Goal: Task Accomplishment & Management: Use online tool/utility

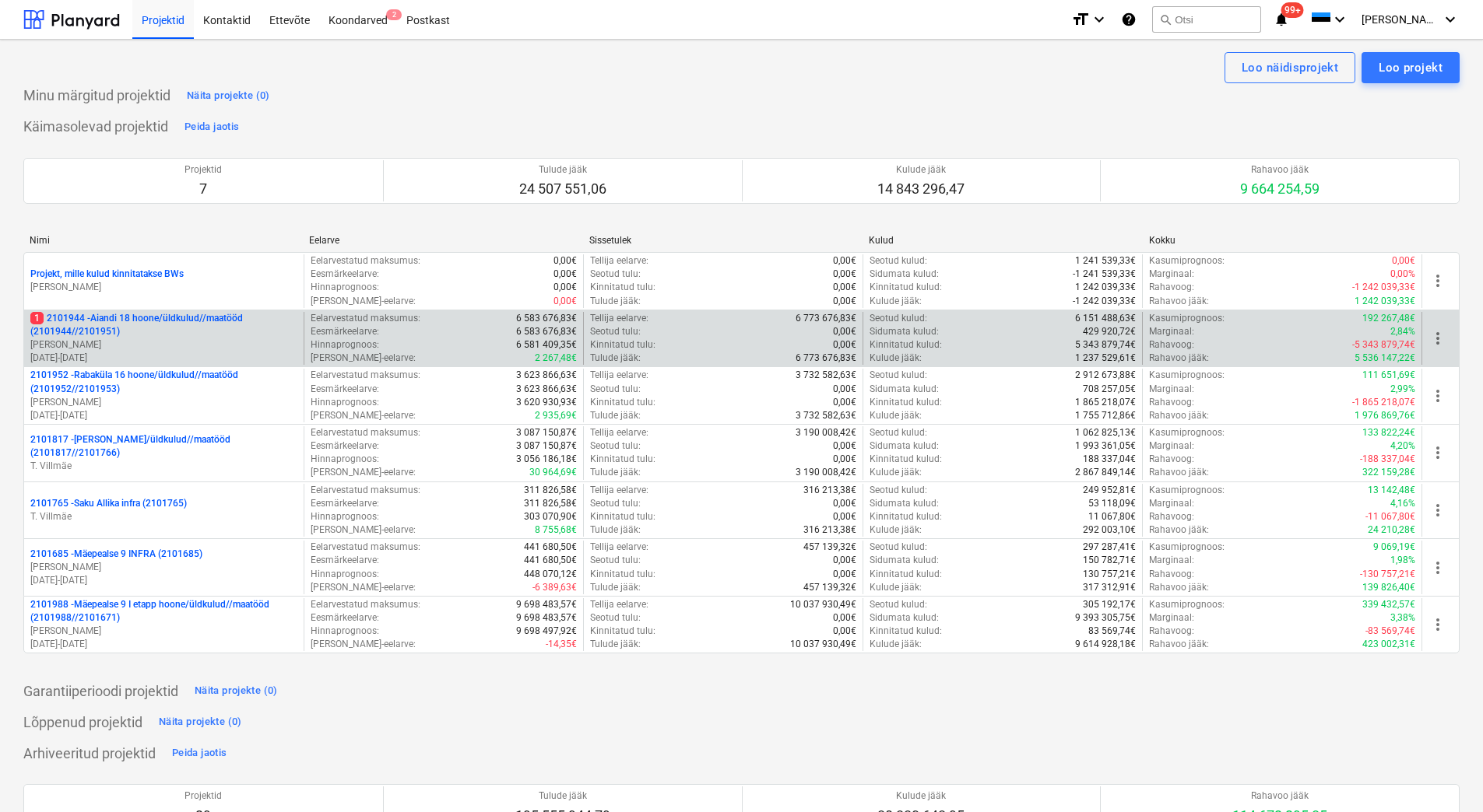
click at [180, 349] on p "[PERSON_NAME]" at bounding box center [163, 344] width 267 height 14
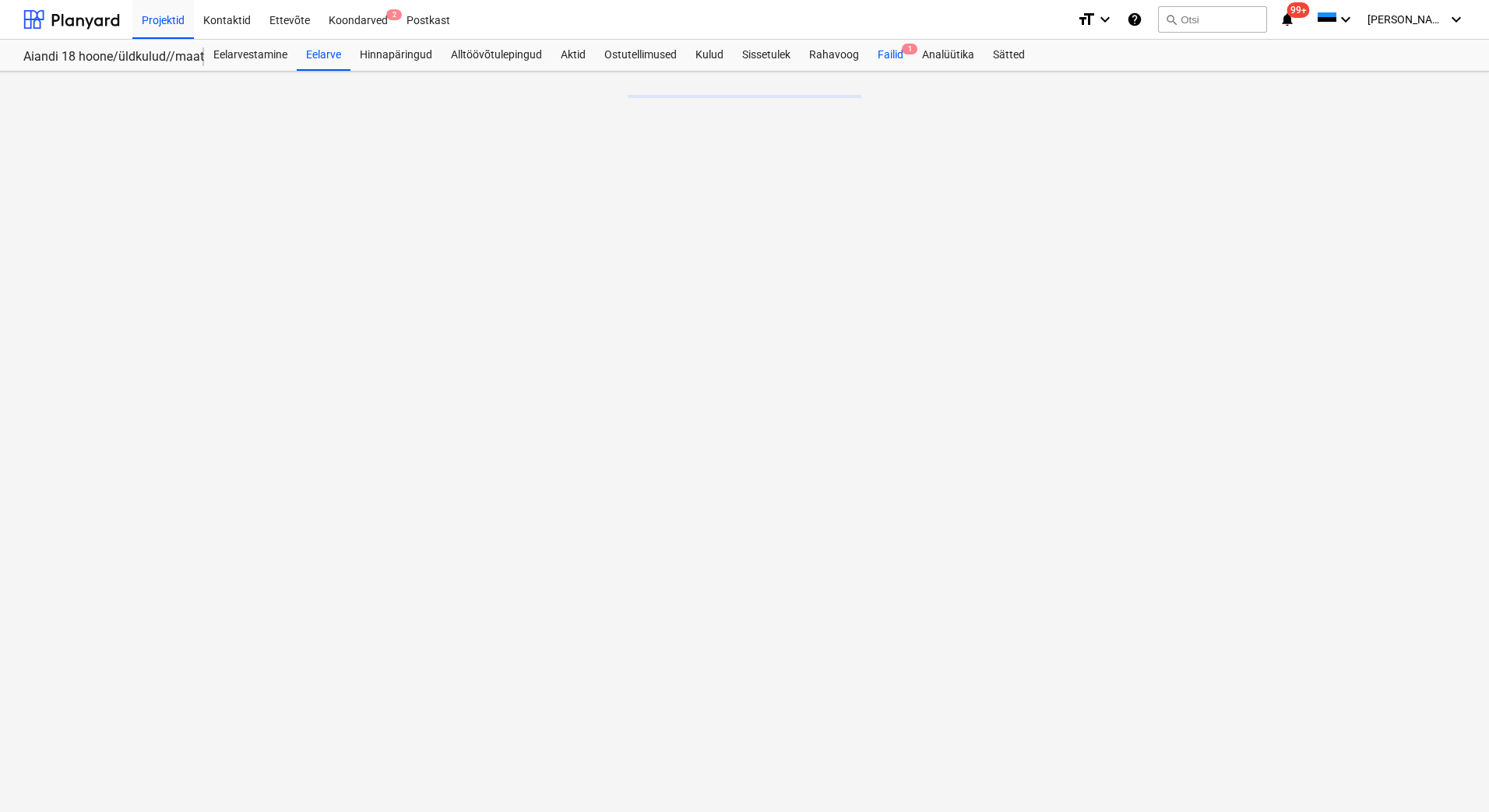
click at [896, 48] on div "Failid 1" at bounding box center [890, 56] width 45 height 31
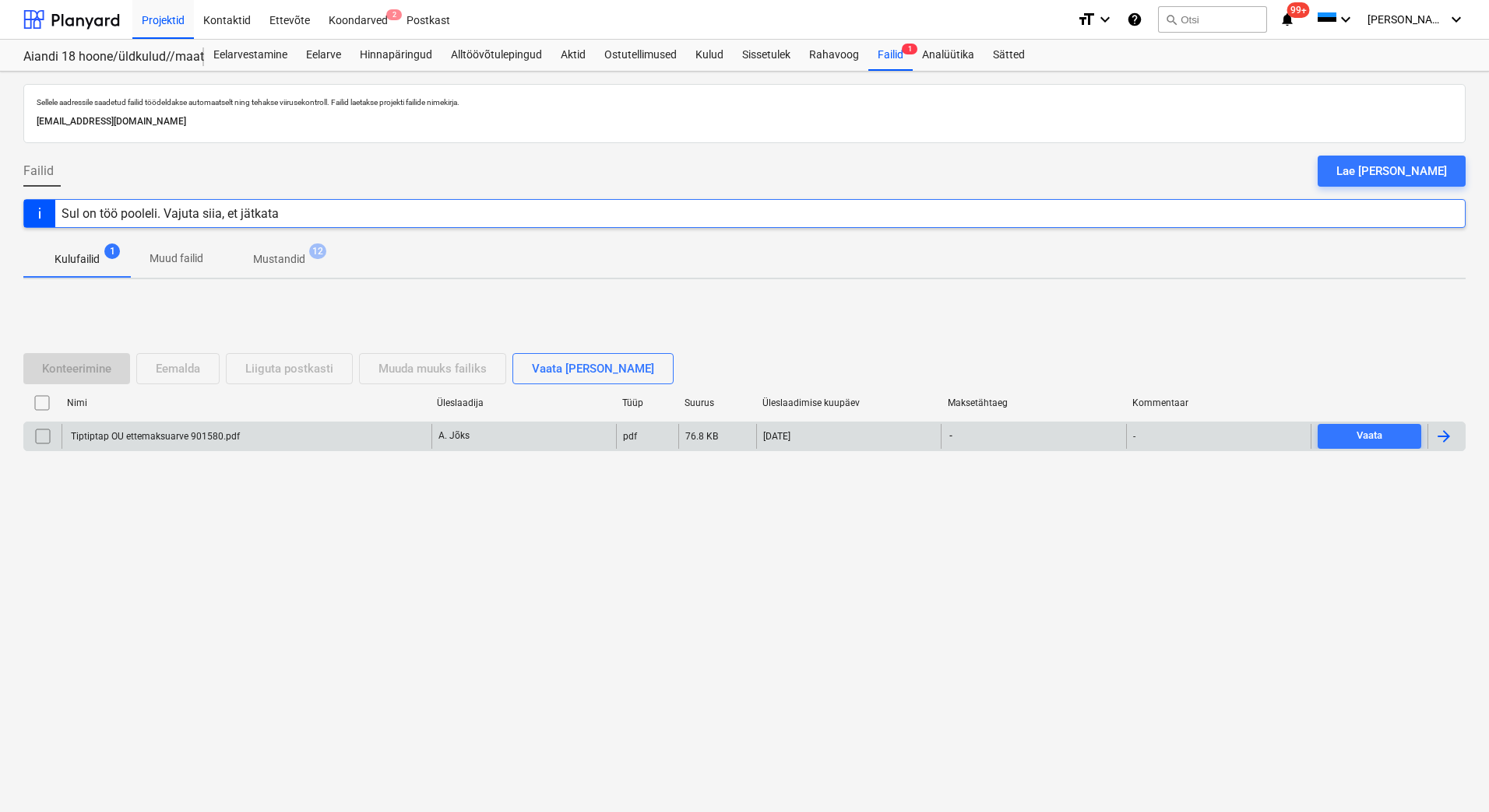
click at [179, 445] on div "Tiptiptap OU ettemaksuarve 901580.pdf" at bounding box center [246, 436] width 370 height 25
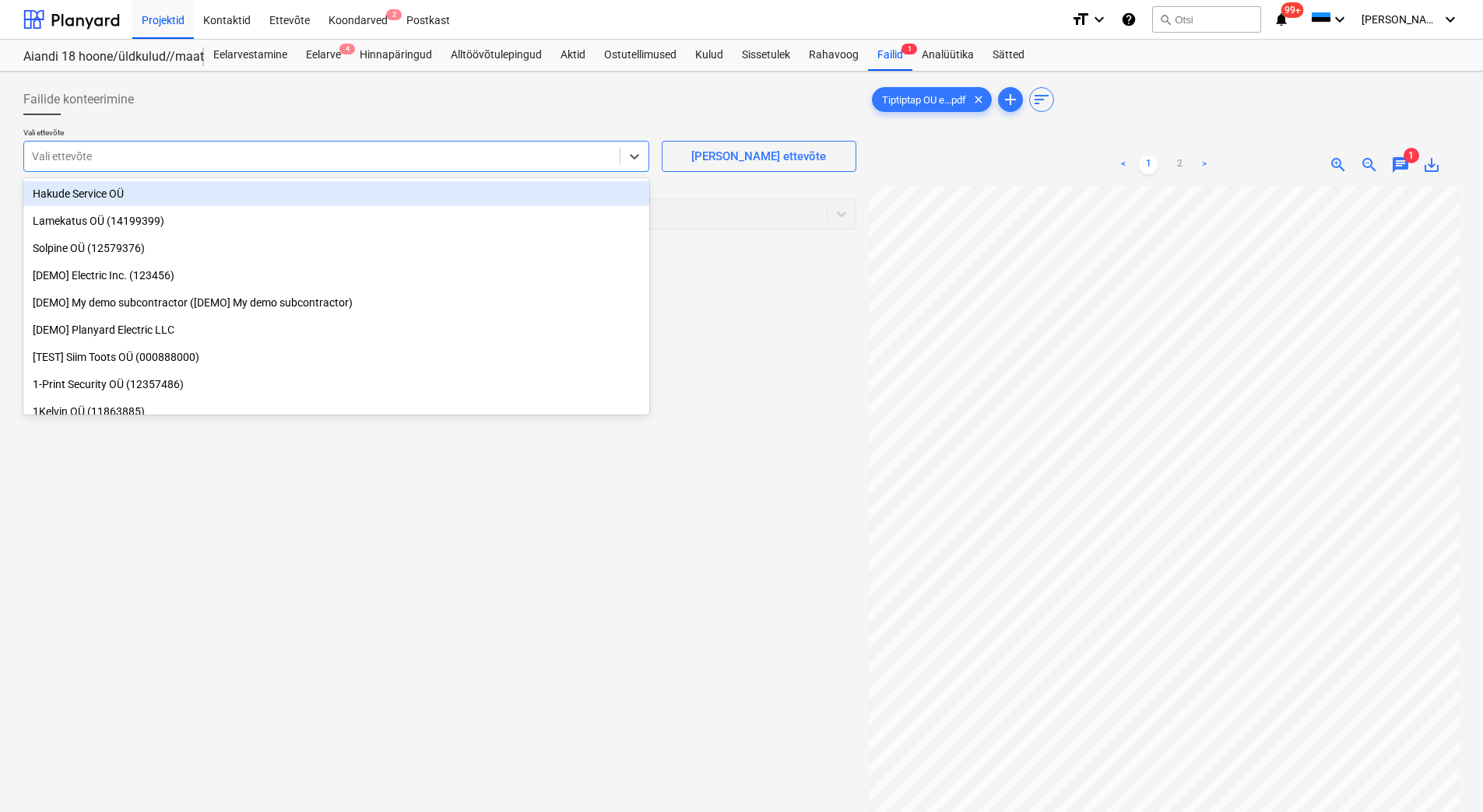
click at [560, 162] on div at bounding box center [322, 156] width 580 height 15
type input "tip"
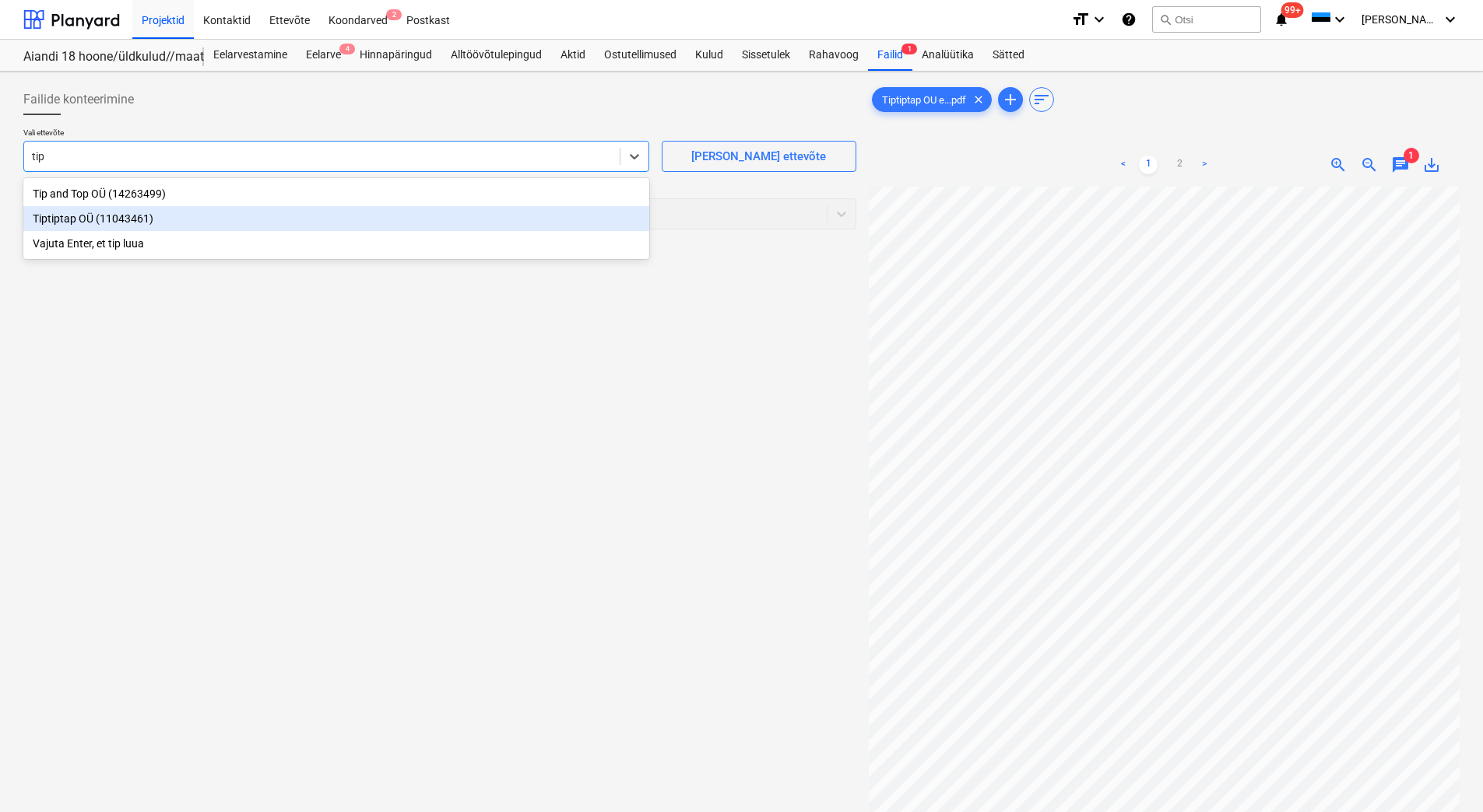
click at [156, 221] on div "Tiptiptap OÜ (11043461)" at bounding box center [336, 218] width 626 height 25
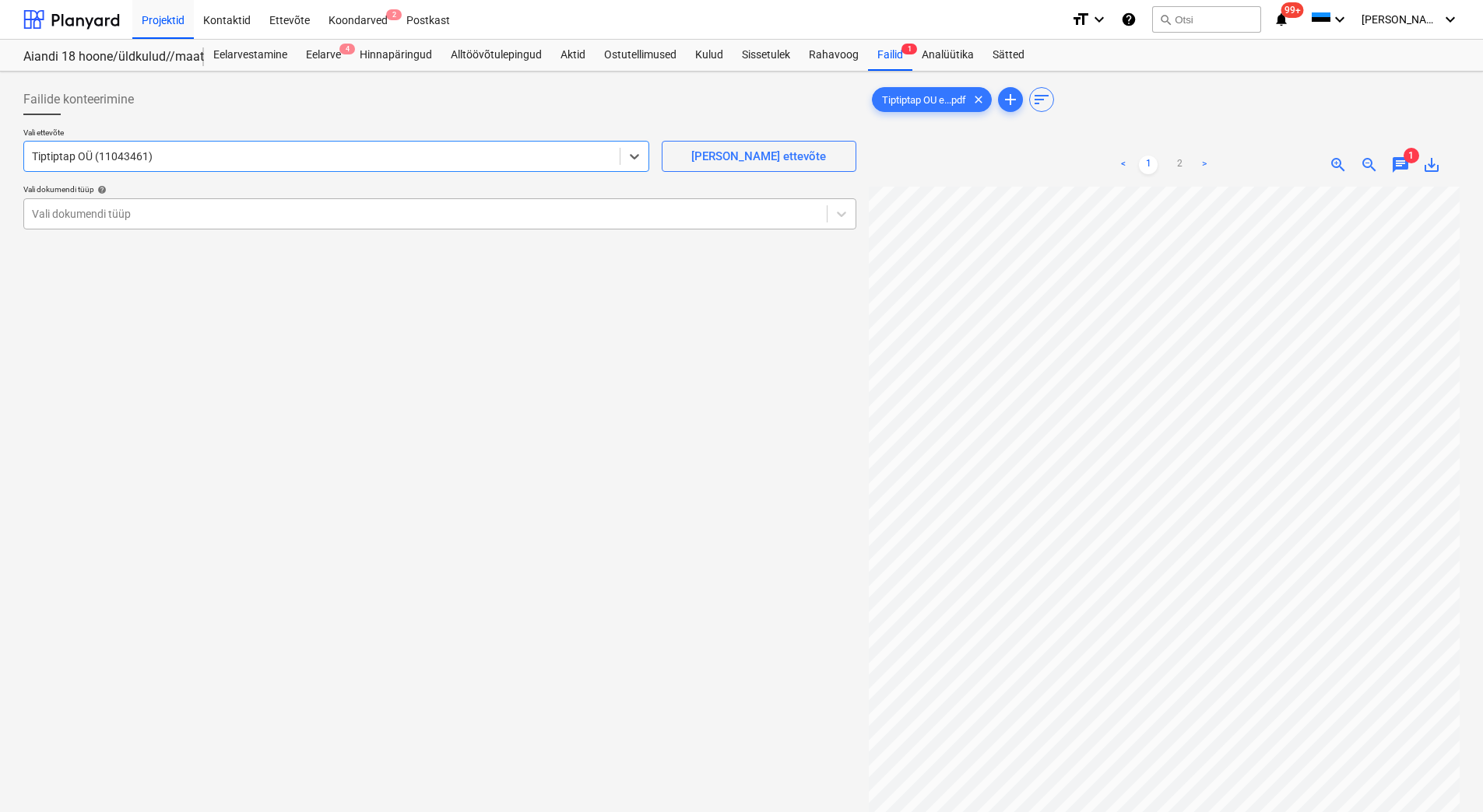
click at [156, 218] on div at bounding box center [425, 213] width 787 height 15
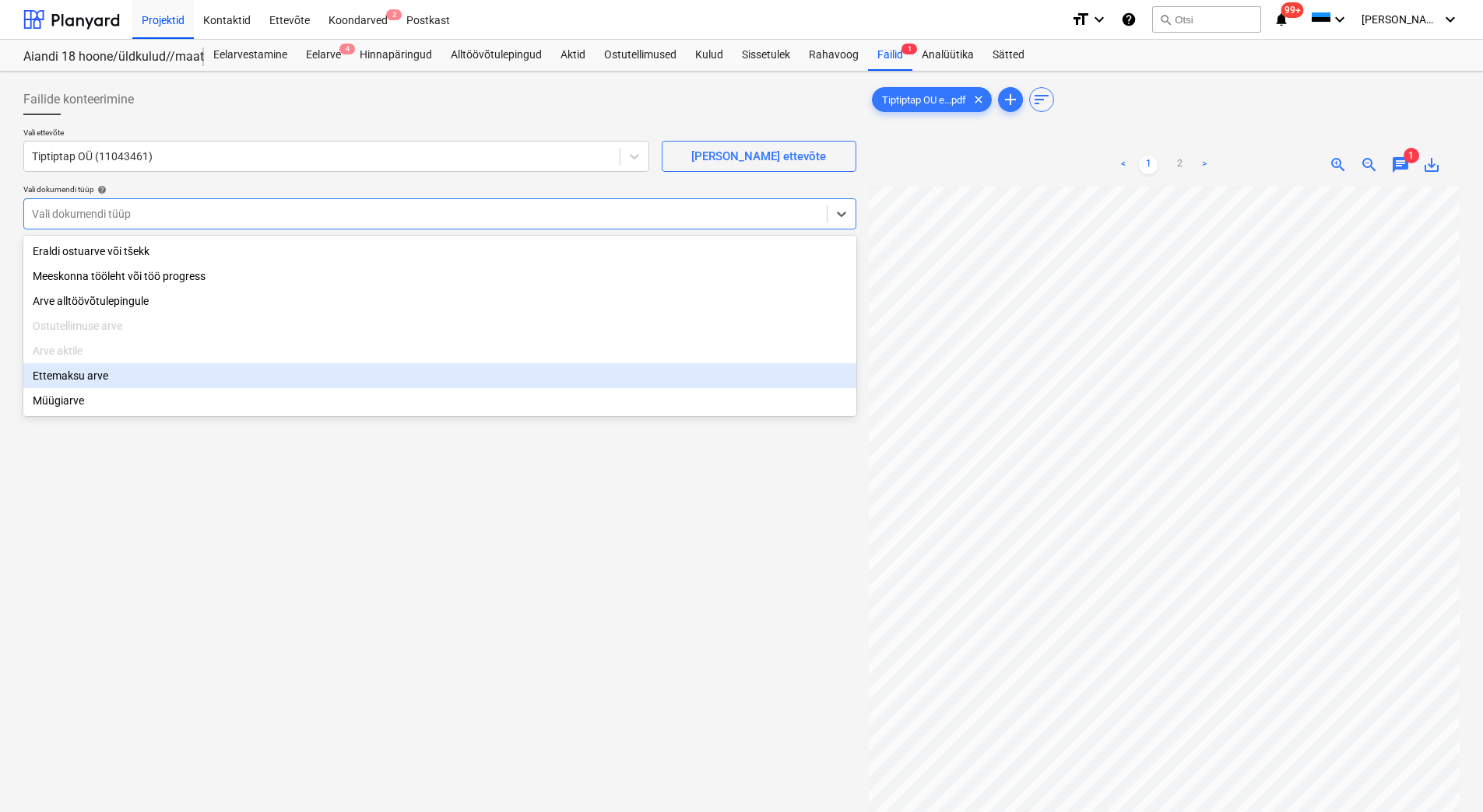
click at [77, 379] on div "Ettemaksu arve" at bounding box center [440, 375] width 833 height 25
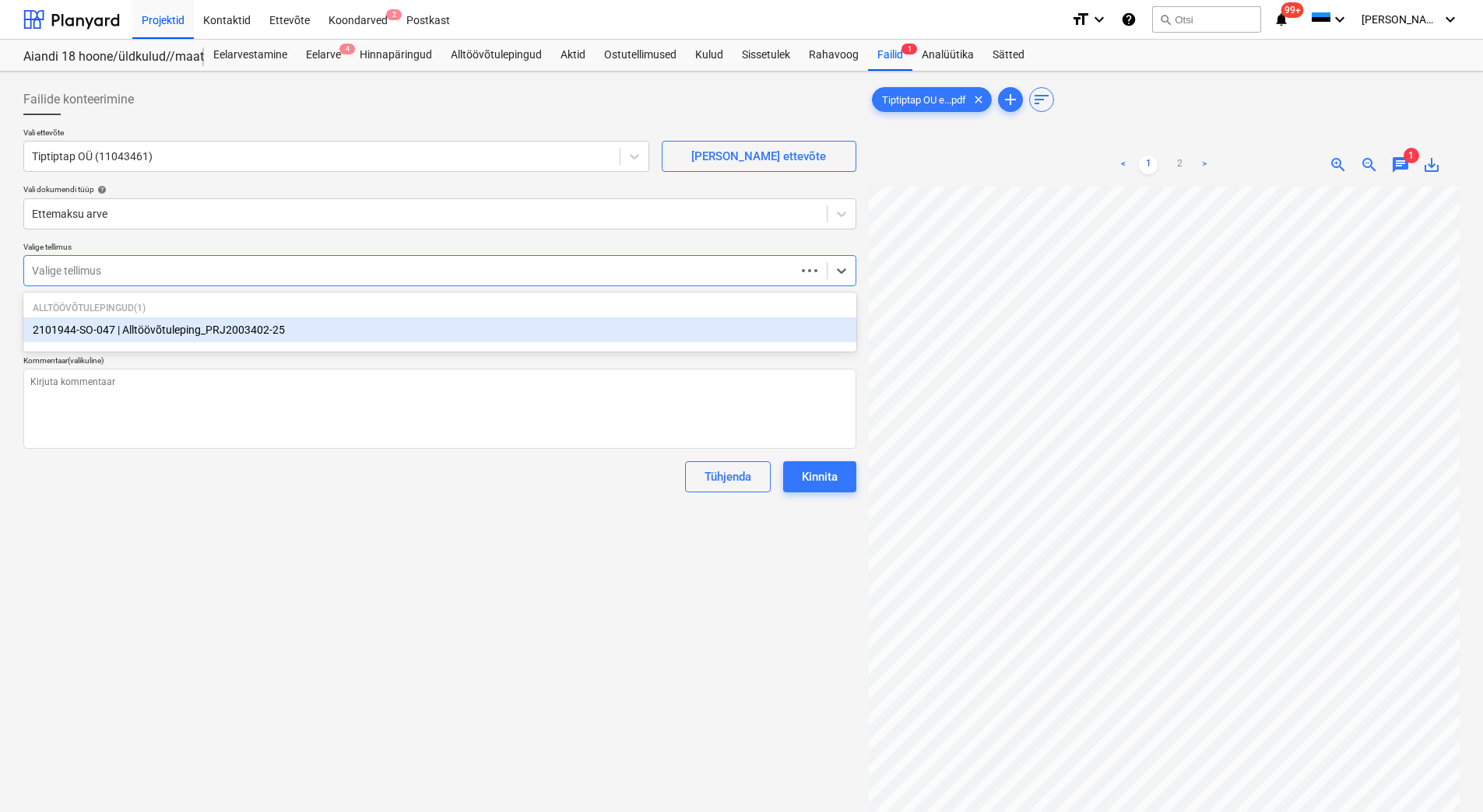
click at [72, 268] on div at bounding box center [409, 271] width 756 height 15
click at [140, 334] on div "2101944-SO-047 | Alltöövõtuleping_PRJ2003402-25" at bounding box center [440, 329] width 833 height 25
type textarea "x"
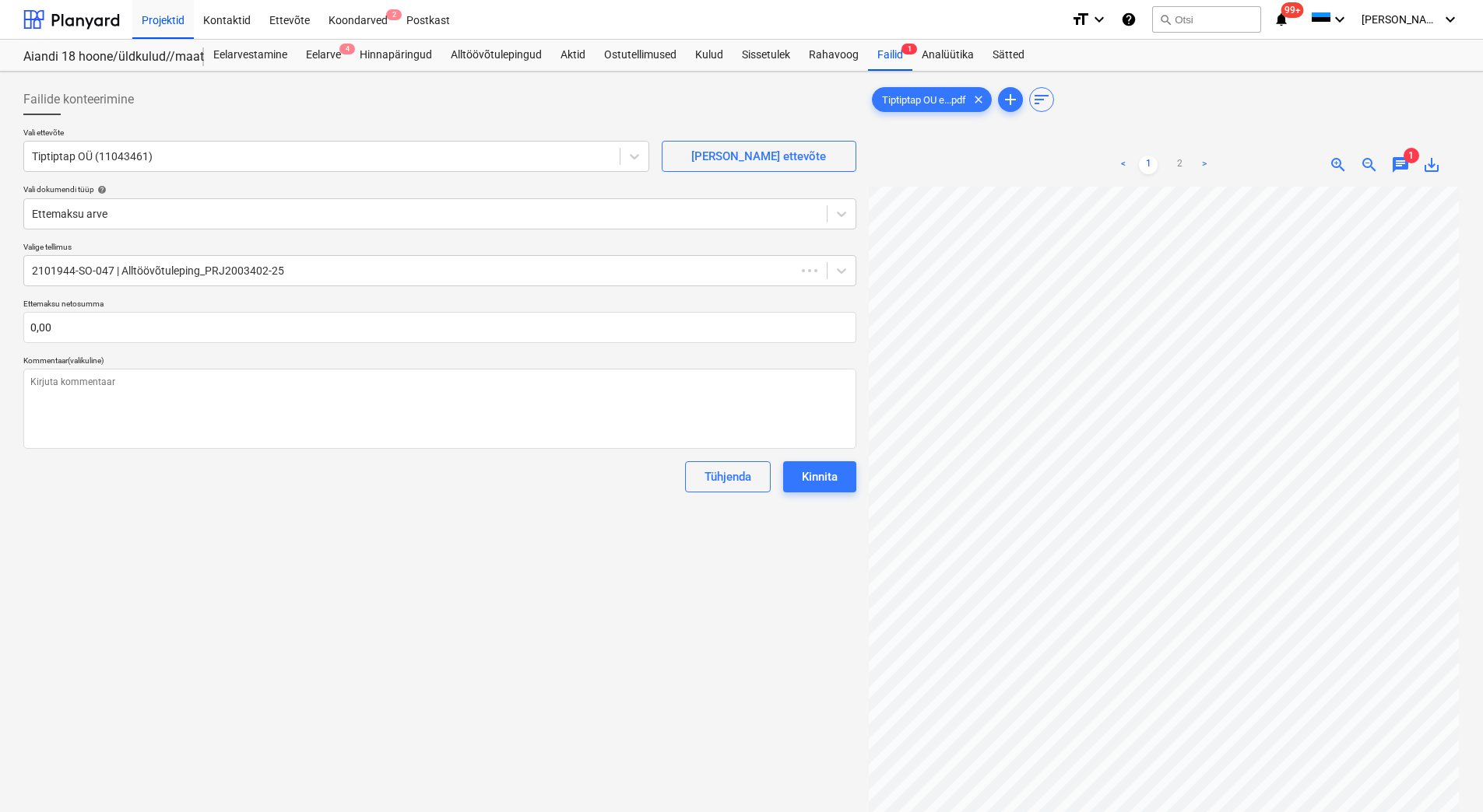
scroll to position [226, 113]
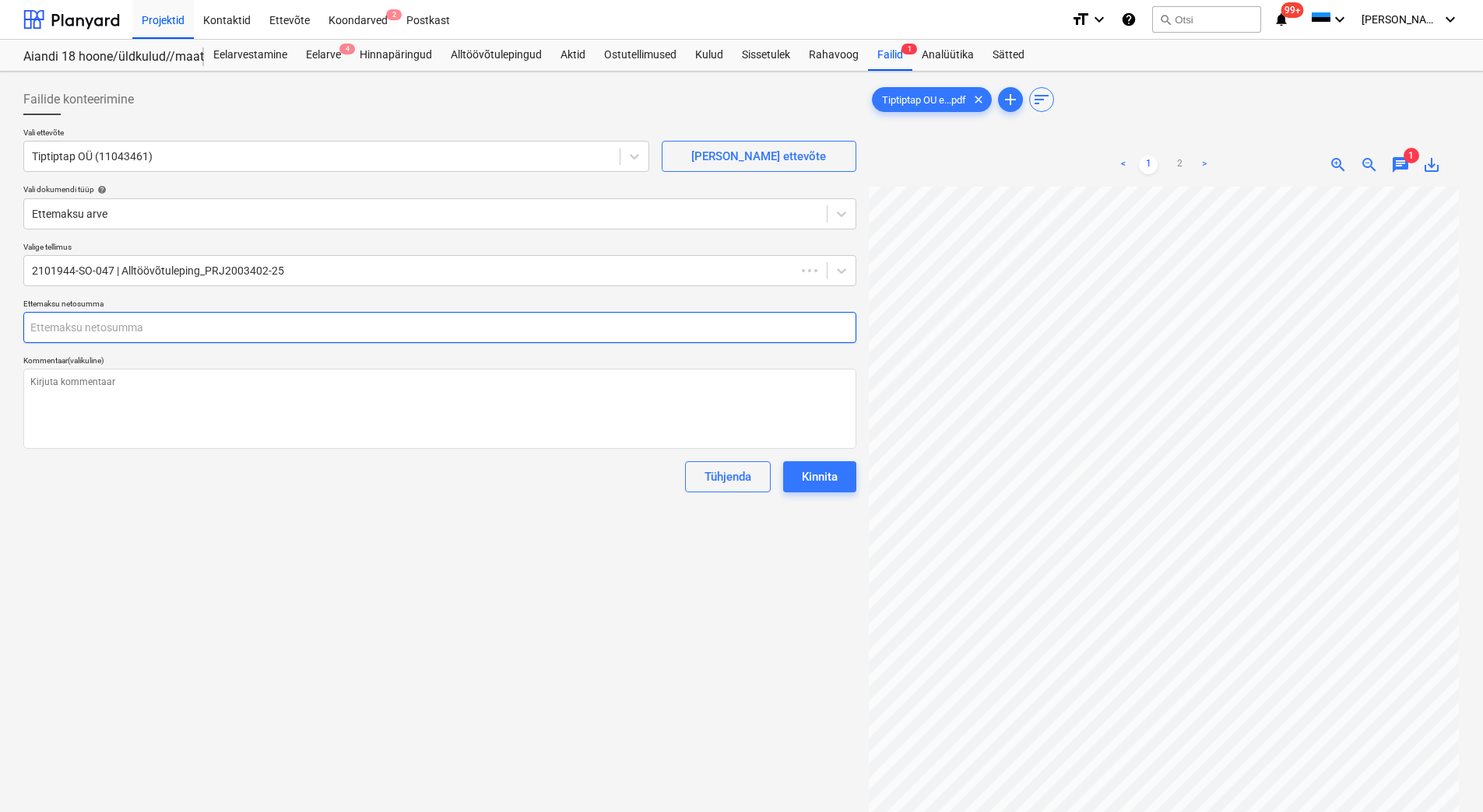
click at [57, 335] on input "text" at bounding box center [440, 327] width 833 height 31
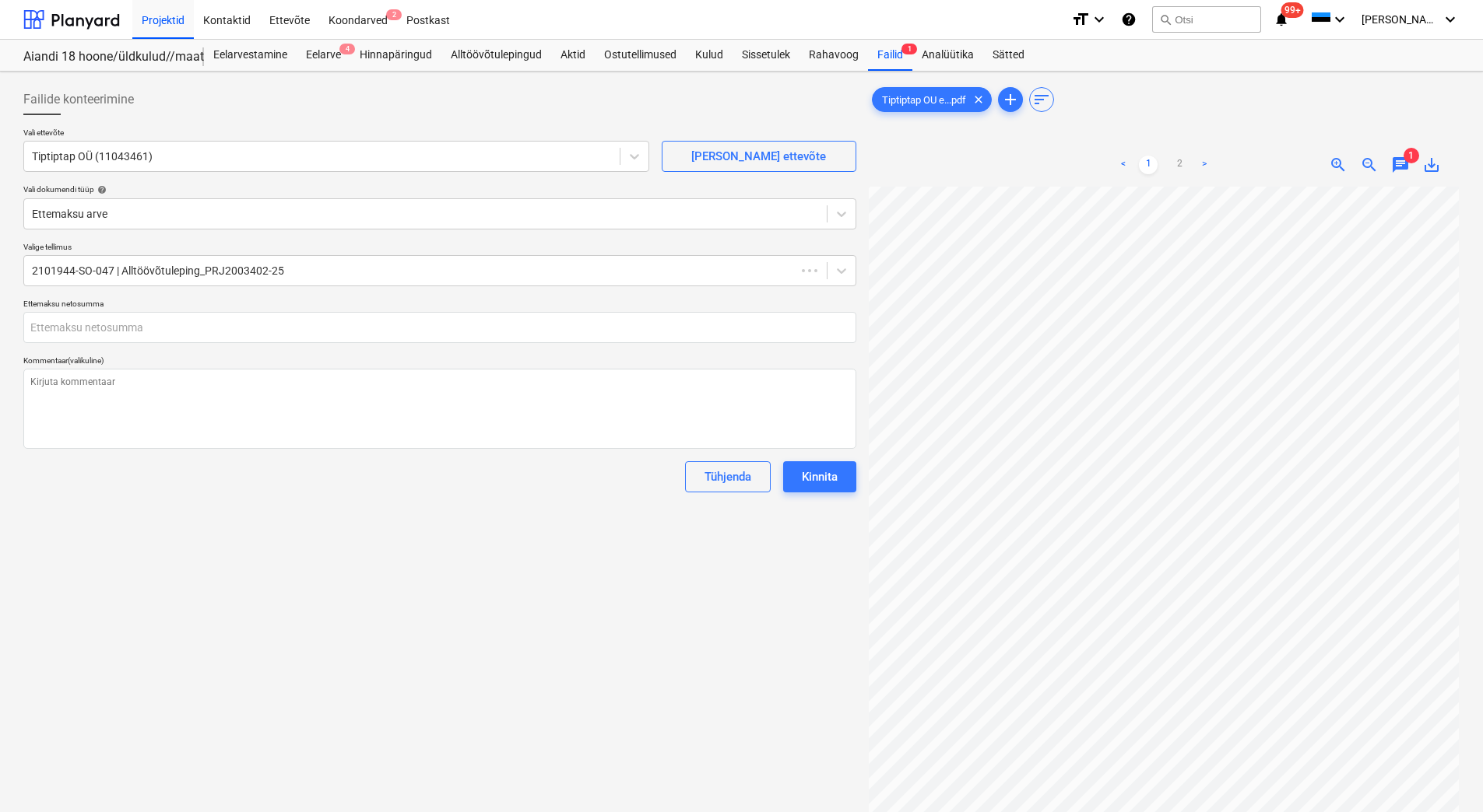
type textarea "x"
type input "0,00"
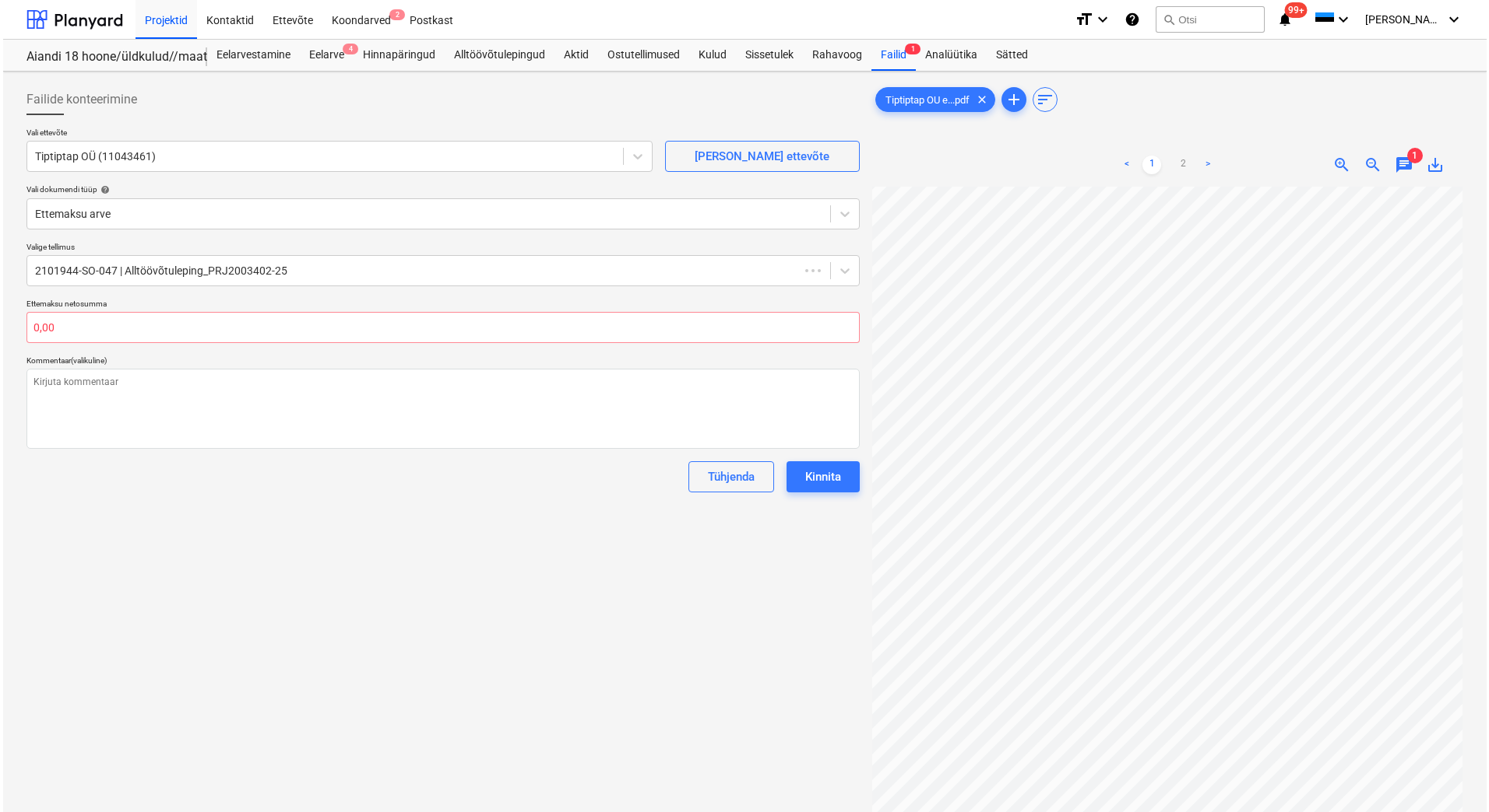
scroll to position [113, 109]
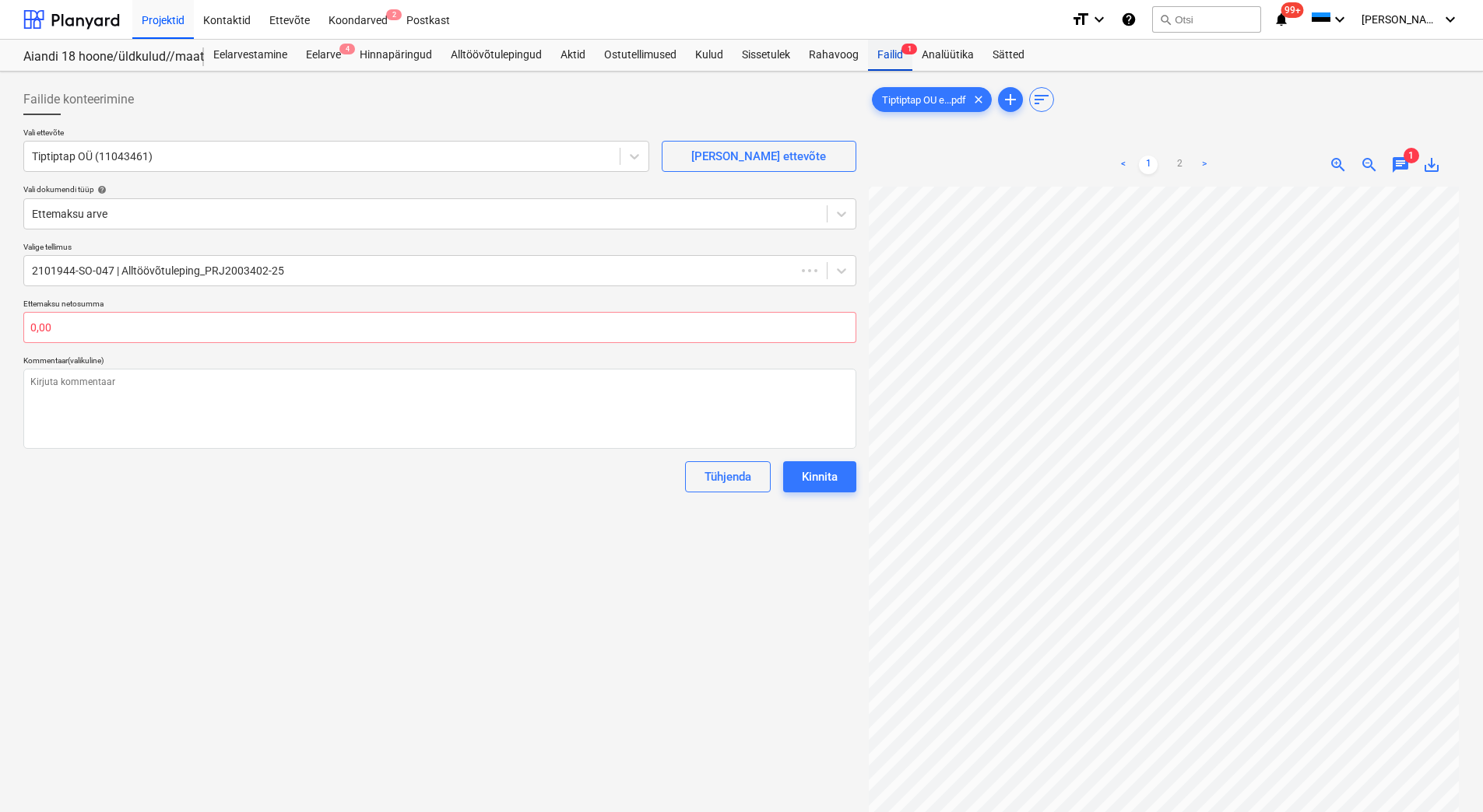
click at [881, 60] on div "Failid 1" at bounding box center [890, 56] width 45 height 31
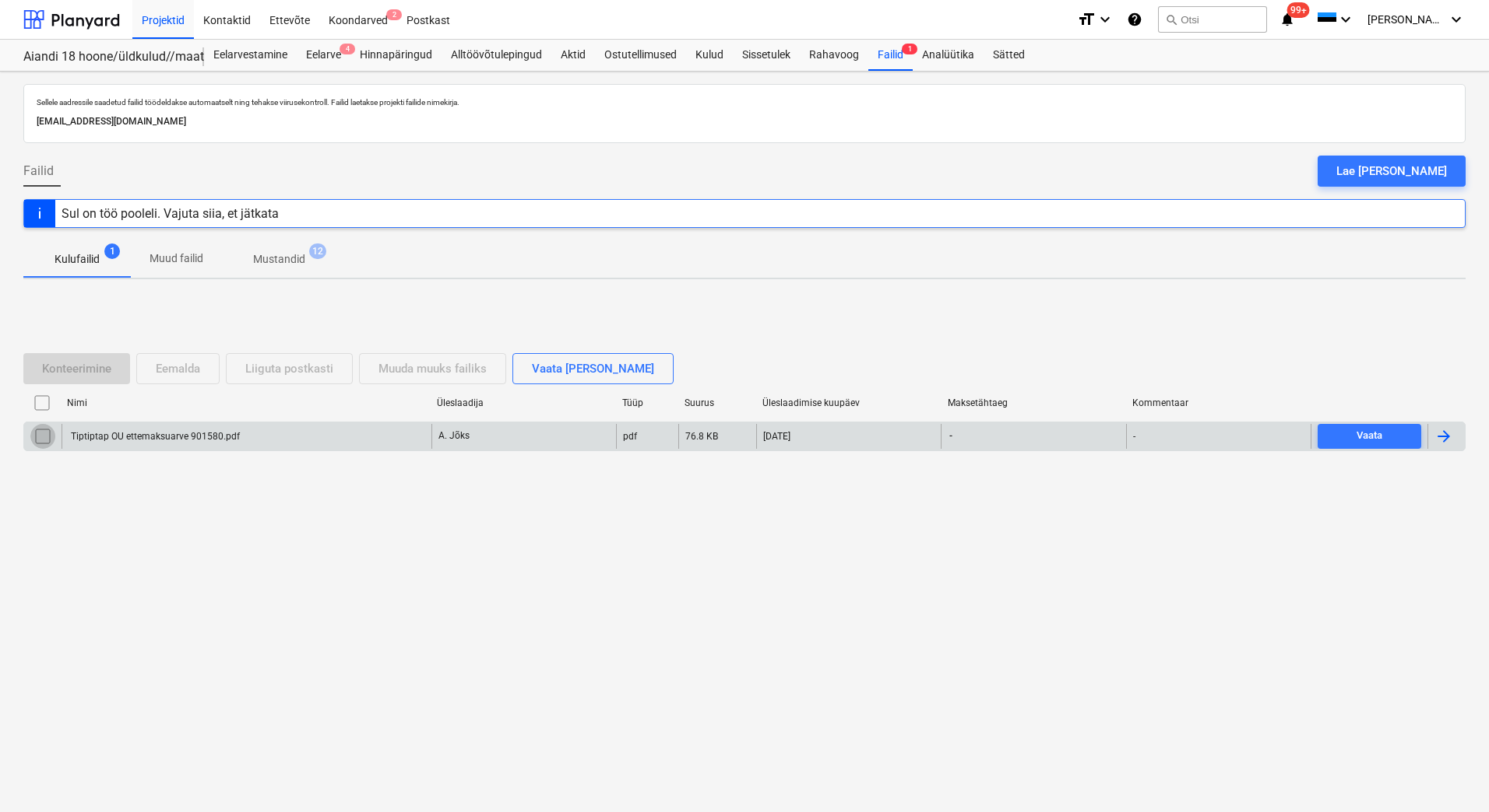
click at [40, 439] on input "checkbox" at bounding box center [42, 436] width 25 height 25
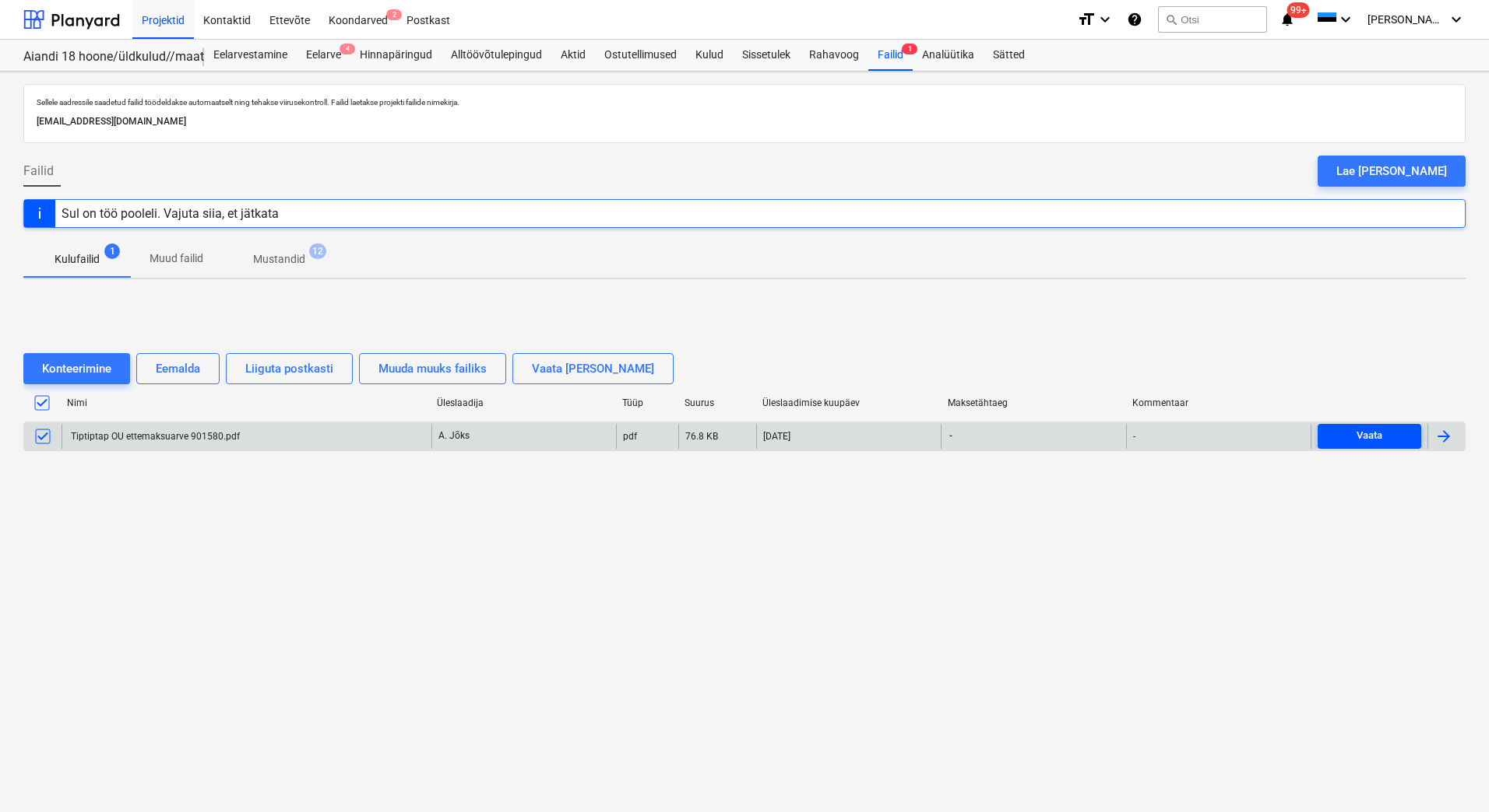
click at [1383, 435] on span "Vaata" at bounding box center [1370, 437] width 91 height 18
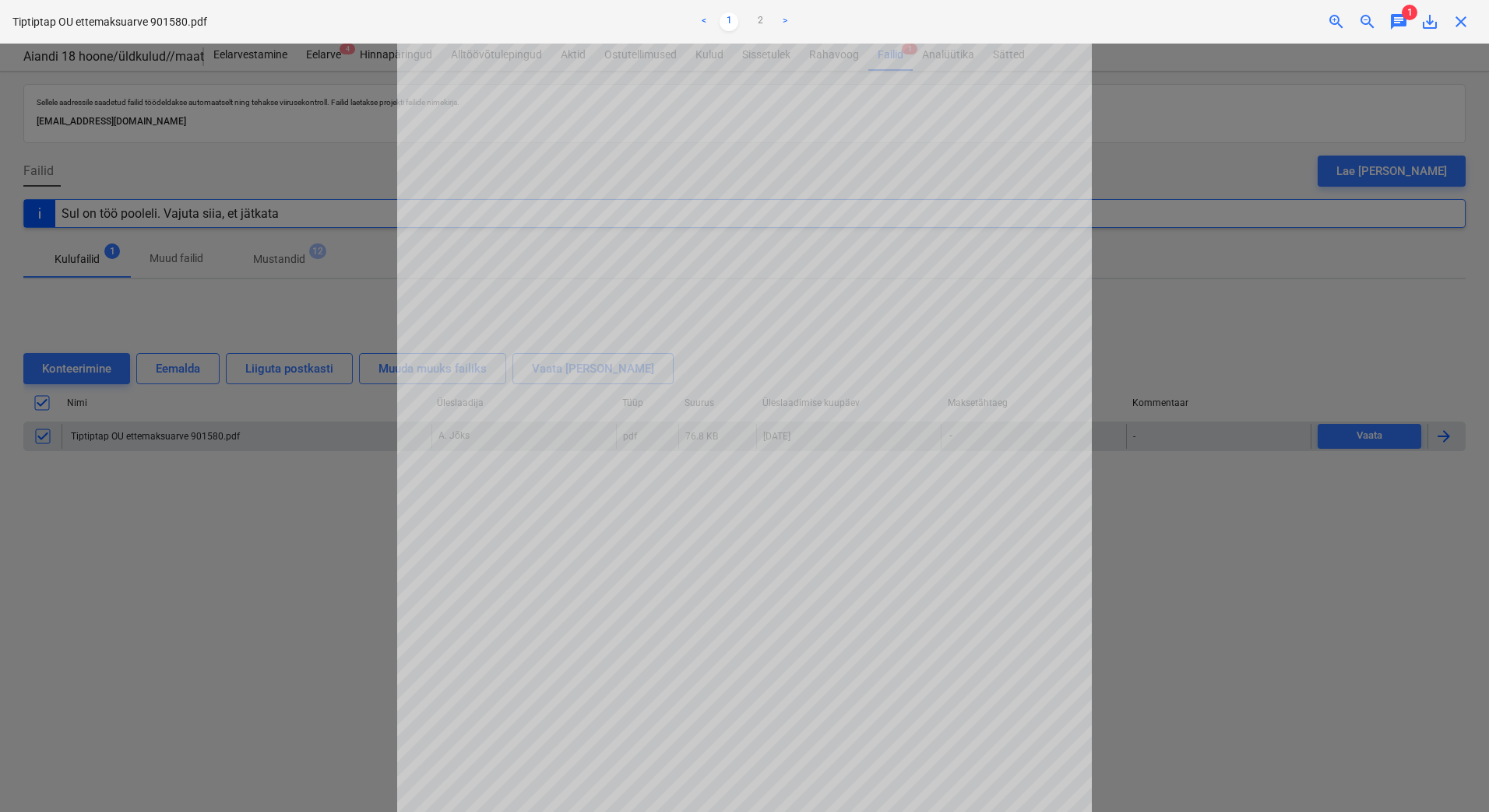
click at [1218, 552] on div at bounding box center [744, 428] width 1489 height 769
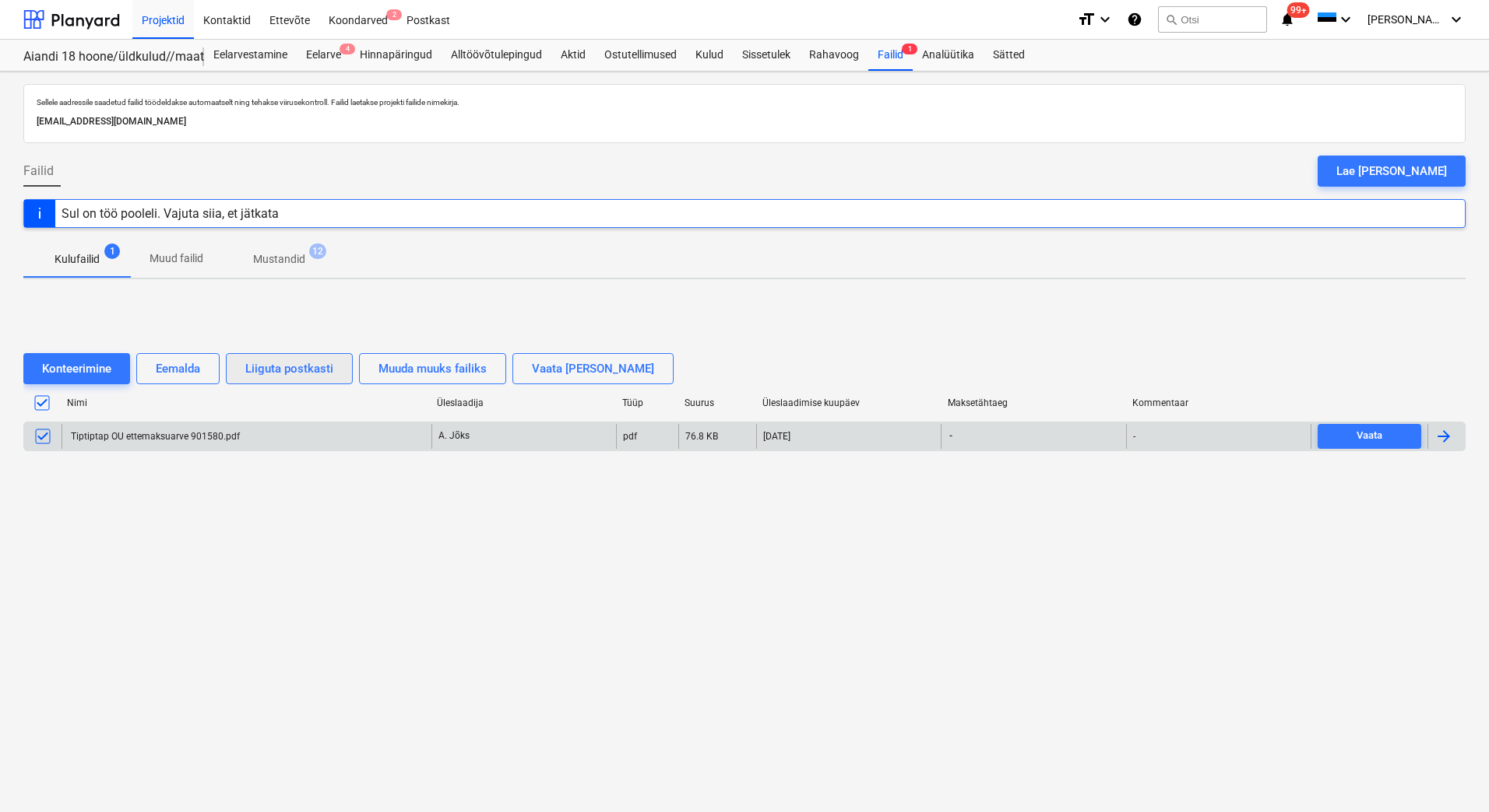
click at [280, 372] on div "Liiguta postkasti" at bounding box center [289, 369] width 88 height 20
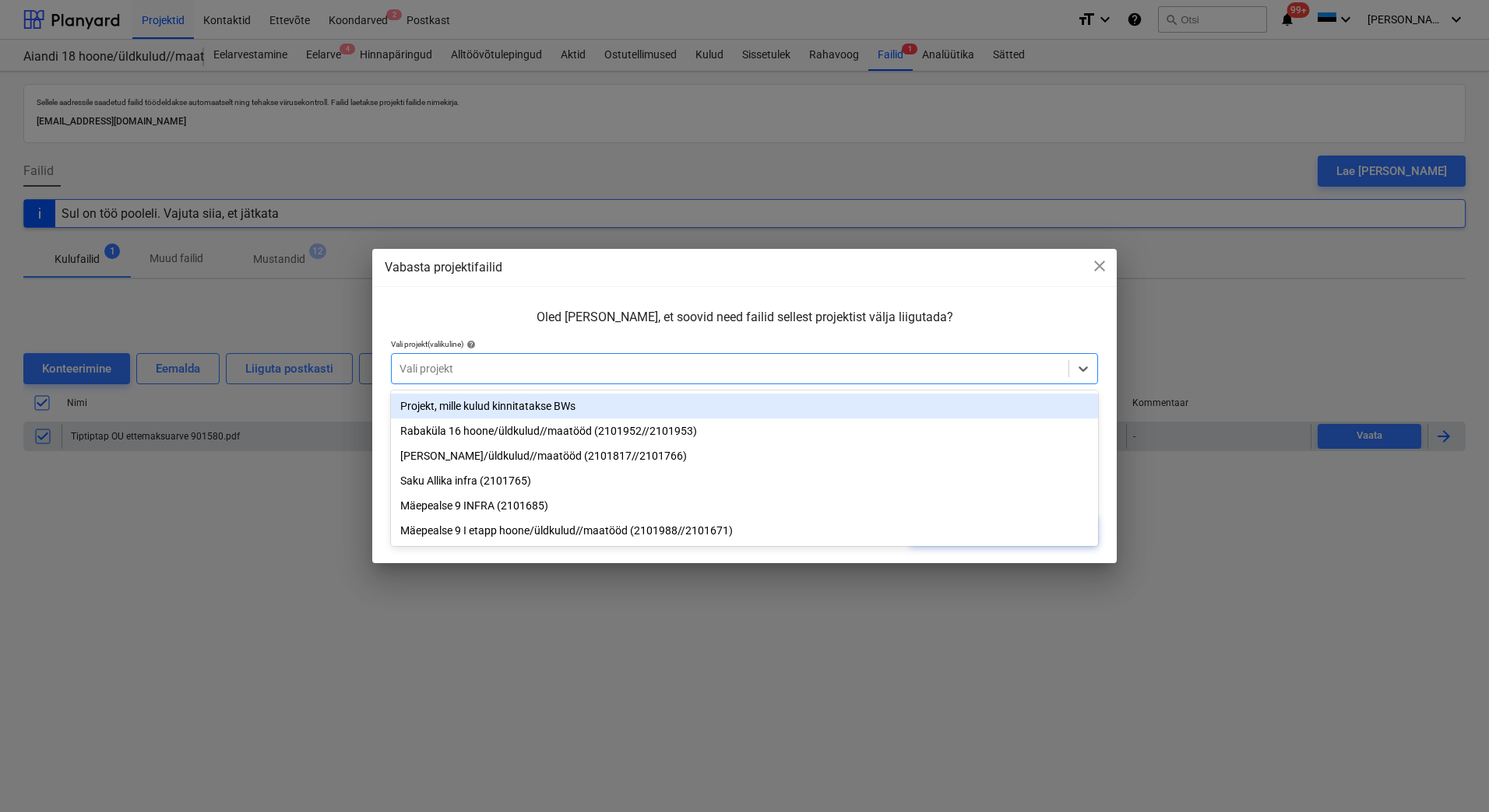
click at [426, 366] on div at bounding box center [729, 368] width 661 height 15
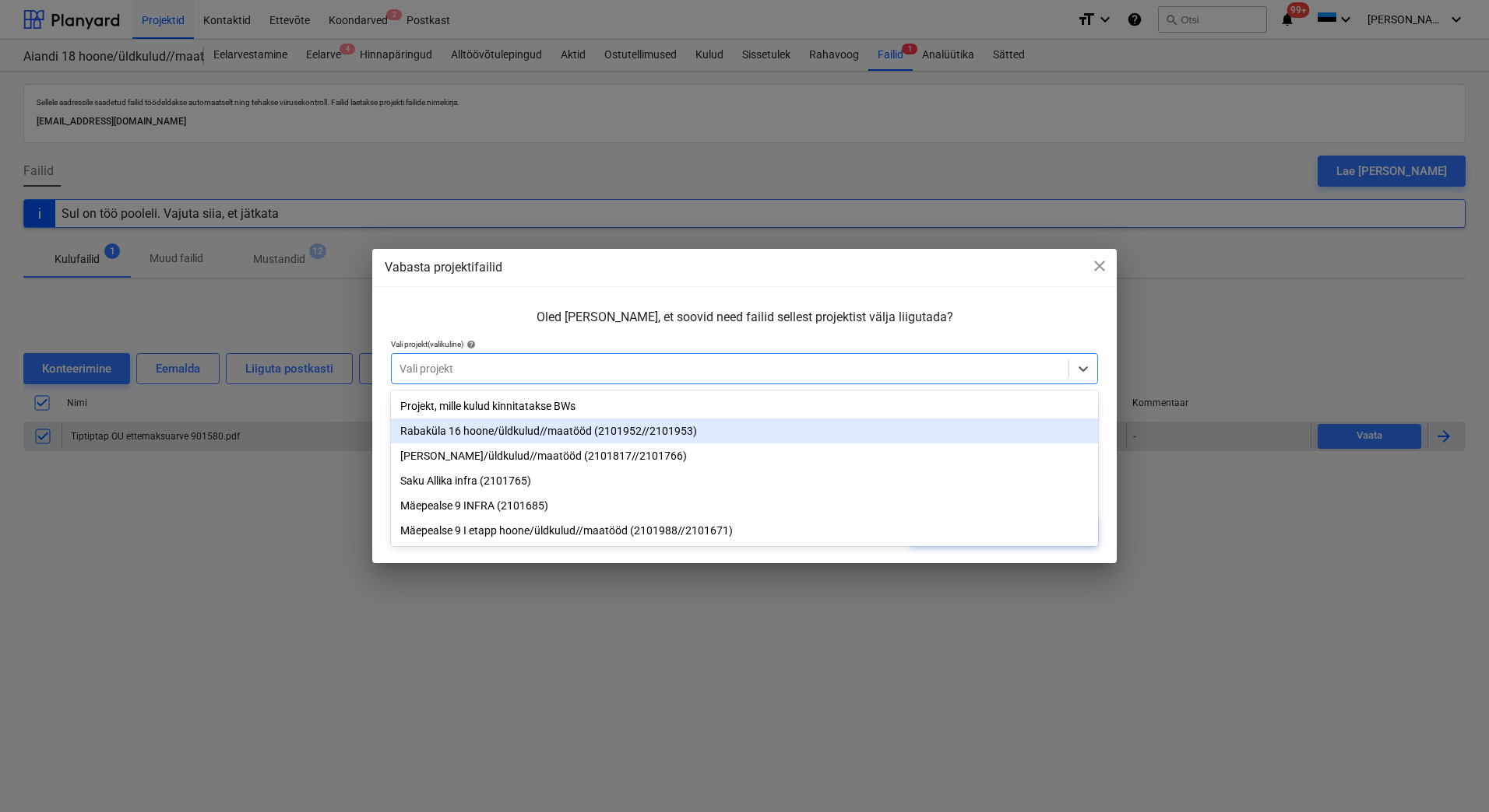
click at [439, 430] on div "Rabaküla 16 hoone/üldkulud//maatööd (2101952//2101953)" at bounding box center [744, 430] width 707 height 25
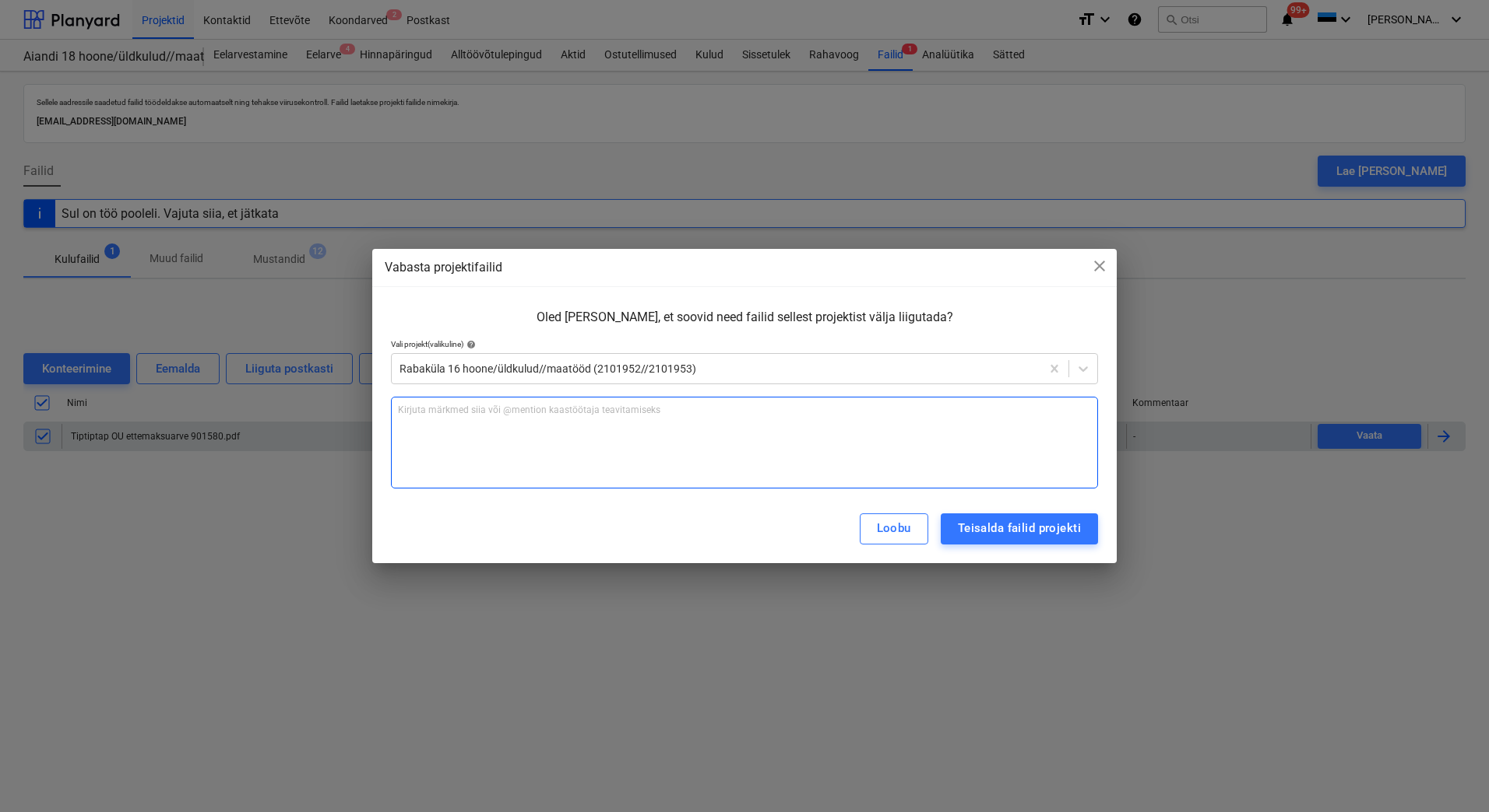
click at [542, 424] on div "Kirjuta märkmed siia või @mention kaastöötaja teavitamiseks ﻿" at bounding box center [744, 442] width 707 height 92
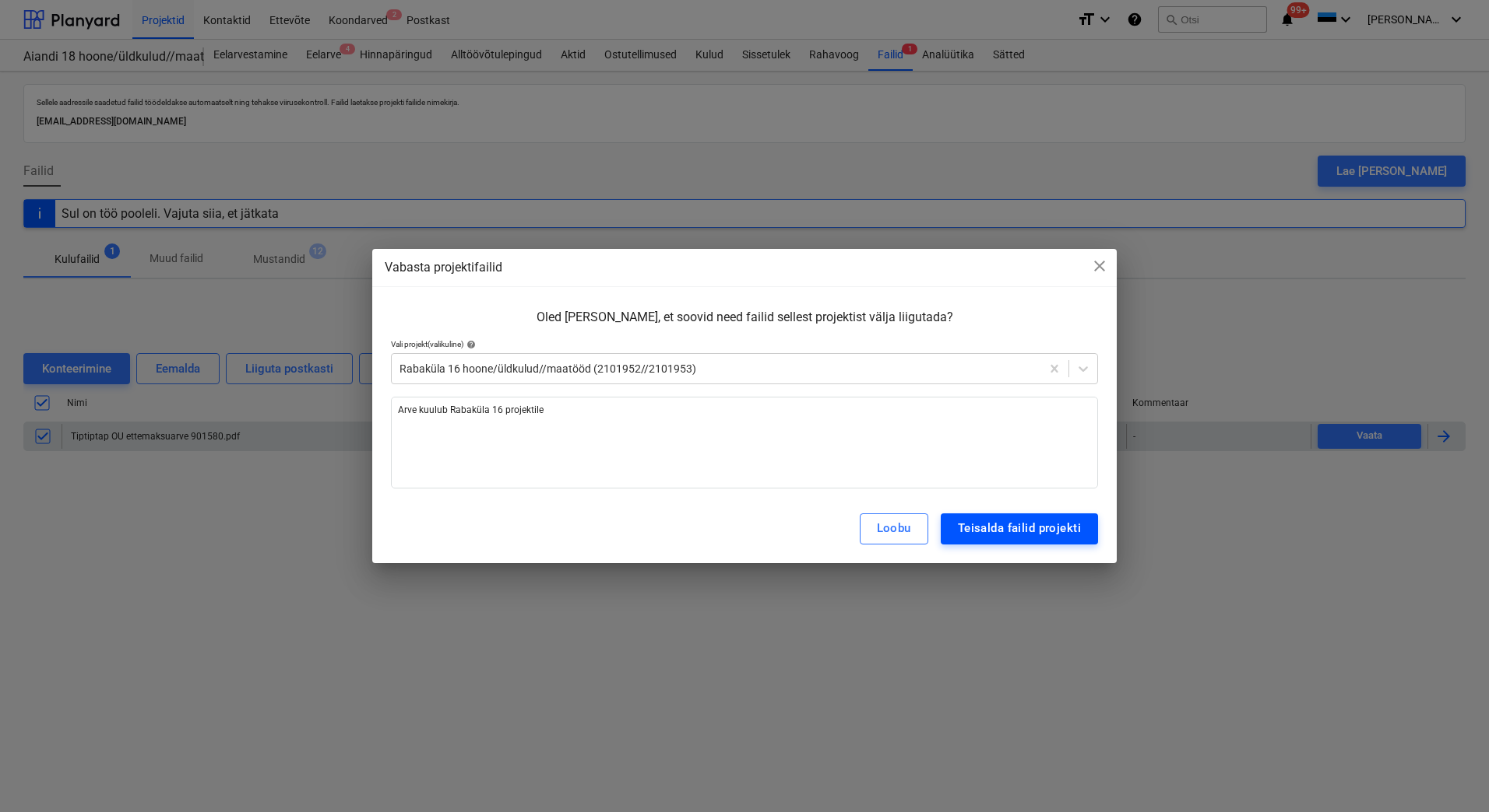
click at [1017, 525] on div "Teisalda failid projekti" at bounding box center [1019, 529] width 123 height 20
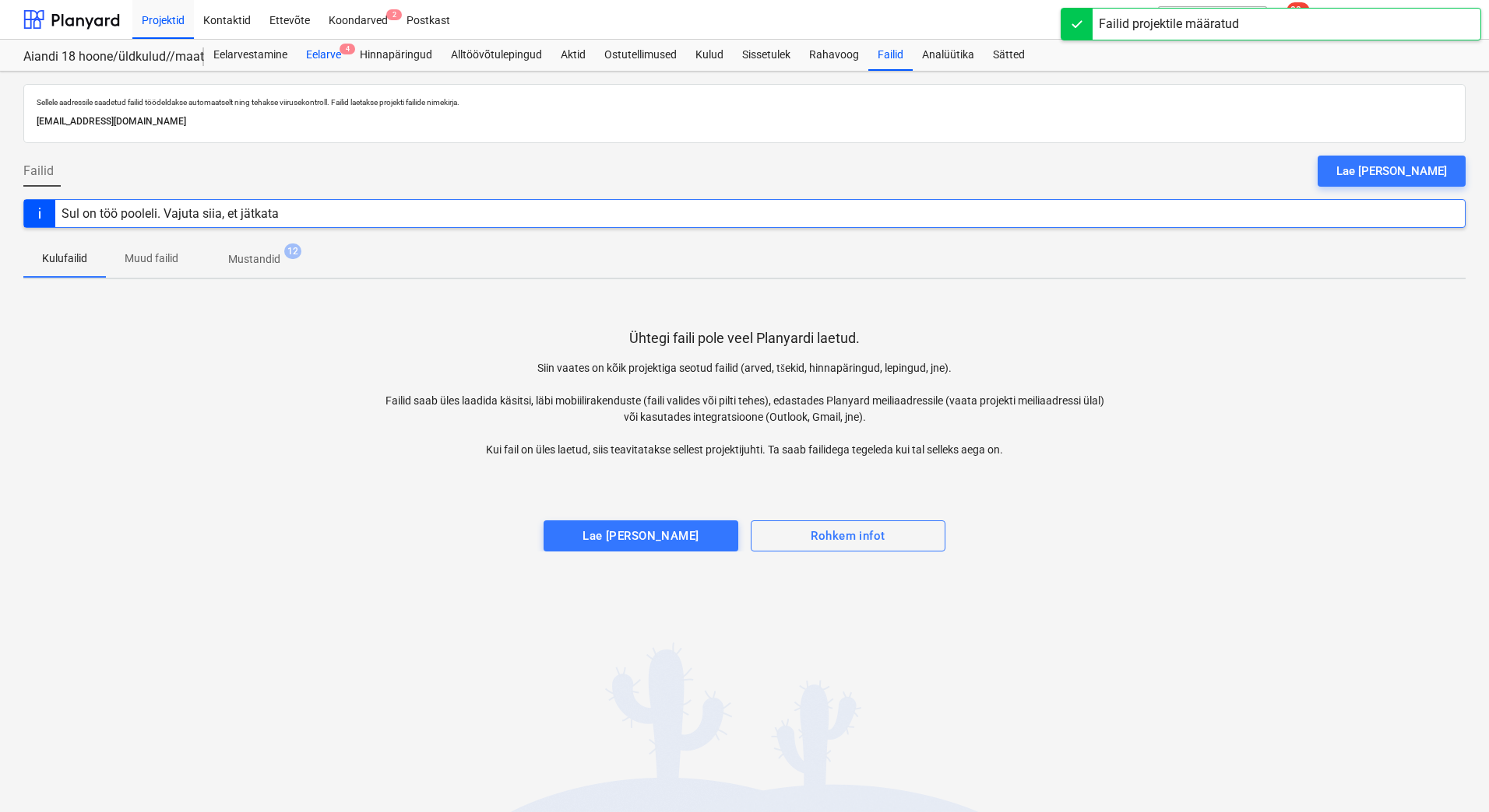
click at [333, 56] on div "Eelarve 4" at bounding box center [323, 56] width 54 height 31
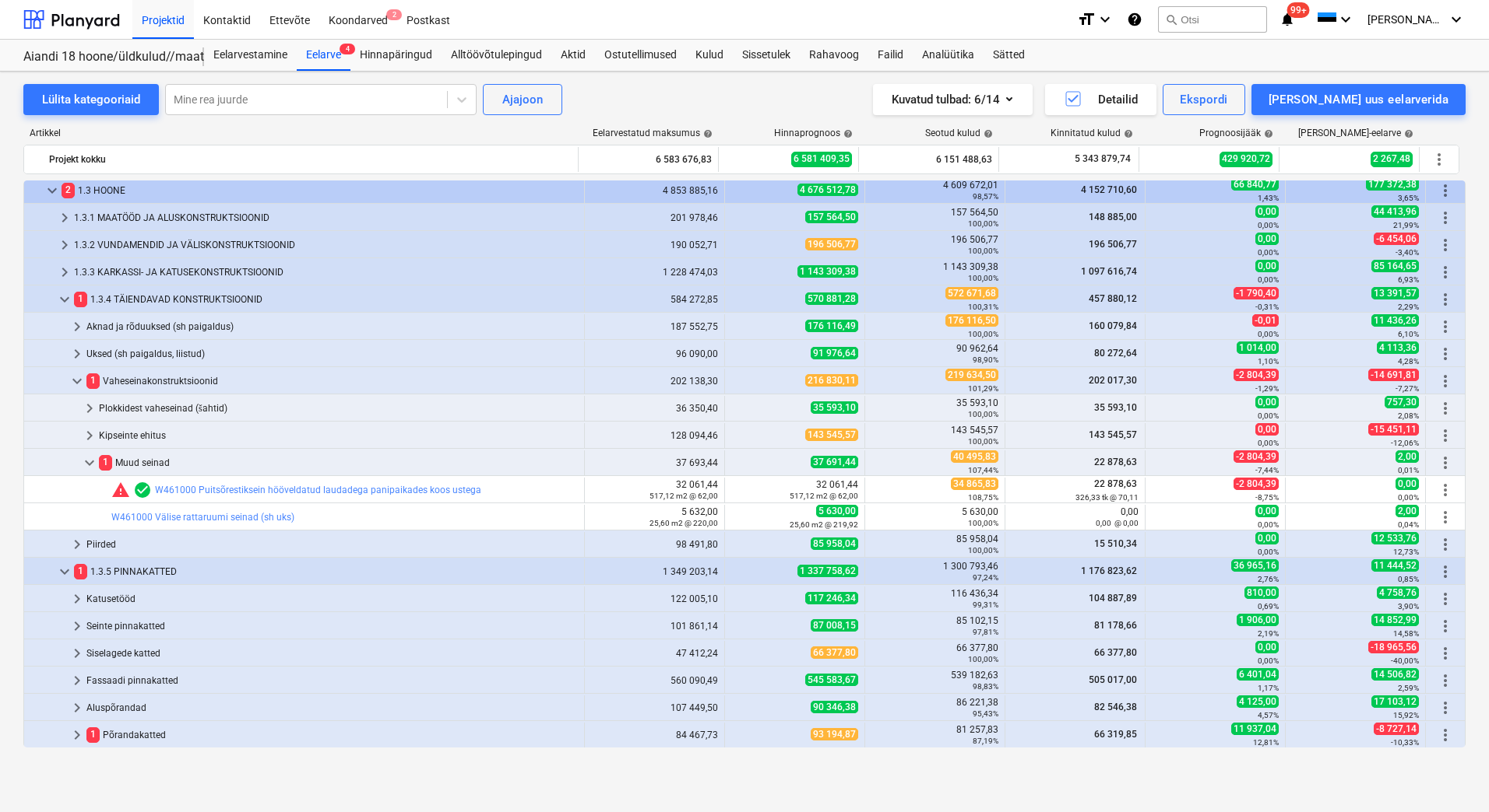
scroll to position [604, 0]
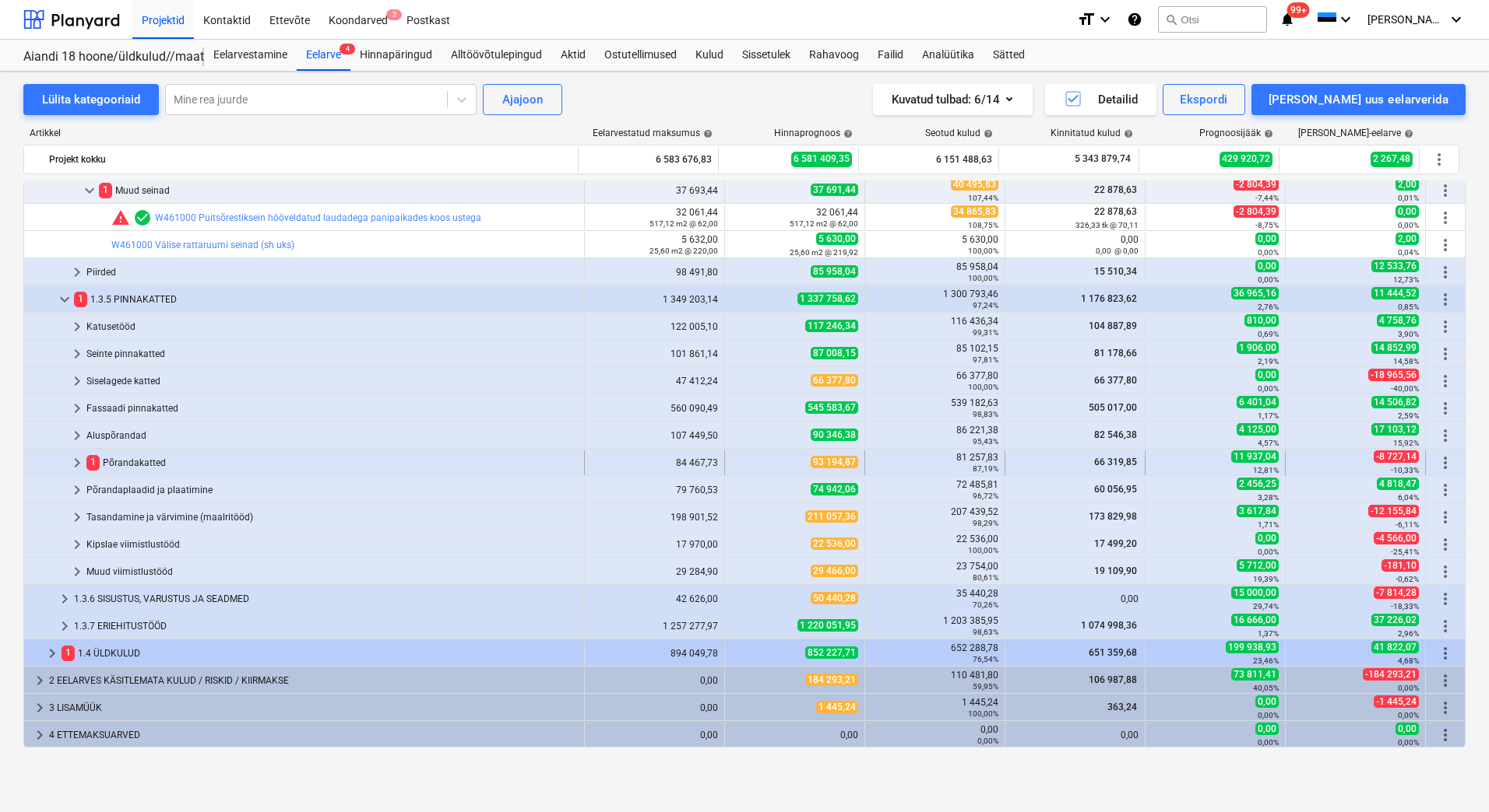
click at [133, 464] on div "1 Põrandakatted" at bounding box center [332, 462] width 491 height 25
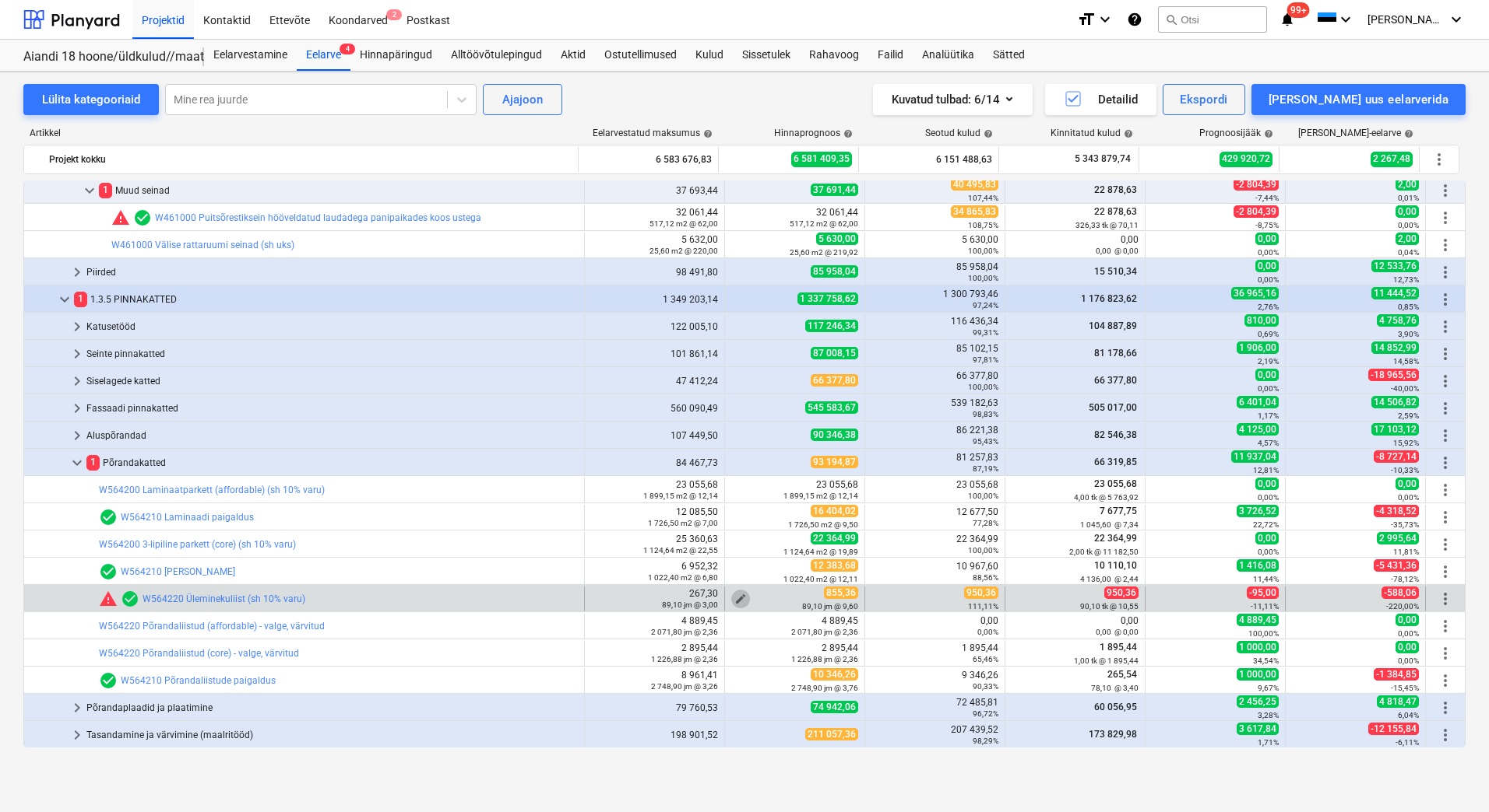
click at [734, 596] on span "edit" at bounding box center [740, 600] width 13 height 13
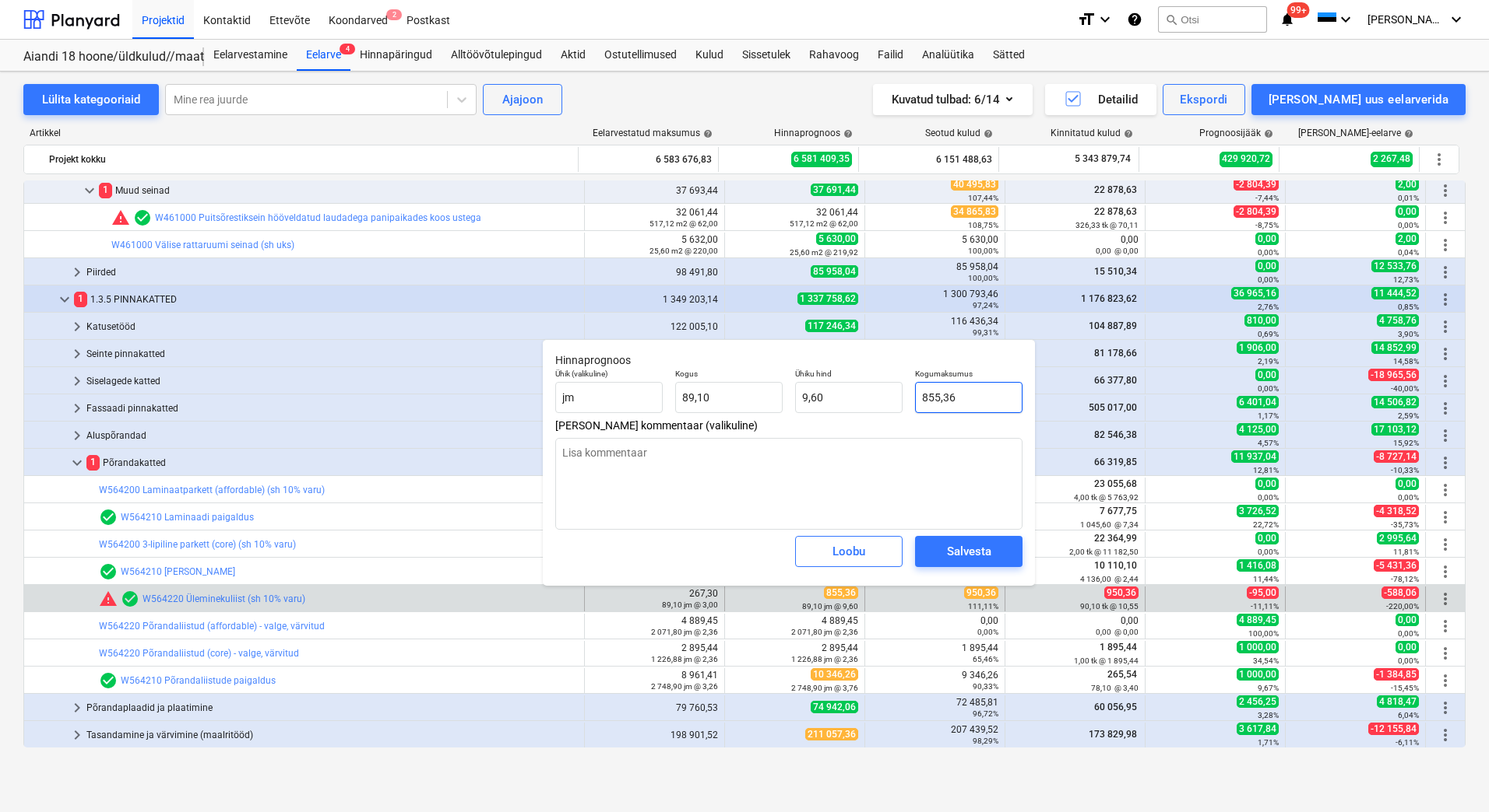
drag, startPoint x: 988, startPoint y: 398, endPoint x: 914, endPoint y: 396, distance: 74.0
click at [914, 396] on div "Kogumaksumus 855,36" at bounding box center [969, 391] width 120 height 57
type textarea "x"
type input "9"
type input "0,10"
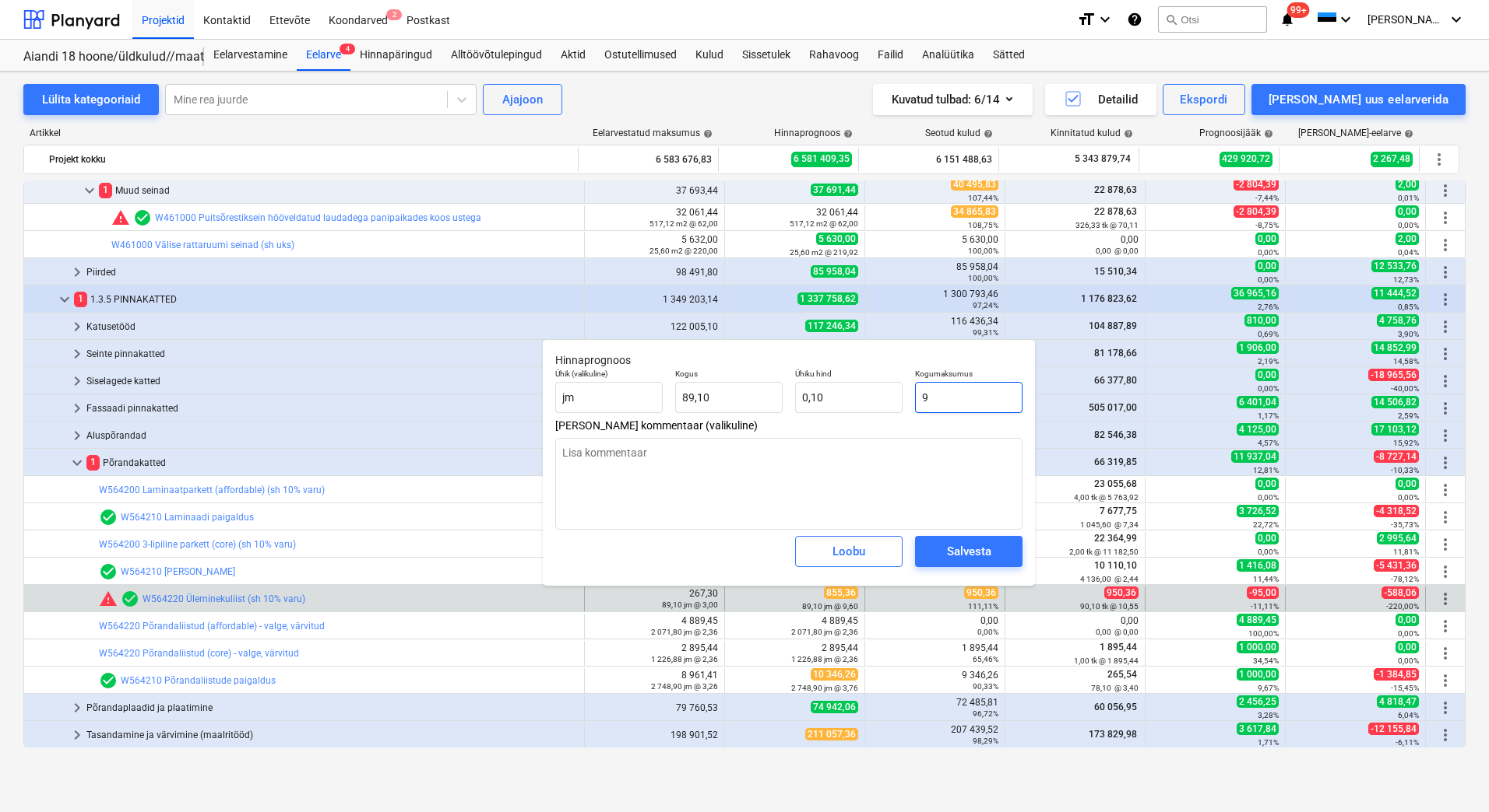
type textarea "x"
type input "95"
type input "1,07"
type textarea "x"
type input "950"
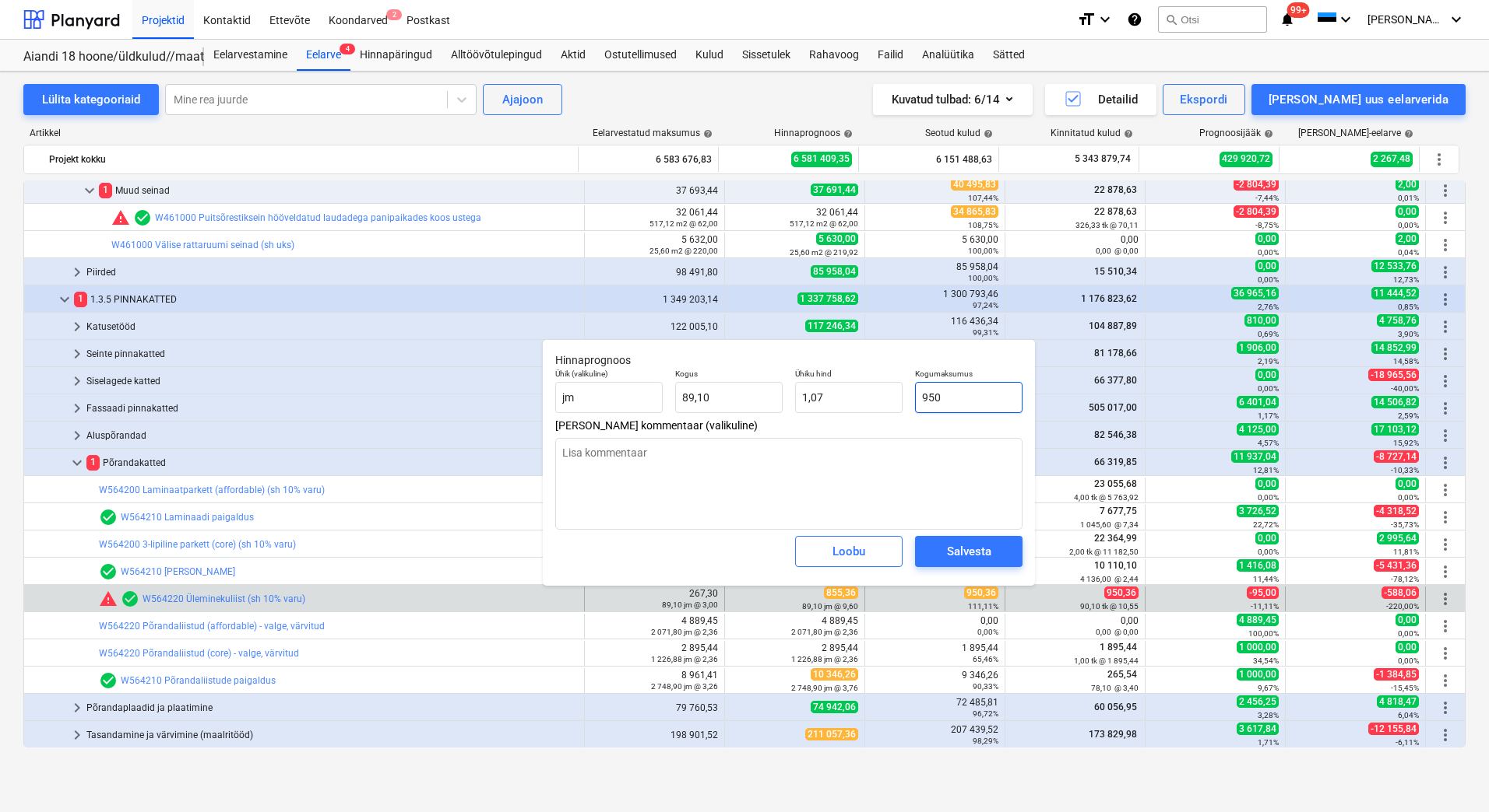
type input "10,66"
type textarea "x"
type input "950,"
type textarea "x"
type input "950,3"
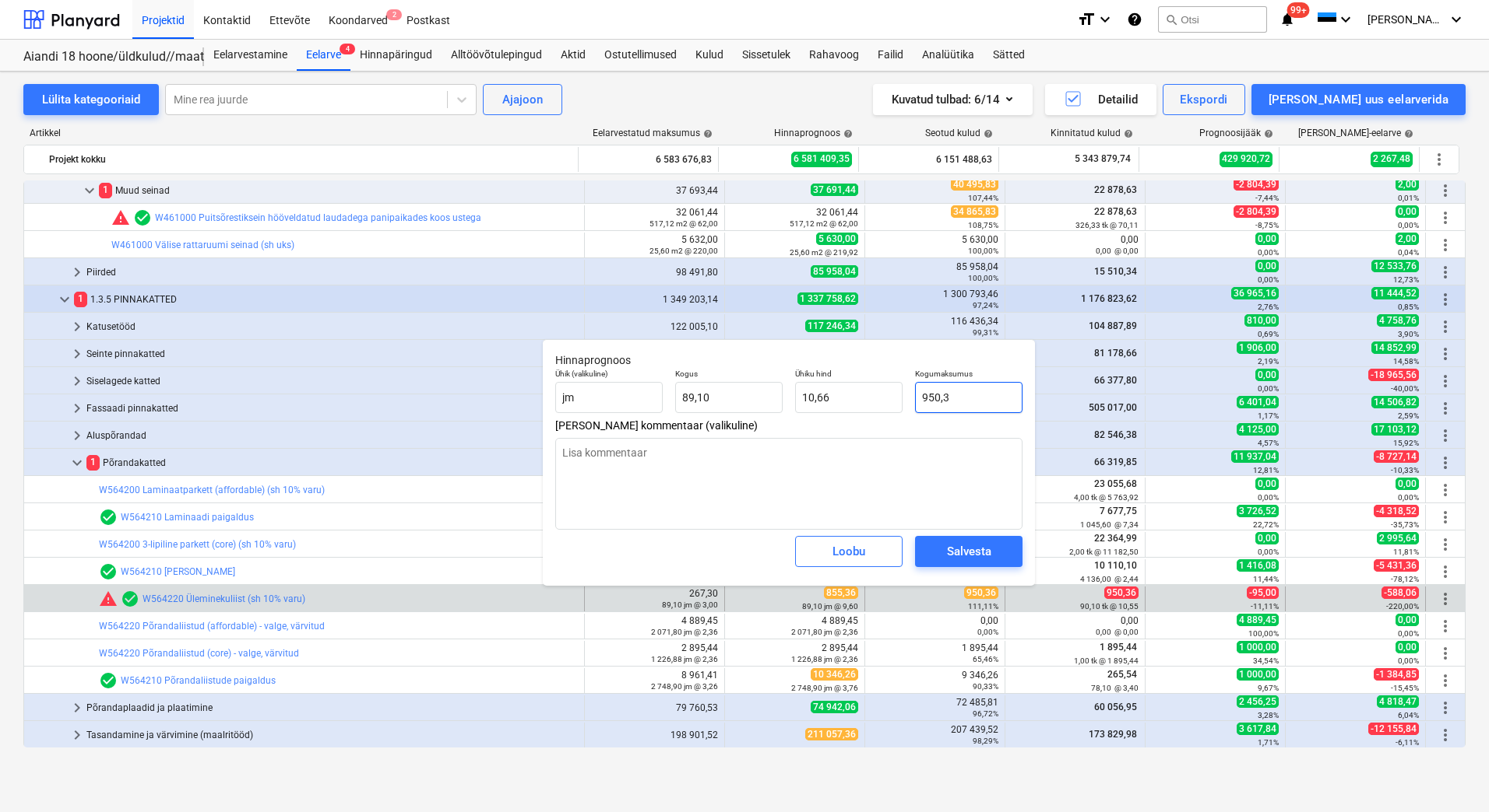
type input "10,67"
type textarea "x"
type input "950,36"
click at [978, 550] on div "Salvesta" at bounding box center [968, 551] width 45 height 20
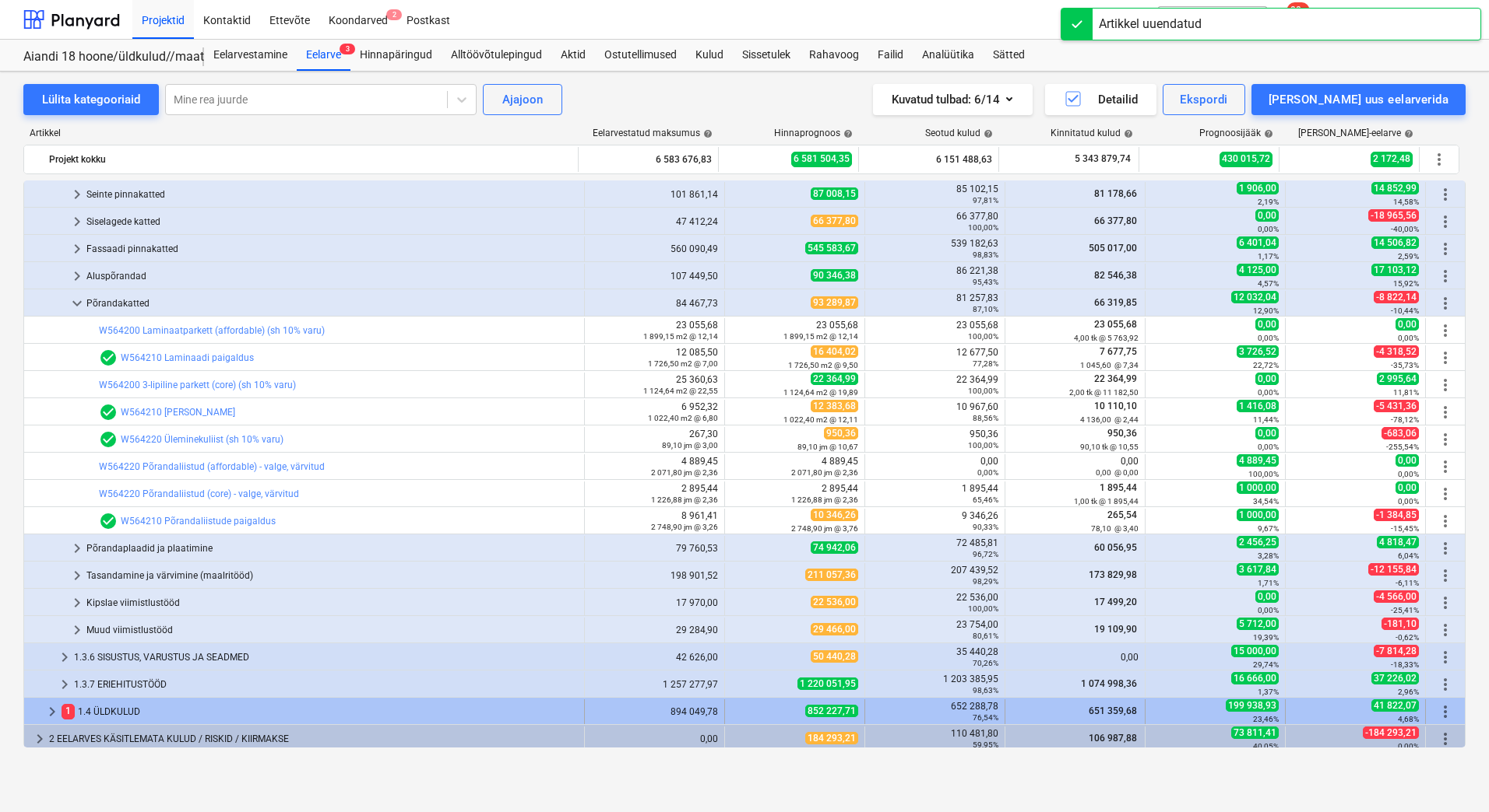
scroll to position [822, 0]
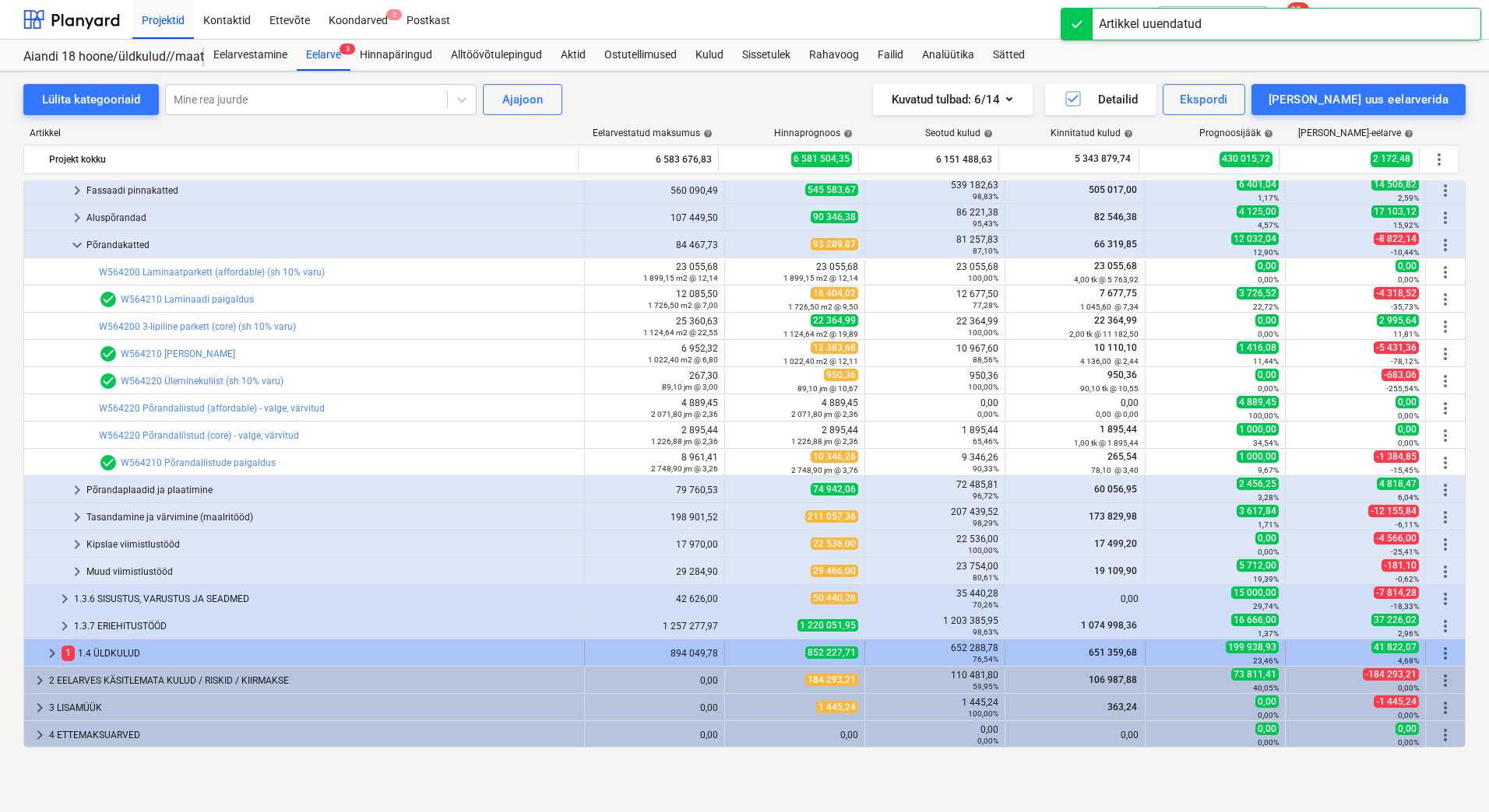
click at [109, 647] on div "1 1.4 ÜLDKULUD" at bounding box center [319, 653] width 516 height 25
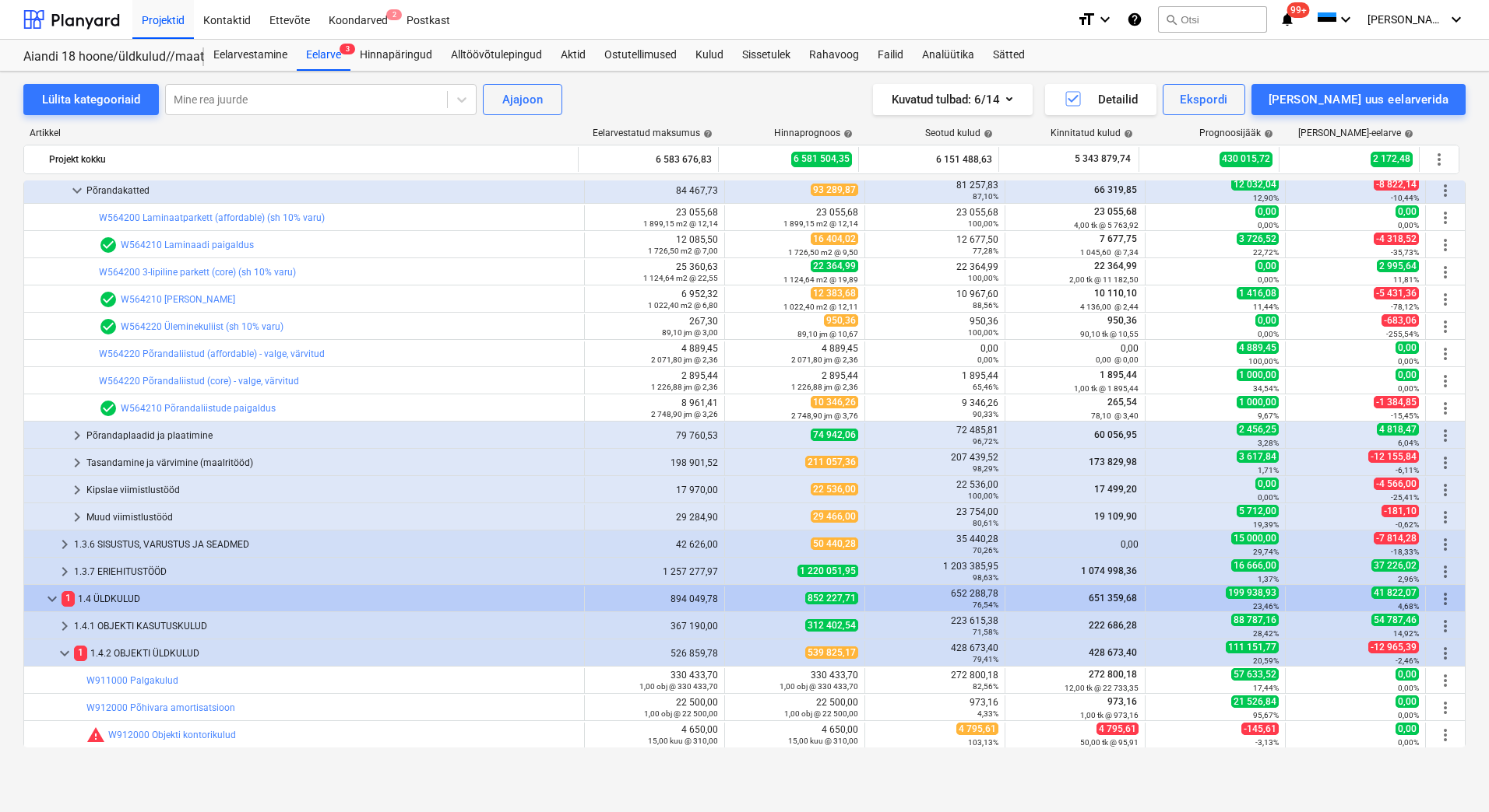
scroll to position [1187, 0]
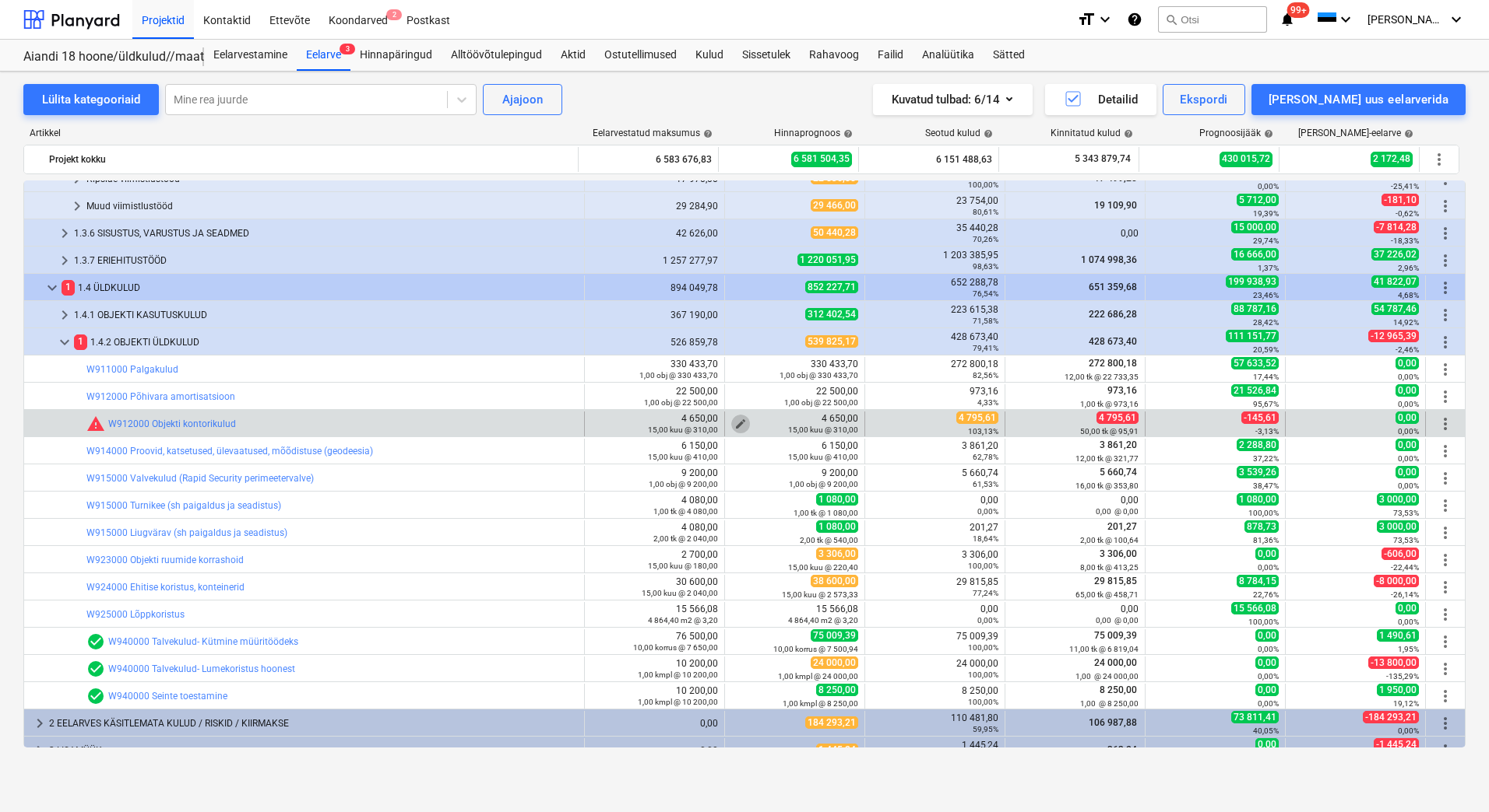
click at [736, 421] on span "edit" at bounding box center [740, 425] width 13 height 13
type textarea "x"
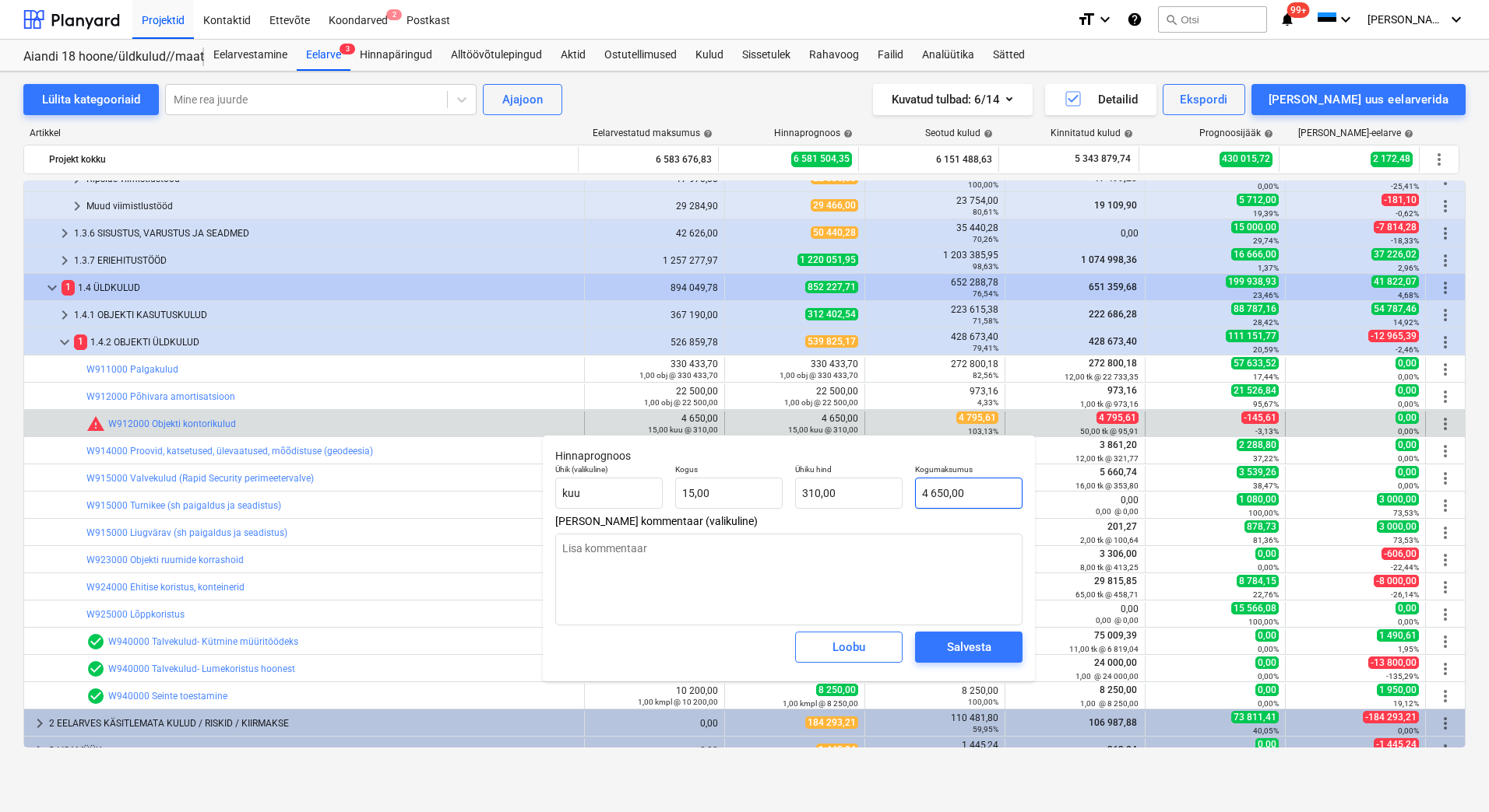
type input "4650"
click at [967, 493] on input "4650" at bounding box center [968, 493] width 108 height 31
click at [930, 494] on input "4650" at bounding box center [968, 493] width 108 height 31
type textarea "x"
type input "650"
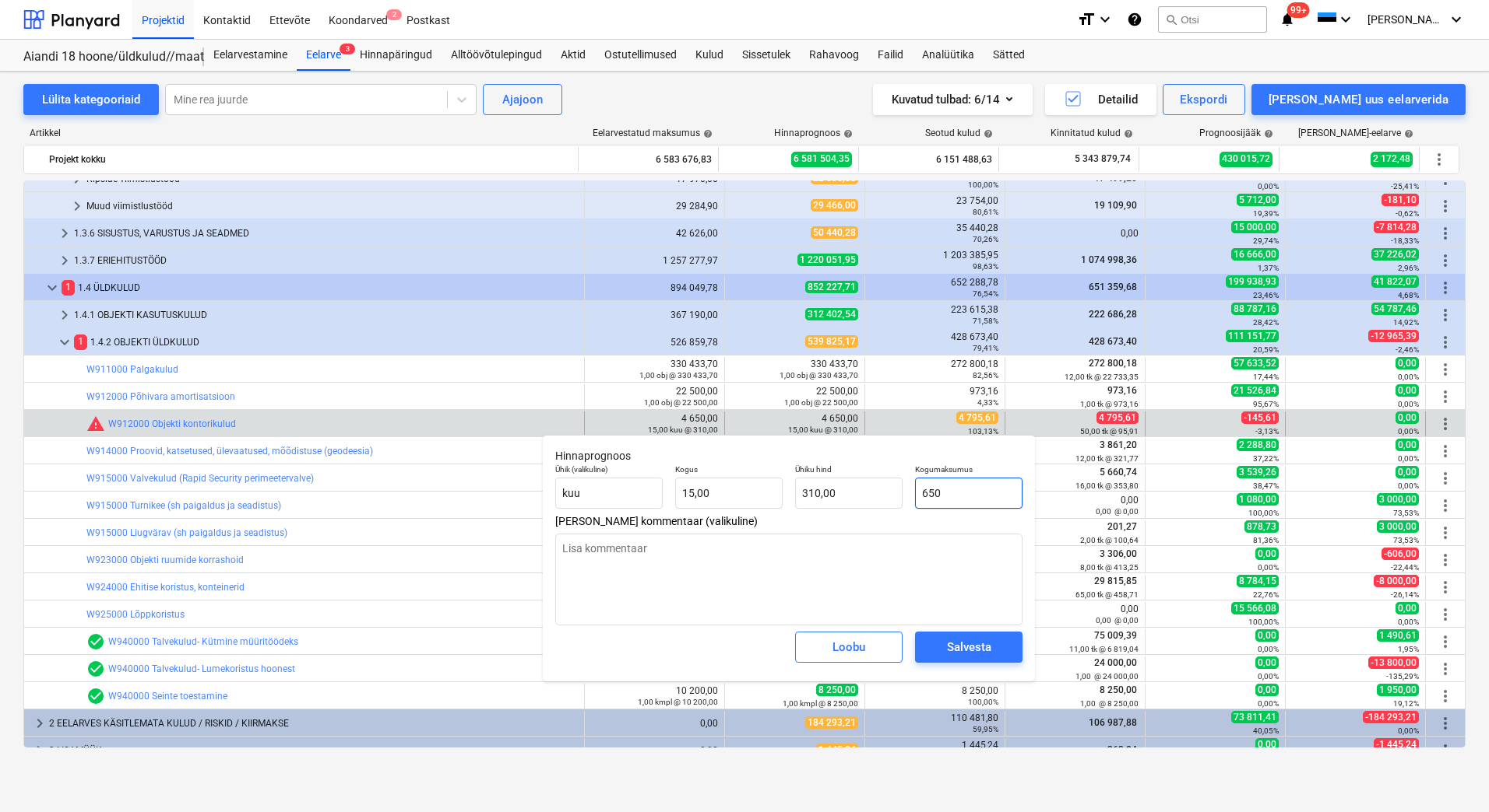
type input "43,33"
type textarea "x"
type input "5650"
type input "376,67"
type input "5650"
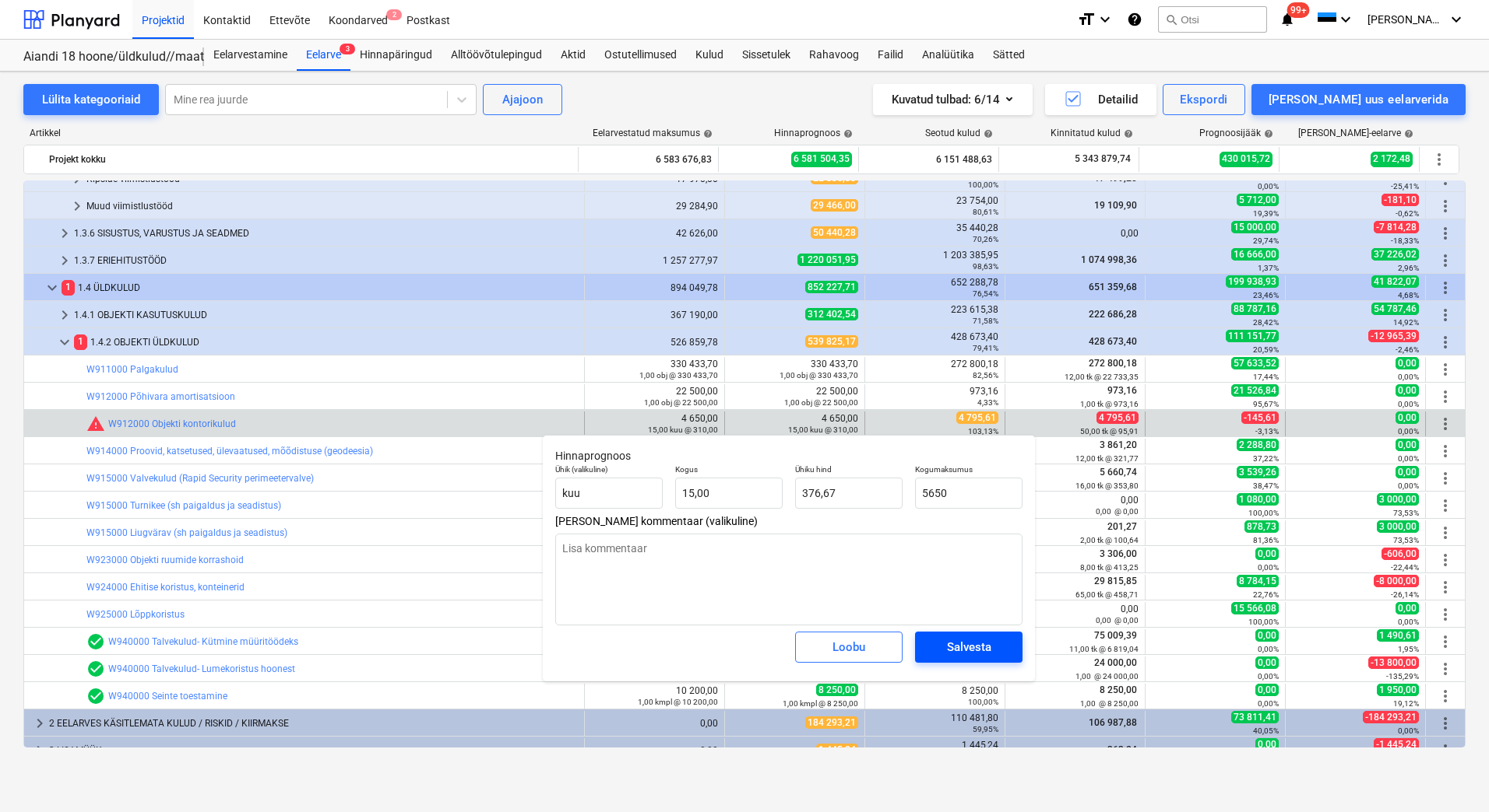
type textarea "x"
type input "5 650,00"
click at [950, 646] on div "Salvesta" at bounding box center [968, 647] width 45 height 20
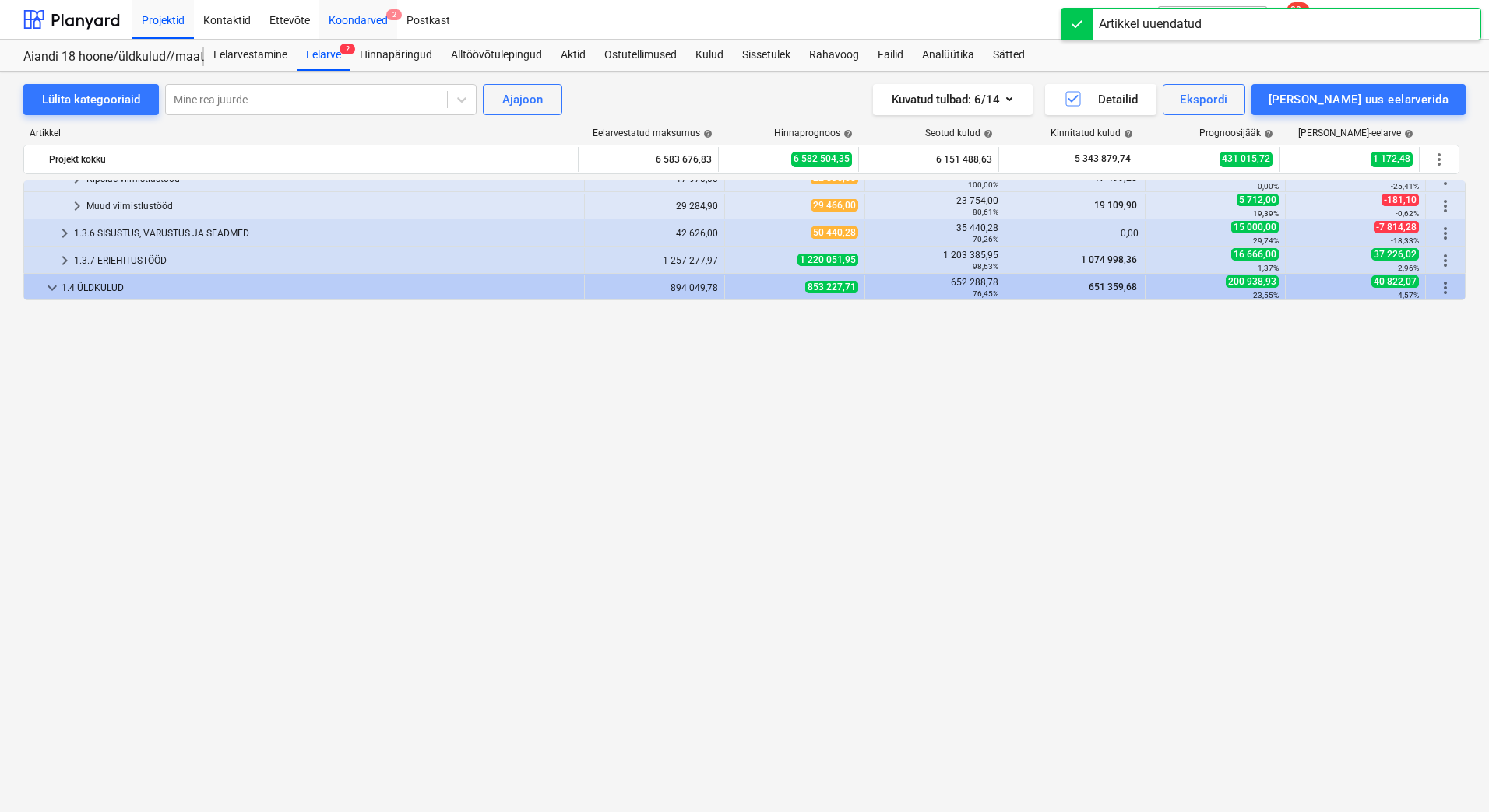
scroll to position [176, 0]
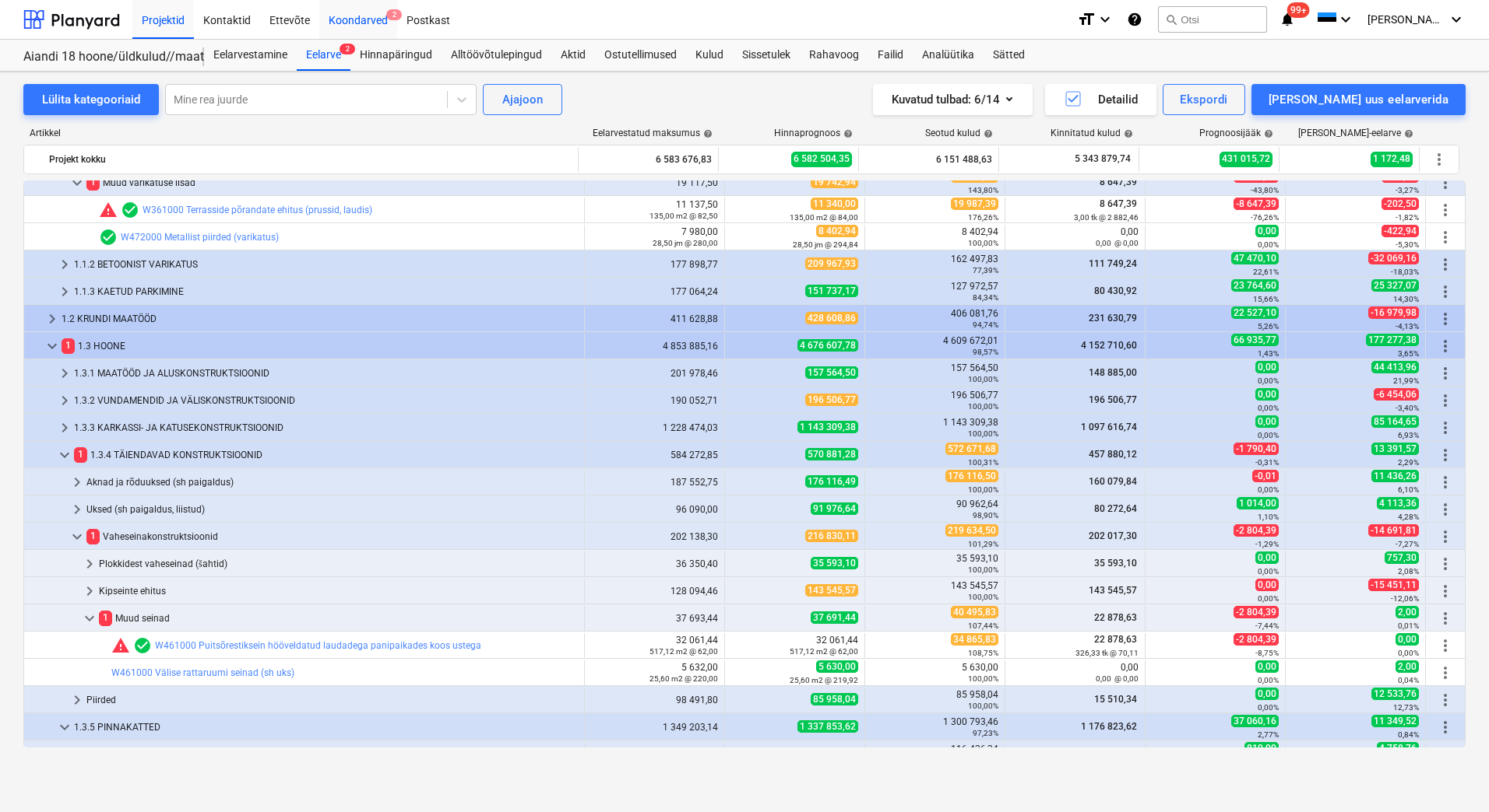
click at [360, 21] on div "Koondarved 2" at bounding box center [357, 19] width 78 height 40
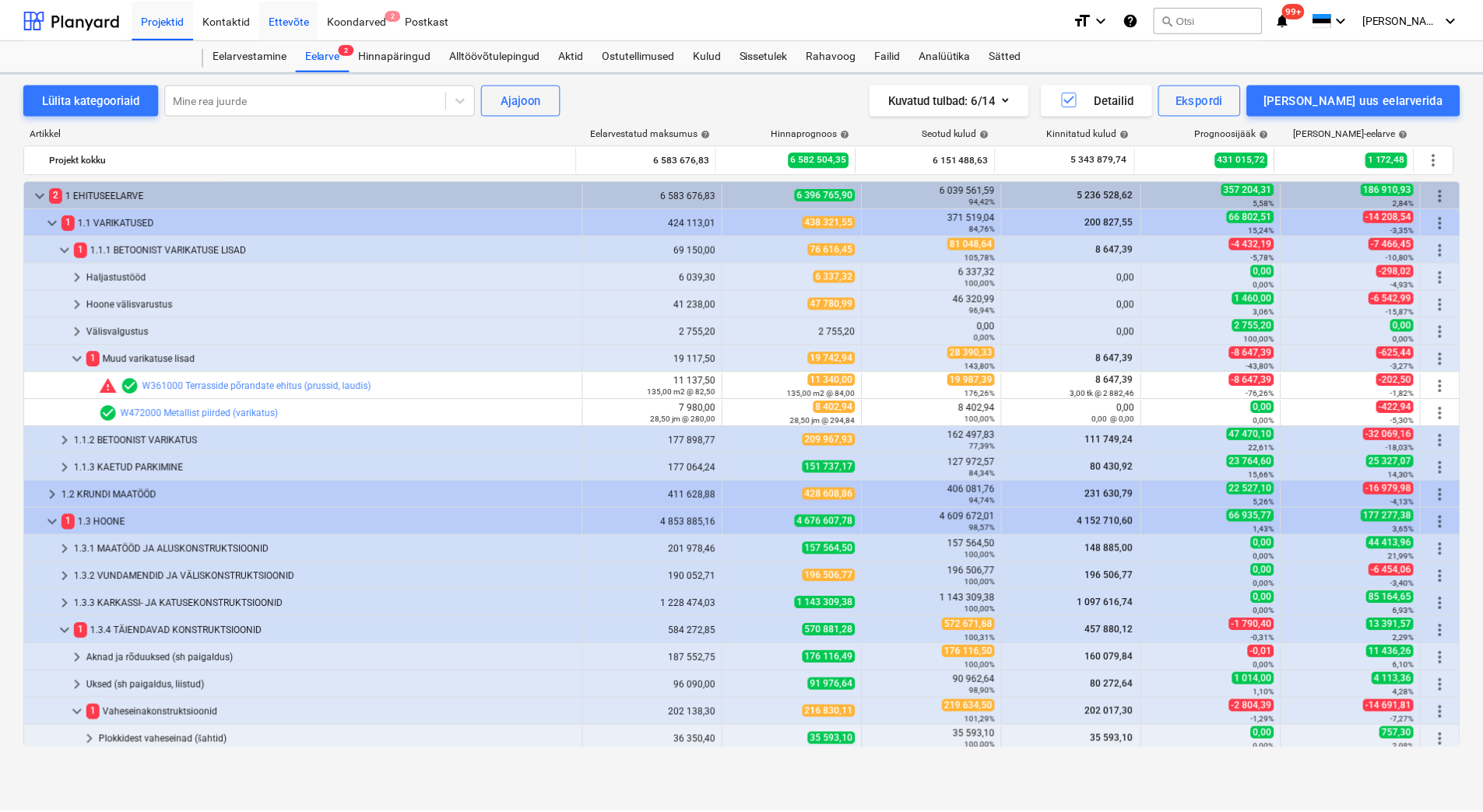
scroll to position [176, 0]
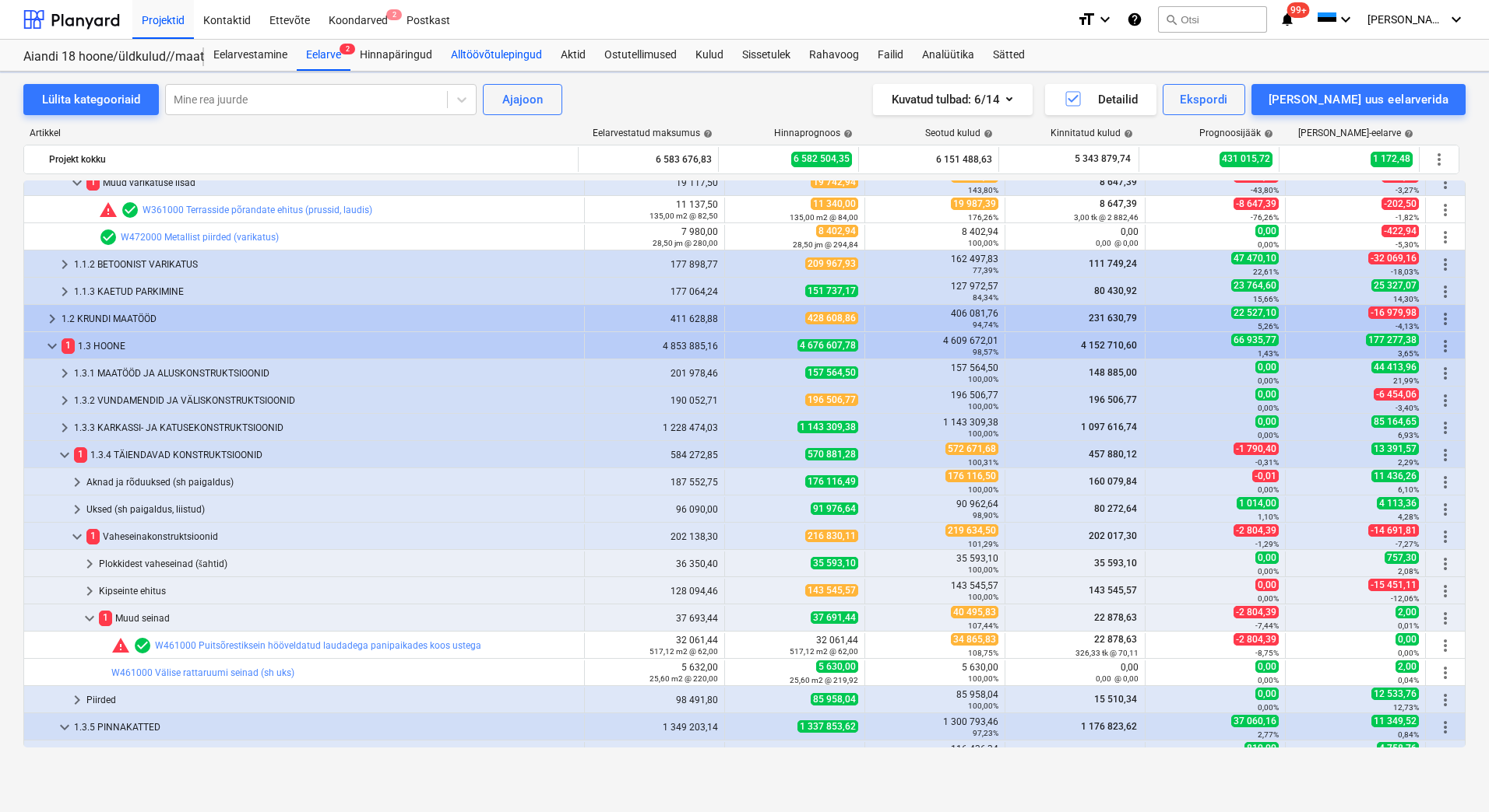
click at [512, 53] on div "Alltöövõtulepingud" at bounding box center [496, 56] width 109 height 31
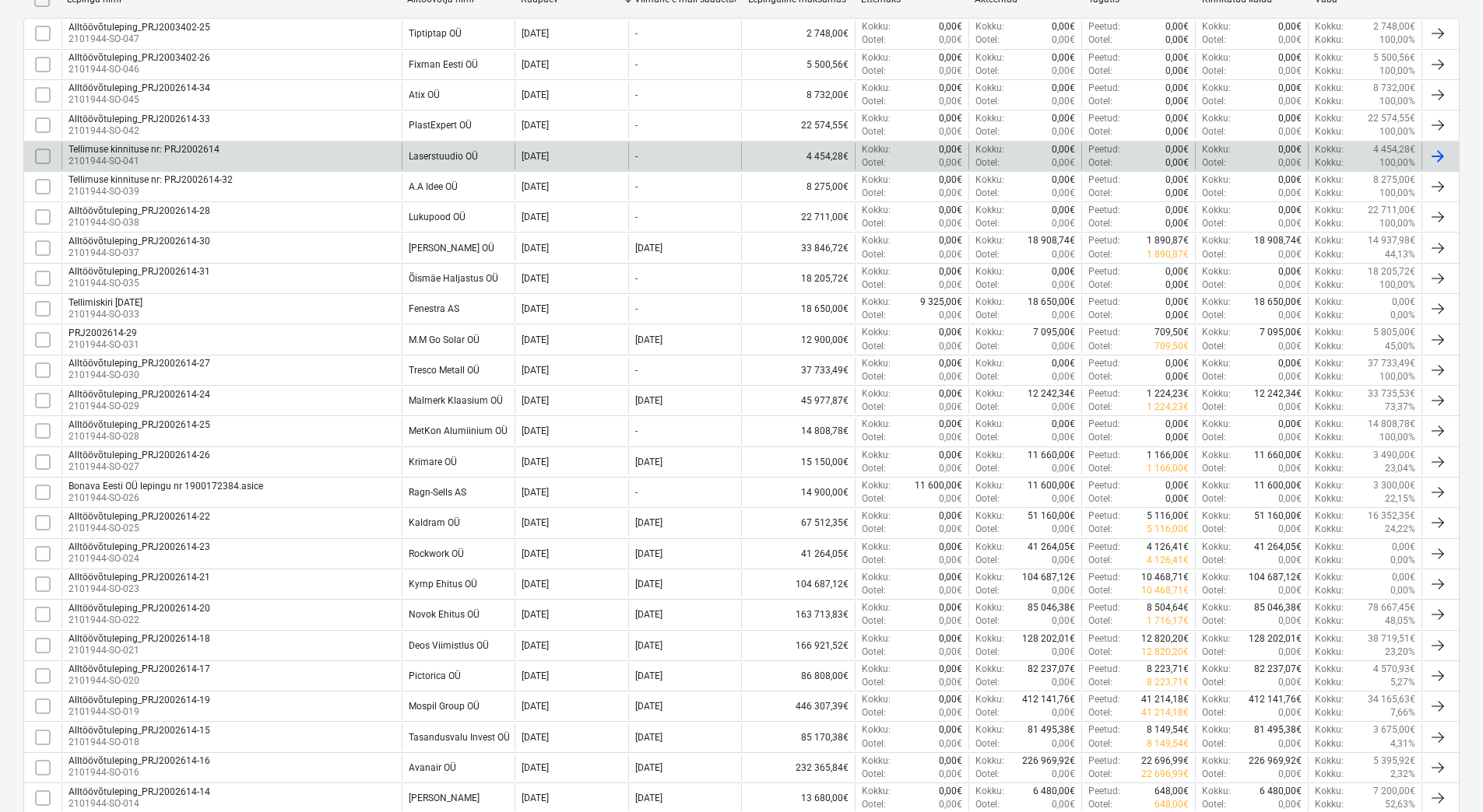
scroll to position [467, 0]
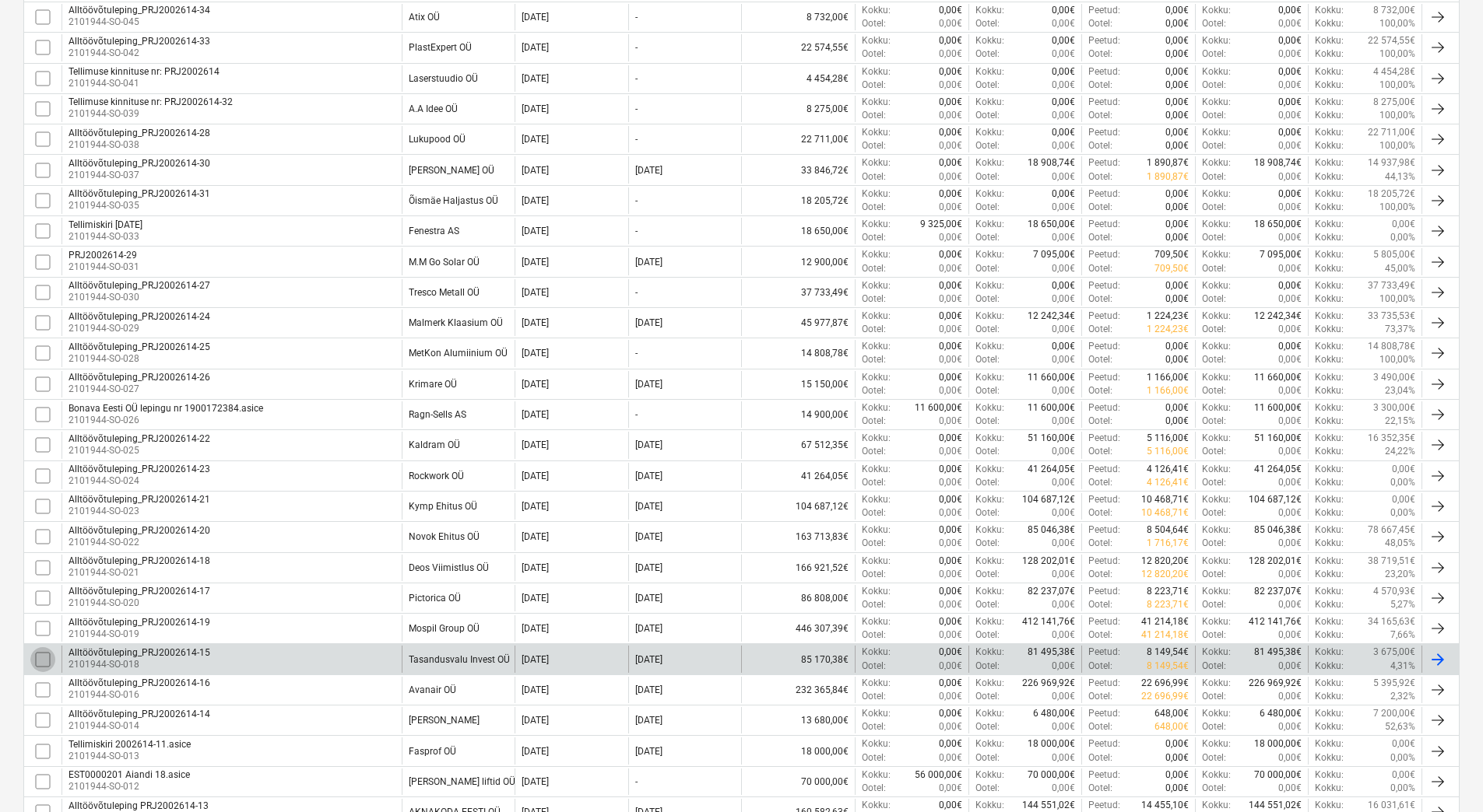
click at [40, 653] on input "checkbox" at bounding box center [42, 659] width 25 height 25
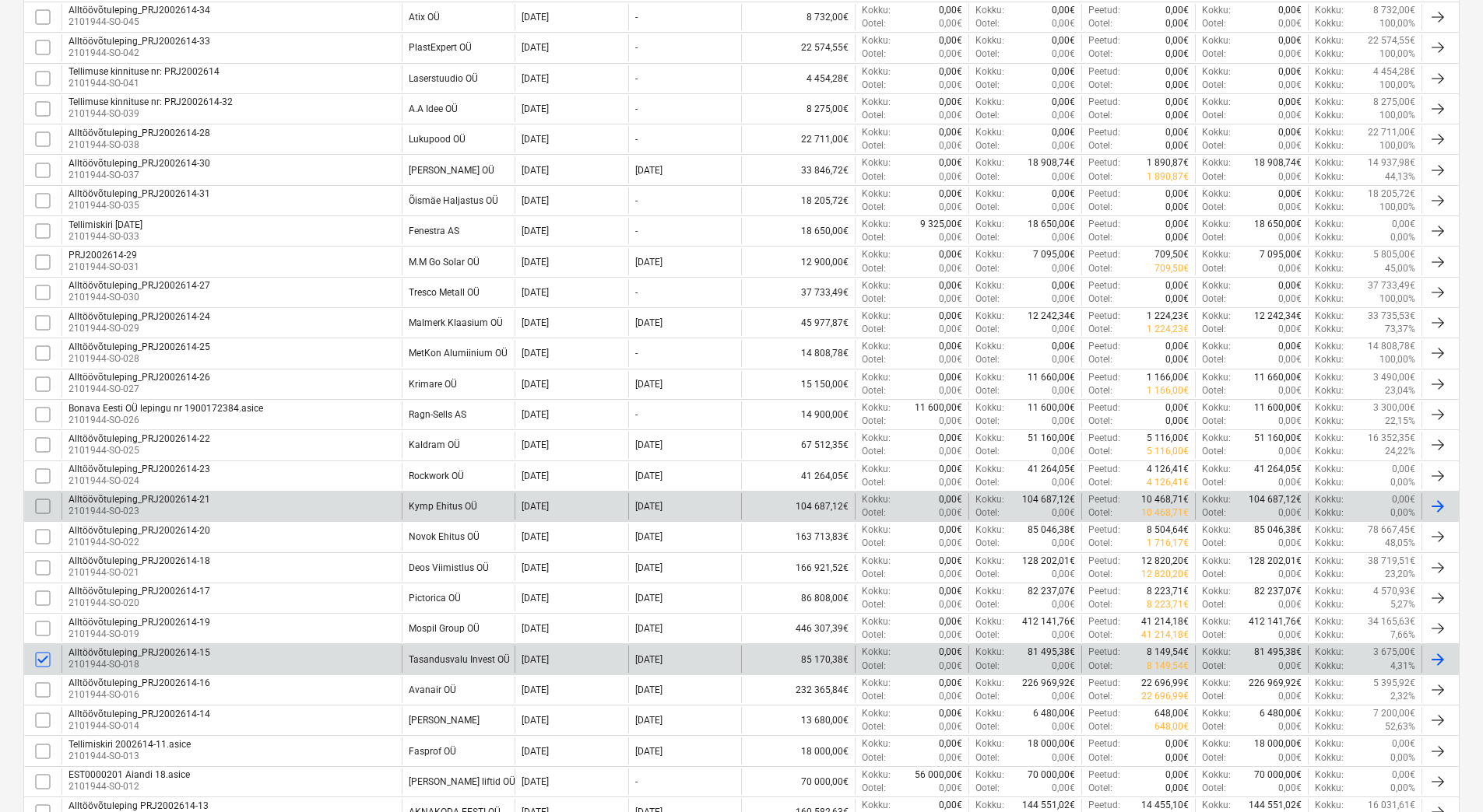
scroll to position [0, 0]
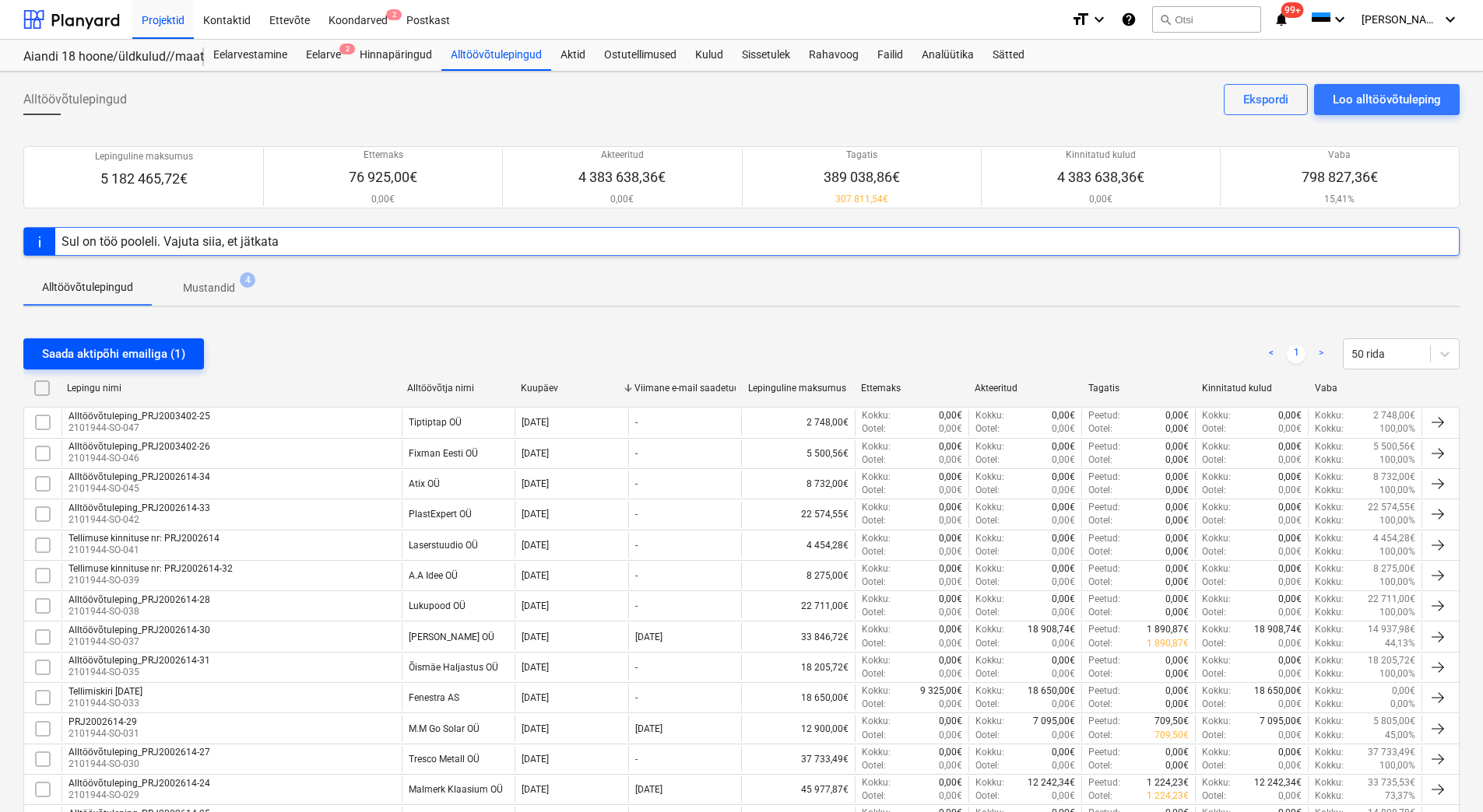
click at [125, 353] on div "Saada aktipõhi emailiga (1)" at bounding box center [113, 354] width 143 height 20
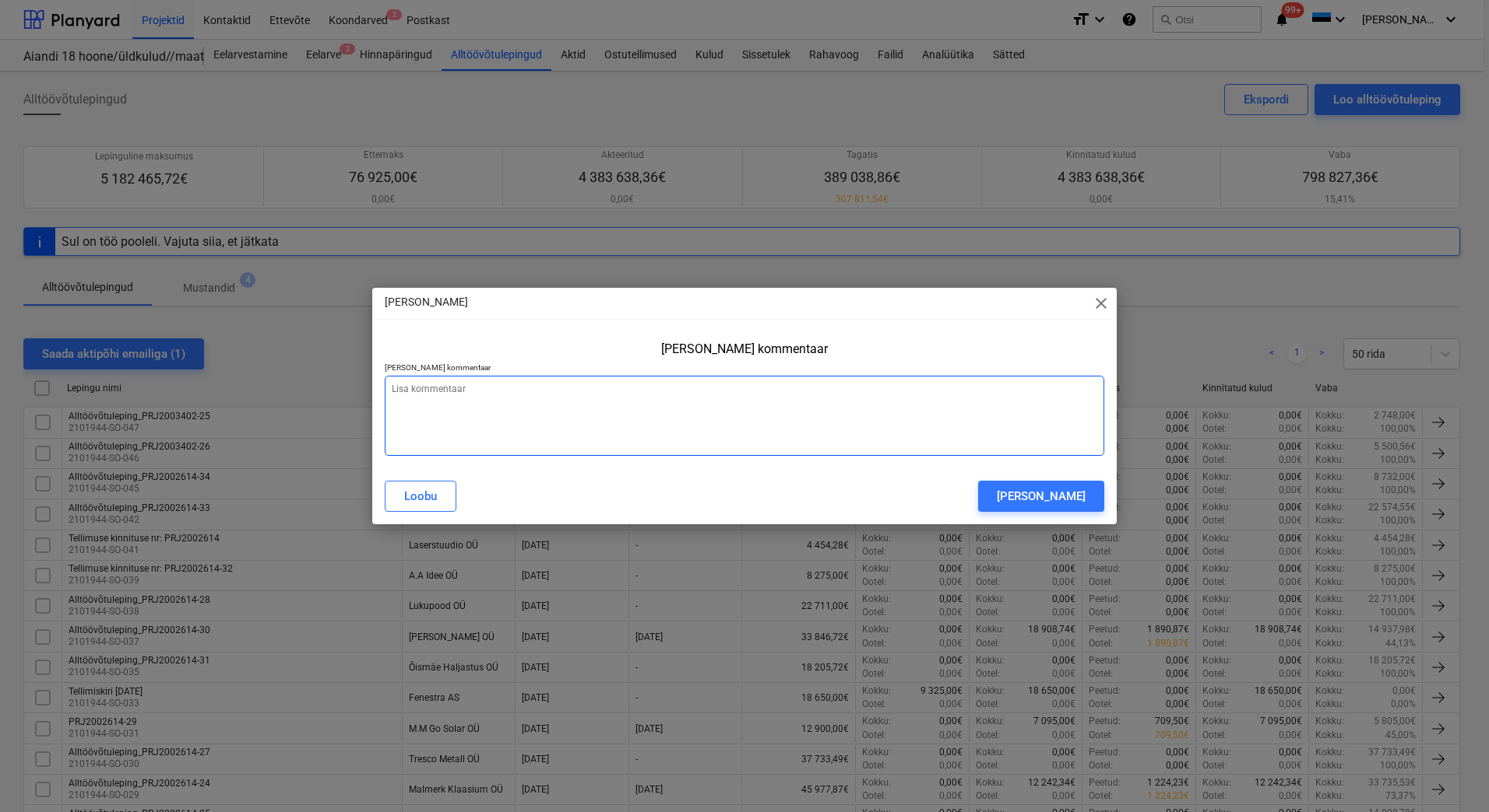
click at [487, 396] on textarea at bounding box center [744, 416] width 719 height 80
type textarea "x"
type textarea "E"
type textarea "x"
type textarea "Ed"
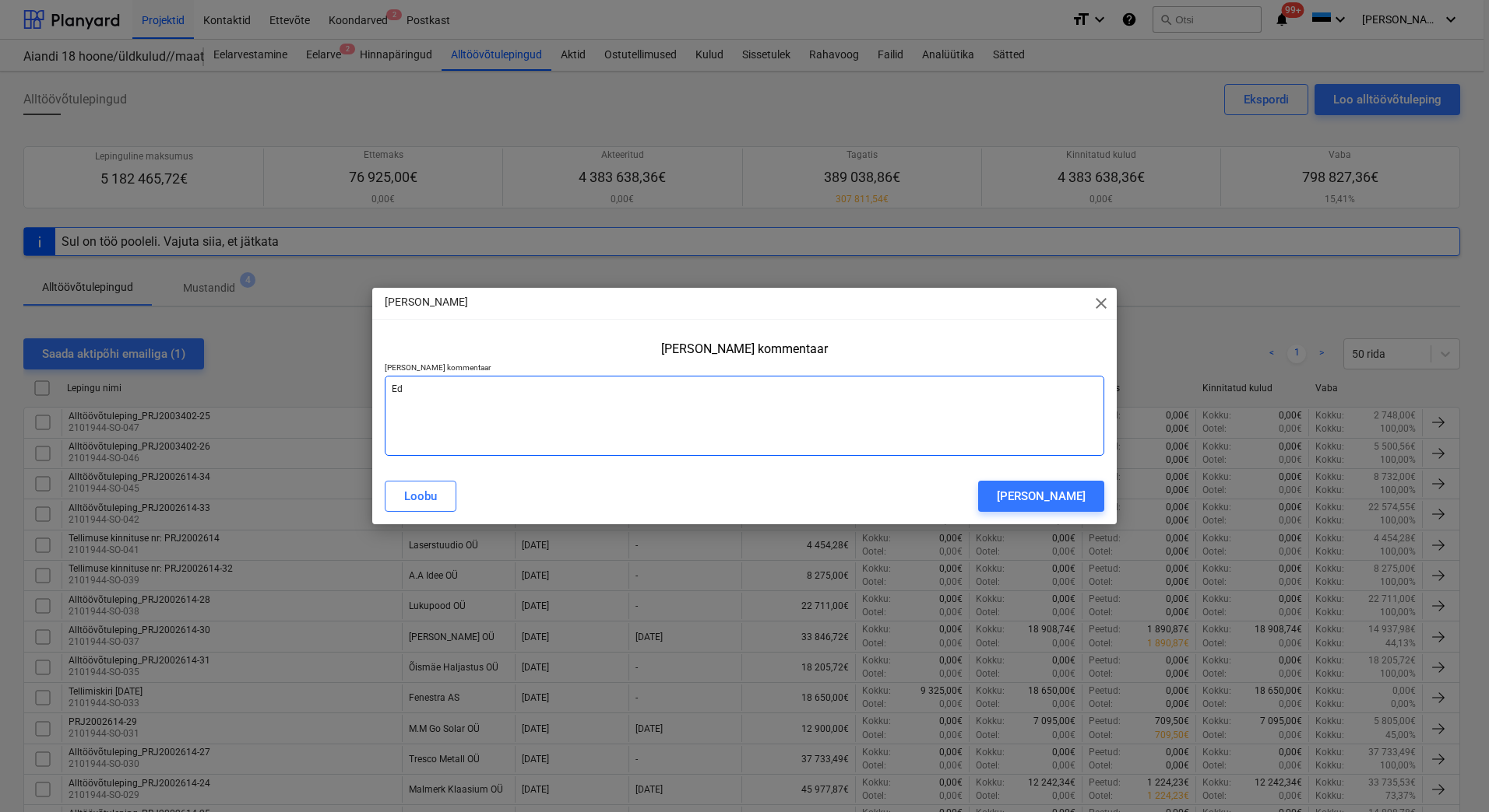
type textarea "x"
type textarea "Eda"
type textarea "x"
type textarea "Edas"
type textarea "x"
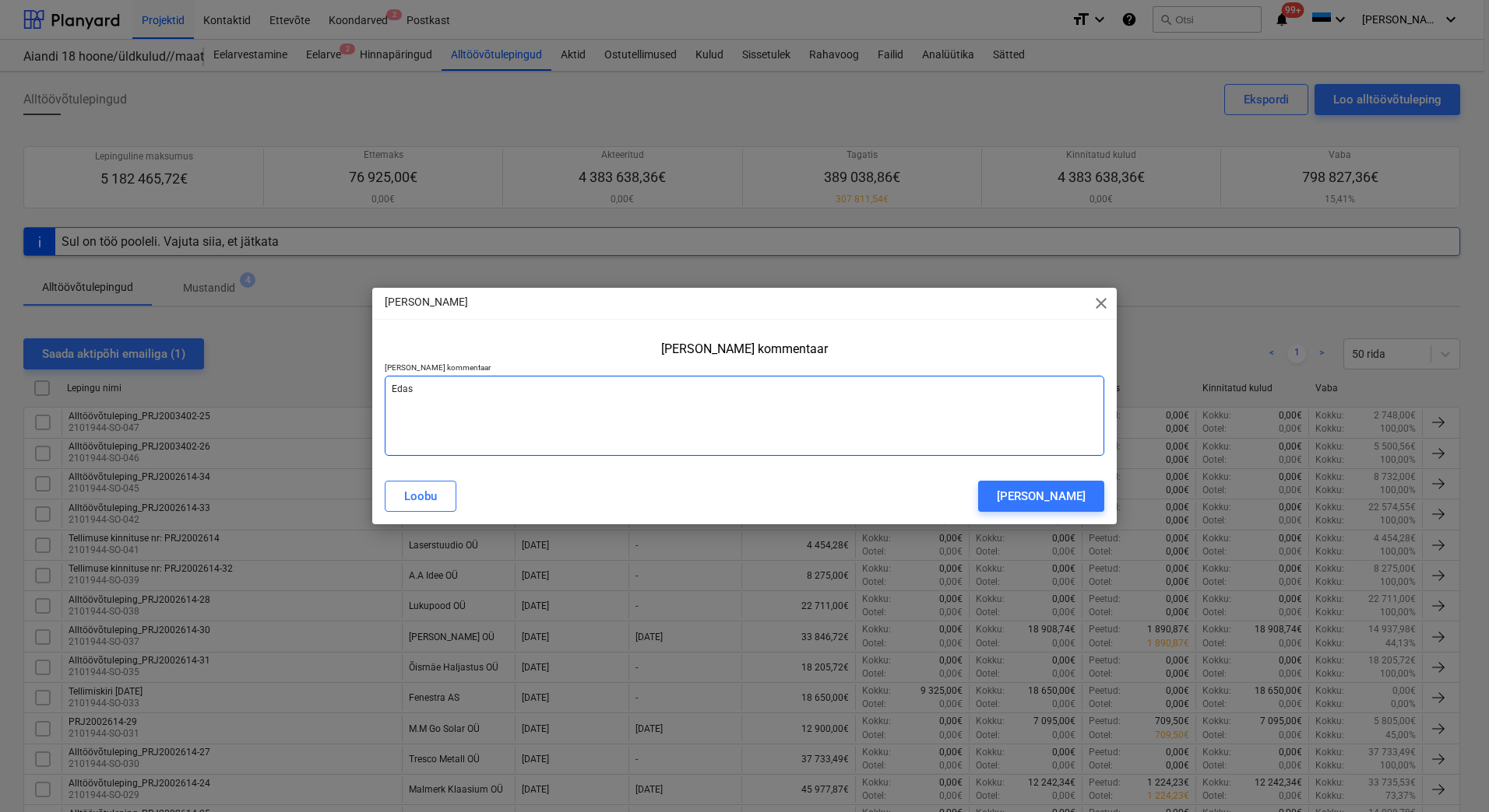
type textarea "Edast"
type textarea "x"
type textarea "Edasta"
type textarea "x"
type textarea "Edastan"
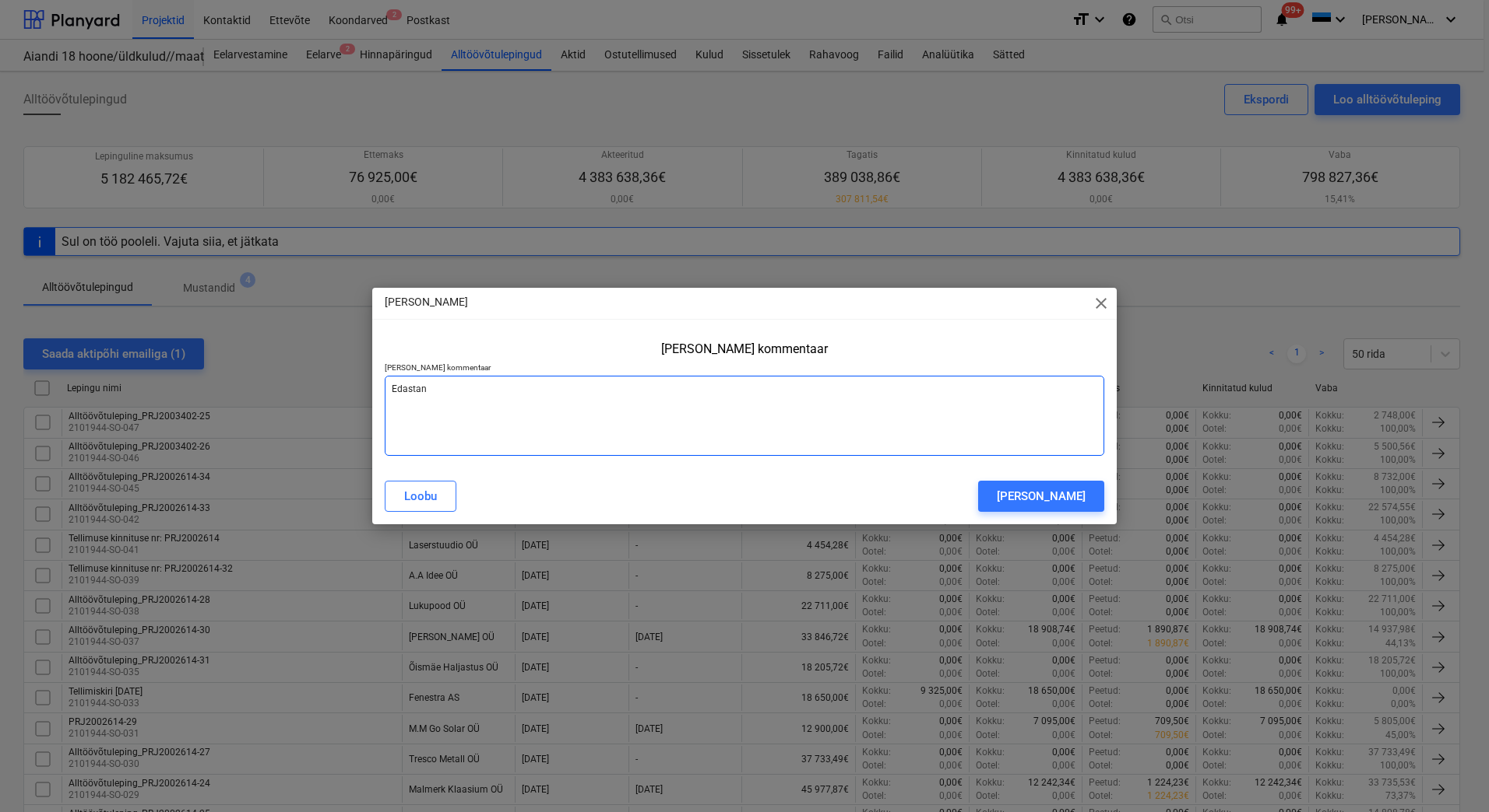
type textarea "x"
type textarea "Edastan"
type textarea "x"
type textarea "Edastan a"
type textarea "x"
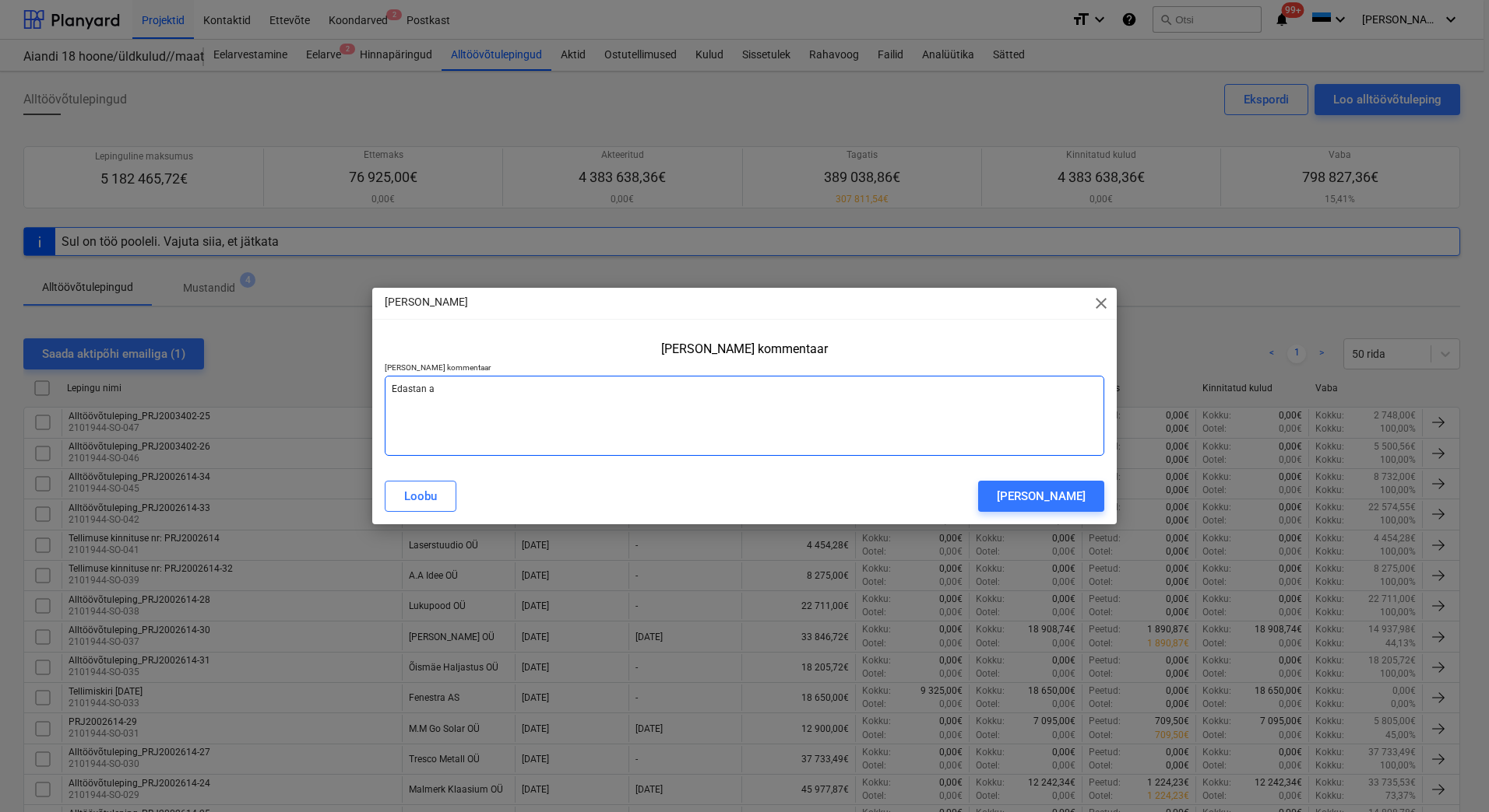
type textarea "Edastan ak"
type textarea "x"
type textarea "Edastan akt"
type textarea "x"
type textarea "Edastan akti"
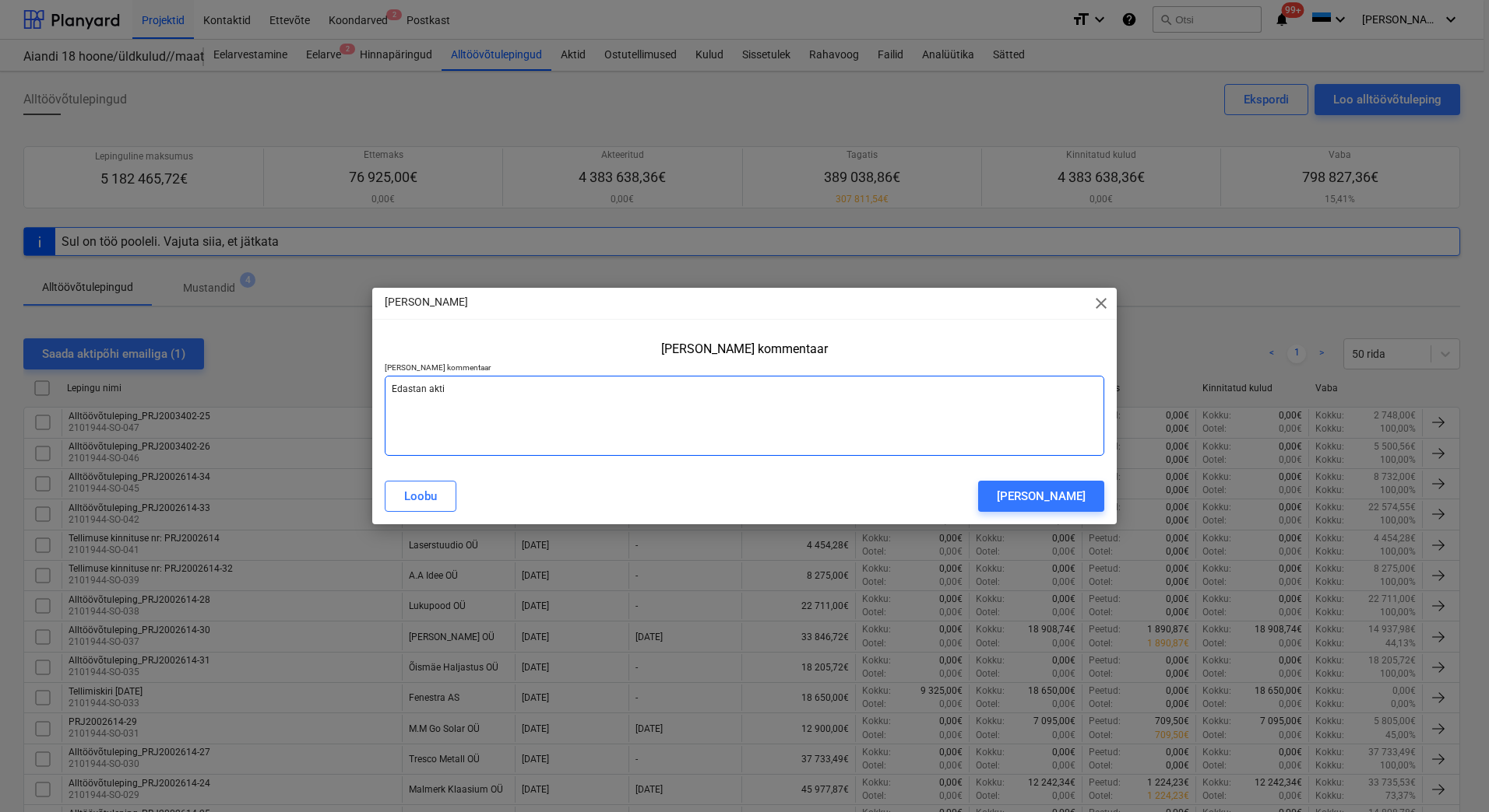
type textarea "x"
type textarea "Edastan akti"
type textarea "x"
type textarea "Edastan akti a"
type textarea "x"
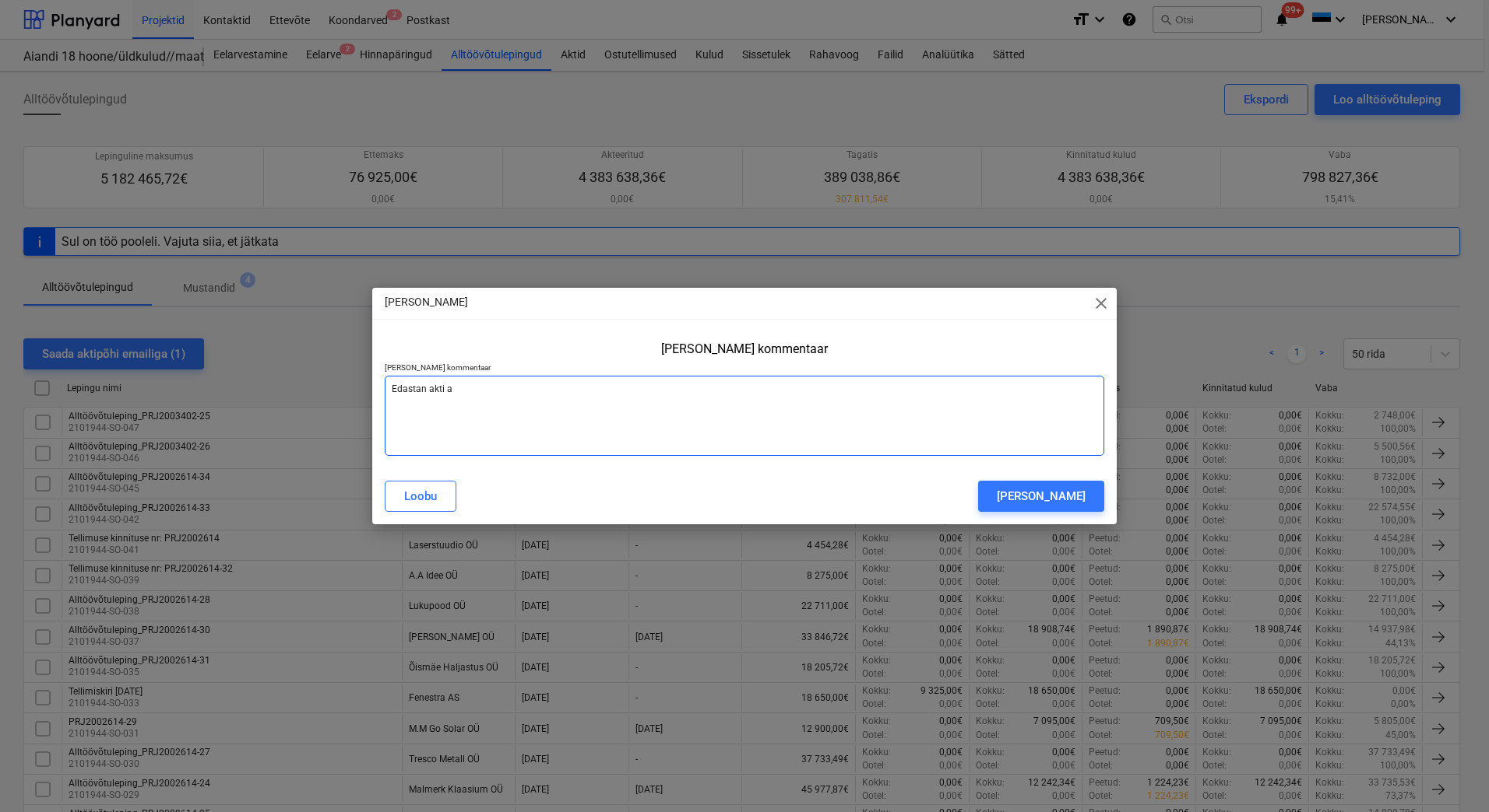
type textarea "Edastan akti al"
type textarea "x"
type textarea "Edastan akti all"
type textarea "x"
type textarea "Edastan akti allk"
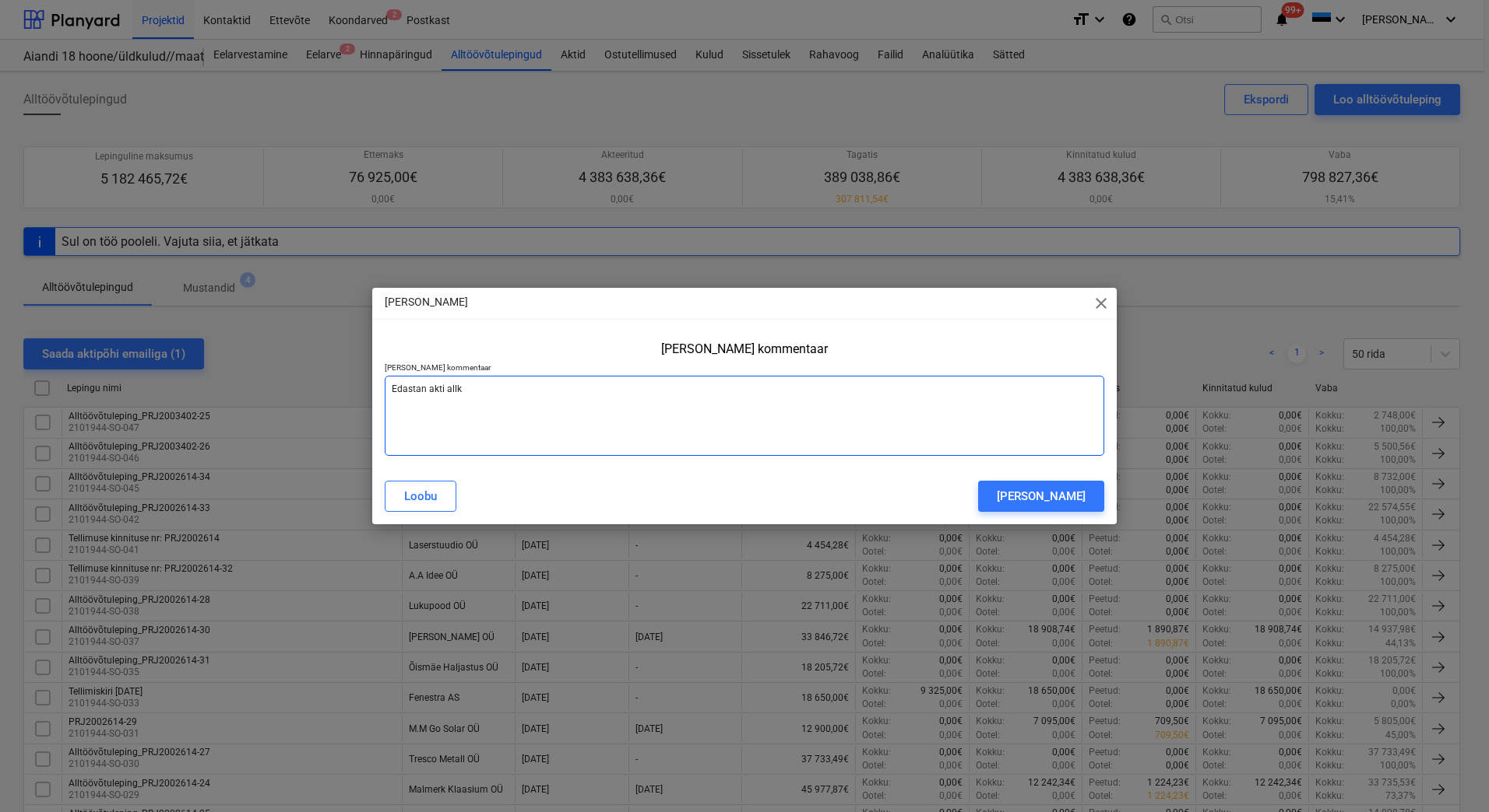
type textarea "x"
type textarea "Edastan akti allki"
type textarea "x"
type textarea "Edastan akti allkir"
type textarea "x"
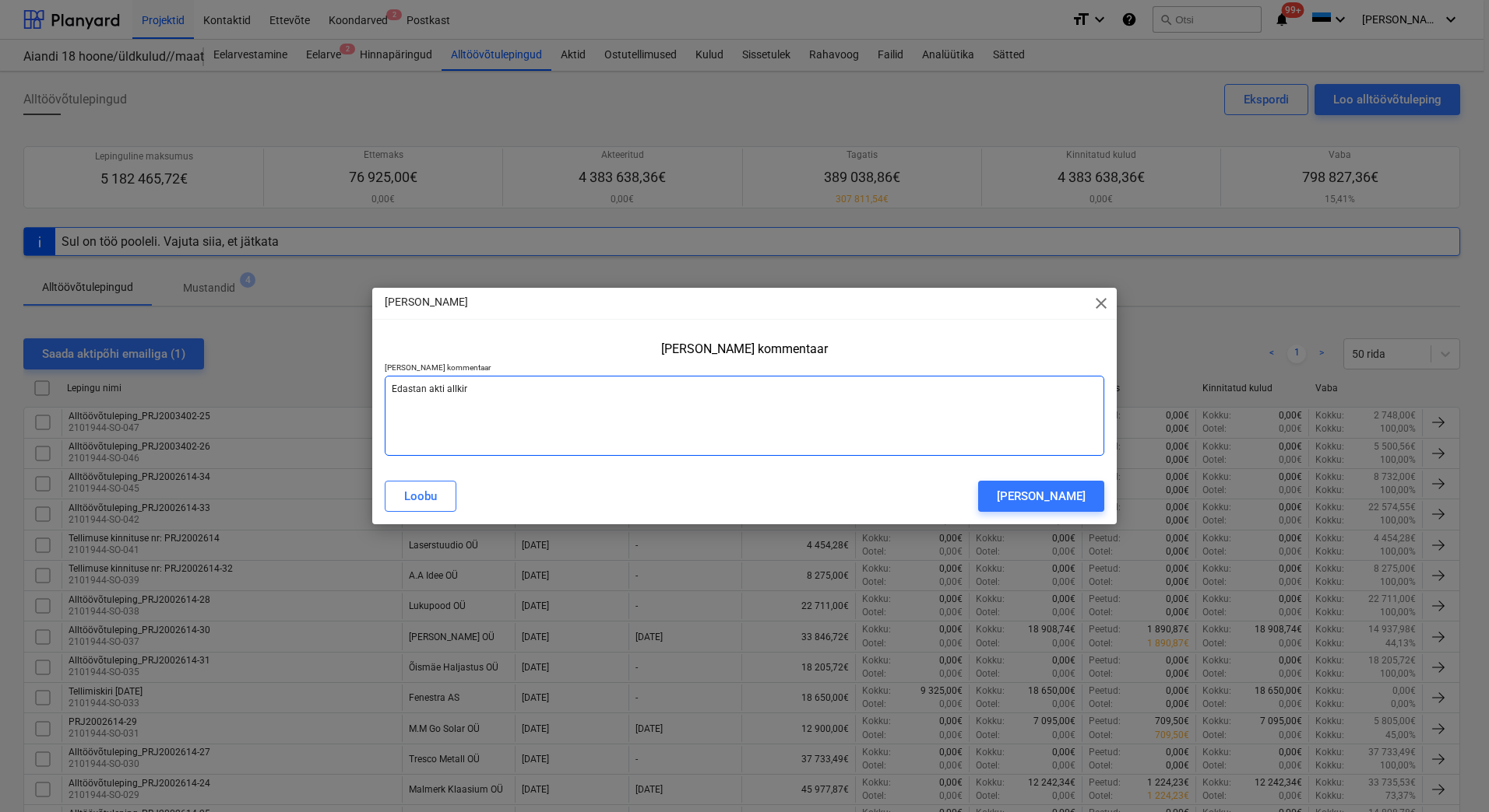
type textarea "Edastan akti allkirj"
type textarea "x"
type textarea "Edastan akti allkirja"
type textarea "x"
type textarea "Edastan akti allkirjas"
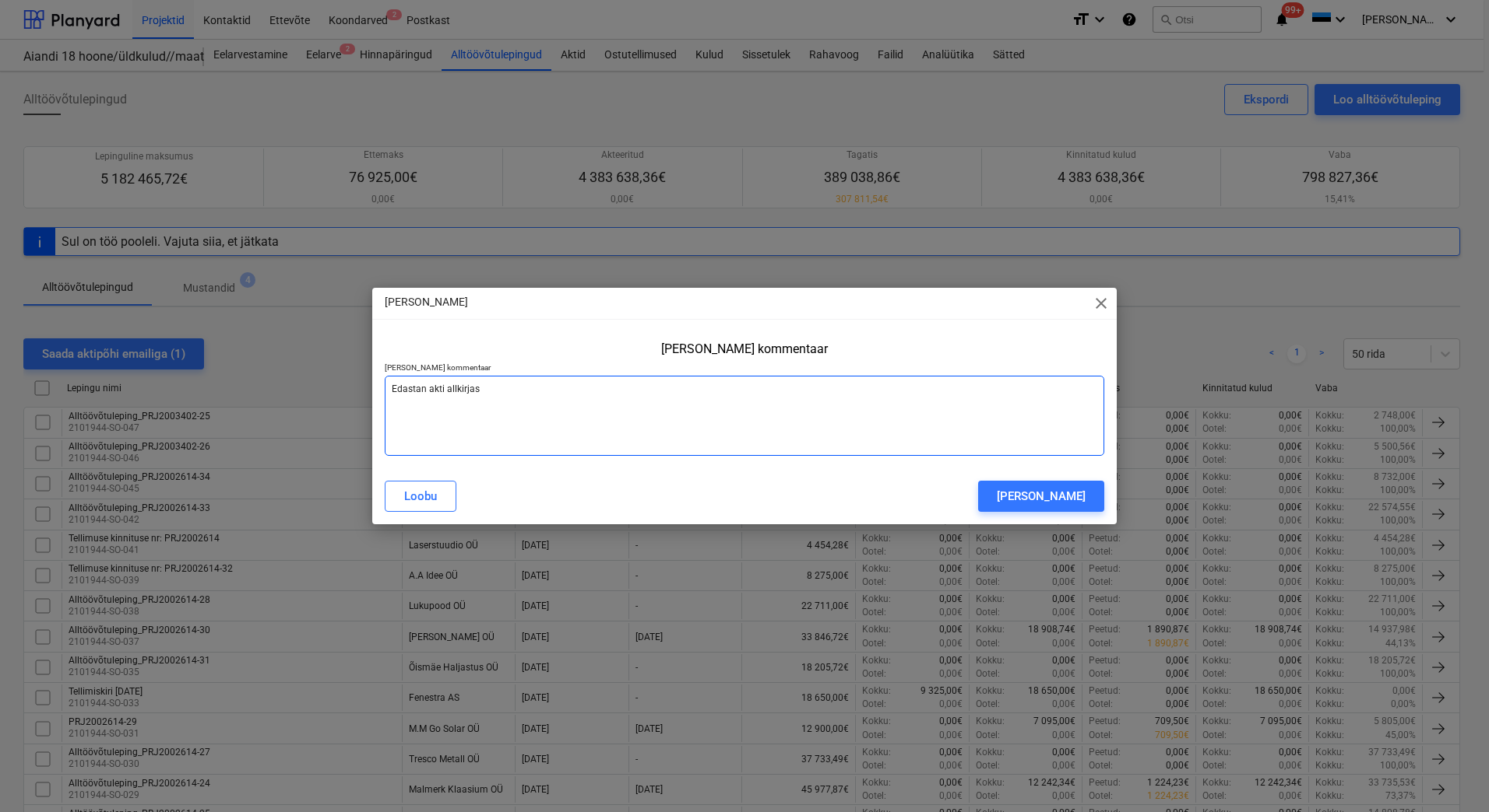
type textarea "x"
type textarea "Edastan akti allkirjast"
type textarea "x"
type textarea "Edastan akti allkirjasta"
type textarea "x"
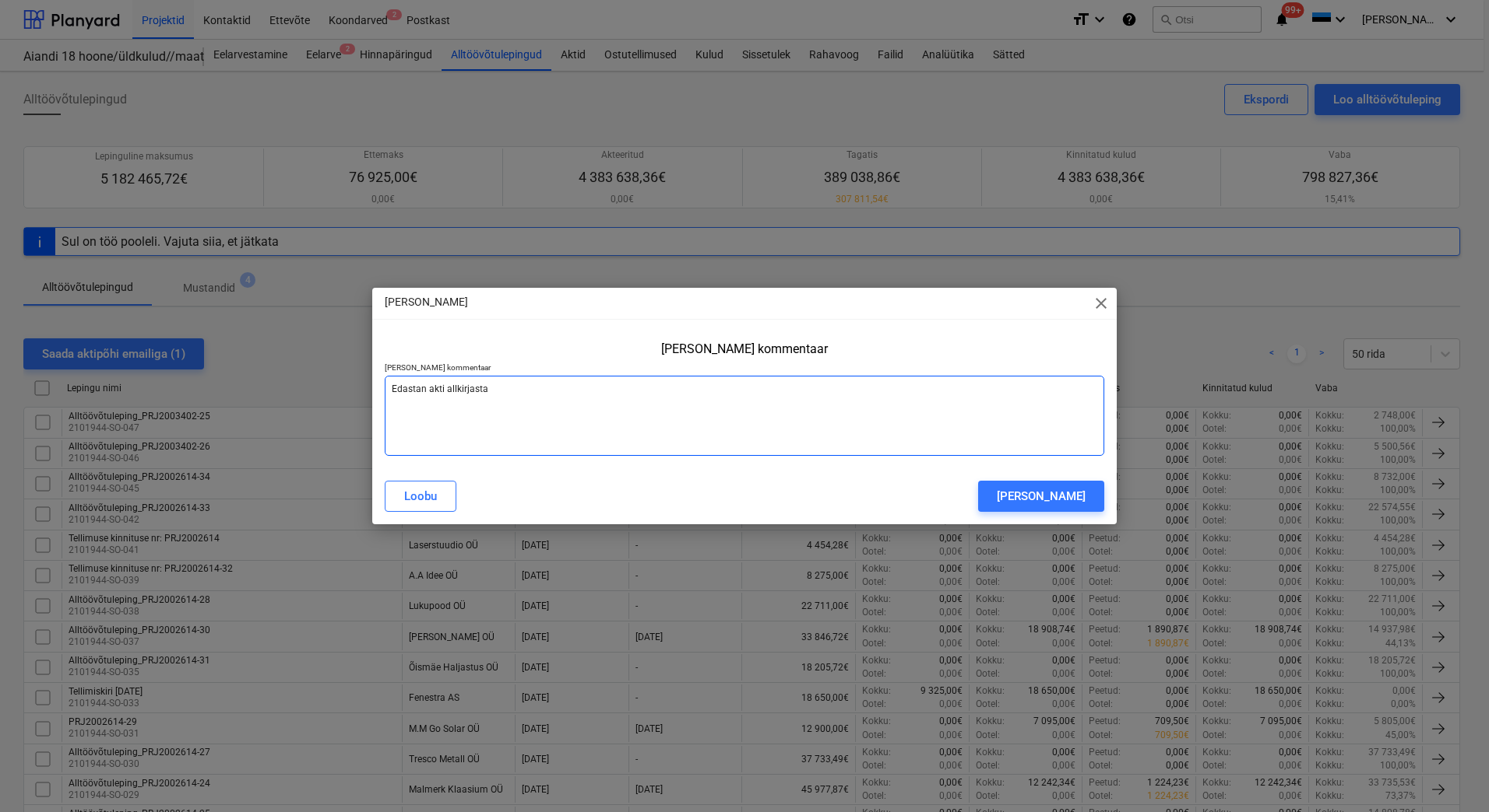
type textarea "Edastan akti allkirjastam"
type textarea "x"
type textarea "Edastan akti allkirjastami"
type textarea "x"
type textarea "Edastan akti allkirjastamis"
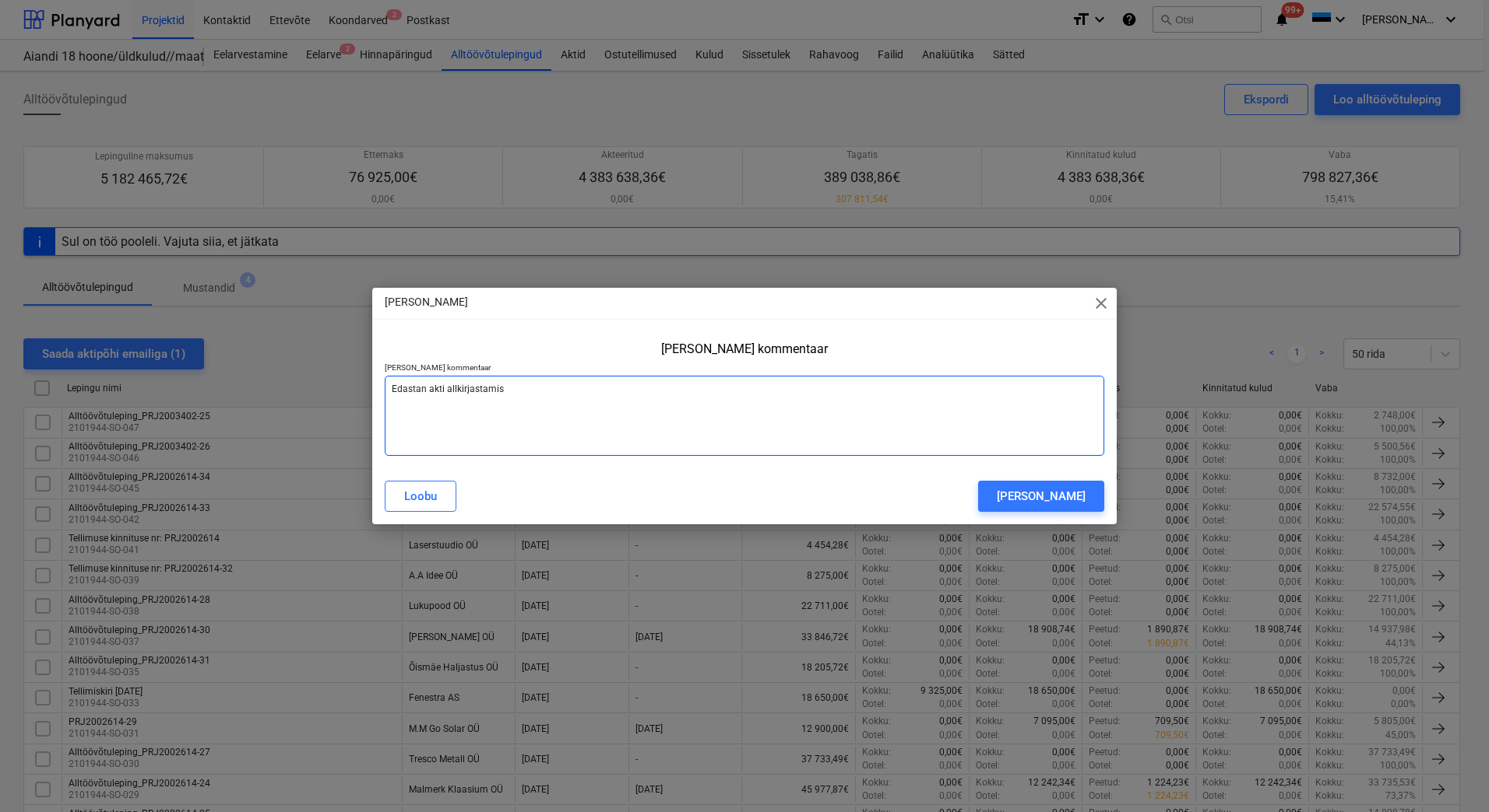
type textarea "x"
type textarea "Edastan akti allkirjastamise"
type textarea "x"
type textarea "Edastan akti allkirjastamisek"
type textarea "x"
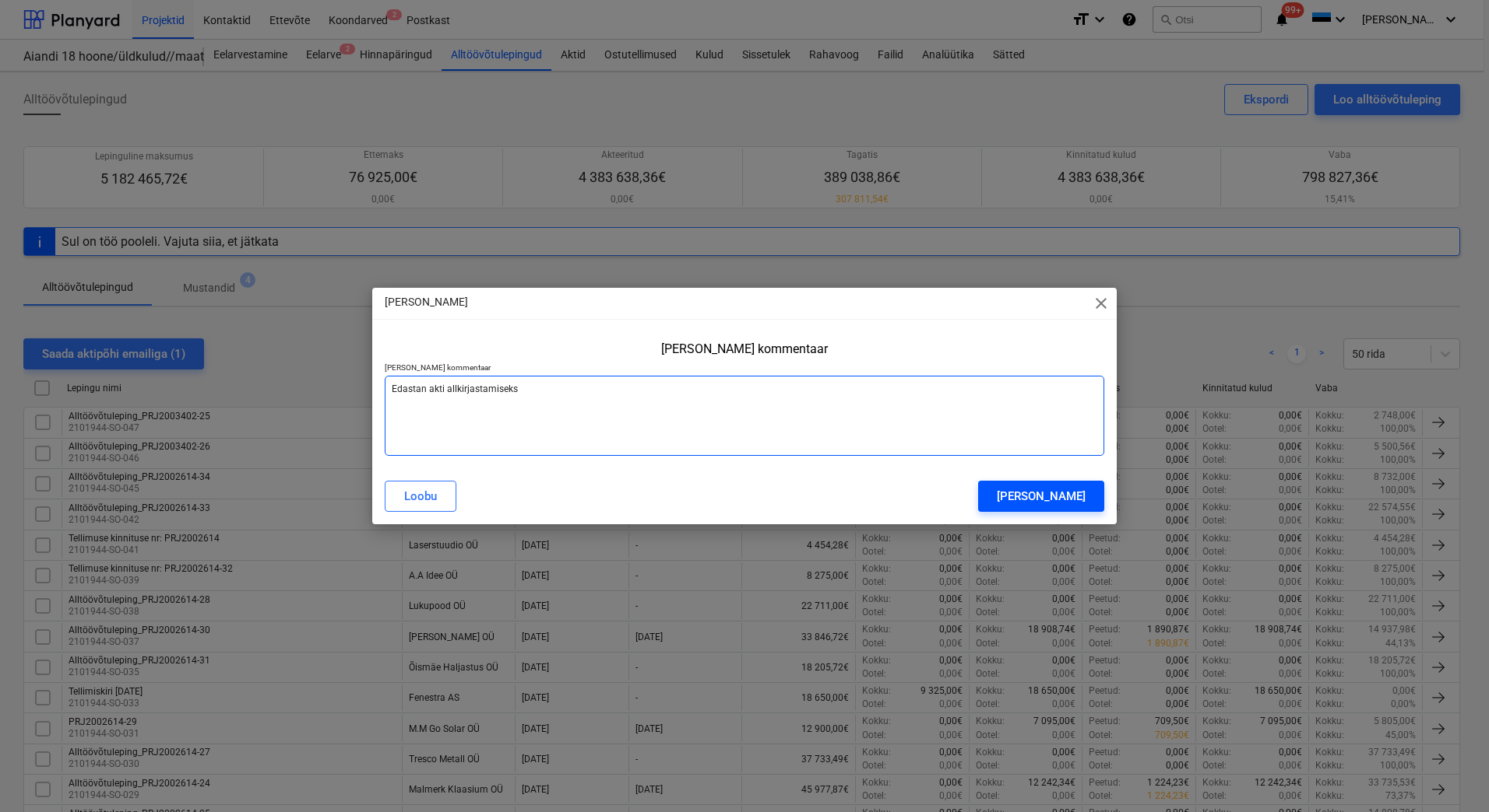
type textarea "Edastan akti allkirjastamiseks"
click at [1010, 490] on button "Saada sõnum" at bounding box center [1041, 497] width 126 height 31
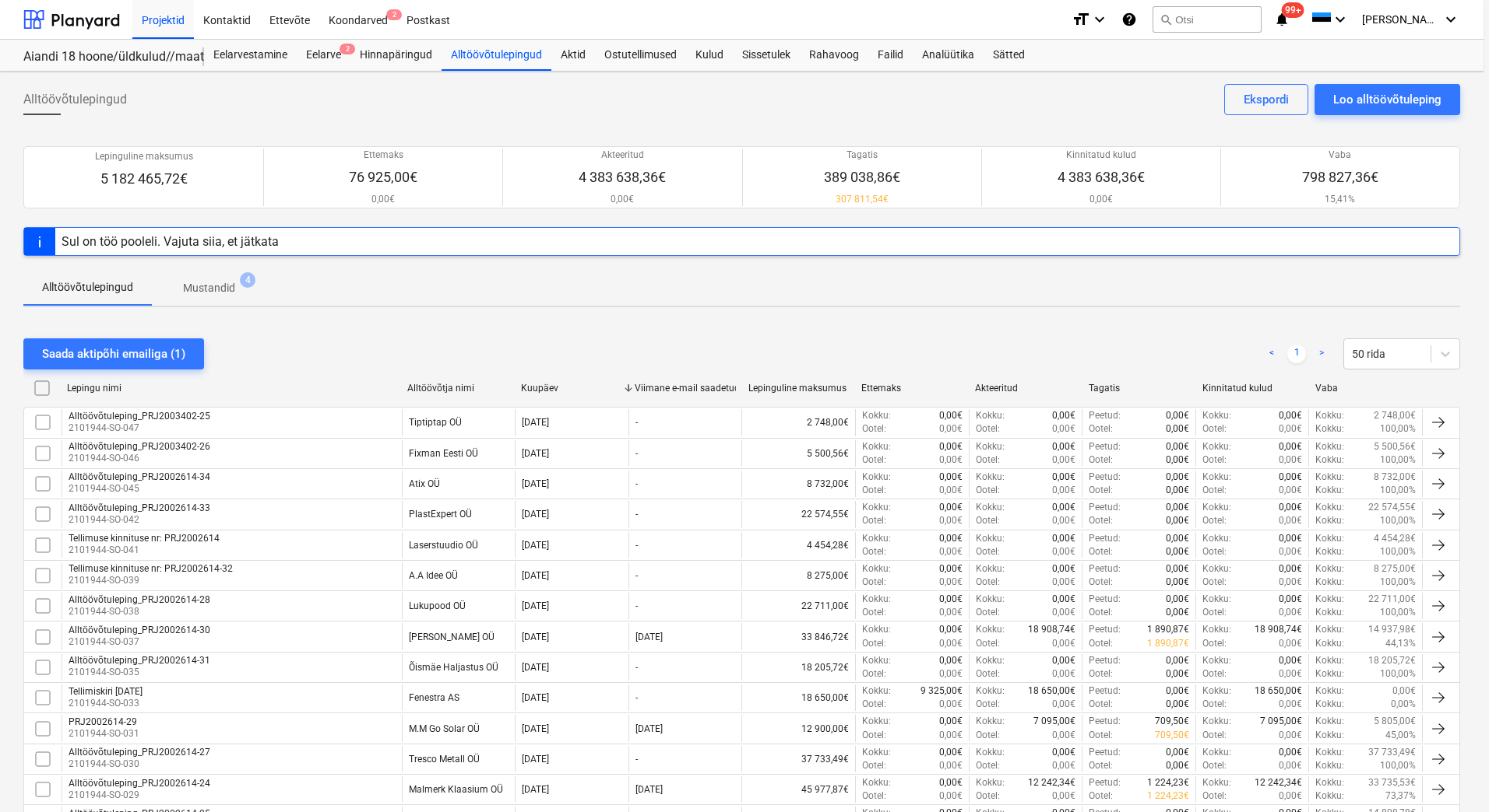
type textarea "x"
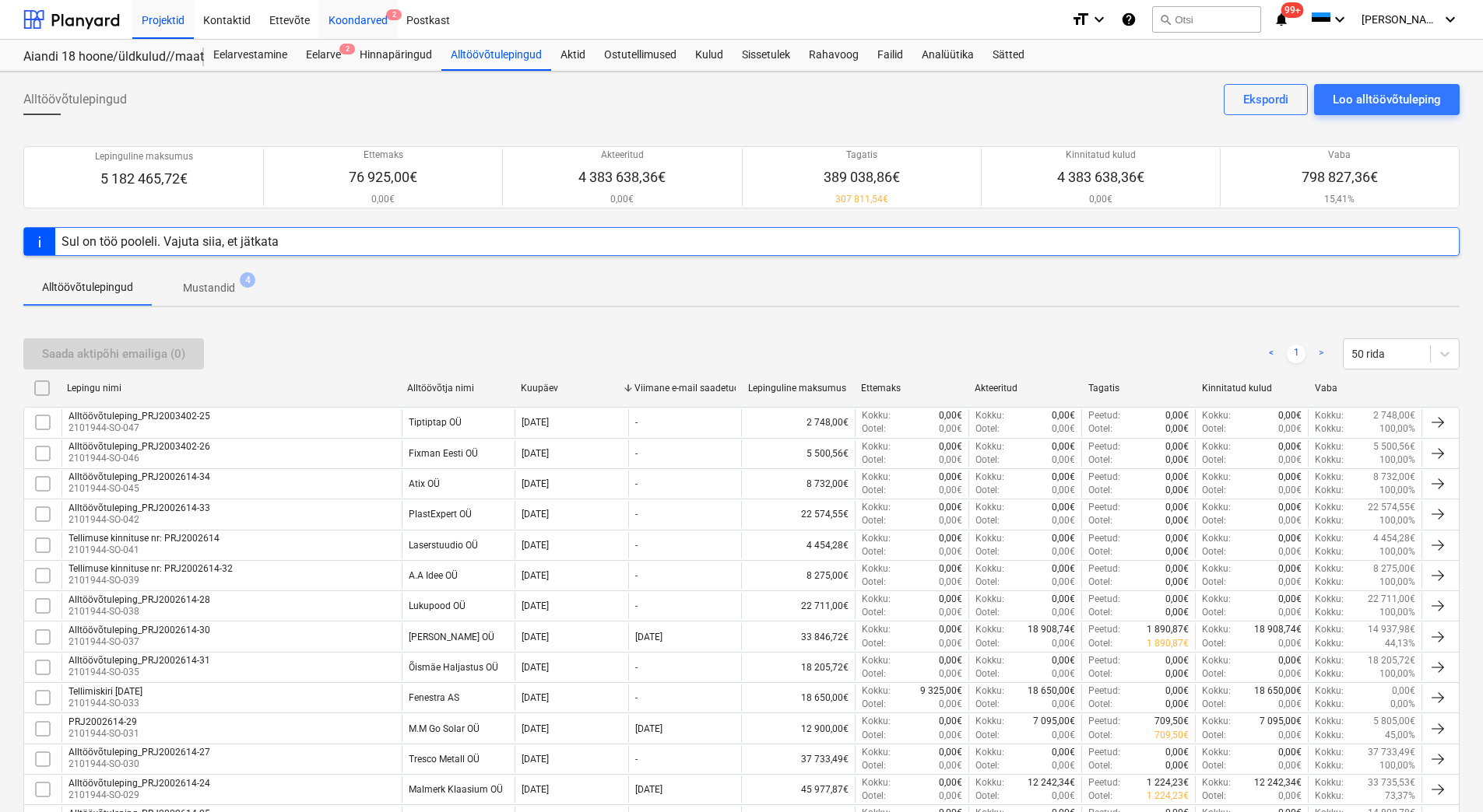
click at [362, 18] on div "Koondarved 2" at bounding box center [357, 19] width 77 height 40
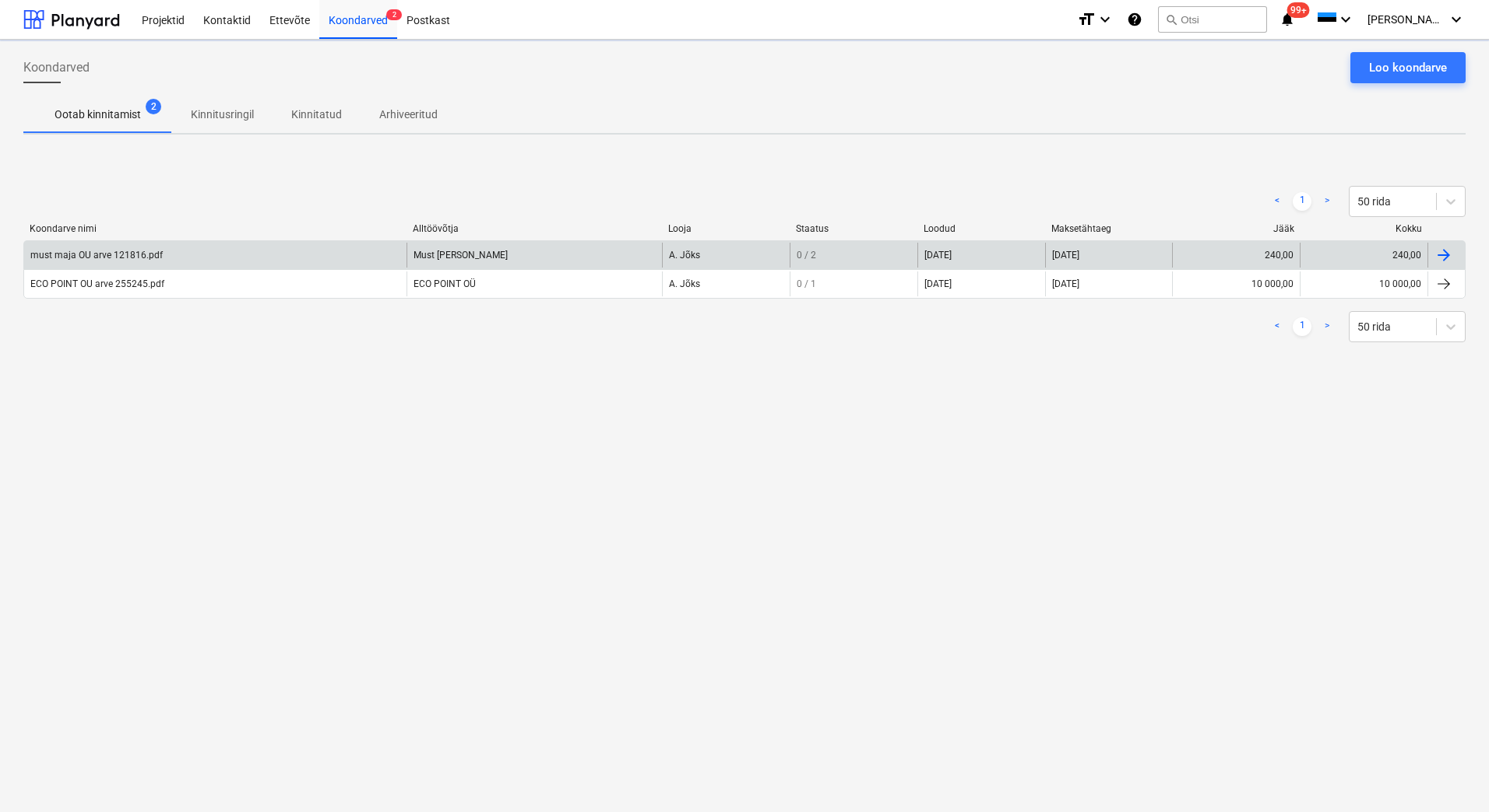
click at [154, 254] on div "must maja OU arve 121816.pdf" at bounding box center [96, 255] width 132 height 11
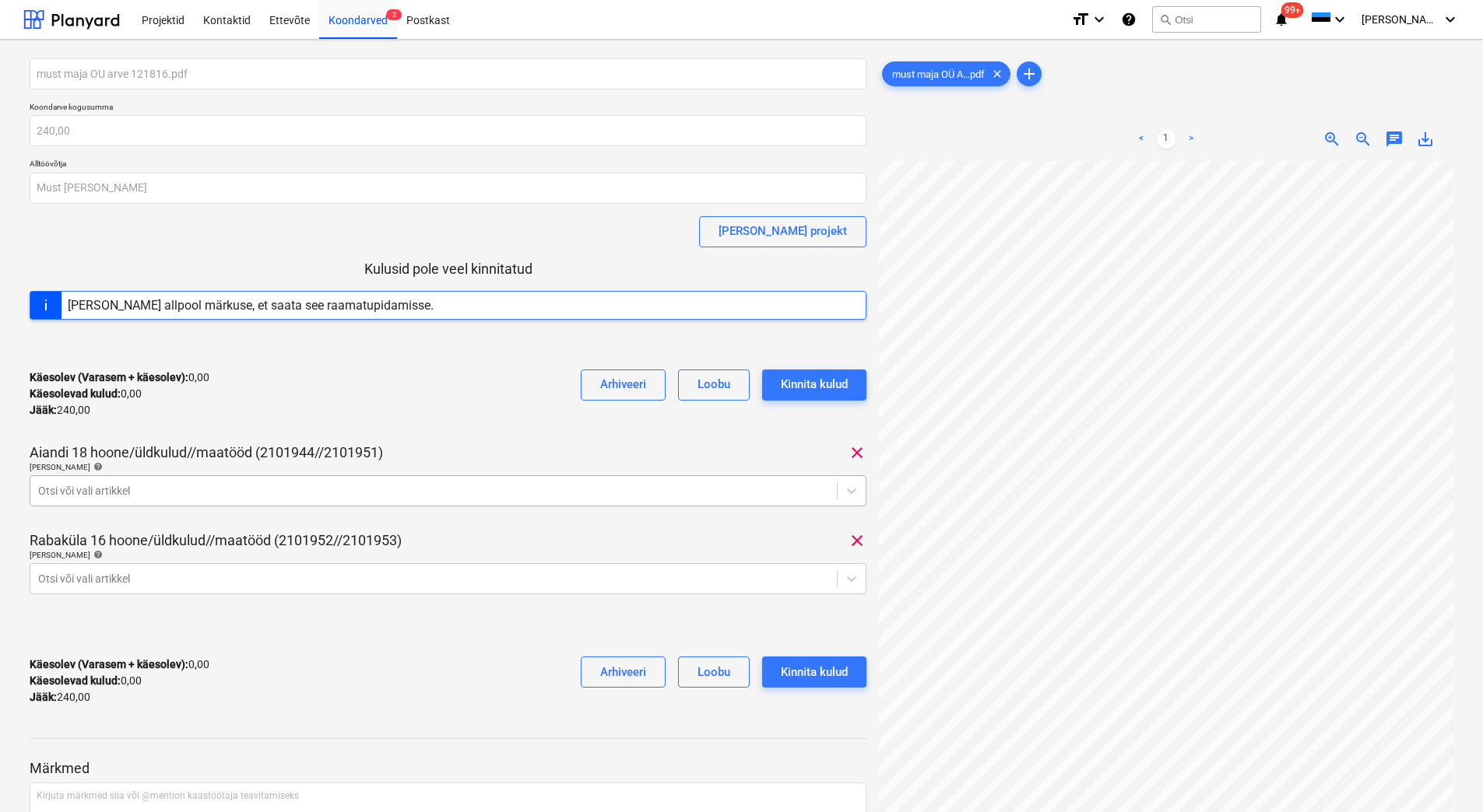
click at [244, 493] on div at bounding box center [434, 490] width 791 height 15
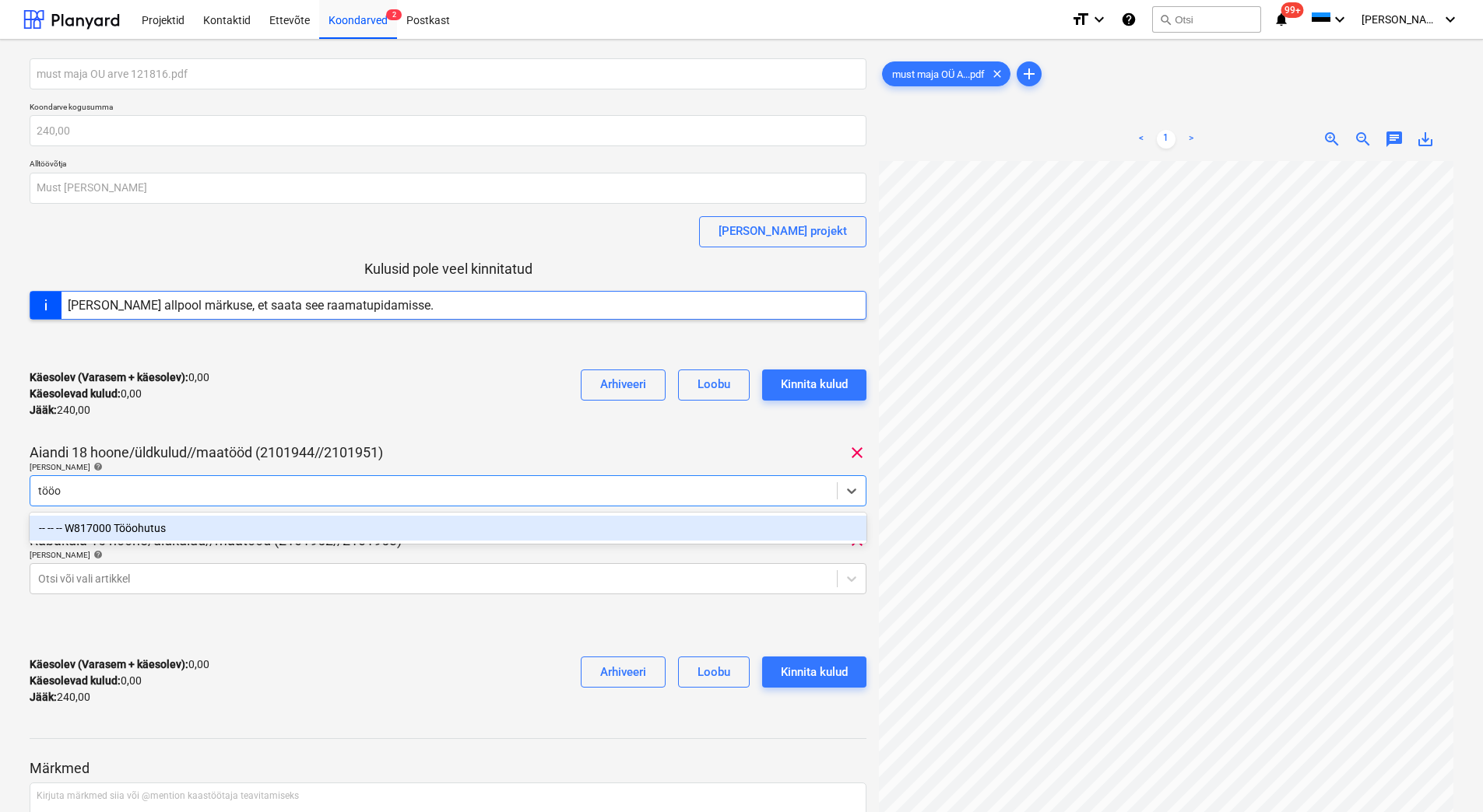
type input "tööoh"
click at [218, 533] on div "-- -- -- W817000 Tööohutus" at bounding box center [448, 528] width 837 height 25
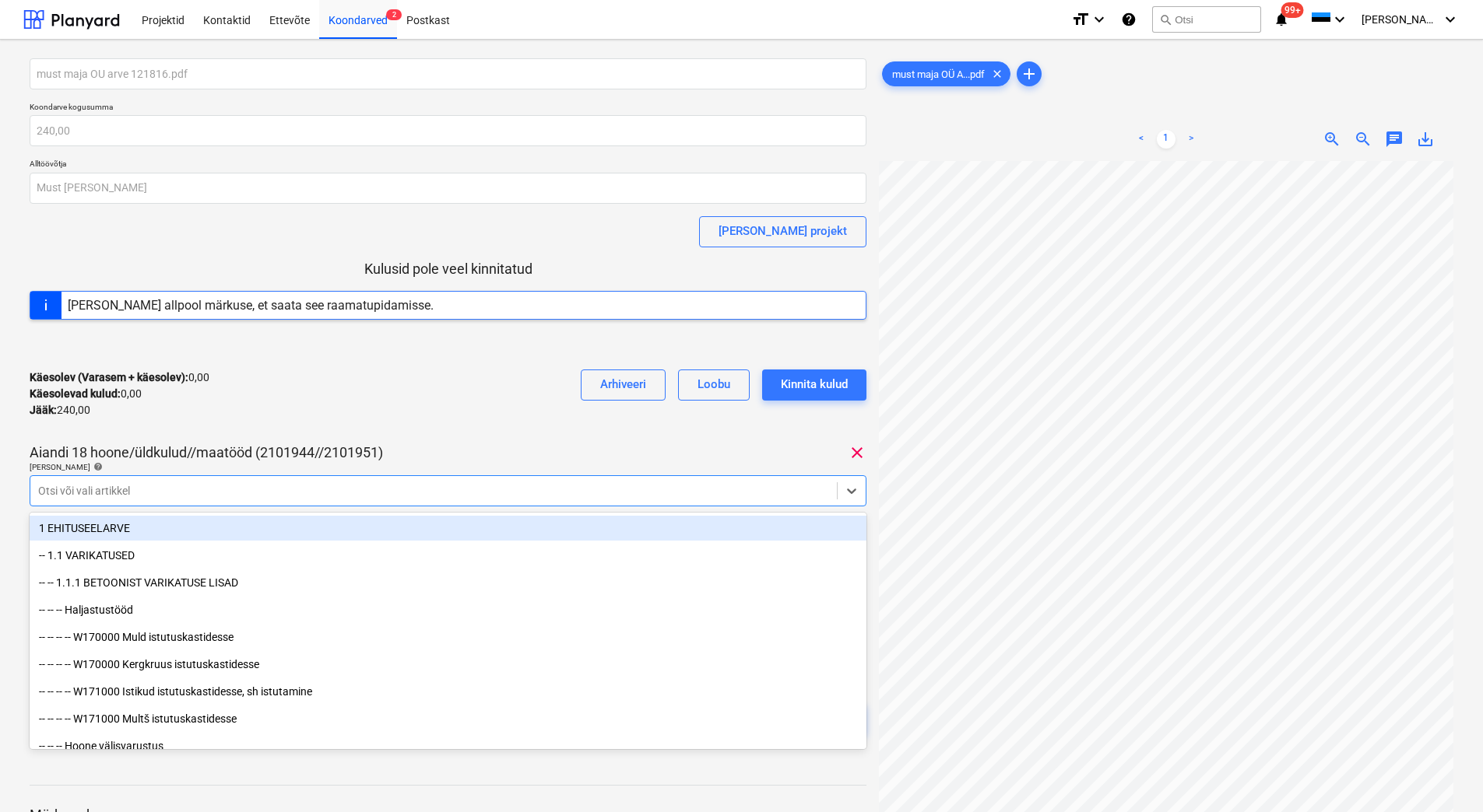
click at [245, 436] on div "must maja OU arve 121816.pdf Koondarve kogusumma 240,00 Alltöövõtja Must Maja O…" at bounding box center [448, 411] width 837 height 706
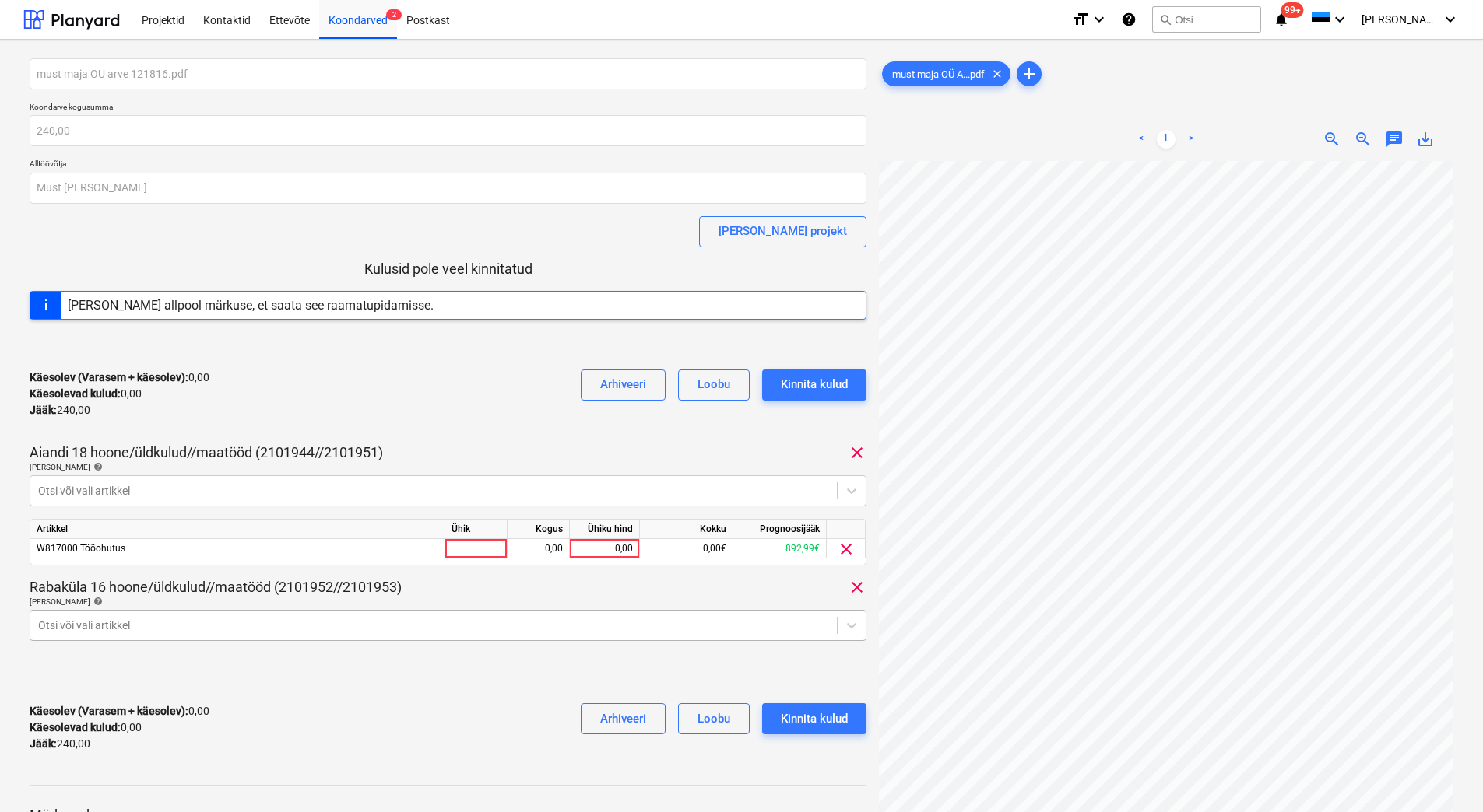
click at [582, 632] on body "Projektid Kontaktid Ettevõte Koondarved 2 Postkast format_size keyboard_arrow_d…" at bounding box center [741, 406] width 1483 height 812
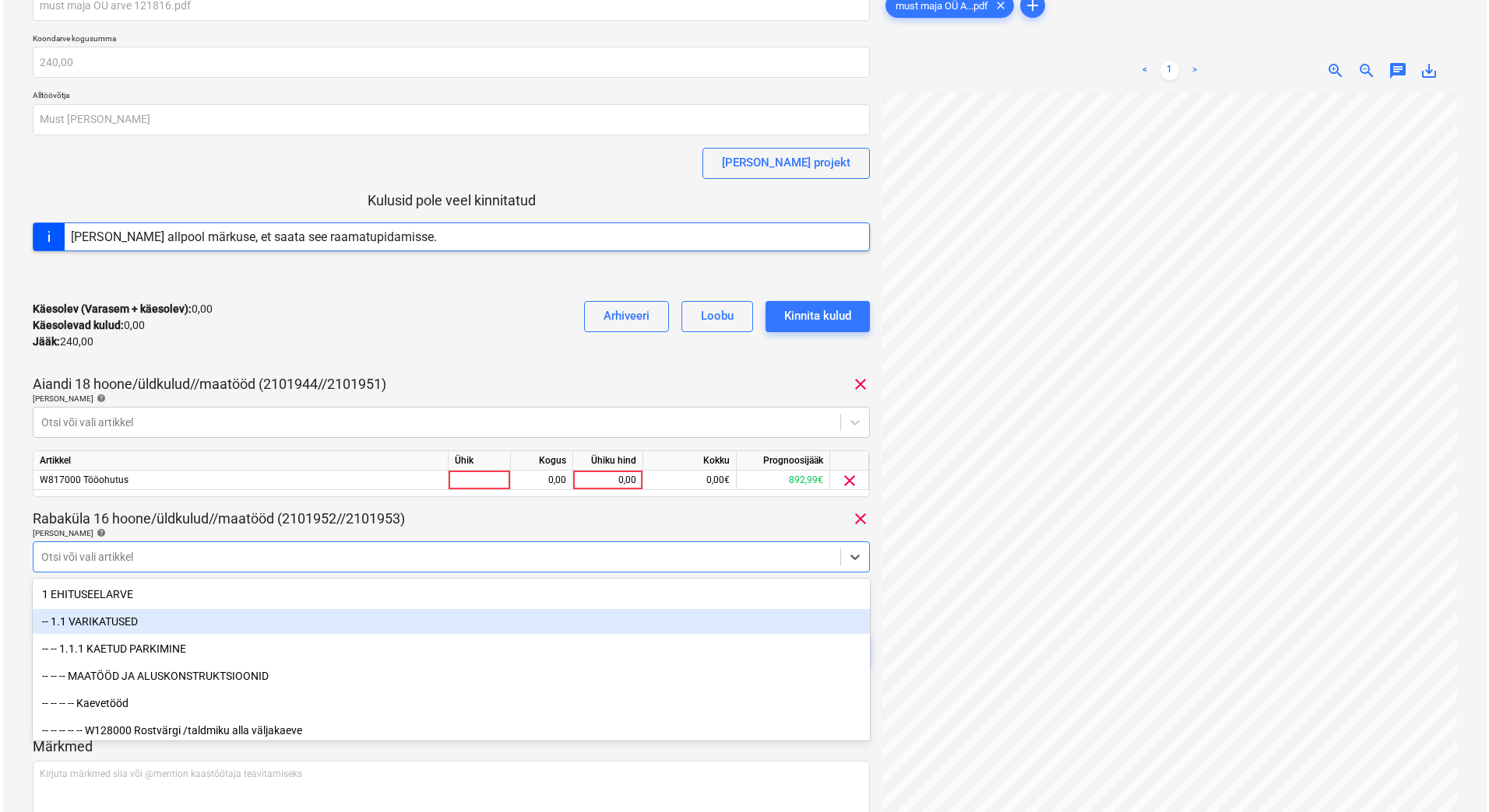
scroll to position [77, 0]
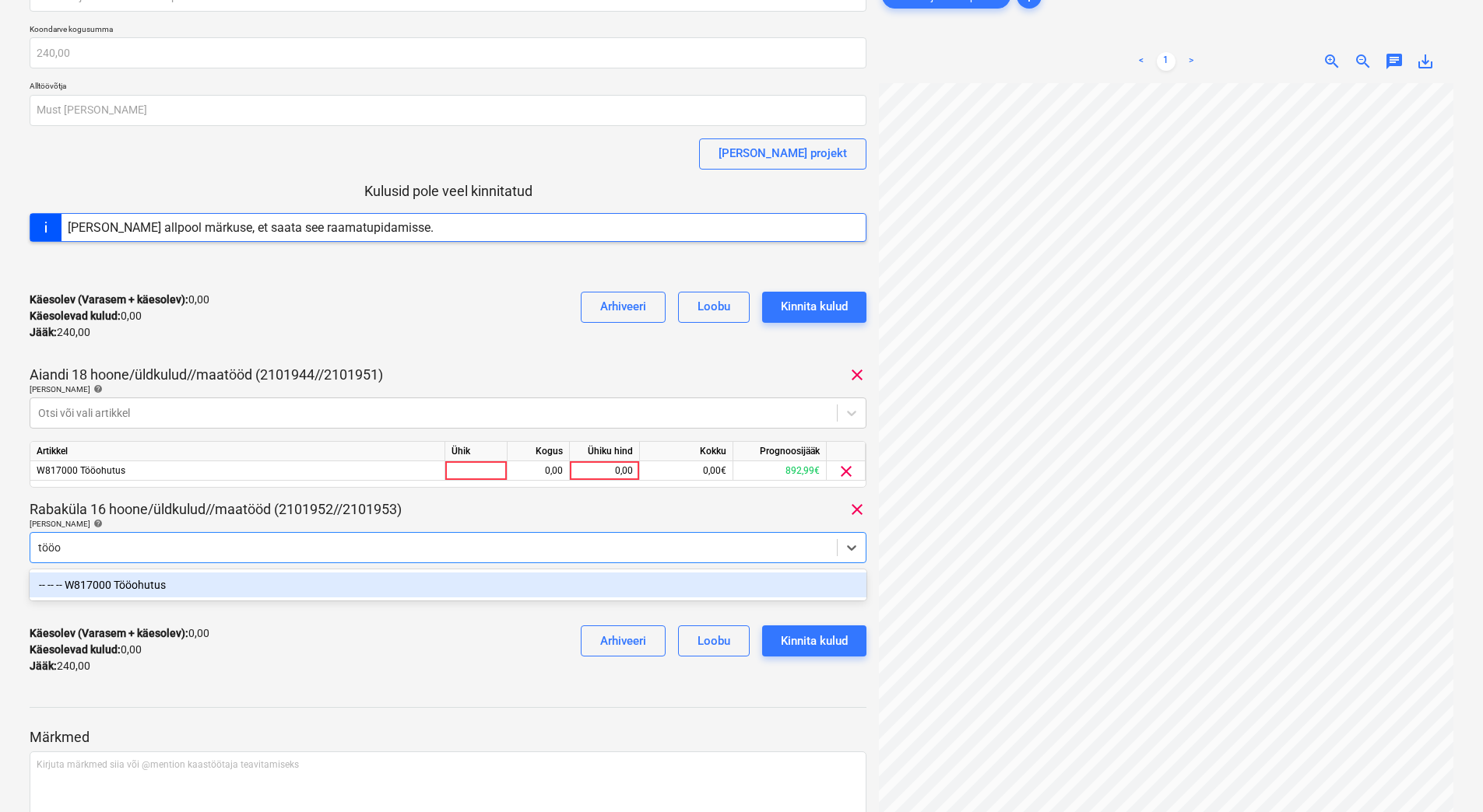
type input "tööoh"
click at [104, 583] on div "-- -- -- W817000 Tööohutus" at bounding box center [448, 584] width 837 height 25
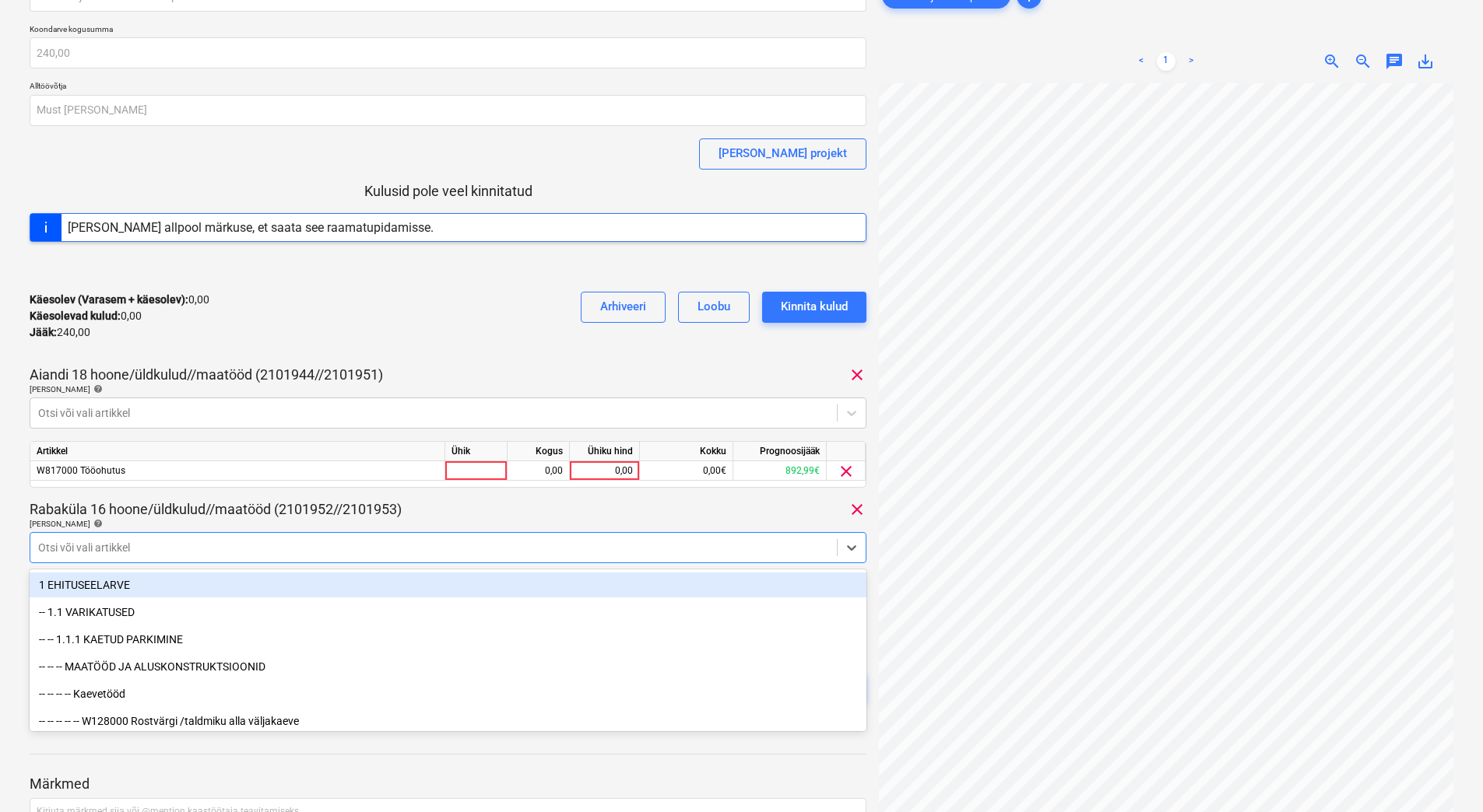
click at [366, 305] on div "Käesolev (Varasem + käesolev) : 0,00 Käesolevad kulud : 0,00 Jääk : 240,00 Arhi…" at bounding box center [448, 316] width 837 height 74
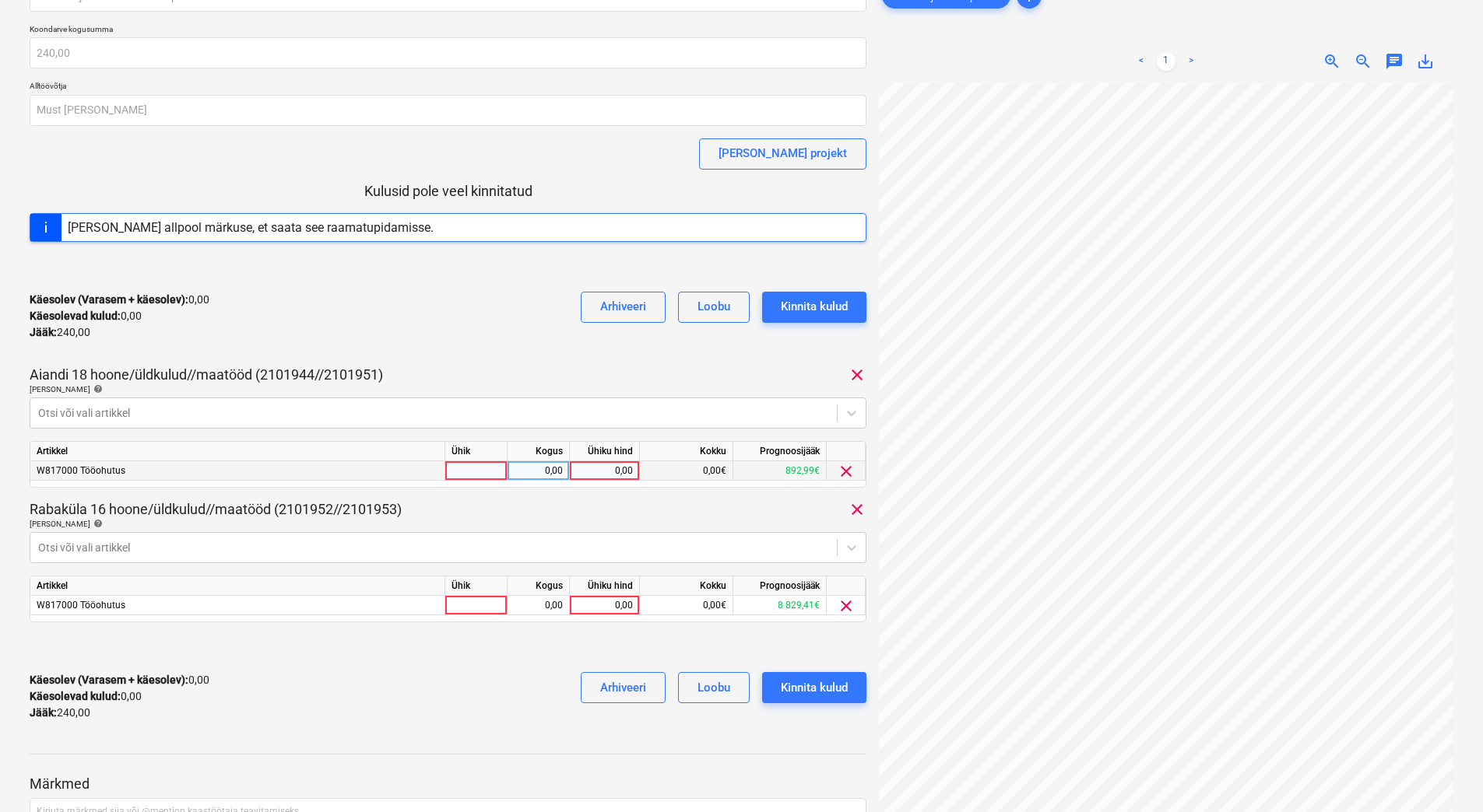
click at [609, 471] on div "0,00" at bounding box center [604, 470] width 57 height 19
type input "120"
click at [604, 610] on div "0,00" at bounding box center [604, 605] width 57 height 19
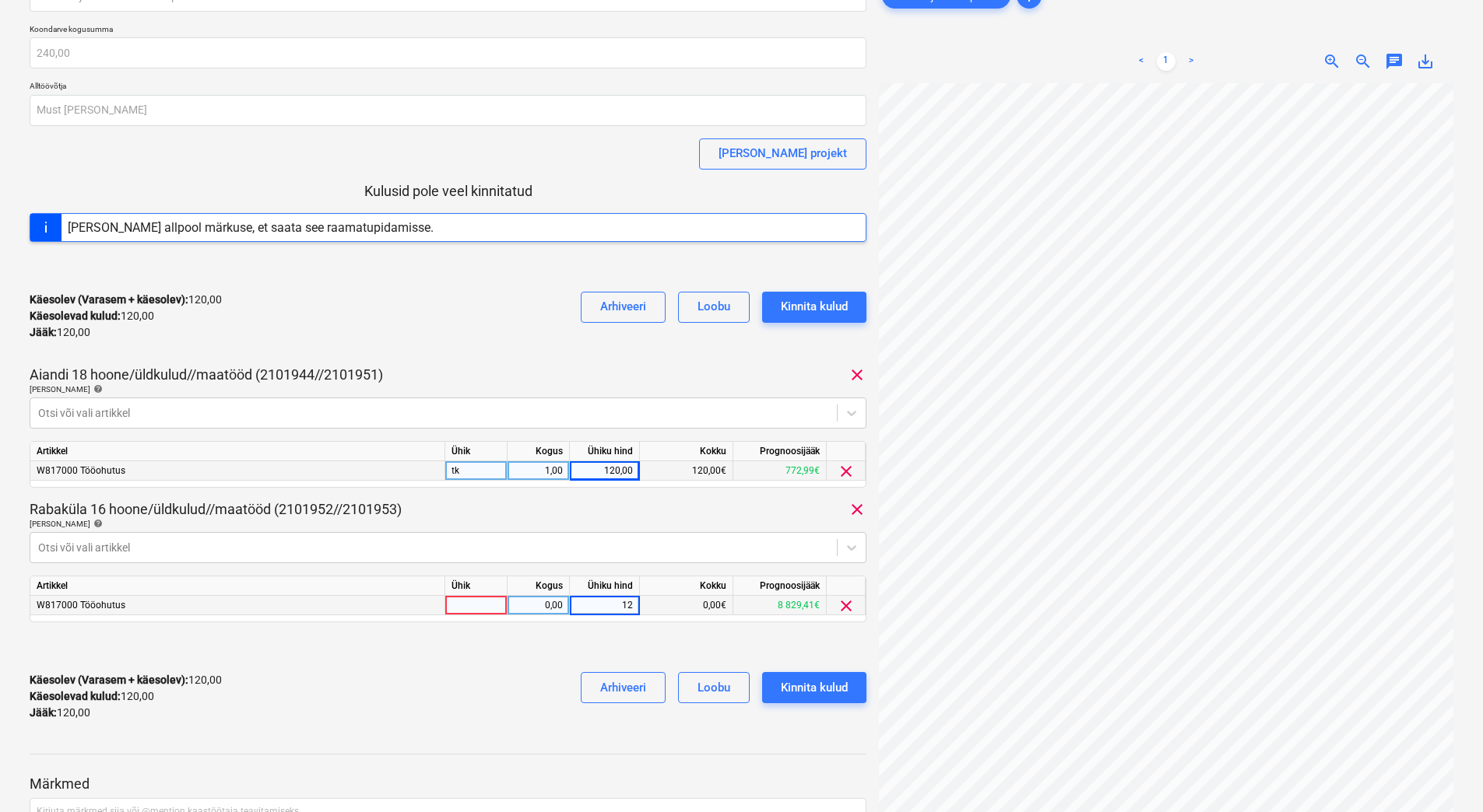
type input "120"
click at [448, 673] on div "Käesolev (Varasem + käesolev) : 240,00 Käesolevad kulud : 240,00 Jääk : 0,00 Ar…" at bounding box center [448, 696] width 837 height 74
click at [811, 680] on div "Kinnita kulud" at bounding box center [813, 688] width 67 height 20
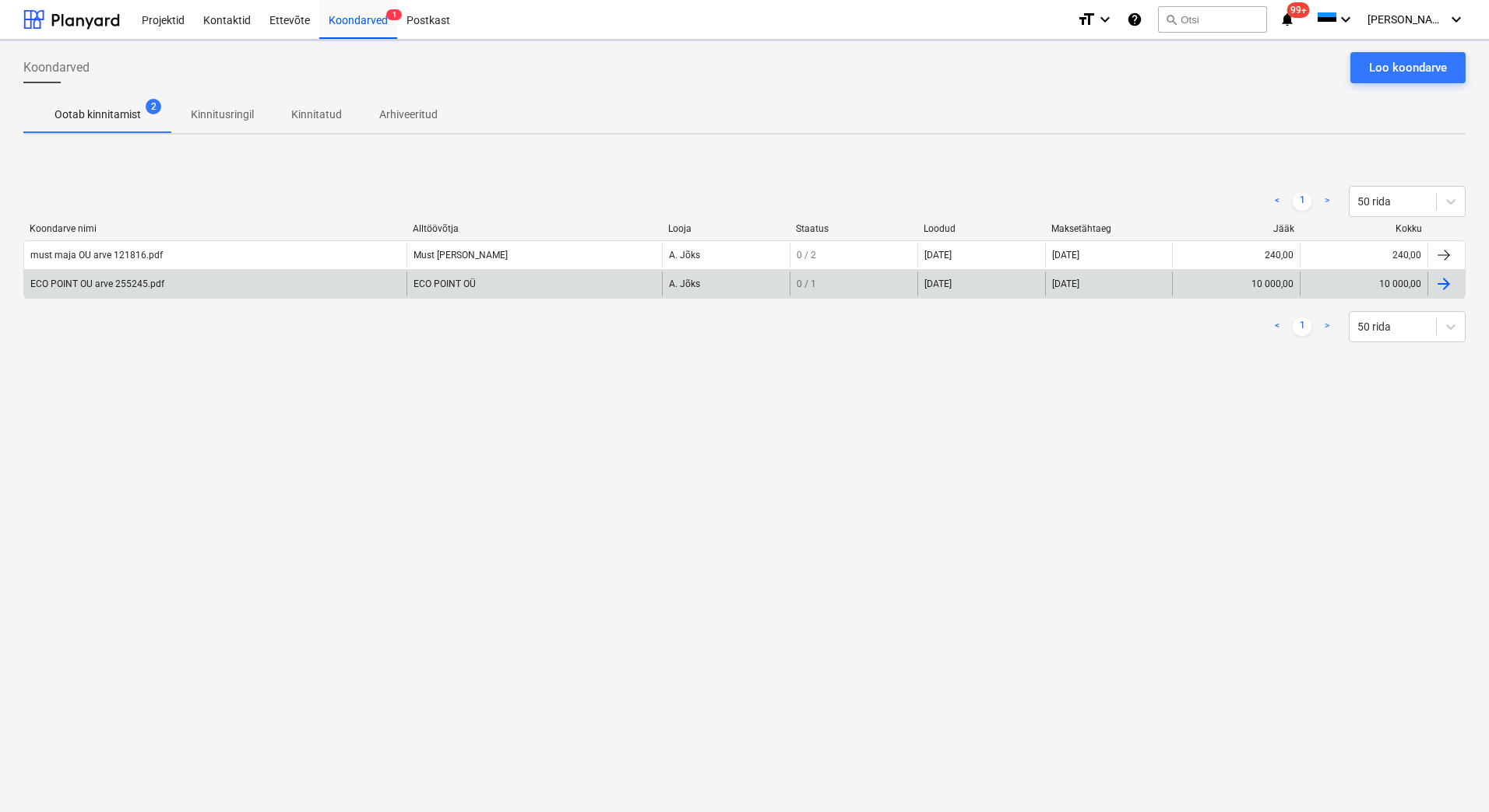
click at [125, 290] on div "ECO POINT OU arve 255245.pdf" at bounding box center [214, 283] width 382 height 25
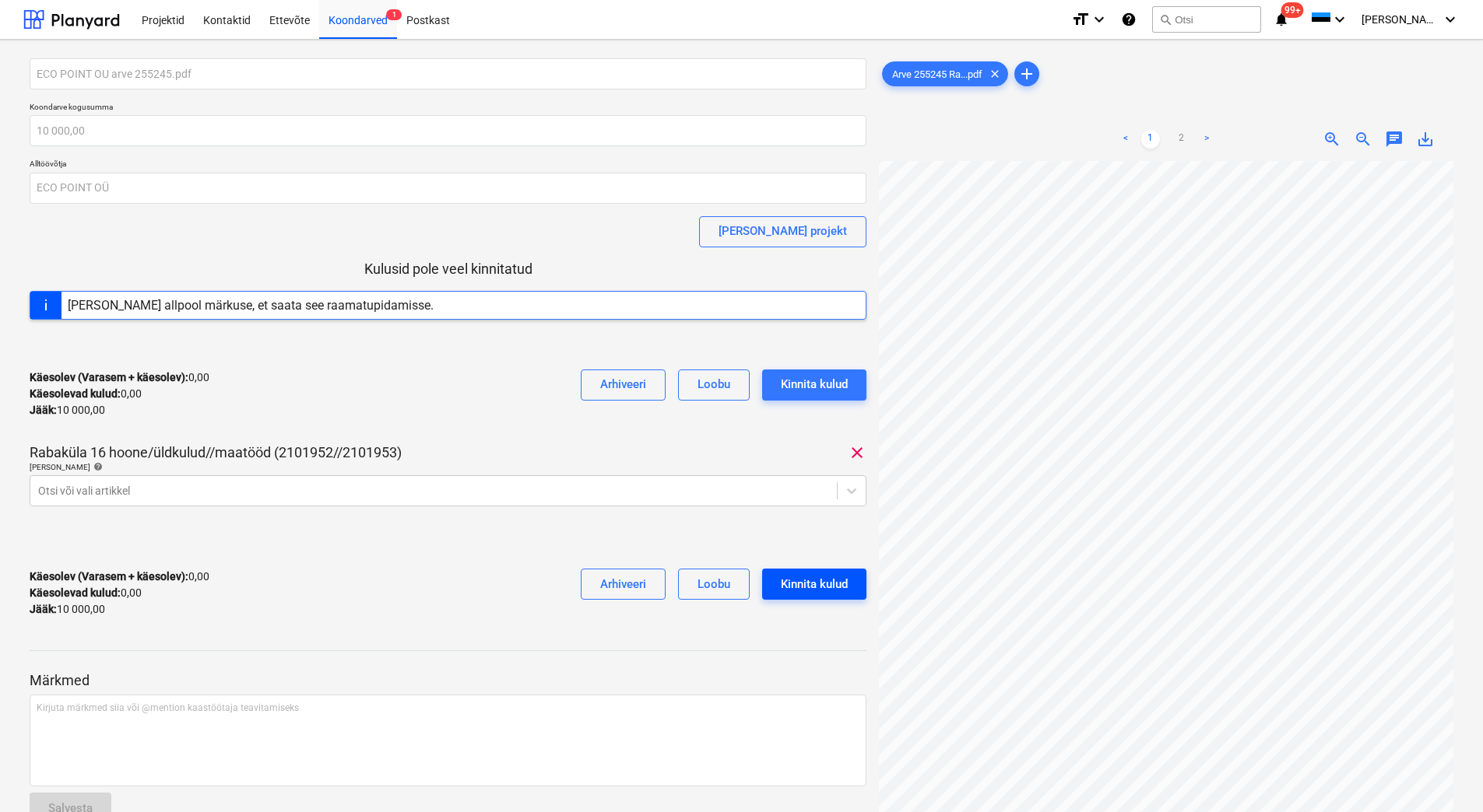
scroll to position [55, 106]
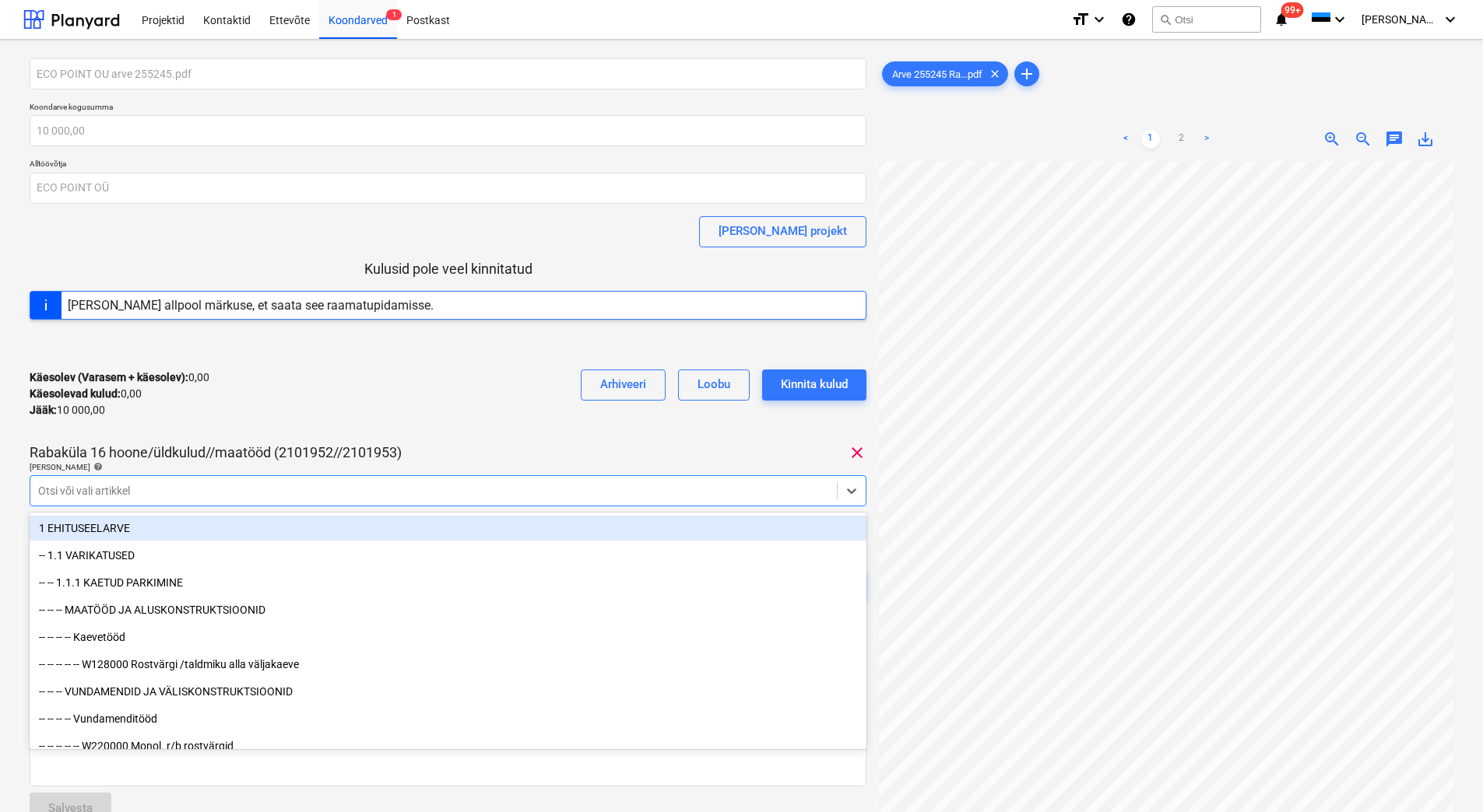
click at [232, 483] on div at bounding box center [434, 490] width 791 height 15
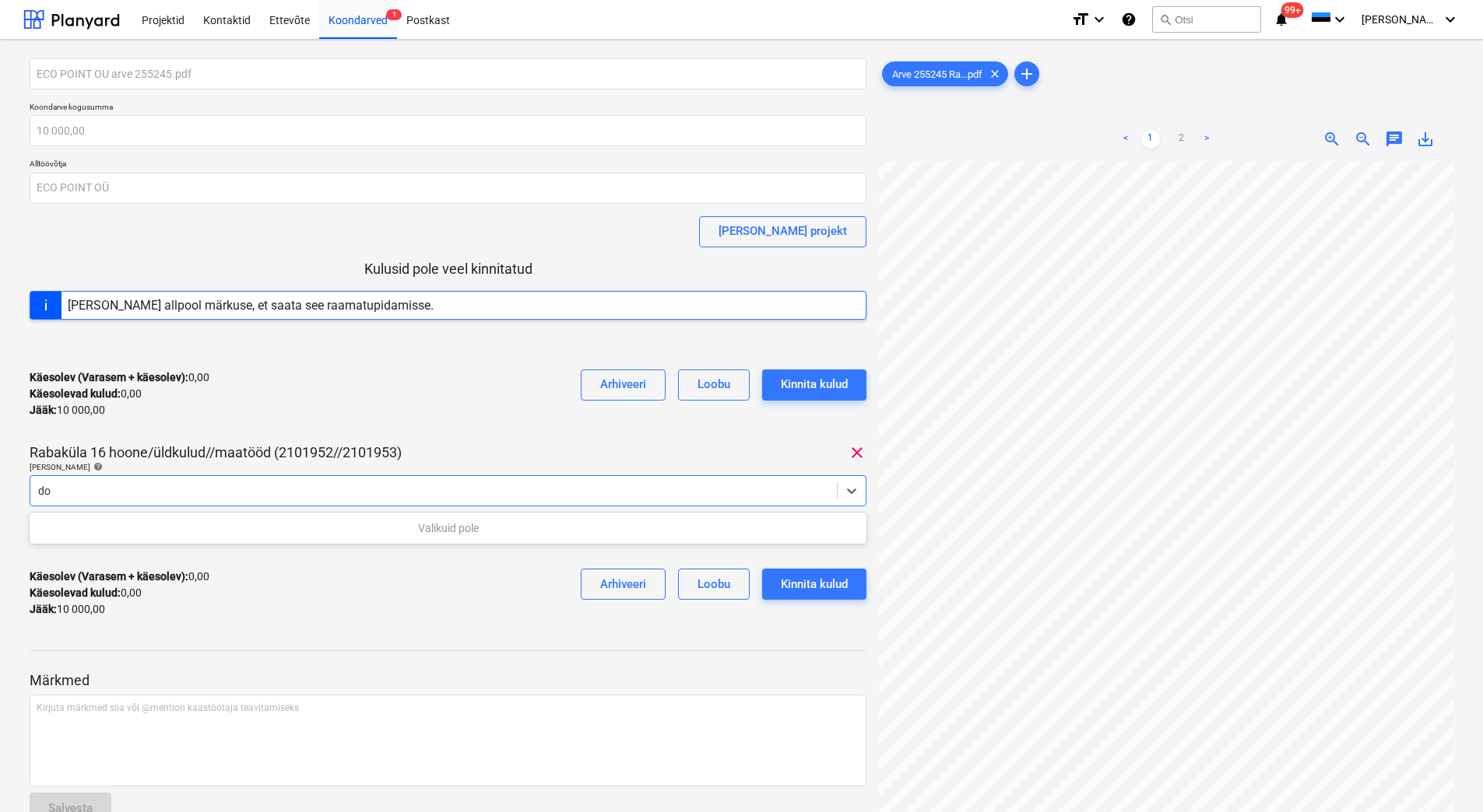
type input "d"
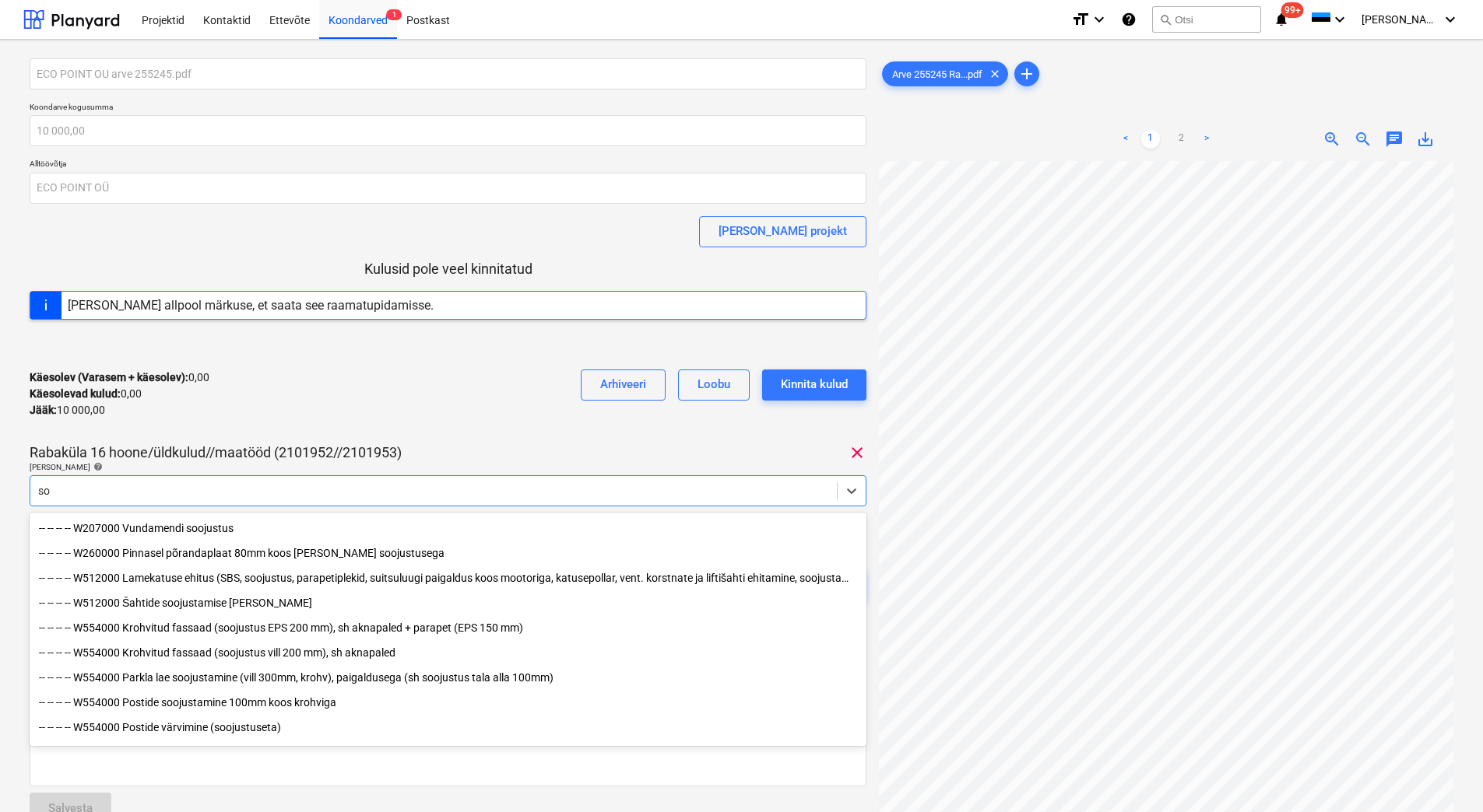
type input "s"
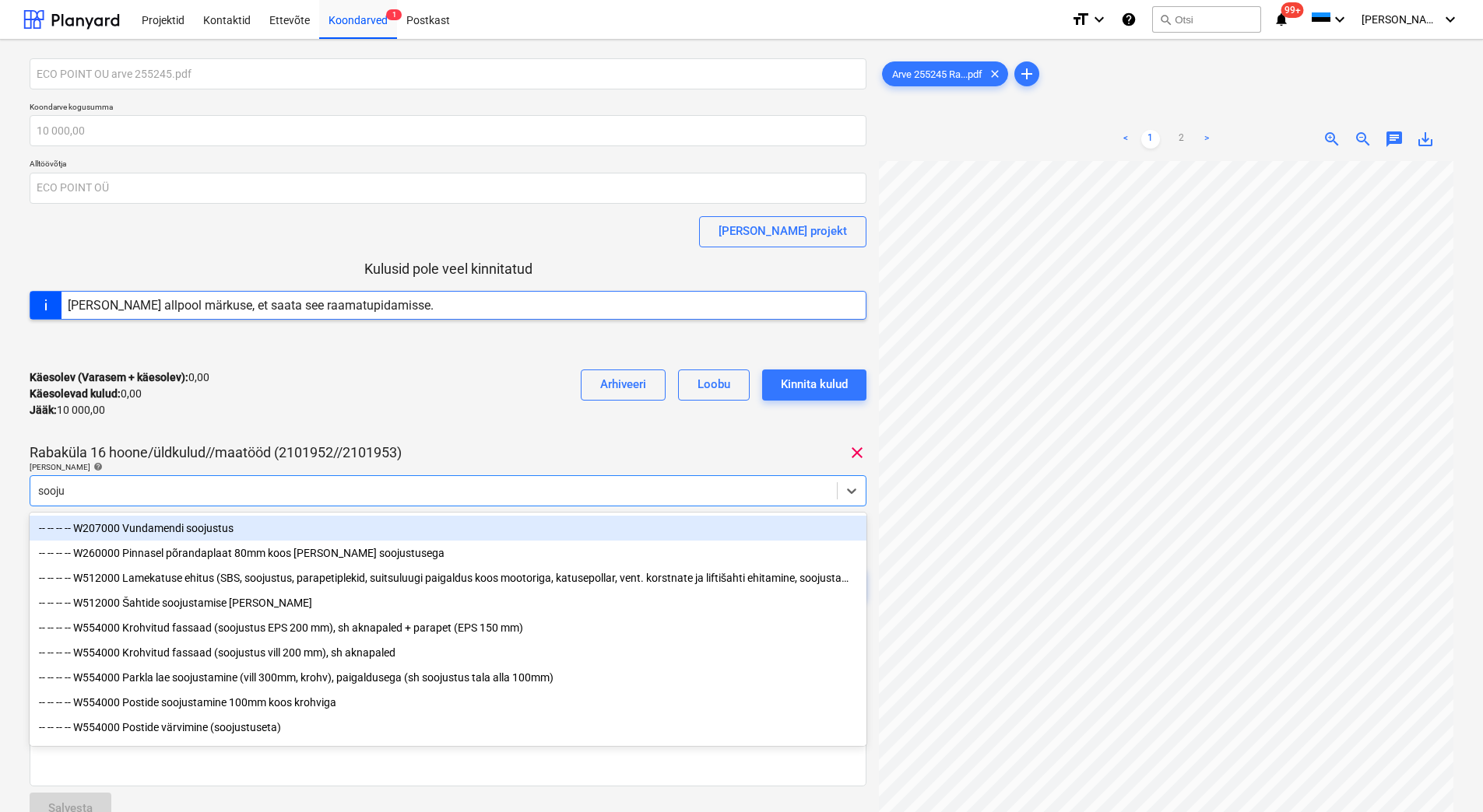
type input "soojus"
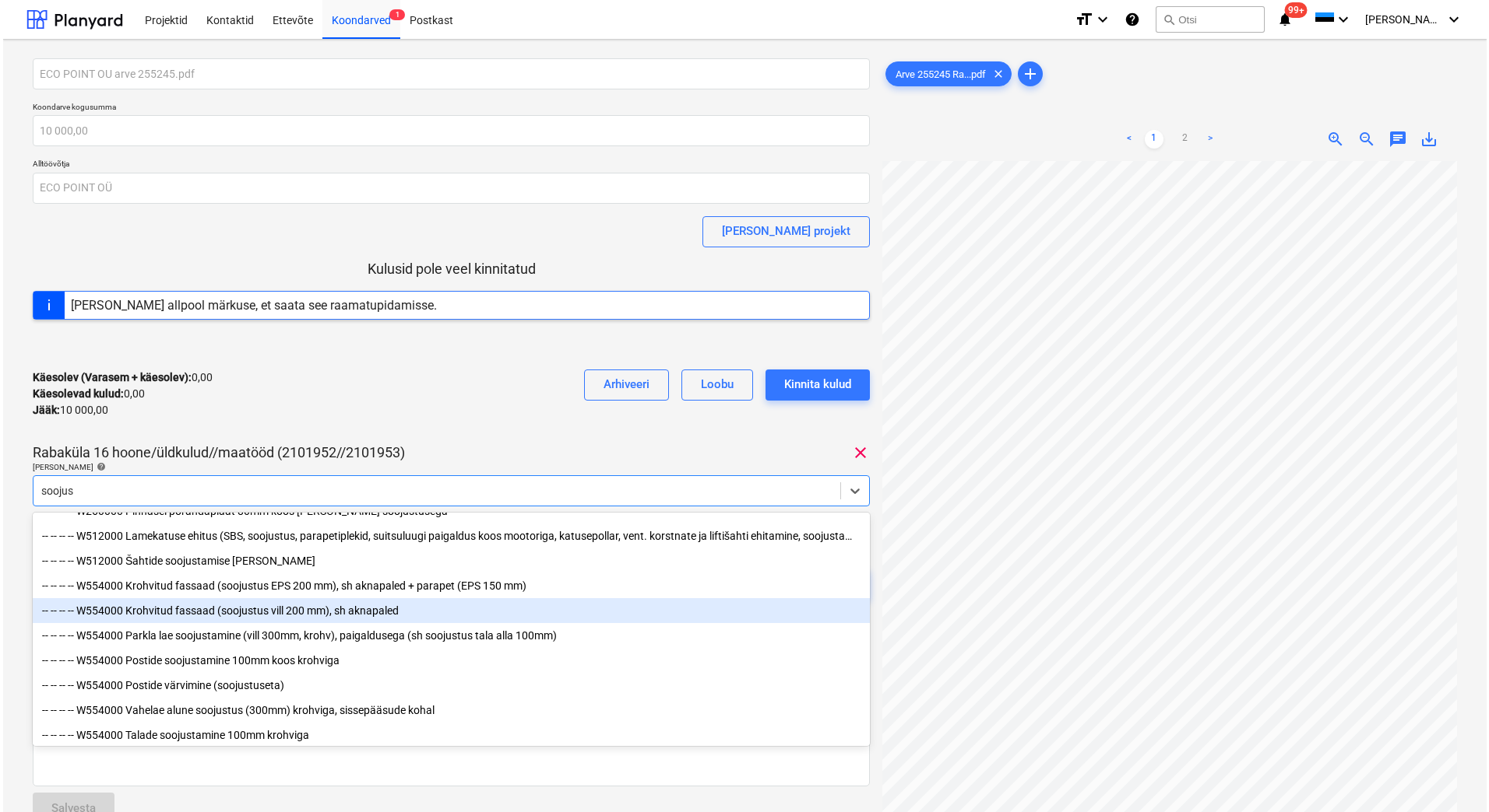
scroll to position [81, 0]
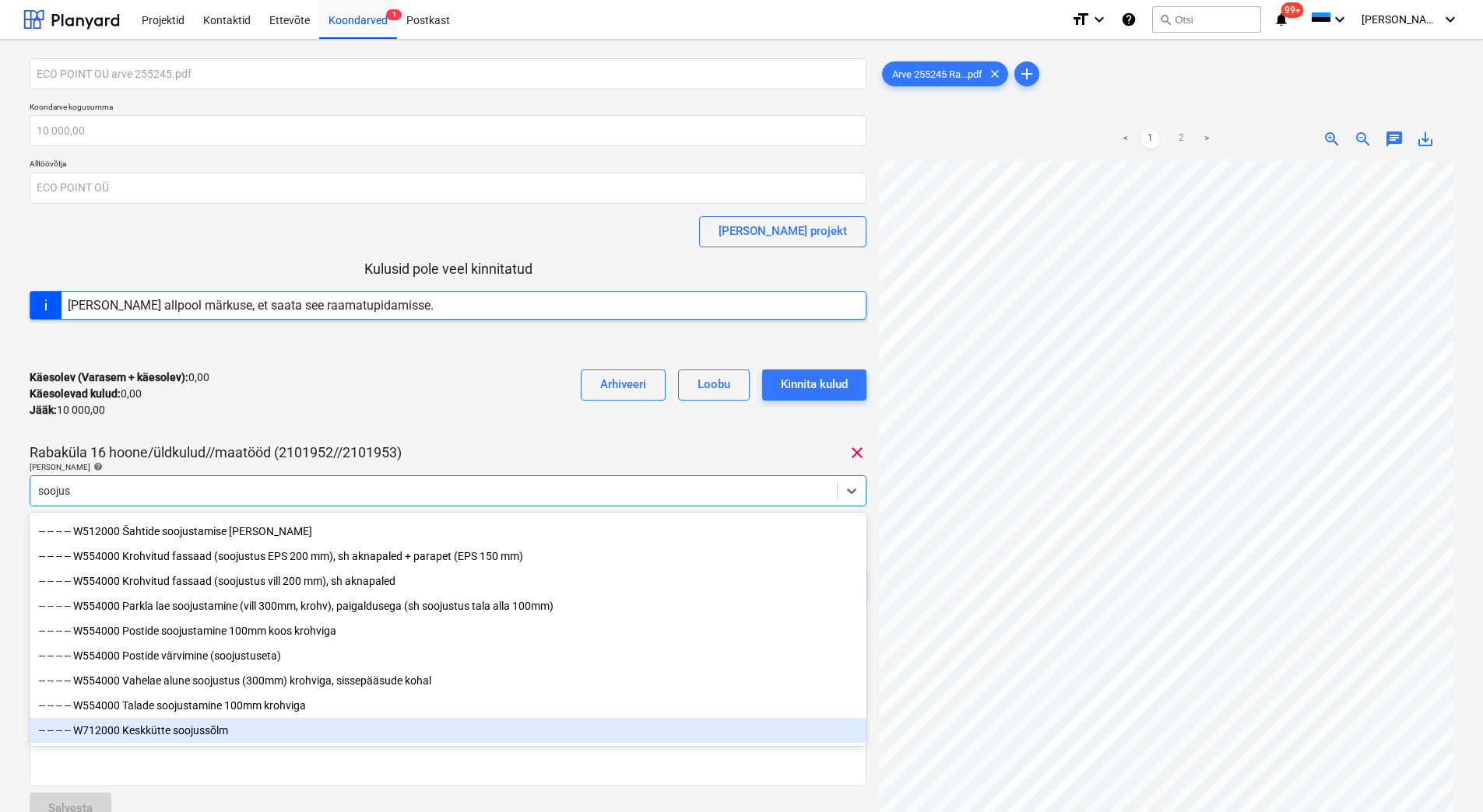
click at [232, 734] on div "-- -- -- -- W712000 Keskkütte soojussõlm" at bounding box center [448, 730] width 837 height 25
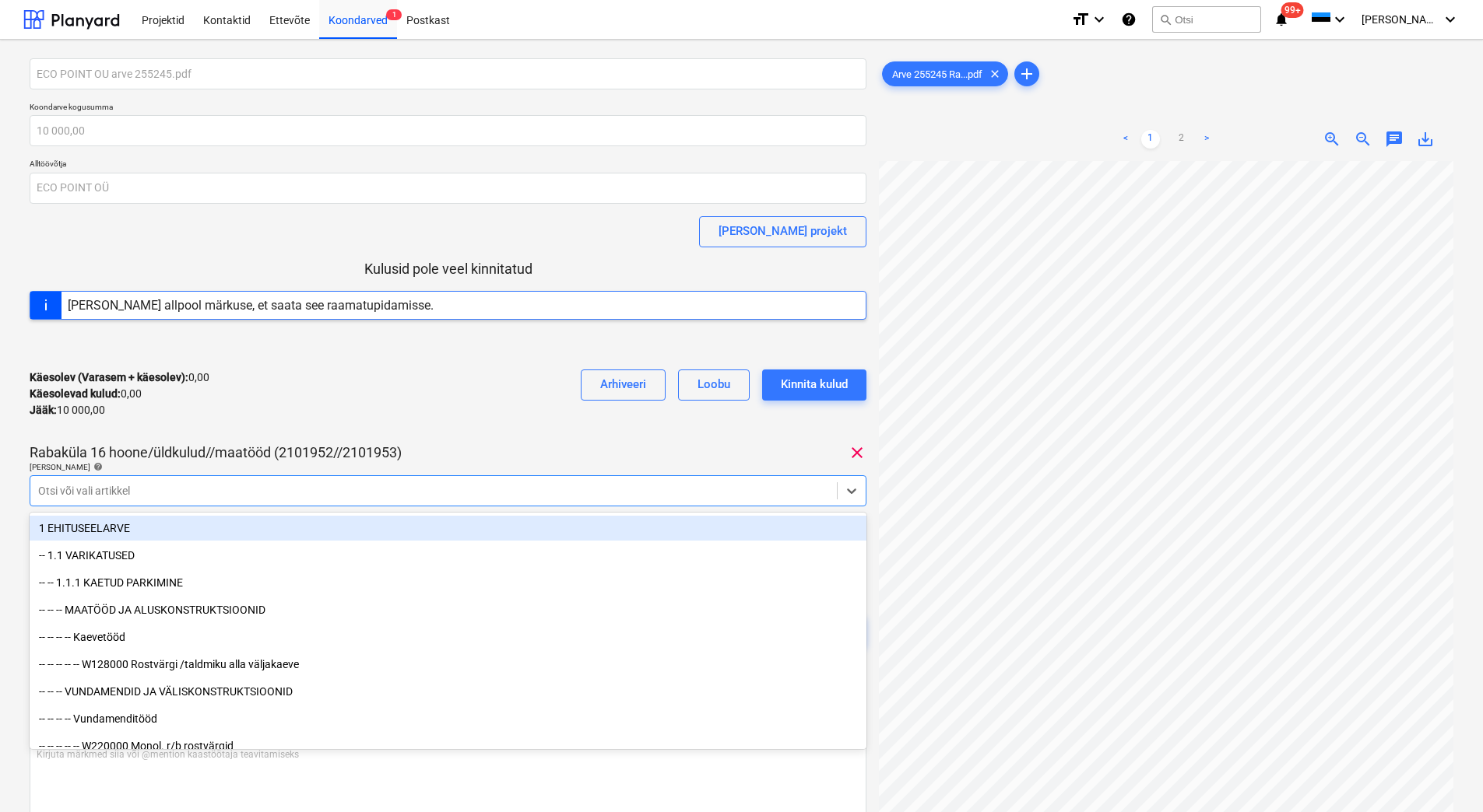
click at [352, 403] on div "Käesolev (Varasem + käesolev) : 0,00 Käesolevad kulud : 0,00 Jääk : 10 000,00 A…" at bounding box center [448, 394] width 837 height 74
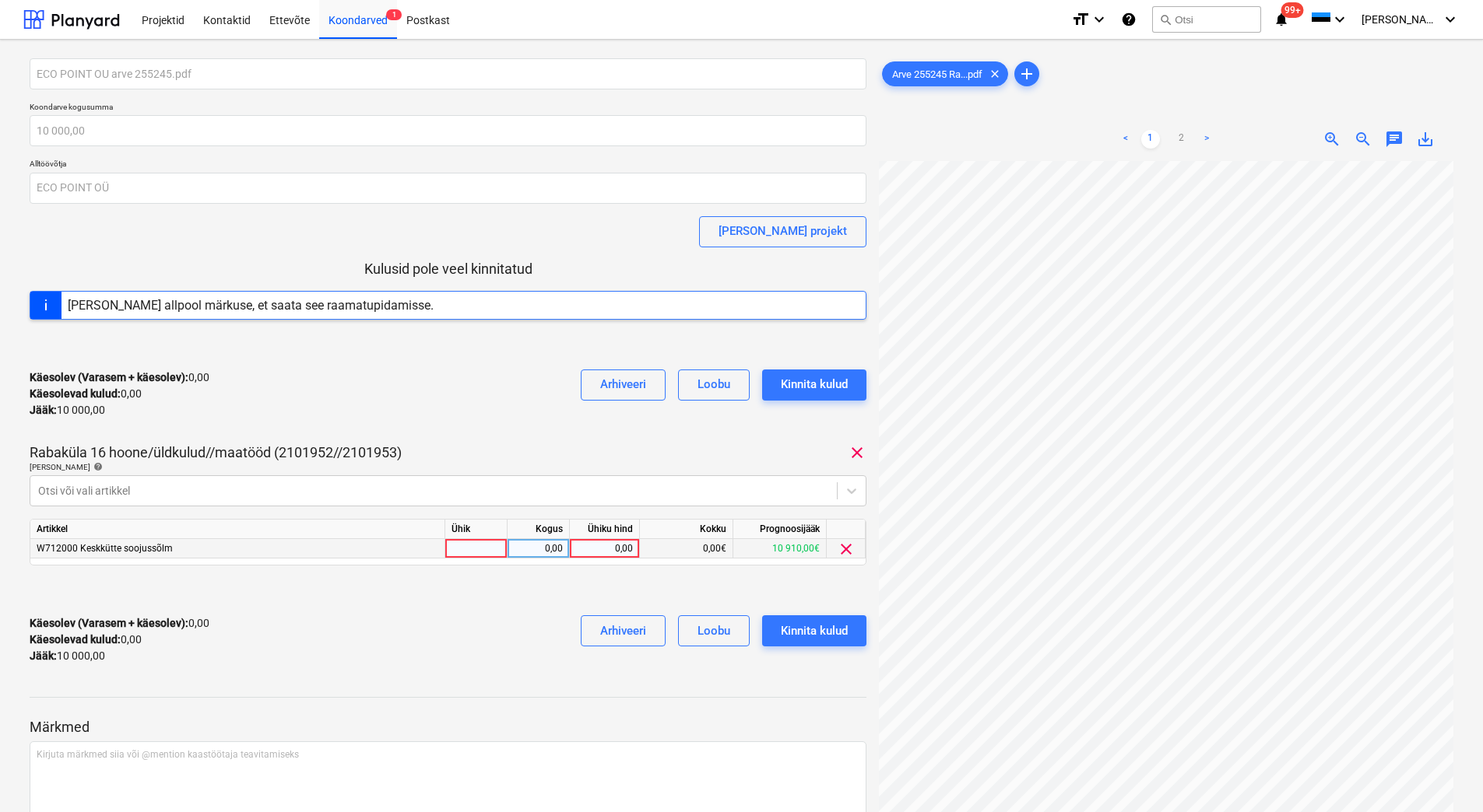
click at [602, 550] on div "0,00" at bounding box center [604, 549] width 57 height 19
type input "10000"
click at [446, 621] on div "Käesolev (Varasem + käesolev) : 10 000,00 Käesolevad kulud : 10 000,00 Jääk : 0…" at bounding box center [448, 640] width 837 height 74
click at [823, 627] on div "Kinnita kulud" at bounding box center [813, 631] width 67 height 20
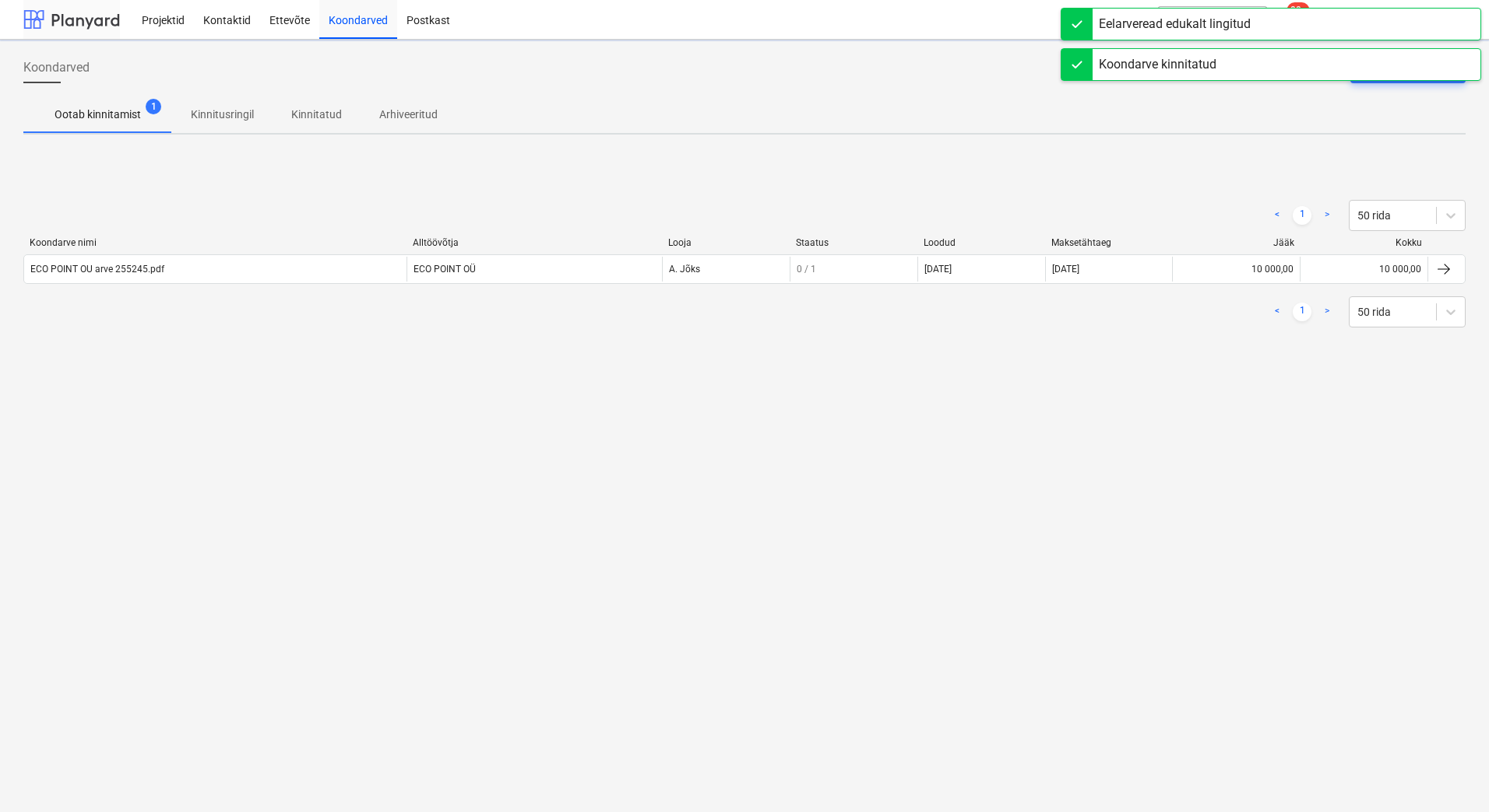
click at [79, 26] on div at bounding box center [72, 19] width 97 height 39
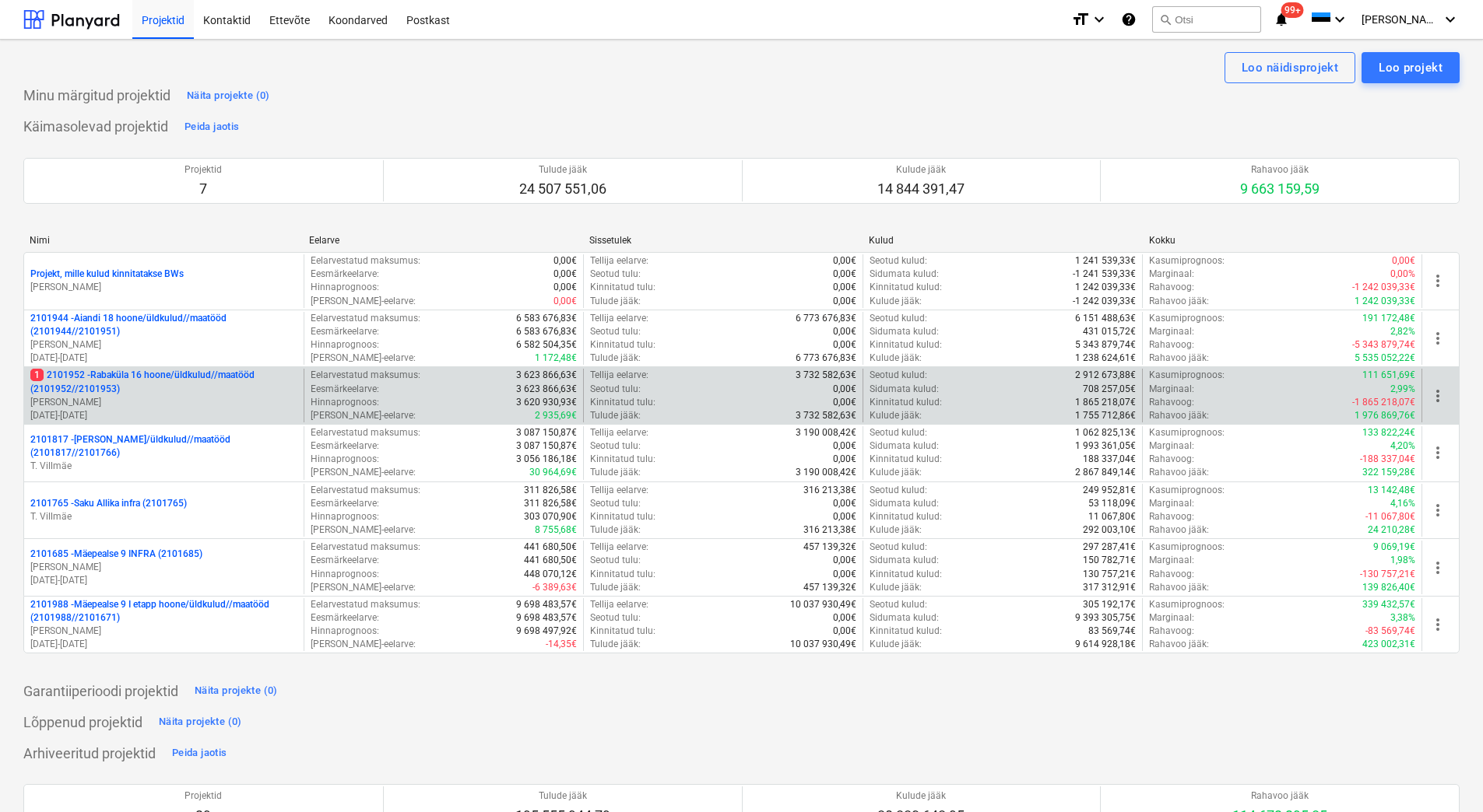
click at [165, 379] on p "1 2101952 - Rabaküla 16 hoone/üldkulud//maatööd (2101952//2101953)" at bounding box center [163, 382] width 267 height 26
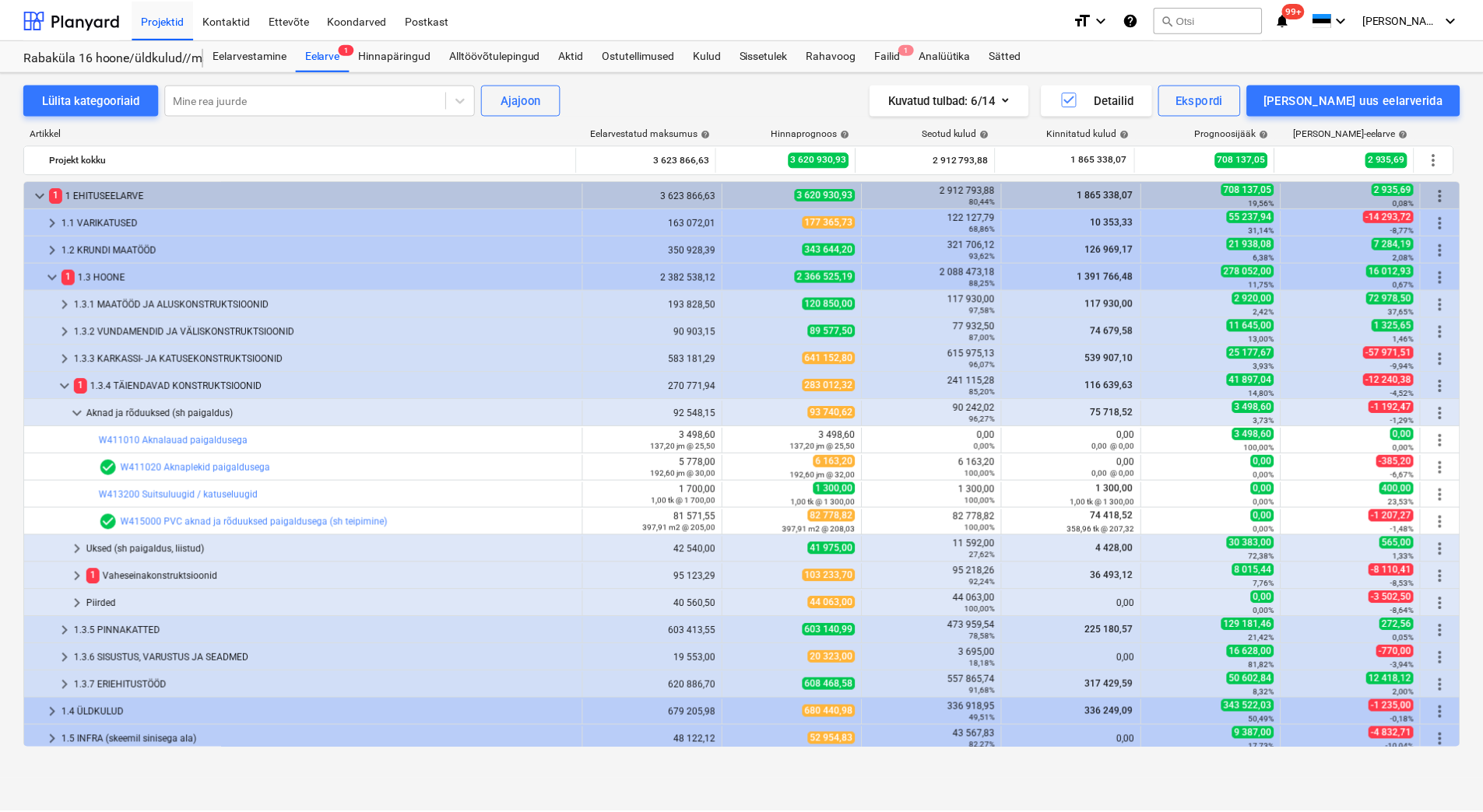
scroll to position [87, 0]
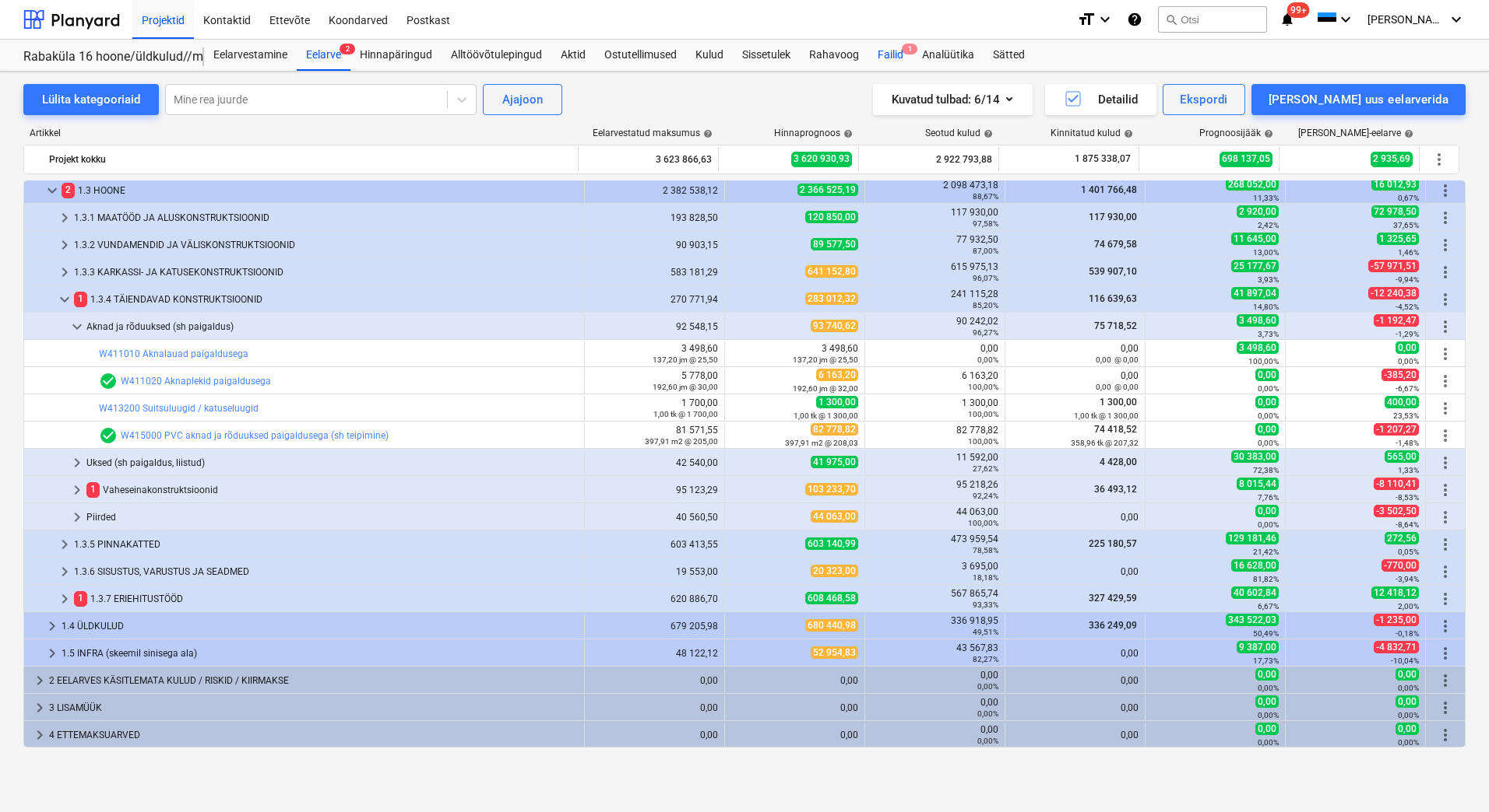
click at [893, 52] on div "Failid 1" at bounding box center [890, 56] width 45 height 31
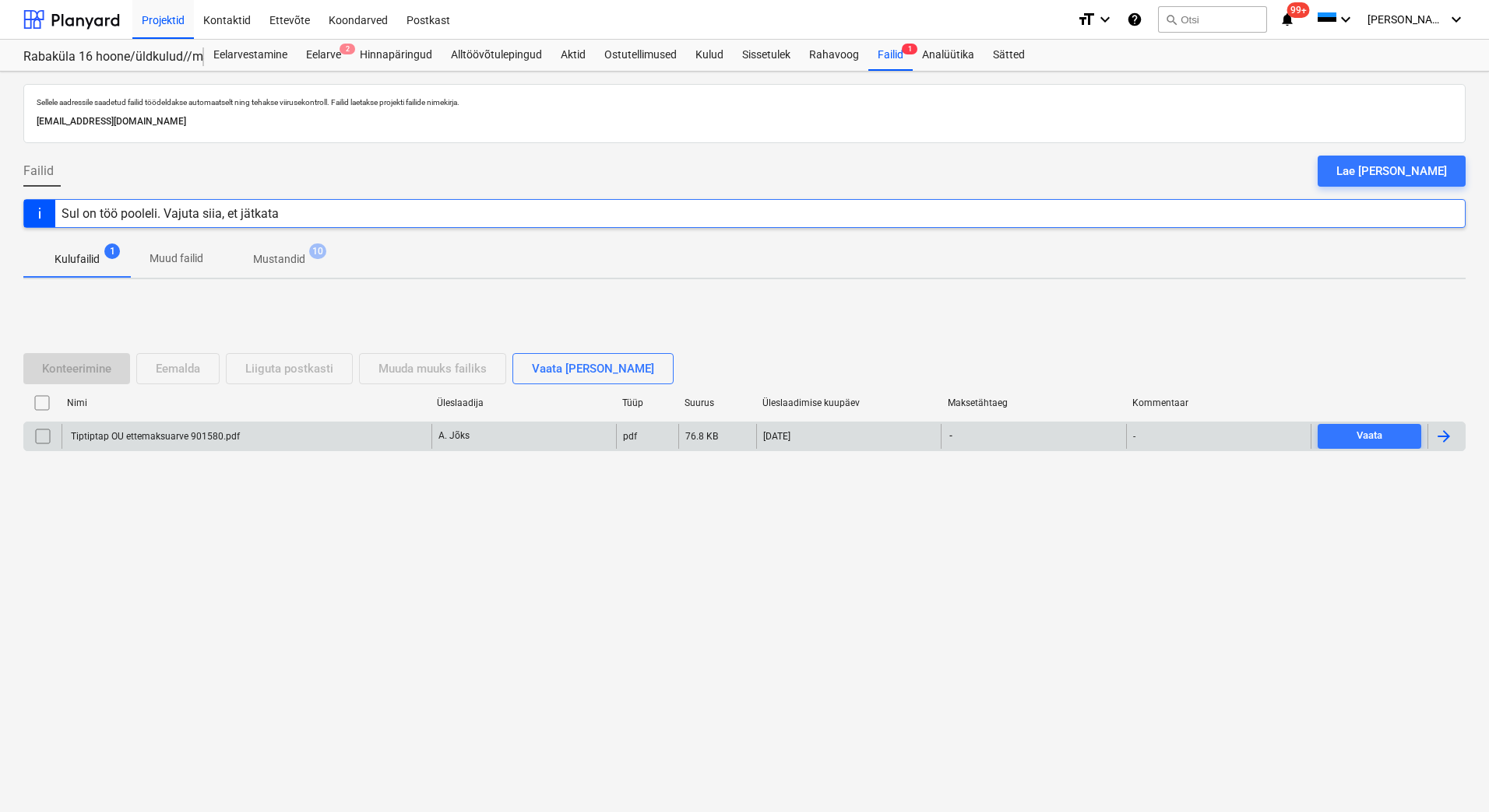
click at [113, 442] on div "Tiptiptap OU ettemaksuarve 901580.pdf" at bounding box center [246, 436] width 370 height 25
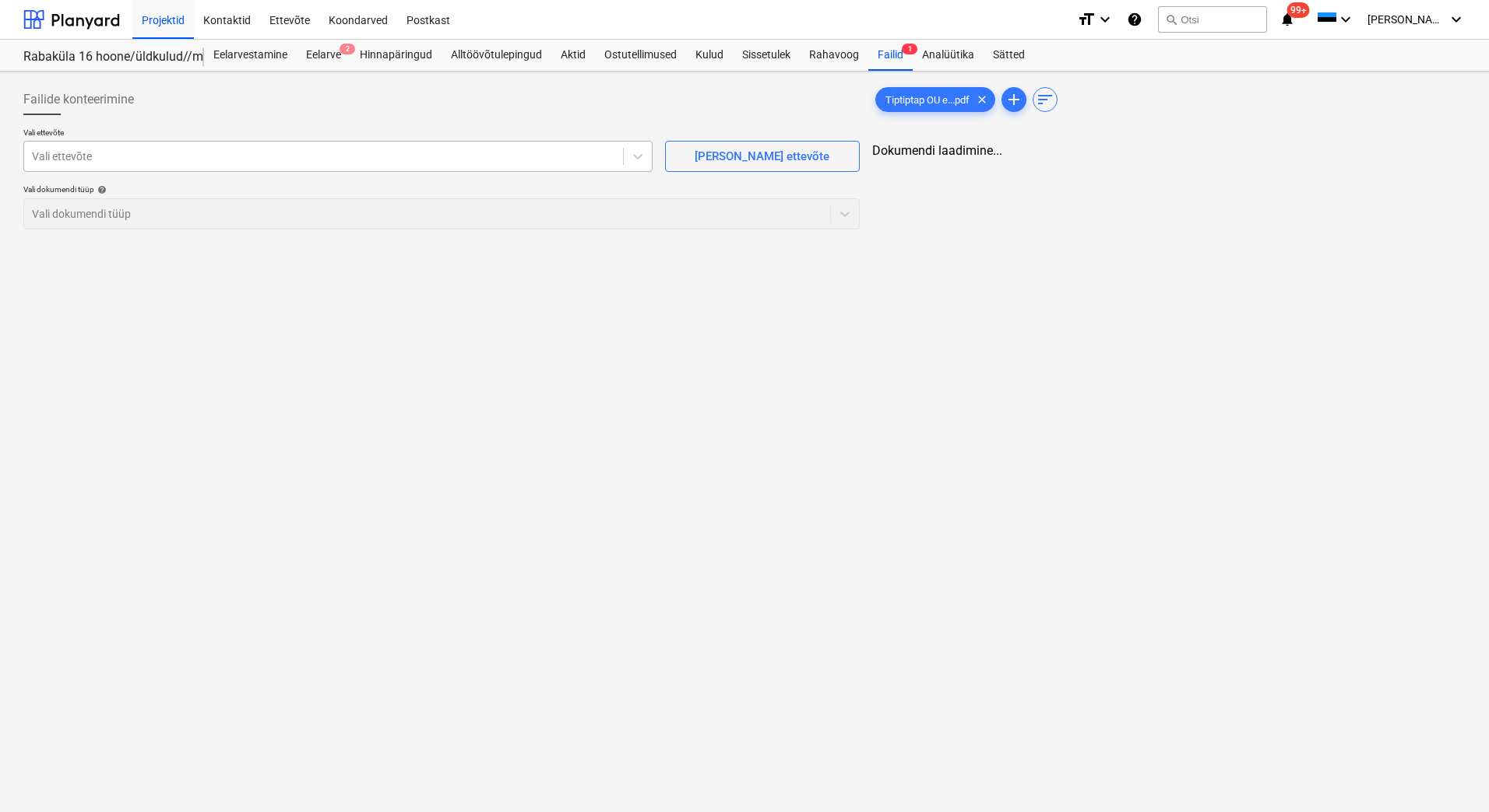
click at [184, 156] on div at bounding box center [324, 156] width 584 height 15
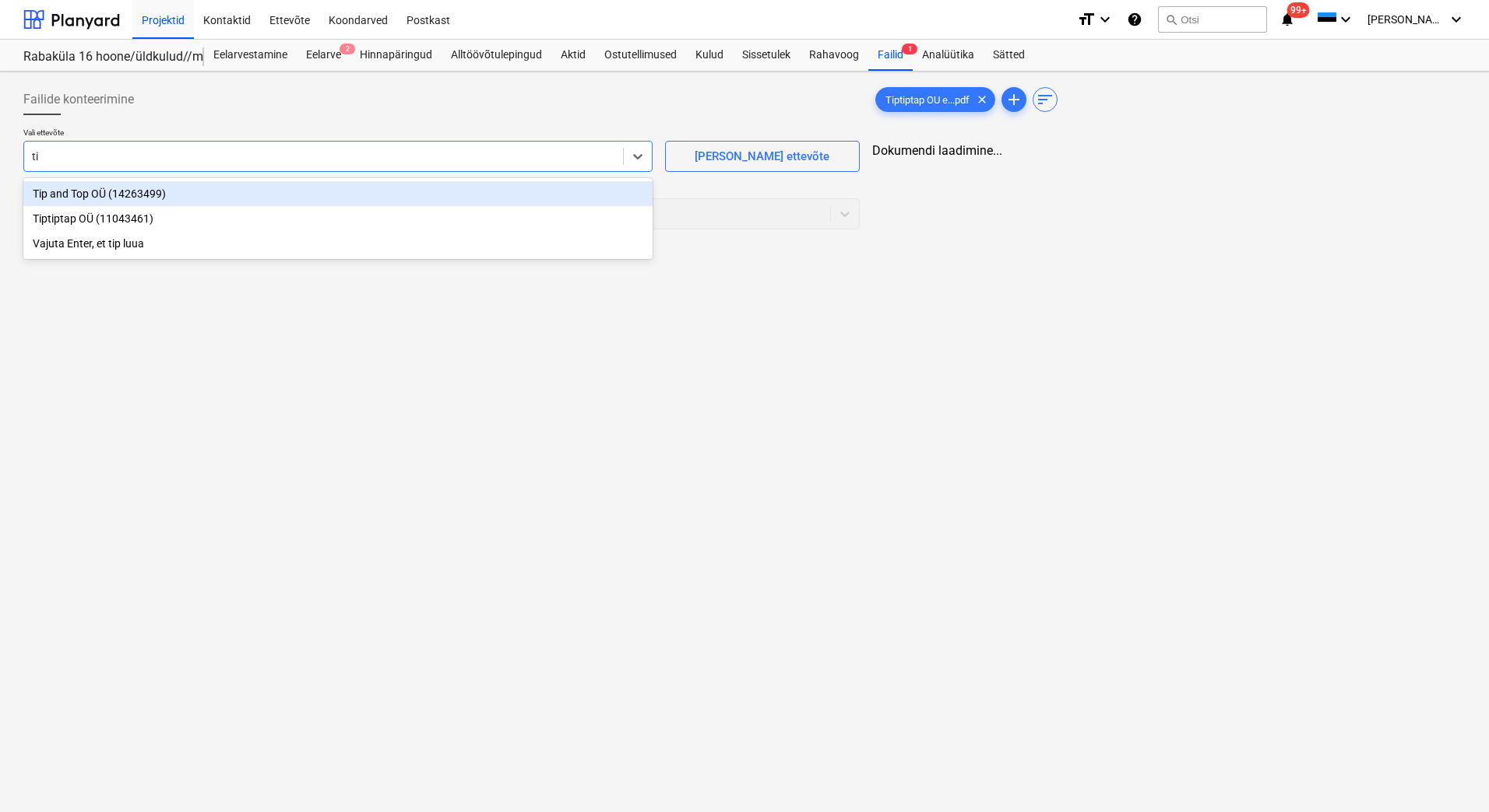
type input "tip"
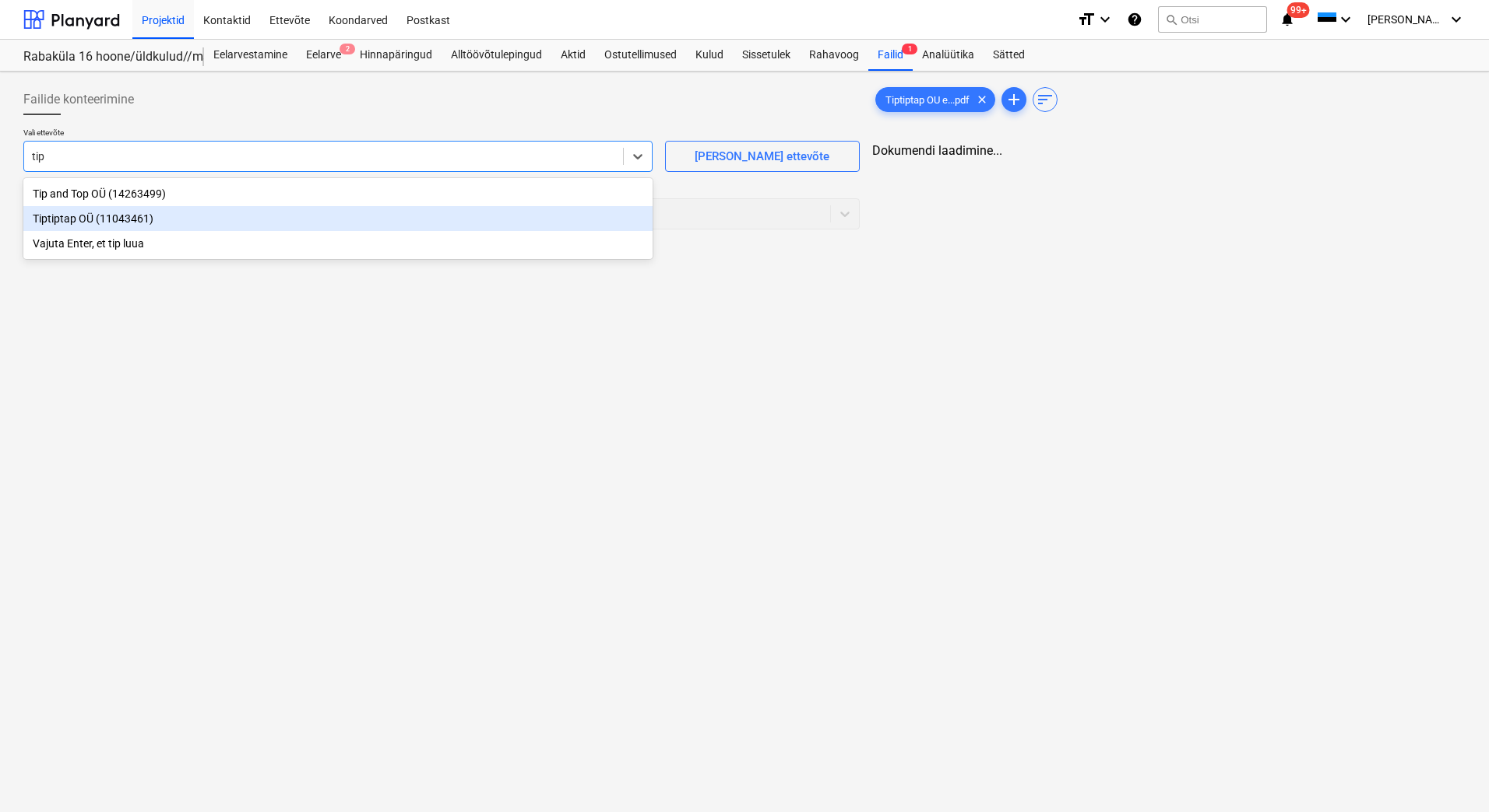
click at [165, 222] on div "Tiptiptap OÜ (11043461)" at bounding box center [338, 218] width 629 height 25
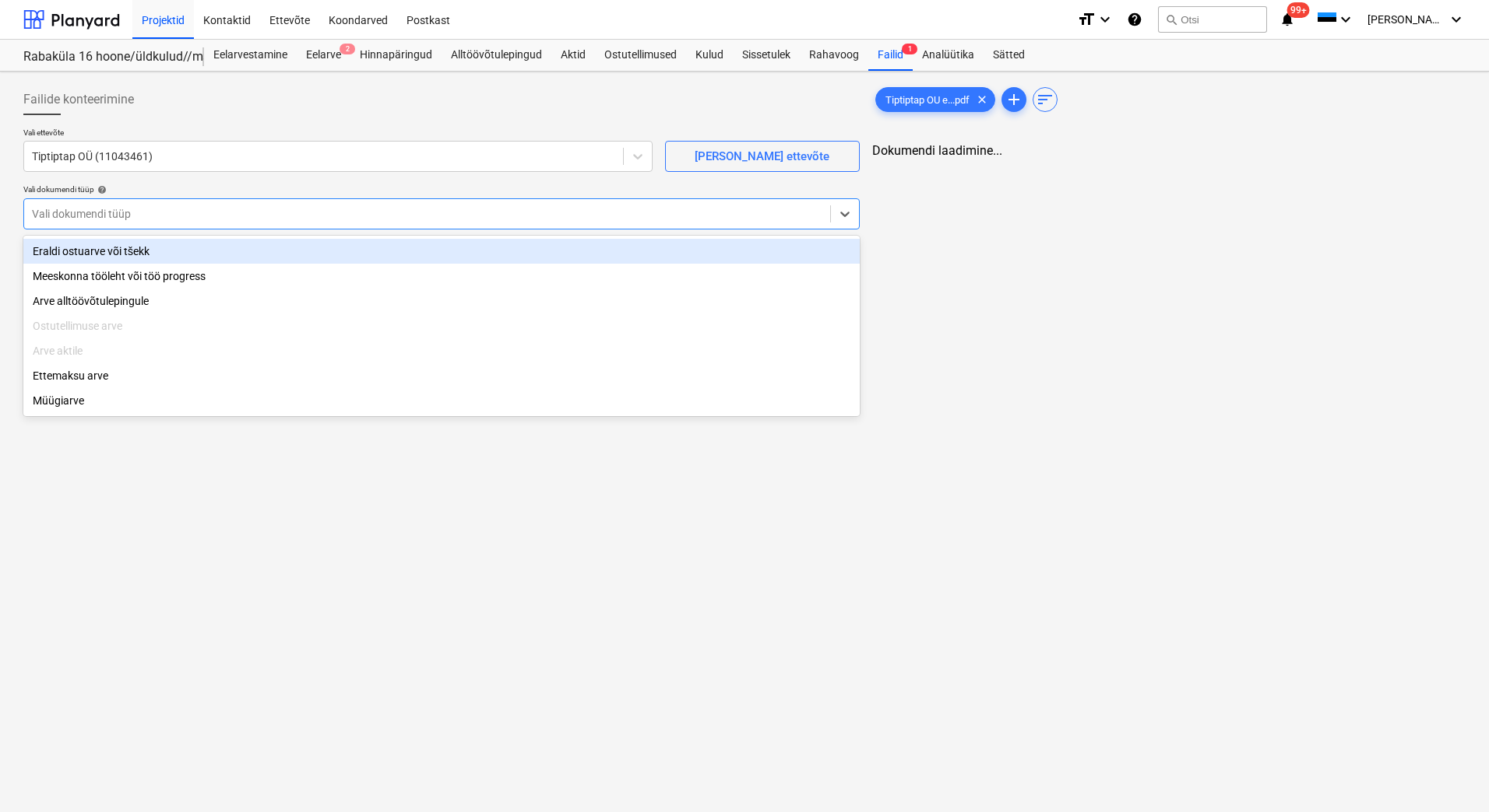
click at [160, 220] on div at bounding box center [427, 213] width 791 height 15
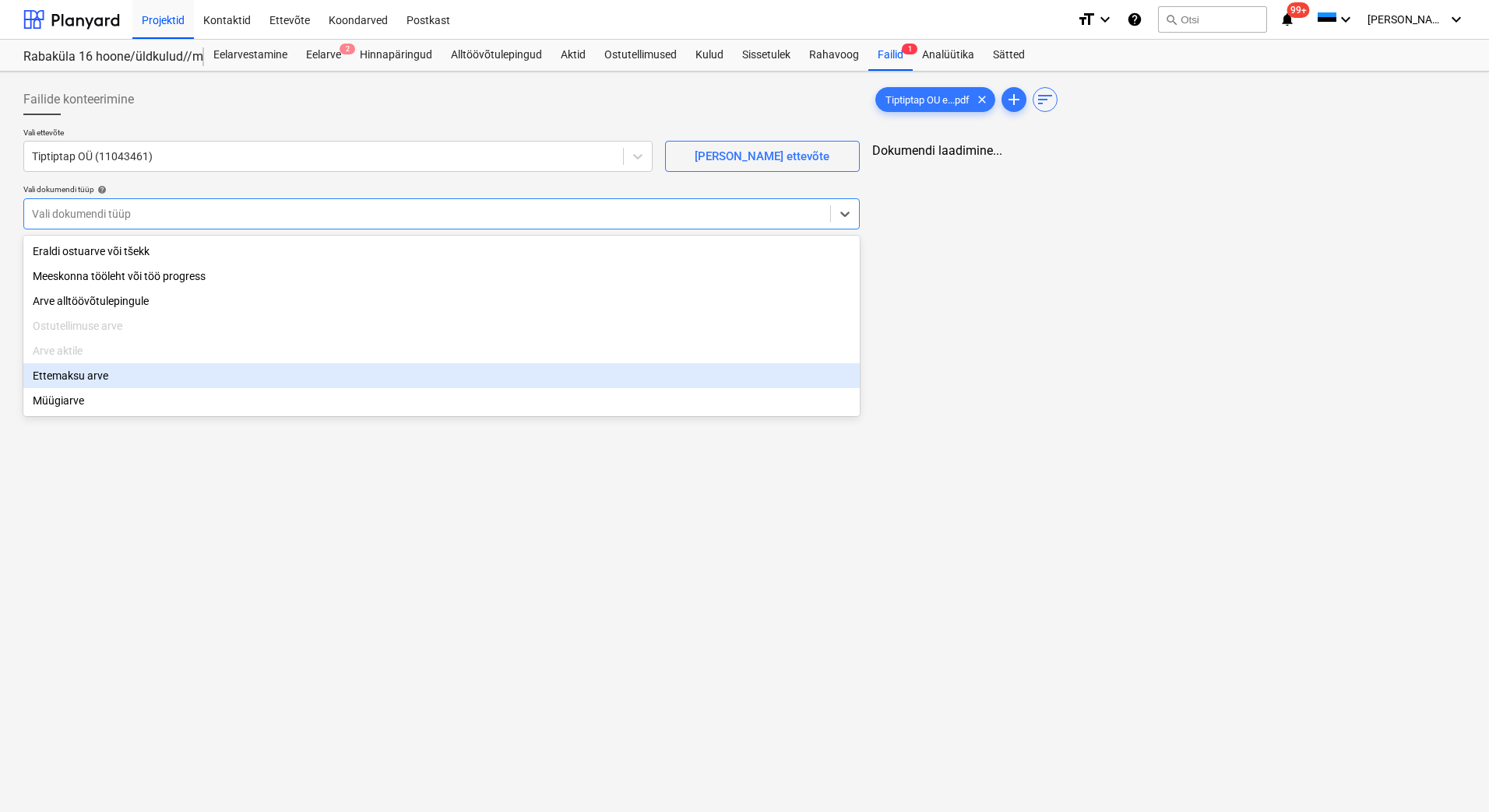
click at [105, 385] on div "Ettemaksu arve" at bounding box center [441, 375] width 836 height 25
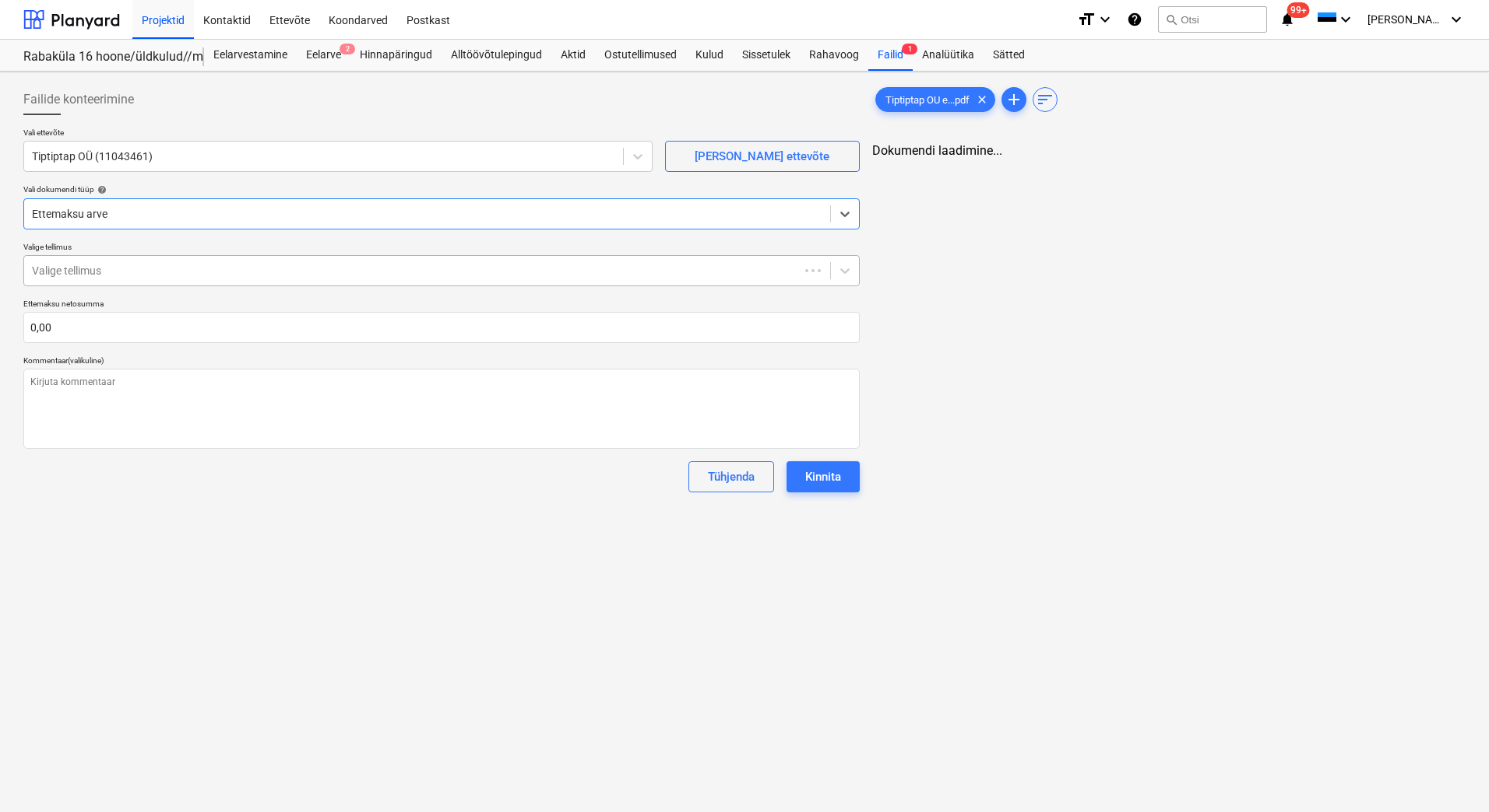
click at [114, 269] on div at bounding box center [411, 271] width 760 height 15
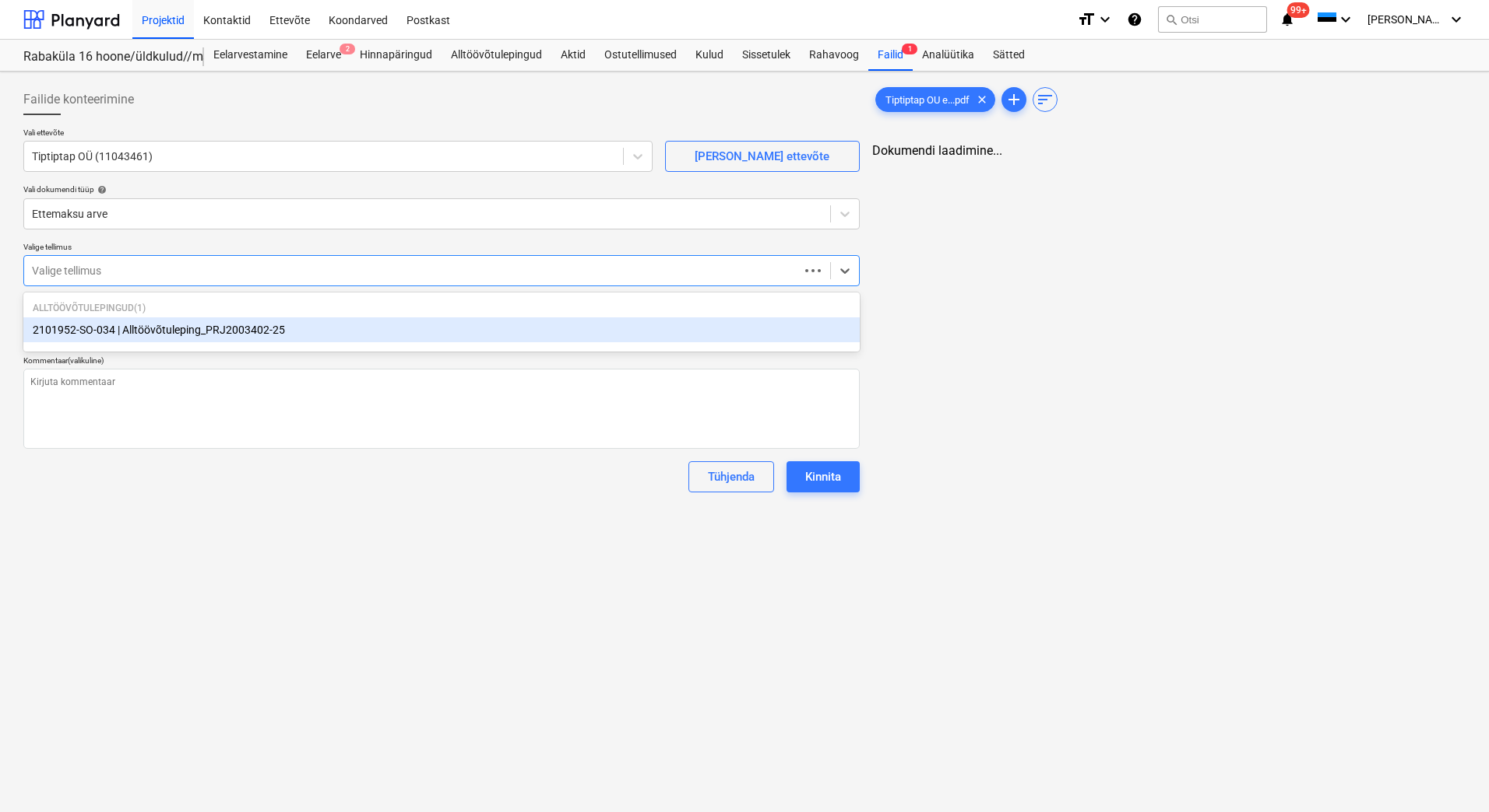
click at [104, 331] on div "2101952-SO-034 | Alltöövõtuleping_PRJ2003402-25" at bounding box center [441, 329] width 836 height 25
type textarea "x"
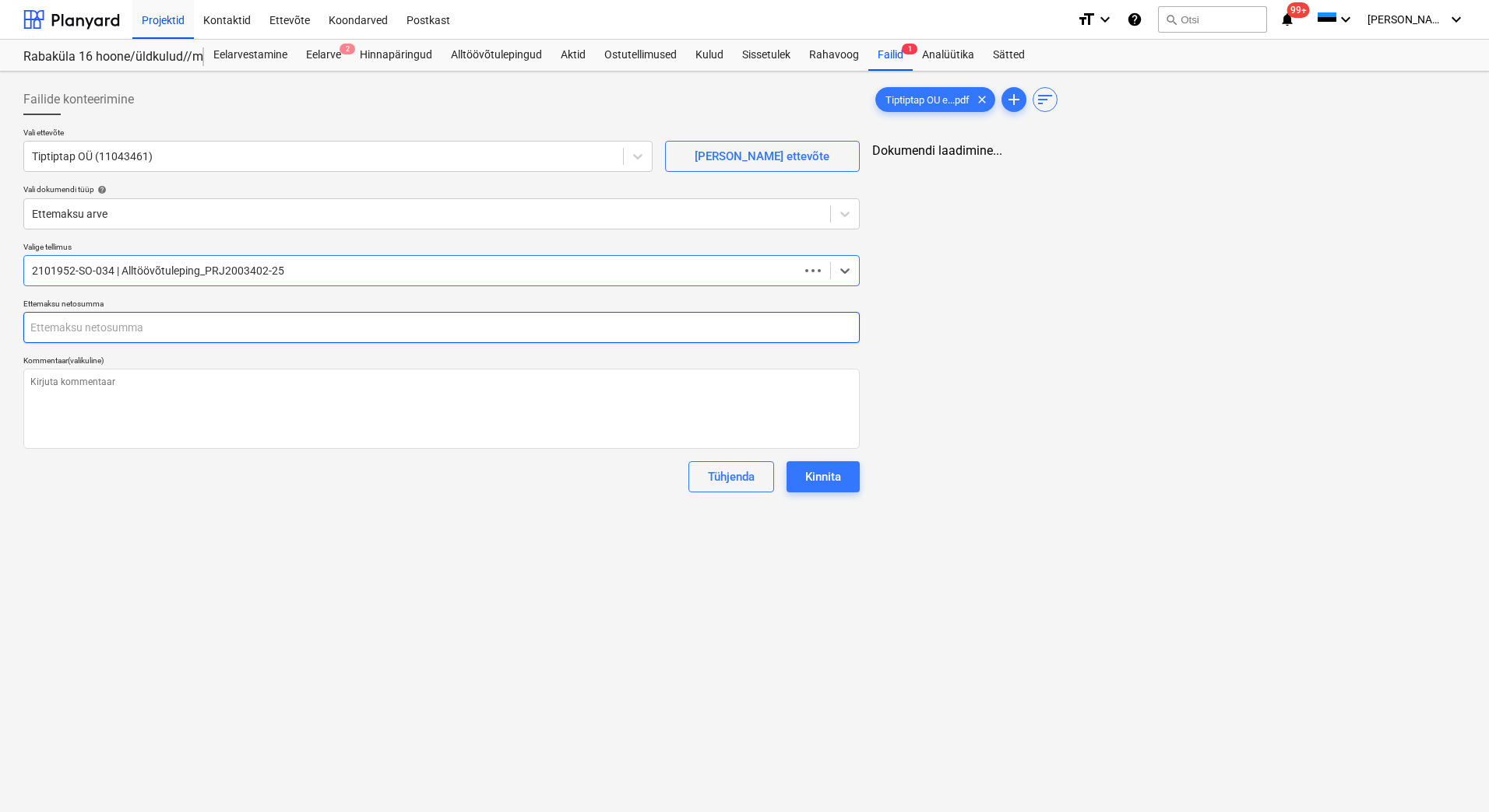
click at [67, 319] on input "text" at bounding box center [441, 327] width 836 height 31
type textarea "x"
type input "0,00"
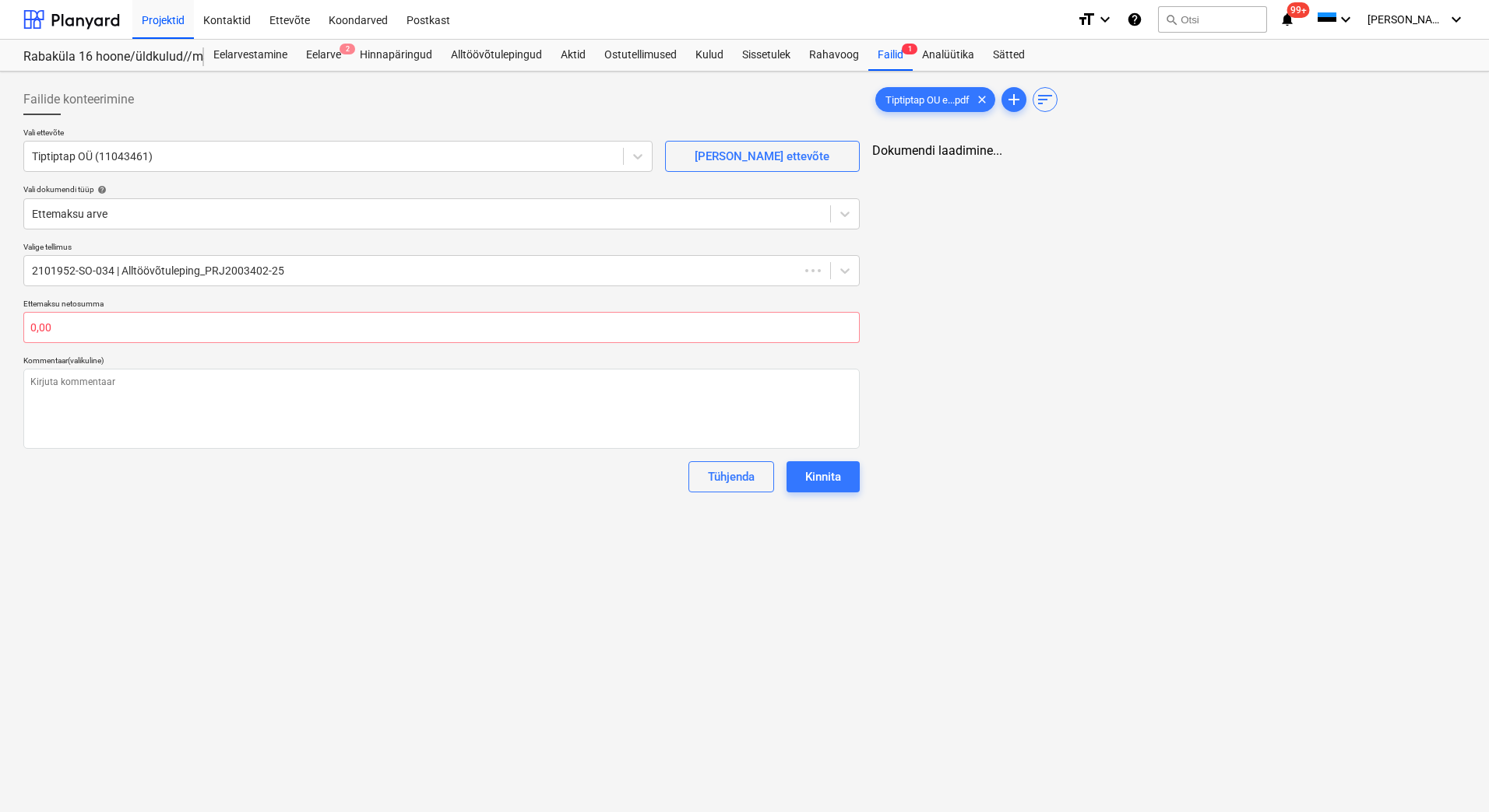
type textarea "x"
type input "0,00"
drag, startPoint x: 1051, startPoint y: 381, endPoint x: 997, endPoint y: 338, distance: 69.0
click at [1051, 381] on div "Tiptiptap OU e...pdf clear add sort Dokumendi laadimine..." at bounding box center [1169, 288] width 605 height 421
click at [909, 103] on span "Tiptiptap OU e...pdf" at bounding box center [927, 99] width 103 height 12
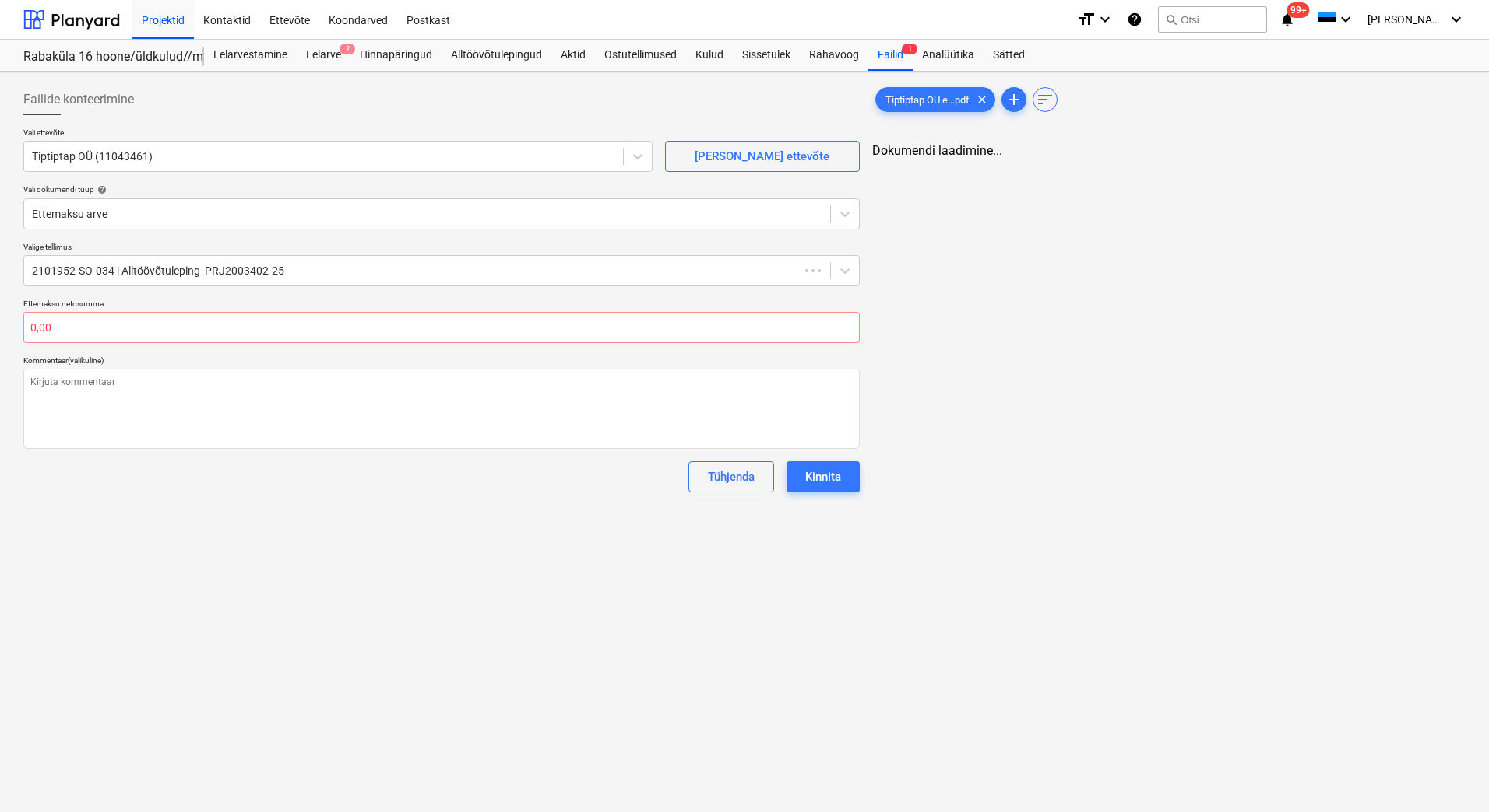
click at [939, 159] on div "Tiptiptap OU e...pdf clear add sort Dokumendi laadimine..." at bounding box center [1169, 288] width 605 height 421
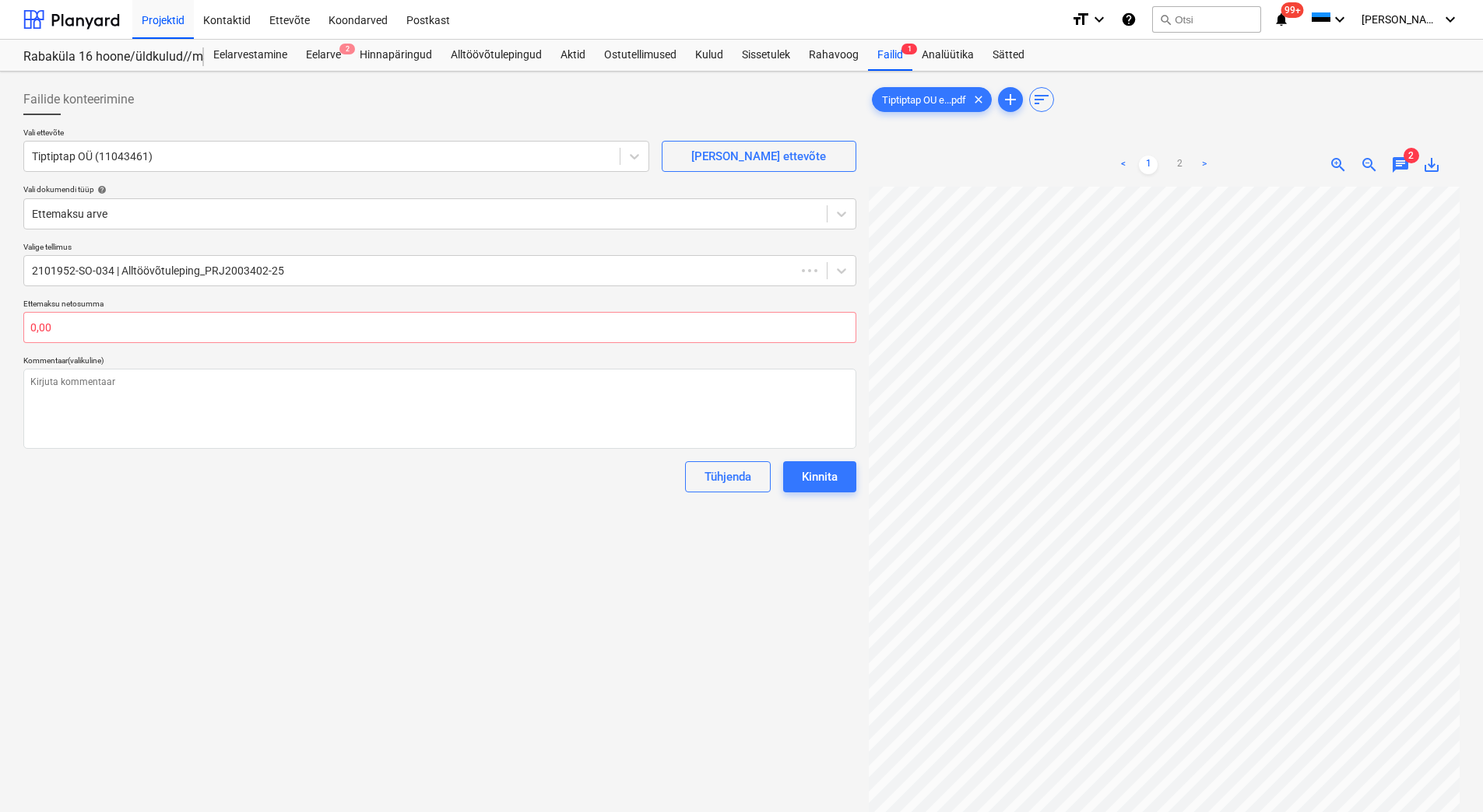
click at [947, 148] on div "< 1 2 > zoom_in zoom_out chat 2 save_alt" at bounding box center [1164, 165] width 591 height 44
click at [117, 333] on input "text" at bounding box center [440, 327] width 833 height 31
type textarea "x"
type input "1"
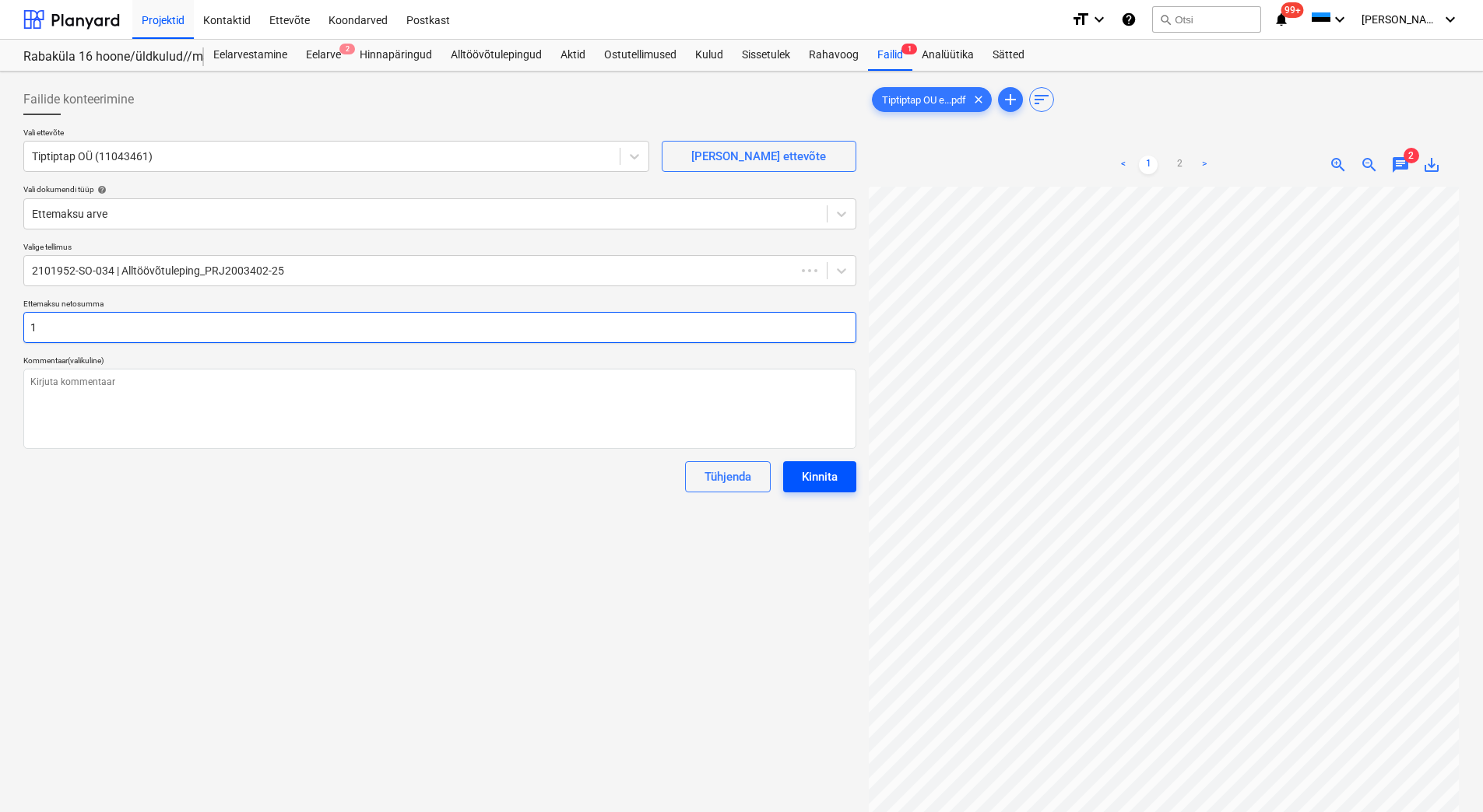
type textarea "x"
type input "12"
type textarea "x"
type input "127"
type textarea "x"
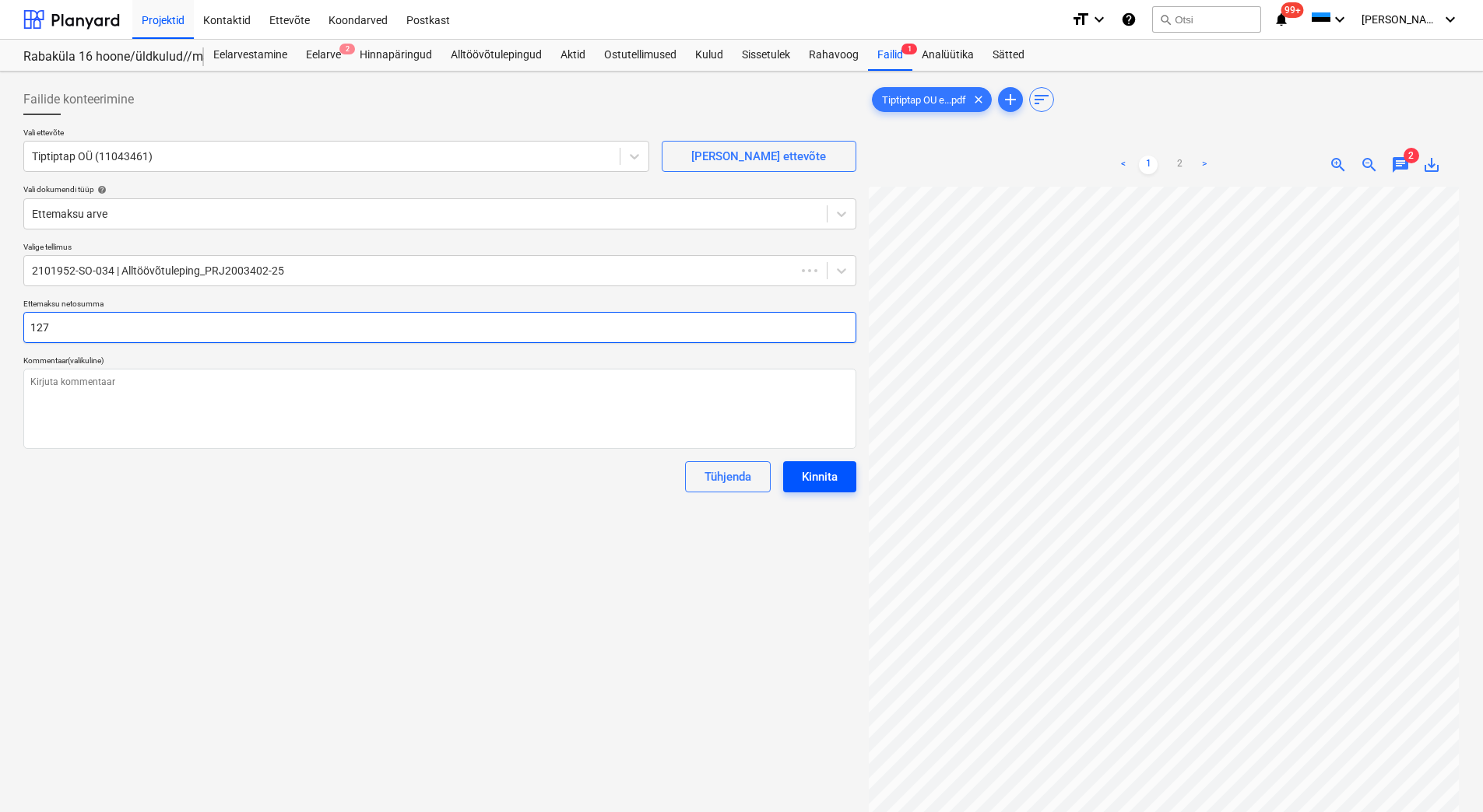
type input "1273"
type textarea "x"
type input "12736"
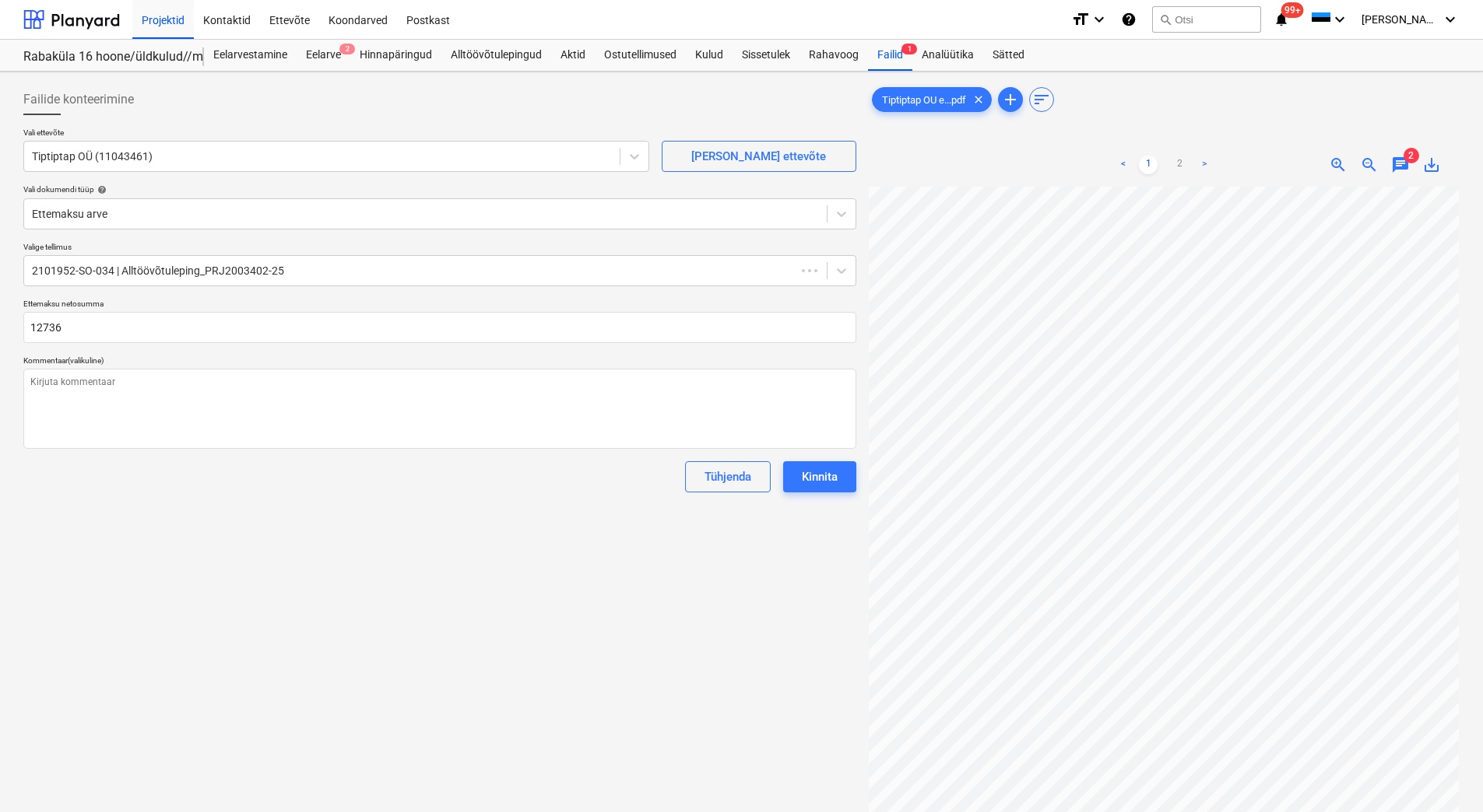
type textarea "x"
type input "12 736,00"
click at [258, 570] on div "Failide konteerimine Vali ettevõte Tiptiptap OÜ (11043461) Lisa uus ettevõte Va…" at bounding box center [439, 519] width 845 height 884
click at [399, 560] on div "Failide konteerimine Vali ettevõte Tiptiptap OÜ (11043461) Lisa uus ettevõte Va…" at bounding box center [439, 519] width 845 height 884
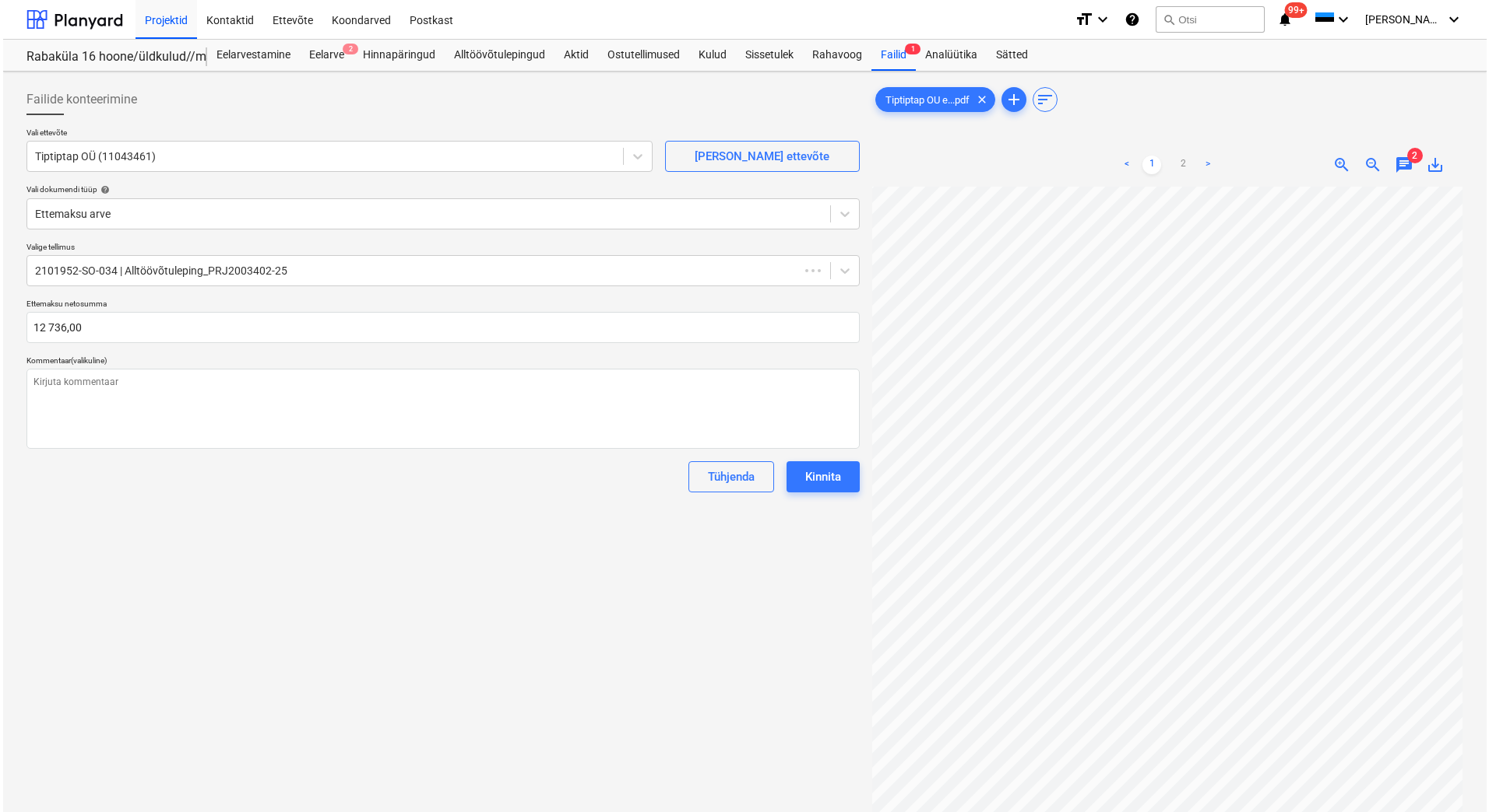
scroll to position [226, 113]
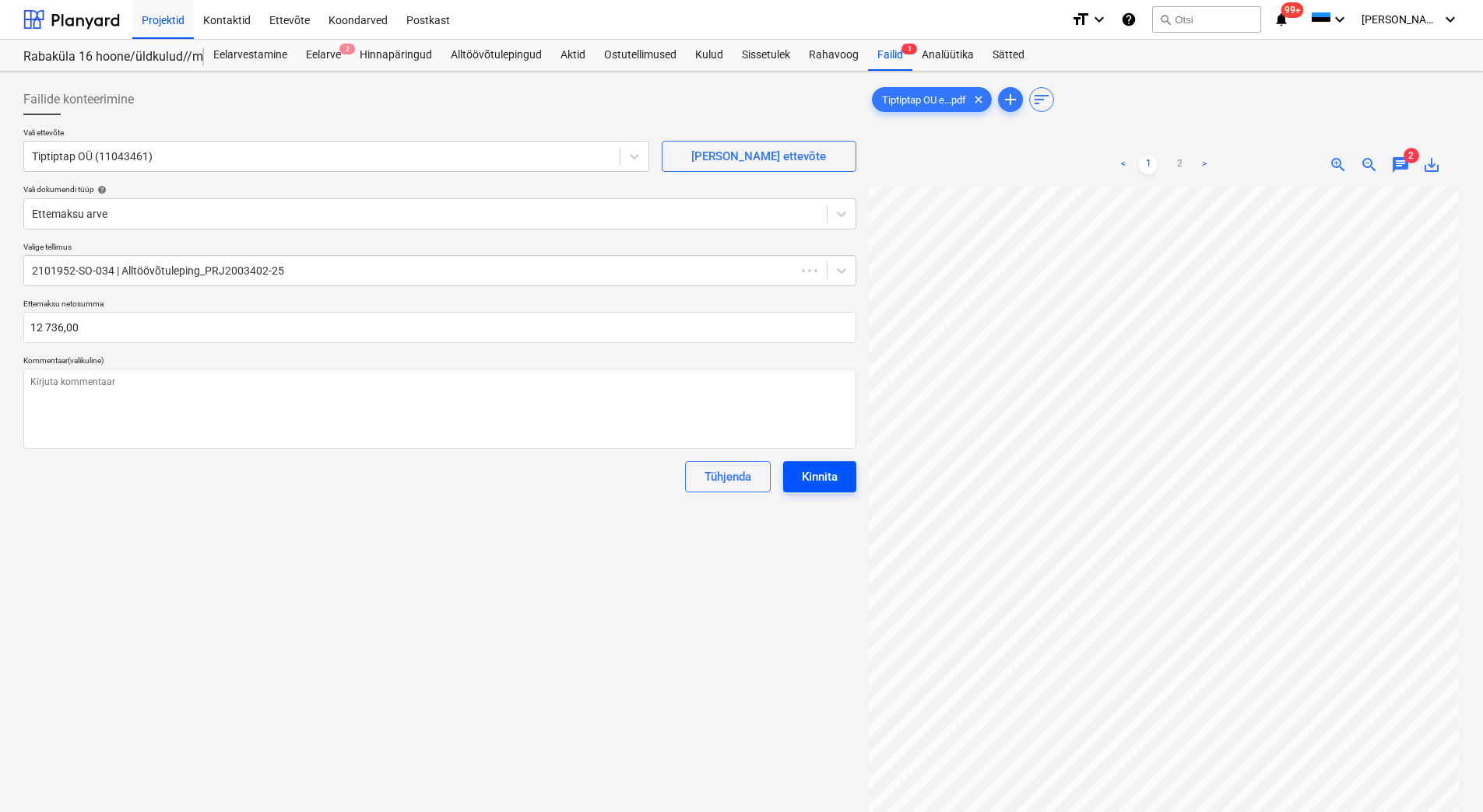
click at [802, 477] on div "Kinnita" at bounding box center [819, 477] width 36 height 20
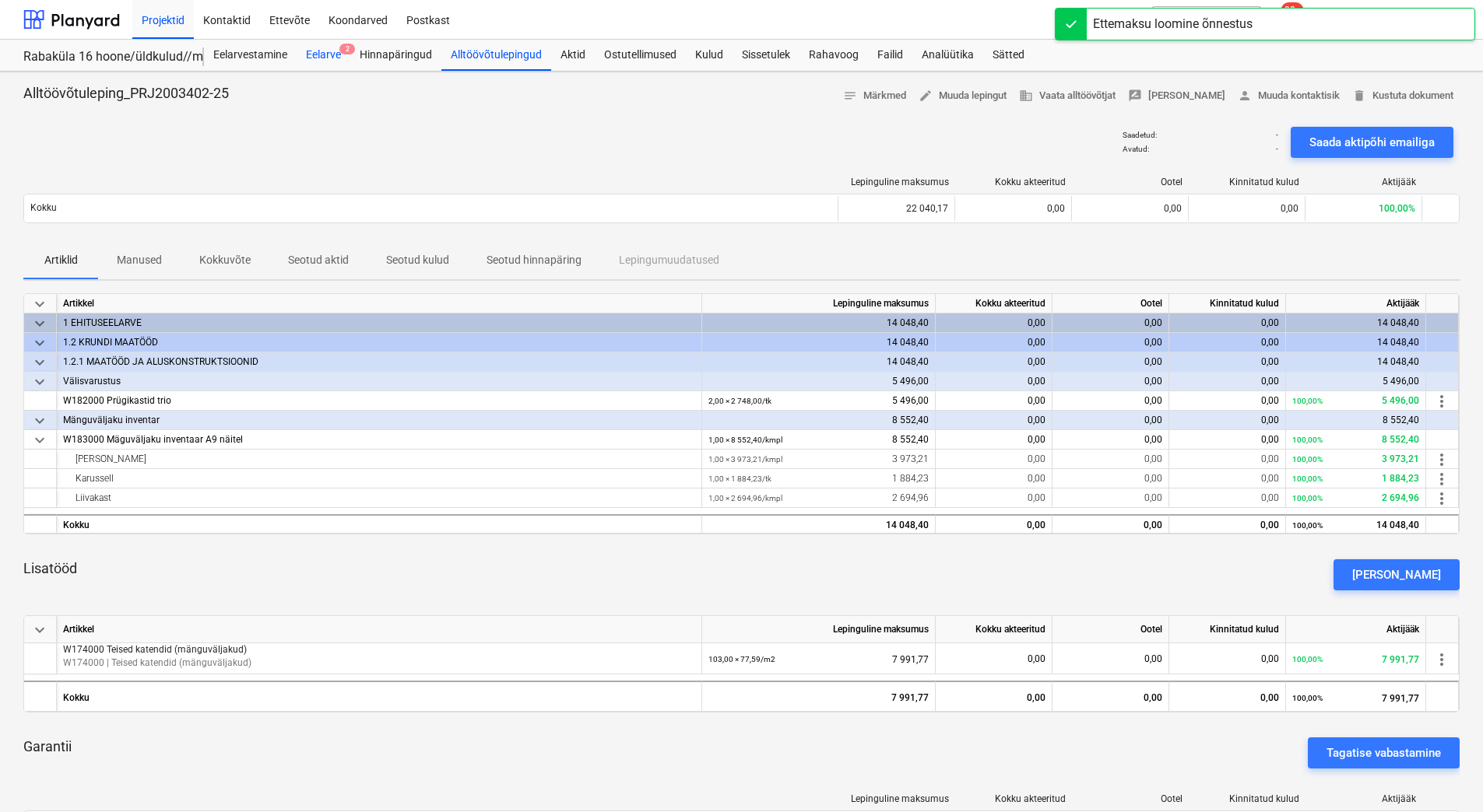
click at [317, 47] on div "Eelarve 2" at bounding box center [323, 56] width 54 height 31
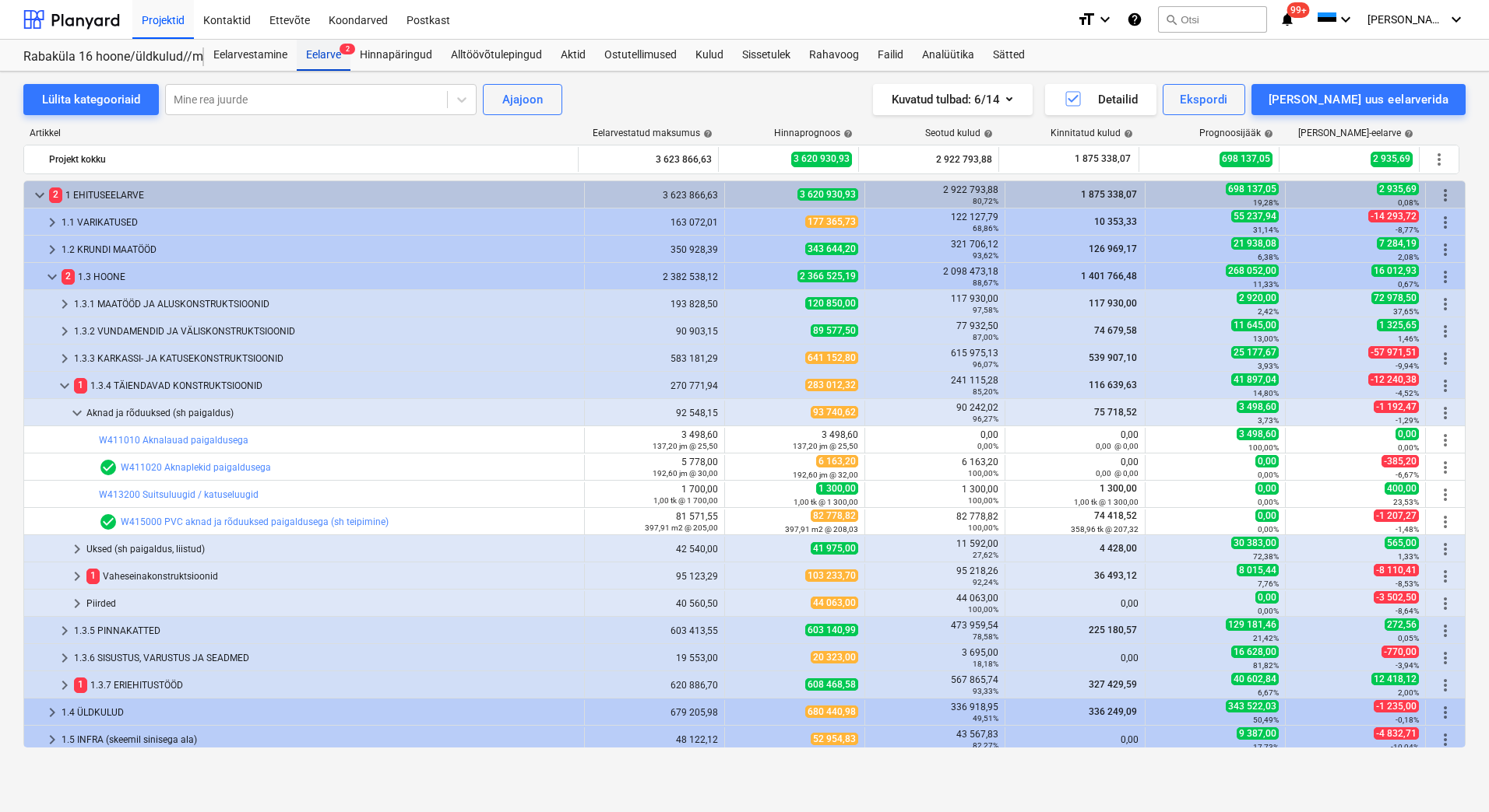
scroll to position [87, 0]
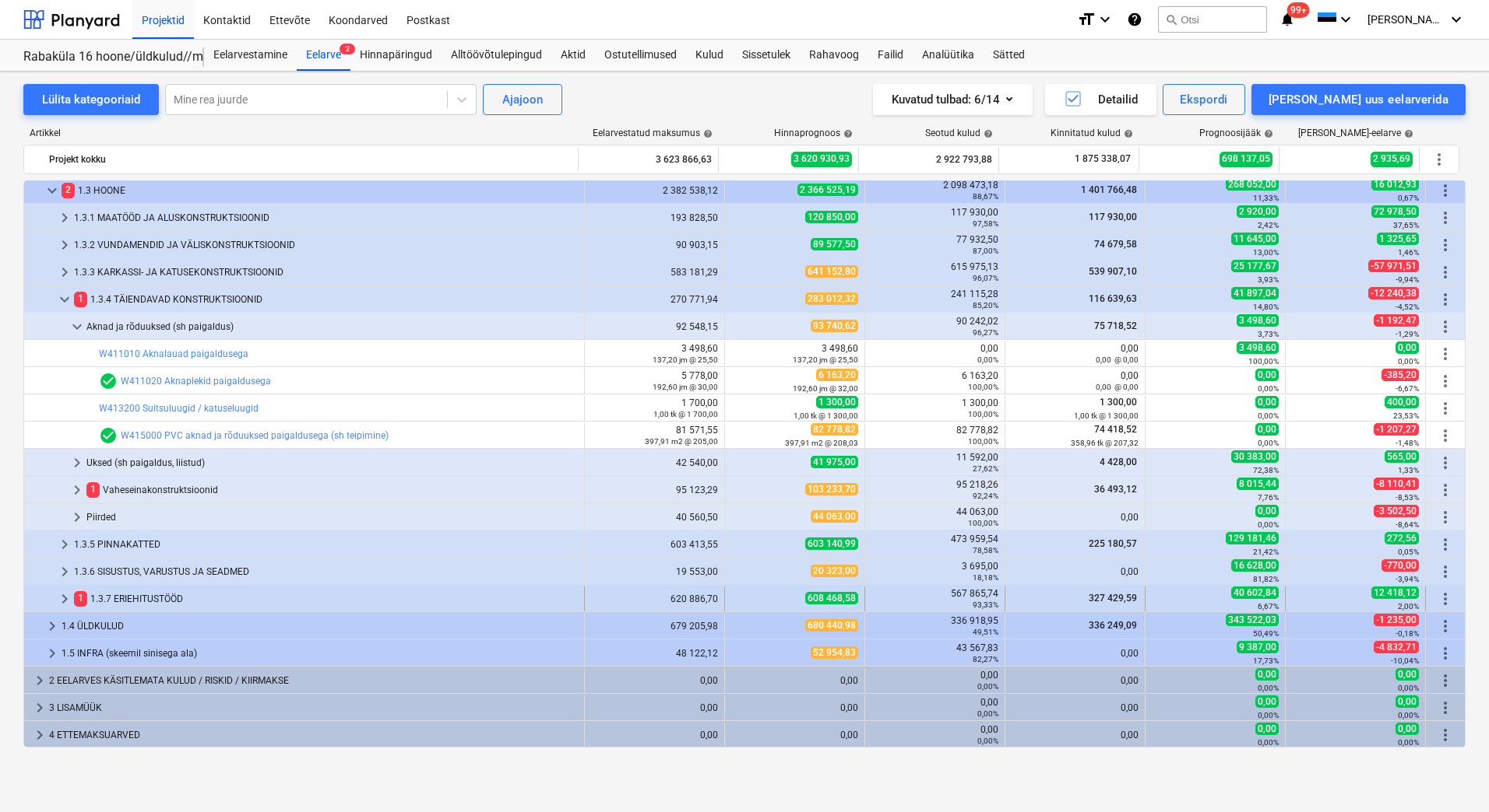
click at [69, 593] on span "keyboard_arrow_right" at bounding box center [65, 599] width 18 height 18
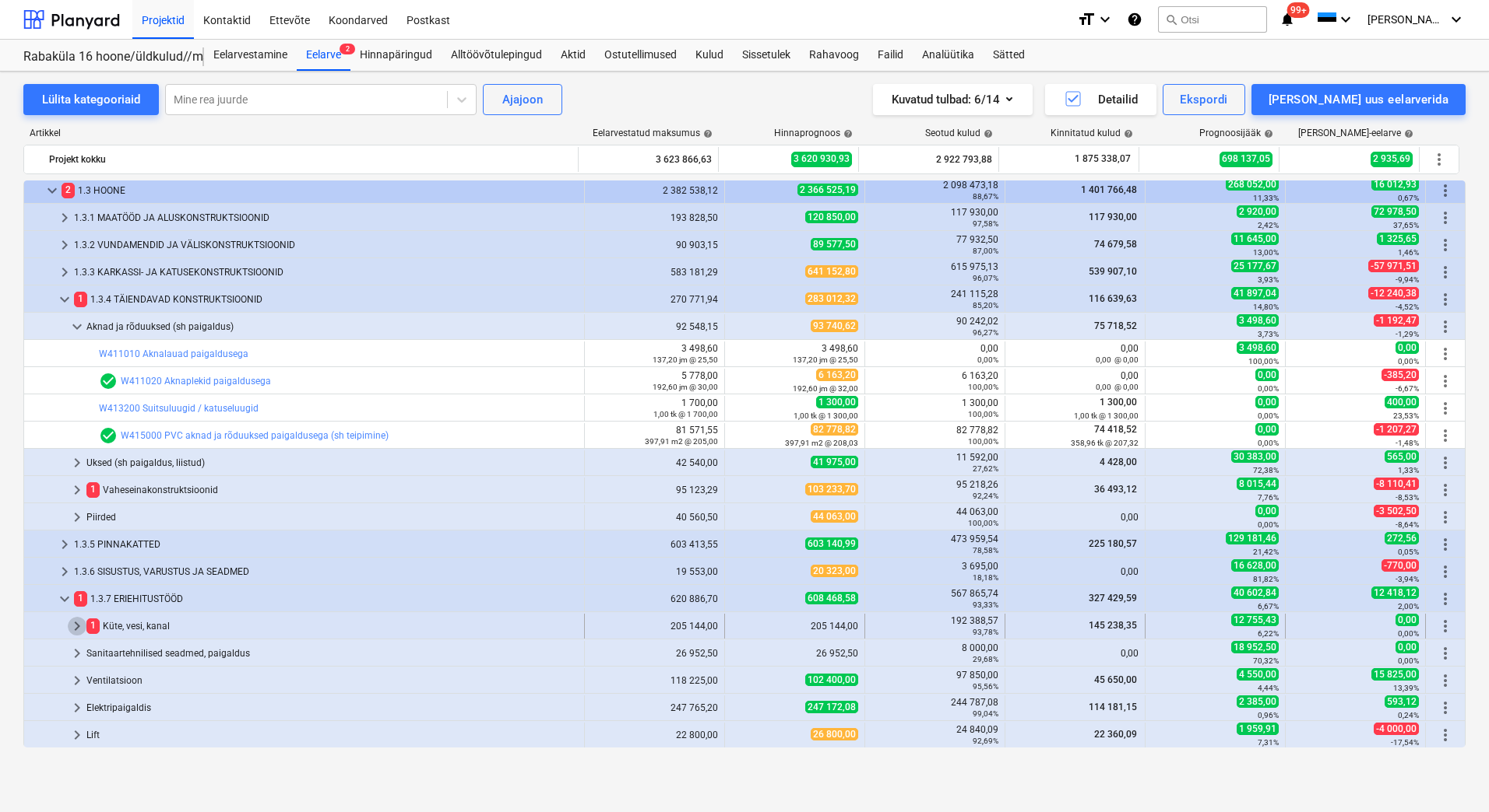
click at [82, 628] on span "keyboard_arrow_right" at bounding box center [77, 626] width 18 height 18
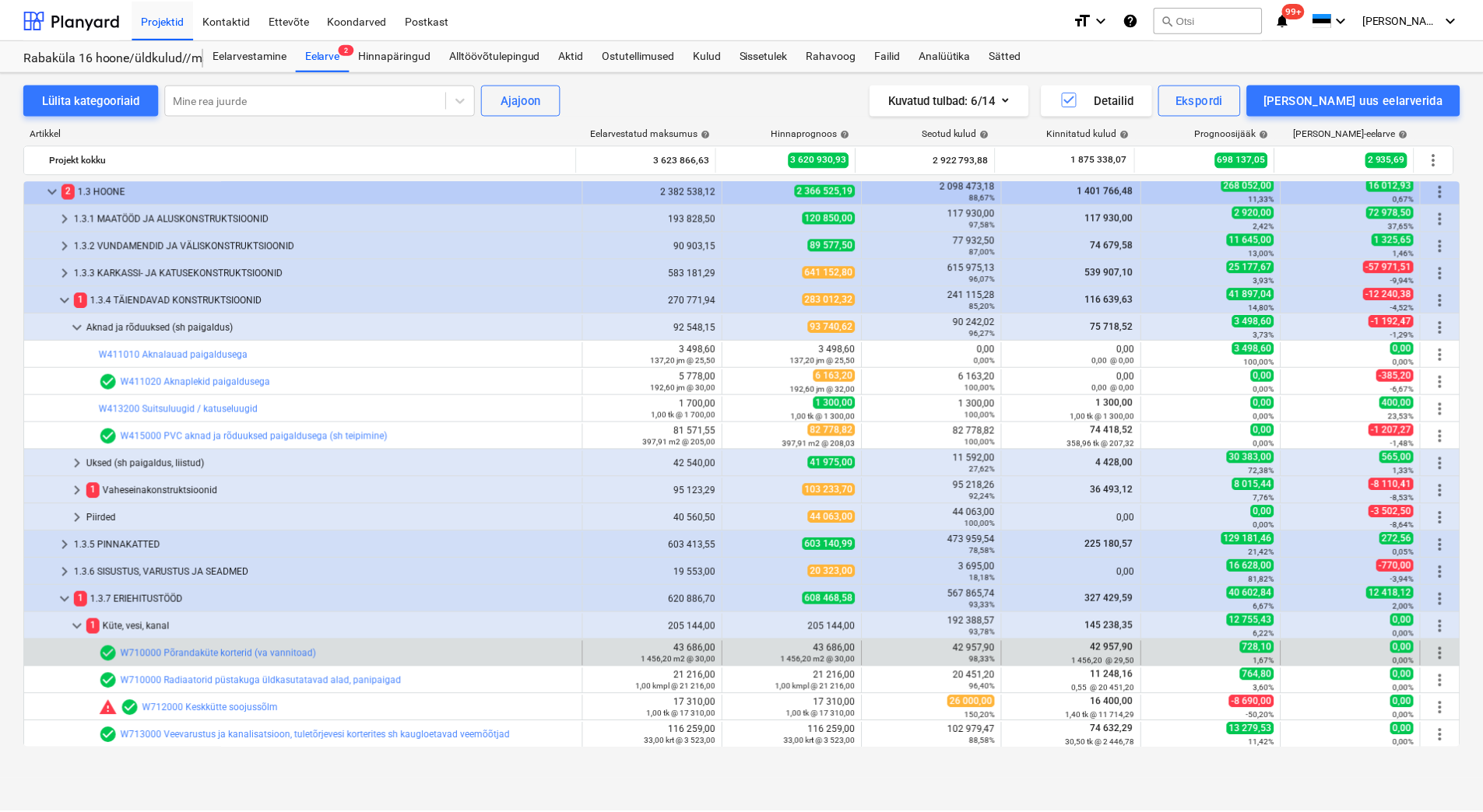
scroll to position [320, 0]
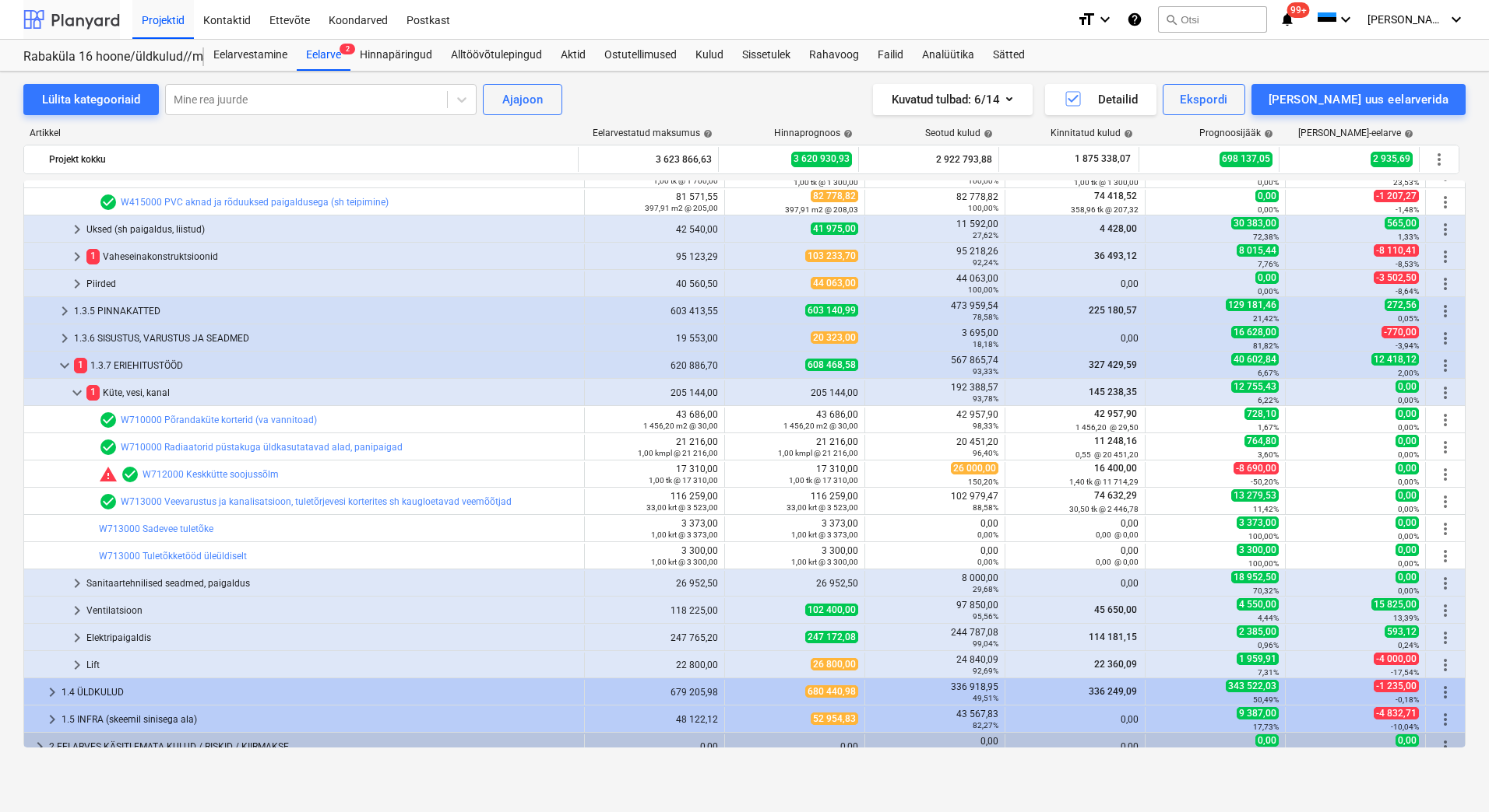
click at [59, 18] on div at bounding box center [72, 19] width 97 height 39
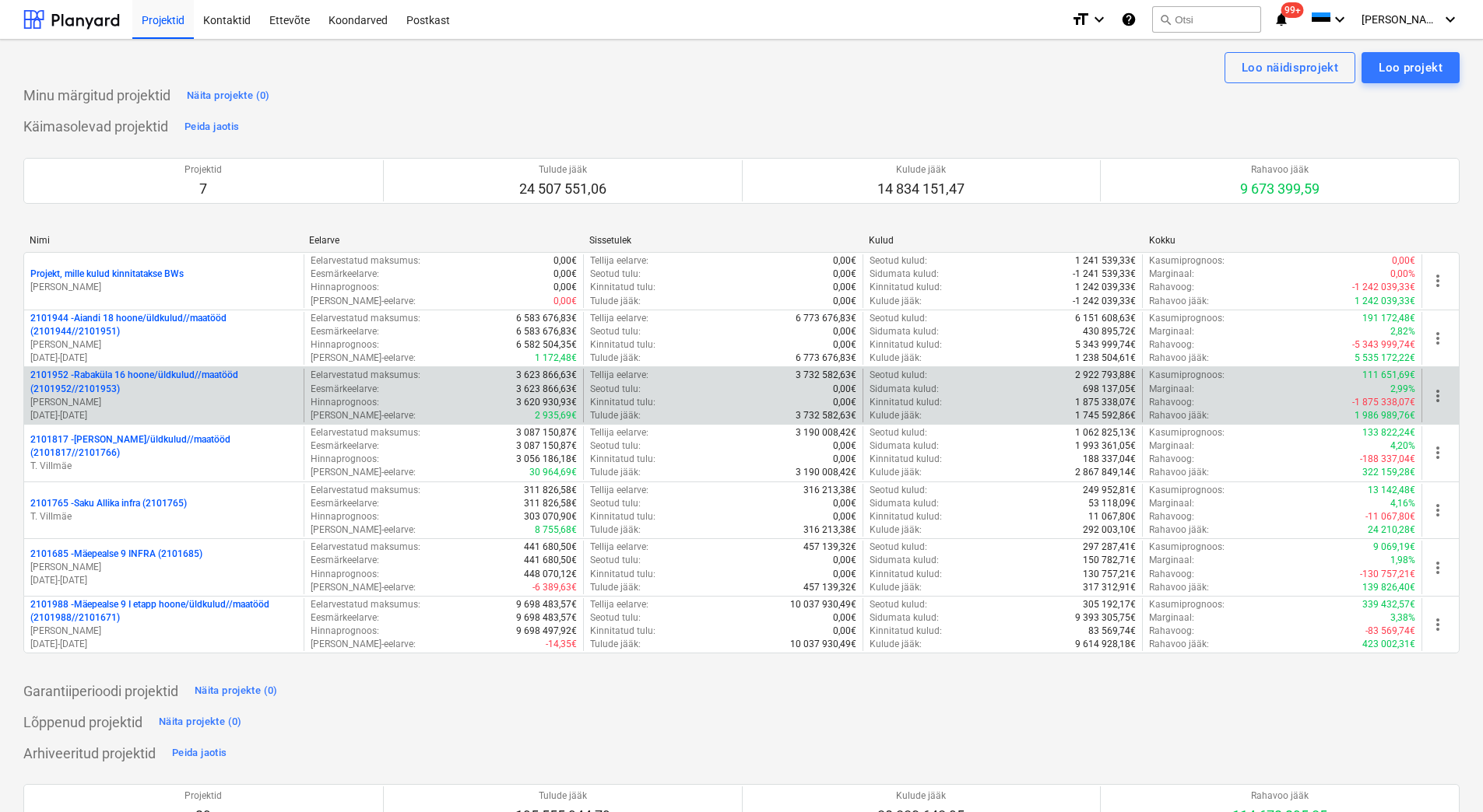
click at [151, 385] on p "2101952 - Rabaküla 16 hoone/üldkulud//maatööd (2101952//2101953)" at bounding box center [163, 382] width 267 height 26
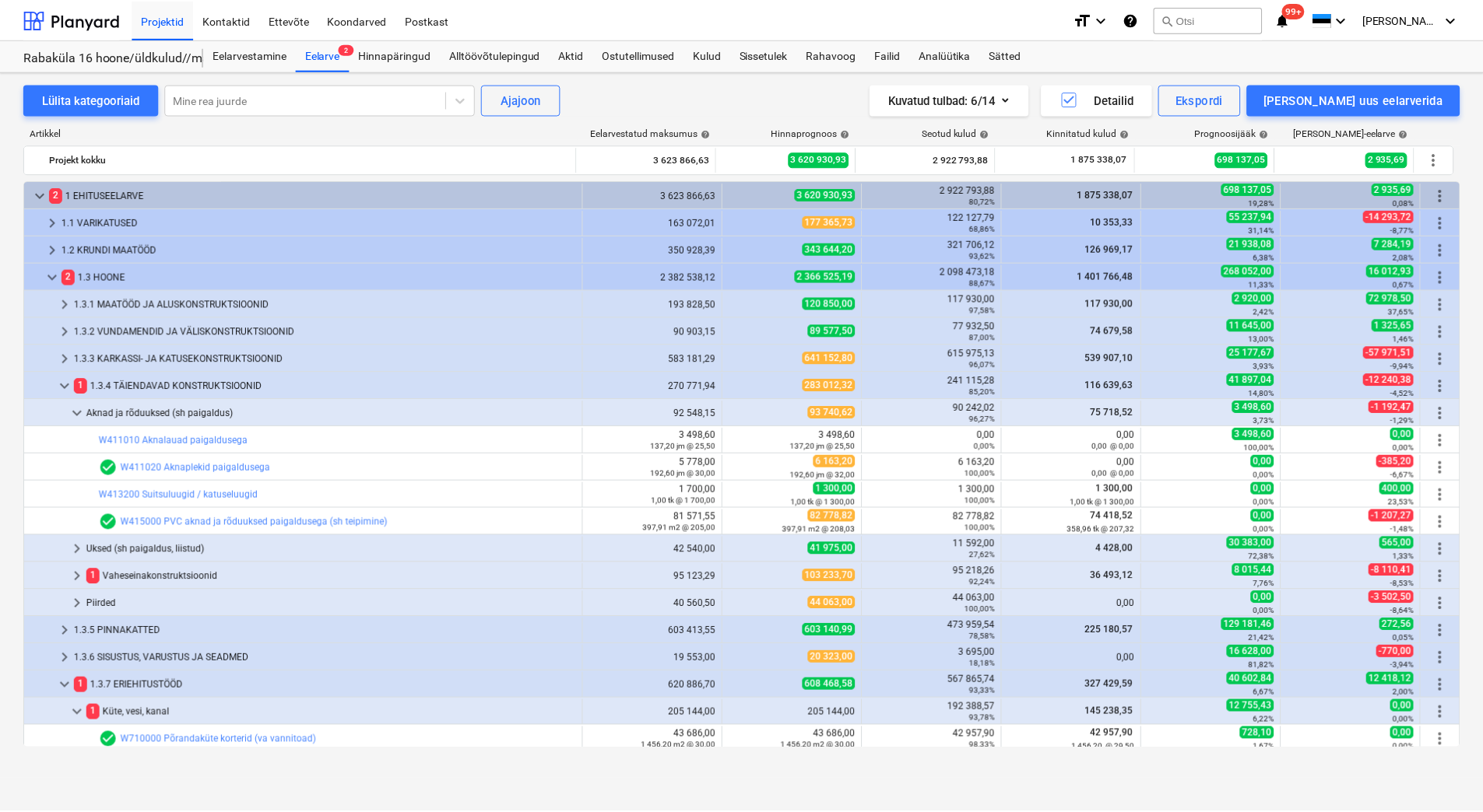
scroll to position [320, 0]
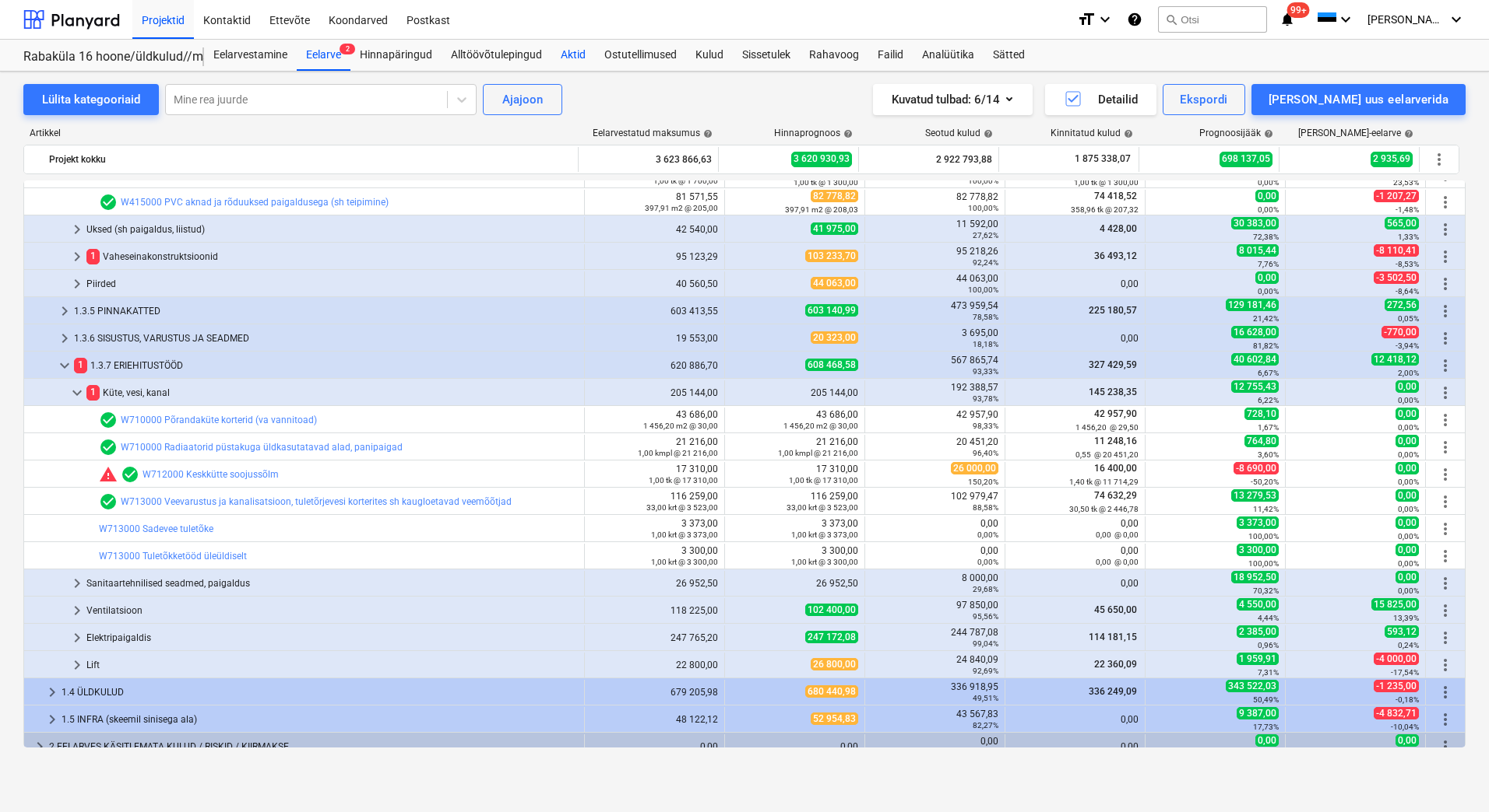
click at [574, 52] on div "Aktid" at bounding box center [574, 56] width 44 height 31
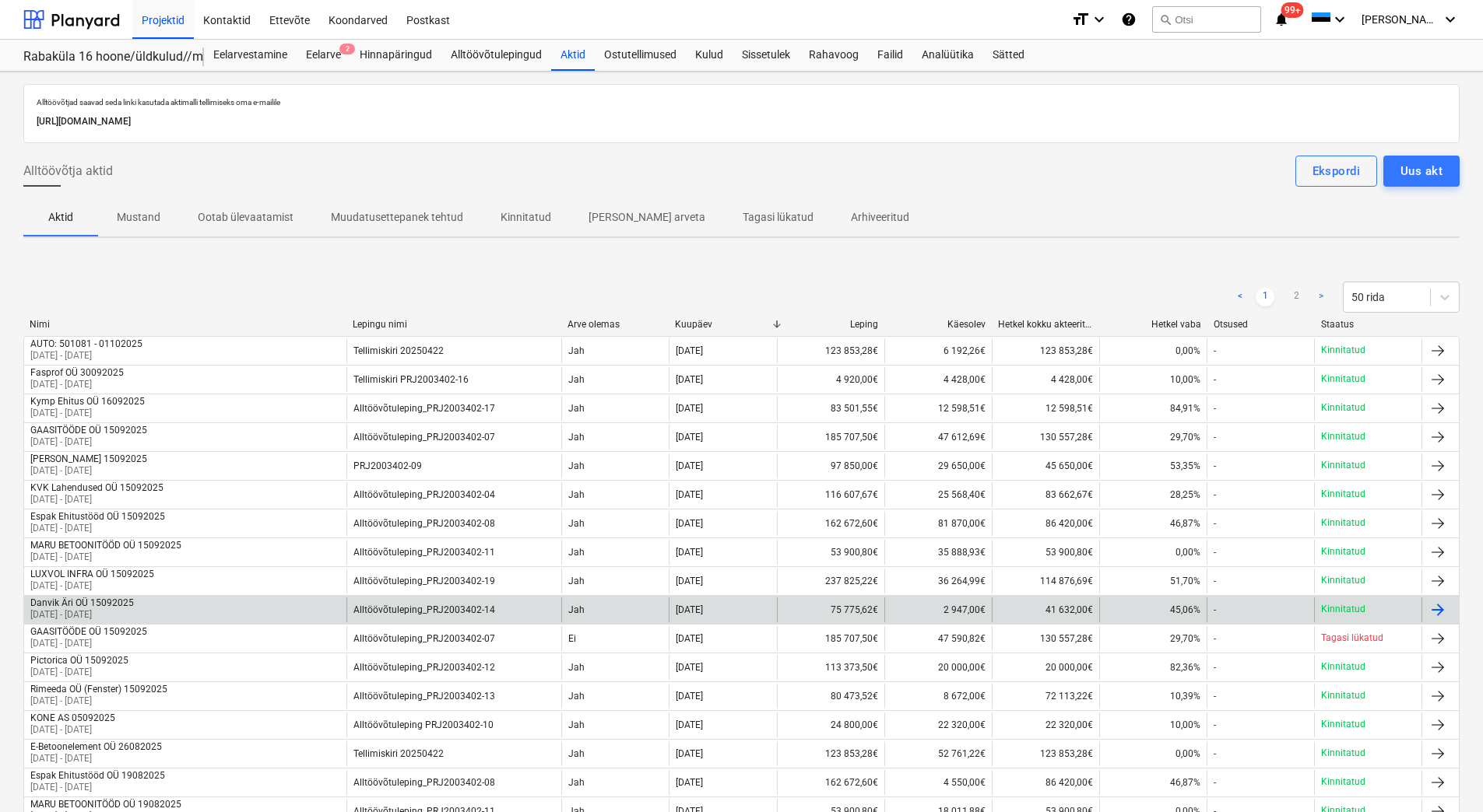
scroll to position [77, 0]
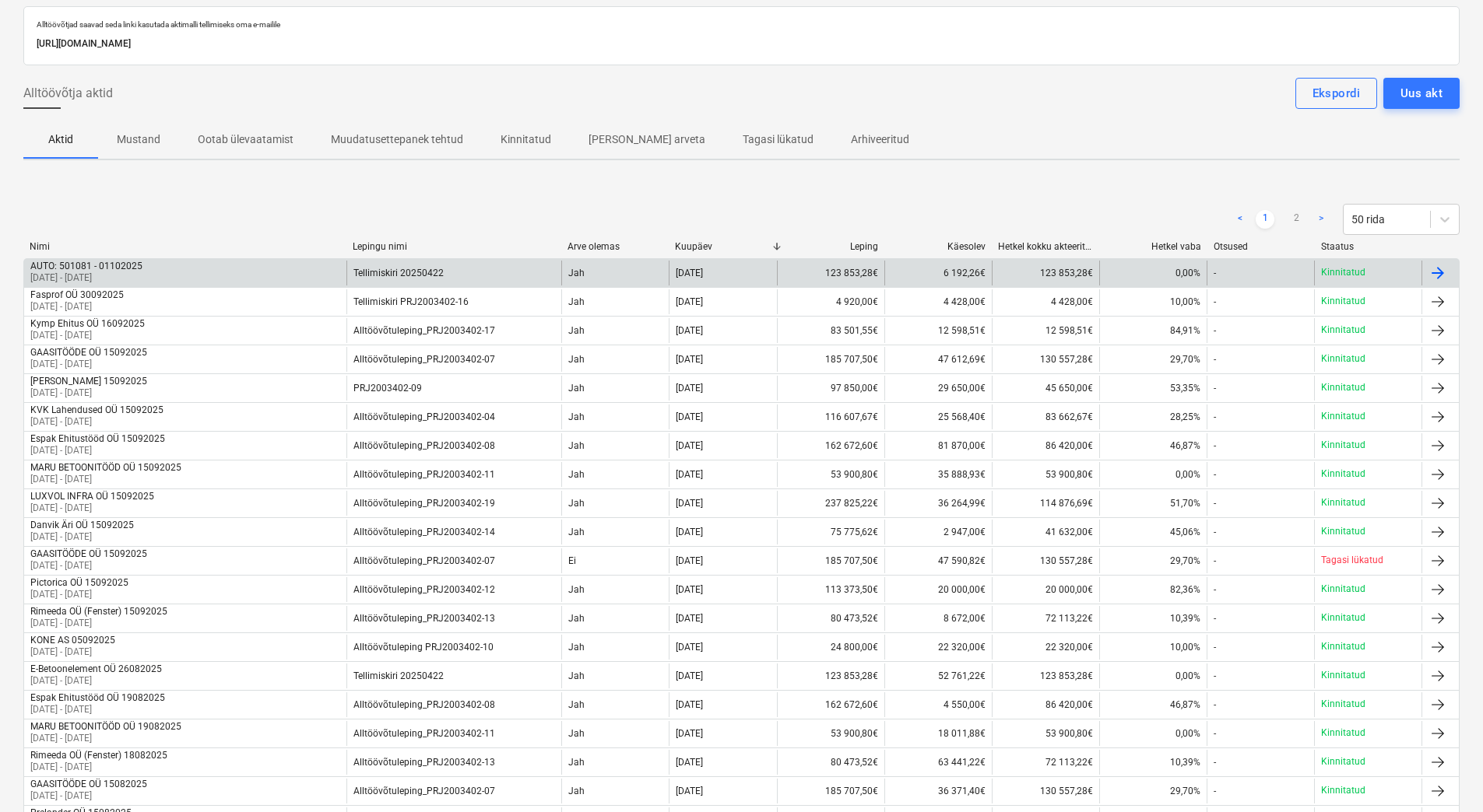
click at [190, 276] on div "AUTO: 501081 - 01102025 01 Oct 2025 - 01 Oct 2025" at bounding box center [185, 272] width 323 height 25
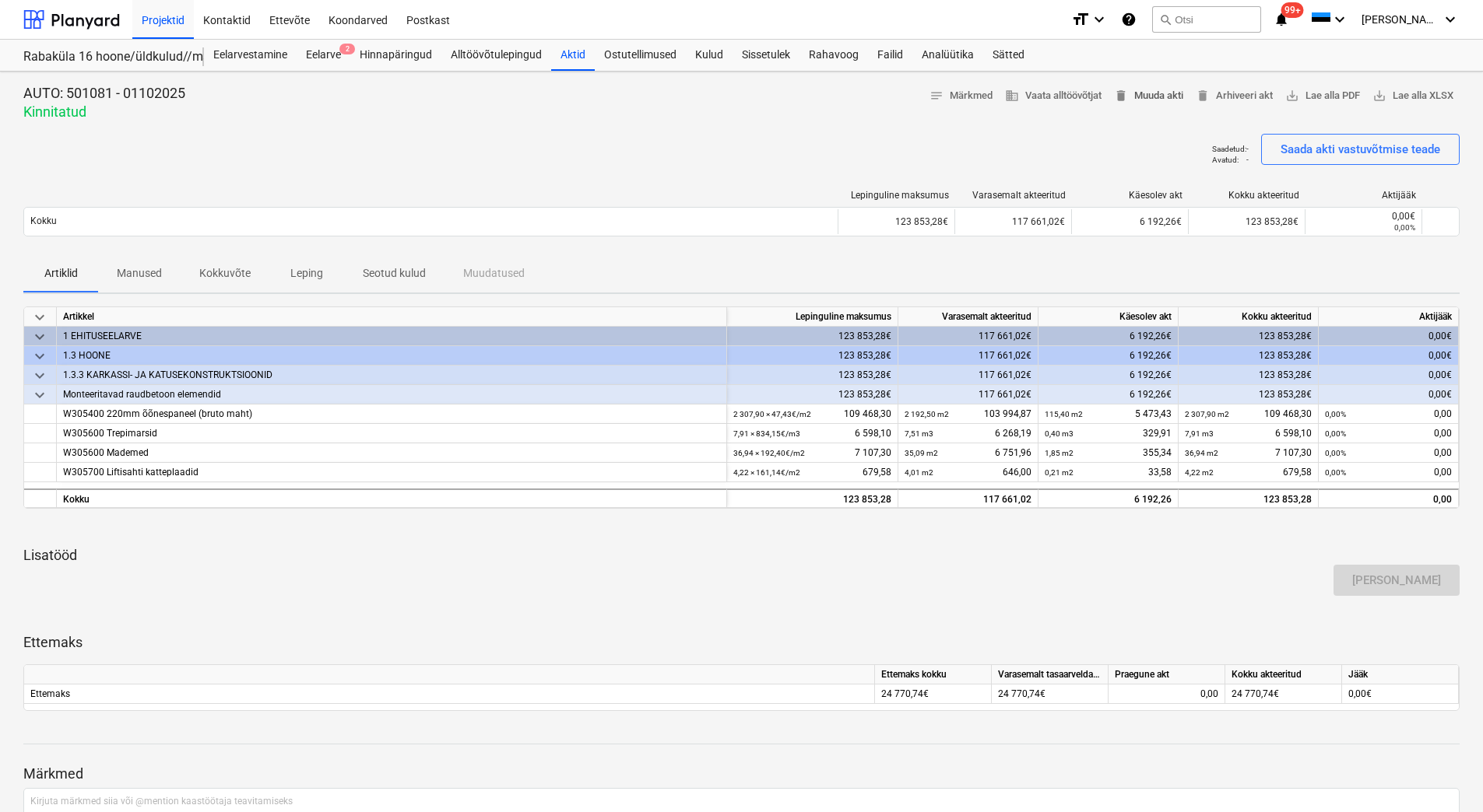
click at [1152, 97] on span "delete Muuda akti" at bounding box center [1148, 97] width 69 height 18
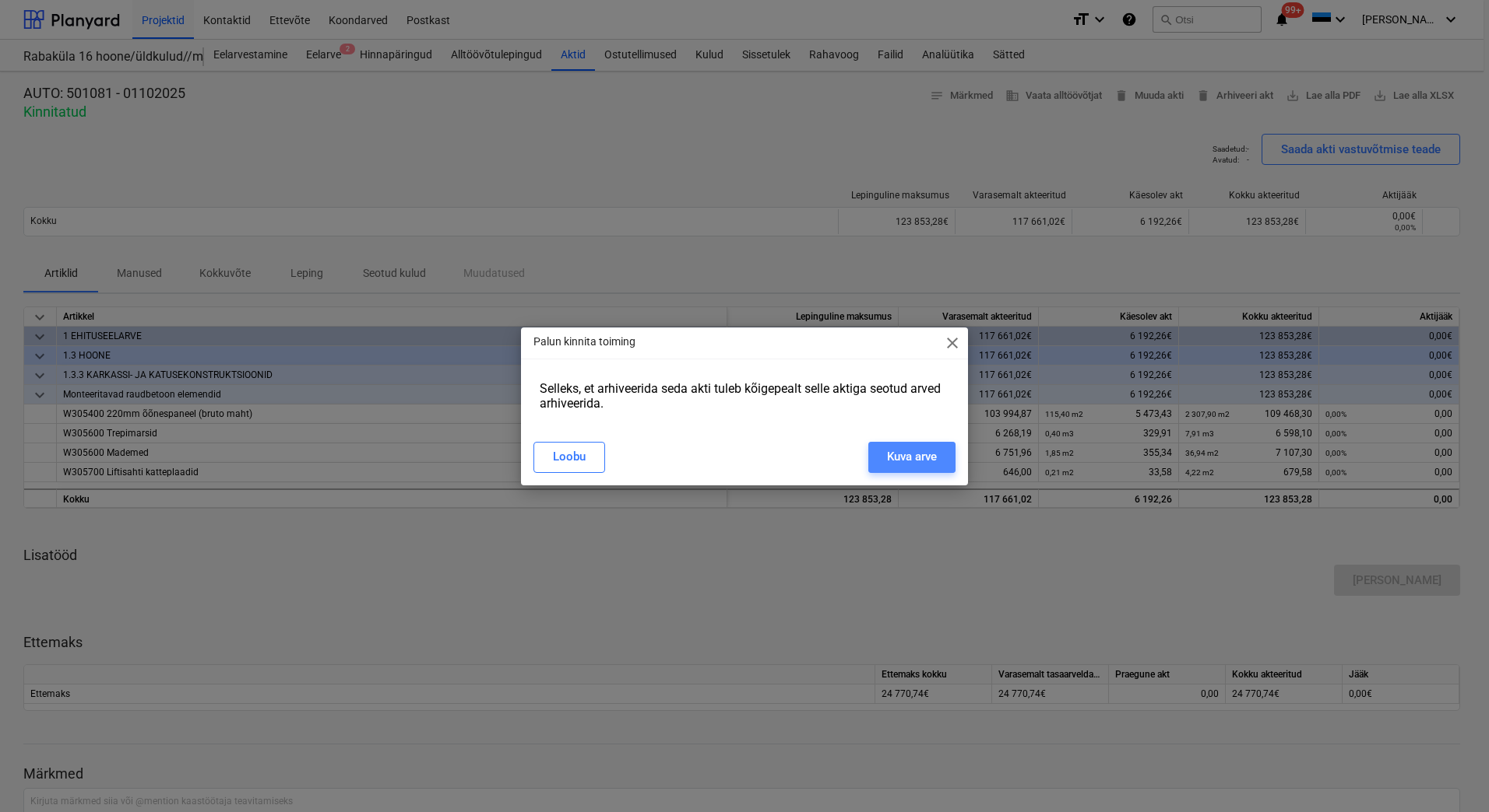
click at [902, 454] on div "Kuva arve" at bounding box center [912, 457] width 50 height 20
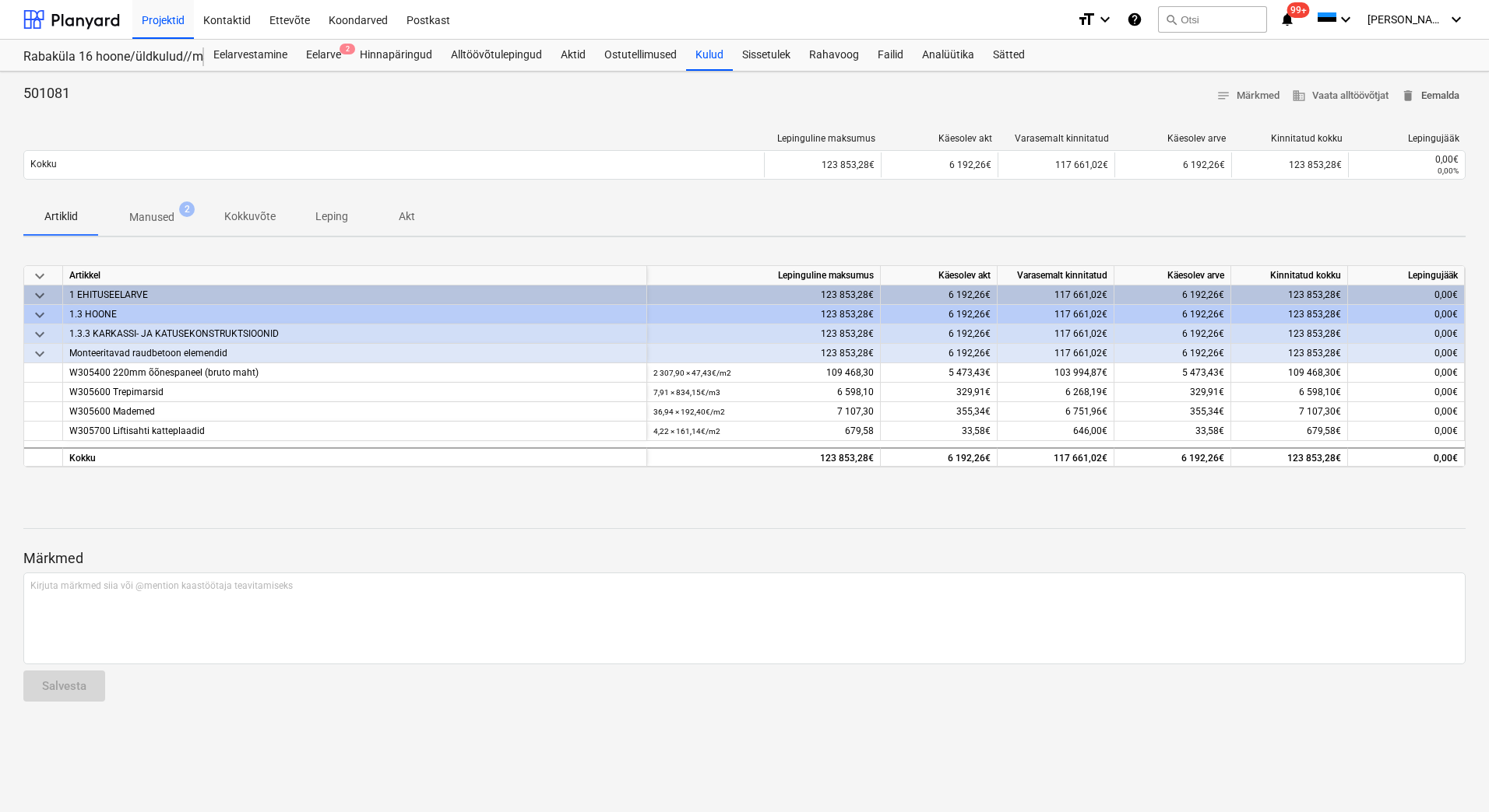
click at [1442, 100] on span "delete Eemalda" at bounding box center [1430, 97] width 58 height 18
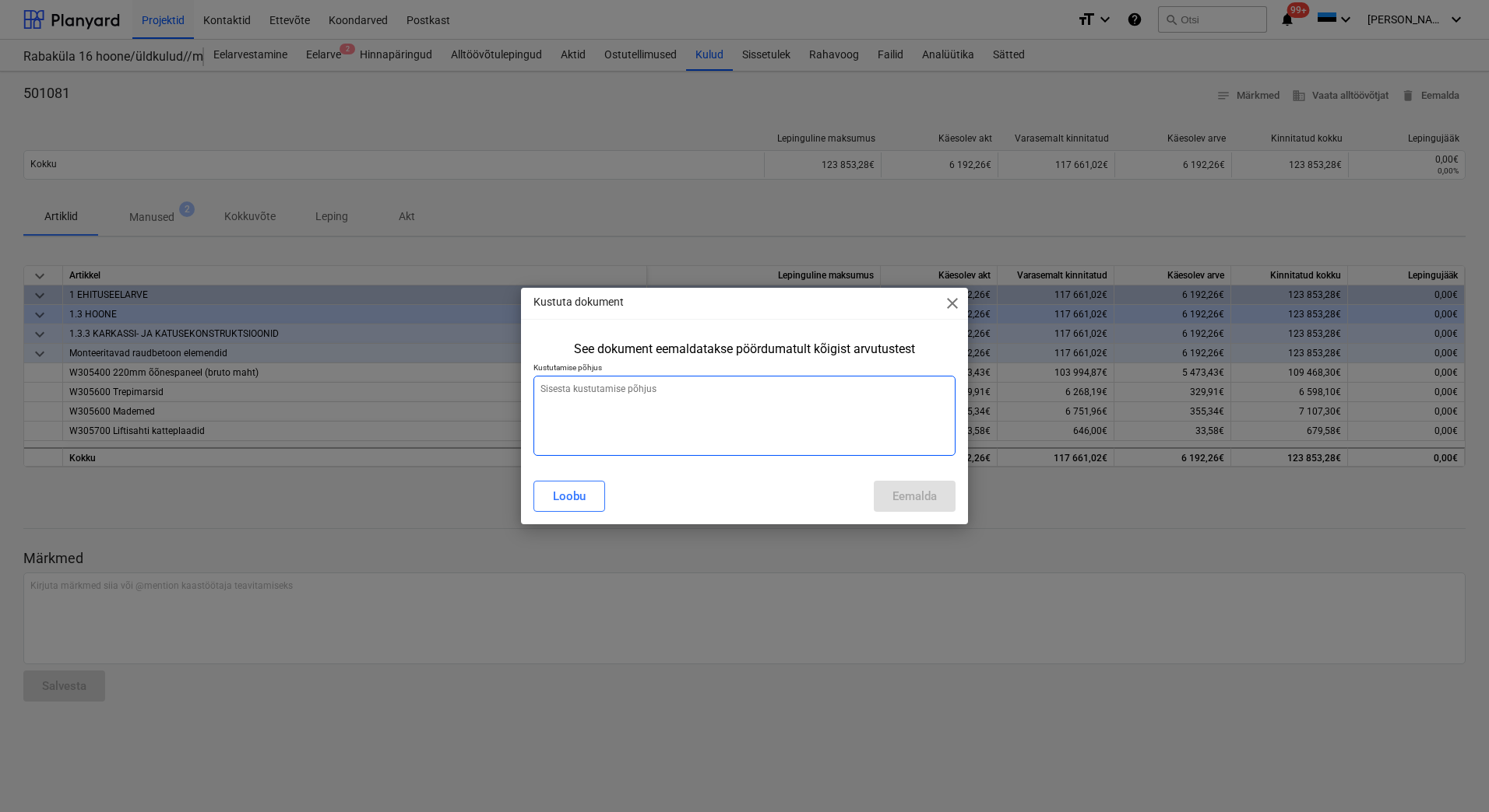
click at [593, 409] on textarea at bounding box center [744, 416] width 422 height 80
type textarea "x"
type textarea "A"
type textarea "x"
type textarea "Ak"
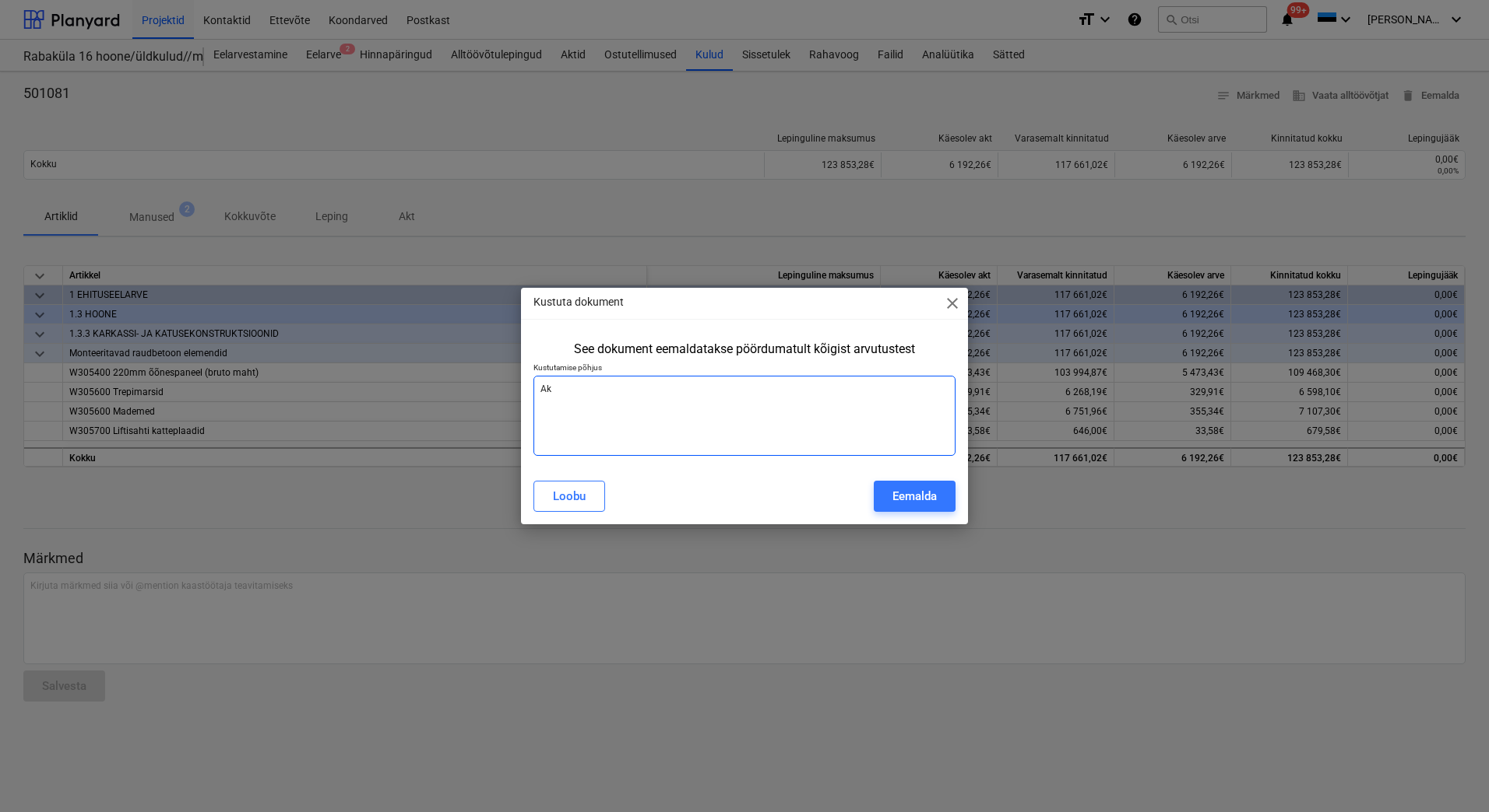
type textarea "x"
type textarea "Akt"
type textarea "x"
type textarea "Akti"
type textarea "x"
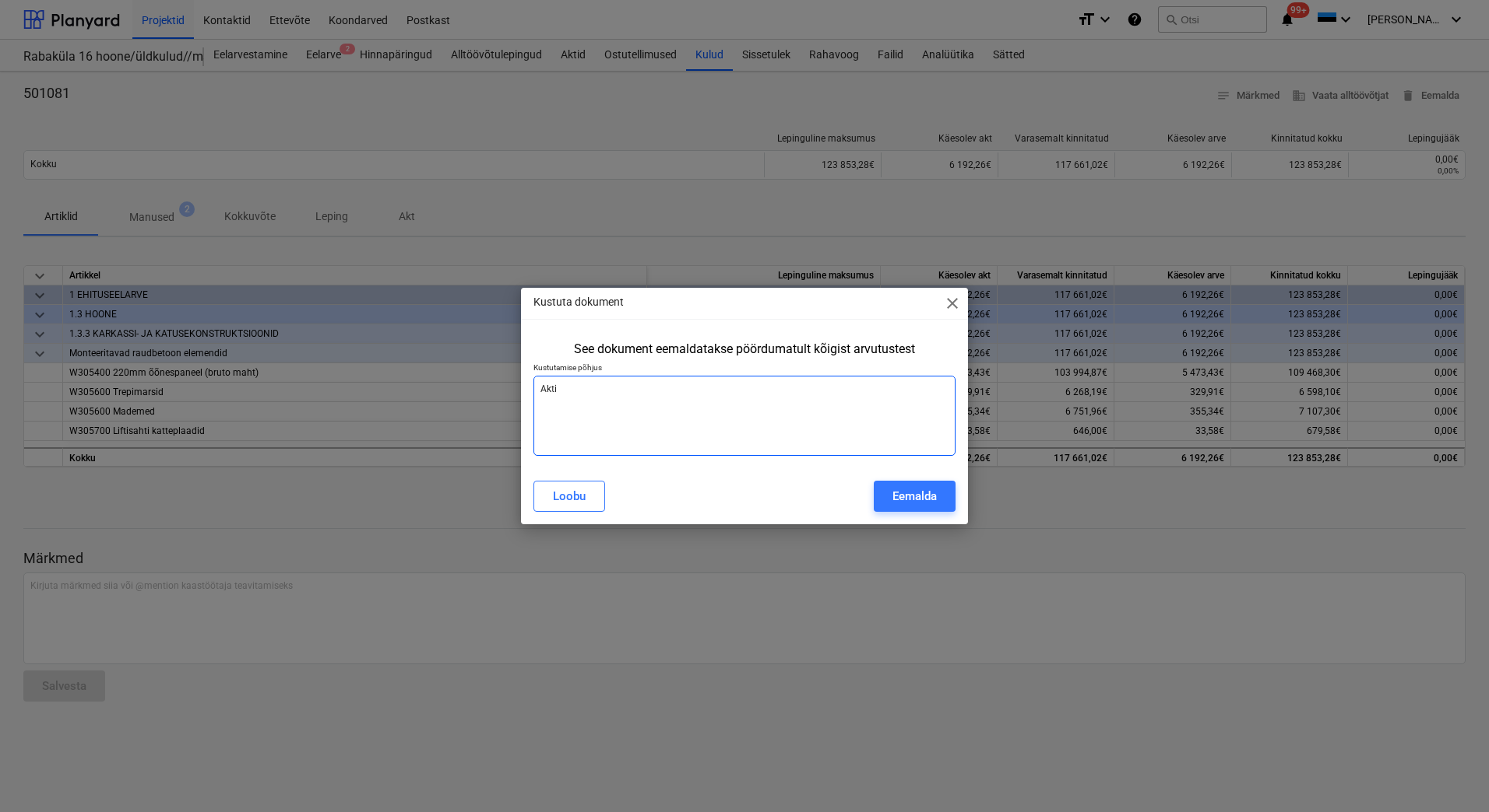
type textarea "Aktil"
type textarea "x"
type textarea "Aktil"
type textarea "x"
type textarea "Aktil p"
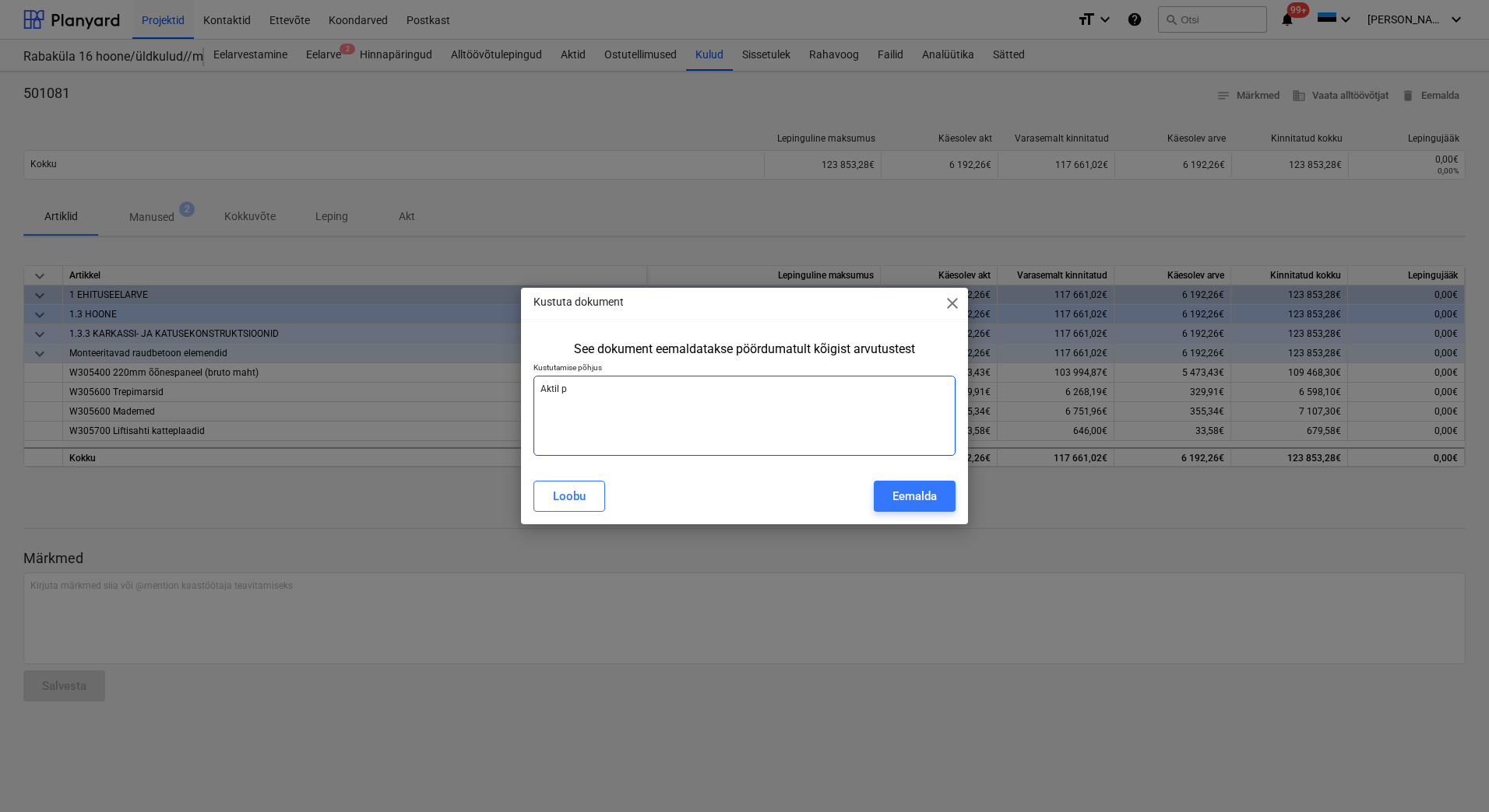
type textarea "x"
type textarea "Aktil pu"
type textarea "x"
type textarea "Aktil puu"
type textarea "x"
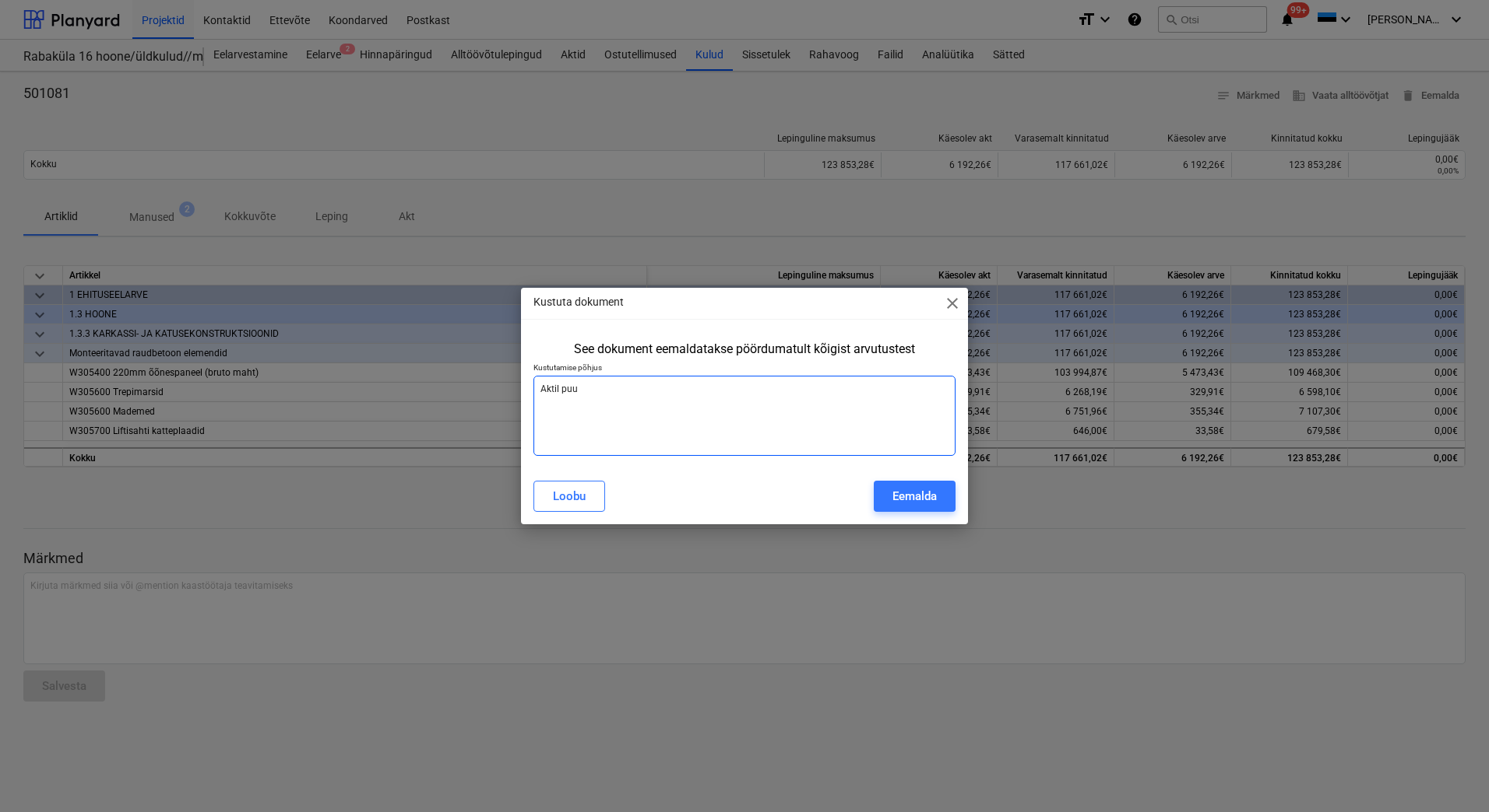
type textarea "Aktil puud"
type textarea "x"
type textarea "Aktil puudu"
type textarea "x"
type textarea "Aktil puudu"
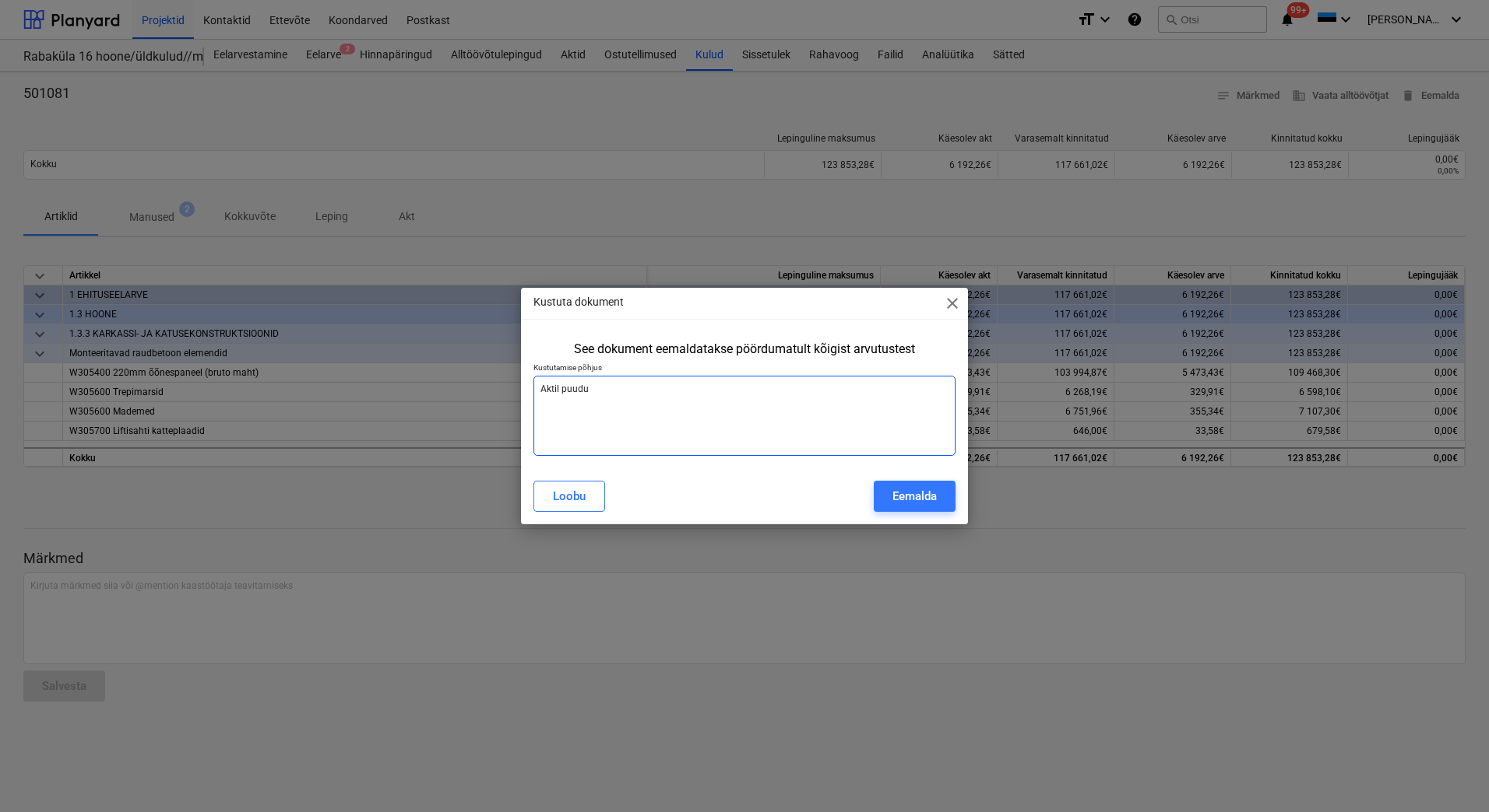
type textarea "x"
type textarea "Aktil puudu l"
type textarea "x"
type textarea "Aktil puudu li"
type textarea "x"
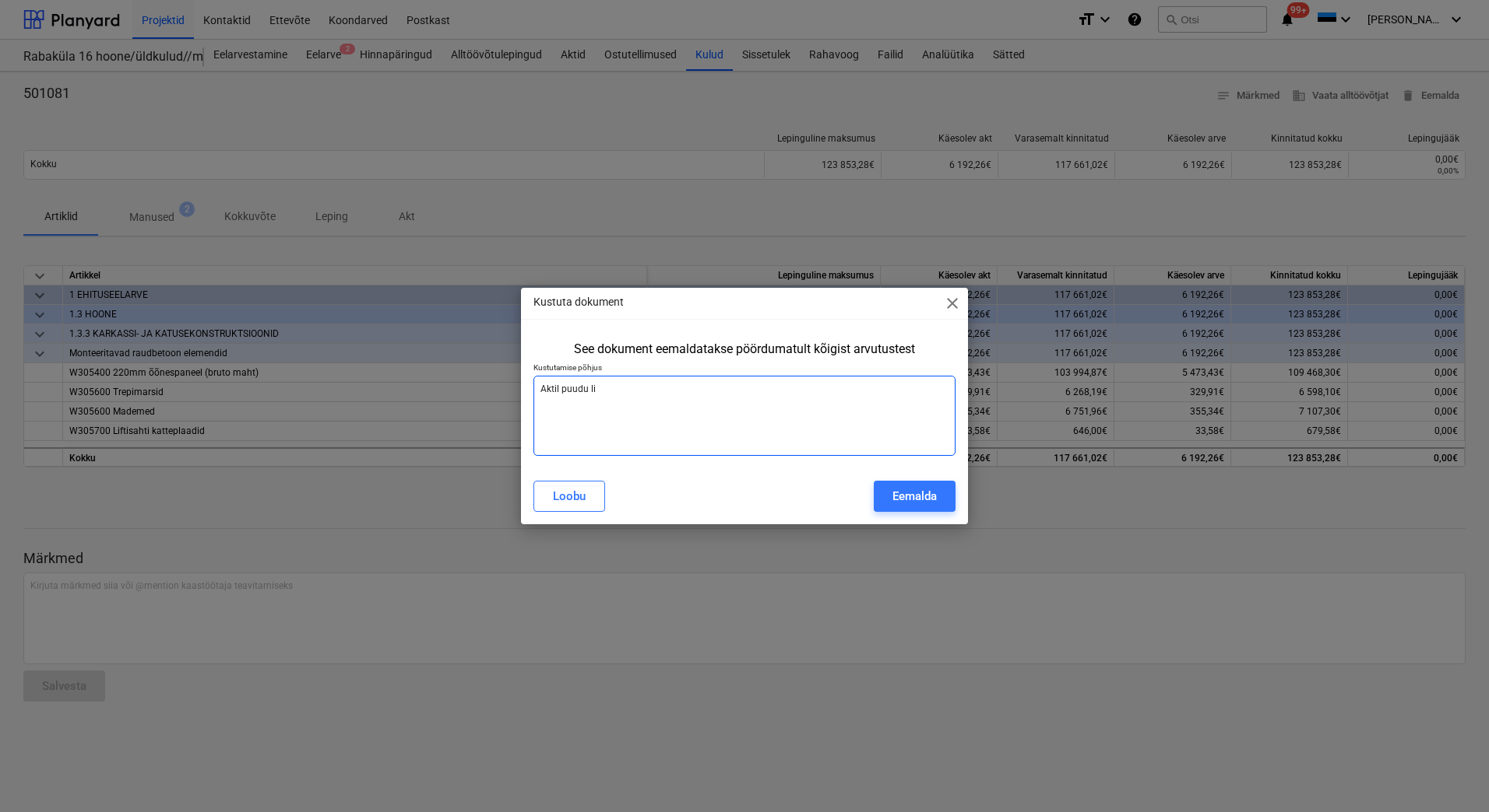
type textarea "Aktil puudu lis"
type textarea "x"
type textarea "Aktil puudu lisa"
type textarea "x"
type textarea "Aktil puudu lisat"
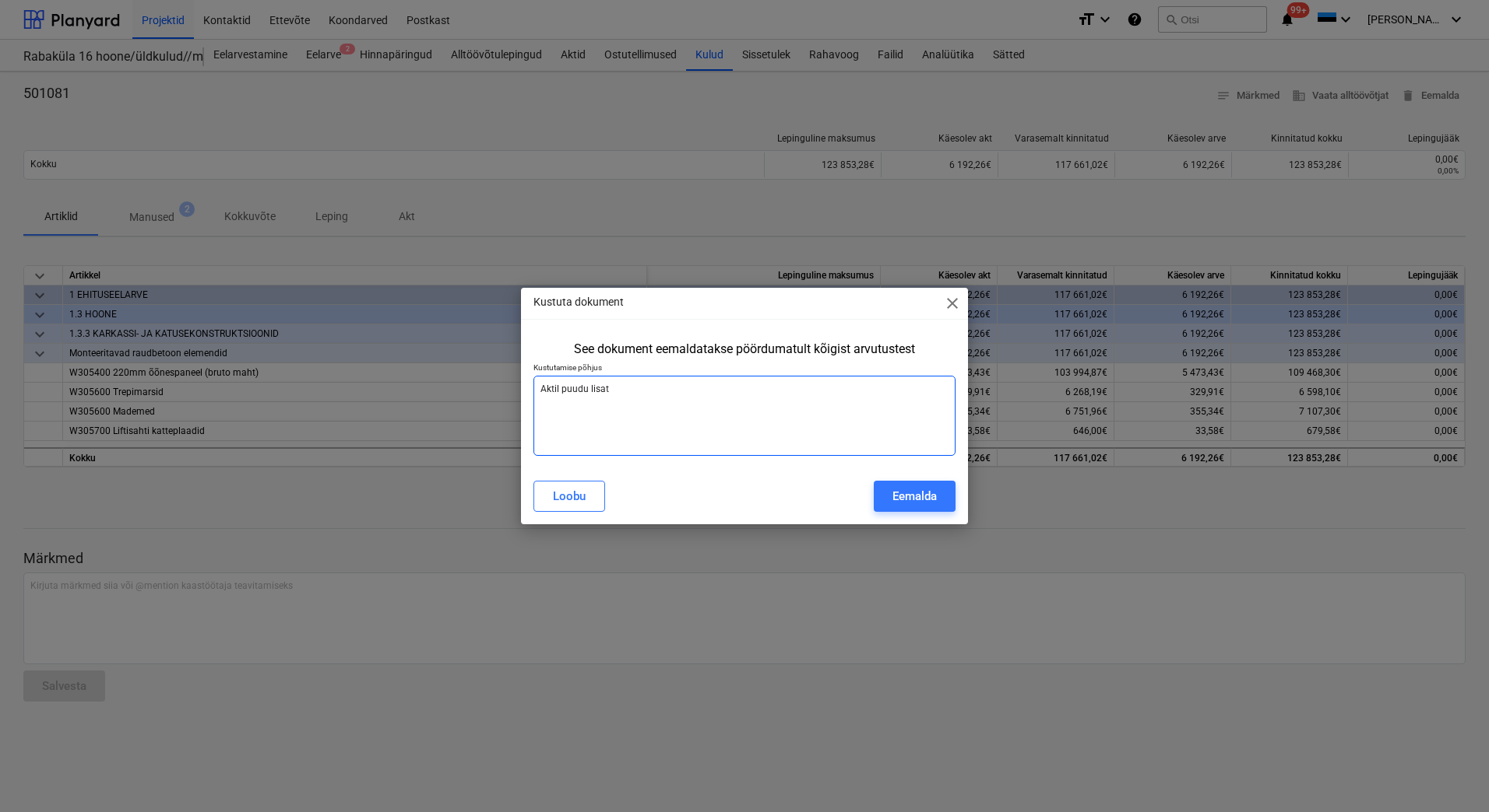
type textarea "x"
type textarea "Aktil puudu lisatö"
type textarea "x"
type textarea "Aktil puudu lisatöö"
click at [909, 491] on div "Eemalda" at bounding box center [915, 497] width 45 height 20
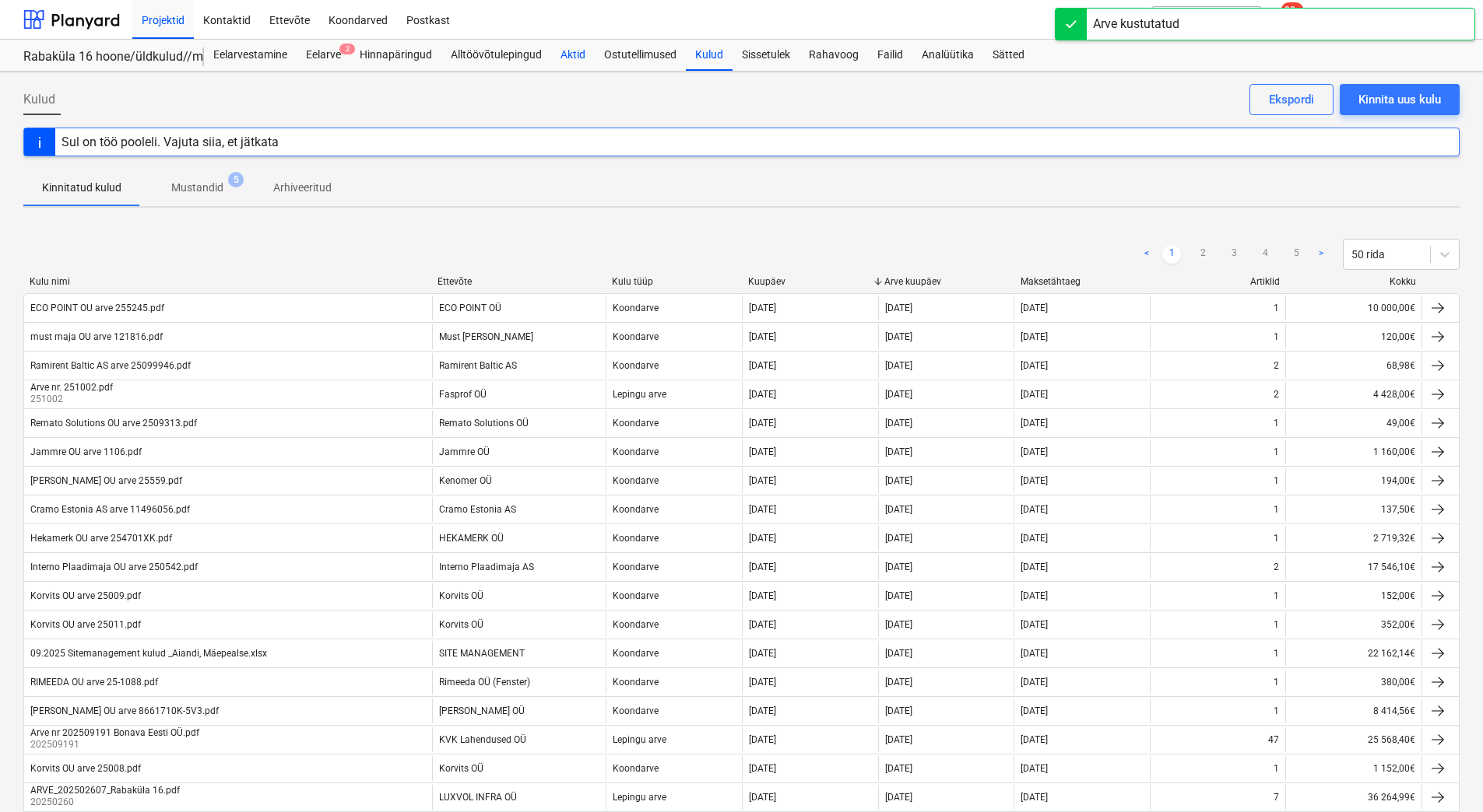
click at [572, 46] on div "Aktid" at bounding box center [573, 56] width 44 height 31
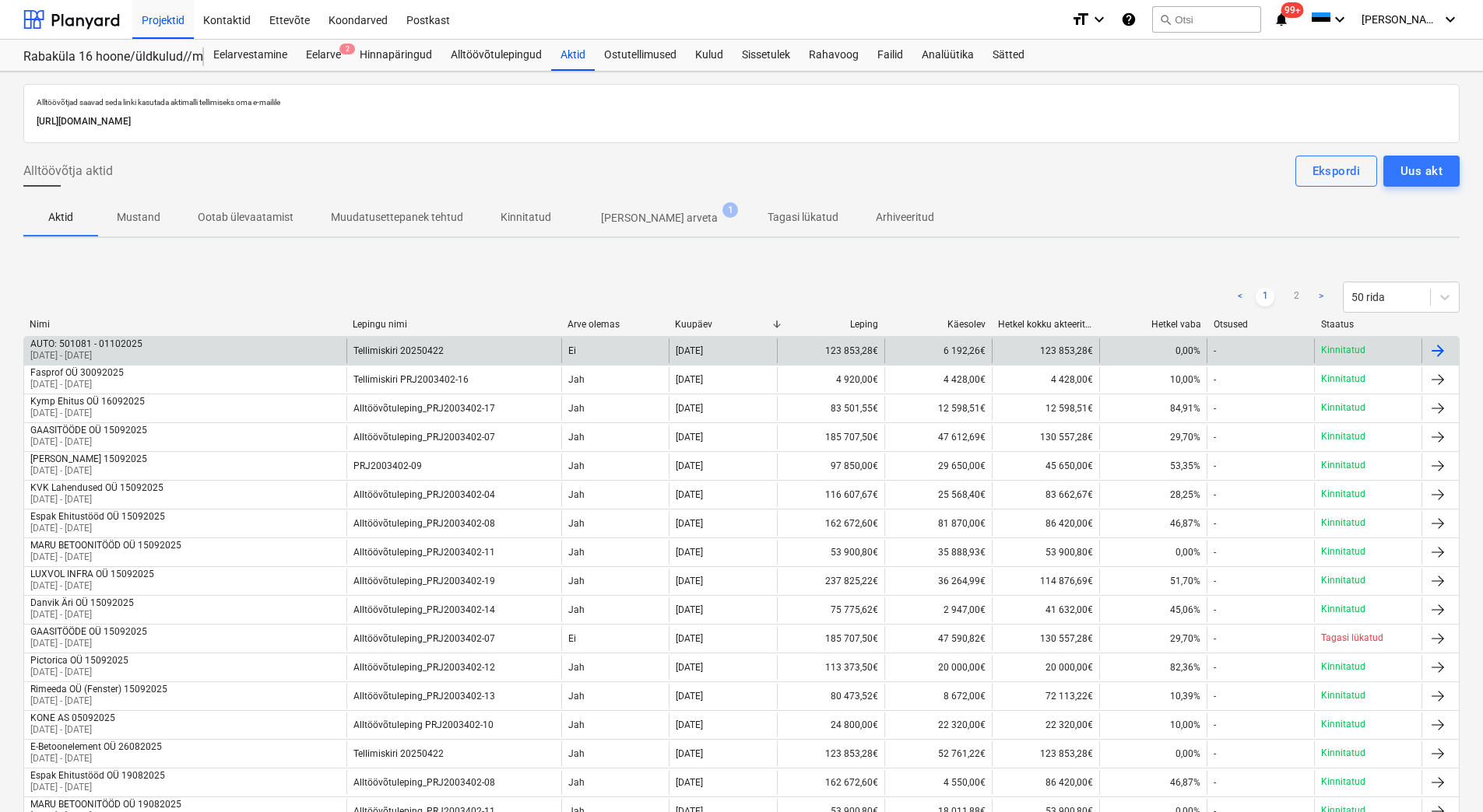
click at [191, 350] on div "AUTO: 501081 - 01102025 01 Oct 2025 - 01 Oct 2025" at bounding box center [185, 350] width 323 height 25
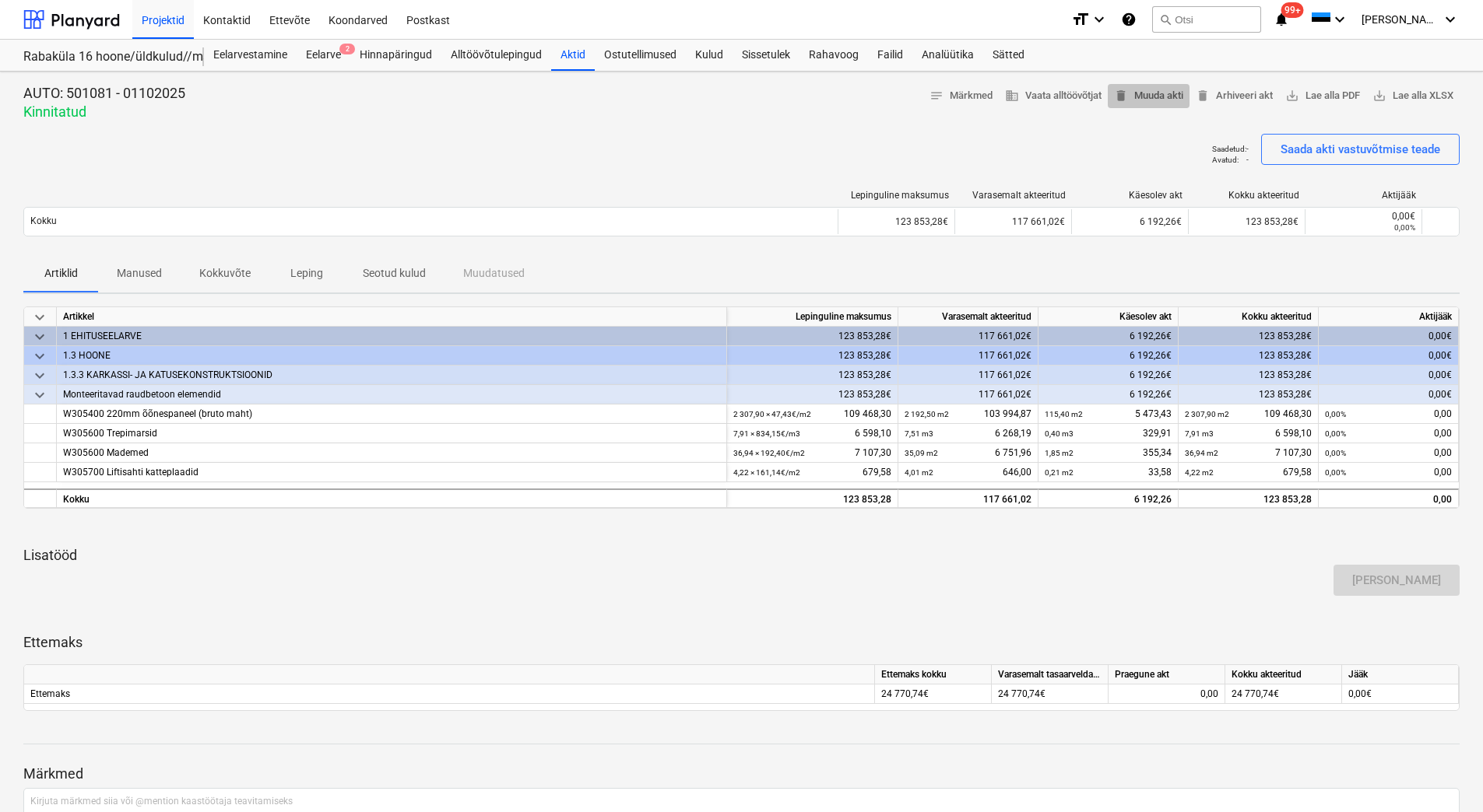
click at [1159, 98] on span "delete Muuda akti" at bounding box center [1148, 97] width 69 height 18
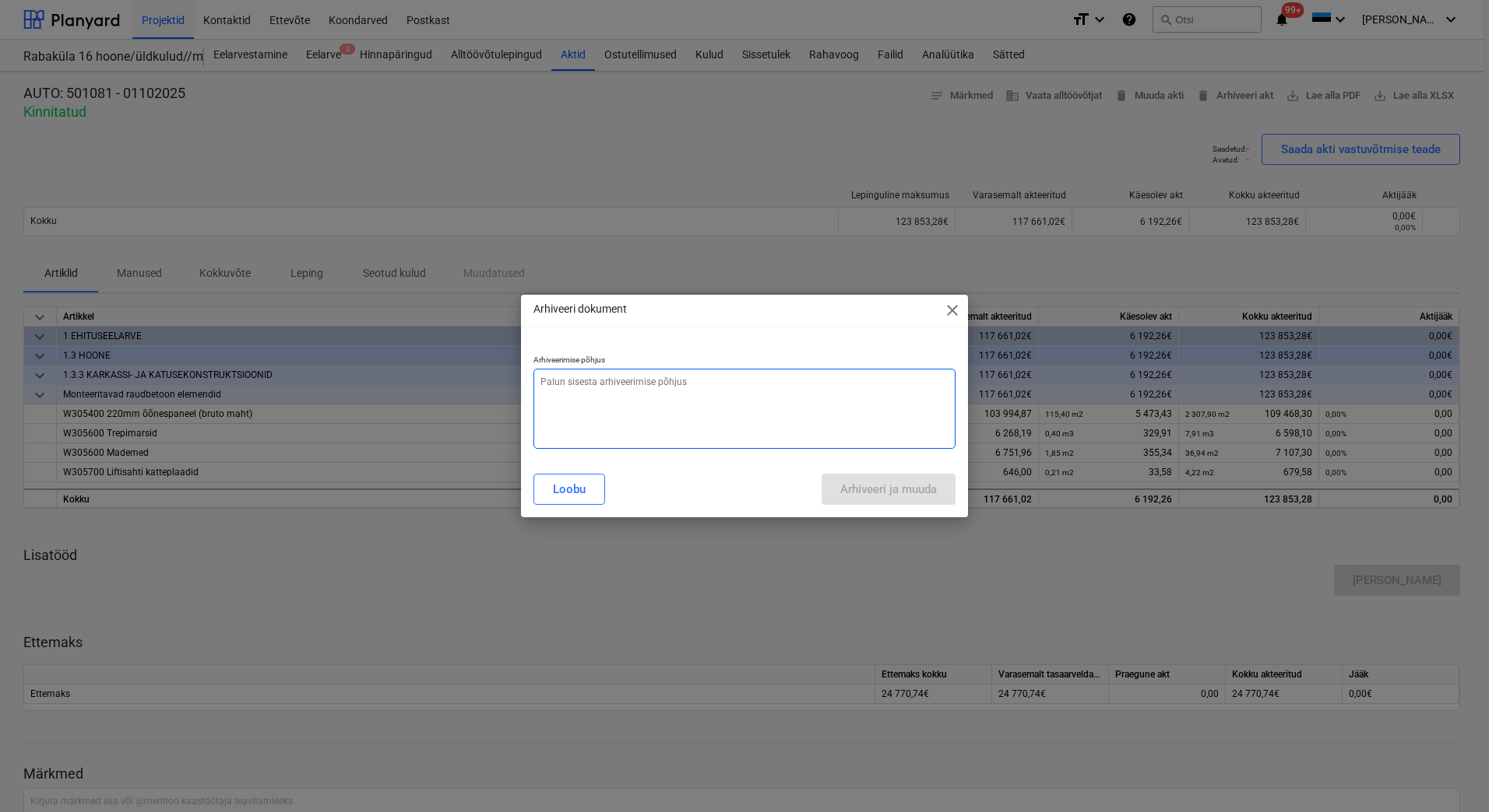
click at [596, 403] on textarea at bounding box center [744, 409] width 422 height 80
type textarea "x"
type textarea "L"
type textarea "x"
type textarea "Li"
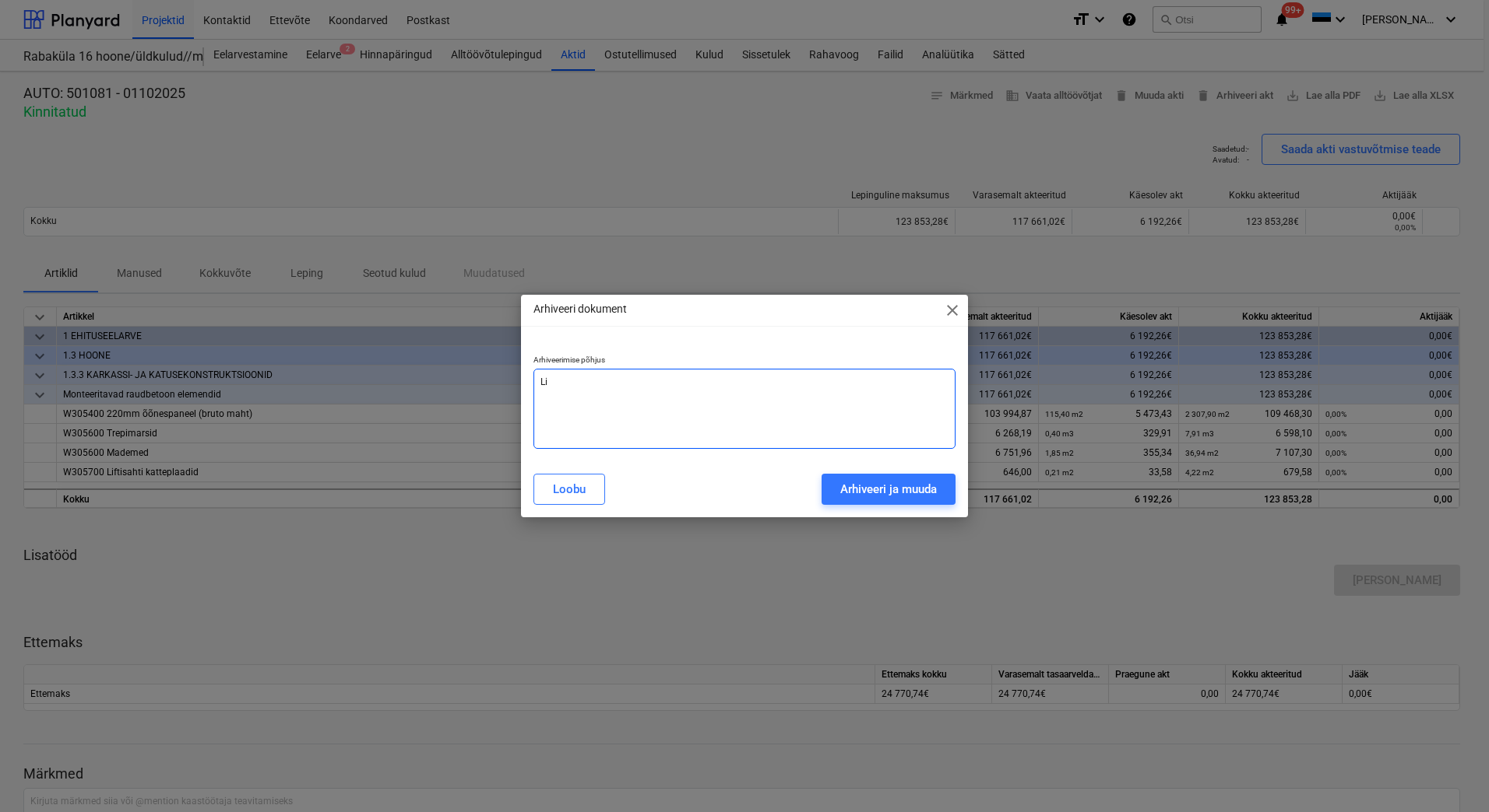
type textarea "x"
type textarea "Lis"
type textarea "x"
type textarea "Lisa"
type textarea "x"
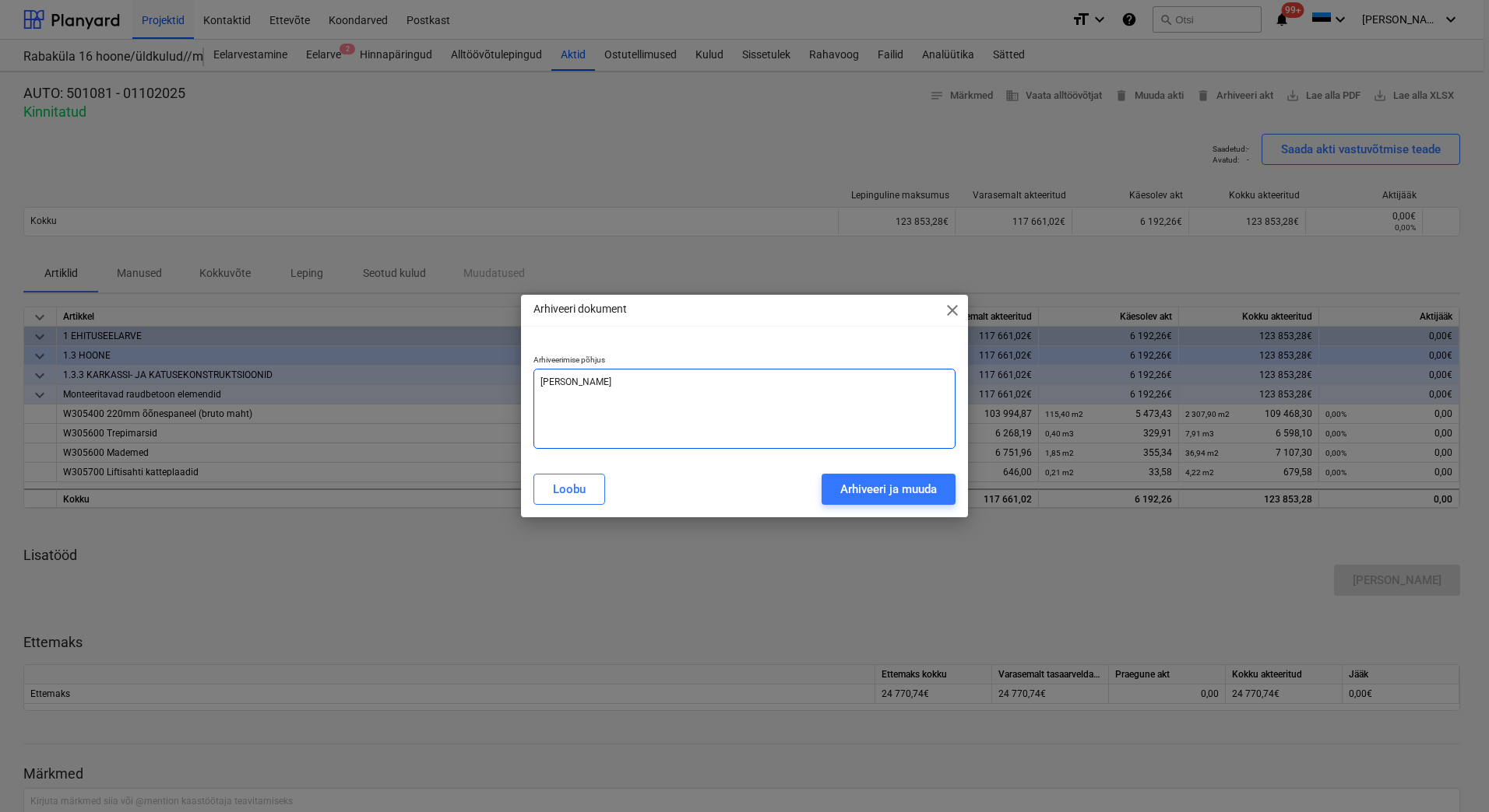
type textarea "Lisat"
type textarea "x"
type textarea "Lisatu"
type textarea "x"
type textarea "Lisatud"
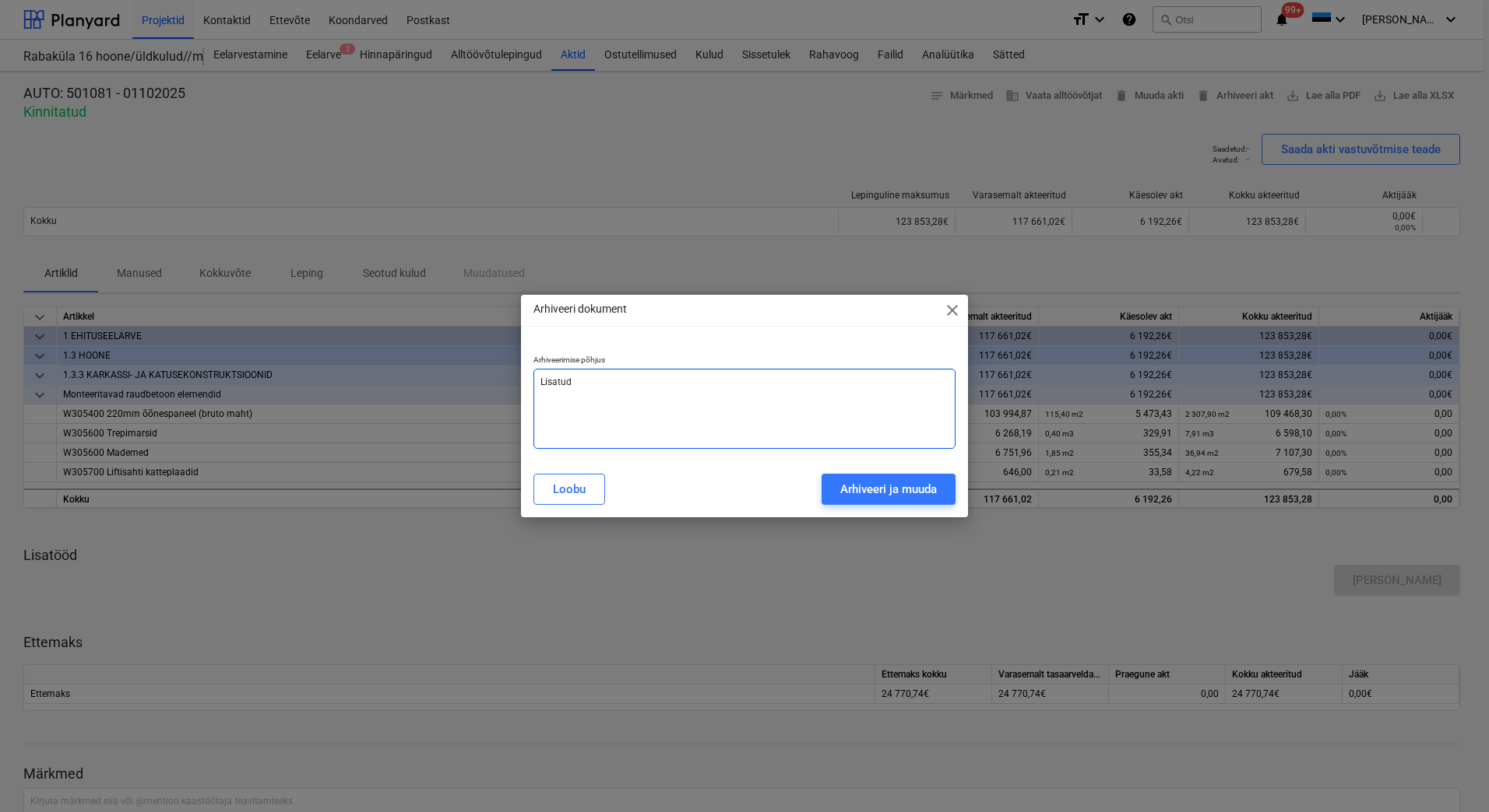
type textarea "x"
type textarea "Lisatud"
type textarea "x"
type textarea "Lisatud l"
type textarea "x"
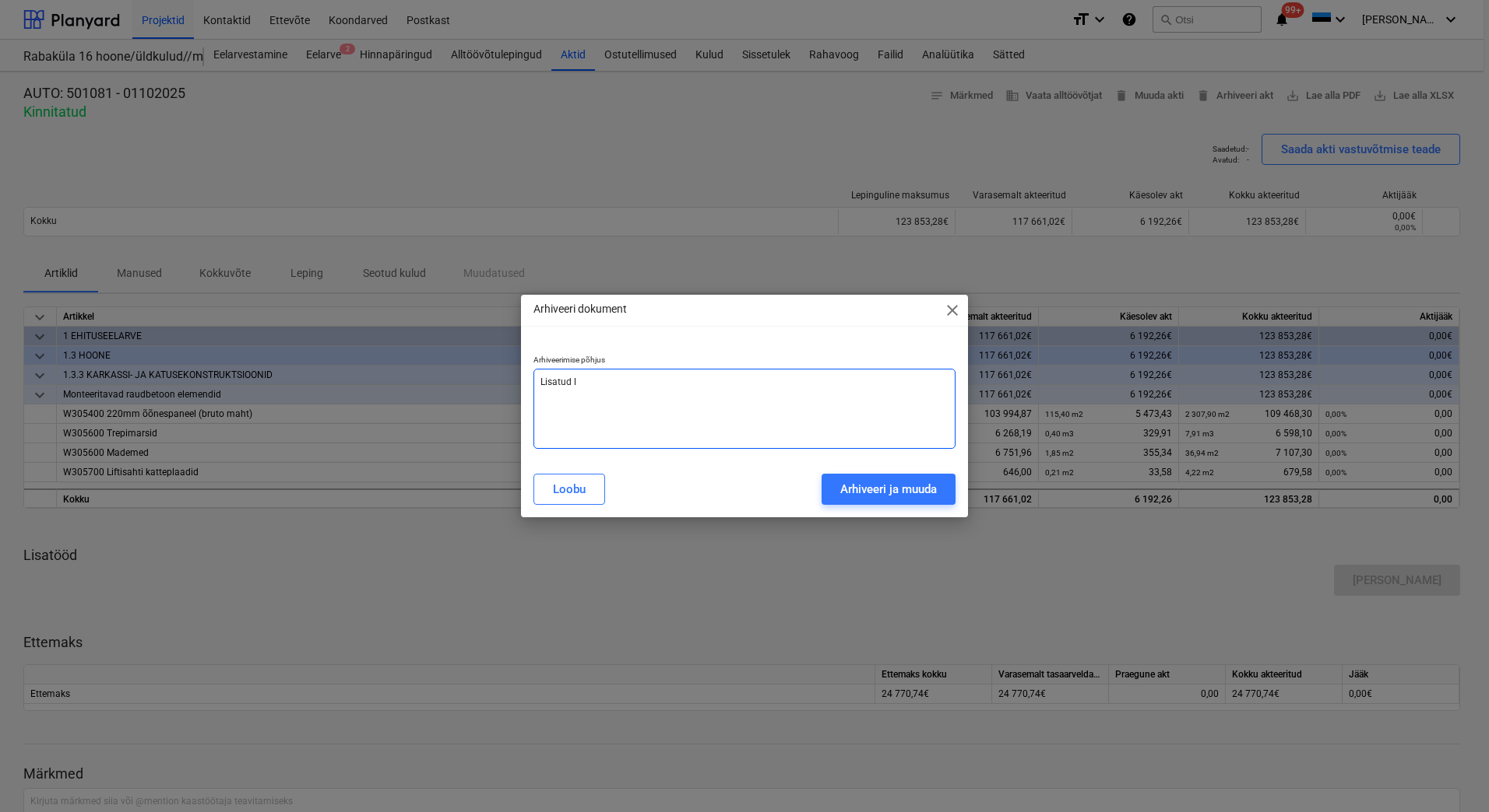
type textarea "Lisatud li"
type textarea "x"
type textarea "Lisatud lis"
type textarea "x"
type textarea "Lisatud lisa"
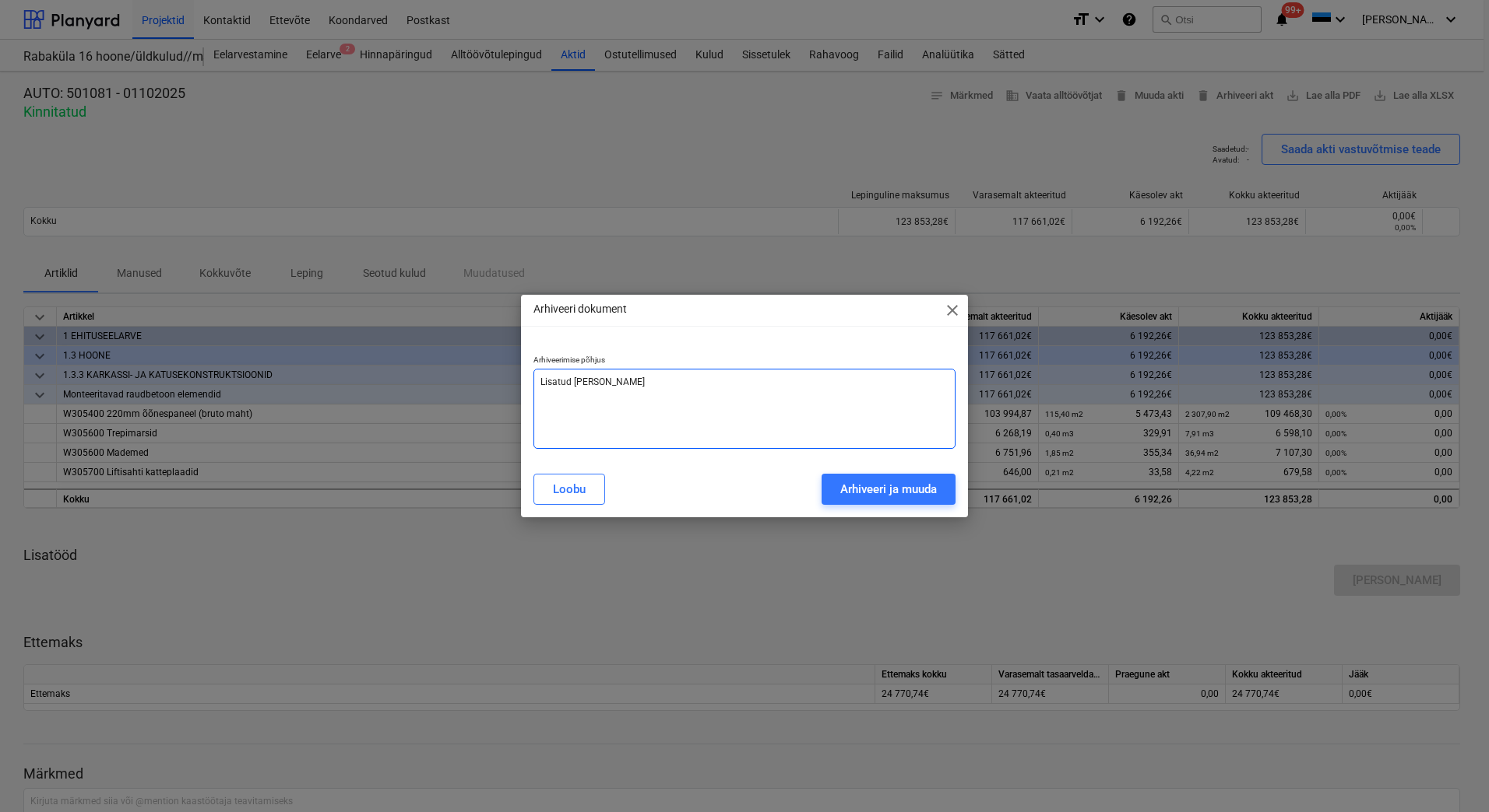
type textarea "x"
type textarea "Lisatud lisat"
type textarea "x"
type textarea "Lisatud lisatö"
type textarea "x"
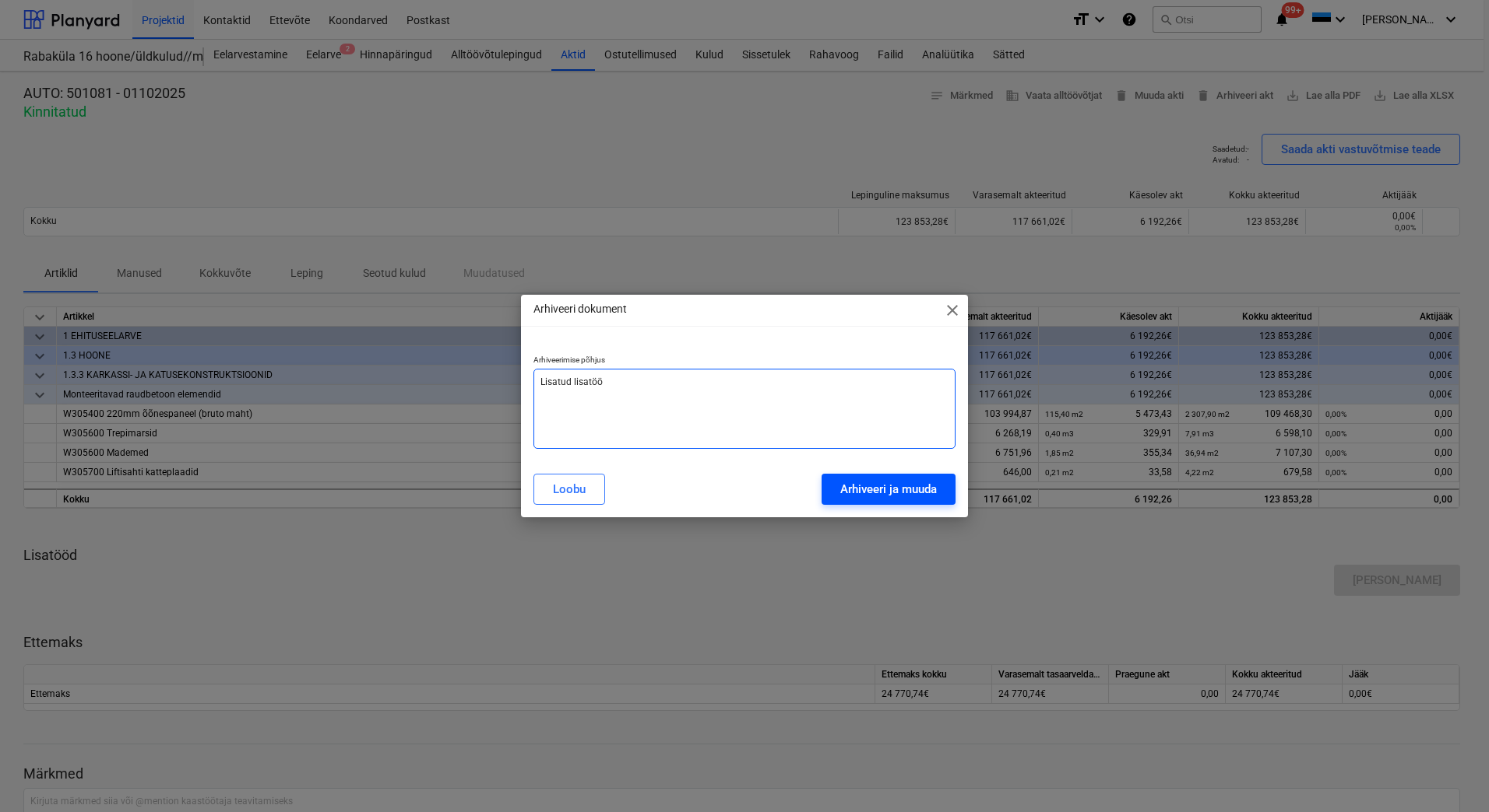
type textarea "Lisatud lisatöö"
click at [859, 488] on div "Arhiveeri ja muuda" at bounding box center [888, 489] width 97 height 20
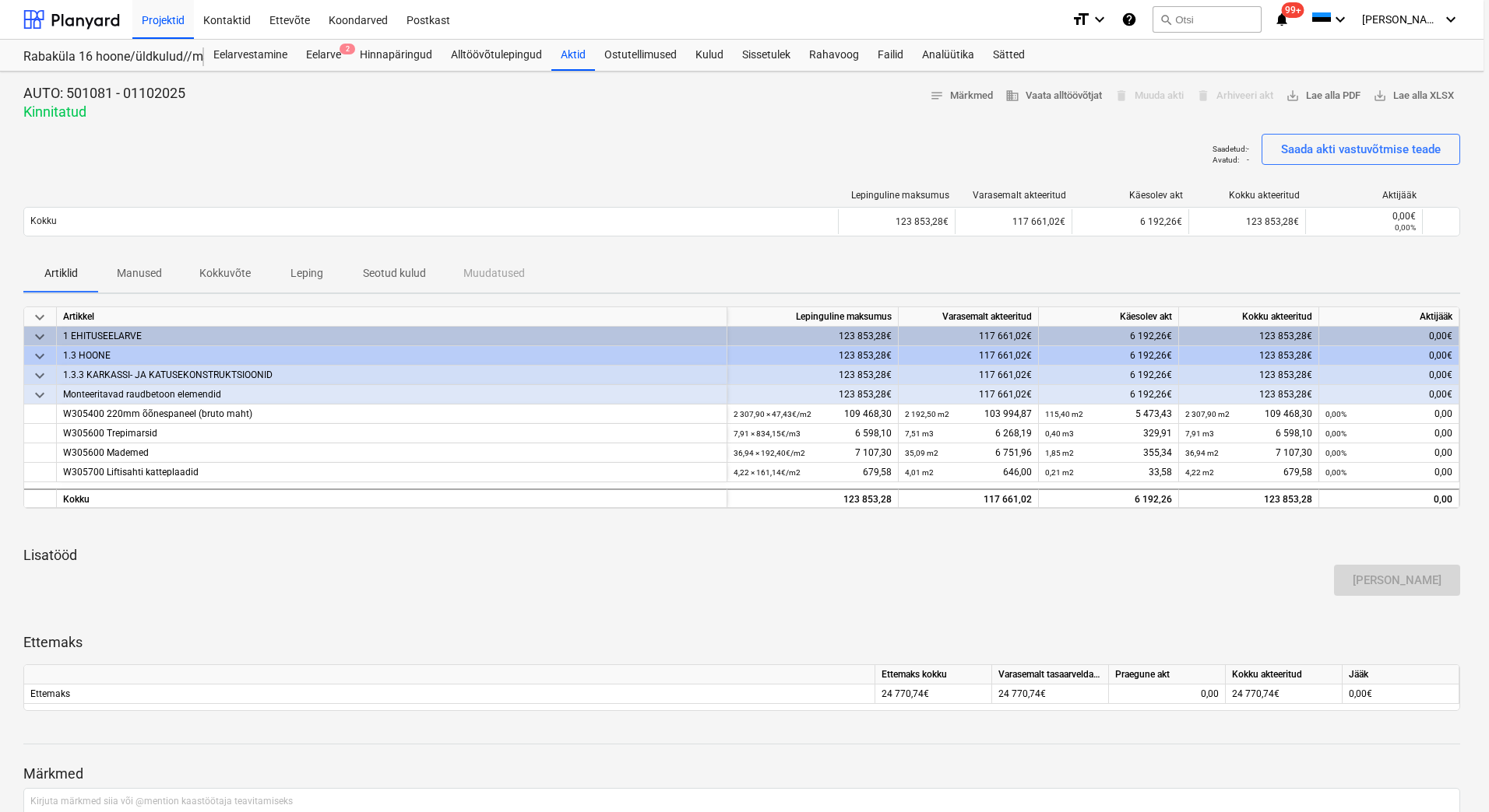
type textarea "x"
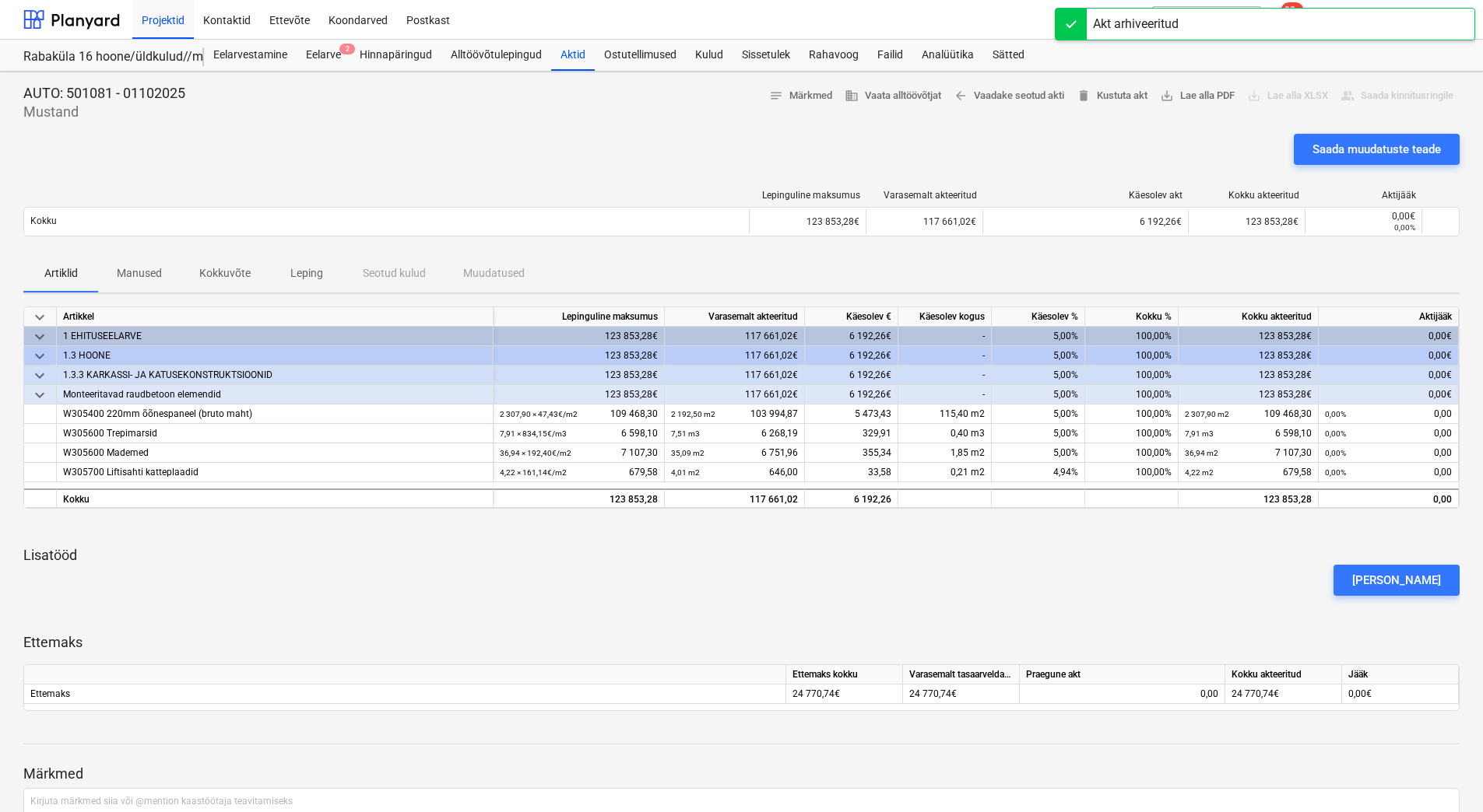
click at [1158, 527] on div at bounding box center [741, 528] width 1436 height 13
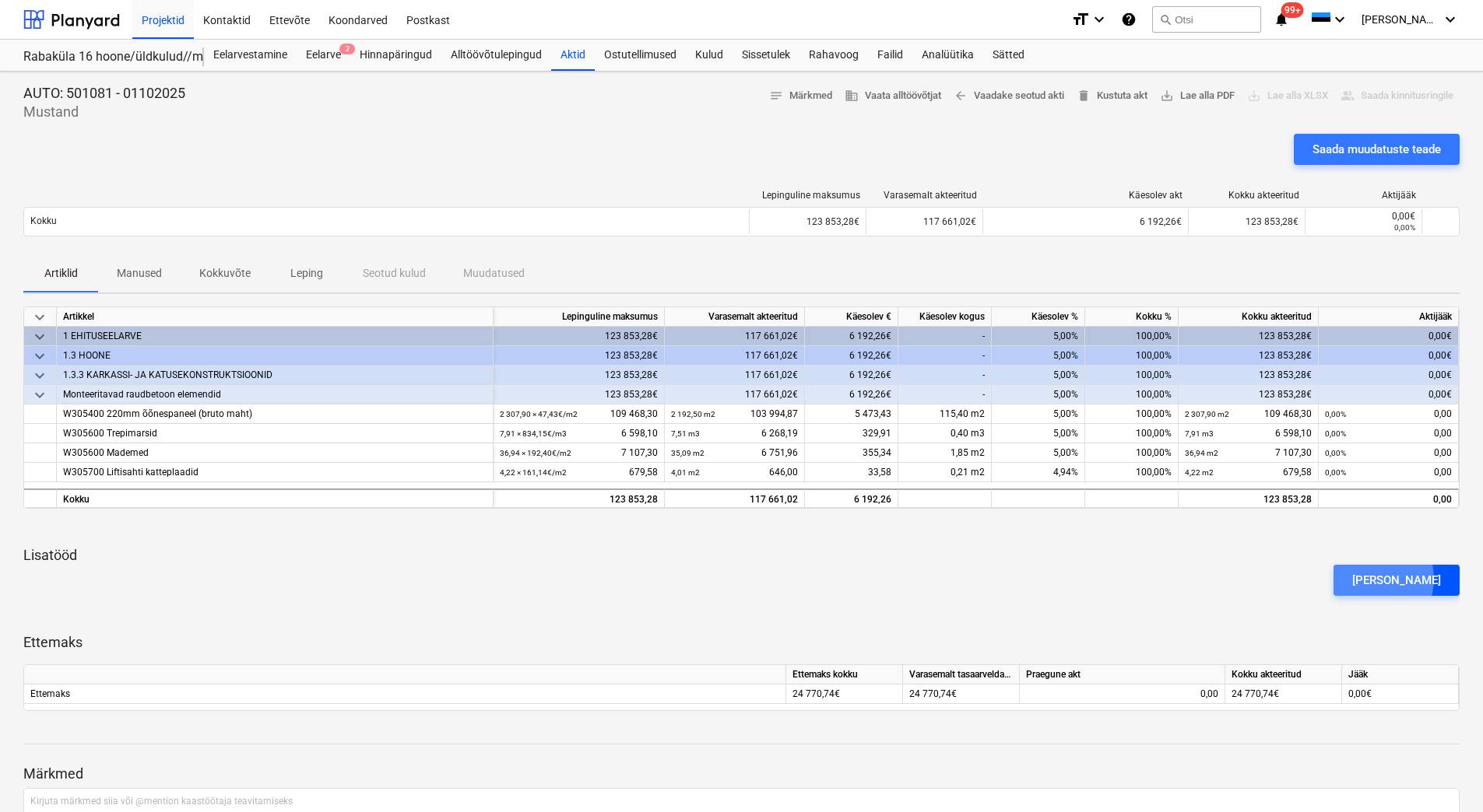
click at [1393, 579] on div "Lisa lisatöö" at bounding box center [1395, 581] width 88 height 20
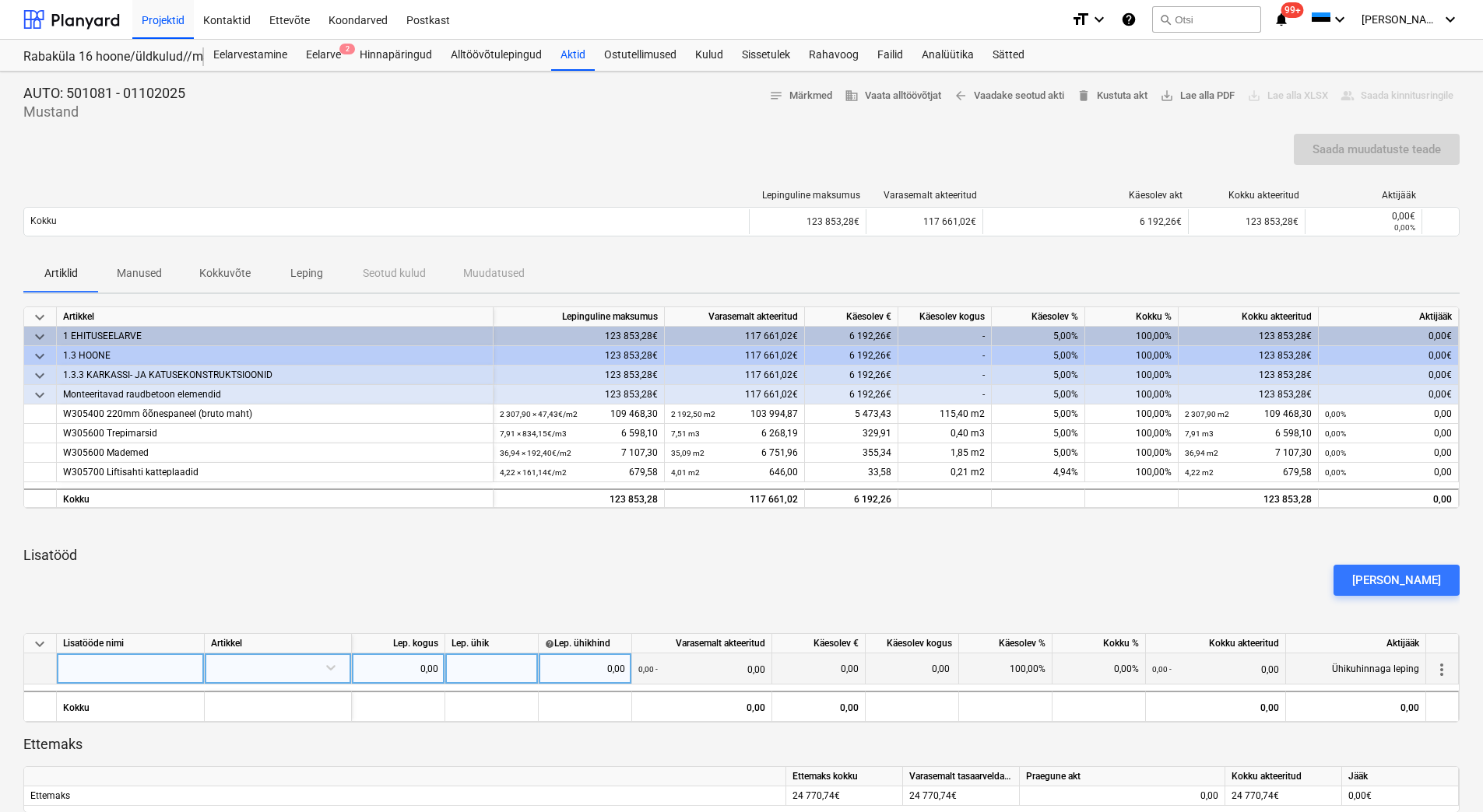
click at [93, 673] on div at bounding box center [130, 669] width 148 height 31
type input "Mademed"
click at [242, 673] on div at bounding box center [277, 667] width 134 height 27
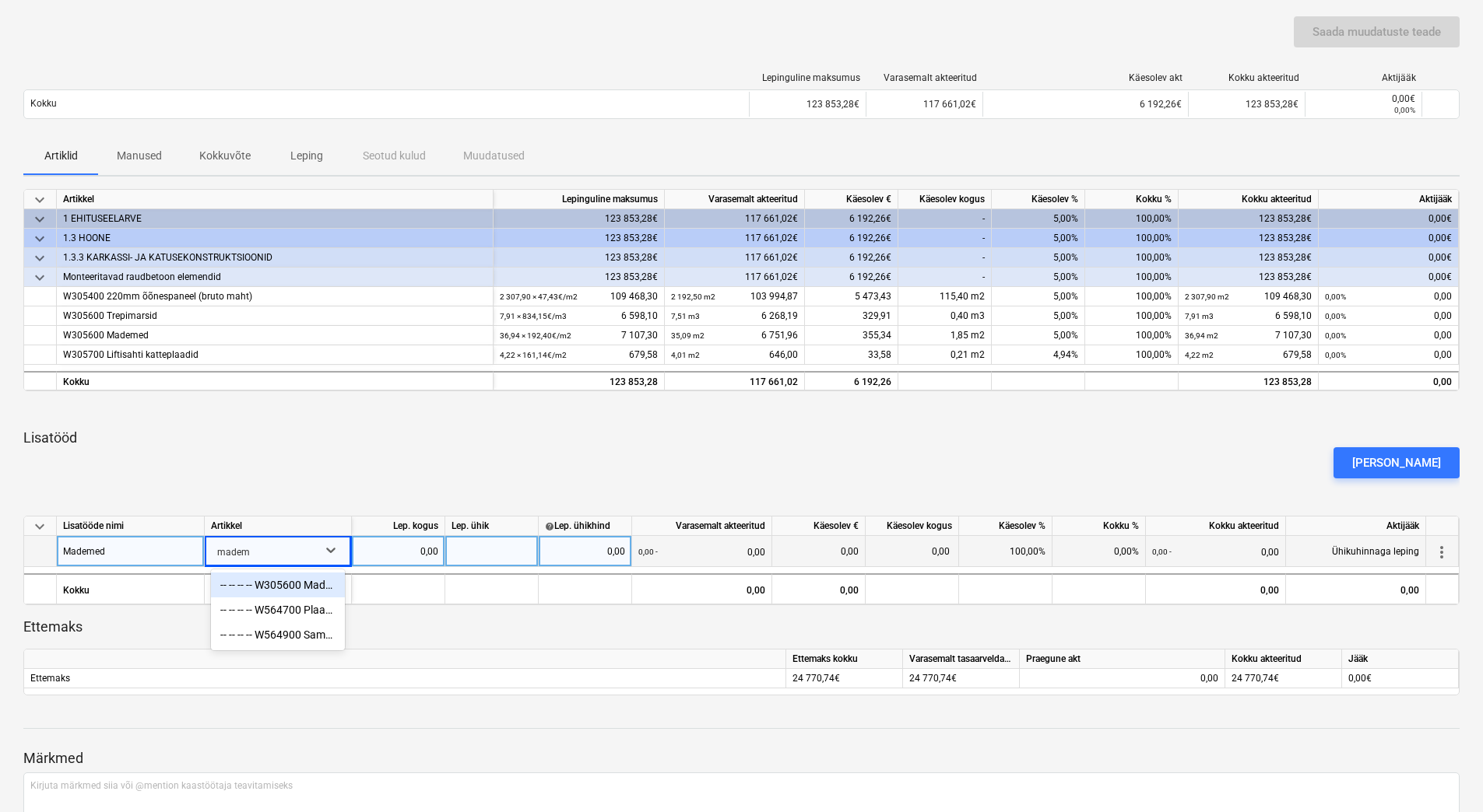
type input "mademe"
click at [274, 582] on div "-- -- -- -- W305600 Mademed" at bounding box center [277, 584] width 134 height 25
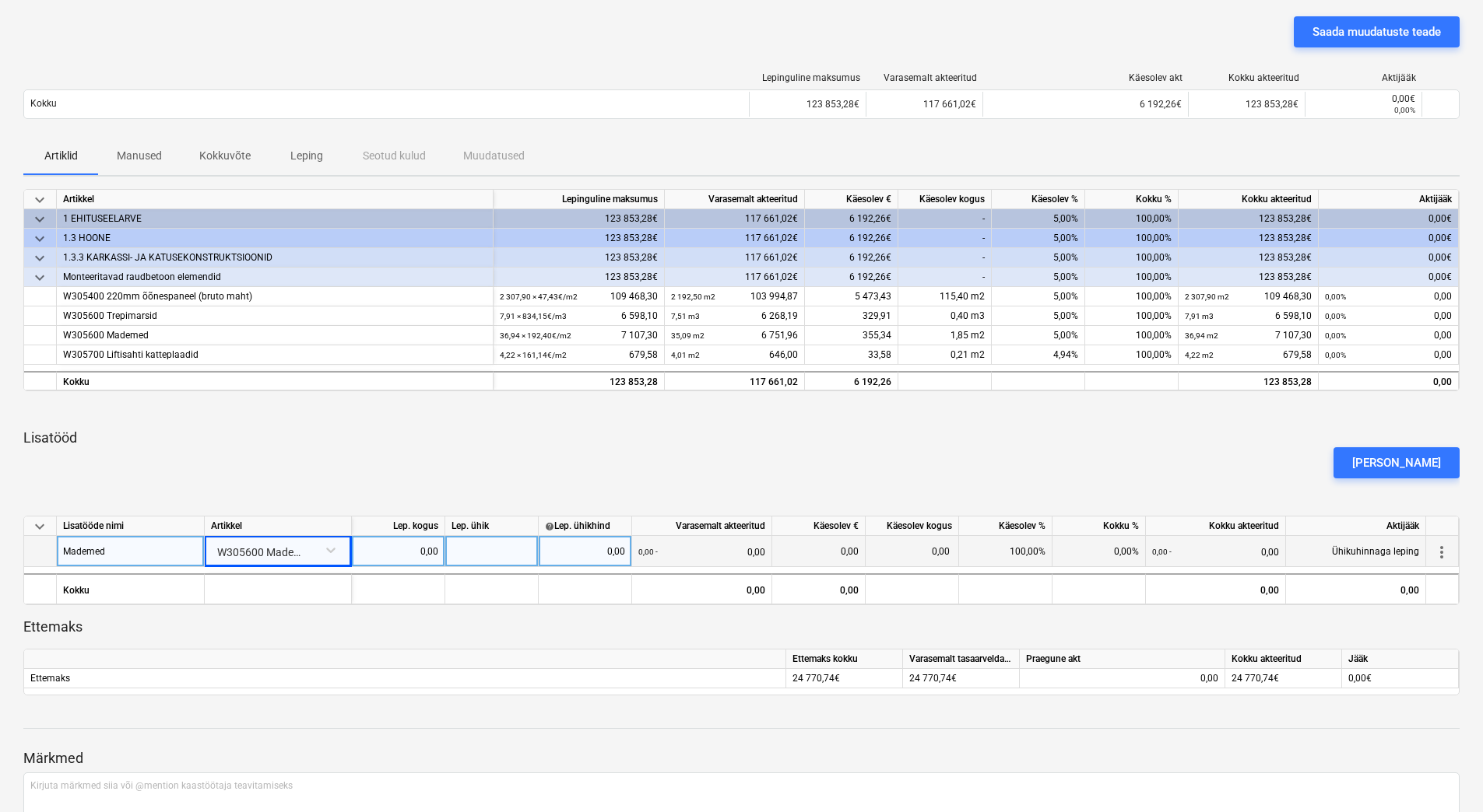
click at [413, 559] on div "0,00" at bounding box center [398, 551] width 80 height 31
click at [404, 548] on div "0,00" at bounding box center [398, 551] width 80 height 31
type input "1"
click at [470, 549] on div at bounding box center [491, 551] width 93 height 31
click at [563, 555] on div "0,00" at bounding box center [585, 551] width 80 height 31
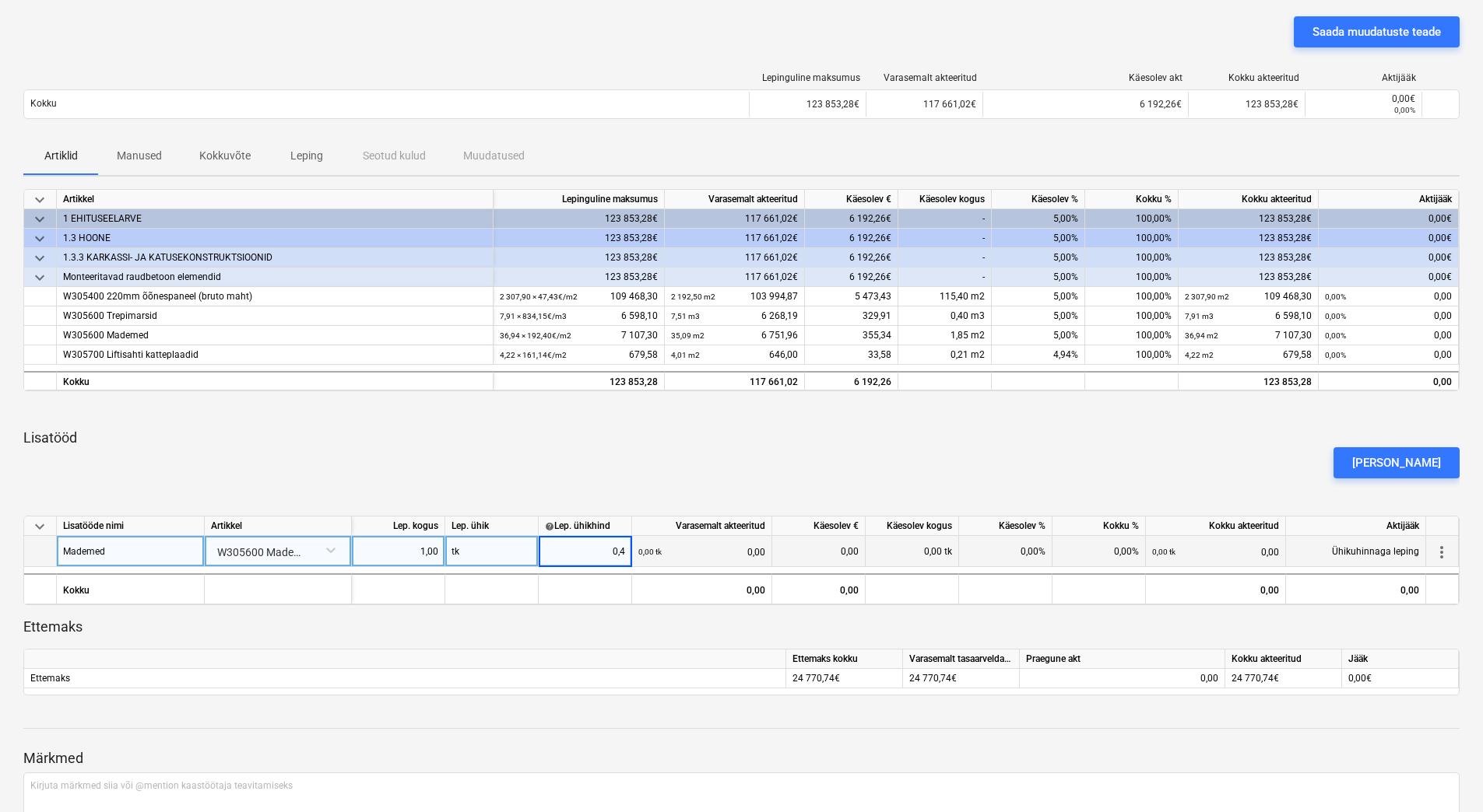
type input "0,42"
click at [650, 630] on p "Ettemaks" at bounding box center [741, 627] width 1436 height 18
click at [1068, 552] on div "0,00%" at bounding box center [1098, 551] width 93 height 31
click at [1092, 416] on div at bounding box center [741, 410] width 1436 height 13
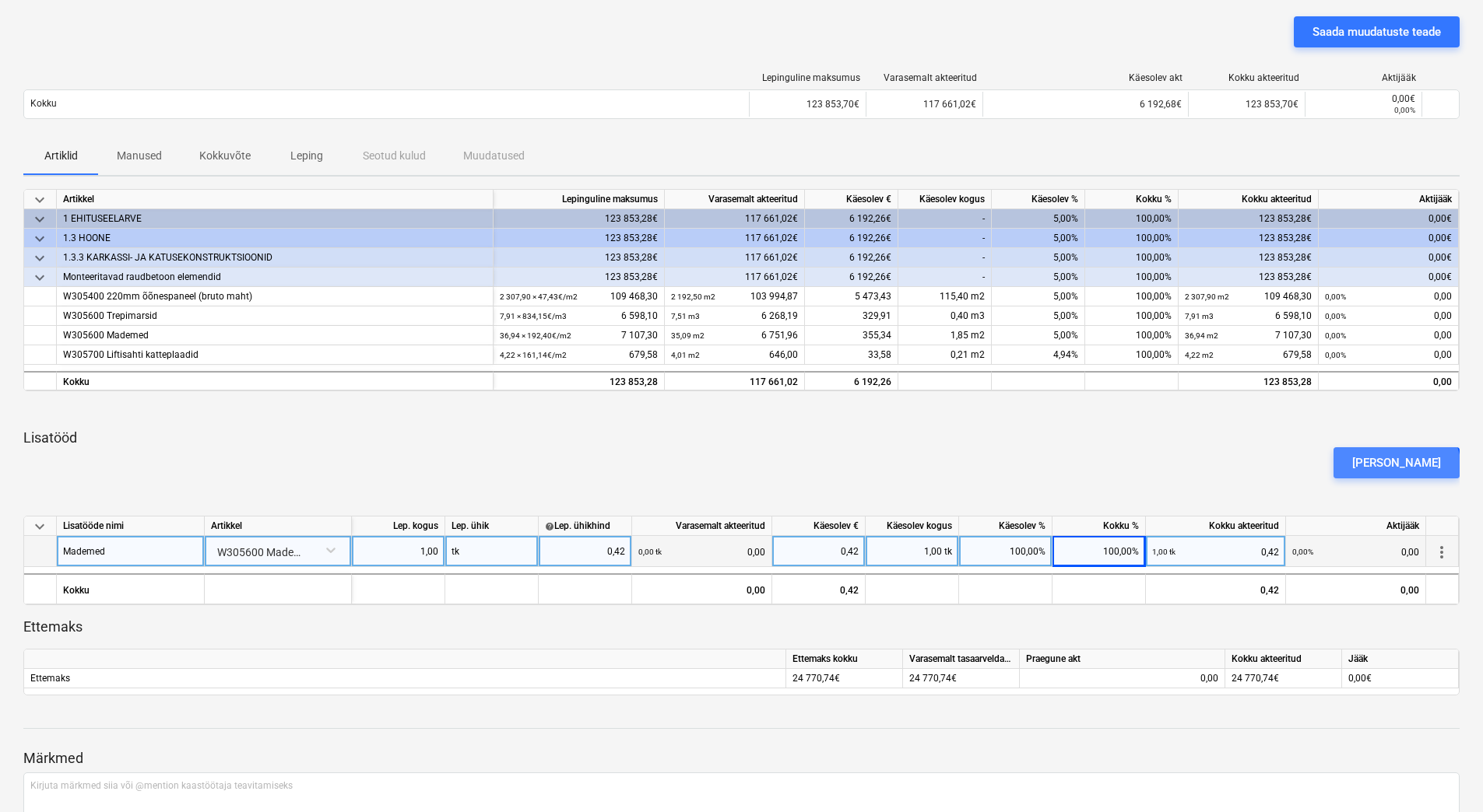
click at [1424, 470] on div "Lisa lisatöö" at bounding box center [1395, 463] width 88 height 20
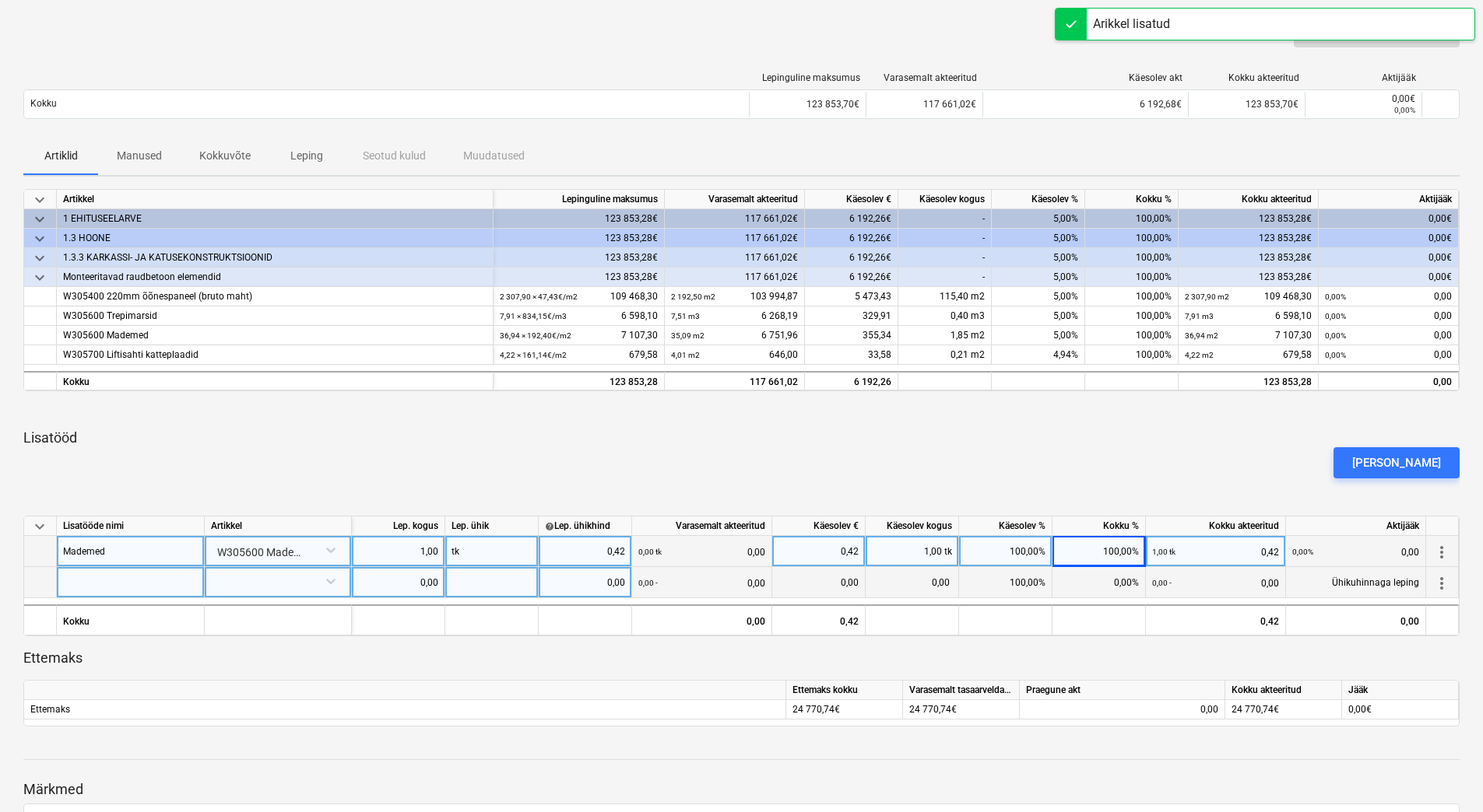
click at [1441, 579] on span "more_vert" at bounding box center [1441, 583] width 18 height 18
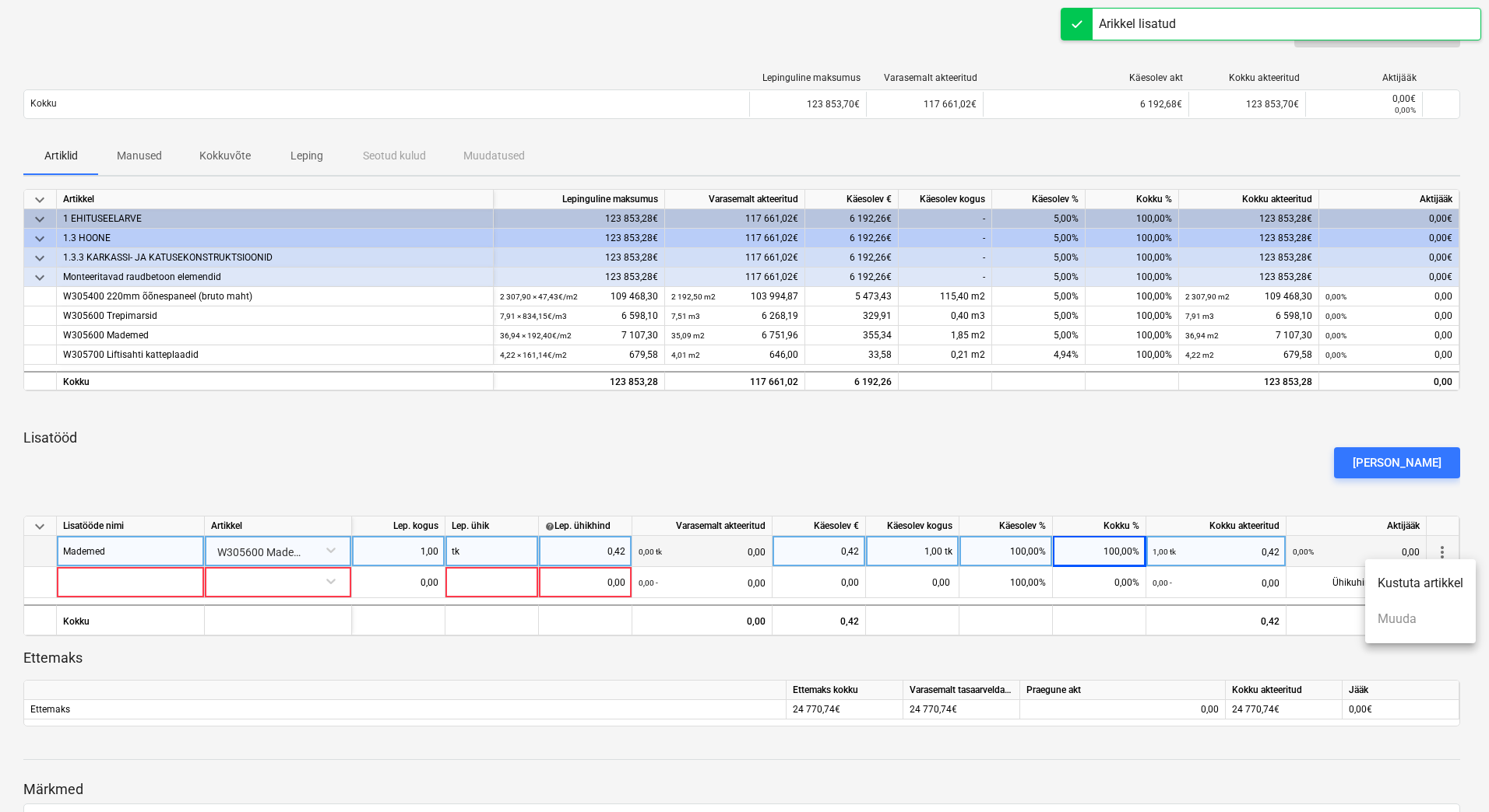
click at [1418, 583] on li "Kustuta artikkel" at bounding box center [1420, 583] width 110 height 36
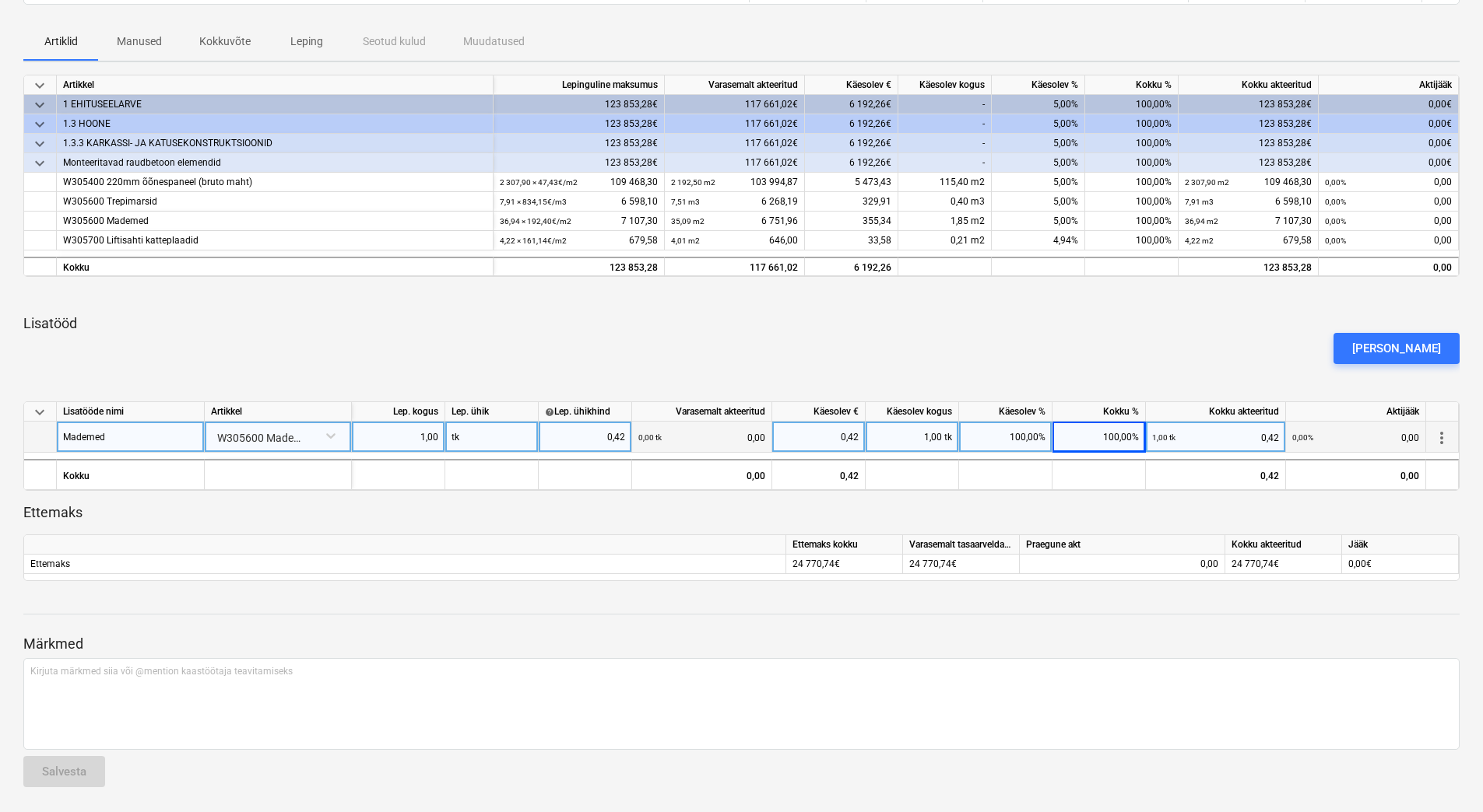
scroll to position [0, 0]
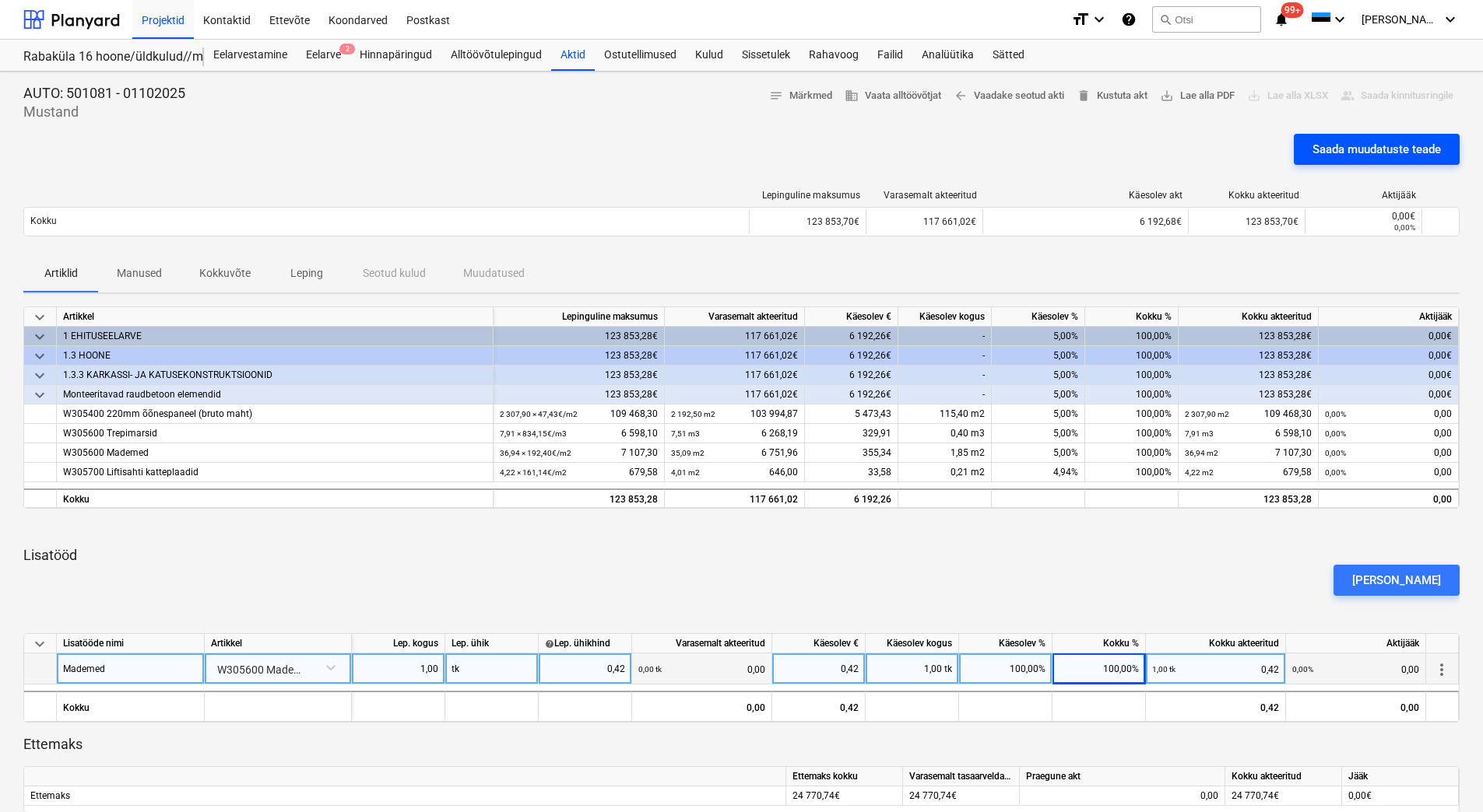
click at [1361, 154] on div "Saada muudatuste teade" at bounding box center [1376, 149] width 129 height 20
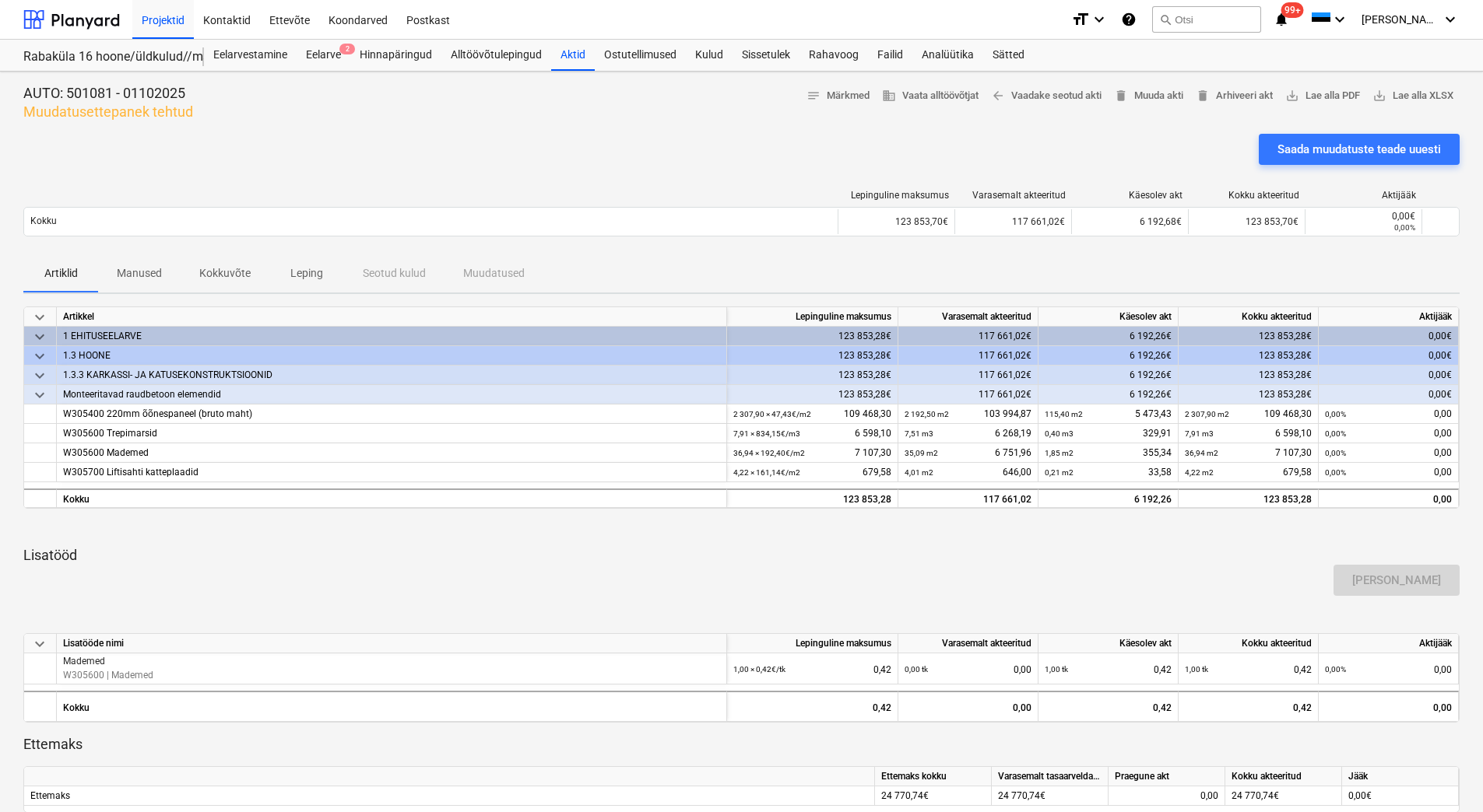
click at [127, 270] on p "Manused" at bounding box center [139, 273] width 46 height 16
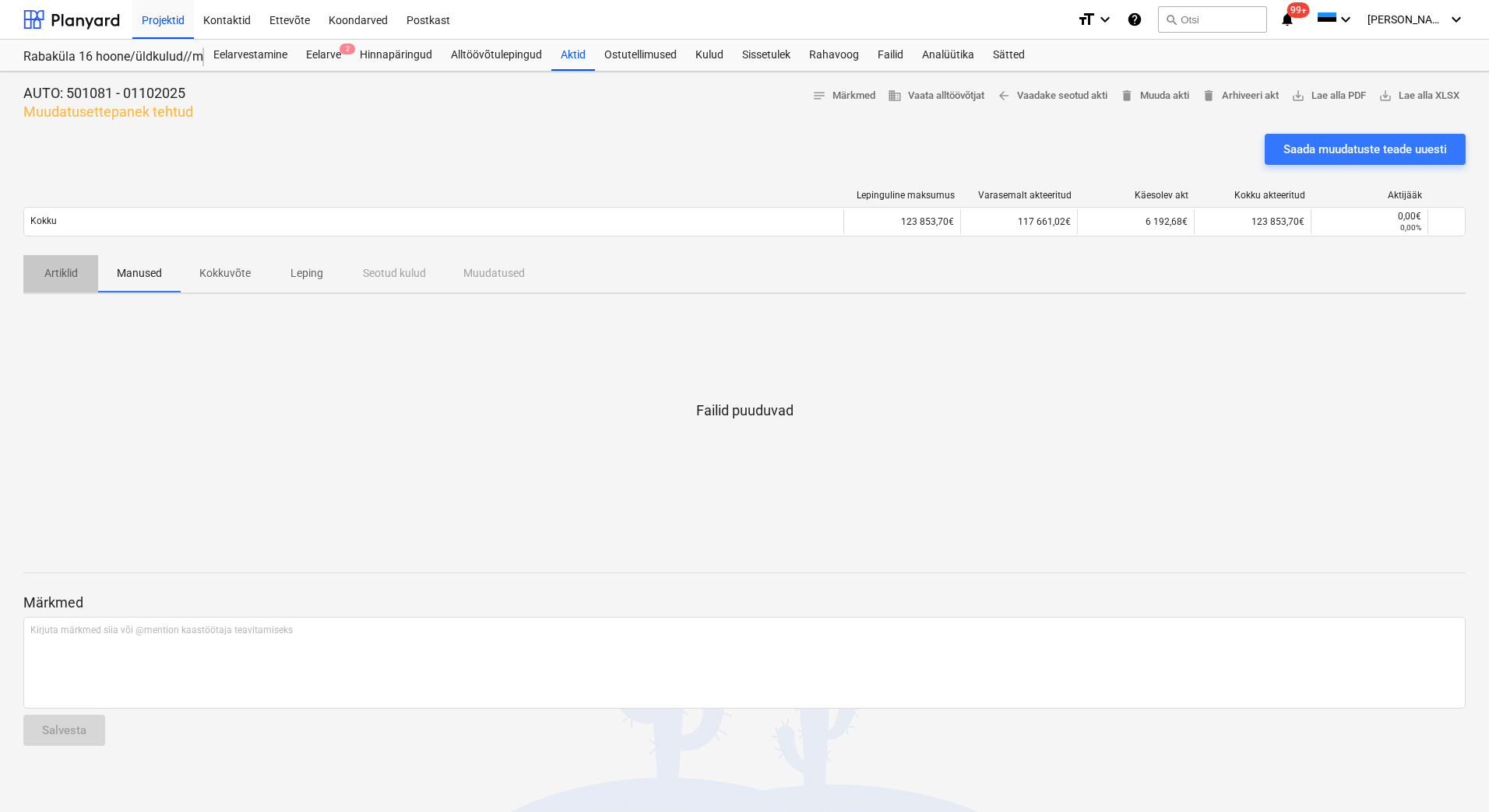
click at [77, 288] on button "Artiklid" at bounding box center [61, 273] width 75 height 37
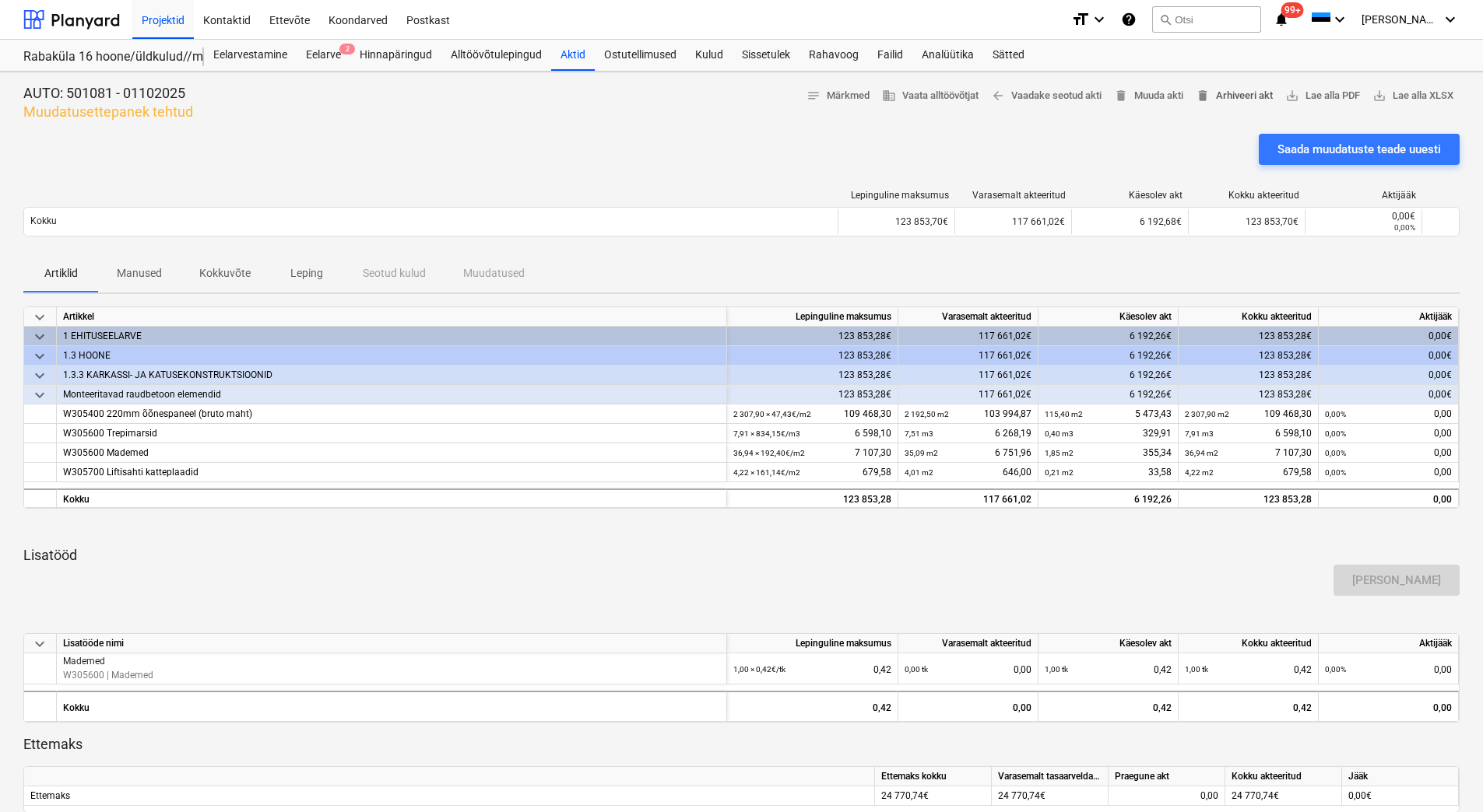
click at [1243, 99] on span "delete Arhiveeri akt" at bounding box center [1234, 97] width 77 height 18
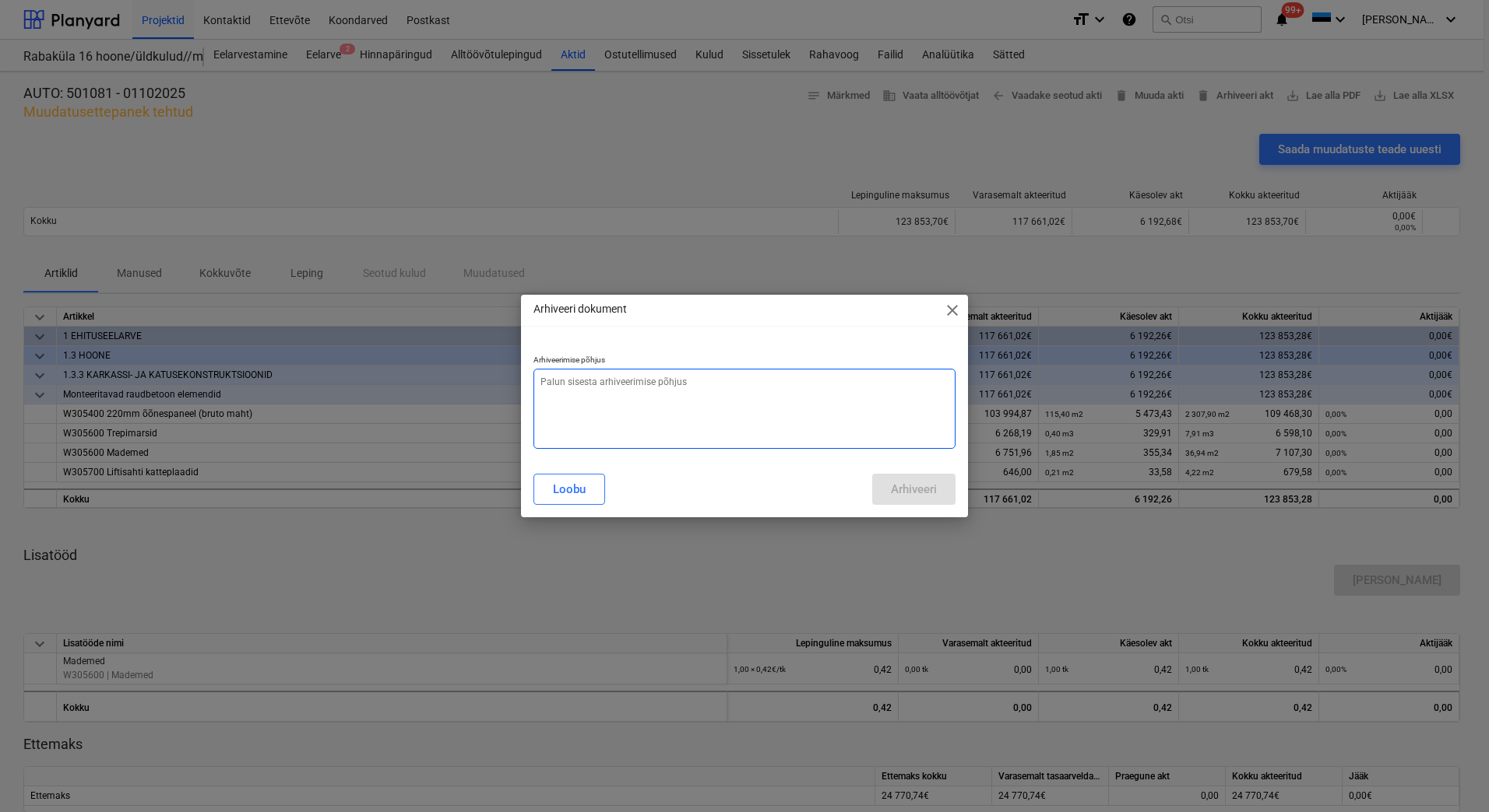
click at [597, 390] on textarea at bounding box center [744, 409] width 422 height 80
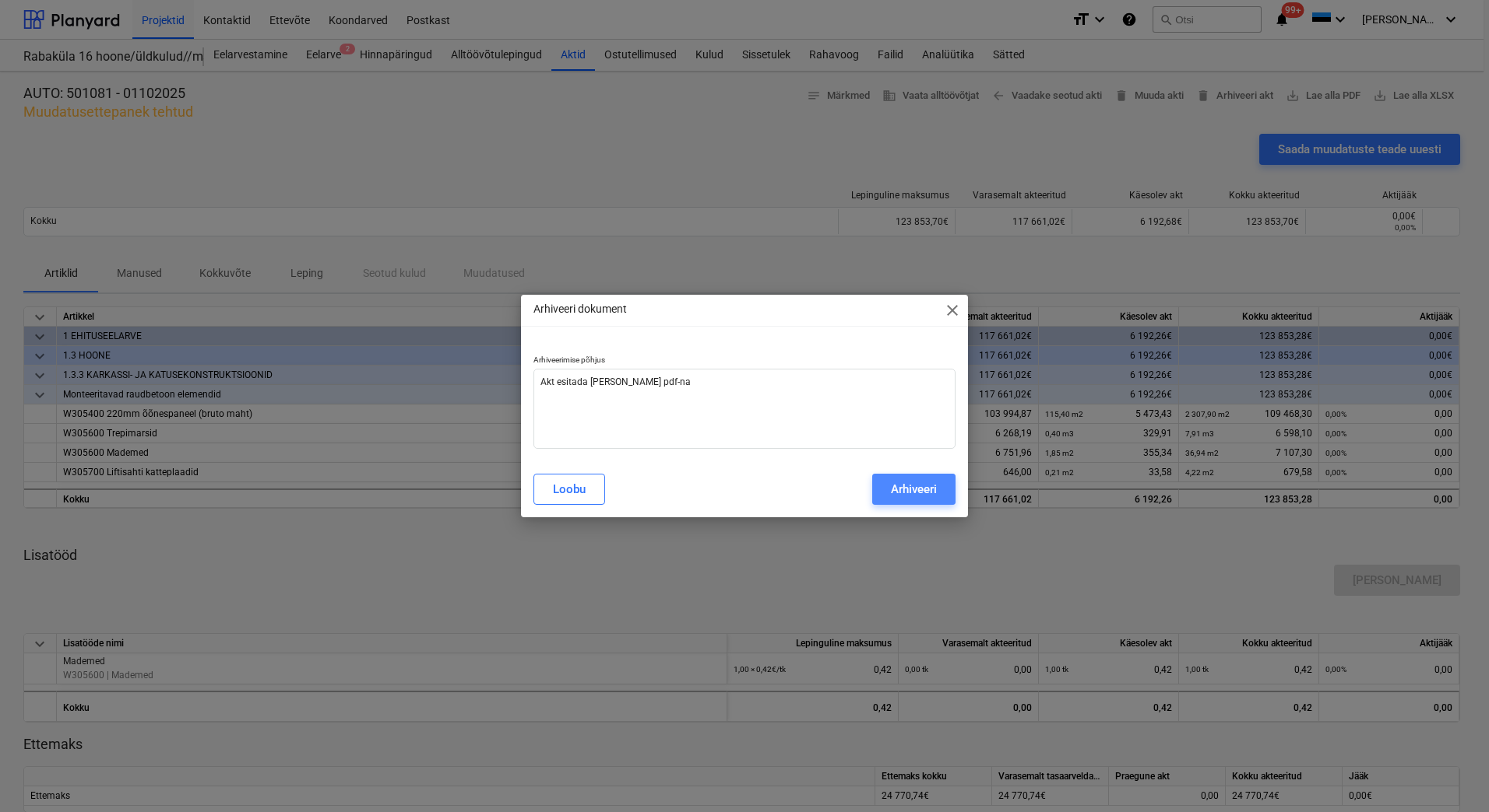
click at [936, 483] on div "Arhiveeri" at bounding box center [914, 489] width 46 height 20
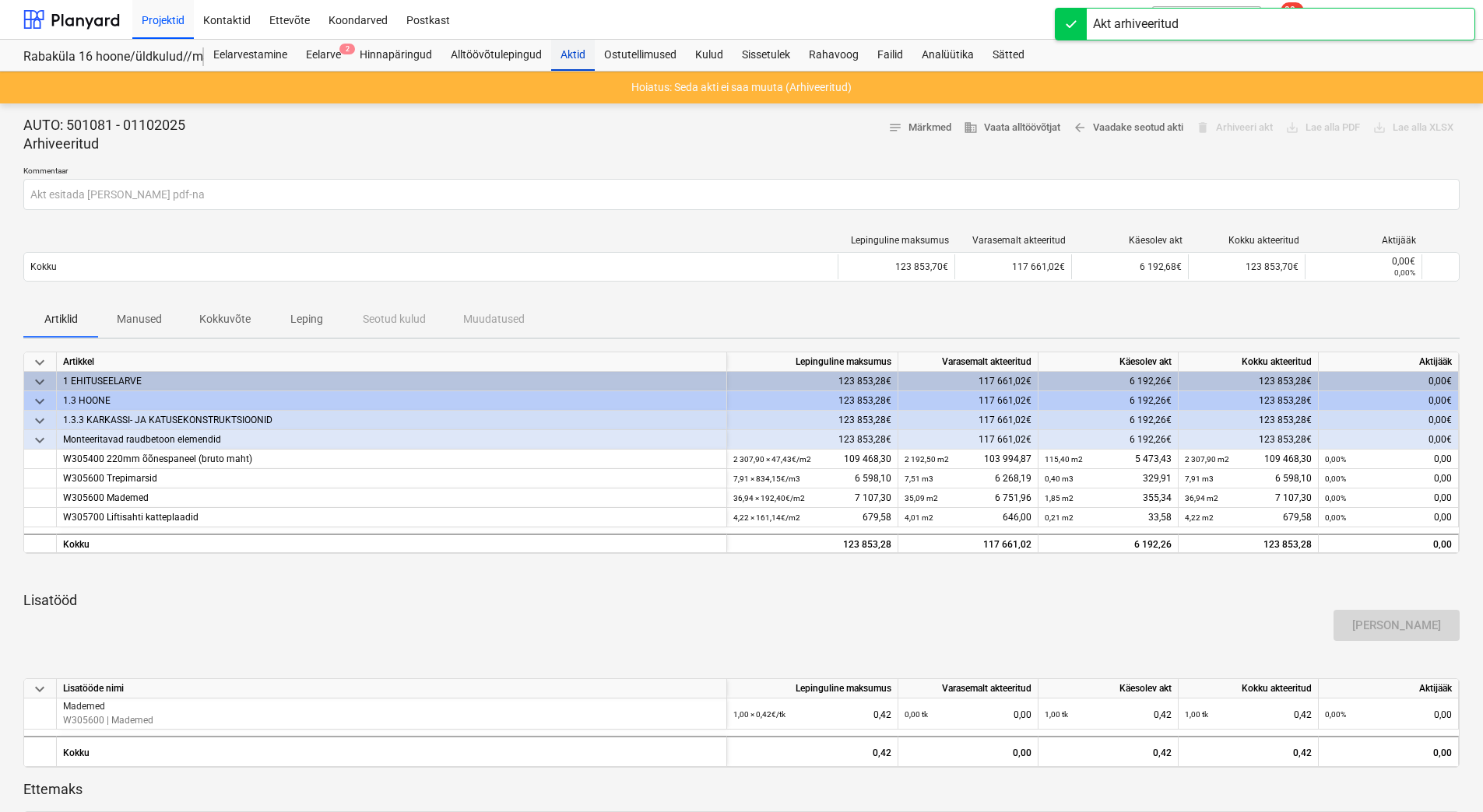
click at [569, 51] on div "Aktid" at bounding box center [573, 56] width 44 height 31
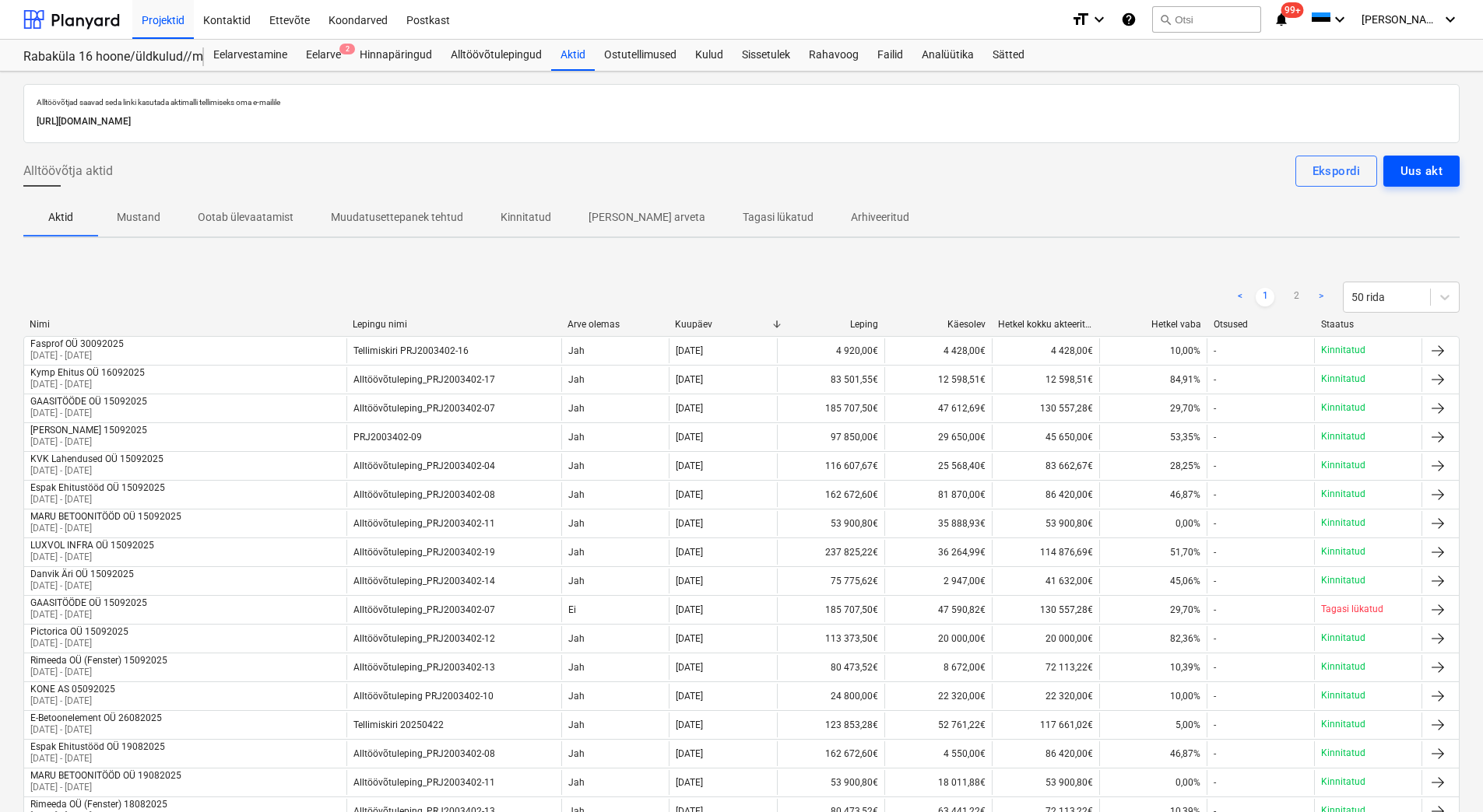
click at [1416, 162] on div "Uus akt" at bounding box center [1421, 171] width 42 height 20
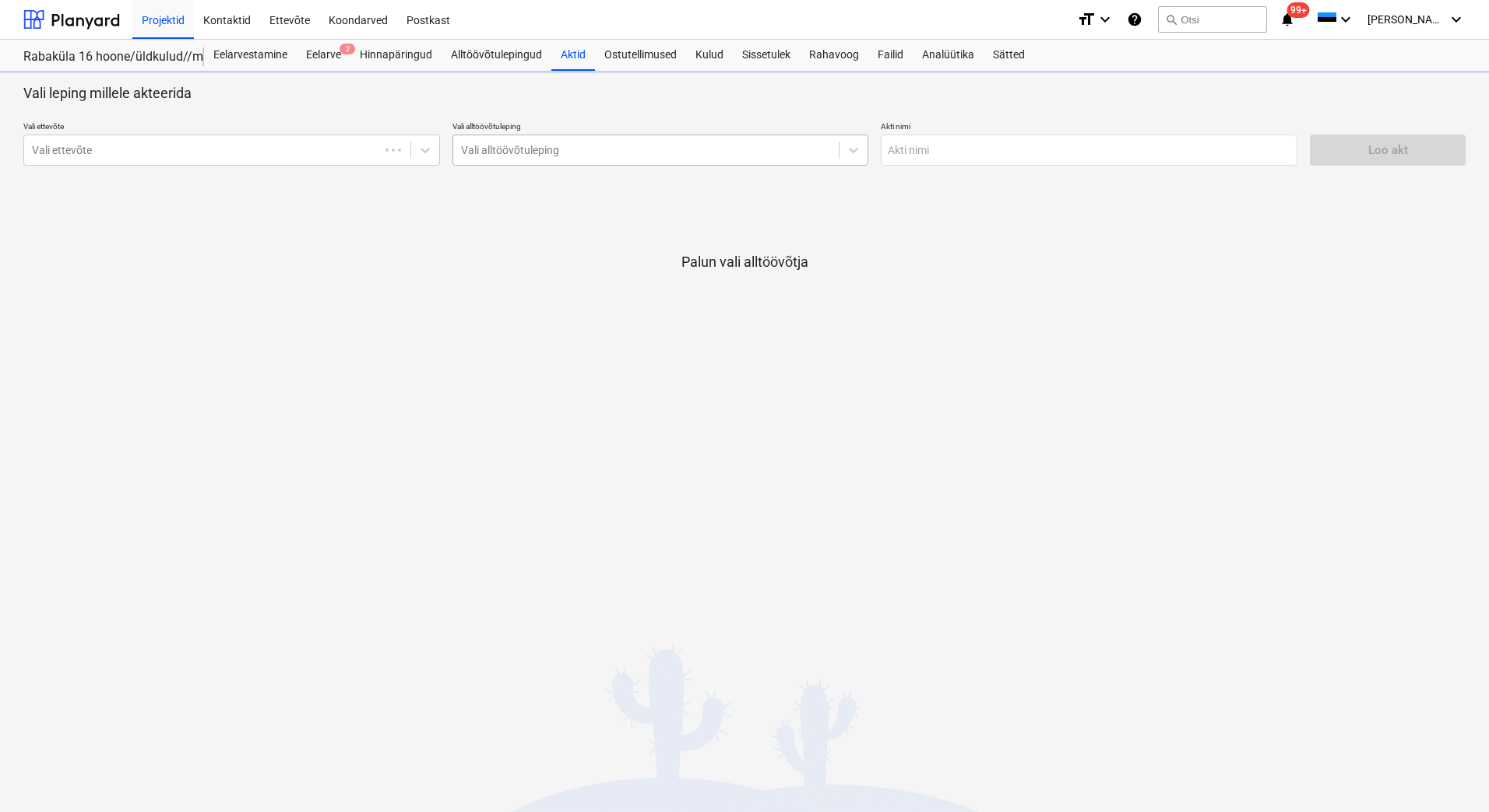
click at [517, 150] on div at bounding box center [646, 149] width 370 height 15
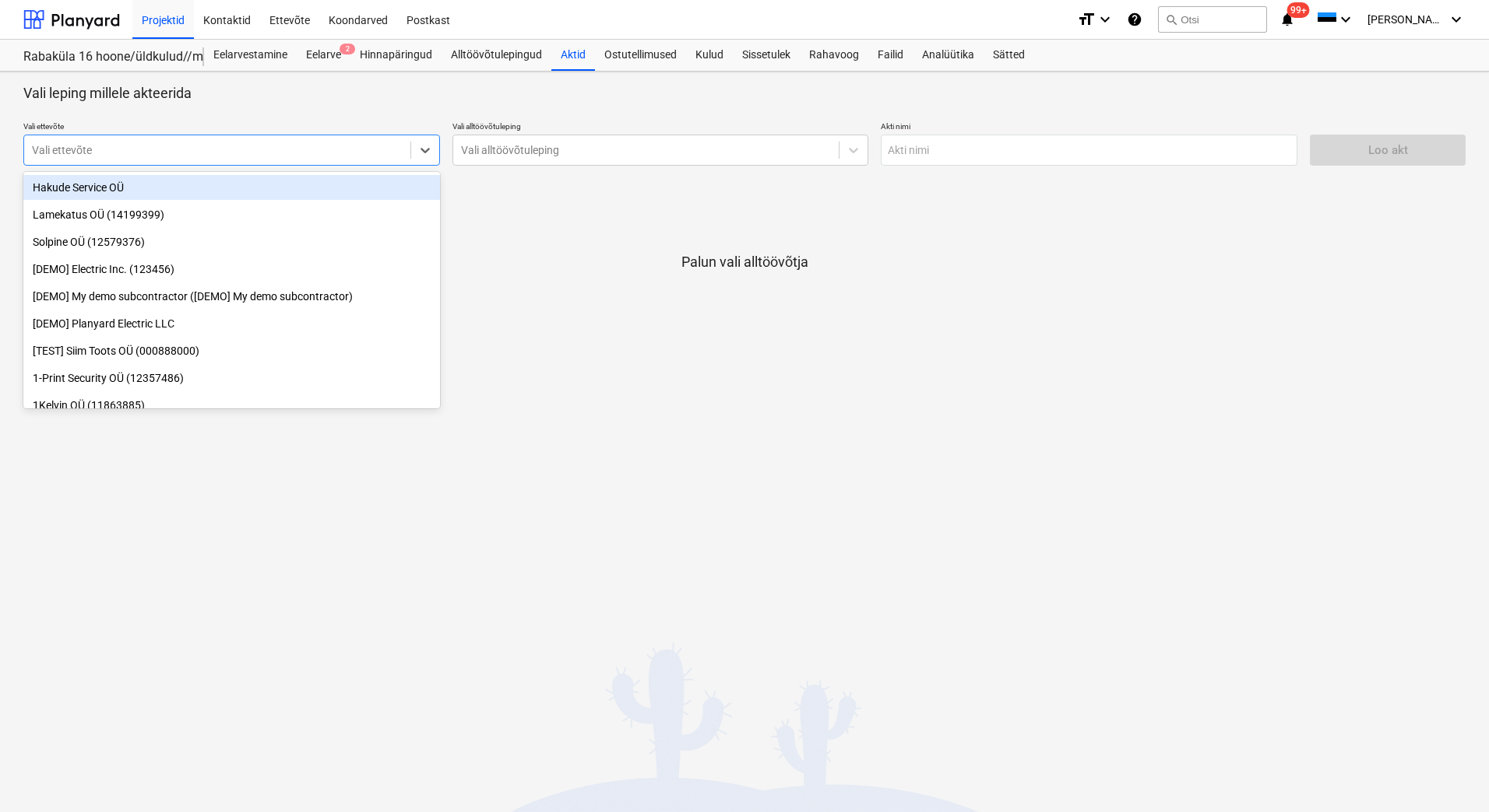
click at [348, 150] on div at bounding box center [217, 149] width 370 height 15
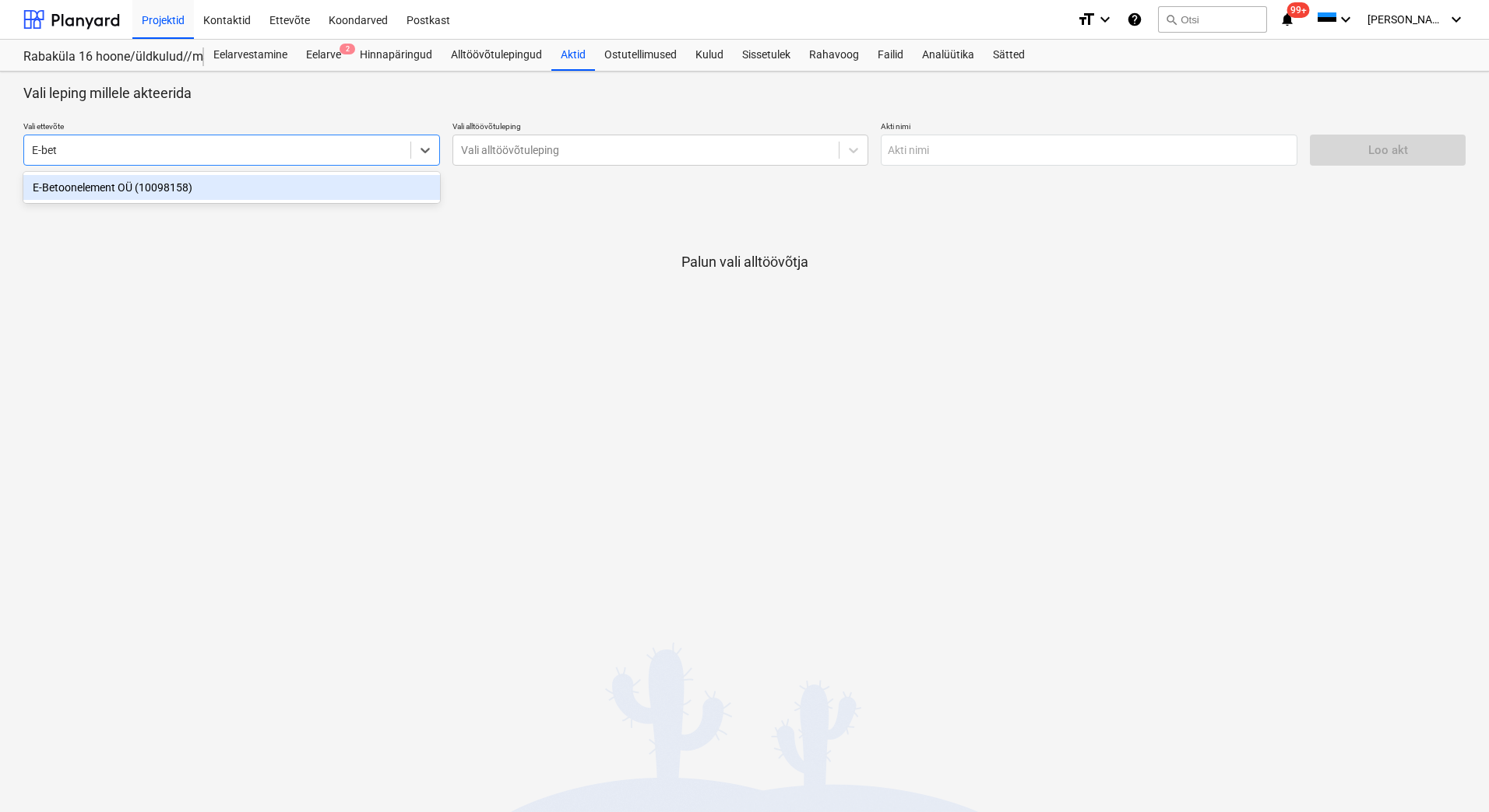
click at [253, 185] on div "E-Betoonelement OÜ (10098158)" at bounding box center [232, 187] width 417 height 25
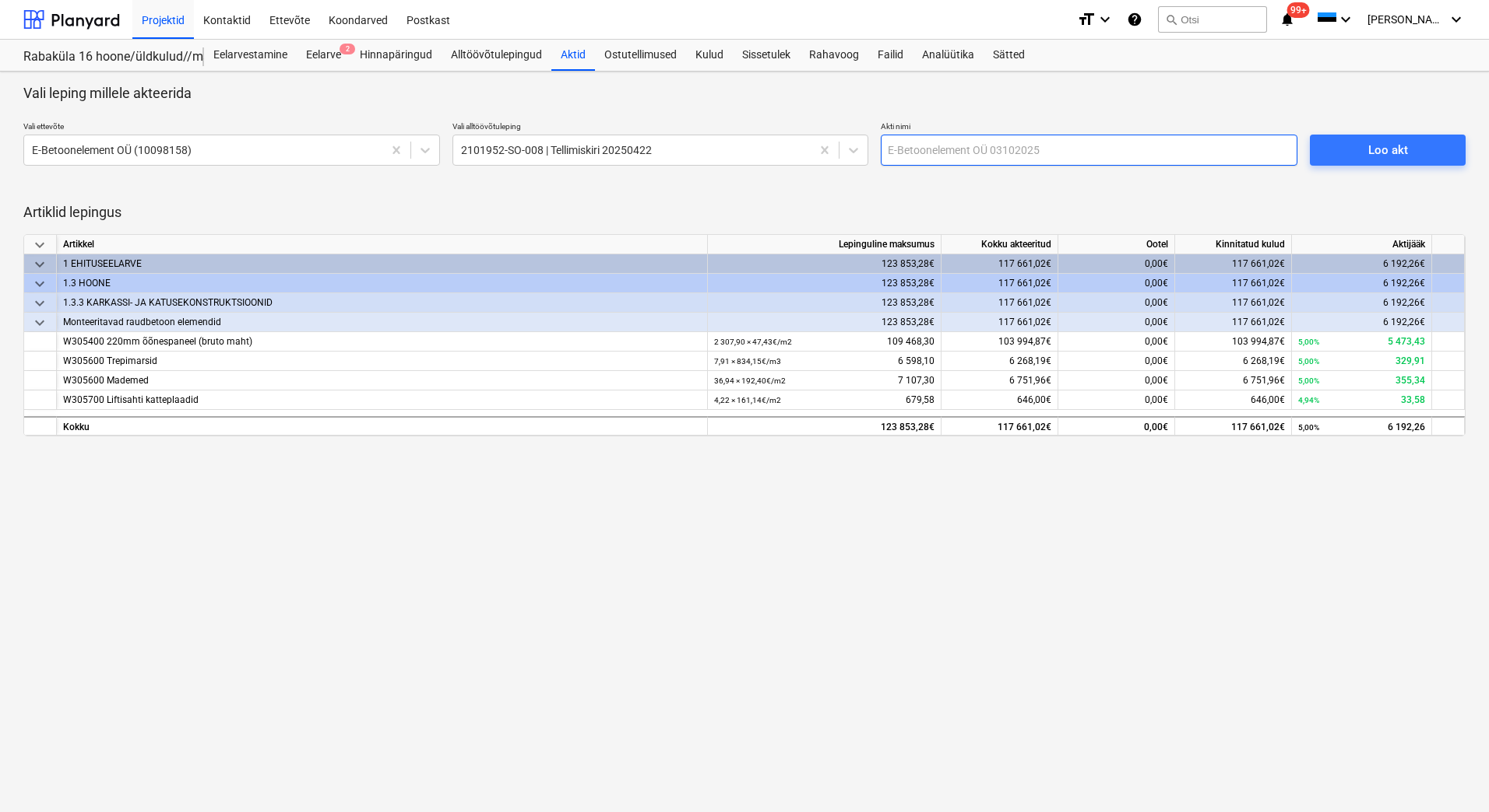
click at [937, 157] on input "text" at bounding box center [1089, 150] width 417 height 31
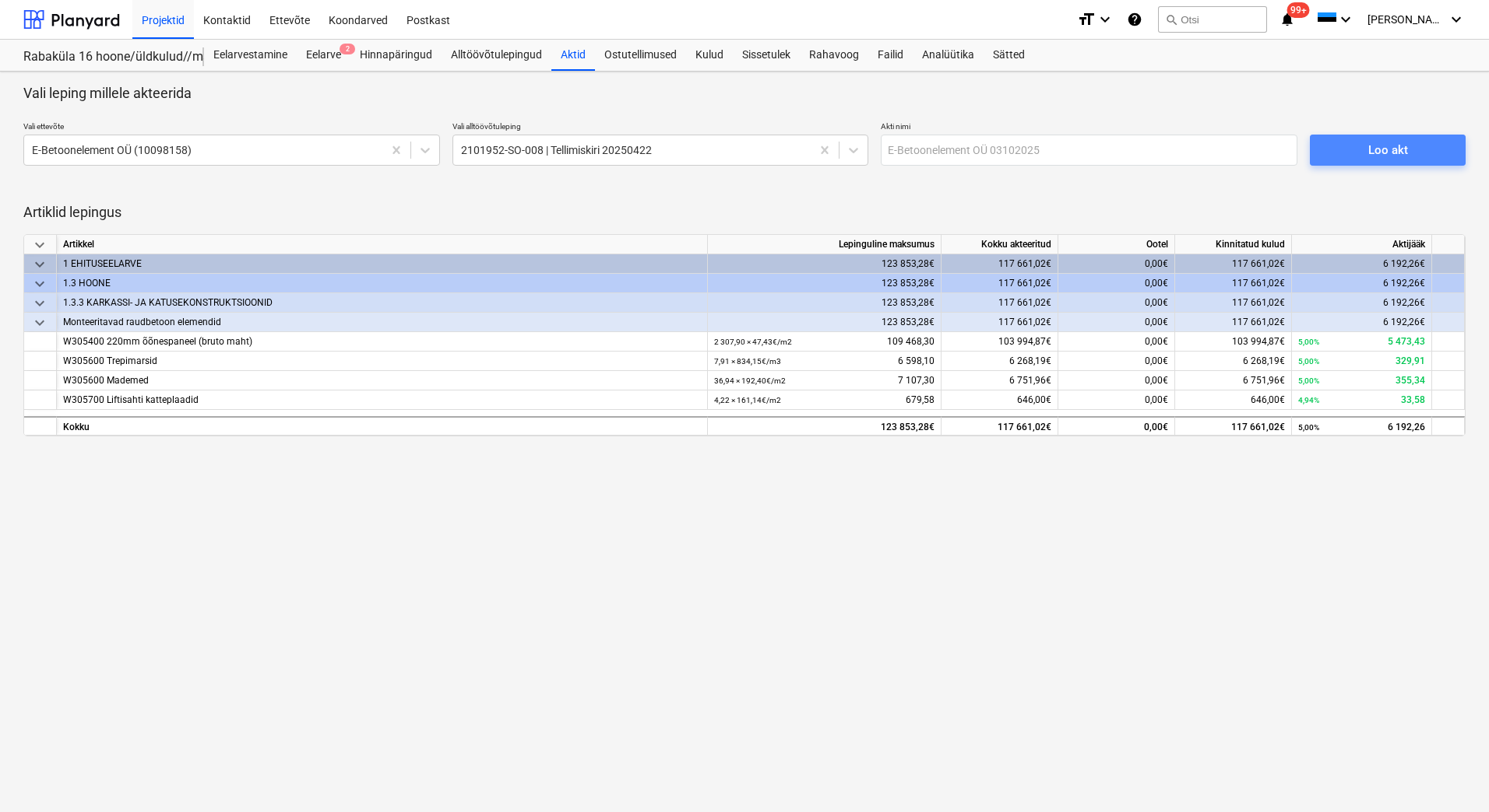
click at [1398, 153] on div "Loo akt" at bounding box center [1388, 150] width 40 height 20
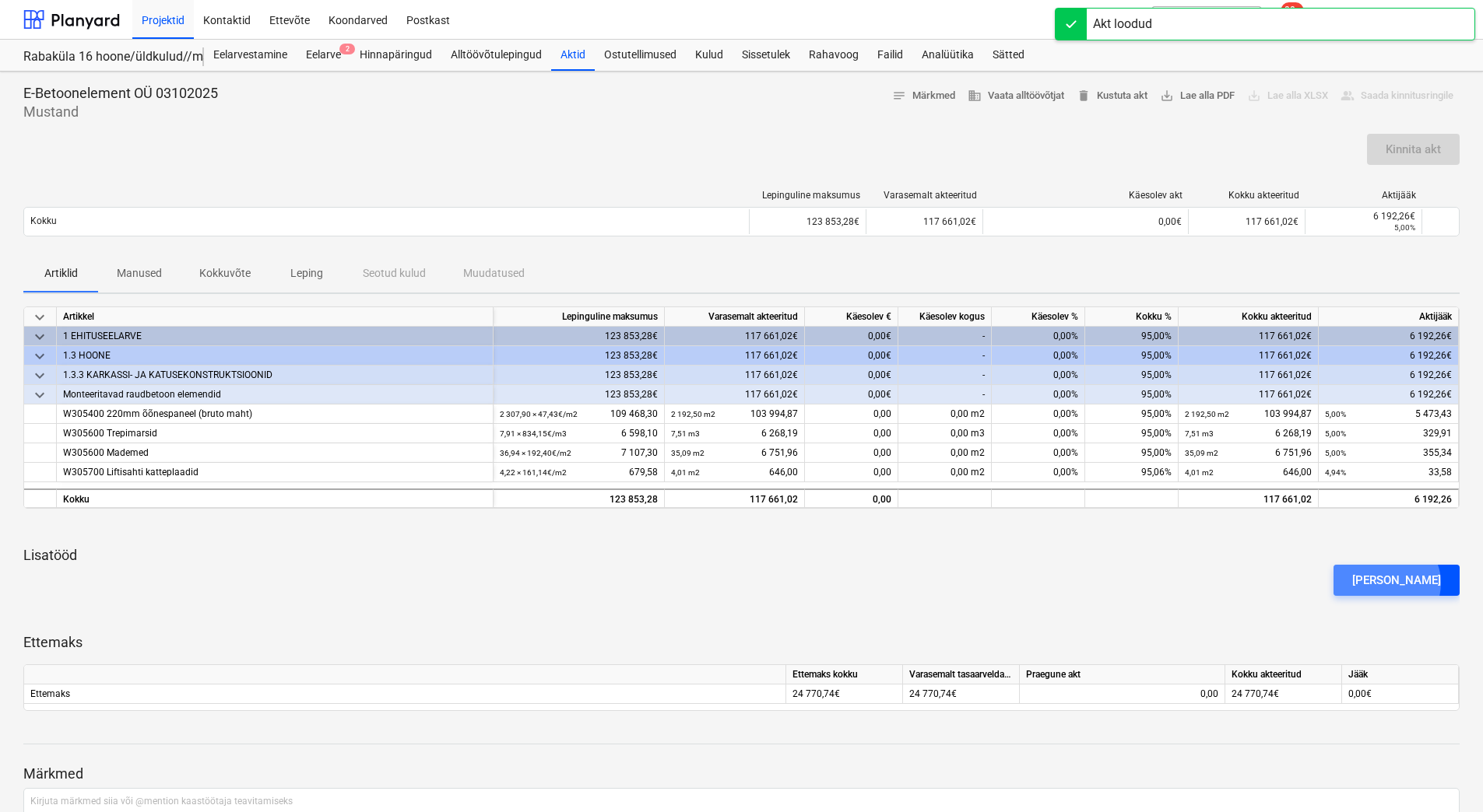
click at [1414, 583] on div "Lisa lisatöö" at bounding box center [1395, 581] width 88 height 20
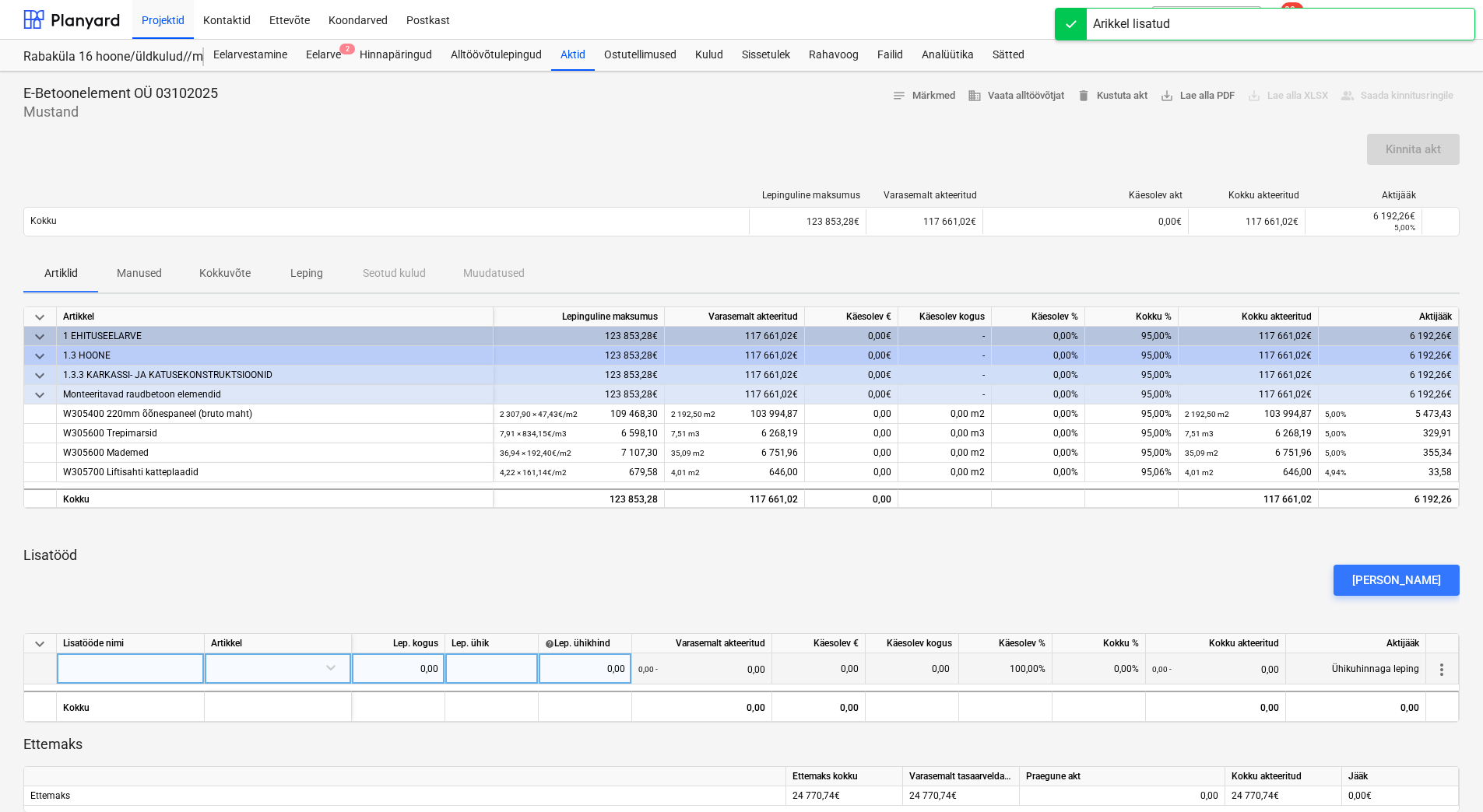
click at [112, 674] on div at bounding box center [130, 669] width 148 height 31
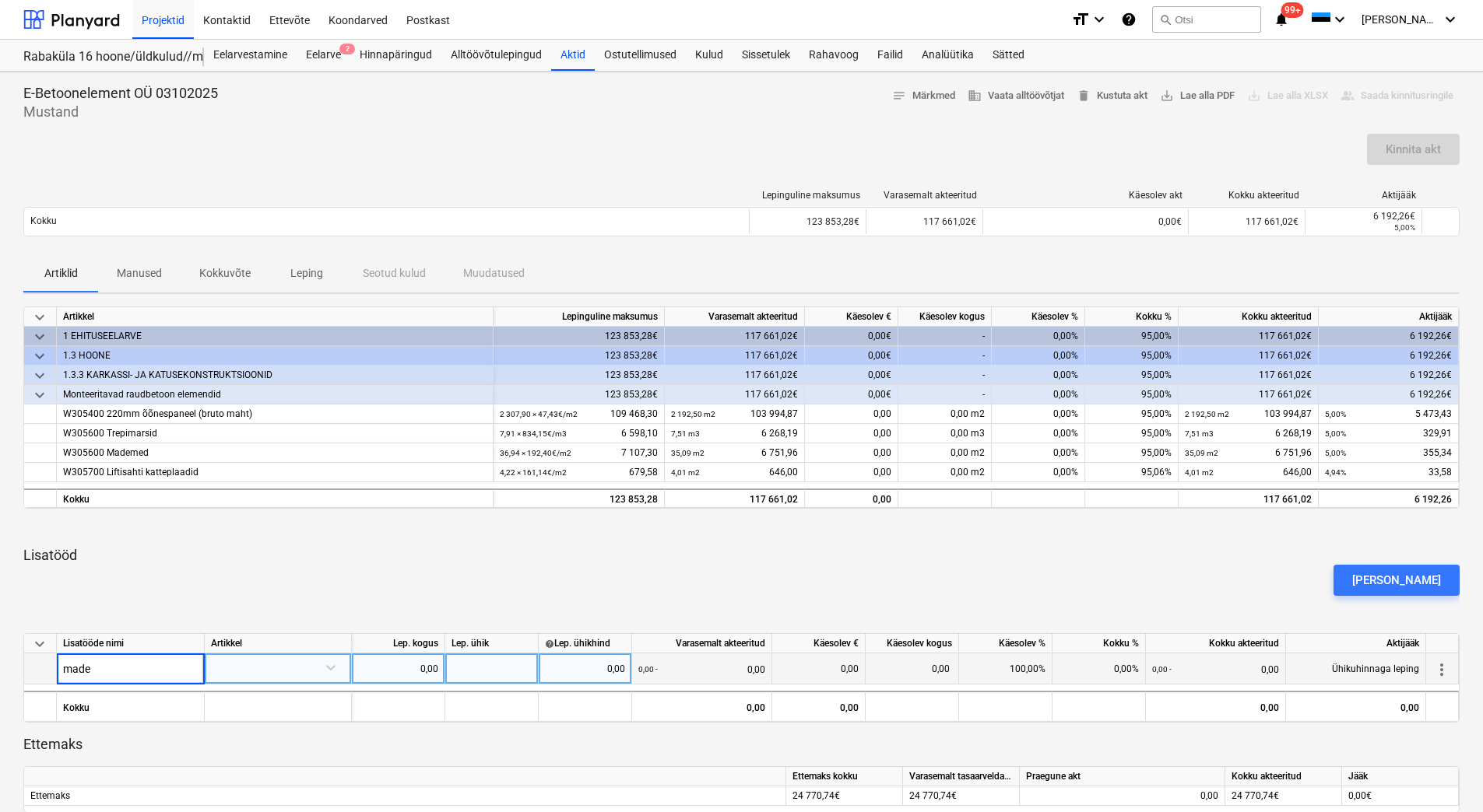
click at [267, 684] on div at bounding box center [278, 669] width 147 height 31
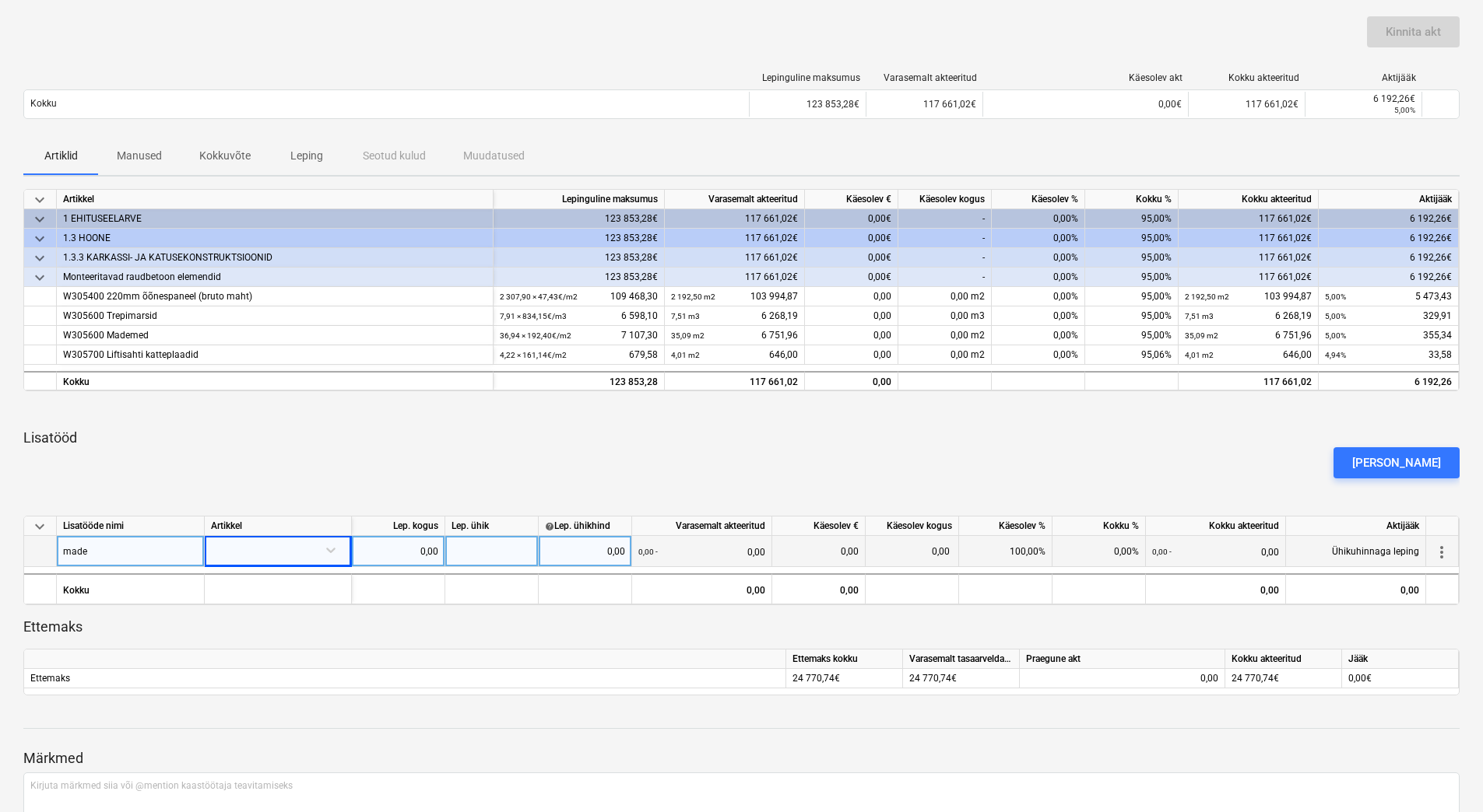
click at [237, 551] on div at bounding box center [277, 550] width 134 height 27
click at [251, 586] on div "-- -- -- -- W305600 Mademed" at bounding box center [277, 584] width 134 height 25
click at [389, 552] on div "0,00" at bounding box center [398, 551] width 80 height 31
click at [494, 544] on div at bounding box center [491, 551] width 93 height 31
click at [558, 547] on div "0,00" at bounding box center [585, 551] width 80 height 31
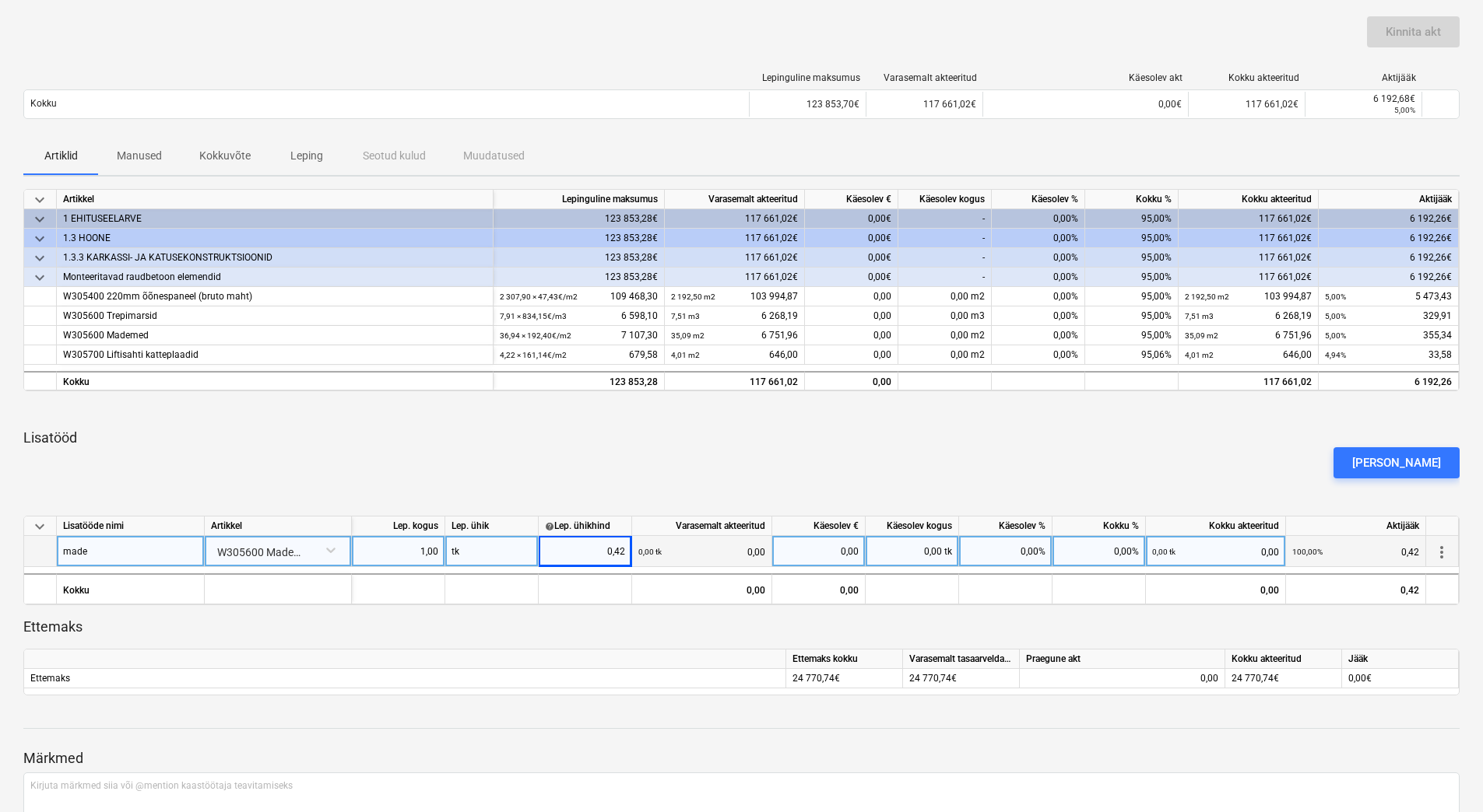
click at [541, 468] on div "Lisa lisatöö" at bounding box center [741, 463] width 1448 height 44
click at [1095, 553] on div "0,00%" at bounding box center [1098, 551] width 93 height 31
click at [1085, 466] on div "Lisa lisatöö" at bounding box center [741, 463] width 1448 height 44
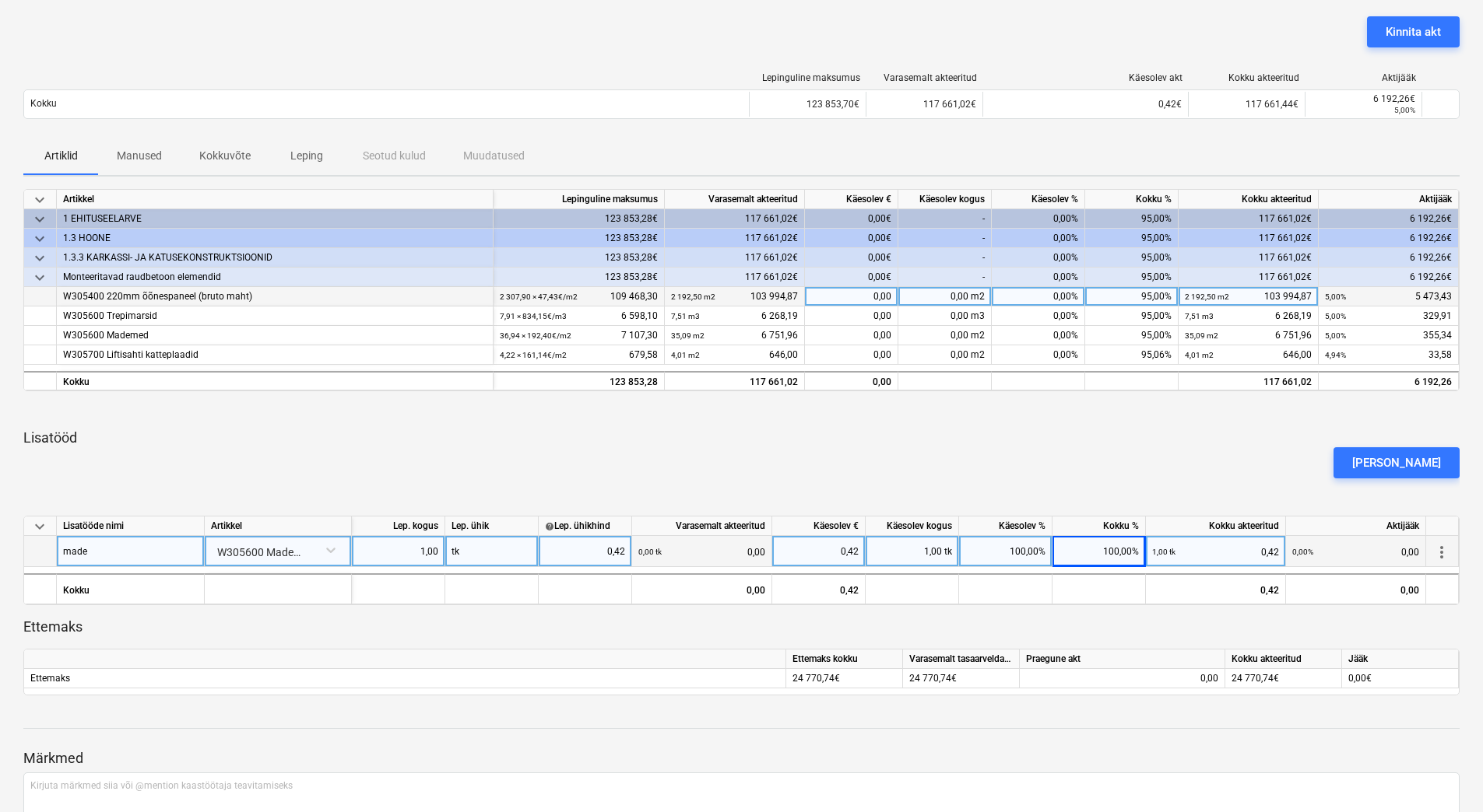
click at [1051, 289] on div "0,00%" at bounding box center [1038, 296] width 93 height 19
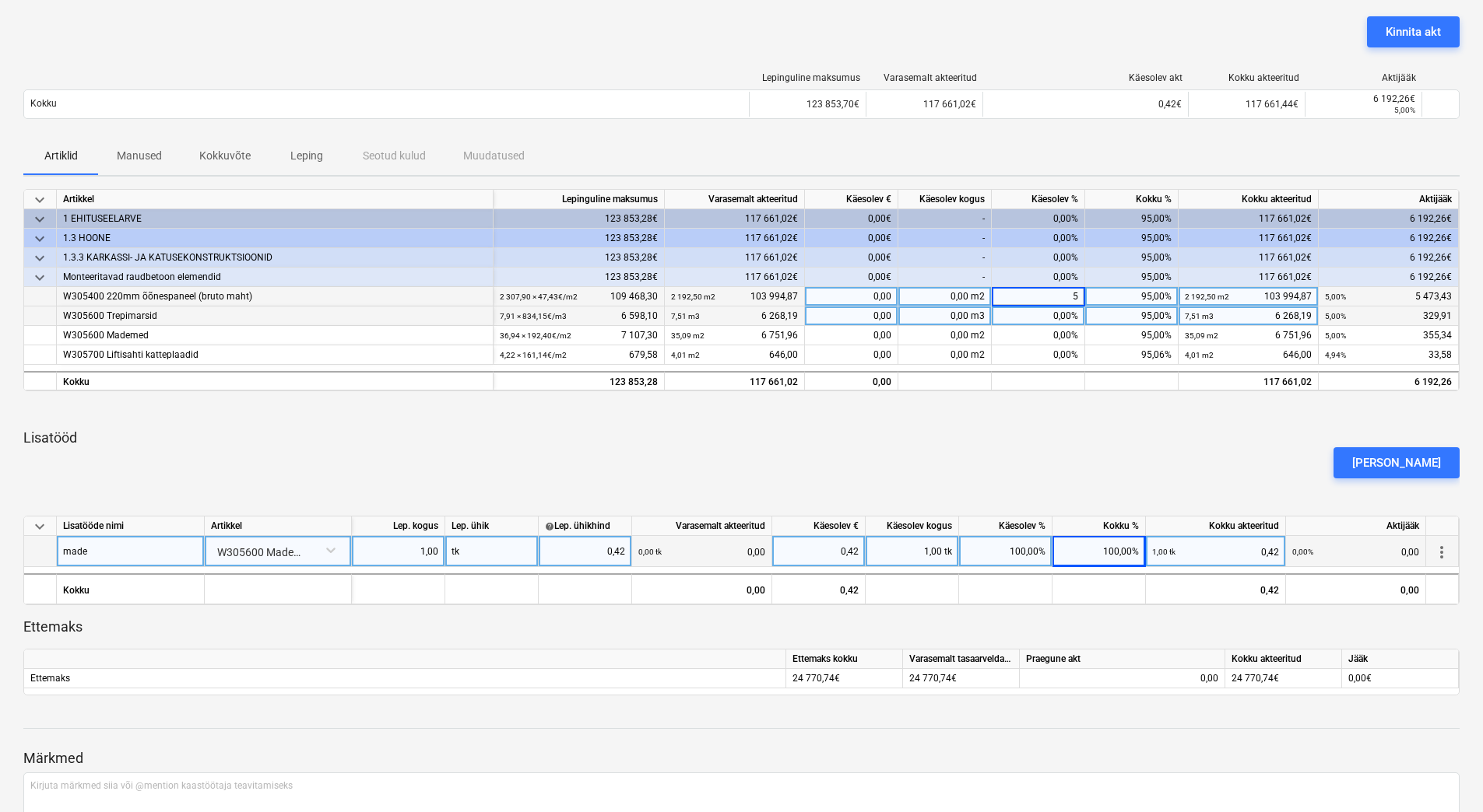
click at [1043, 313] on div "0,00%" at bounding box center [1038, 315] width 93 height 19
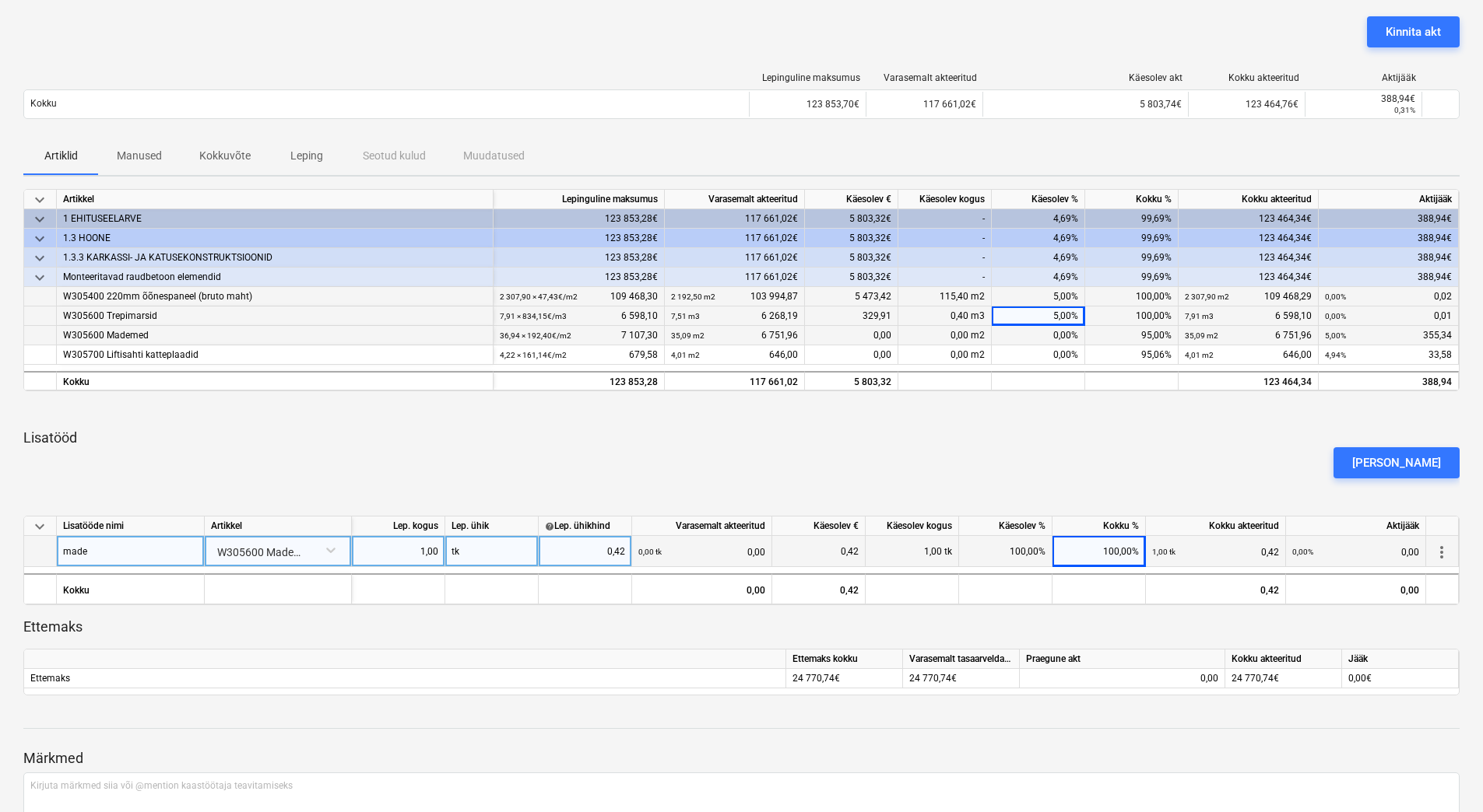
click at [1042, 334] on div "0,00%" at bounding box center [1038, 335] width 93 height 19
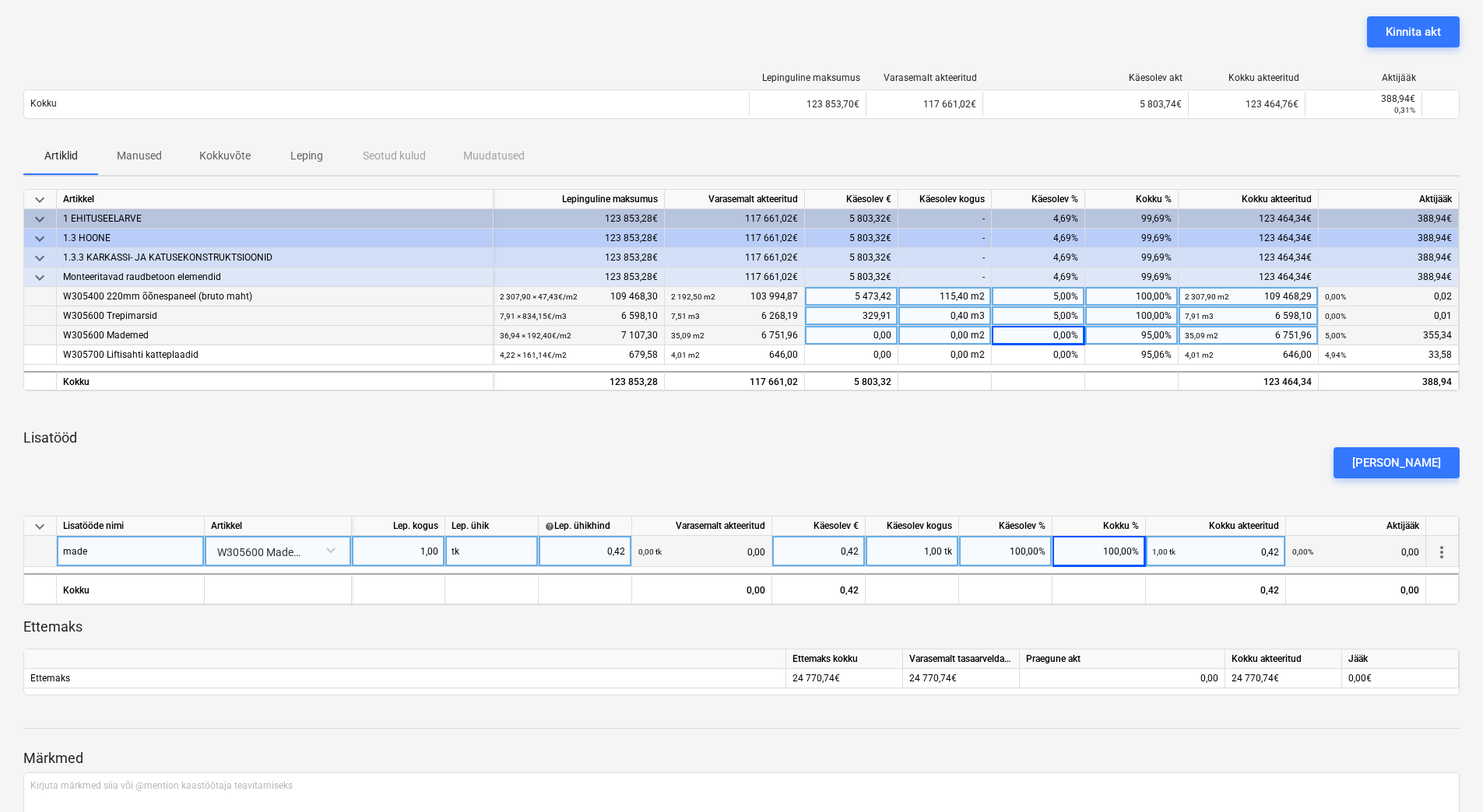
click at [1042, 334] on div "0,00%" at bounding box center [1038, 335] width 93 height 19
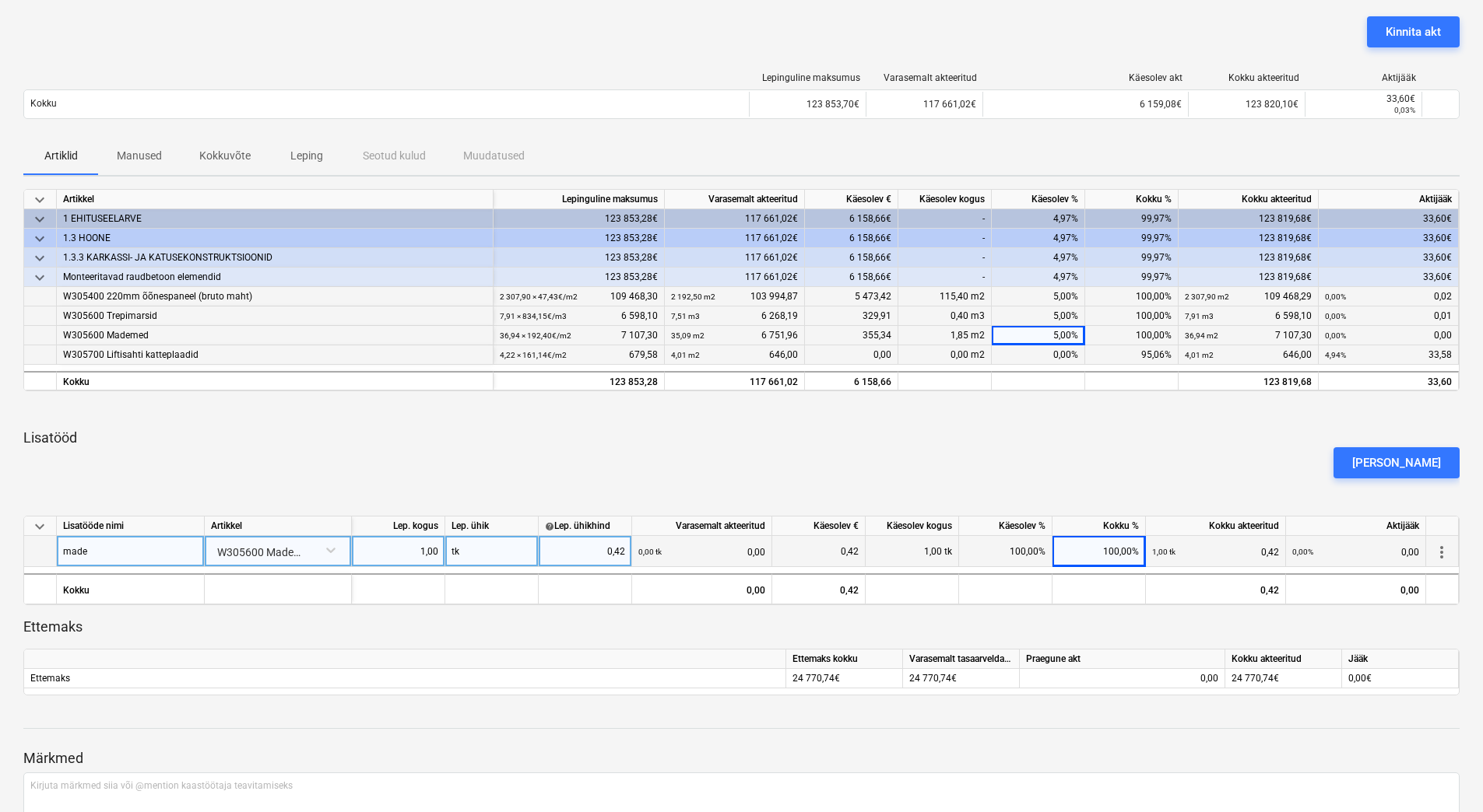
click at [1041, 355] on div "0,00%" at bounding box center [1038, 355] width 93 height 19
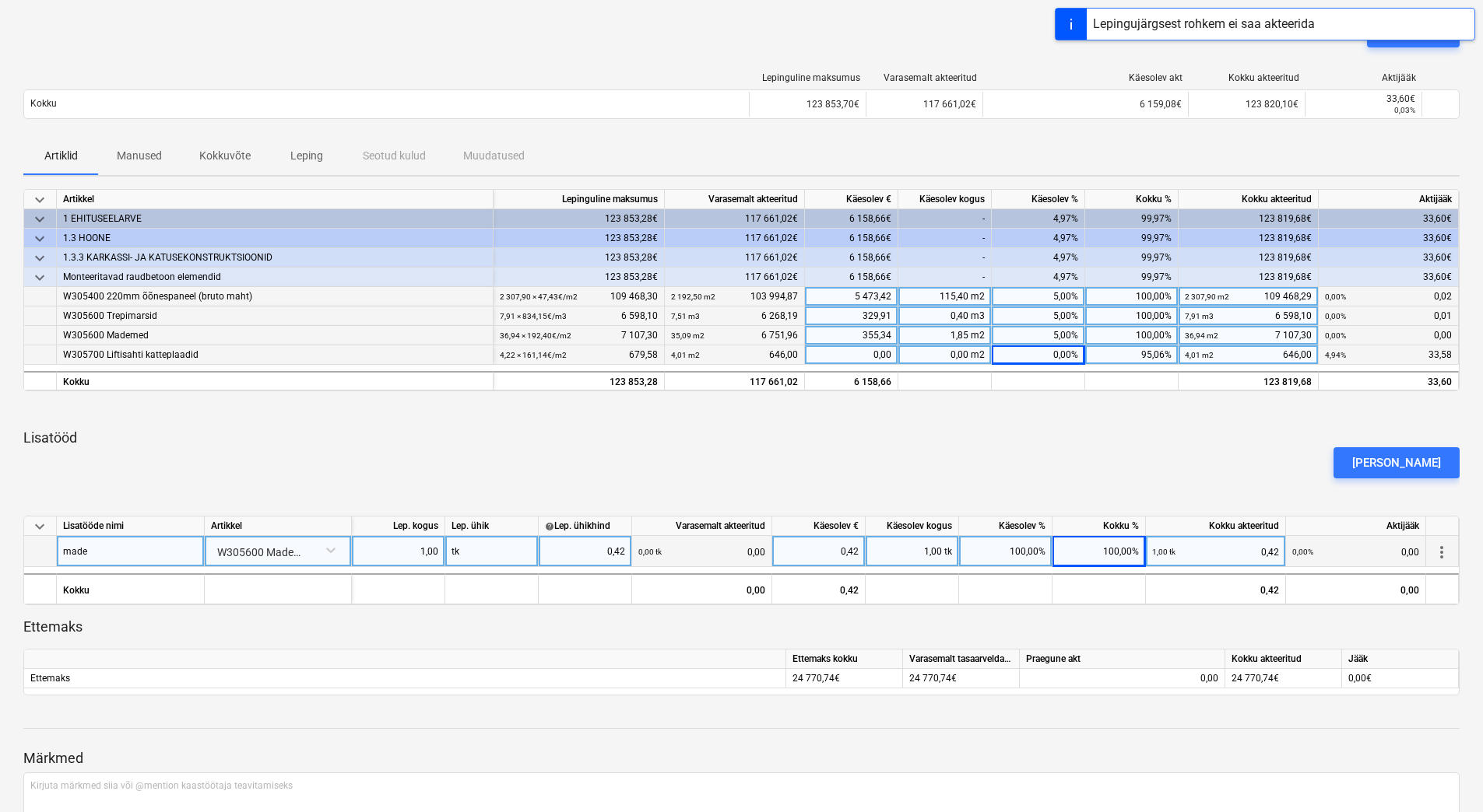
click at [1041, 355] on div "0,00%" at bounding box center [1038, 355] width 93 height 19
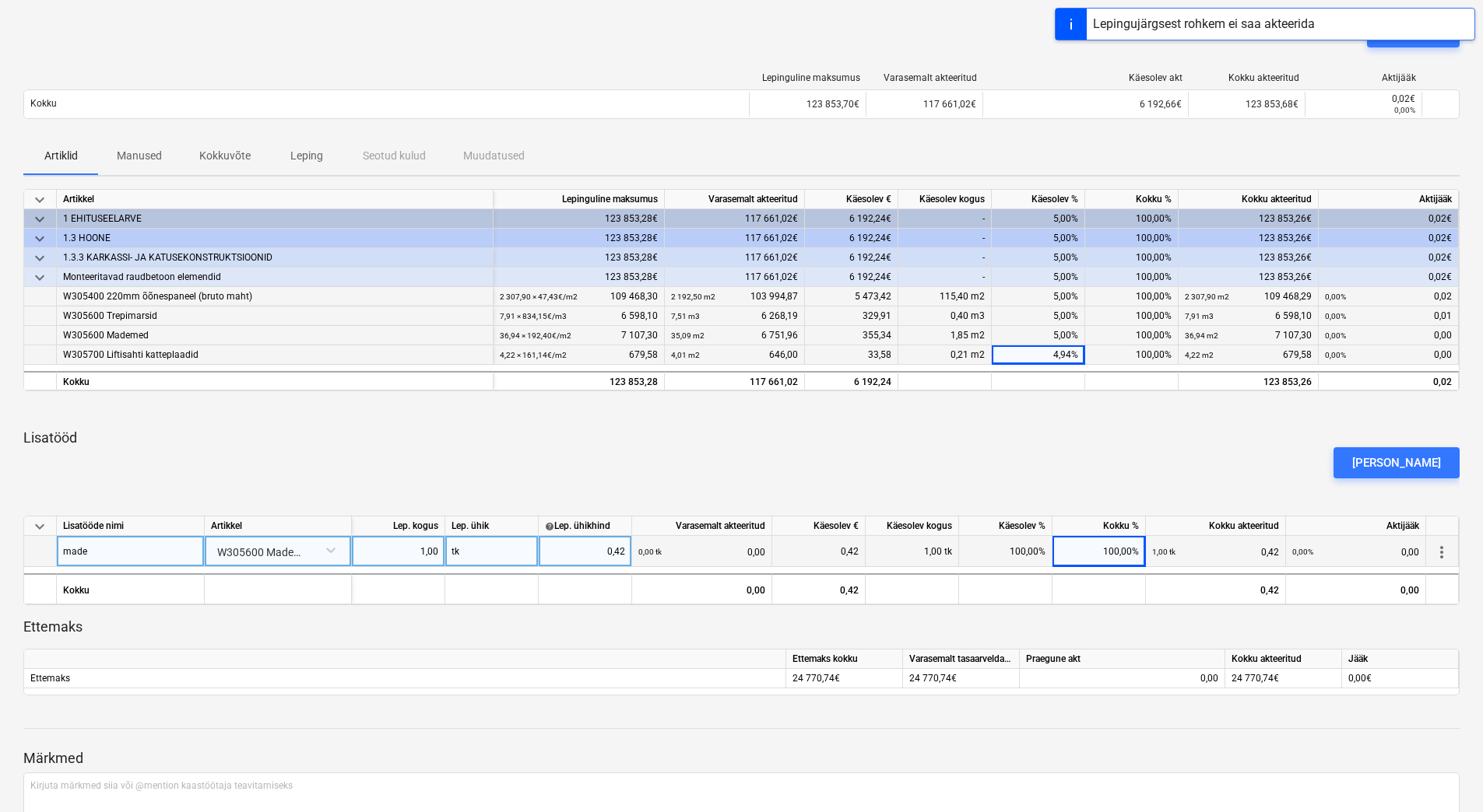
click at [1047, 437] on p "Lisatööd" at bounding box center [741, 438] width 1436 height 18
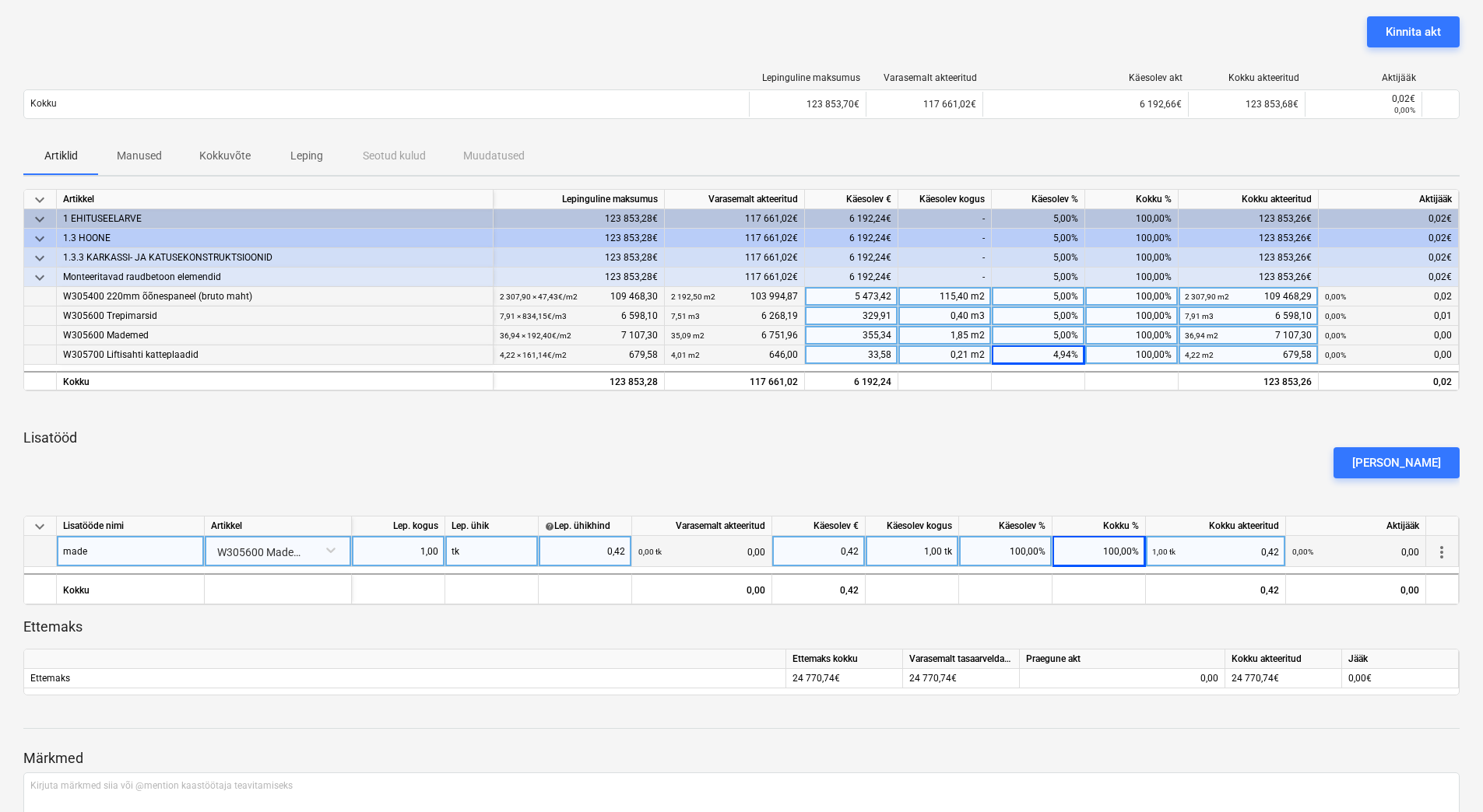
click at [1034, 313] on div "5,00%" at bounding box center [1038, 315] width 93 height 19
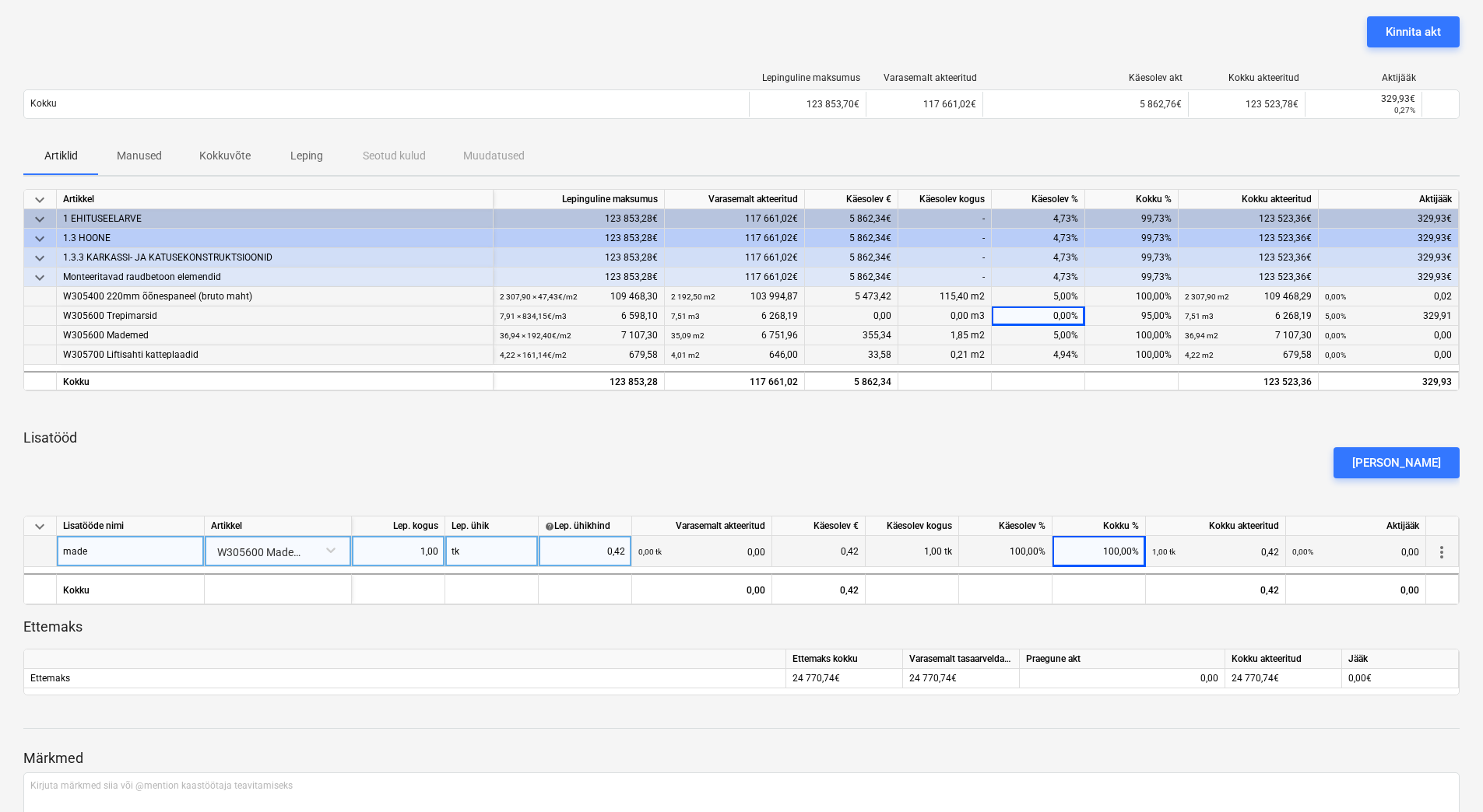
click at [1034, 285] on div "4,73%" at bounding box center [1038, 277] width 93 height 19
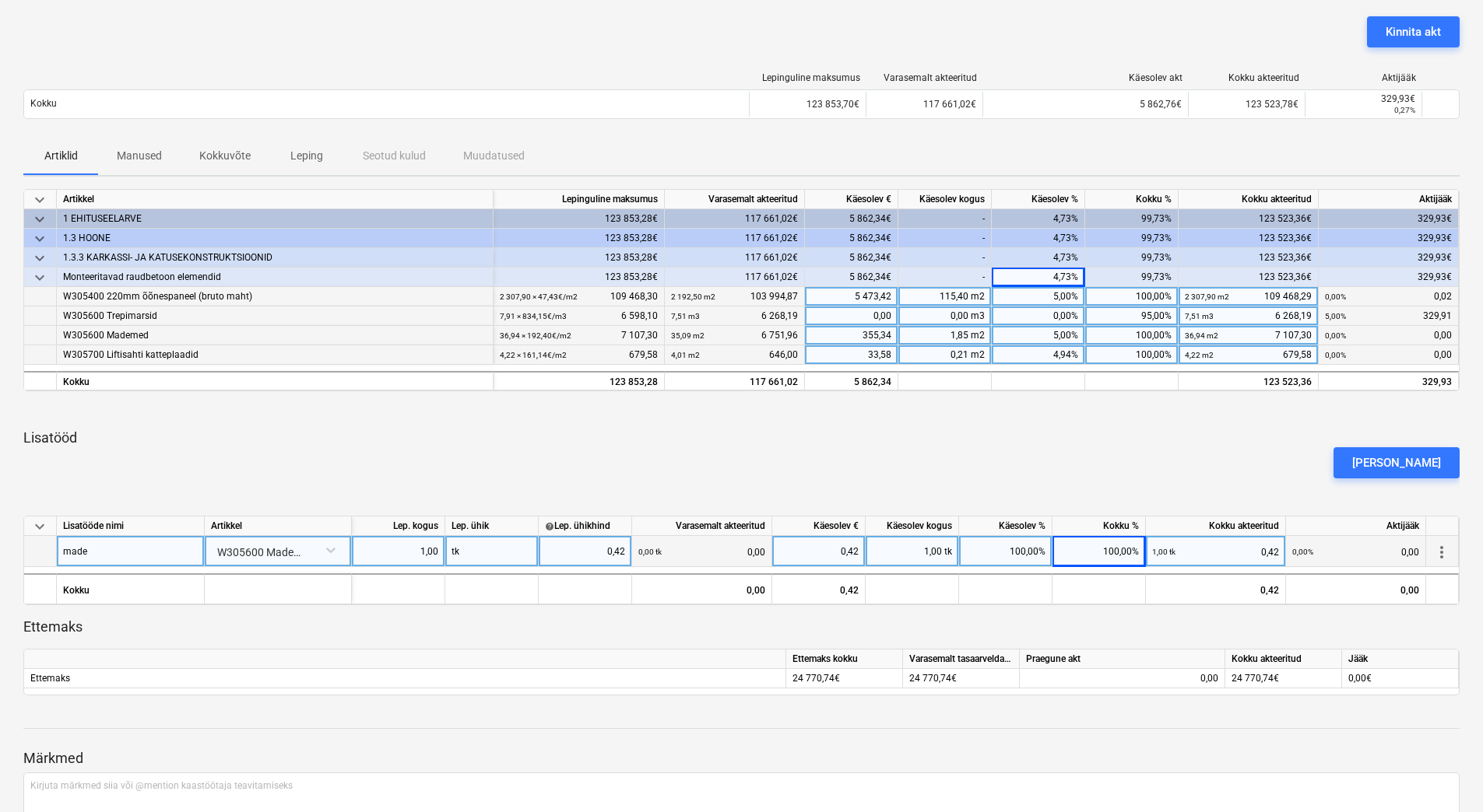
click at [1041, 300] on div "5,00%" at bounding box center [1038, 296] width 93 height 19
click at [1056, 416] on div at bounding box center [741, 410] width 1436 height 13
click at [1047, 299] on div "0,00%" at bounding box center [1038, 296] width 93 height 19
click at [1043, 317] on div "0,00%" at bounding box center [1038, 315] width 93 height 19
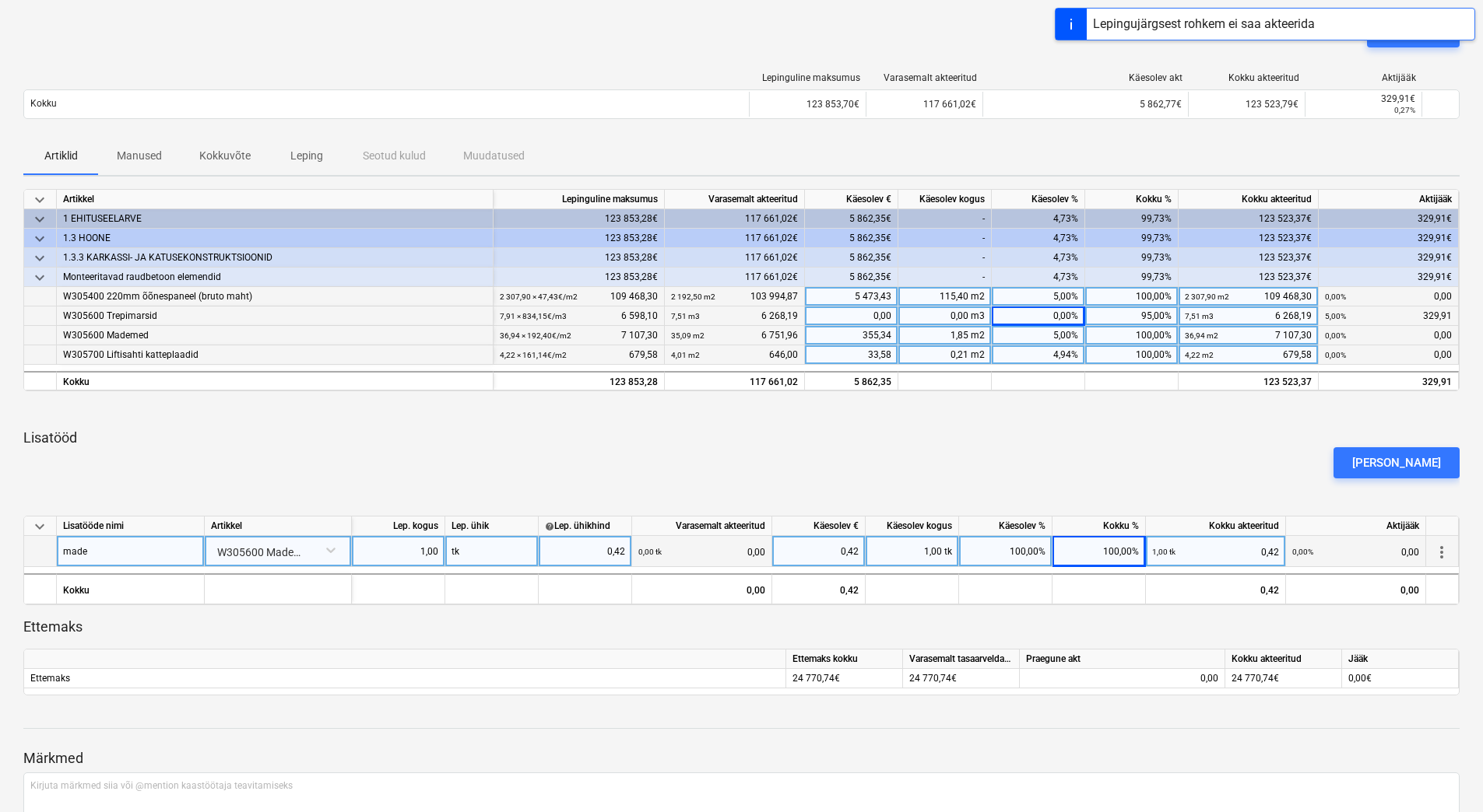
click at [1043, 317] on div "0,00%" at bounding box center [1038, 315] width 93 height 19
click at [1035, 426] on div "keyboard_arrow_down Artikkel Lepinguline maksumus Varasemalt akteeritud Käesole…" at bounding box center [741, 443] width 1436 height 507
click at [1106, 442] on div "Lisa lisatöö" at bounding box center [741, 463] width 1448 height 44
click at [1447, 31] on button "Kinnita akt" at bounding box center [1413, 32] width 93 height 31
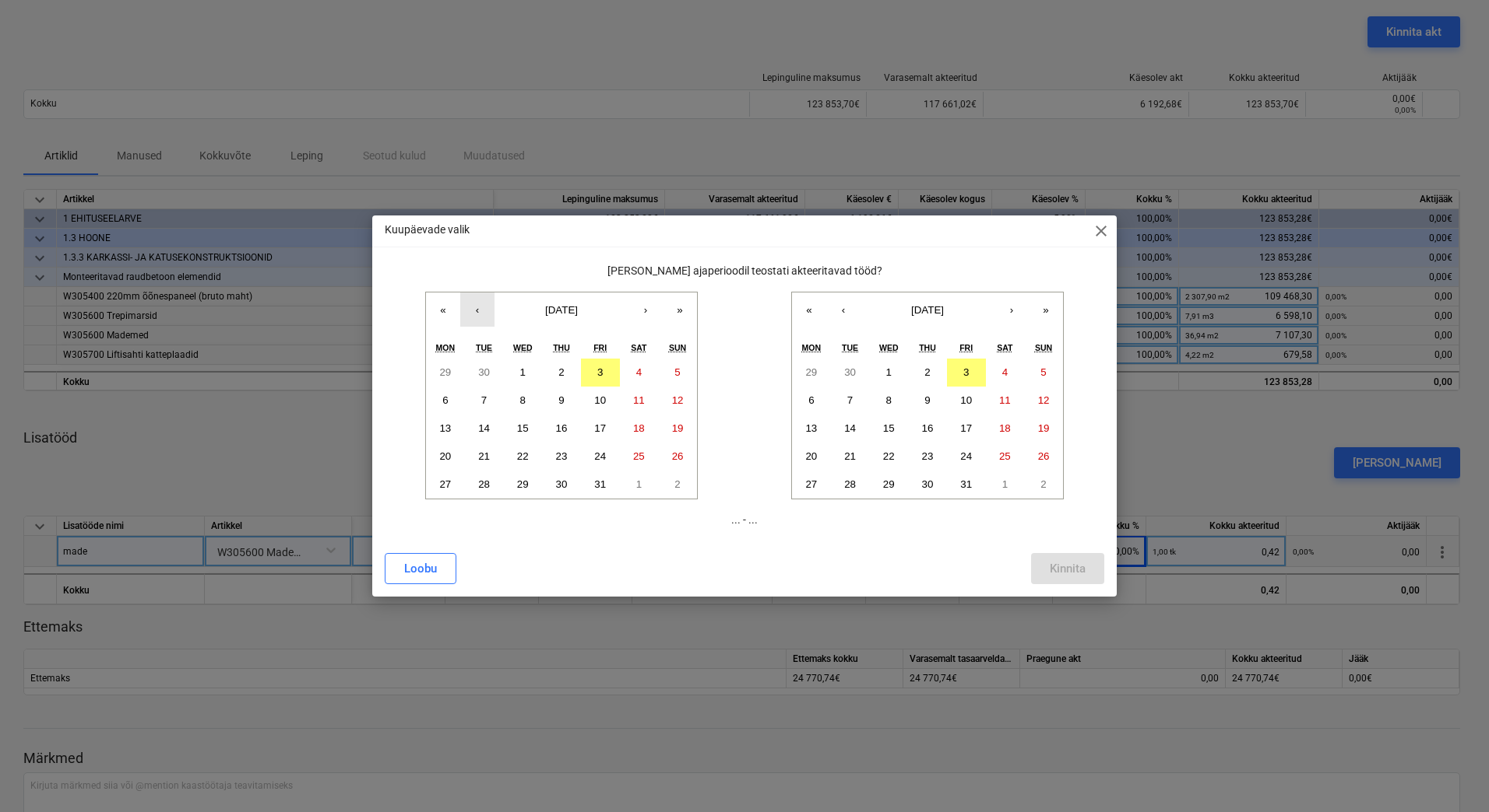
click at [477, 308] on button "‹" at bounding box center [478, 310] width 35 height 35
click at [473, 313] on button "‹" at bounding box center [478, 310] width 35 height 35
click at [515, 371] on button "30" at bounding box center [522, 373] width 39 height 28
click at [884, 366] on button "1" at bounding box center [888, 373] width 39 height 28
click at [1061, 562] on div "Kinnita" at bounding box center [1067, 569] width 36 height 20
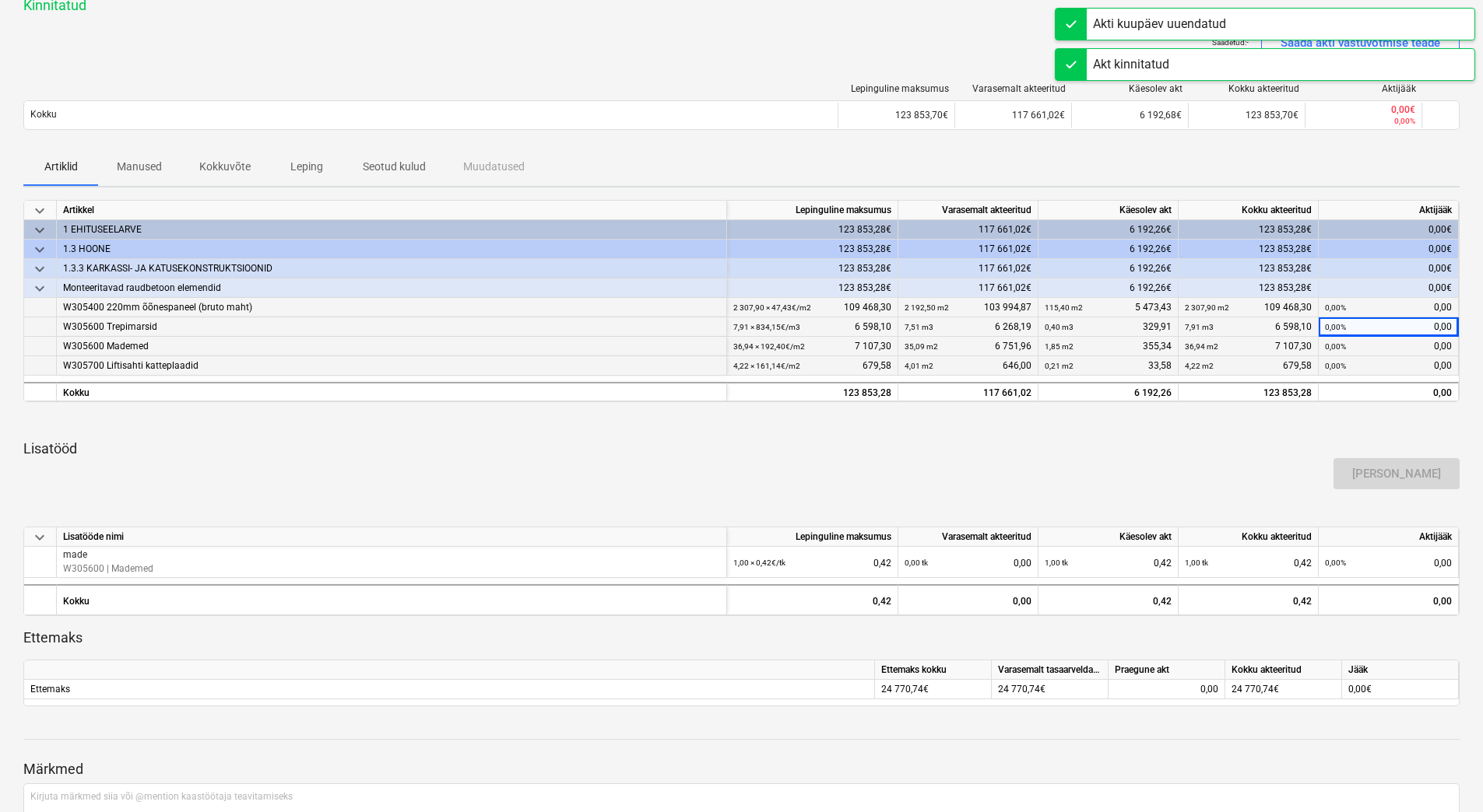
scroll to position [0, 0]
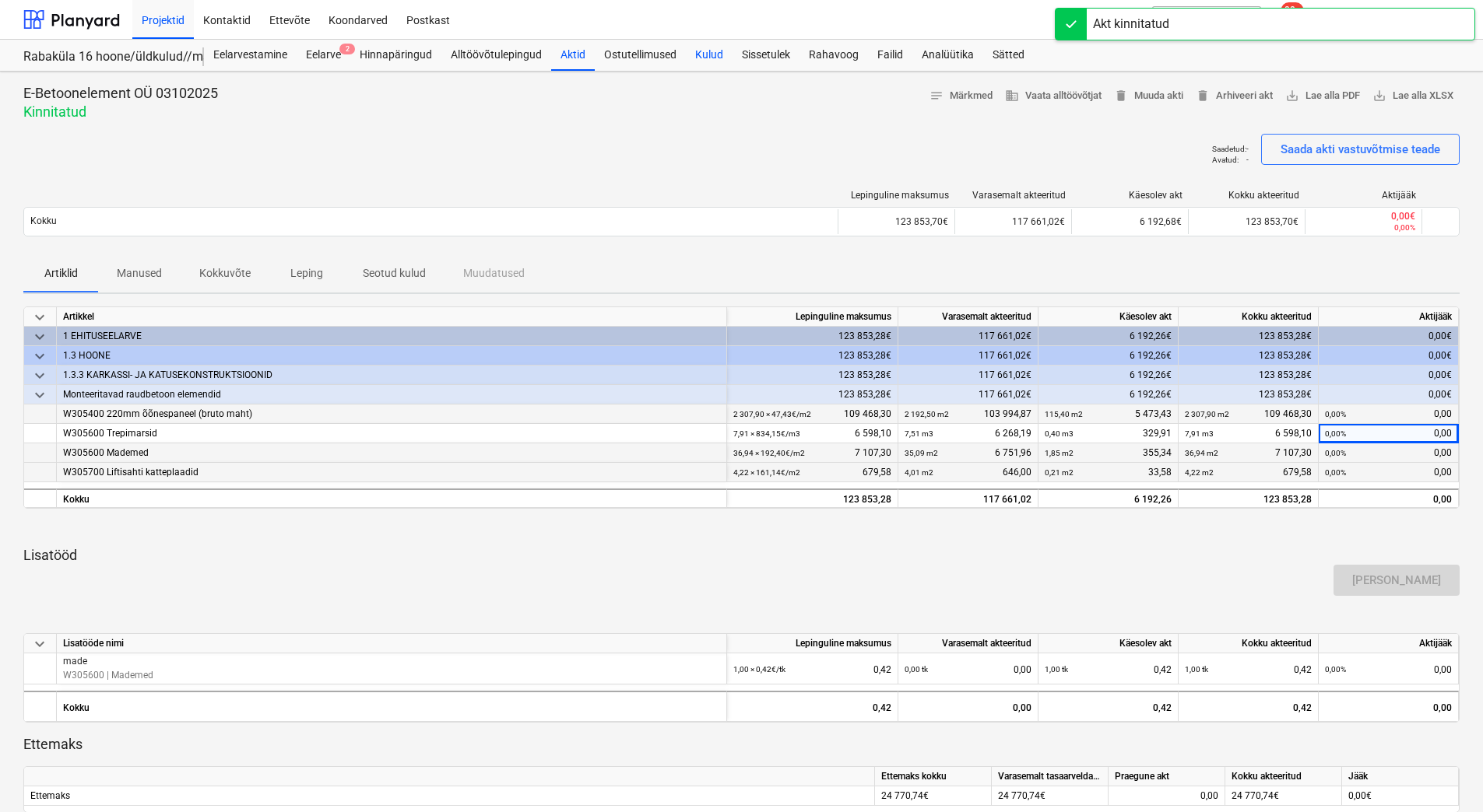
click at [712, 56] on div "Kulud" at bounding box center [708, 56] width 46 height 31
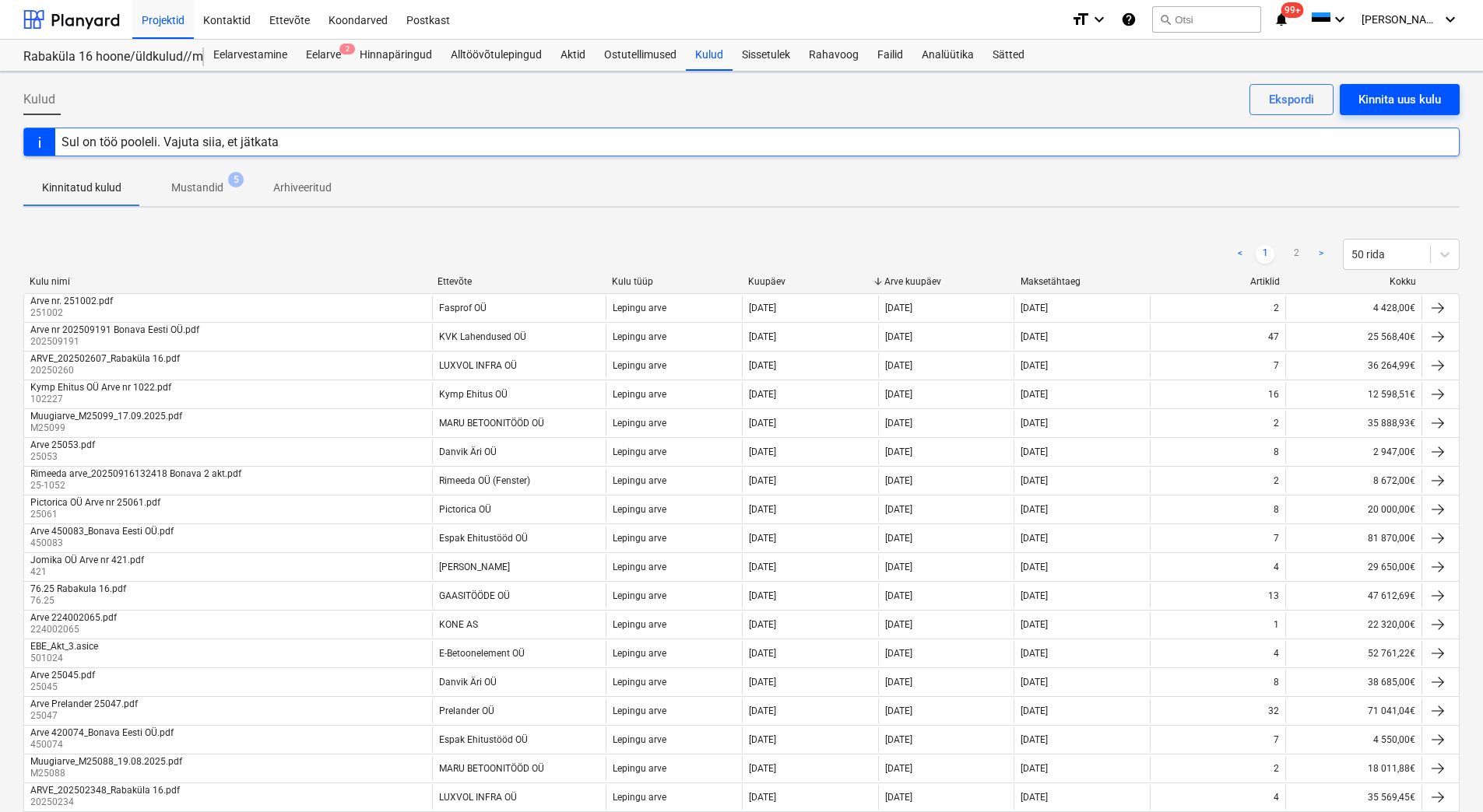
click at [1409, 102] on div "Kinnita uus kulu" at bounding box center [1399, 99] width 83 height 20
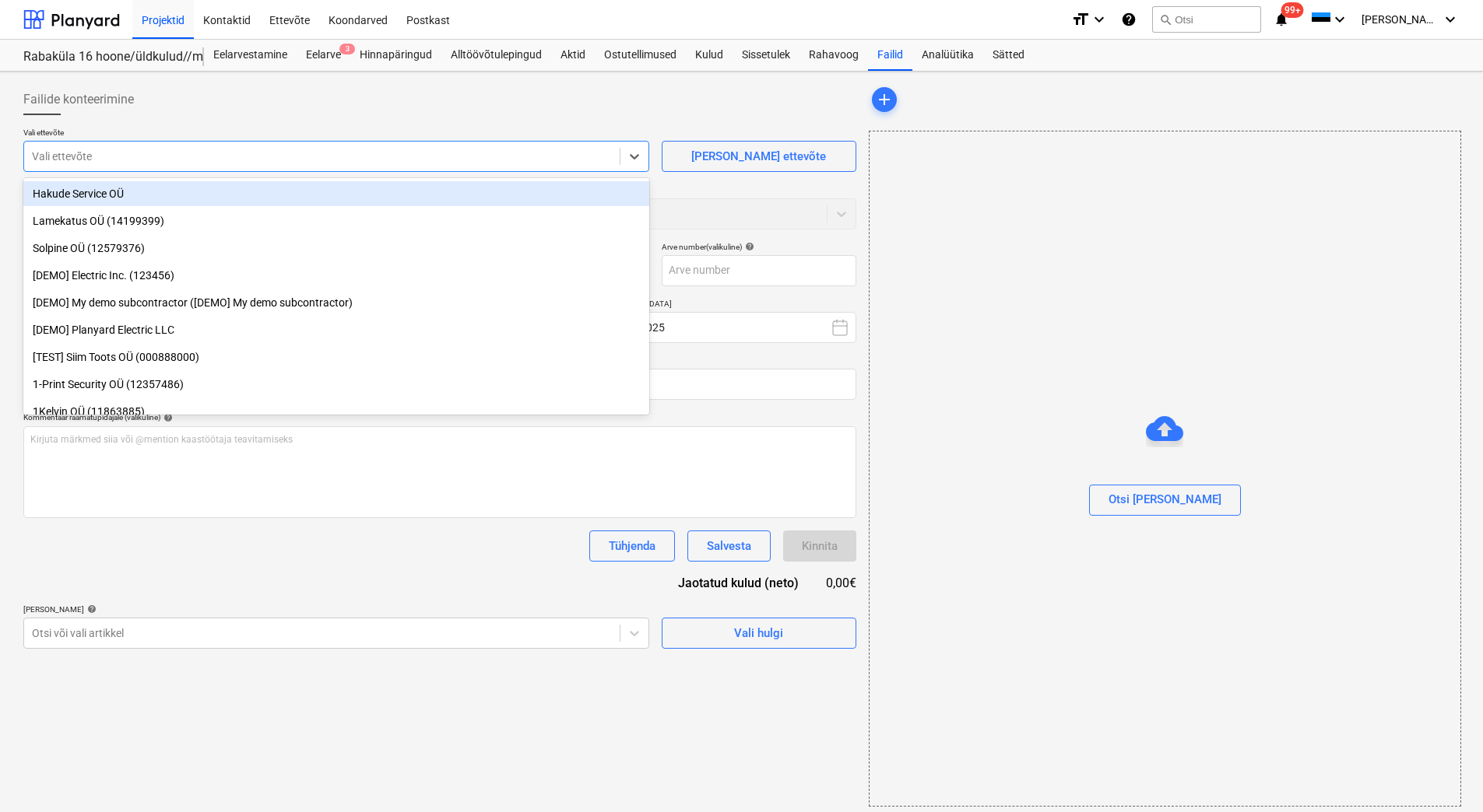
click at [167, 158] on div at bounding box center [322, 156] width 580 height 15
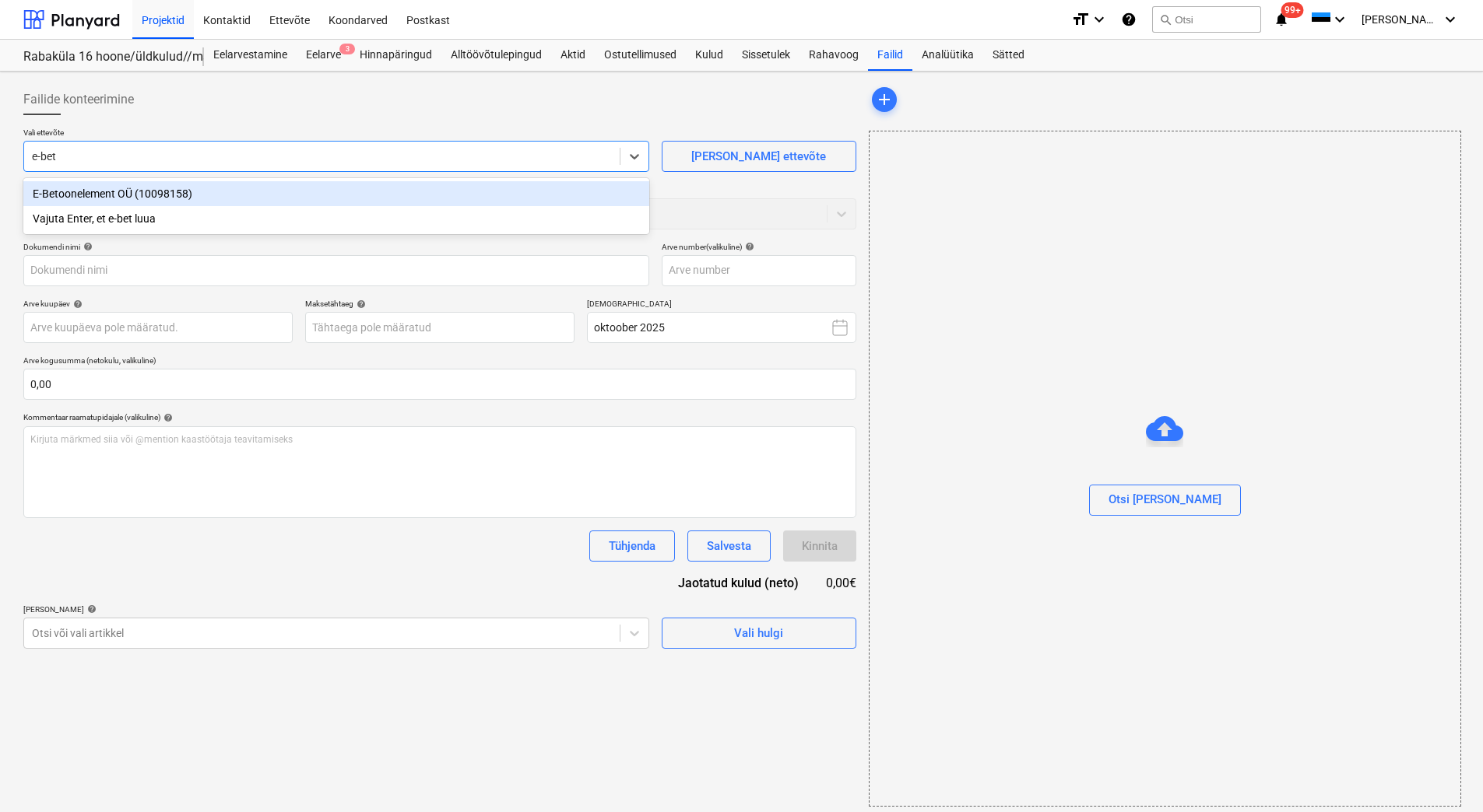
click at [162, 192] on div "E-Betoonelement OÜ (10098158)" at bounding box center [336, 193] width 626 height 25
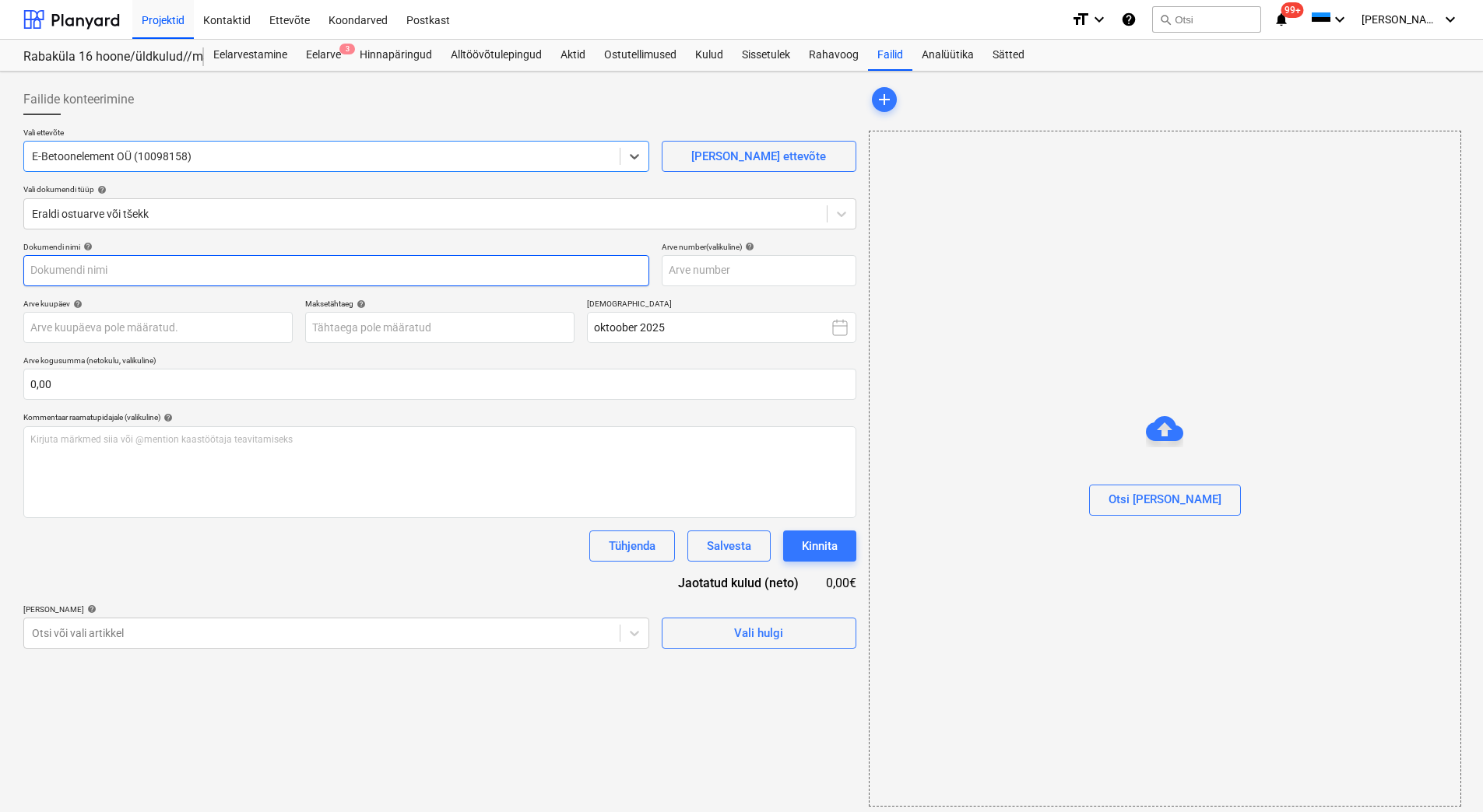
click at [67, 274] on input "text" at bounding box center [336, 271] width 626 height 31
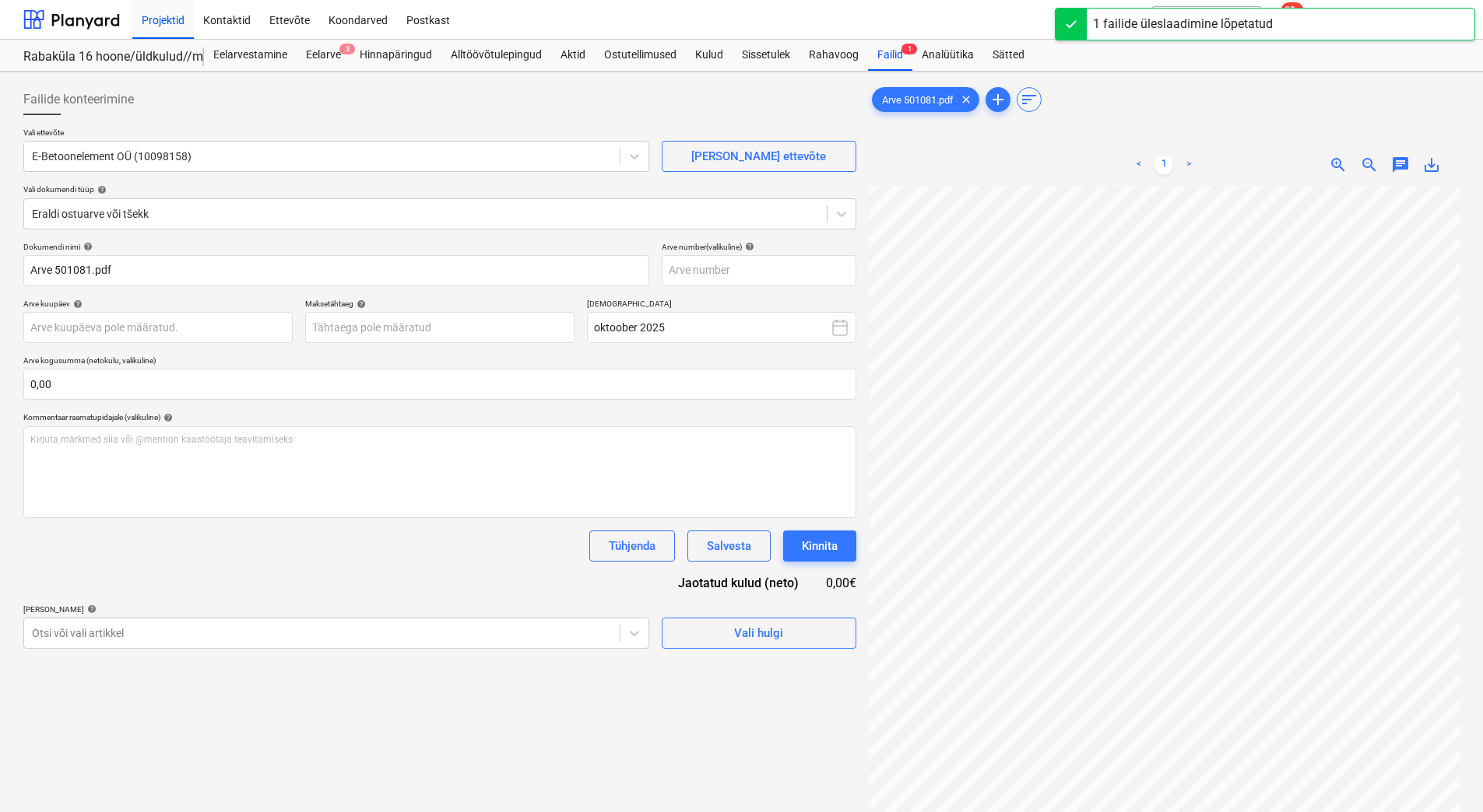
scroll to position [75, 132]
click at [693, 267] on input "text" at bounding box center [758, 271] width 194 height 31
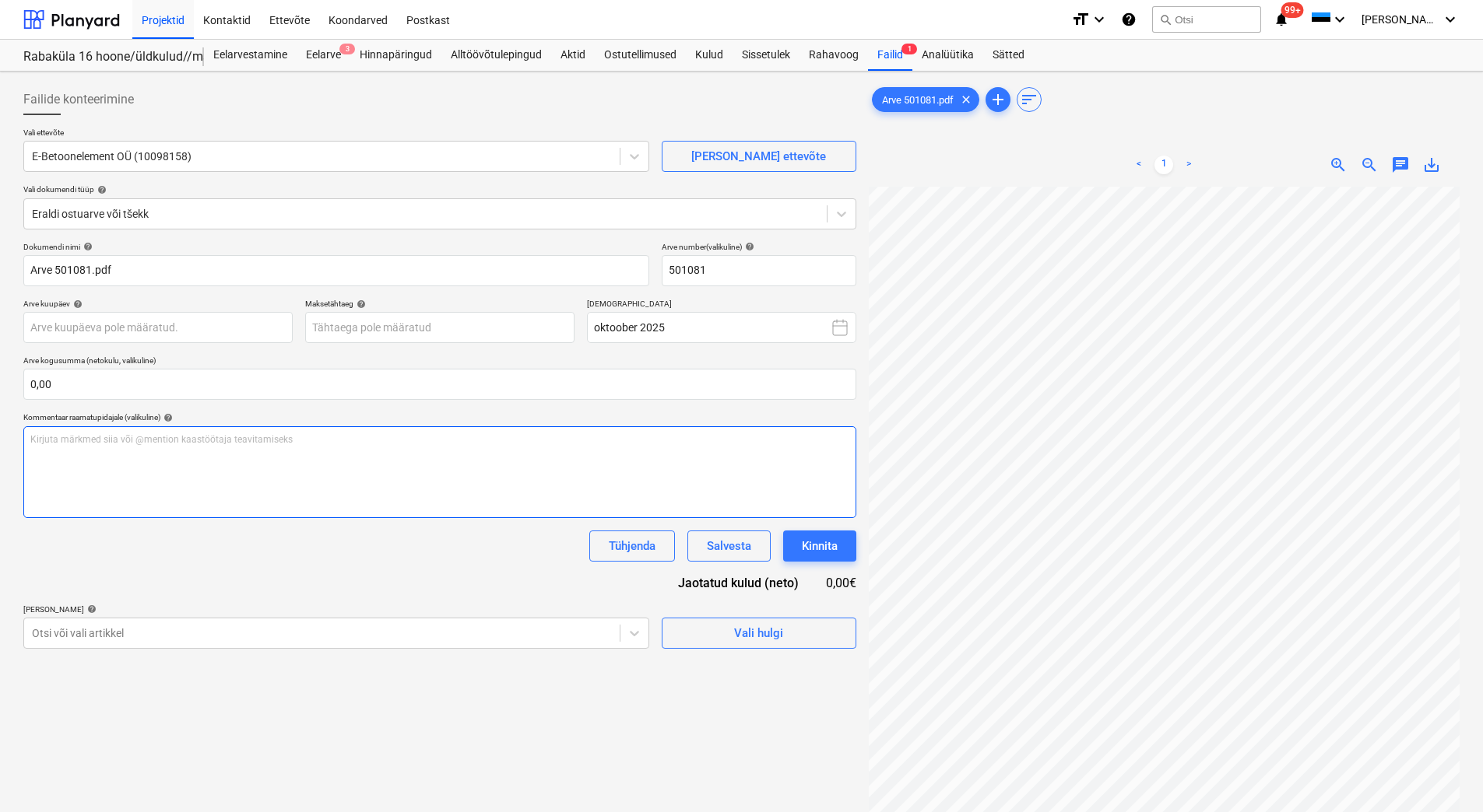
scroll to position [0, 132]
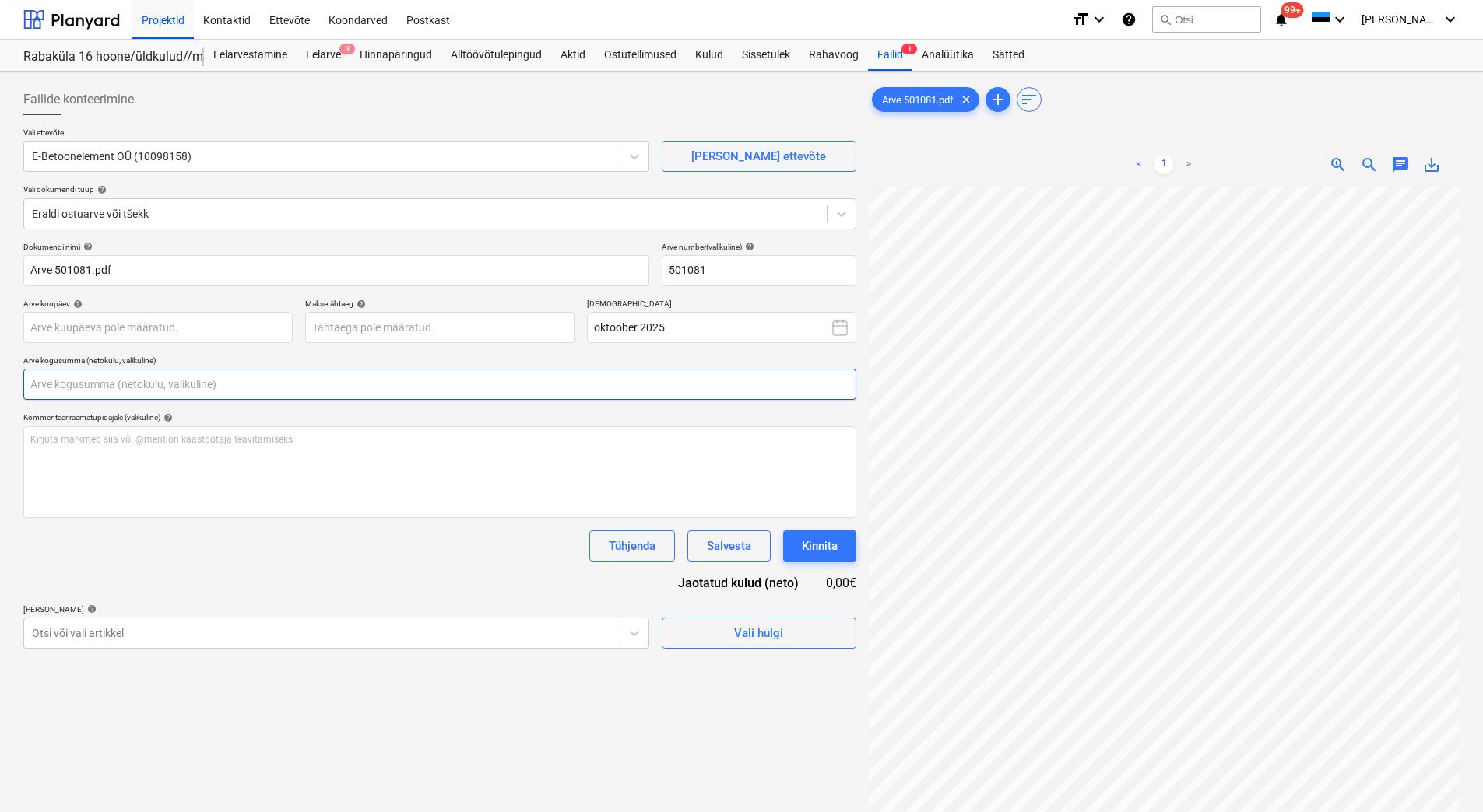
click at [64, 375] on input "text" at bounding box center [440, 385] width 833 height 31
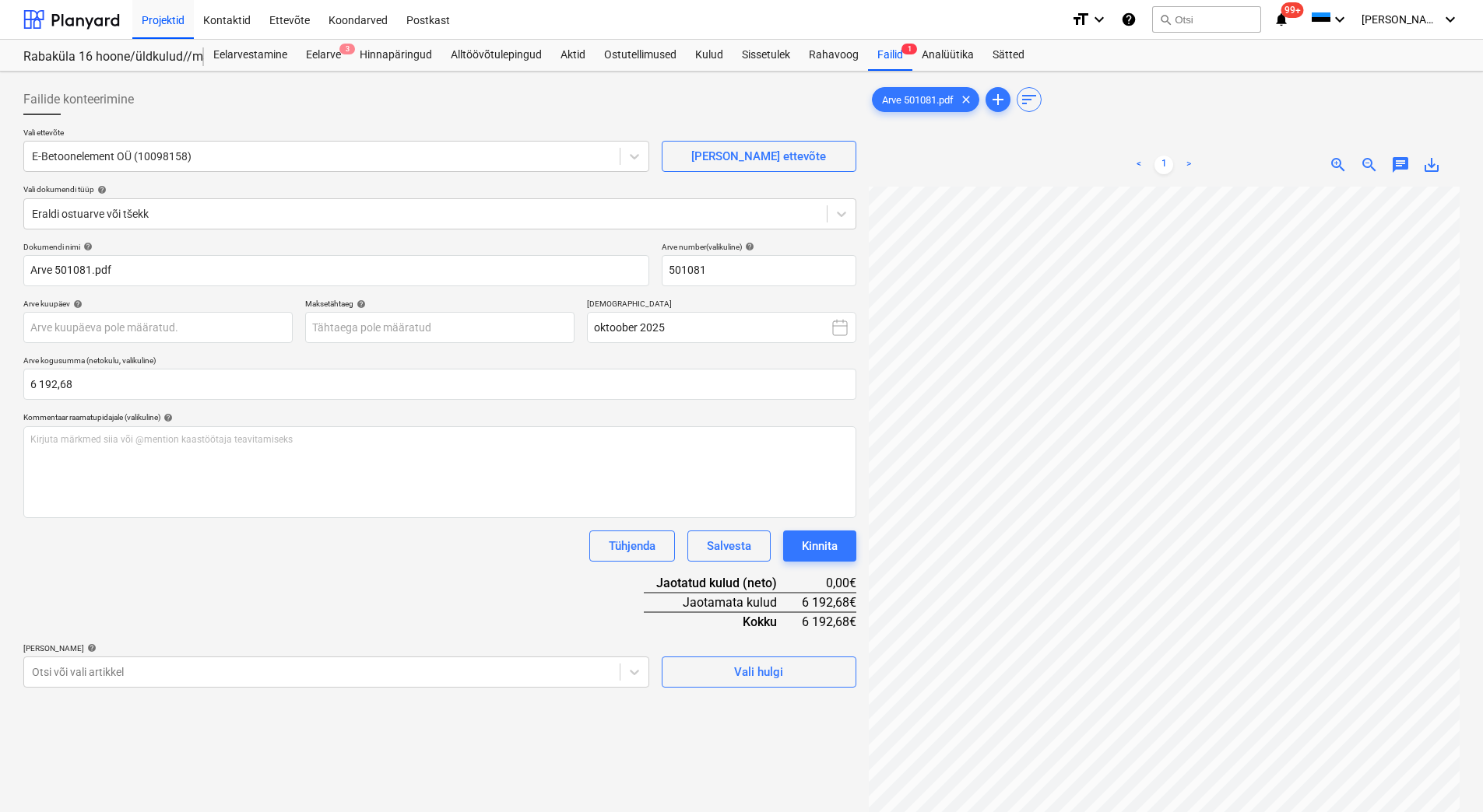
click at [199, 584] on div "Dokumendi nimi help Arve 501081.pdf Arve number (valikuline) help 501081 Arve k…" at bounding box center [440, 465] width 833 height 446
click at [105, 213] on div at bounding box center [425, 213] width 787 height 15
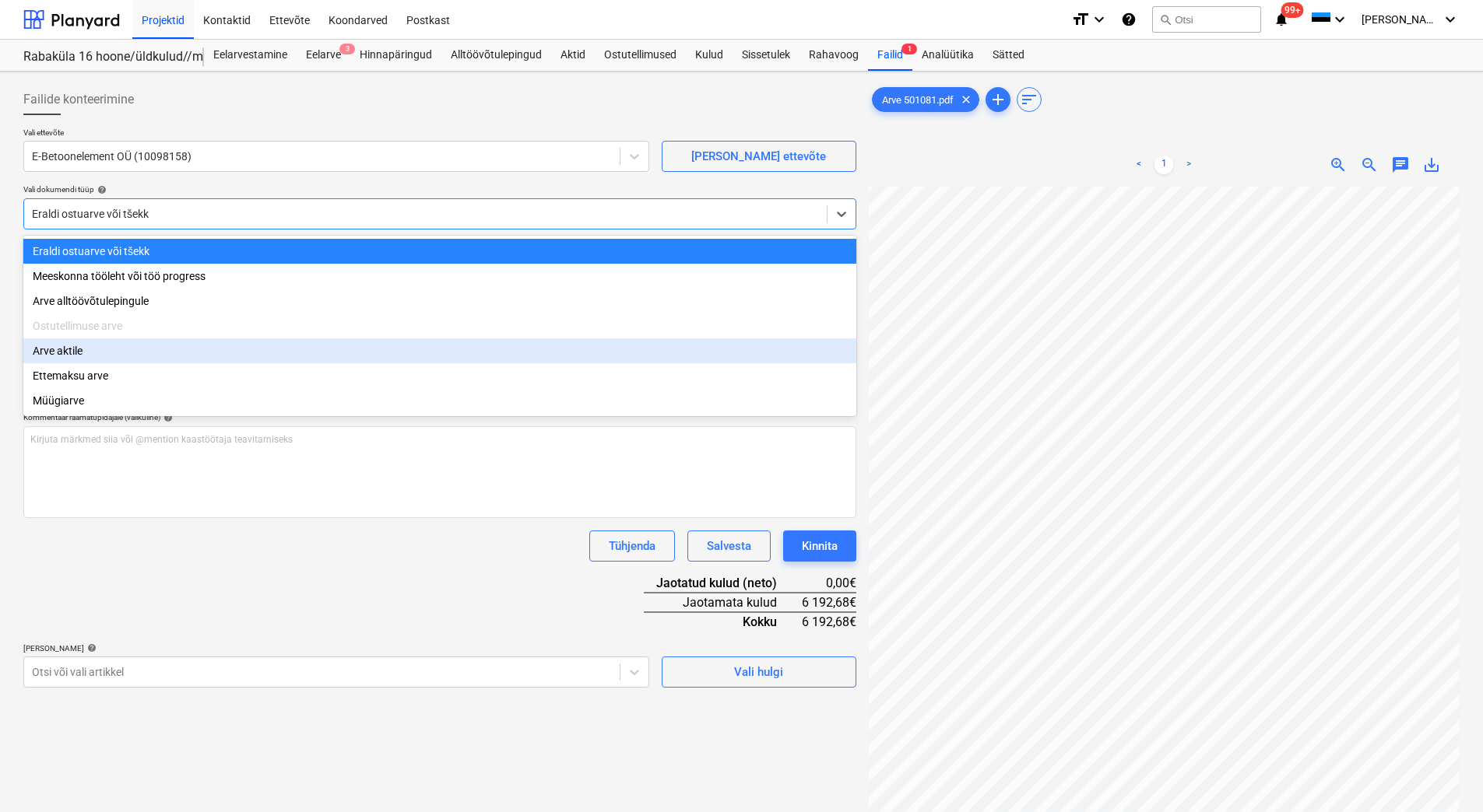
click at [77, 360] on div "Arve aktile" at bounding box center [440, 350] width 833 height 25
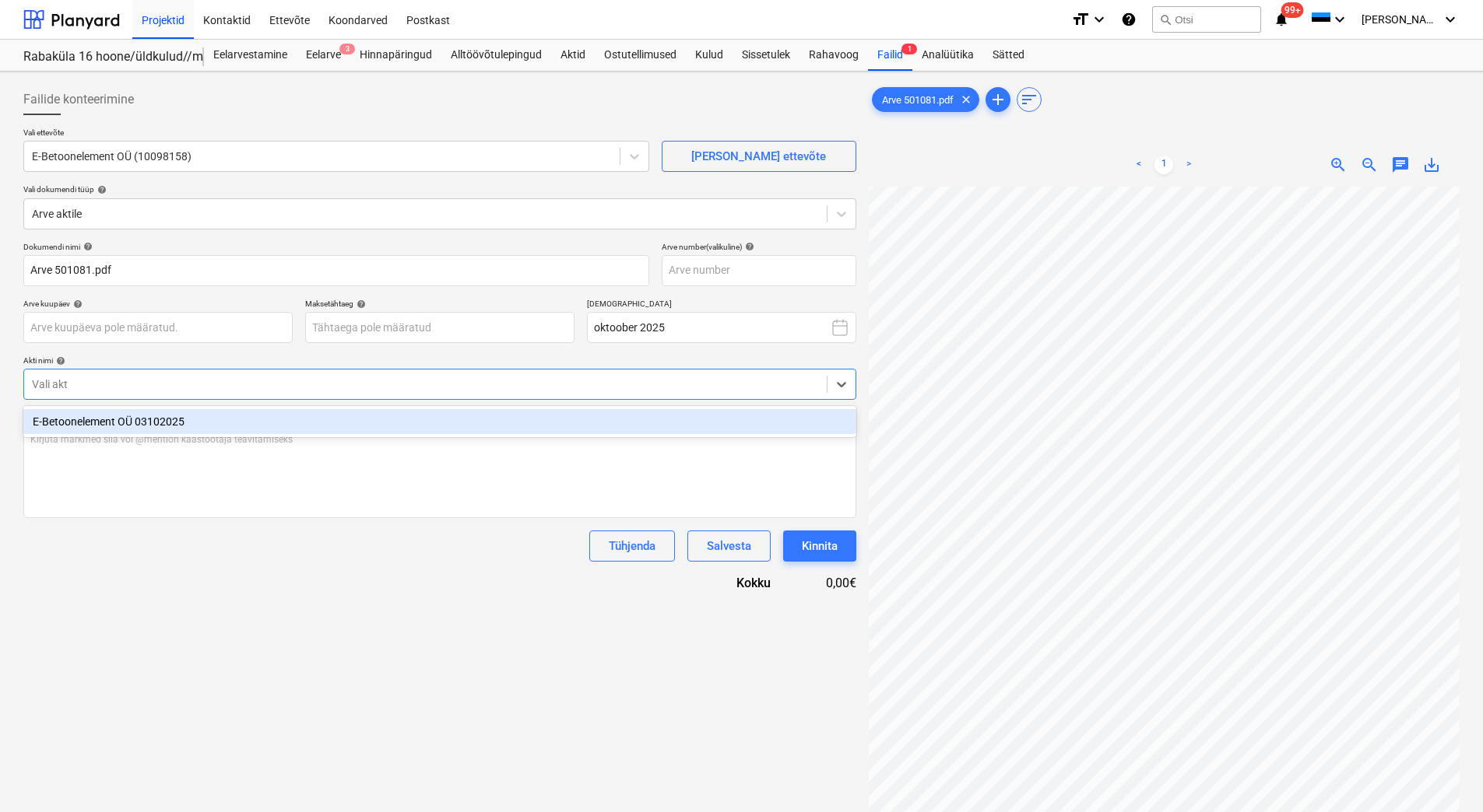
click at [72, 383] on div at bounding box center [425, 384] width 787 height 15
click at [72, 420] on div "E-Betoonelement OÜ 03102025" at bounding box center [440, 421] width 833 height 25
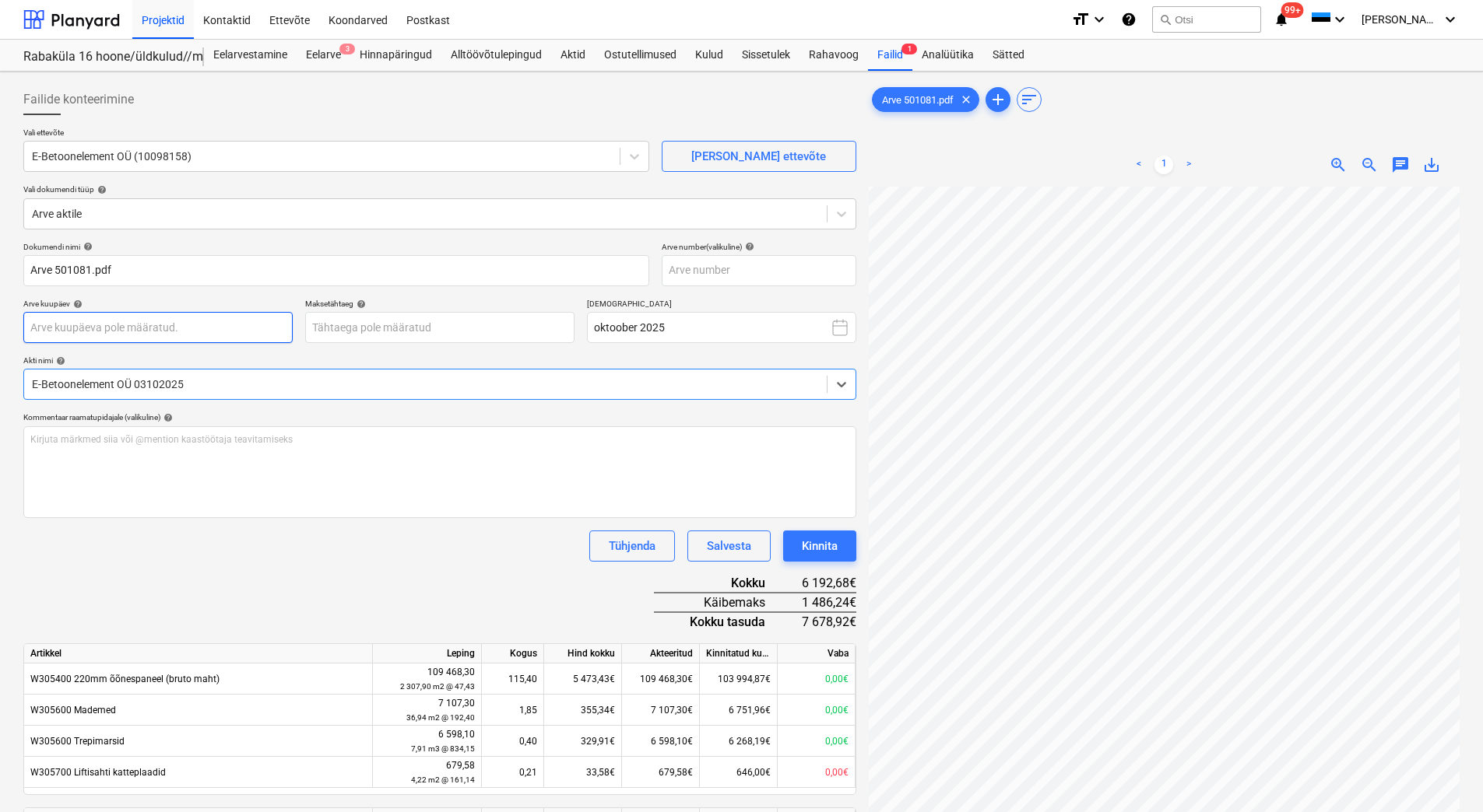
click at [96, 331] on body "Projektid Kontaktid Ettevõte Koondarved Postkast format_size keyboard_arrow_dow…" at bounding box center [741, 406] width 1483 height 812
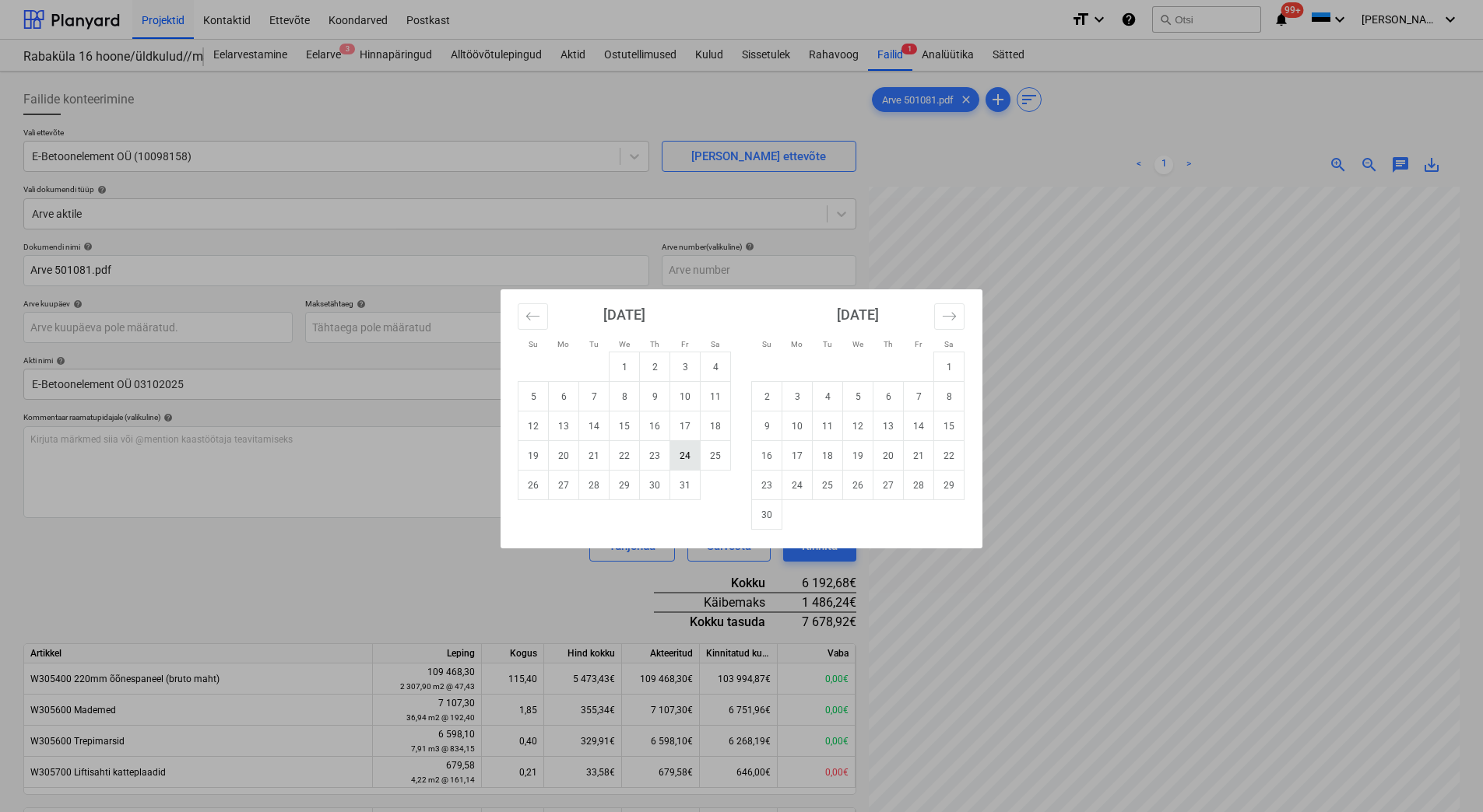
click at [684, 456] on td "24" at bounding box center [685, 456] width 30 height 29
click at [77, 327] on body "Projektid Kontaktid Ettevõte Koondarved Postkast format_size keyboard_arrow_dow…" at bounding box center [741, 406] width 1483 height 812
click at [530, 317] on icon "Move backward to switch to the previous month." at bounding box center [532, 316] width 15 height 15
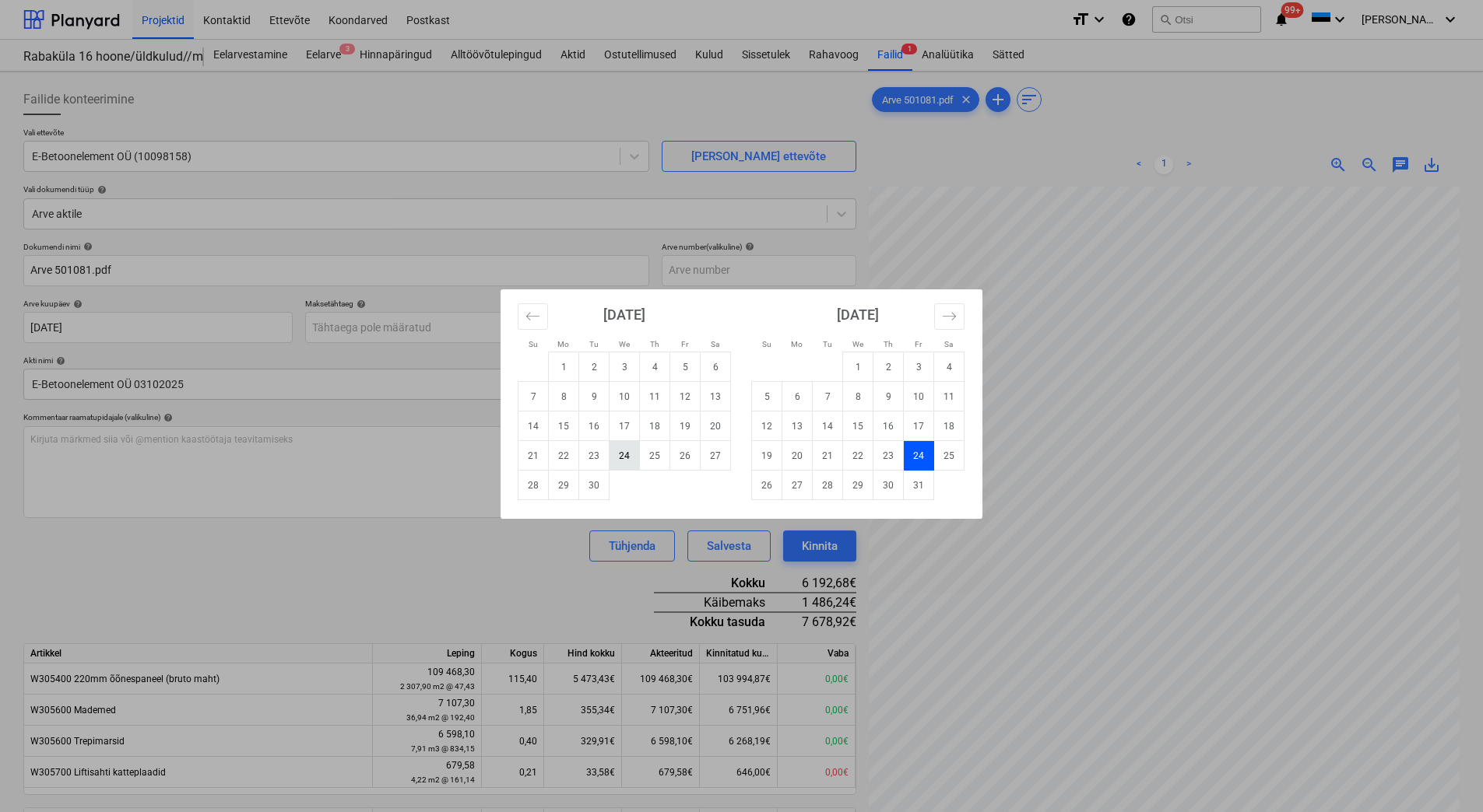
click at [629, 456] on td "24" at bounding box center [624, 456] width 30 height 29
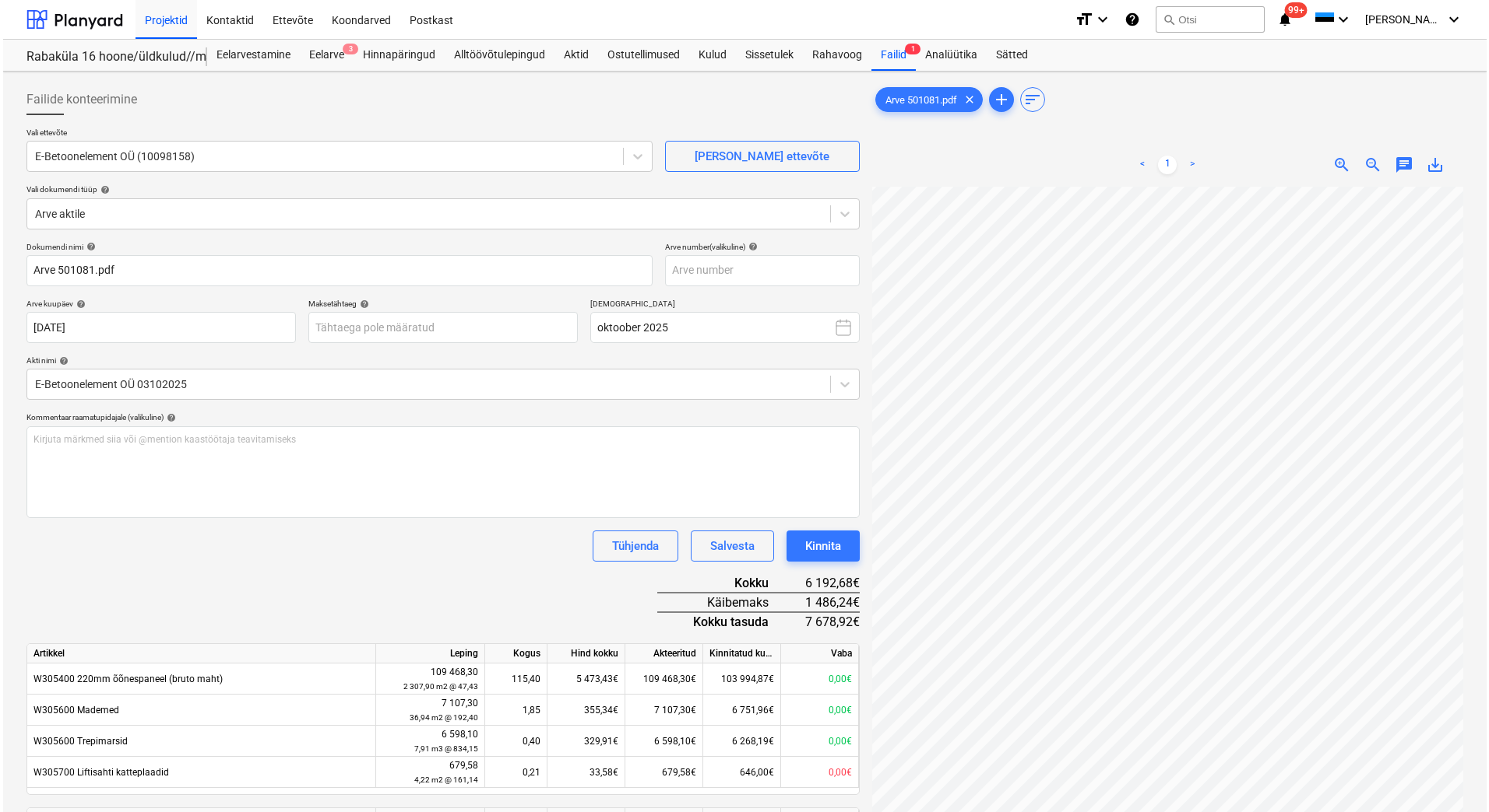
scroll to position [0, 132]
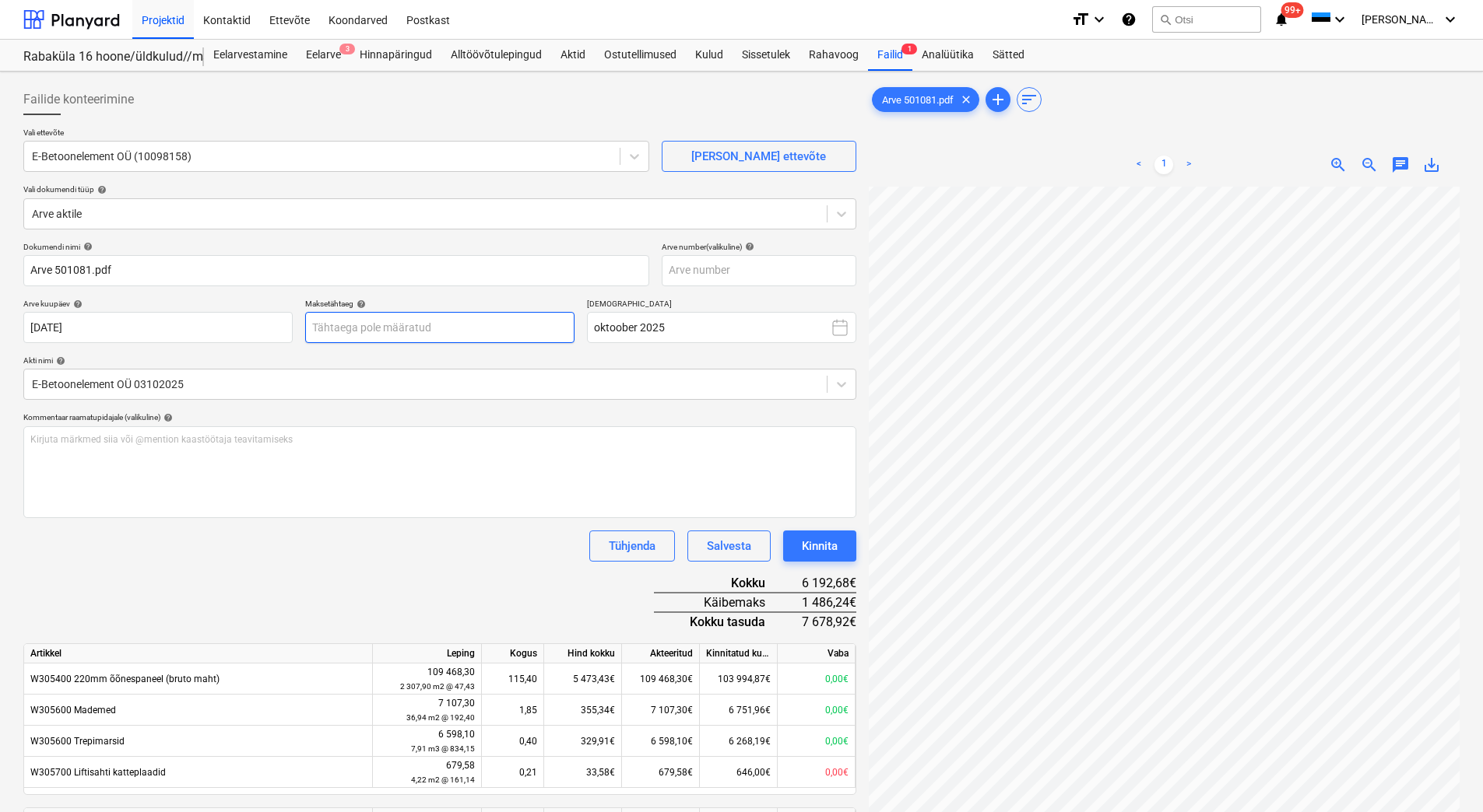
click at [338, 333] on body "Projektid Kontaktid Ettevõte Koondarved Postkast format_size keyboard_arrow_dow…" at bounding box center [741, 406] width 1483 height 812
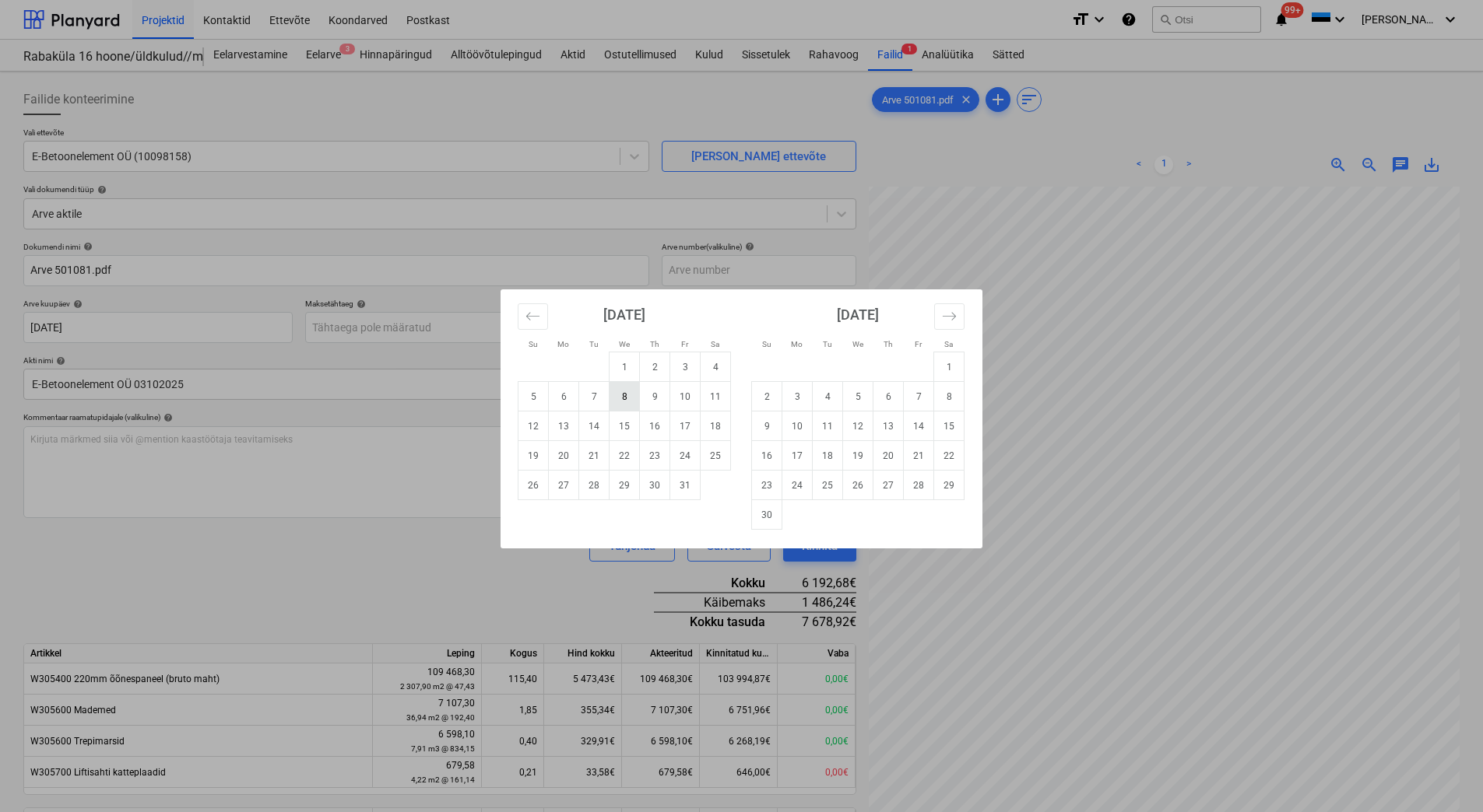
click at [628, 398] on td "8" at bounding box center [624, 396] width 30 height 29
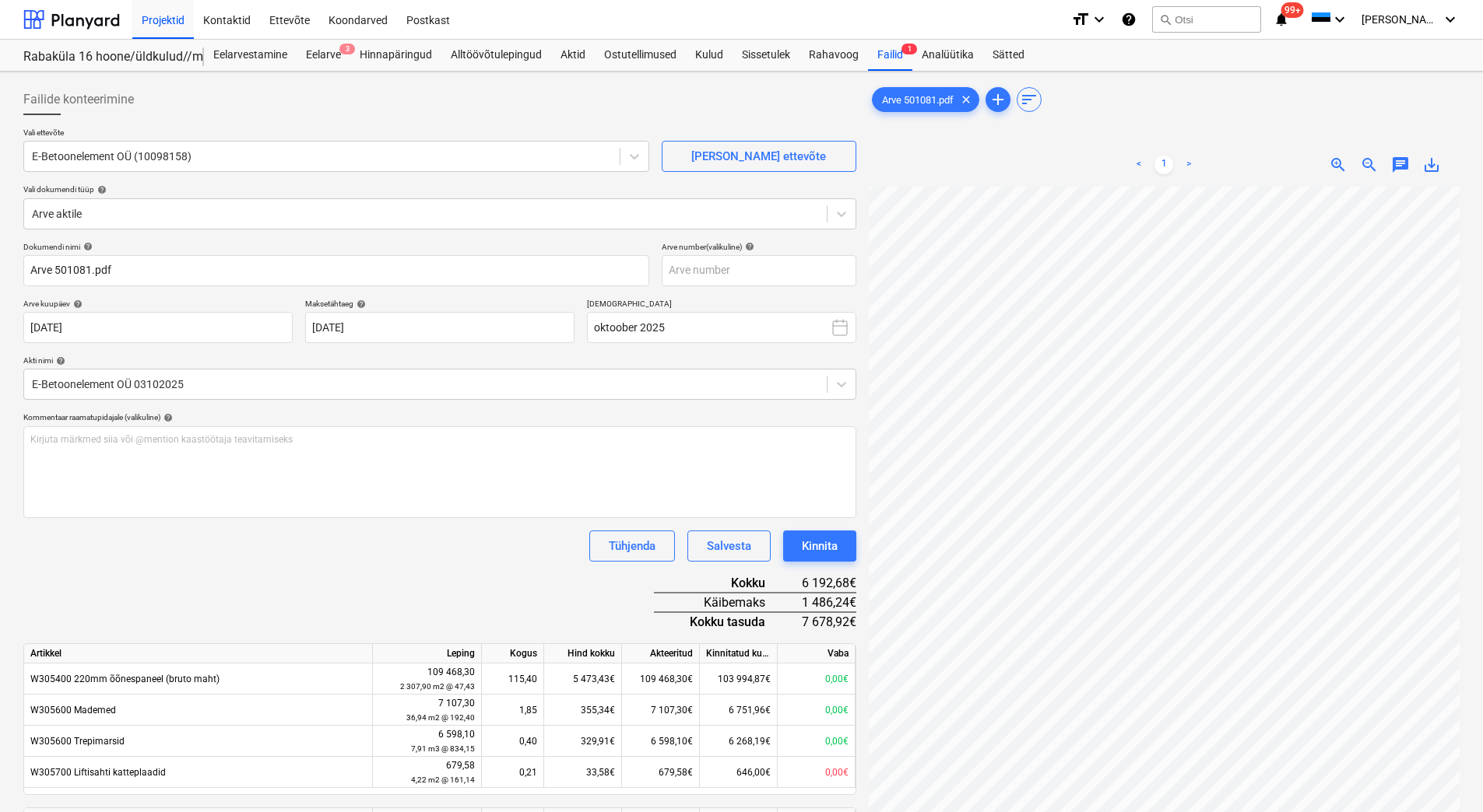
click at [434, 584] on div "Dokumendi nimi help Arve 501081.pdf Arve number (valikuline) help Arve kuupäev …" at bounding box center [440, 576] width 833 height 668
click at [834, 559] on button "Kinnita" at bounding box center [819, 546] width 73 height 31
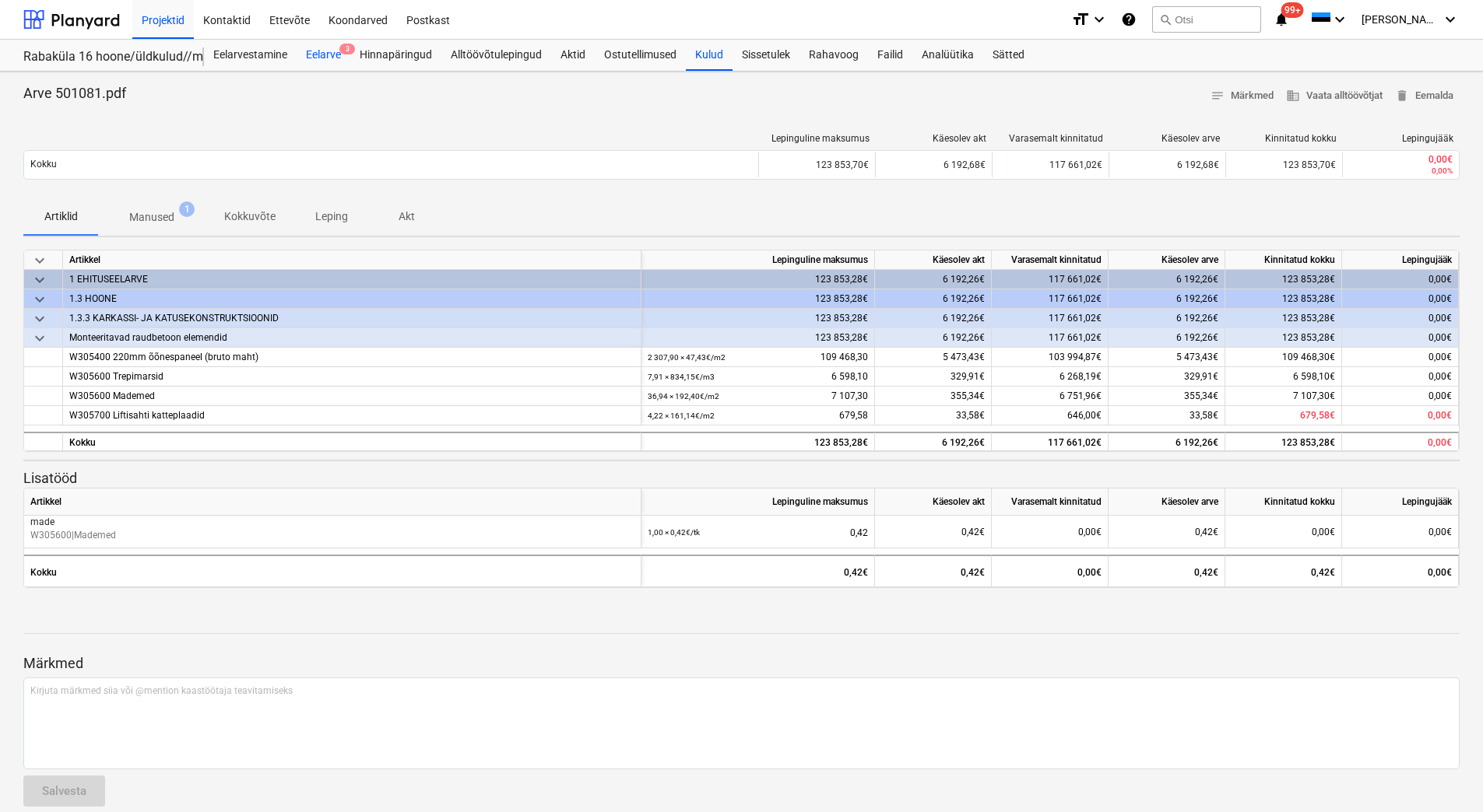
click at [322, 51] on div "Eelarve 3" at bounding box center [323, 56] width 54 height 31
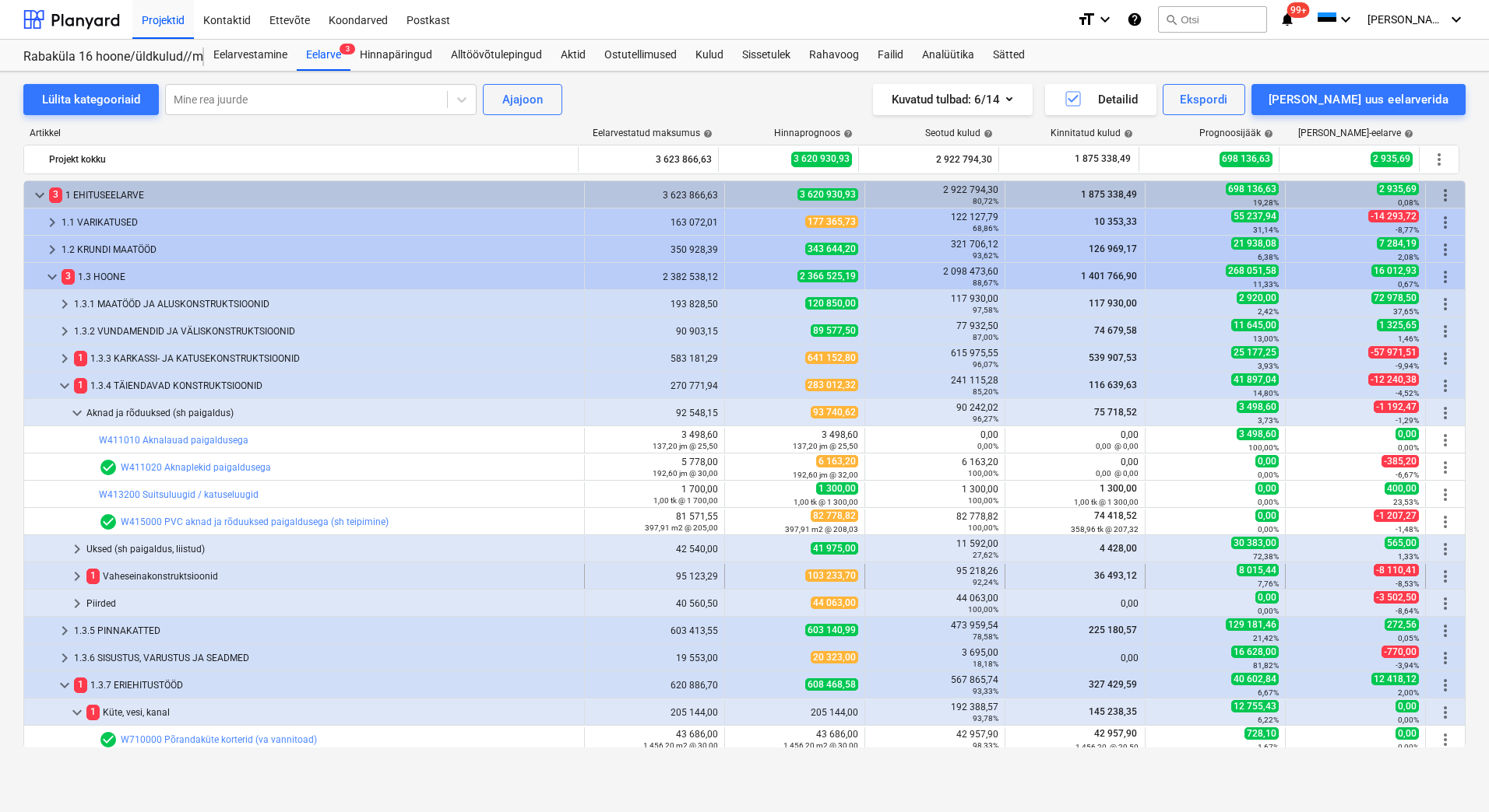
scroll to position [320, 0]
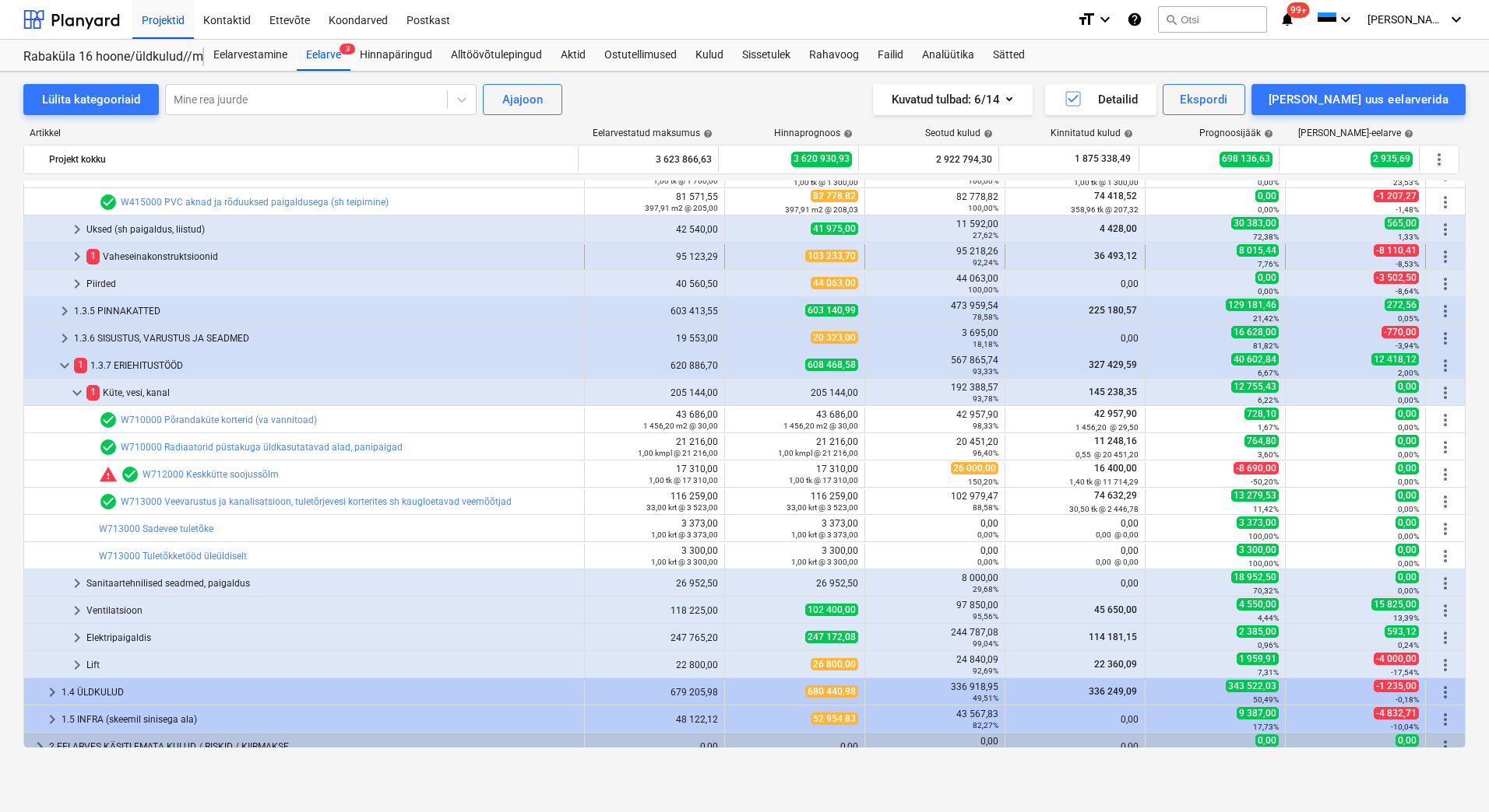
click at [126, 253] on div "1 Vaheseinakonstruktsioonid" at bounding box center [332, 256] width 491 height 25
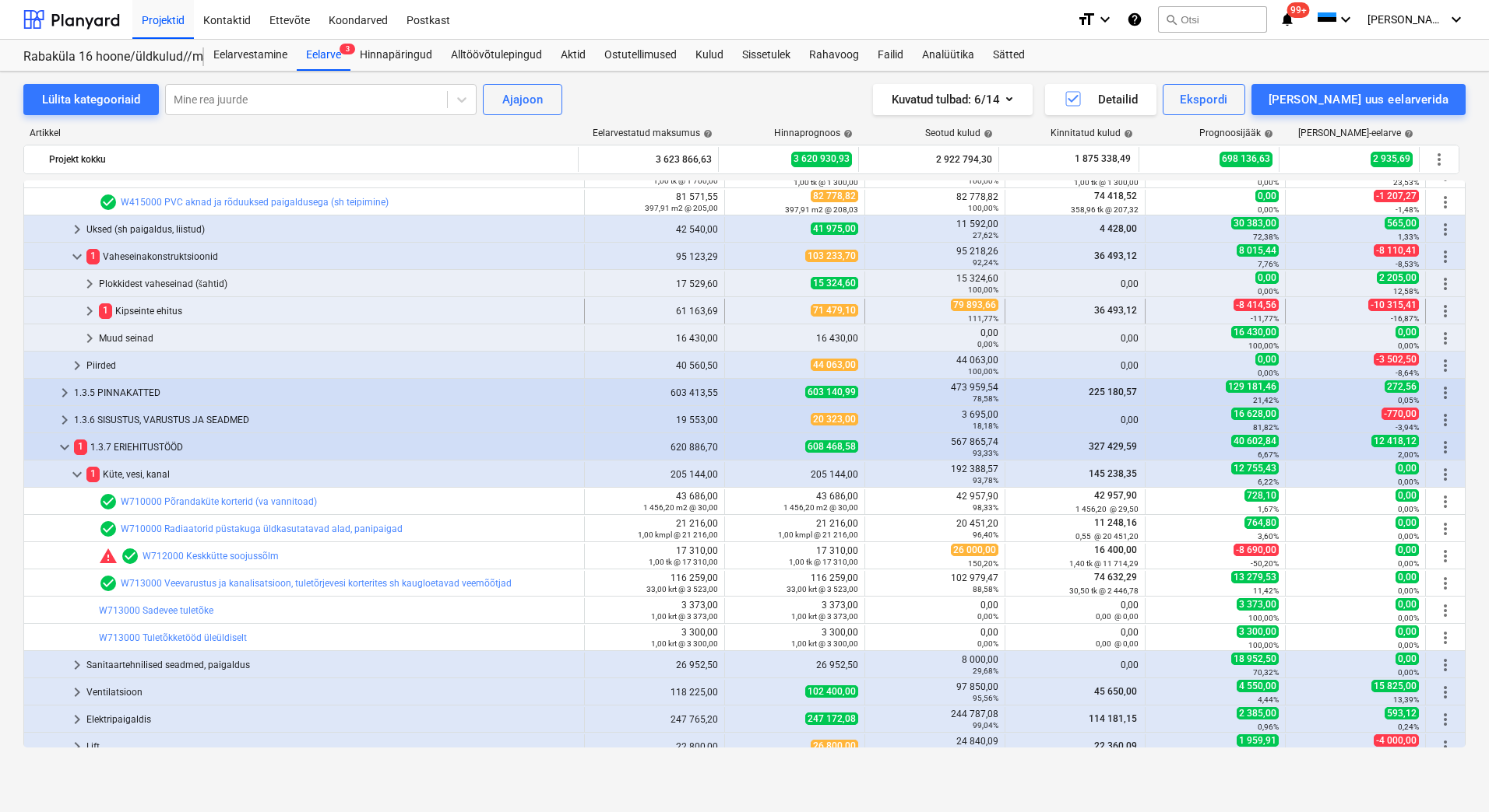
click at [130, 310] on div "1 Kipseinte ehitus" at bounding box center [337, 311] width 479 height 25
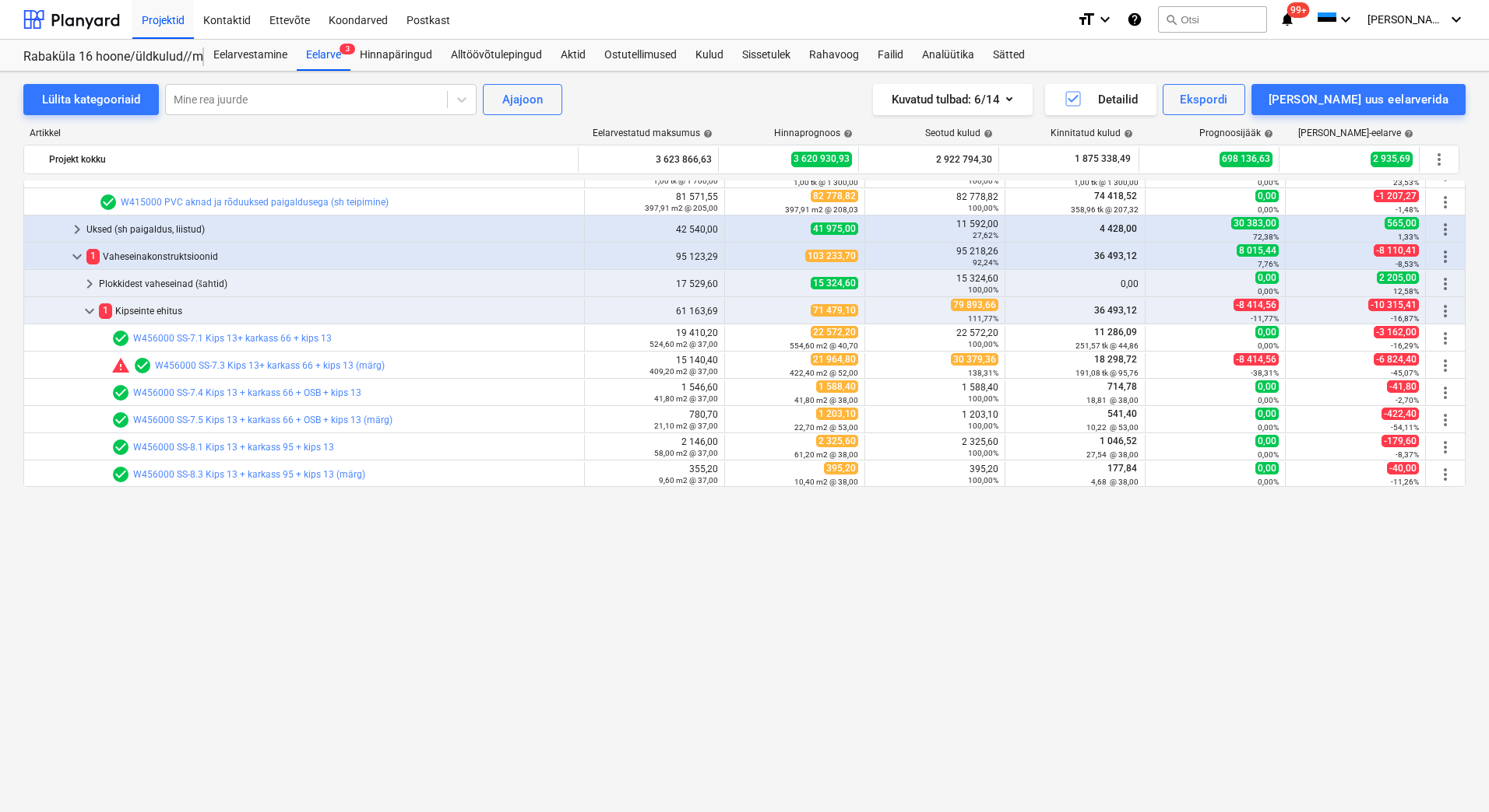
scroll to position [8, 0]
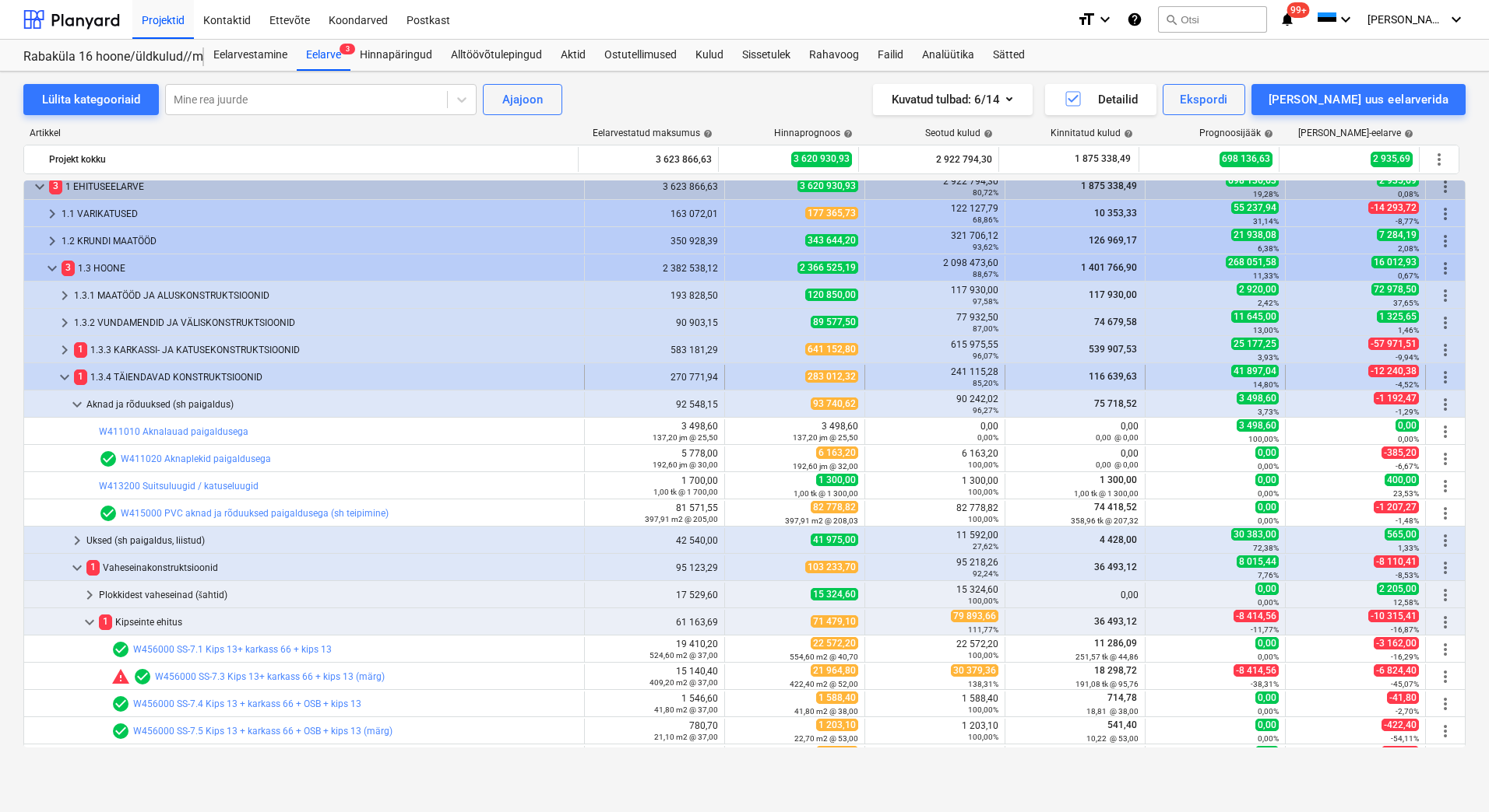
click at [129, 373] on div "1 1.3.4 TÄIENDAVAD KONSTRUKTSIOONID" at bounding box center [326, 376] width 503 height 25
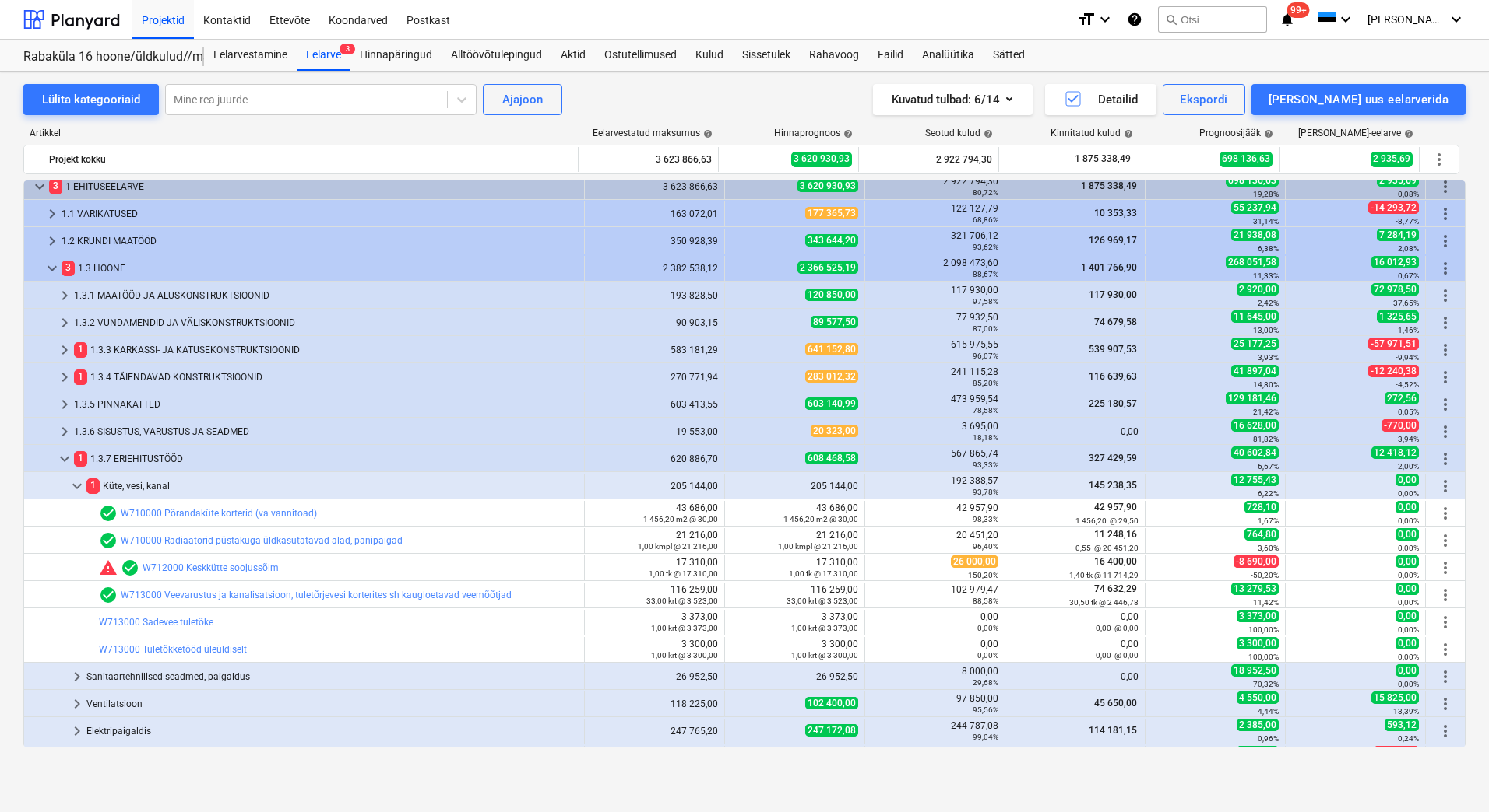
click at [129, 373] on div "1 1.3.4 TÄIENDAVAD KONSTRUKTSIOONID" at bounding box center [326, 376] width 503 height 25
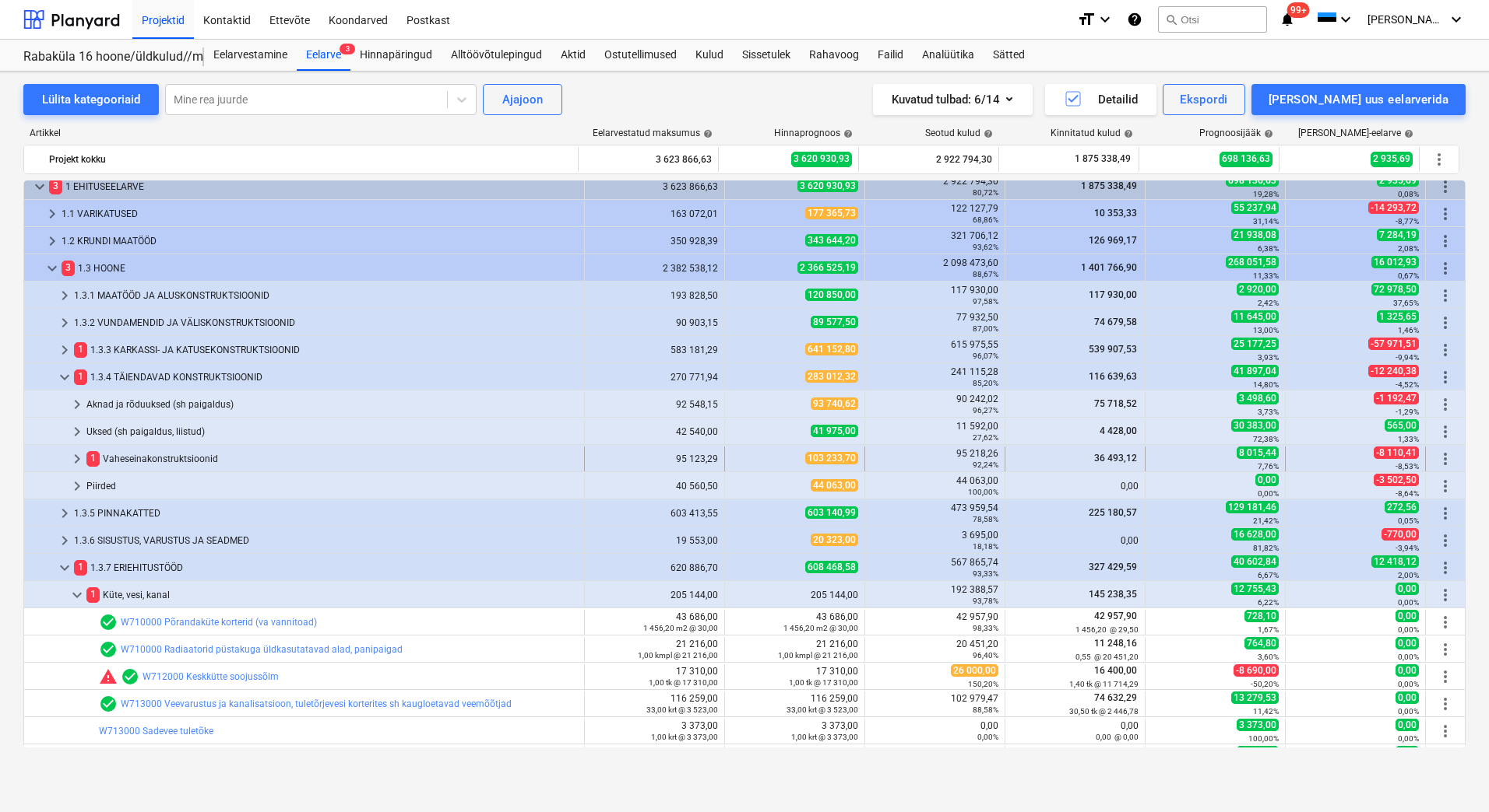
click at [129, 457] on div "1 Vaheseinakonstruktsioonid" at bounding box center [332, 458] width 491 height 25
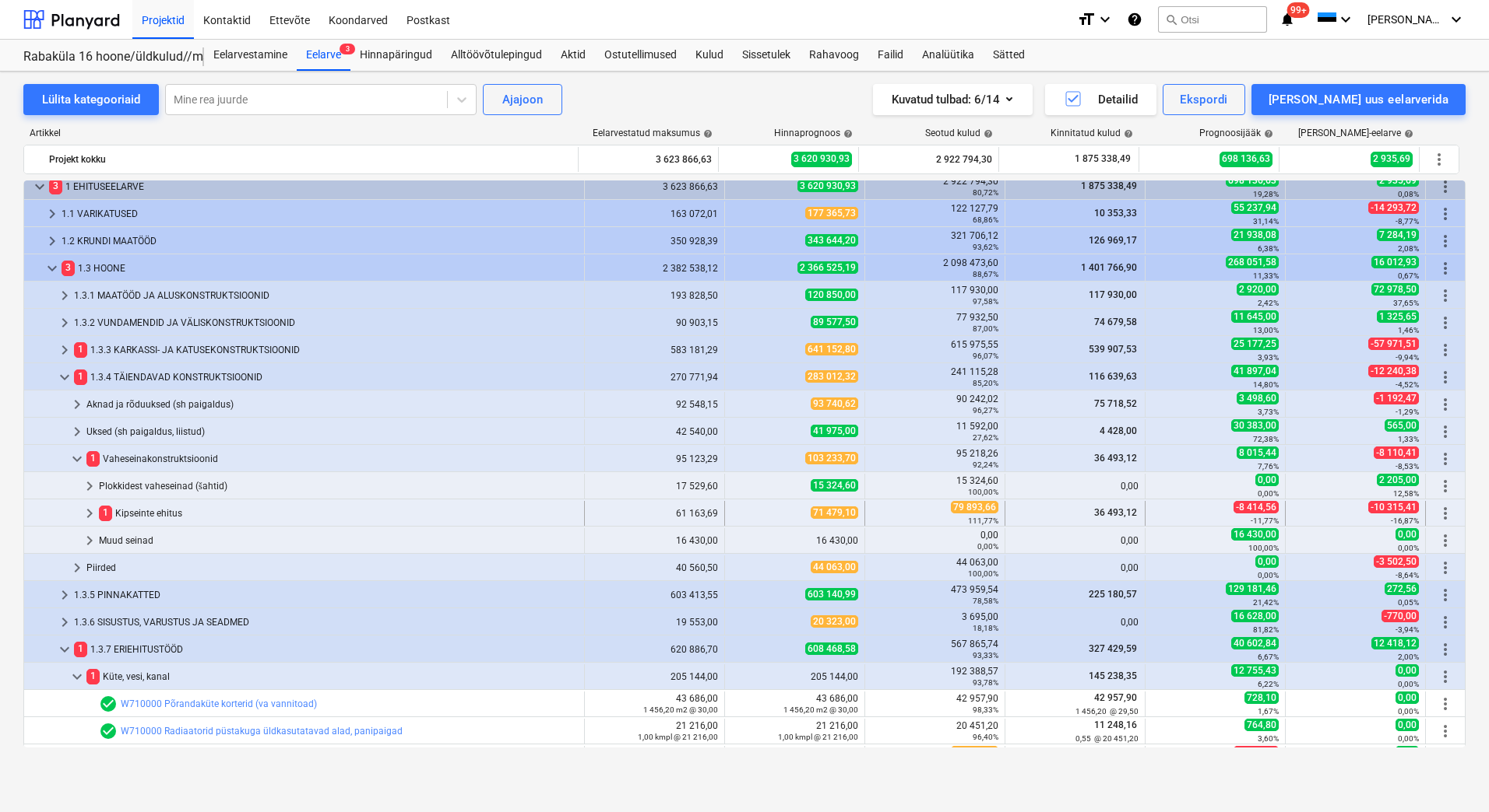
click at [146, 516] on div "1 Kipseinte ehitus" at bounding box center [337, 513] width 479 height 25
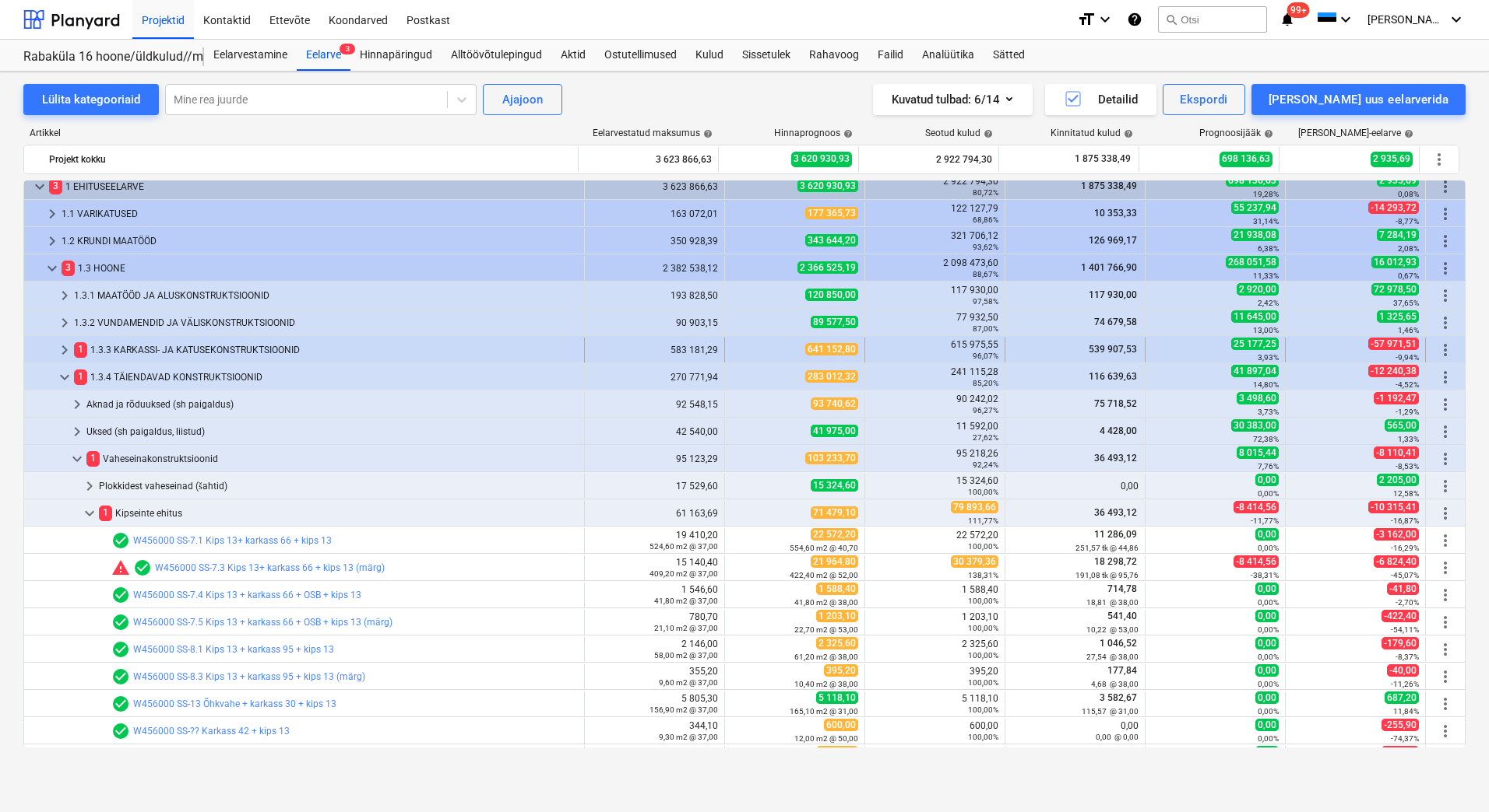
click at [136, 352] on div "1 1.3.3 KARKASSI- JA KATUSEKONSTRUKTSIOONID" at bounding box center [326, 350] width 503 height 25
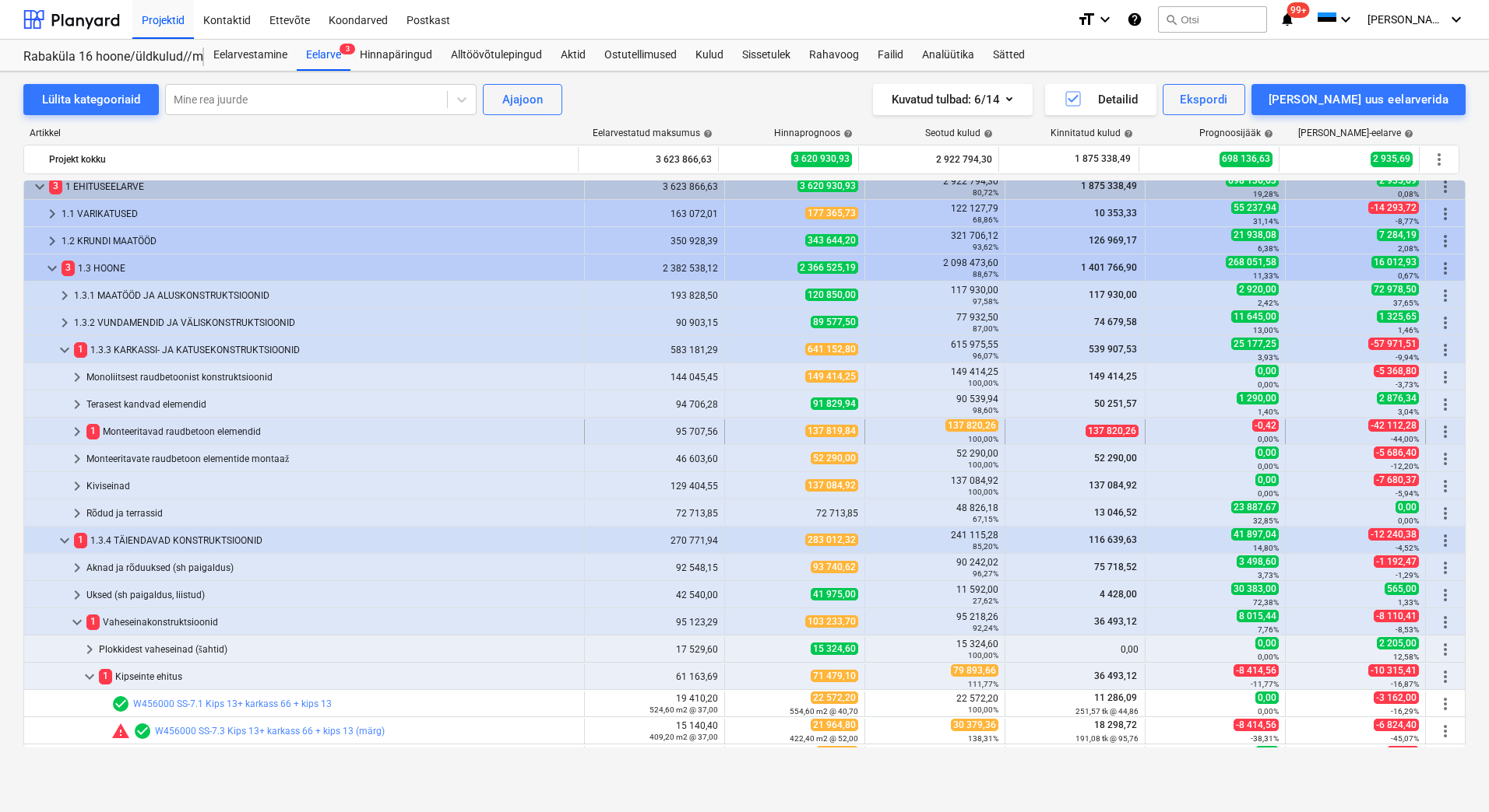
click at [144, 439] on div "1 Monteeritavad raudbetoon elemendid" at bounding box center [332, 431] width 491 height 25
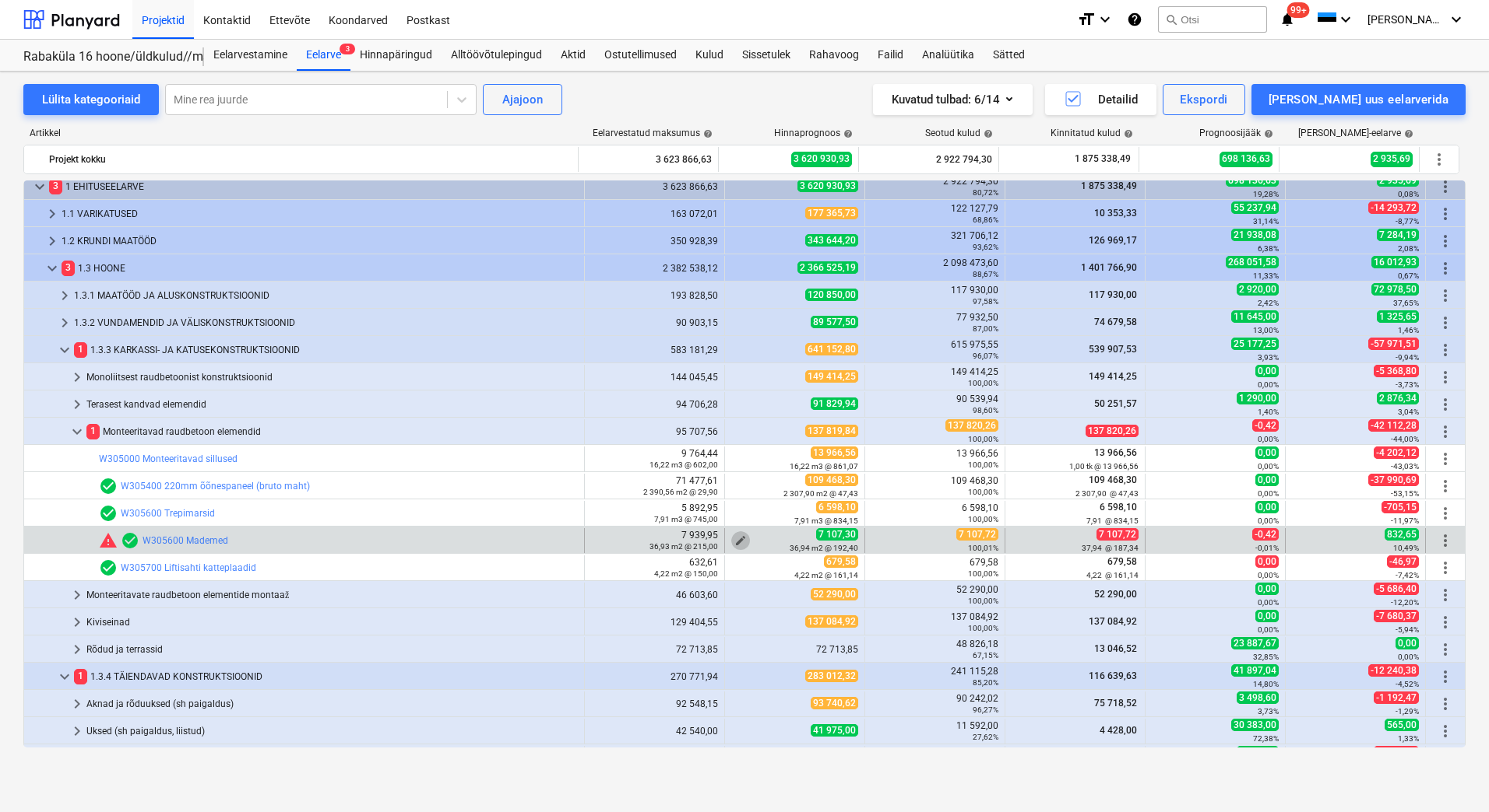
click at [734, 540] on span "edit" at bounding box center [740, 541] width 13 height 13
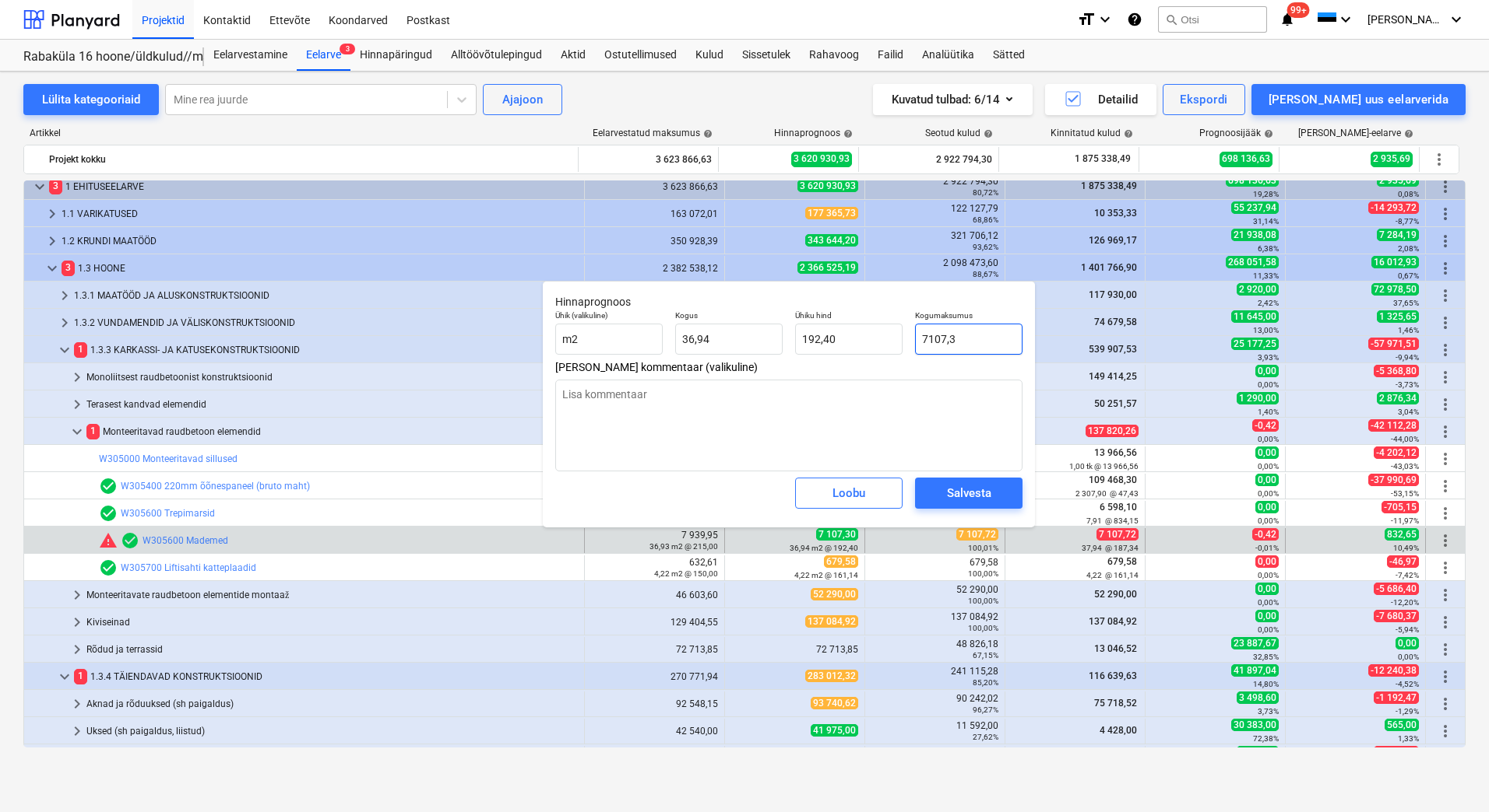
drag, startPoint x: 984, startPoint y: 344, endPoint x: 917, endPoint y: 339, distance: 67.2
click at [917, 339] on input "7107,3" at bounding box center [968, 339] width 108 height 31
click at [987, 494] on div "Salvesta" at bounding box center [968, 493] width 45 height 20
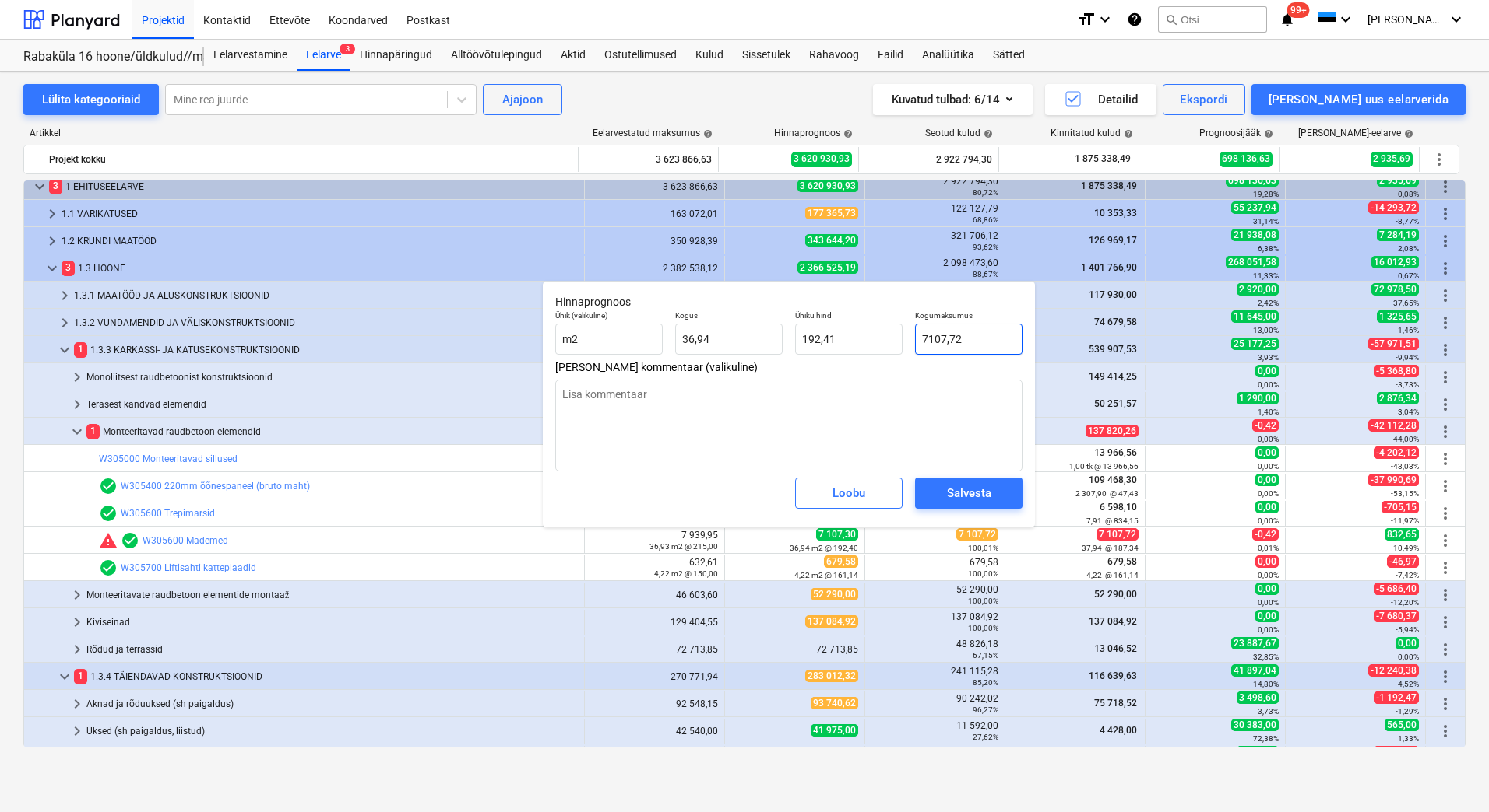
drag, startPoint x: 980, startPoint y: 342, endPoint x: 914, endPoint y: 347, distance: 66.2
click at [914, 347] on div "Kogumaksumus 7107,72" at bounding box center [969, 333] width 120 height 57
click at [979, 499] on div "Salvesta" at bounding box center [968, 493] width 45 height 20
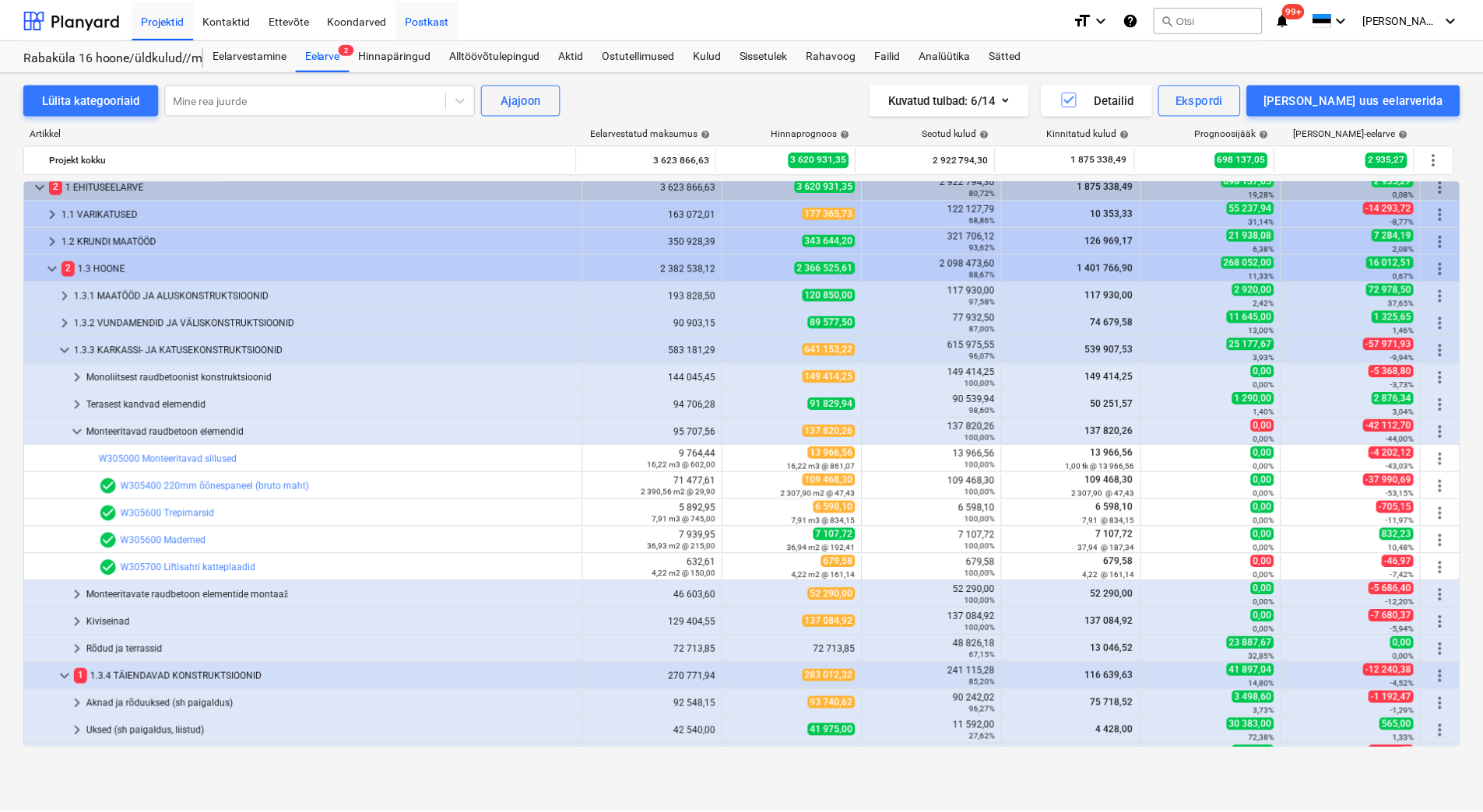
scroll to position [553, 0]
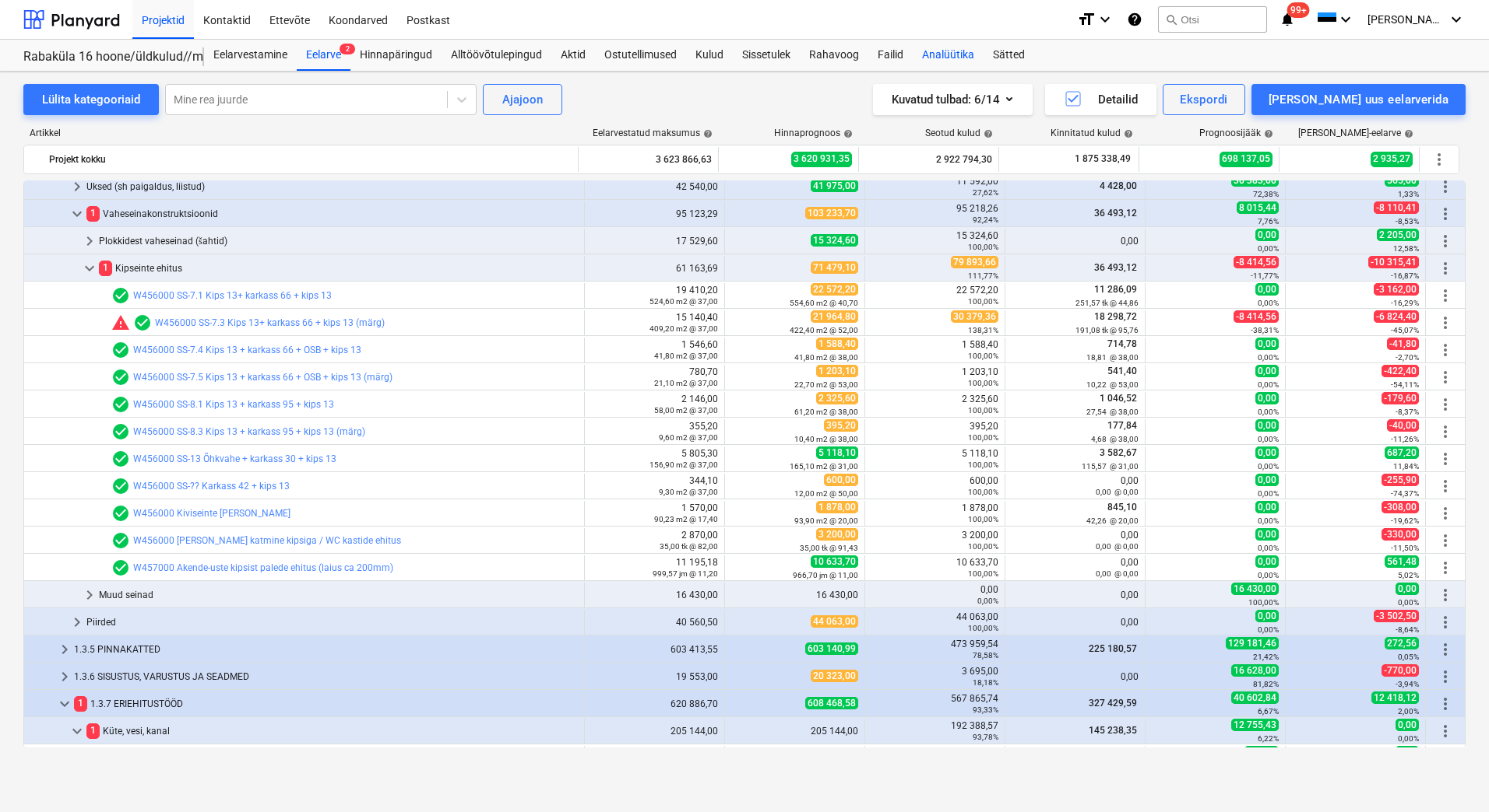
click at [931, 56] on div "Analüütika" at bounding box center [948, 56] width 71 height 31
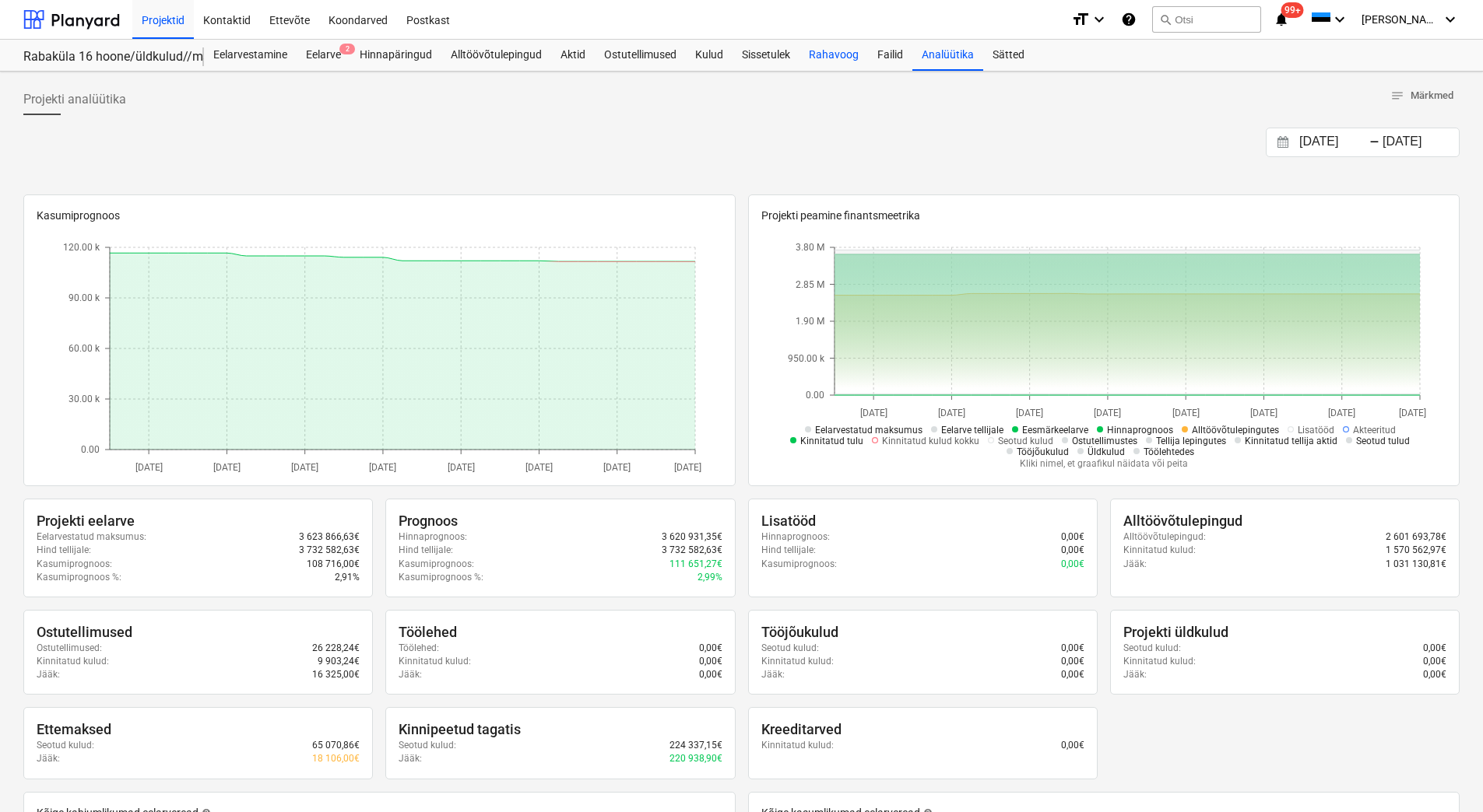
click at [829, 61] on div "Rahavoog" at bounding box center [833, 56] width 68 height 31
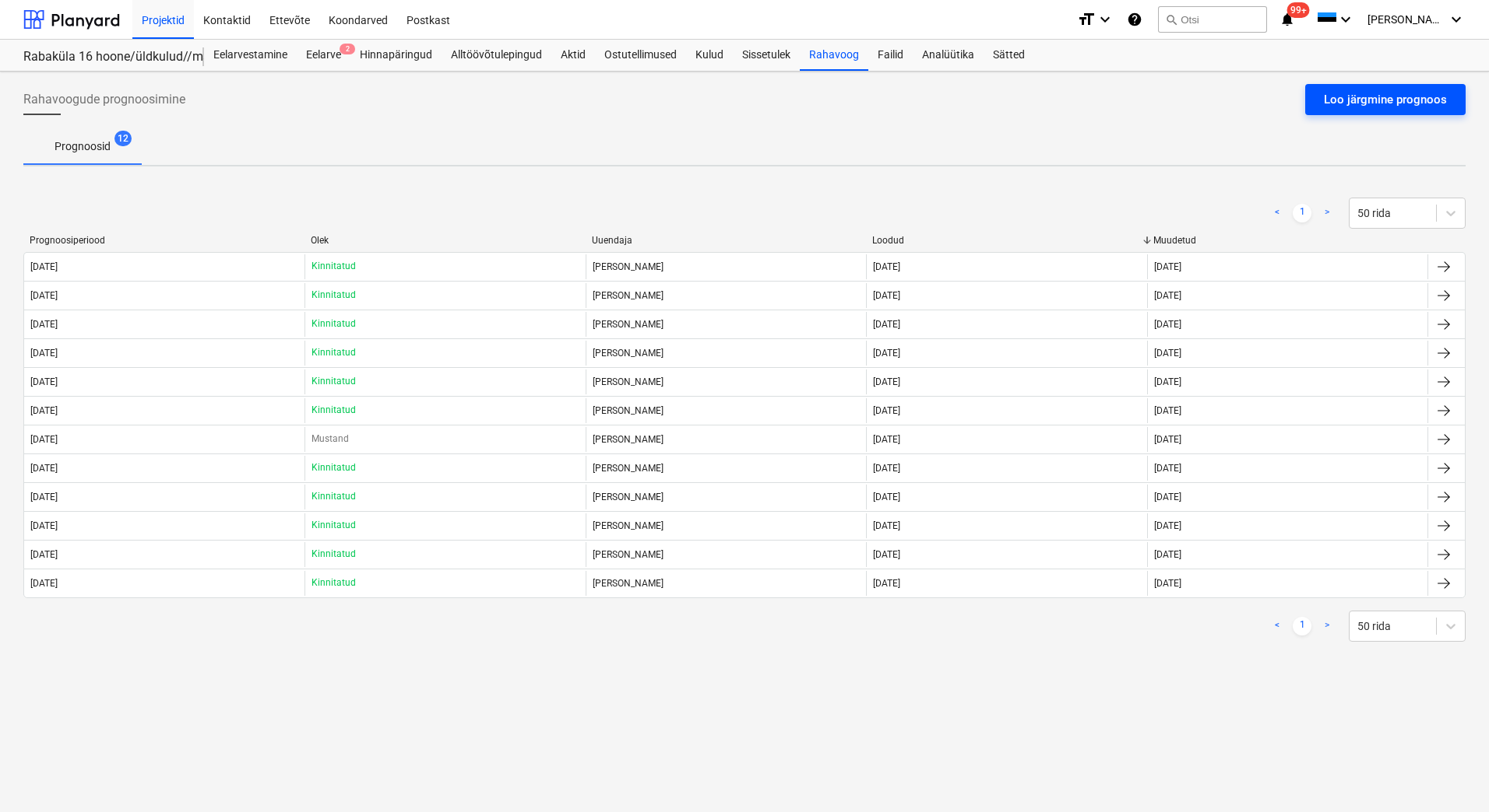
click at [1337, 106] on div "Loo järgmine prognoos" at bounding box center [1385, 99] width 123 height 20
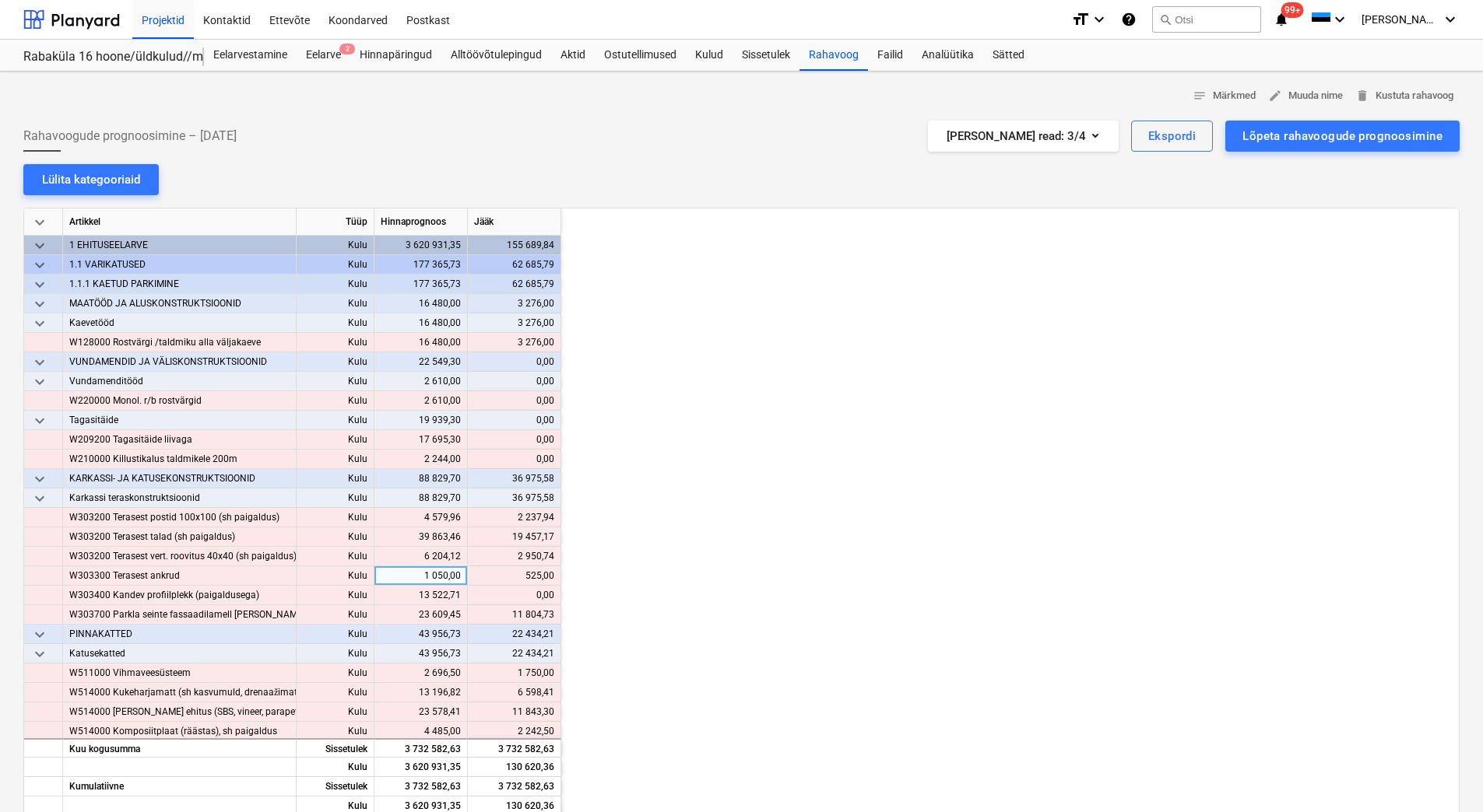
scroll to position [0, 1868]
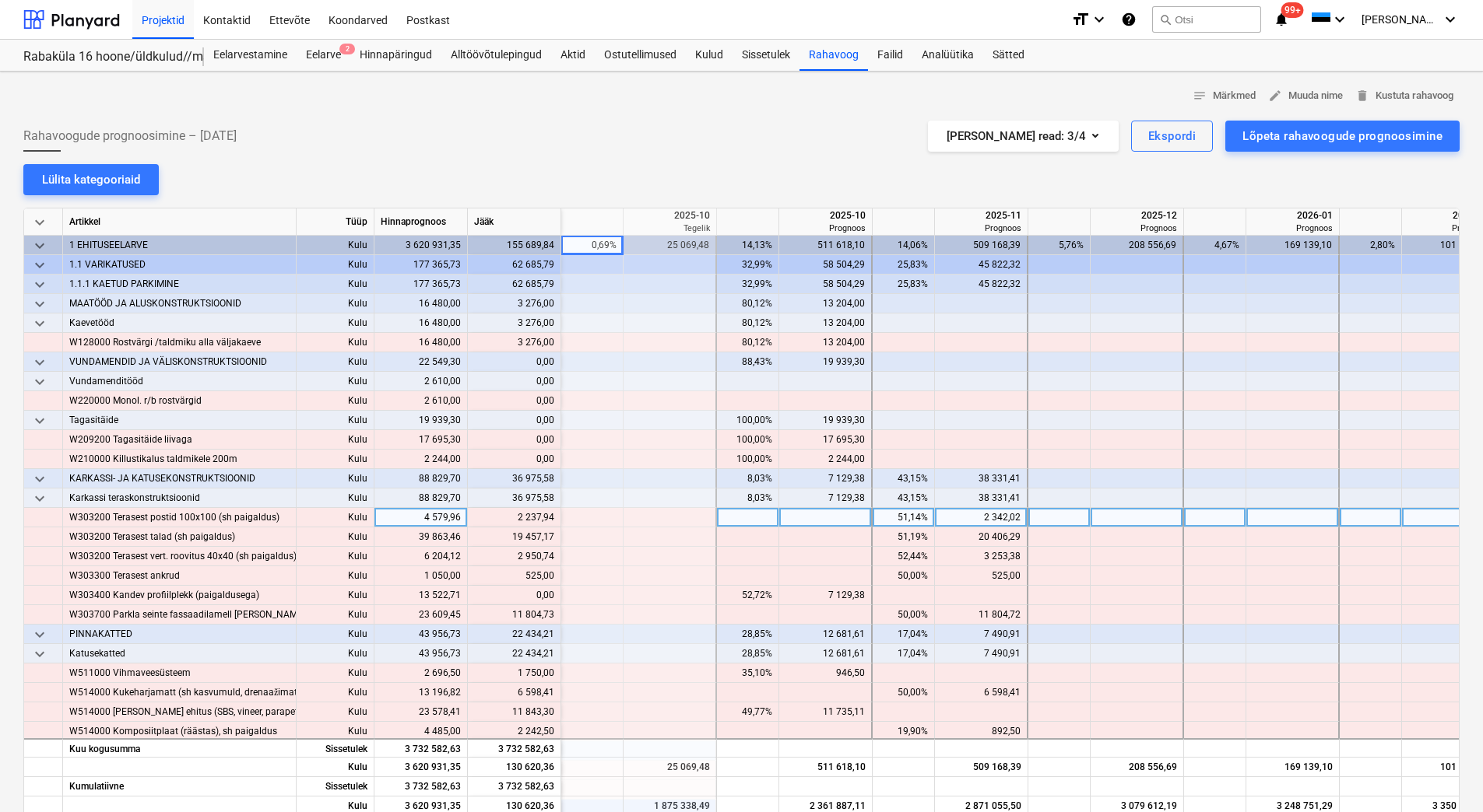
drag, startPoint x: 515, startPoint y: 514, endPoint x: 555, endPoint y: 519, distance: 40.3
click at [555, 519] on div "content_copy 2 237,94" at bounding box center [514, 518] width 93 height 19
click at [552, 520] on div "content_copy 2 237,94" at bounding box center [514, 518] width 93 height 19
copy div "2 237,94"
click at [806, 515] on div at bounding box center [826, 518] width 93 height 19
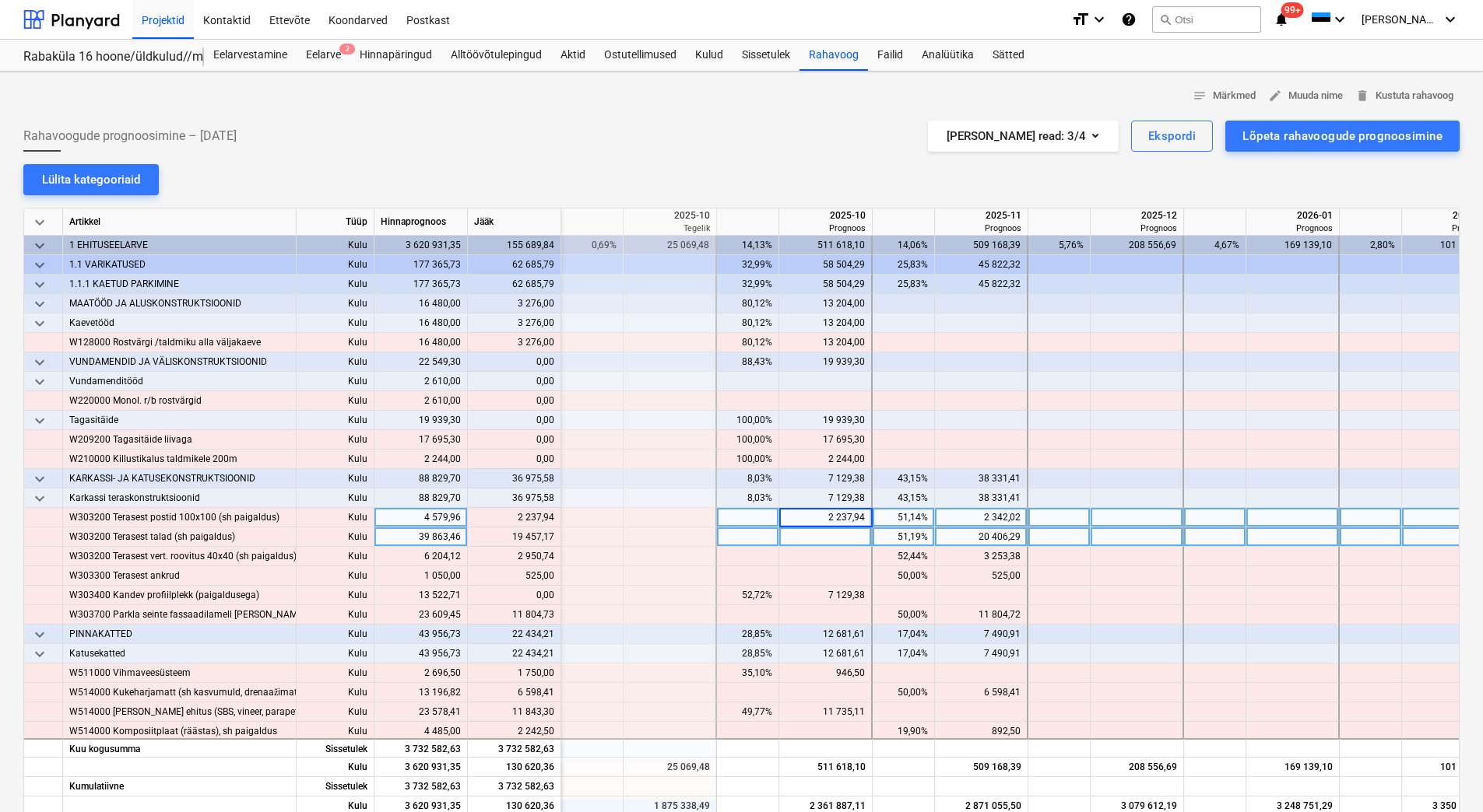
click at [806, 536] on div at bounding box center [826, 537] width 93 height 19
drag, startPoint x: 514, startPoint y: 540, endPoint x: 552, endPoint y: 540, distance: 38.0
click at [552, 540] on div "content_copy 19 457,17" at bounding box center [514, 537] width 80 height 19
copy div "19 457,17"
click at [800, 539] on div at bounding box center [826, 537] width 93 height 19
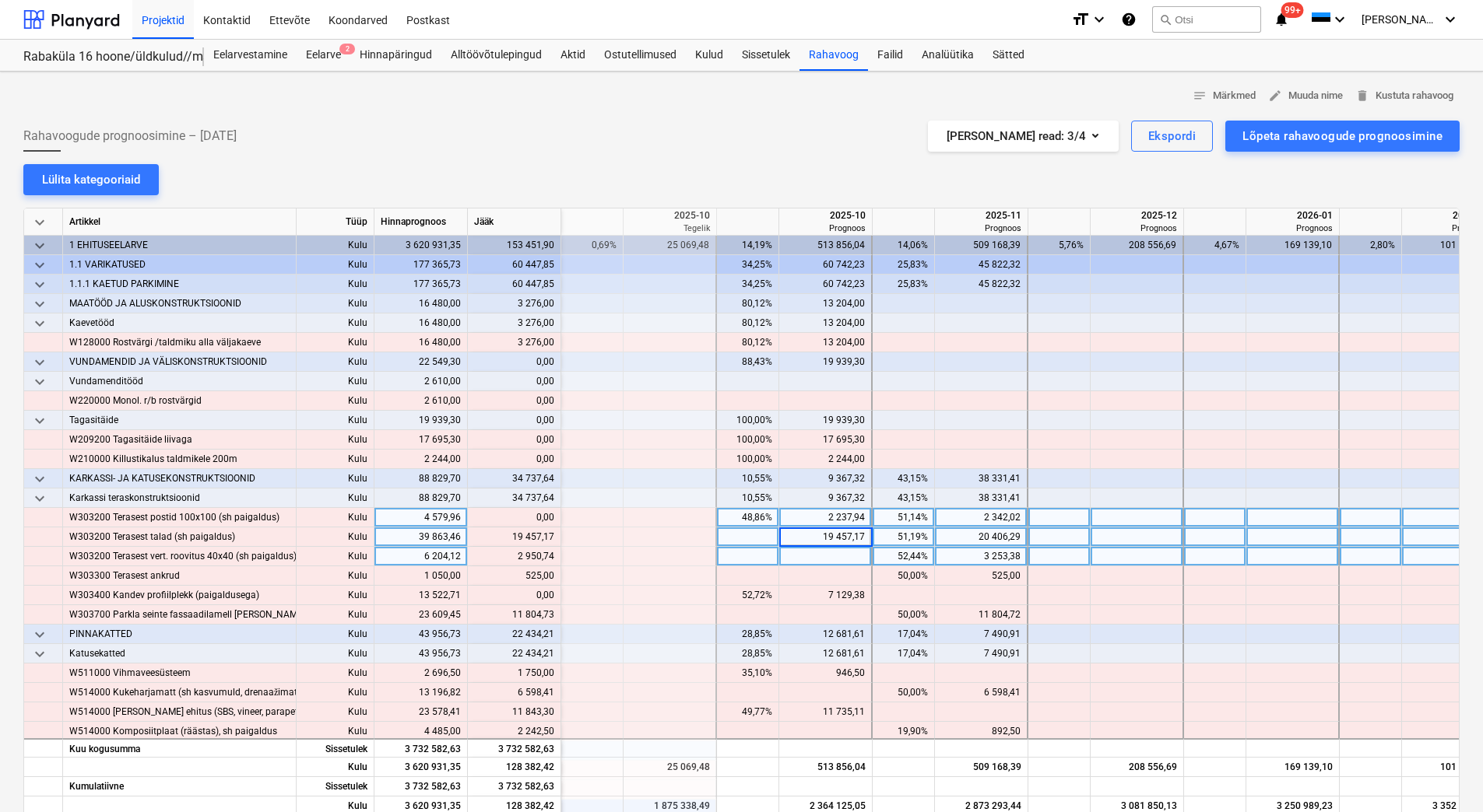
click at [802, 560] on div at bounding box center [826, 556] width 93 height 19
drag, startPoint x: 516, startPoint y: 556, endPoint x: 551, endPoint y: 560, distance: 35.2
click at [551, 560] on div "content_copy 2 950,74" at bounding box center [514, 556] width 80 height 19
copy div "2 950,74"
click at [823, 553] on div at bounding box center [826, 556] width 93 height 19
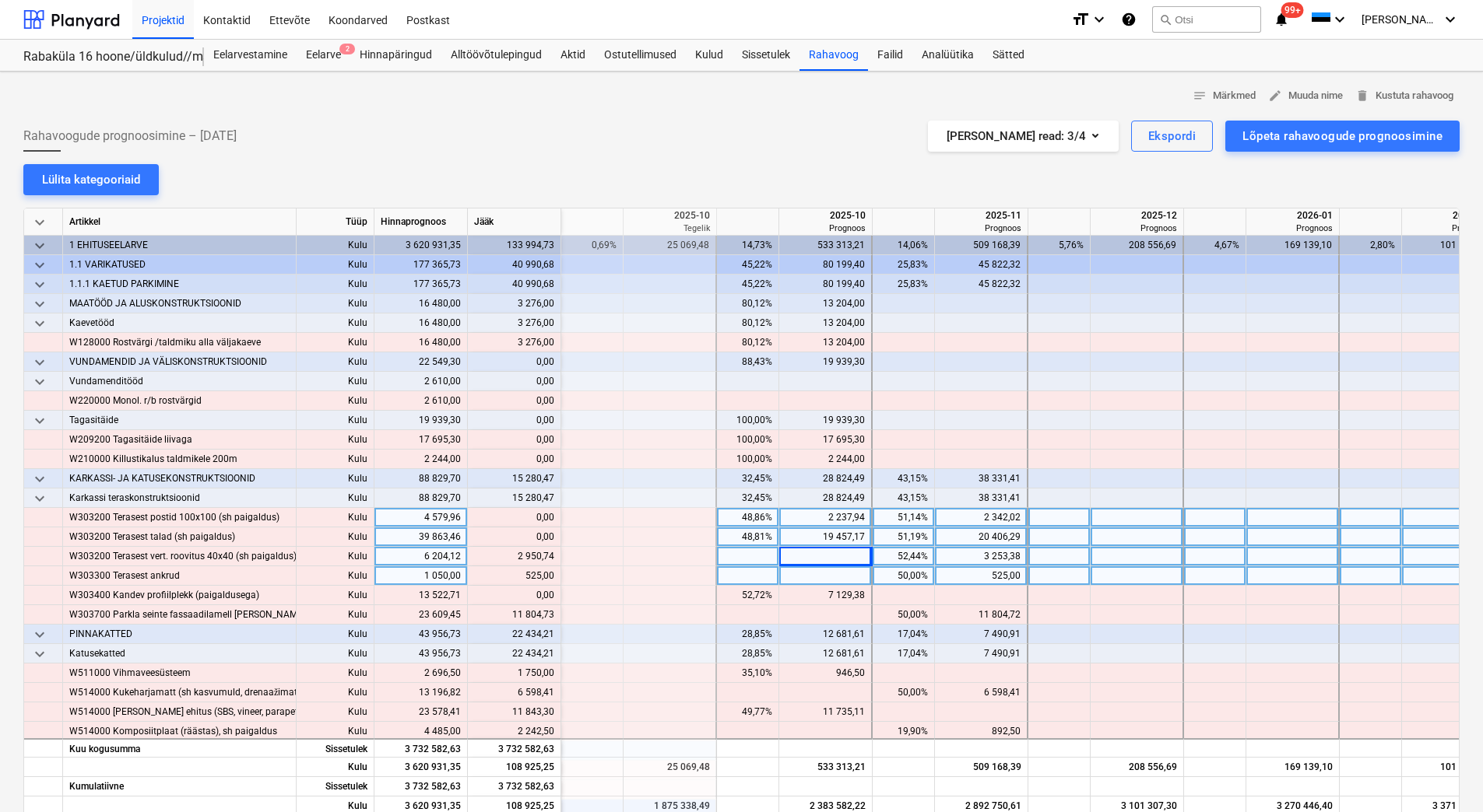
click at [819, 573] on div at bounding box center [826, 576] width 93 height 19
drag, startPoint x: 524, startPoint y: 578, endPoint x: 551, endPoint y: 578, distance: 27.0
click at [551, 578] on div "content_copy 525,00" at bounding box center [514, 576] width 80 height 19
copy div "525,00"
click at [846, 575] on div at bounding box center [826, 576] width 93 height 19
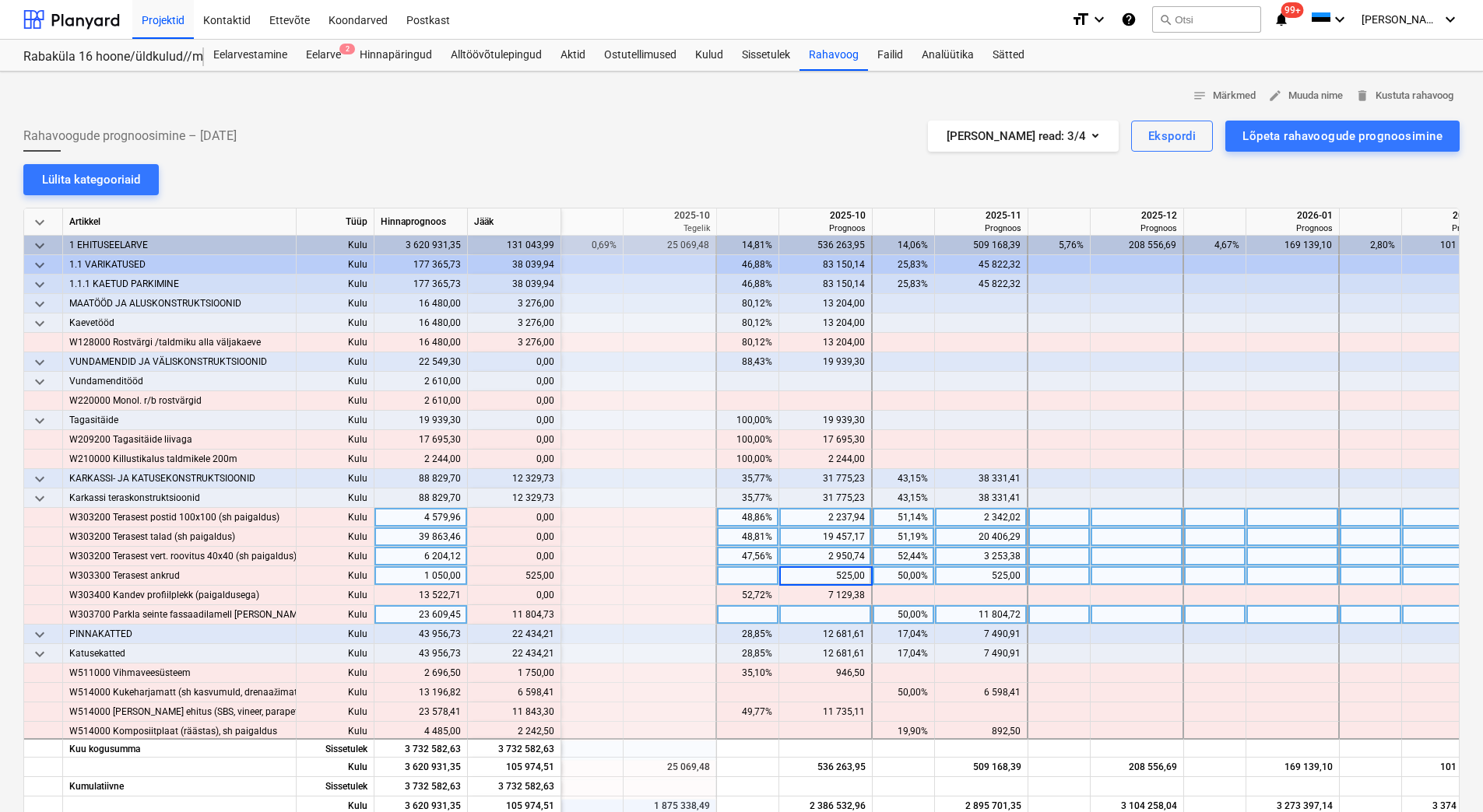
click at [829, 610] on div at bounding box center [826, 614] width 93 height 19
drag, startPoint x: 509, startPoint y: 613, endPoint x: 552, endPoint y: 619, distance: 43.4
click at [552, 619] on div "content_copy 11 804,73" at bounding box center [514, 614] width 80 height 19
copy div "11 804,73"
click at [1107, 614] on div at bounding box center [1137, 614] width 93 height 19
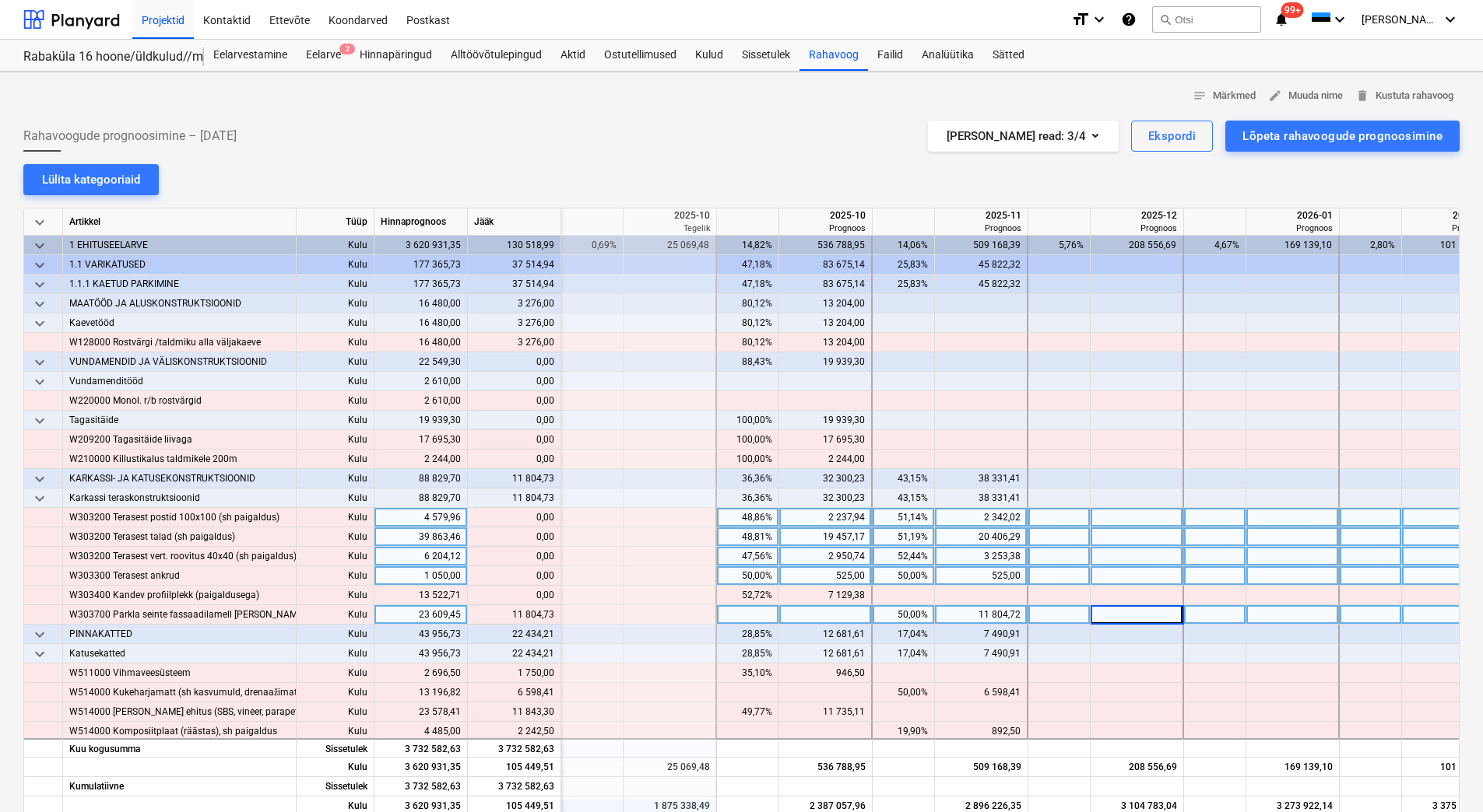
paste input "11 804,73"
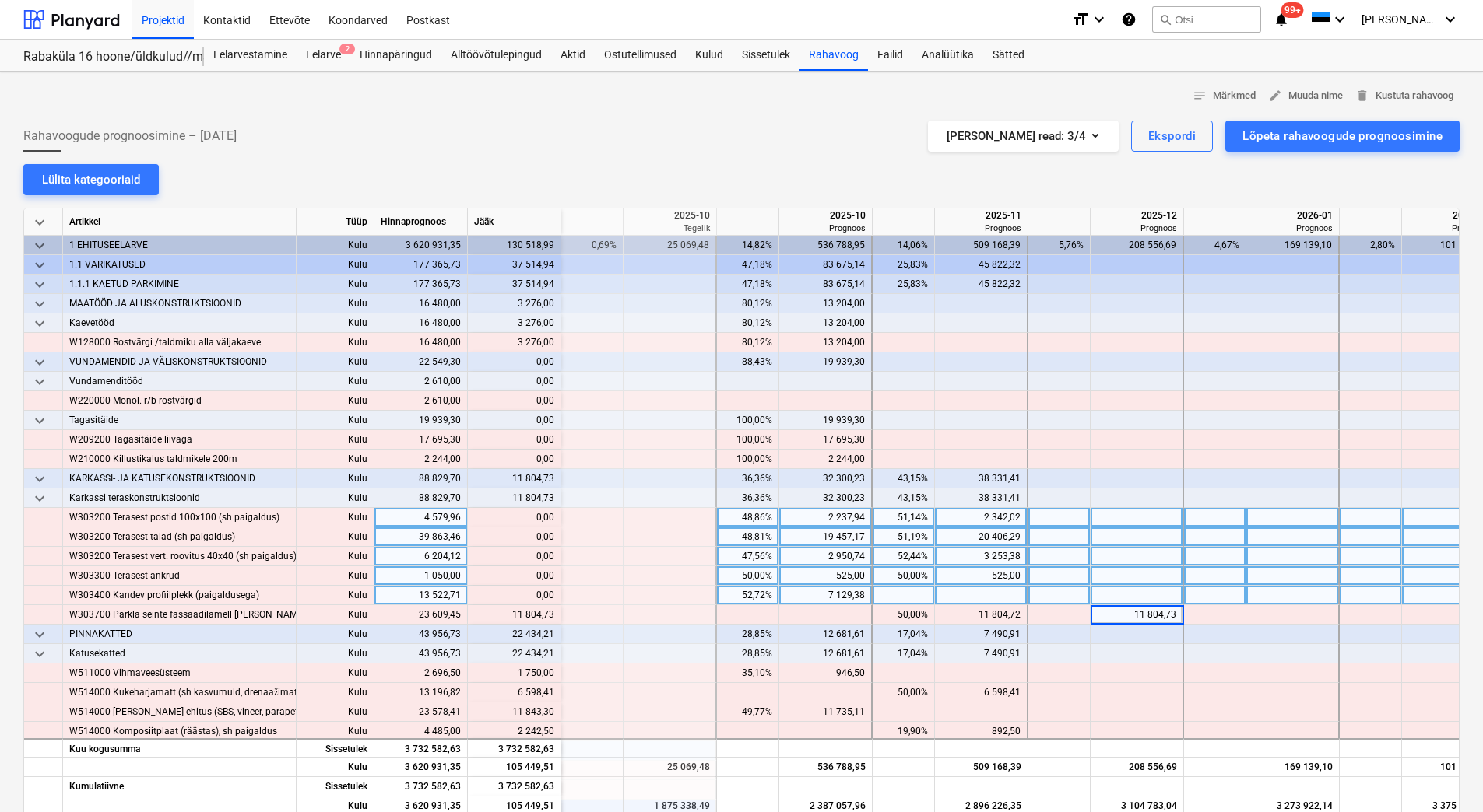
click at [1110, 590] on div at bounding box center [1137, 595] width 93 height 19
click at [1116, 570] on div at bounding box center [1137, 576] width 93 height 19
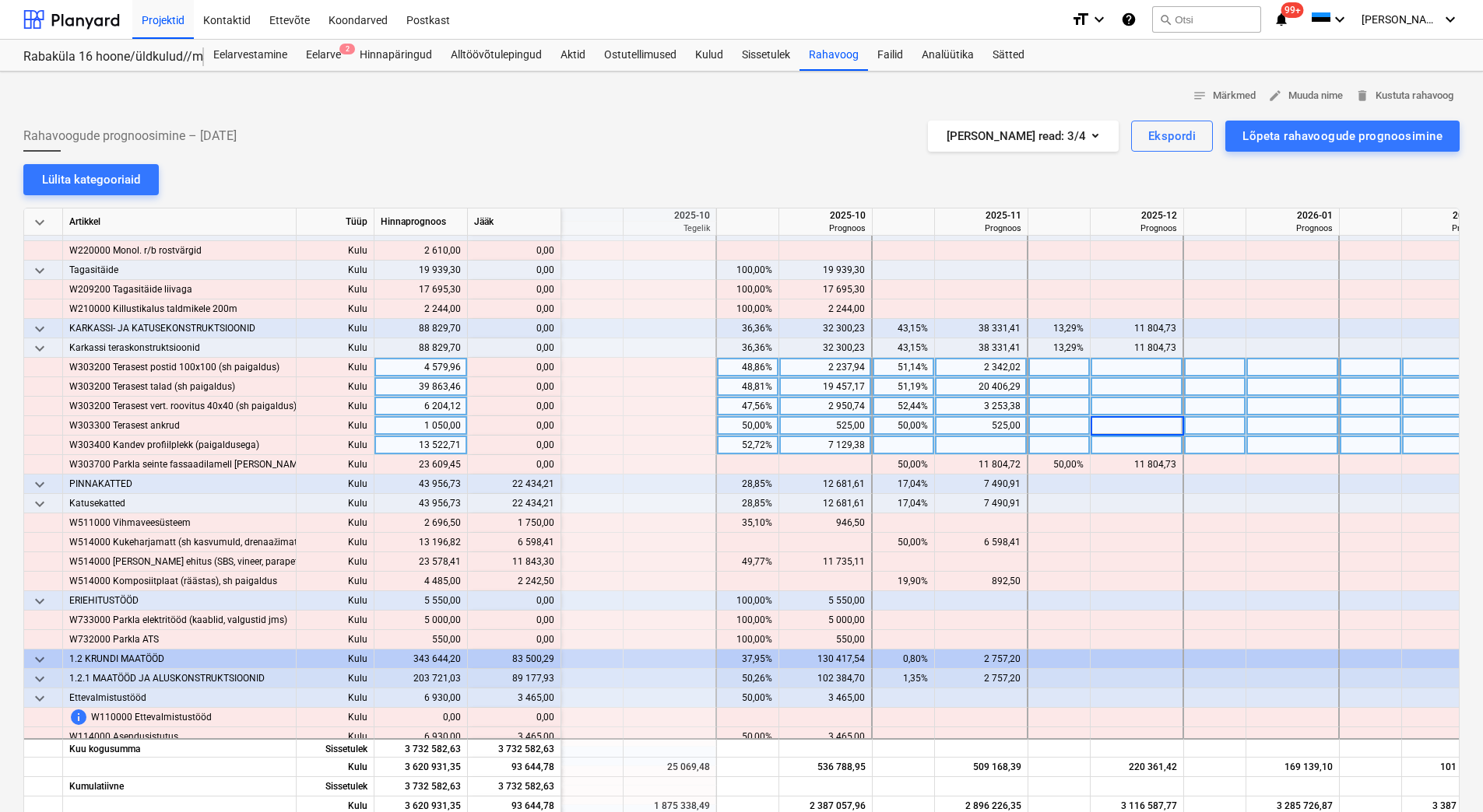
scroll to position [156, 1868]
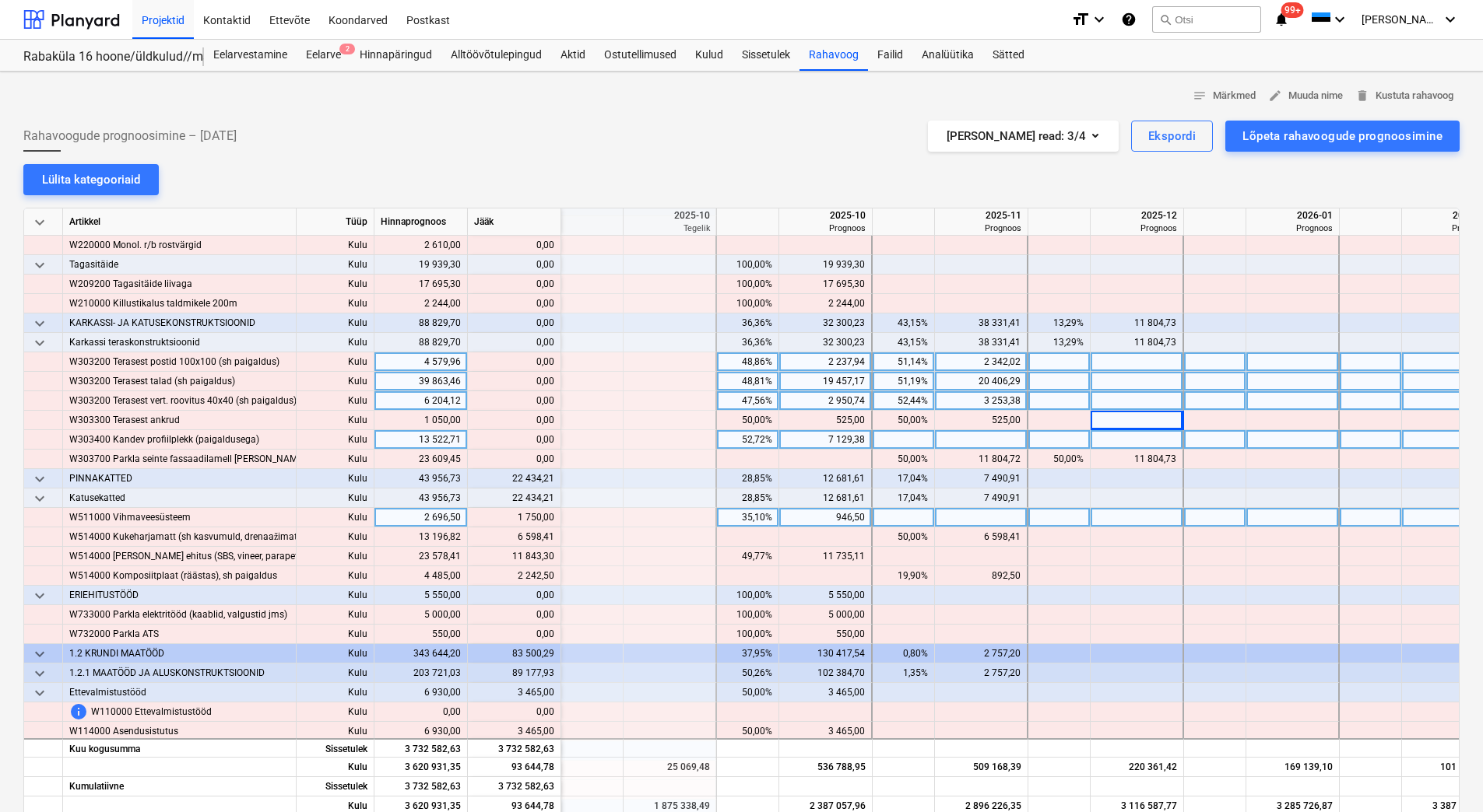
drag, startPoint x: 513, startPoint y: 514, endPoint x: 544, endPoint y: 516, distance: 31.1
click at [544, 516] on div "content_copy 1 750,00" at bounding box center [514, 518] width 80 height 19
drag, startPoint x: 516, startPoint y: 519, endPoint x: 555, endPoint y: 519, distance: 39.0
click at [555, 519] on div "content_copy 1 750,00" at bounding box center [514, 518] width 93 height 19
click at [555, 518] on div "content_copy 1 750,00" at bounding box center [514, 518] width 93 height 19
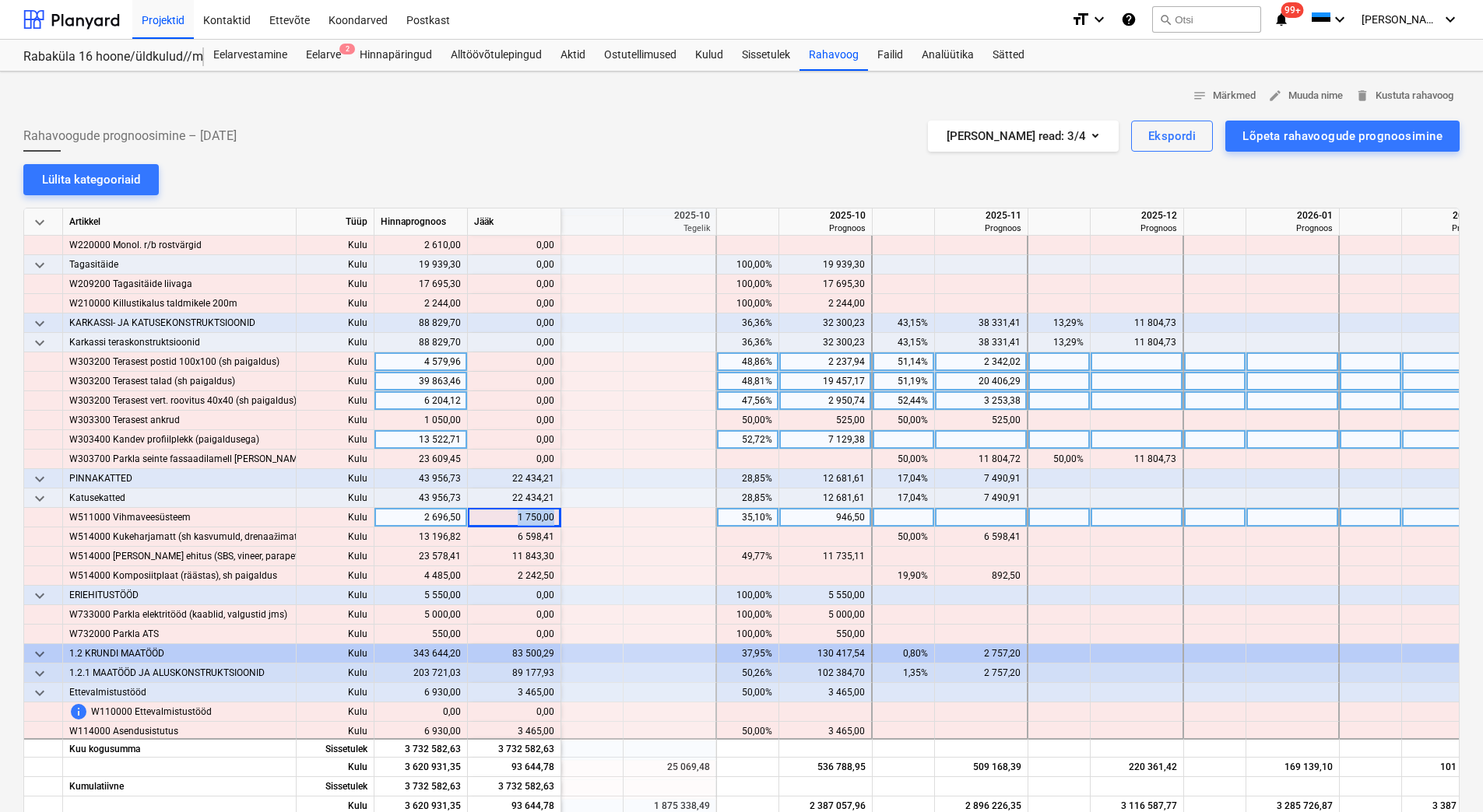
click at [552, 517] on div "content_copy 1 750,00" at bounding box center [514, 518] width 93 height 19
copy div "1 750,00"
click at [977, 519] on div at bounding box center [982, 518] width 93 height 19
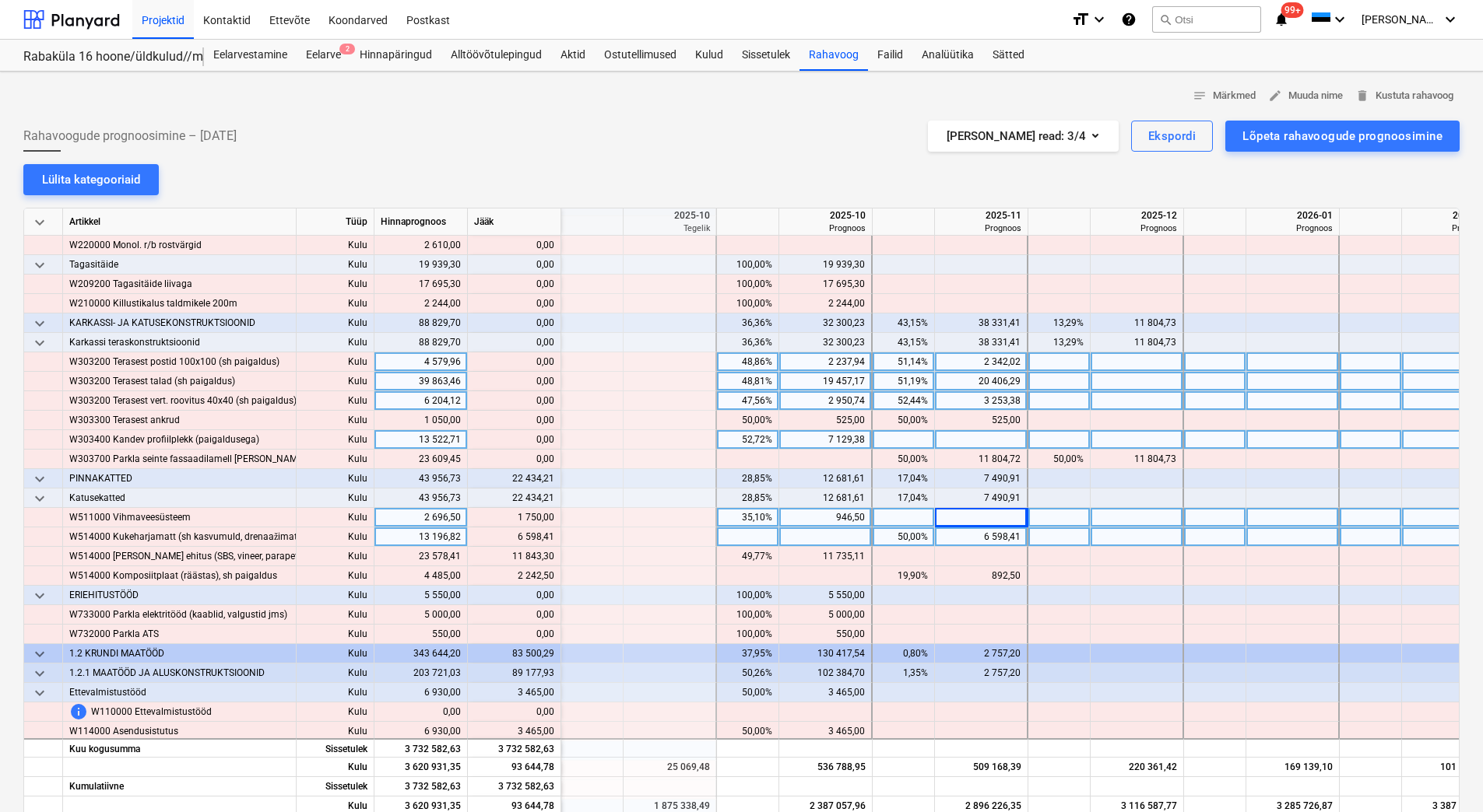
click at [973, 534] on div "6 598,41" at bounding box center [980, 537] width 79 height 19
drag, startPoint x: 517, startPoint y: 537, endPoint x: 551, endPoint y: 538, distance: 34.0
click at [551, 538] on div "content_copy 6 598,41" at bounding box center [514, 537] width 80 height 19
copy div "6 598,41"
click at [1101, 537] on div at bounding box center [1137, 537] width 93 height 19
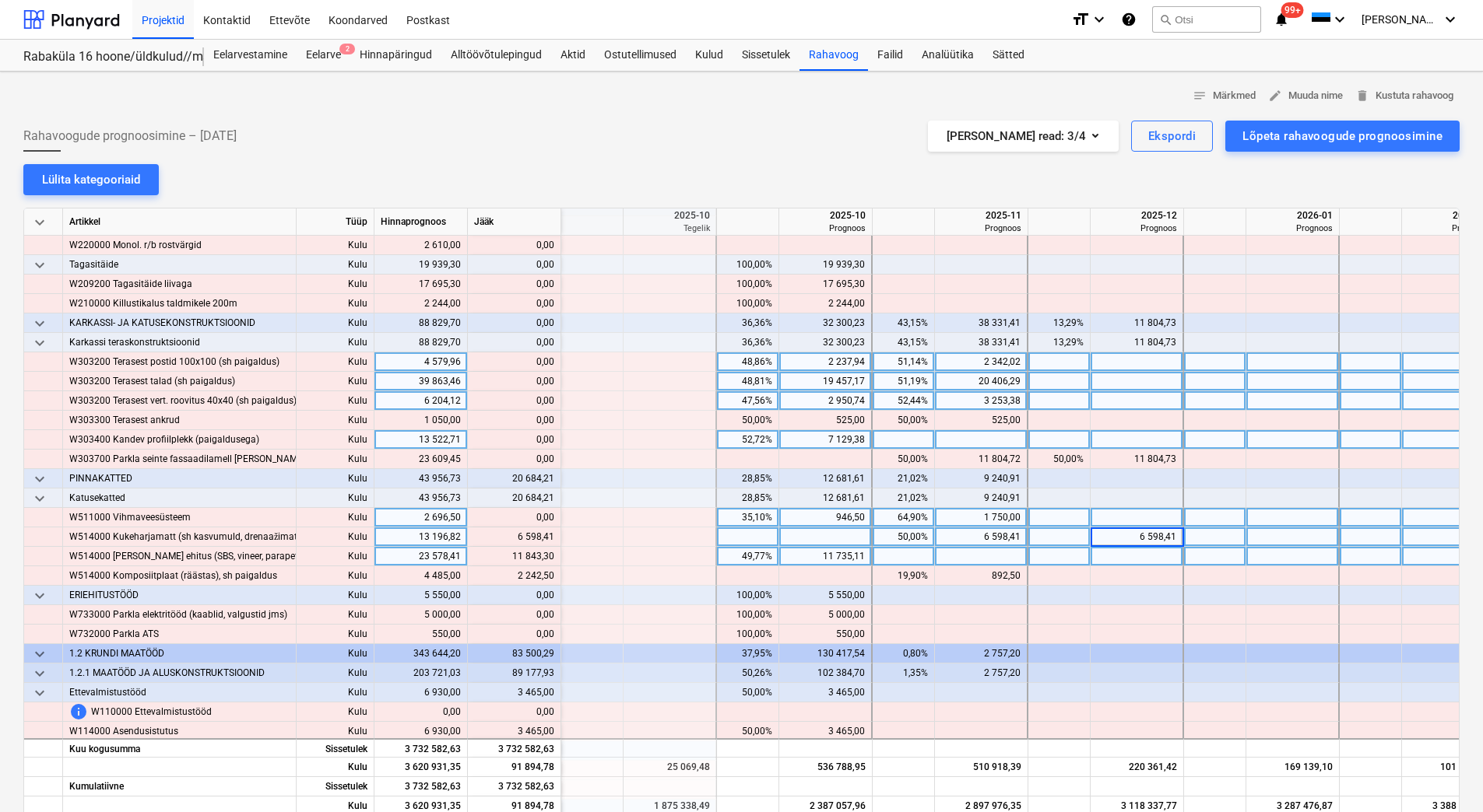
click at [1106, 552] on div at bounding box center [1137, 556] width 93 height 19
drag, startPoint x: 510, startPoint y: 554, endPoint x: 551, endPoint y: 557, distance: 41.1
click at [551, 557] on div "content_copy 11 843,30" at bounding box center [514, 556] width 80 height 19
copy div "11 843,30"
click at [989, 559] on div at bounding box center [982, 556] width 93 height 19
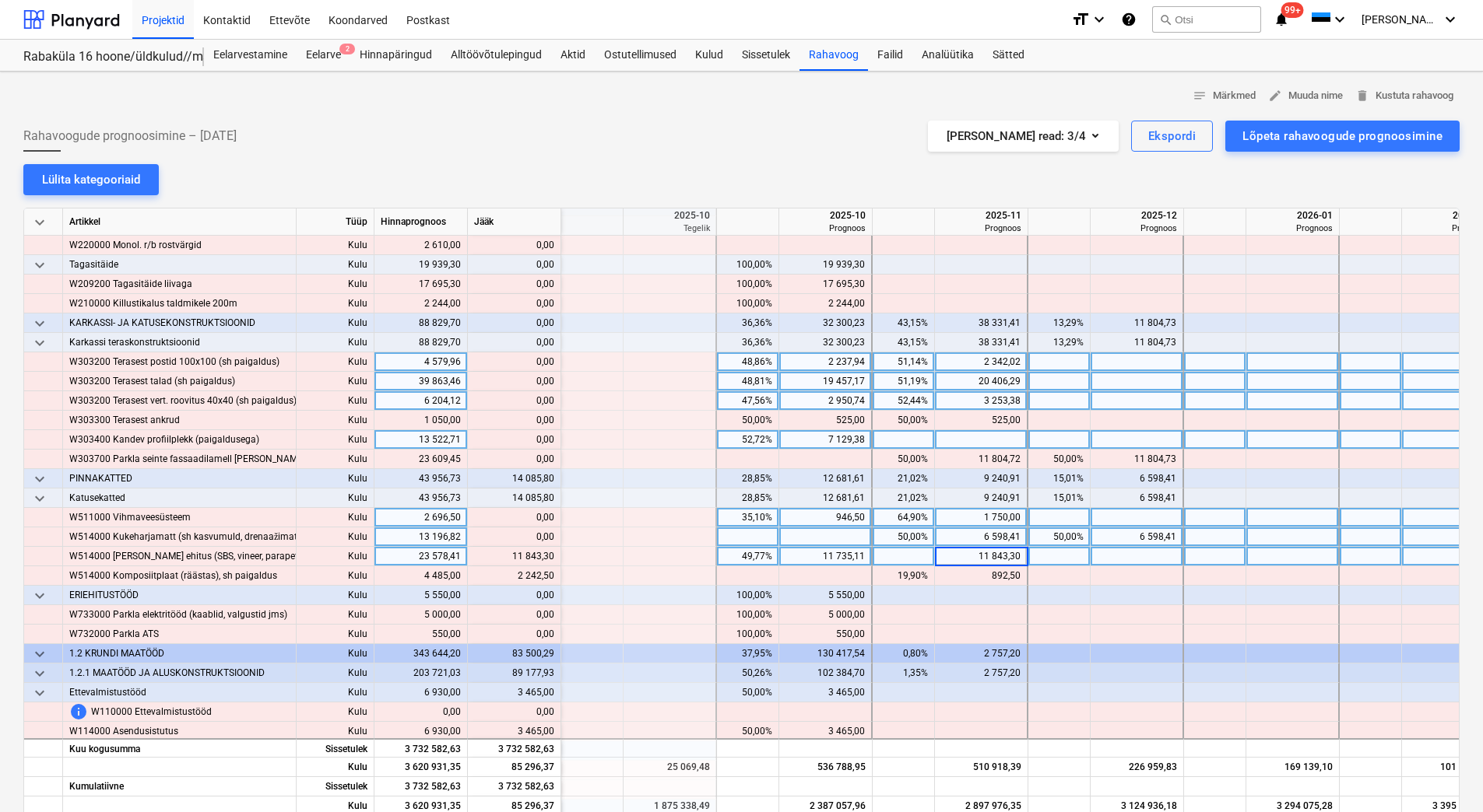
click at [960, 538] on div "6 598,41" at bounding box center [980, 537] width 79 height 19
drag, startPoint x: 822, startPoint y: 557, endPoint x: 862, endPoint y: 557, distance: 40.0
click at [862, 557] on div "11 735,11" at bounding box center [825, 556] width 79 height 19
click at [1125, 559] on div at bounding box center [1137, 556] width 93 height 19
click at [846, 563] on div "11 735,11" at bounding box center [825, 556] width 79 height 19
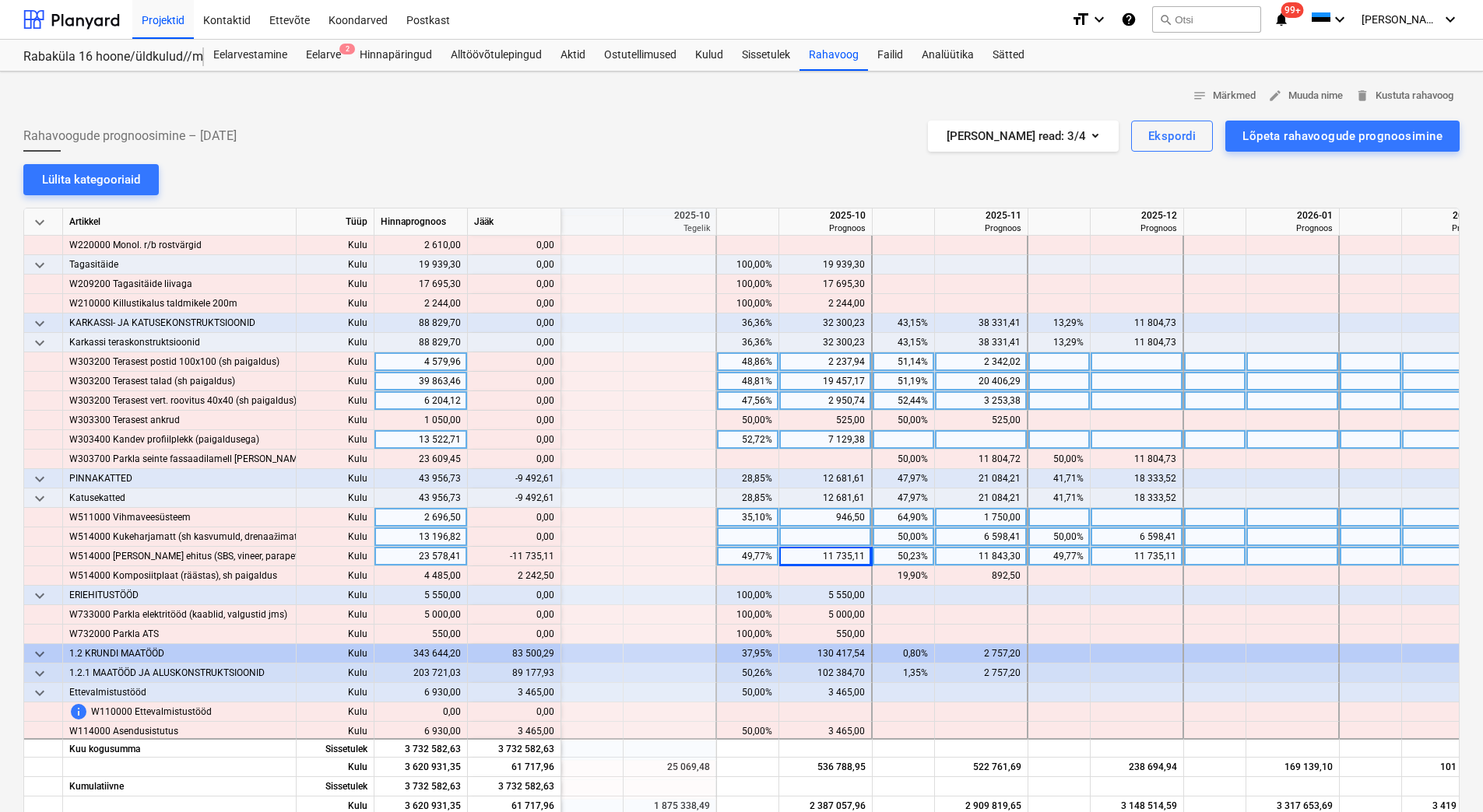
click at [823, 558] on div "11 735,11" at bounding box center [825, 556] width 79 height 19
click at [829, 534] on div at bounding box center [826, 537] width 93 height 19
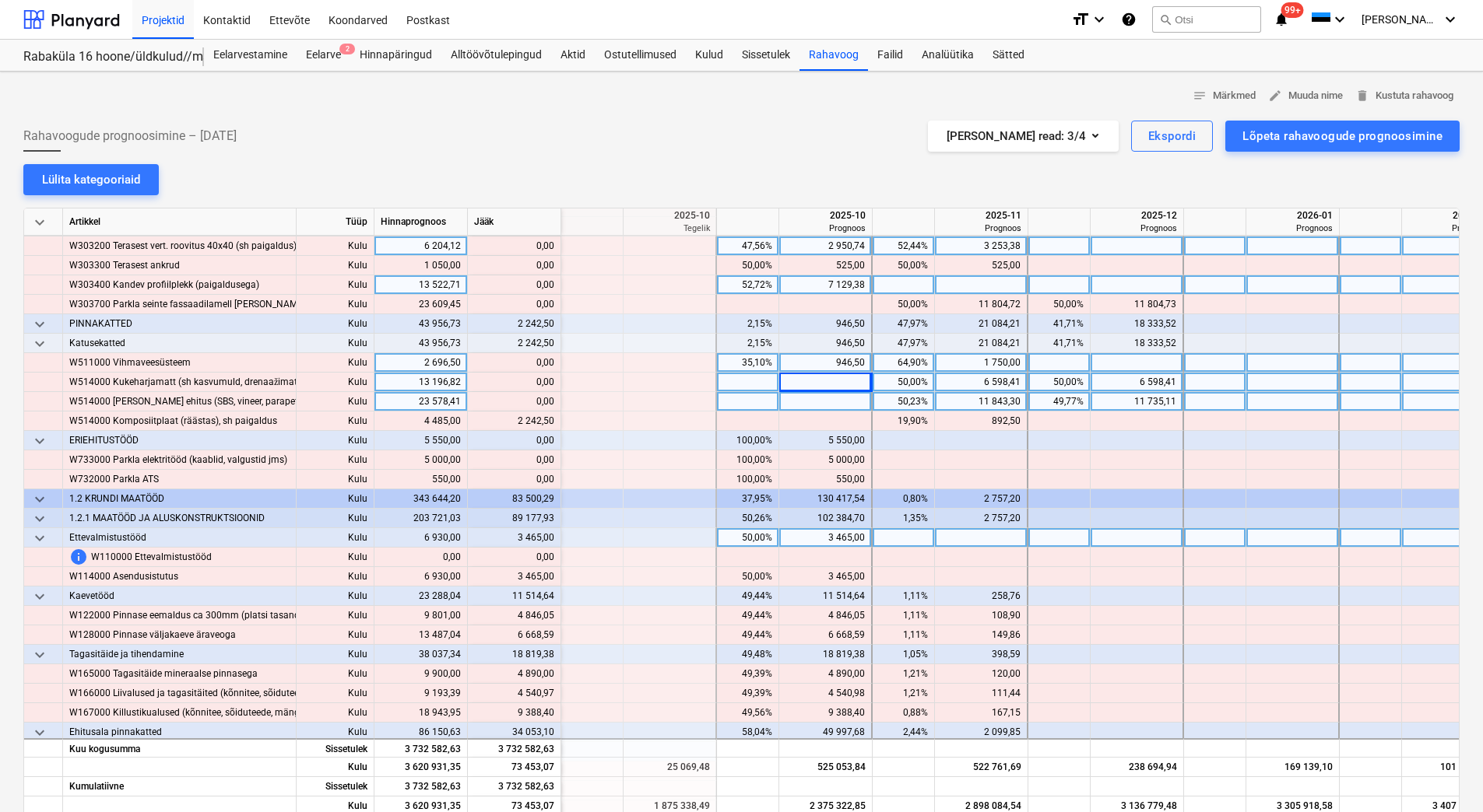
scroll to position [312, 1868]
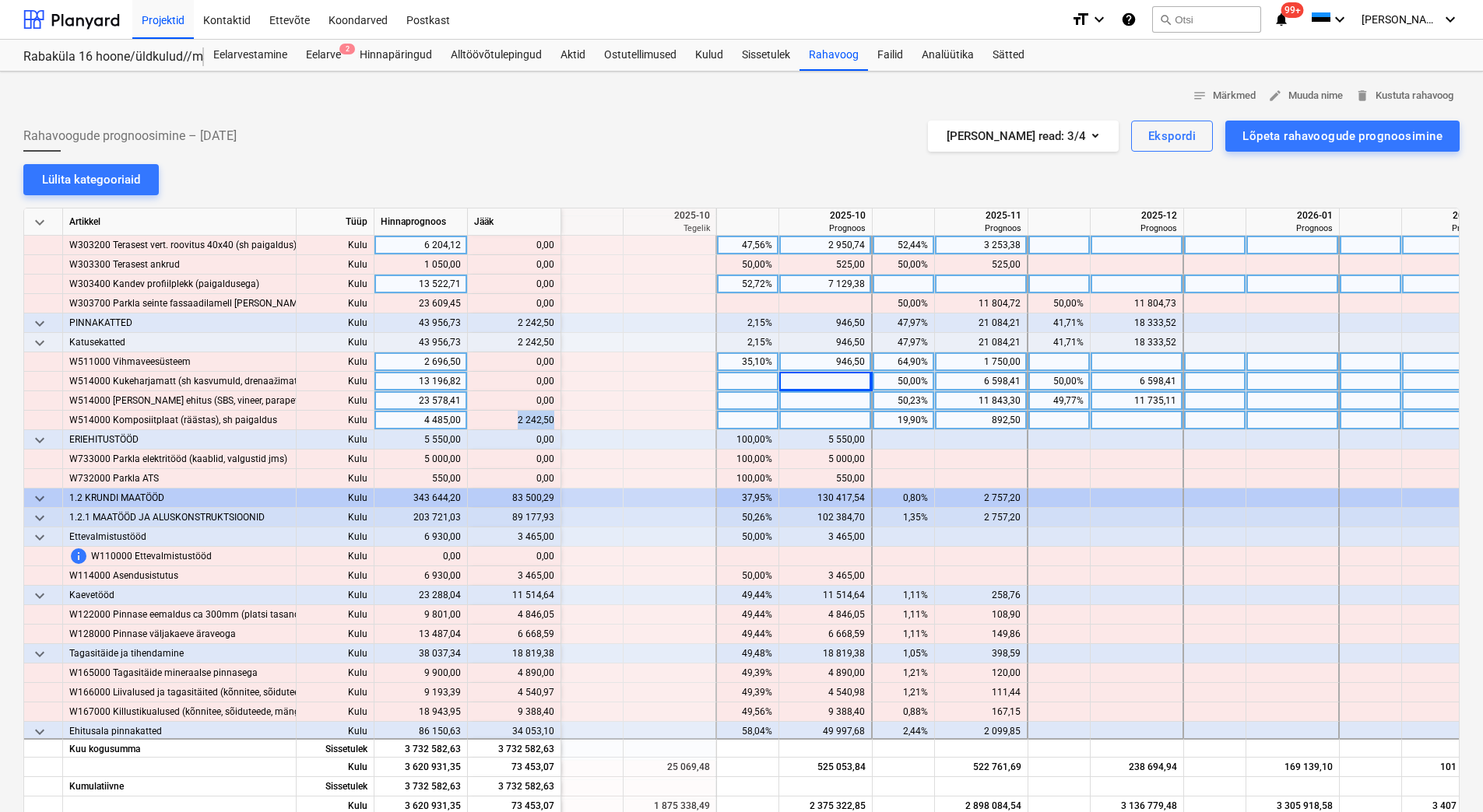
drag, startPoint x: 512, startPoint y: 422, endPoint x: 553, endPoint y: 422, distance: 41.0
click at [553, 422] on div "content_copy 2 242,50" at bounding box center [514, 420] width 80 height 19
copy div "2 242,50"
click at [1138, 415] on div at bounding box center [1137, 420] width 93 height 19
click at [1138, 446] on div at bounding box center [1137, 439] width 93 height 19
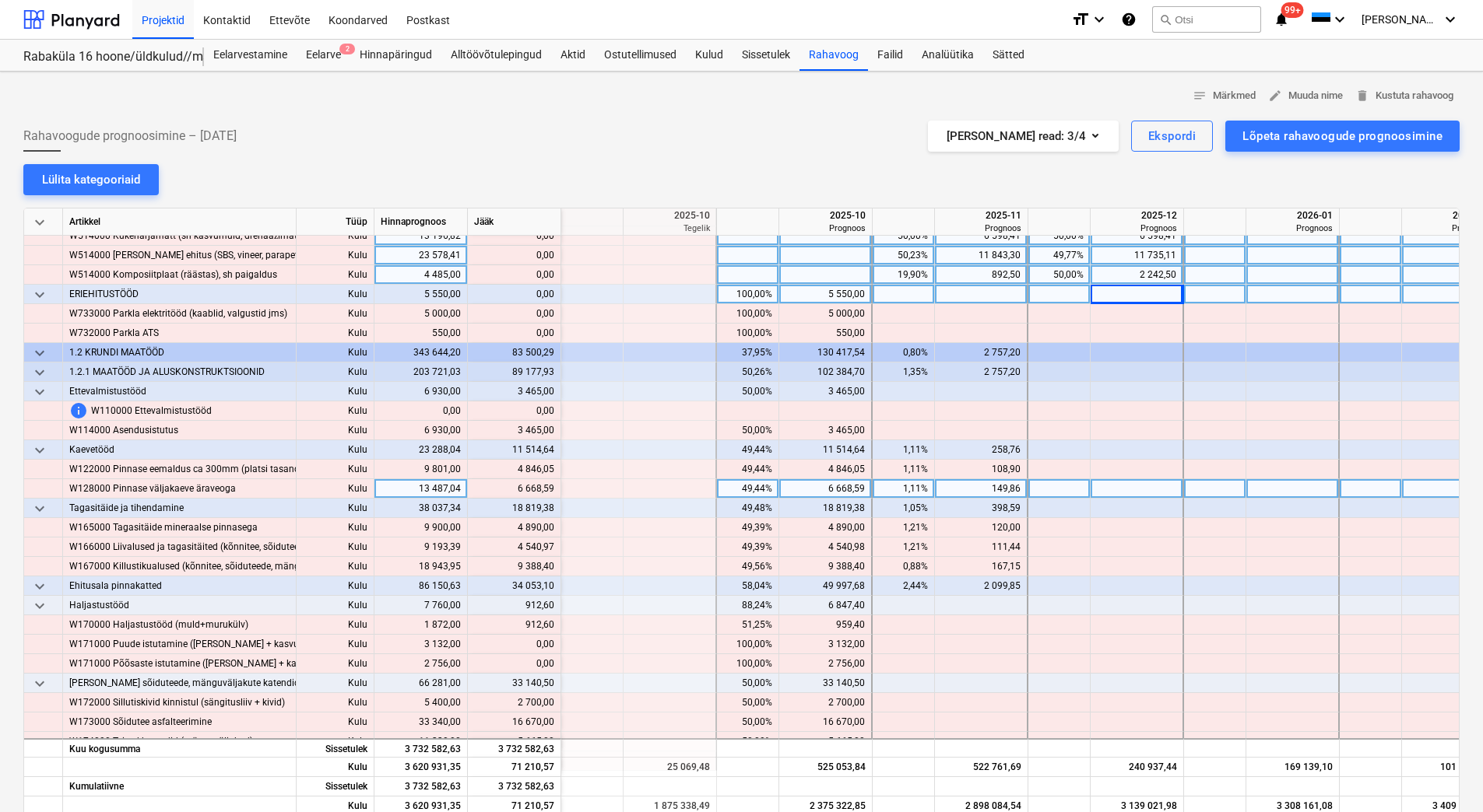
scroll to position [467, 1868]
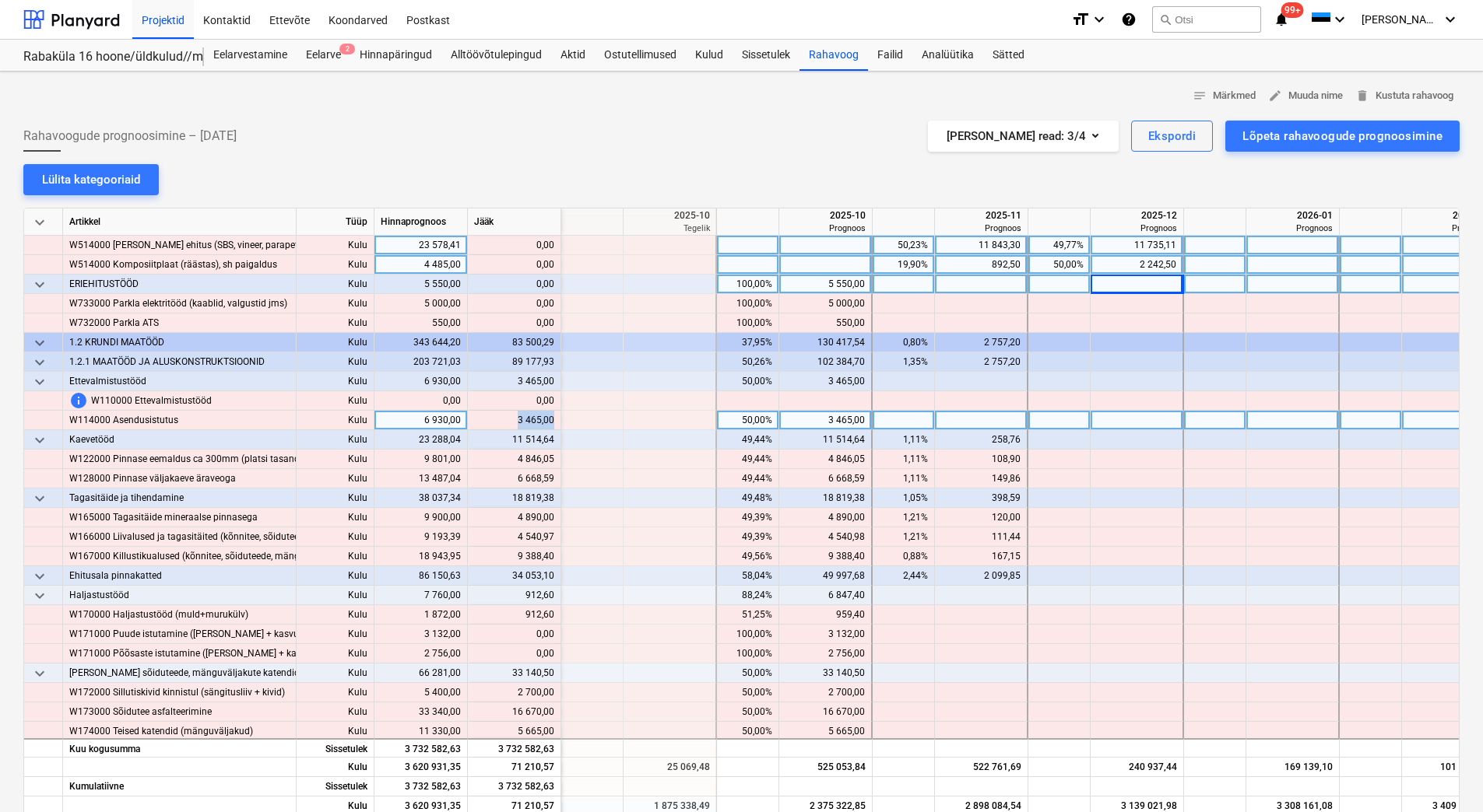
drag, startPoint x: 517, startPoint y: 420, endPoint x: 553, endPoint y: 421, distance: 36.0
click at [553, 421] on div "content_copy 3 465,00" at bounding box center [514, 420] width 80 height 19
copy div "3 465,00"
click at [1285, 426] on div at bounding box center [1292, 420] width 93 height 19
click at [898, 426] on div at bounding box center [903, 420] width 62 height 19
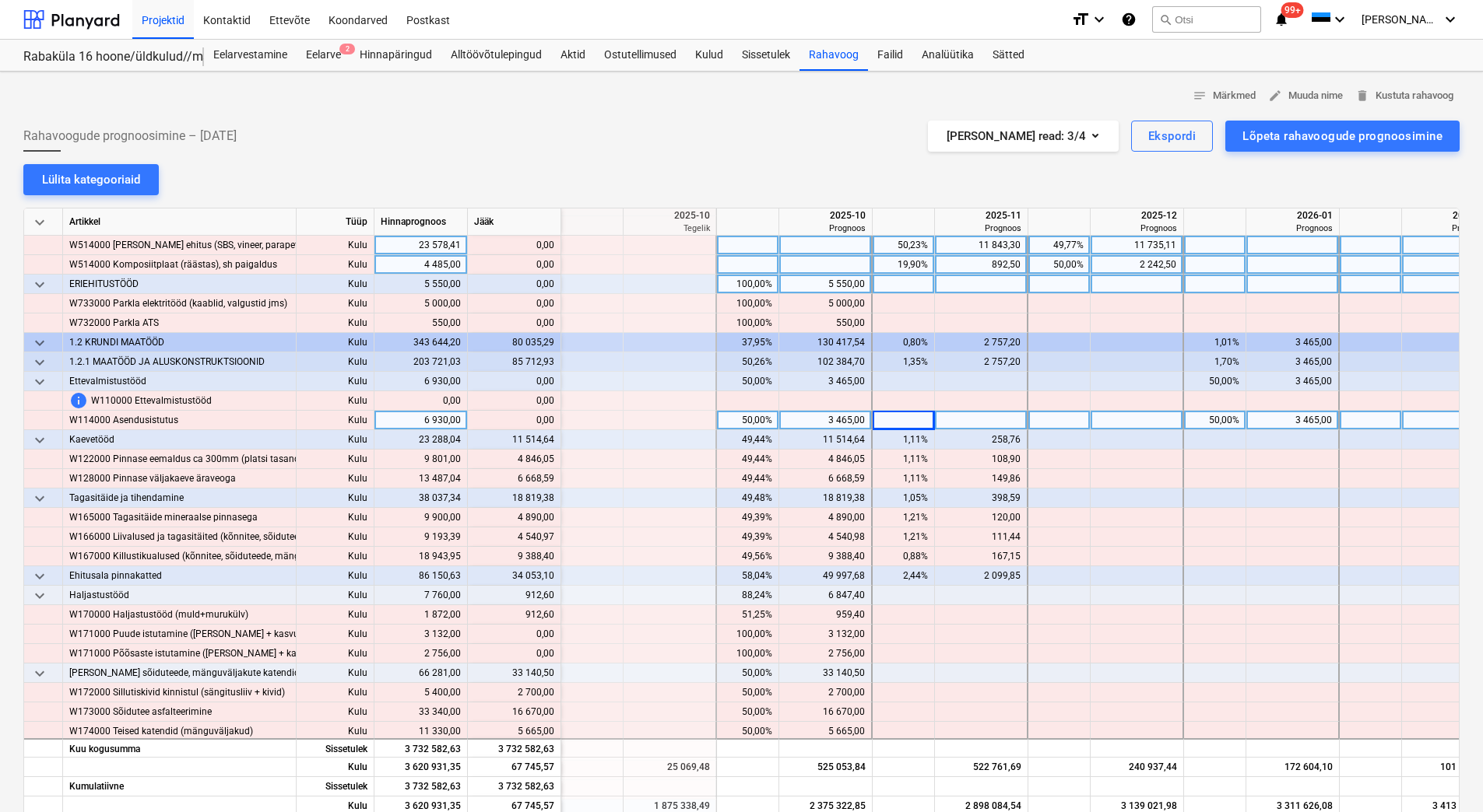
click at [826, 418] on div "3 465,00" at bounding box center [825, 420] width 79 height 19
click at [1154, 418] on div at bounding box center [1137, 420] width 93 height 19
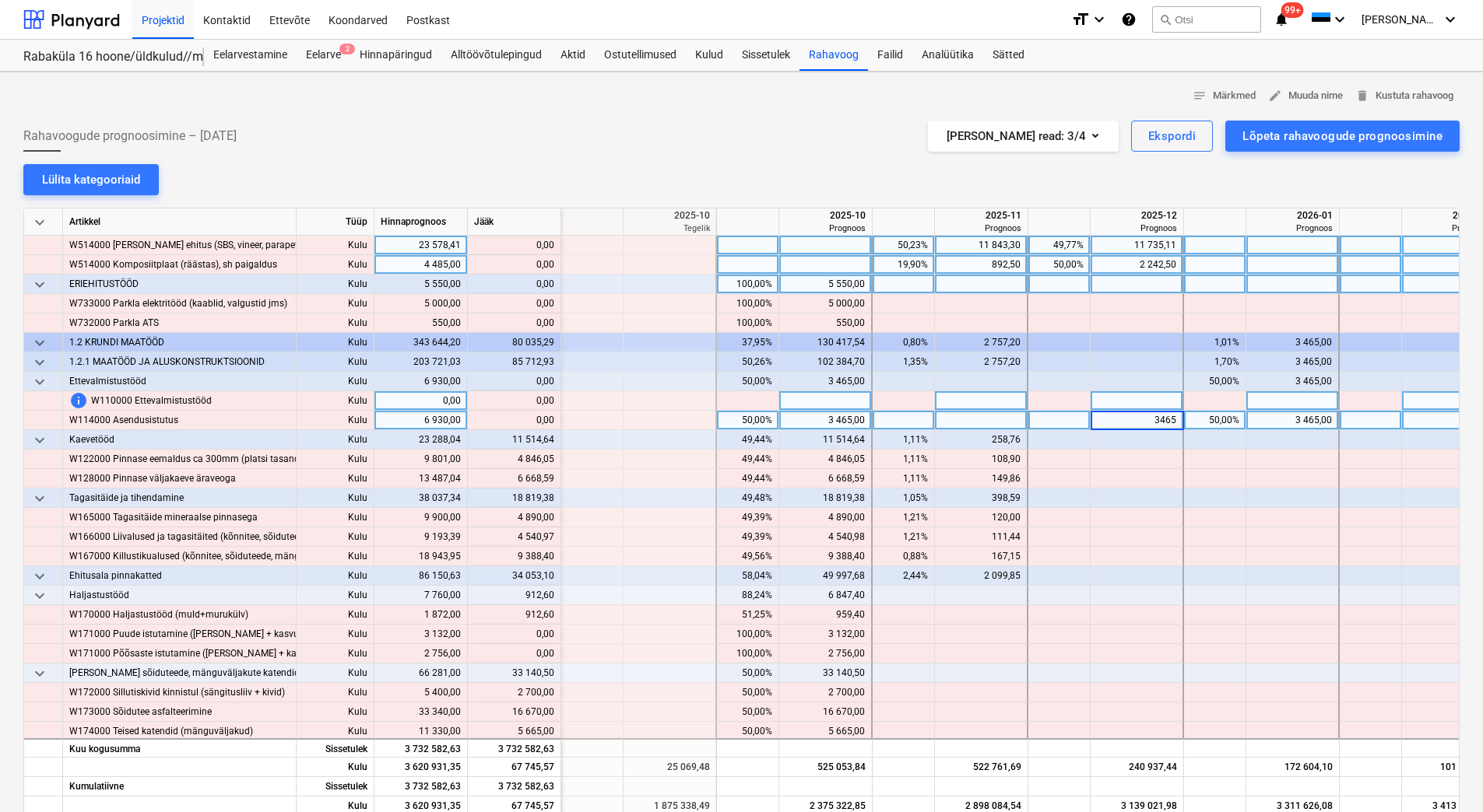
click at [986, 398] on div at bounding box center [982, 401] width 93 height 19
click at [819, 417] on div "3 465,00" at bounding box center [825, 420] width 79 height 19
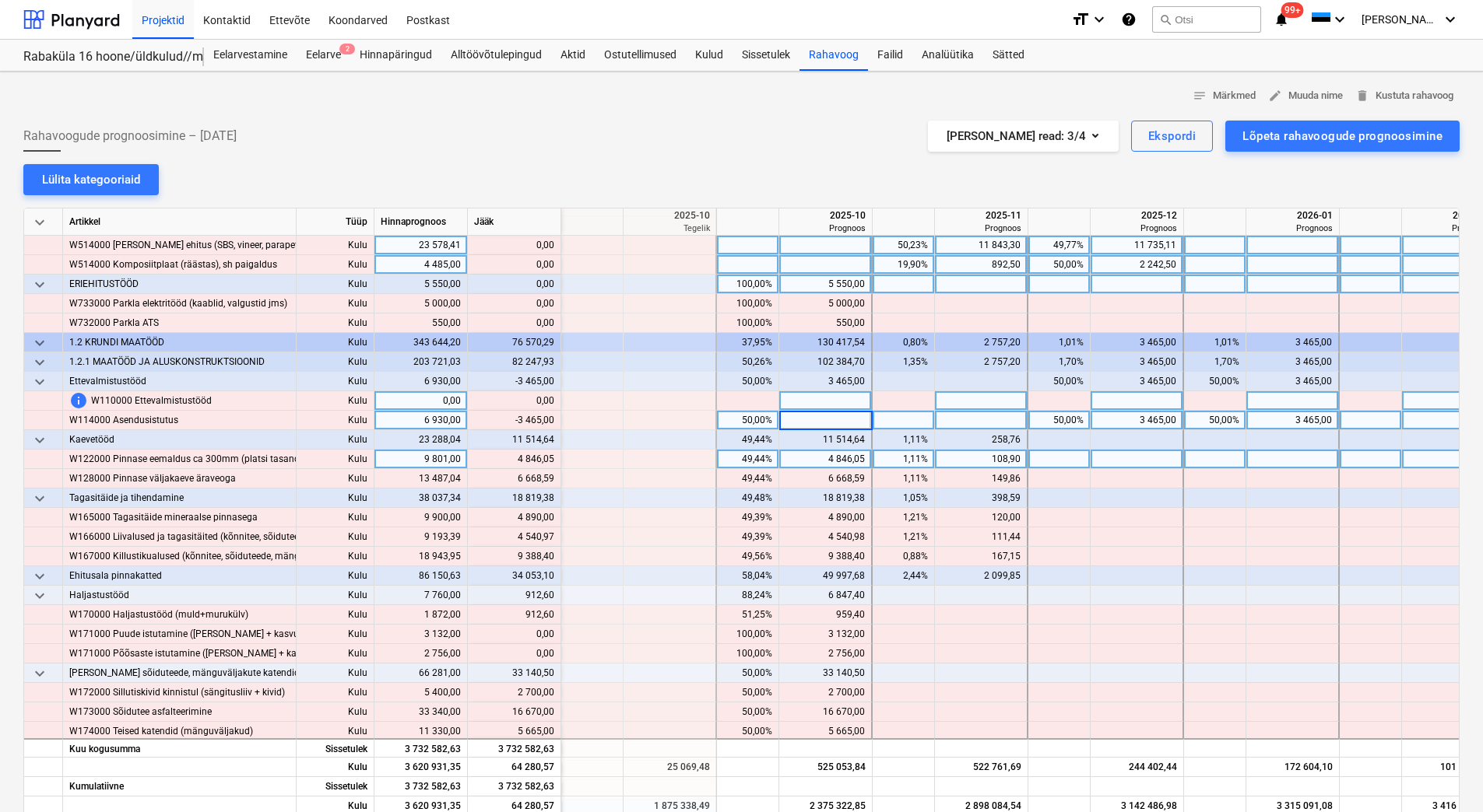
click at [1063, 468] on div at bounding box center [1059, 459] width 62 height 19
click at [893, 444] on div "1,11%" at bounding box center [903, 439] width 49 height 19
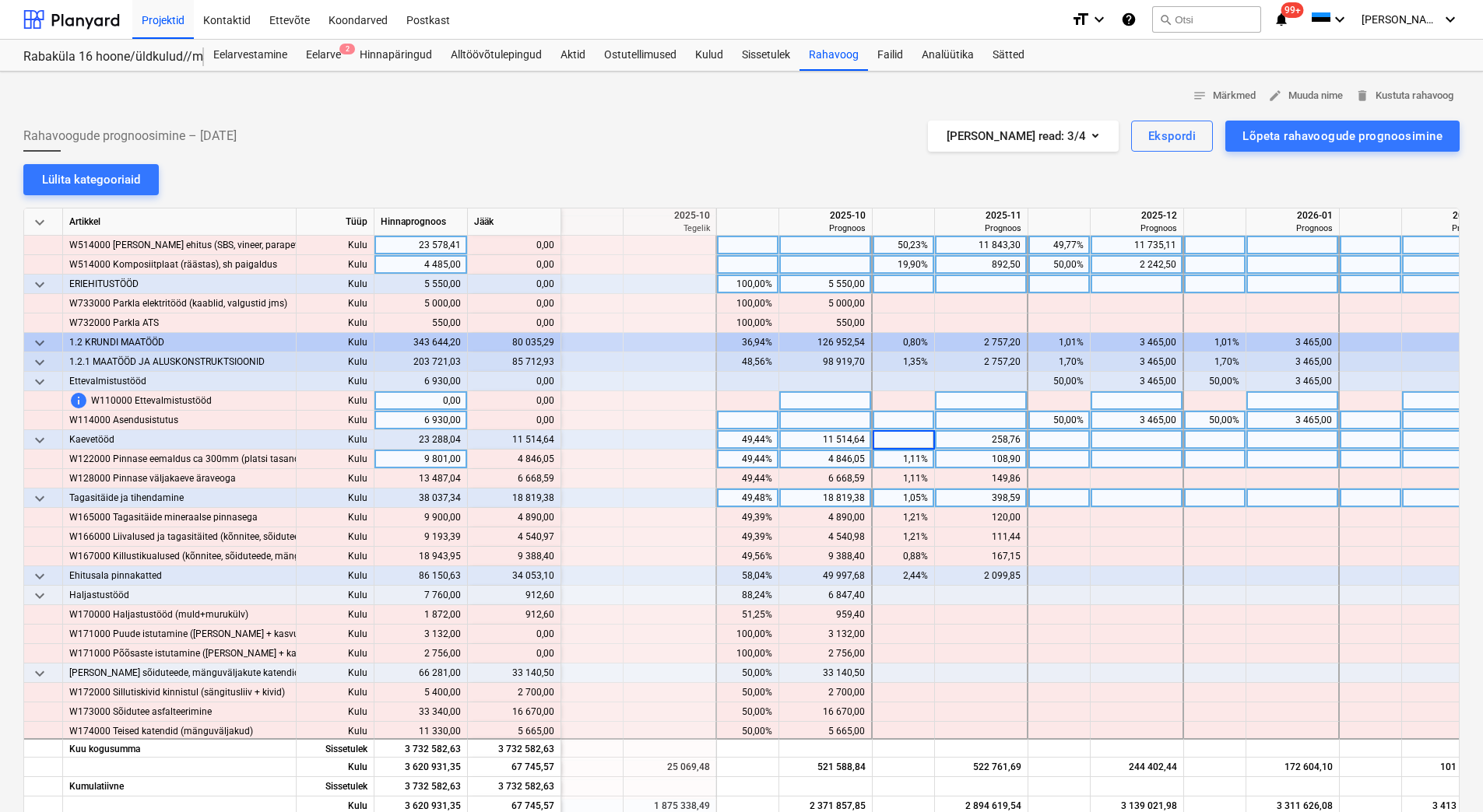
click at [898, 496] on div "1,05%" at bounding box center [903, 498] width 49 height 19
click at [896, 499] on div "1,05%" at bounding box center [903, 498] width 49 height 19
click at [897, 572] on div "2,44%" at bounding box center [903, 576] width 49 height 19
click at [808, 439] on div "11 514,64" at bounding box center [825, 439] width 79 height 19
click at [812, 500] on div "18 819,38" at bounding box center [825, 498] width 79 height 19
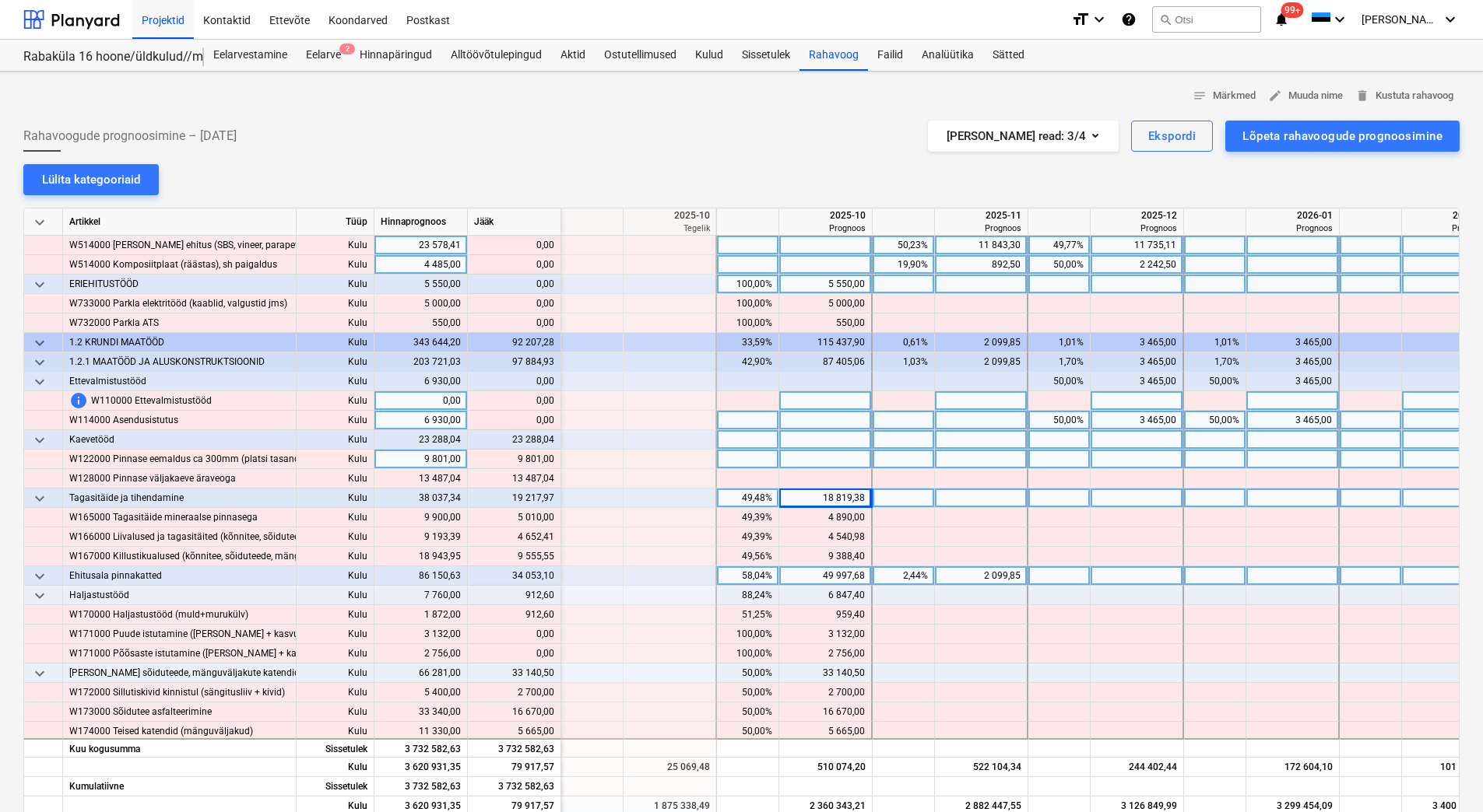
click at [812, 500] on div "18 819,38" at bounding box center [825, 498] width 79 height 19
click at [817, 572] on div "49 997,68" at bounding box center [825, 576] width 79 height 19
drag, startPoint x: 514, startPoint y: 456, endPoint x: 552, endPoint y: 457, distance: 38.0
click at [552, 457] on div "content_copy 9 801,00" at bounding box center [514, 459] width 80 height 19
click at [817, 459] on div at bounding box center [826, 459] width 93 height 19
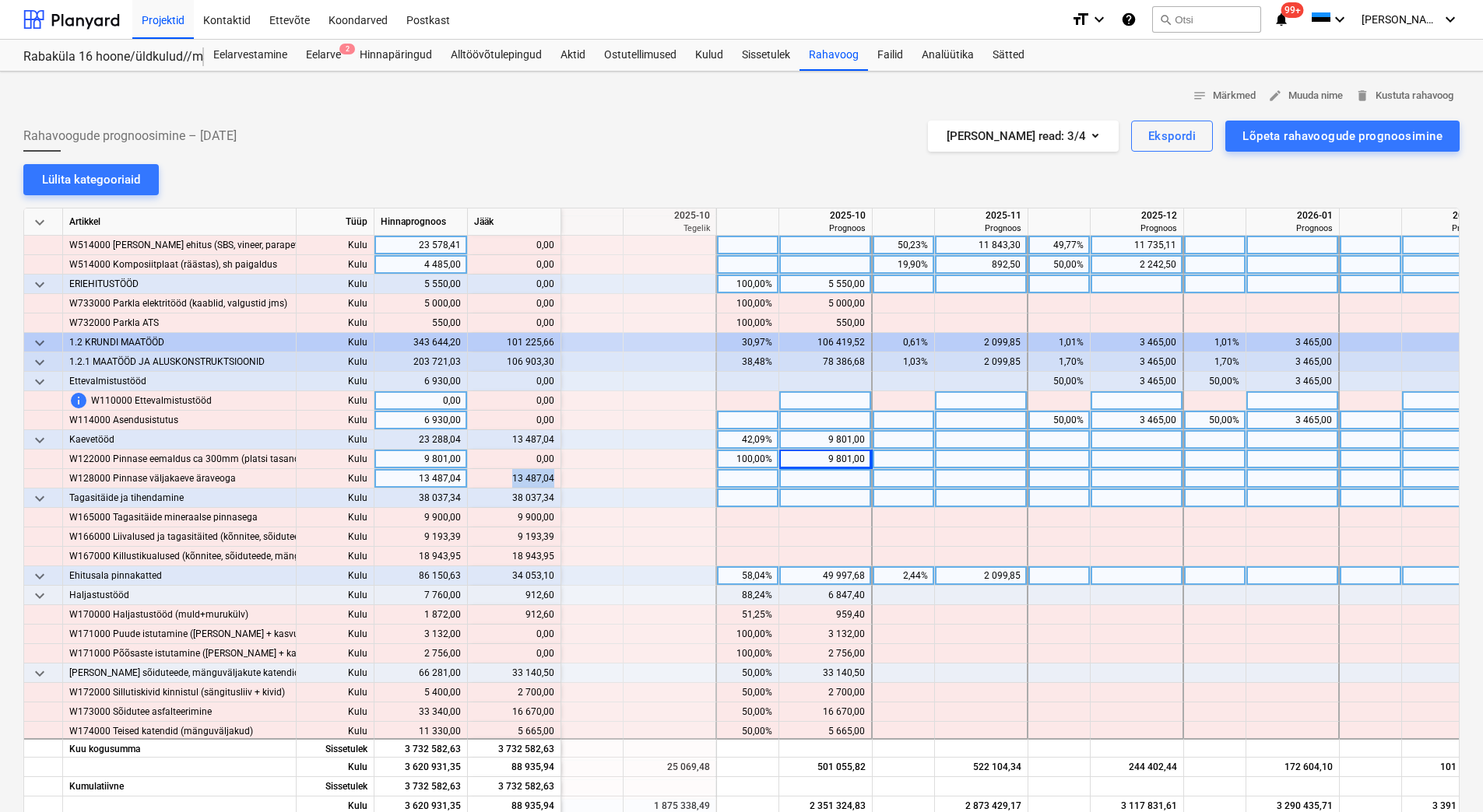
drag, startPoint x: 511, startPoint y: 478, endPoint x: 551, endPoint y: 478, distance: 40.0
click at [551, 478] on div "content_copy 13 487,04" at bounding box center [514, 478] width 80 height 19
click at [802, 478] on div at bounding box center [826, 478] width 93 height 19
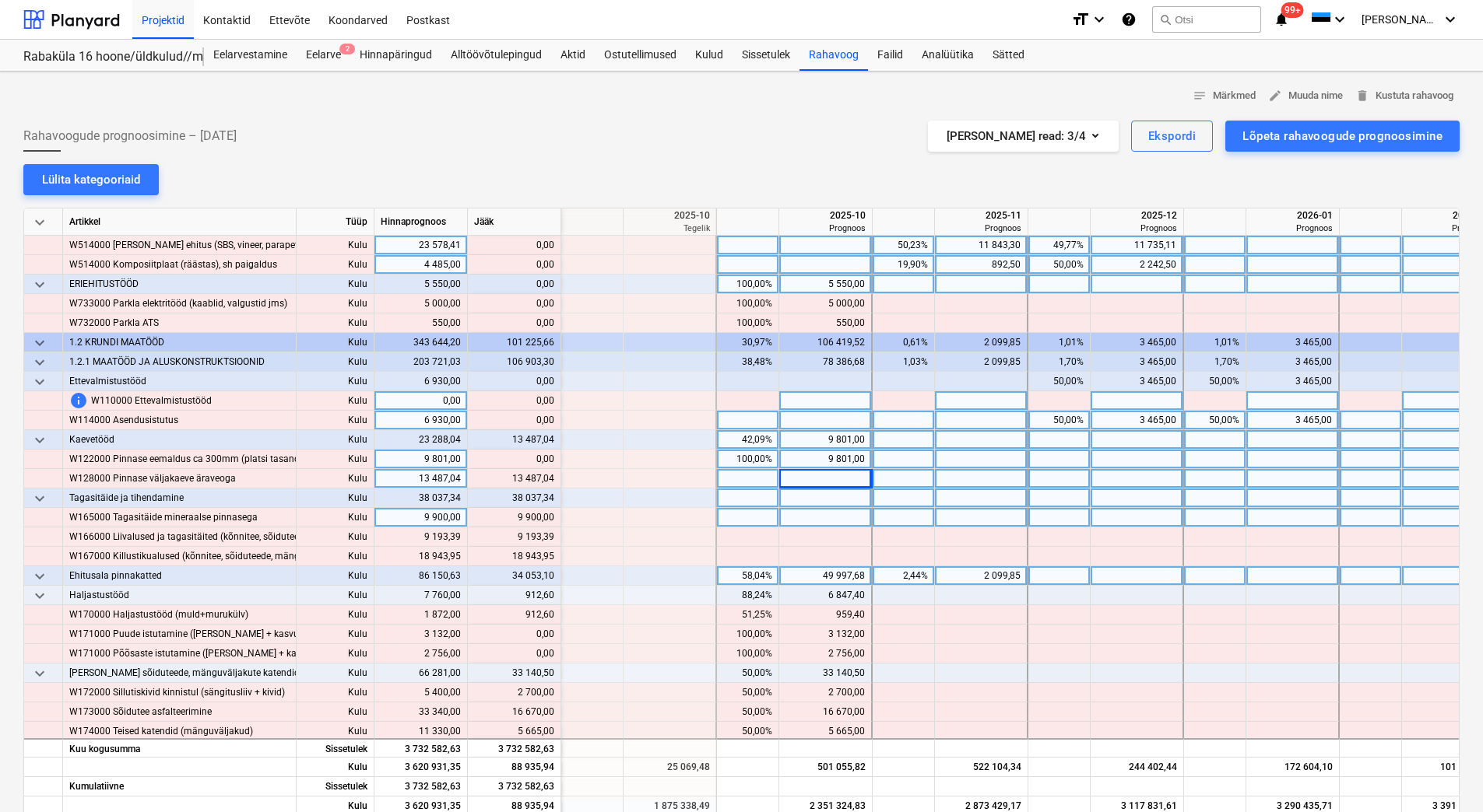
click at [808, 519] on div at bounding box center [826, 518] width 93 height 19
drag, startPoint x: 514, startPoint y: 519, endPoint x: 554, endPoint y: 519, distance: 40.0
click at [554, 519] on div "content_copy 9 900,00" at bounding box center [514, 518] width 93 height 19
drag, startPoint x: 515, startPoint y: 517, endPoint x: 555, endPoint y: 521, distance: 40.2
click at [555, 521] on div "content_copy 9 900,00" at bounding box center [514, 518] width 93 height 19
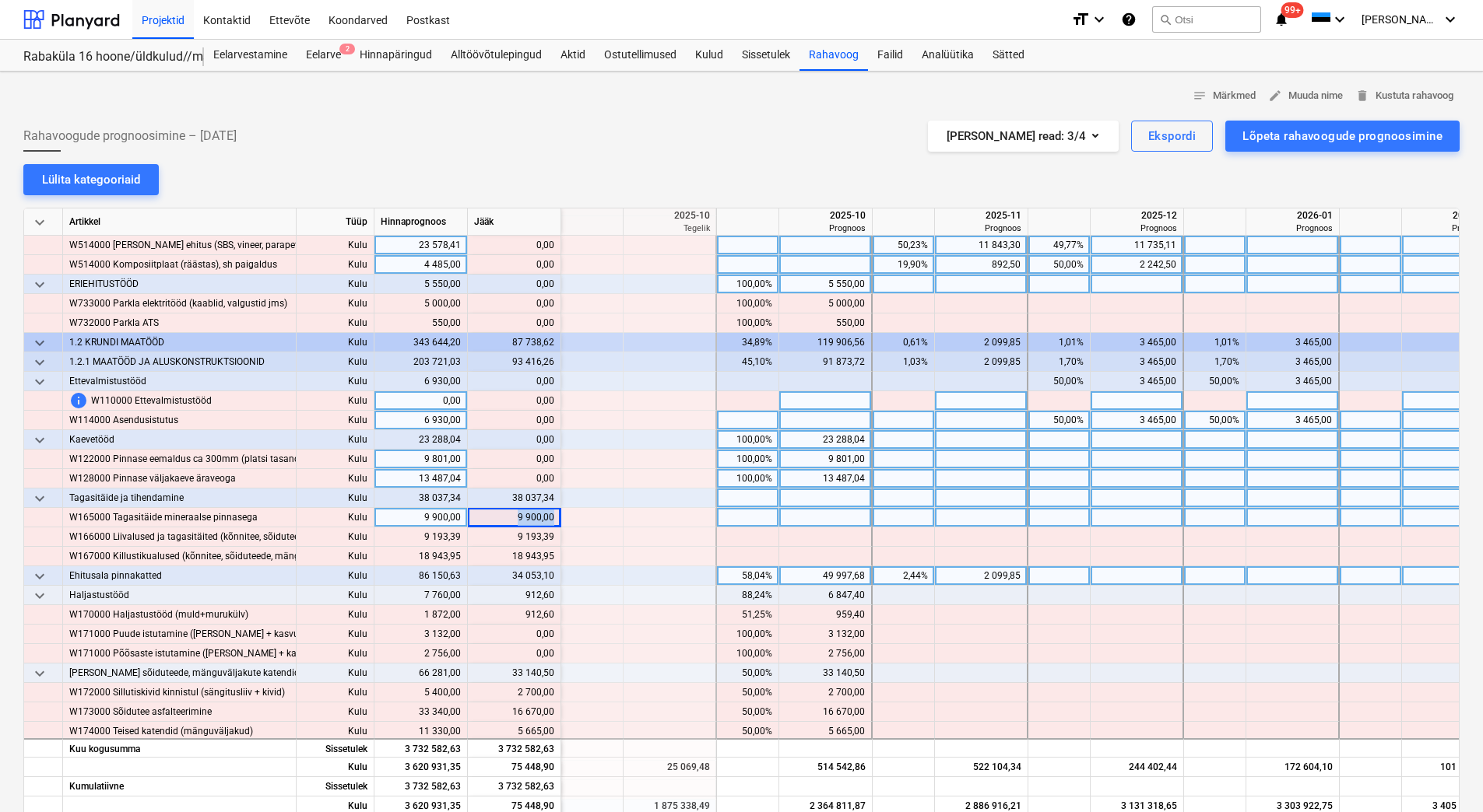
click at [552, 519] on div "content_copy 9 900,00" at bounding box center [514, 518] width 93 height 19
click at [803, 526] on div at bounding box center [826, 518] width 93 height 19
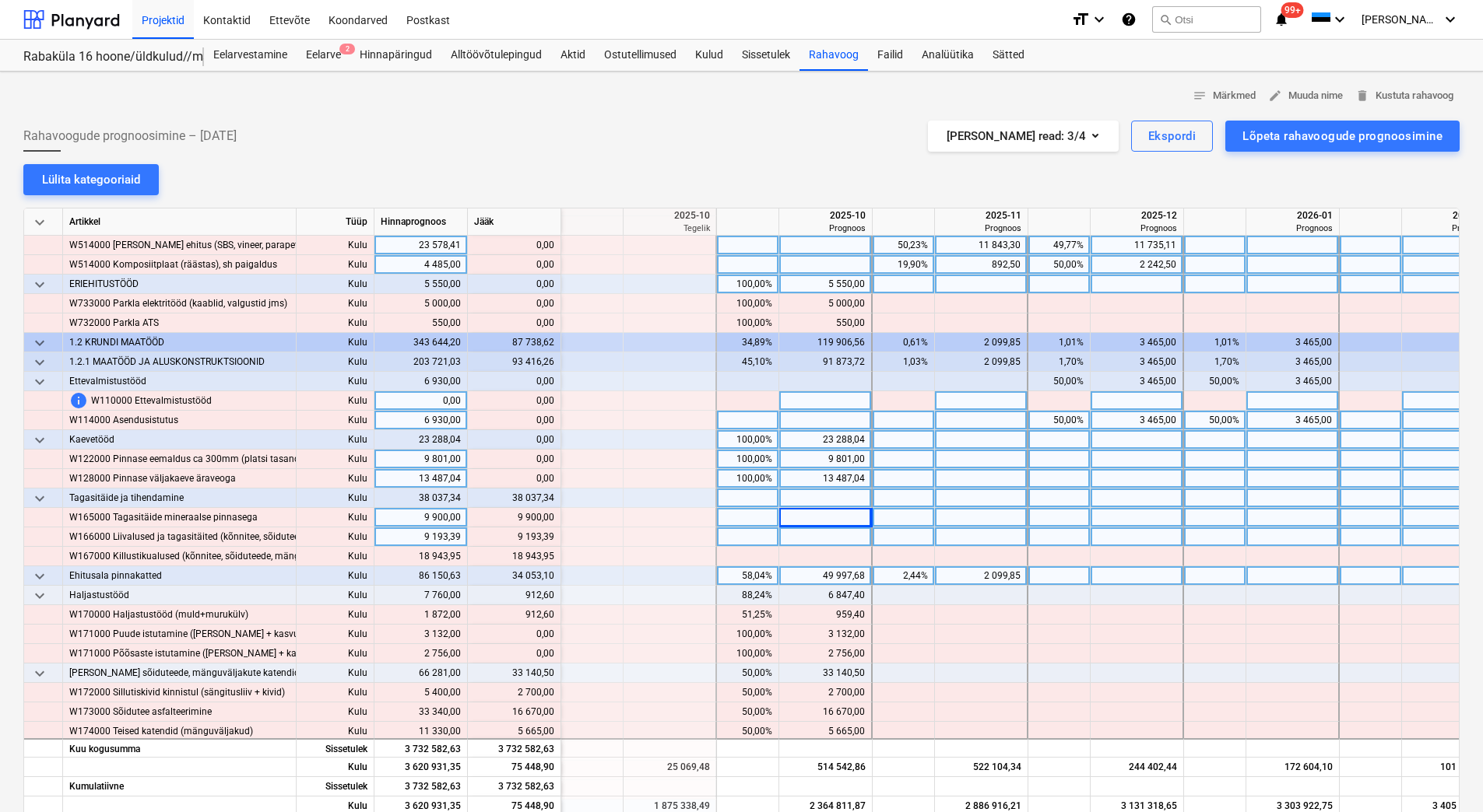
click at [802, 540] on div at bounding box center [826, 537] width 93 height 19
drag, startPoint x: 519, startPoint y: 536, endPoint x: 552, endPoint y: 539, distance: 33.1
click at [552, 539] on div "content_copy 9 193,39" at bounding box center [514, 537] width 80 height 19
click at [815, 533] on div at bounding box center [826, 537] width 93 height 19
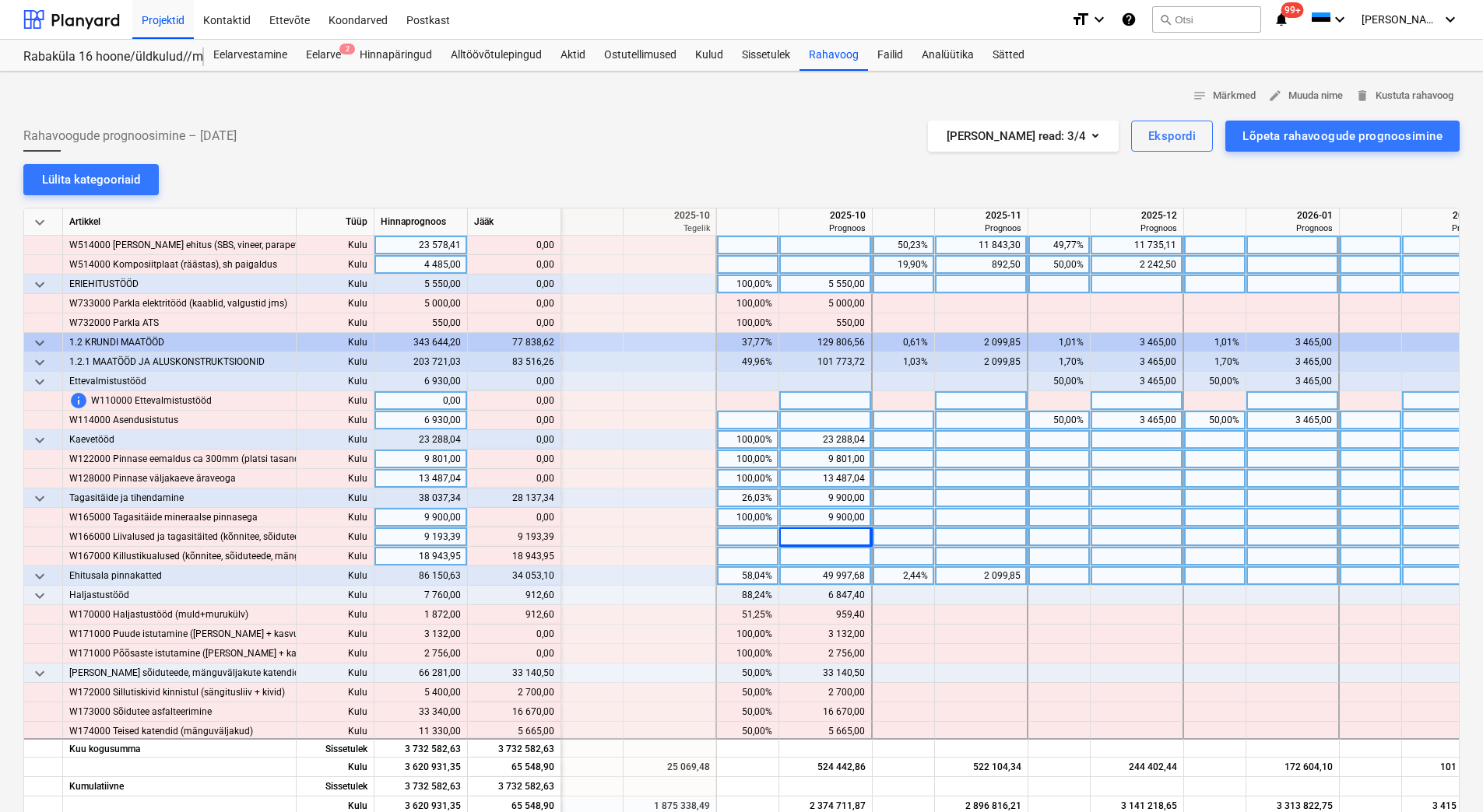
click at [818, 553] on div at bounding box center [826, 556] width 93 height 19
drag, startPoint x: 513, startPoint y: 555, endPoint x: 553, endPoint y: 557, distance: 40.0
click at [553, 557] on div "content_copy 18 943,95" at bounding box center [514, 556] width 80 height 19
click at [821, 560] on div at bounding box center [826, 556] width 93 height 19
click at [811, 536] on div "9 193,39" at bounding box center [825, 537] width 79 height 19
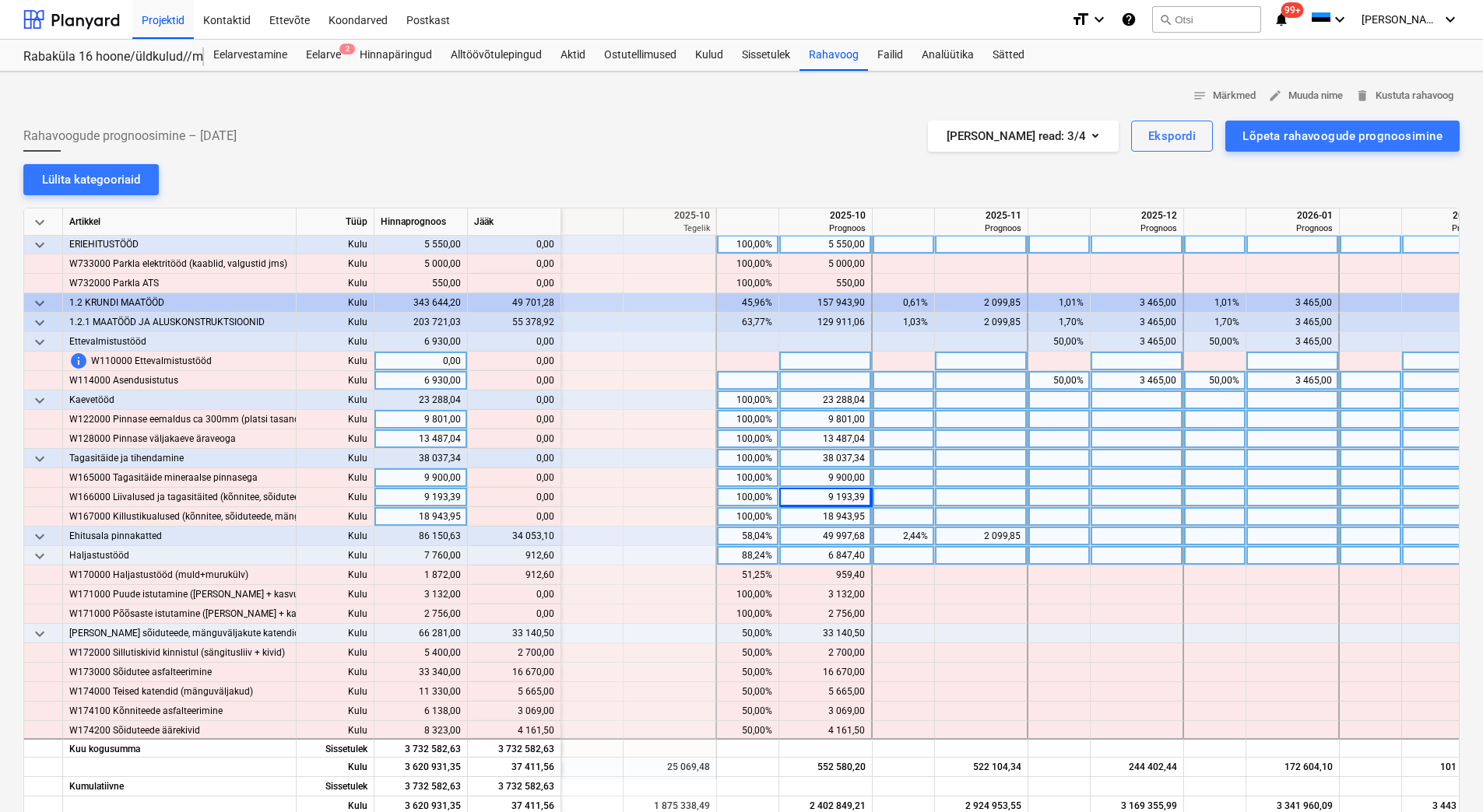
scroll to position [545, 1868]
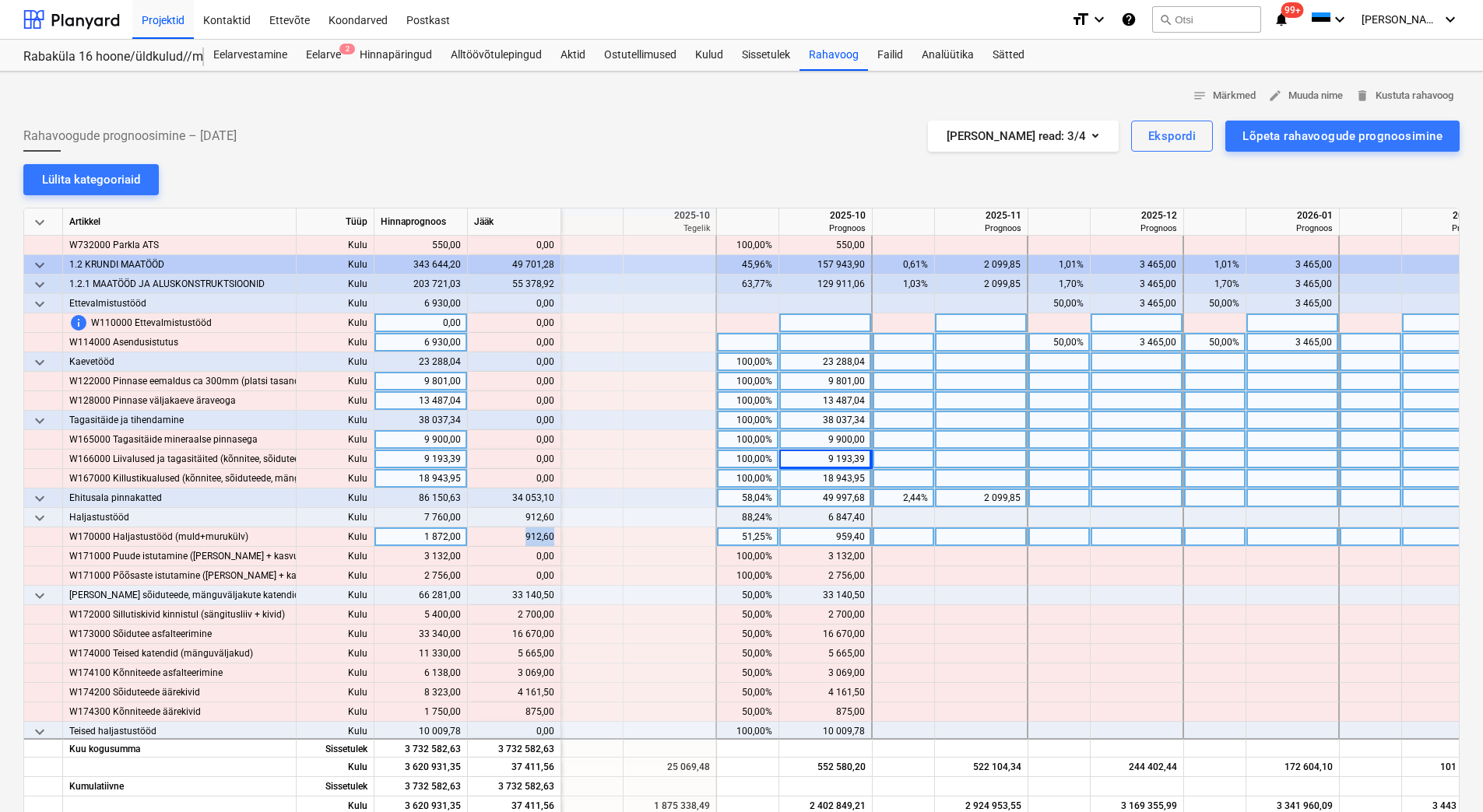
drag, startPoint x: 524, startPoint y: 536, endPoint x: 552, endPoint y: 540, distance: 28.3
click at [552, 540] on div "content_copy 912,60" at bounding box center [514, 537] width 80 height 19
click at [967, 540] on div at bounding box center [982, 537] width 93 height 19
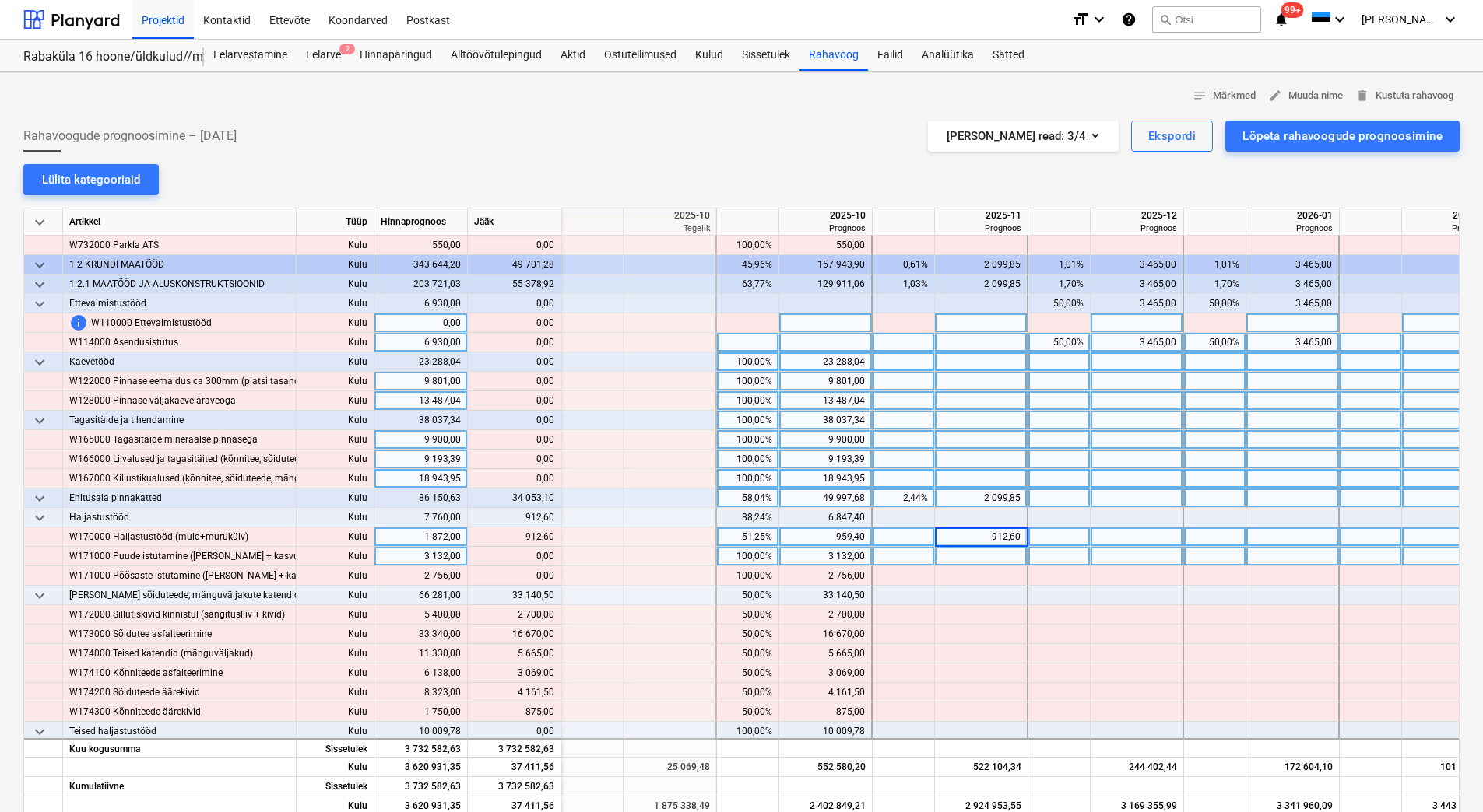
click at [963, 556] on div at bounding box center [982, 556] width 93 height 19
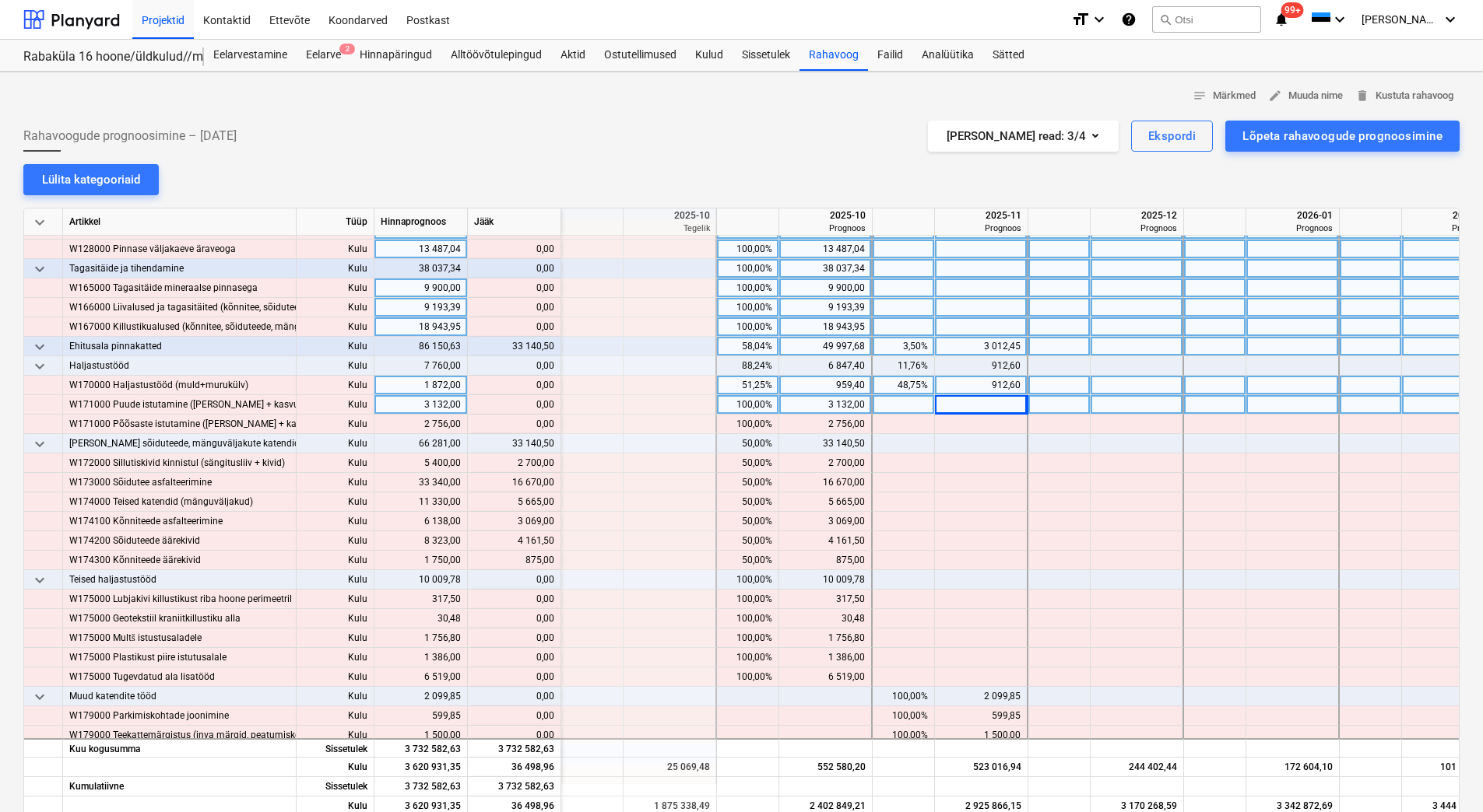
scroll to position [701, 1868]
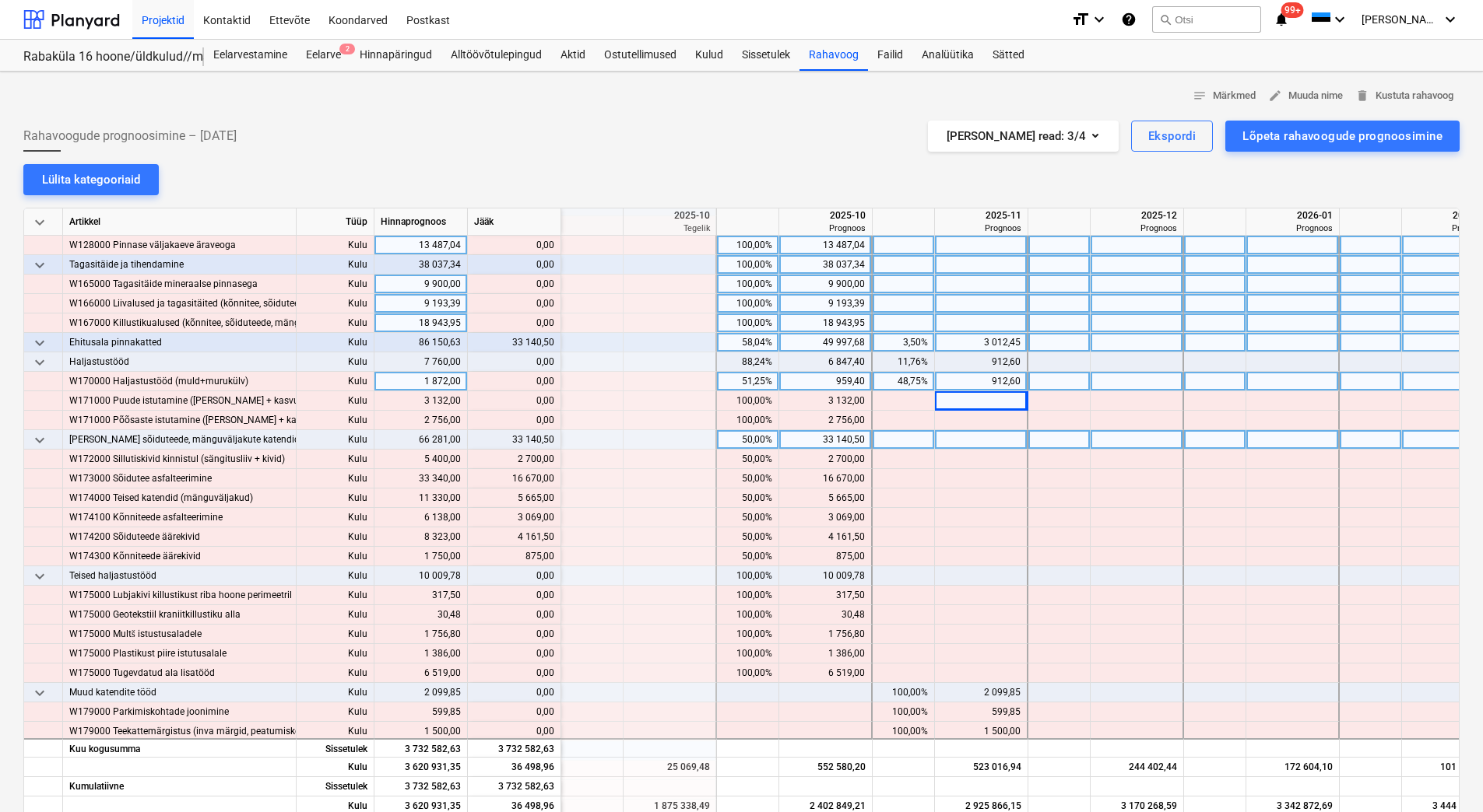
click at [888, 445] on div at bounding box center [903, 439] width 62 height 19
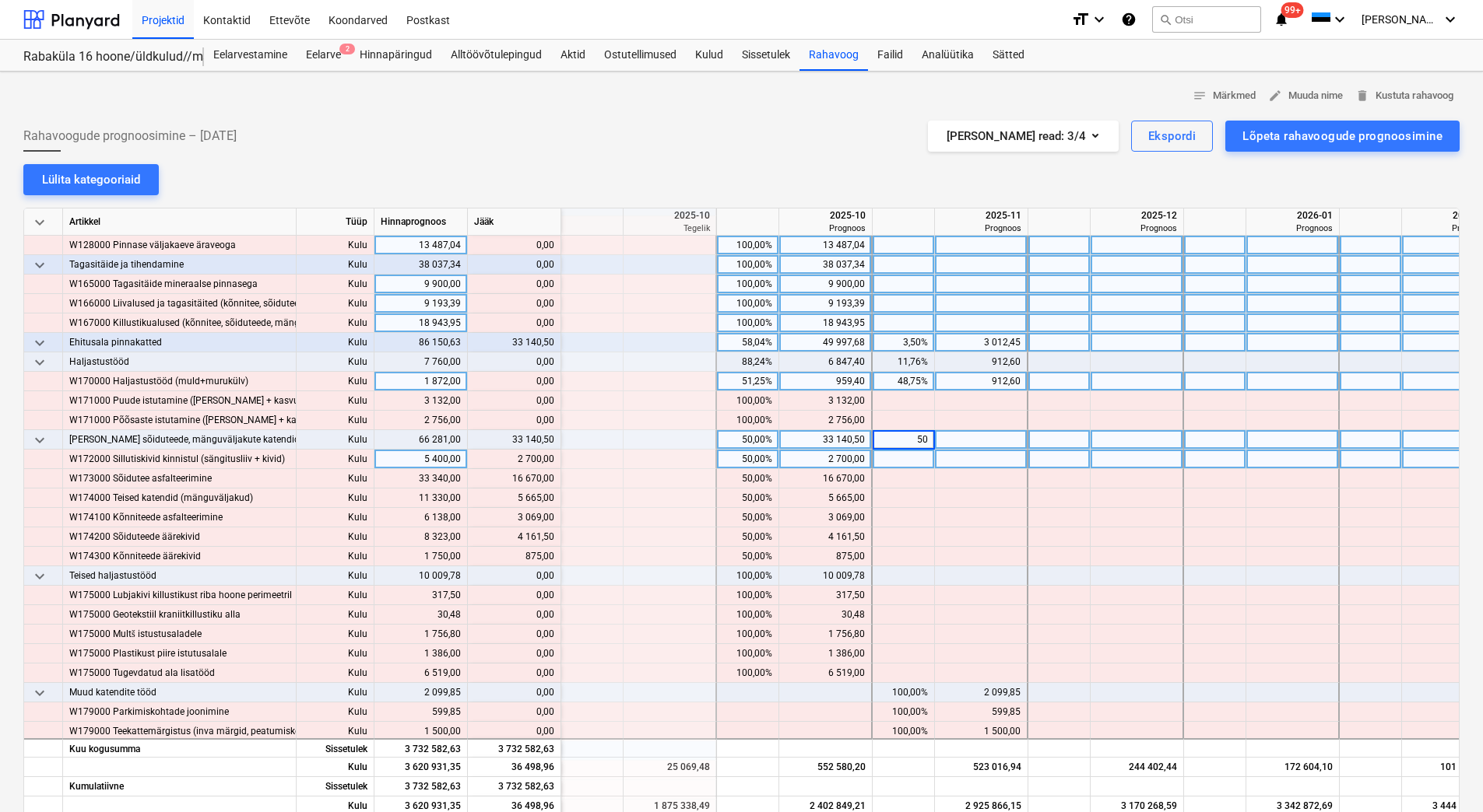
click at [887, 466] on div at bounding box center [903, 459] width 62 height 19
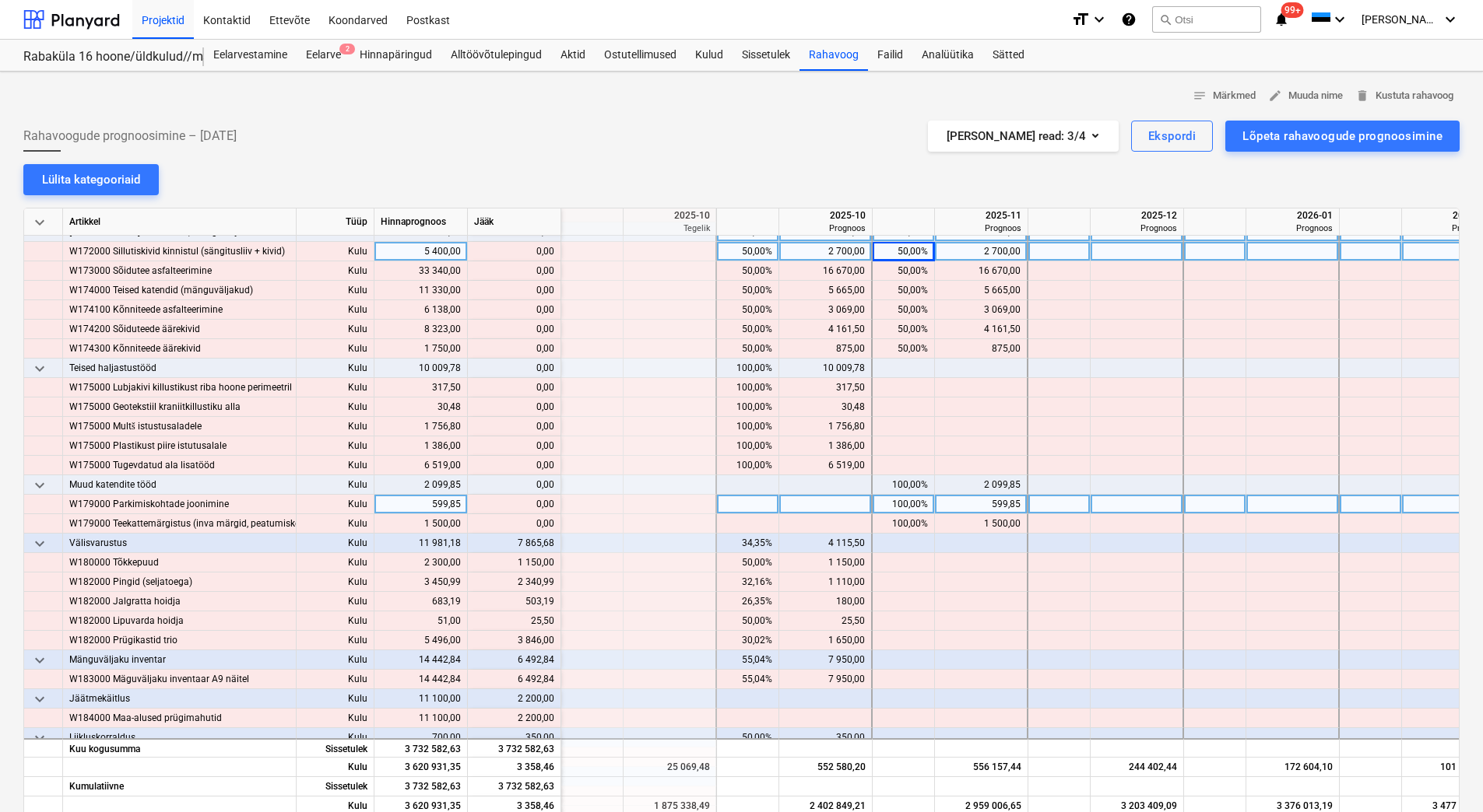
scroll to position [934, 1868]
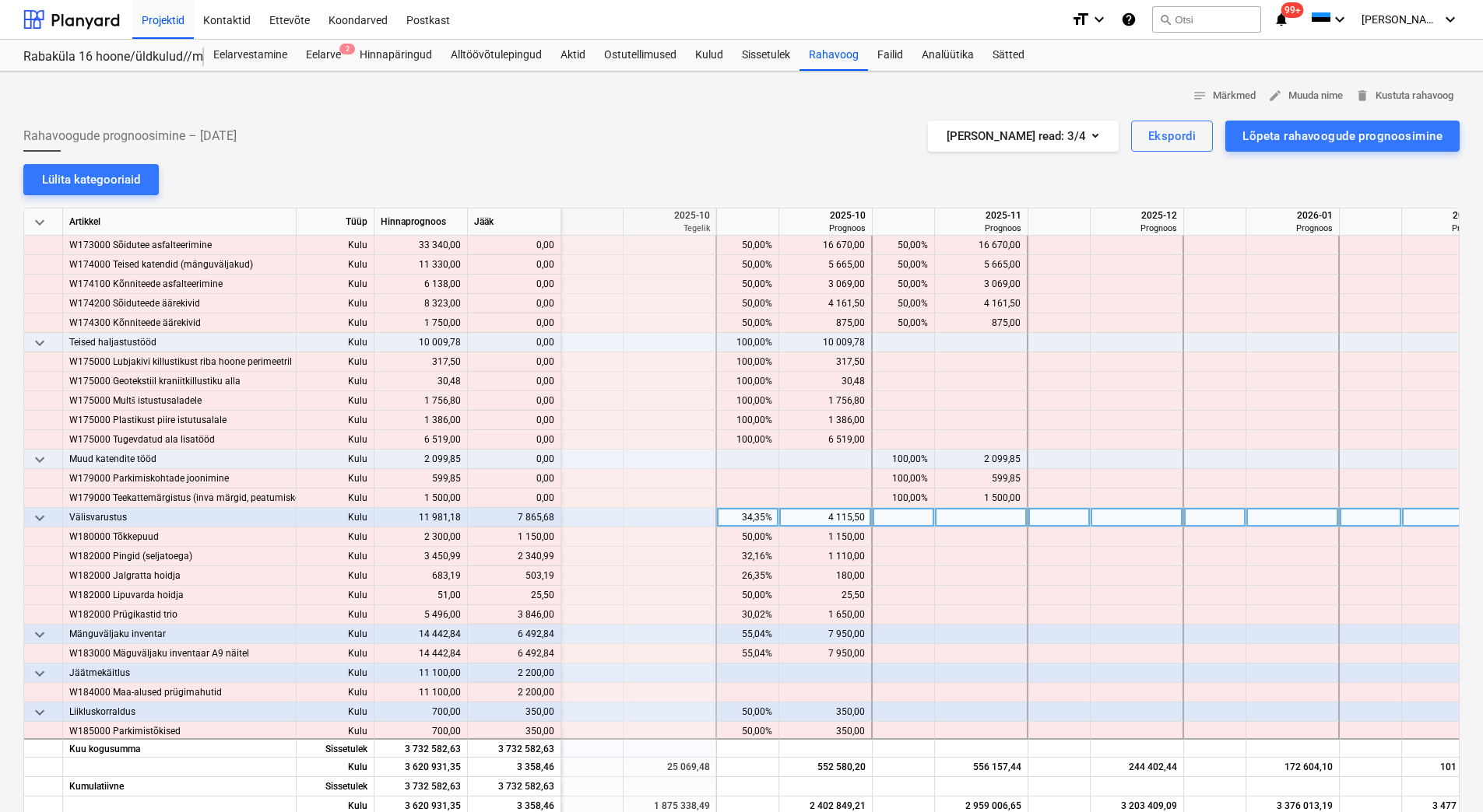
click at [743, 522] on div "34,35%" at bounding box center [747, 518] width 49 height 19
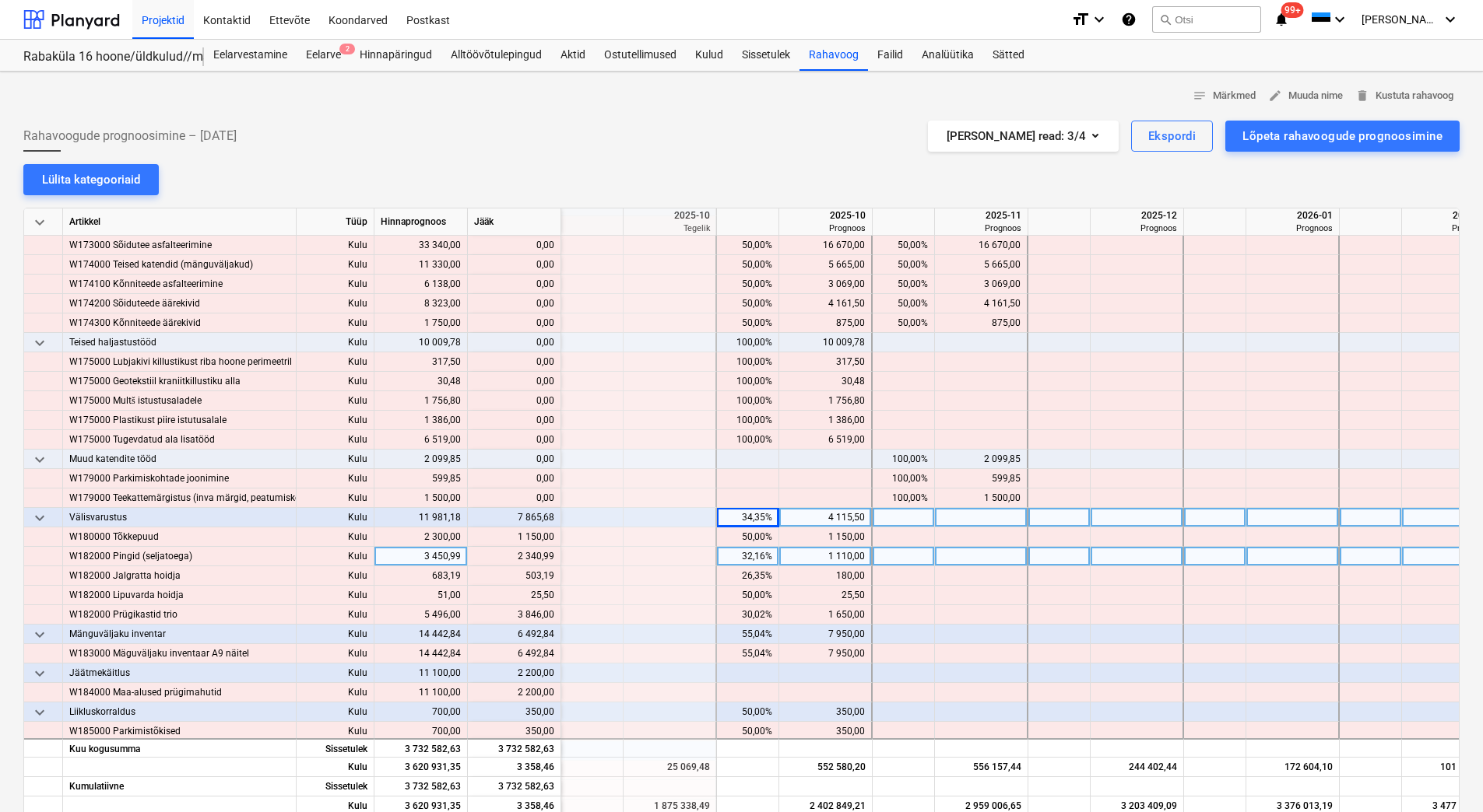
click at [1014, 563] on div at bounding box center [982, 556] width 93 height 19
click at [1053, 517] on div at bounding box center [1059, 518] width 62 height 19
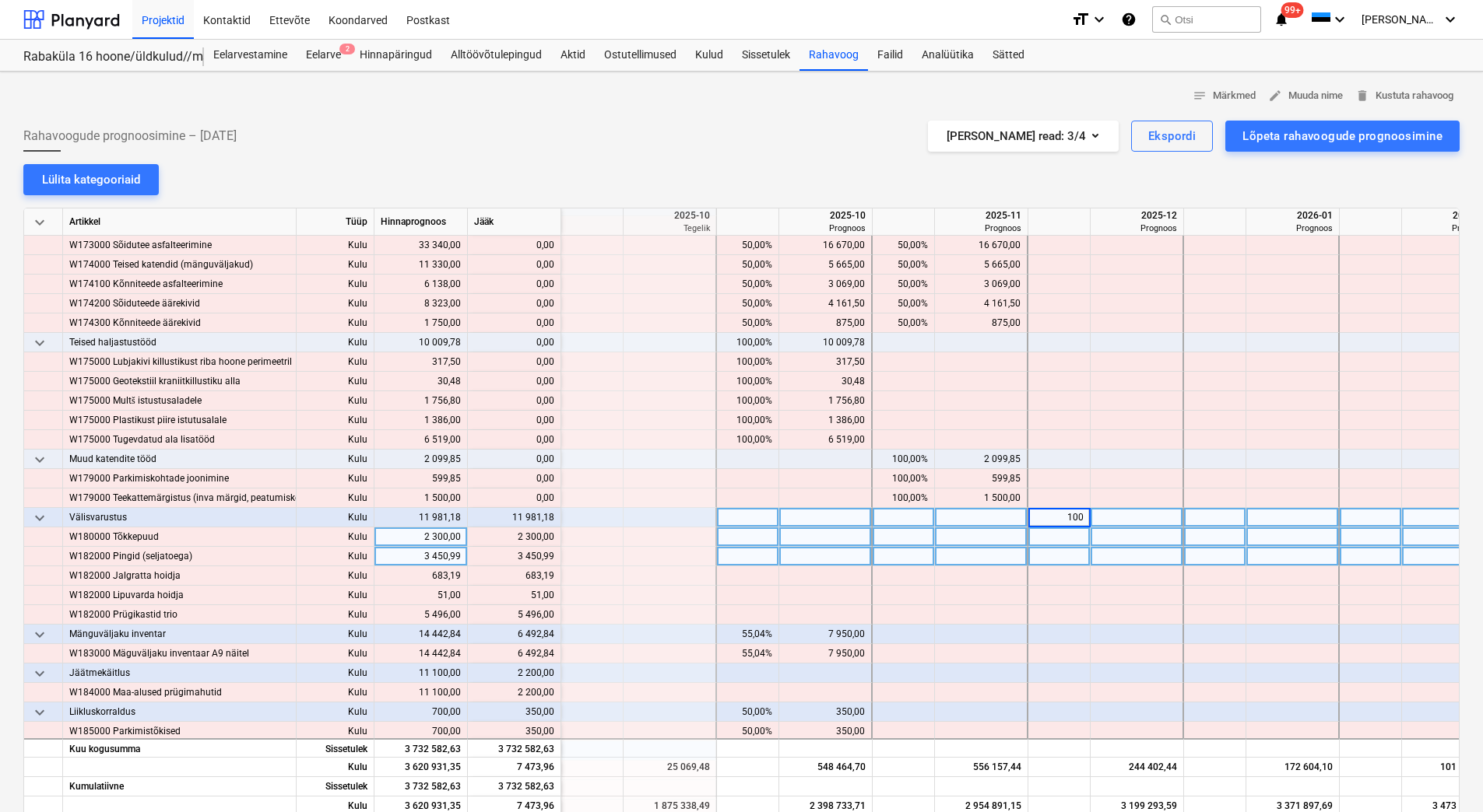
click at [1054, 540] on div at bounding box center [1059, 537] width 62 height 19
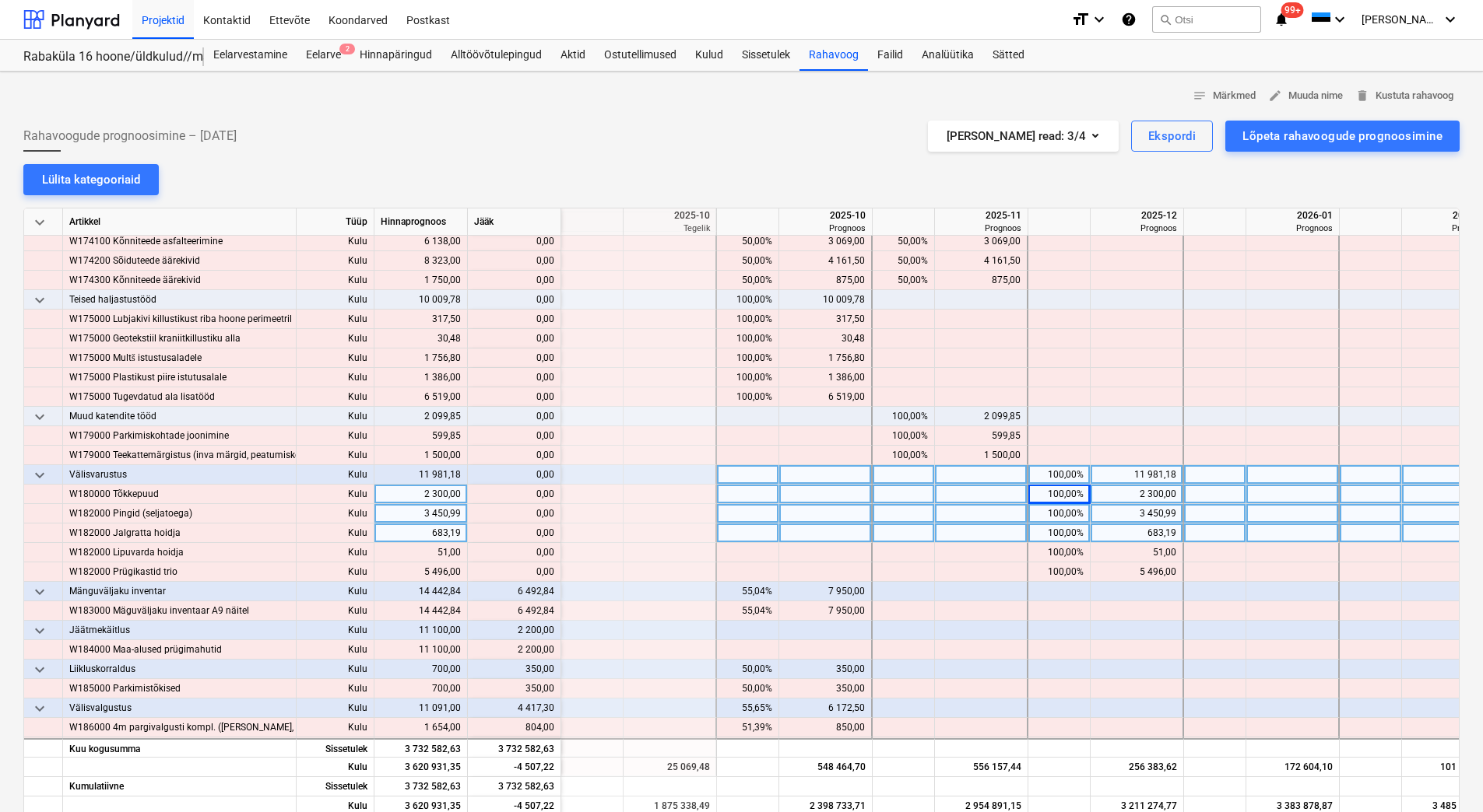
scroll to position [1089, 1868]
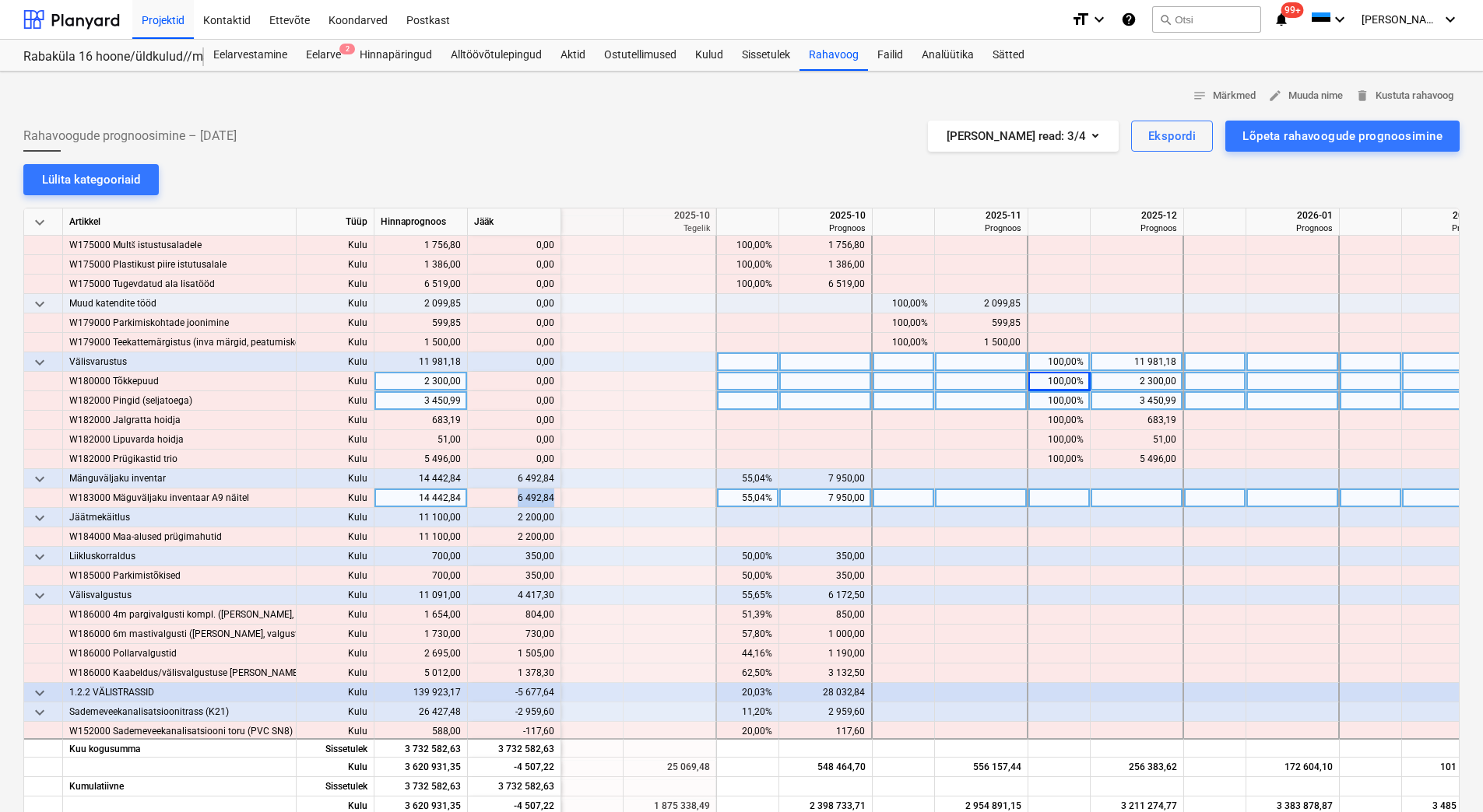
drag, startPoint x: 519, startPoint y: 503, endPoint x: 551, endPoint y: 498, distance: 32.4
click at [551, 498] on div "content_copy 6 492,84" at bounding box center [514, 498] width 80 height 19
click at [956, 501] on div at bounding box center [982, 498] width 93 height 19
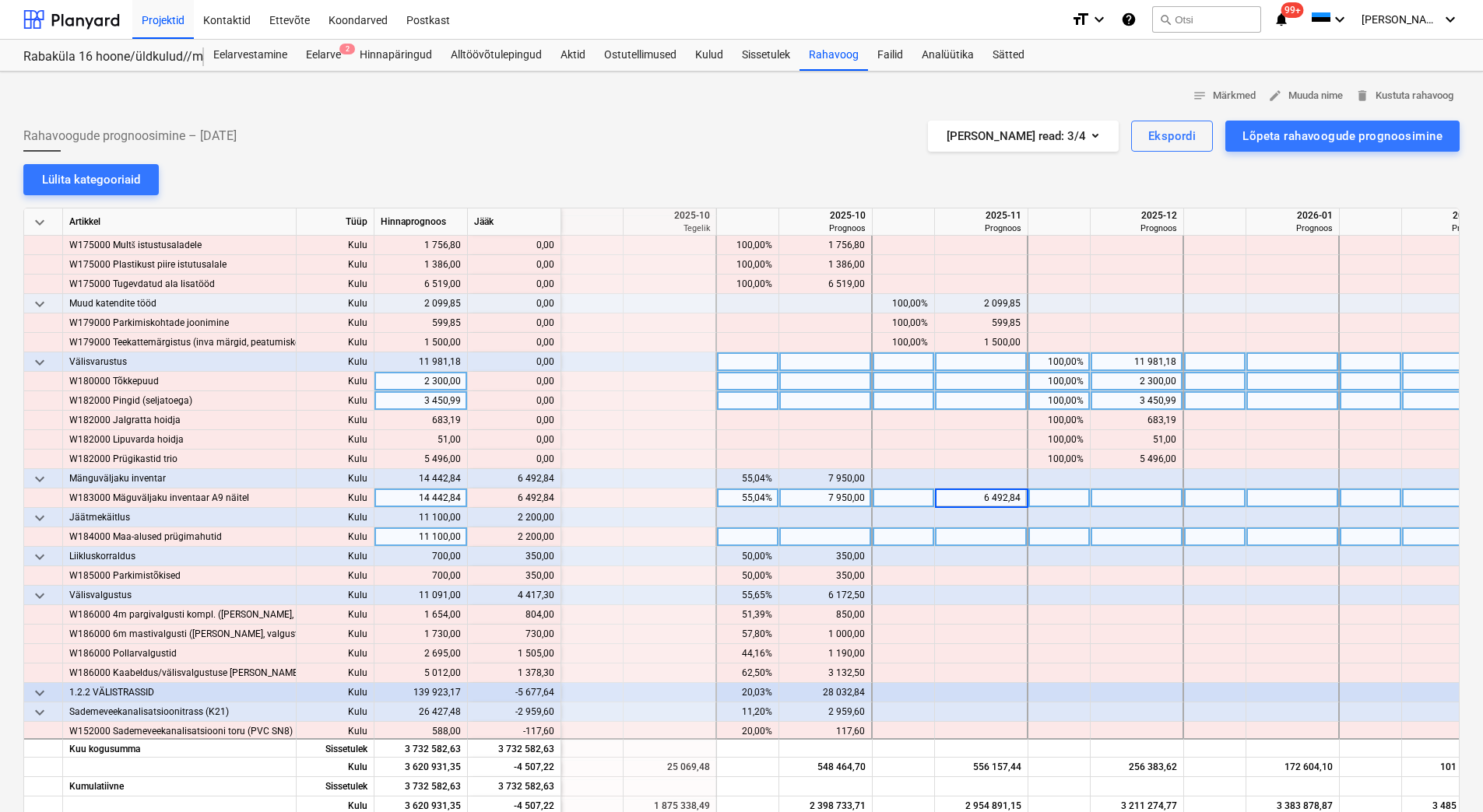
click at [812, 532] on div at bounding box center [826, 537] width 93 height 19
click at [1106, 541] on div at bounding box center [1137, 537] width 93 height 19
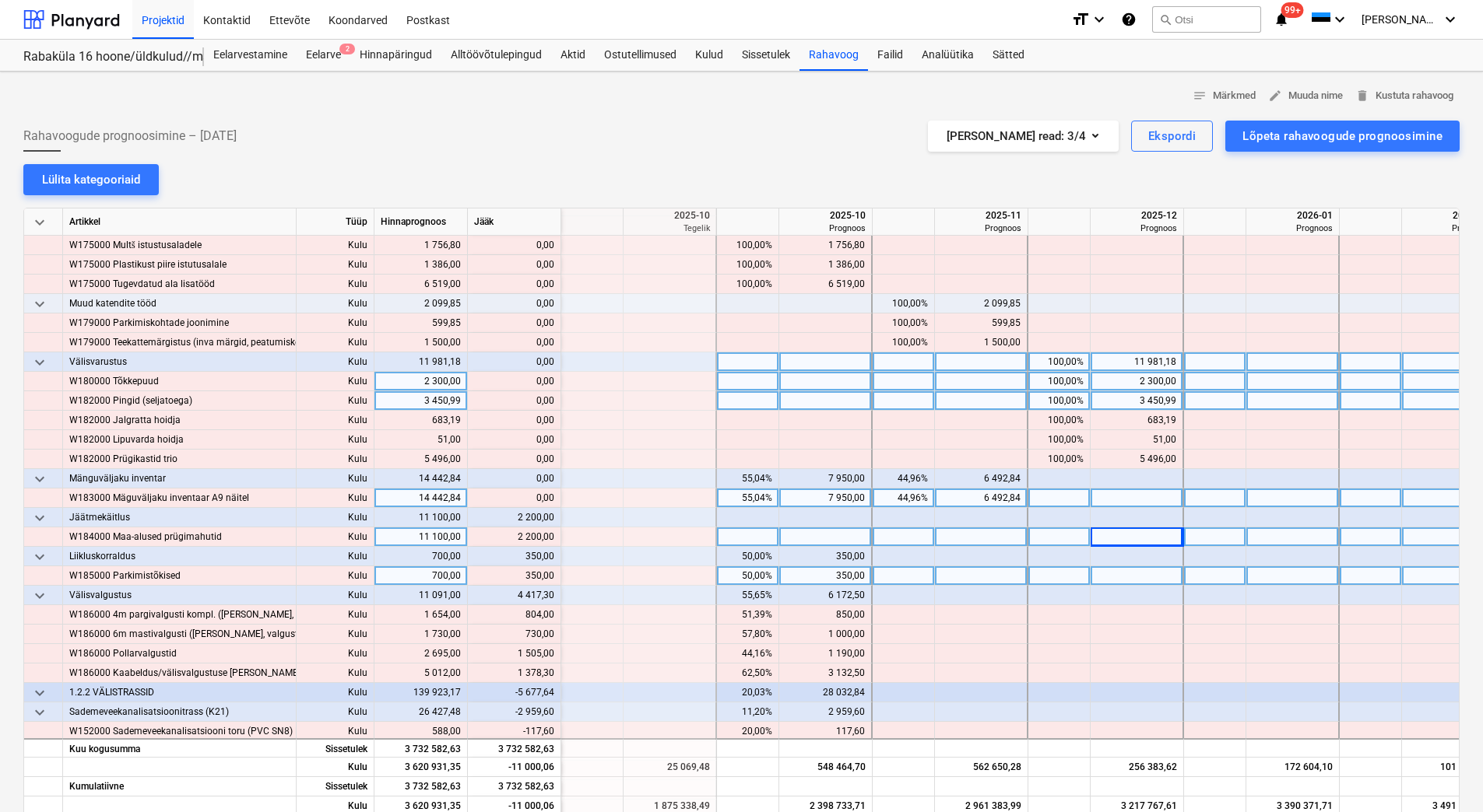
click at [1100, 583] on div at bounding box center [1137, 576] width 93 height 19
click at [744, 558] on div "50,00%" at bounding box center [747, 556] width 49 height 19
click at [1063, 561] on div at bounding box center [1059, 556] width 62 height 19
click at [1054, 557] on div at bounding box center [1059, 556] width 62 height 19
click at [1053, 575] on div at bounding box center [1059, 576] width 62 height 19
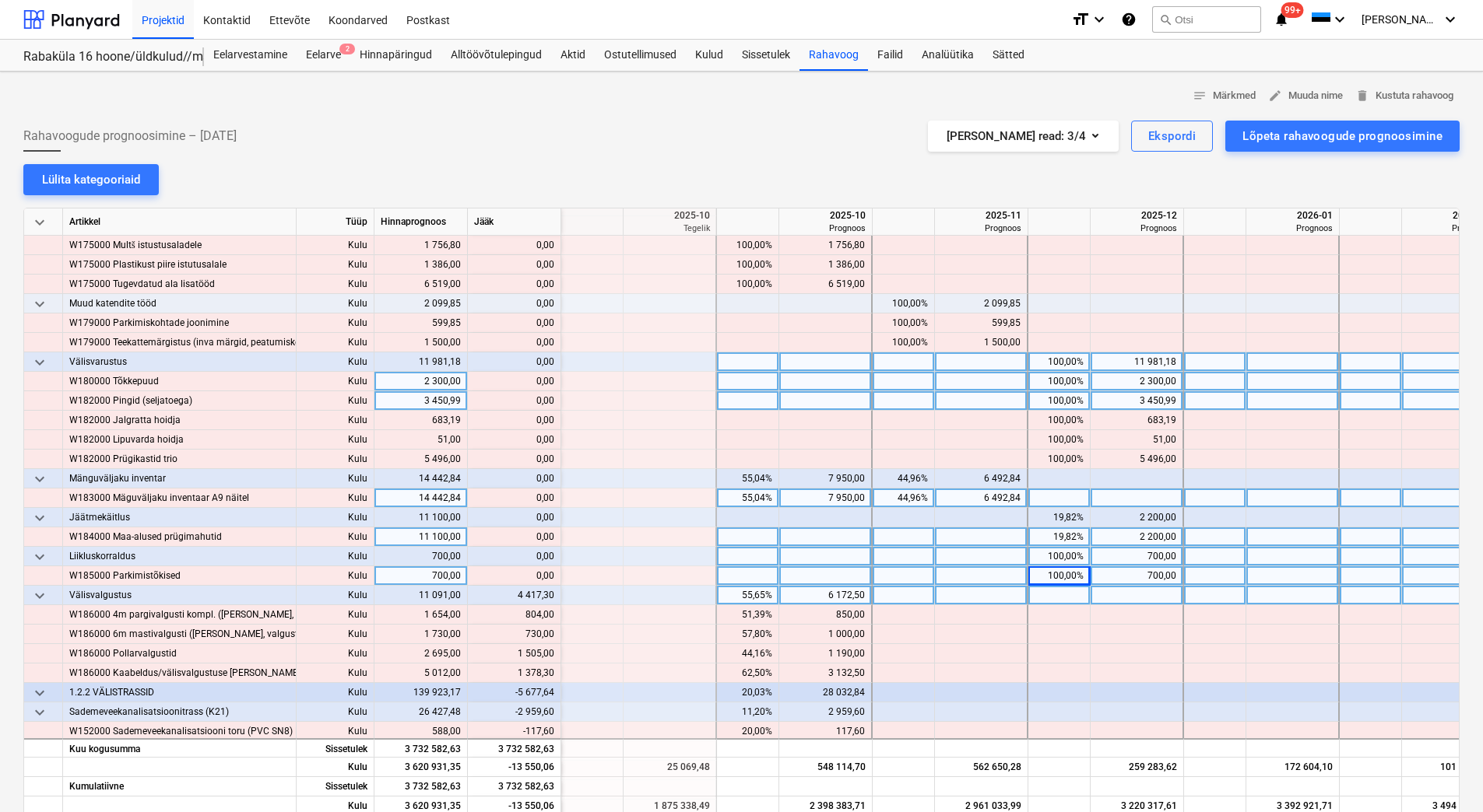
click at [728, 594] on div "55,65%" at bounding box center [747, 595] width 49 height 19
click at [737, 572] on div at bounding box center [747, 576] width 62 height 19
click at [1042, 595] on div at bounding box center [1059, 595] width 62 height 19
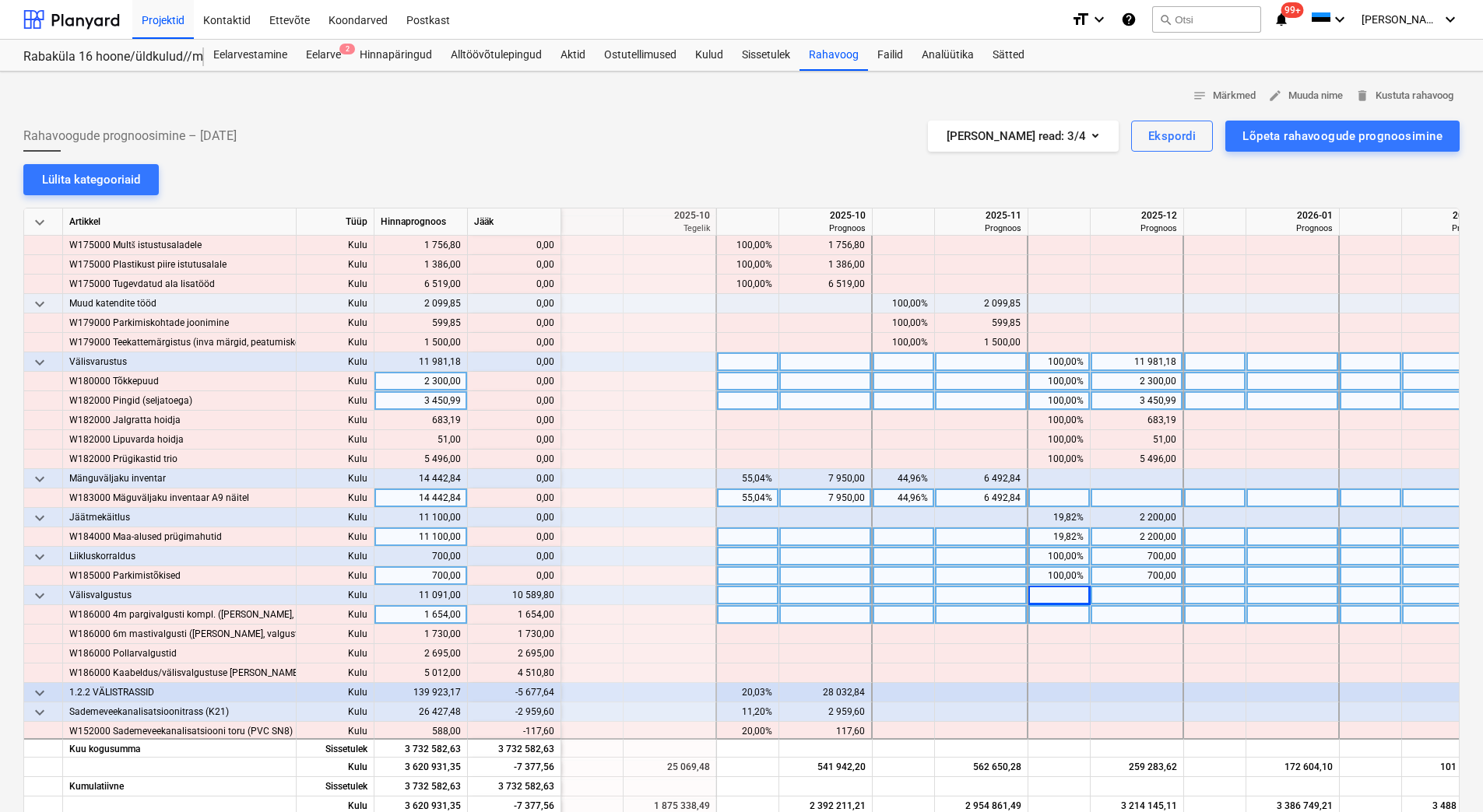
click at [1046, 609] on div at bounding box center [1059, 614] width 62 height 19
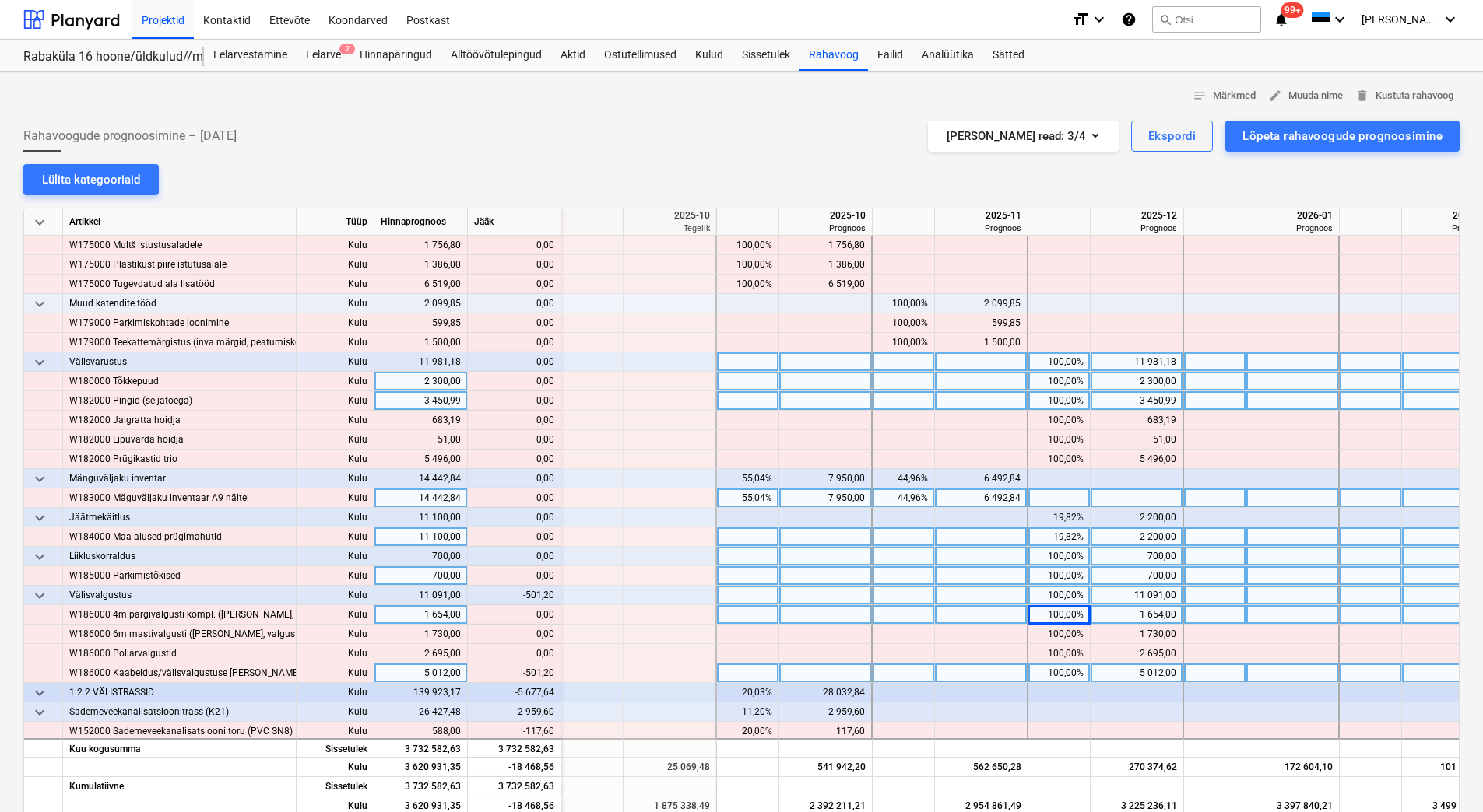
click at [1127, 669] on div "5 012,00" at bounding box center [1136, 673] width 79 height 19
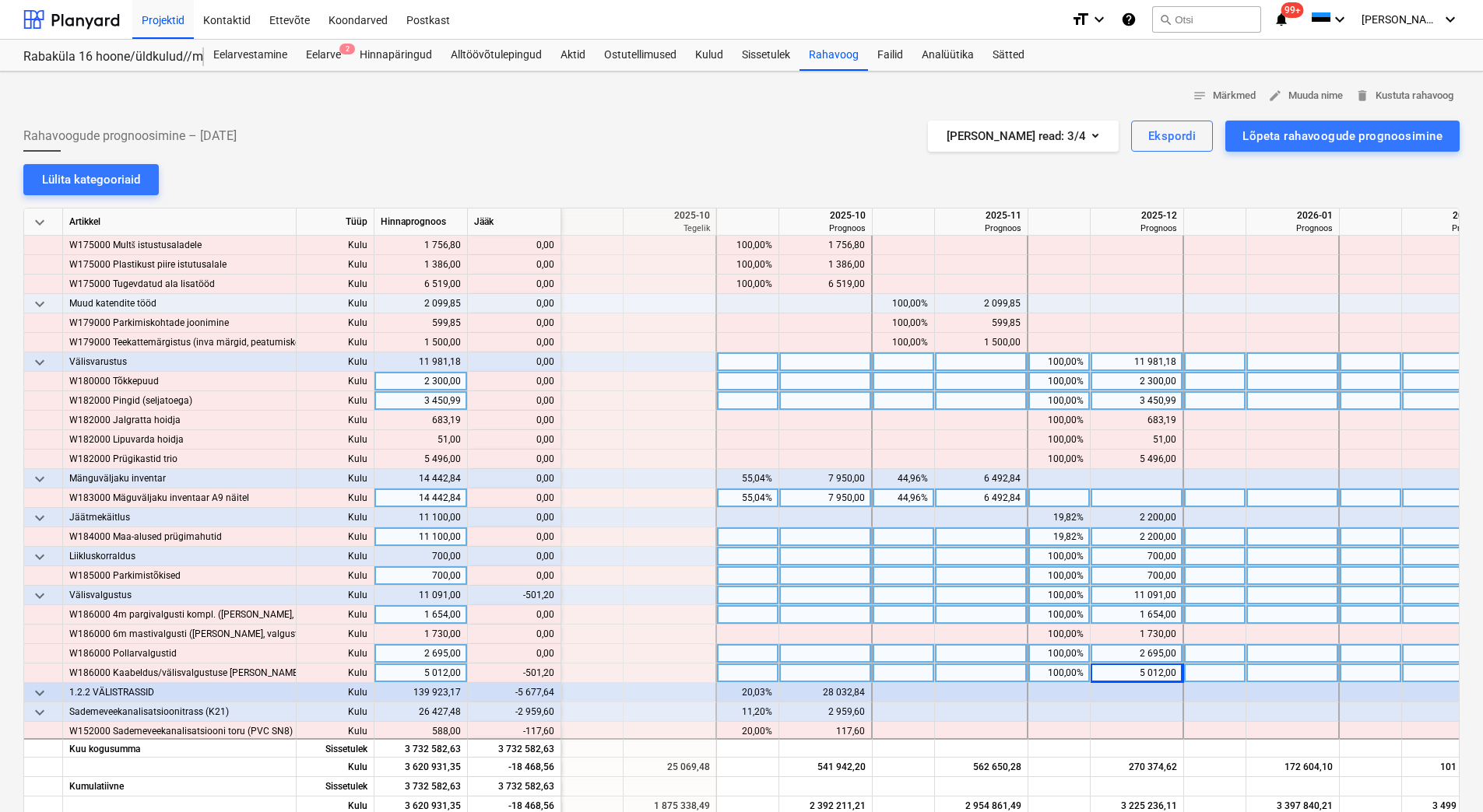
click at [1127, 654] on div "2 695,00" at bounding box center [1136, 653] width 79 height 19
drag, startPoint x: 516, startPoint y: 673, endPoint x: 552, endPoint y: 674, distance: 36.0
click at [552, 674] on div "content_copy 4 510,80" at bounding box center [514, 673] width 80 height 19
click at [1131, 673] on div at bounding box center [1137, 673] width 93 height 19
click at [1132, 655] on div "2 695,00" at bounding box center [1136, 653] width 79 height 19
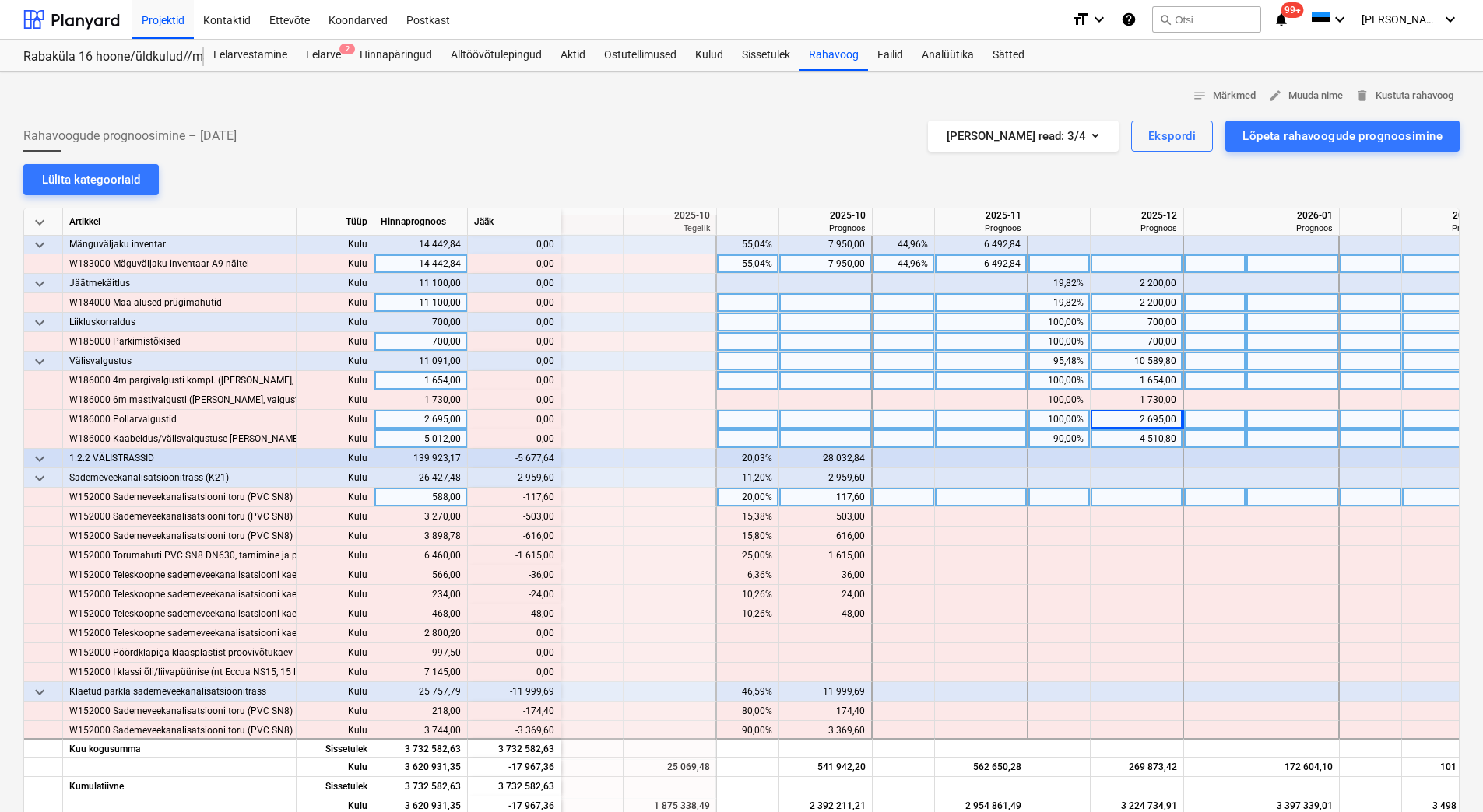
scroll to position [1401, 1868]
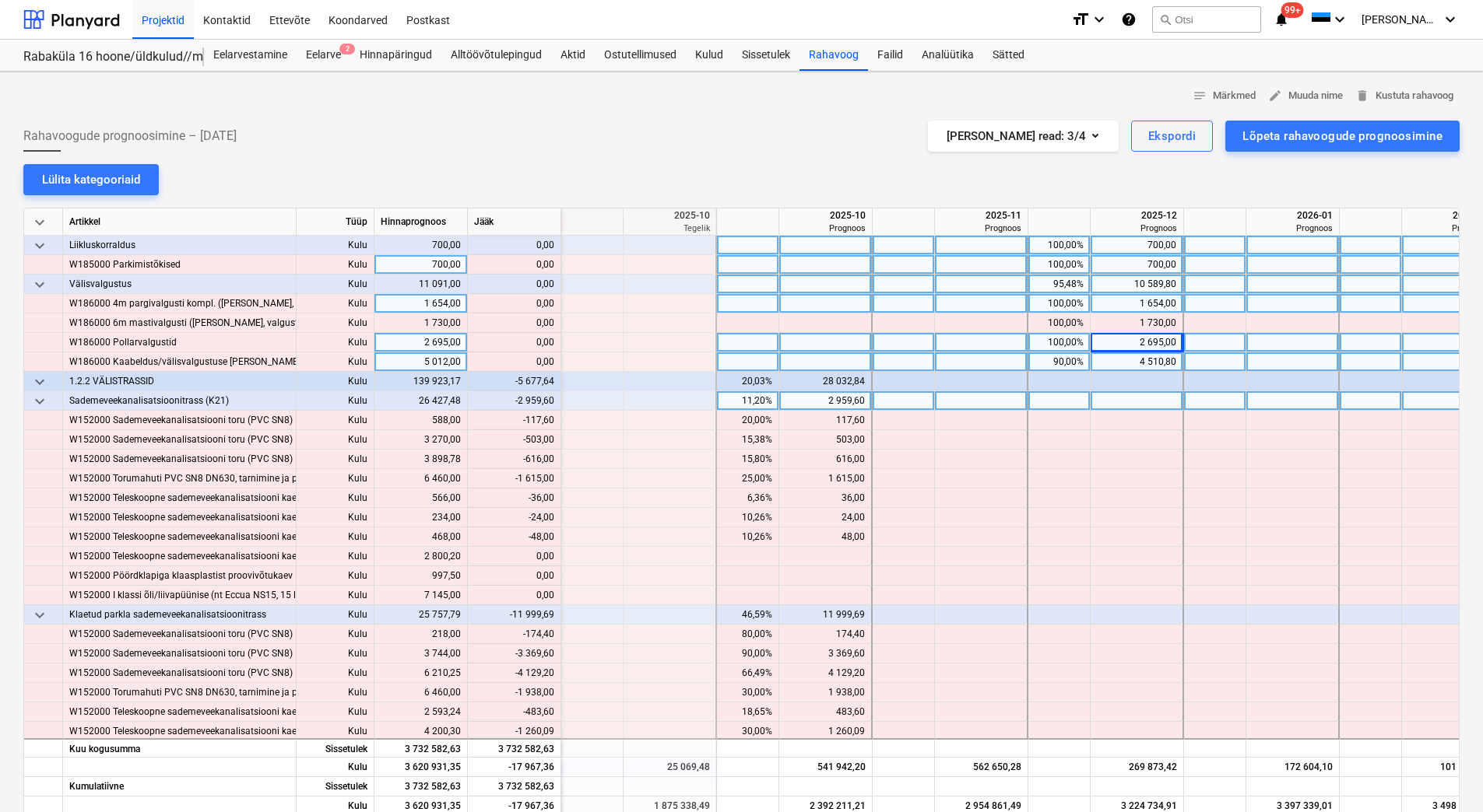
click at [825, 400] on div "2 959,60" at bounding box center [825, 401] width 79 height 19
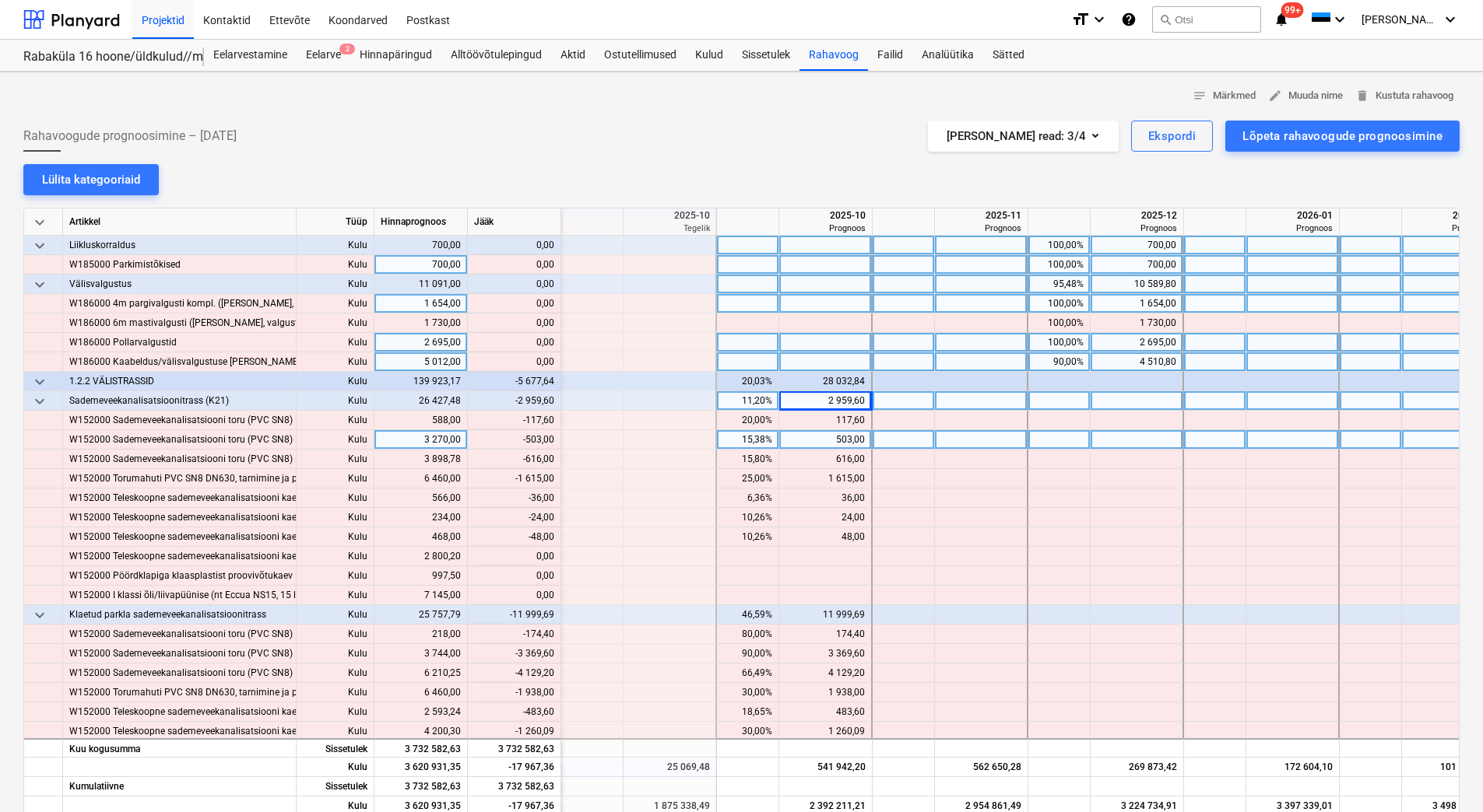
click at [905, 442] on div at bounding box center [903, 439] width 62 height 19
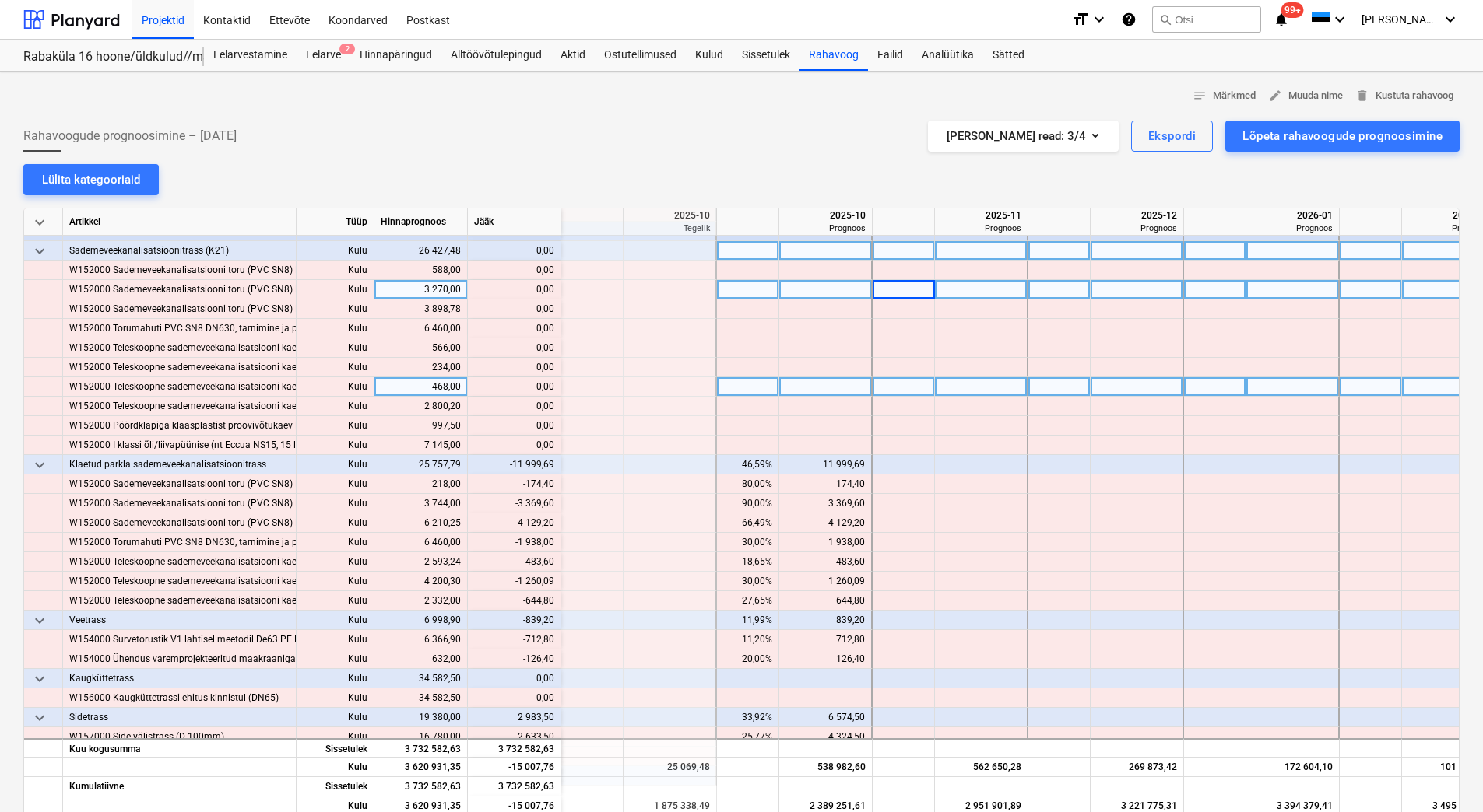
scroll to position [1557, 1868]
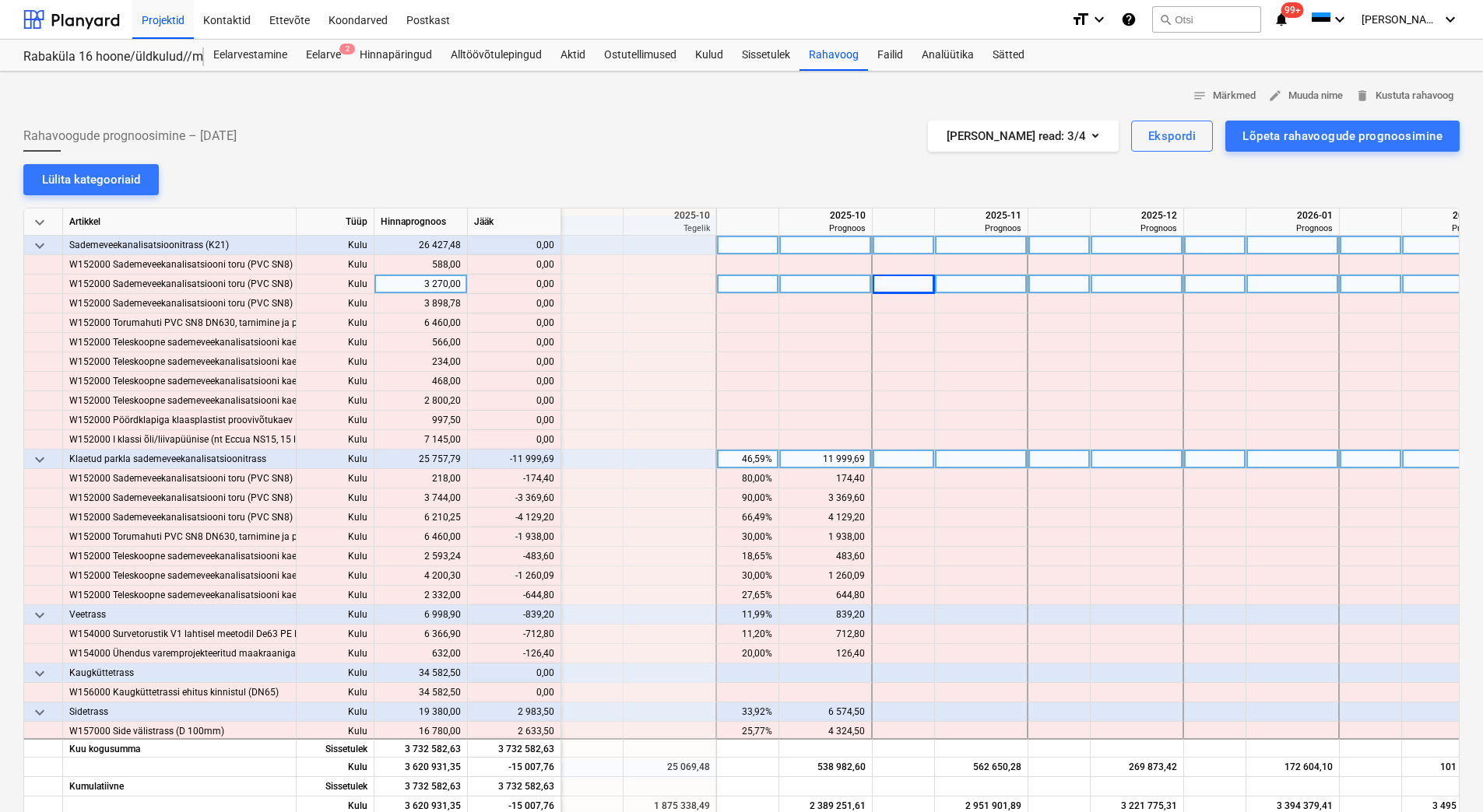
click at [811, 457] on div "11 999,69" at bounding box center [825, 459] width 79 height 19
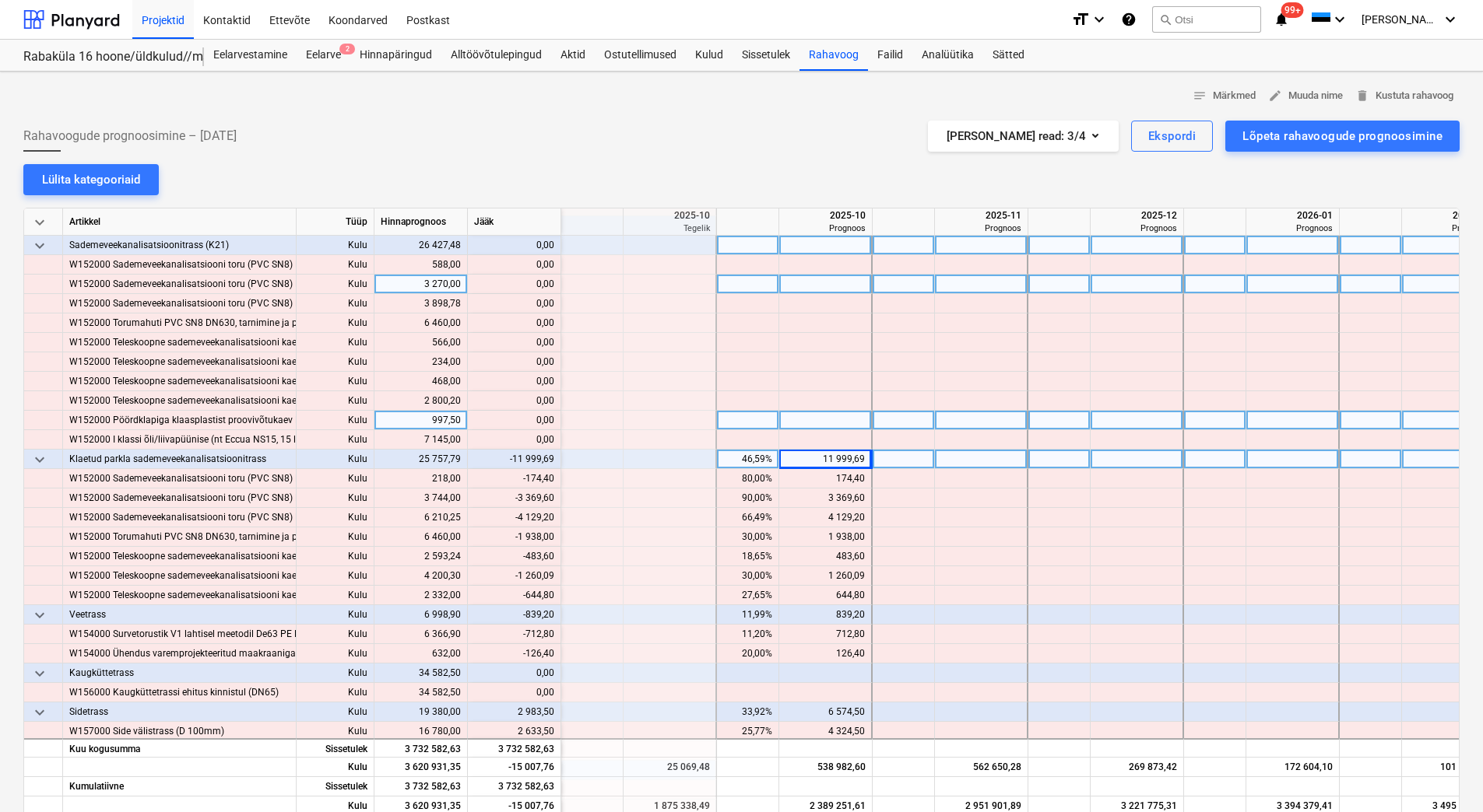
click at [839, 424] on div at bounding box center [826, 420] width 93 height 19
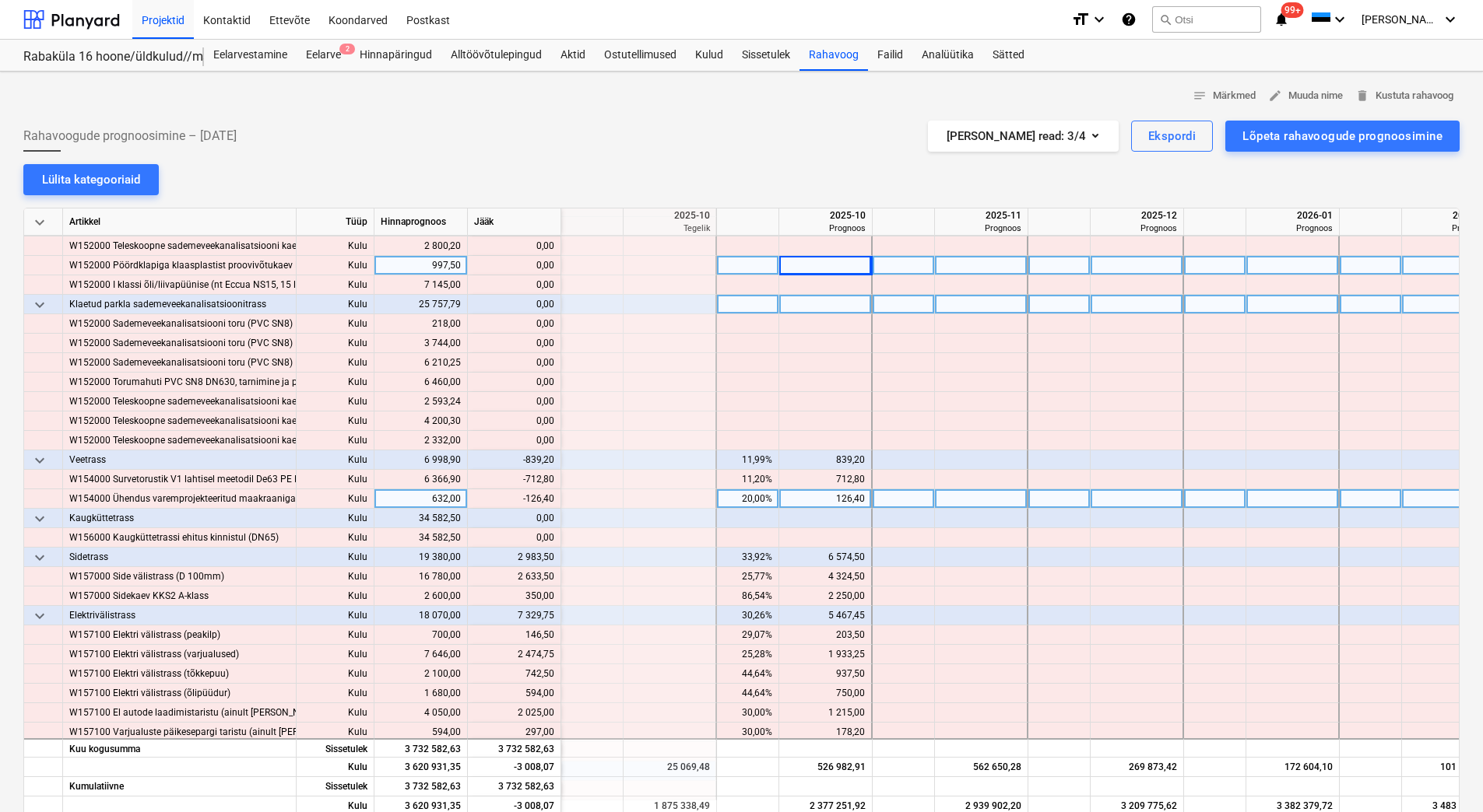
scroll to position [1712, 1868]
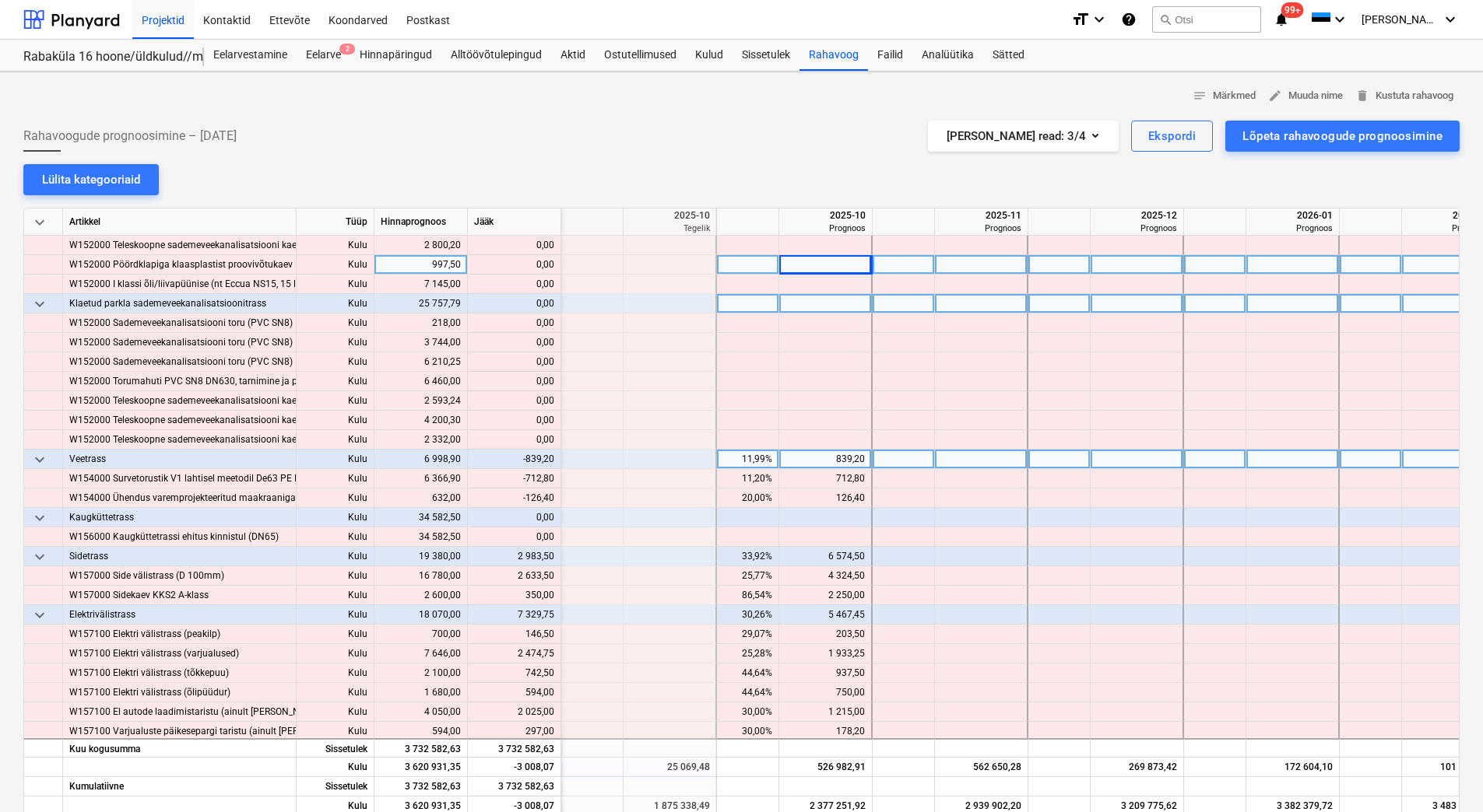
click at [832, 461] on div "839,20" at bounding box center [825, 459] width 79 height 19
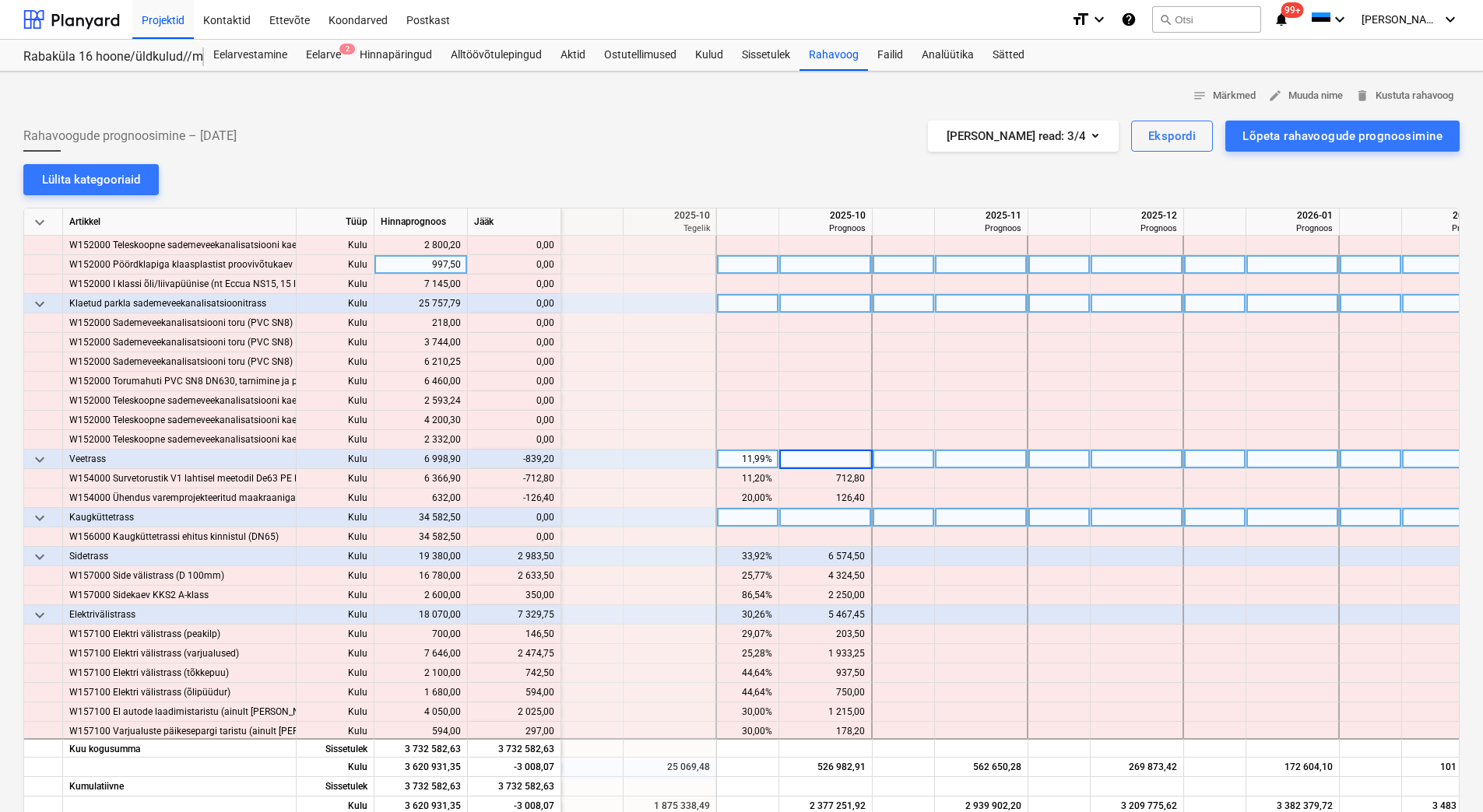
click at [826, 519] on div at bounding box center [826, 518] width 93 height 19
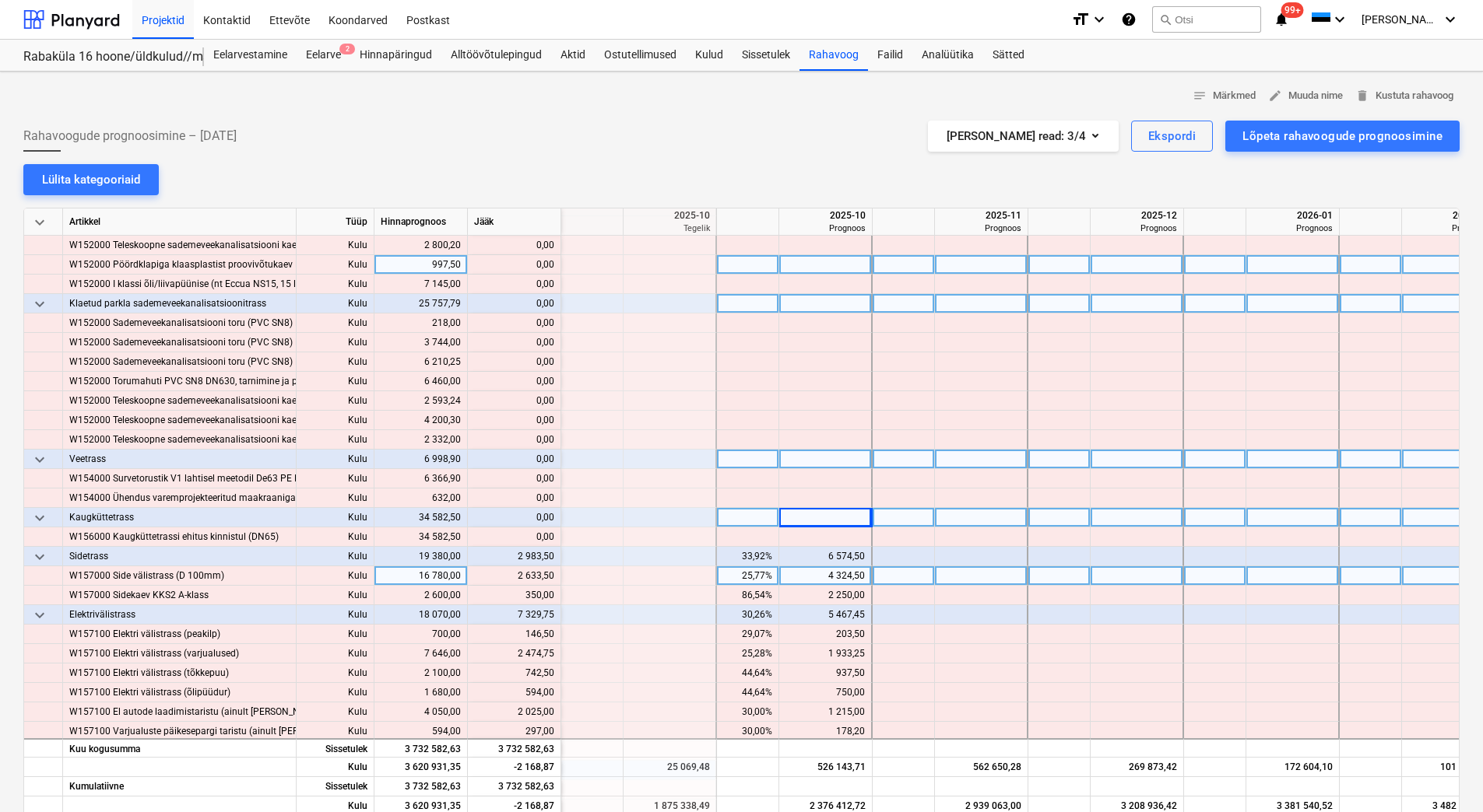
drag, startPoint x: 515, startPoint y: 578, endPoint x: 556, endPoint y: 576, distance: 41.0
click at [556, 576] on div "content_copy 2 633,50" at bounding box center [514, 576] width 93 height 19
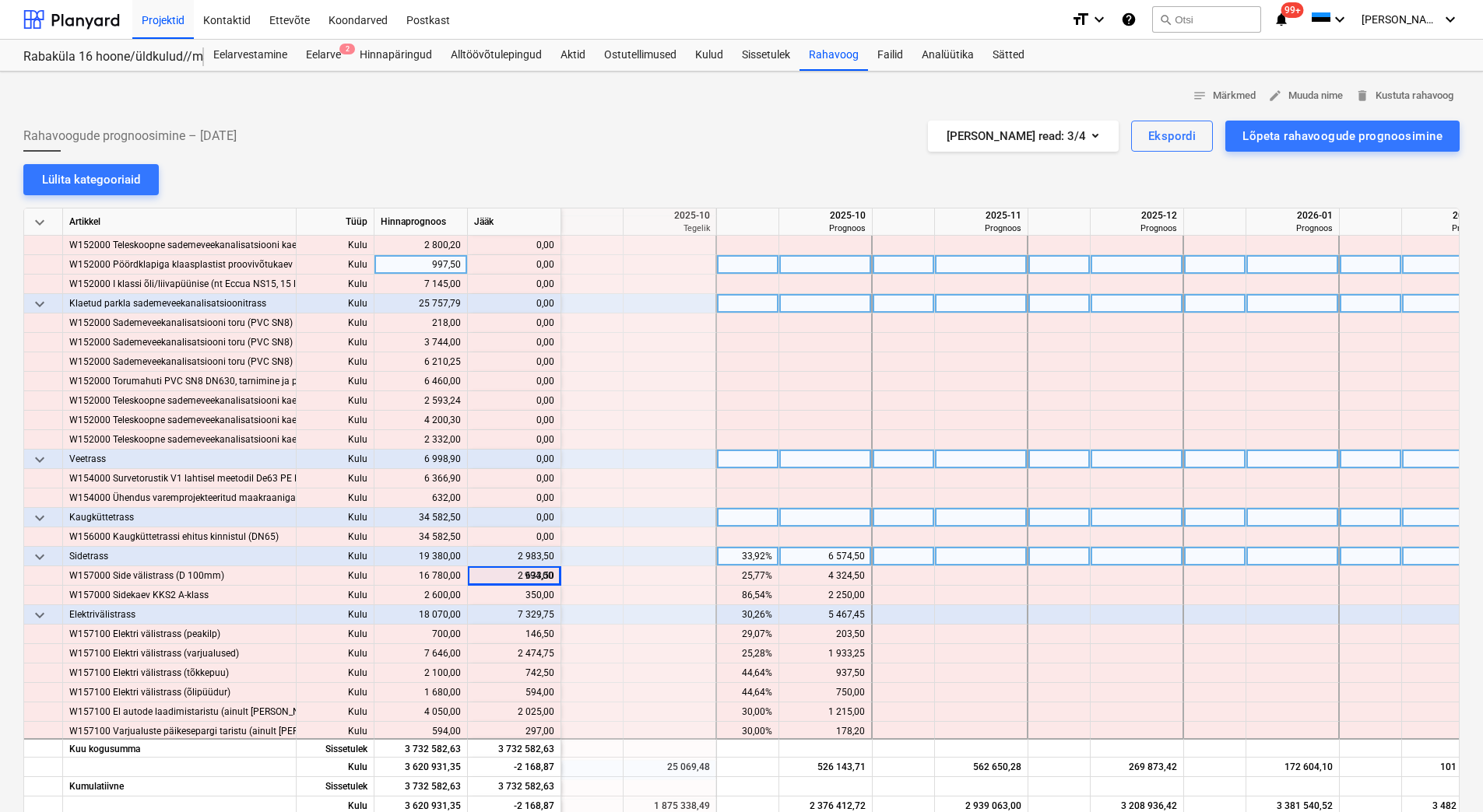
click at [818, 563] on div "6 574,50" at bounding box center [825, 556] width 79 height 19
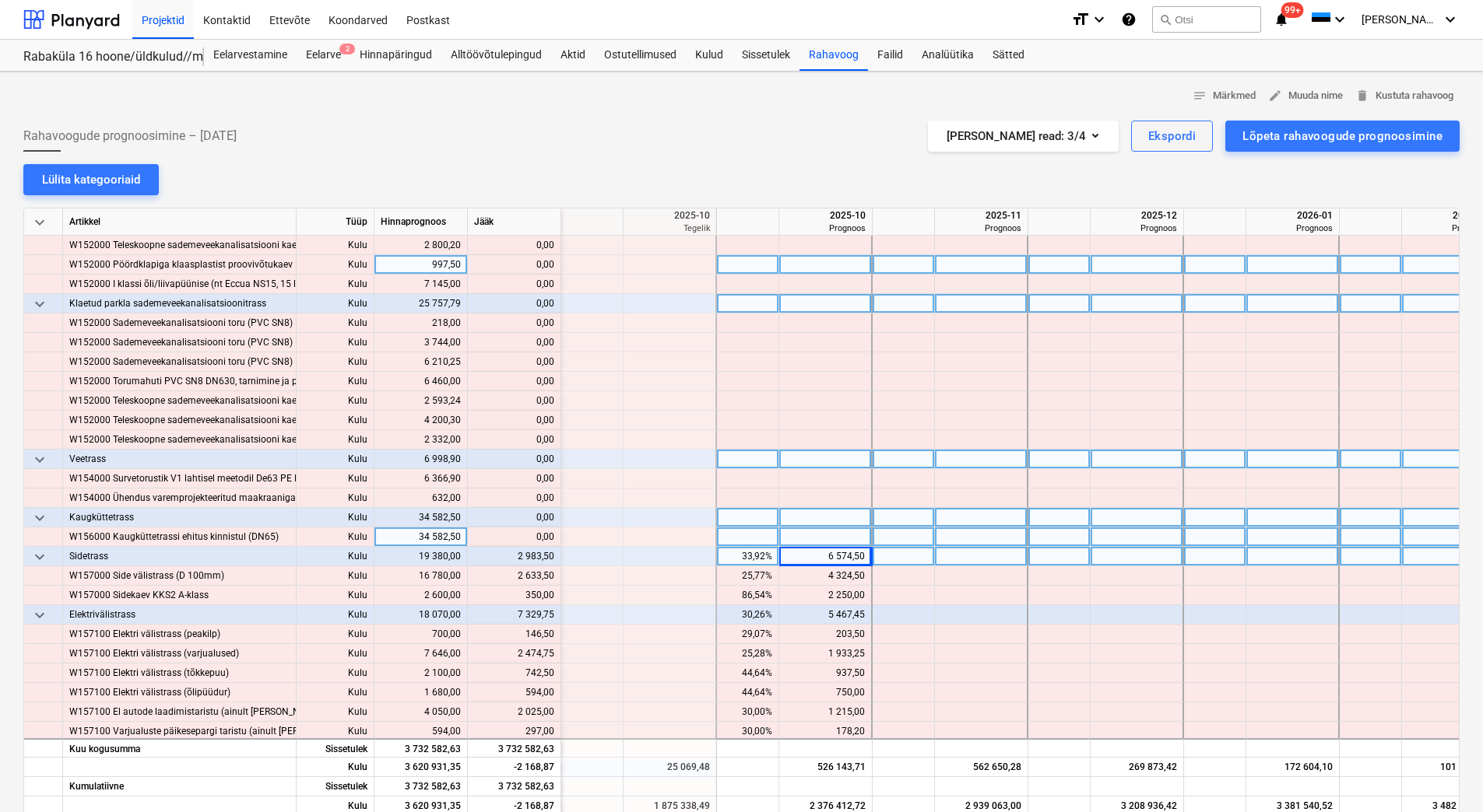
click at [829, 540] on div at bounding box center [826, 537] width 93 height 19
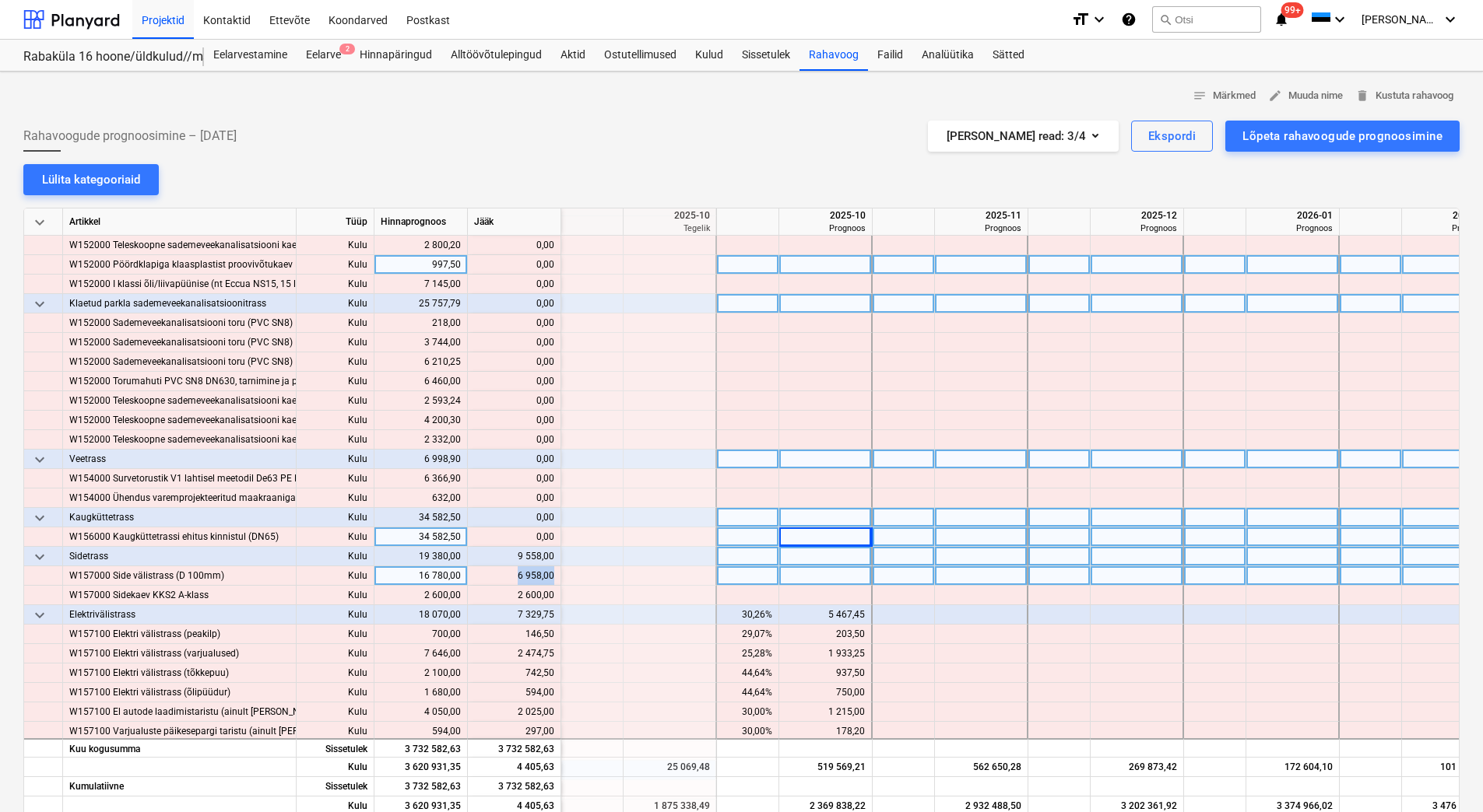
drag, startPoint x: 517, startPoint y: 575, endPoint x: 551, endPoint y: 579, distance: 34.2
click at [551, 579] on div "content_copy 6 958,00" at bounding box center [514, 576] width 80 height 19
click at [800, 582] on div at bounding box center [826, 576] width 93 height 19
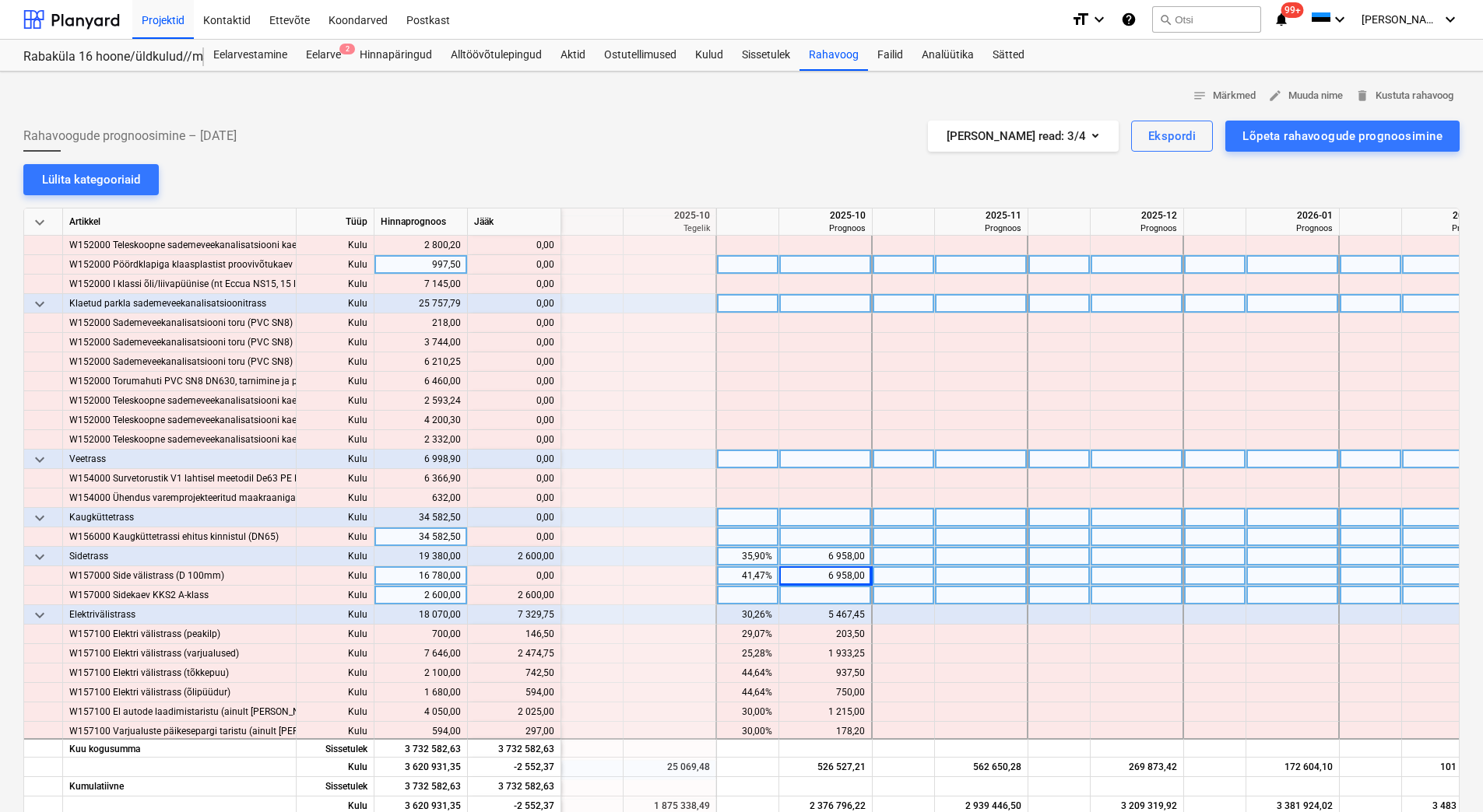
click at [813, 598] on div at bounding box center [826, 595] width 93 height 19
click at [816, 575] on div "6 958,00" at bounding box center [825, 576] width 79 height 19
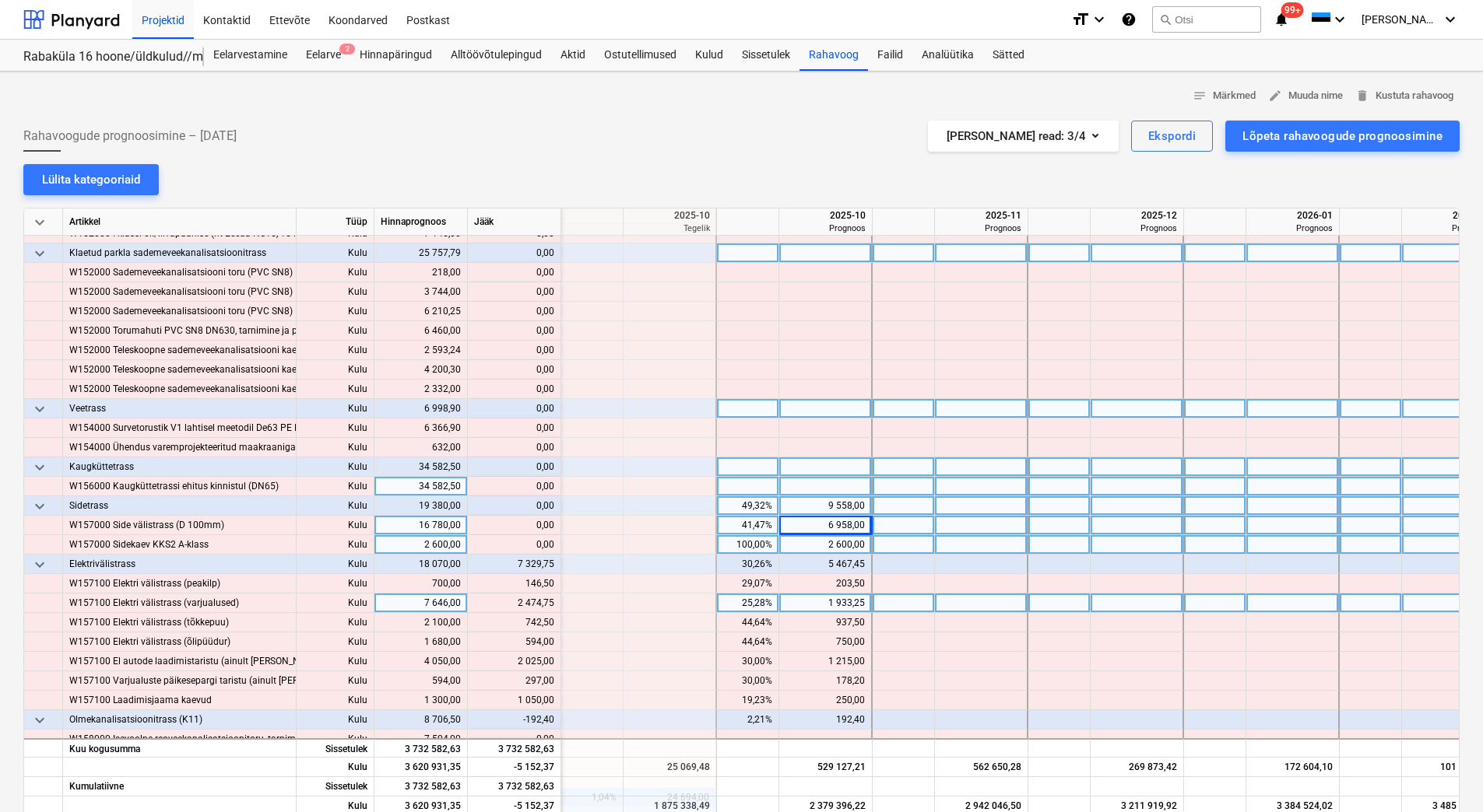
scroll to position [1790, 1868]
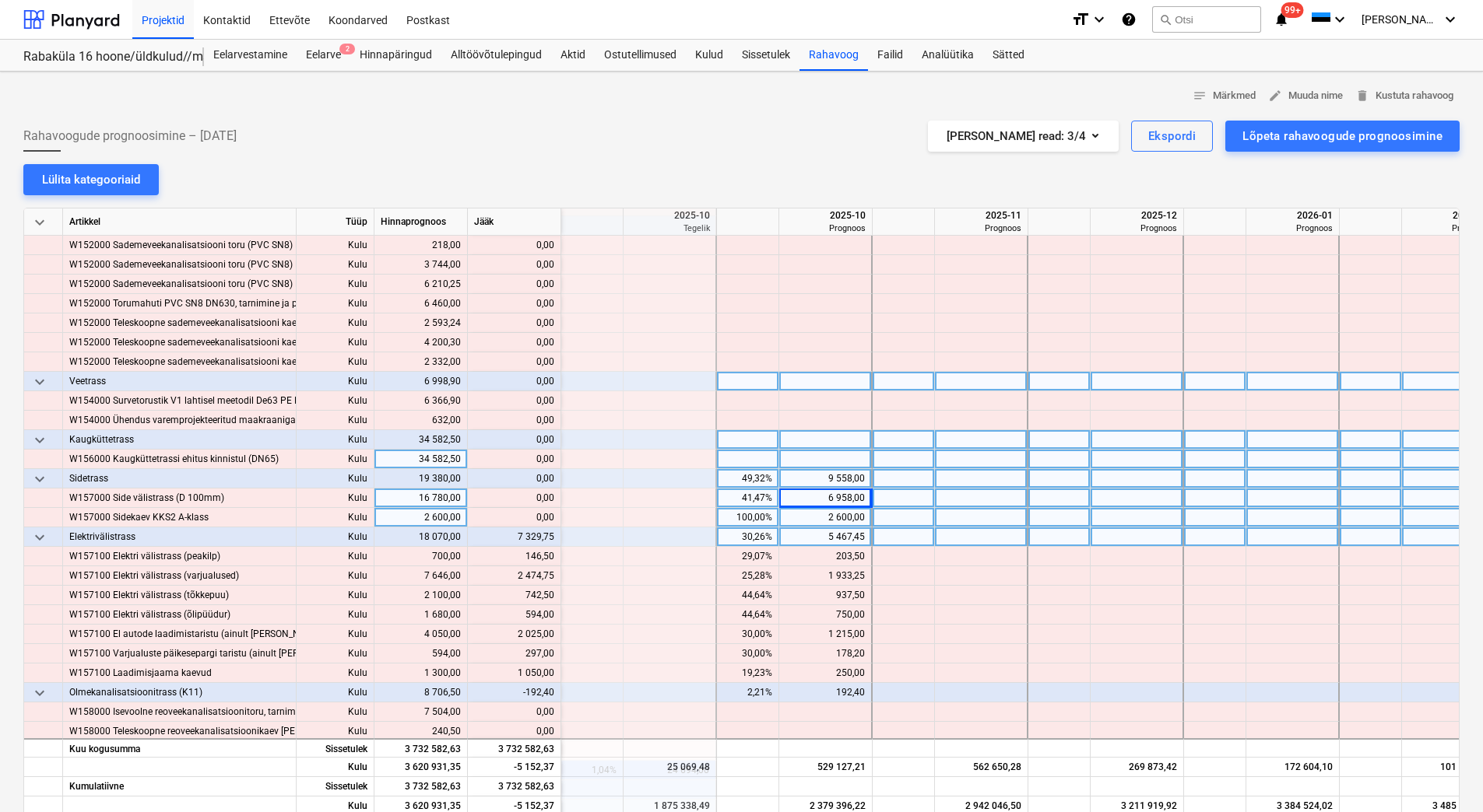
click at [819, 540] on div "5 467,45" at bounding box center [825, 537] width 79 height 19
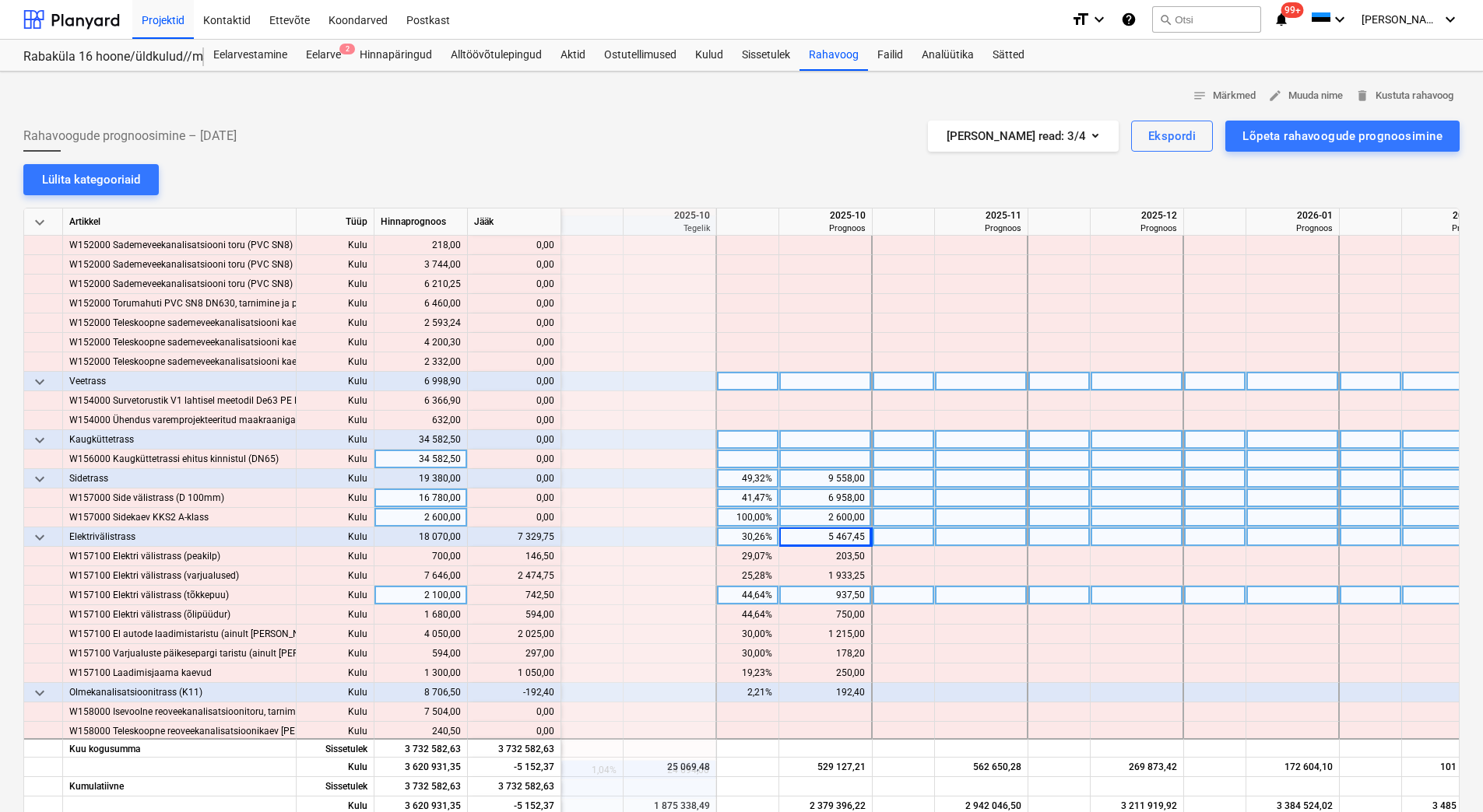
click at [931, 602] on div at bounding box center [903, 595] width 62 height 19
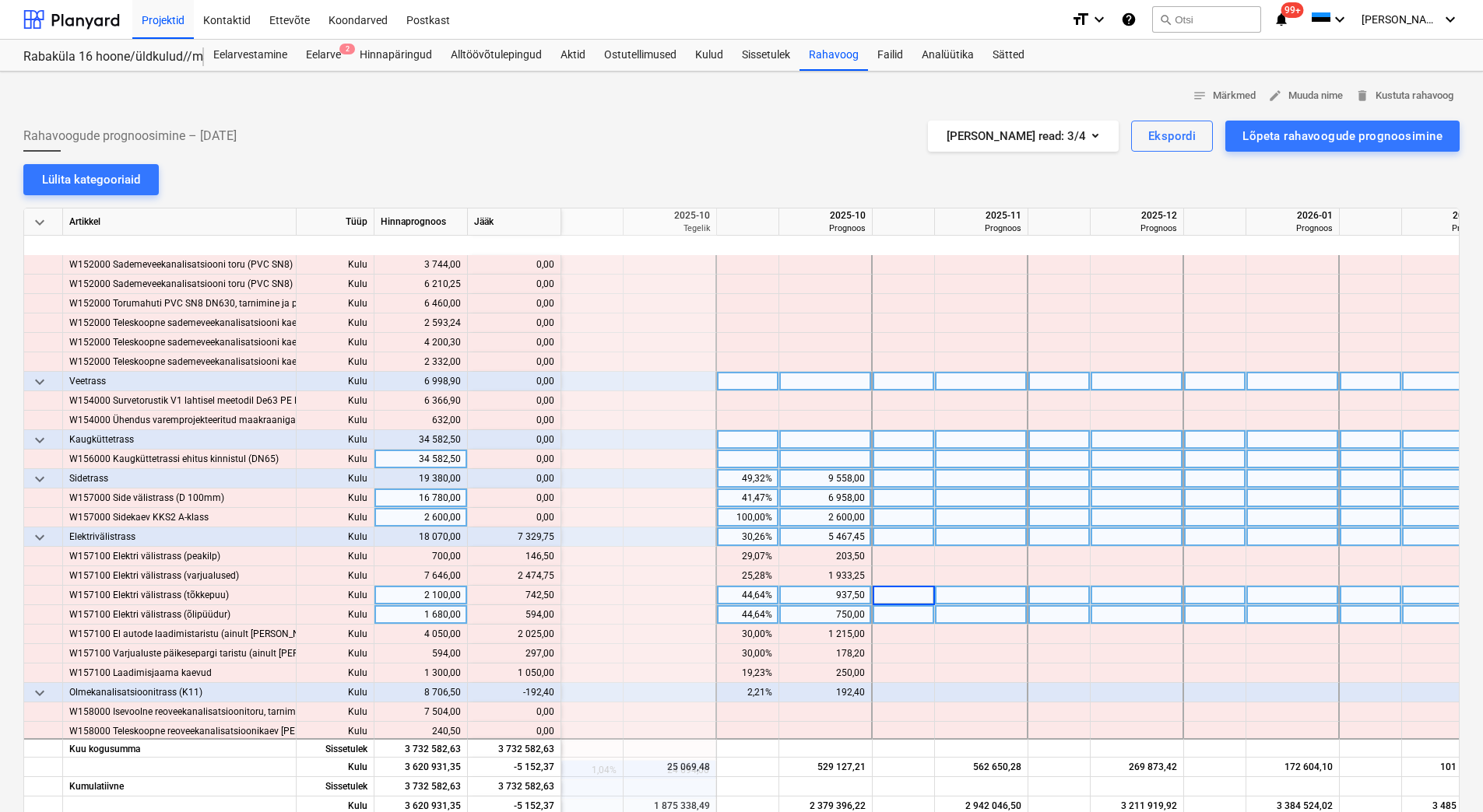
scroll to position [1946, 1868]
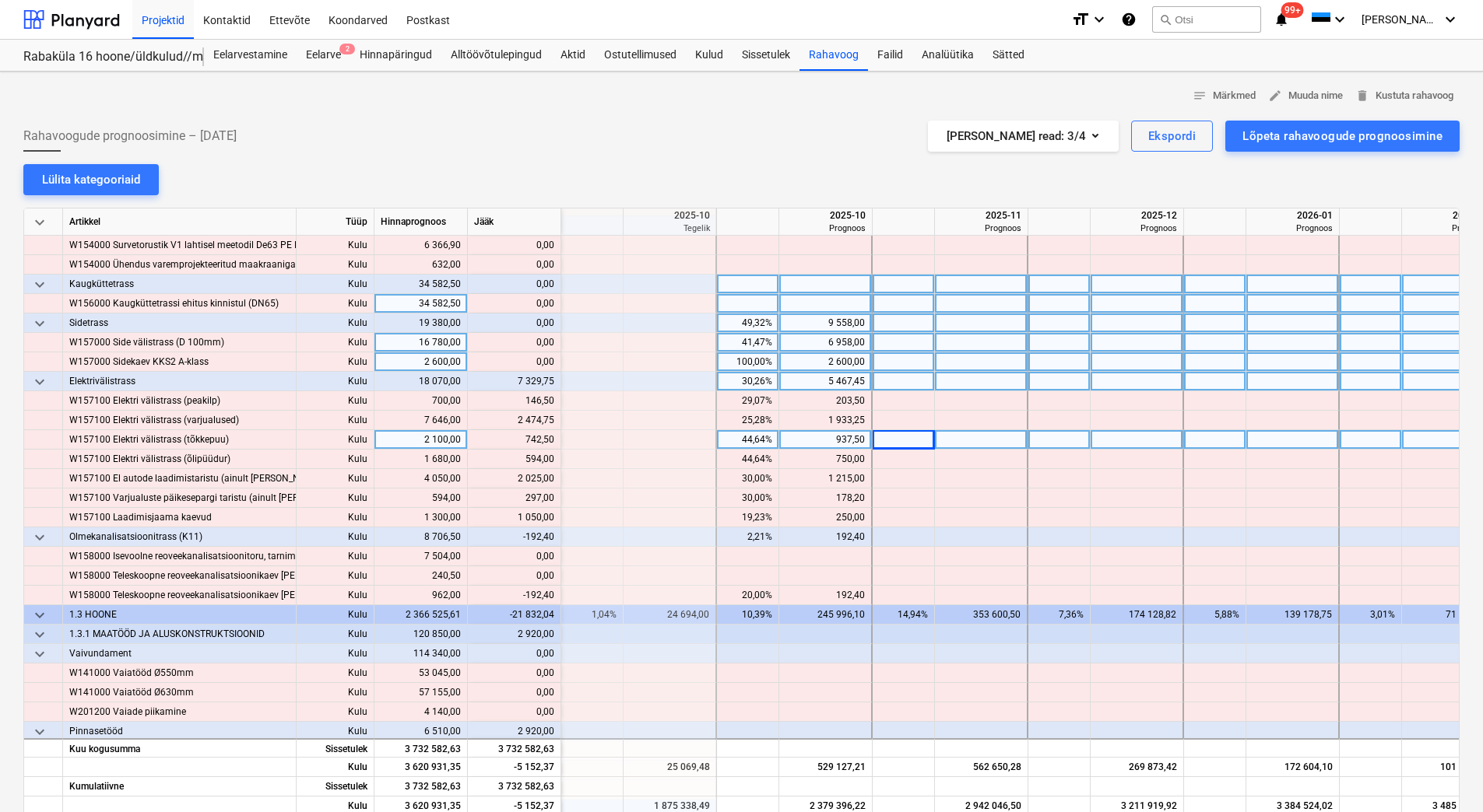
click at [827, 384] on div "5 467,45" at bounding box center [825, 381] width 79 height 19
click at [933, 437] on div at bounding box center [903, 439] width 62 height 19
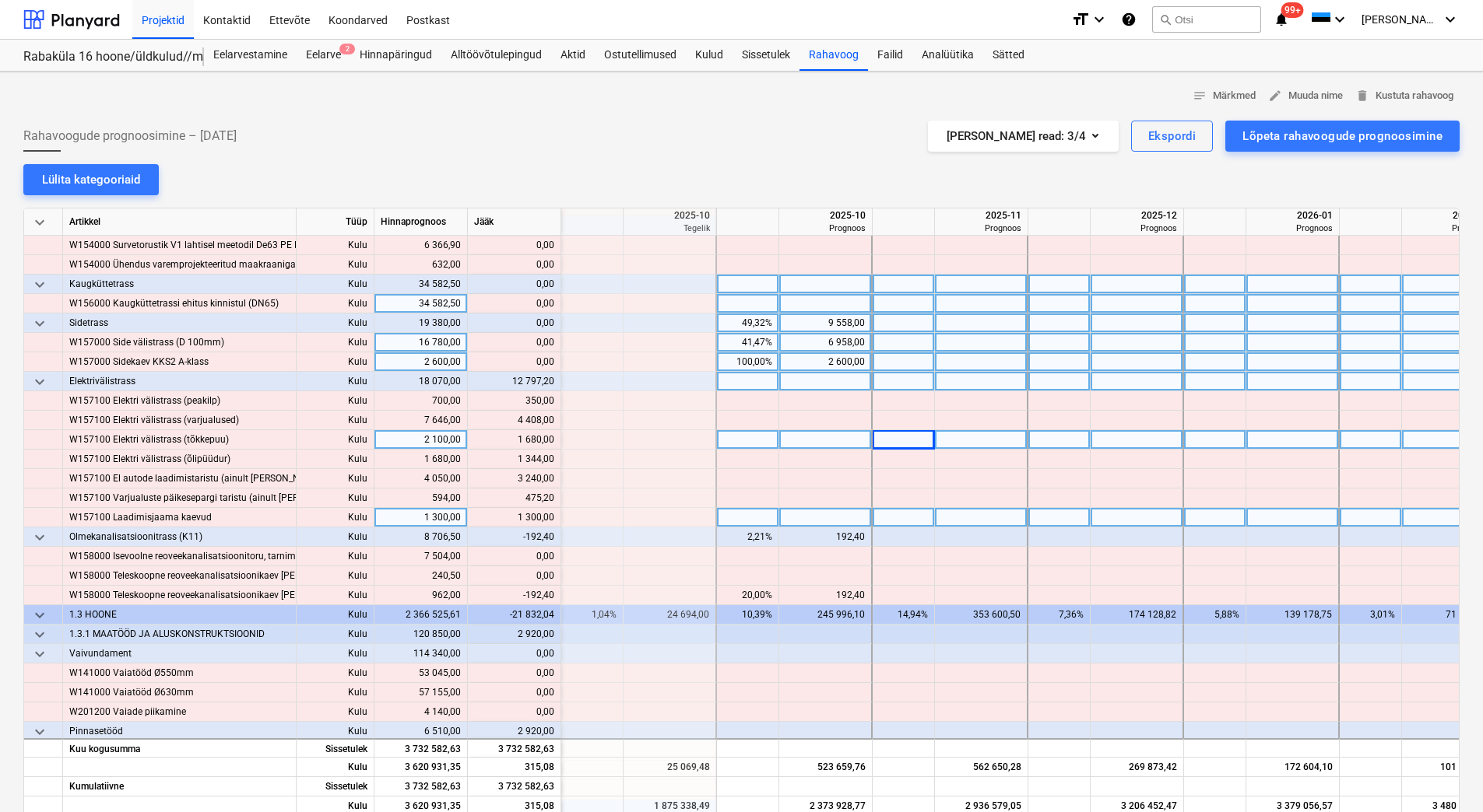
drag, startPoint x: 512, startPoint y: 514, endPoint x: 545, endPoint y: 519, distance: 33.4
click at [545, 519] on div "content_copy 1 300,00" at bounding box center [514, 518] width 80 height 19
click at [805, 513] on div at bounding box center [826, 518] width 93 height 19
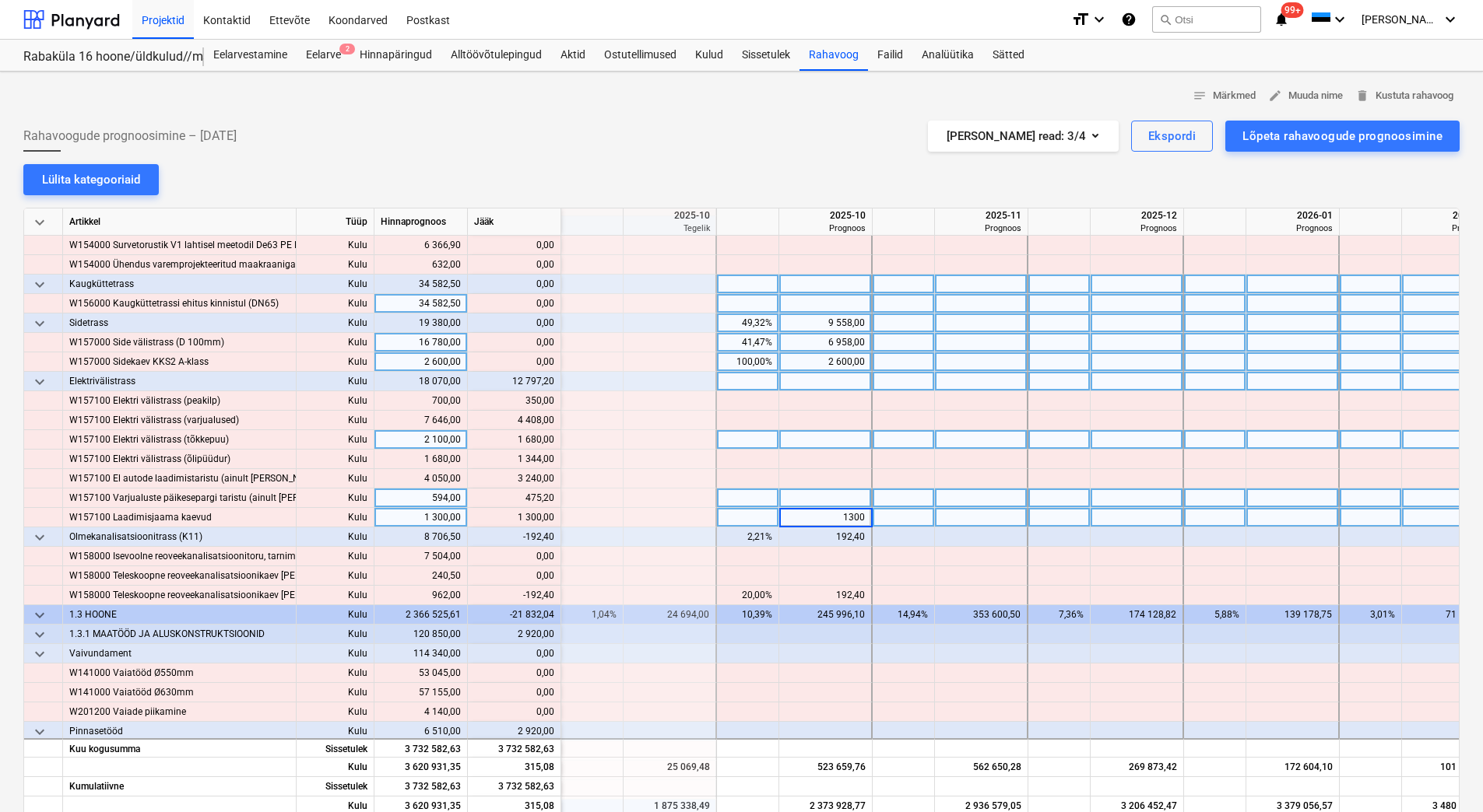
click at [802, 499] on div at bounding box center [826, 498] width 93 height 19
drag, startPoint x: 525, startPoint y: 499, endPoint x: 552, endPoint y: 499, distance: 27.0
click at [552, 499] on div "content_copy 475,20" at bounding box center [514, 498] width 80 height 19
click at [838, 501] on div at bounding box center [826, 498] width 93 height 19
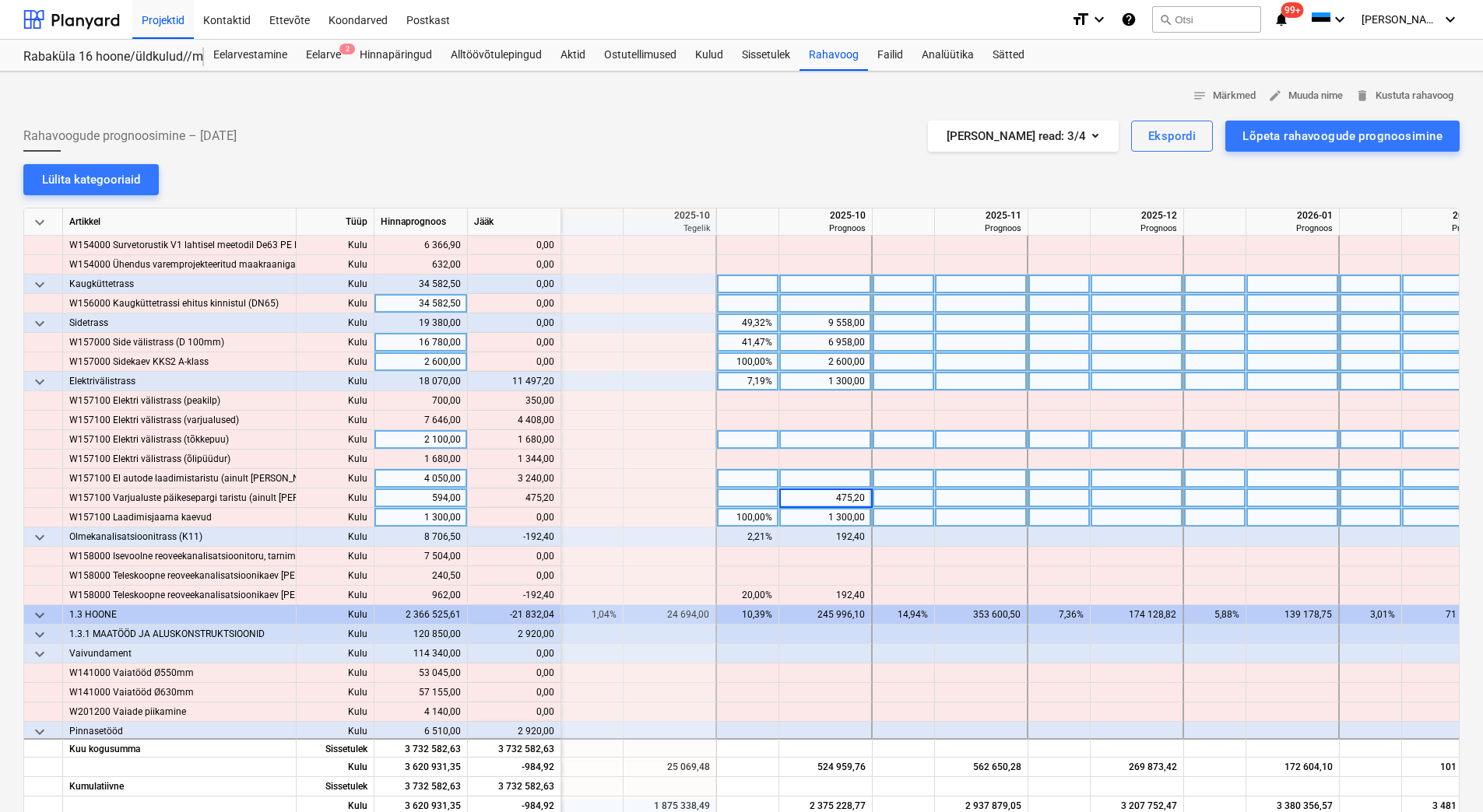
click at [837, 476] on div at bounding box center [826, 478] width 93 height 19
click at [553, 480] on div "content_copy 3 240,00" at bounding box center [514, 478] width 80 height 19
click at [851, 480] on div at bounding box center [826, 478] width 93 height 19
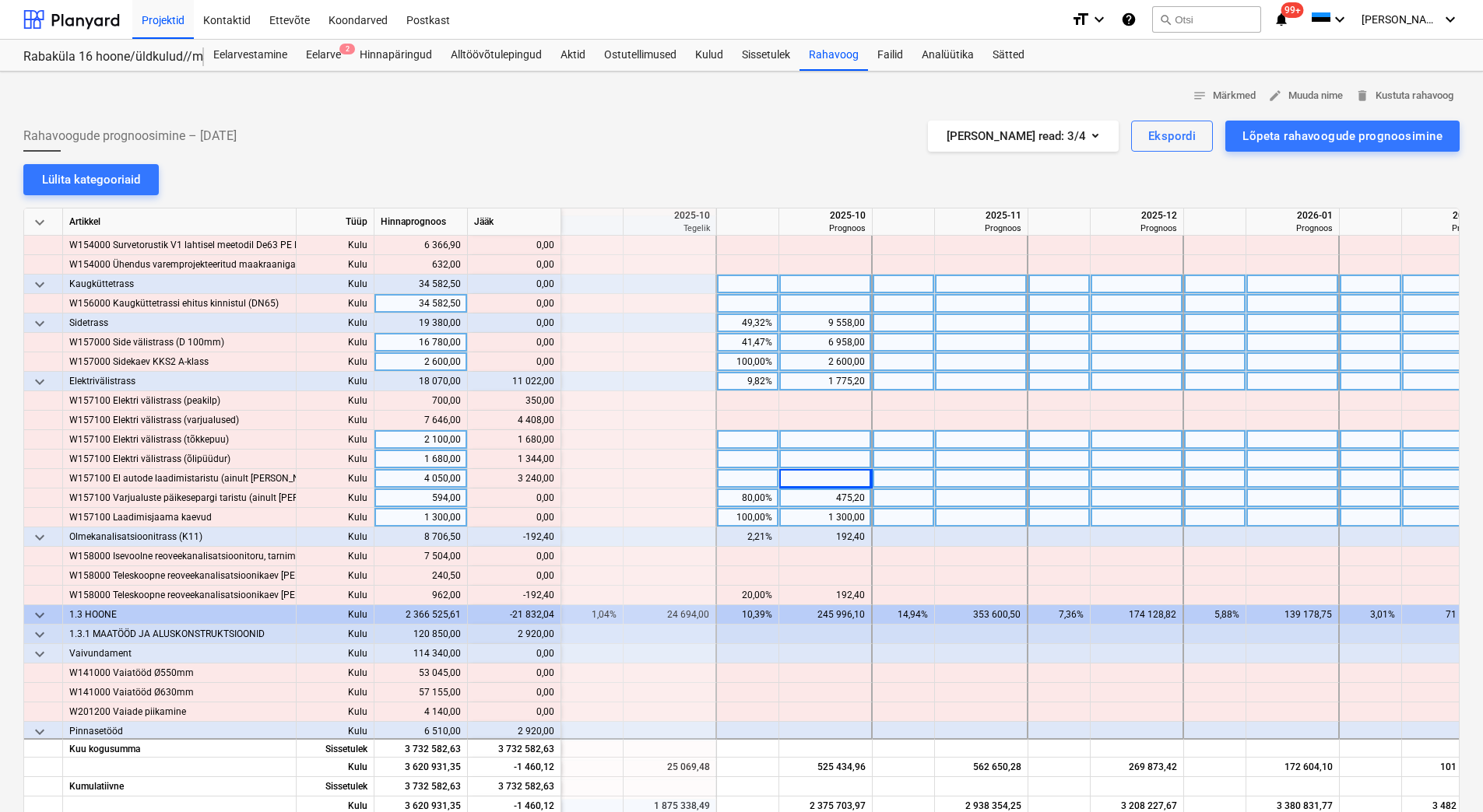
click at [859, 464] on div at bounding box center [826, 459] width 93 height 19
drag, startPoint x: 520, startPoint y: 458, endPoint x: 551, endPoint y: 461, distance: 31.1
click at [551, 461] on div "content_copy 1 344,00" at bounding box center [514, 459] width 80 height 19
click at [815, 456] on div at bounding box center [826, 459] width 93 height 19
click at [828, 444] on div at bounding box center [826, 439] width 93 height 19
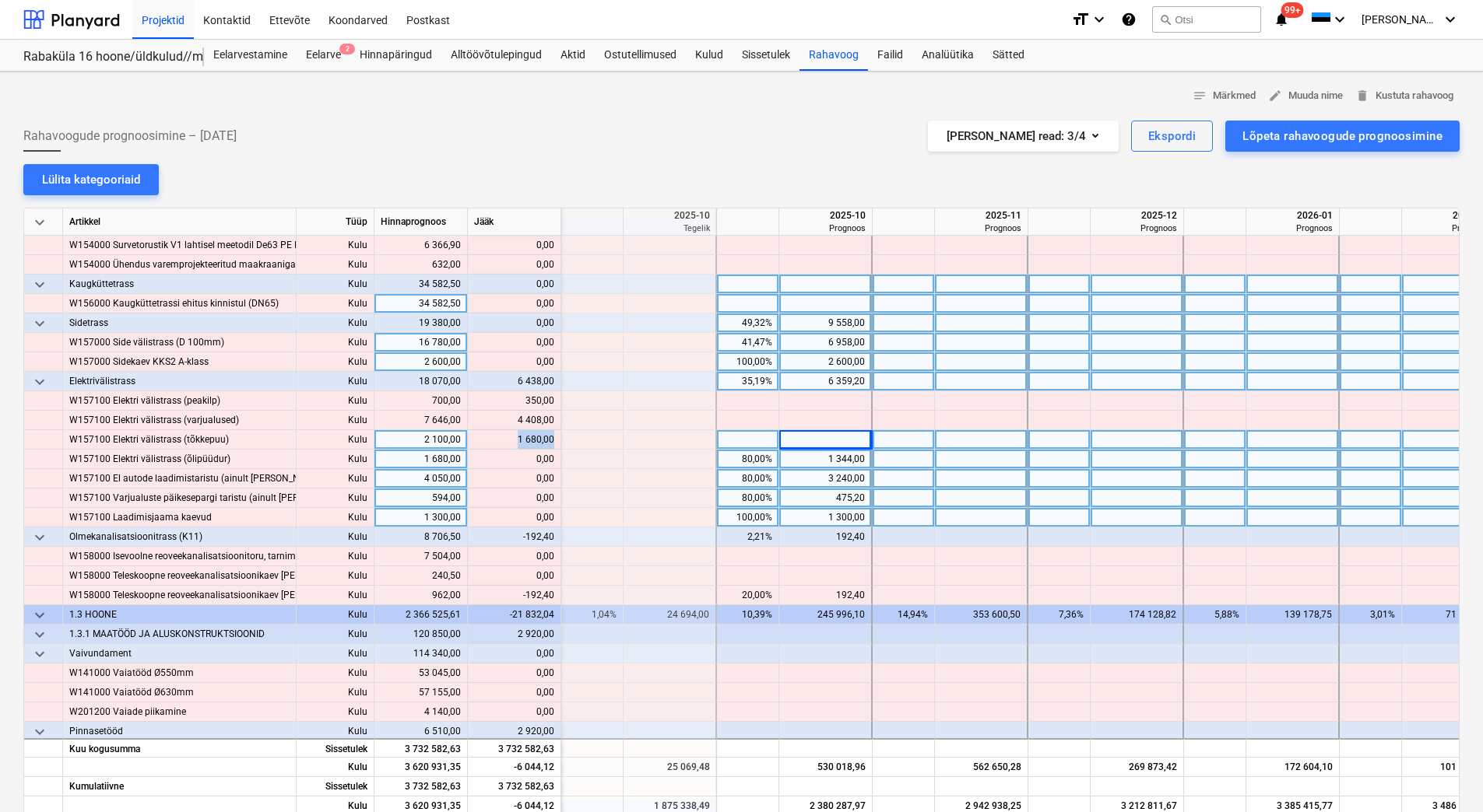
drag, startPoint x: 517, startPoint y: 438, endPoint x: 551, endPoint y: 440, distance: 34.1
click at [551, 440] on div "content_copy 1 680,00" at bounding box center [514, 439] width 80 height 19
click at [816, 439] on div at bounding box center [826, 439] width 93 height 19
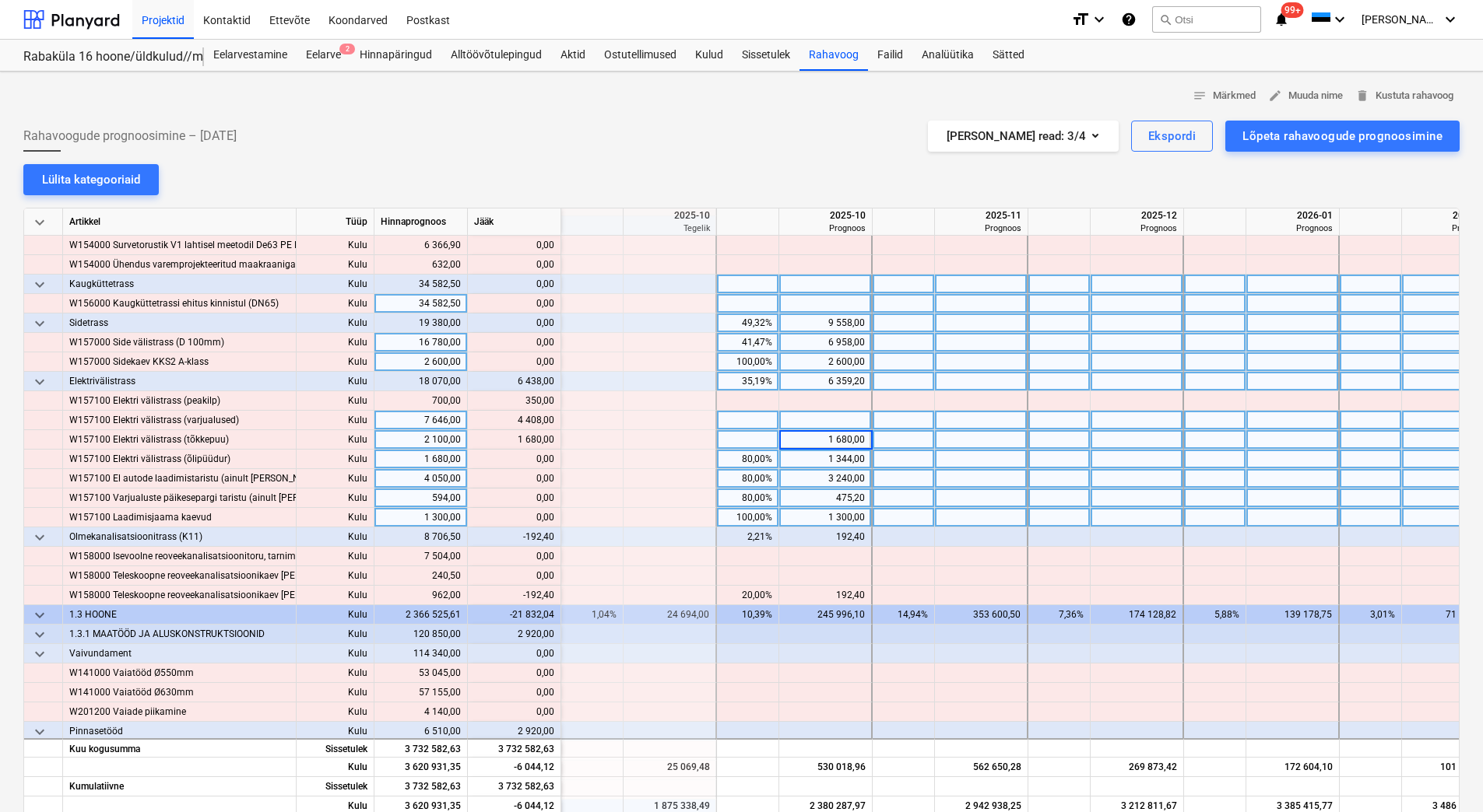
click at [816, 418] on div at bounding box center [826, 420] width 93 height 19
drag, startPoint x: 520, startPoint y: 421, endPoint x: 551, endPoint y: 423, distance: 31.1
click at [860, 423] on input at bounding box center [825, 420] width 92 height 18
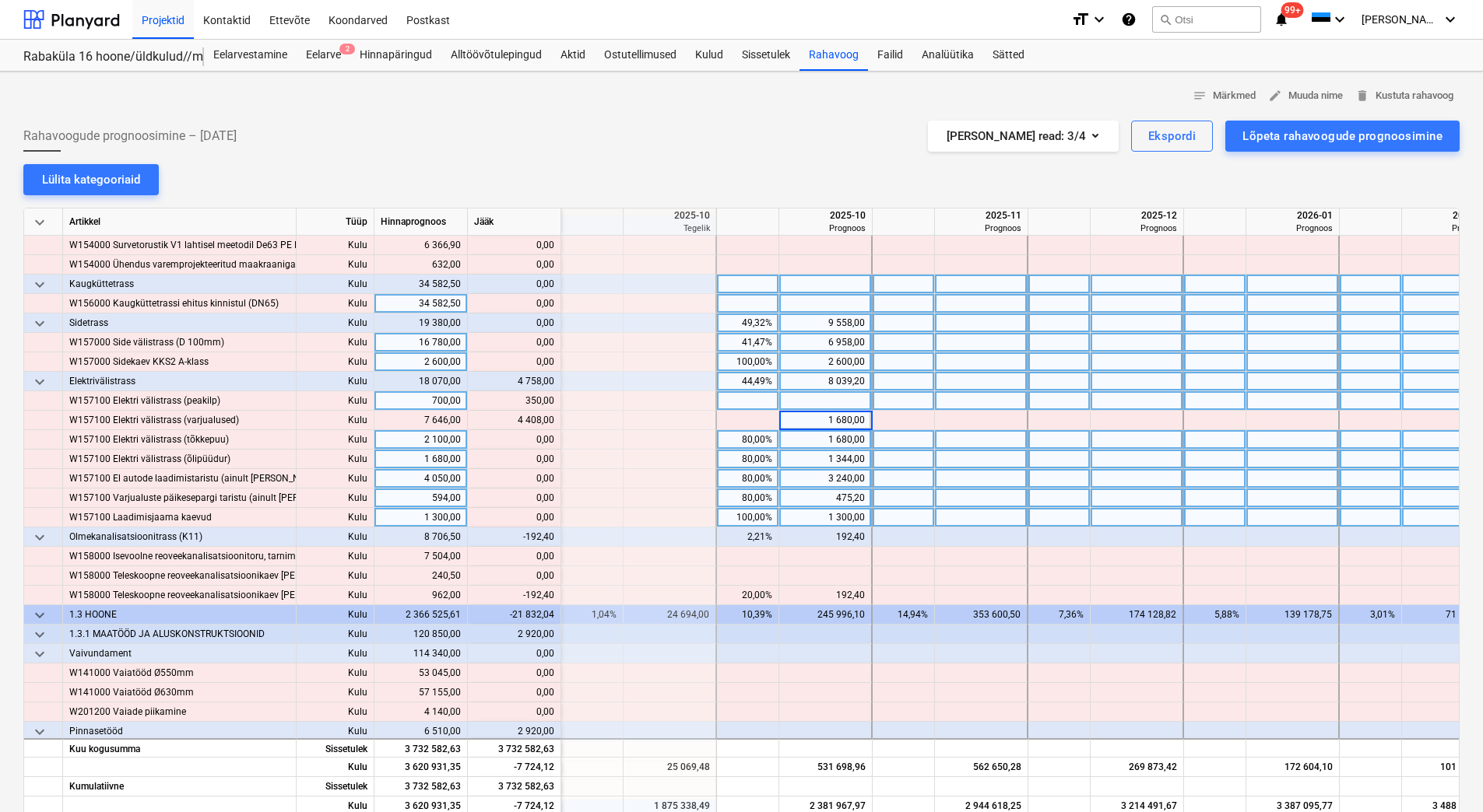
click at [861, 404] on div at bounding box center [826, 401] width 93 height 19
click at [838, 402] on div at bounding box center [826, 401] width 93 height 19
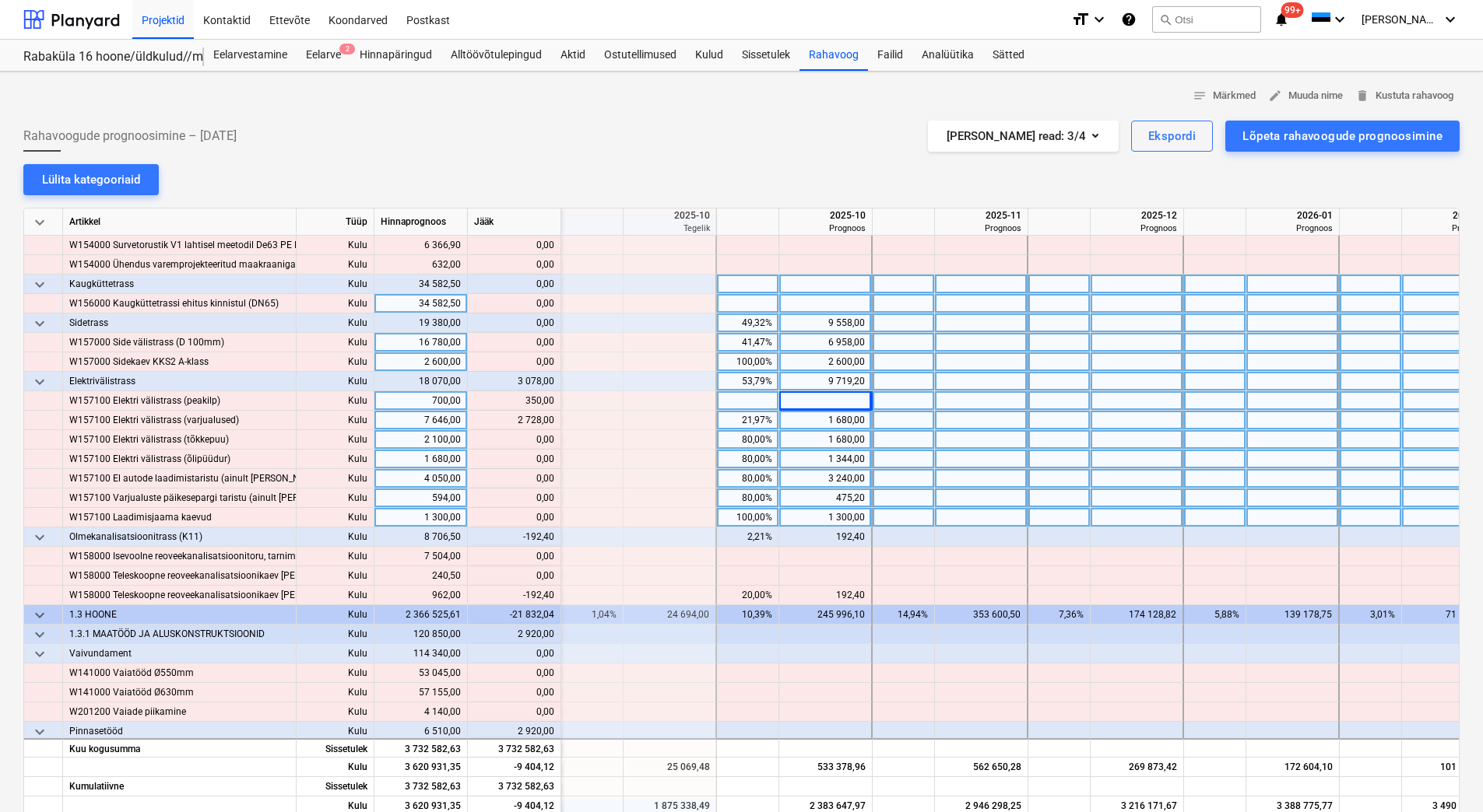
click at [826, 420] on div "1 680,00" at bounding box center [825, 420] width 79 height 19
click at [830, 405] on div at bounding box center [826, 401] width 93 height 19
drag, startPoint x: 515, startPoint y: 421, endPoint x: 553, endPoint y: 423, distance: 38.1
click at [553, 423] on div "content_copy 4 408,00" at bounding box center [514, 420] width 80 height 19
click at [799, 424] on div at bounding box center [826, 420] width 93 height 19
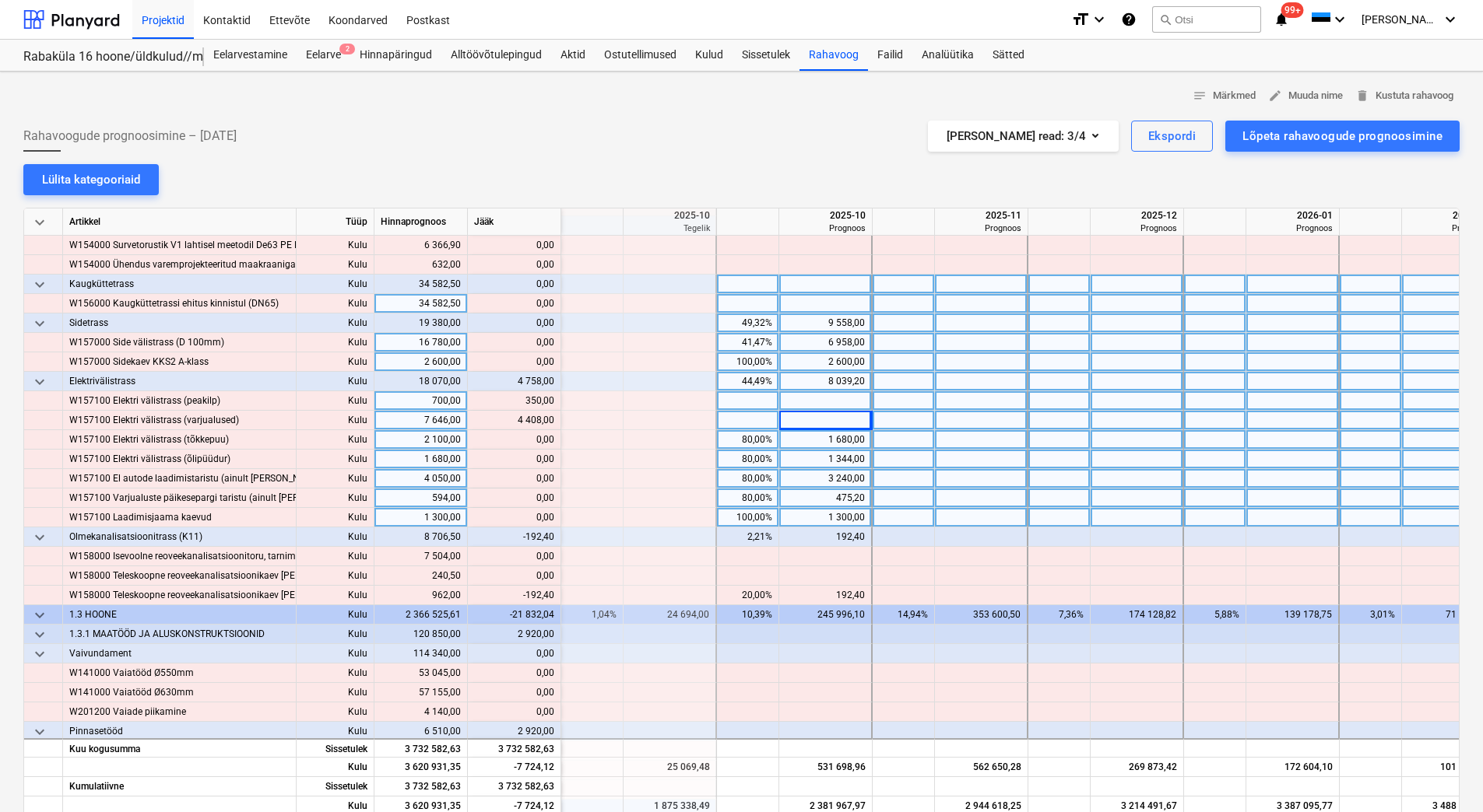
click at [808, 401] on div at bounding box center [826, 401] width 93 height 19
click at [814, 425] on div "4 408,00" at bounding box center [825, 420] width 79 height 19
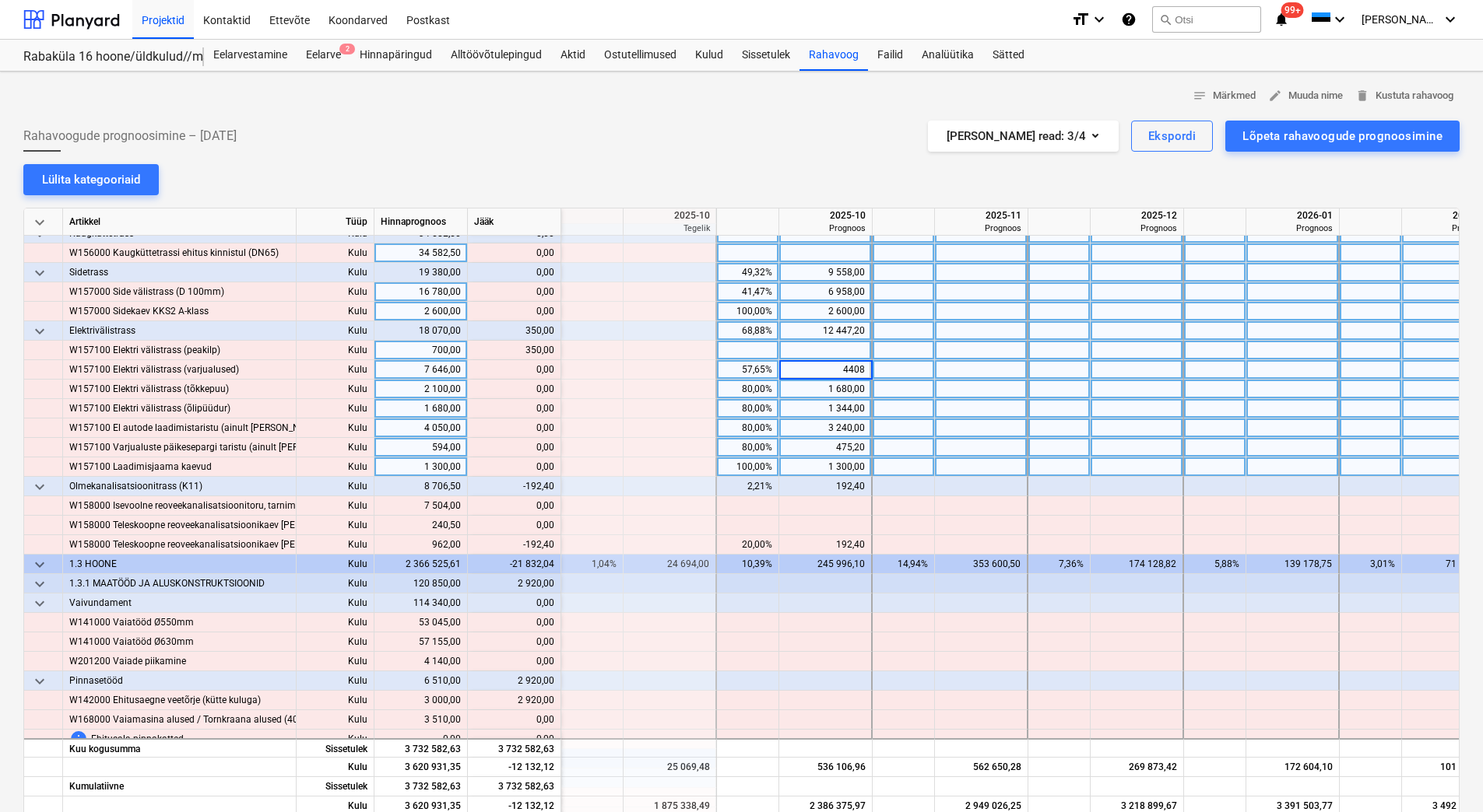
scroll to position [2023, 1868]
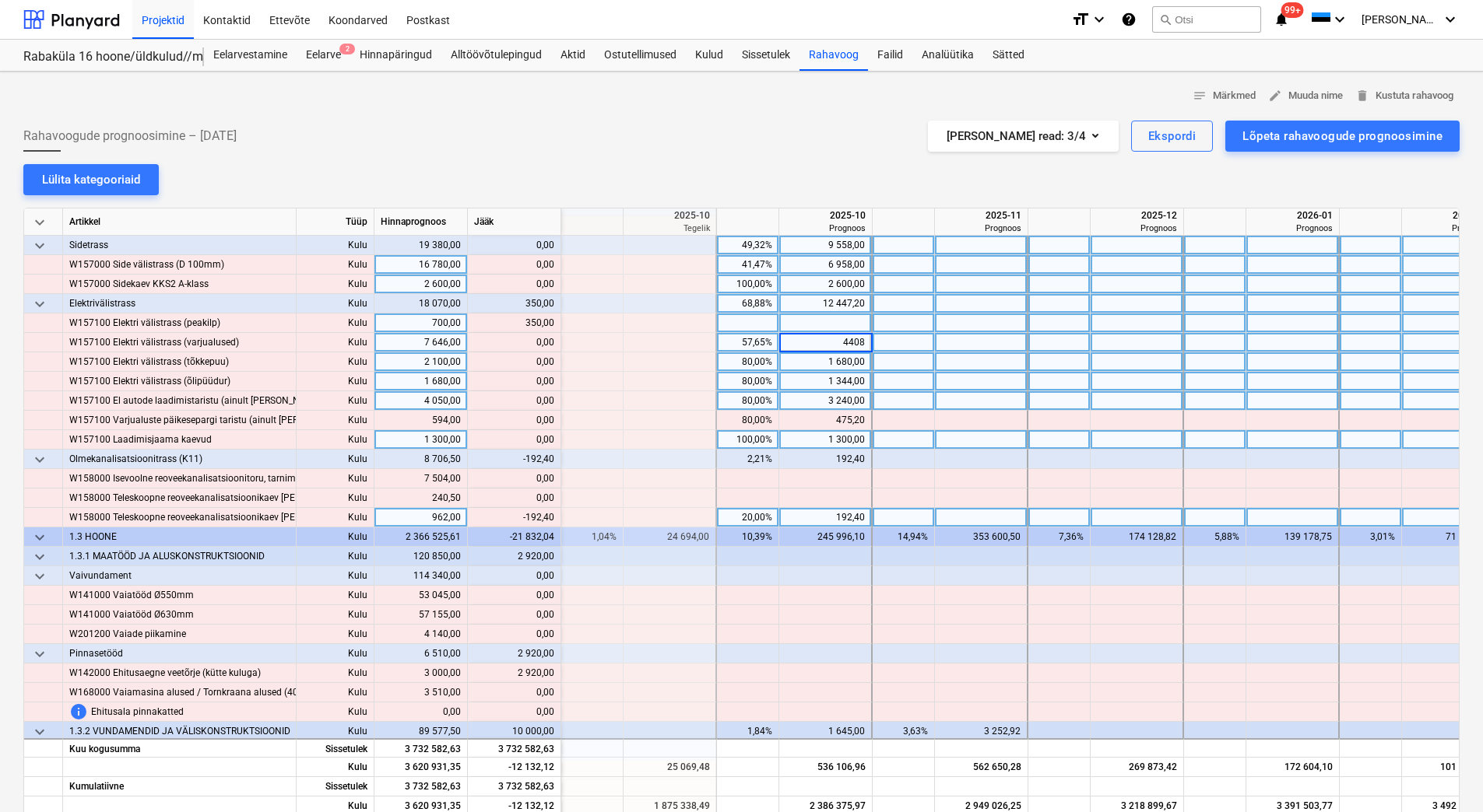
click at [805, 520] on div "192,40" at bounding box center [825, 518] width 79 height 19
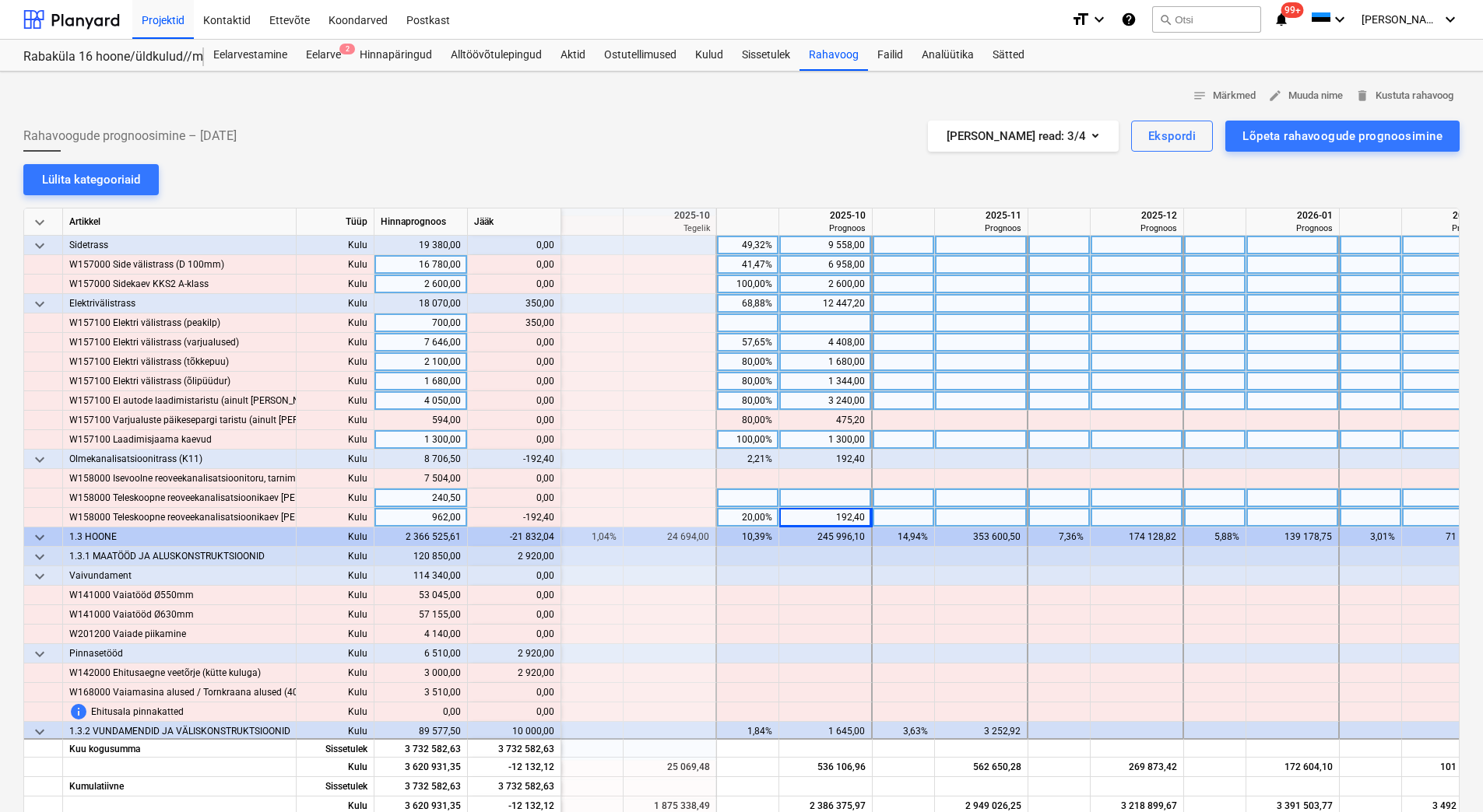
click at [808, 499] on div at bounding box center [826, 498] width 93 height 19
click at [820, 322] on div at bounding box center [826, 323] width 93 height 19
click at [778, 573] on div at bounding box center [747, 576] width 62 height 19
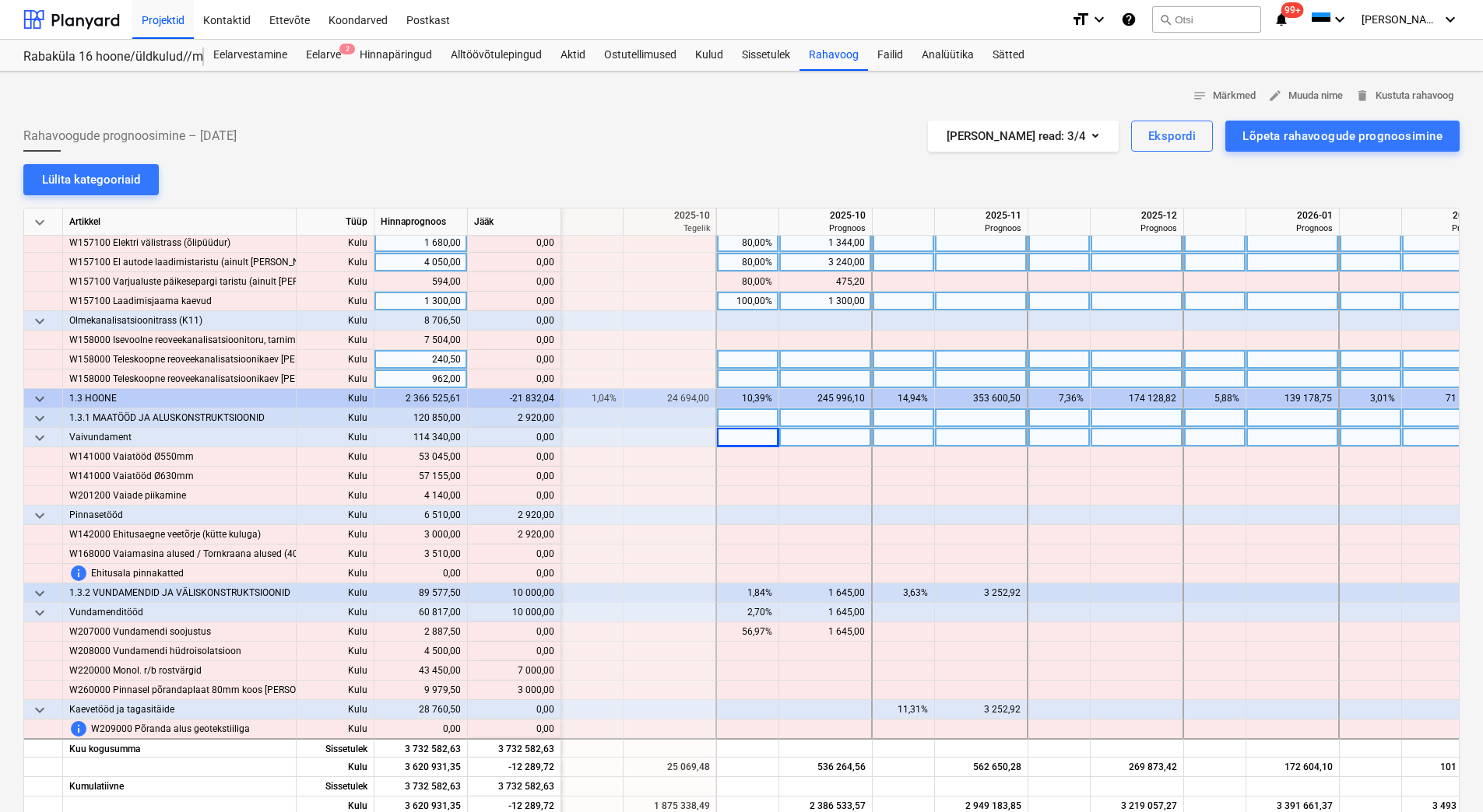
scroll to position [2179, 1868]
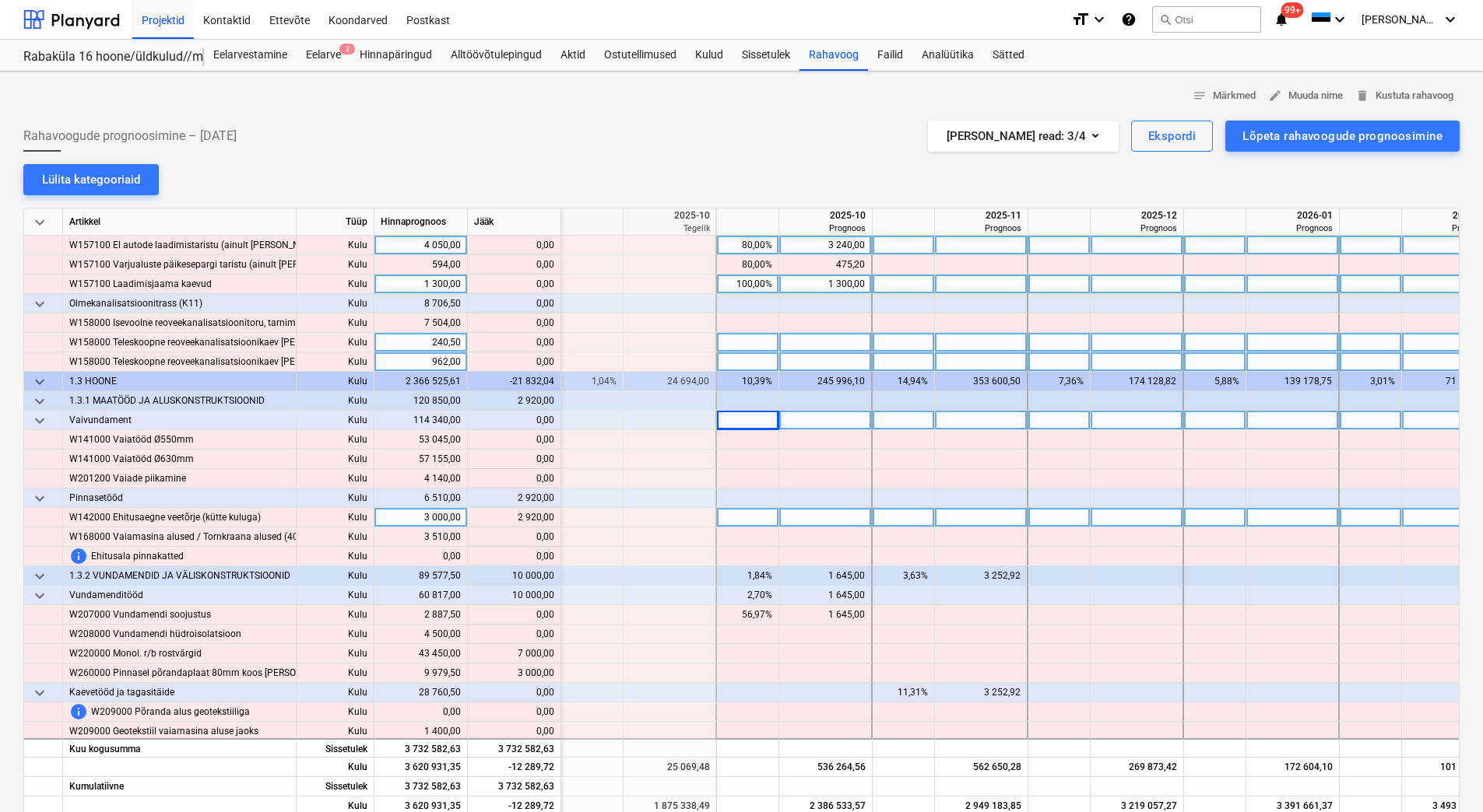
click at [986, 521] on div at bounding box center [982, 518] width 93 height 19
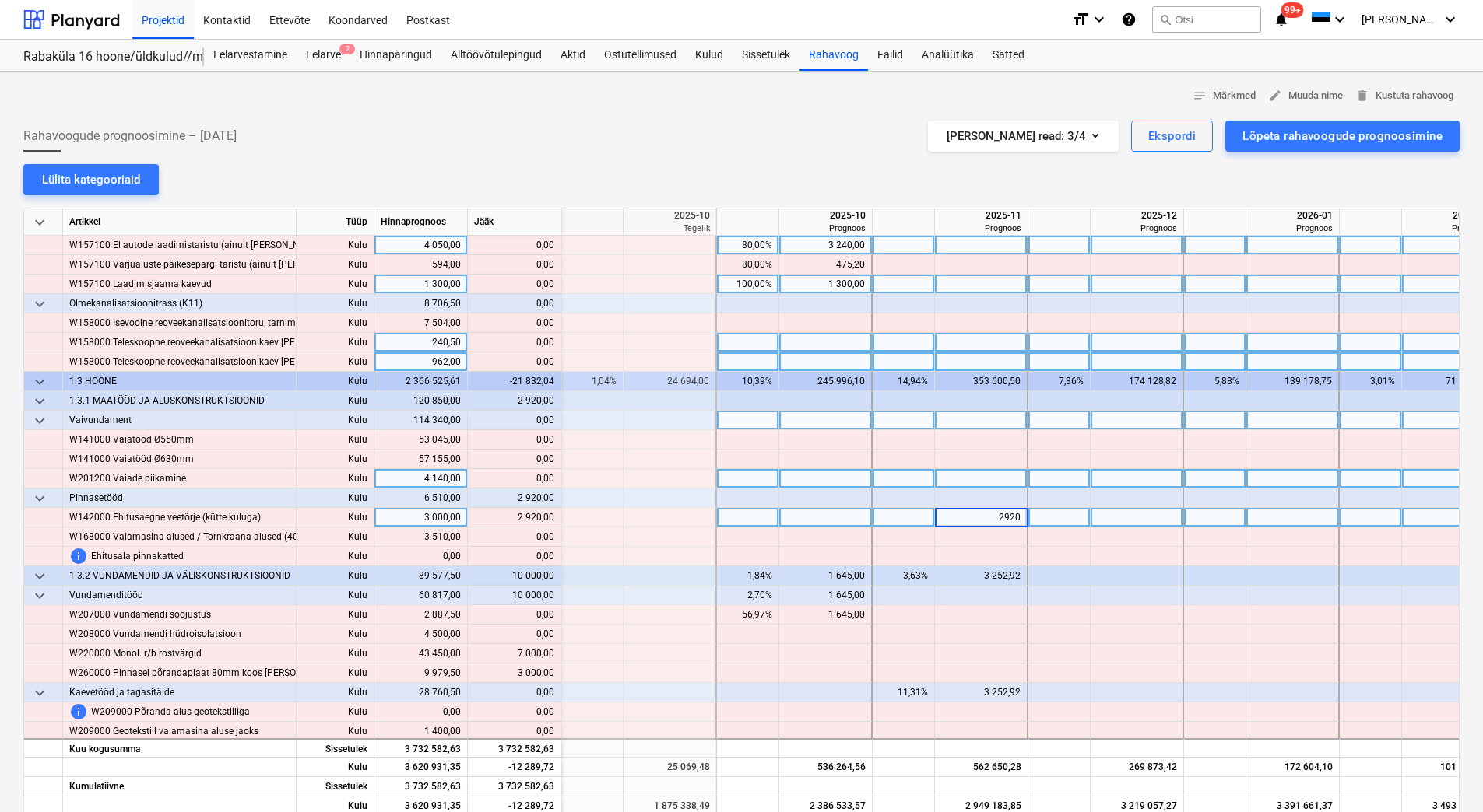
click at [999, 477] on div at bounding box center [982, 478] width 93 height 19
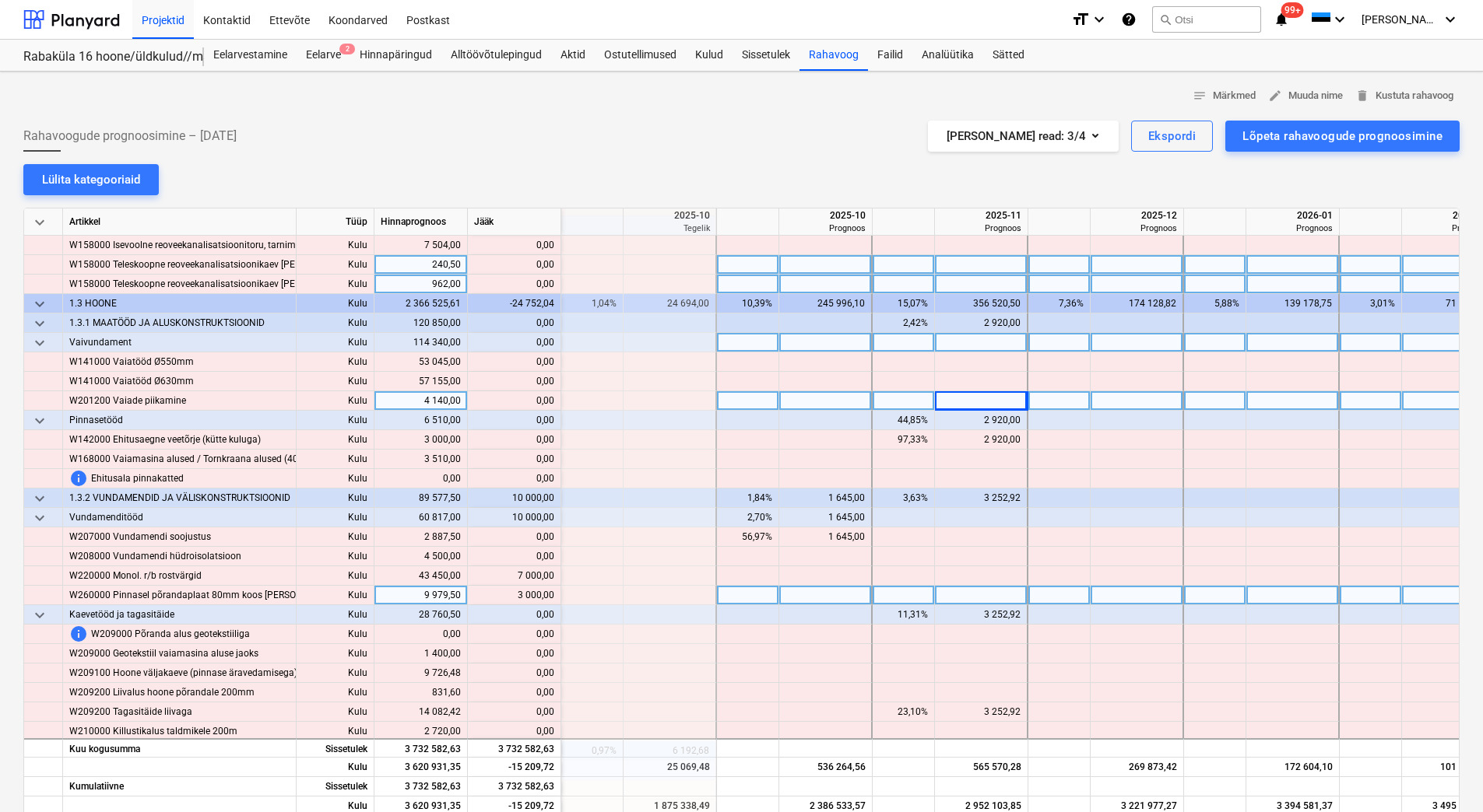
click at [829, 586] on div at bounding box center [826, 595] width 93 height 19
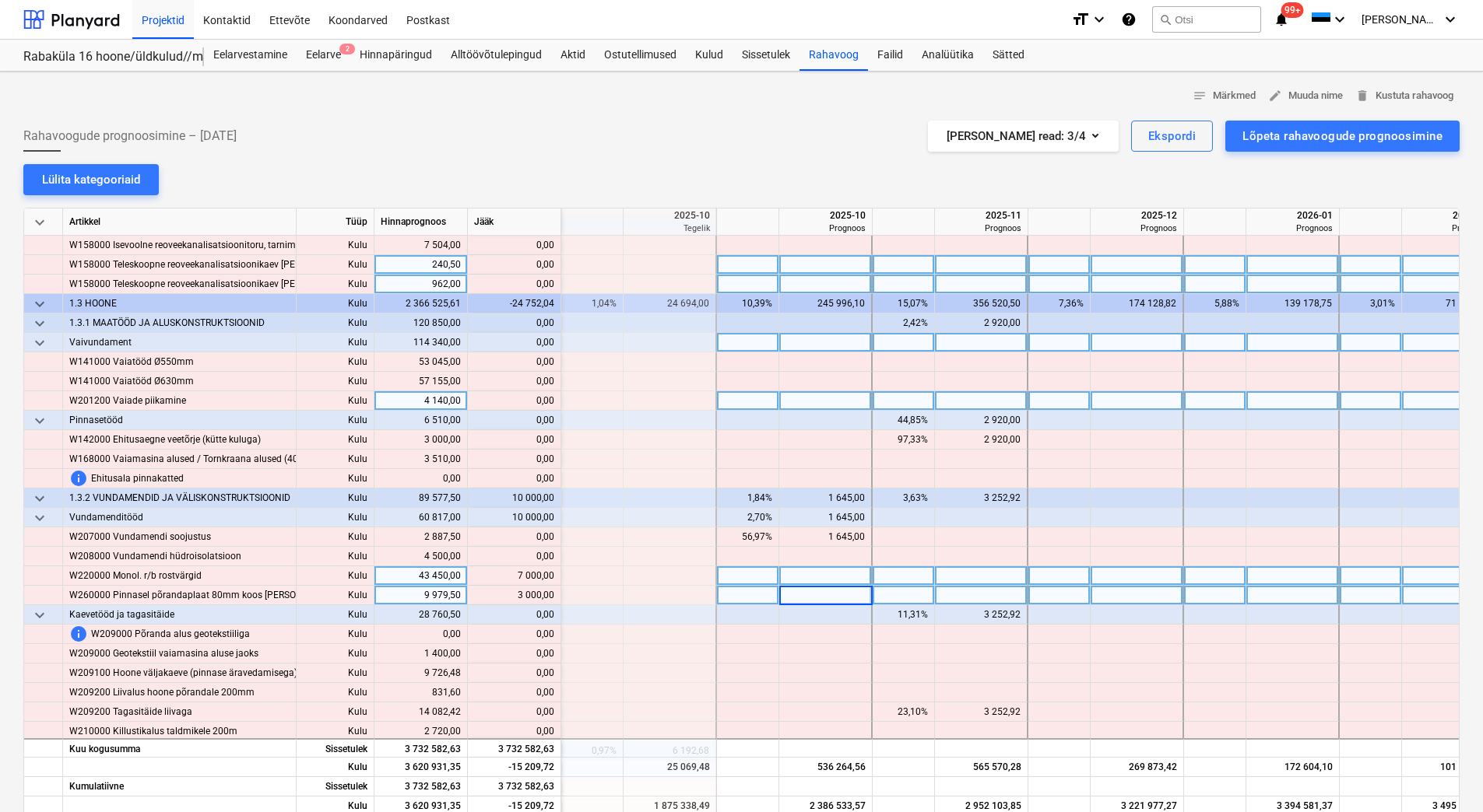
click at [834, 580] on div at bounding box center [826, 576] width 93 height 19
click at [835, 592] on div at bounding box center [826, 595] width 93 height 19
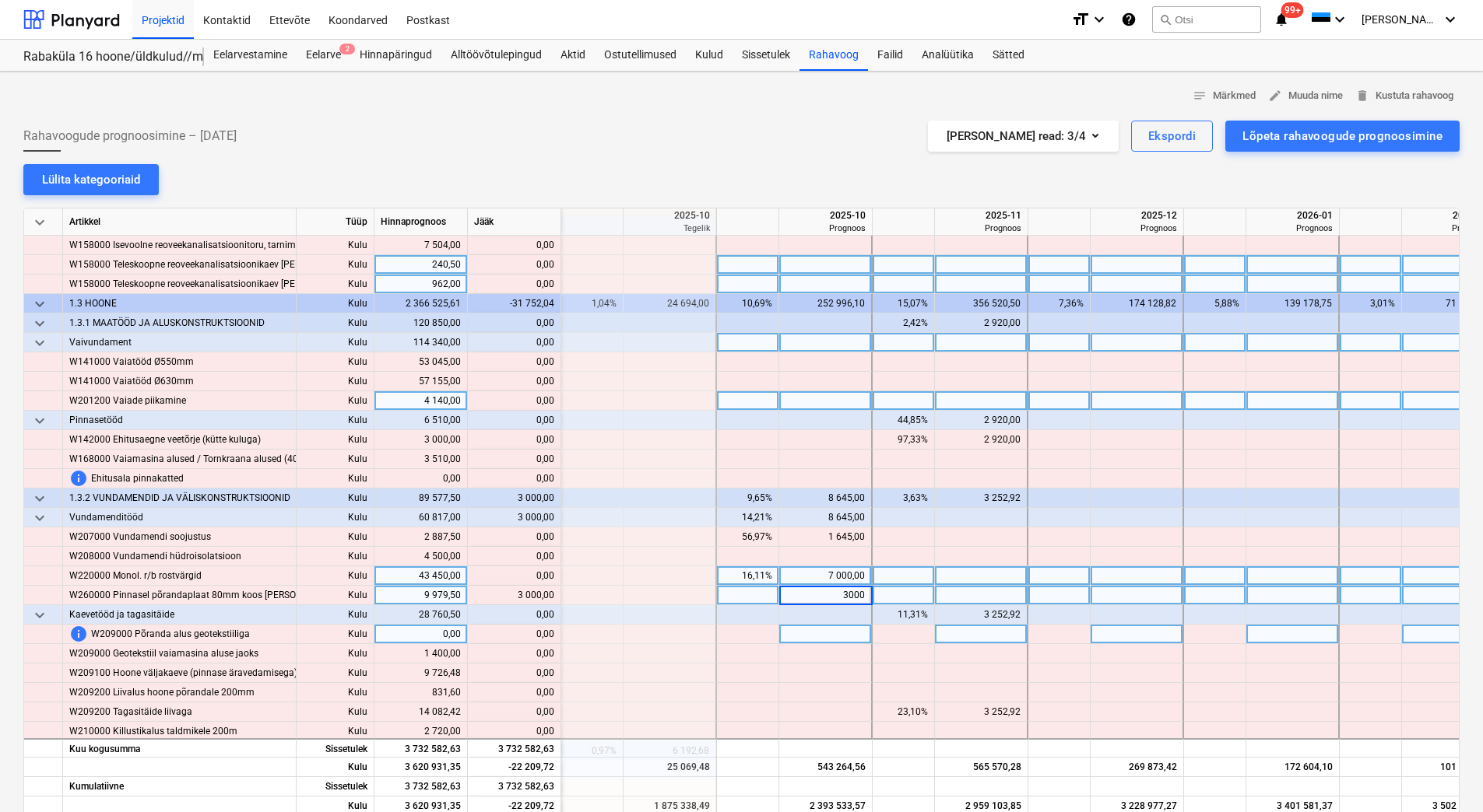
click at [814, 642] on div at bounding box center [826, 634] width 93 height 19
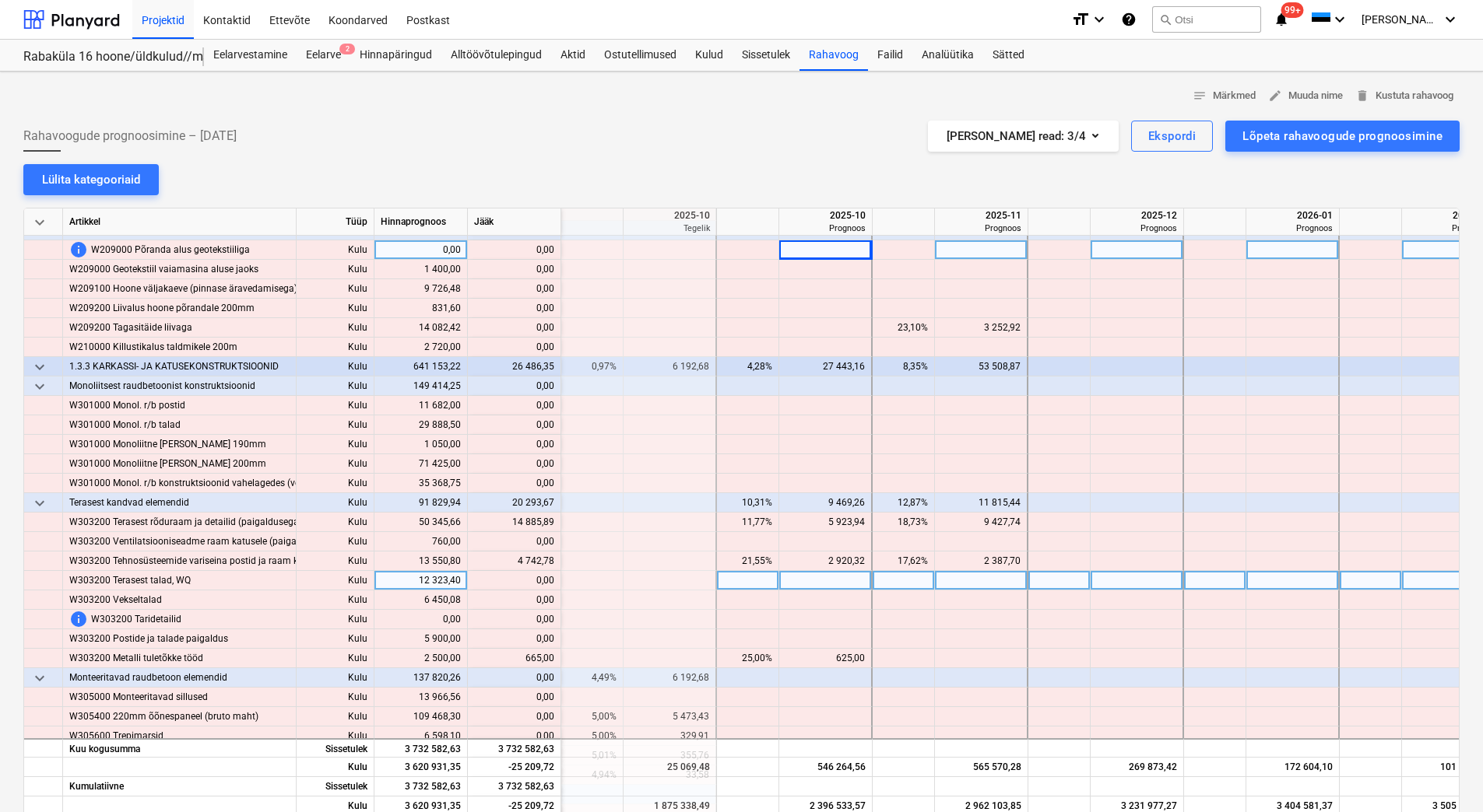
scroll to position [2646, 1868]
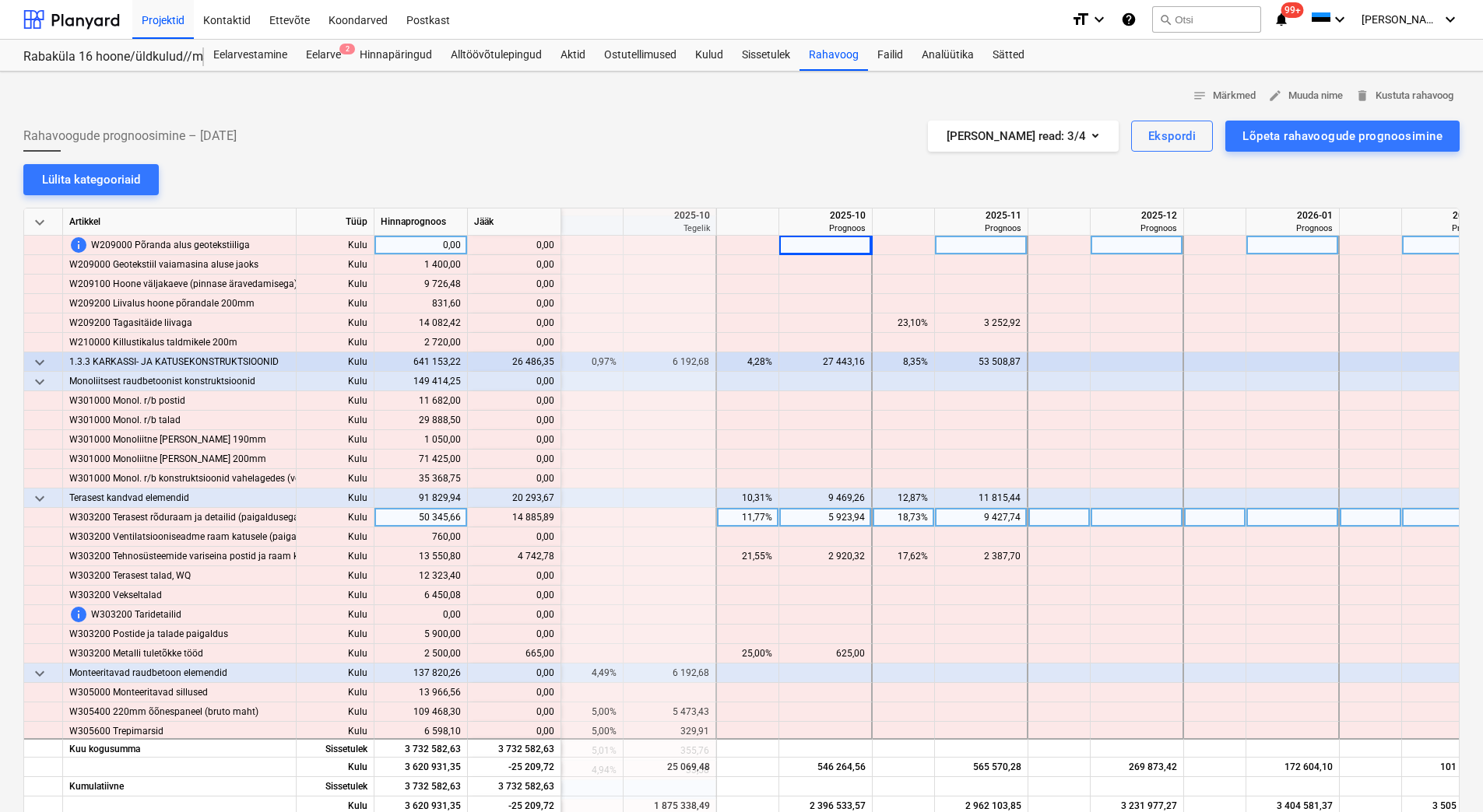
click at [951, 525] on div "9 427,74" at bounding box center [980, 518] width 79 height 19
click at [939, 502] on div "11 815,44" at bounding box center [982, 498] width 93 height 19
click at [829, 518] on div "5 923,94" at bounding box center [825, 518] width 79 height 19
click at [825, 496] on div "9 469,26" at bounding box center [825, 498] width 79 height 19
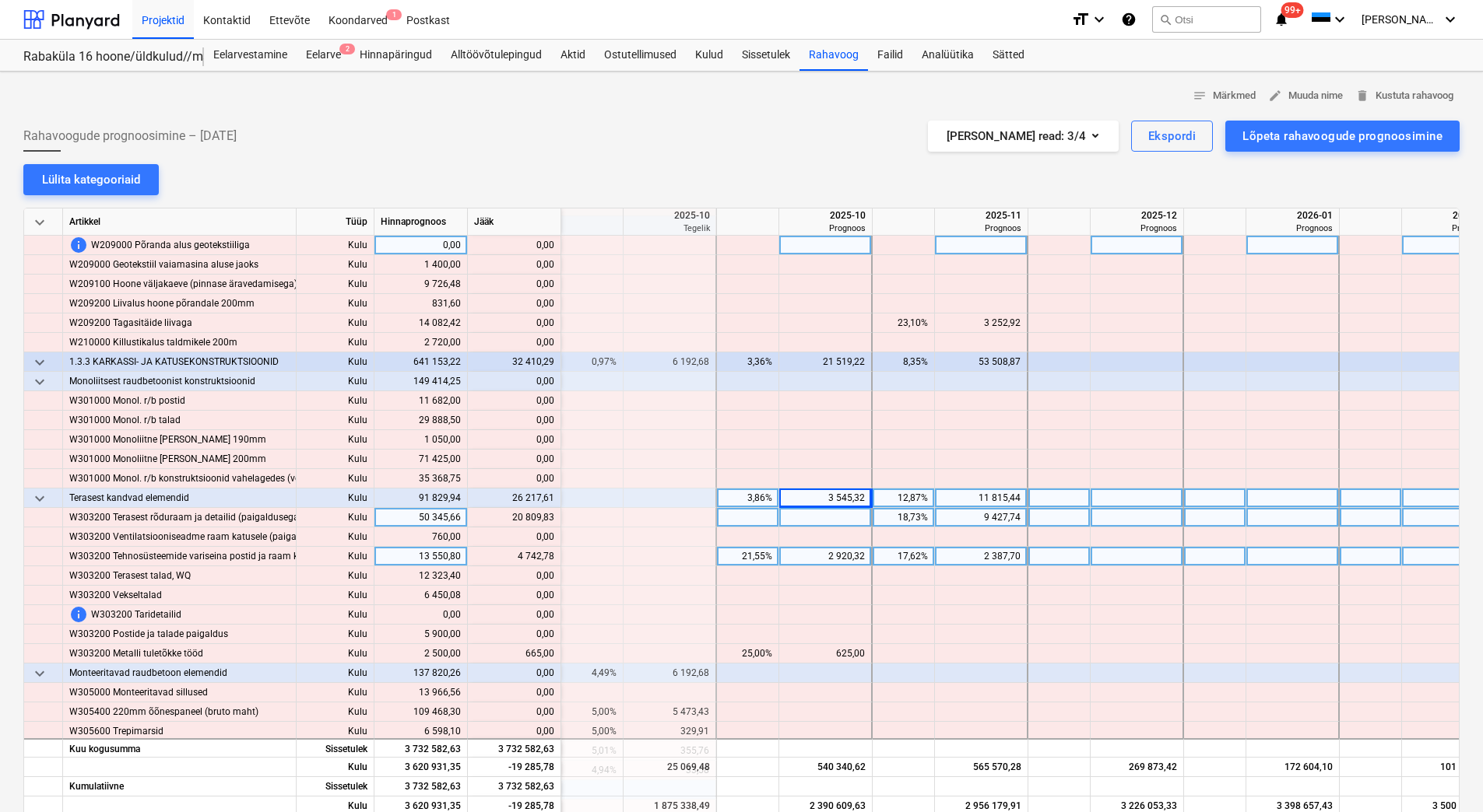
click at [824, 559] on div "2 920,32" at bounding box center [825, 556] width 79 height 19
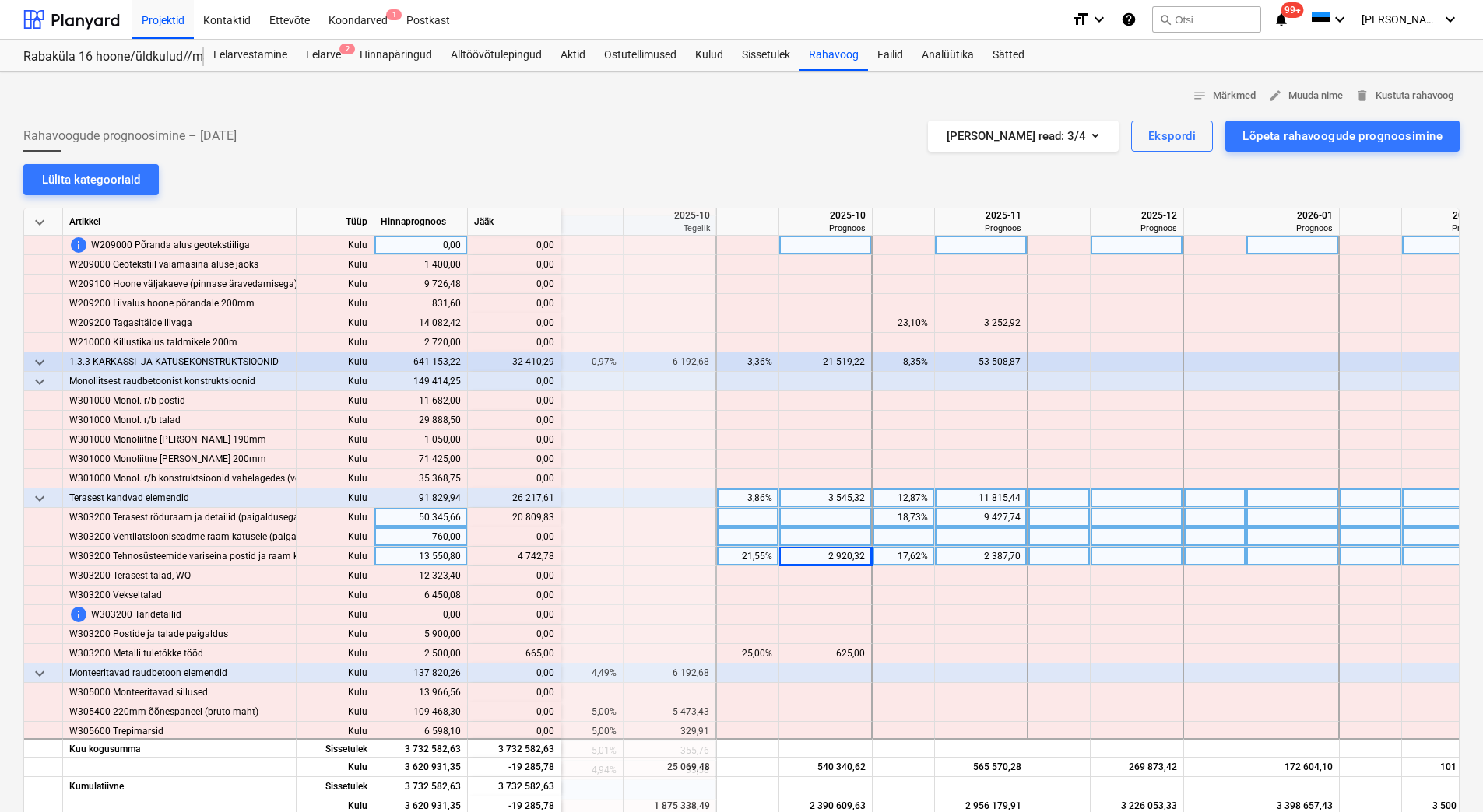
click at [942, 546] on div at bounding box center [982, 537] width 93 height 19
drag, startPoint x: 510, startPoint y: 519, endPoint x: 552, endPoint y: 520, distance: 42.0
click at [552, 520] on div "content_copy 20 809,83" at bounding box center [514, 518] width 80 height 19
click at [829, 519] on div at bounding box center [826, 518] width 93 height 19
click at [829, 488] on div "625,00" at bounding box center [825, 498] width 79 height 19
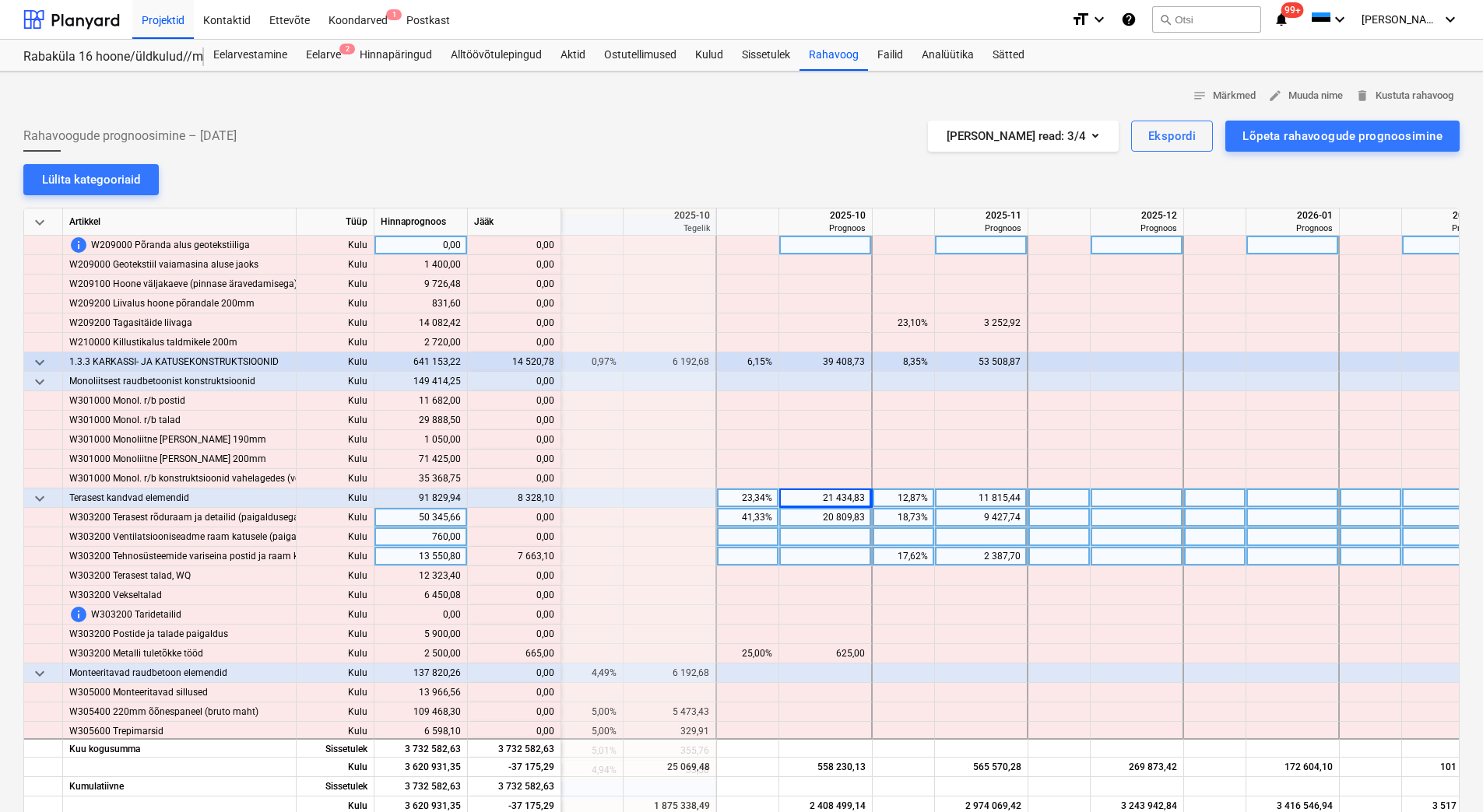
click at [962, 558] on div "2 387,70" at bounding box center [980, 556] width 79 height 19
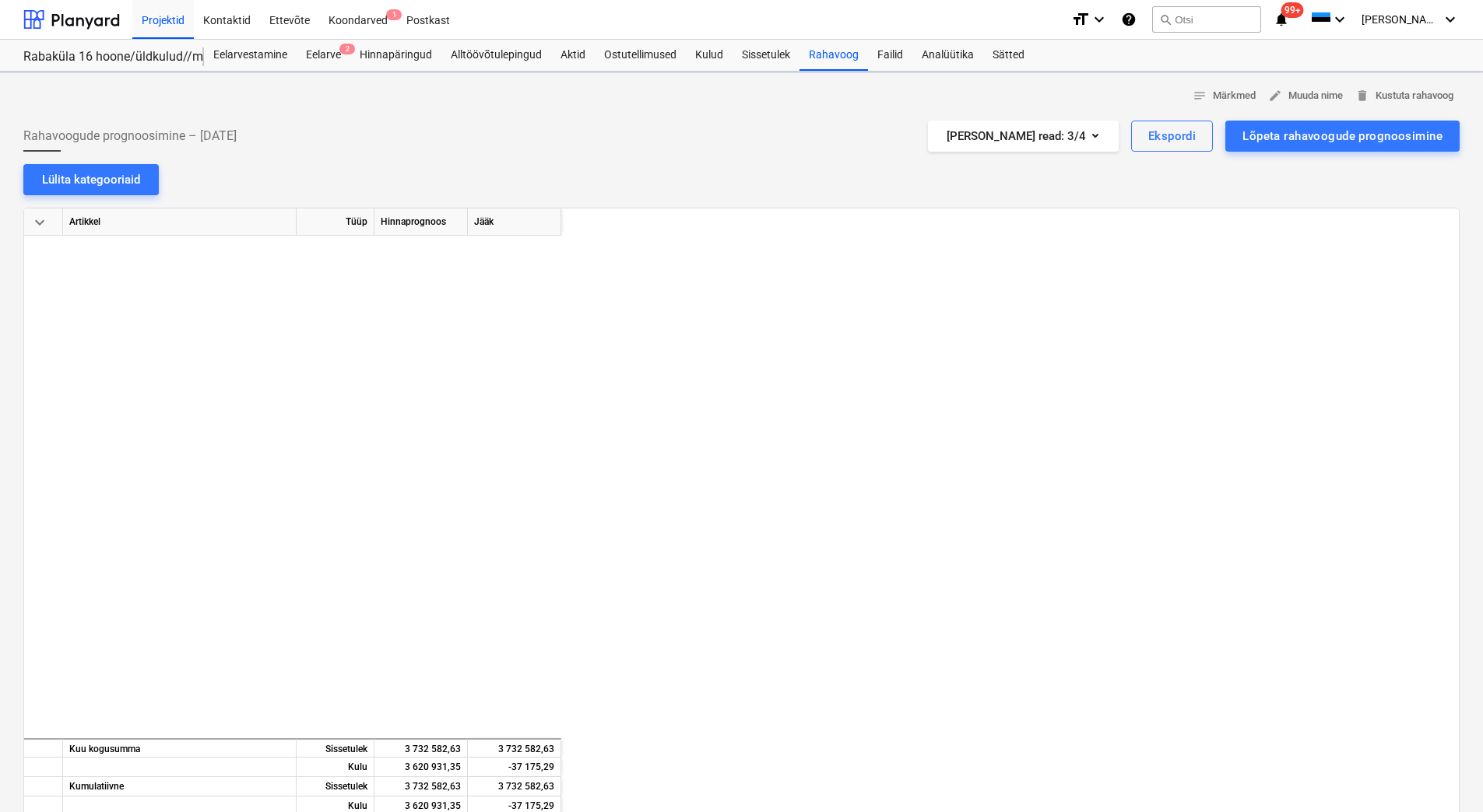
scroll to position [2646, 1868]
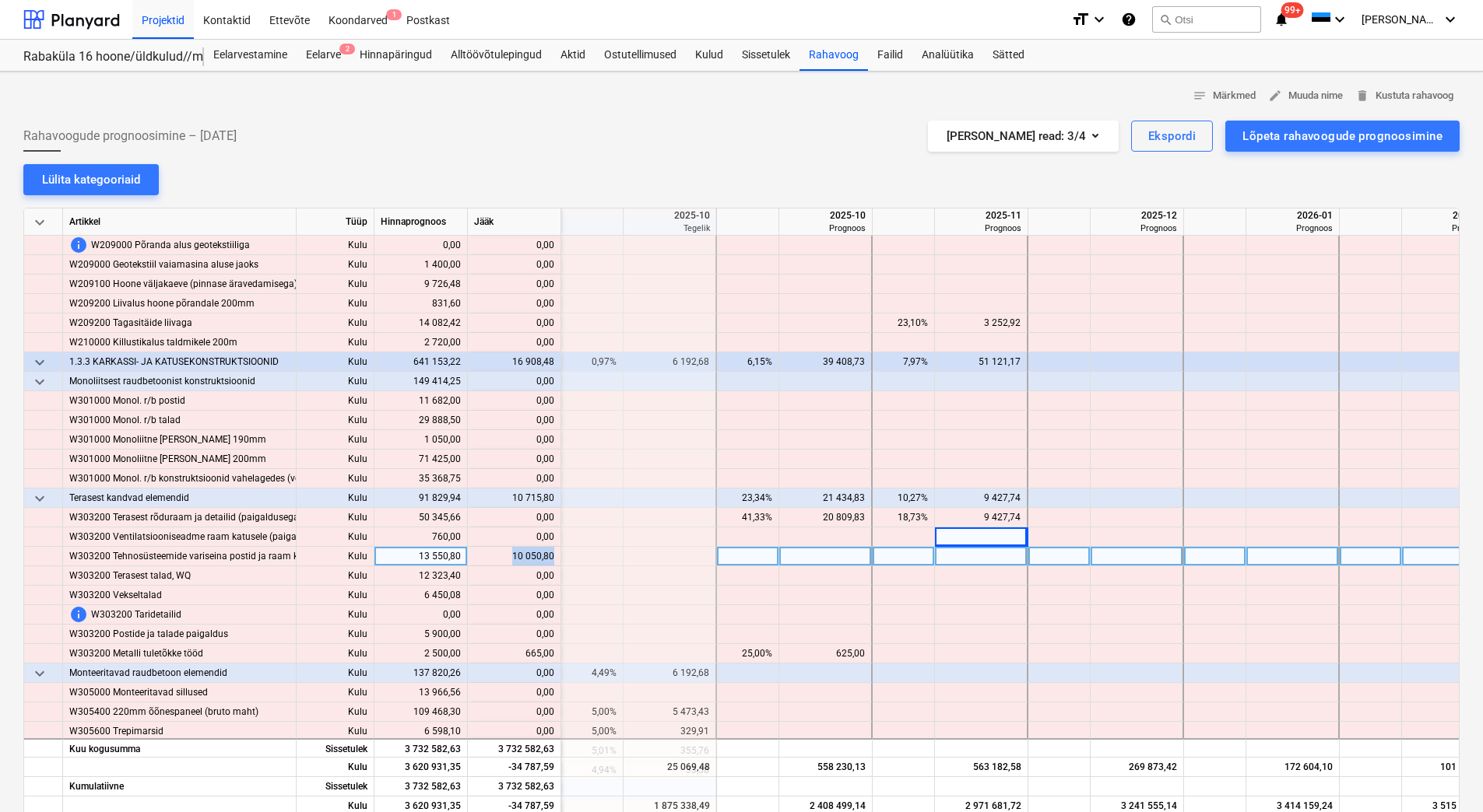
drag, startPoint x: 510, startPoint y: 553, endPoint x: 551, endPoint y: 559, distance: 41.4
click at [551, 559] on div "content_copy 10 050,80" at bounding box center [514, 556] width 80 height 19
copy div "10 050,80"
click at [974, 562] on div at bounding box center [982, 556] width 93 height 19
type input "10 050,80"
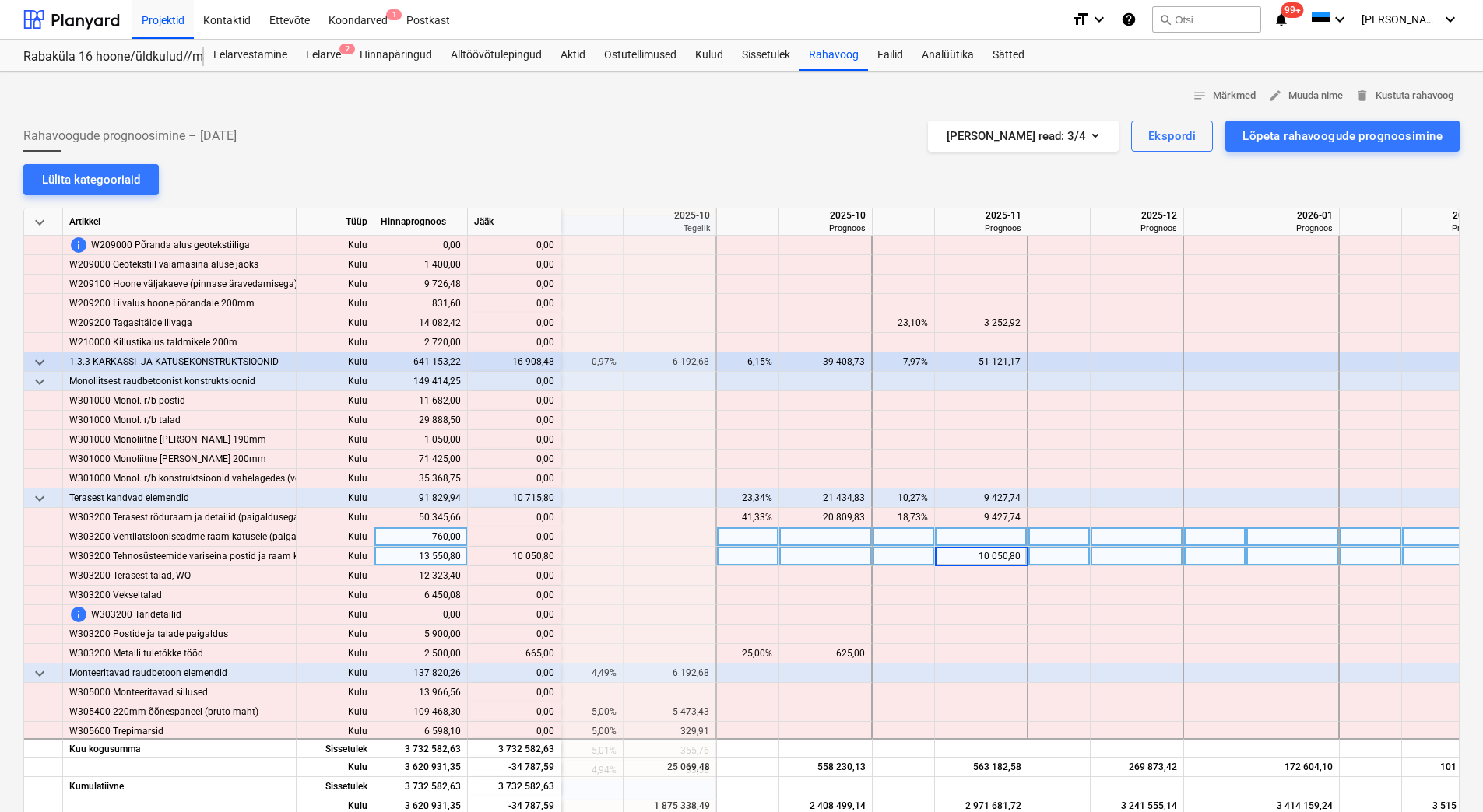
click at [979, 540] on div at bounding box center [982, 537] width 93 height 19
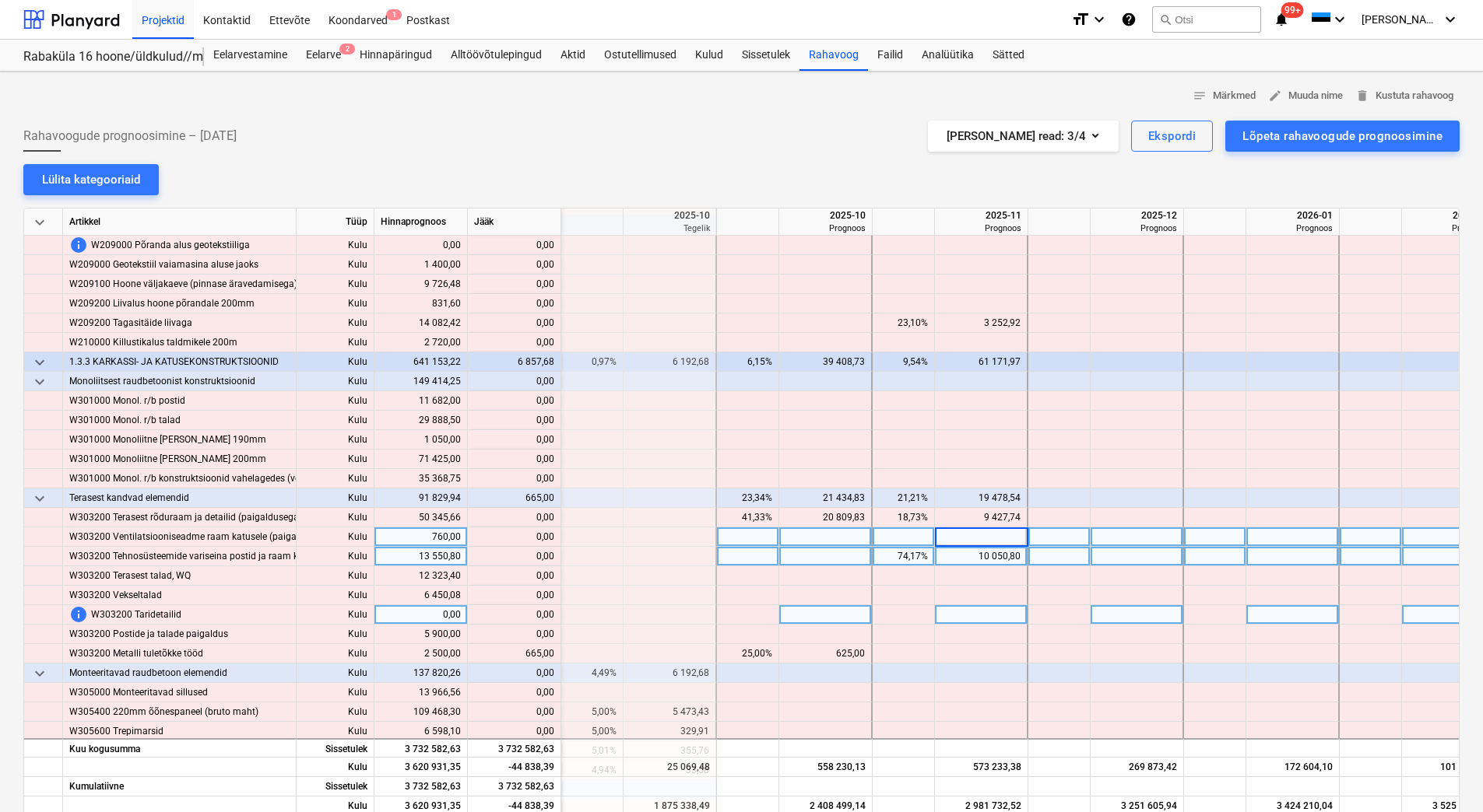
scroll to position [2724, 1868]
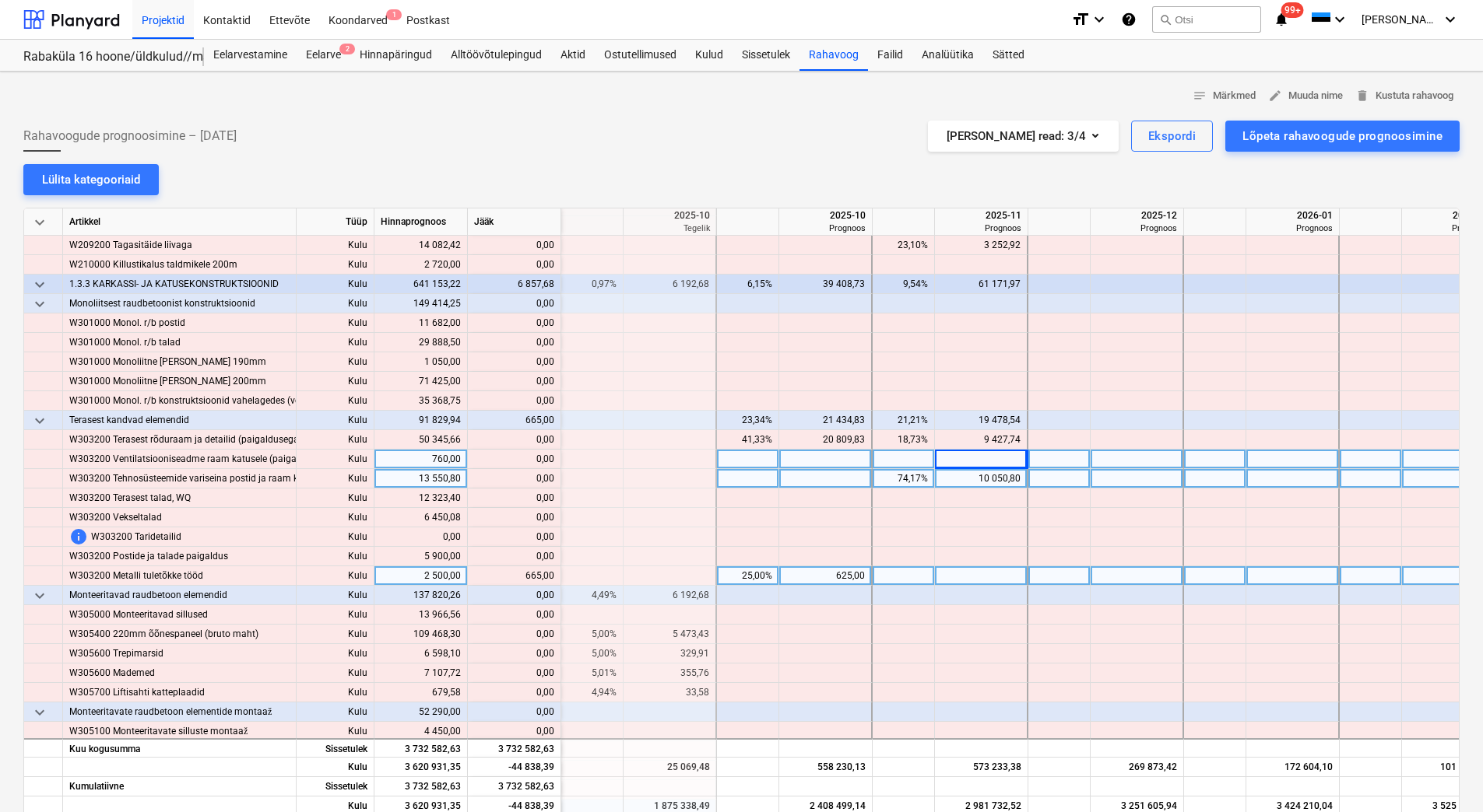
click at [977, 572] on div at bounding box center [982, 576] width 93 height 19
type input "665"
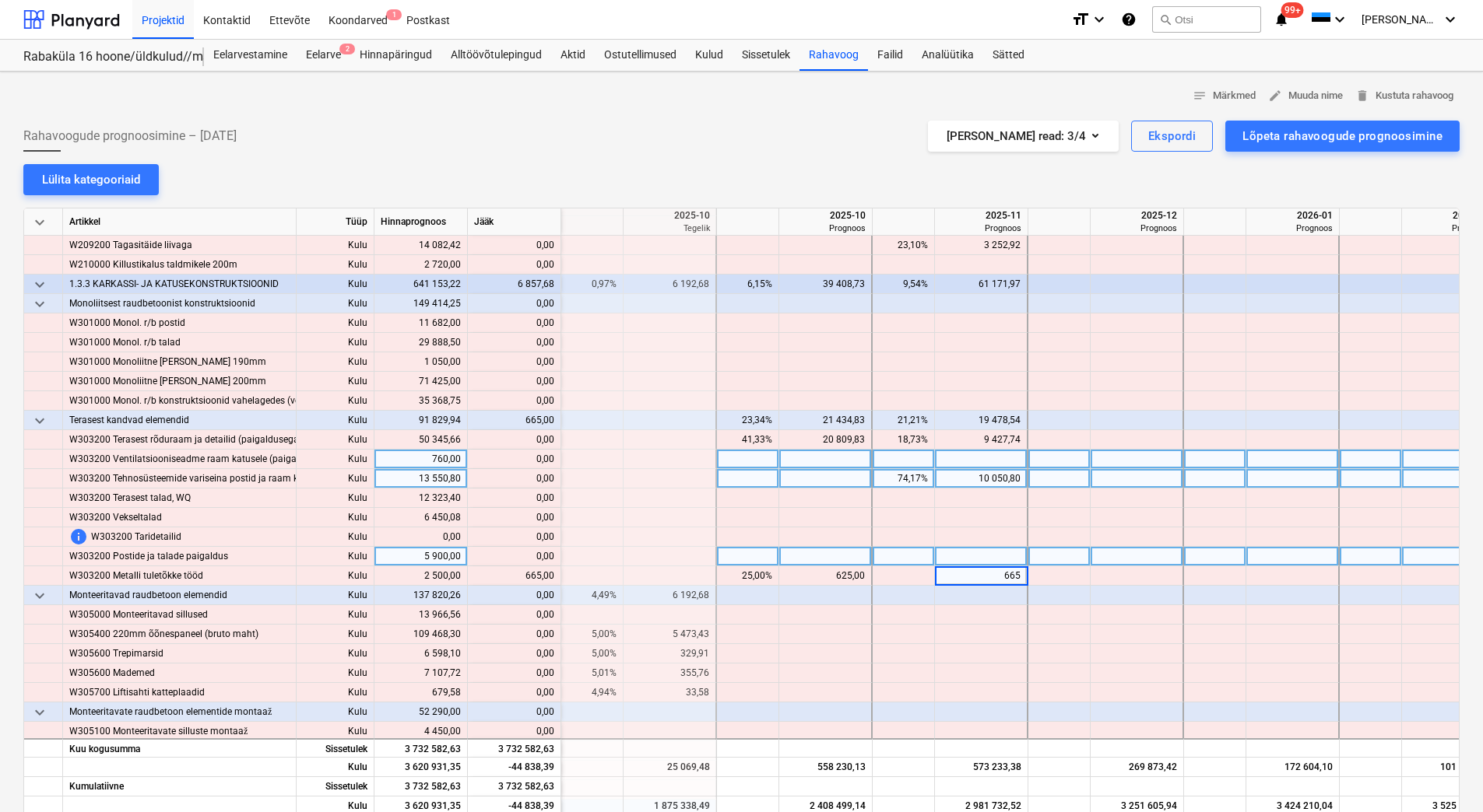
click at [991, 551] on div at bounding box center [982, 556] width 93 height 19
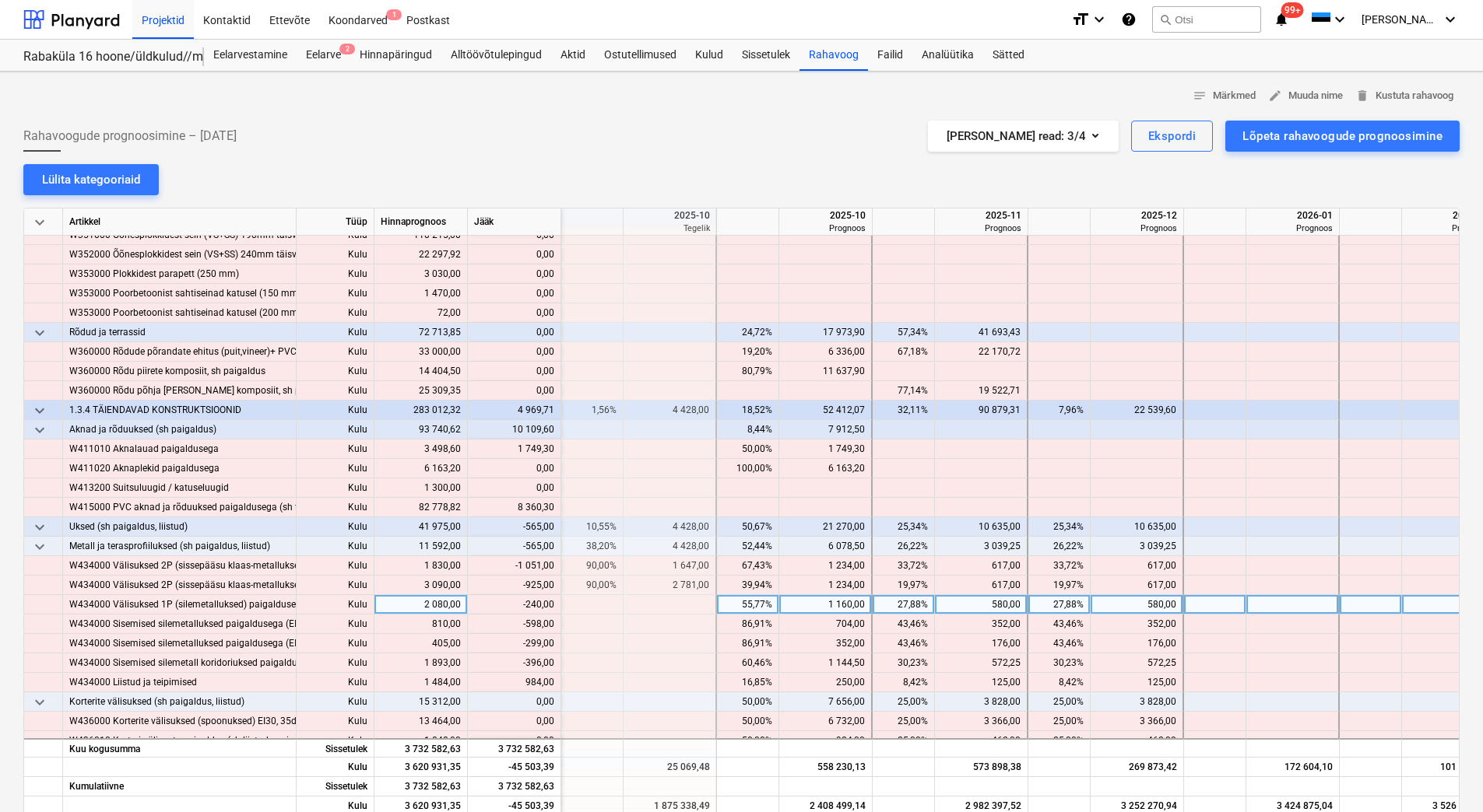
scroll to position [3346, 1868]
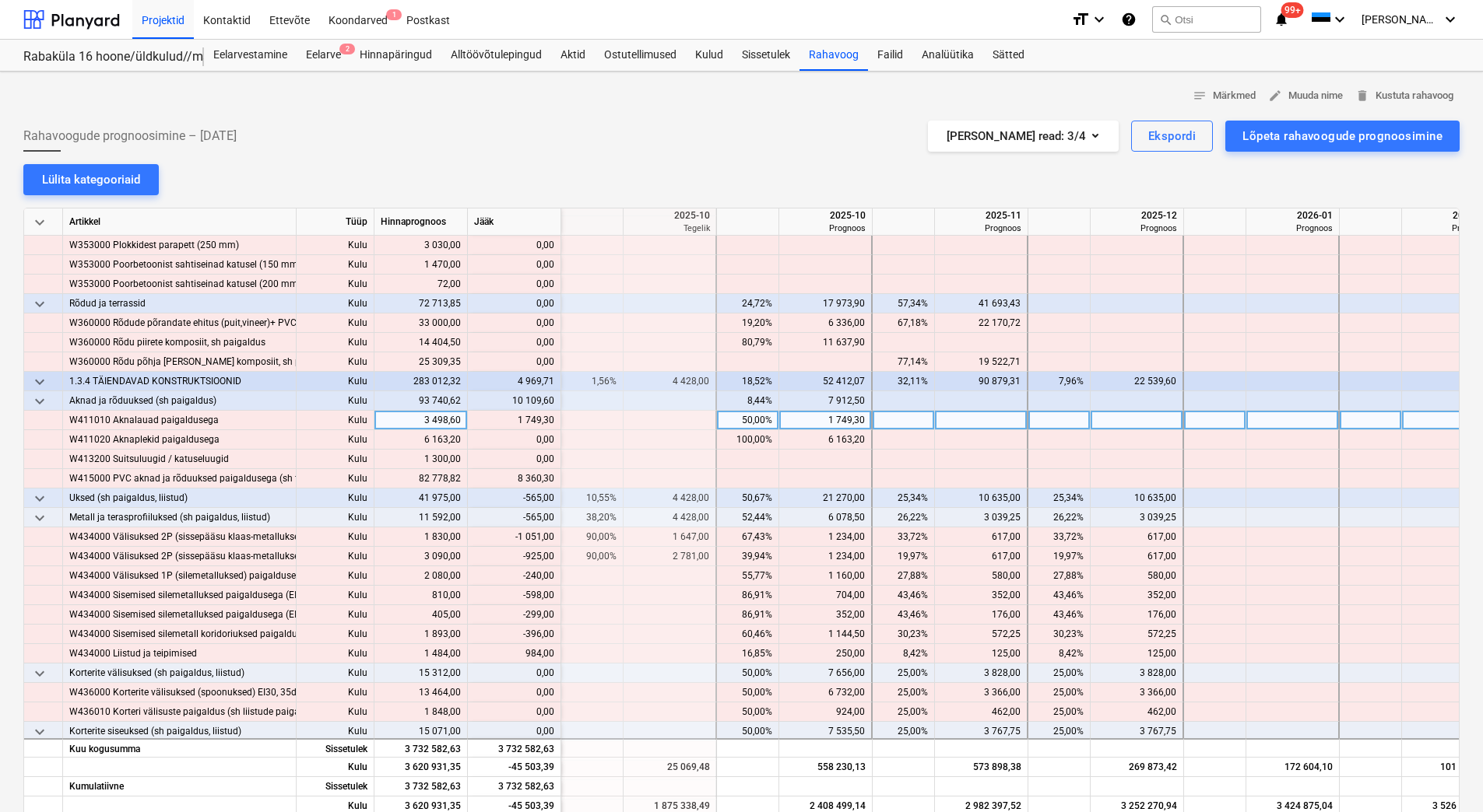
click at [819, 424] on div "1 749,30" at bounding box center [825, 420] width 79 height 19
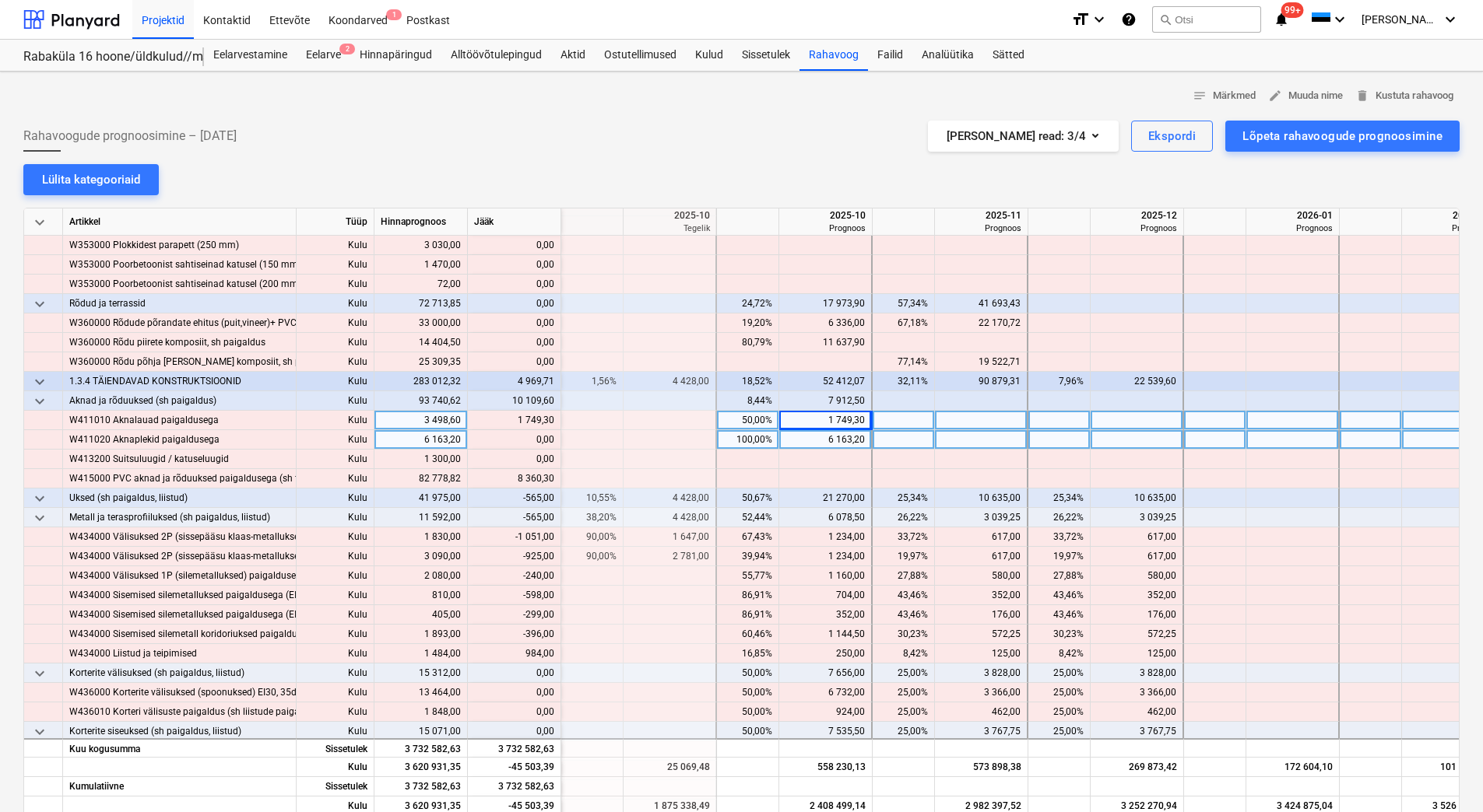
click at [818, 439] on div "6 163,20" at bounding box center [825, 439] width 79 height 19
drag, startPoint x: 515, startPoint y: 424, endPoint x: 552, endPoint y: 422, distance: 37.1
click at [552, 422] on div "content_copy 3 498,60" at bounding box center [514, 420] width 80 height 19
copy div "3 498,60"
click at [1148, 423] on div at bounding box center [1137, 420] width 93 height 19
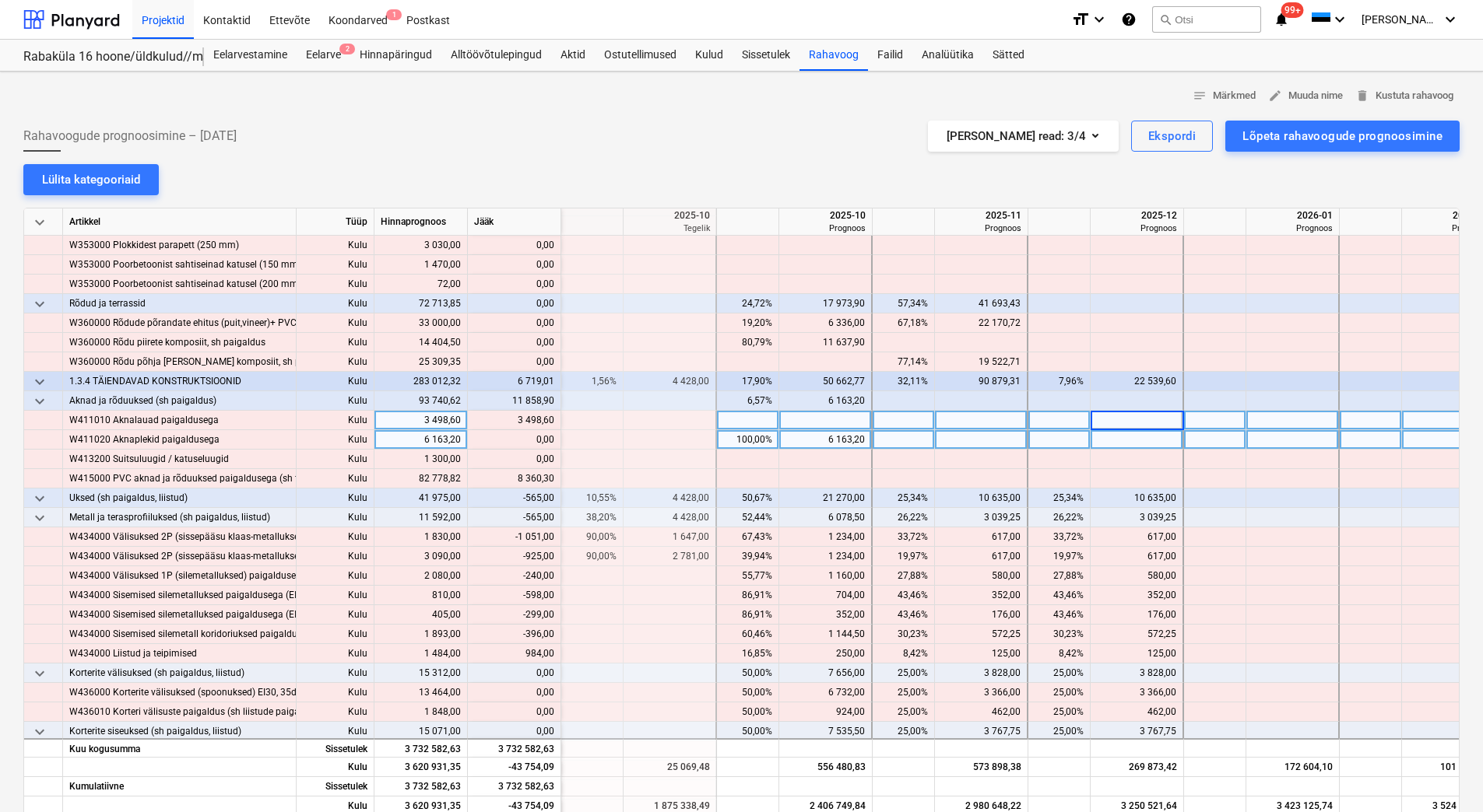
type input "3 498,60"
click at [1139, 438] on div at bounding box center [1137, 439] width 93 height 19
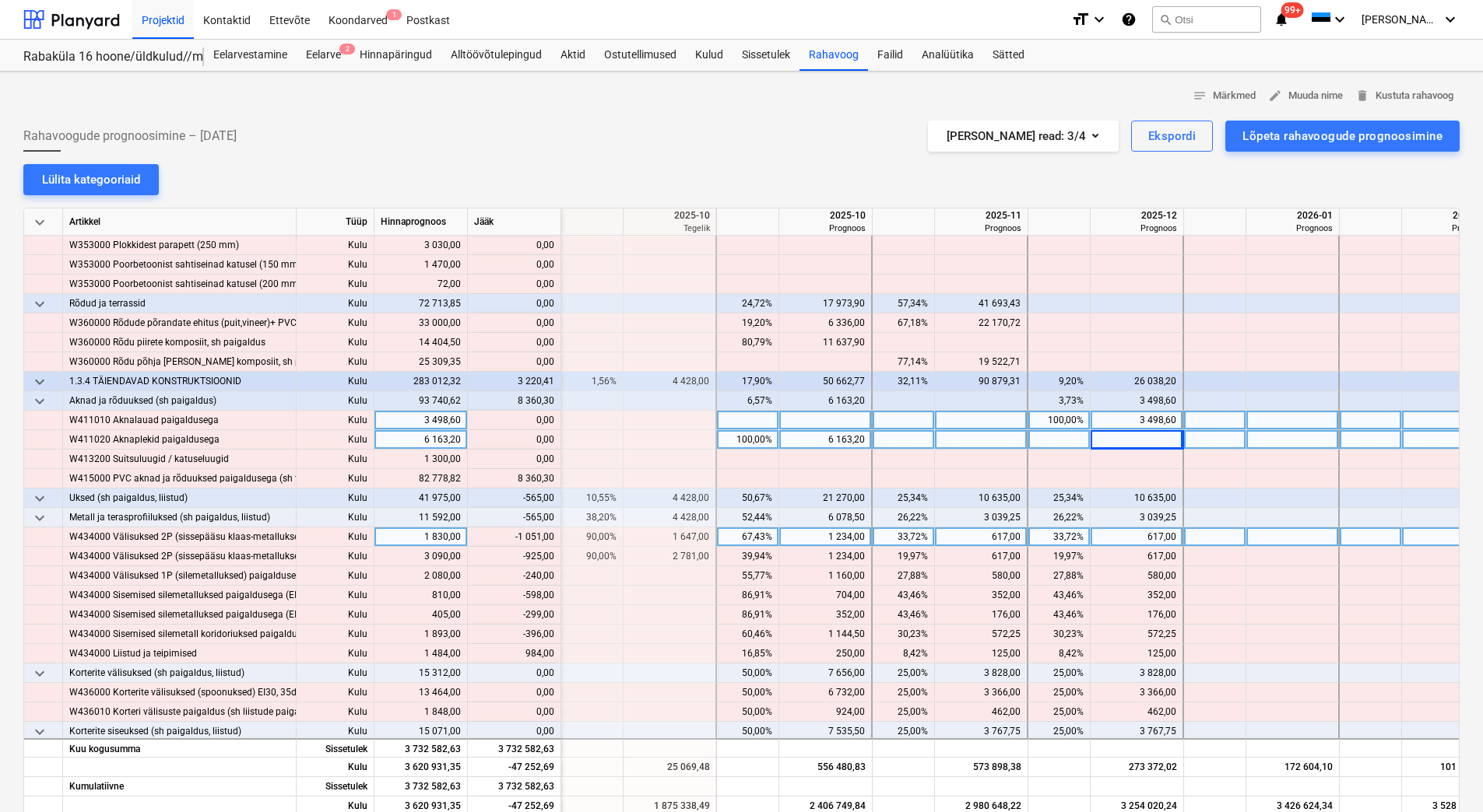
click at [816, 540] on div "1 234,00" at bounding box center [825, 537] width 79 height 19
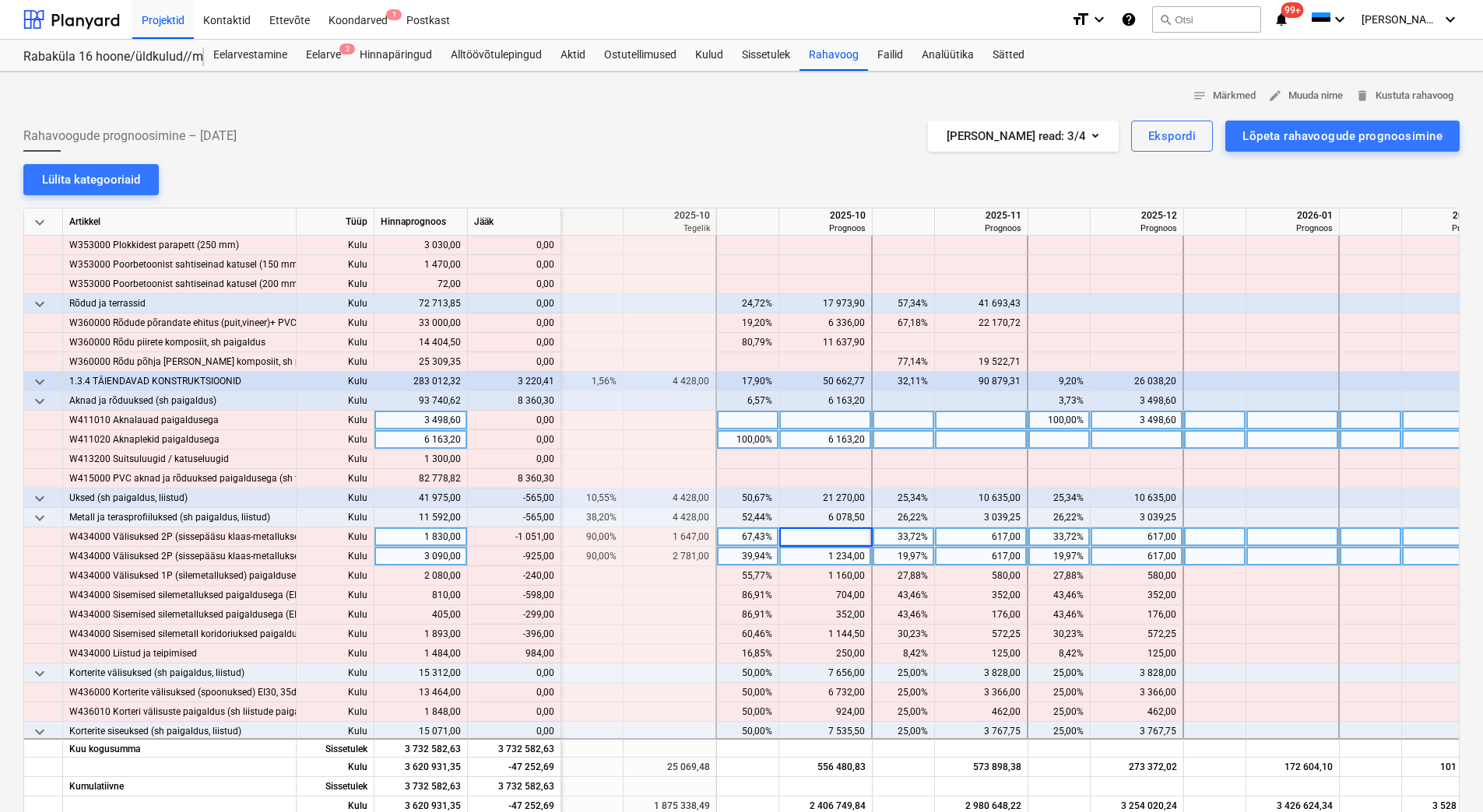
click at [814, 553] on div "1 234,00" at bounding box center [825, 556] width 79 height 19
click at [817, 519] on div "4 844,50" at bounding box center [825, 518] width 79 height 19
click at [817, 538] on div at bounding box center [826, 537] width 93 height 19
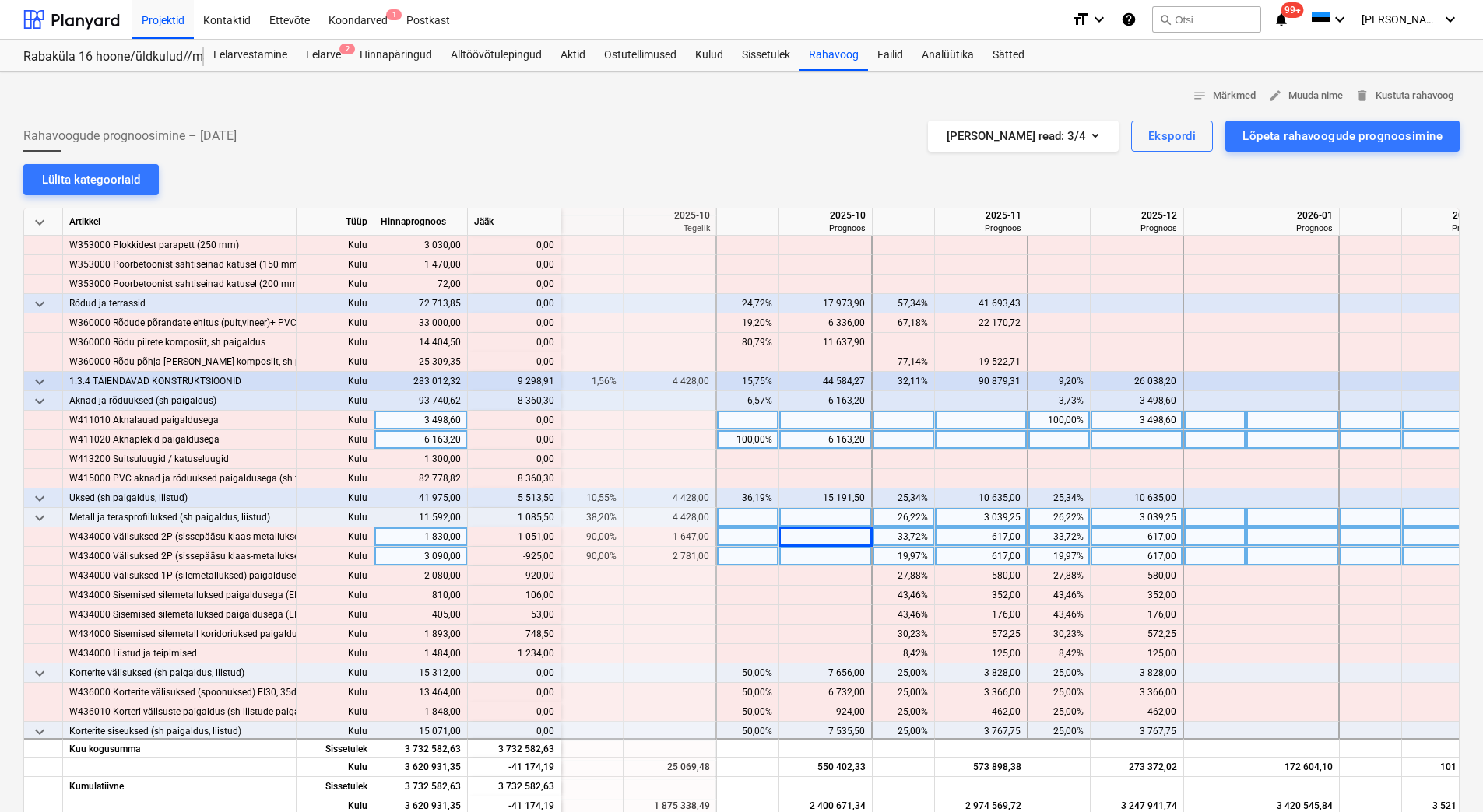
click at [960, 533] on div "617,00" at bounding box center [980, 537] width 79 height 19
click at [1136, 543] on div "617,00" at bounding box center [1136, 537] width 79 height 19
click at [1137, 542] on div "617,00" at bounding box center [1136, 537] width 79 height 19
click at [1131, 555] on div "617,00" at bounding box center [1136, 556] width 79 height 19
click at [976, 557] on div "617,00" at bounding box center [980, 556] width 79 height 19
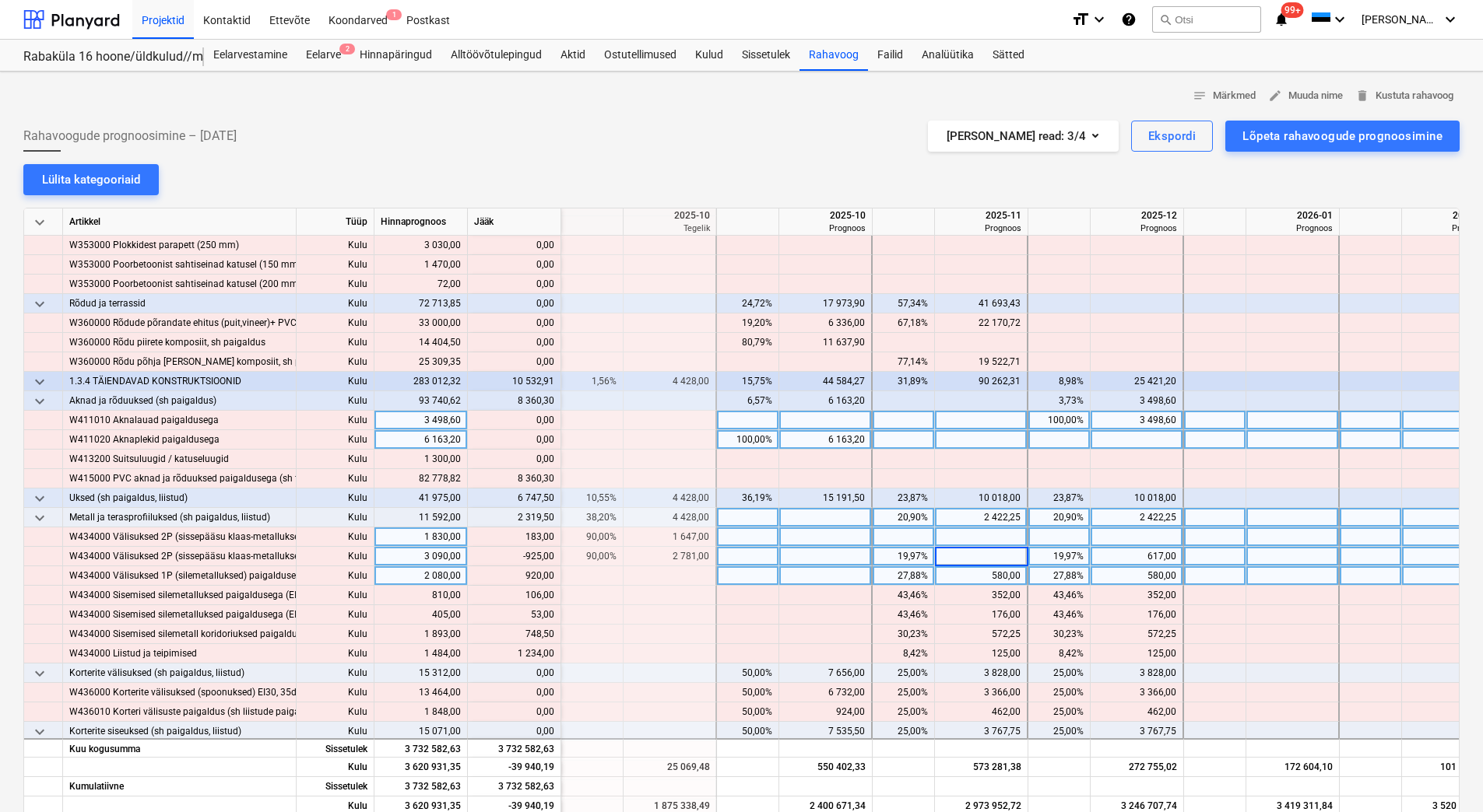
click at [968, 571] on div "580,00" at bounding box center [980, 576] width 79 height 19
click at [977, 578] on div "580,00" at bounding box center [980, 576] width 79 height 19
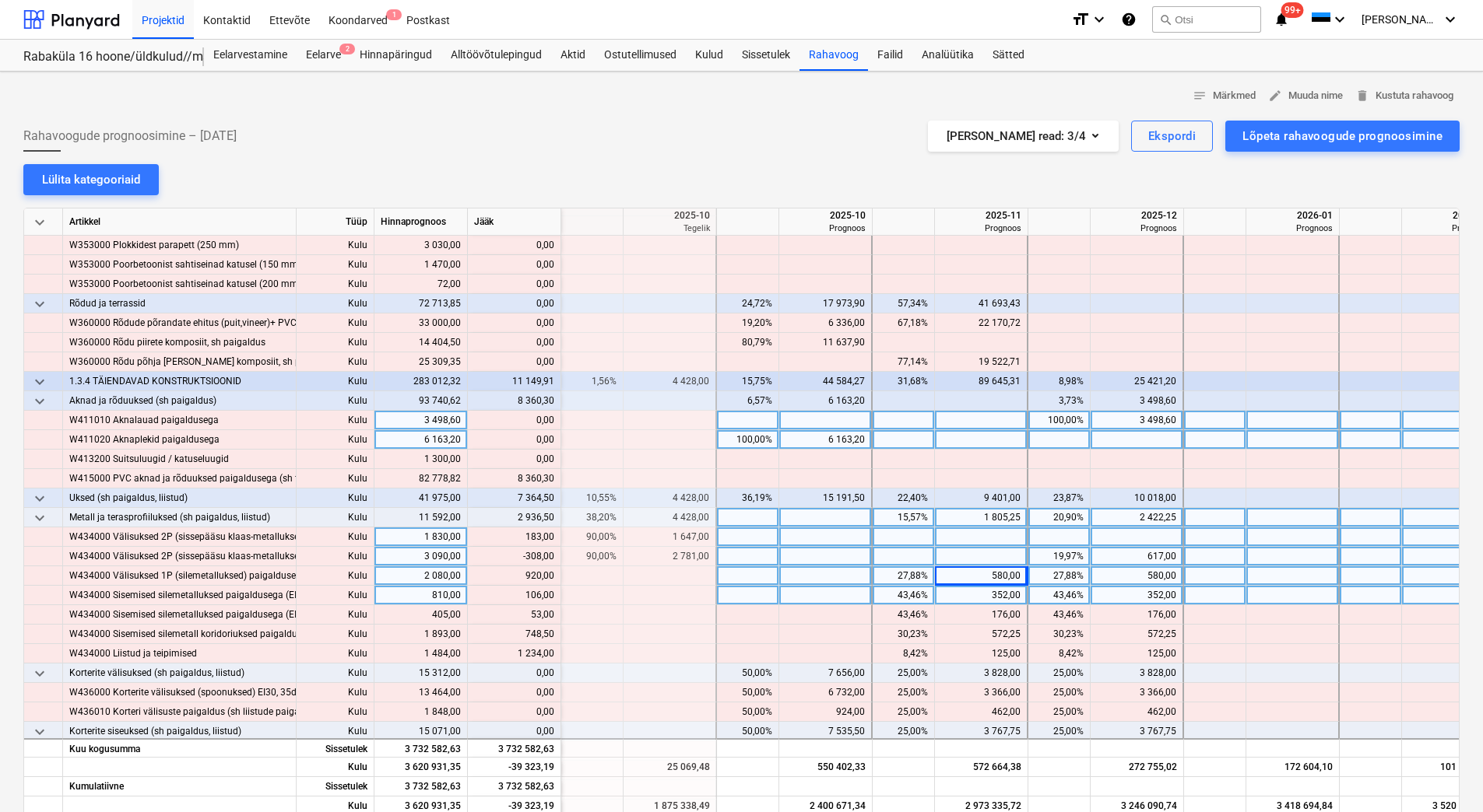
click at [973, 592] on div "352,00" at bounding box center [980, 595] width 79 height 19
click at [1126, 560] on div "617,00" at bounding box center [1136, 556] width 79 height 19
click at [1127, 540] on div at bounding box center [1137, 537] width 93 height 19
click at [967, 518] on div "1 225,25" at bounding box center [980, 518] width 79 height 19
click at [1106, 519] on div "1 805,25" at bounding box center [1136, 518] width 79 height 19
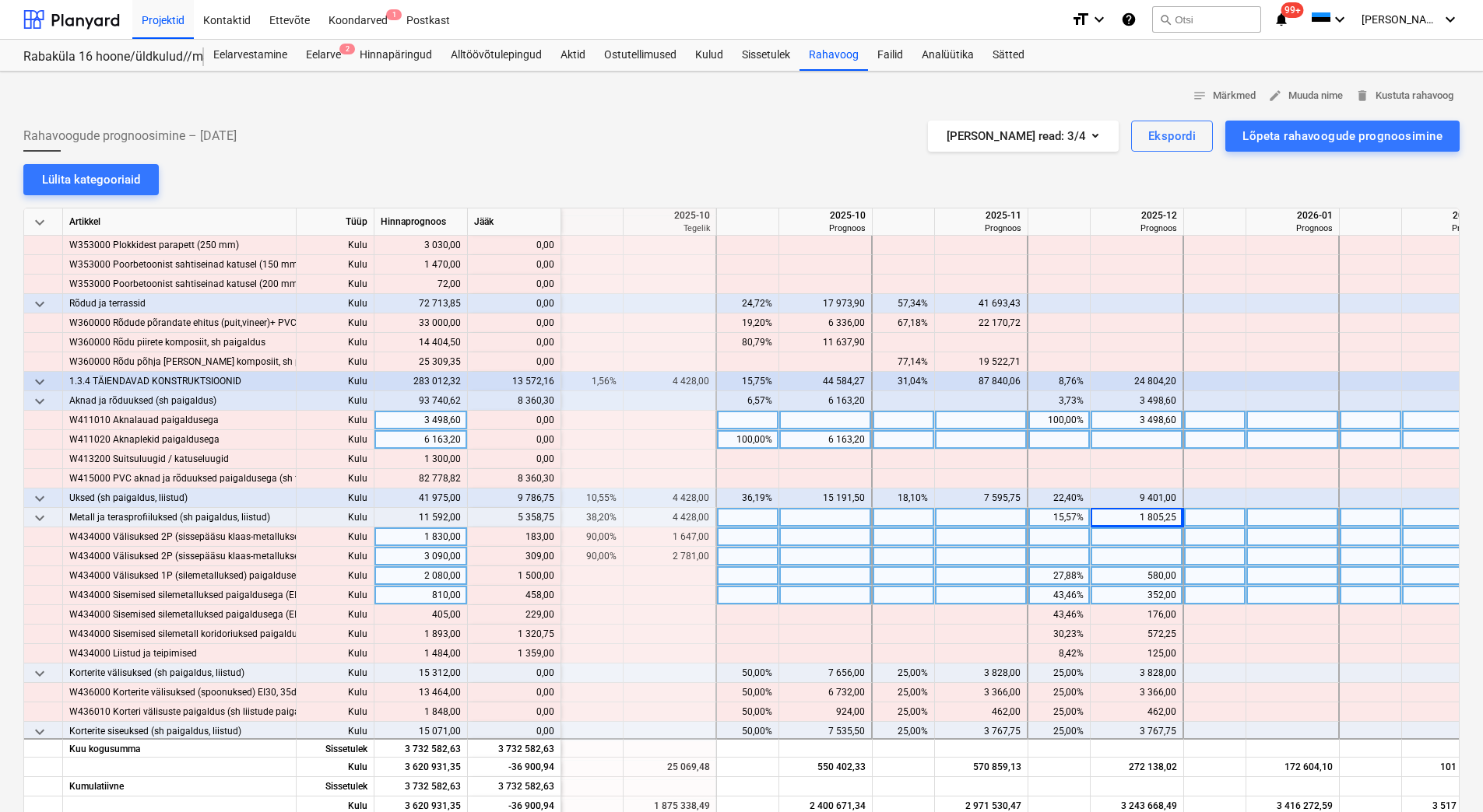
click at [1106, 519] on div "1 805,25" at bounding box center [1136, 518] width 79 height 19
click at [1106, 535] on div at bounding box center [1137, 537] width 93 height 19
click at [526, 540] on div "content_copy 183,00" at bounding box center [514, 537] width 80 height 19
drag, startPoint x: 527, startPoint y: 540, endPoint x: 552, endPoint y: 535, distance: 25.5
click at [552, 535] on div "content_copy 183,00" at bounding box center [514, 537] width 80 height 19
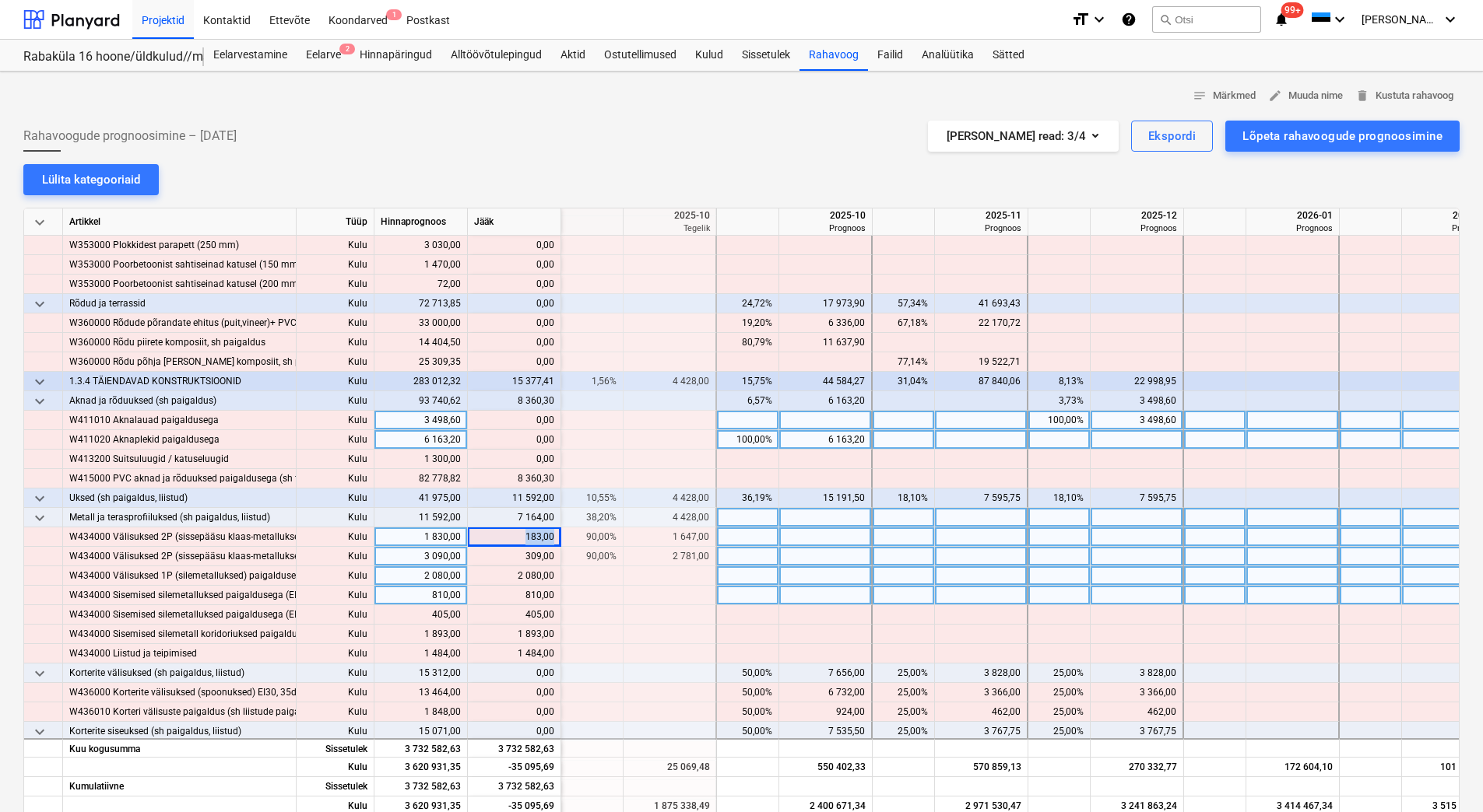
copy div "183,00"
click at [1130, 530] on div at bounding box center [1137, 537] width 93 height 19
type input "183,00"
click at [1127, 554] on div at bounding box center [1137, 556] width 93 height 19
type input "309"
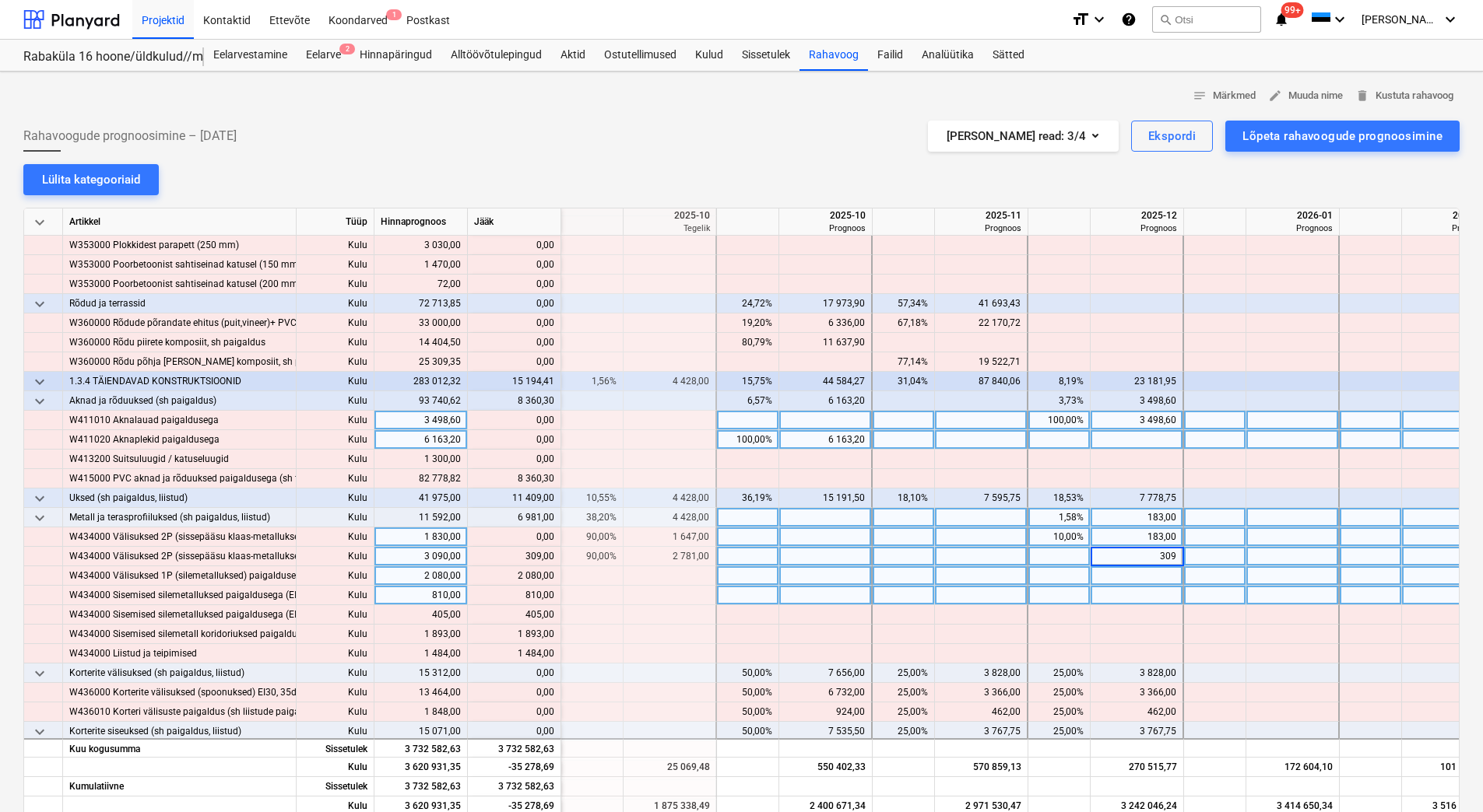
click at [1120, 570] on div at bounding box center [1137, 576] width 93 height 19
click at [552, 572] on div "content_copy 2 080,00" at bounding box center [514, 576] width 80 height 19
click at [1162, 579] on div at bounding box center [1137, 576] width 93 height 19
type input "2 080,00"
click at [1148, 600] on div at bounding box center [1137, 595] width 93 height 19
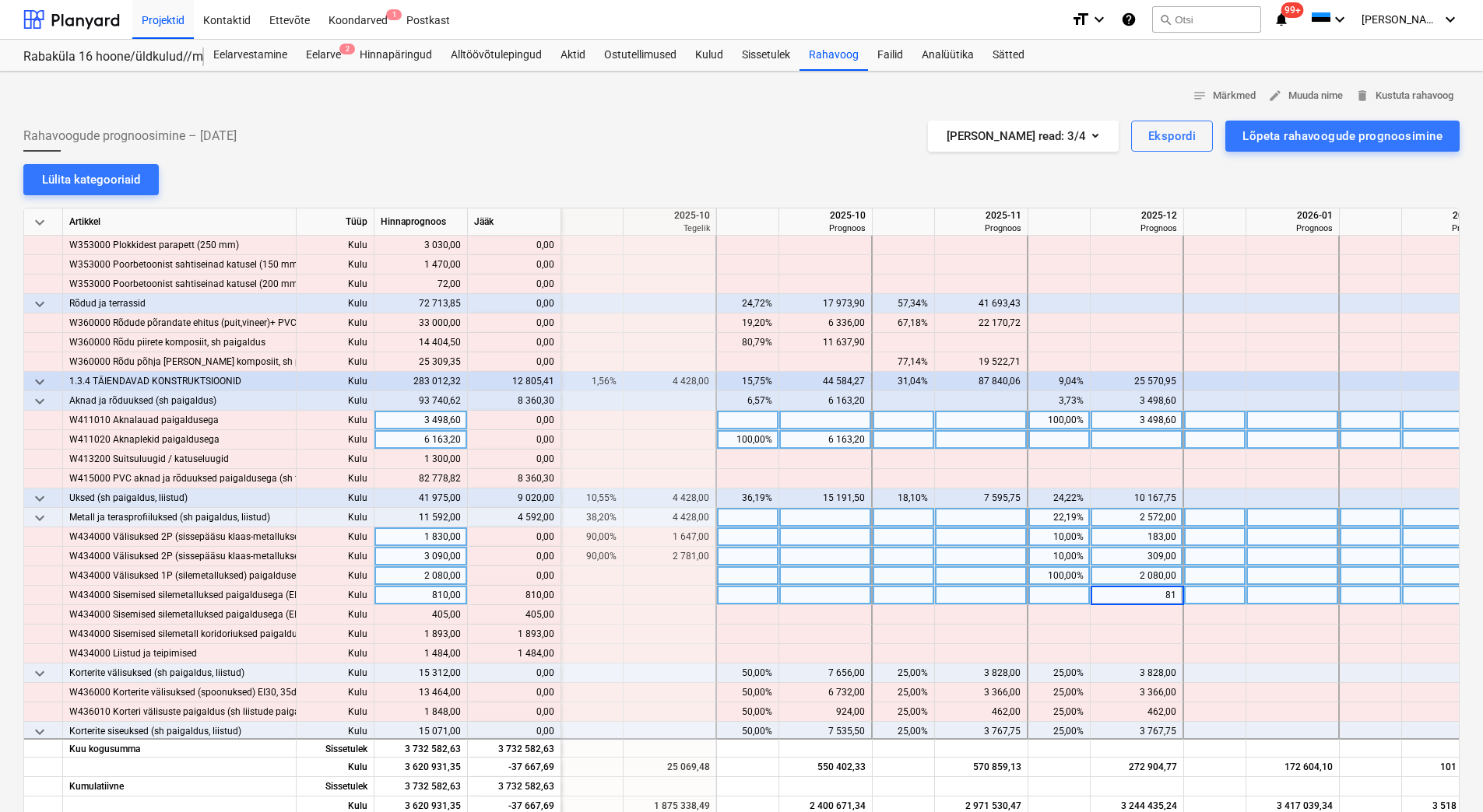
type input "810"
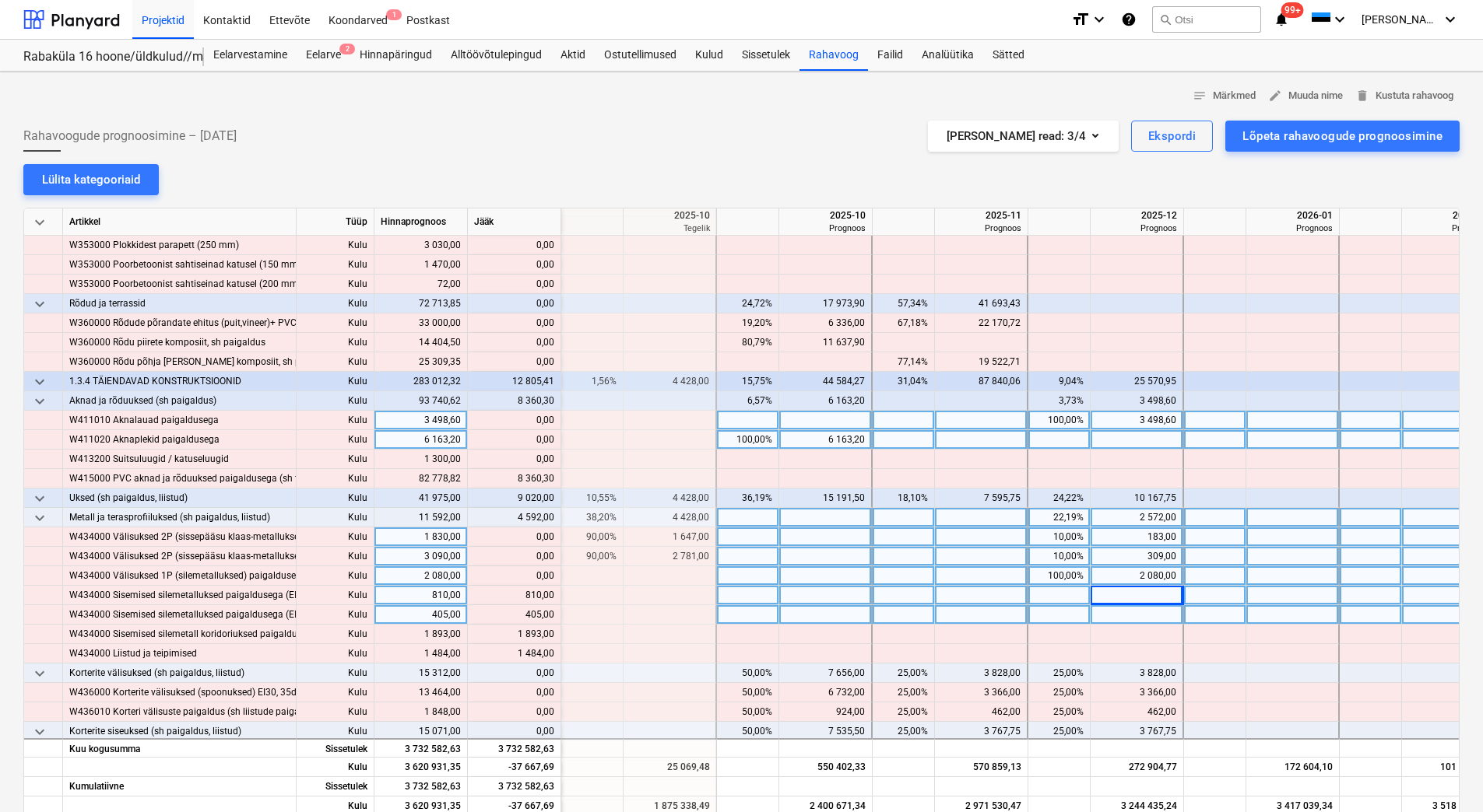
click at [1148, 613] on div at bounding box center [1137, 614] width 93 height 19
type input "405"
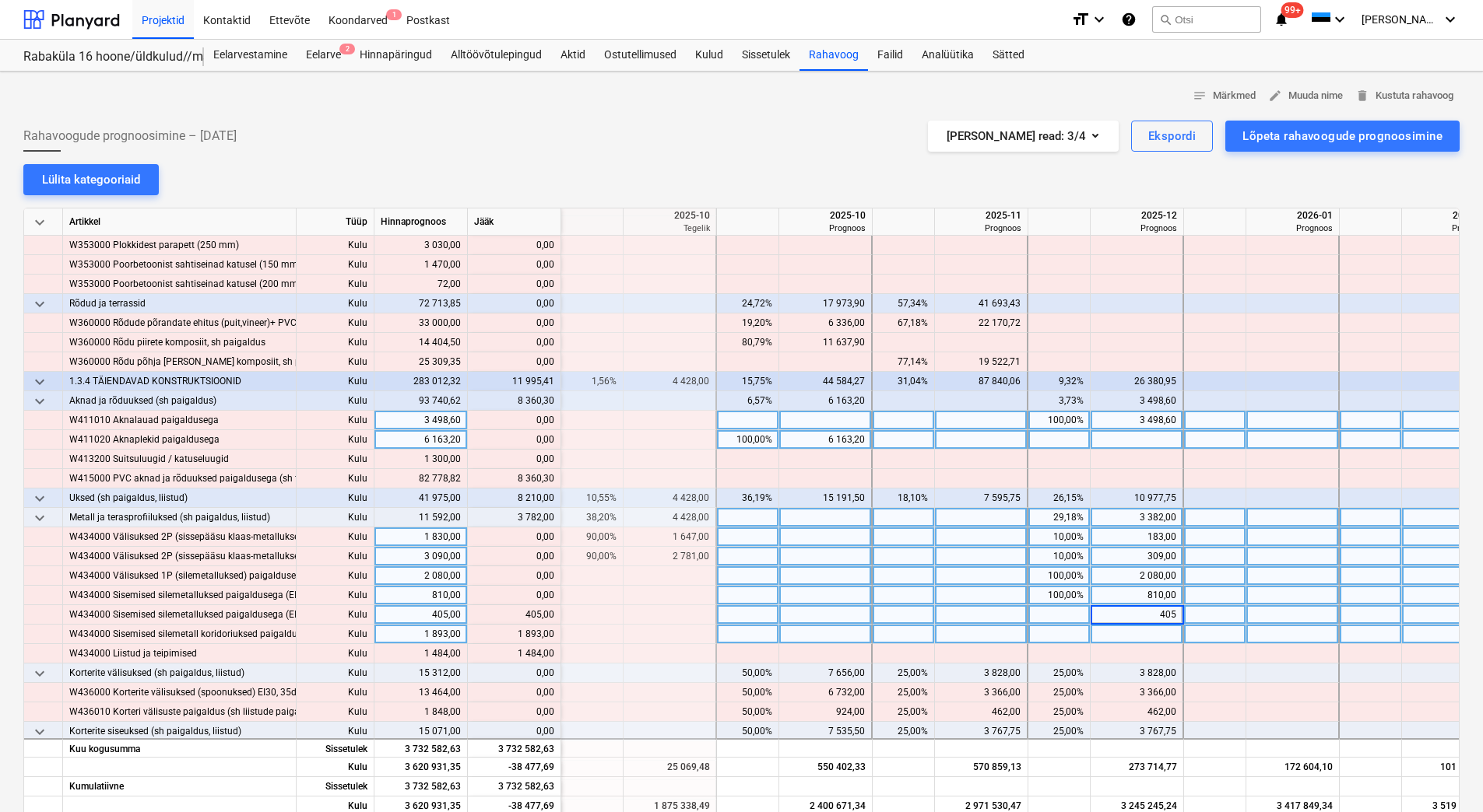
click at [1146, 630] on div at bounding box center [1137, 634] width 93 height 19
type input "893"
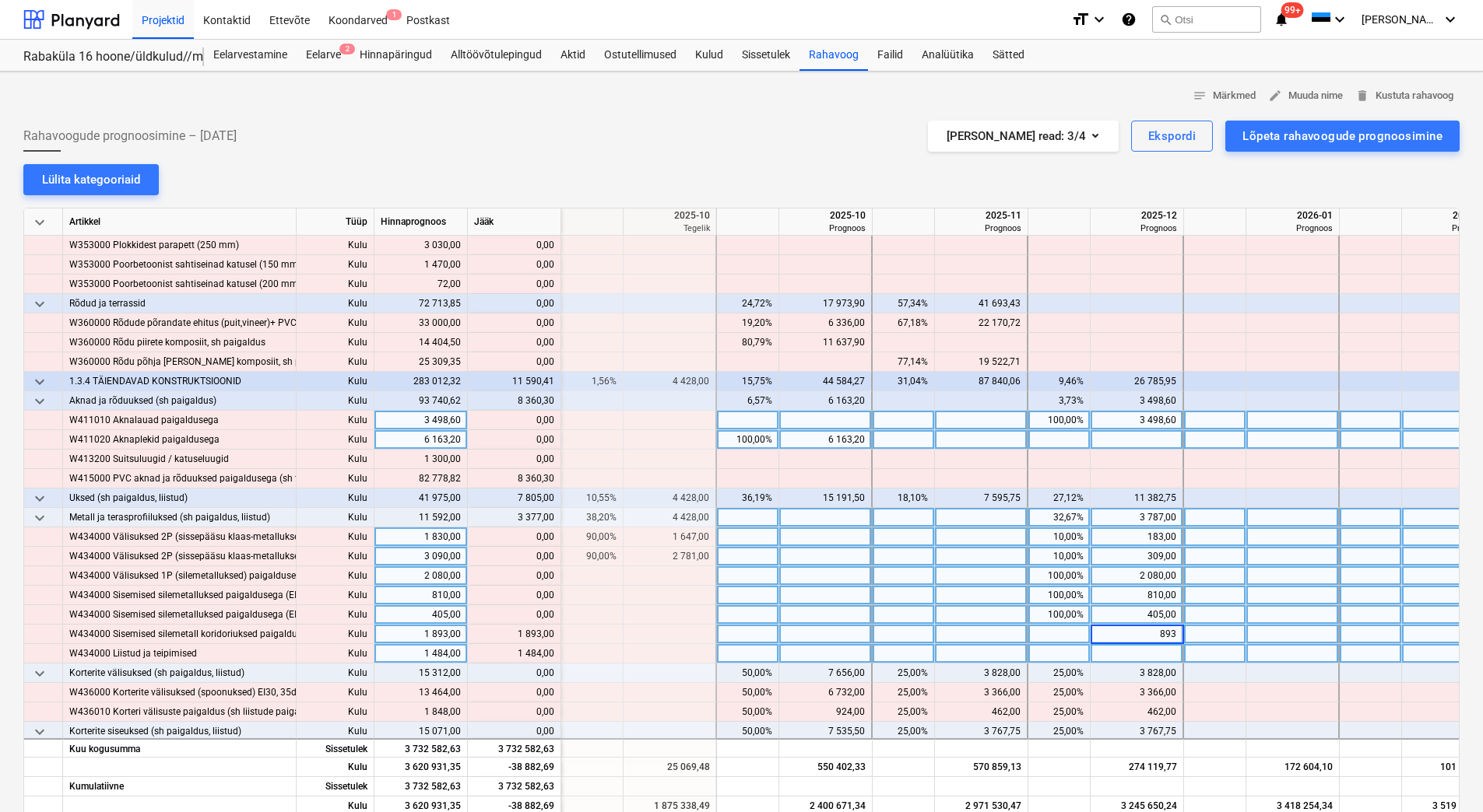
click at [1139, 654] on div at bounding box center [1137, 653] width 93 height 19
type input "1484"
click at [936, 592] on div at bounding box center [982, 595] width 93 height 19
click at [1126, 635] on div "893,00" at bounding box center [1136, 634] width 79 height 19
click at [1143, 634] on input "893" at bounding box center [1136, 634] width 92 height 18
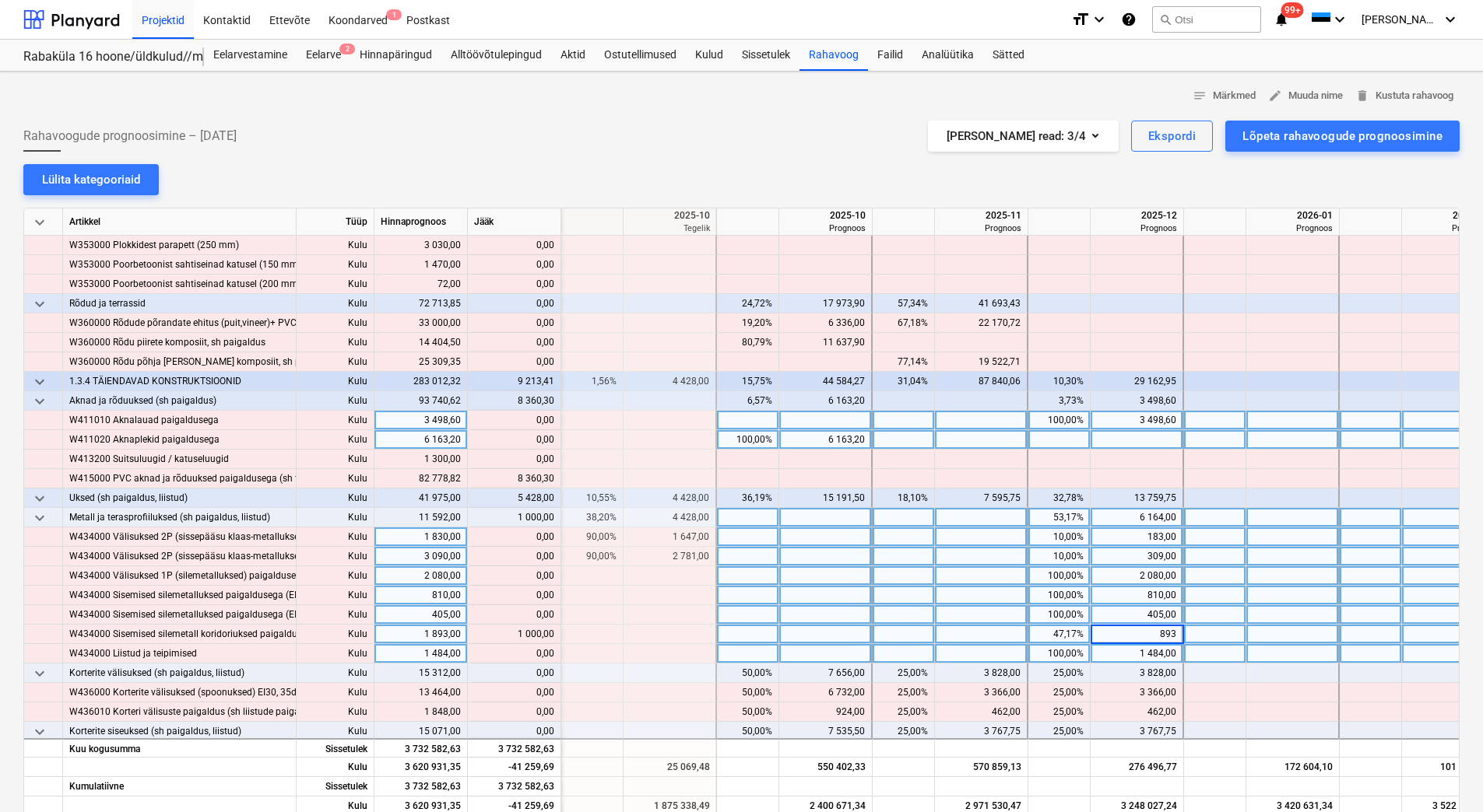
type input "1893"
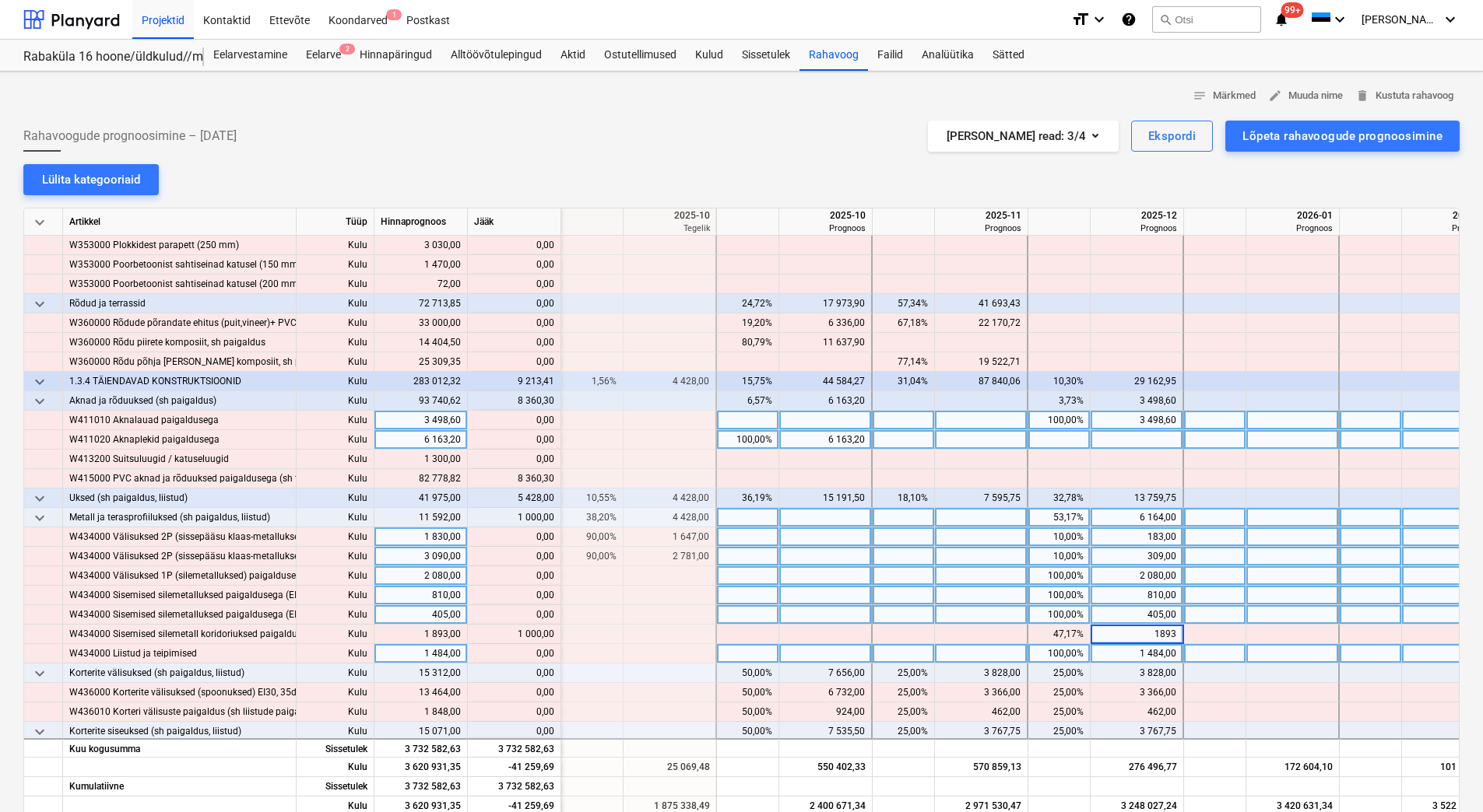
click at [932, 583] on div at bounding box center [903, 576] width 62 height 19
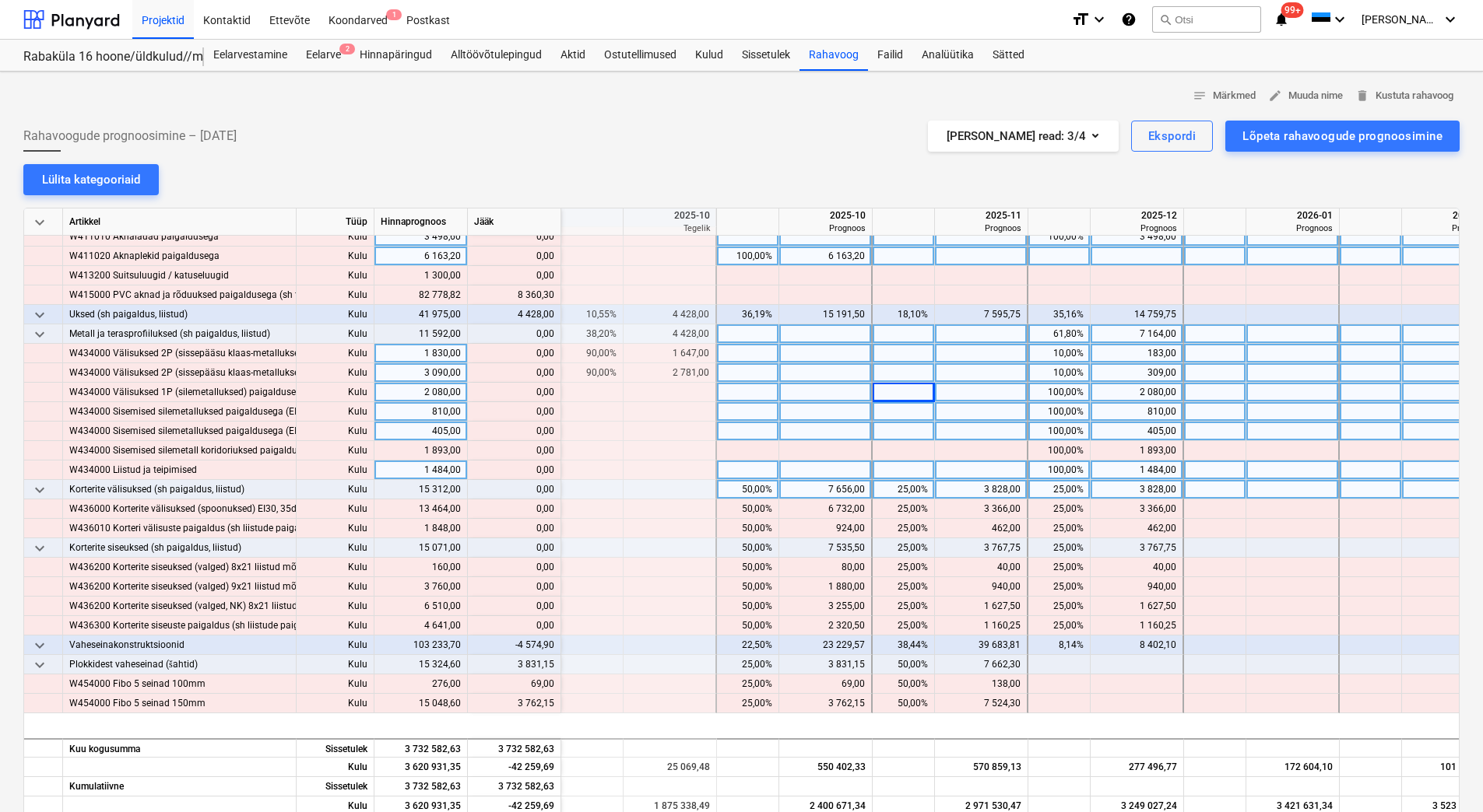
scroll to position [3424, 1868]
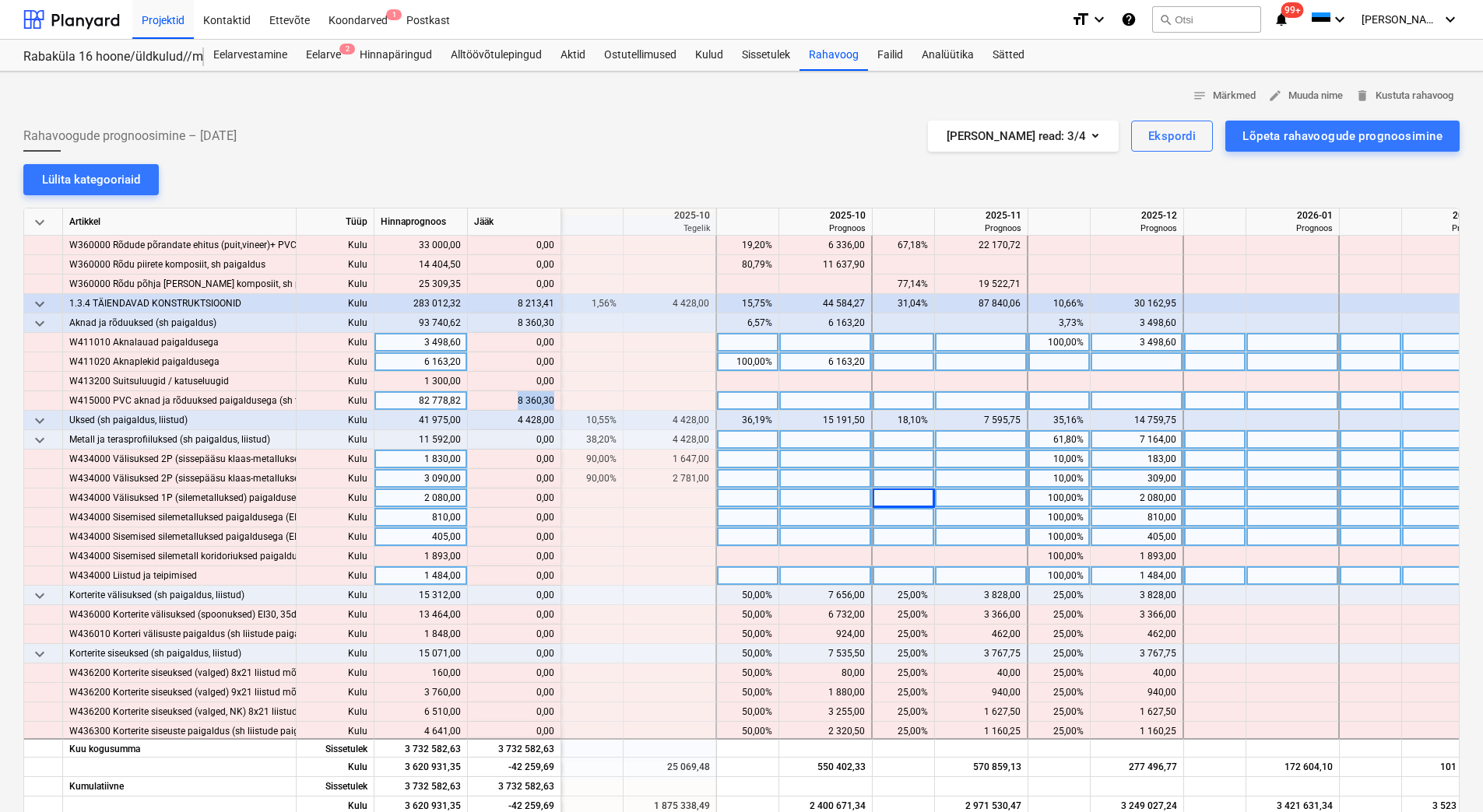
drag, startPoint x: 517, startPoint y: 397, endPoint x: 552, endPoint y: 404, distance: 35.7
click at [552, 404] on div "content_copy 8 360,30" at bounding box center [514, 401] width 80 height 19
copy div "8 360,30"
click at [858, 402] on div at bounding box center [826, 401] width 93 height 19
type input "8 360,30"
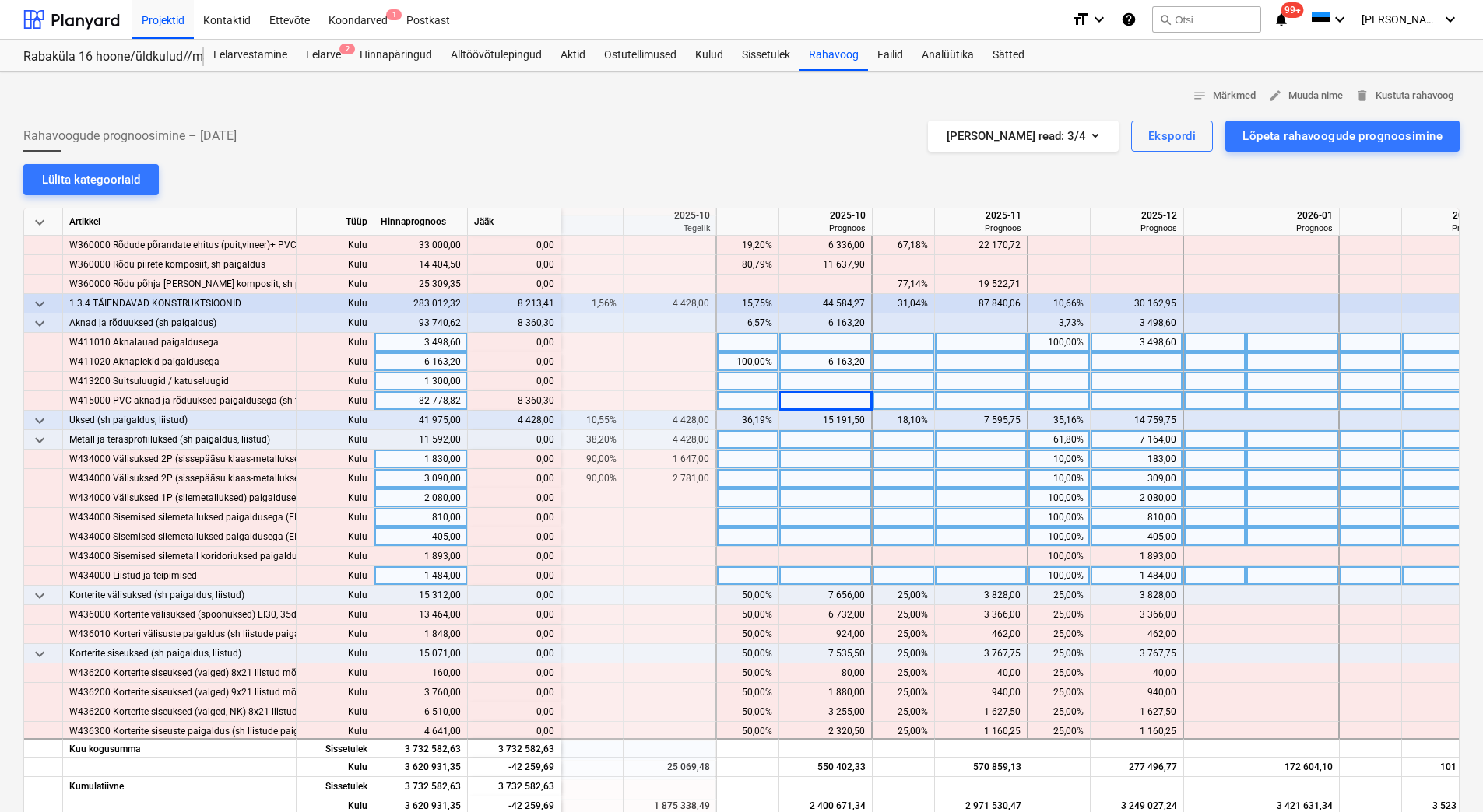
click at [853, 381] on div at bounding box center [826, 381] width 93 height 19
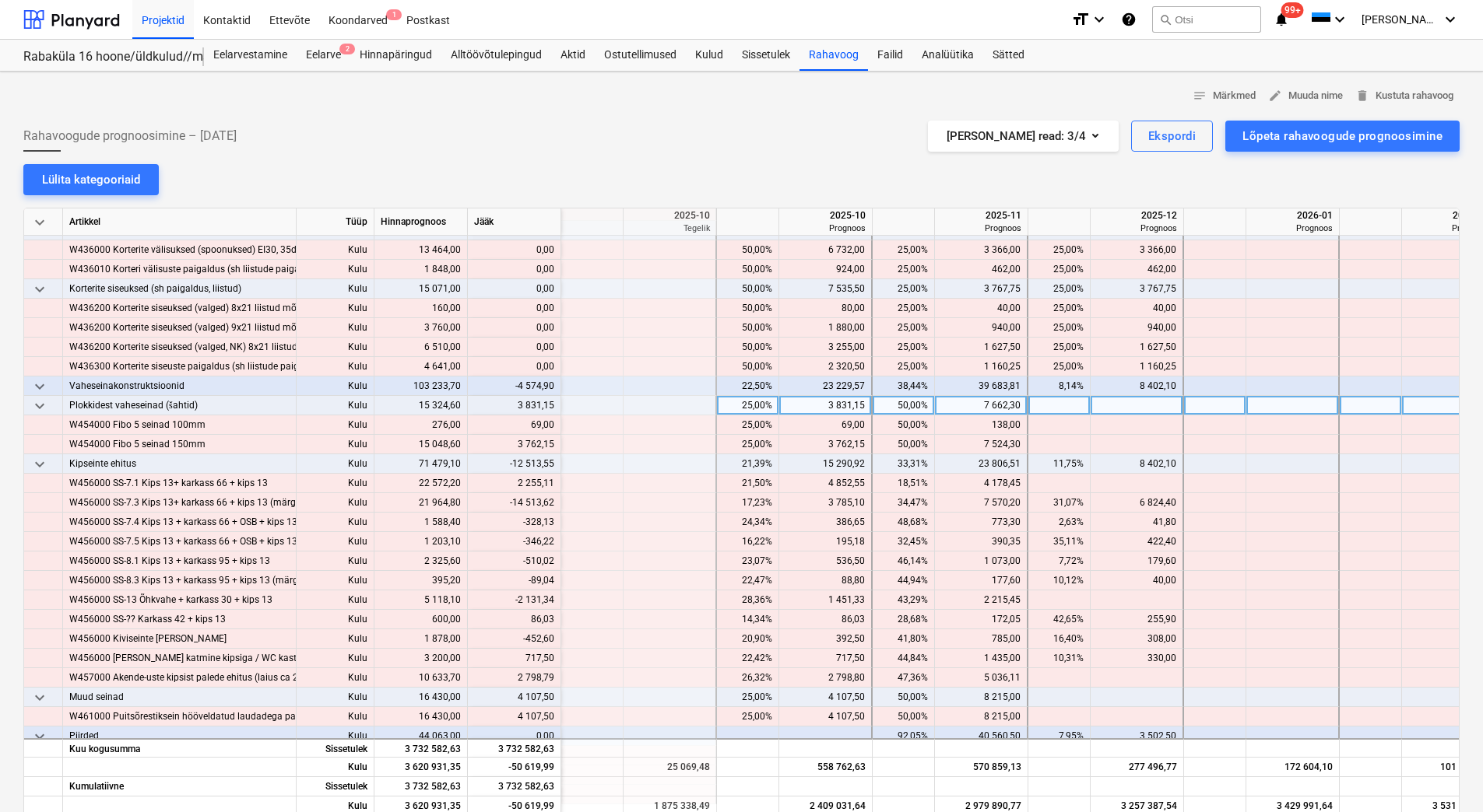
scroll to position [3813, 1868]
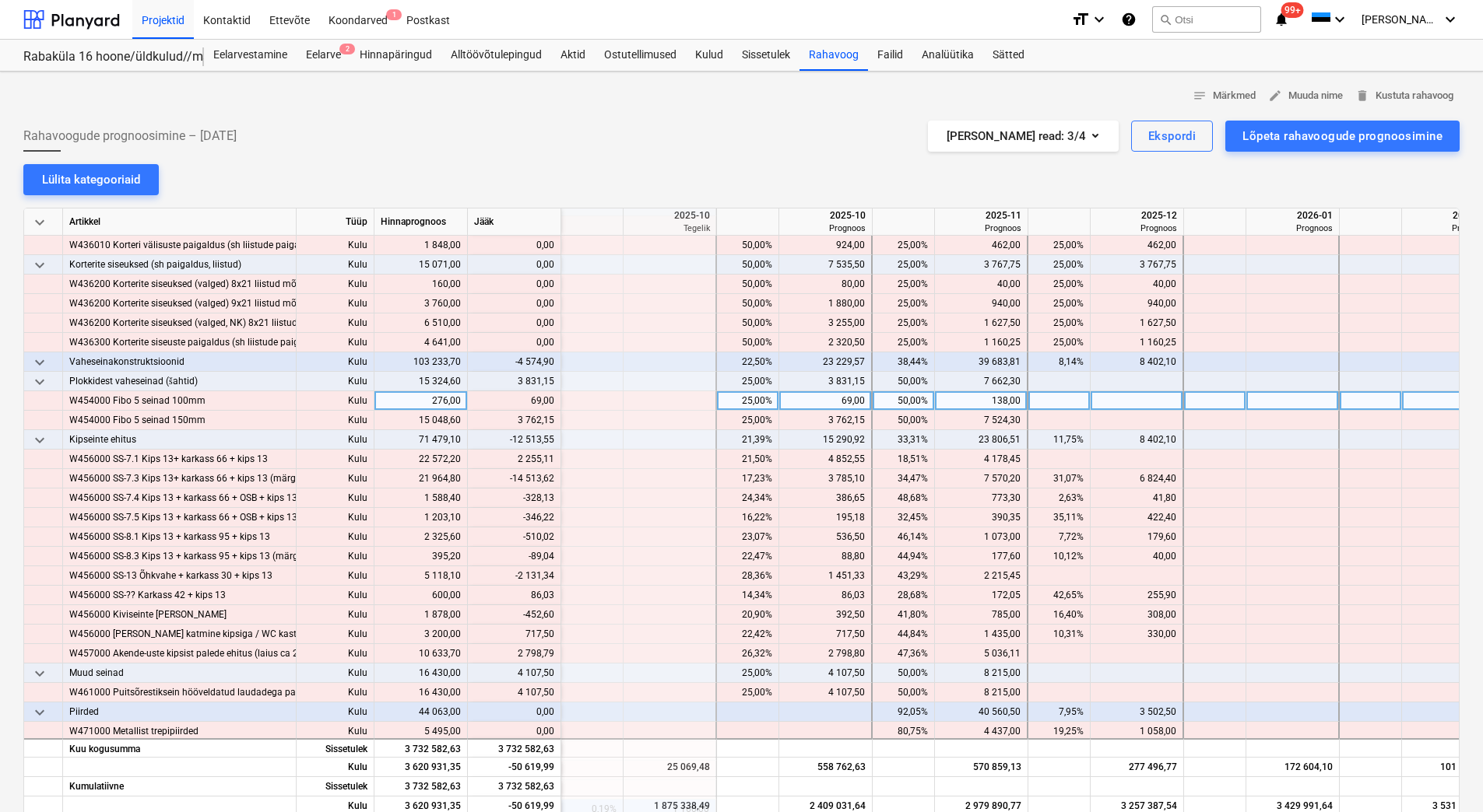
click at [821, 406] on div "69,00" at bounding box center [825, 401] width 79 height 19
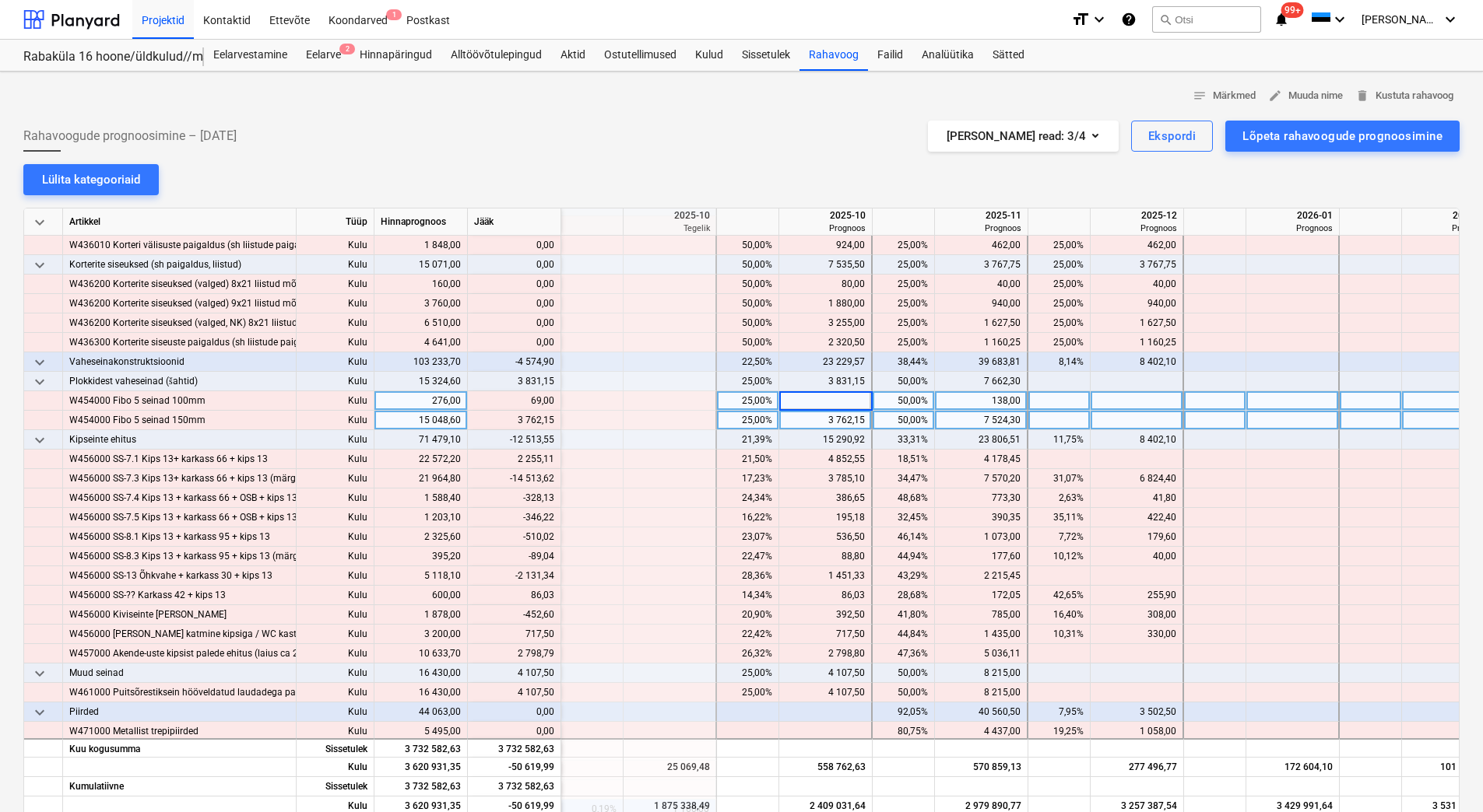
click at [820, 418] on div "3 762,15" at bounding box center [825, 420] width 79 height 19
click at [818, 422] on div "3 762,15" at bounding box center [825, 420] width 79 height 19
click at [819, 396] on div at bounding box center [826, 401] width 93 height 19
click at [819, 399] on div at bounding box center [826, 401] width 93 height 19
type input "138"
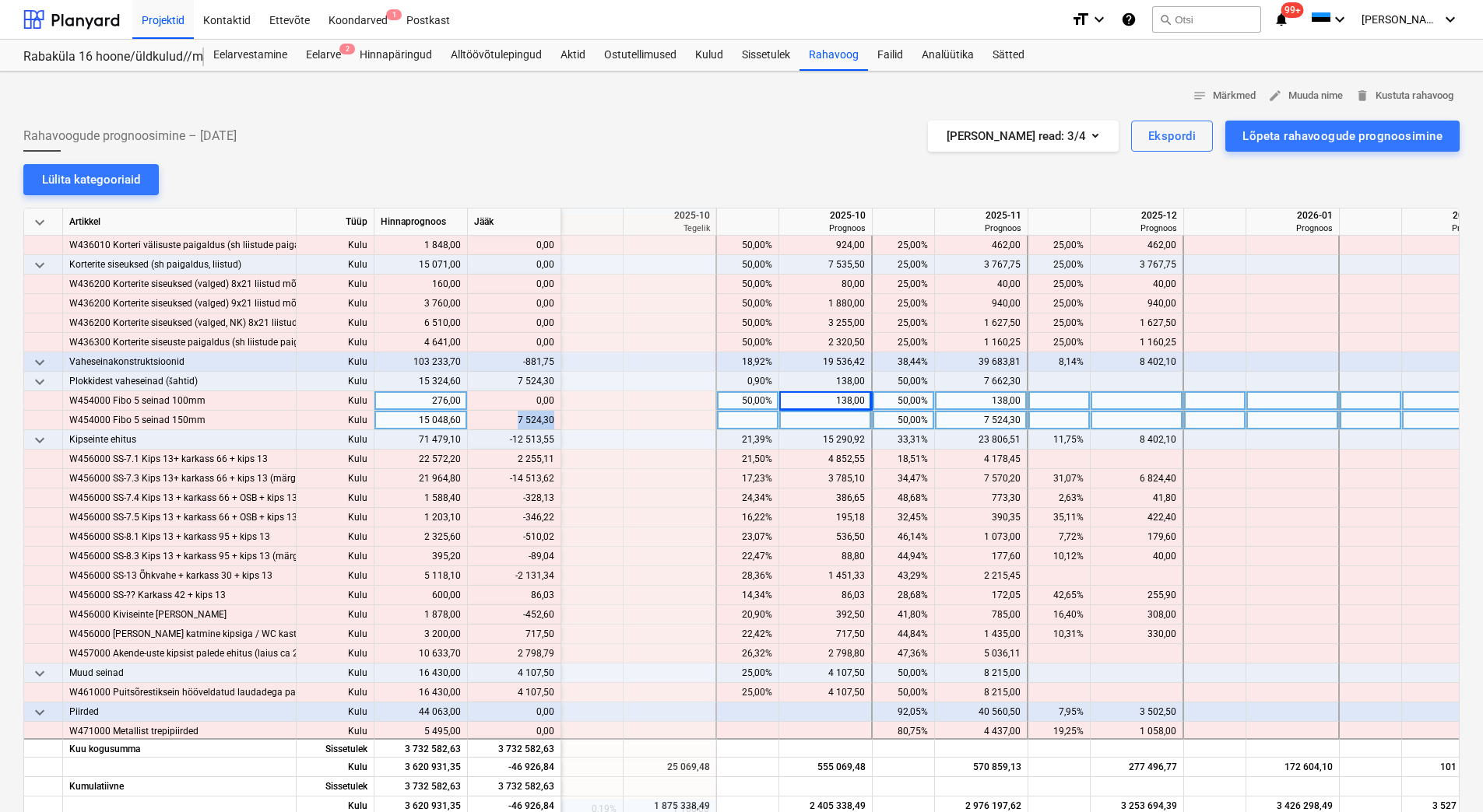
drag, startPoint x: 517, startPoint y: 424, endPoint x: 553, endPoint y: 420, distance: 36.2
click at [553, 420] on div "content_copy 7 524,30" at bounding box center [514, 420] width 80 height 19
copy div "7 524,30"
click at [808, 416] on div at bounding box center [826, 420] width 93 height 19
type input "7 524,30"
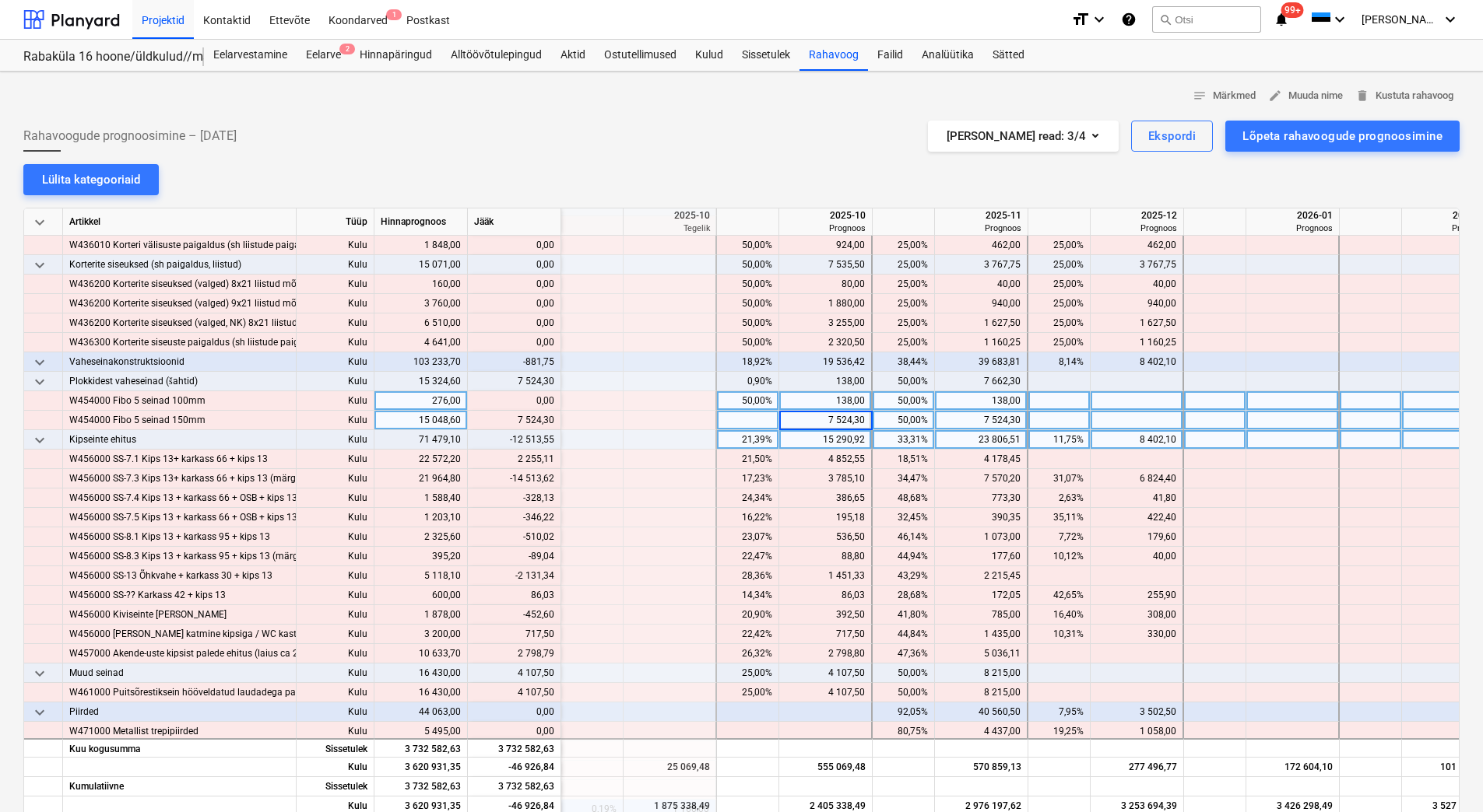
click at [808, 437] on div "15 290,92" at bounding box center [825, 439] width 79 height 19
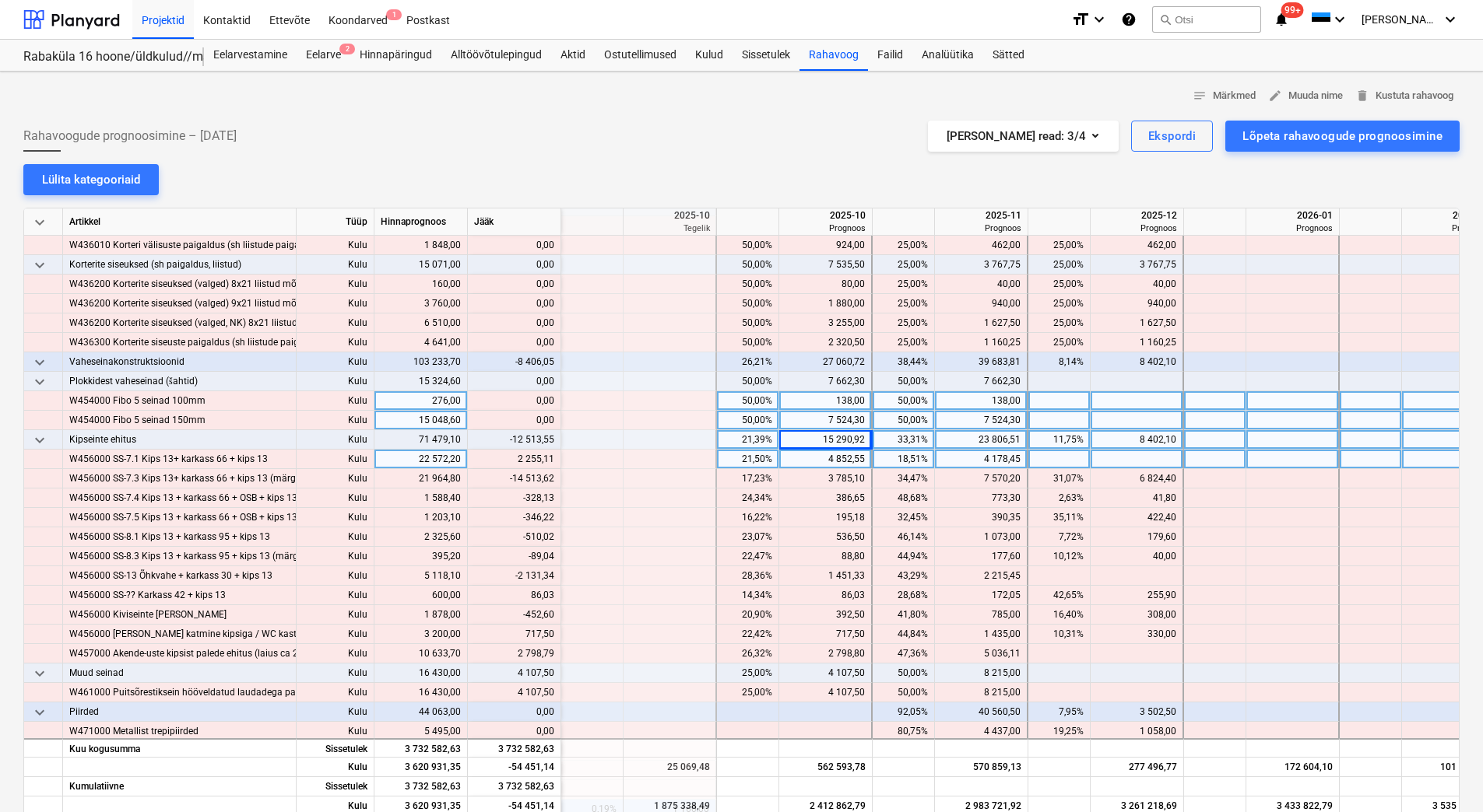
click at [1111, 461] on div at bounding box center [1137, 459] width 93 height 19
type input "2255,11"
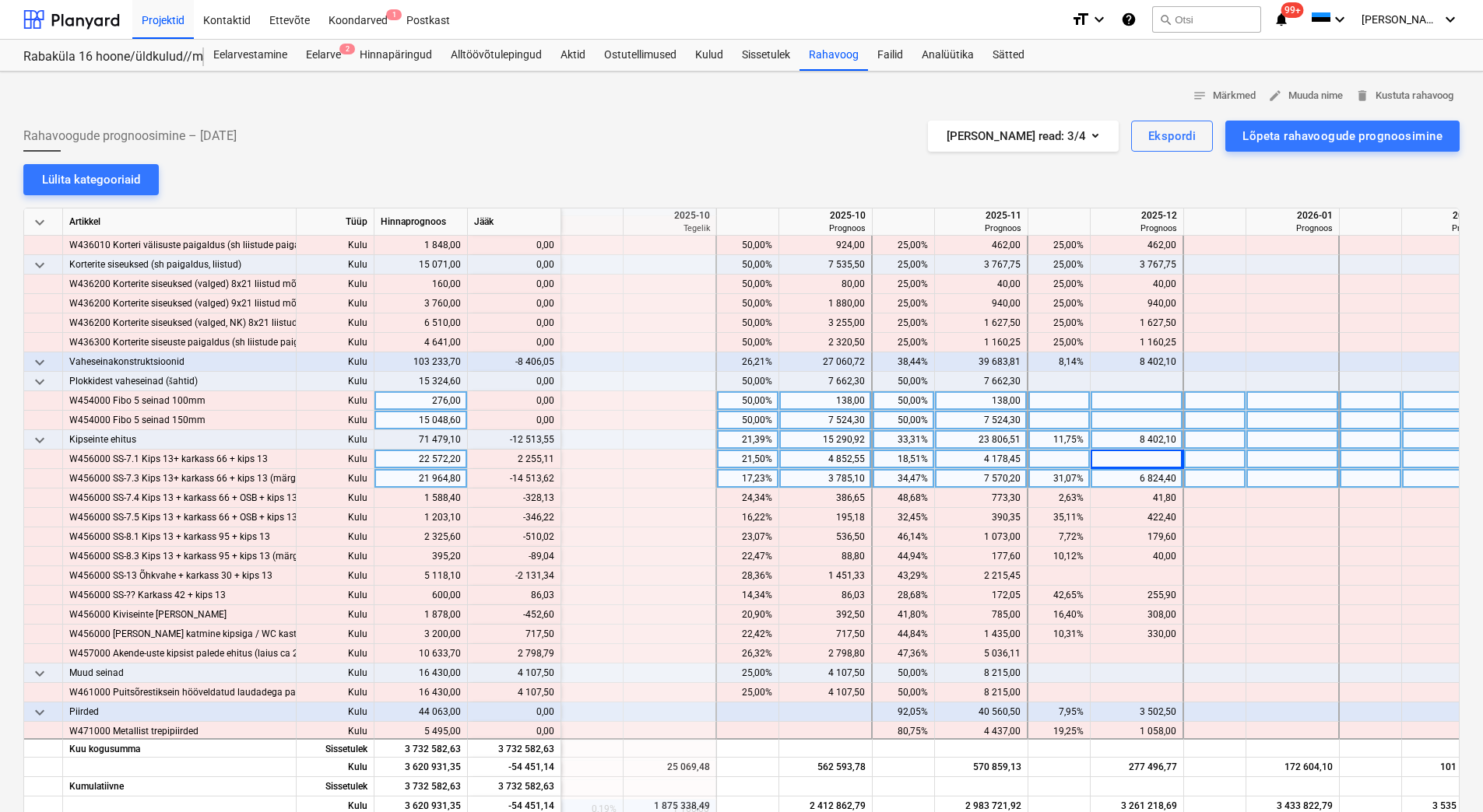
click at [812, 477] on div "3 785,10" at bounding box center [825, 478] width 79 height 19
click at [1117, 479] on div "6 824,40" at bounding box center [1136, 478] width 79 height 19
click at [961, 478] on div "7 570,20" at bounding box center [980, 478] width 79 height 19
click at [973, 477] on div "7 570,20" at bounding box center [980, 478] width 79 height 19
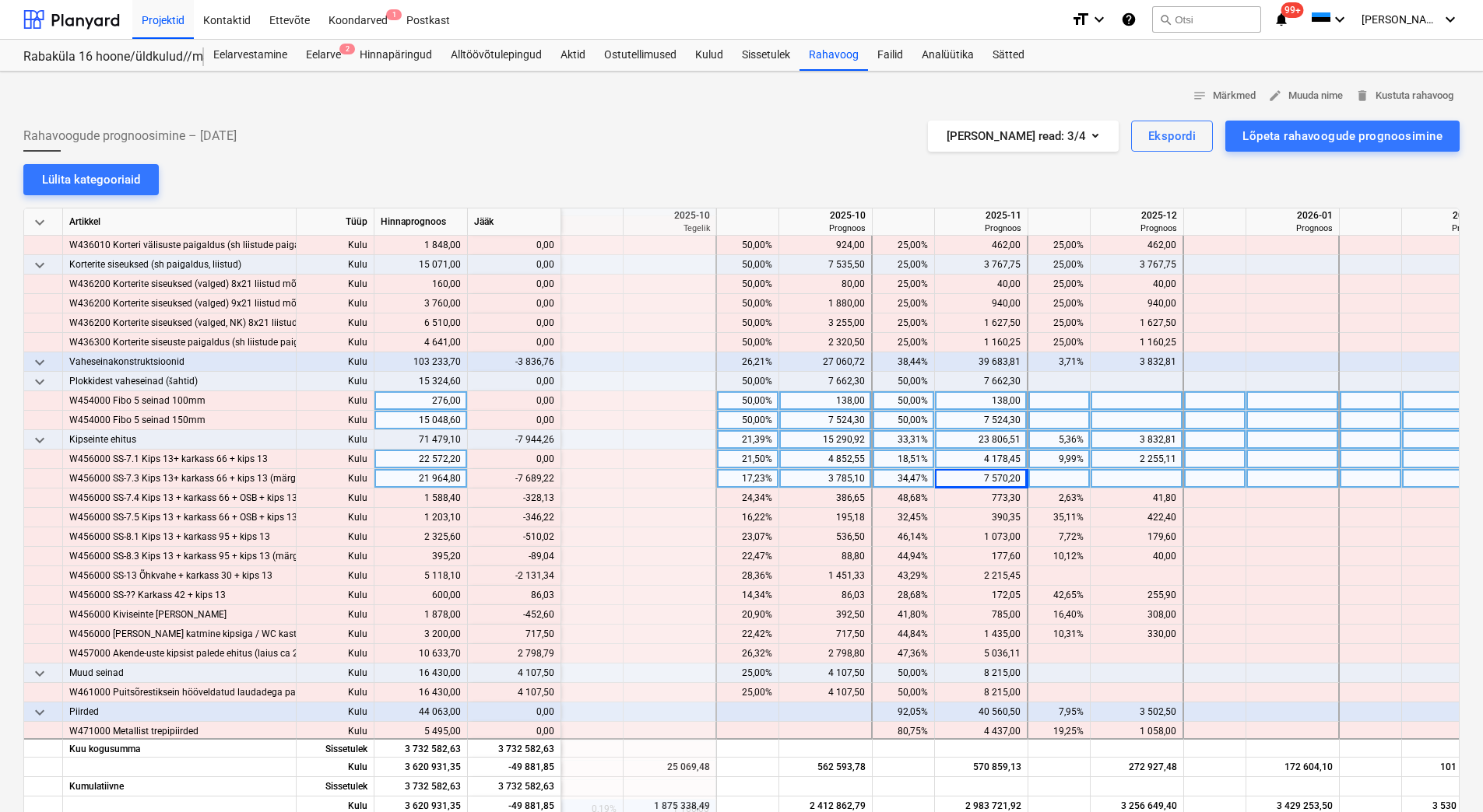
click at [808, 476] on div "3 785,10" at bounding box center [825, 478] width 79 height 19
click at [810, 459] on div "4 852,55" at bounding box center [825, 459] width 79 height 19
drag, startPoint x: 520, startPoint y: 480, endPoint x: 551, endPoint y: 478, distance: 31.1
click at [551, 478] on div "content_copy 3 666,08" at bounding box center [514, 478] width 80 height 19
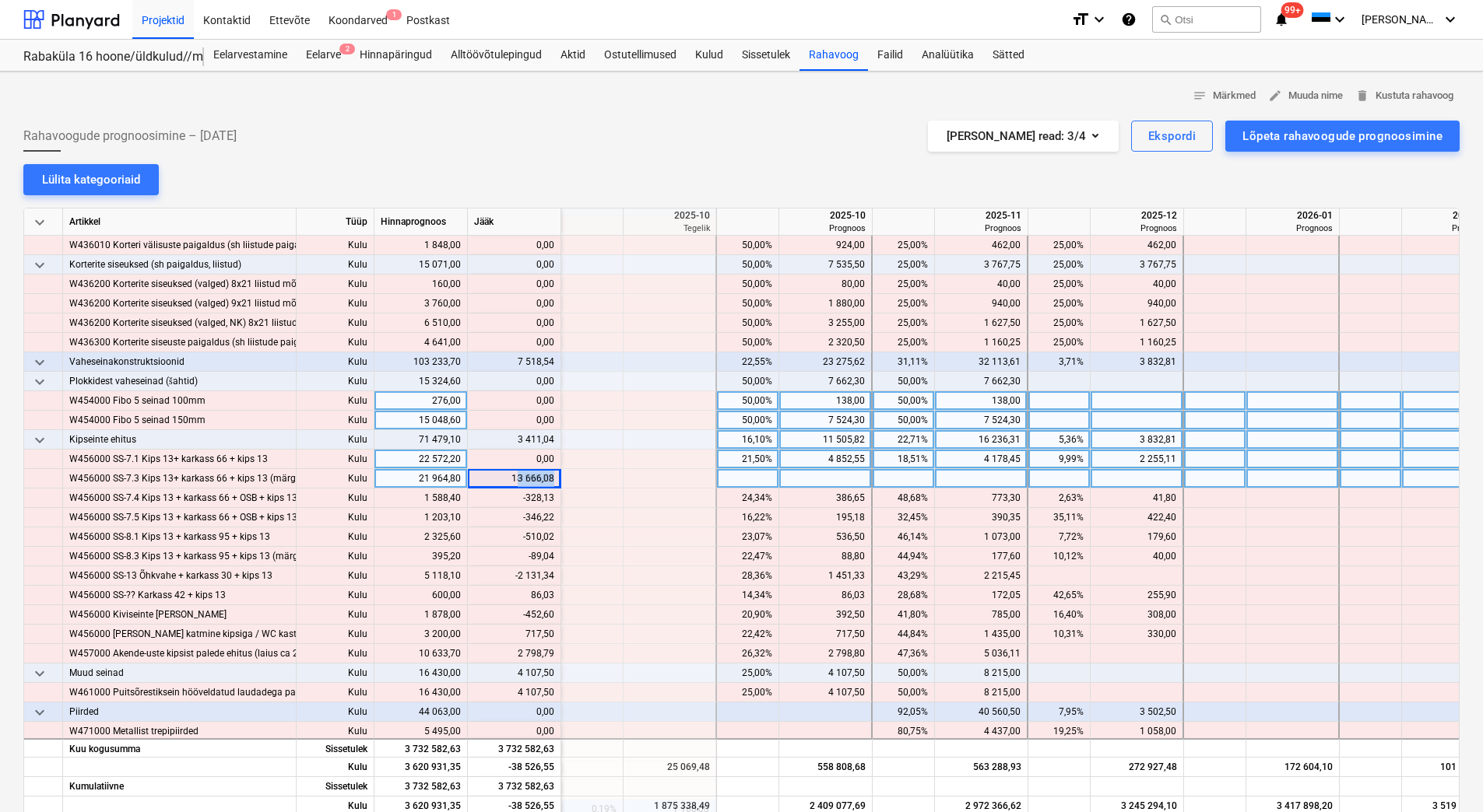
copy div "3 666,08"
click at [838, 477] on div at bounding box center [826, 478] width 93 height 19
type input "3 666,08"
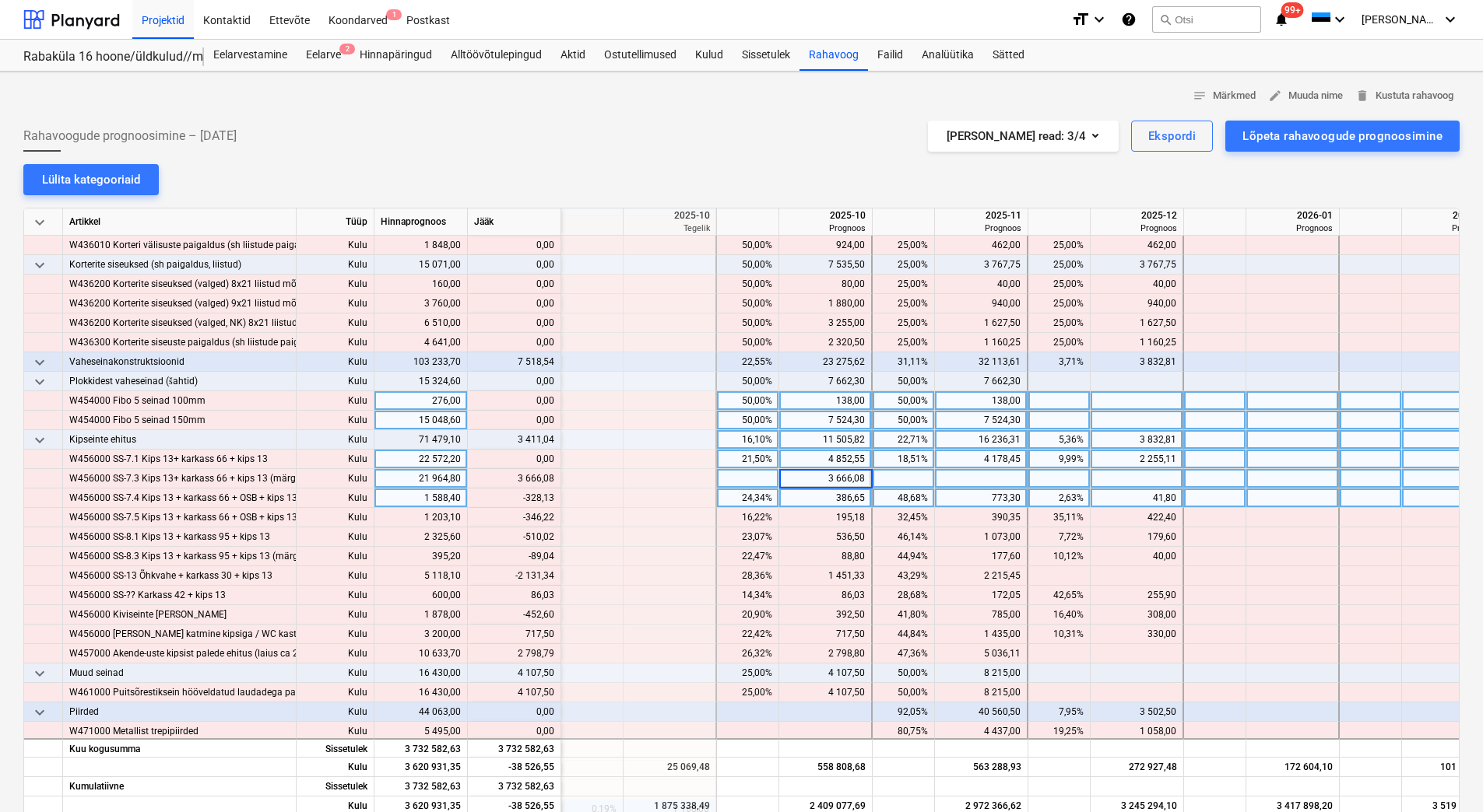
click at [826, 498] on div "386,65" at bounding box center [825, 498] width 79 height 19
click at [1126, 499] on div "41,80" at bounding box center [1136, 498] width 79 height 19
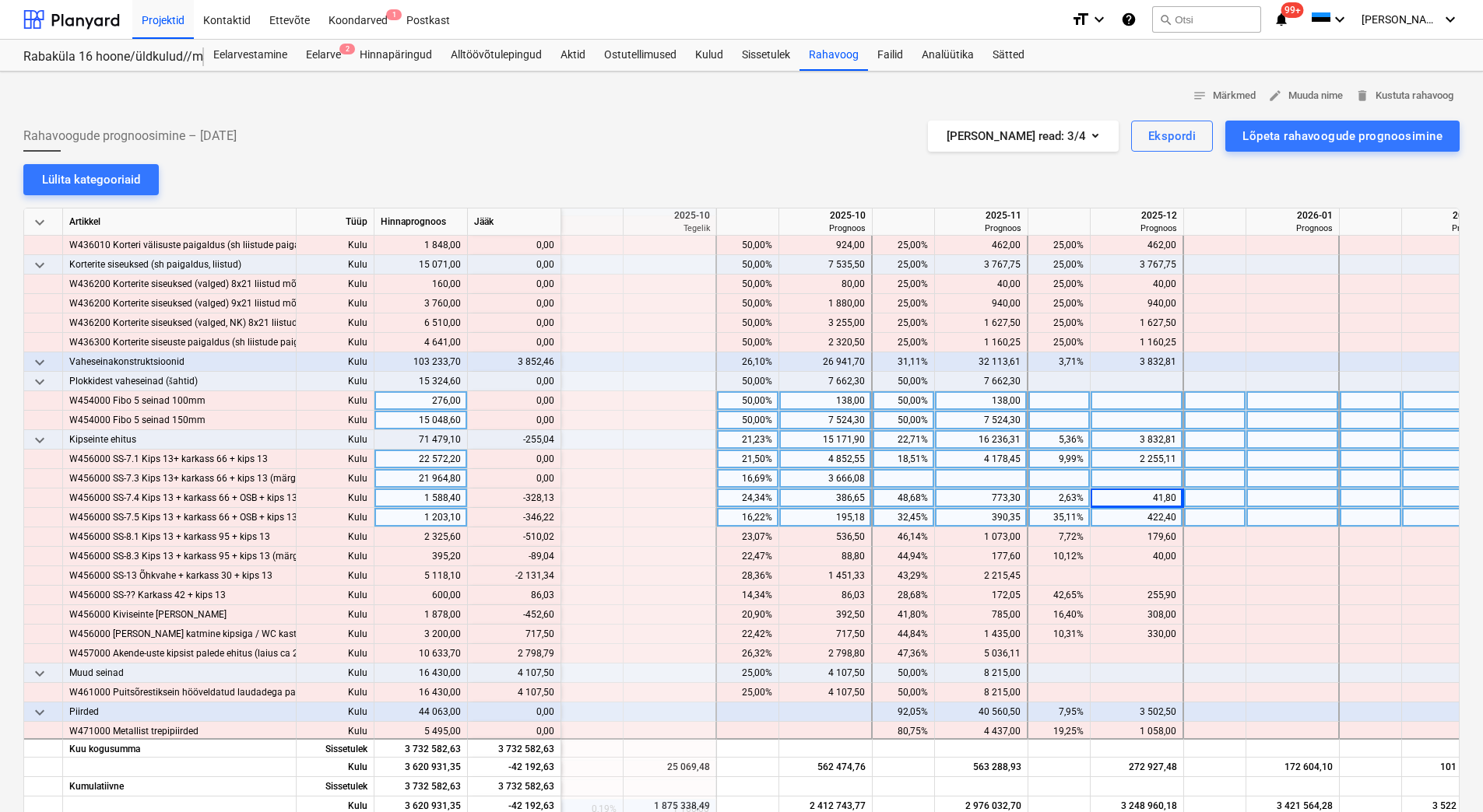
click at [1130, 519] on div "422,40" at bounding box center [1136, 518] width 79 height 19
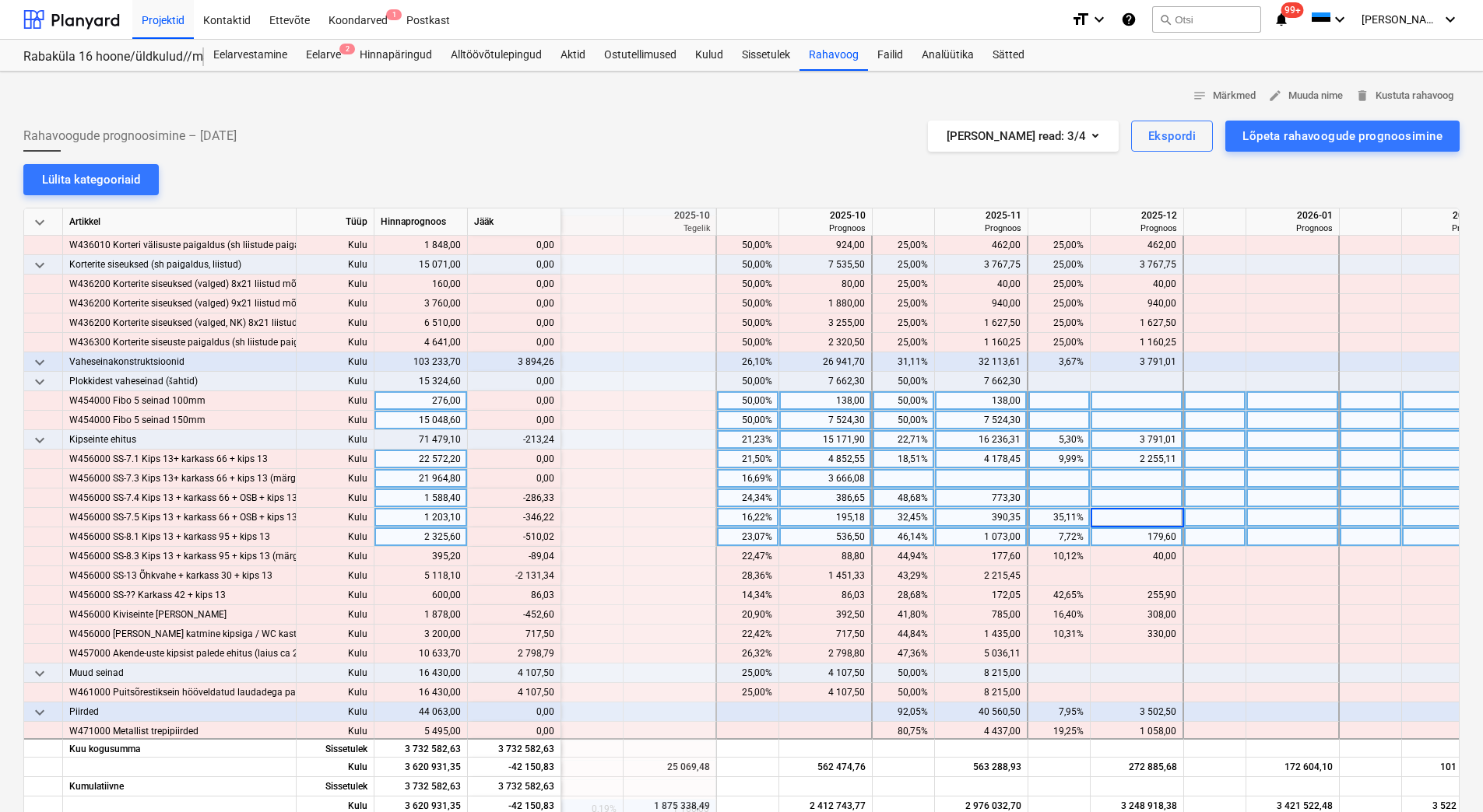
click at [1128, 535] on div "179,60" at bounding box center [1136, 537] width 79 height 19
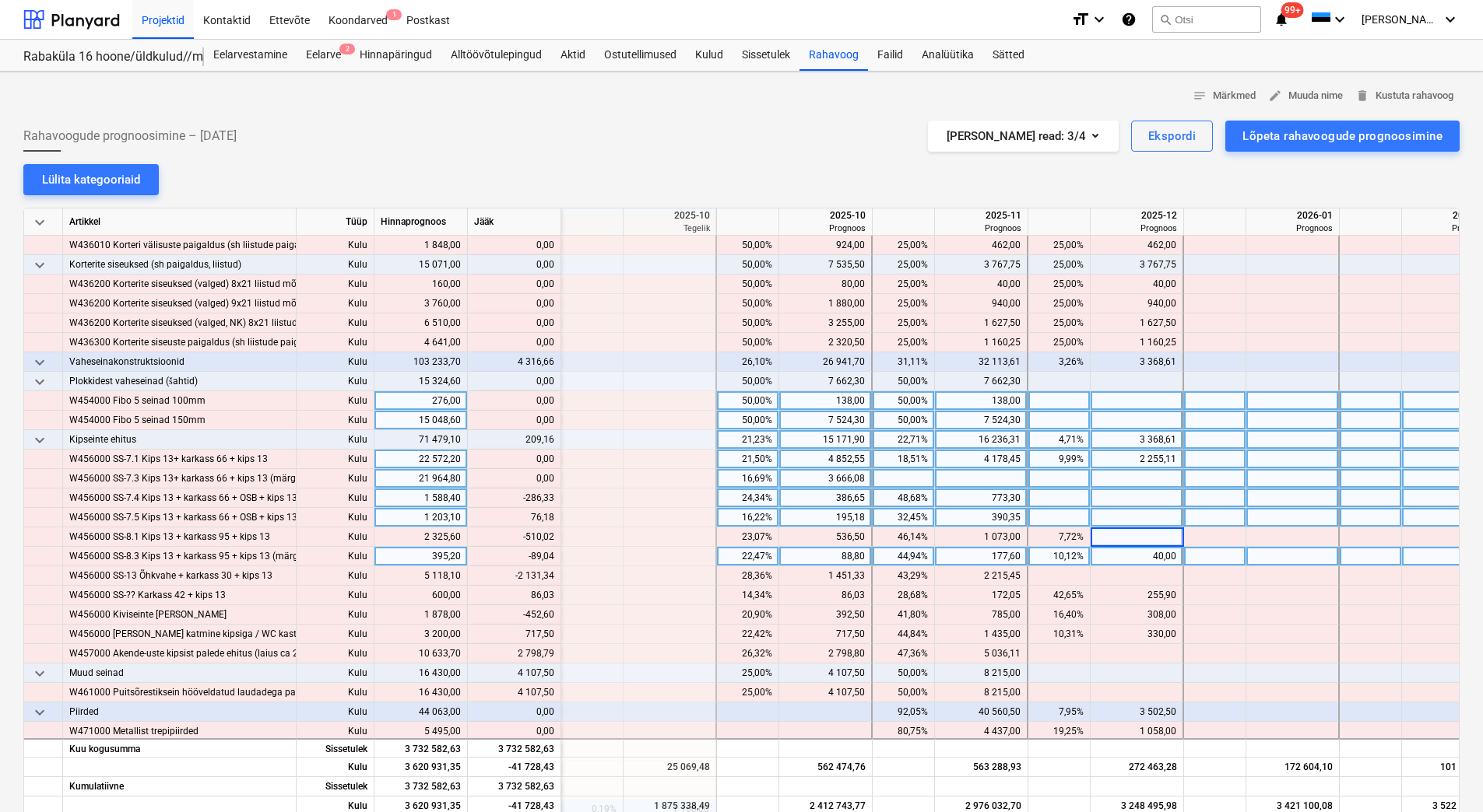
click at [1129, 562] on div "40,00" at bounding box center [1136, 556] width 79 height 19
click at [1130, 557] on div "40,00" at bounding box center [1136, 556] width 79 height 19
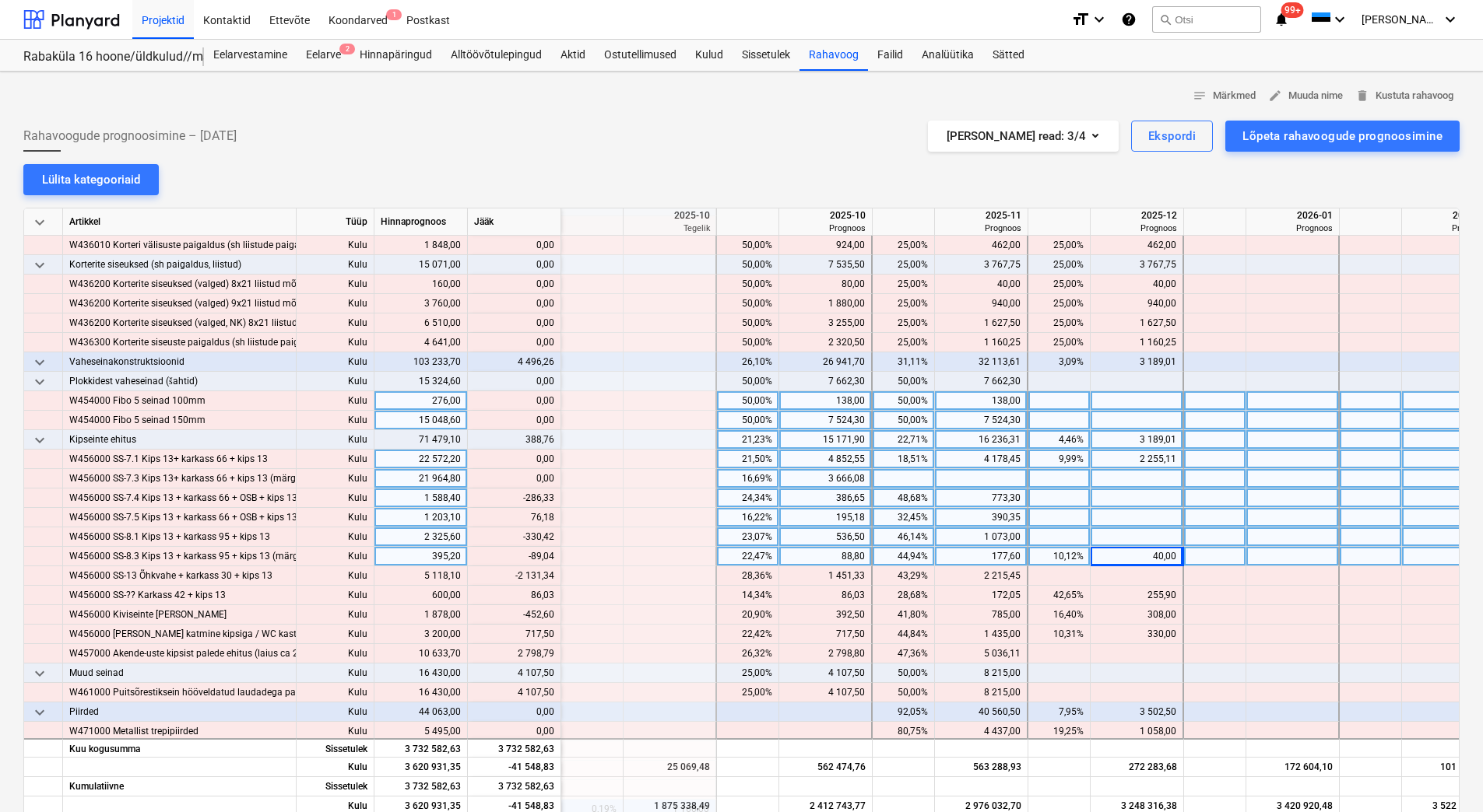
click at [1134, 534] on div at bounding box center [1137, 537] width 93 height 19
click at [986, 497] on div "773,30" at bounding box center [980, 498] width 79 height 19
click at [983, 514] on div "390,35" at bounding box center [980, 518] width 79 height 19
click at [983, 541] on div "1 073,00" at bounding box center [980, 537] width 79 height 19
click at [981, 560] on div "177,60" at bounding box center [980, 556] width 79 height 19
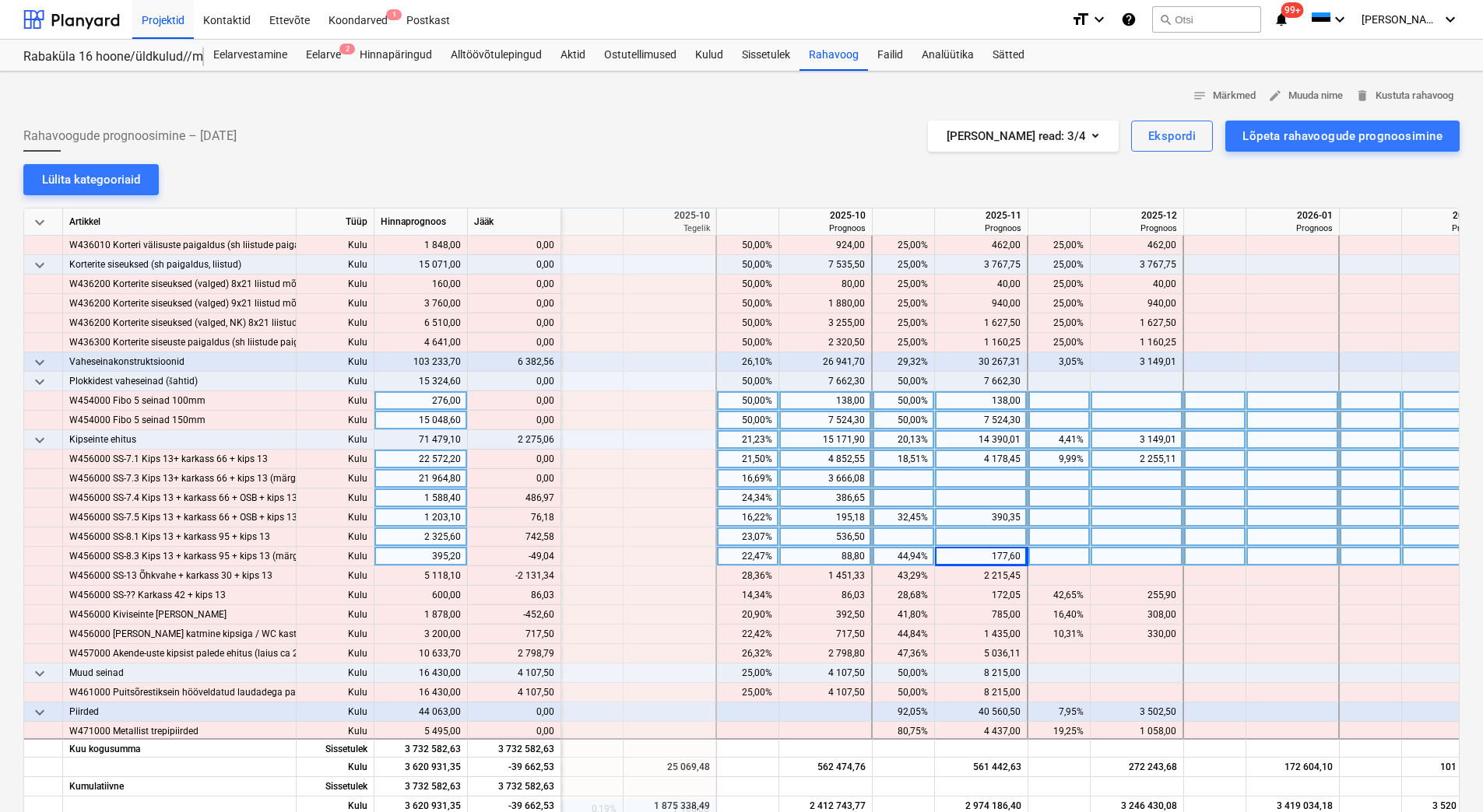
click at [981, 560] on div "177,60" at bounding box center [980, 556] width 79 height 19
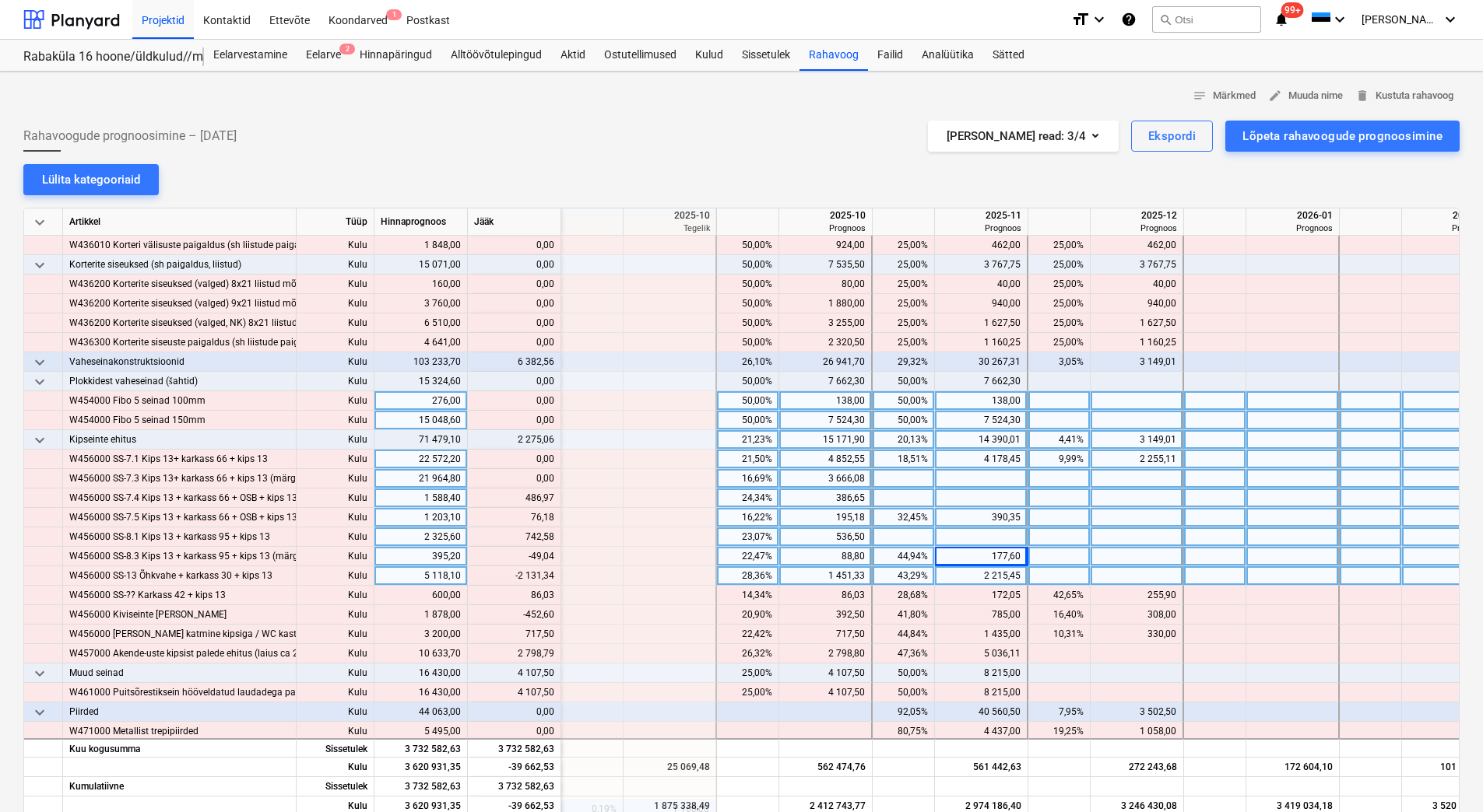
click at [978, 573] on div "2 215,45" at bounding box center [980, 576] width 79 height 19
click at [978, 576] on div "2 215,45" at bounding box center [980, 576] width 79 height 19
click at [978, 561] on div at bounding box center [982, 556] width 93 height 19
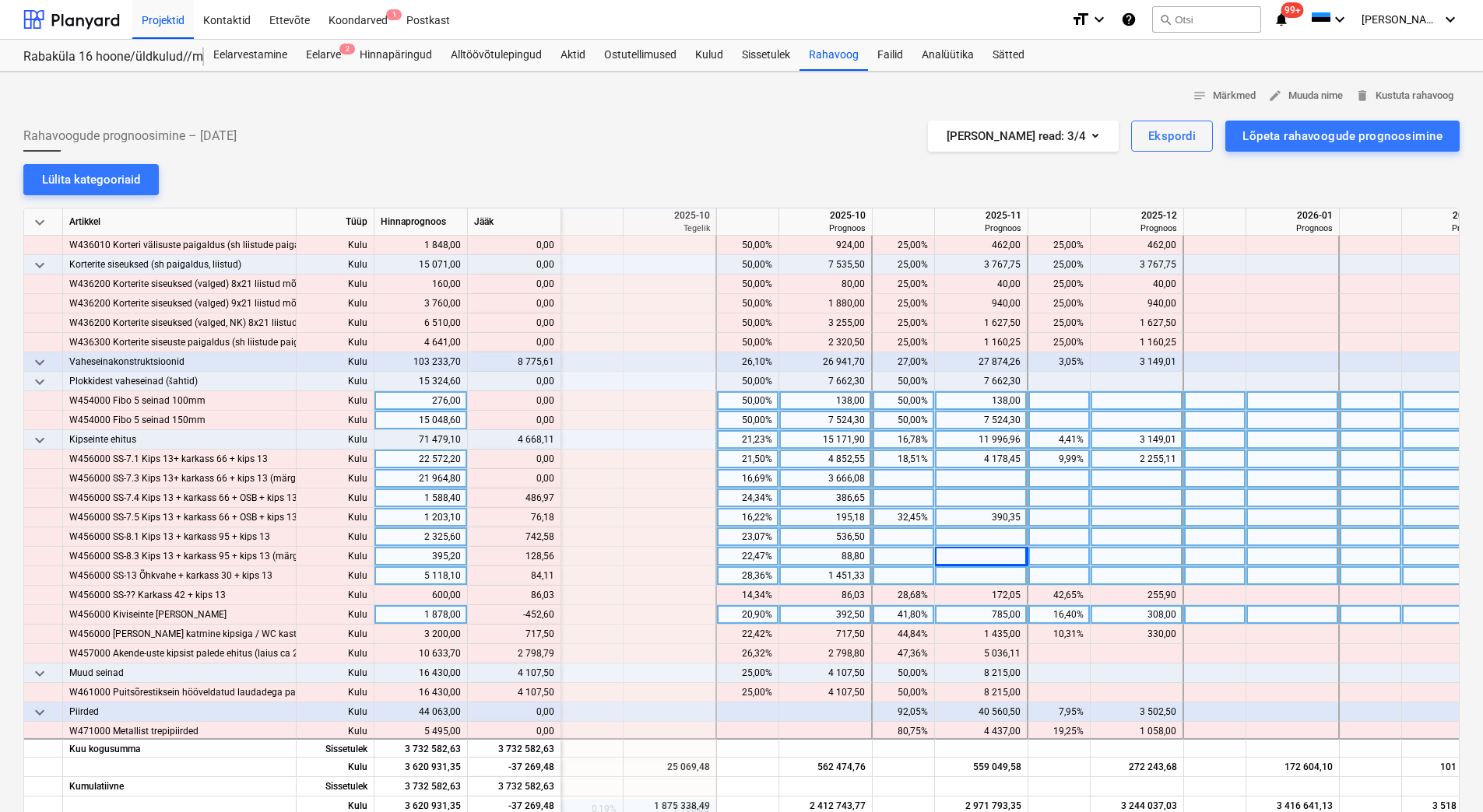
click at [970, 616] on div "785,00" at bounding box center [980, 614] width 79 height 19
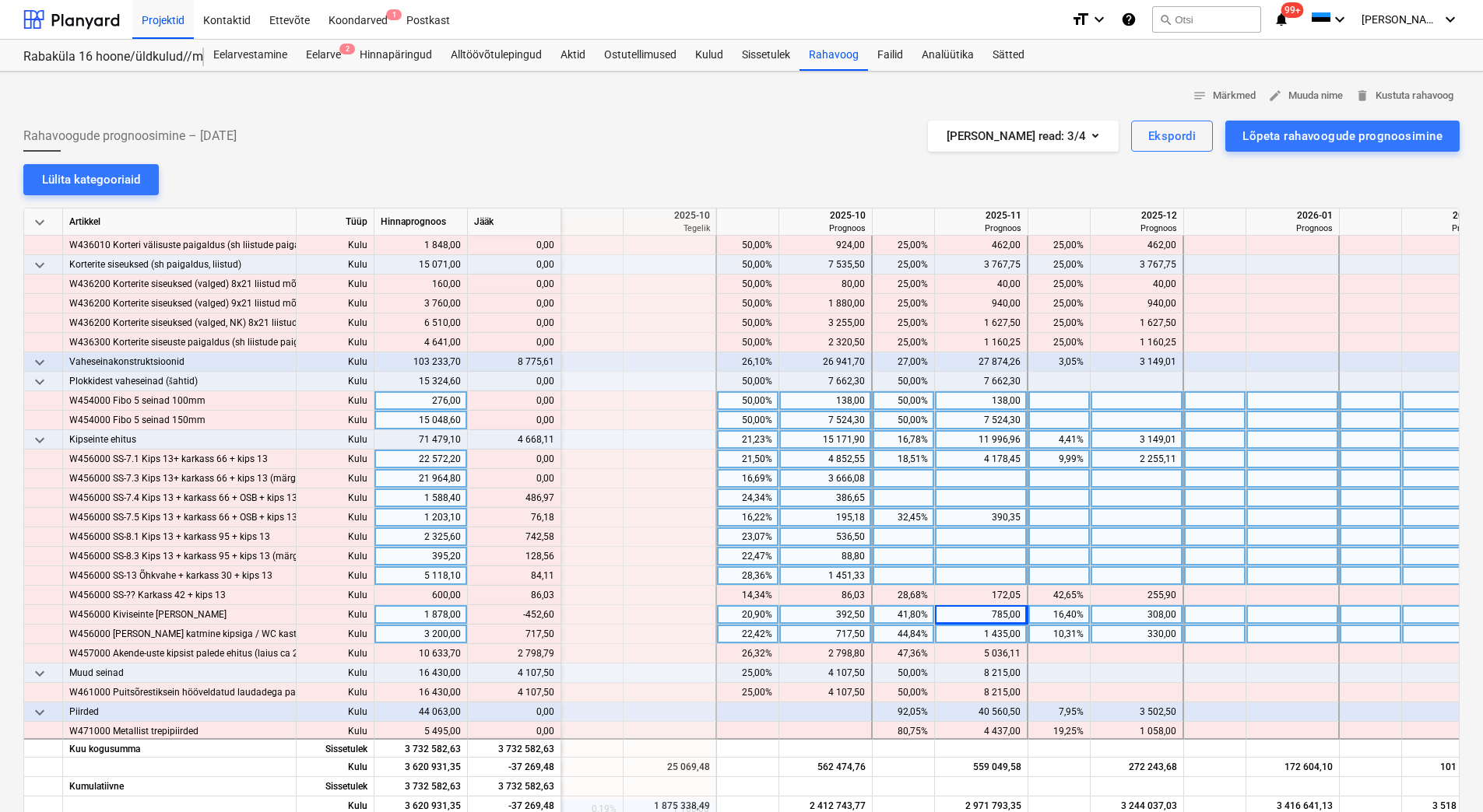
click at [966, 638] on div "1 435,00" at bounding box center [980, 634] width 79 height 19
drag, startPoint x: 521, startPoint y: 497, endPoint x: 552, endPoint y: 499, distance: 31.1
click at [552, 499] on div "content_copy 486,97" at bounding box center [514, 498] width 80 height 19
copy div "486,97"
click at [968, 494] on div at bounding box center [982, 498] width 93 height 19
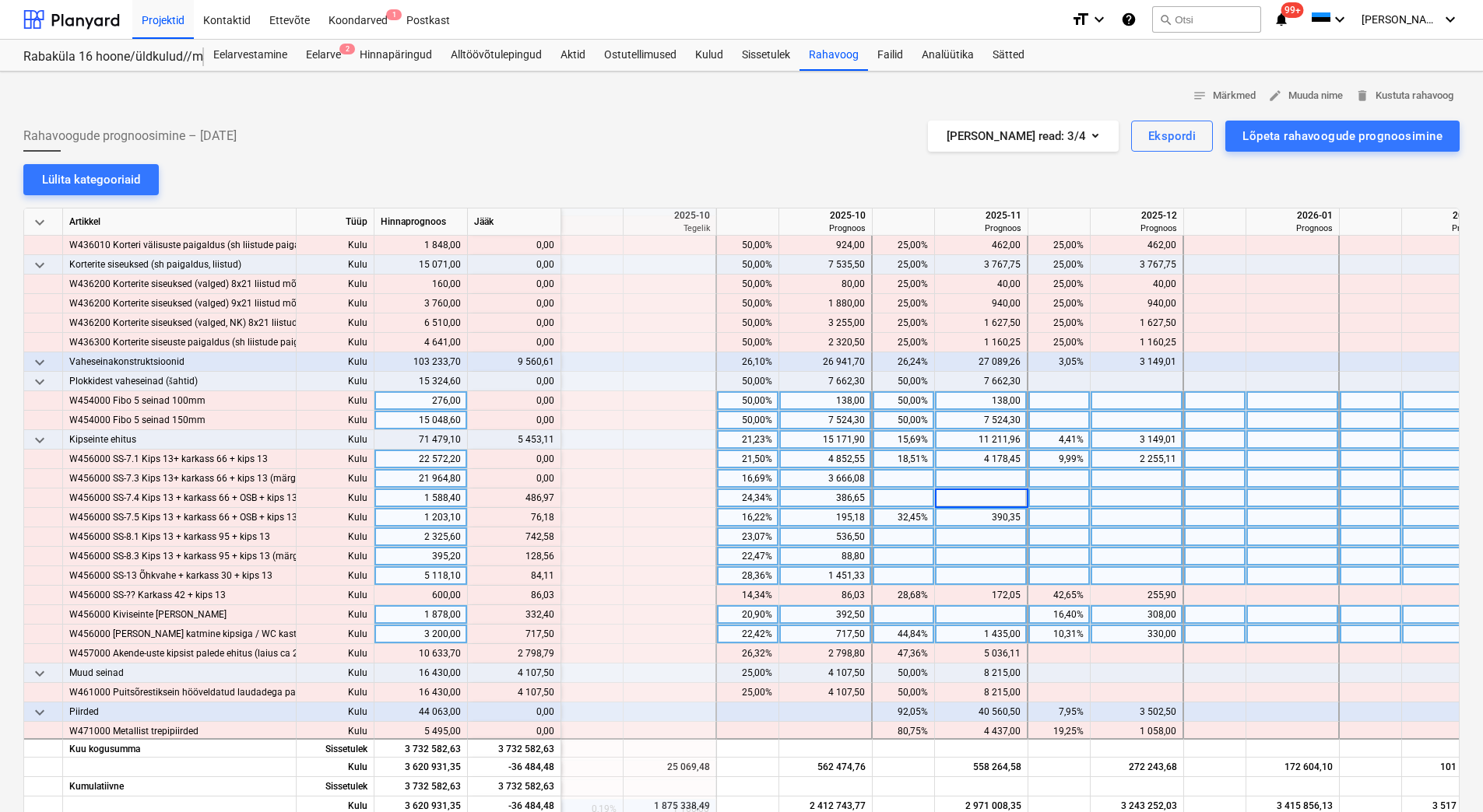
type input "486,97"
click at [956, 529] on div at bounding box center [982, 537] width 93 height 19
drag, startPoint x: 530, startPoint y: 518, endPoint x: 552, endPoint y: 518, distance: 22.0
click at [552, 518] on div "content_copy 76,18" at bounding box center [514, 518] width 80 height 19
copy div "76,18"
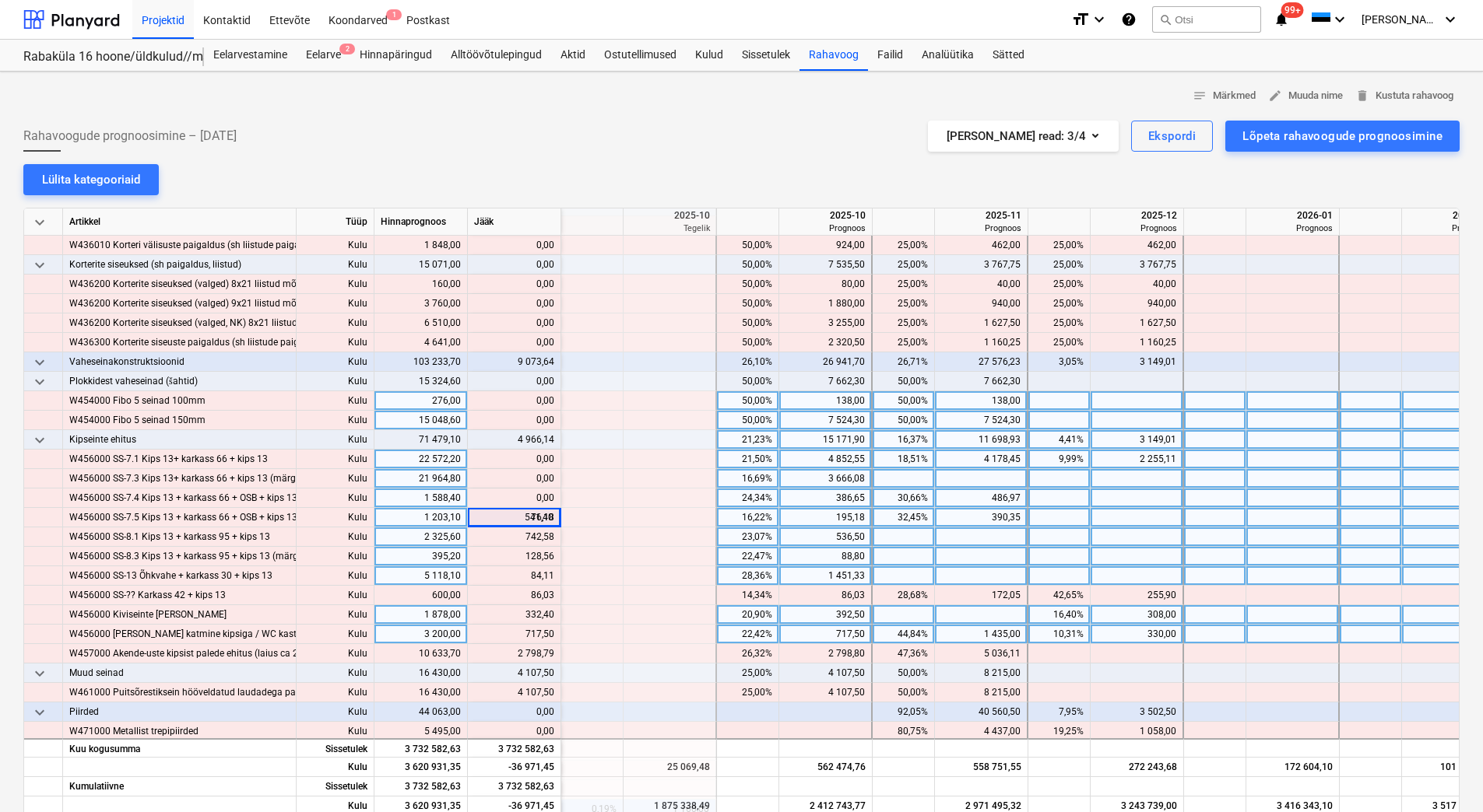
click at [1148, 516] on div at bounding box center [1137, 518] width 93 height 19
type input "76,18"
click at [993, 536] on div at bounding box center [982, 537] width 93 height 19
drag, startPoint x: 521, startPoint y: 536, endPoint x: 553, endPoint y: 539, distance: 32.1
click at [553, 539] on div "content_copy 742,58" at bounding box center [514, 537] width 80 height 19
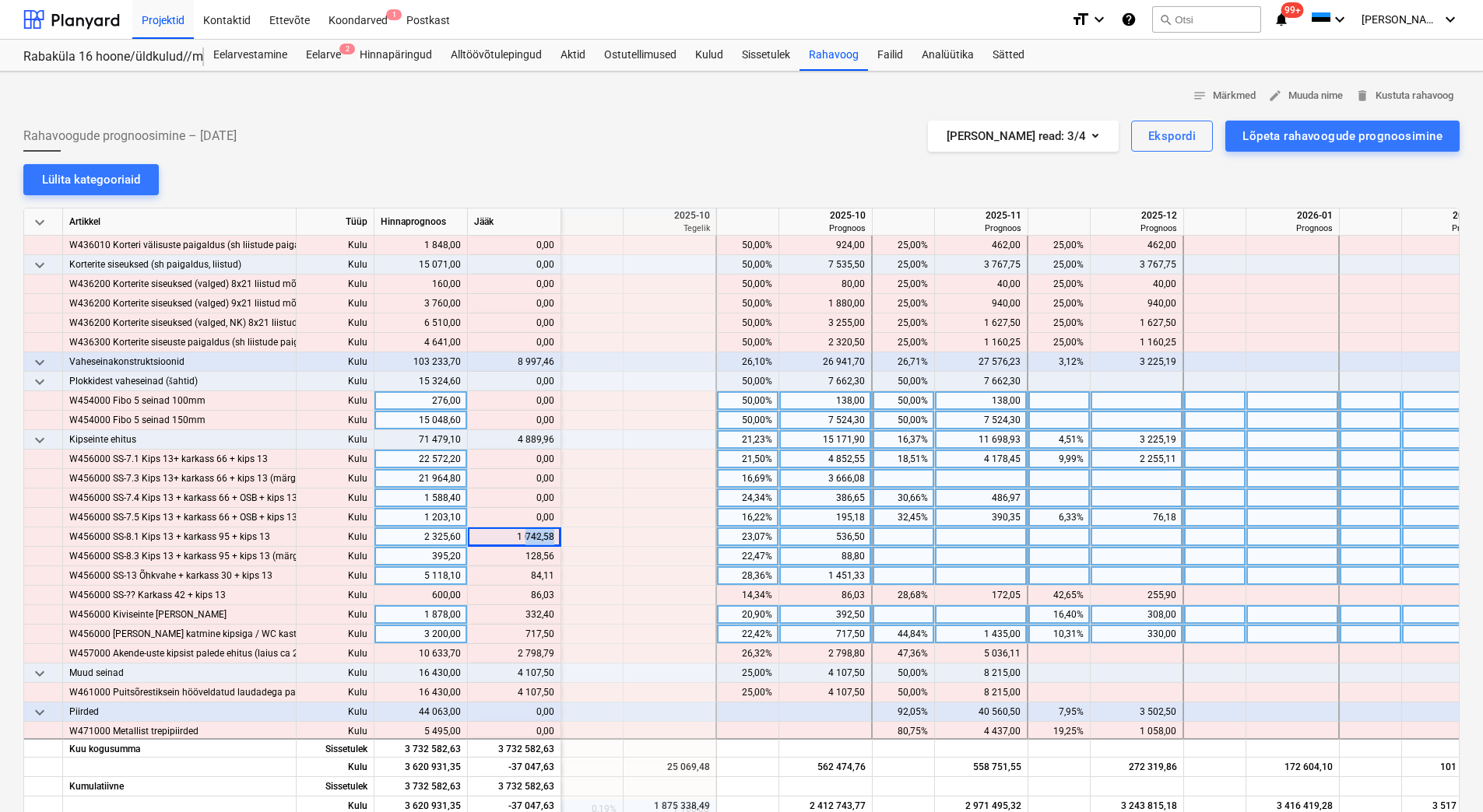
copy div "742,58"
click at [972, 537] on div at bounding box center [982, 537] width 93 height 19
type input "742,58"
click at [972, 554] on div at bounding box center [982, 556] width 93 height 19
drag, startPoint x: 521, startPoint y: 555, endPoint x: 551, endPoint y: 557, distance: 30.1
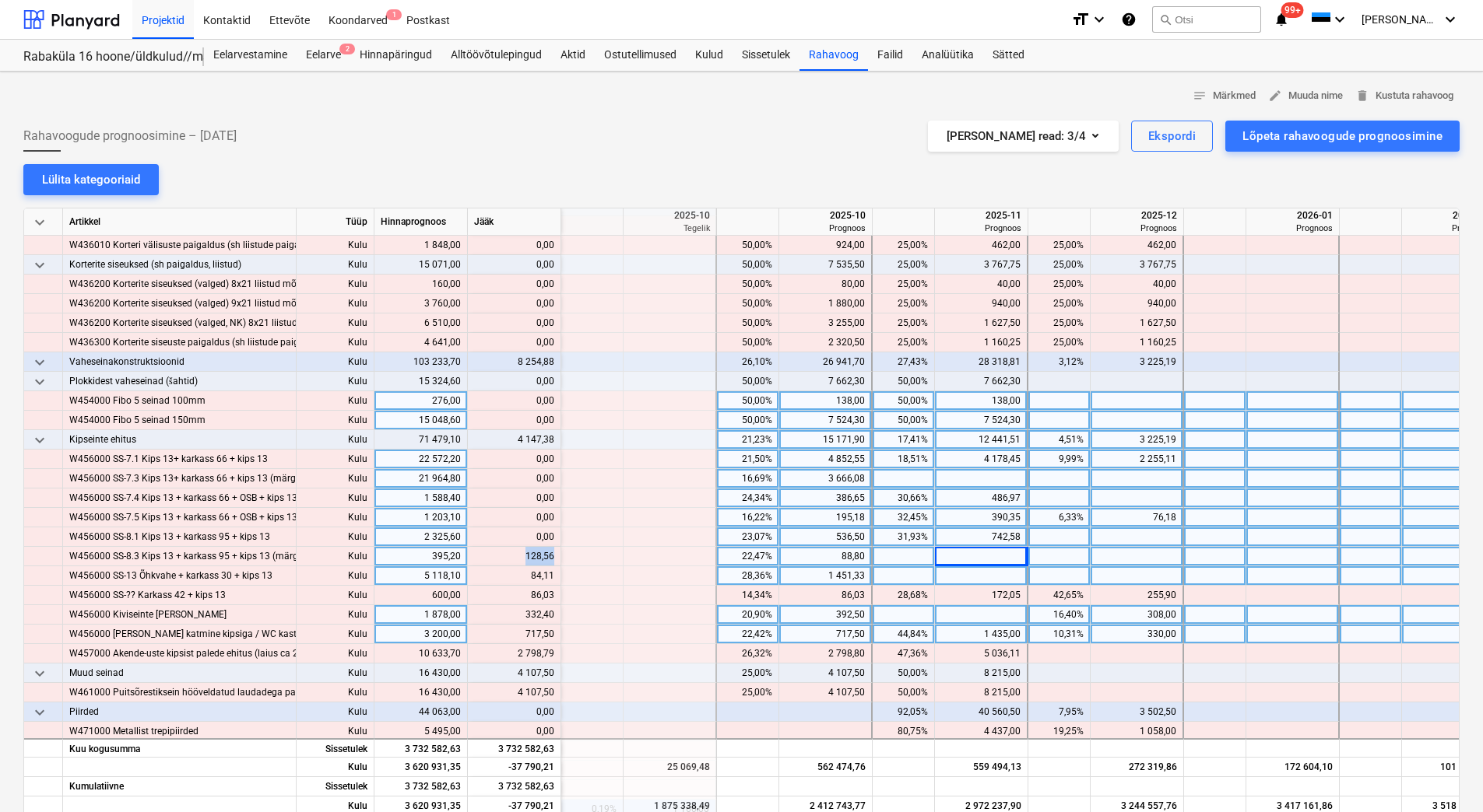
click at [551, 557] on div "content_copy 128,56" at bounding box center [514, 556] width 80 height 19
copy div "128,56"
click at [956, 560] on div at bounding box center [982, 556] width 93 height 19
type input "128,56"
click at [954, 574] on div at bounding box center [982, 576] width 93 height 19
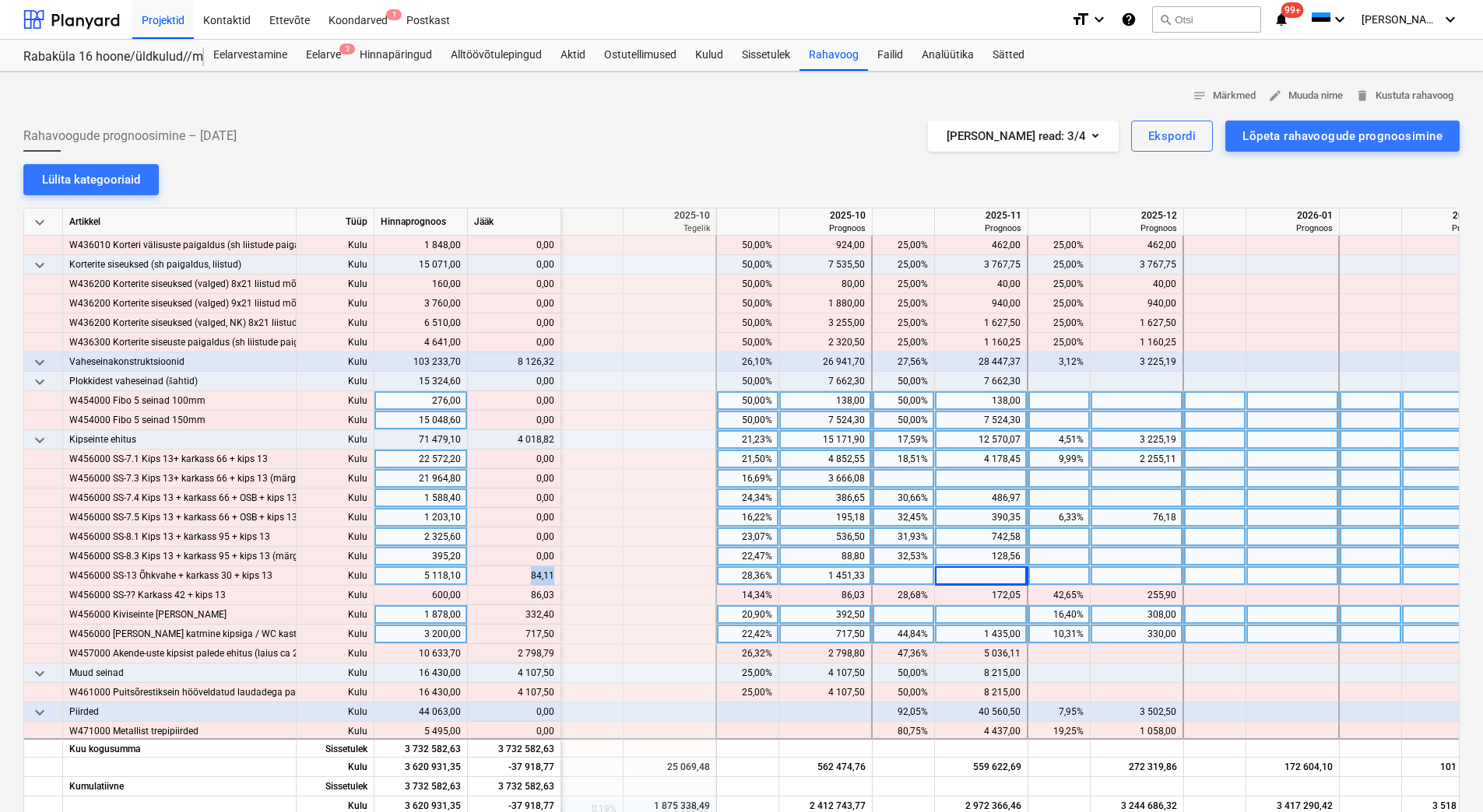
drag, startPoint x: 533, startPoint y: 572, endPoint x: 553, endPoint y: 573, distance: 20.0
click at [553, 573] on div "content_copy 84,11" at bounding box center [514, 576] width 80 height 19
click at [947, 577] on div at bounding box center [982, 576] width 93 height 19
type input "84,11"
click at [947, 612] on div at bounding box center [982, 614] width 93 height 19
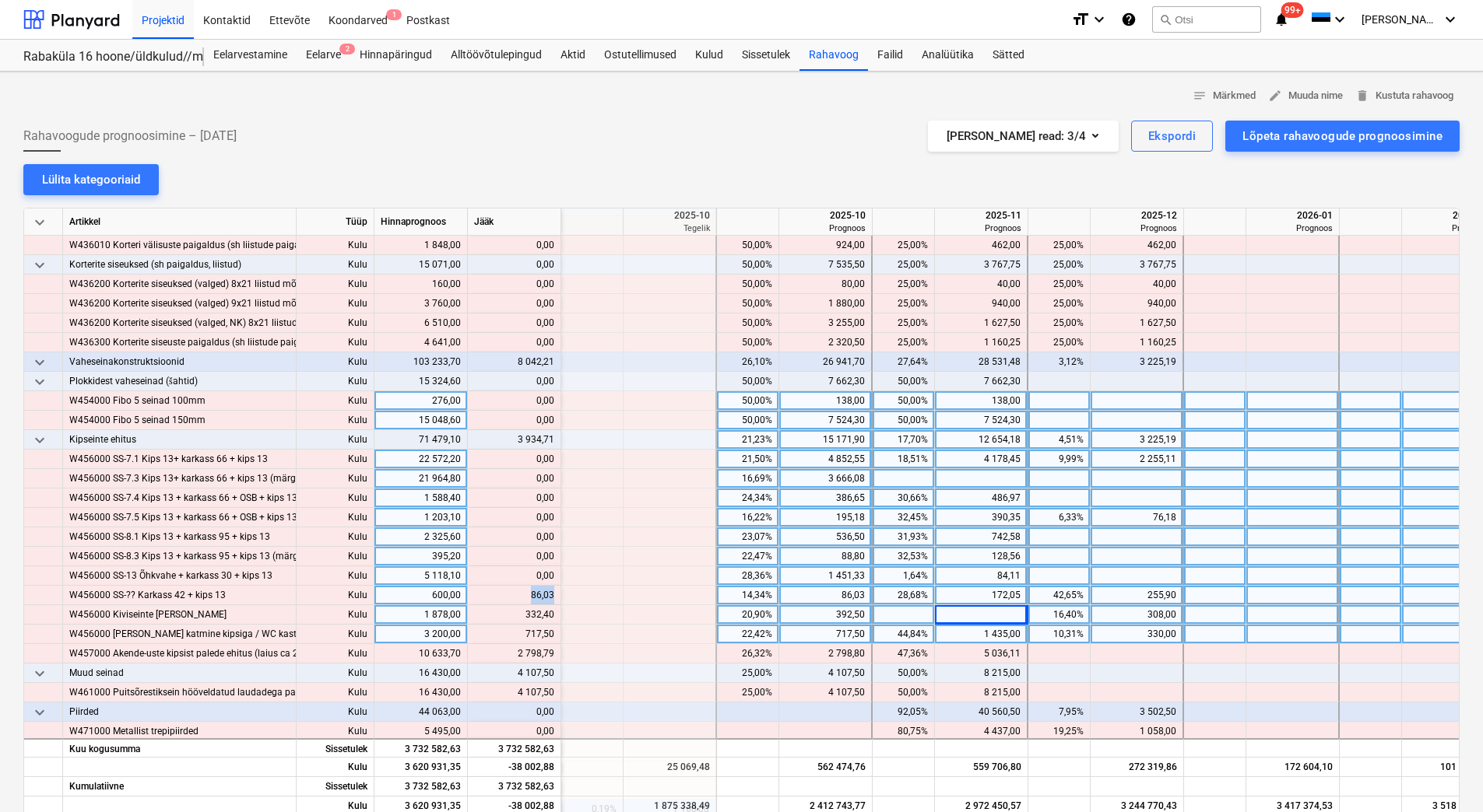
drag, startPoint x: 526, startPoint y: 597, endPoint x: 551, endPoint y: 594, distance: 25.2
click at [551, 594] on div "content_copy 86,03" at bounding box center [514, 595] width 80 height 19
click at [830, 594] on div "86,03" at bounding box center [825, 595] width 79 height 19
click at [829, 570] on div "1 451,33" at bounding box center [825, 576] width 79 height 19
drag, startPoint x: 520, startPoint y: 596, endPoint x: 552, endPoint y: 592, distance: 32.2
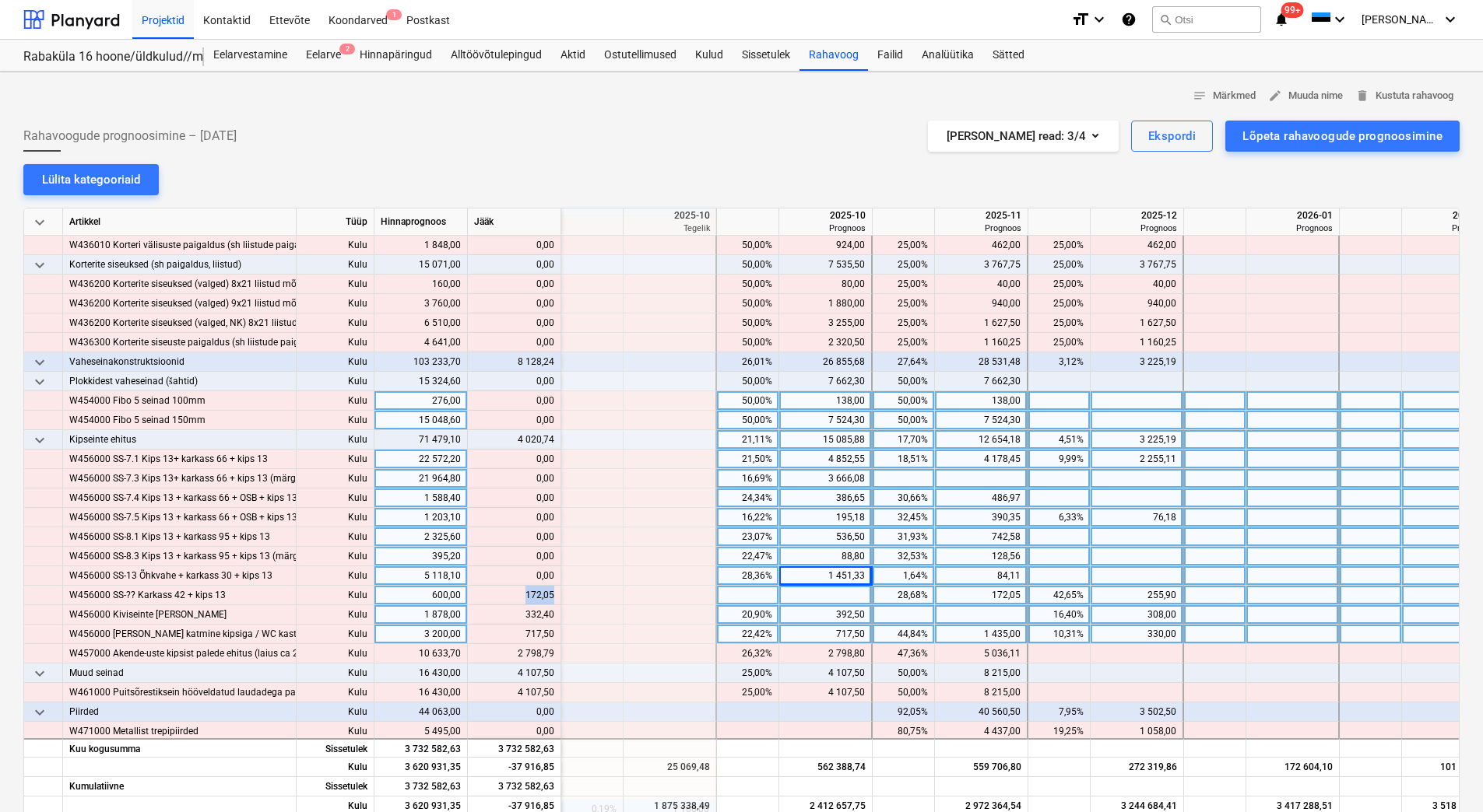
click at [552, 592] on div "content_copy 172,05" at bounding box center [514, 595] width 80 height 19
click at [841, 595] on div at bounding box center [826, 595] width 93 height 19
type input "172,05"
click at [828, 610] on div "392,50" at bounding box center [825, 614] width 79 height 19
drag, startPoint x: 520, startPoint y: 610, endPoint x: 553, endPoint y: 617, distance: 33.7
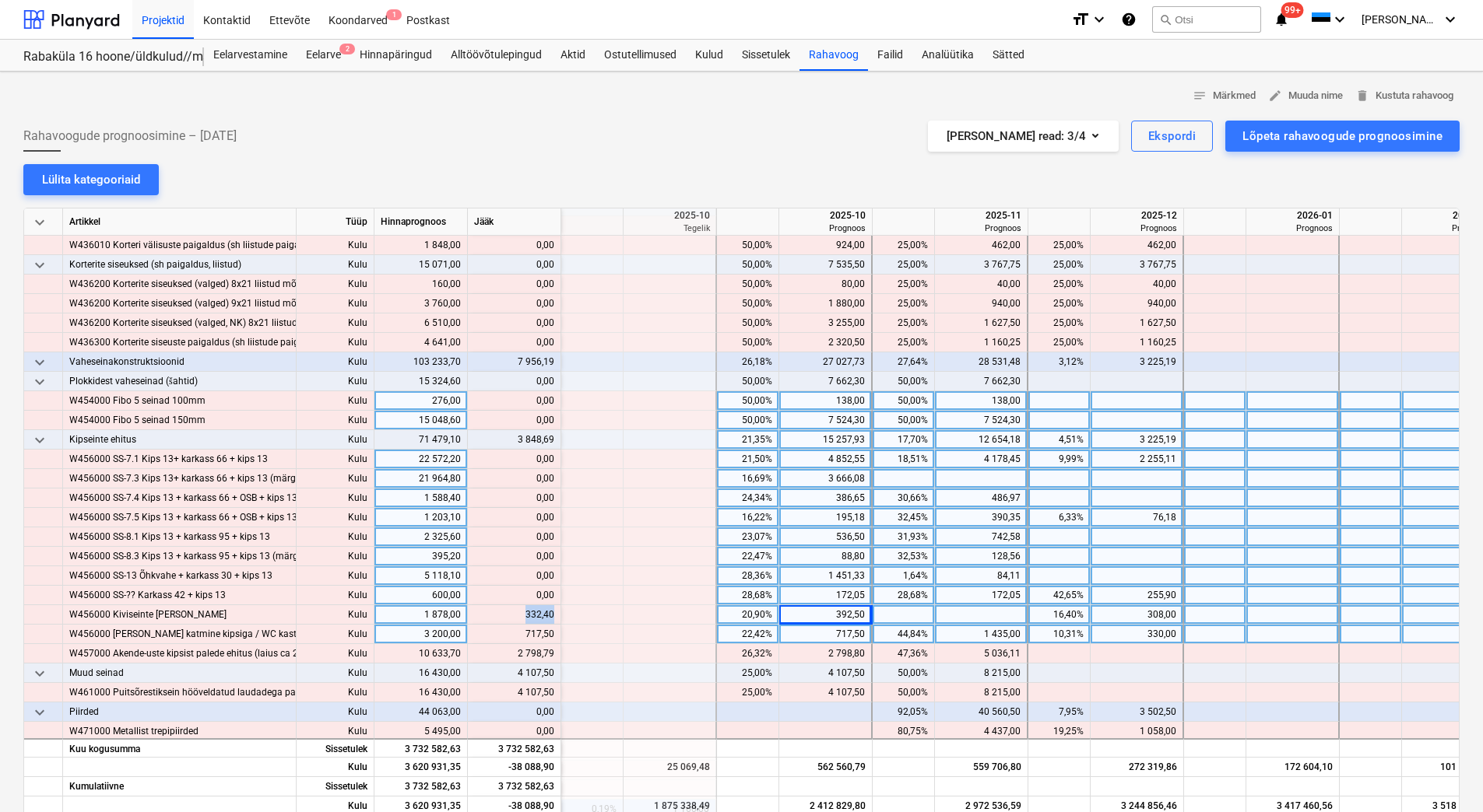
click at [553, 617] on div "content_copy 332,40" at bounding box center [514, 614] width 80 height 19
click at [948, 615] on div at bounding box center [982, 614] width 93 height 19
type input "332,40"
click at [951, 597] on div "172,05" at bounding box center [980, 595] width 79 height 19
drag, startPoint x: 520, startPoint y: 632, endPoint x: 535, endPoint y: 632, distance: 15.0
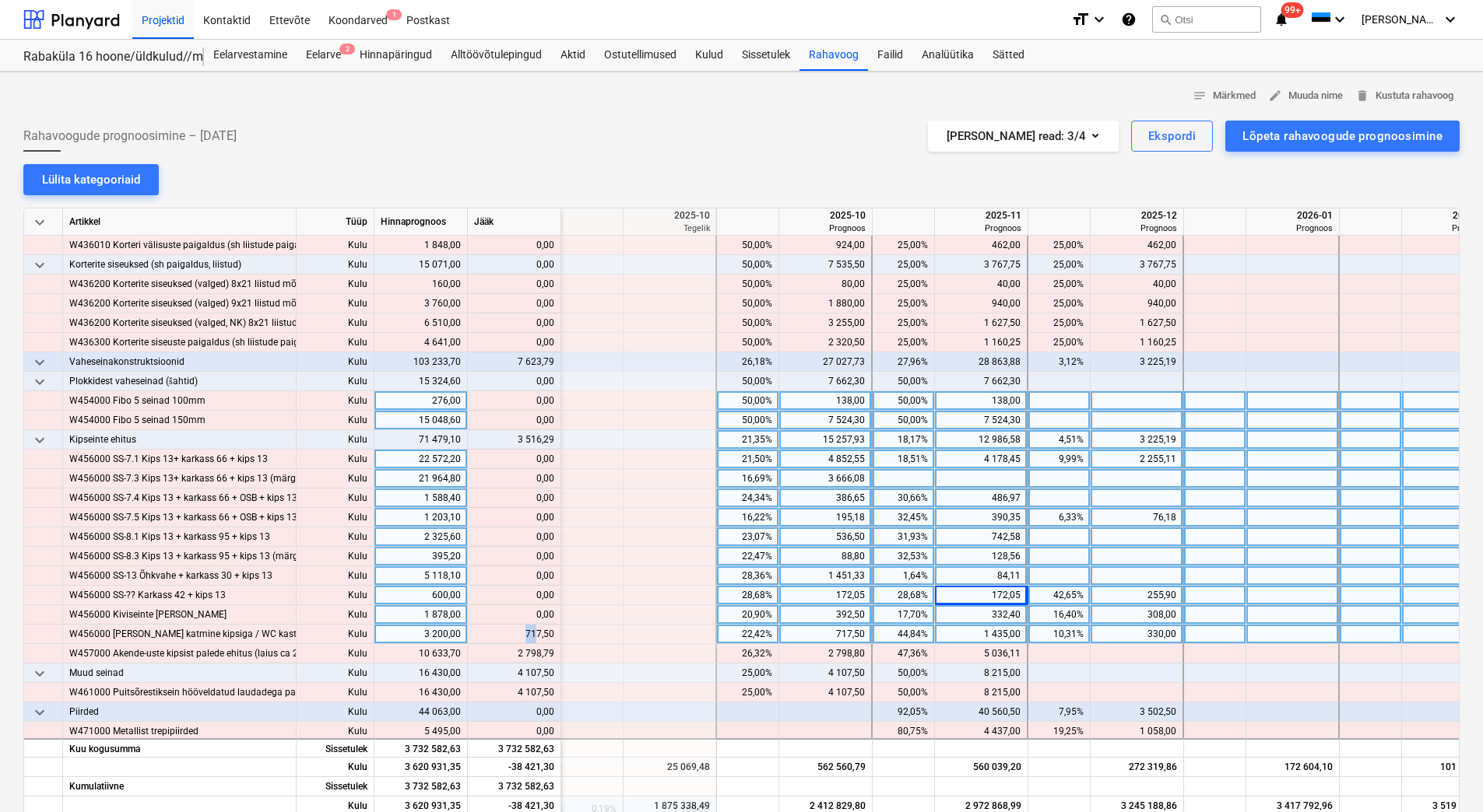
click at [535, 632] on div "content_copy 717,50" at bounding box center [514, 634] width 80 height 19
click at [819, 632] on div "717,50" at bounding box center [825, 634] width 79 height 19
click at [823, 612] on div "392,50" at bounding box center [825, 614] width 79 height 19
drag, startPoint x: 520, startPoint y: 635, endPoint x: 552, endPoint y: 634, distance: 32.0
click at [552, 634] on div "content_copy 1 435,00" at bounding box center [514, 634] width 80 height 19
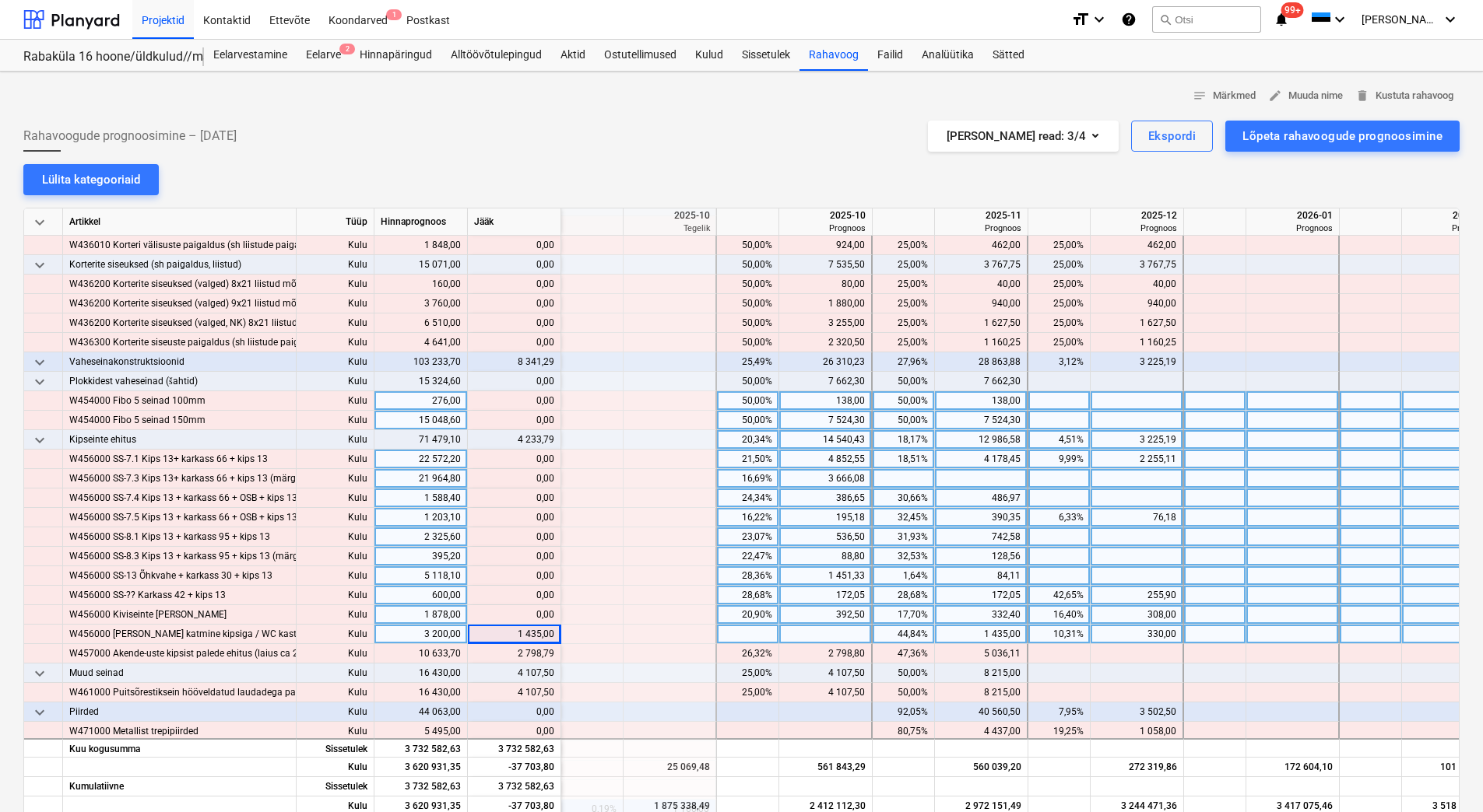
click at [839, 634] on div at bounding box center [826, 634] width 93 height 19
type input "1 435,00"
click at [830, 616] on div "392,50" at bounding box center [825, 614] width 79 height 19
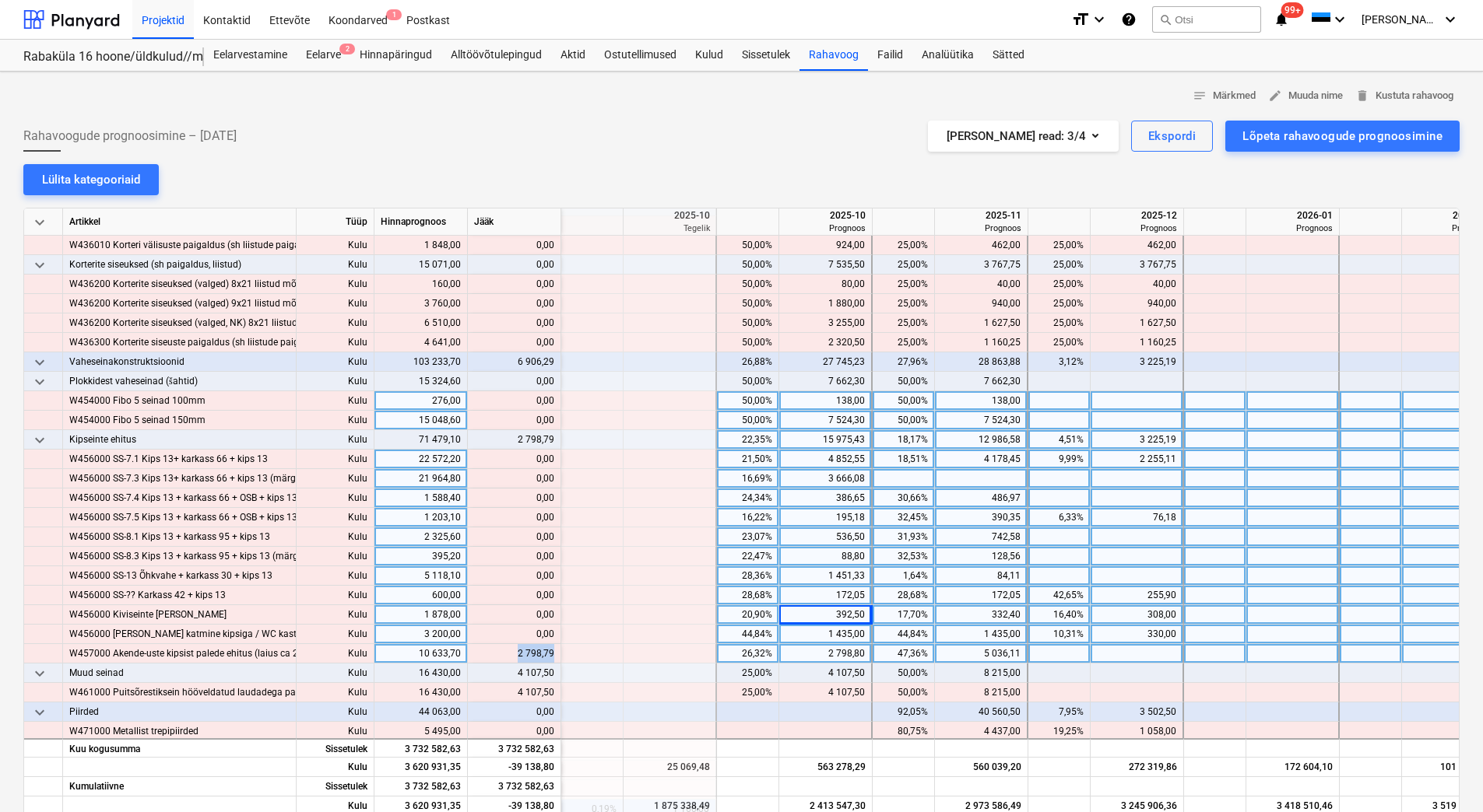
drag, startPoint x: 514, startPoint y: 651, endPoint x: 551, endPoint y: 654, distance: 37.1
click at [551, 654] on div "content_copy 2 798,79" at bounding box center [514, 653] width 80 height 19
click at [1136, 658] on div at bounding box center [1137, 653] width 93 height 19
type input "2 798,79"
click at [1130, 641] on div "330,00" at bounding box center [1136, 634] width 79 height 19
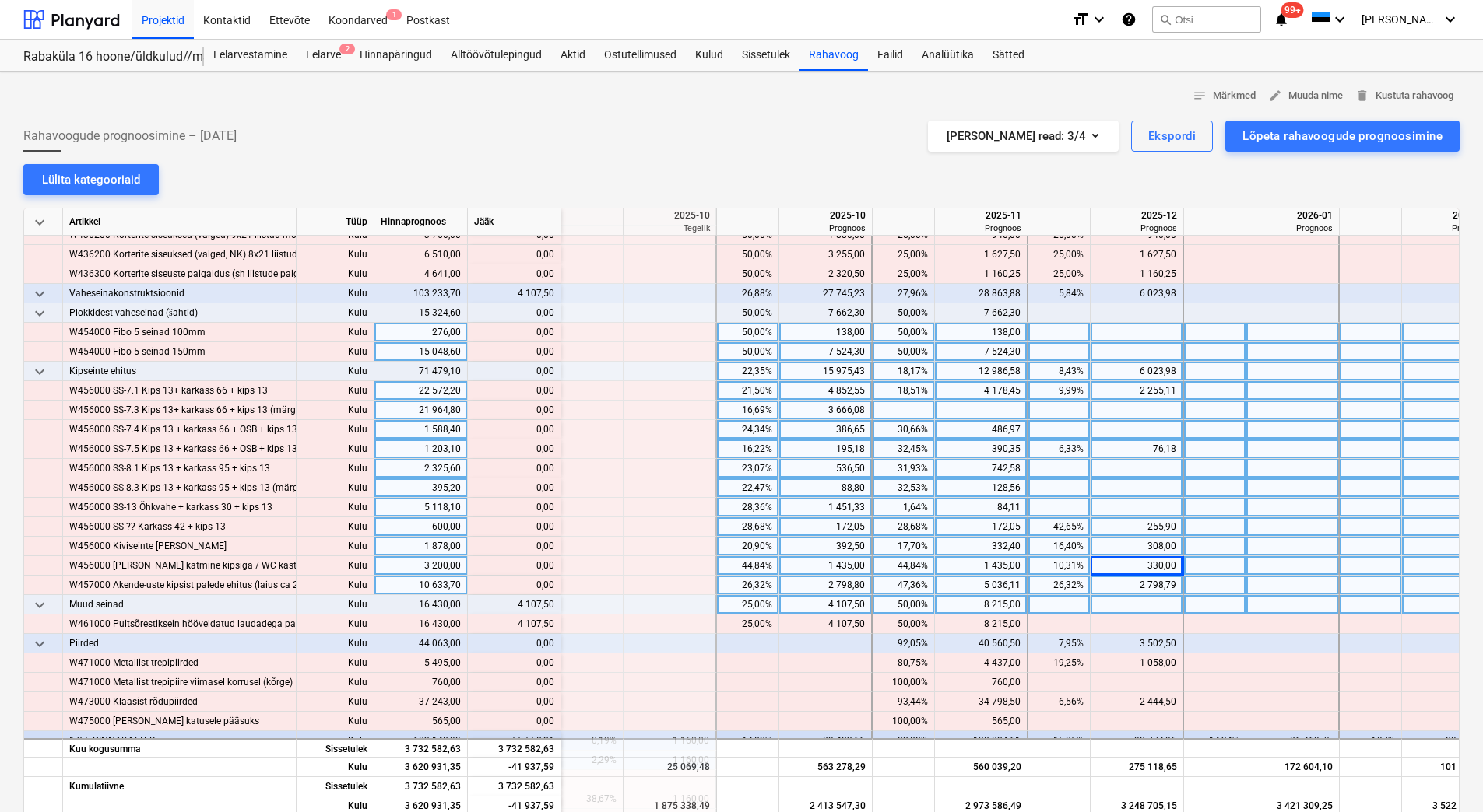
scroll to position [3891, 1868]
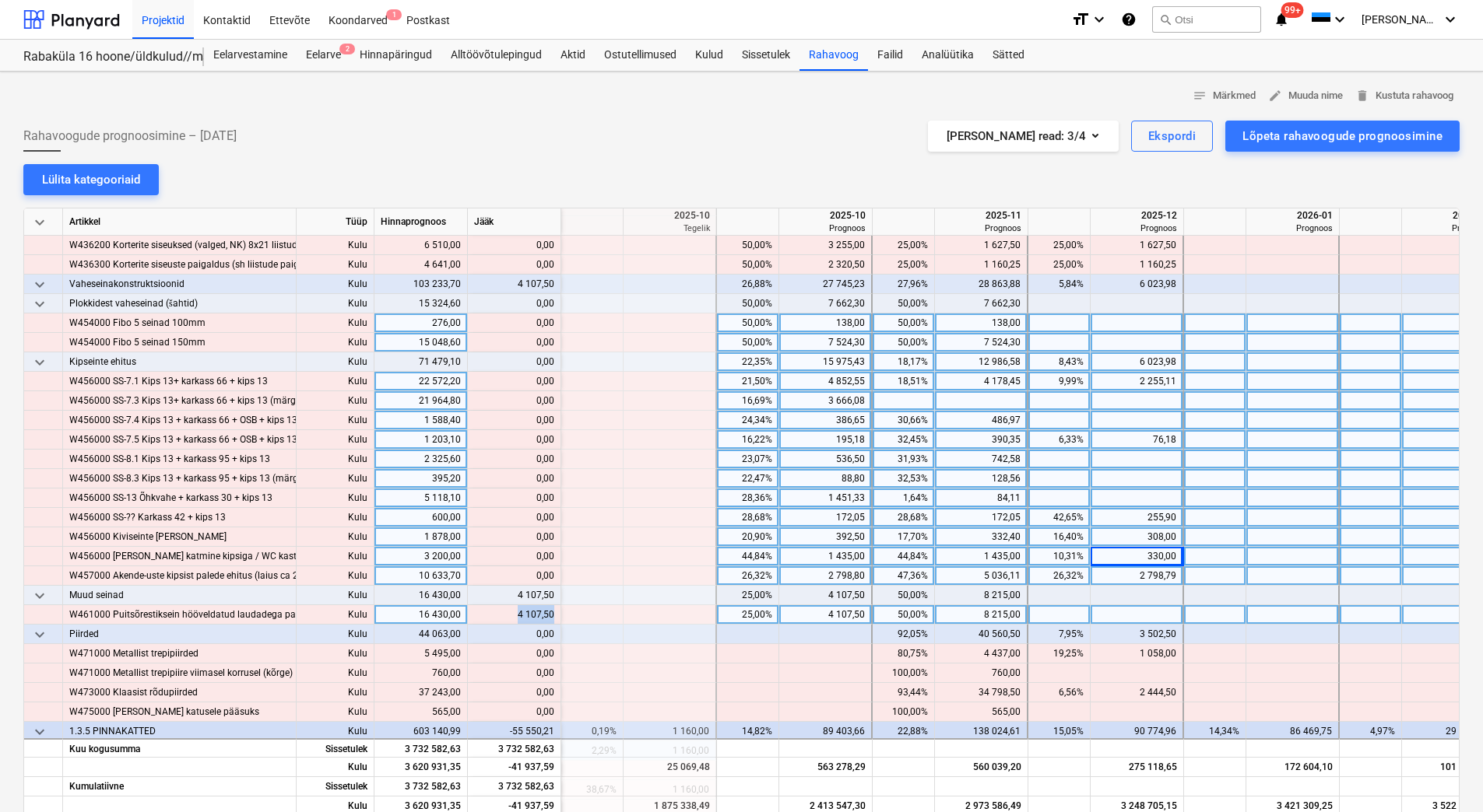
drag, startPoint x: 520, startPoint y: 615, endPoint x: 551, endPoint y: 614, distance: 31.0
click at [551, 614] on div "content_copy 4 107,50" at bounding box center [514, 614] width 80 height 19
click at [1162, 613] on div at bounding box center [1137, 614] width 93 height 19
type input "4 107,50"
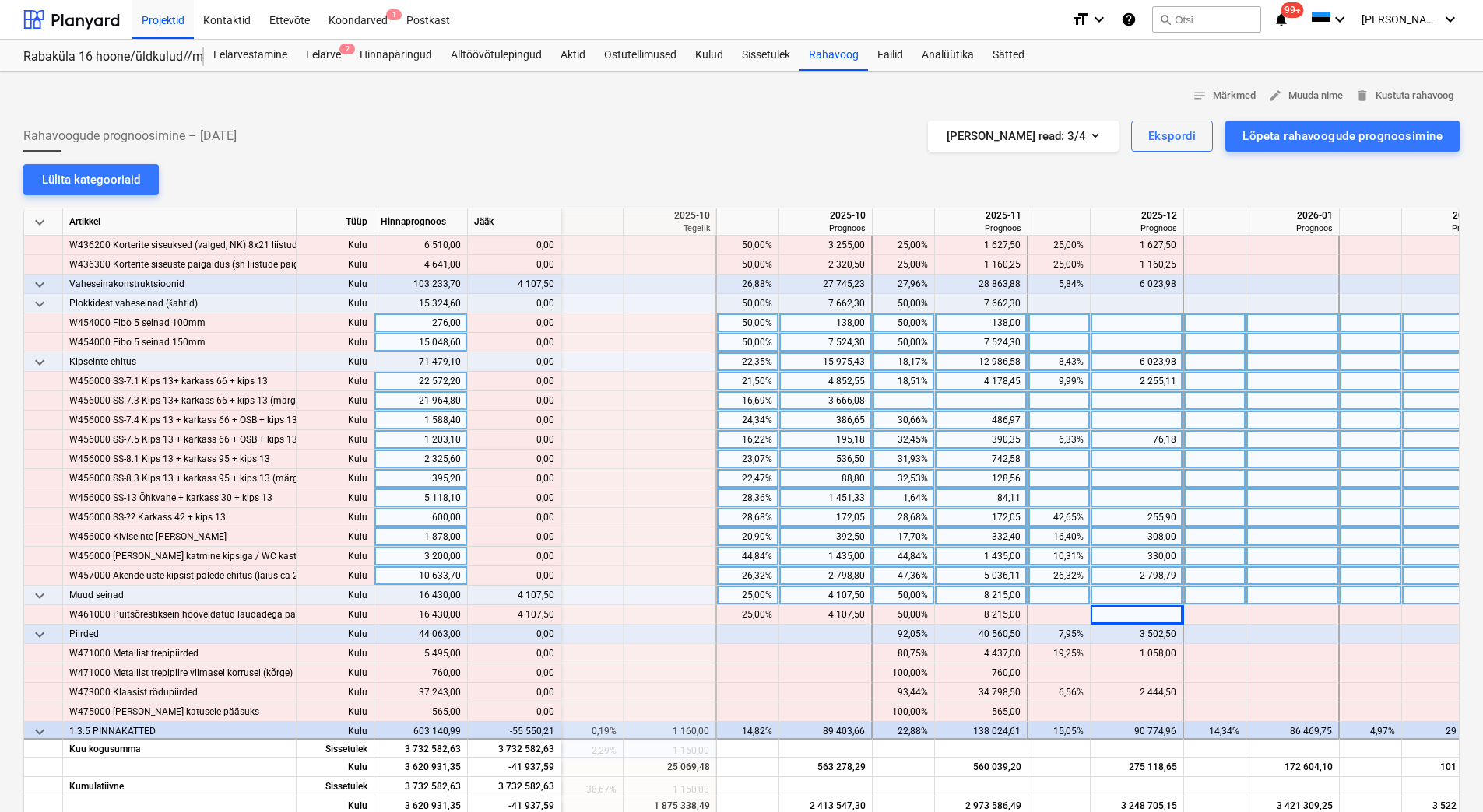
click at [1152, 595] on div at bounding box center [1137, 595] width 93 height 19
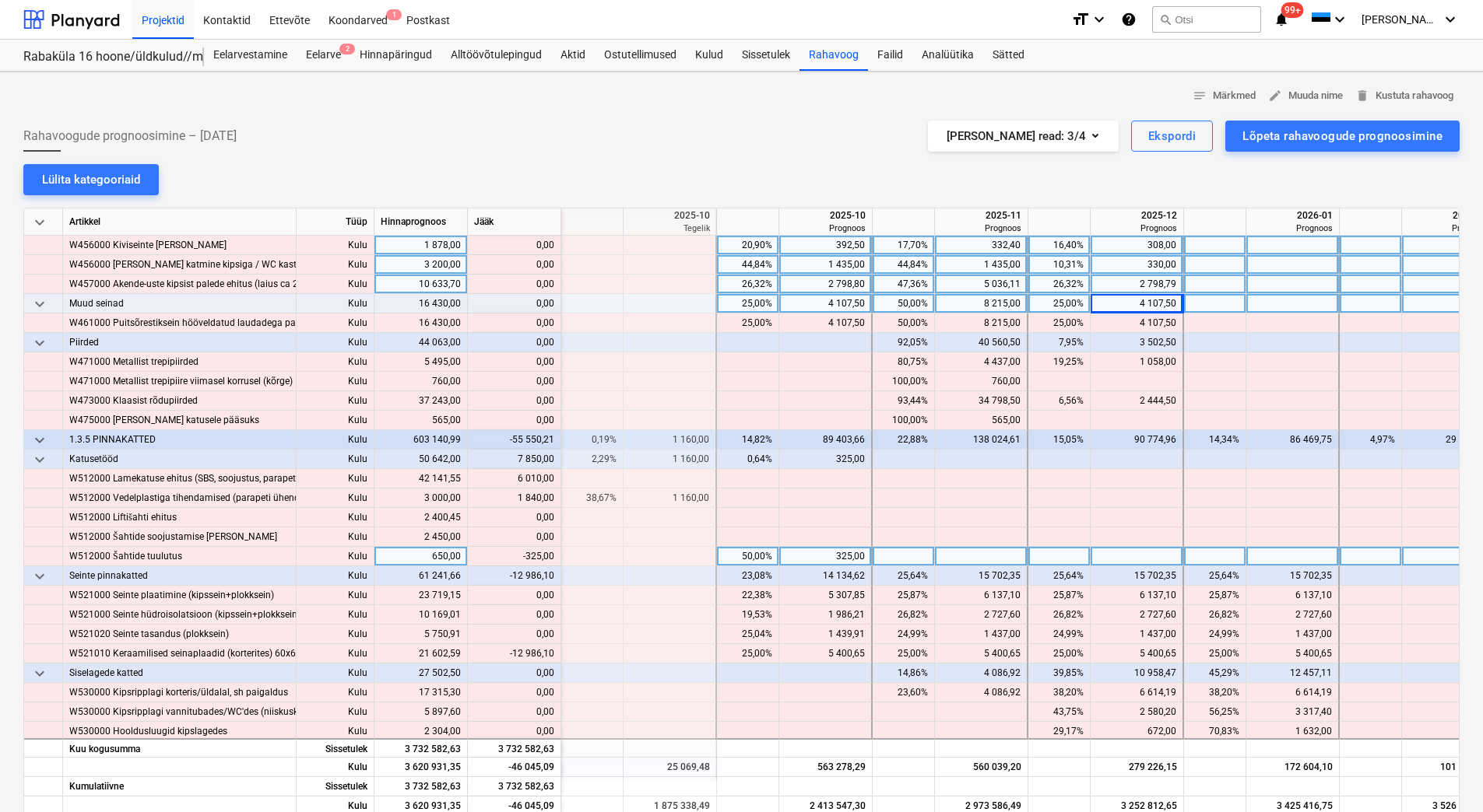
scroll to position [4202, 1868]
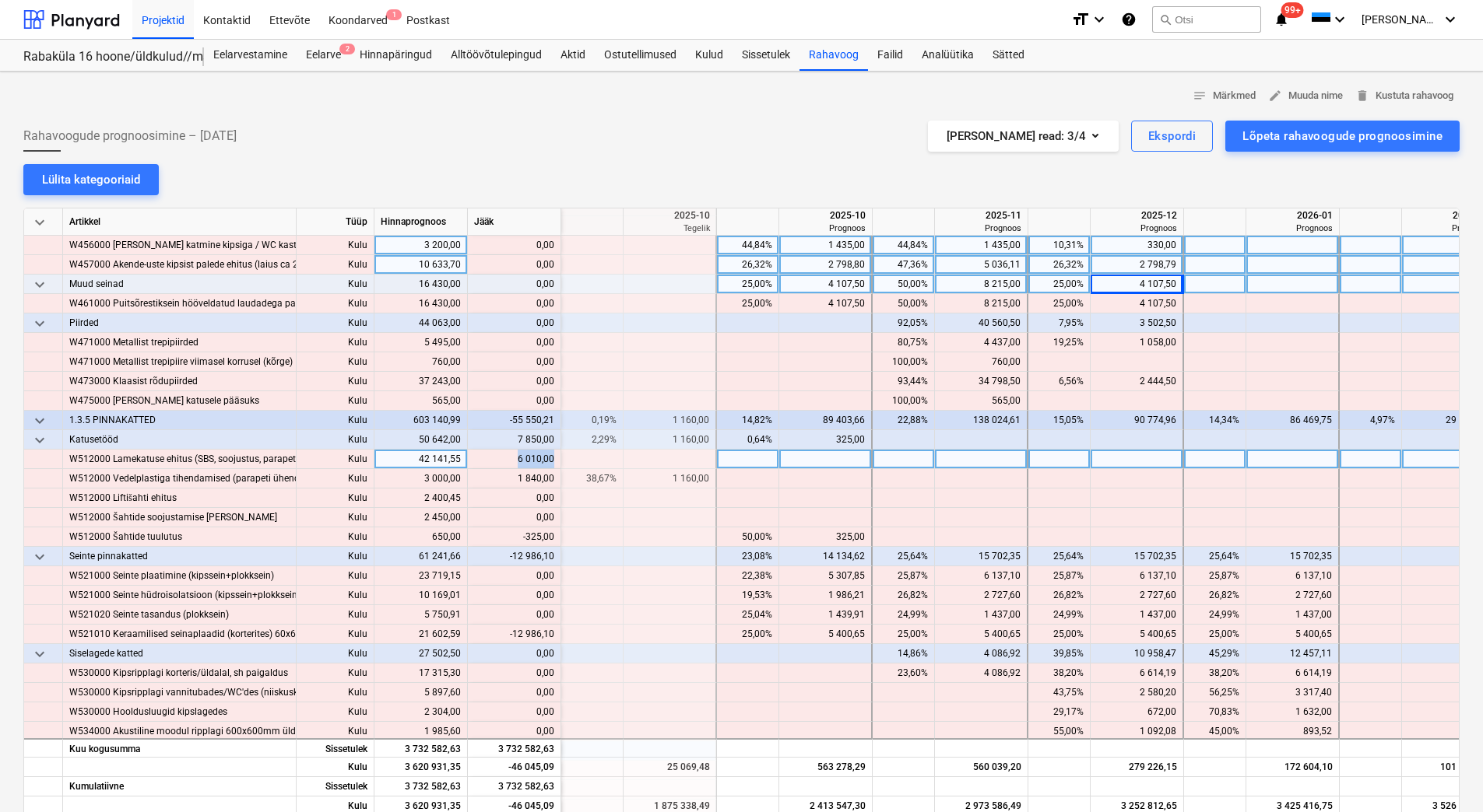
drag, startPoint x: 520, startPoint y: 461, endPoint x: 551, endPoint y: 460, distance: 31.0
click at [551, 460] on div "content_copy 6 010,00" at bounding box center [514, 459] width 80 height 19
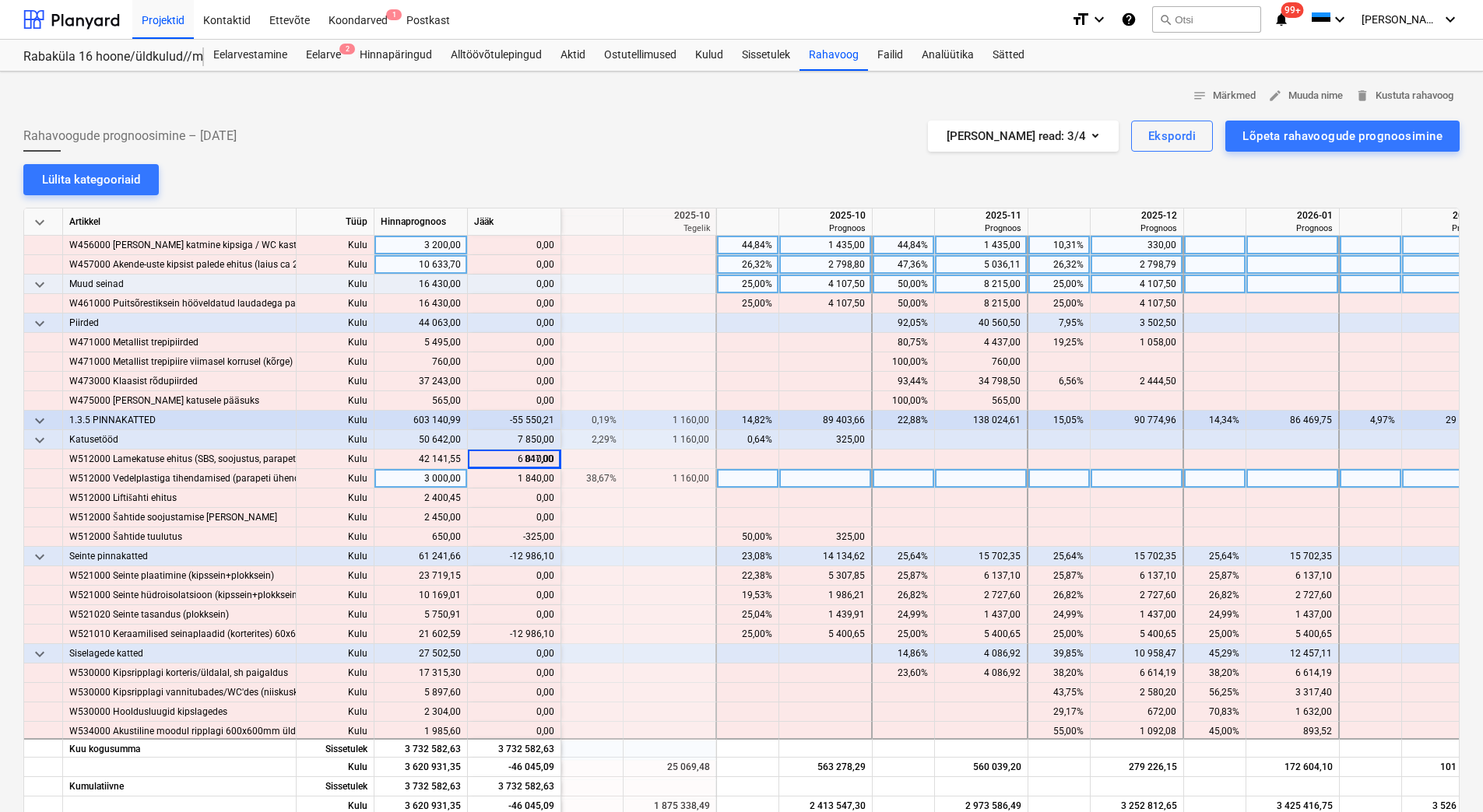
click at [823, 476] on div at bounding box center [826, 478] width 93 height 19
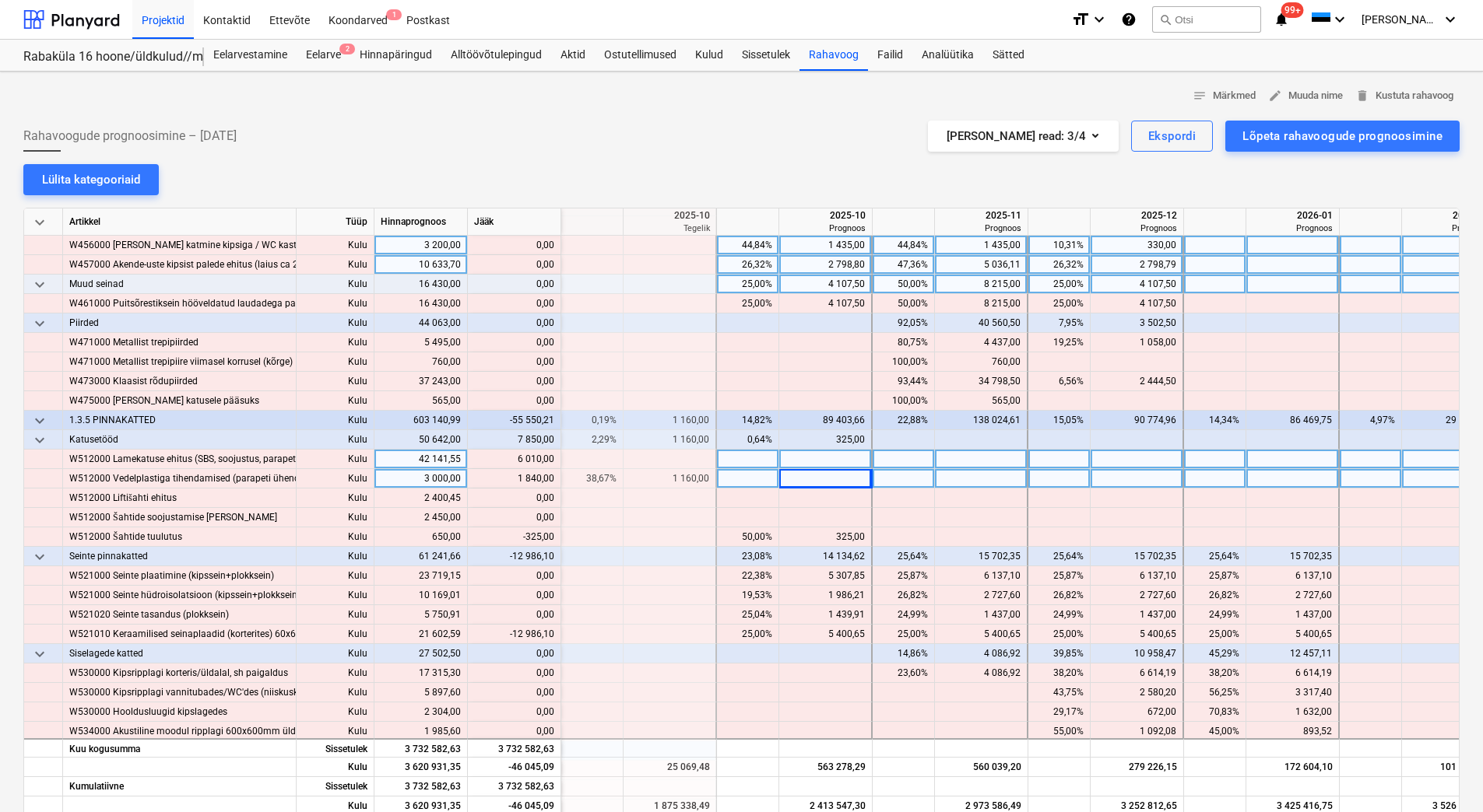
click at [825, 456] on div at bounding box center [826, 459] width 93 height 19
type input "6 010,00"
click at [815, 473] on div at bounding box center [826, 478] width 93 height 19
click at [813, 477] on div at bounding box center [826, 478] width 93 height 19
type input "1840"
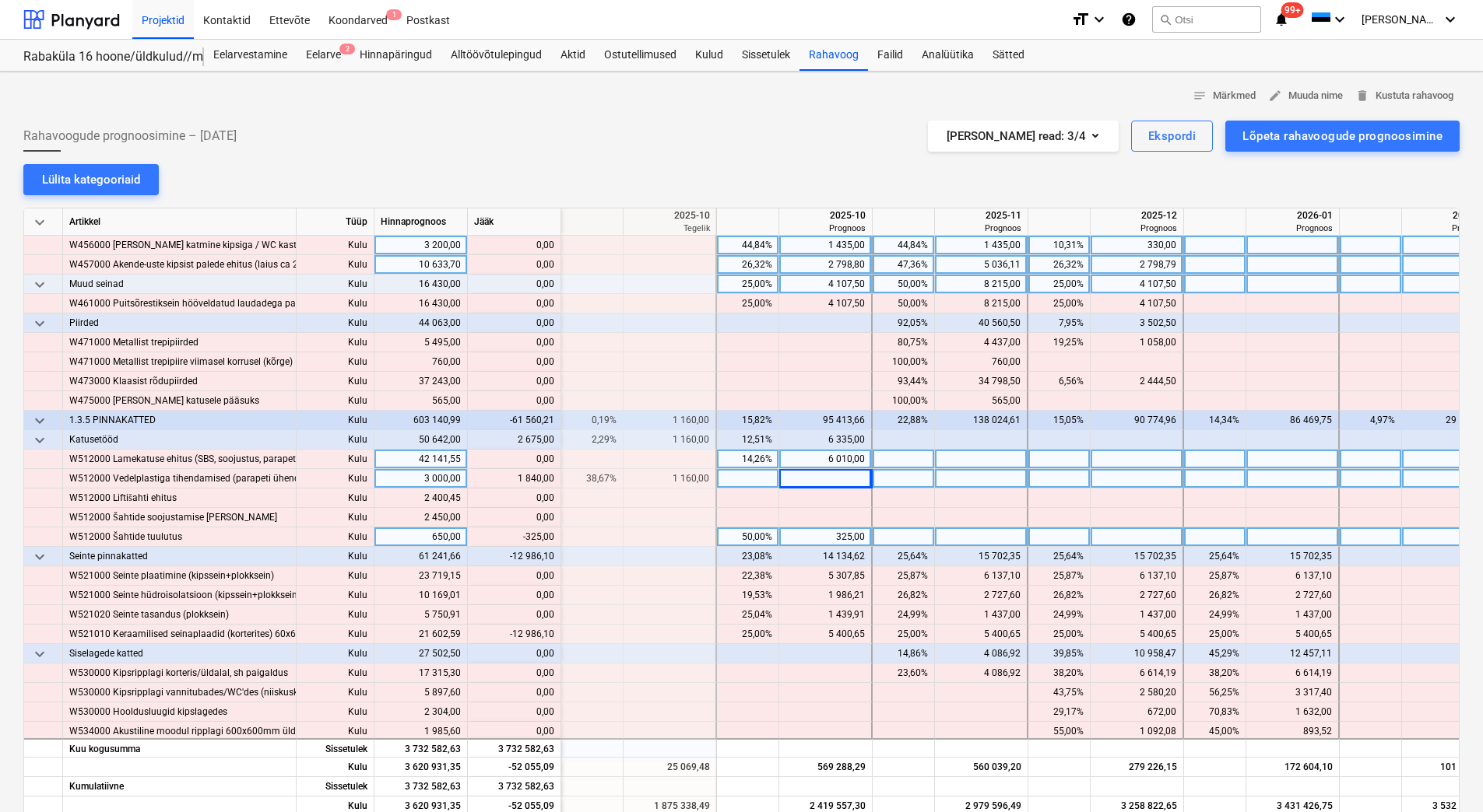
click at [818, 535] on div "325,00" at bounding box center [825, 537] width 79 height 19
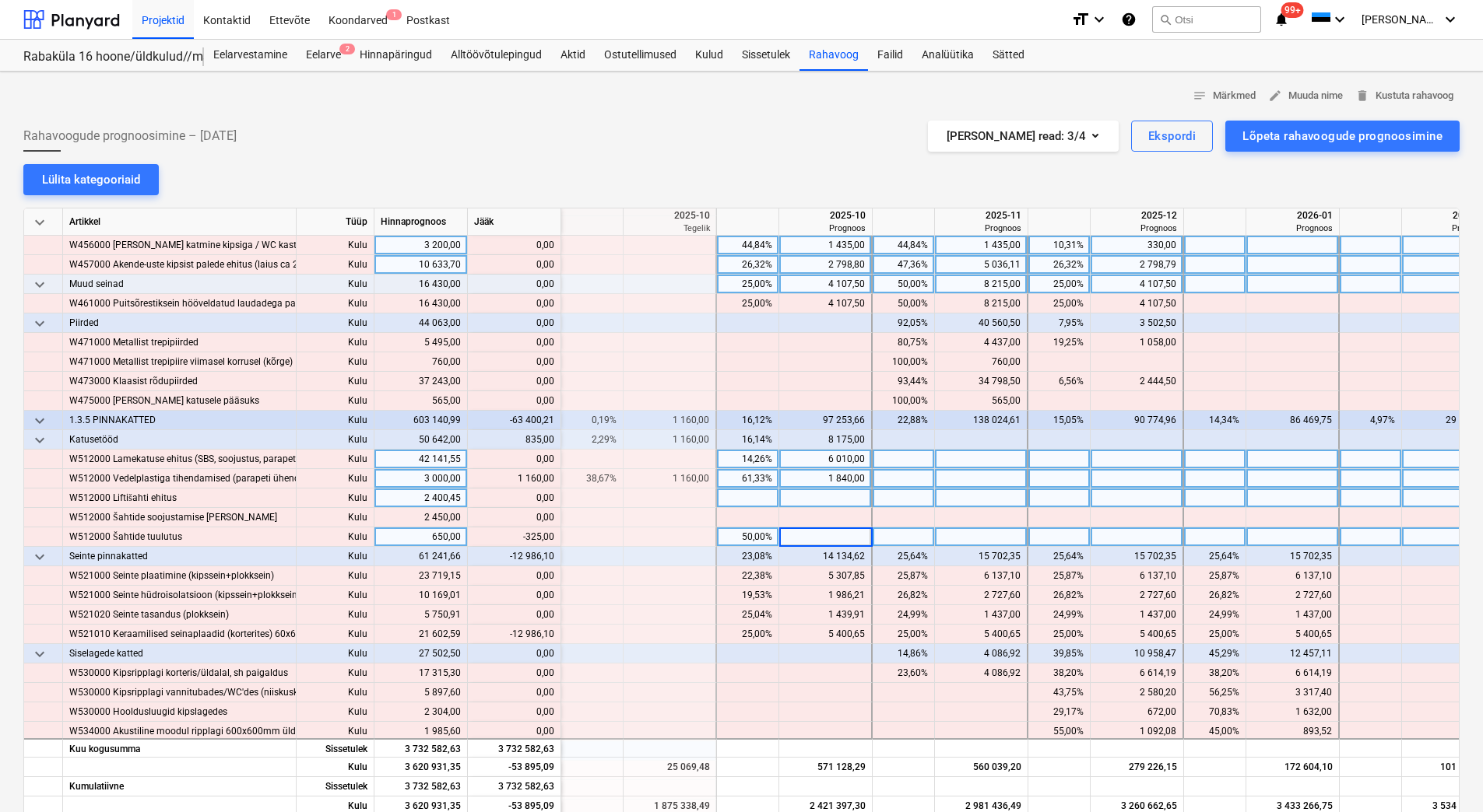
click at [802, 506] on div at bounding box center [826, 498] width 93 height 19
drag, startPoint x: 515, startPoint y: 475, endPoint x: 552, endPoint y: 477, distance: 37.1
click at [552, 477] on div "content_copy 1 160,00" at bounding box center [514, 478] width 80 height 19
click at [988, 478] on div at bounding box center [982, 478] width 93 height 19
type input "1 160,00"
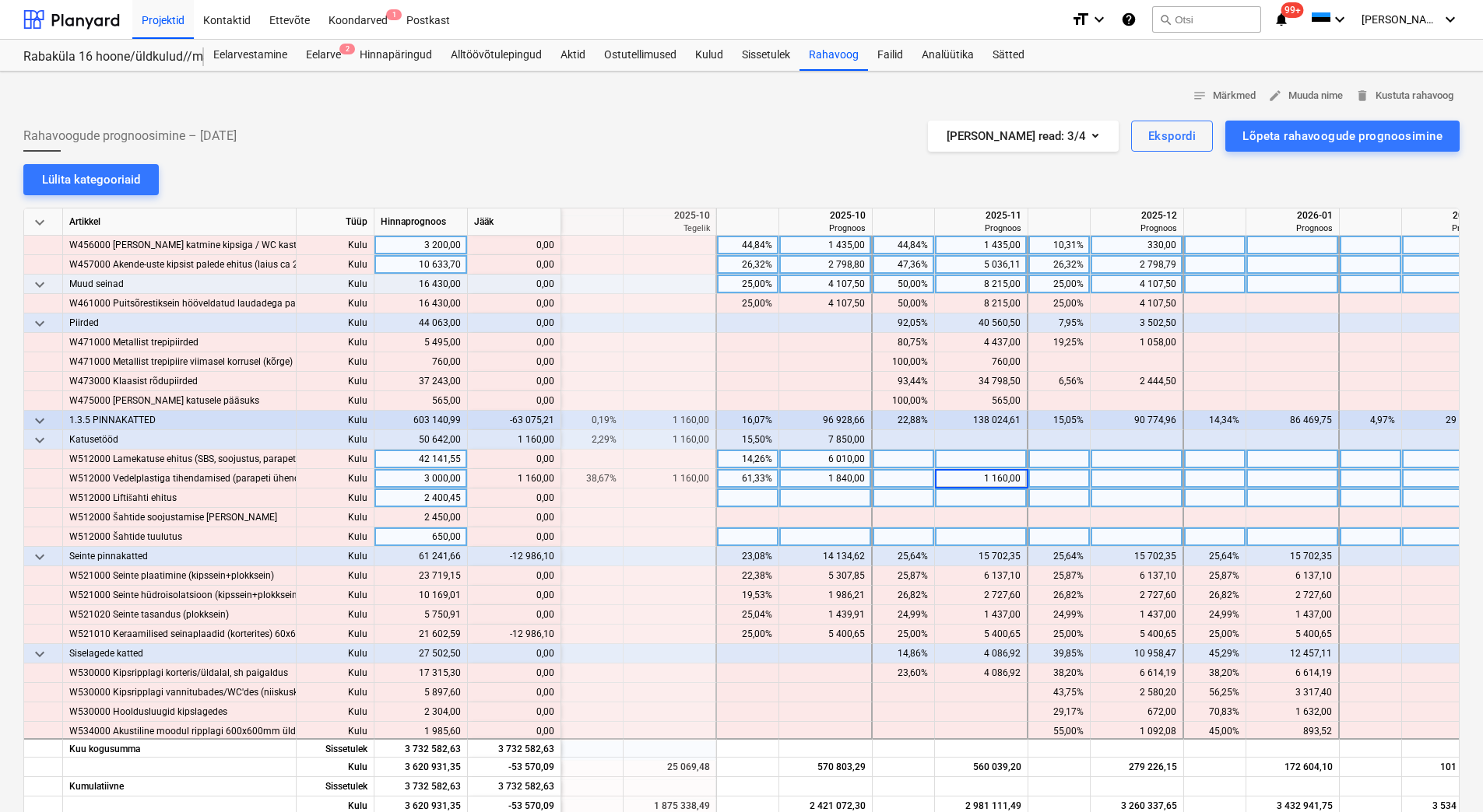
click at [988, 454] on div at bounding box center [982, 459] width 93 height 19
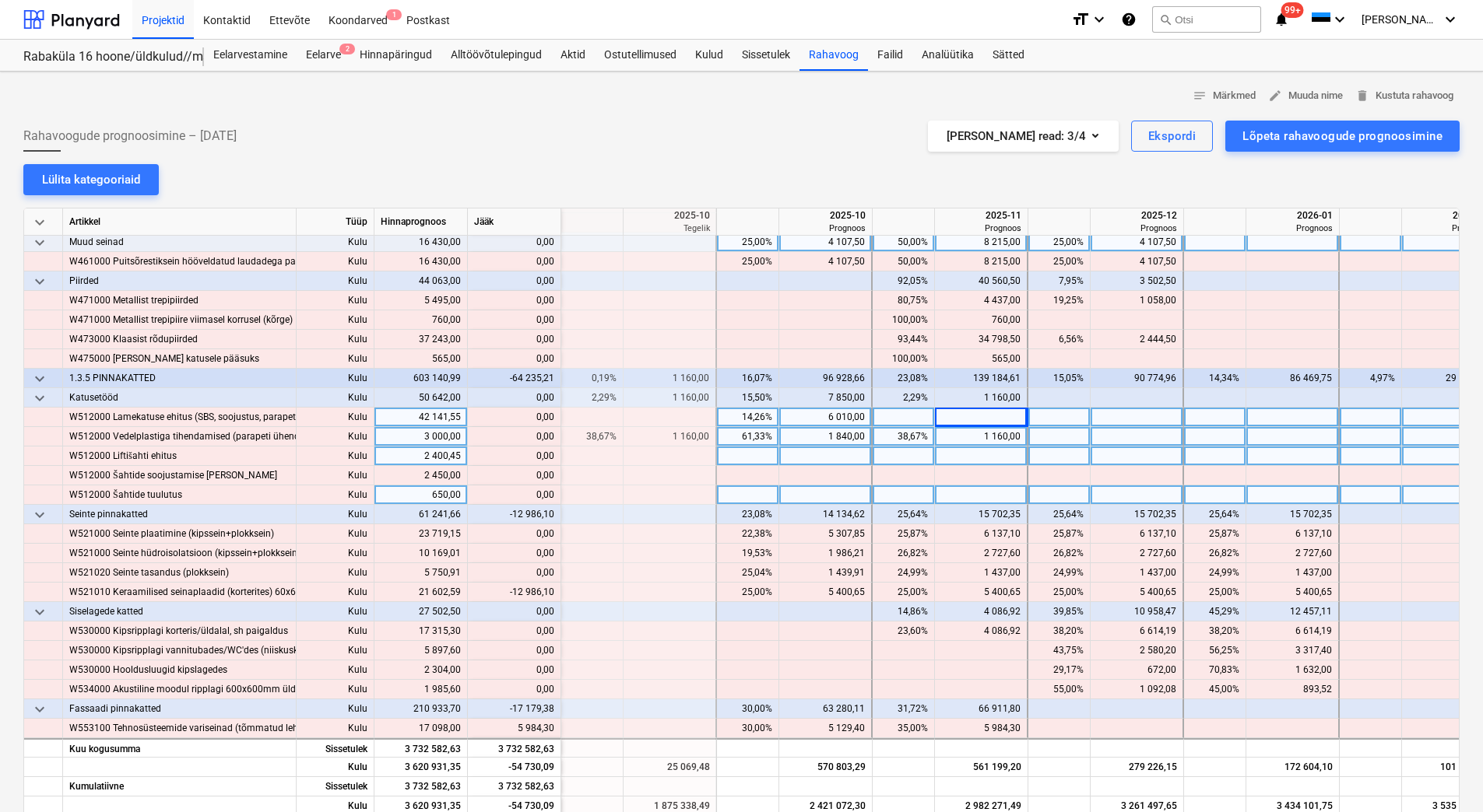
scroll to position [4281, 1868]
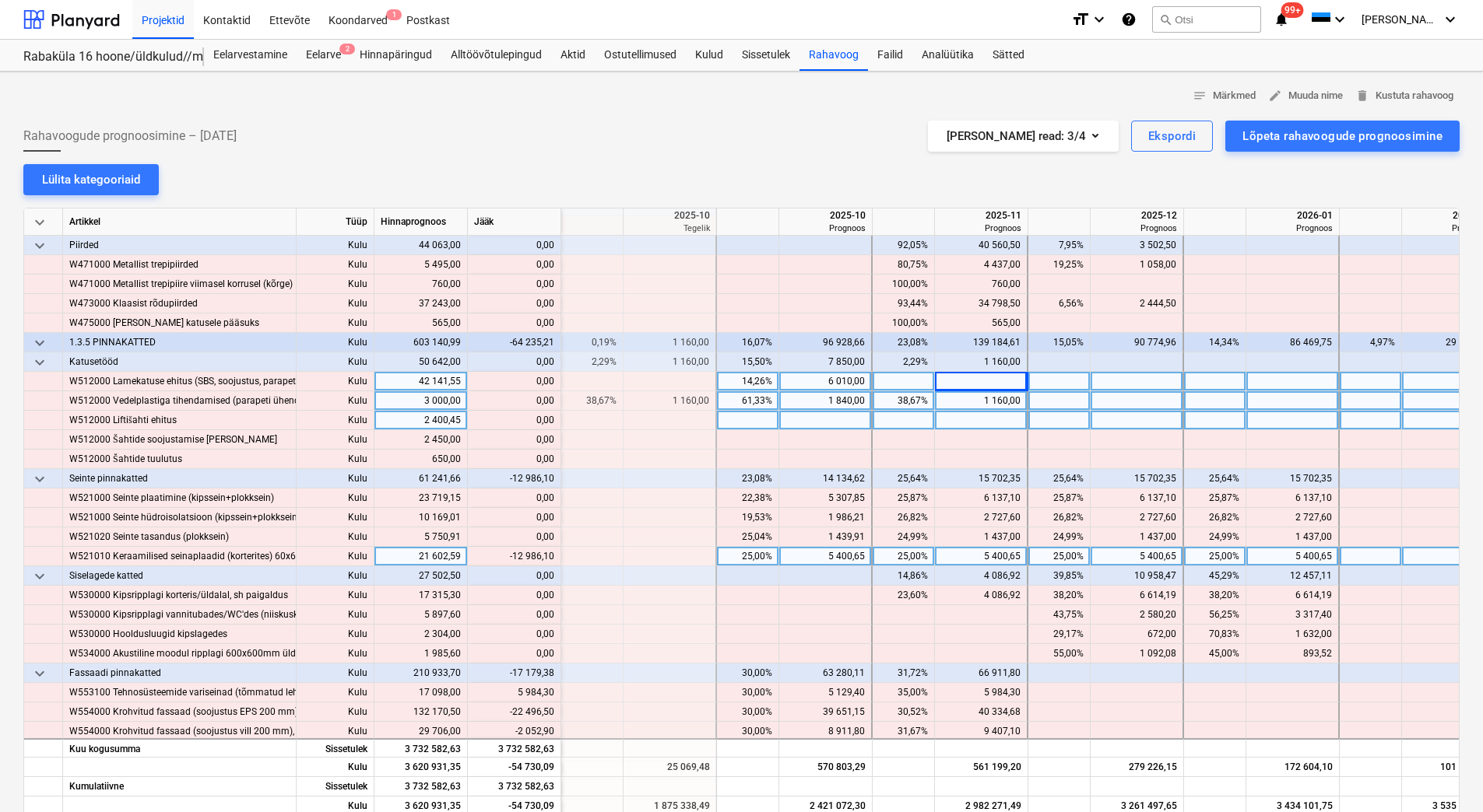
click at [808, 560] on div "5 400,65" at bounding box center [825, 556] width 79 height 19
click at [959, 560] on div "5 400,65" at bounding box center [980, 556] width 79 height 19
click at [1117, 560] on div "5 400,65" at bounding box center [1136, 556] width 79 height 19
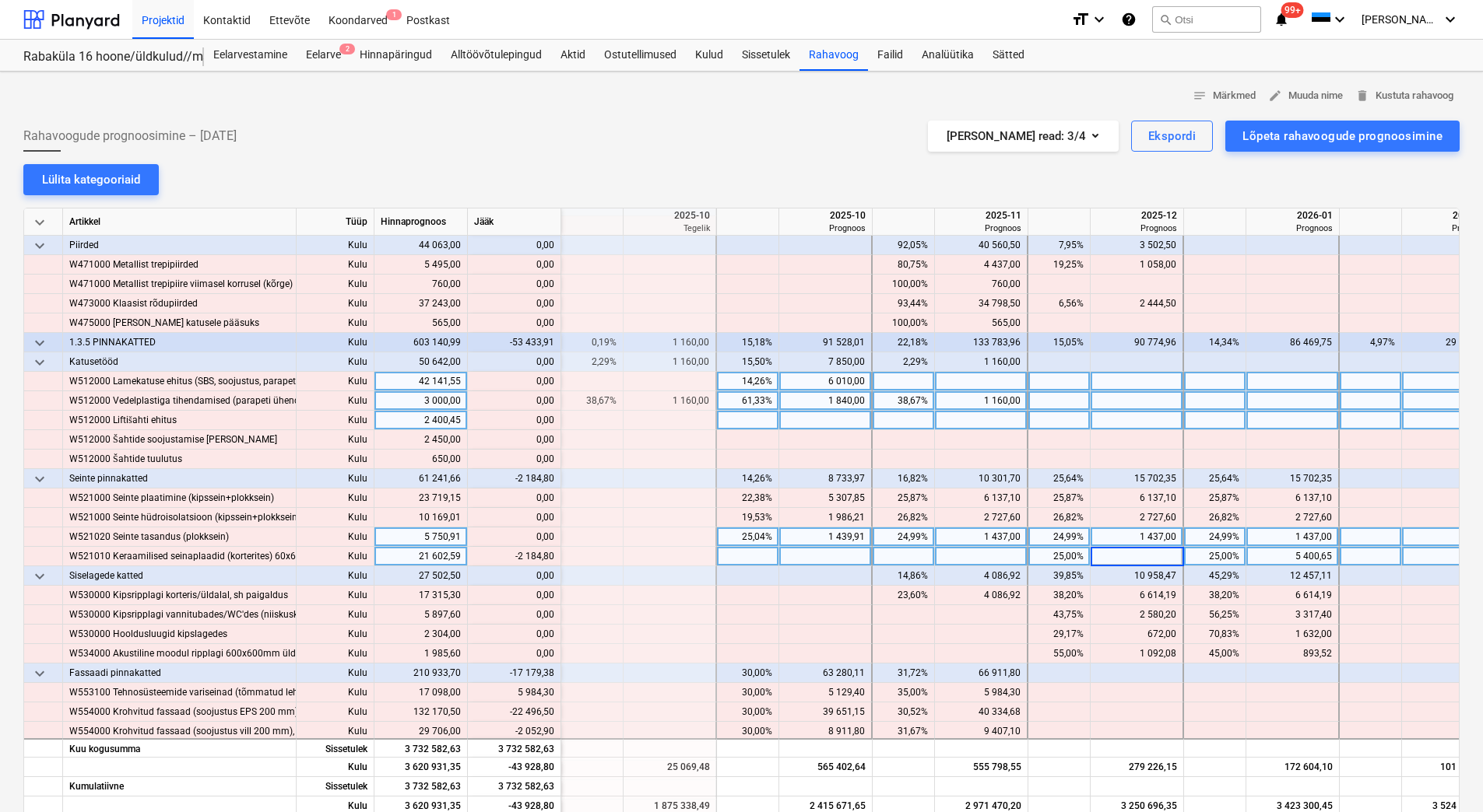
click at [1124, 542] on div "1 437,00" at bounding box center [1136, 537] width 79 height 19
drag, startPoint x: 518, startPoint y: 557, endPoint x: 552, endPoint y: 559, distance: 34.1
click at [552, 559] on div "content_copy 3 215,84" at bounding box center [514, 556] width 80 height 19
click at [1157, 560] on div at bounding box center [1137, 556] width 93 height 19
type input "3 215,84"
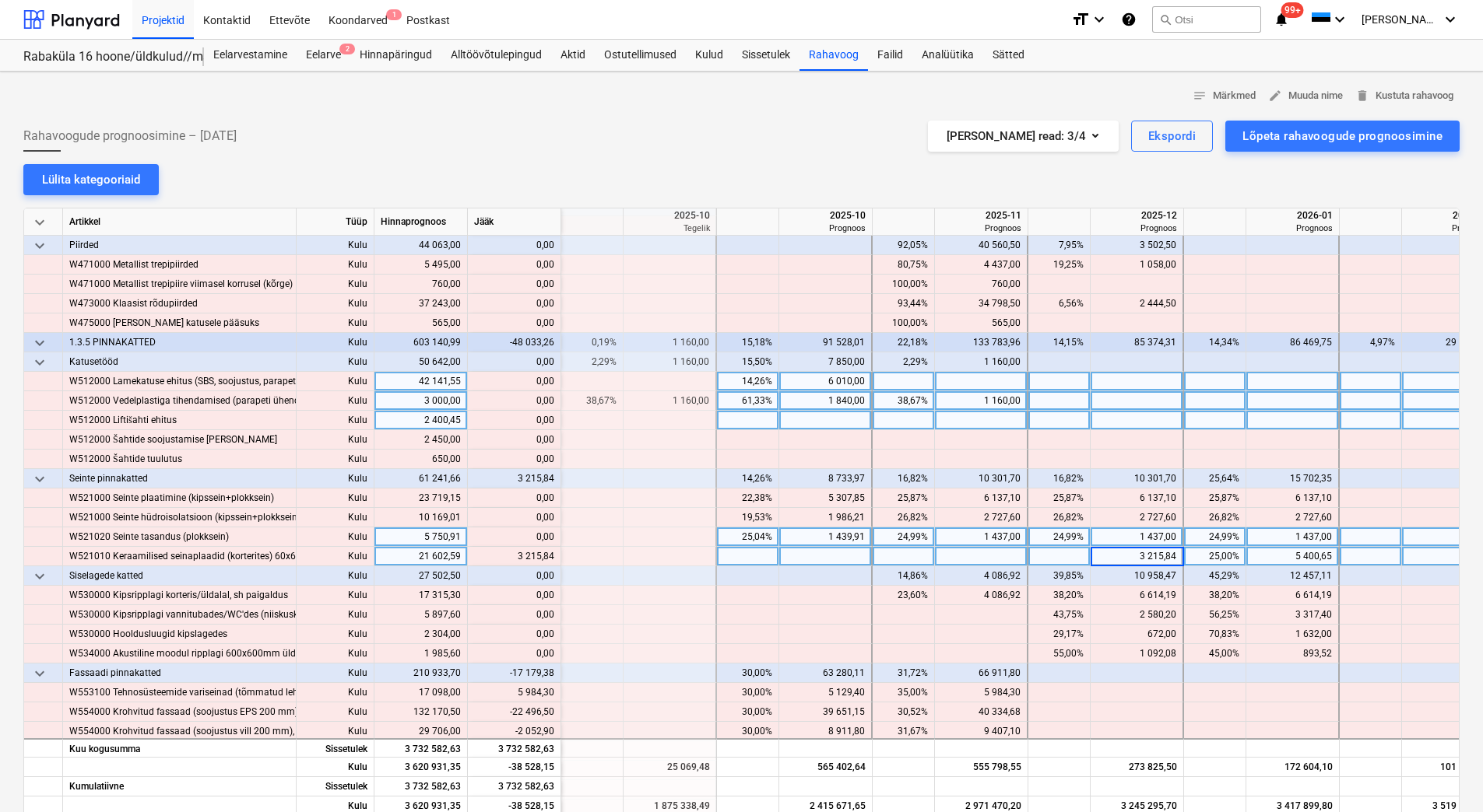
click at [1140, 530] on div "1 437,00" at bounding box center [1136, 537] width 79 height 19
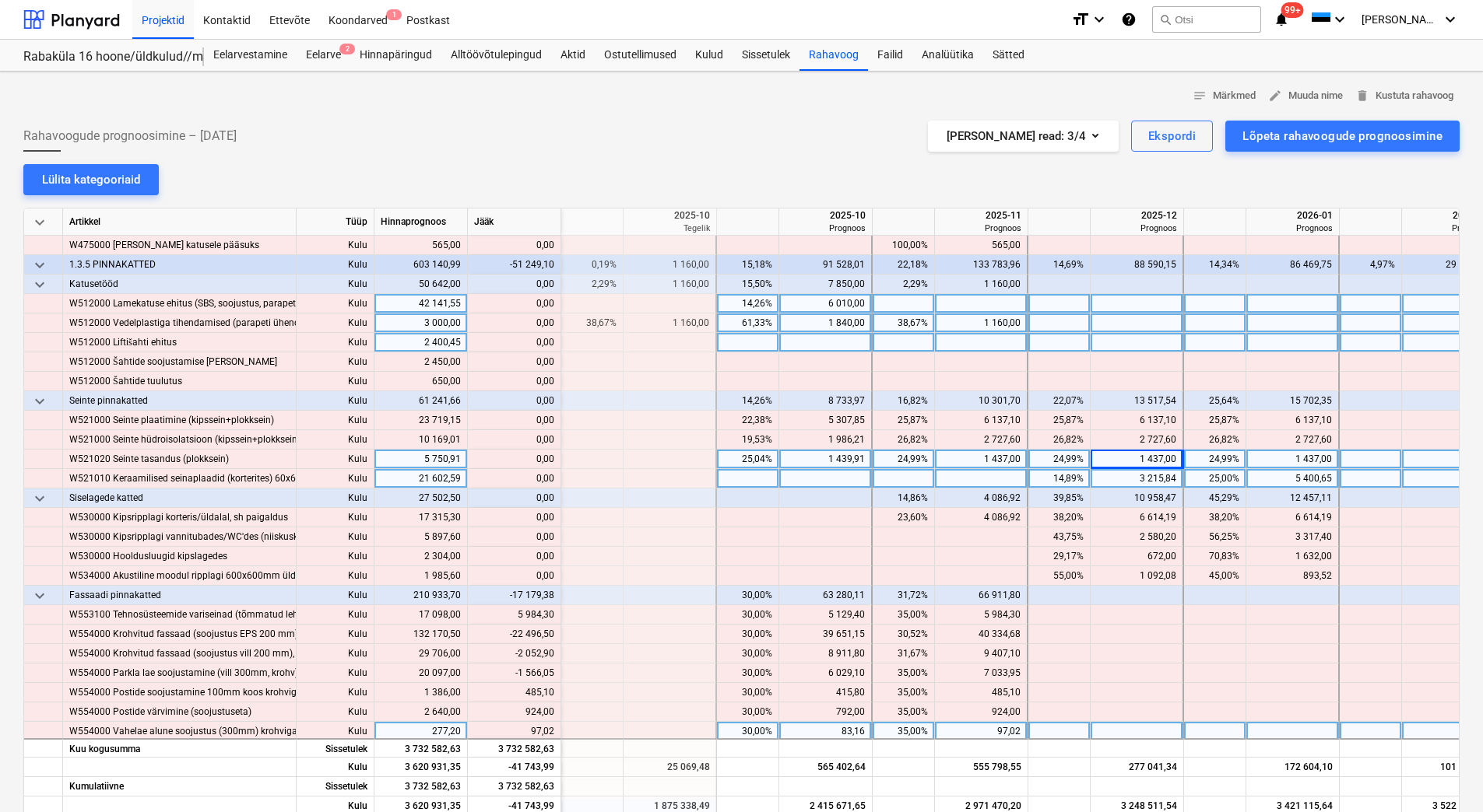
scroll to position [4514, 1868]
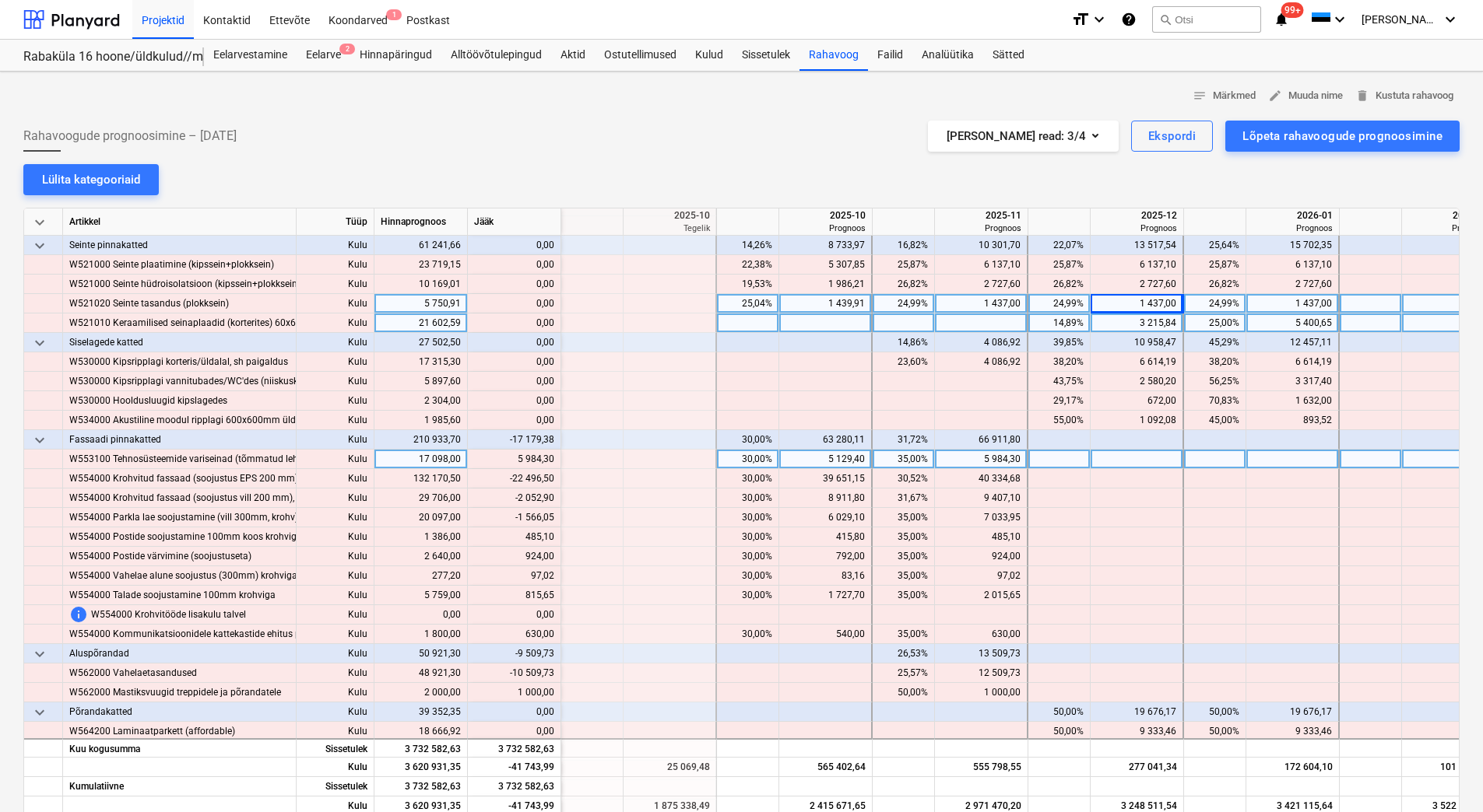
click at [823, 461] on div "5 129,40" at bounding box center [825, 459] width 79 height 19
click at [966, 452] on div "5 984,30" at bounding box center [980, 459] width 79 height 19
click at [967, 456] on div "5 984,30" at bounding box center [980, 459] width 79 height 19
click at [1073, 457] on div at bounding box center [1059, 459] width 62 height 19
drag, startPoint x: 520, startPoint y: 456, endPoint x: 546, endPoint y: 460, distance: 26.3
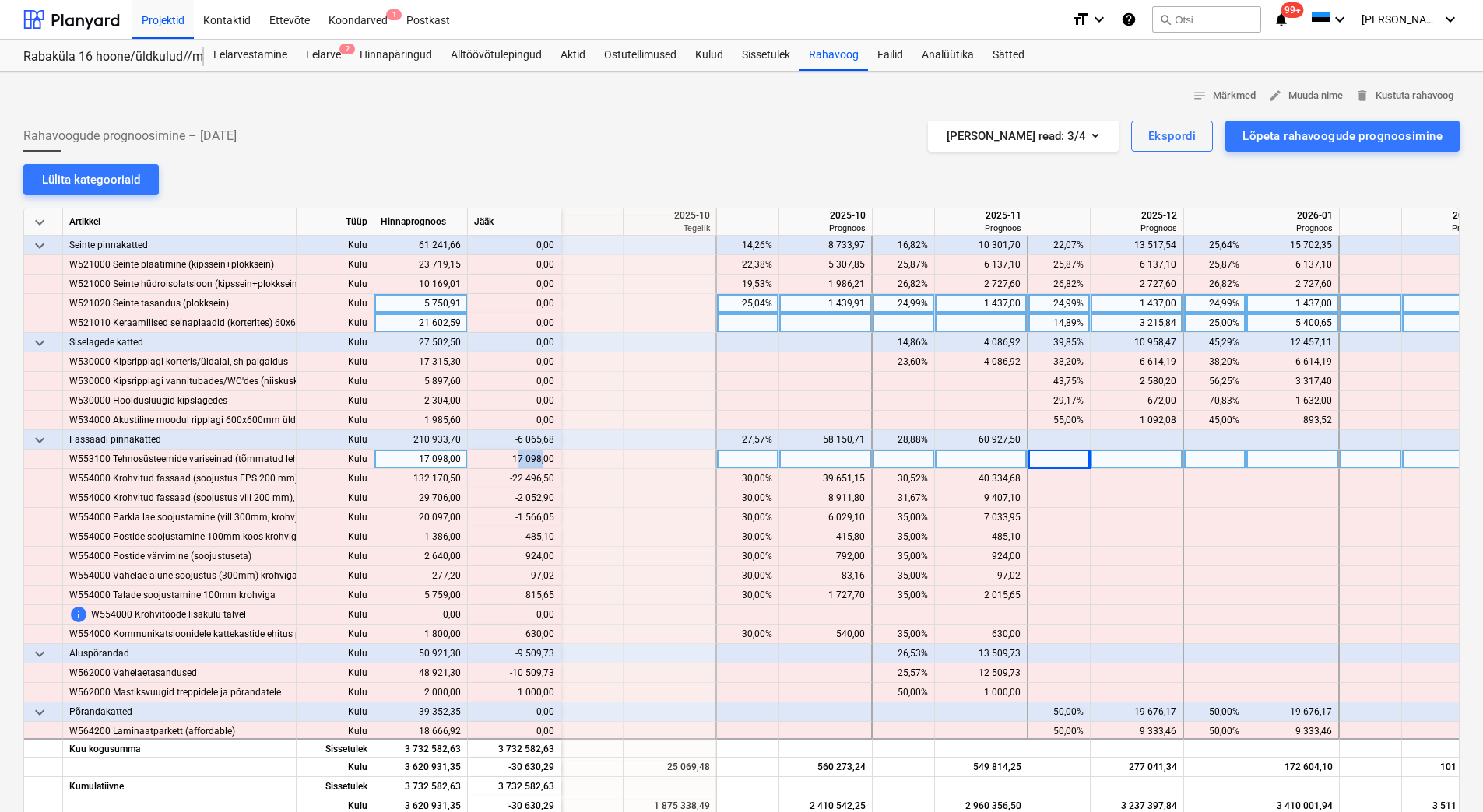
click at [546, 460] on div "content_copy 17 098,00" at bounding box center [514, 459] width 80 height 19
drag, startPoint x: 546, startPoint y: 460, endPoint x: 498, endPoint y: 457, distance: 48.1
click at [498, 457] on div "content_copy 17 098,00" at bounding box center [514, 459] width 80 height 19
drag, startPoint x: 505, startPoint y: 456, endPoint x: 551, endPoint y: 459, distance: 46.1
click at [551, 459] on div "content_copy 17 098,00" at bounding box center [514, 459] width 80 height 19
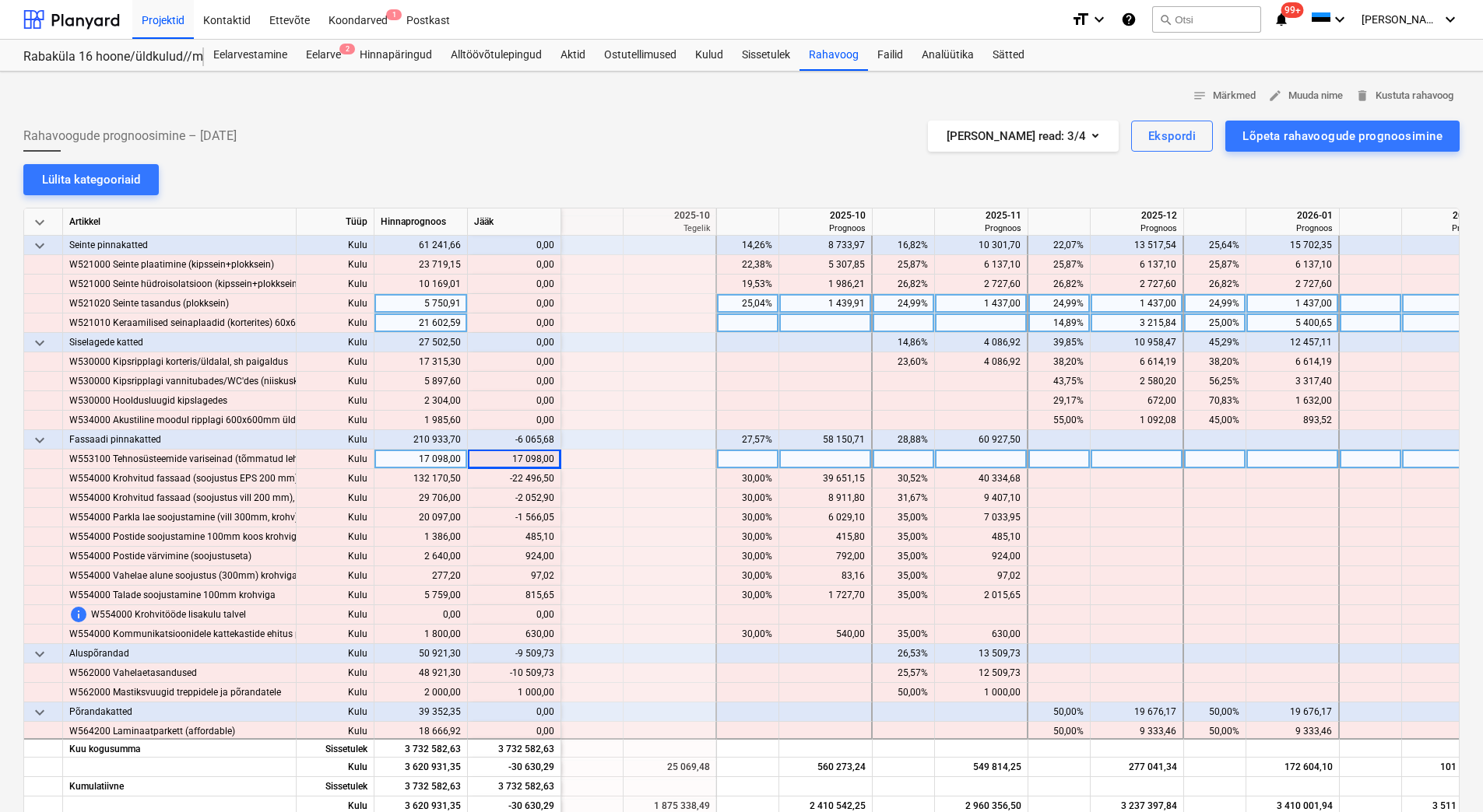
click at [1156, 461] on div at bounding box center [1137, 459] width 93 height 19
type input "17 098,00"
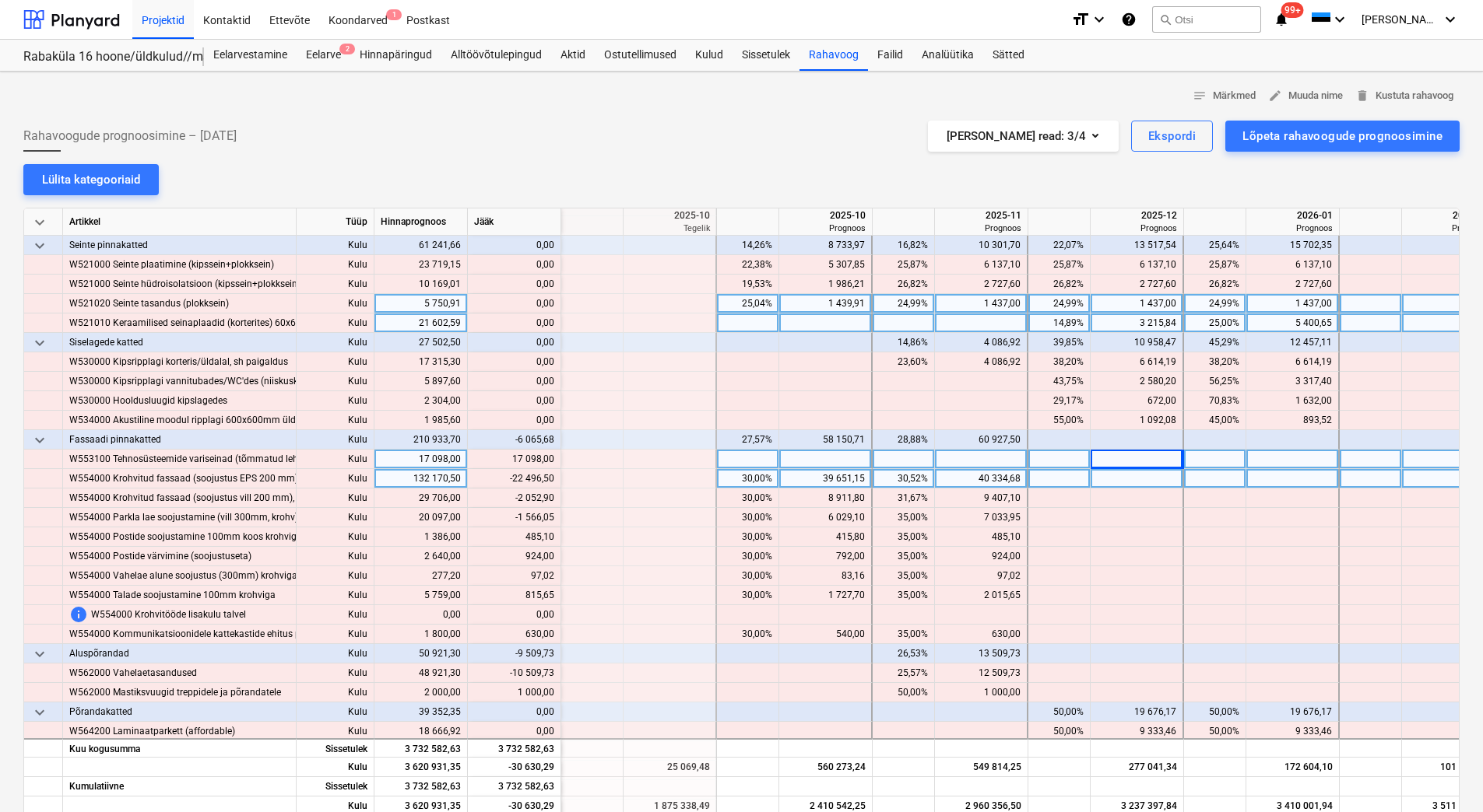
click at [1145, 475] on div at bounding box center [1137, 478] width 93 height 19
click at [957, 478] on div "40 334,68" at bounding box center [980, 478] width 79 height 19
click at [966, 460] on div at bounding box center [982, 459] width 93 height 19
drag, startPoint x: 513, startPoint y: 483, endPoint x: 552, endPoint y: 480, distance: 39.1
click at [552, 480] on div "content_copy 17 838,18" at bounding box center [514, 478] width 80 height 19
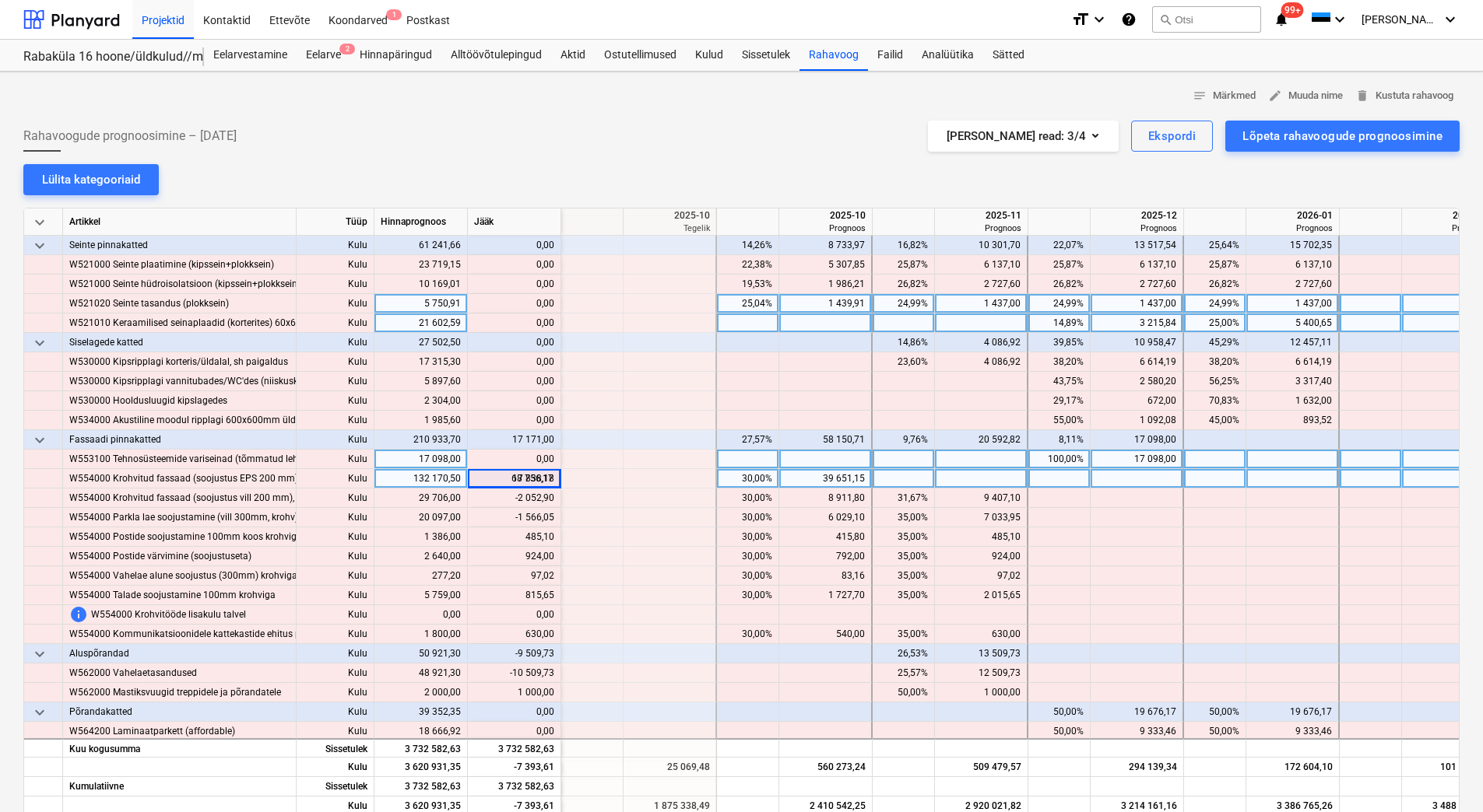
click at [993, 478] on div at bounding box center [982, 478] width 93 height 19
type input "17 838,18"
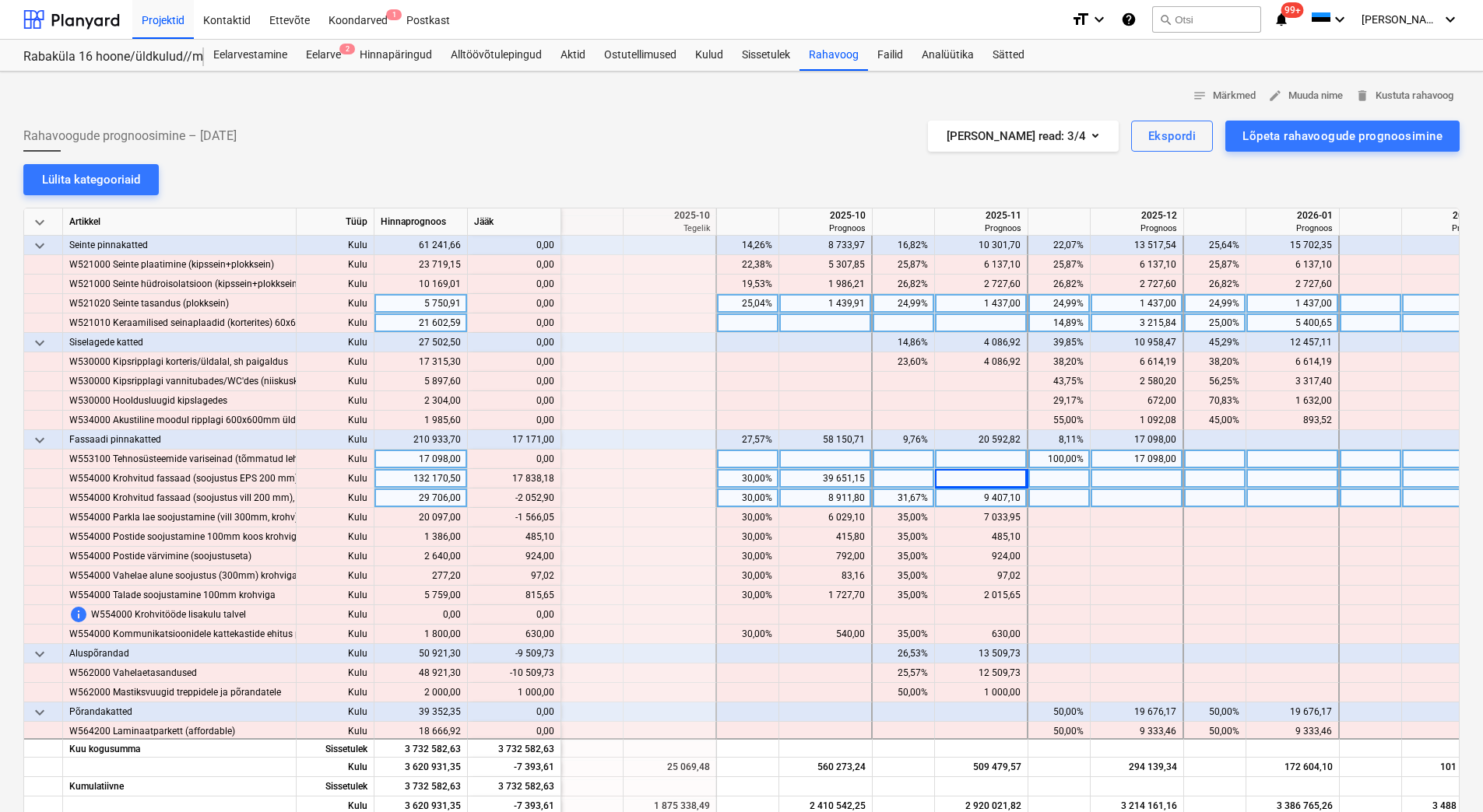
click at [975, 497] on div "9 407,10" at bounding box center [980, 498] width 79 height 19
click at [967, 499] on div "9 407,10" at bounding box center [980, 498] width 79 height 19
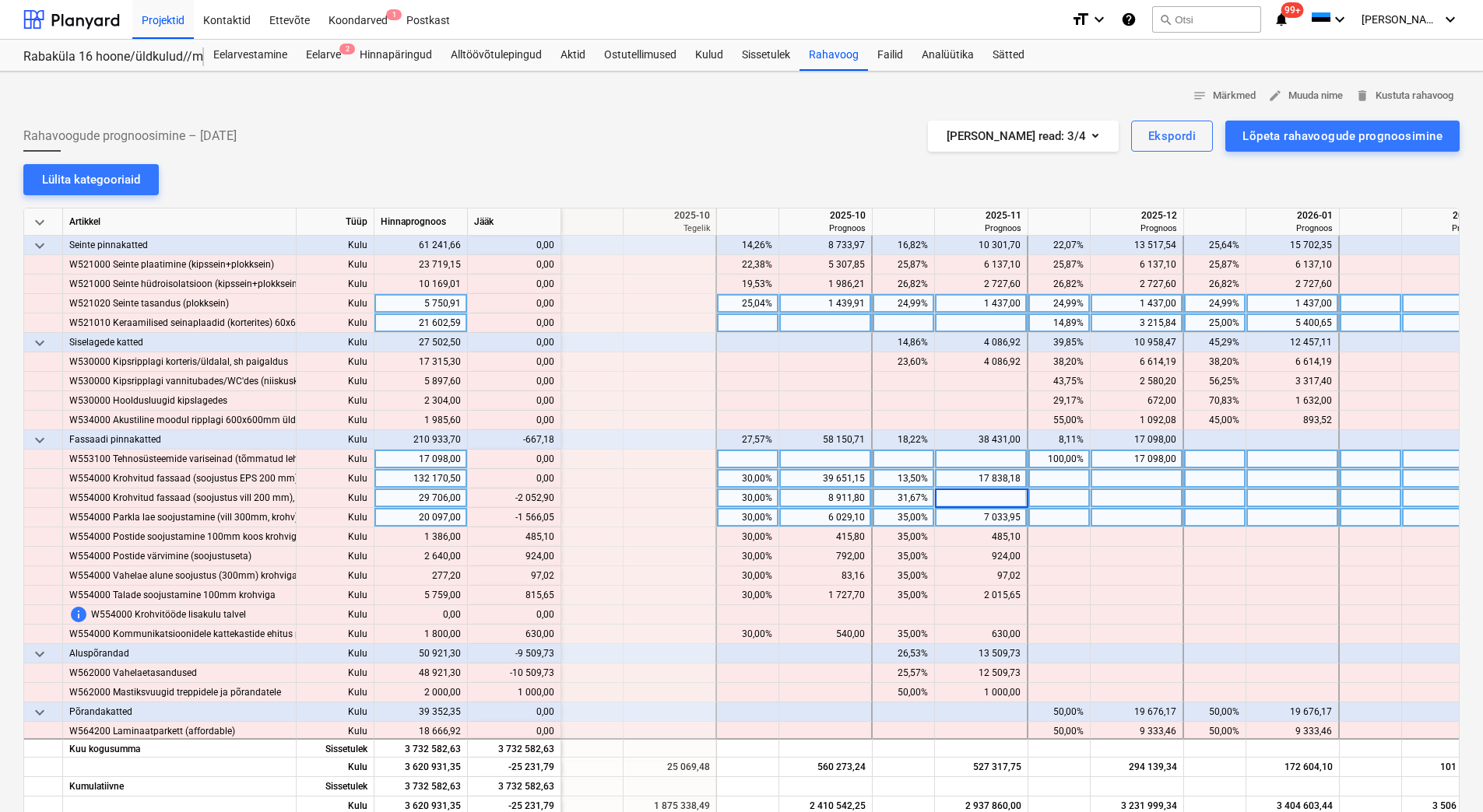
click at [967, 519] on div "7 033,95" at bounding box center [980, 518] width 79 height 19
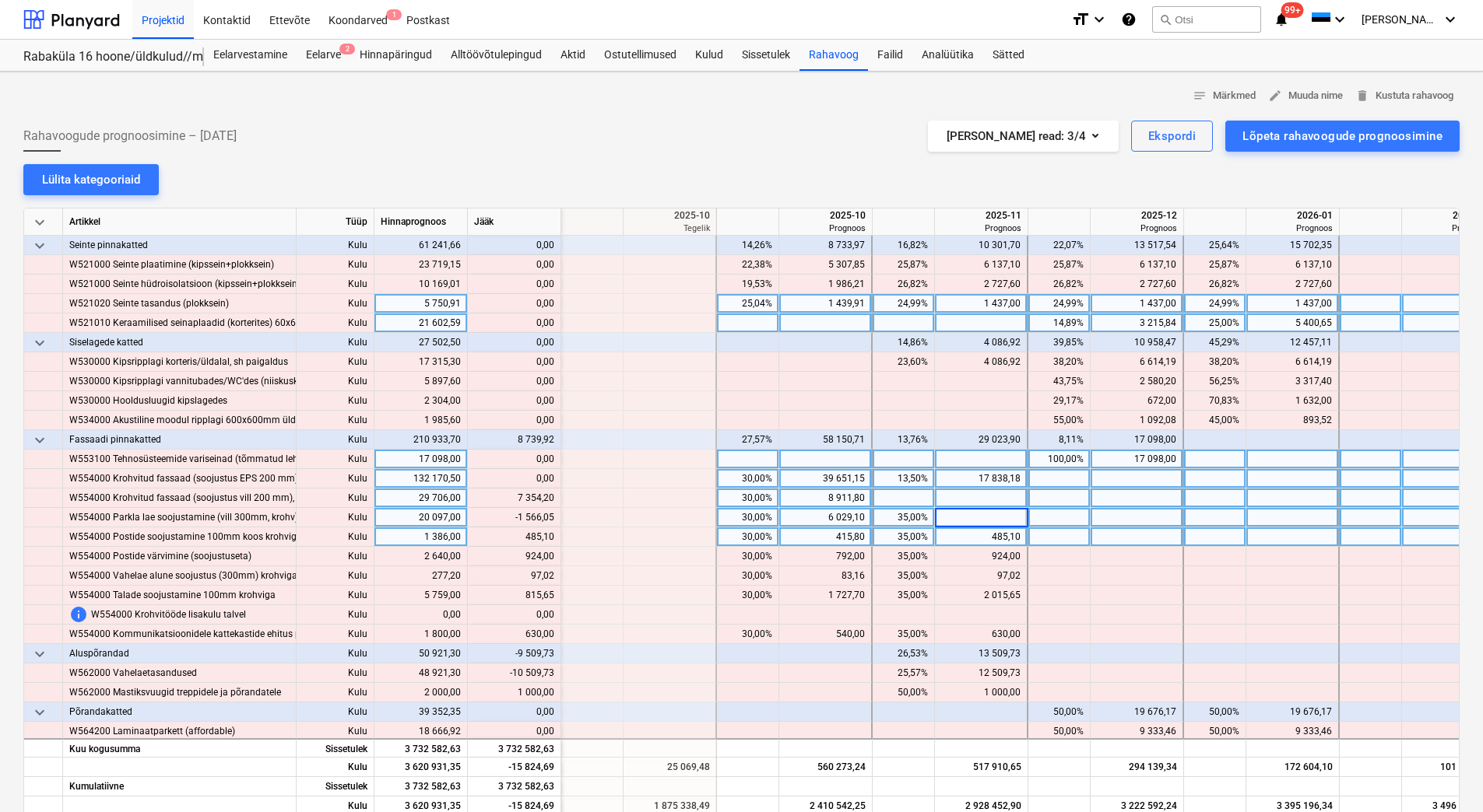
click at [965, 530] on div "485,10" at bounding box center [980, 537] width 79 height 19
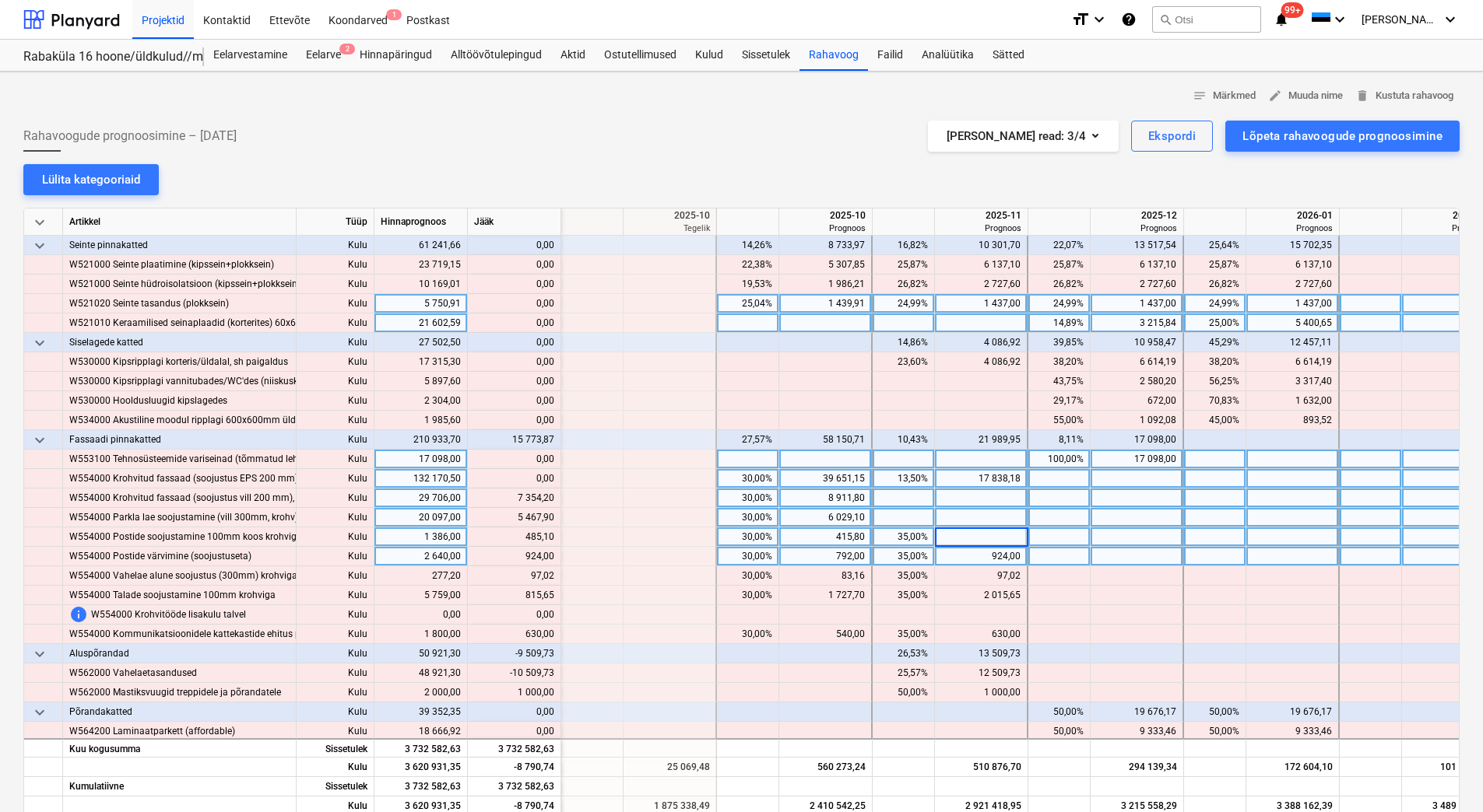
click at [960, 558] on div "924,00" at bounding box center [980, 556] width 79 height 19
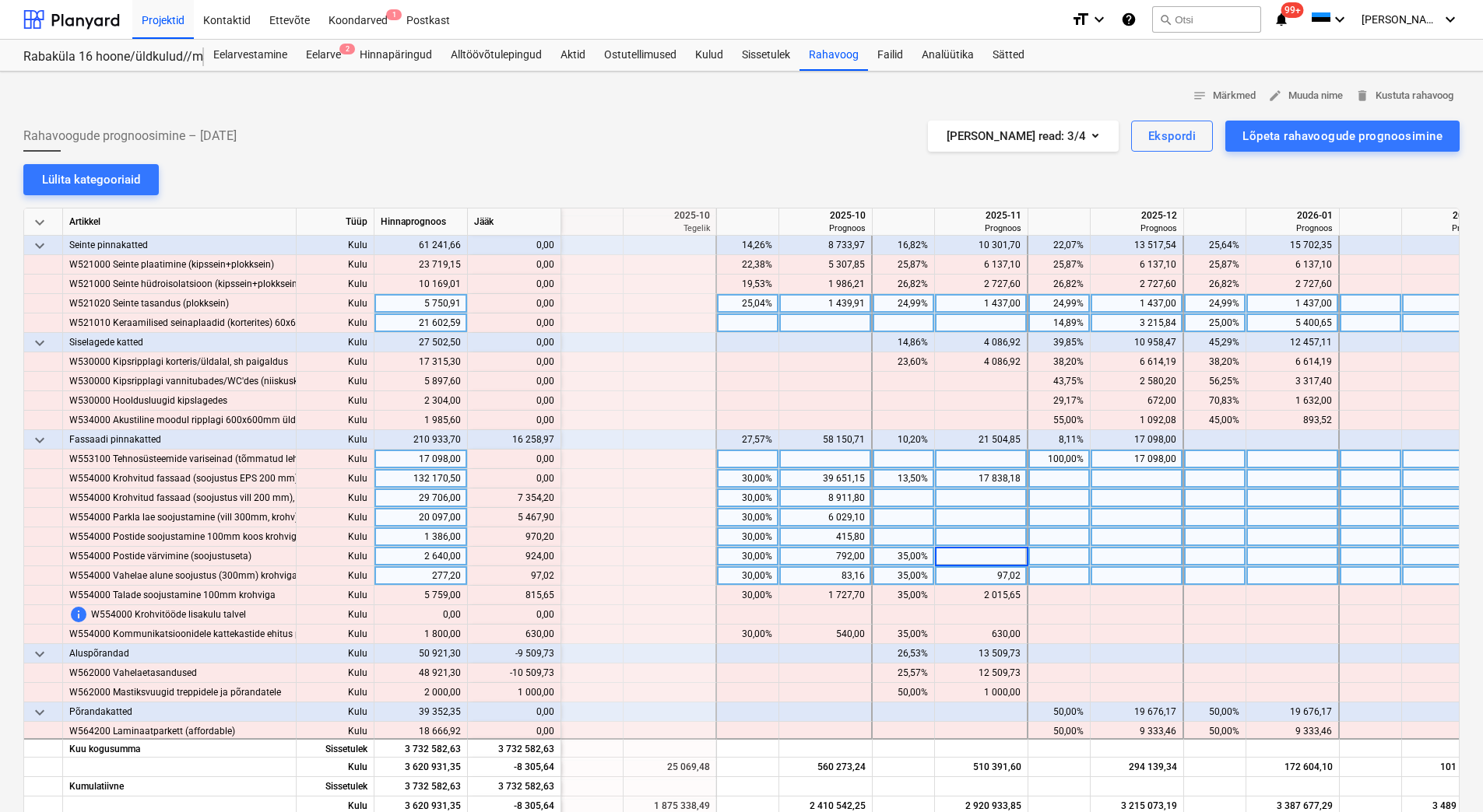
click at [961, 574] on div "97,02" at bounding box center [980, 576] width 79 height 19
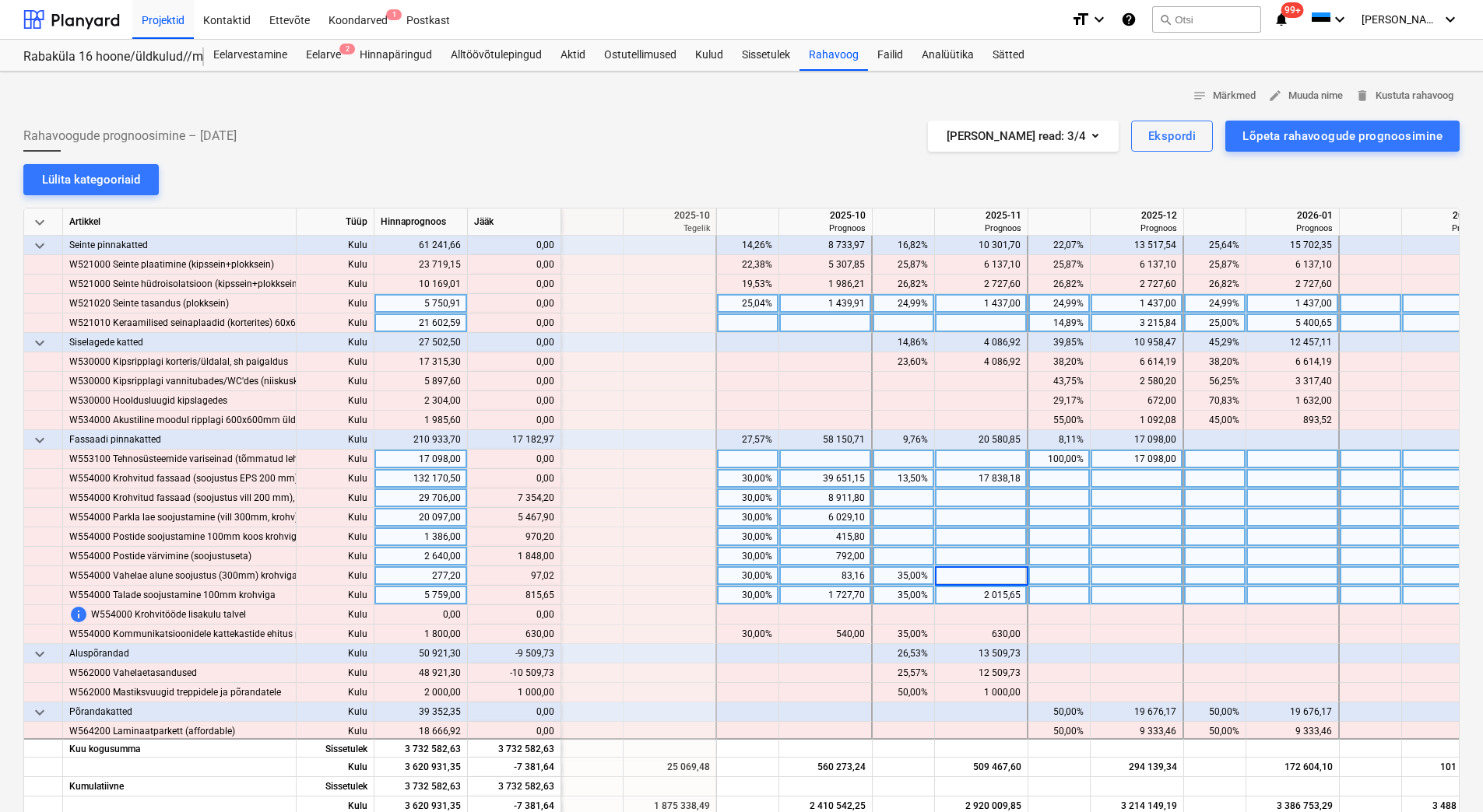
click at [959, 604] on div "2 015,65" at bounding box center [980, 595] width 79 height 19
click at [959, 594] on div "2 015,65" at bounding box center [980, 595] width 79 height 19
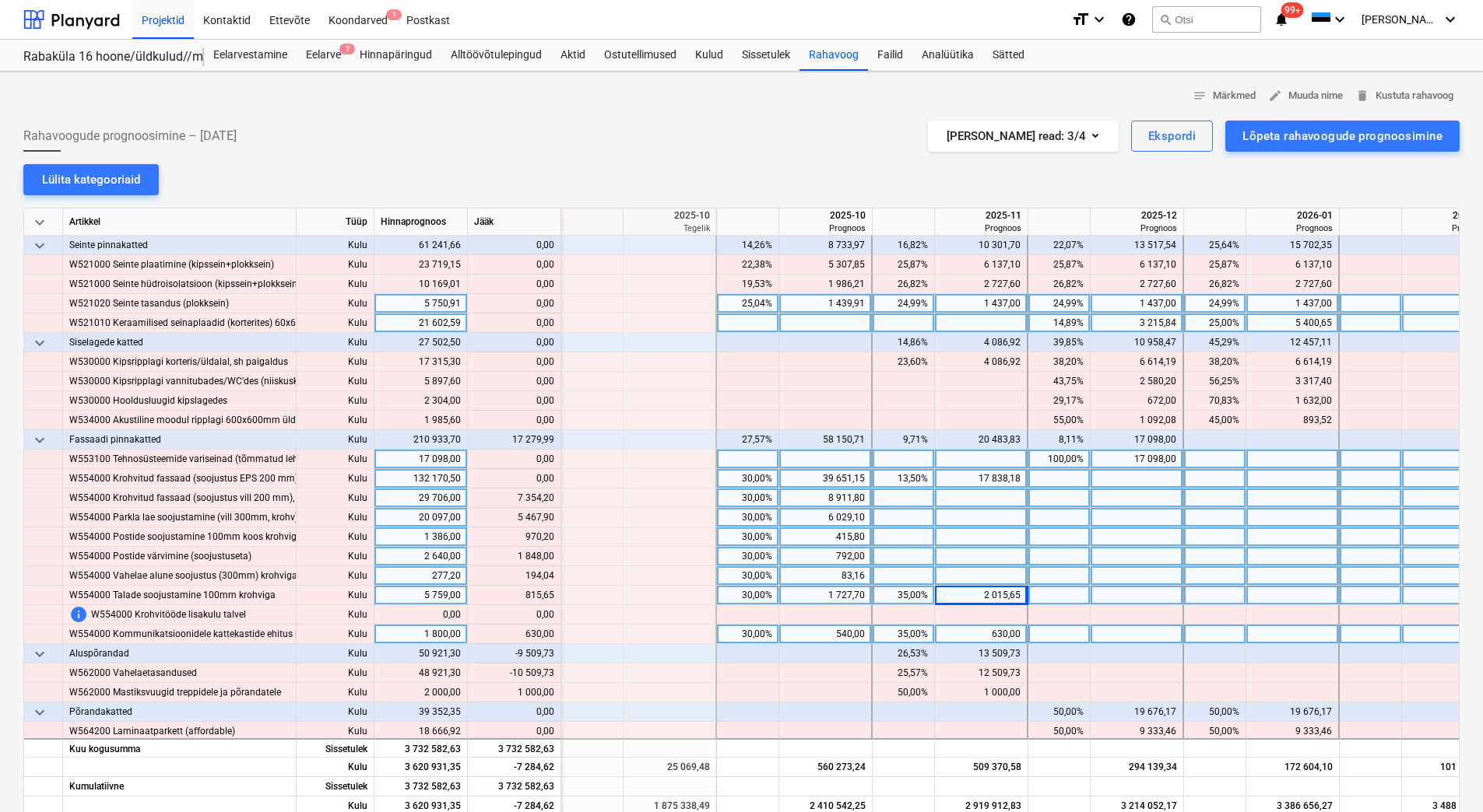
click at [958, 632] on div "630,00" at bounding box center [980, 634] width 79 height 19
click at [958, 632] on input "630" at bounding box center [981, 634] width 92 height 18
click at [963, 566] on div at bounding box center [982, 556] width 93 height 19
click at [969, 599] on div "2 015,65" at bounding box center [980, 595] width 79 height 19
click at [976, 637] on div "630,00" at bounding box center [980, 634] width 79 height 19
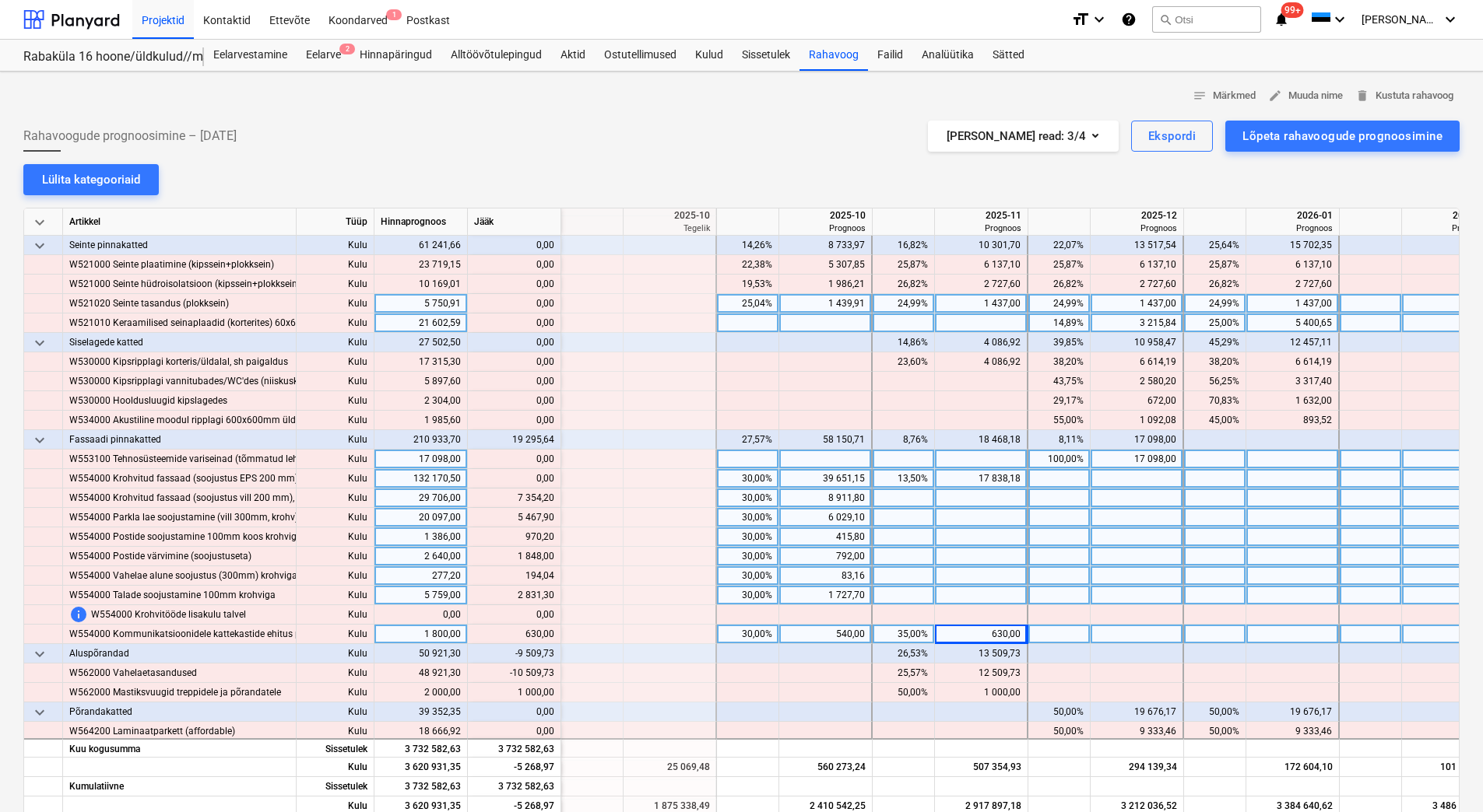
click at [976, 633] on div "630,00" at bounding box center [980, 634] width 79 height 19
click at [967, 563] on div at bounding box center [982, 556] width 93 height 19
drag, startPoint x: 513, startPoint y: 497, endPoint x: 552, endPoint y: 499, distance: 39.1
click at [552, 499] on div "content_copy 7 354,20" at bounding box center [514, 498] width 80 height 19
click at [956, 502] on div at bounding box center [982, 498] width 93 height 19
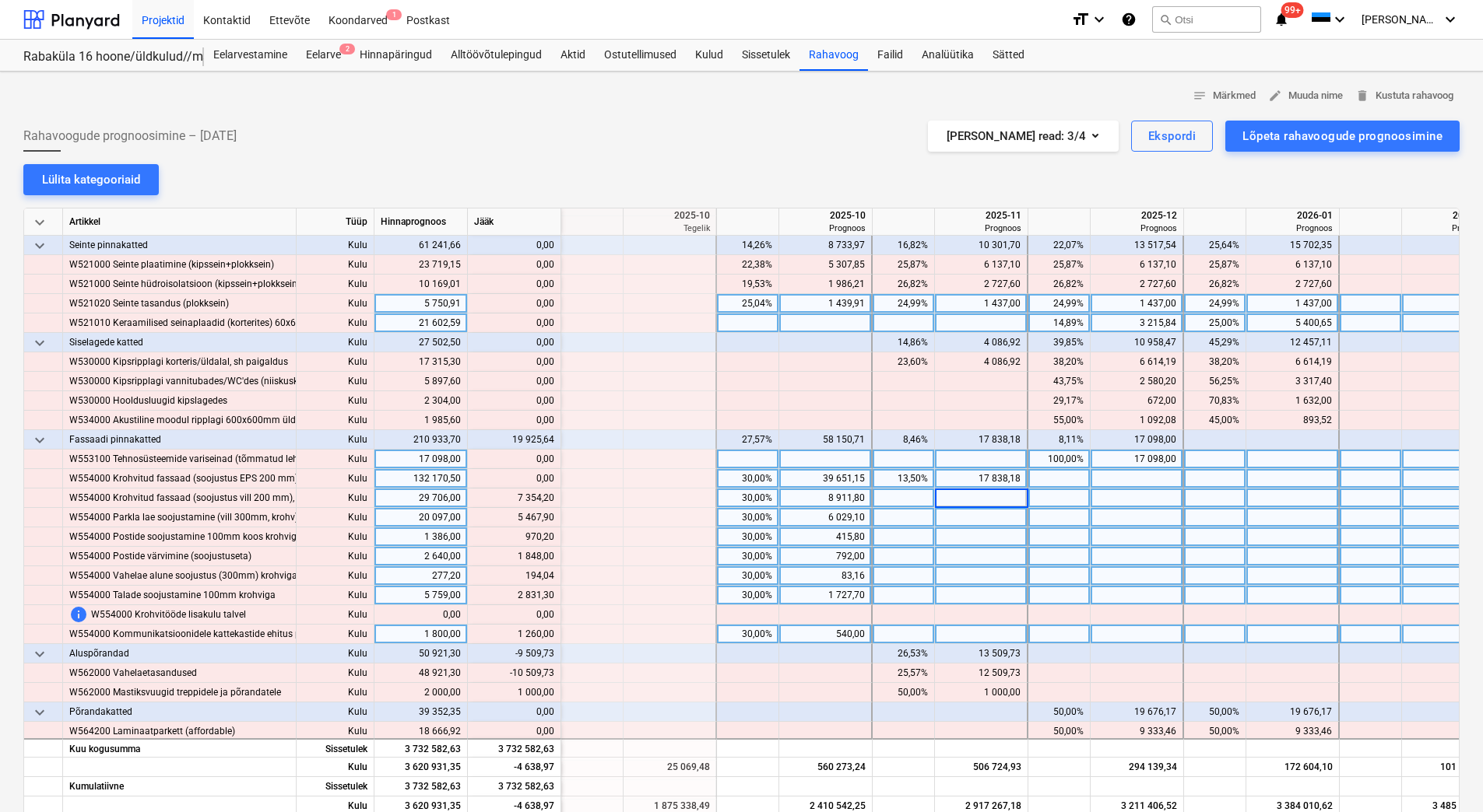
type input "7 354,20"
click at [953, 519] on div at bounding box center [982, 518] width 93 height 19
drag, startPoint x: 514, startPoint y: 519, endPoint x: 551, endPoint y: 519, distance: 37.0
click at [551, 519] on div "content_copy 5 467,90" at bounding box center [514, 518] width 80 height 19
click at [966, 519] on div at bounding box center [982, 518] width 93 height 19
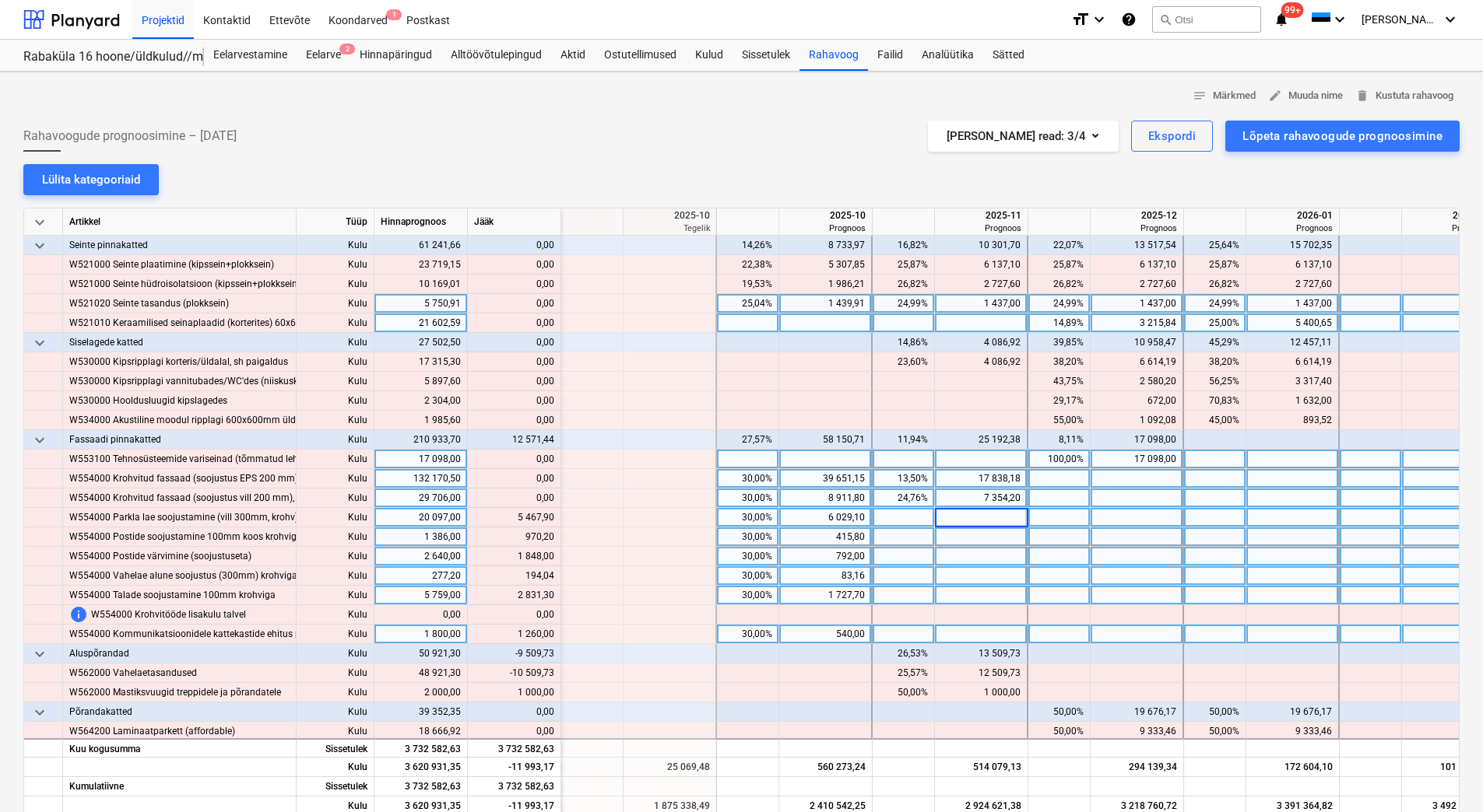
type input "5 467,90"
click at [963, 540] on div at bounding box center [982, 537] width 93 height 19
drag, startPoint x: 518, startPoint y: 535, endPoint x: 550, endPoint y: 538, distance: 32.1
click at [550, 538] on div "content_copy 970,20" at bounding box center [514, 537] width 80 height 19
click at [1003, 535] on div at bounding box center [982, 537] width 93 height 19
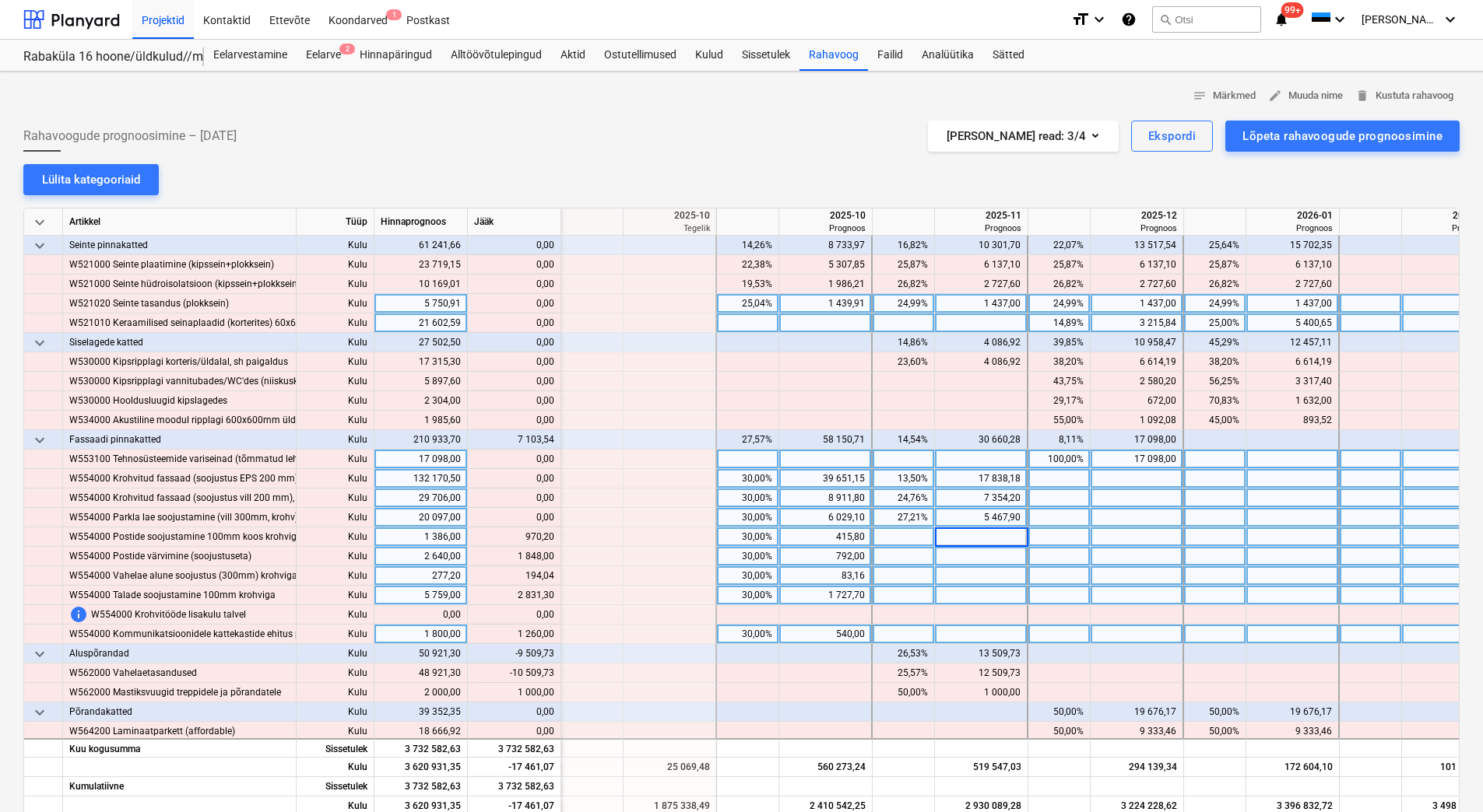
type input "970,2"
click at [991, 557] on div at bounding box center [982, 556] width 93 height 19
click at [547, 561] on div "content_copy 1 848,00" at bounding box center [514, 556] width 80 height 19
click at [982, 552] on div at bounding box center [982, 556] width 93 height 19
type input "1 848,0"
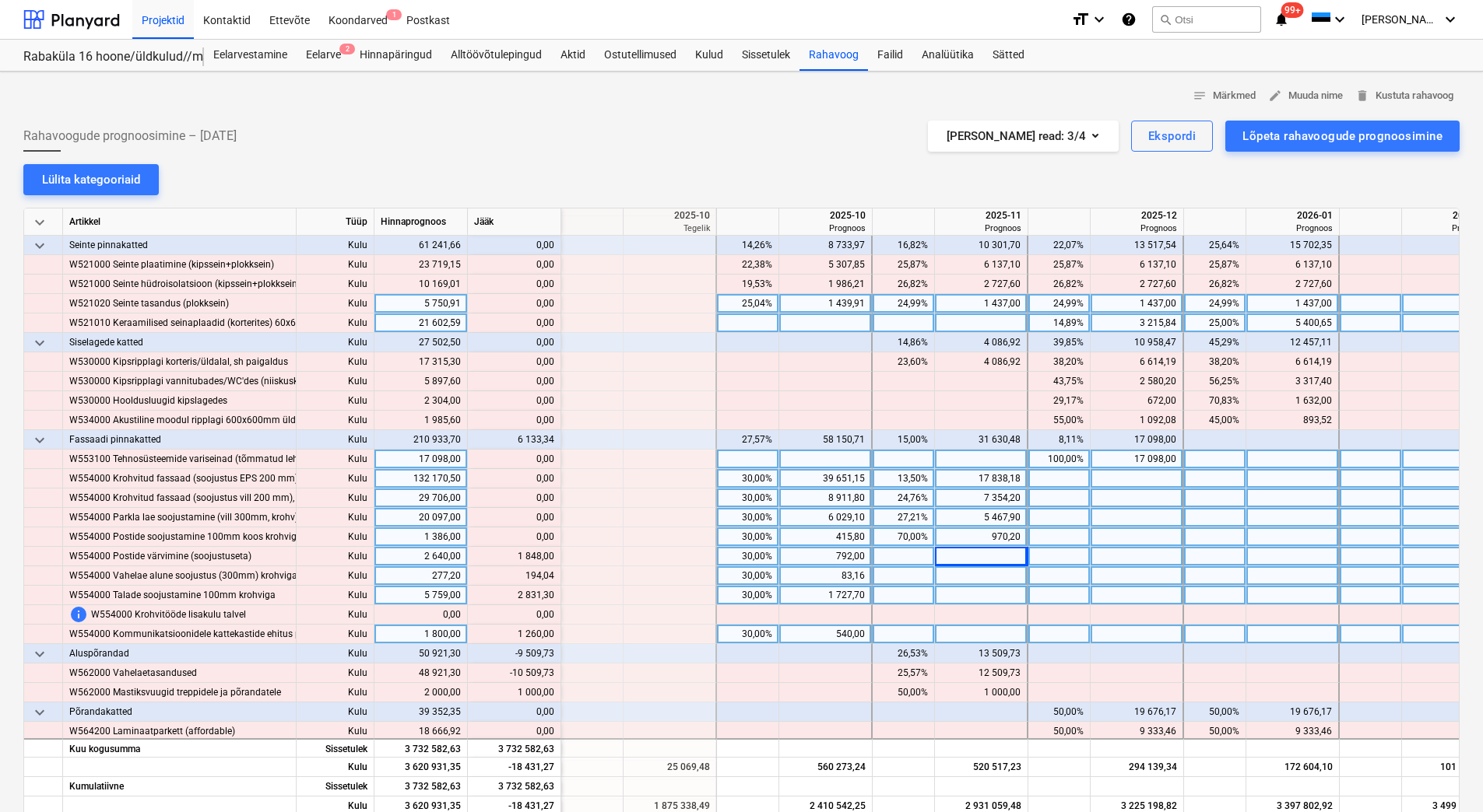
click at [967, 573] on div at bounding box center [982, 576] width 93 height 19
drag, startPoint x: 523, startPoint y: 578, endPoint x: 552, endPoint y: 578, distance: 29.0
click at [961, 572] on input at bounding box center [981, 576] width 92 height 18
type input "1 848,0"
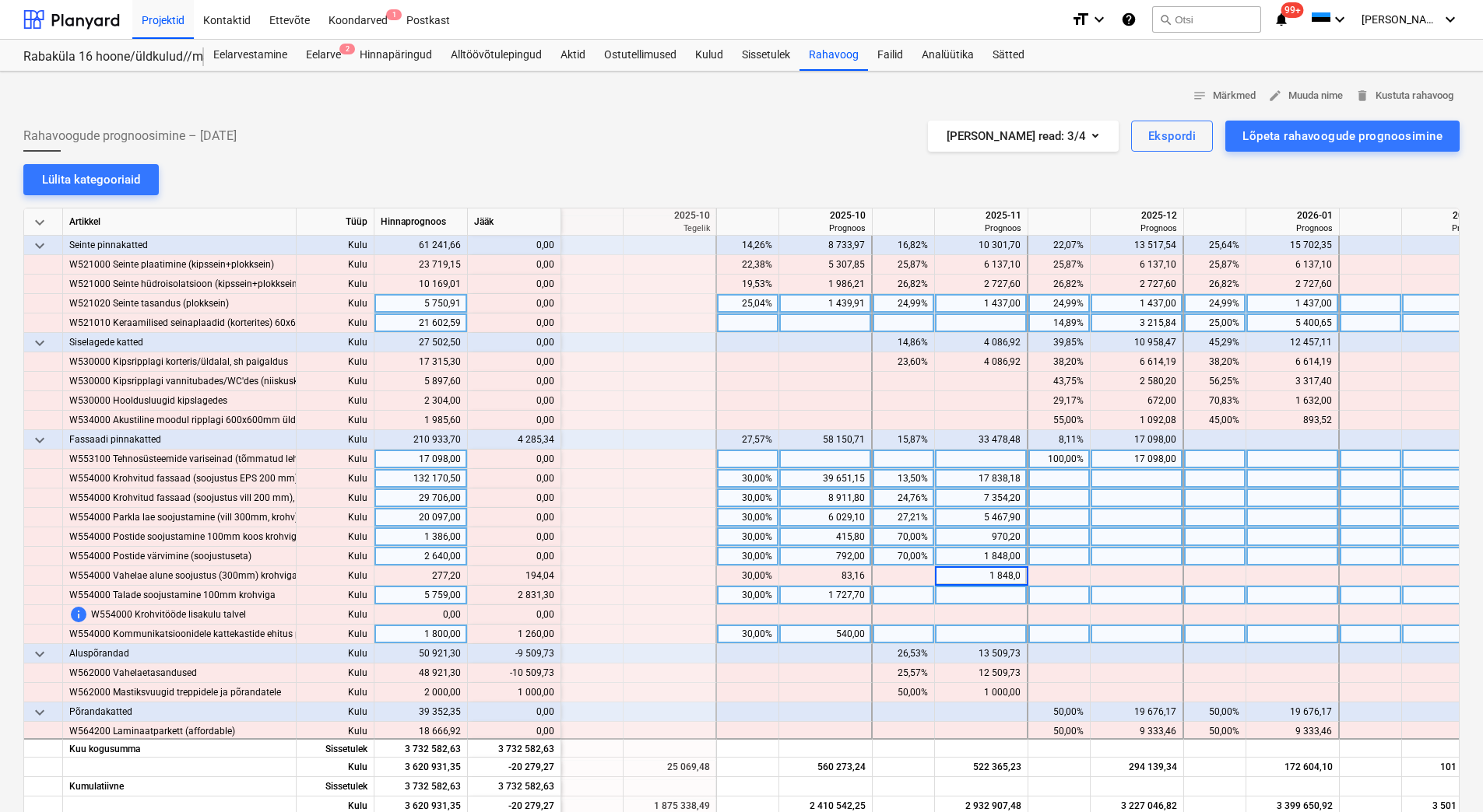
click at [958, 593] on div at bounding box center [982, 595] width 93 height 19
click at [552, 594] on div "content_copy 2 831,30" at bounding box center [514, 595] width 80 height 19
click at [988, 592] on div at bounding box center [982, 595] width 93 height 19
type input "2 831,30"
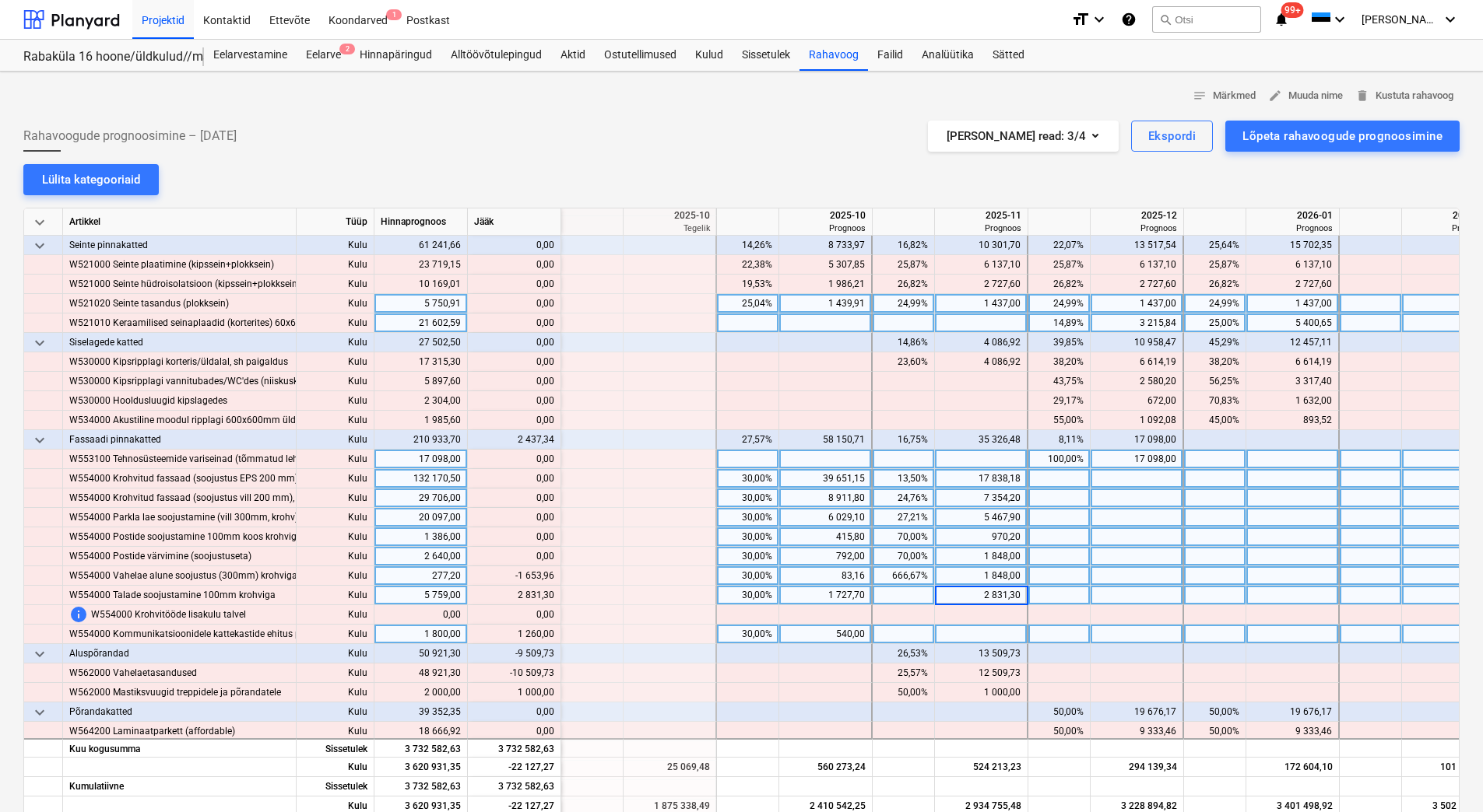
click at [985, 580] on div "1 848,00" at bounding box center [980, 576] width 79 height 19
click at [983, 580] on div "1 848,00" at bounding box center [980, 576] width 79 height 19
click at [973, 559] on div "1 848,00" at bounding box center [980, 556] width 79 height 19
click at [978, 578] on div "1 848,00" at bounding box center [980, 576] width 79 height 19
click at [973, 545] on div "970,20" at bounding box center [980, 537] width 79 height 19
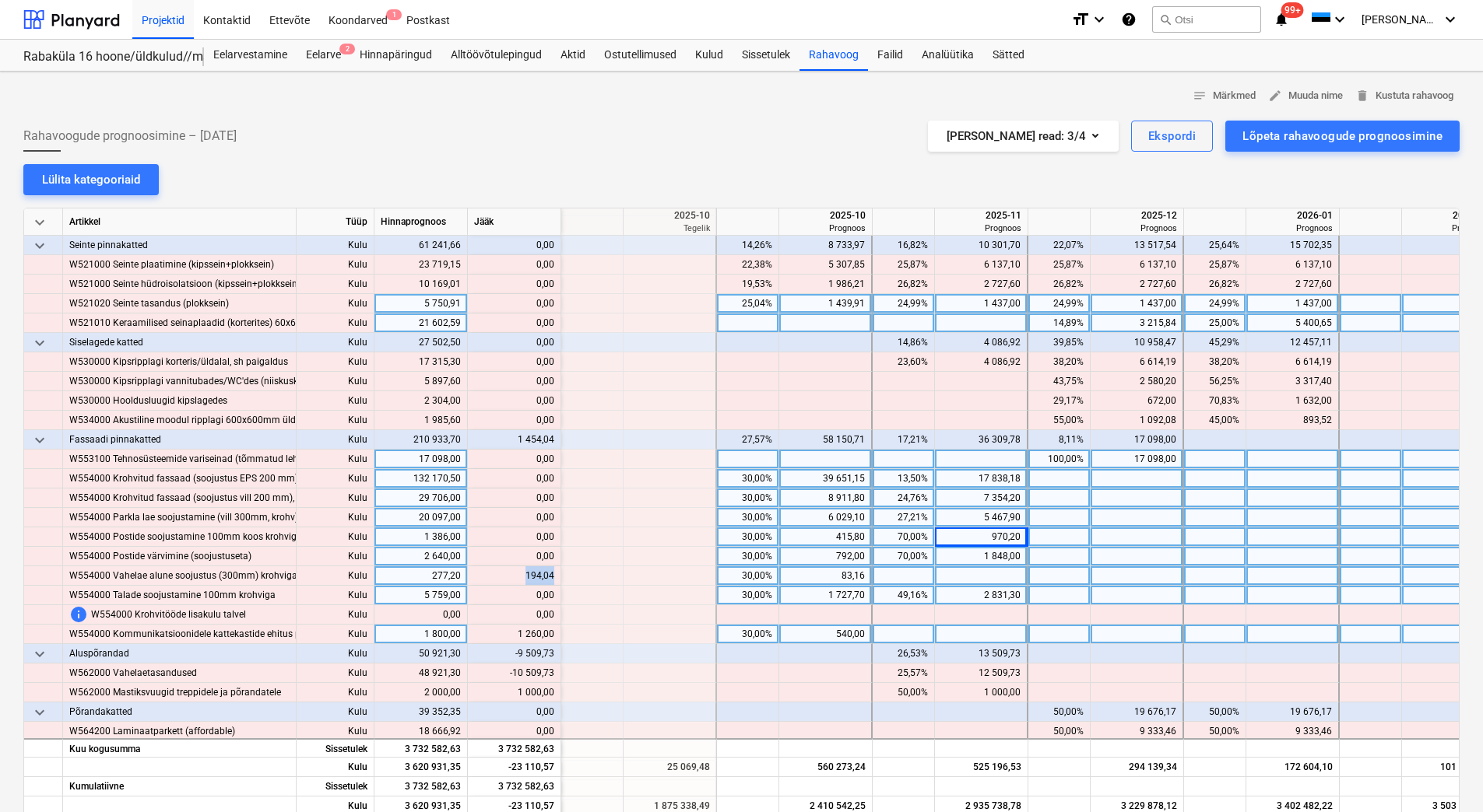
drag, startPoint x: 521, startPoint y: 576, endPoint x: 552, endPoint y: 578, distance: 31.1
click at [552, 578] on div "content_copy 194,04" at bounding box center [514, 576] width 80 height 19
click at [1015, 570] on div at bounding box center [982, 576] width 93 height 19
type input "194,04"
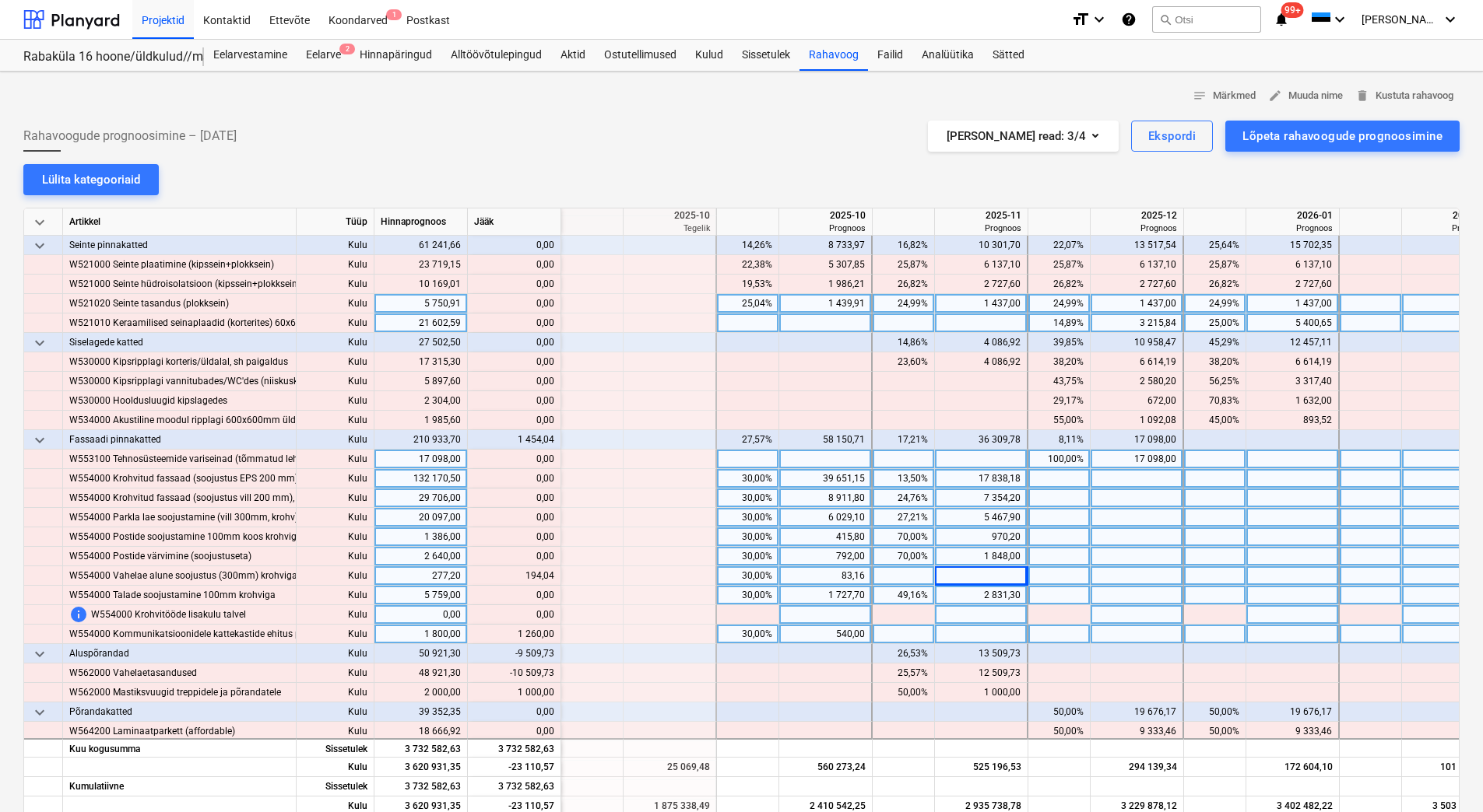
click at [989, 623] on div at bounding box center [982, 614] width 93 height 19
drag, startPoint x: 515, startPoint y: 632, endPoint x: 553, endPoint y: 632, distance: 38.0
click at [553, 632] on div "content_copy 1 260,00" at bounding box center [514, 634] width 80 height 19
click at [961, 631] on div at bounding box center [982, 634] width 93 height 19
type input "1 260,00"
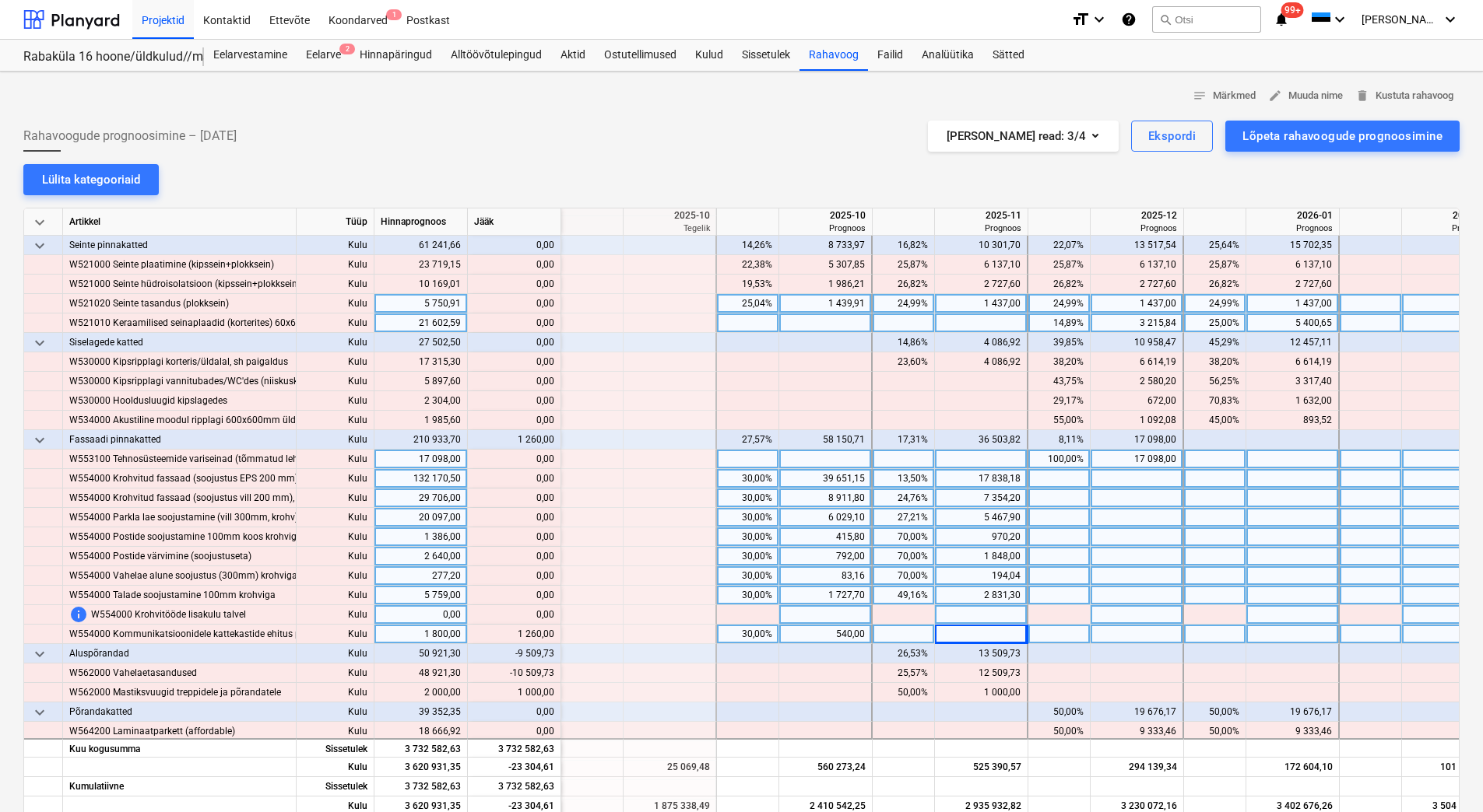
click at [960, 615] on div at bounding box center [982, 614] width 93 height 19
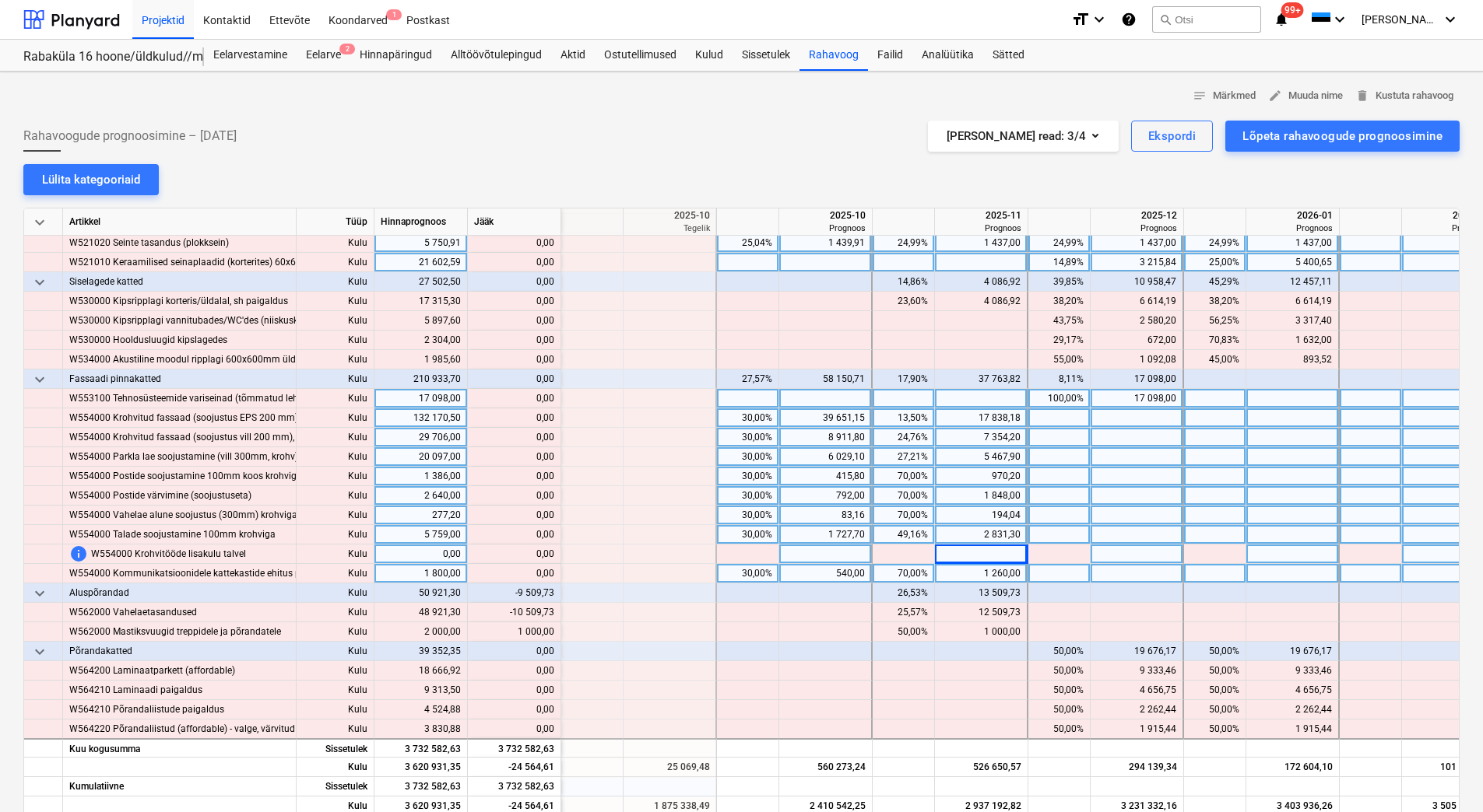
scroll to position [4591, 1868]
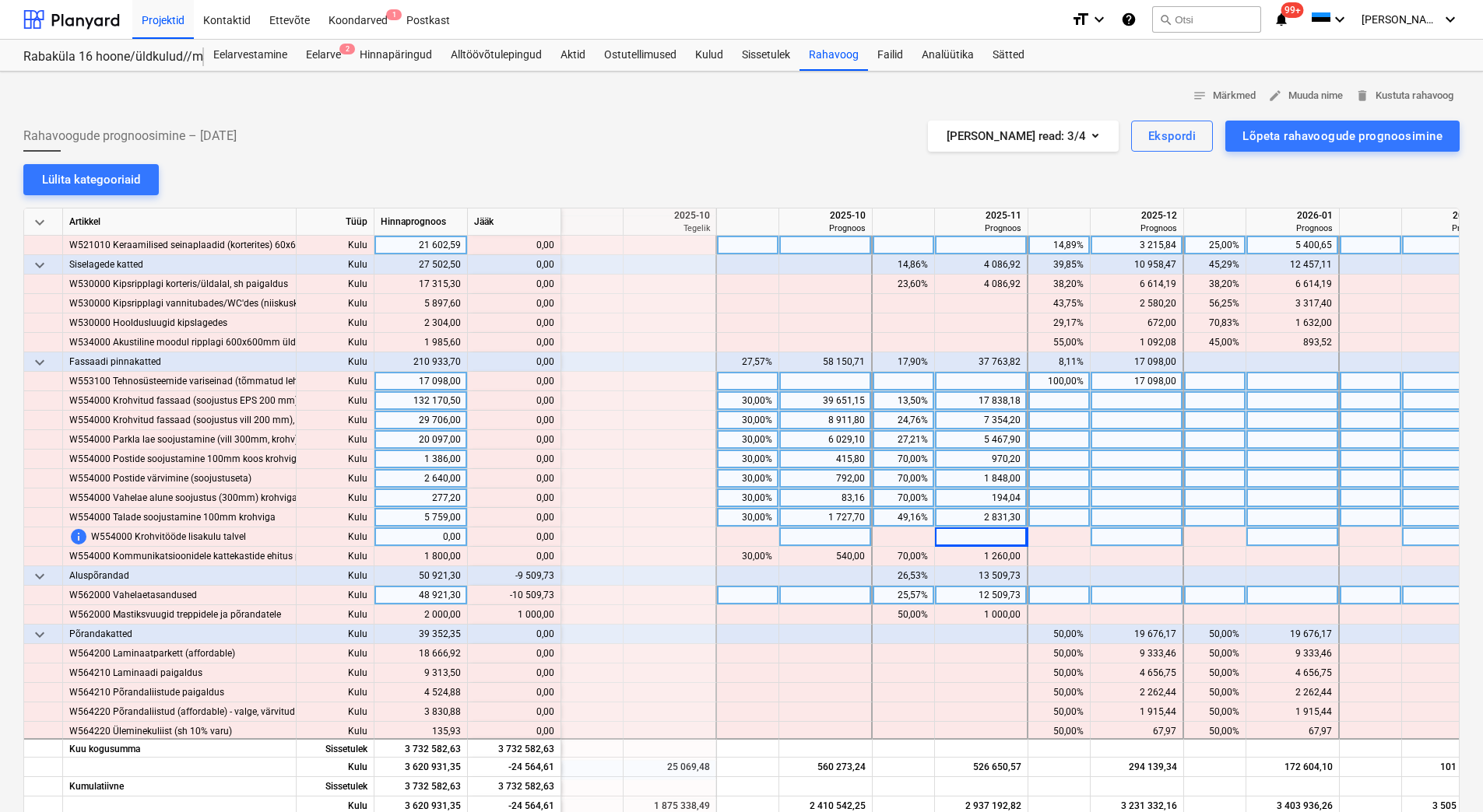
click at [947, 595] on div "12 509,73" at bounding box center [980, 595] width 79 height 19
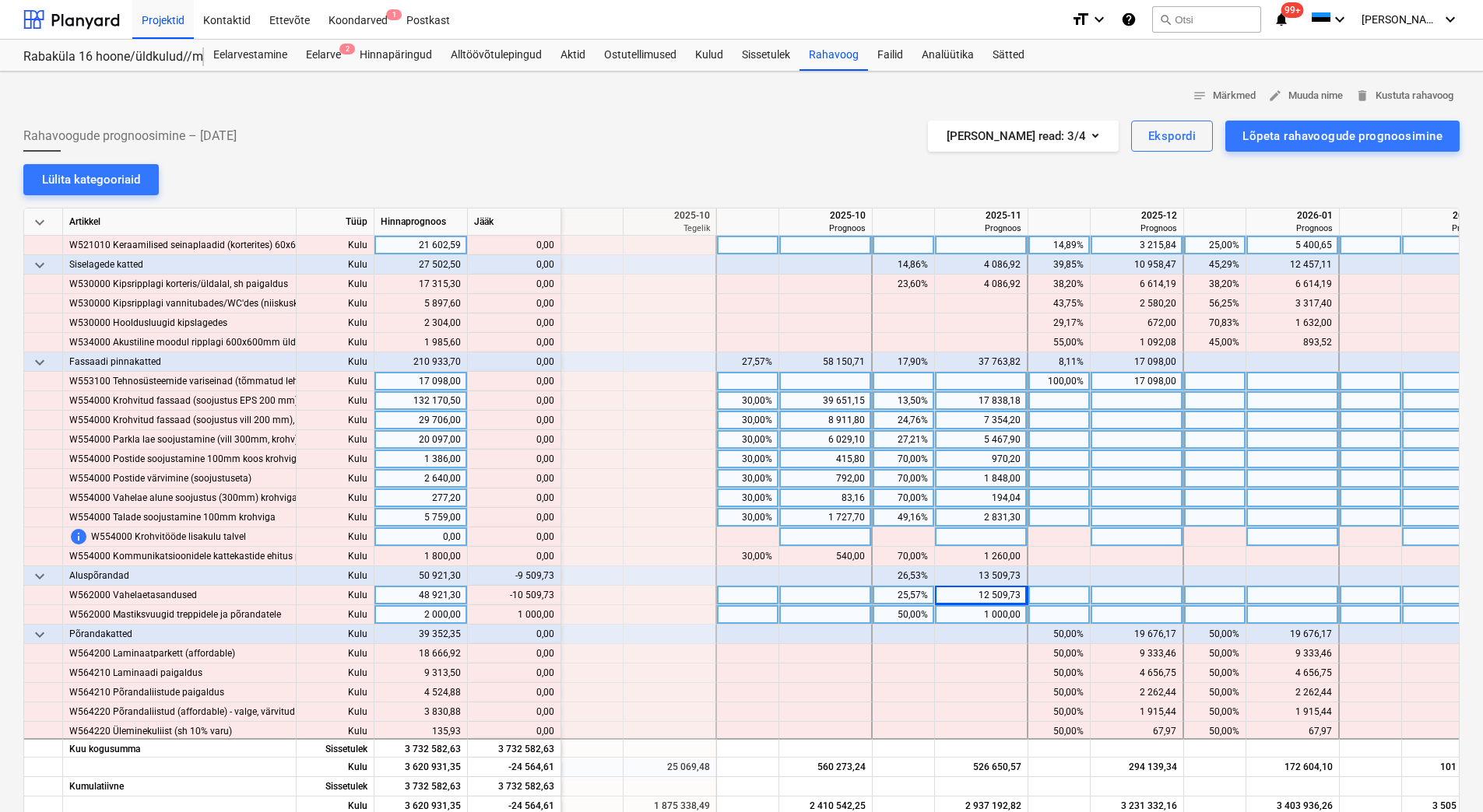
click at [951, 612] on div "1 000,00" at bounding box center [980, 614] width 79 height 19
click at [955, 612] on div "1 000,00" at bounding box center [980, 614] width 79 height 19
click at [1264, 615] on div at bounding box center [1292, 614] width 93 height 19
click at [1132, 622] on div at bounding box center [1137, 614] width 93 height 19
click at [1295, 616] on div at bounding box center [1292, 614] width 93 height 19
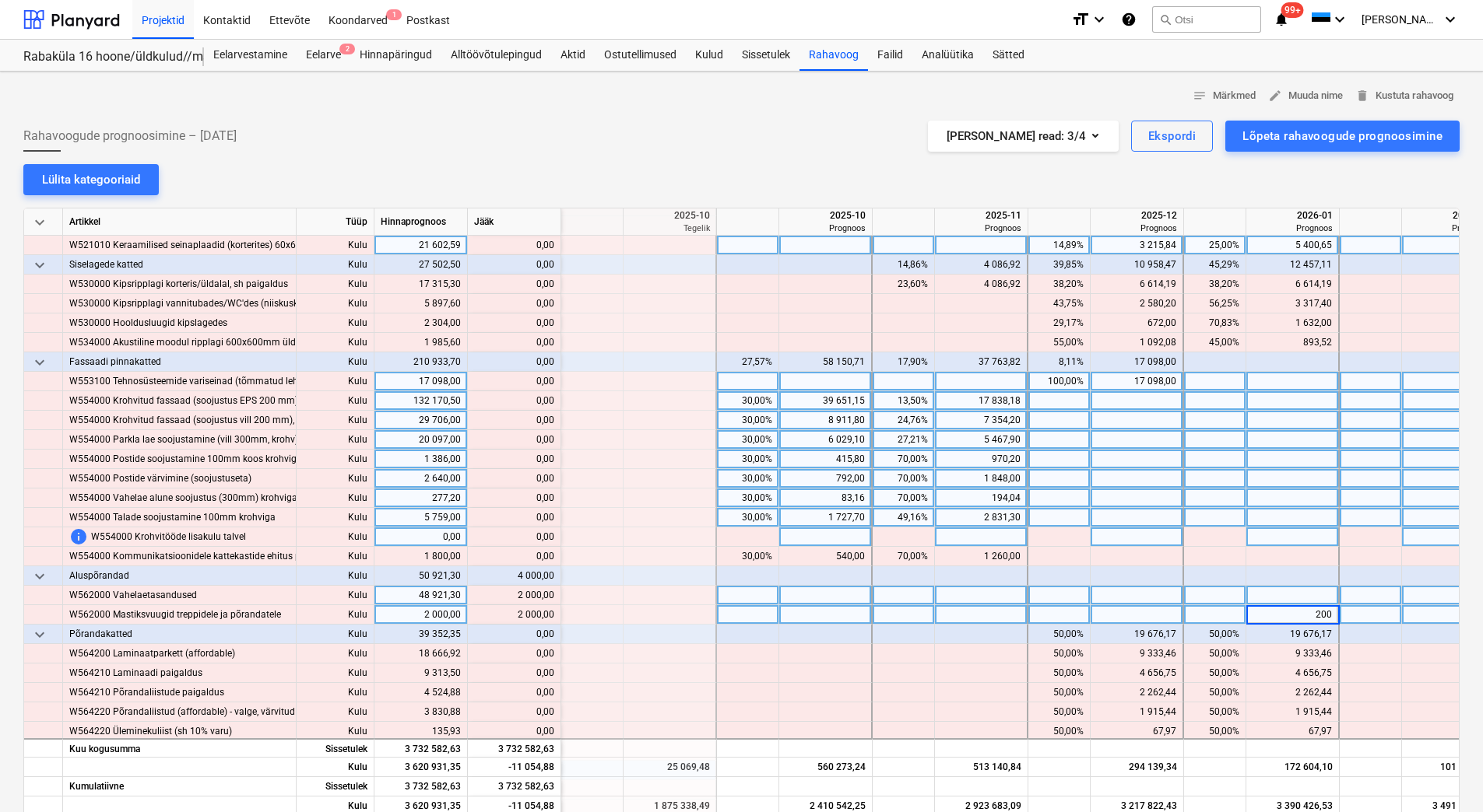
type input "2000"
click at [1284, 601] on div at bounding box center [1292, 595] width 93 height 19
type input "3"
type input "2000"
click at [1269, 508] on div at bounding box center [1292, 498] width 93 height 19
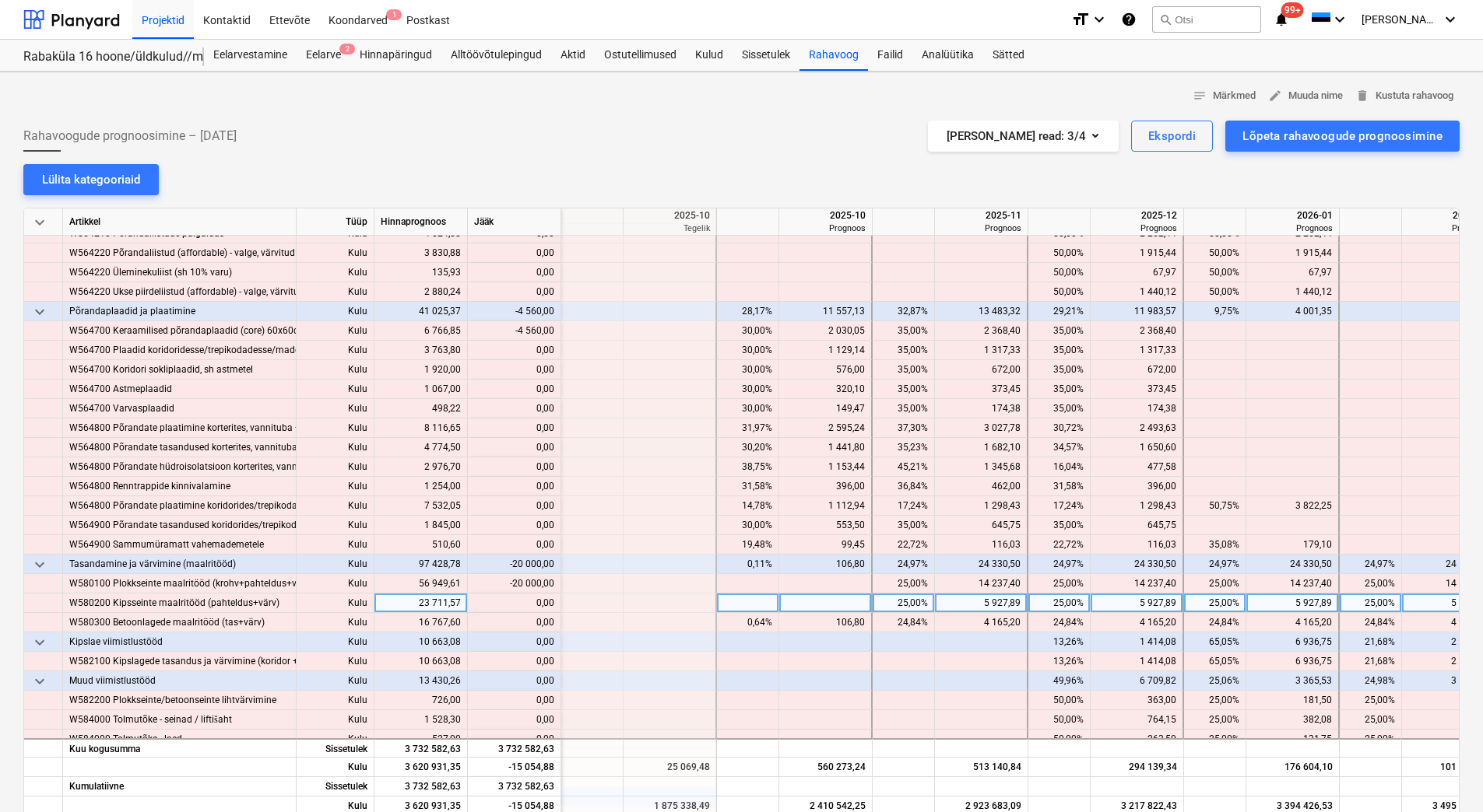
scroll to position [5058, 1868]
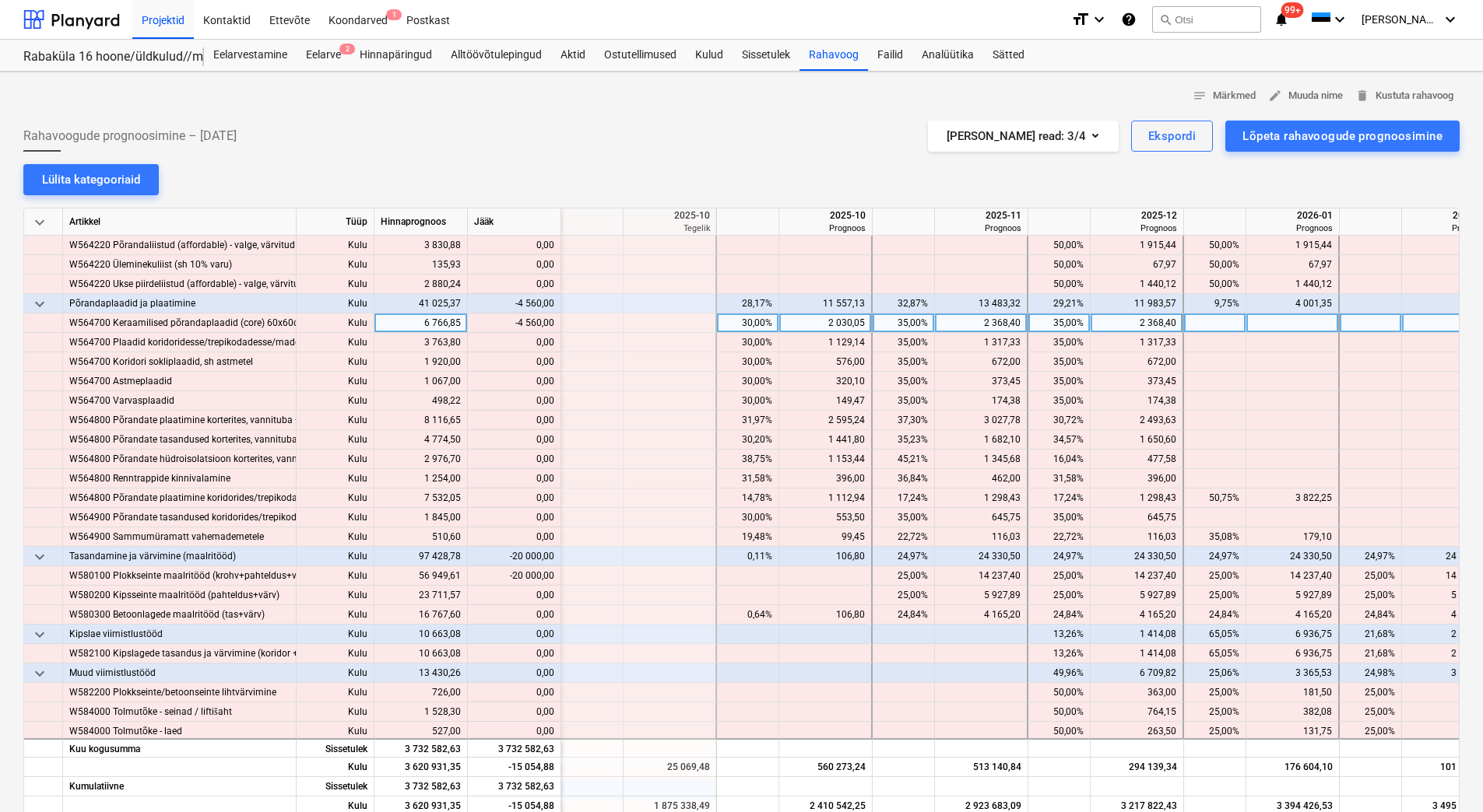
click at [1126, 324] on div "2 368,40" at bounding box center [1136, 323] width 79 height 19
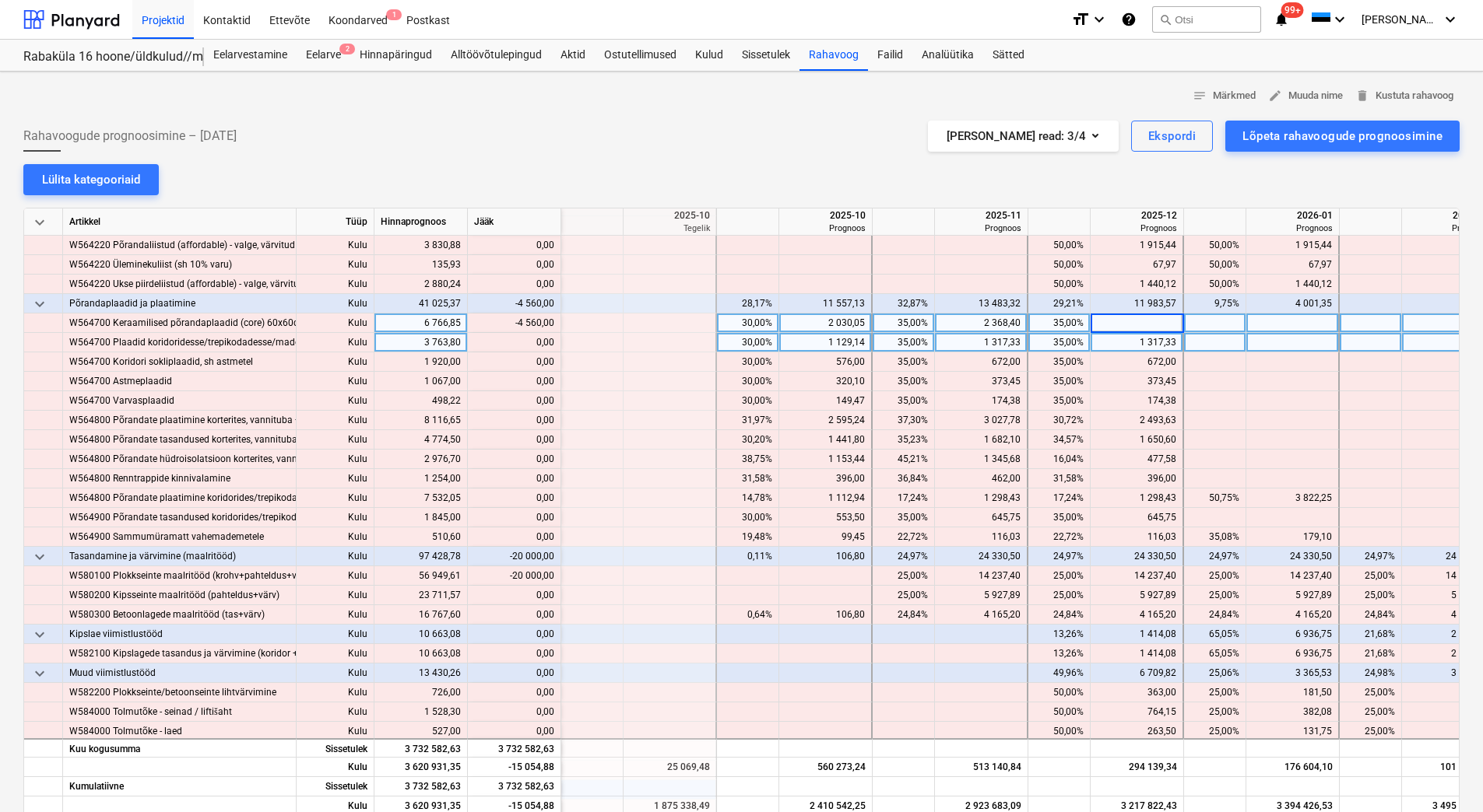
click at [966, 334] on div "1 317,33" at bounding box center [980, 342] width 79 height 19
click at [965, 324] on div "2 368,40" at bounding box center [980, 323] width 79 height 19
click at [819, 323] on div "2 030,05" at bounding box center [825, 323] width 79 height 19
click at [982, 327] on div at bounding box center [982, 323] width 93 height 19
type input "176,79"
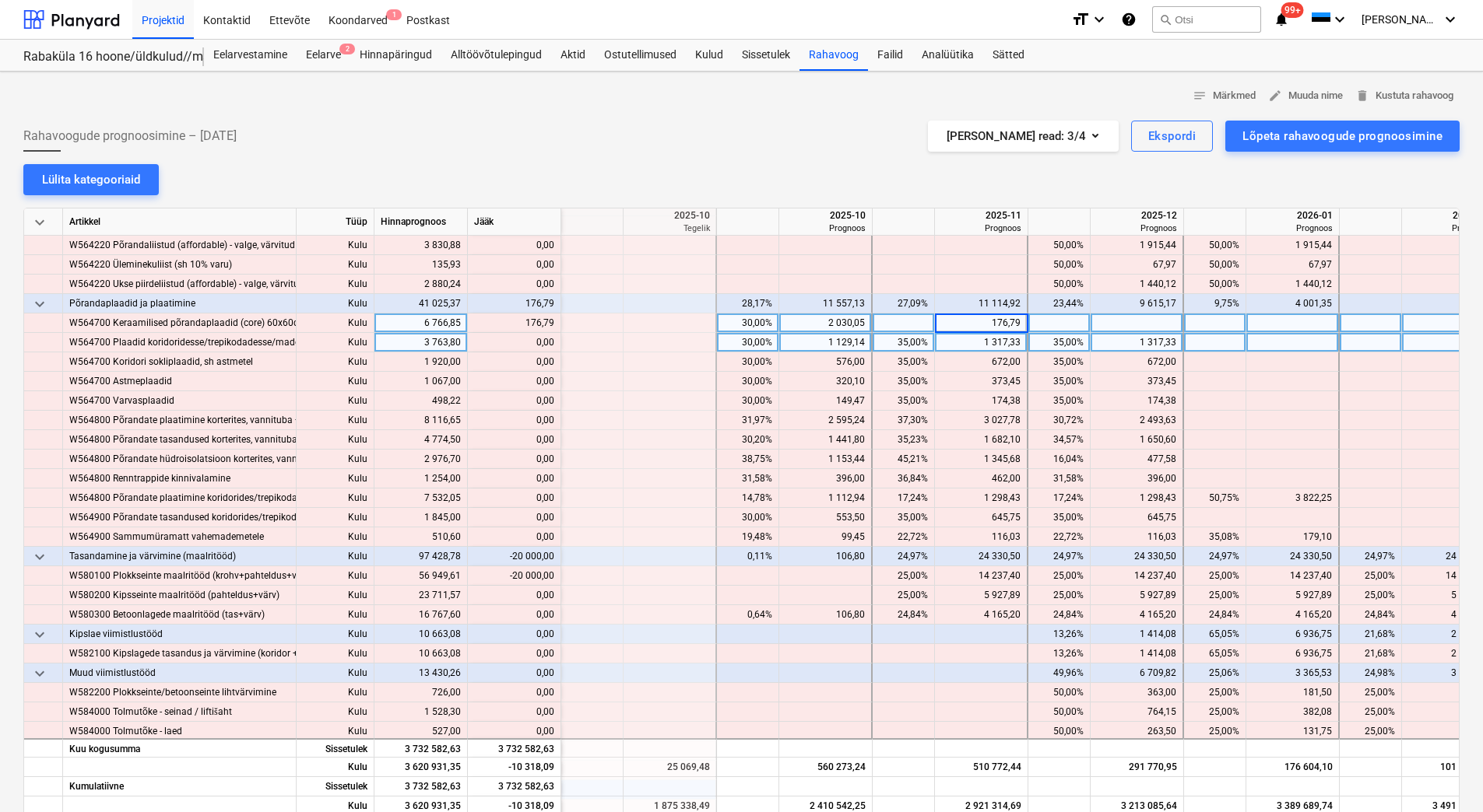
click at [983, 349] on div "1 317,33" at bounding box center [980, 342] width 79 height 19
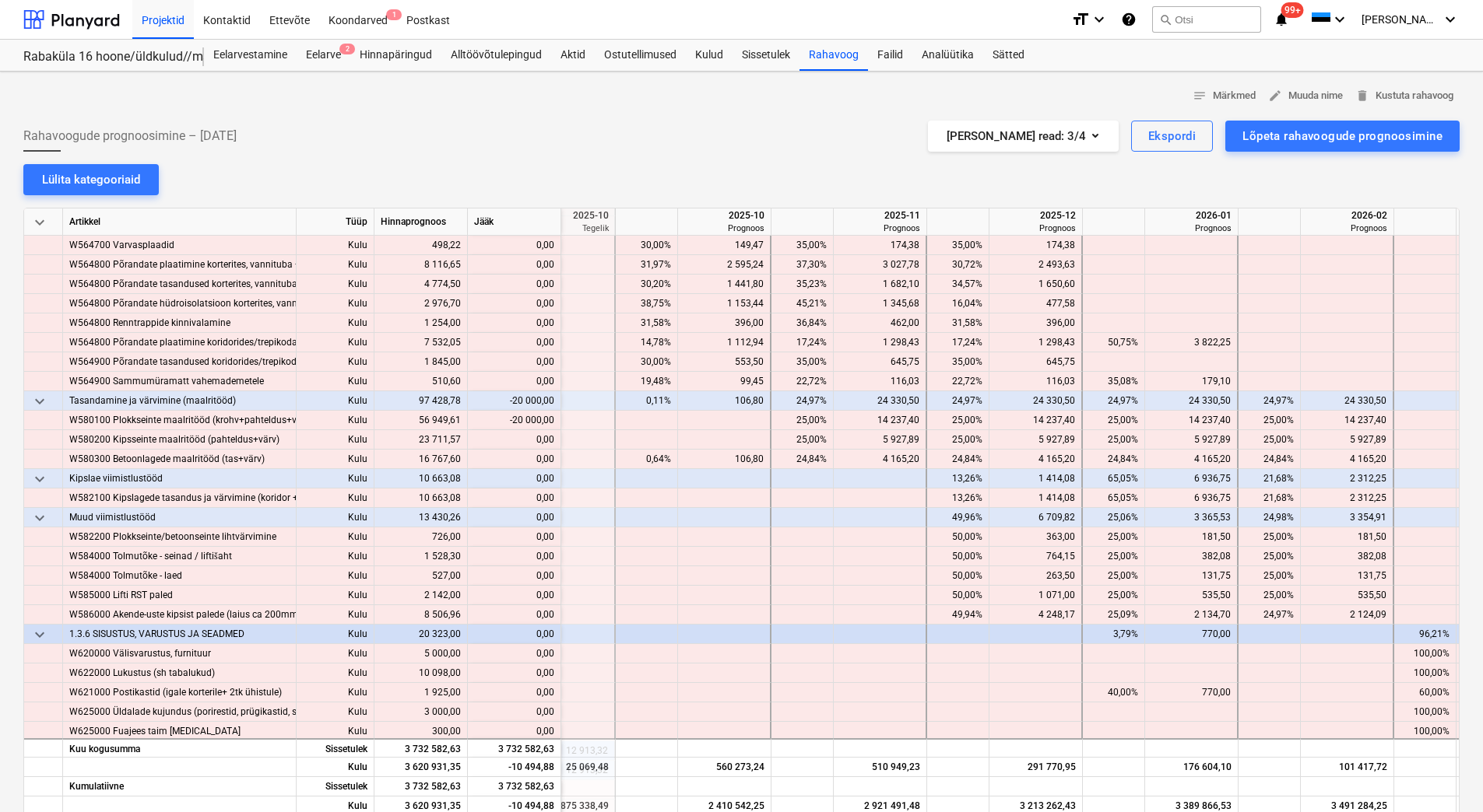
scroll to position [5214, 1973]
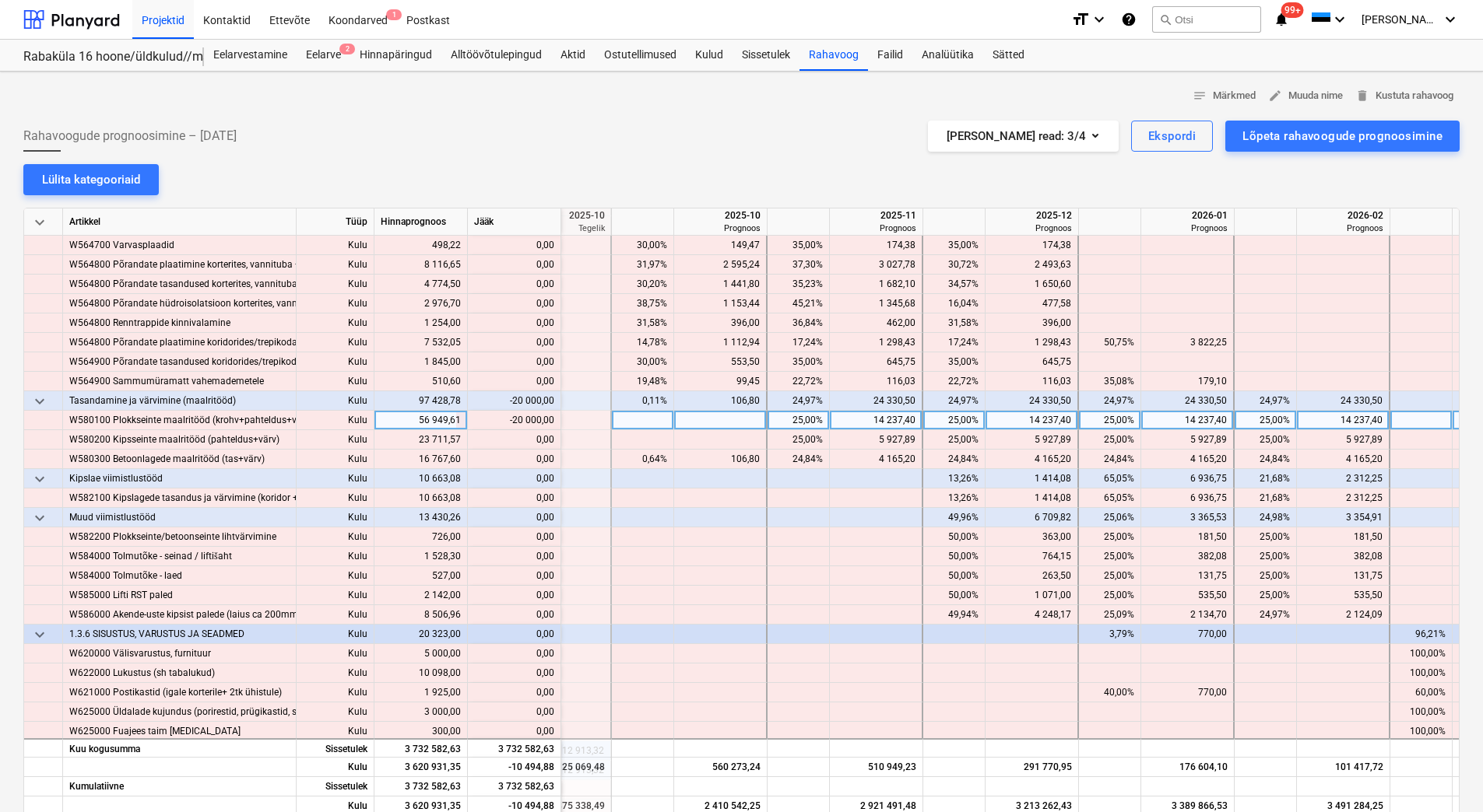
click at [1330, 424] on div "14 237,40" at bounding box center [1342, 420] width 79 height 19
click at [1169, 423] on div "14 237,40" at bounding box center [1187, 420] width 79 height 19
click at [1171, 395] on div "24 330,50" at bounding box center [1187, 401] width 79 height 19
drag, startPoint x: 505, startPoint y: 413, endPoint x: 553, endPoint y: 417, distance: 48.2
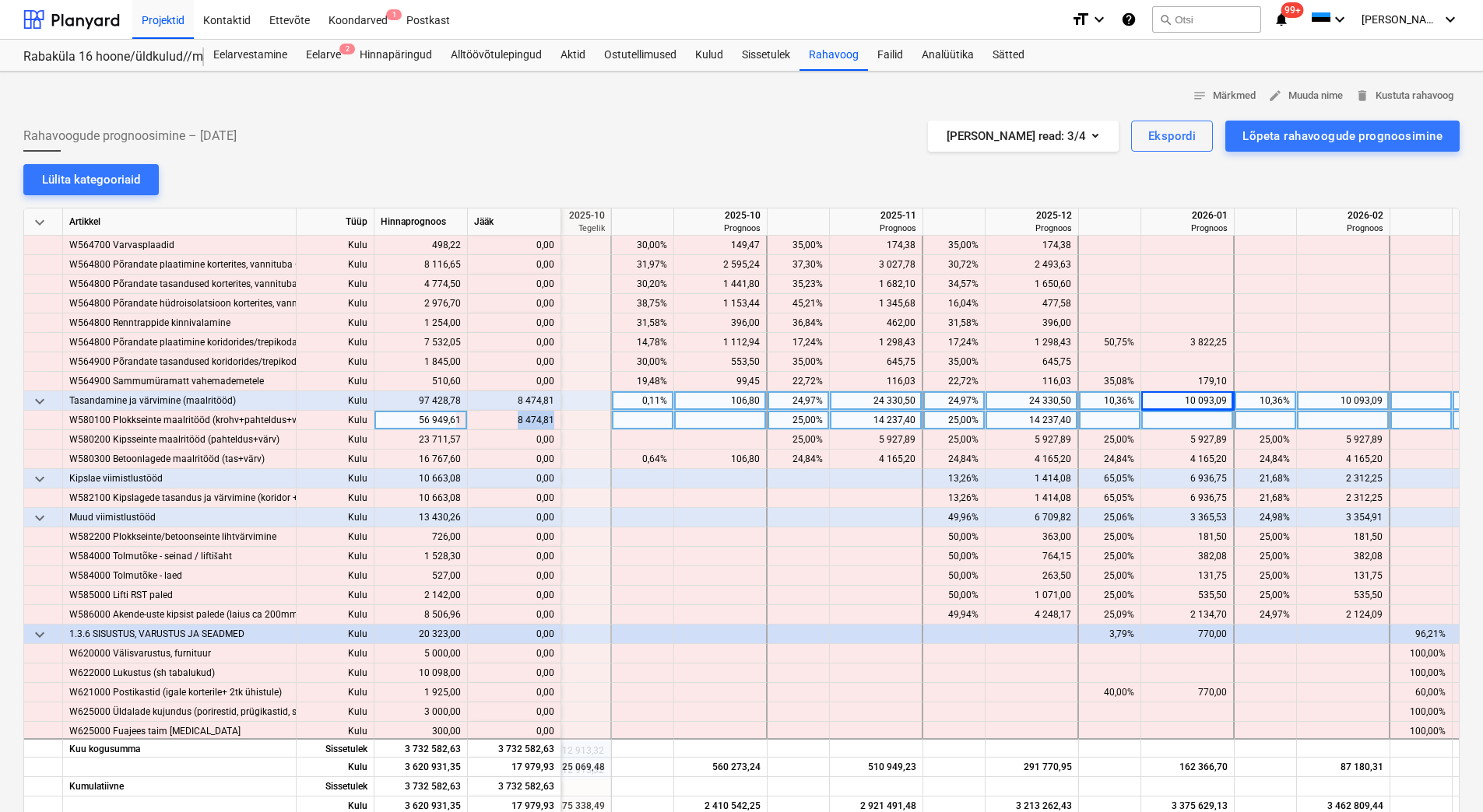
click at [553, 417] on div "content_copy 8 474,81" at bounding box center [514, 420] width 80 height 19
click at [1203, 428] on div at bounding box center [1188, 420] width 93 height 19
type input "8 474,81"
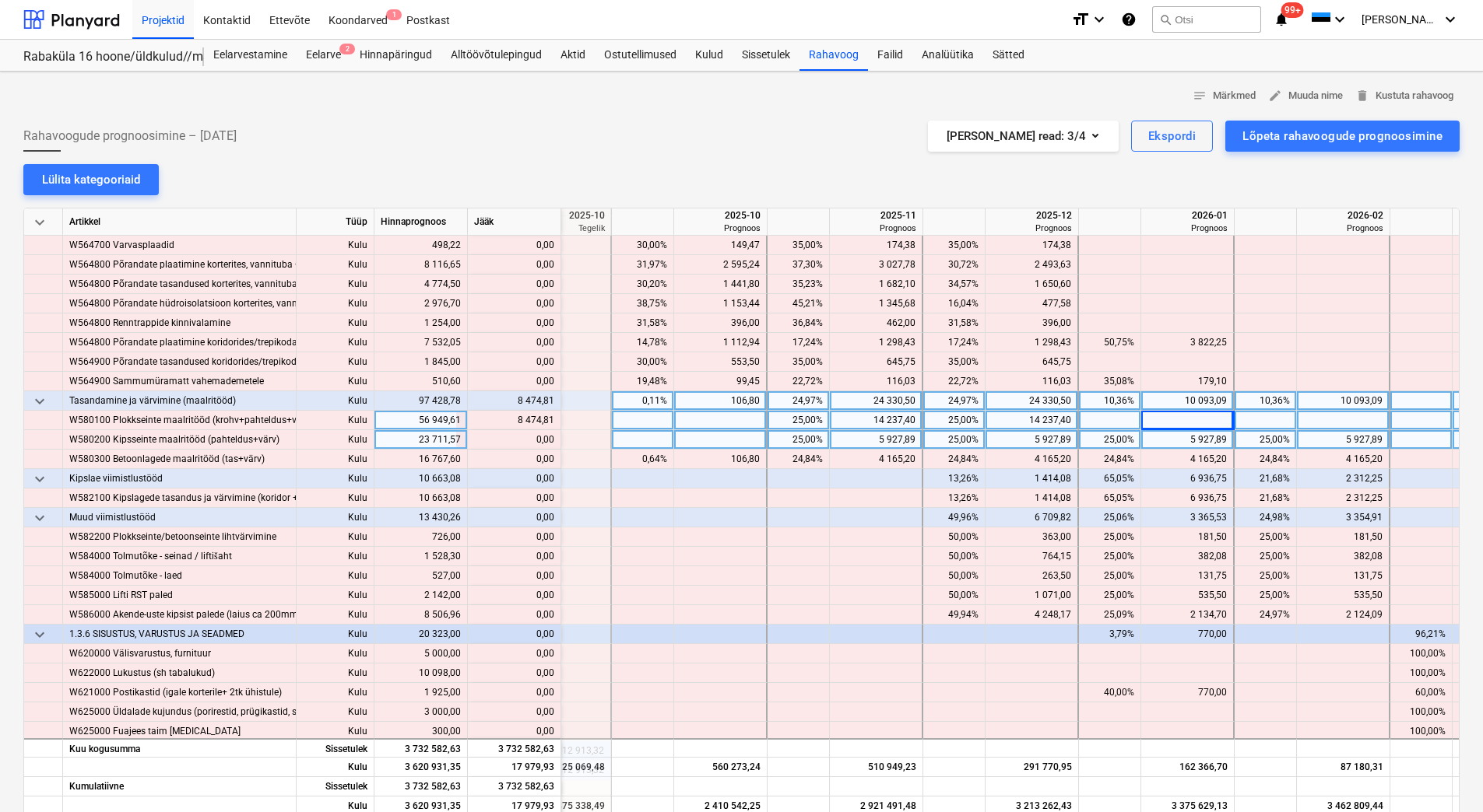
click at [1197, 434] on div "5 927,89" at bounding box center [1187, 439] width 79 height 19
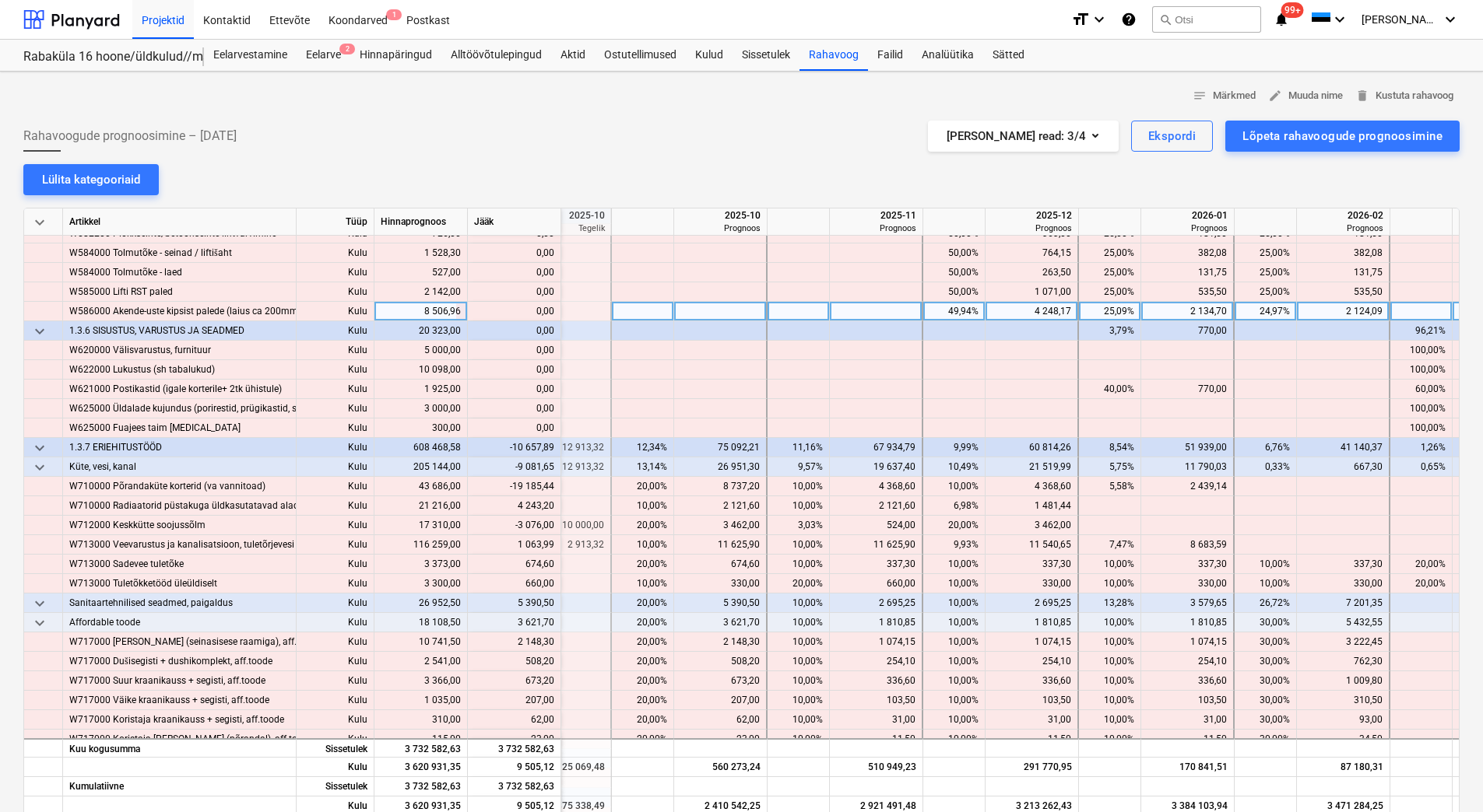
scroll to position [5525, 1973]
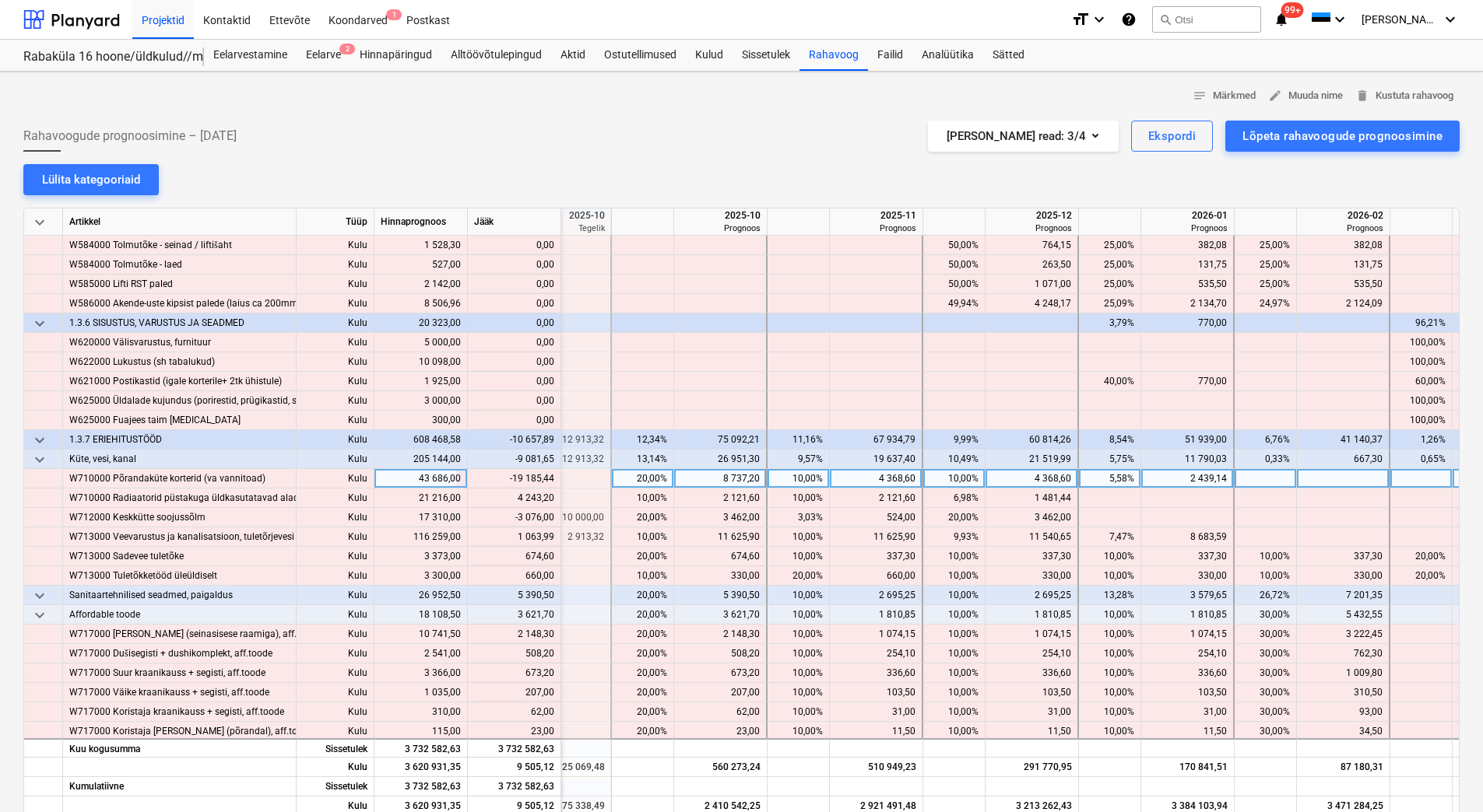
click at [1166, 475] on div "2 439,14" at bounding box center [1187, 478] width 79 height 19
click at [1026, 481] on div "4 368,60" at bounding box center [1031, 478] width 79 height 19
click at [863, 480] on div "4 368,60" at bounding box center [875, 478] width 79 height 19
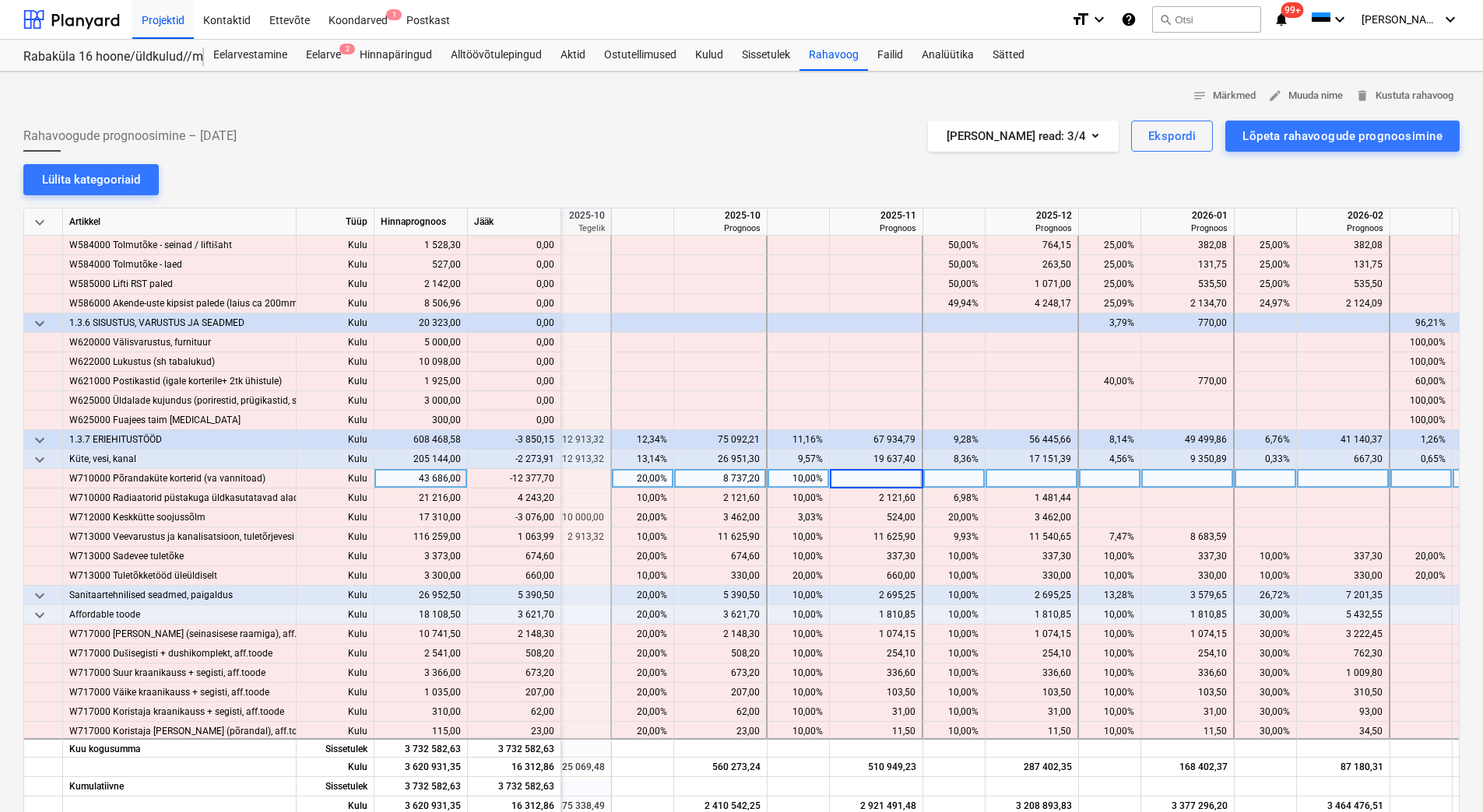
click at [721, 478] on div "8 737,20" at bounding box center [719, 478] width 79 height 19
click at [876, 477] on div at bounding box center [876, 478] width 93 height 19
click at [733, 481] on div at bounding box center [720, 478] width 93 height 19
type input "728,10"
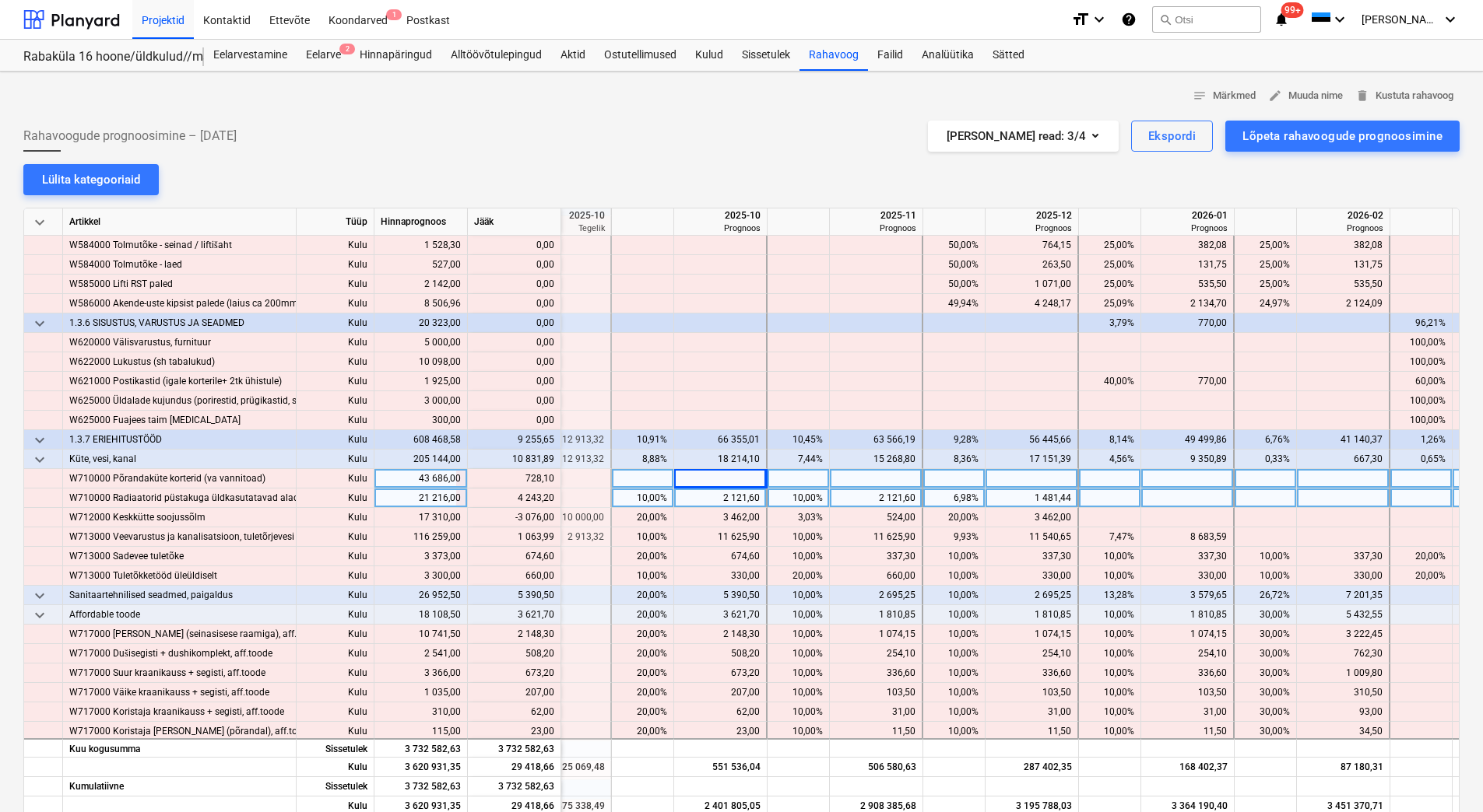
click at [703, 505] on div "2 121,60" at bounding box center [719, 498] width 79 height 19
drag, startPoint x: 514, startPoint y: 499, endPoint x: 552, endPoint y: 499, distance: 38.0
click at [552, 499] on div "content_copy 4 243,20" at bounding box center [514, 498] width 80 height 19
click at [1193, 499] on div at bounding box center [1188, 498] width 93 height 19
type input "4 243,20"
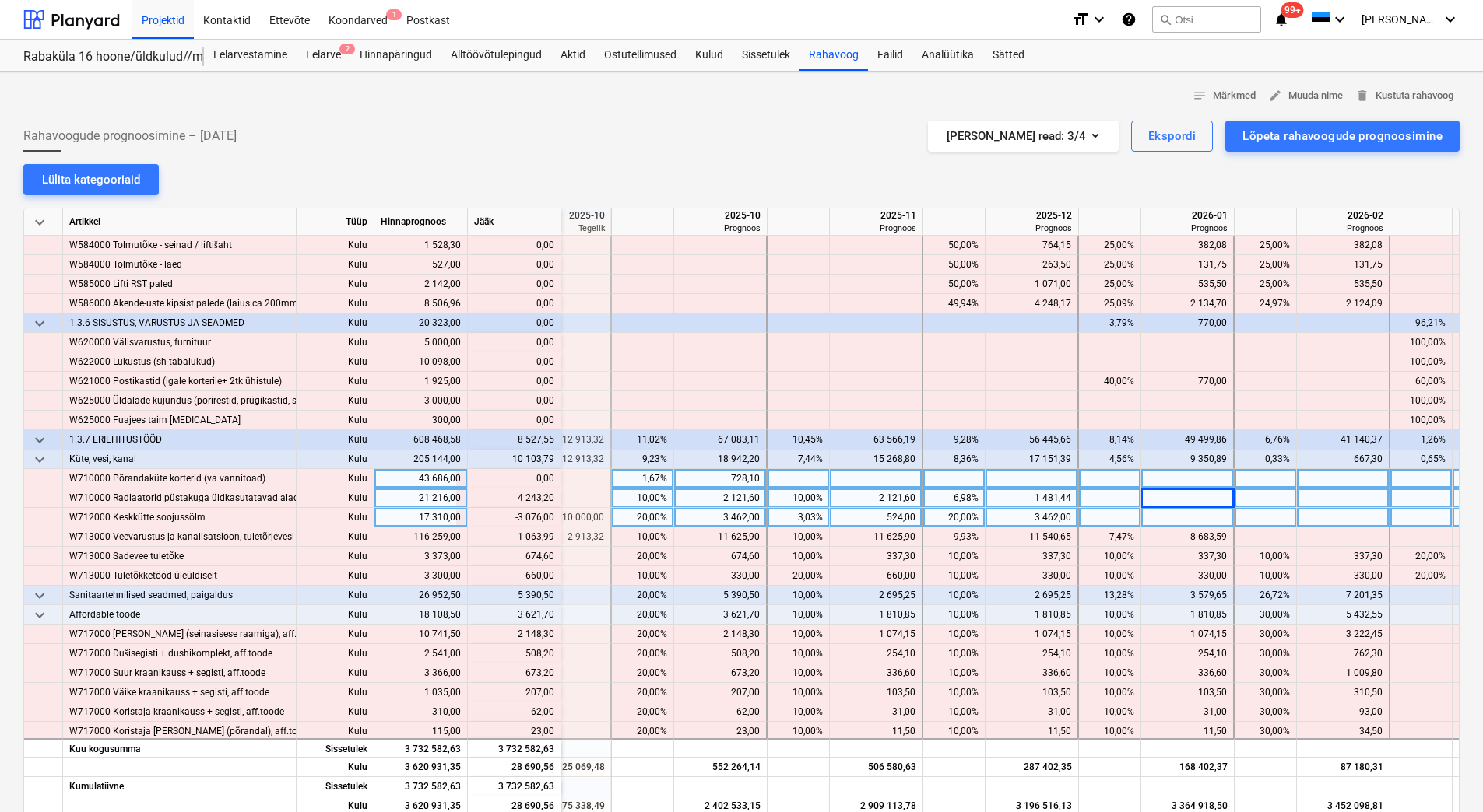
click at [1183, 521] on div at bounding box center [1188, 518] width 93 height 19
click at [1196, 523] on div at bounding box center [1188, 518] width 93 height 19
click at [1014, 519] on div "3 462,00" at bounding box center [1031, 518] width 79 height 19
click at [894, 524] on div "524,00" at bounding box center [875, 518] width 79 height 19
click at [881, 524] on div "524,00" at bounding box center [875, 518] width 79 height 19
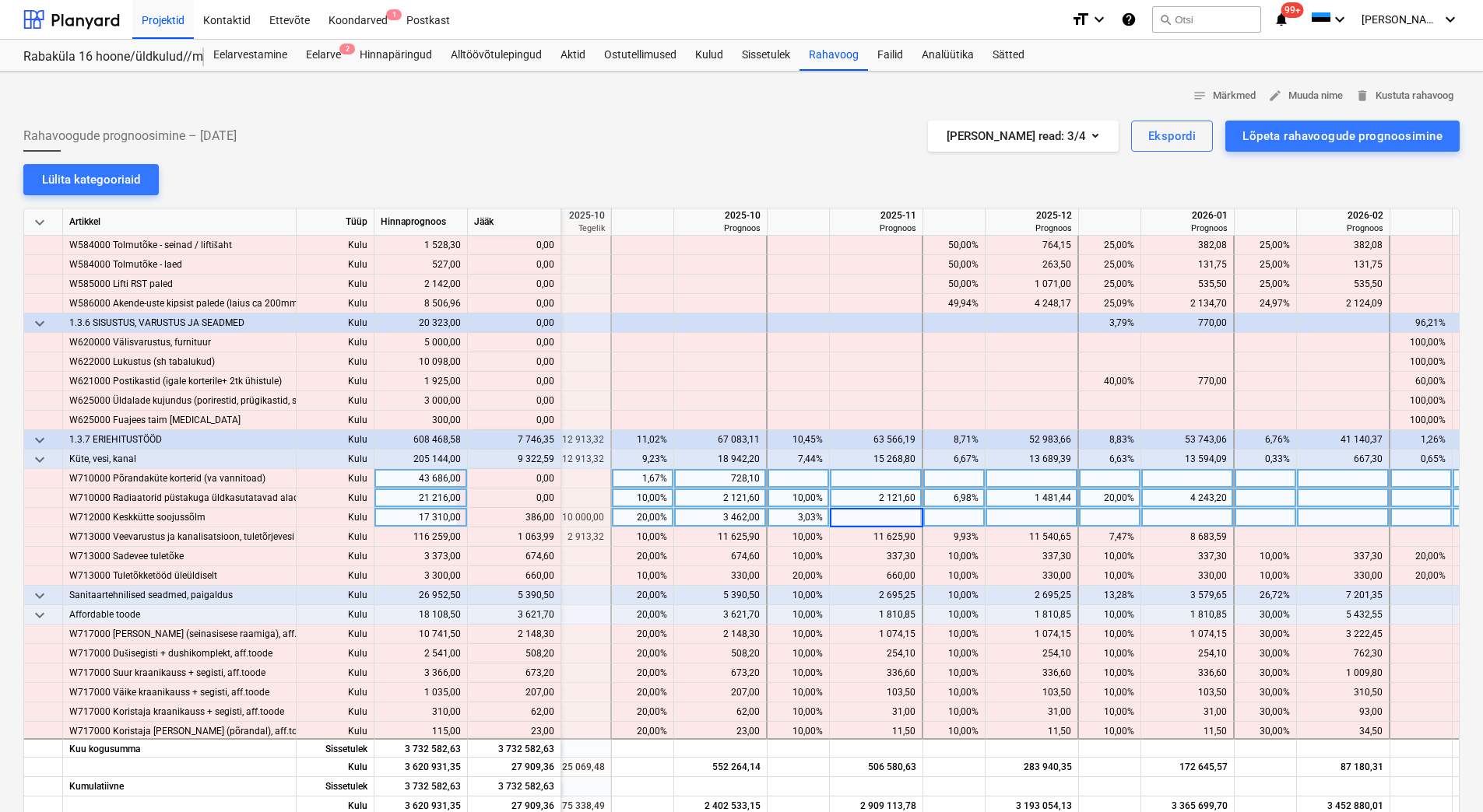
click at [878, 506] on div "2 121,60" at bounding box center [875, 498] width 79 height 19
click at [881, 521] on div at bounding box center [876, 518] width 93 height 19
type input "910"
click at [873, 501] on div "2 121,60" at bounding box center [875, 498] width 79 height 19
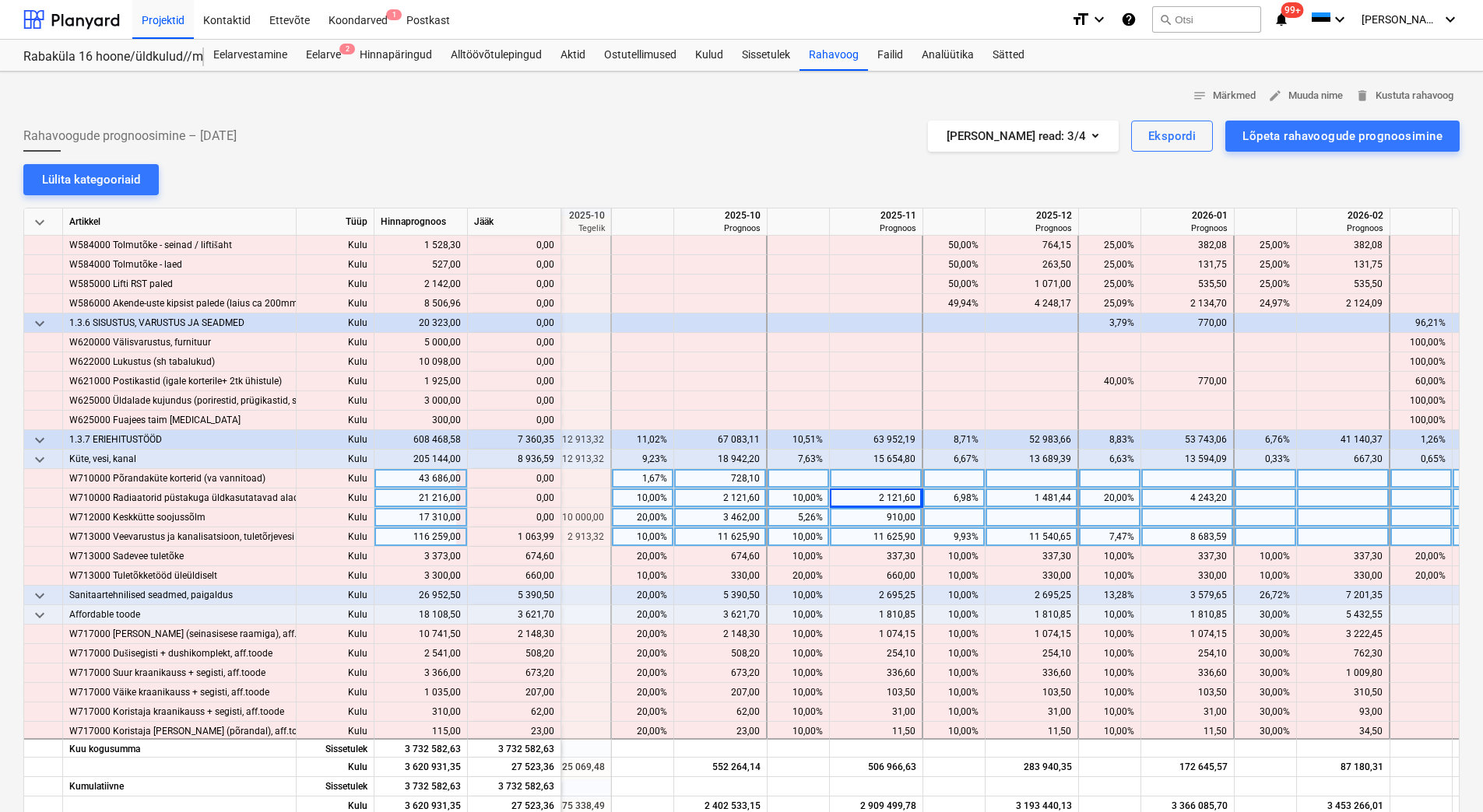
click at [1338, 535] on div at bounding box center [1344, 537] width 93 height 19
type input "1063,99"
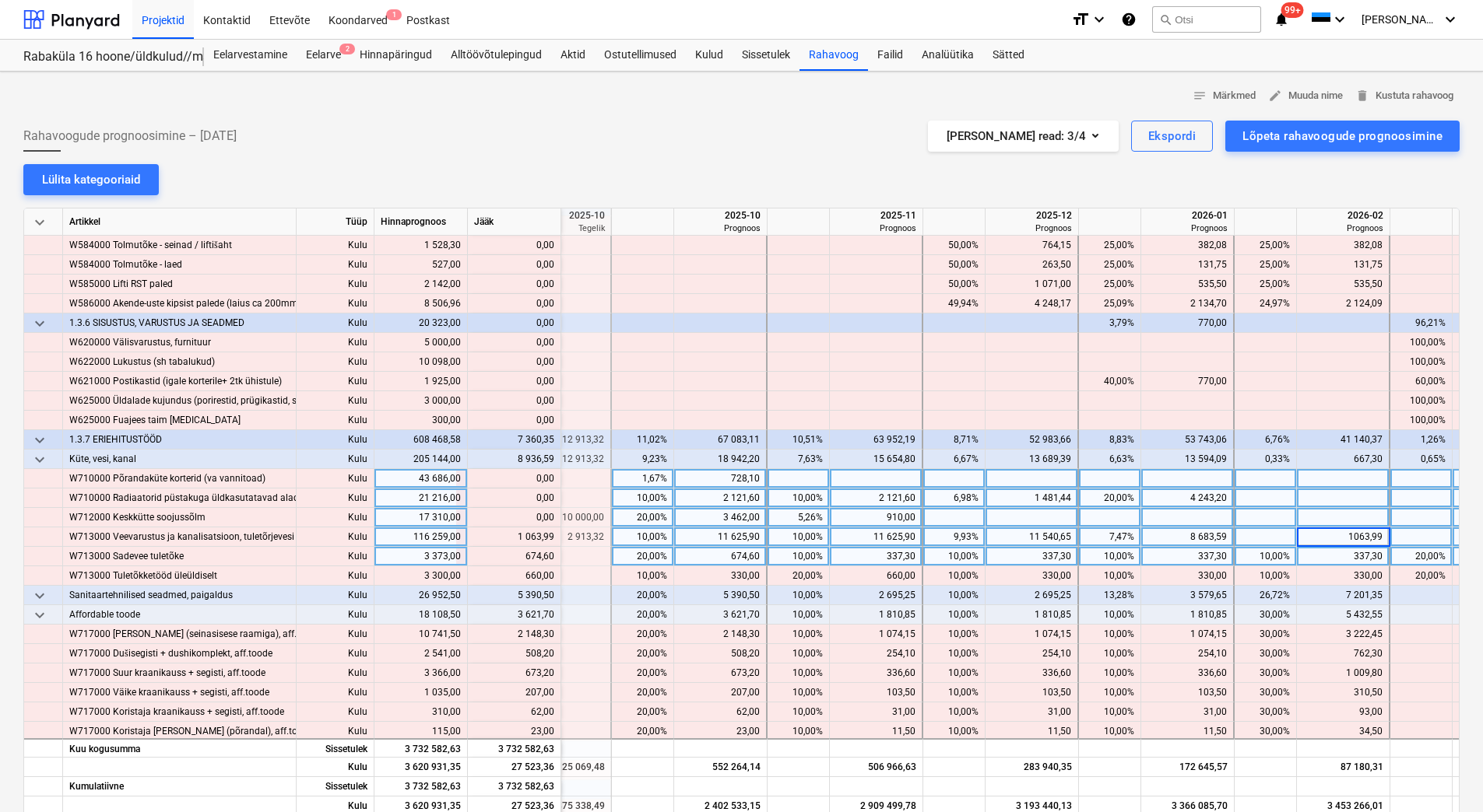
click at [1339, 548] on div "337,30" at bounding box center [1342, 556] width 79 height 19
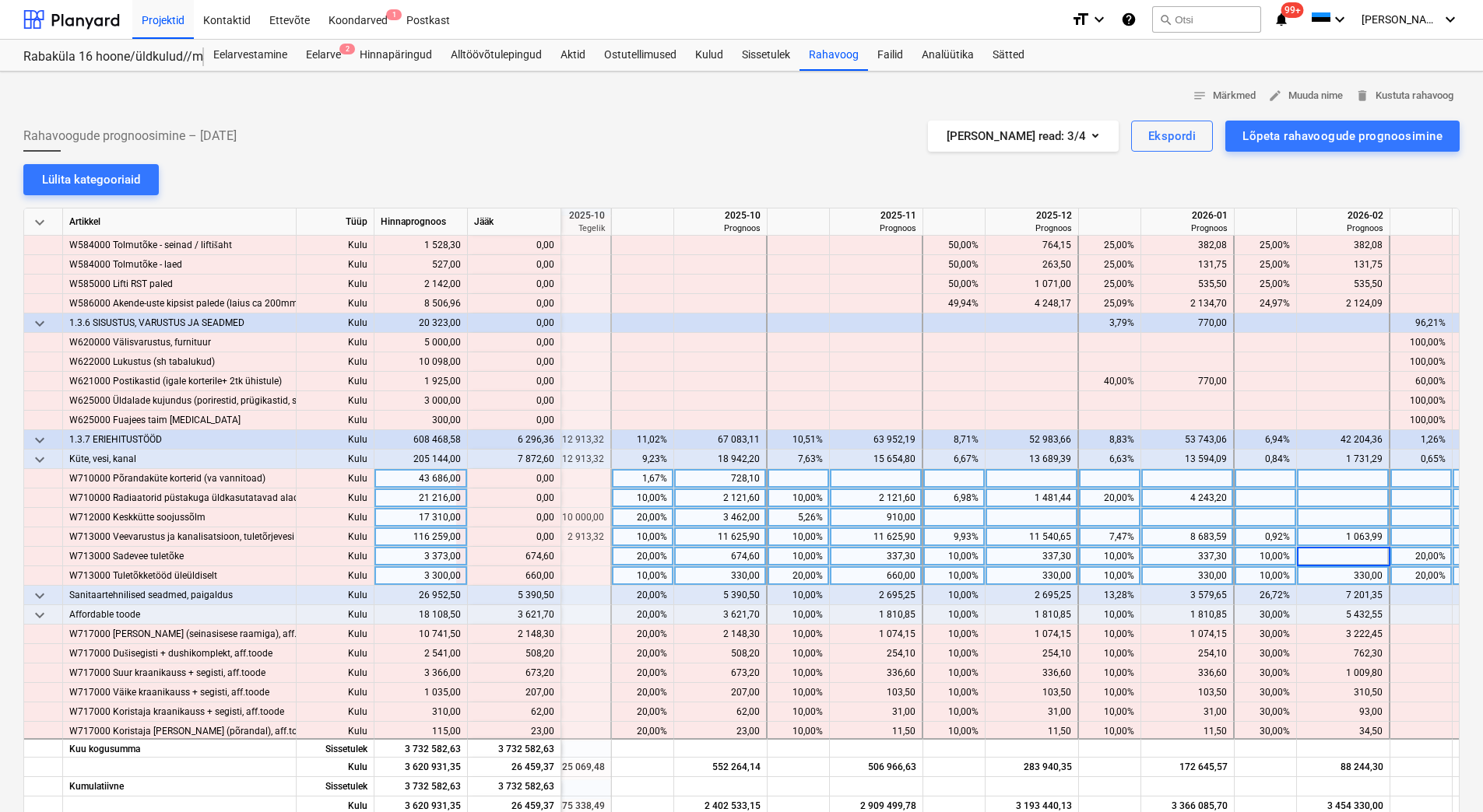
click at [1337, 572] on div "330,00" at bounding box center [1342, 576] width 79 height 19
click at [1336, 562] on div at bounding box center [1344, 556] width 93 height 19
type input "1011,90"
click at [1336, 578] on div "330,00" at bounding box center [1342, 576] width 79 height 19
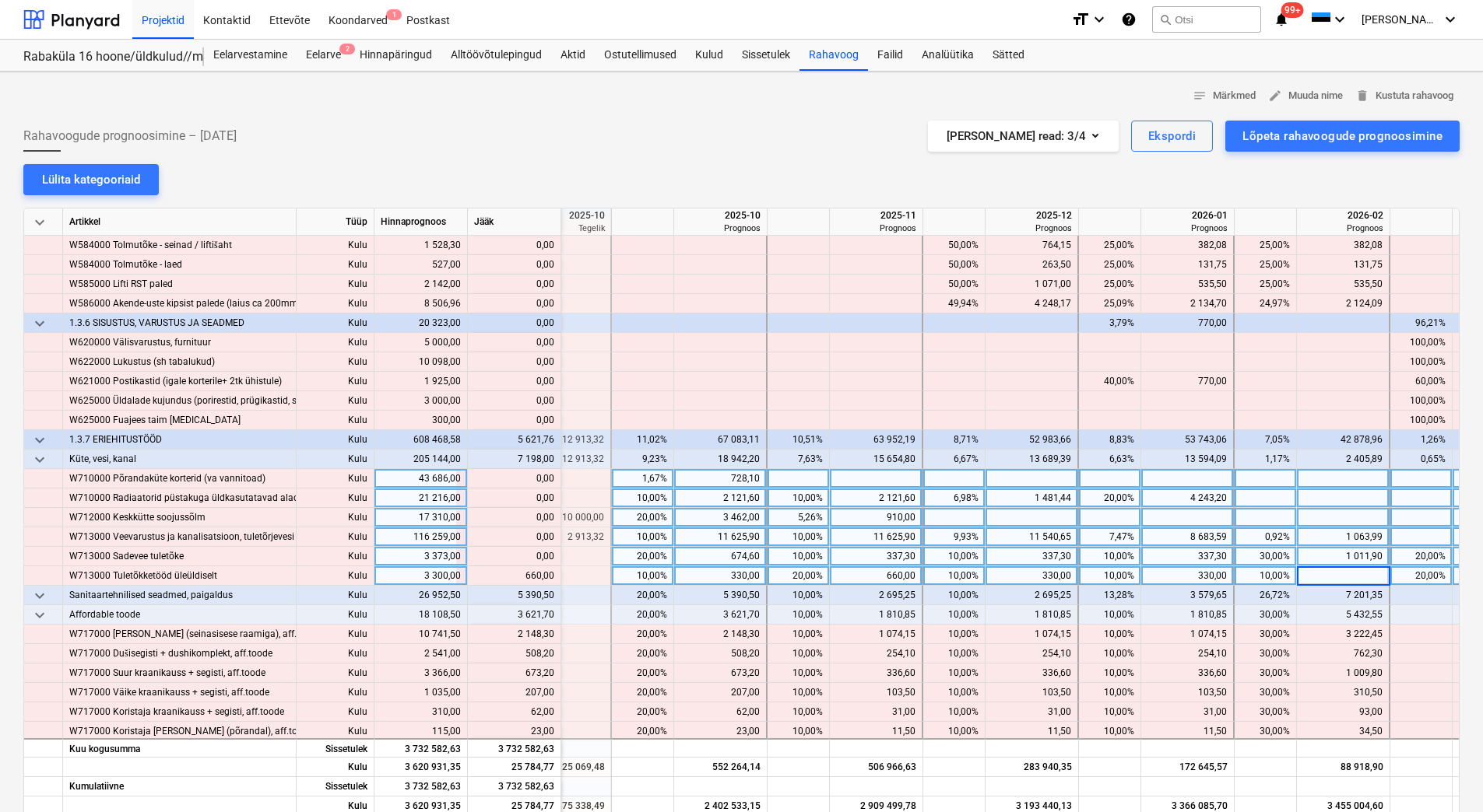
click at [1336, 558] on div "1 011,90" at bounding box center [1342, 556] width 79 height 19
click at [1341, 573] on div at bounding box center [1344, 576] width 93 height 19
type input "990"
click at [1334, 552] on div "1 011,90" at bounding box center [1342, 556] width 79 height 19
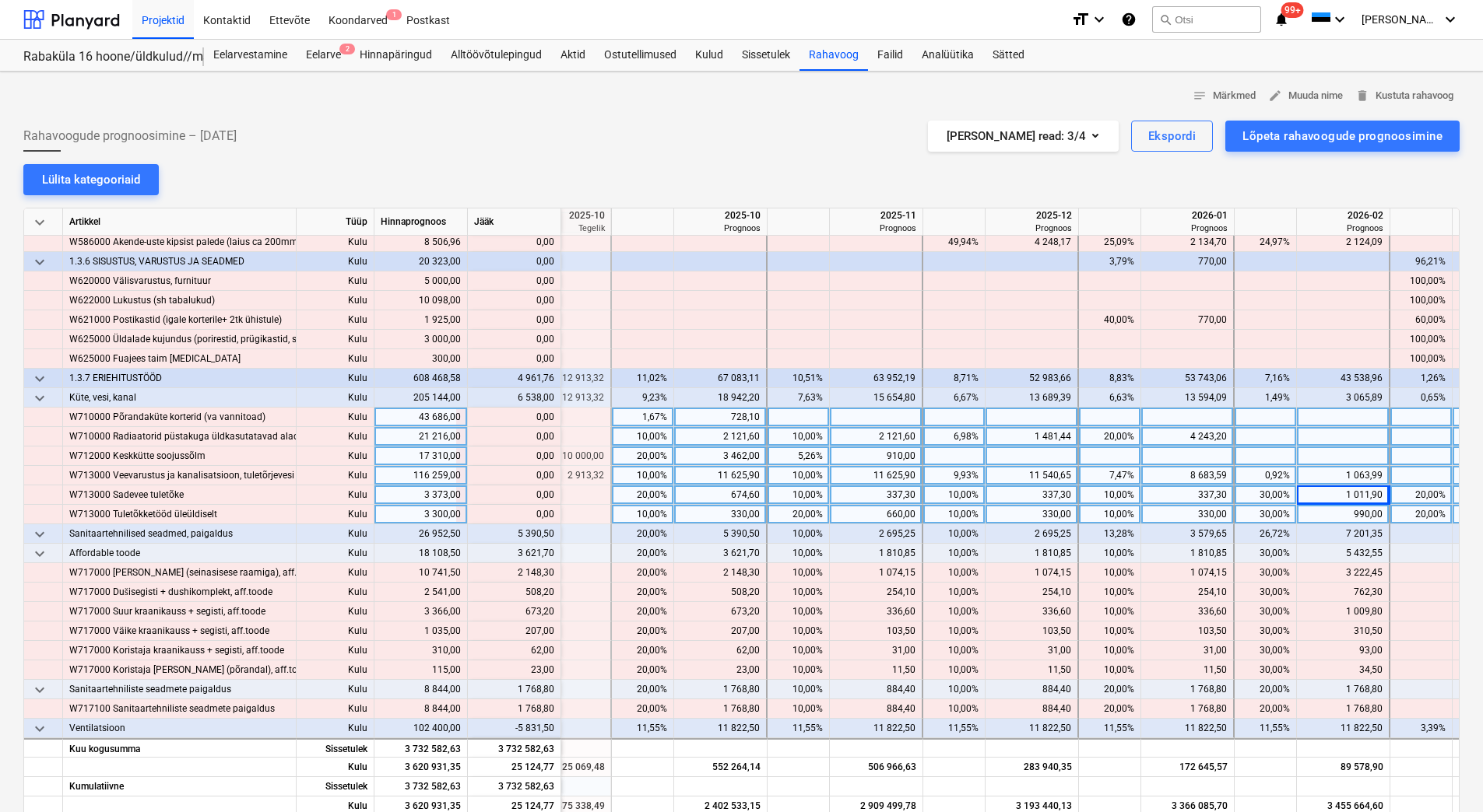
scroll to position [5603, 1973]
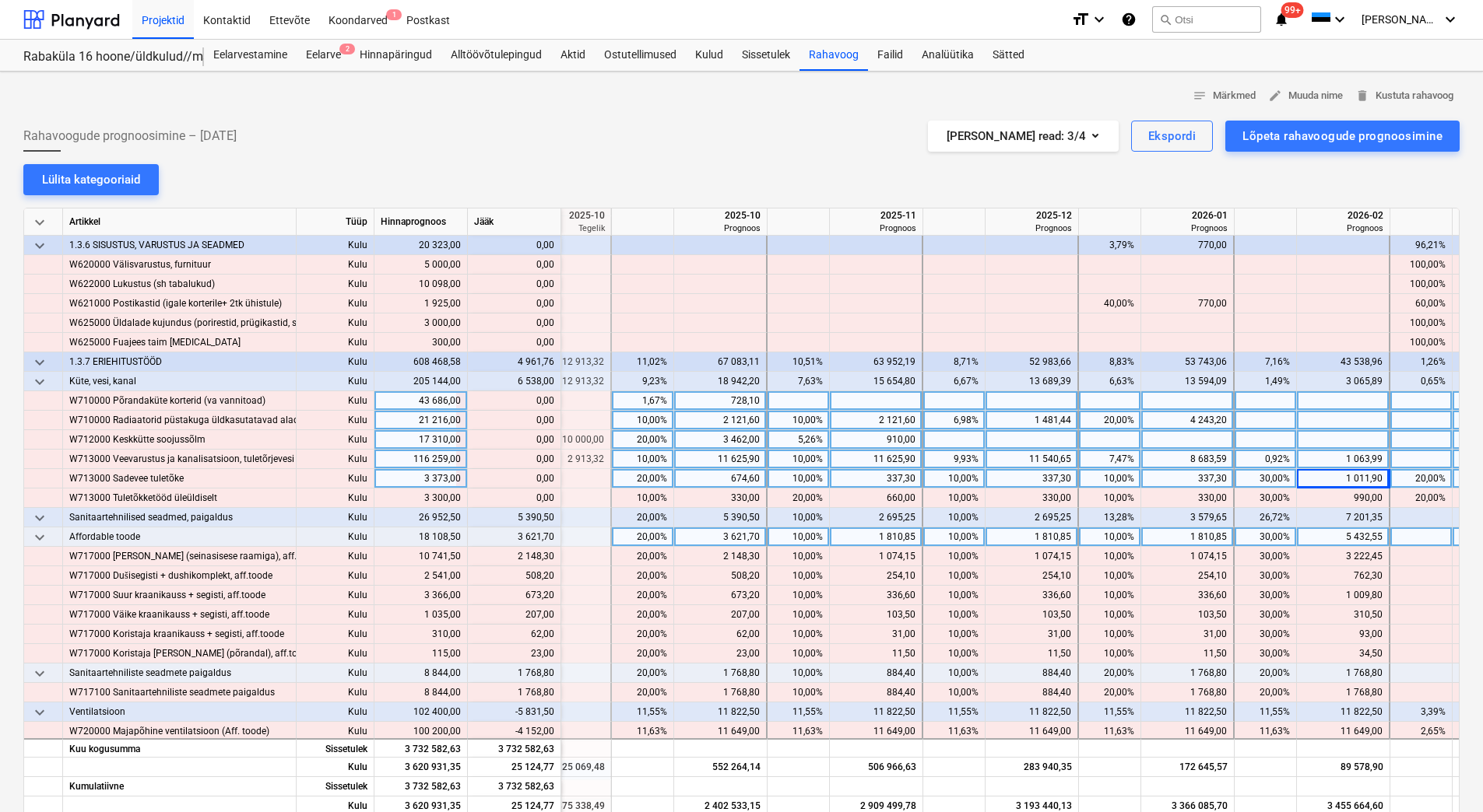
click at [633, 535] on div "20,00%" at bounding box center [643, 537] width 49 height 19
click at [781, 539] on div "10,00%" at bounding box center [798, 537] width 49 height 19
click at [942, 533] on div "10,00%" at bounding box center [954, 537] width 49 height 19
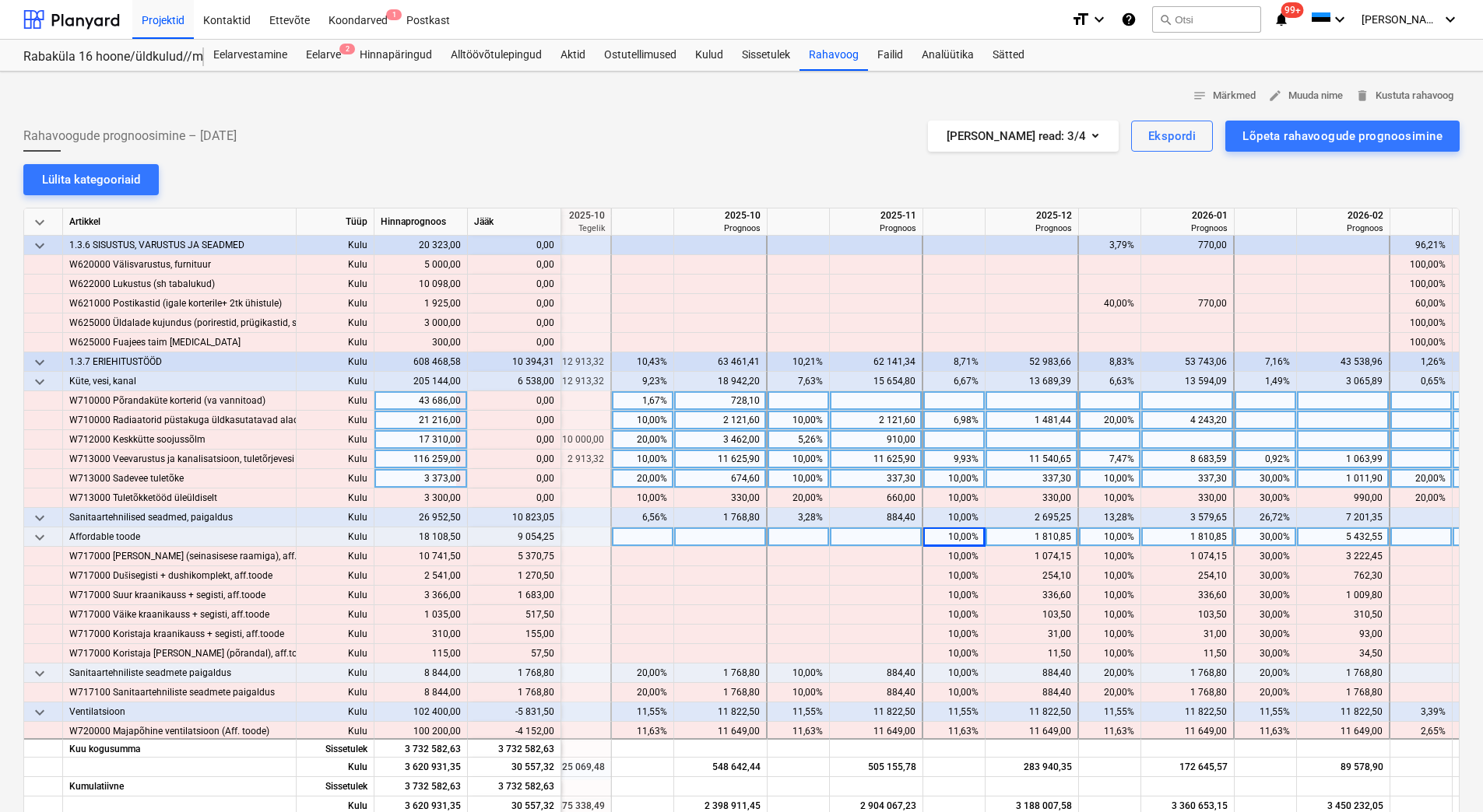
click at [942, 533] on div "10,00%" at bounding box center [954, 537] width 49 height 19
click at [1095, 533] on div "10,00%" at bounding box center [1109, 537] width 49 height 19
click at [1095, 539] on div "10,00%" at bounding box center [1109, 537] width 49 height 19
type input "70"
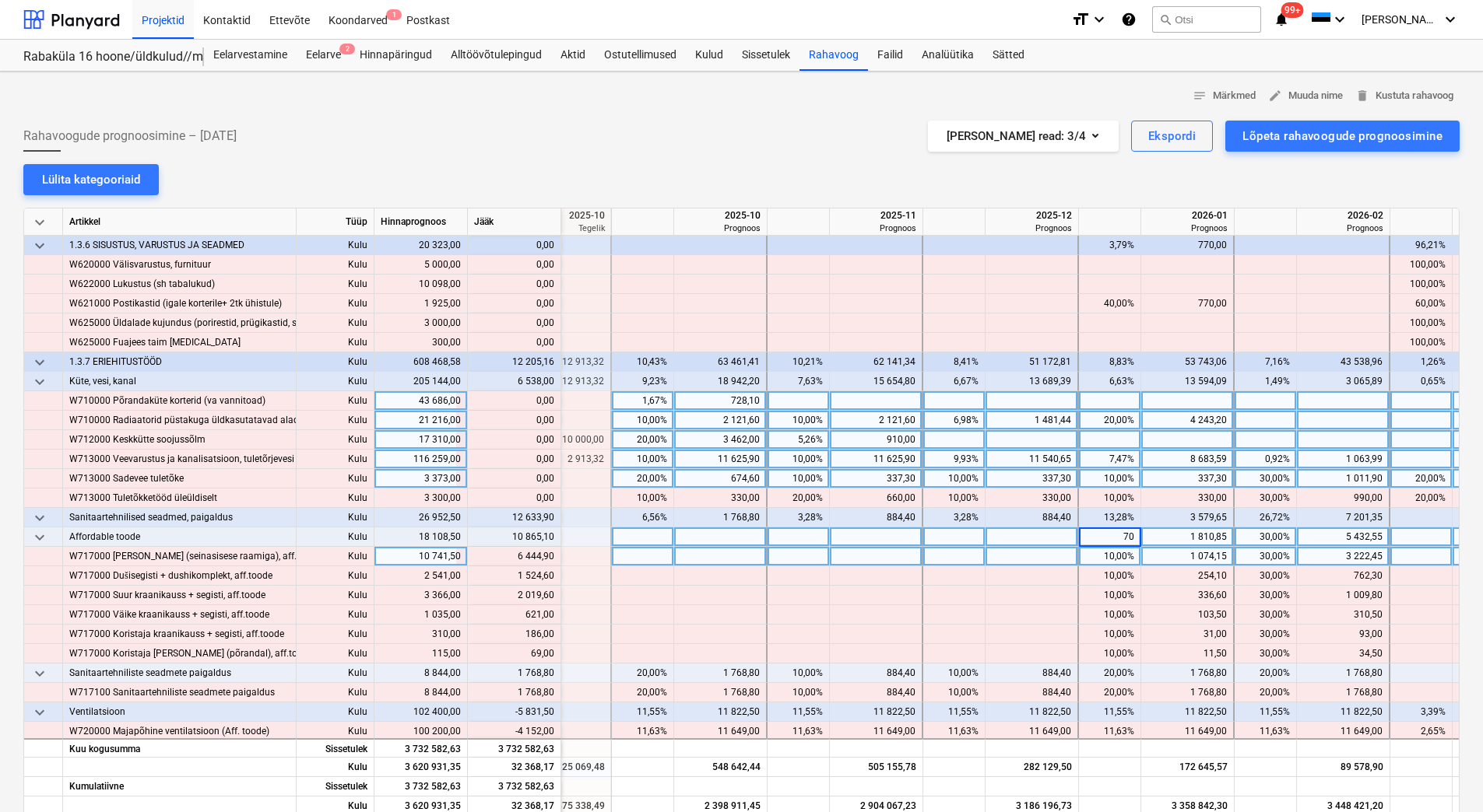
click at [1035, 553] on div at bounding box center [1032, 556] width 93 height 19
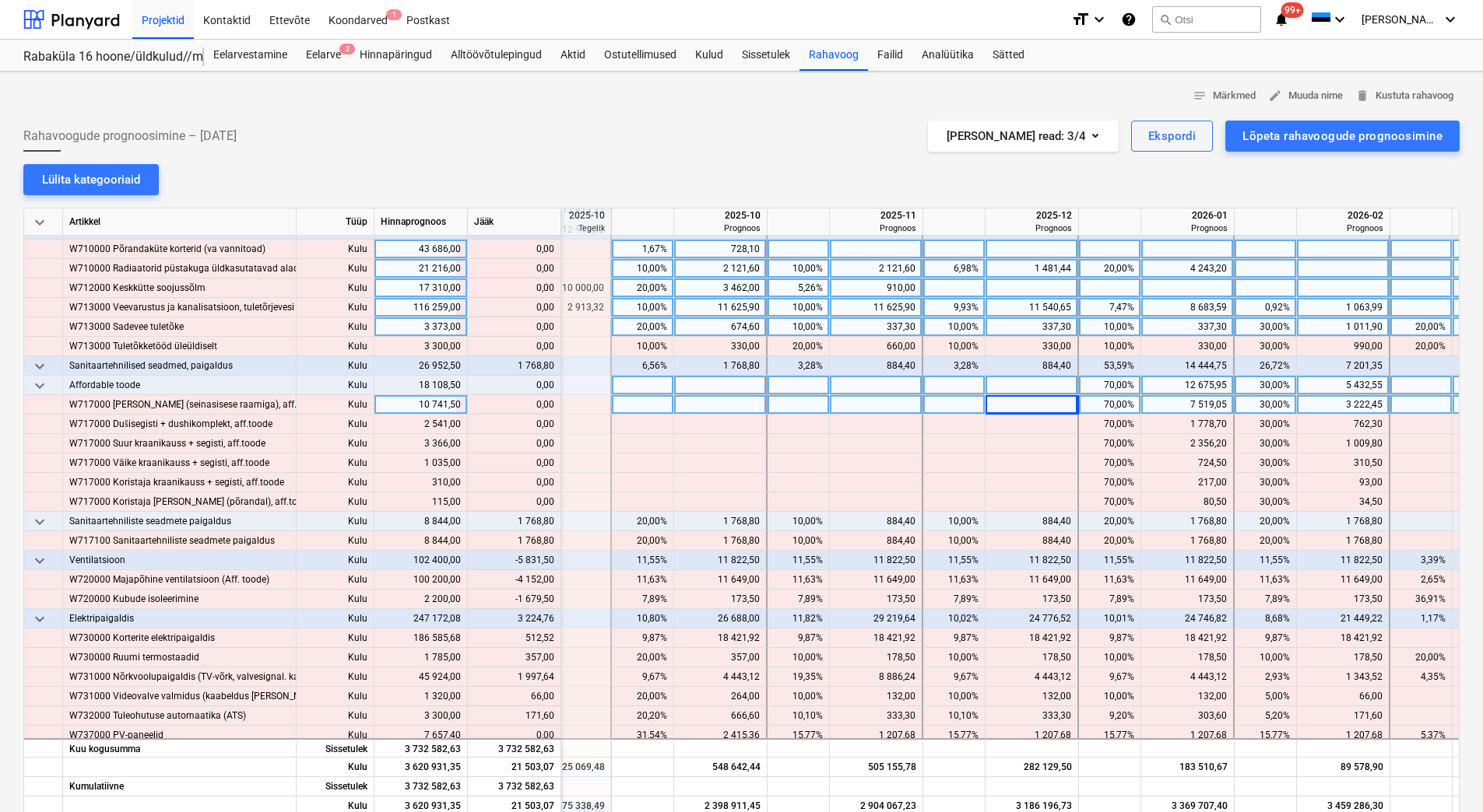
scroll to position [5759, 1973]
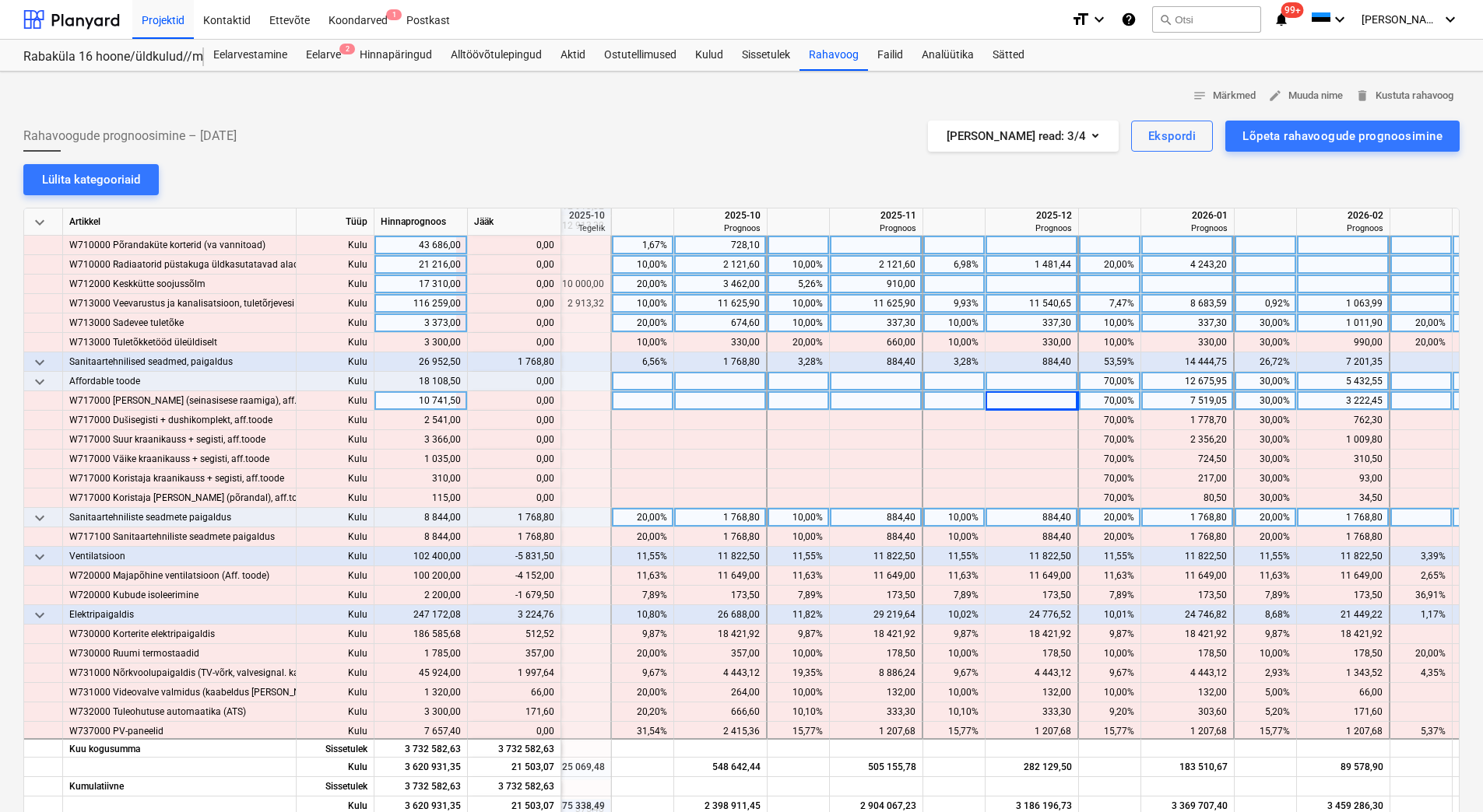
click at [632, 519] on div "20,00%" at bounding box center [643, 518] width 49 height 19
click at [782, 519] on div "10,00%" at bounding box center [798, 518] width 49 height 19
click at [784, 519] on div "10,00%" at bounding box center [798, 518] width 49 height 19
click at [937, 515] on div "10,00%" at bounding box center [954, 518] width 49 height 19
click at [941, 518] on div "10,00%" at bounding box center [954, 518] width 49 height 19
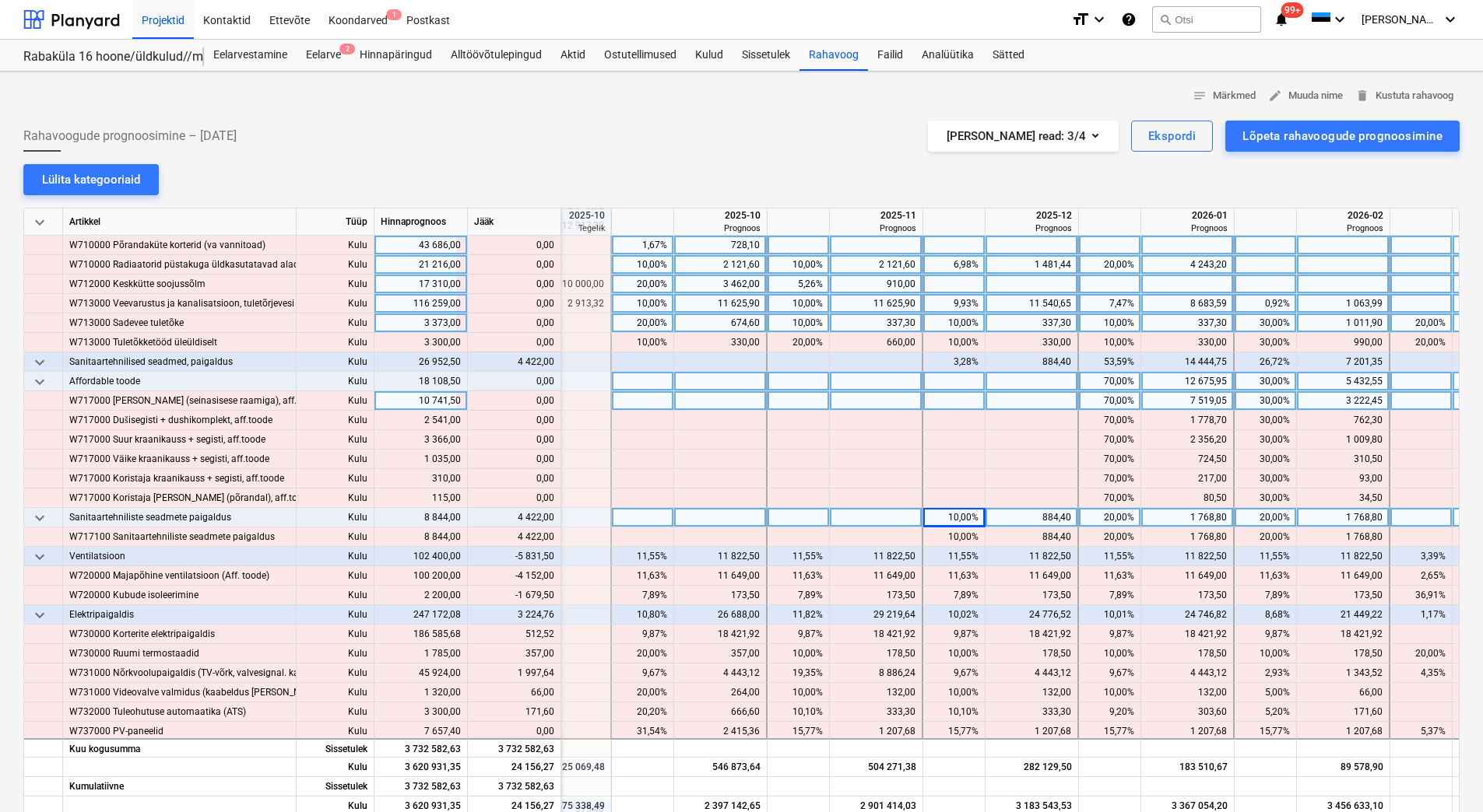
click at [1104, 519] on div "20,00%" at bounding box center [1109, 518] width 49 height 19
click at [1097, 519] on div "20,00%" at bounding box center [1109, 518] width 49 height 19
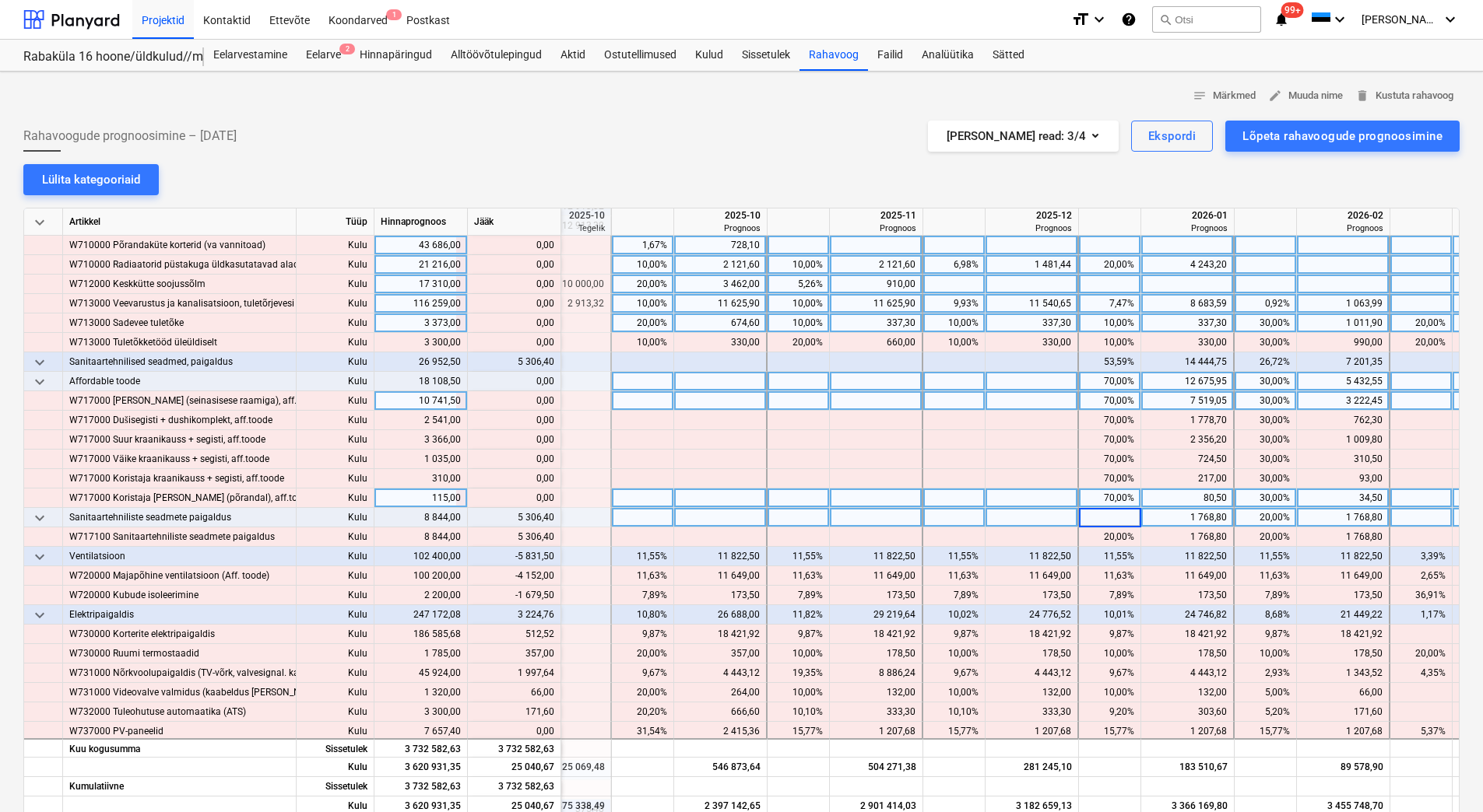
click at [1088, 502] on div "70,00%" at bounding box center [1109, 498] width 49 height 19
click at [1096, 519] on div at bounding box center [1110, 518] width 62 height 19
type input "80"
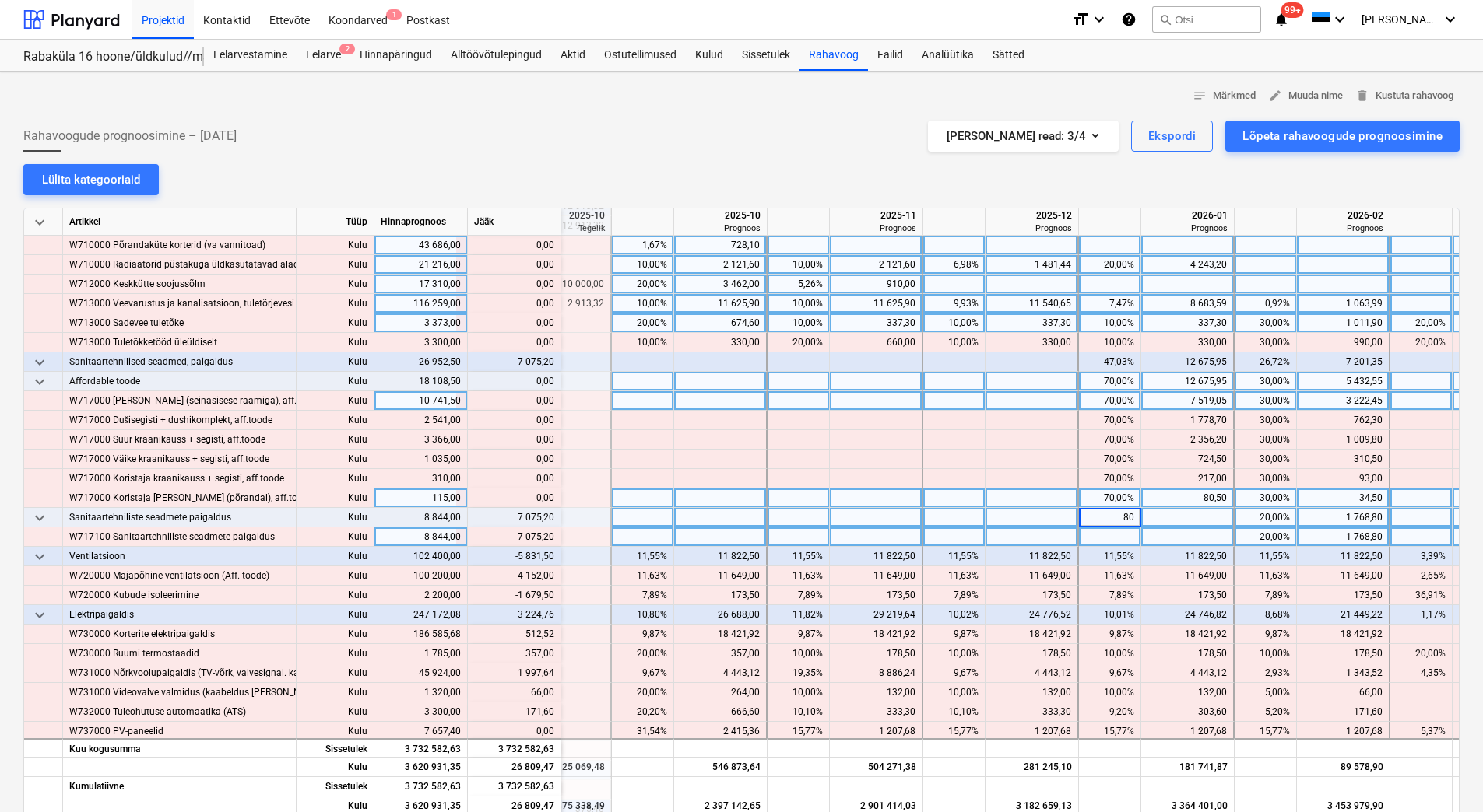
click at [1103, 533] on div at bounding box center [1110, 537] width 62 height 19
click at [1251, 554] on div "11,55%" at bounding box center [1265, 556] width 49 height 19
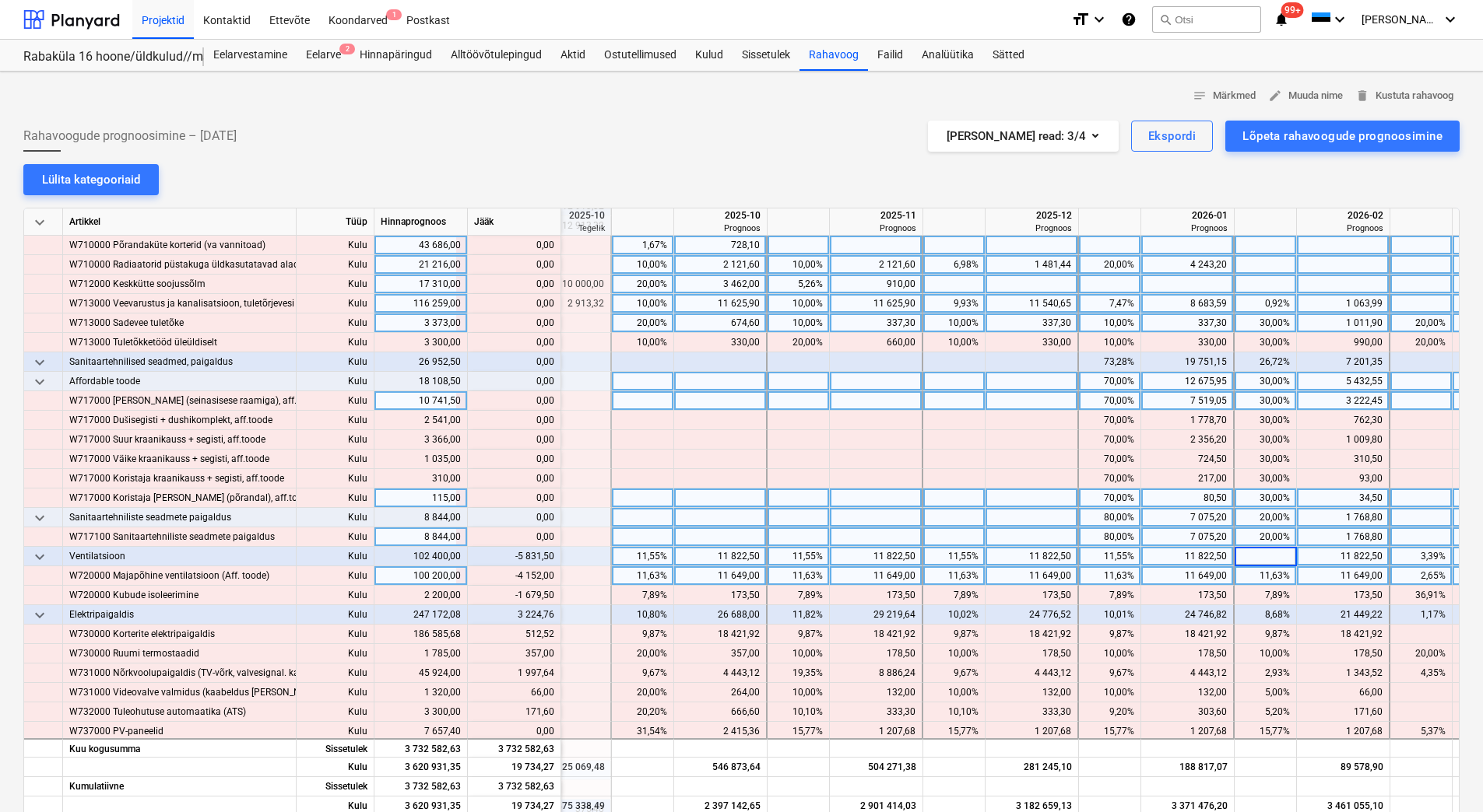
click at [1254, 577] on div "11,63%" at bounding box center [1265, 576] width 49 height 19
click at [1323, 578] on div at bounding box center [1344, 576] width 93 height 19
type input "7497"
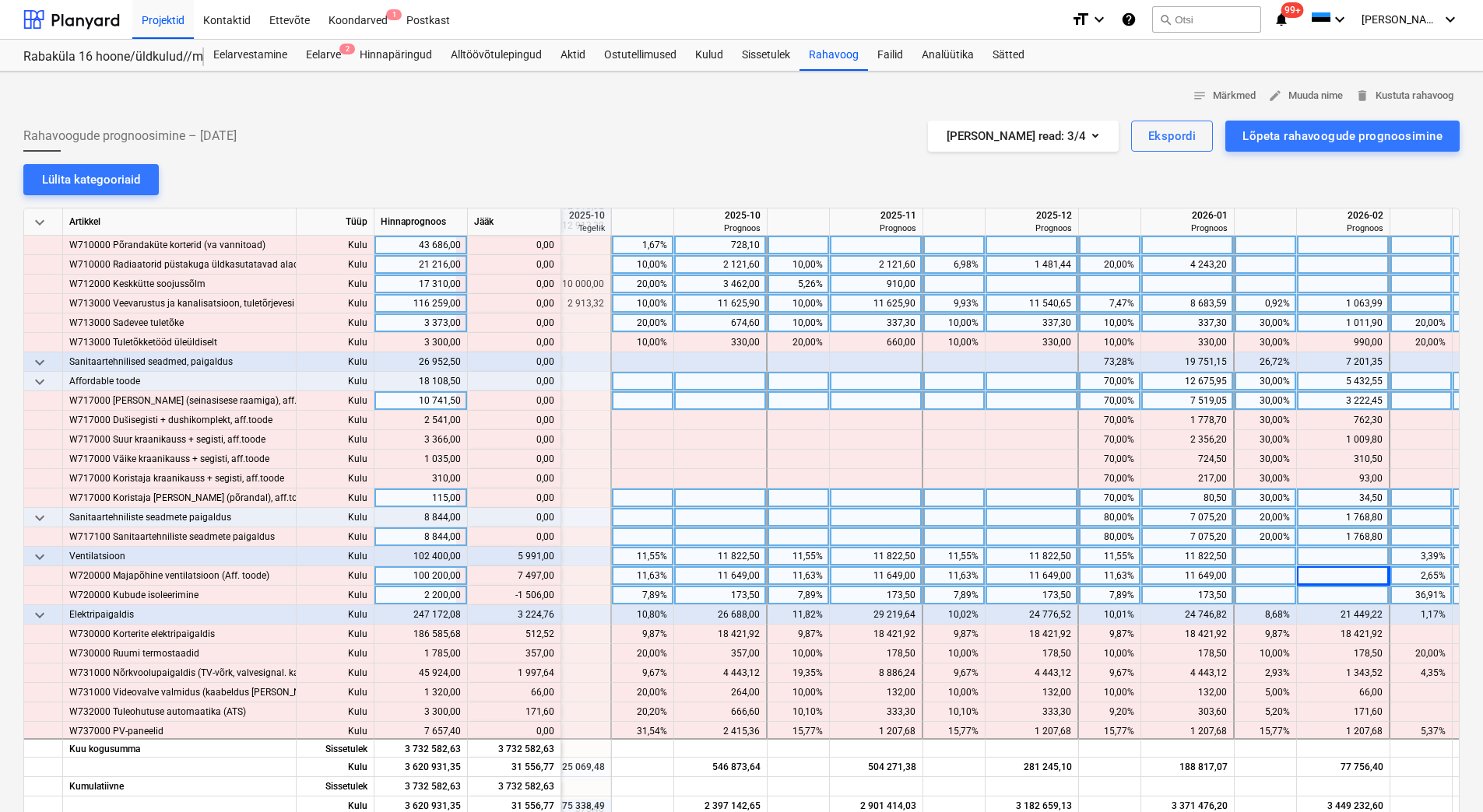
click at [1200, 596] on div "173,50" at bounding box center [1187, 595] width 79 height 19
click at [1406, 595] on div "36,91%" at bounding box center [1421, 595] width 49 height 19
click at [1176, 594] on div "173,50" at bounding box center [1187, 595] width 79 height 19
click at [1016, 599] on div "173,50" at bounding box center [1031, 595] width 79 height 19
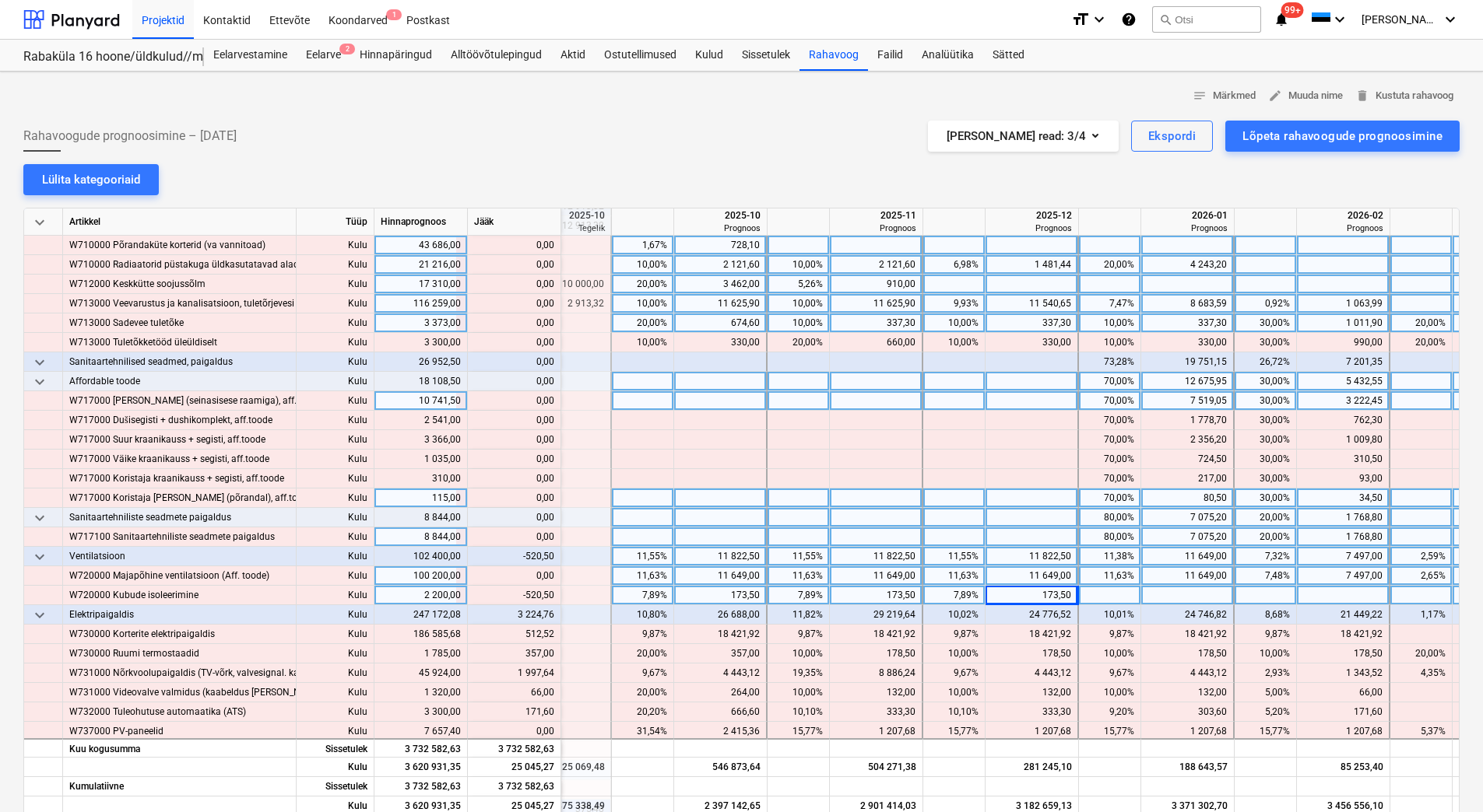
click at [1016, 596] on div "173,50" at bounding box center [1031, 595] width 79 height 19
click at [881, 596] on div "173,50" at bounding box center [875, 595] width 79 height 19
click at [710, 594] on div "173,50" at bounding box center [719, 595] width 79 height 19
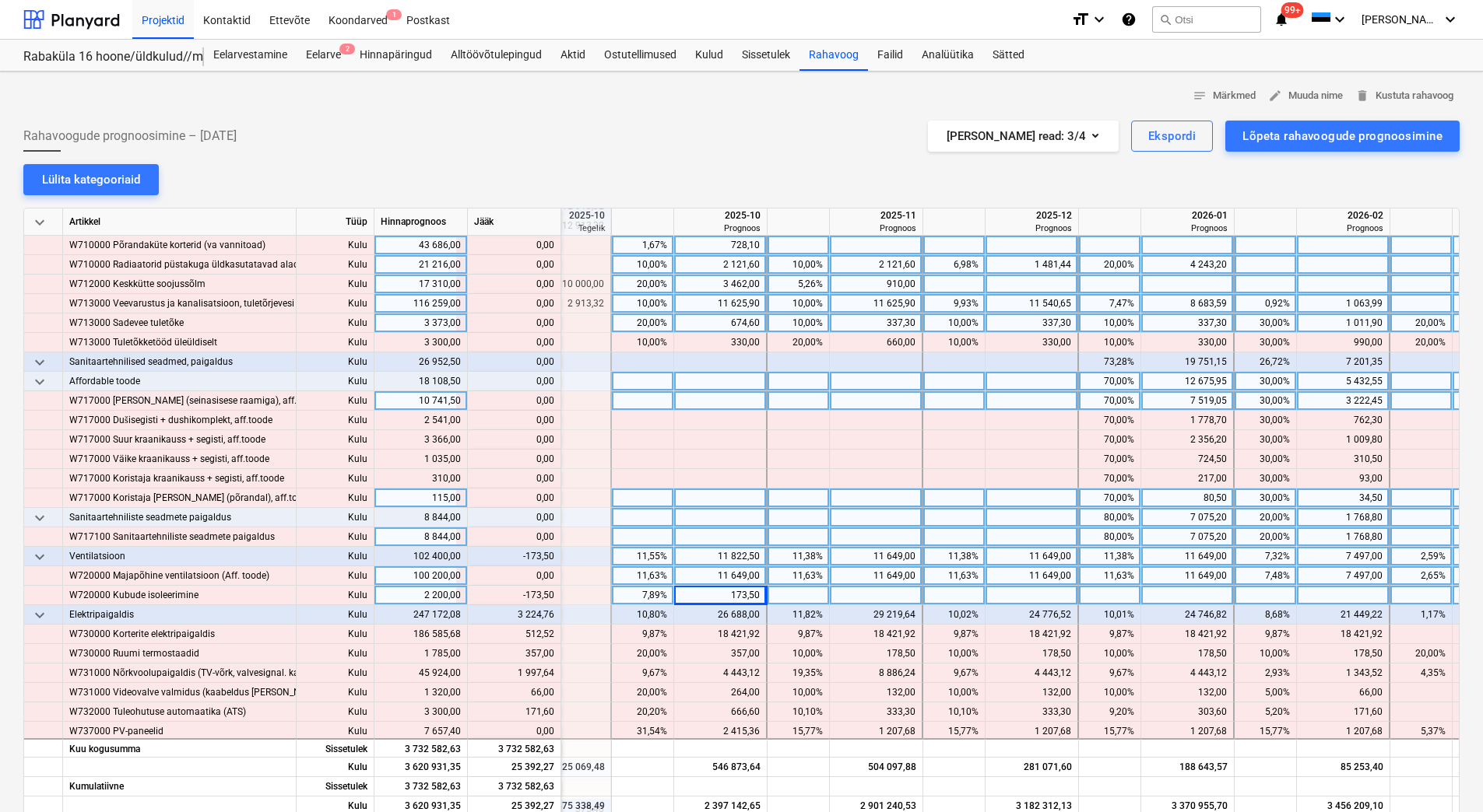
click at [709, 575] on div "11 649,00" at bounding box center [719, 576] width 79 height 19
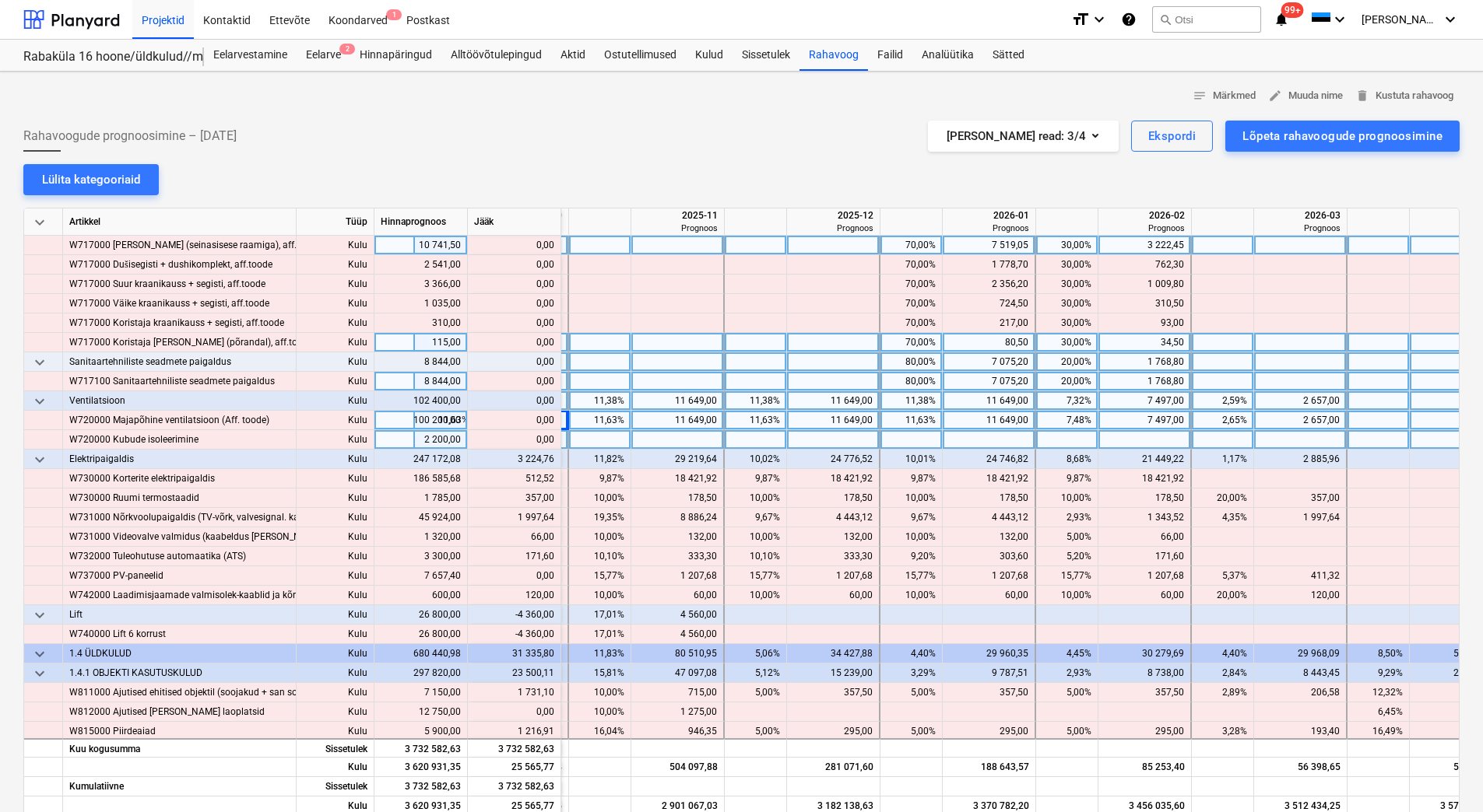
scroll to position [5915, 2221]
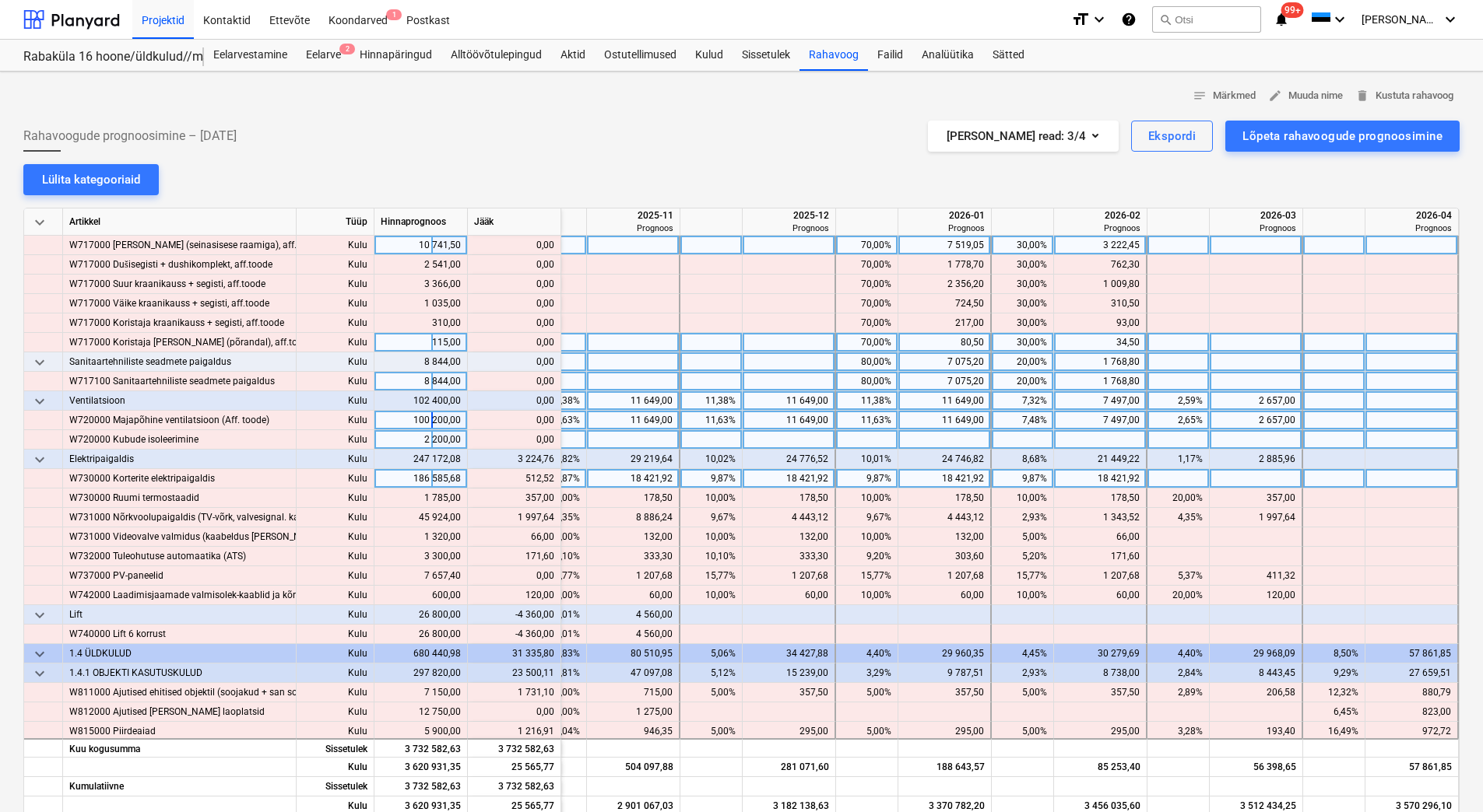
drag, startPoint x: 525, startPoint y: 478, endPoint x: 554, endPoint y: 481, distance: 29.2
click at [554, 481] on div "content_copy 512,52" at bounding box center [514, 478] width 93 height 19
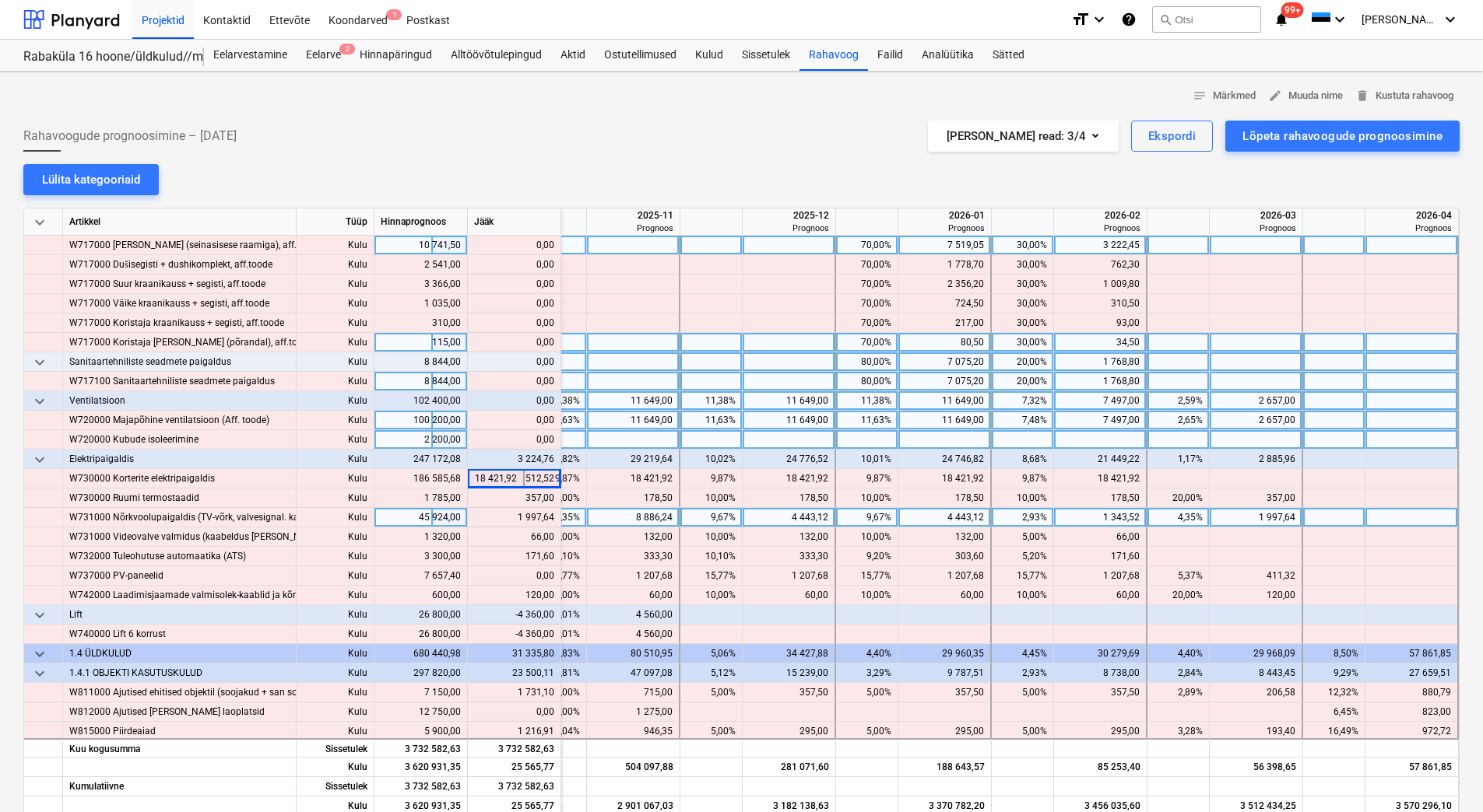
click at [513, 514] on div "content_copy 1 997,64" at bounding box center [514, 518] width 80 height 19
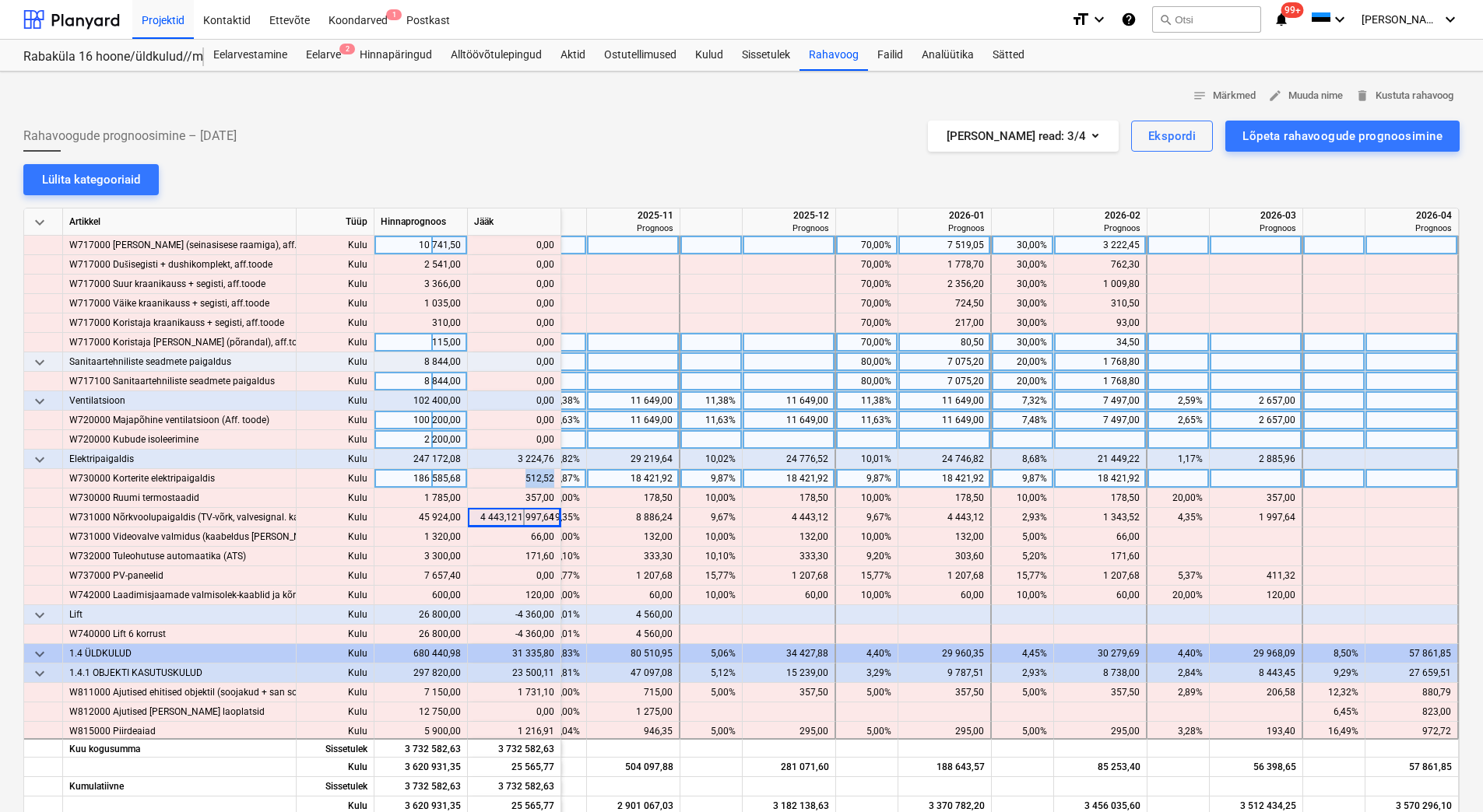
drag, startPoint x: 524, startPoint y: 482, endPoint x: 552, endPoint y: 482, distance: 28.0
click at [552, 482] on div "content_copy 512,52" at bounding box center [514, 478] width 80 height 19
click at [1228, 477] on div at bounding box center [1256, 478] width 93 height 19
type input "512,52"
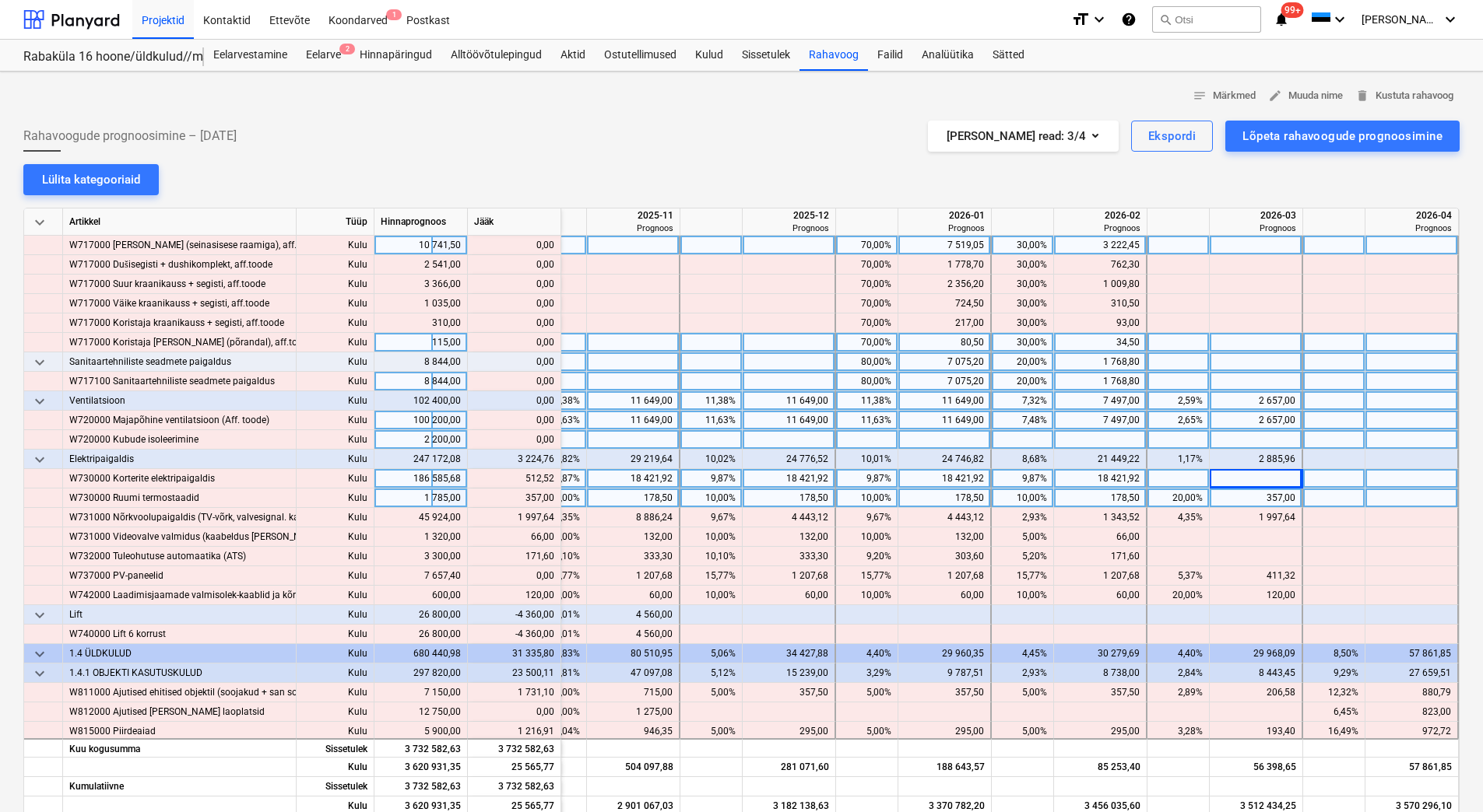
click at [1237, 499] on div "357,00" at bounding box center [1255, 498] width 79 height 19
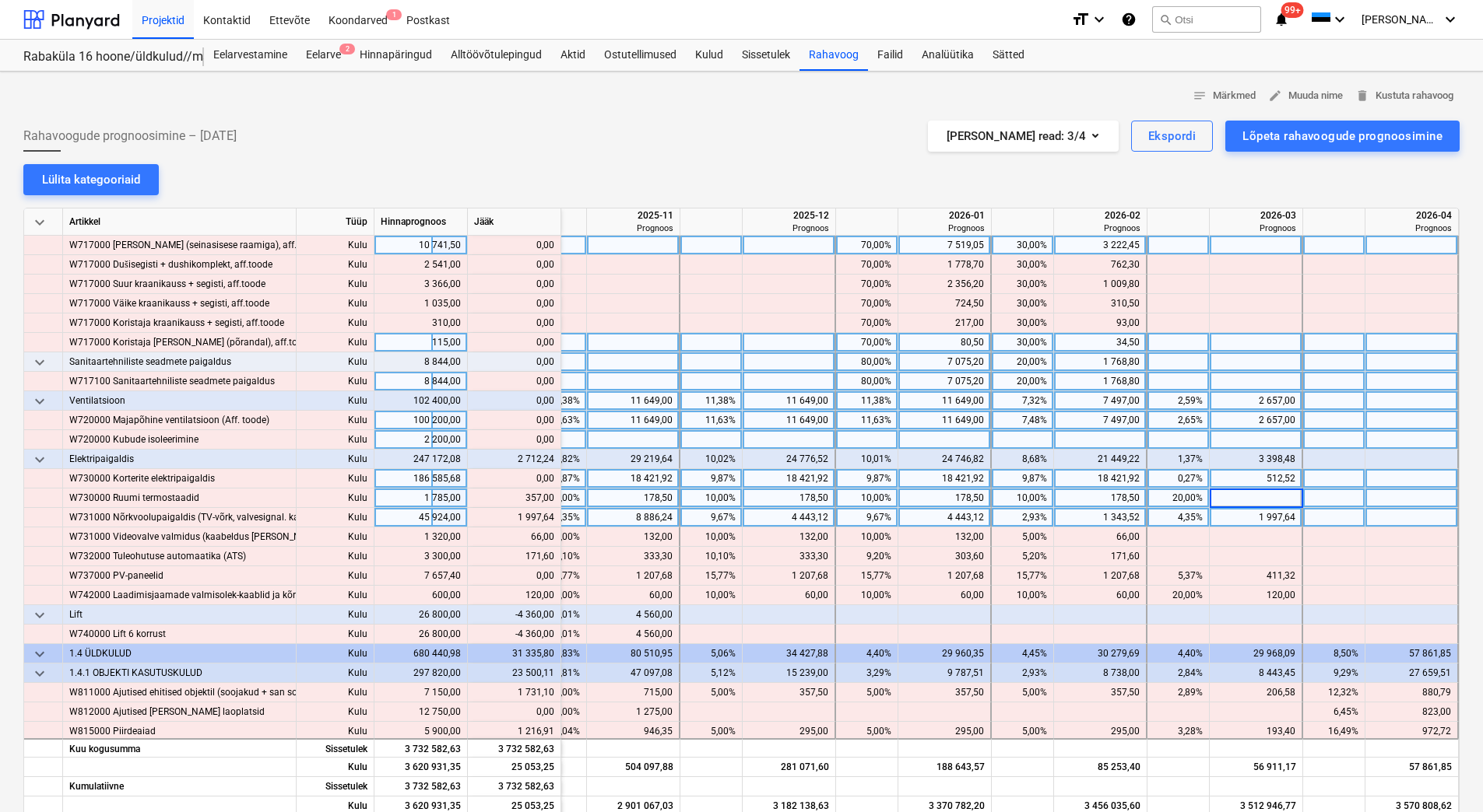
click at [1241, 514] on div "1 997,64" at bounding box center [1255, 518] width 79 height 19
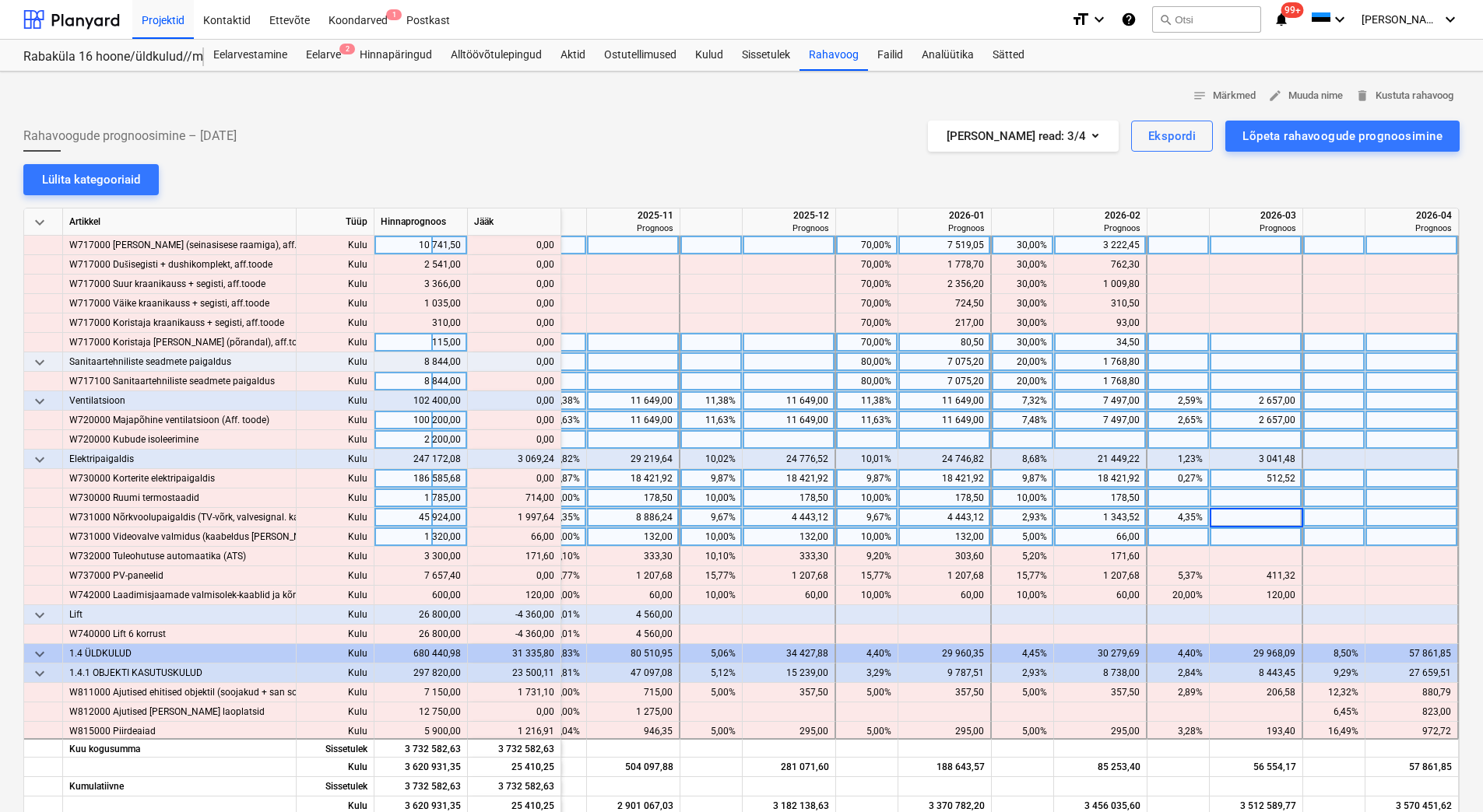
click at [1239, 535] on div at bounding box center [1256, 537] width 93 height 19
drag, startPoint x: 526, startPoint y: 501, endPoint x: 552, endPoint y: 500, distance: 26.0
click at [552, 500] on div "content_copy 714,00" at bounding box center [514, 498] width 80 height 19
click at [1253, 493] on div at bounding box center [1256, 498] width 93 height 19
type input "714,00"
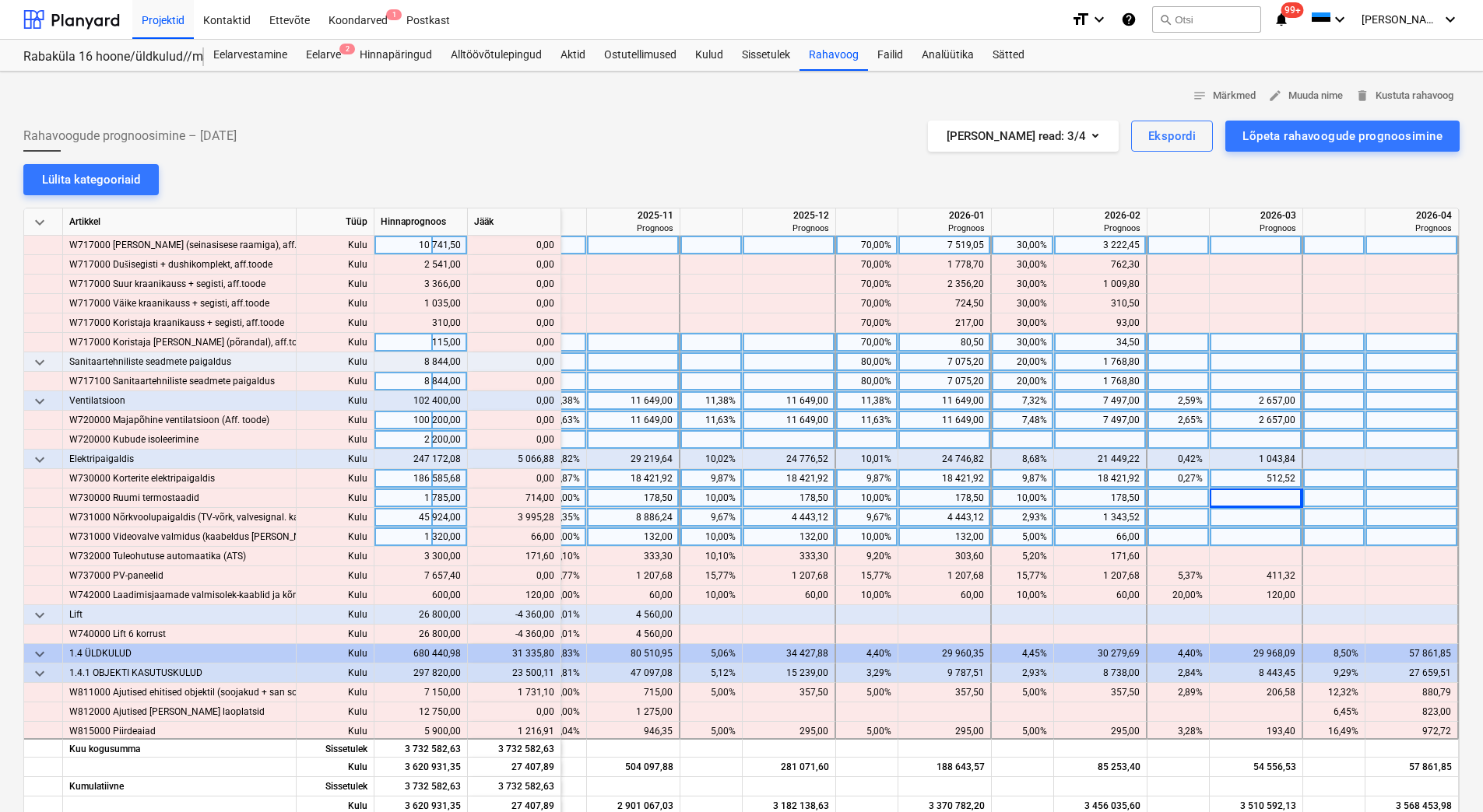
click at [1250, 514] on div at bounding box center [1256, 518] width 93 height 19
drag, startPoint x: 518, startPoint y: 517, endPoint x: 552, endPoint y: 519, distance: 34.1
click at [552, 519] on div "content_copy 3 995,28" at bounding box center [514, 518] width 80 height 19
click at [1237, 518] on div at bounding box center [1256, 518] width 93 height 19
type input "3 995,28"
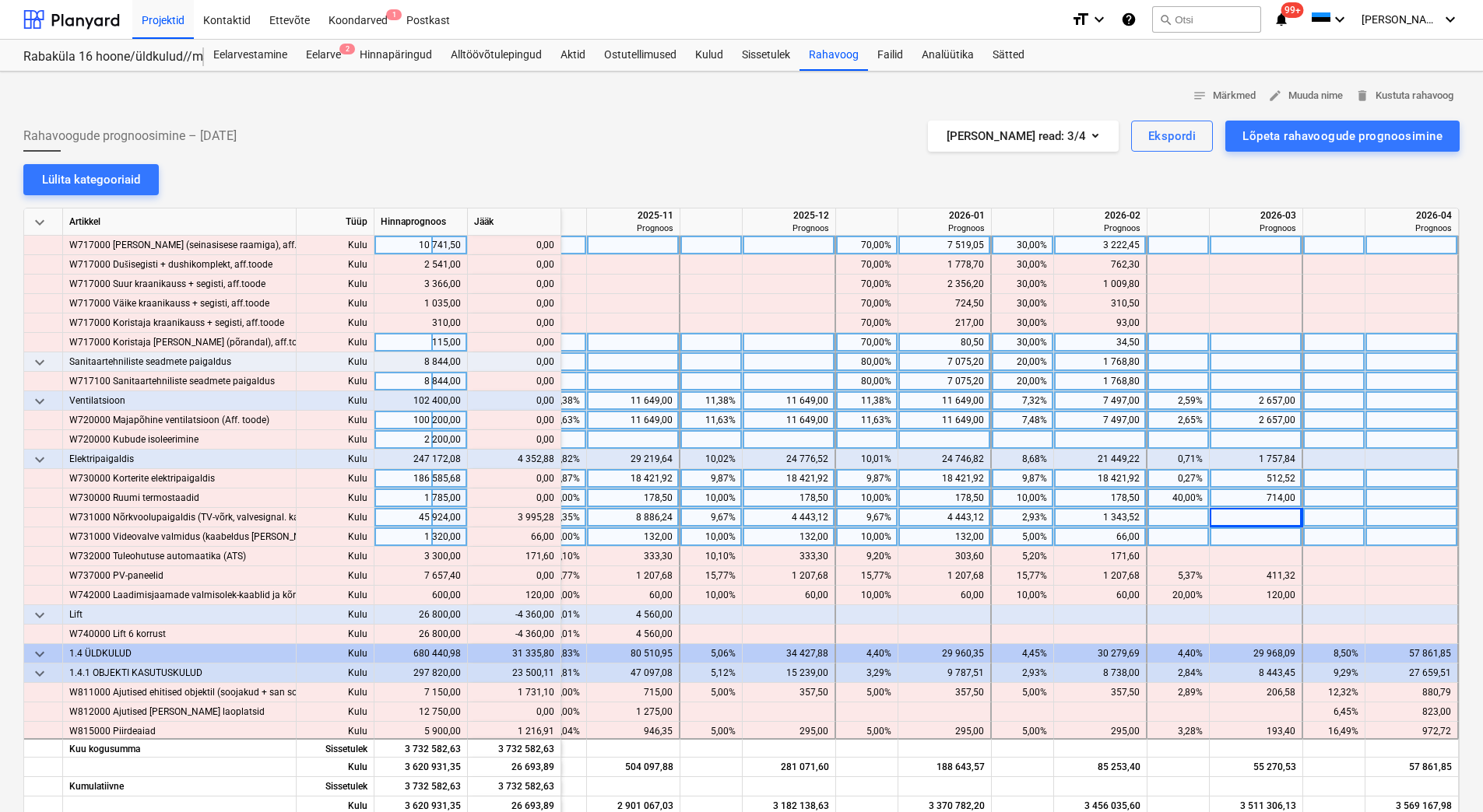
click at [1233, 540] on div at bounding box center [1256, 537] width 93 height 19
type input "66"
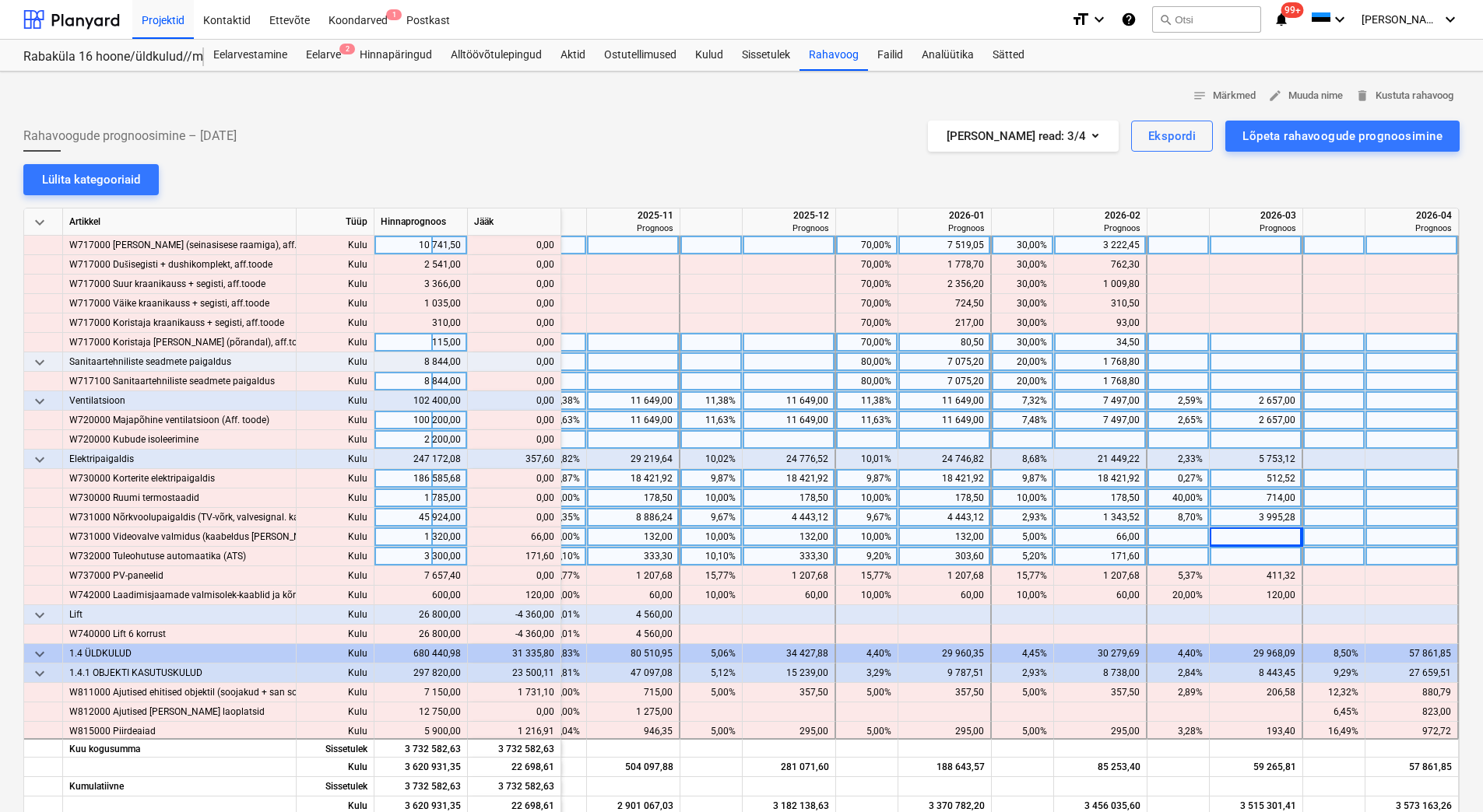
click at [1230, 556] on div at bounding box center [1256, 556] width 93 height 19
type input "71,60"
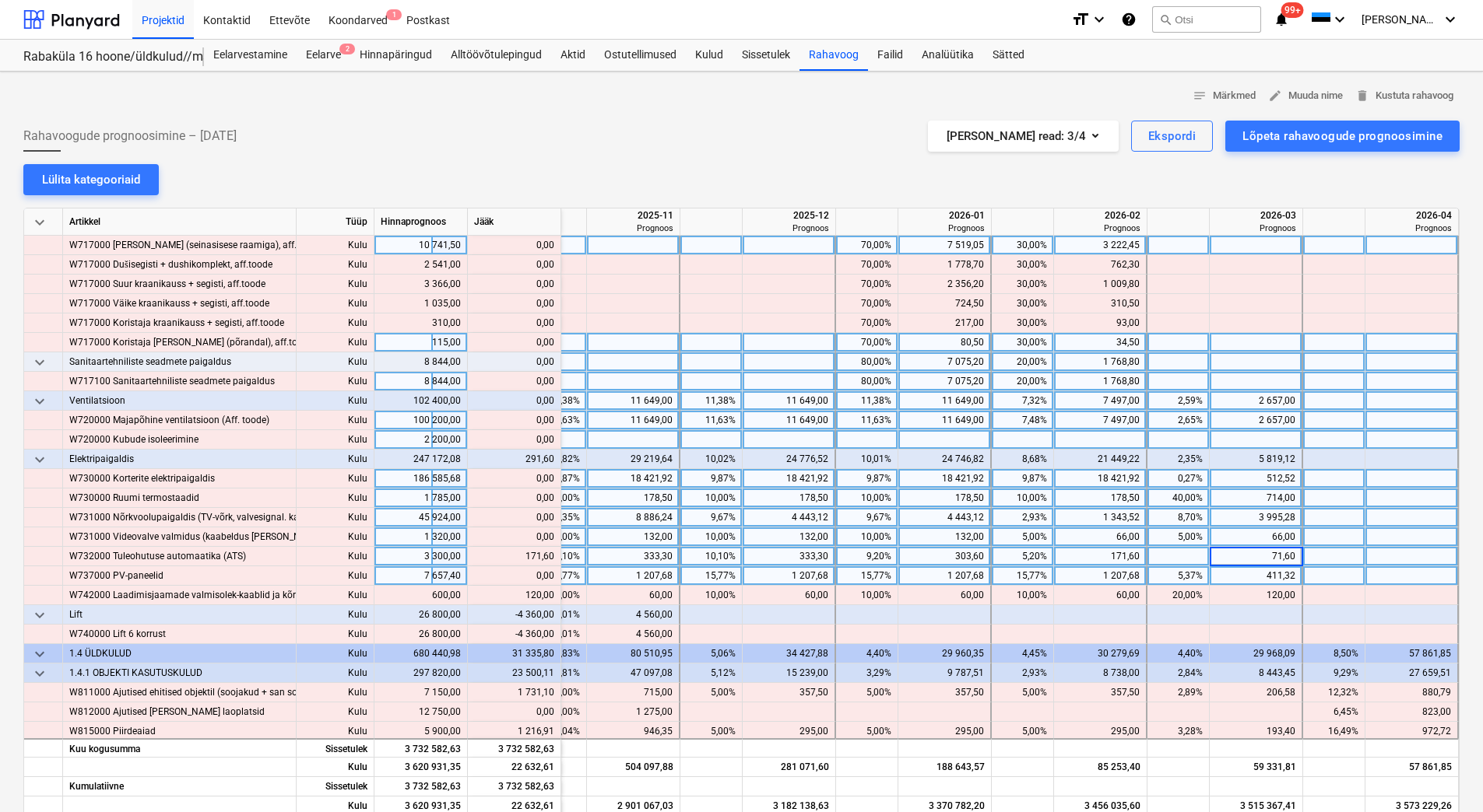
click at [1228, 572] on div "411,32" at bounding box center [1255, 576] width 79 height 19
click at [1238, 562] on div "71,60" at bounding box center [1255, 556] width 79 height 19
click at [1239, 559] on input "71,6" at bounding box center [1255, 556] width 92 height 18
type input "271,6"
click at [1239, 576] on div "411,32" at bounding box center [1255, 576] width 79 height 19
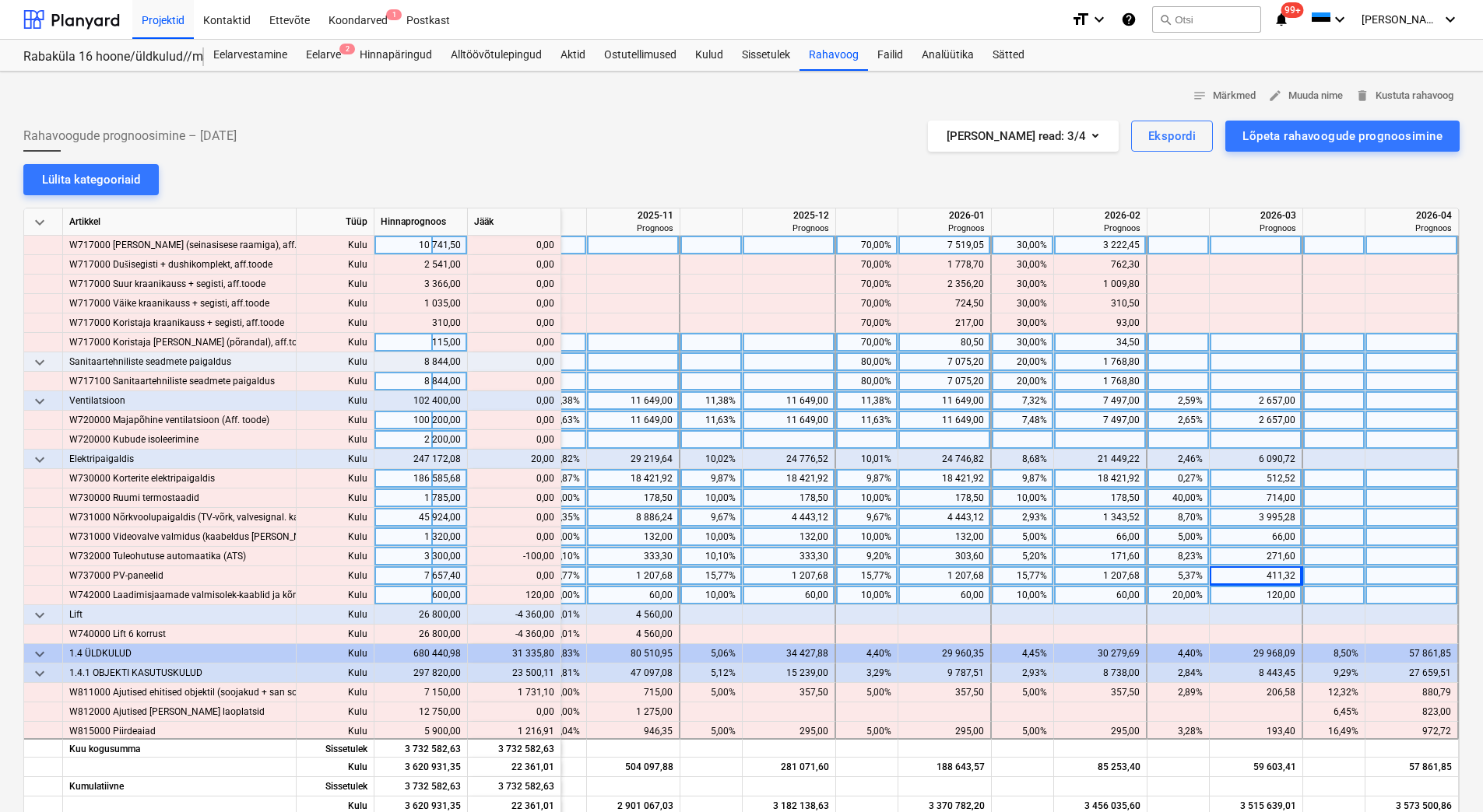
click at [1089, 596] on div "60,00" at bounding box center [1099, 595] width 79 height 19
type input "120"
click at [942, 589] on div "60,00" at bounding box center [943, 595] width 79 height 19
click at [942, 597] on div "60,00" at bounding box center [943, 595] width 79 height 19
type input "120"
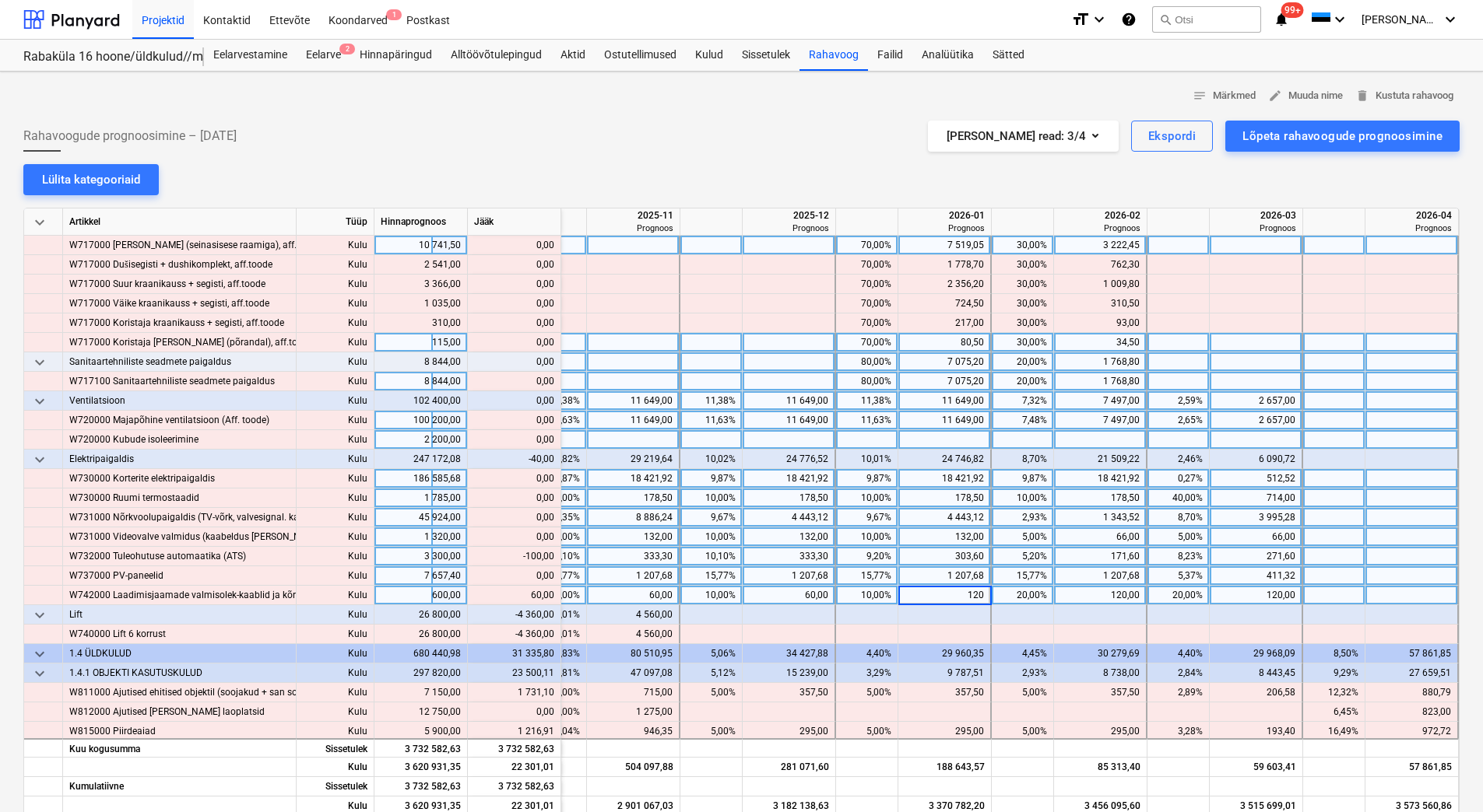
click at [934, 572] on div "1 207,68" at bounding box center [943, 576] width 79 height 19
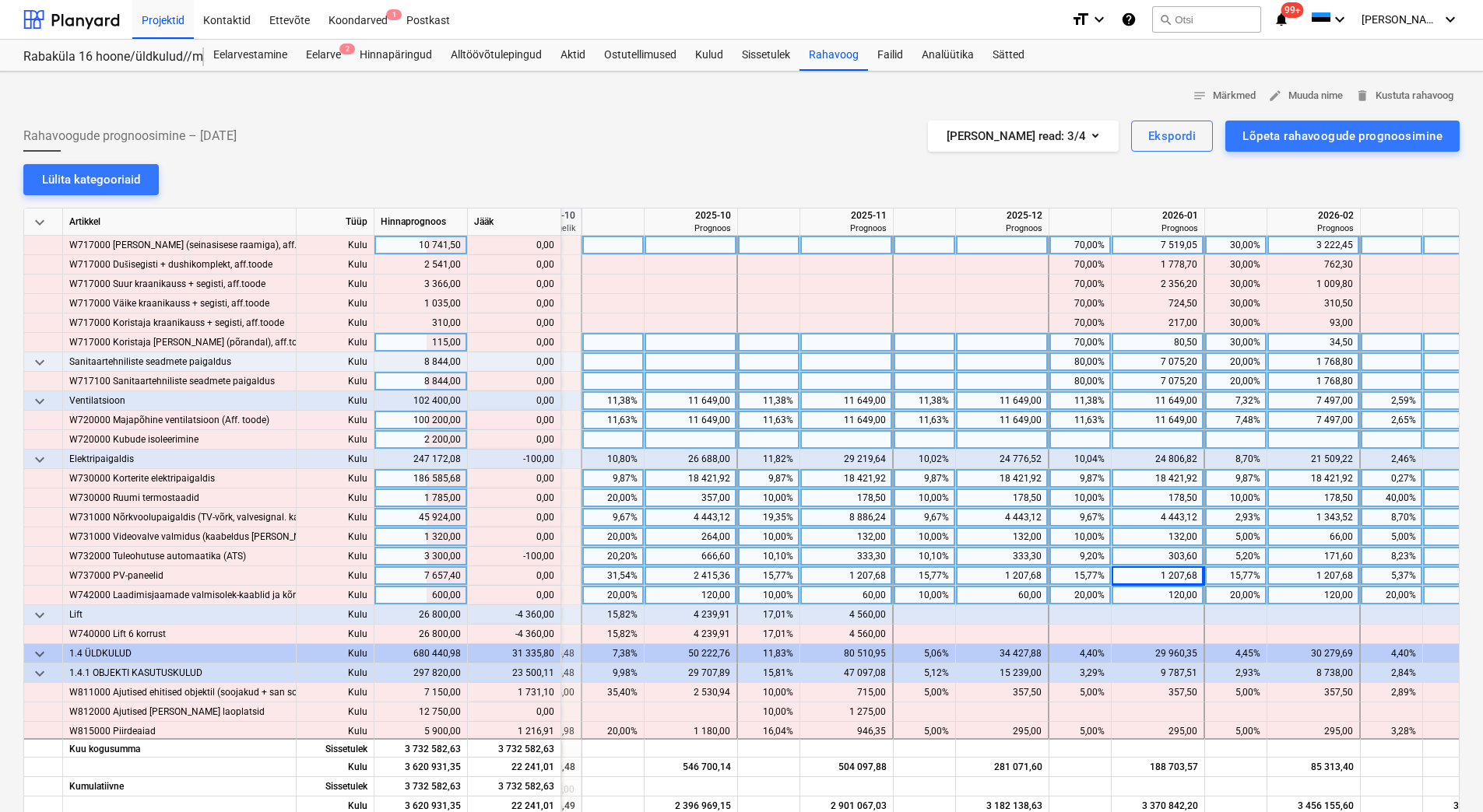
scroll to position [6070, 2003]
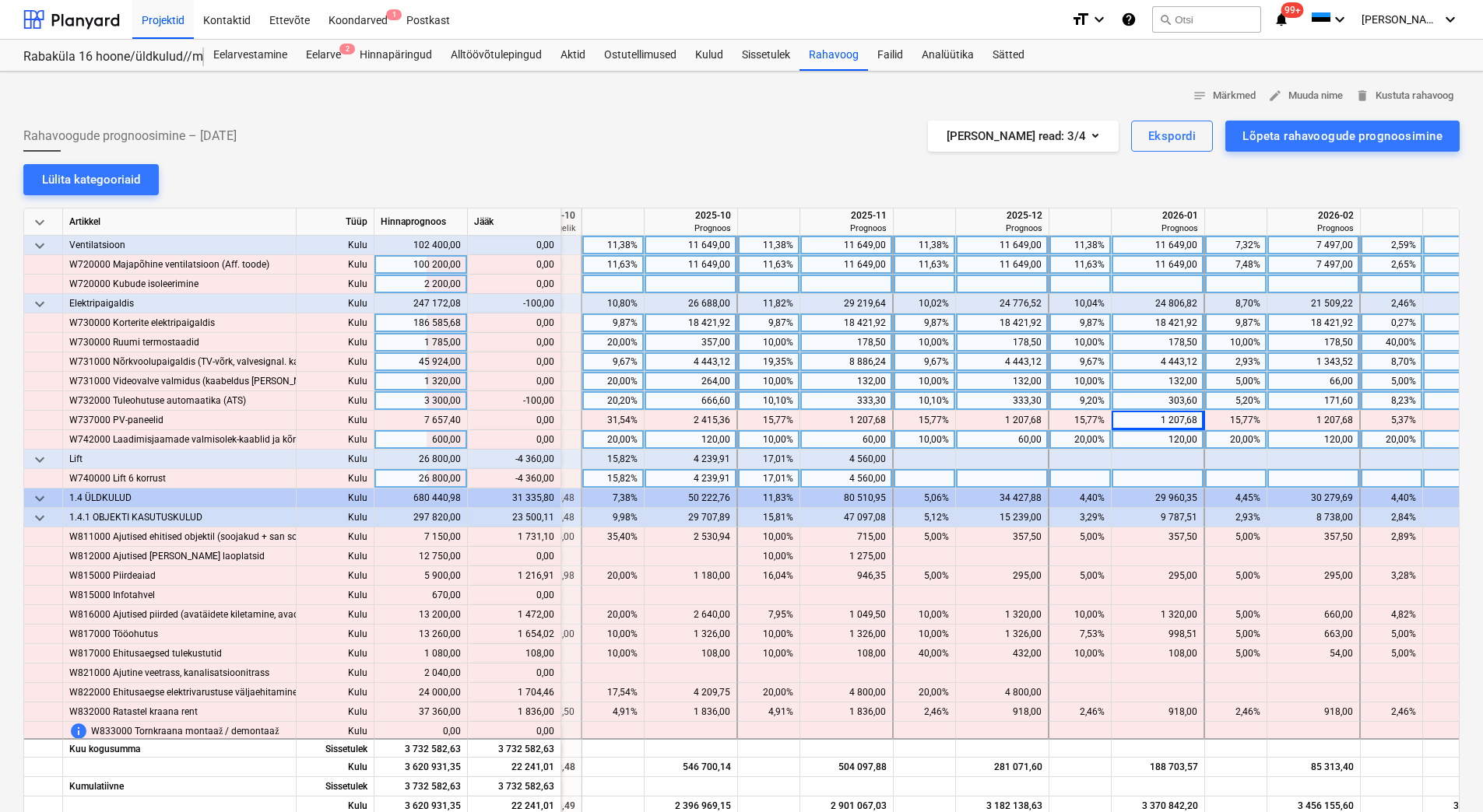
click at [832, 481] on div "4 560,00" at bounding box center [846, 478] width 79 height 19
click at [694, 478] on div "4 239,91" at bounding box center [690, 478] width 79 height 19
click at [707, 478] on div "4 239,91" at bounding box center [690, 478] width 79 height 19
click at [707, 478] on input "4239,91" at bounding box center [690, 478] width 92 height 18
type input "4439,91"
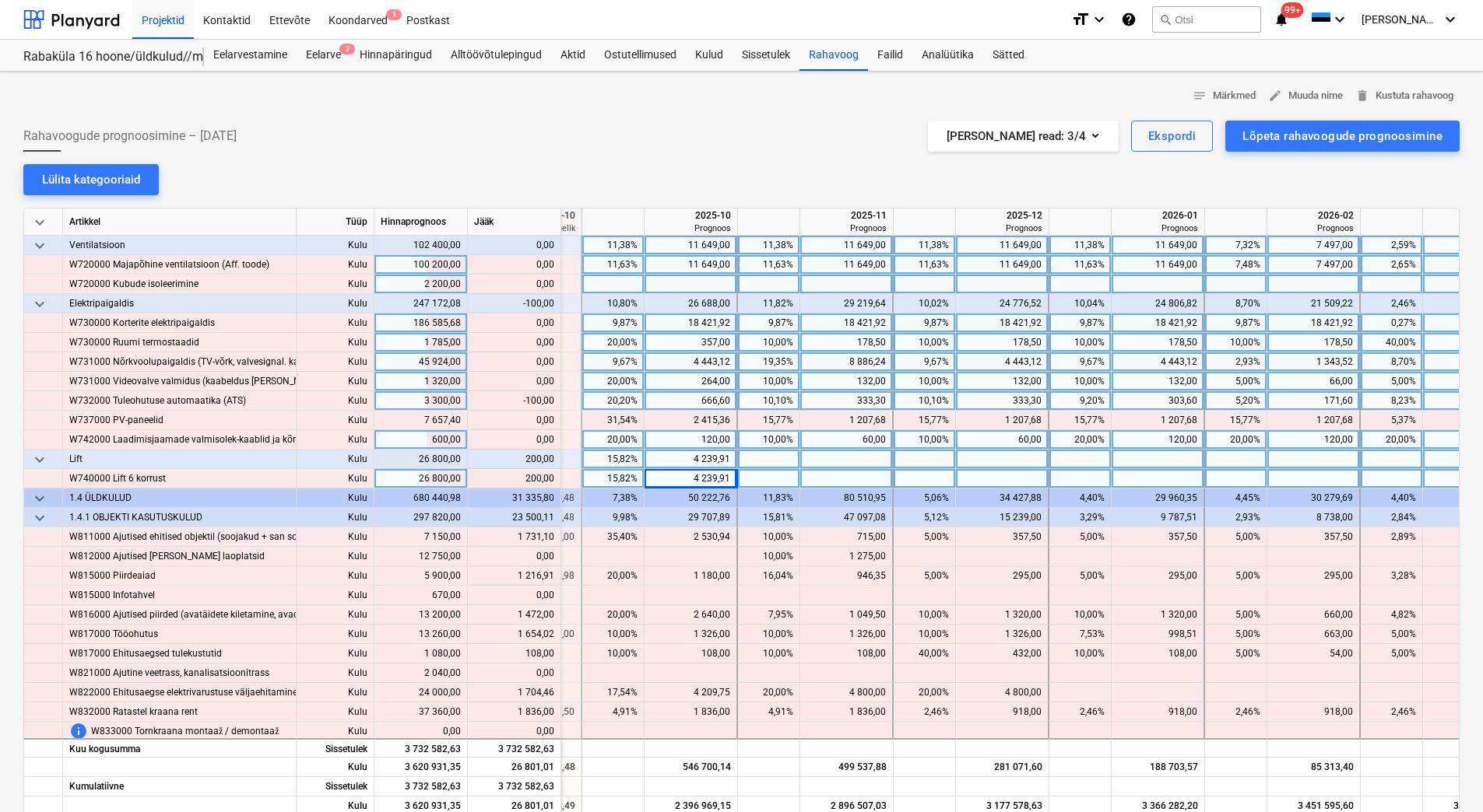
click at [713, 458] on div "4 239,91" at bounding box center [690, 459] width 79 height 19
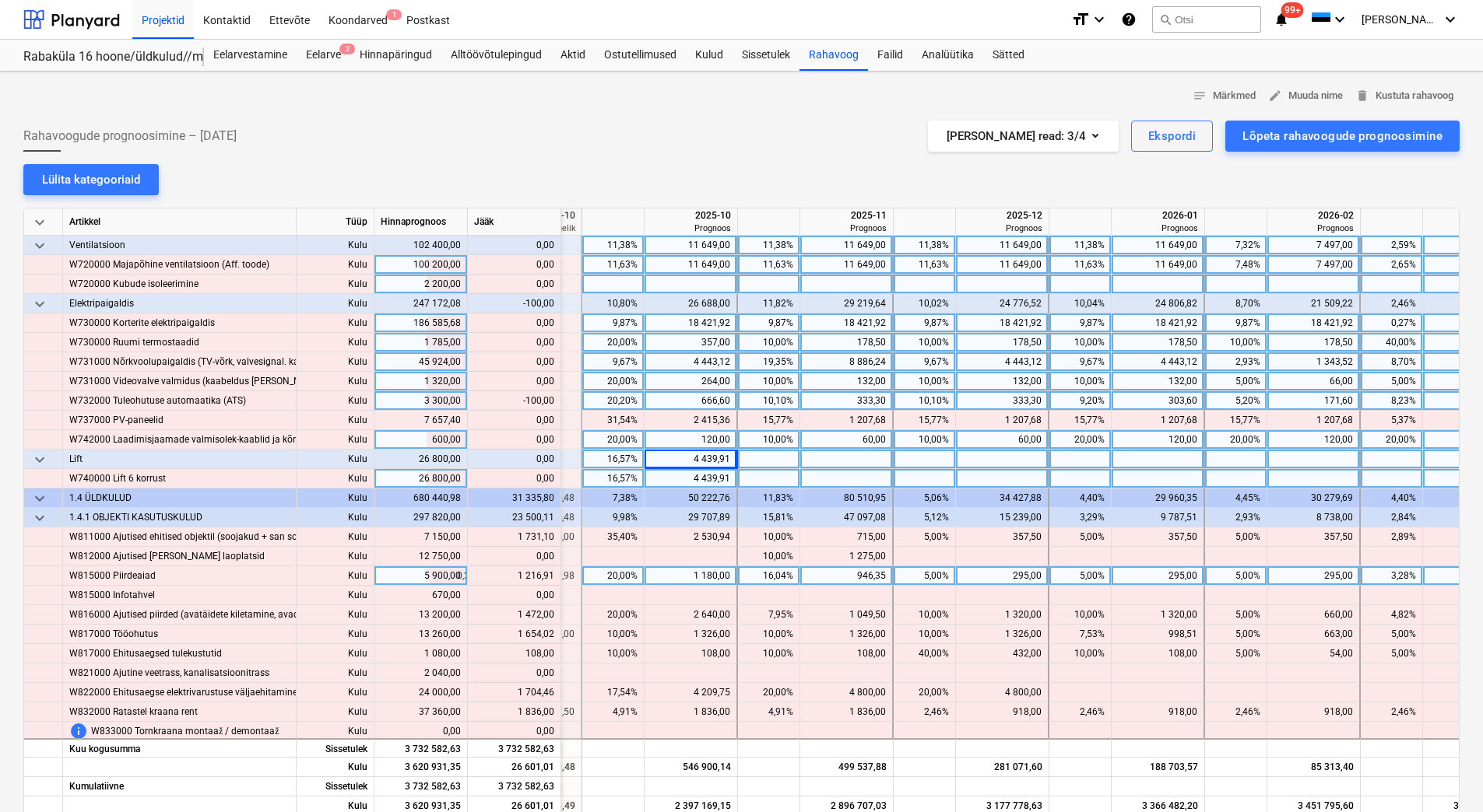
scroll to position [6148, 2003]
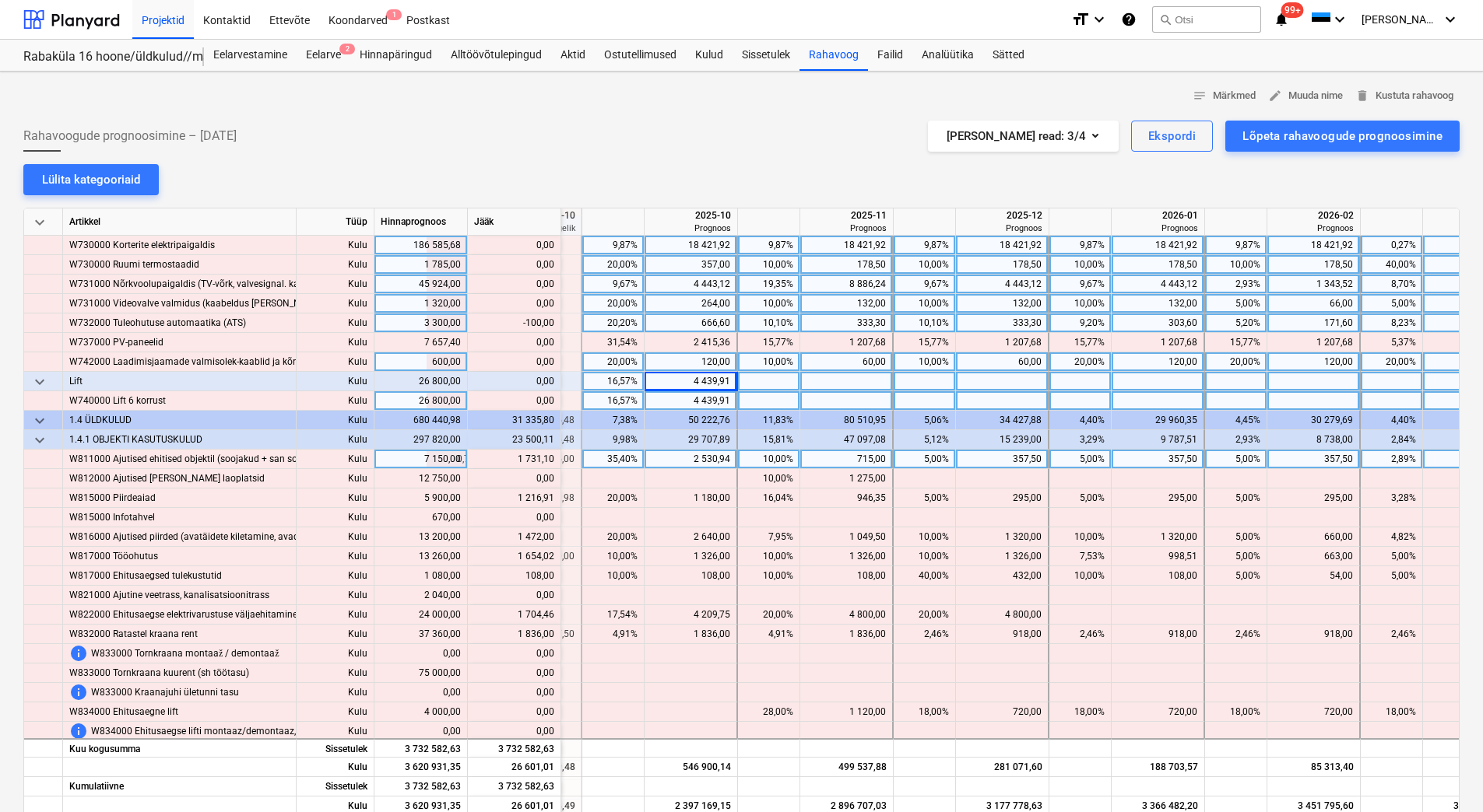
click at [829, 461] on div "715,00" at bounding box center [846, 459] width 79 height 19
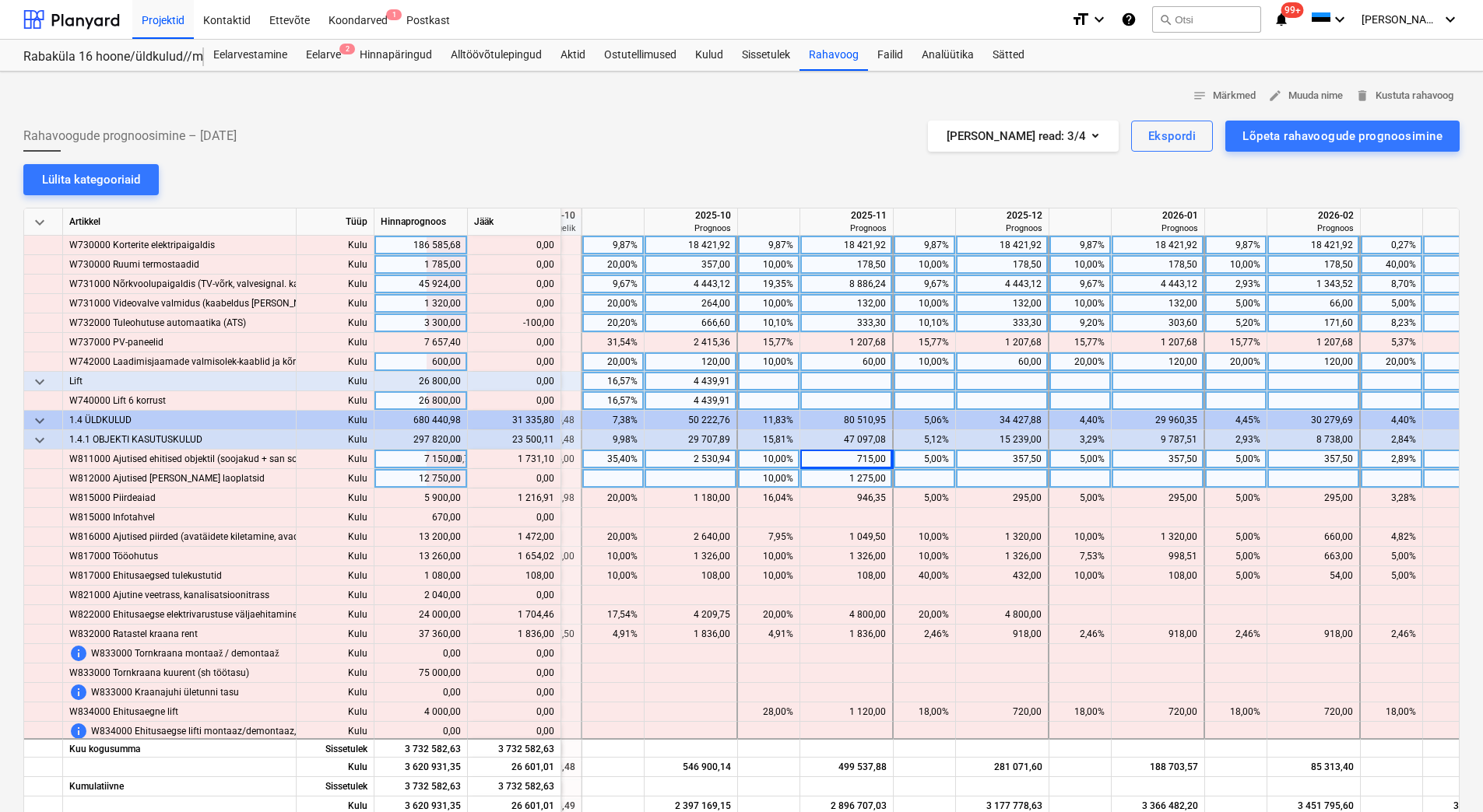
click at [829, 479] on div "1 275,00" at bounding box center [846, 478] width 79 height 19
drag, startPoint x: 513, startPoint y: 456, endPoint x: 552, endPoint y: 459, distance: 39.1
click at [552, 459] on div "content_copy 2 446,10" at bounding box center [514, 459] width 80 height 19
click at [839, 461] on div at bounding box center [847, 459] width 93 height 19
type input "2 446,10"
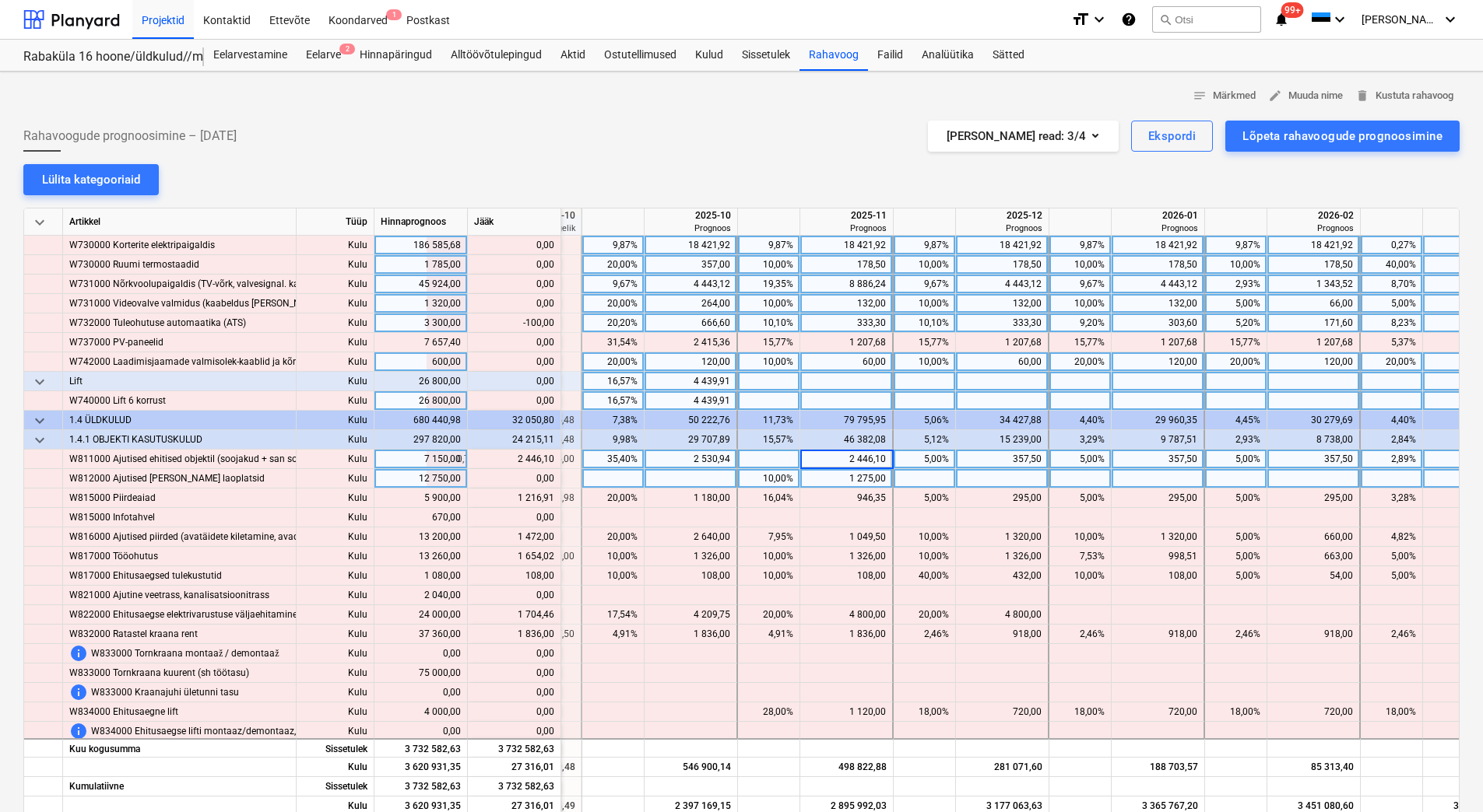
click at [831, 476] on div "1 275,00" at bounding box center [846, 478] width 79 height 19
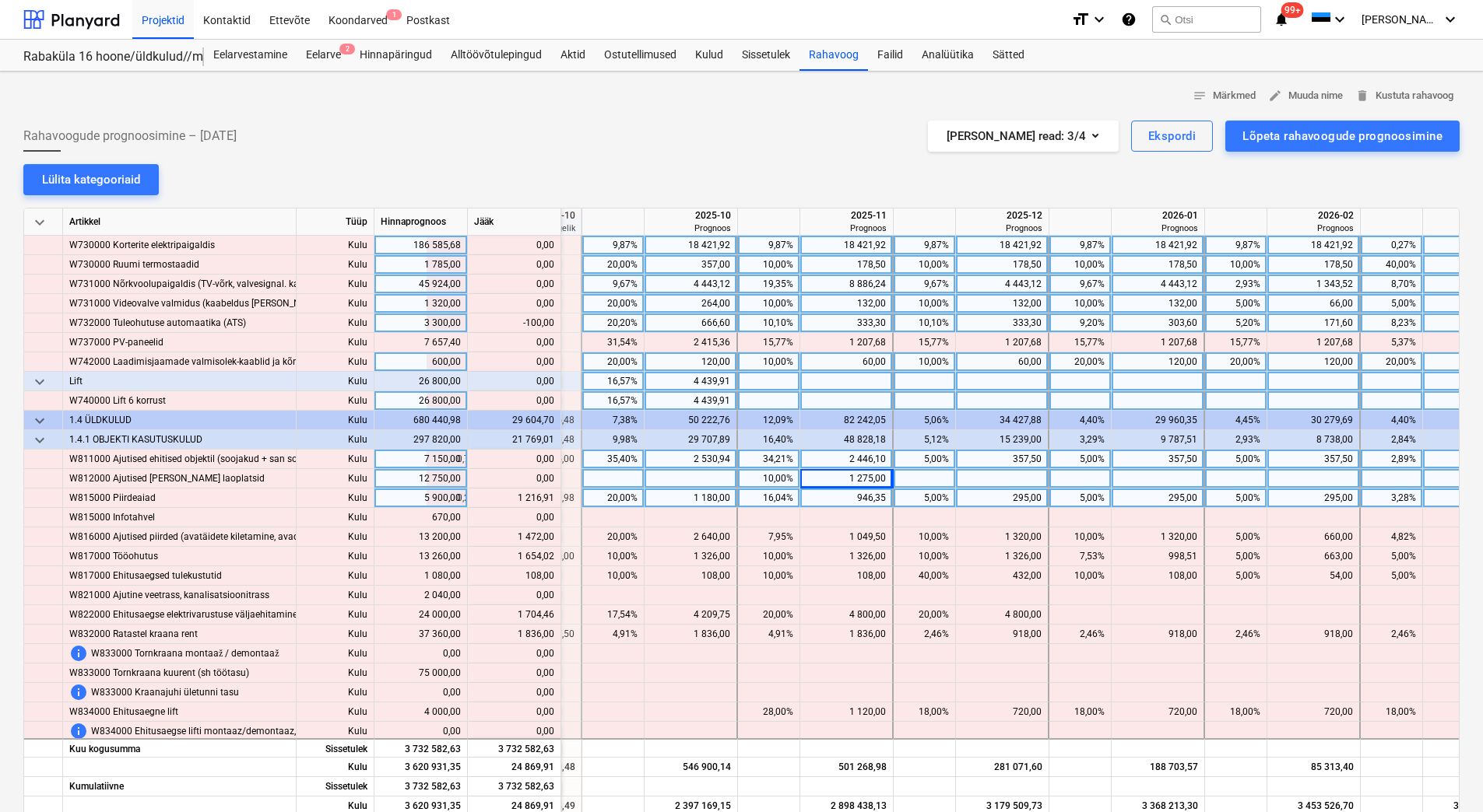
click at [990, 499] on div "295,00" at bounding box center [1001, 498] width 79 height 19
click at [999, 482] on div at bounding box center [1003, 478] width 93 height 19
drag, startPoint x: 517, startPoint y: 497, endPoint x: 552, endPoint y: 499, distance: 35.1
click at [552, 499] on div "content_copy 1 511,91" at bounding box center [514, 498] width 80 height 19
click at [995, 500] on div at bounding box center [1003, 498] width 93 height 19
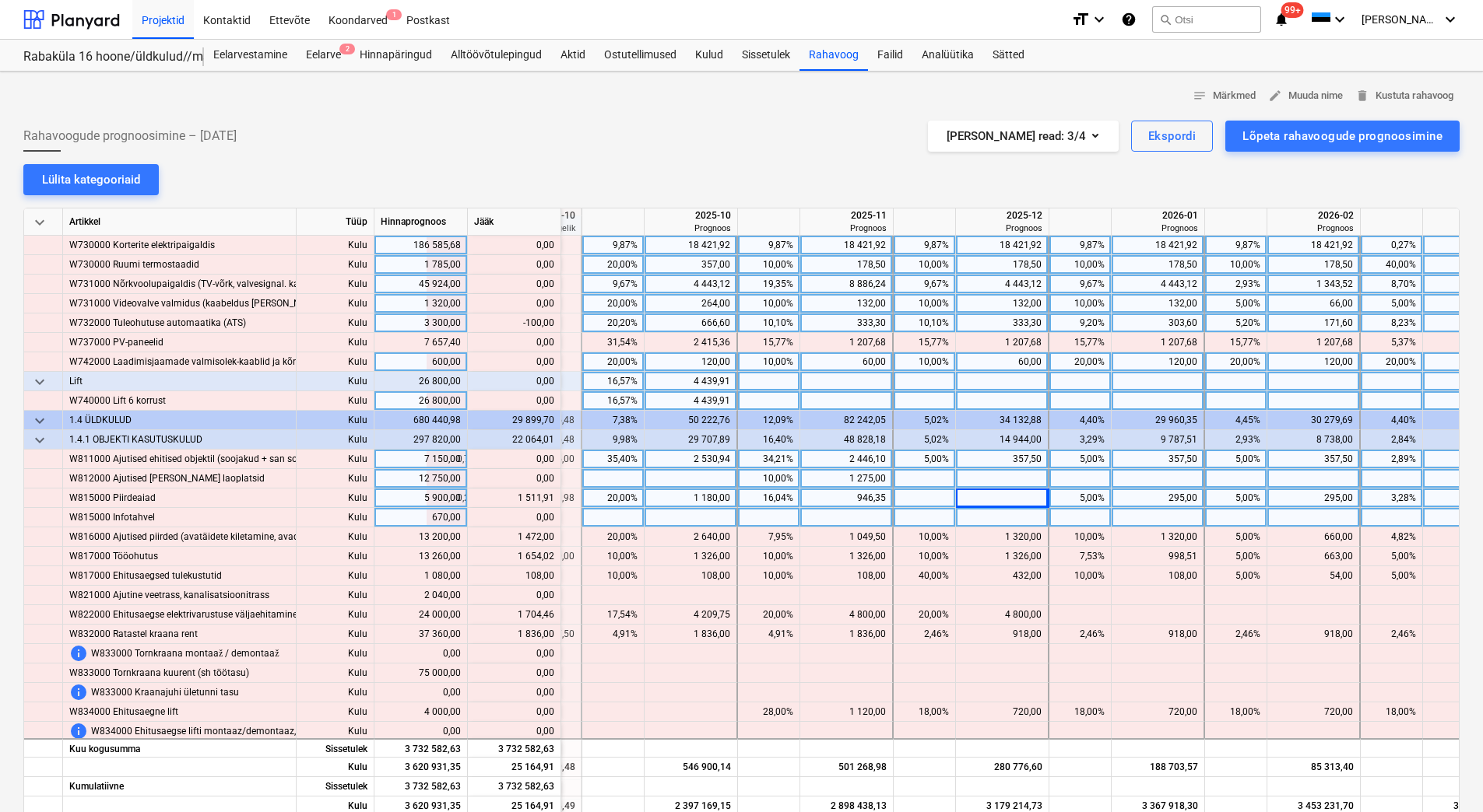
click at [995, 519] on div at bounding box center [1003, 518] width 93 height 19
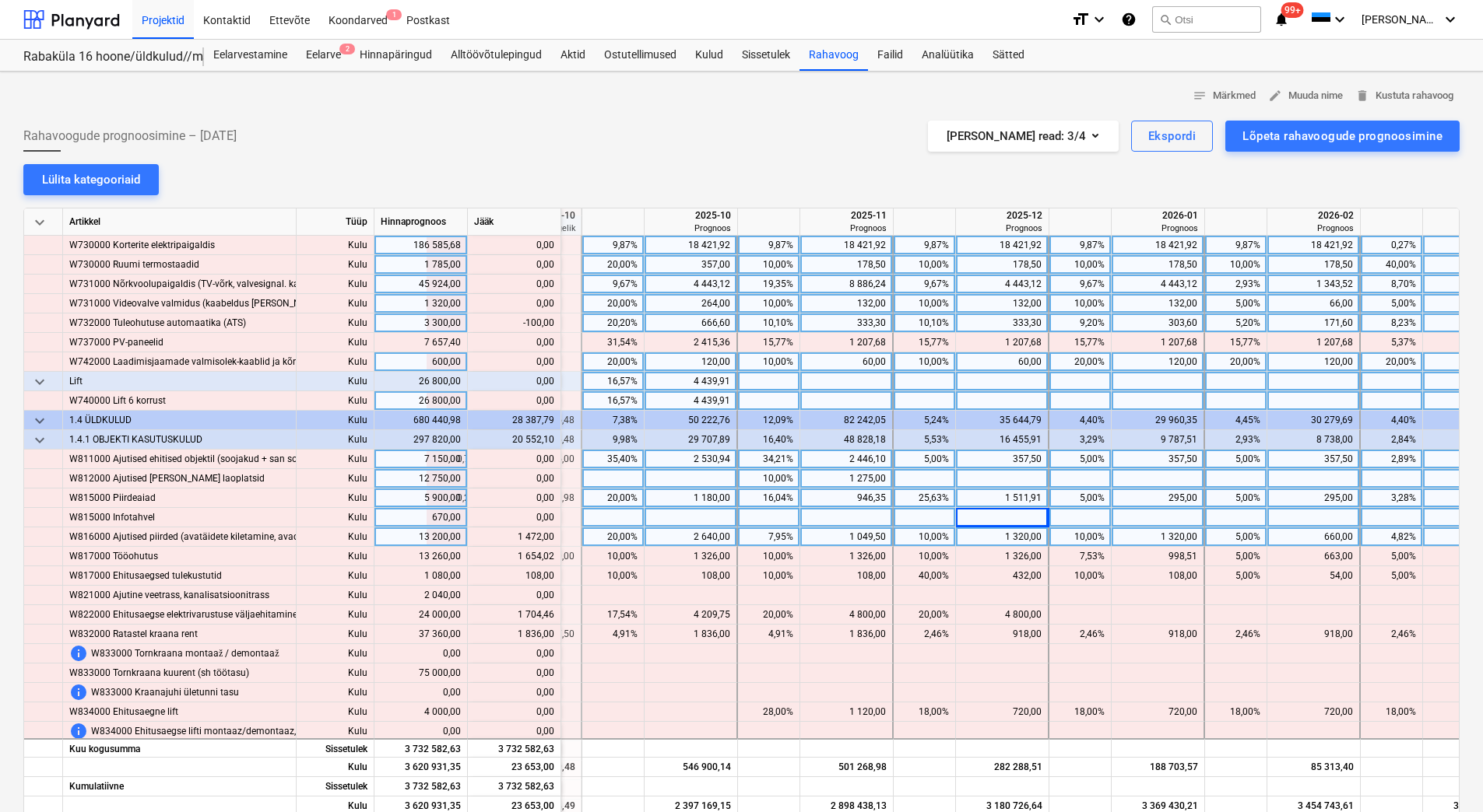
click at [1227, 540] on div "5,00%" at bounding box center [1236, 537] width 49 height 19
click at [1227, 510] on div at bounding box center [1236, 518] width 62 height 19
drag, startPoint x: 508, startPoint y: 537, endPoint x: 551, endPoint y: 538, distance: 43.0
click at [551, 538] on div "content_copy 2 132,00" at bounding box center [514, 537] width 80 height 19
click at [1292, 535] on div at bounding box center [1313, 537] width 93 height 19
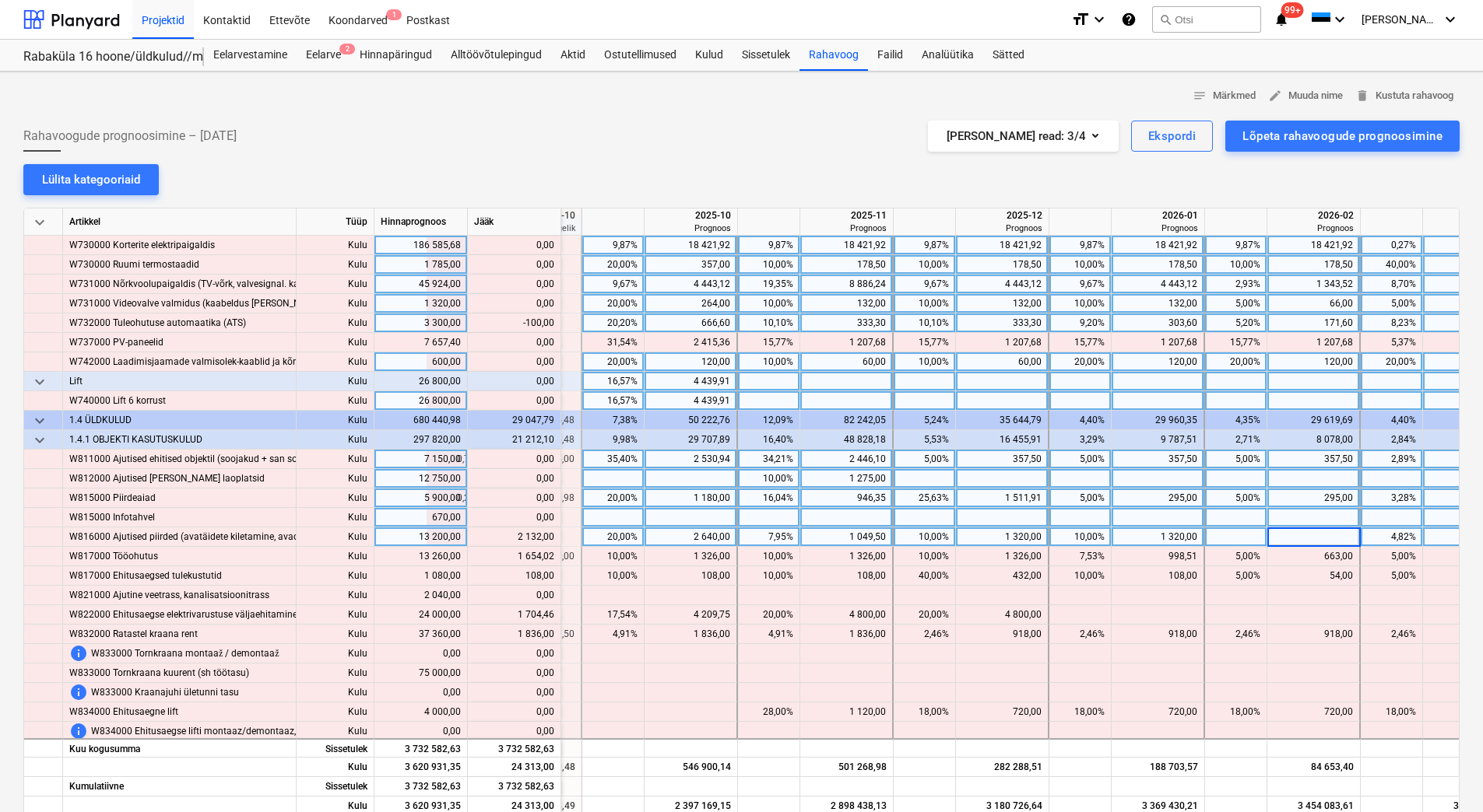
type input "2 132,00"
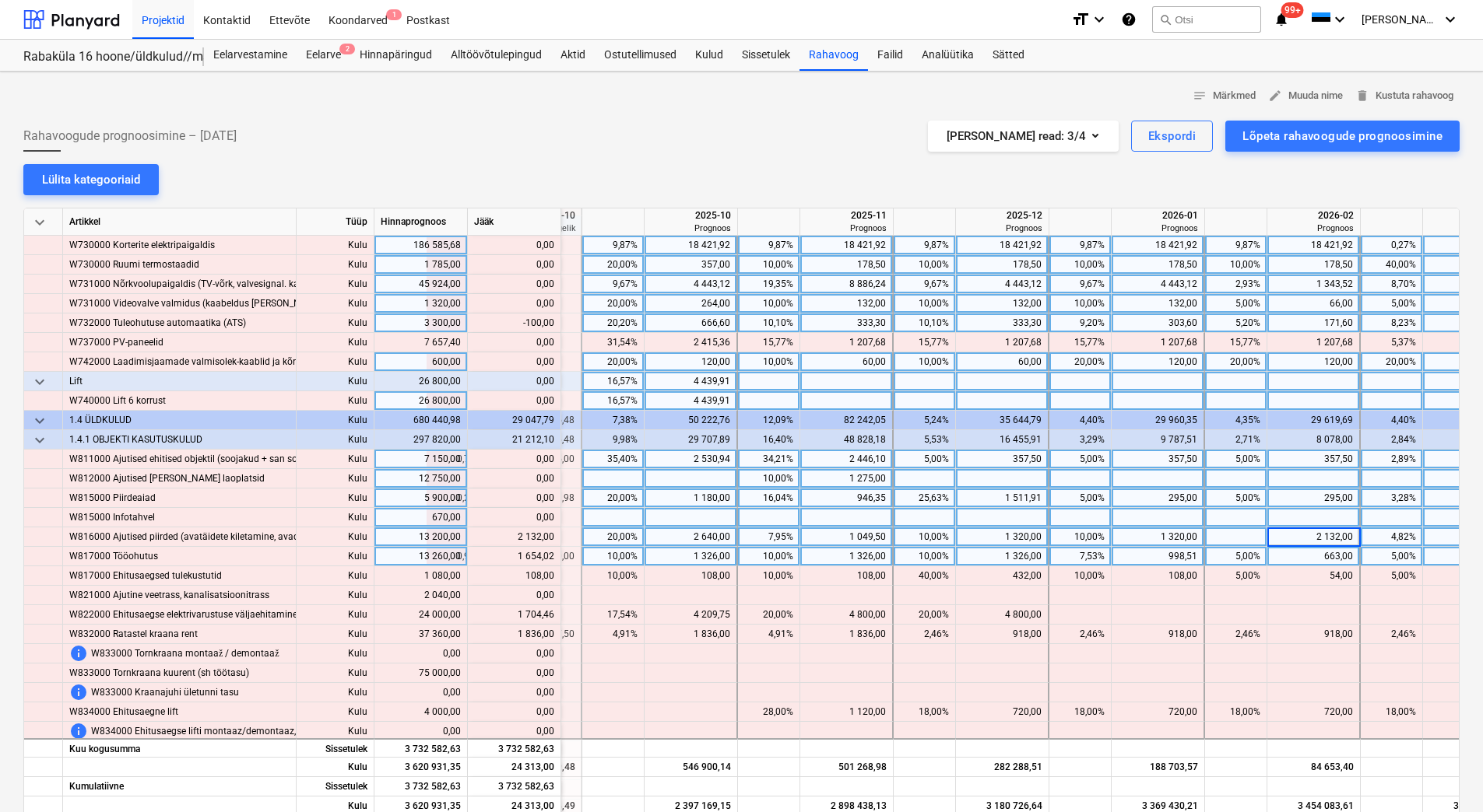
click at [1289, 552] on div "663,00" at bounding box center [1313, 556] width 79 height 19
click at [1295, 560] on div "663,00" at bounding box center [1313, 556] width 79 height 19
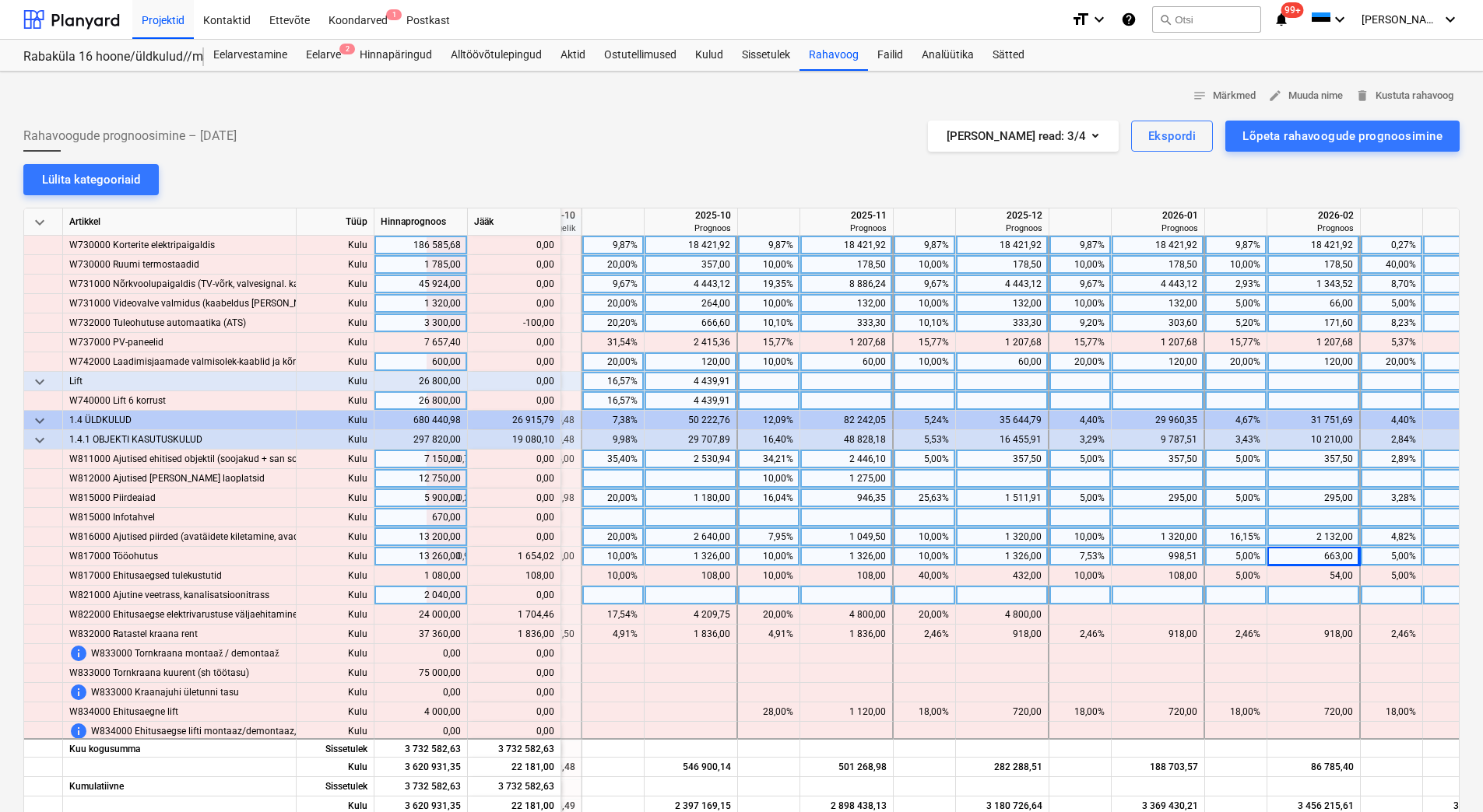
click at [1292, 589] on div at bounding box center [1313, 595] width 93 height 19
drag, startPoint x: 509, startPoint y: 551, endPoint x: 545, endPoint y: 553, distance: 36.1
click at [545, 553] on div "content_copy 2 317,02" at bounding box center [514, 556] width 80 height 19
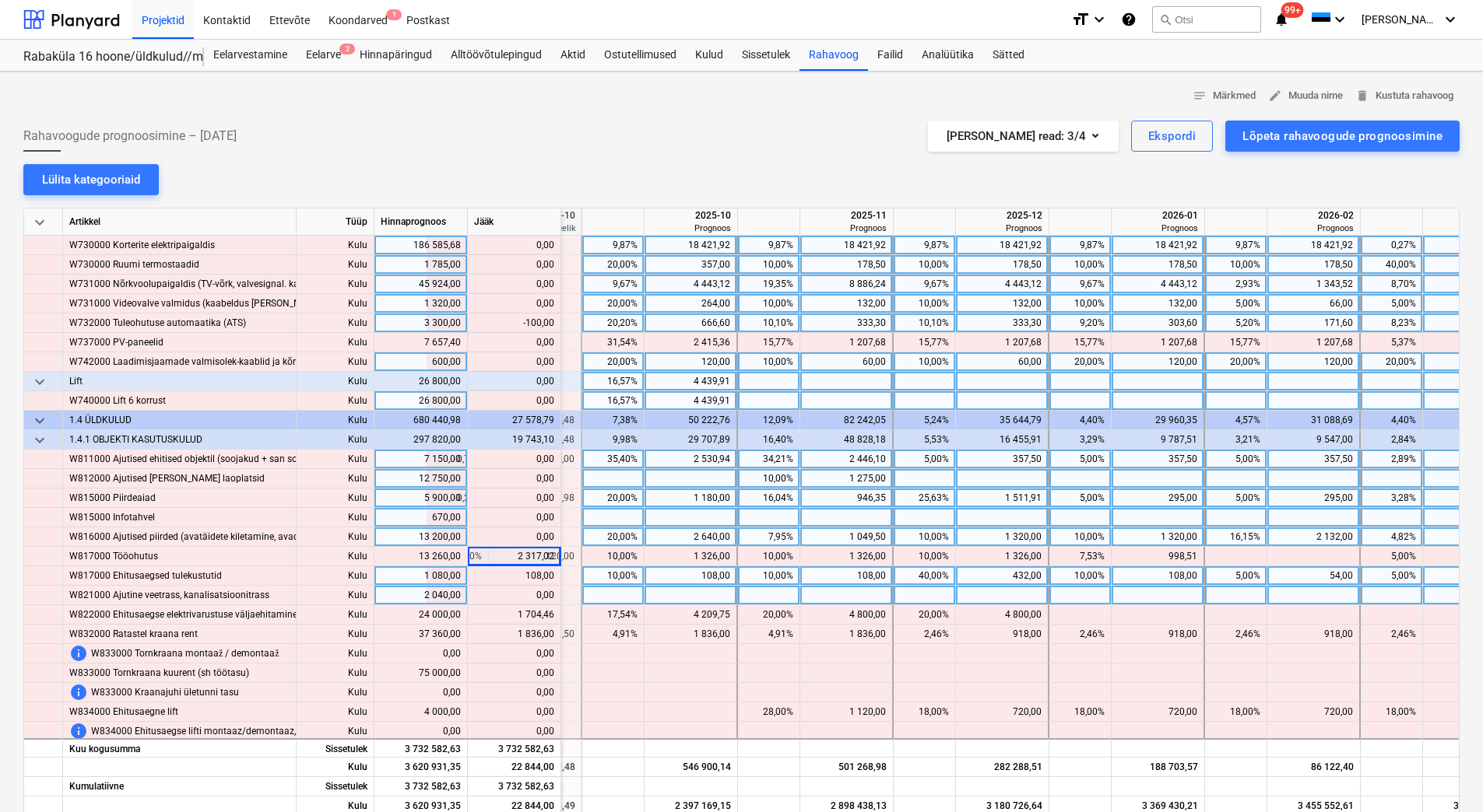
drag, startPoint x: 545, startPoint y: 553, endPoint x: 521, endPoint y: 583, distance: 38.4
click at [522, 593] on div "content_copy 0,00" at bounding box center [514, 595] width 80 height 19
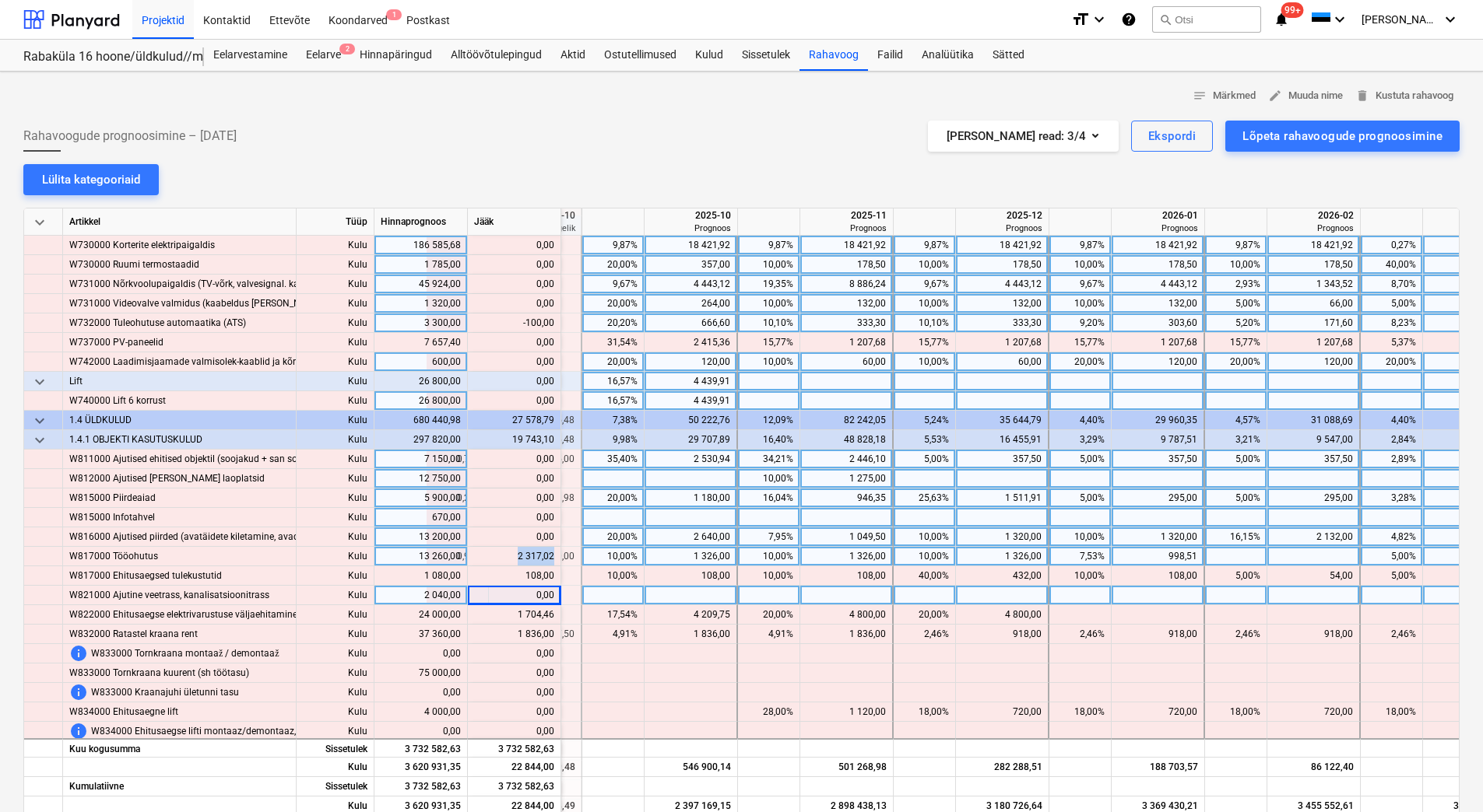
drag, startPoint x: 516, startPoint y: 557, endPoint x: 552, endPoint y: 558, distance: 36.0
click at [552, 558] on div "content_copy 2 317,02" at bounding box center [514, 556] width 80 height 19
click at [1287, 558] on div at bounding box center [1313, 556] width 93 height 19
type input "2 317,02"
click at [1287, 535] on div "2 132,00" at bounding box center [1313, 537] width 79 height 19
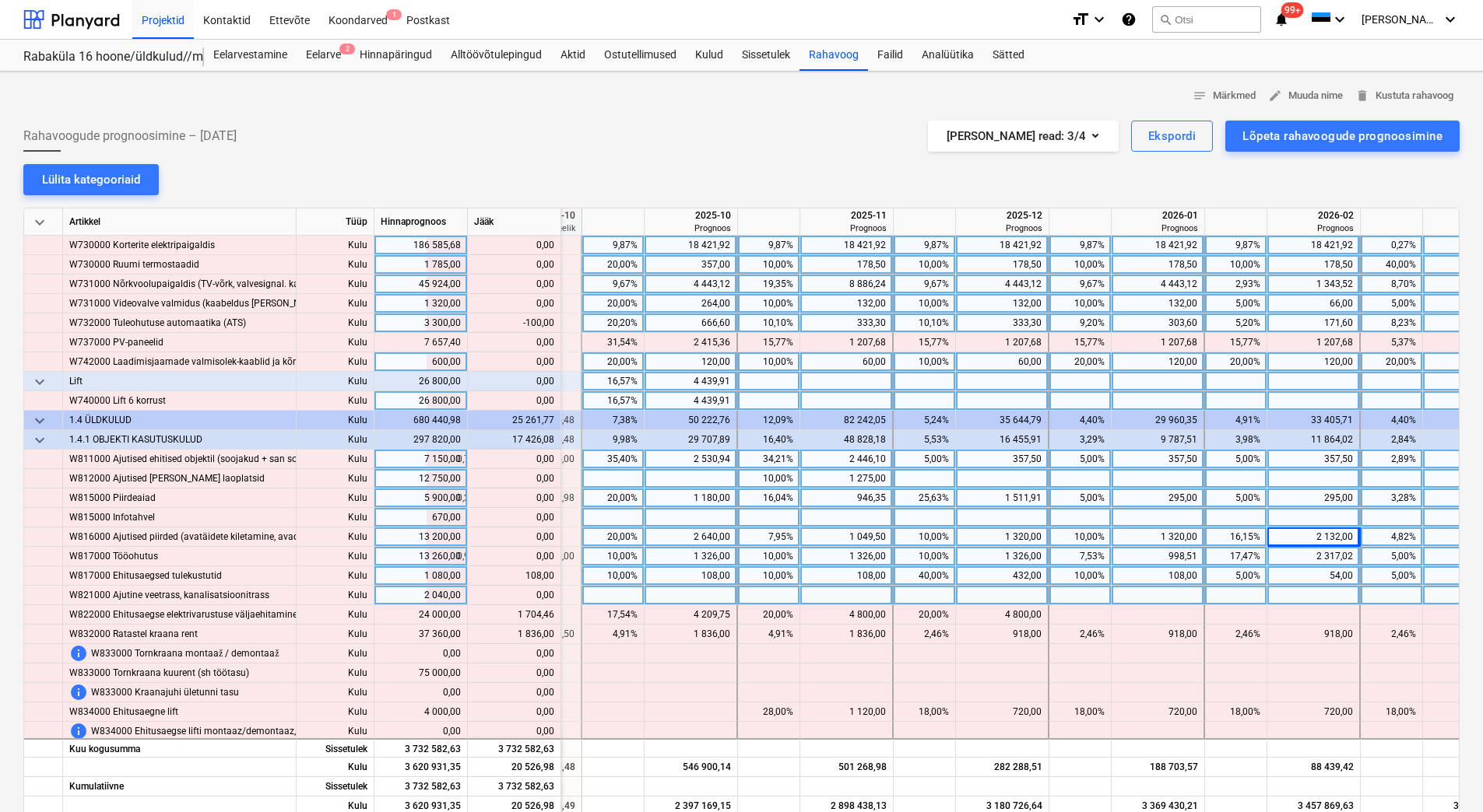
click at [602, 575] on div "10,00%" at bounding box center [613, 576] width 49 height 19
type input "20"
click at [602, 592] on div at bounding box center [613, 595] width 62 height 19
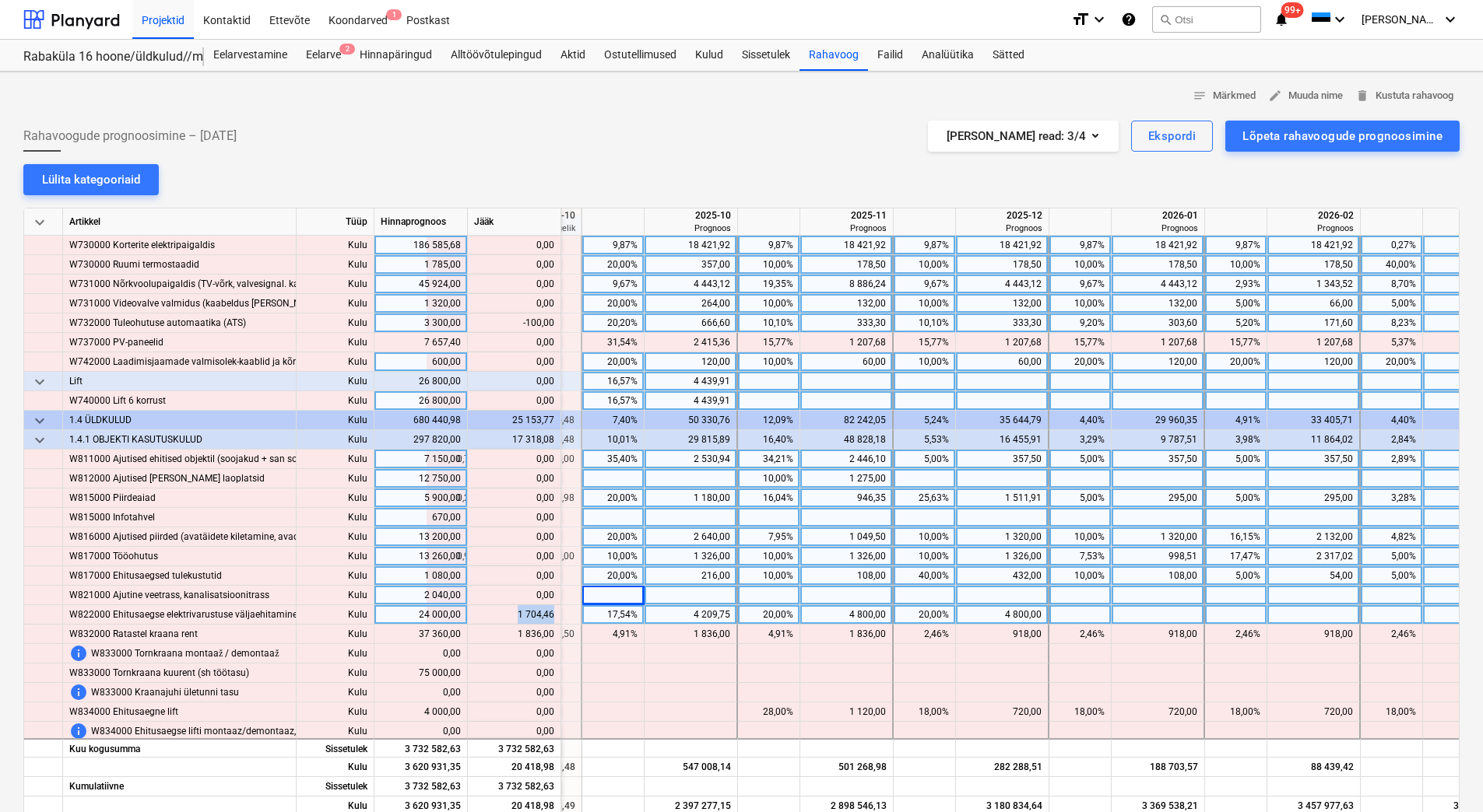
drag, startPoint x: 519, startPoint y: 612, endPoint x: 552, endPoint y: 614, distance: 33.1
click at [552, 614] on div "content_copy 1 704,46" at bounding box center [514, 614] width 80 height 19
click at [1182, 615] on div at bounding box center [1158, 614] width 93 height 19
type input "1 704,46"
click at [1173, 593] on div at bounding box center [1158, 595] width 93 height 19
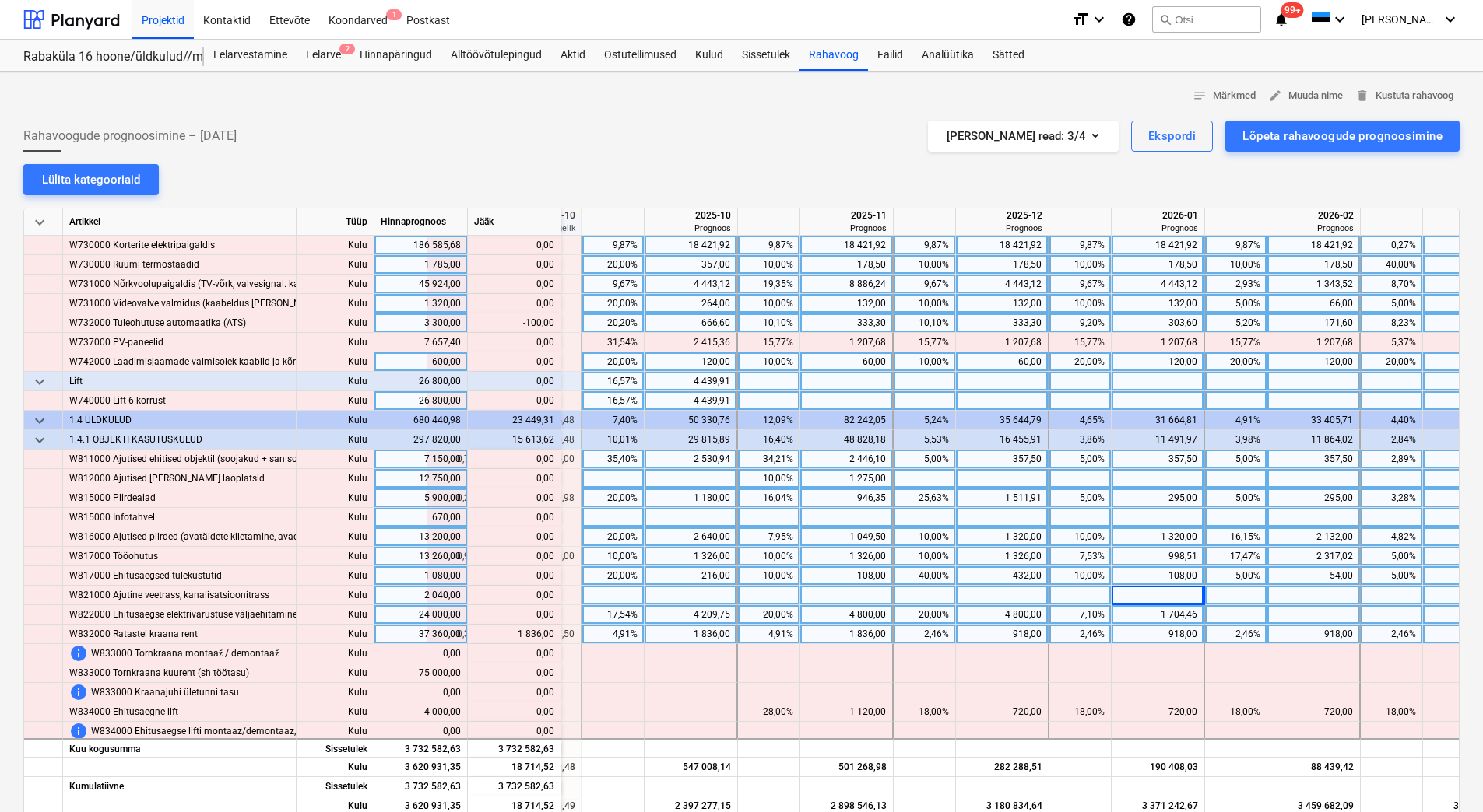
click at [1157, 635] on div "918,00" at bounding box center [1157, 634] width 79 height 19
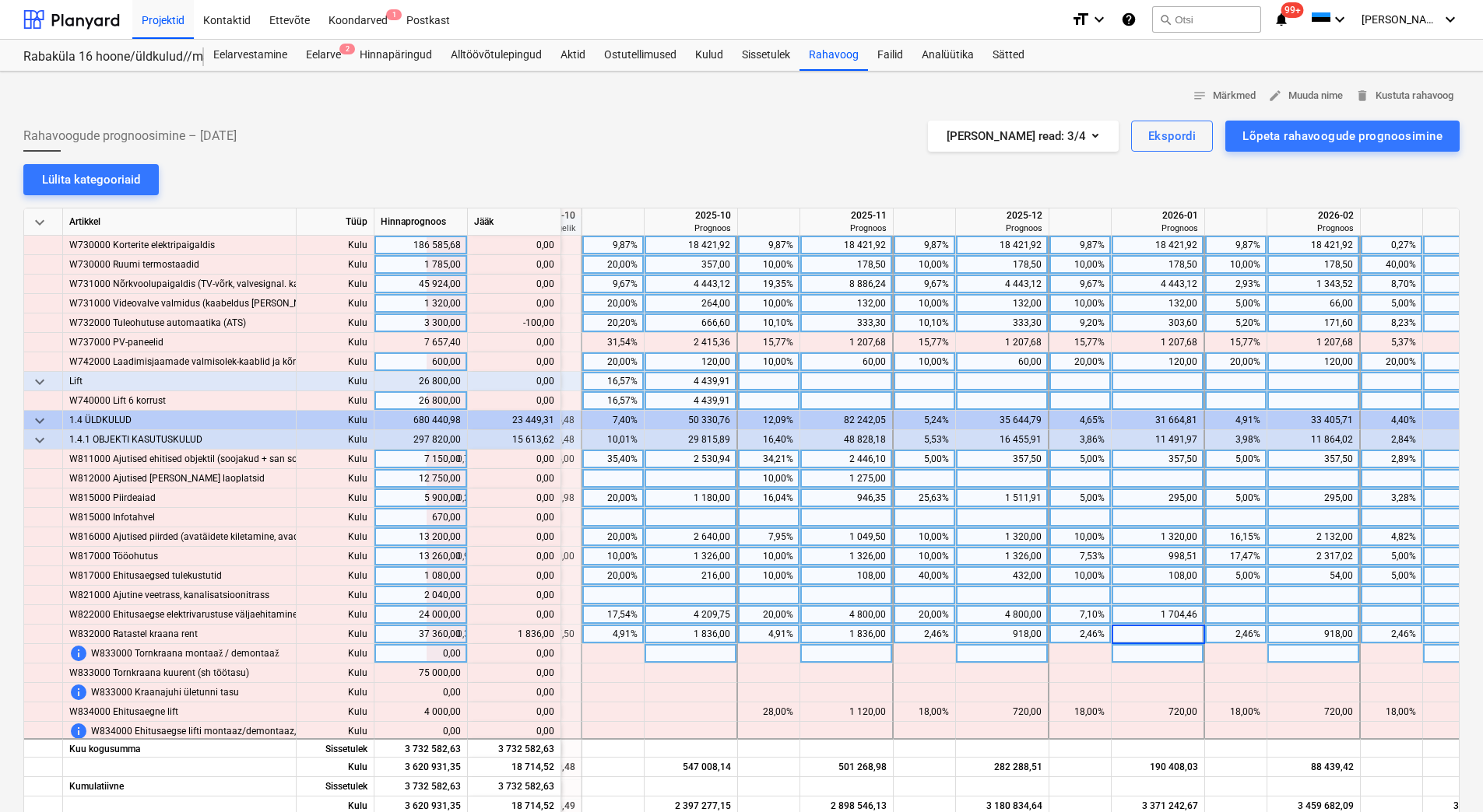
click at [1159, 655] on div at bounding box center [1158, 653] width 93 height 19
drag, startPoint x: 512, startPoint y: 631, endPoint x: 552, endPoint y: 633, distance: 40.0
click at [552, 633] on div "content_copy 2 754,00" at bounding box center [514, 634] width 80 height 19
click at [1159, 632] on div at bounding box center [1158, 634] width 93 height 19
type input "2 754,00"
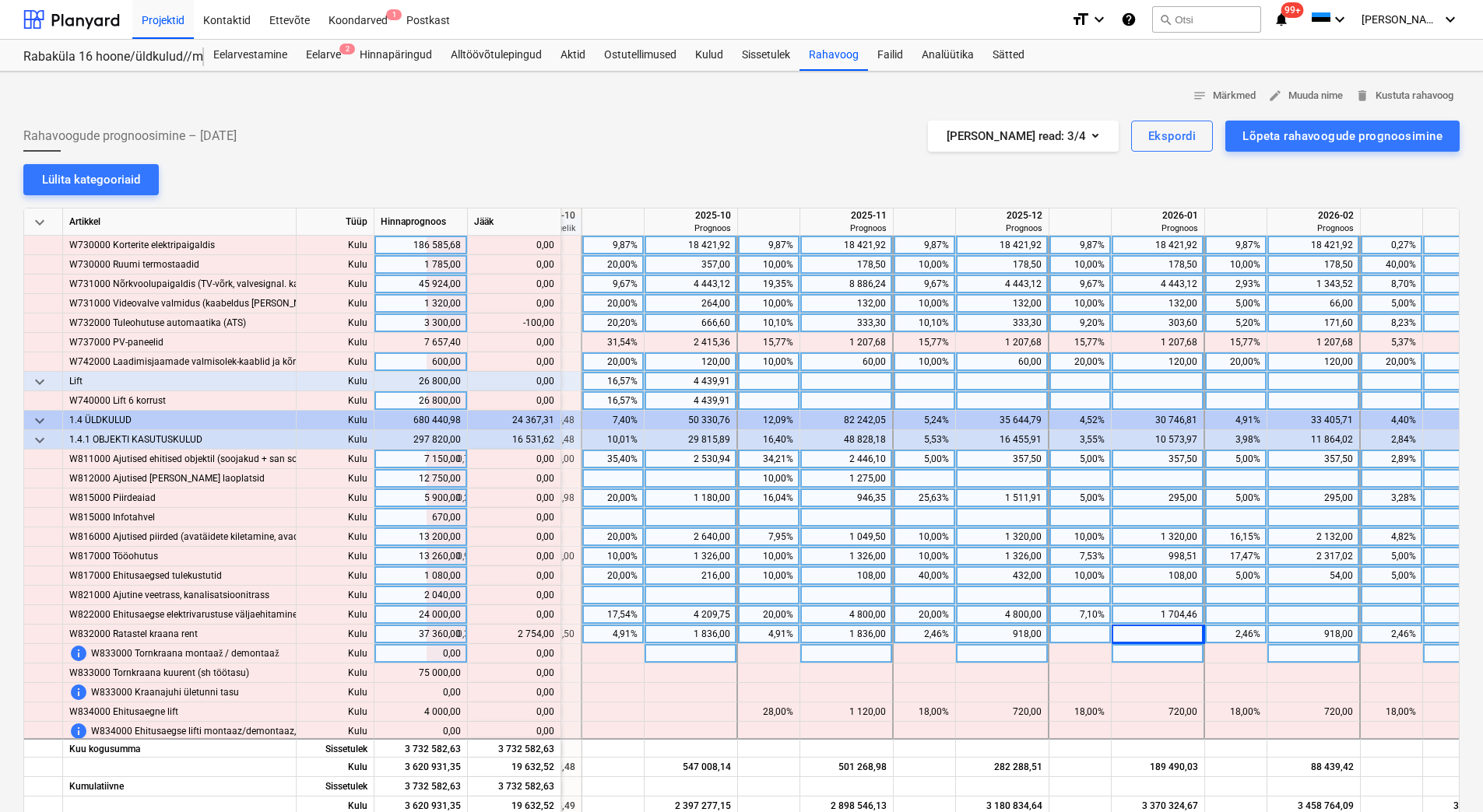
click at [1155, 601] on div at bounding box center [1158, 595] width 93 height 19
click at [707, 321] on div "666,60" at bounding box center [690, 323] width 79 height 19
click at [714, 321] on input "666,6" at bounding box center [690, 323] width 92 height 18
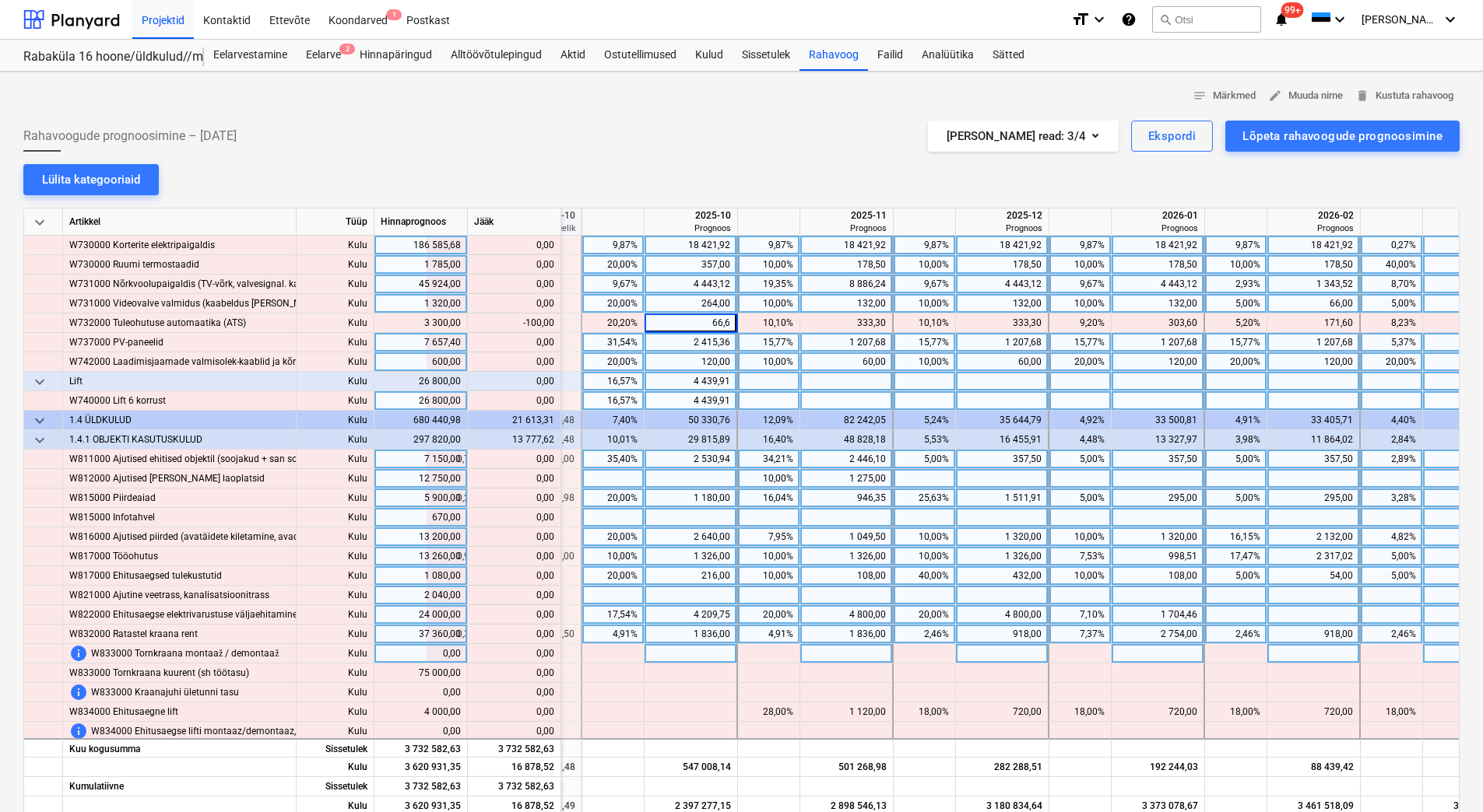
type input "566,6"
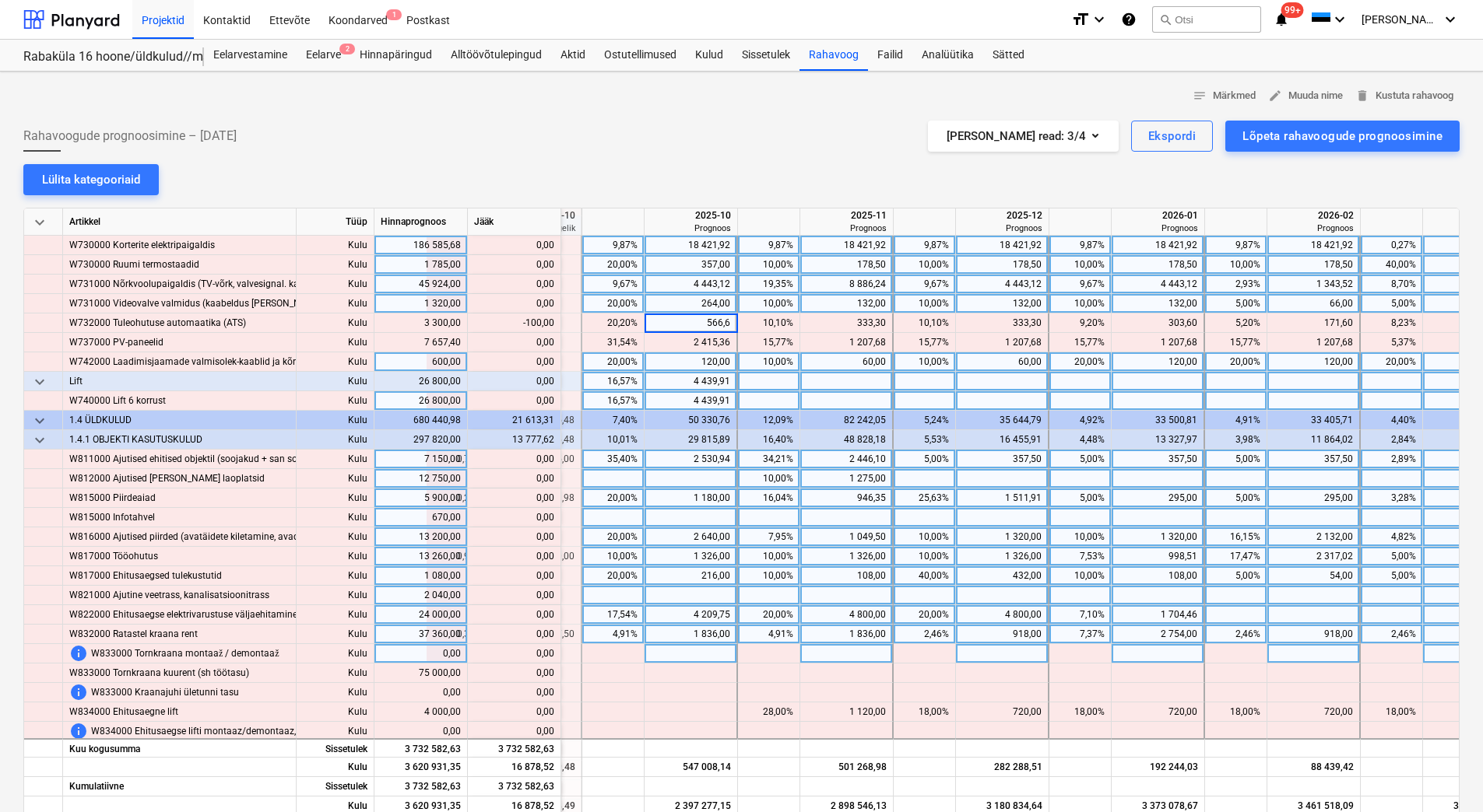
click at [754, 367] on div "10,00%" at bounding box center [768, 362] width 49 height 19
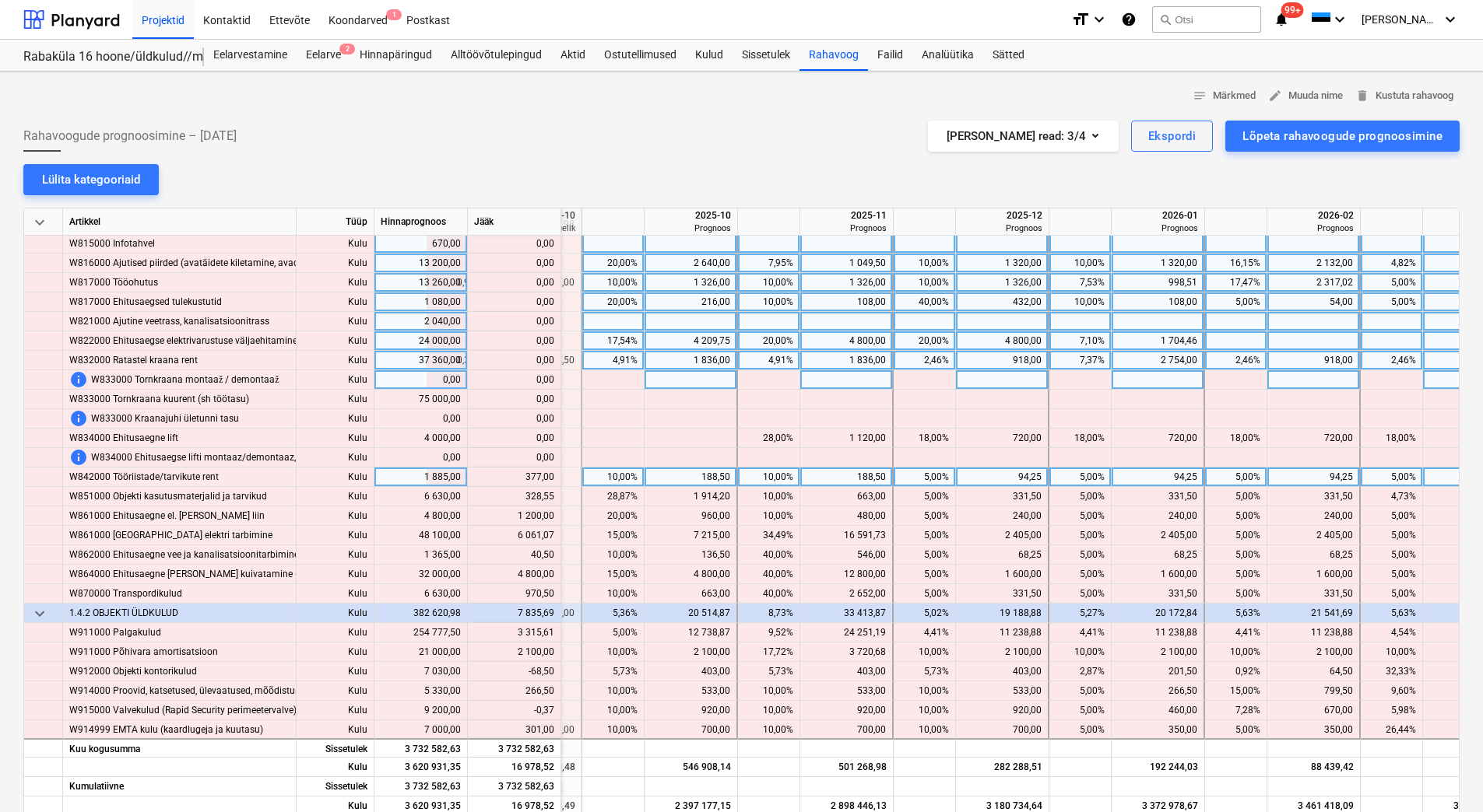
scroll to position [6459, 2003]
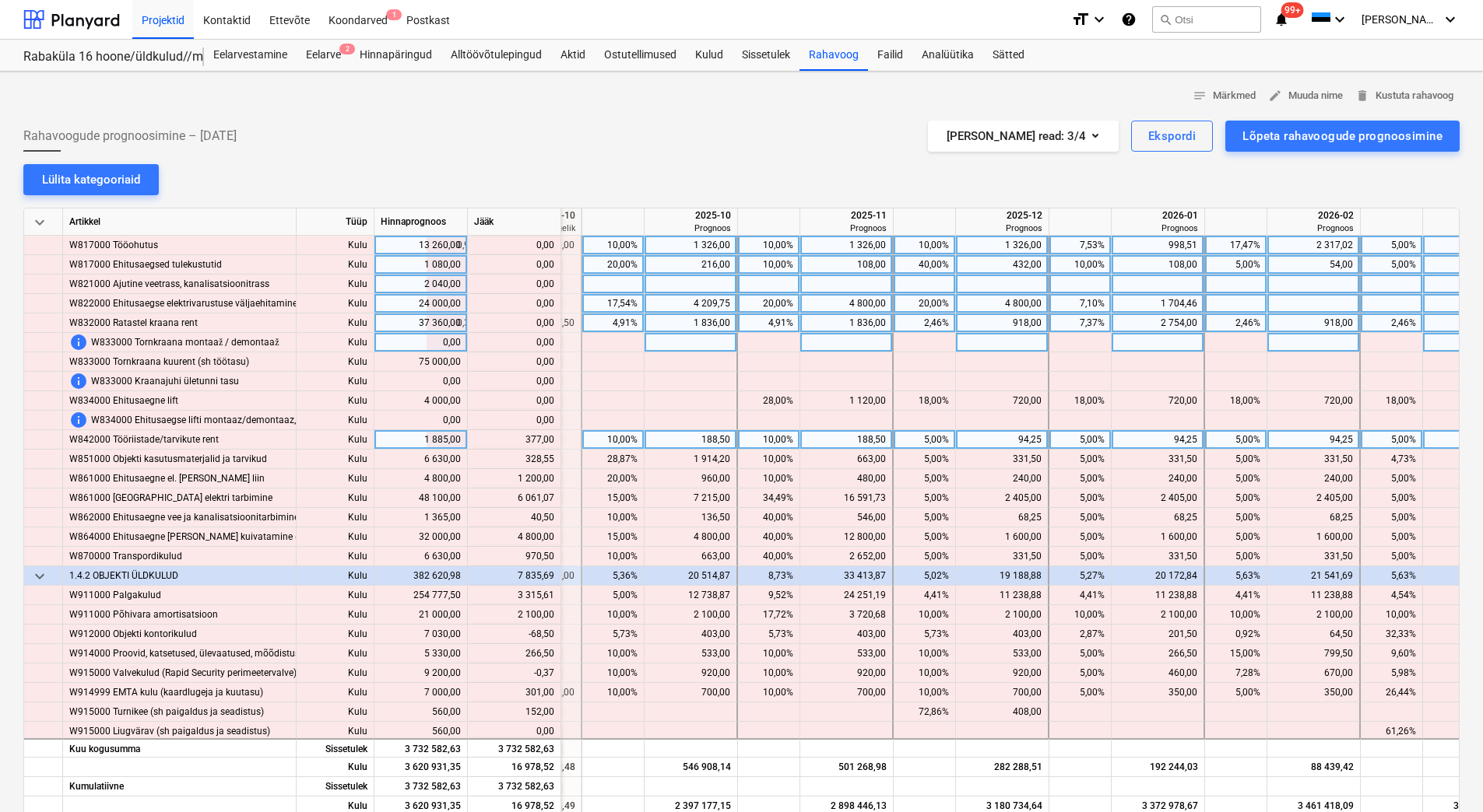
click at [973, 442] on div "94,25" at bounding box center [1001, 439] width 79 height 19
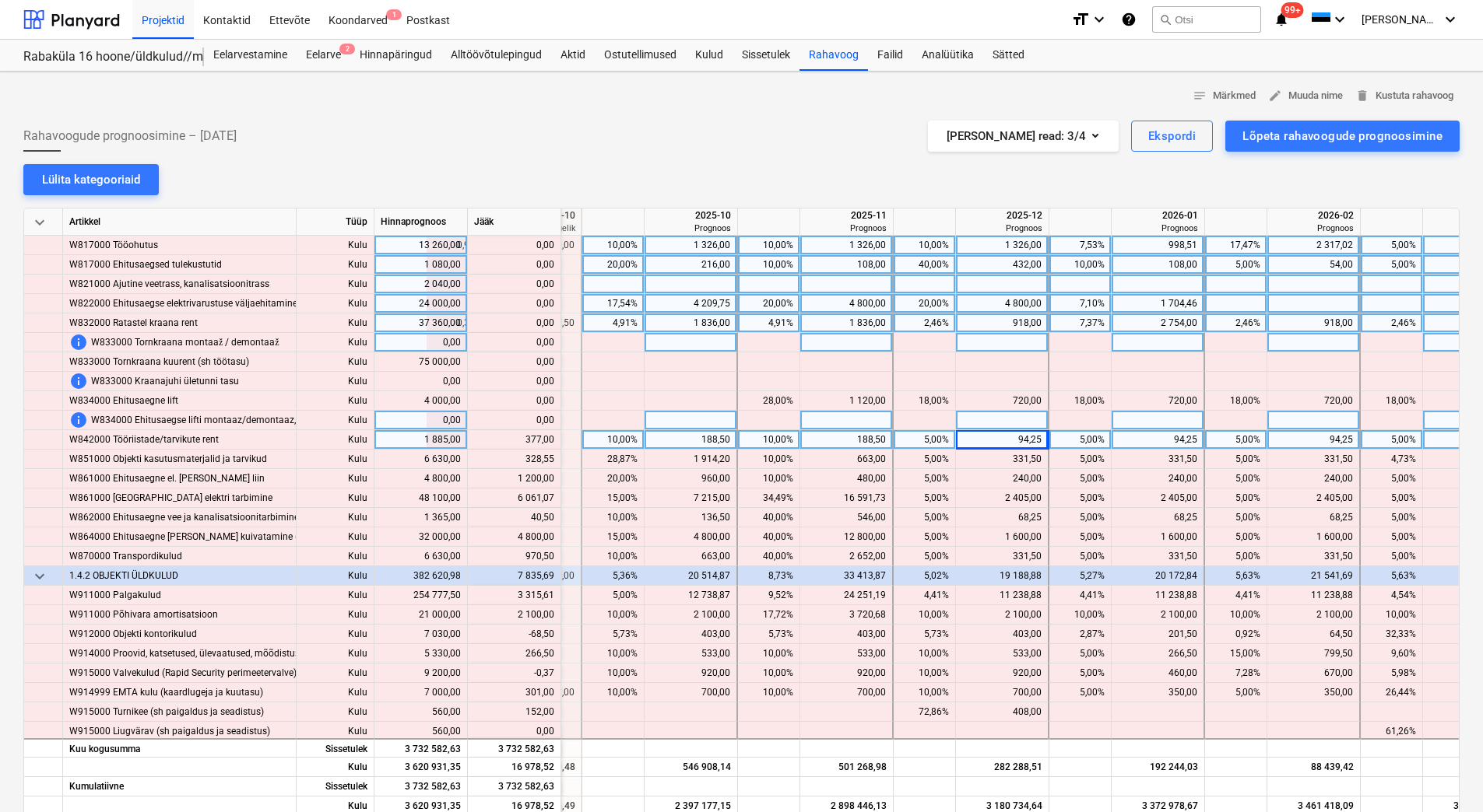
click at [988, 423] on div at bounding box center [1003, 420] width 93 height 19
drag, startPoint x: 525, startPoint y: 442, endPoint x: 553, endPoint y: 438, distance: 28.3
click at [553, 438] on div "content_copy 471,25" at bounding box center [514, 439] width 80 height 19
click at [952, 437] on div at bounding box center [924, 439] width 62 height 19
click at [986, 435] on div at bounding box center [1003, 439] width 93 height 19
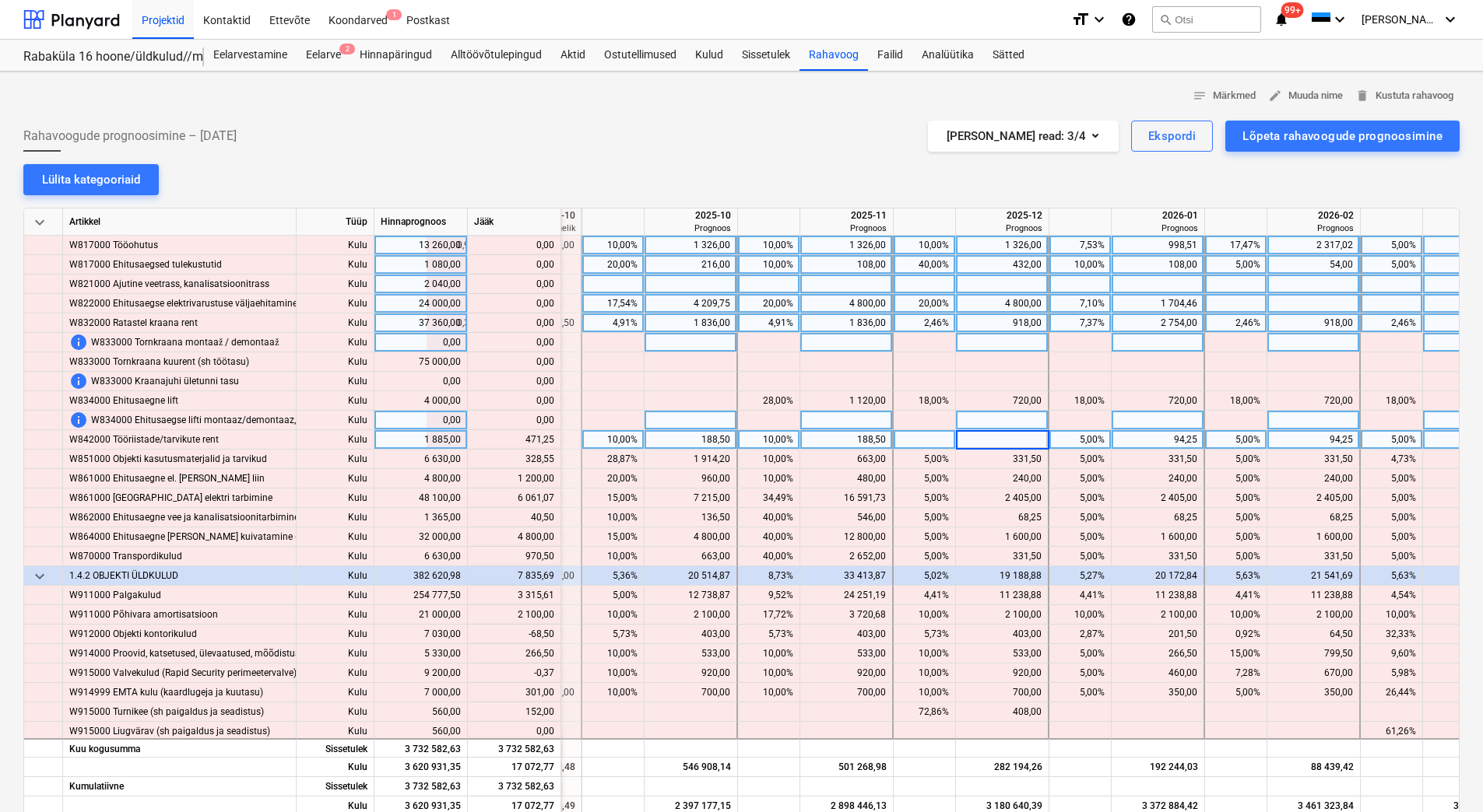
type input "471,25"
click at [988, 413] on div at bounding box center [1003, 420] width 93 height 19
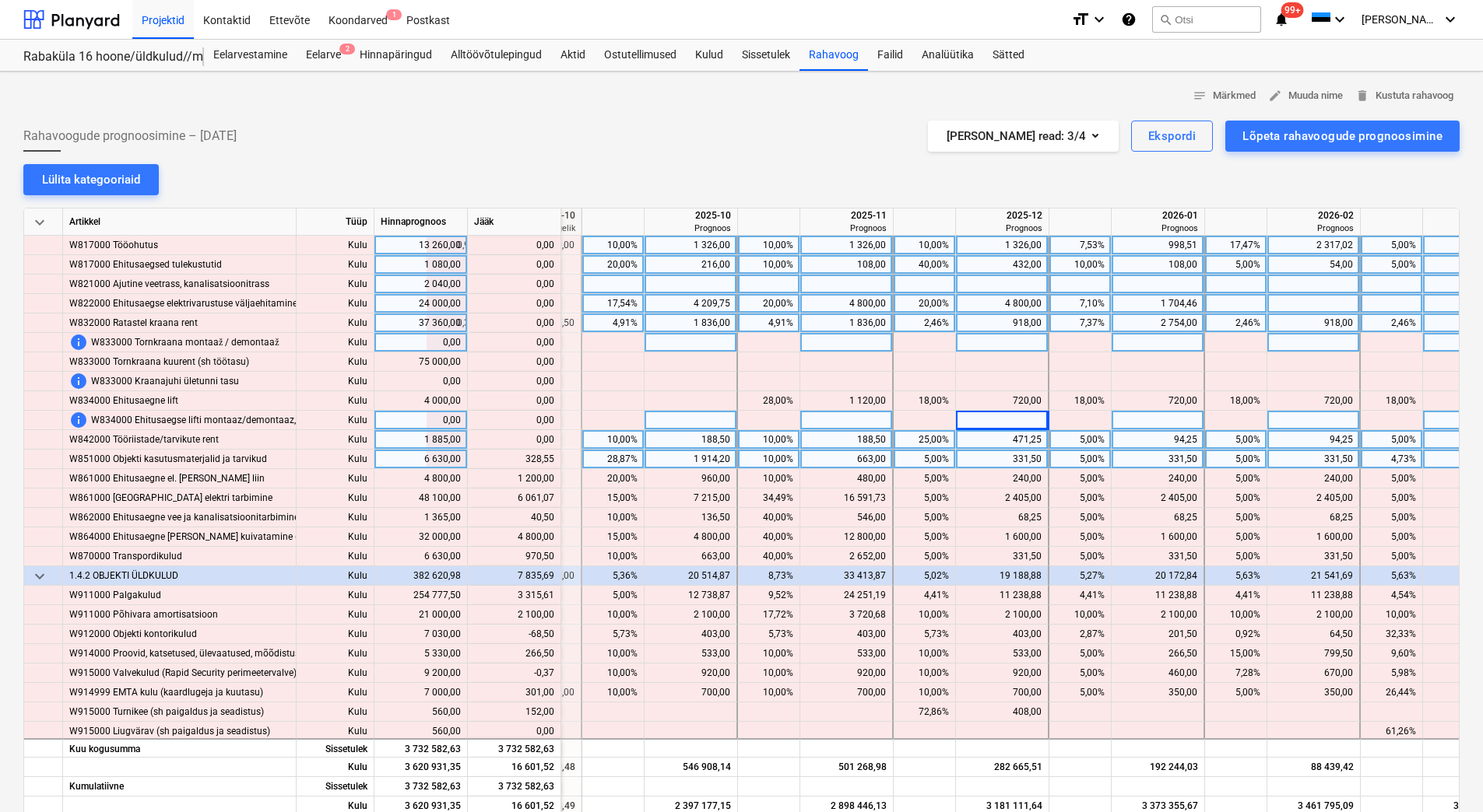
click at [993, 462] on div "331,50" at bounding box center [1001, 459] width 79 height 19
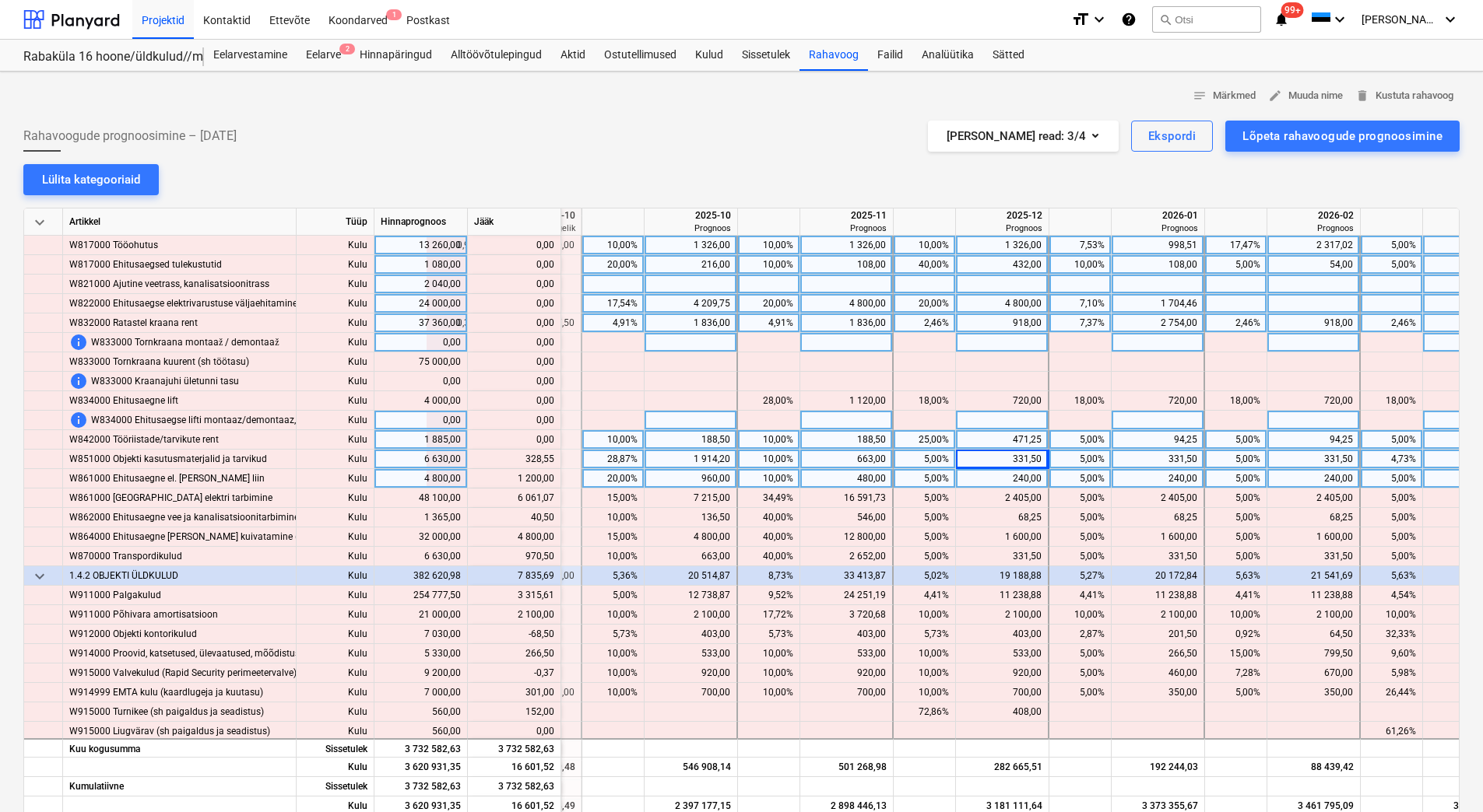
click at [994, 479] on div "240,00" at bounding box center [1001, 478] width 79 height 19
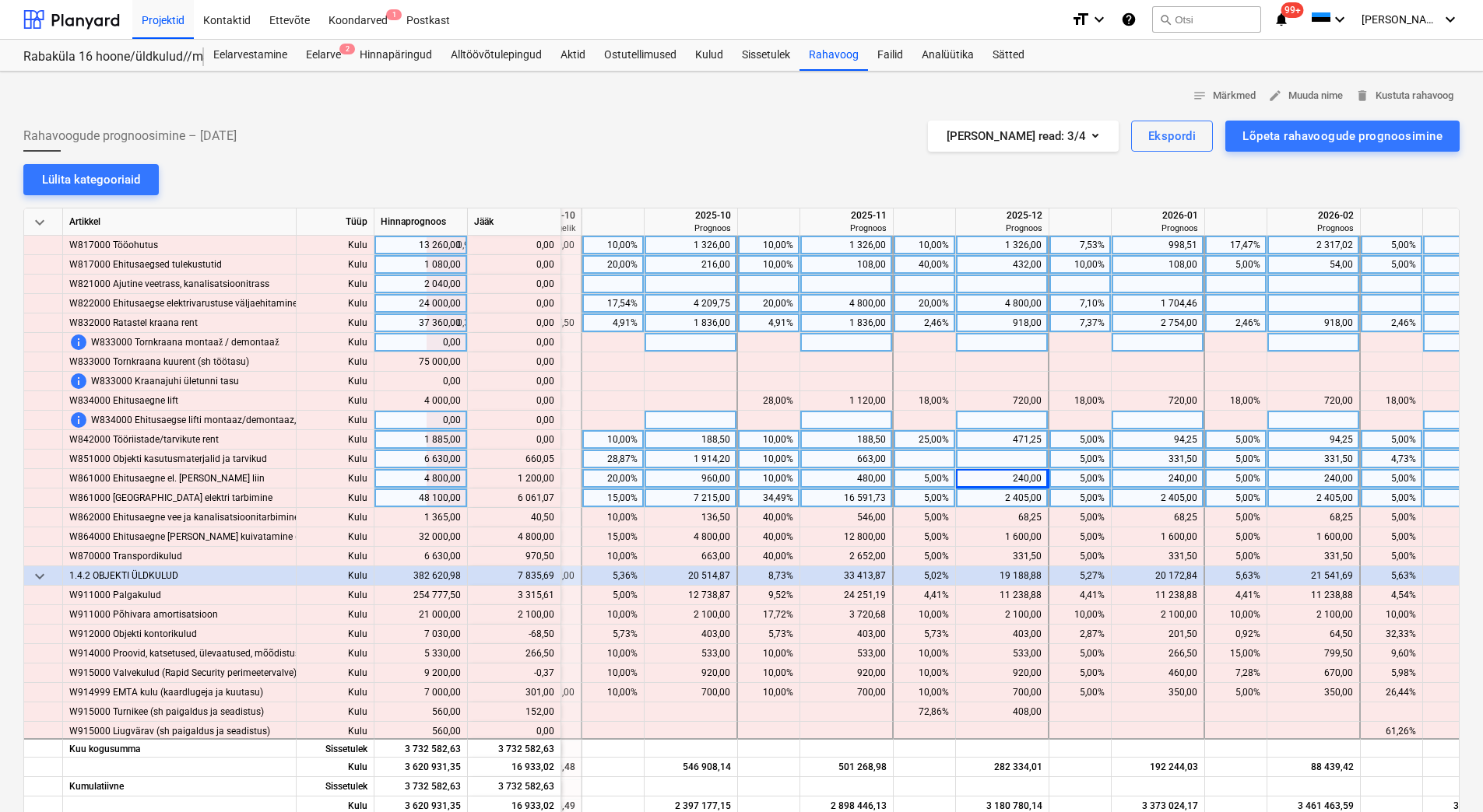
click at [994, 496] on div "2 405,00" at bounding box center [1001, 498] width 79 height 19
click at [989, 457] on div at bounding box center [1003, 459] width 93 height 19
type input "660,05"
click at [992, 478] on div at bounding box center [1003, 478] width 93 height 19
type input "14"
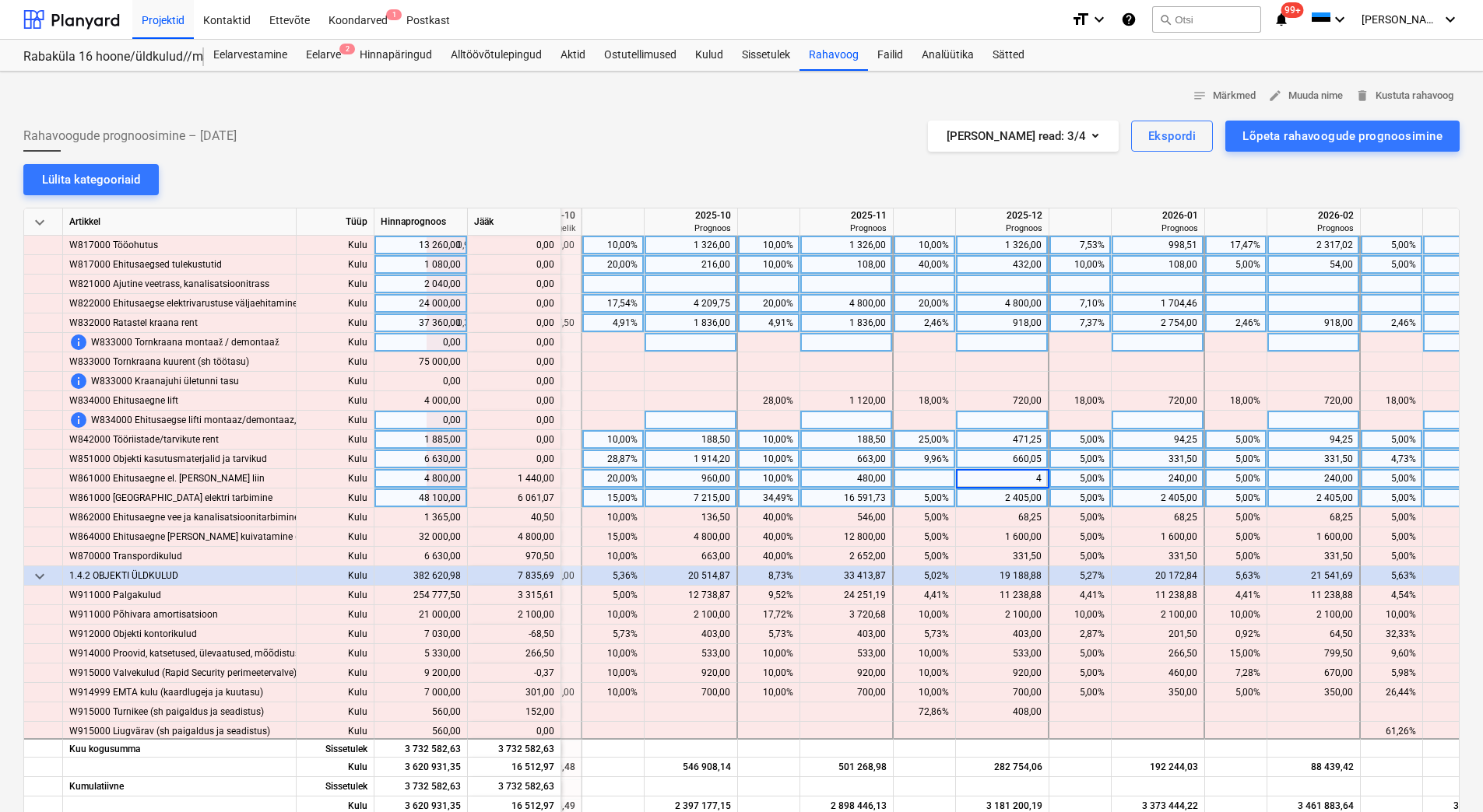
type input "40"
click at [994, 494] on div "2 405,00" at bounding box center [1001, 498] width 79 height 19
click at [918, 500] on div "5,00%" at bounding box center [924, 498] width 49 height 19
type input "10"
click at [1061, 497] on div "5,00%" at bounding box center [1080, 498] width 49 height 19
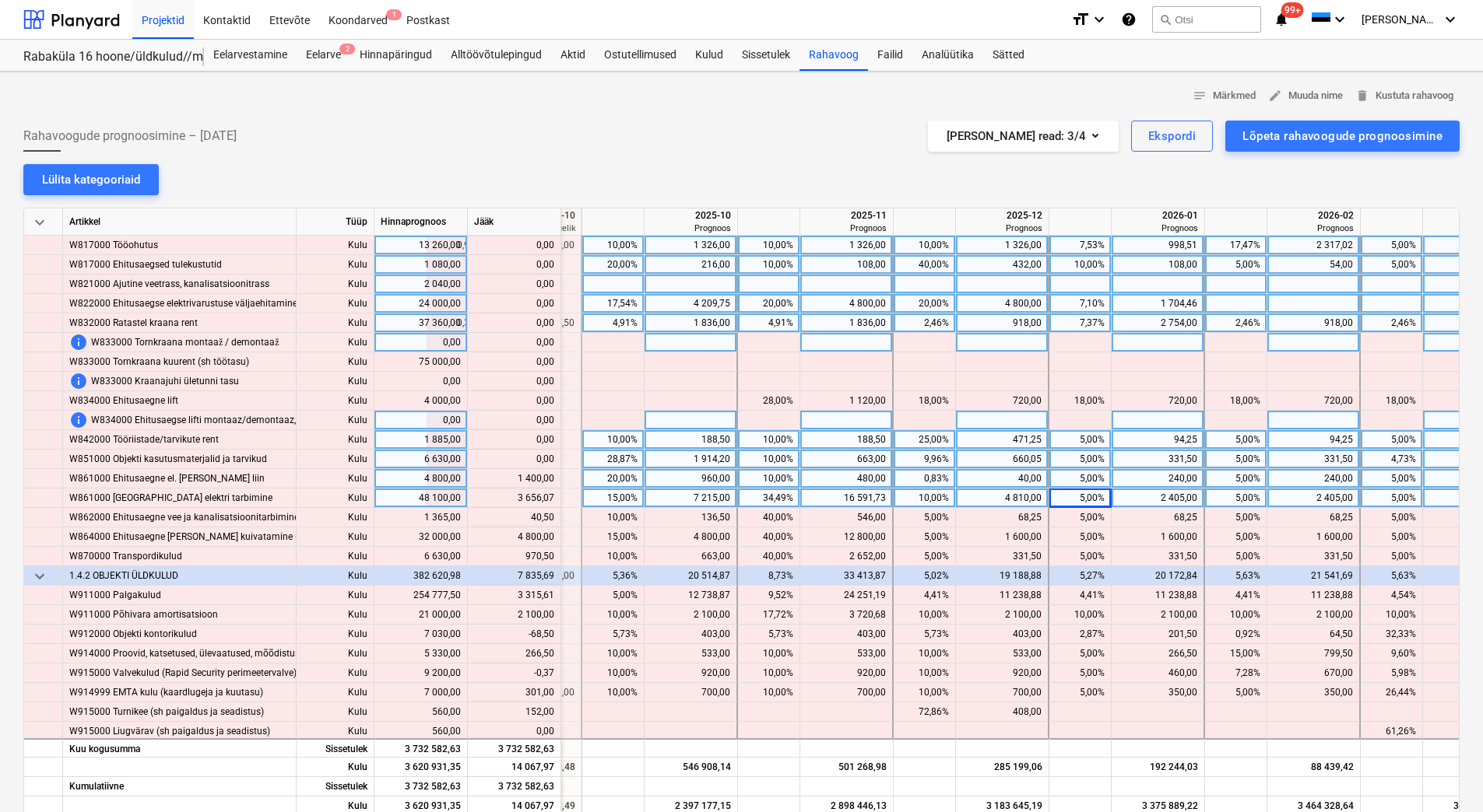
click at [1065, 499] on div "5,00%" at bounding box center [1080, 498] width 49 height 19
type input "10"
click at [1225, 499] on div "5,00%" at bounding box center [1236, 498] width 49 height 19
click at [1312, 501] on div "2 405,00" at bounding box center [1313, 498] width 79 height 19
click at [1312, 485] on div "240,00" at bounding box center [1313, 478] width 79 height 19
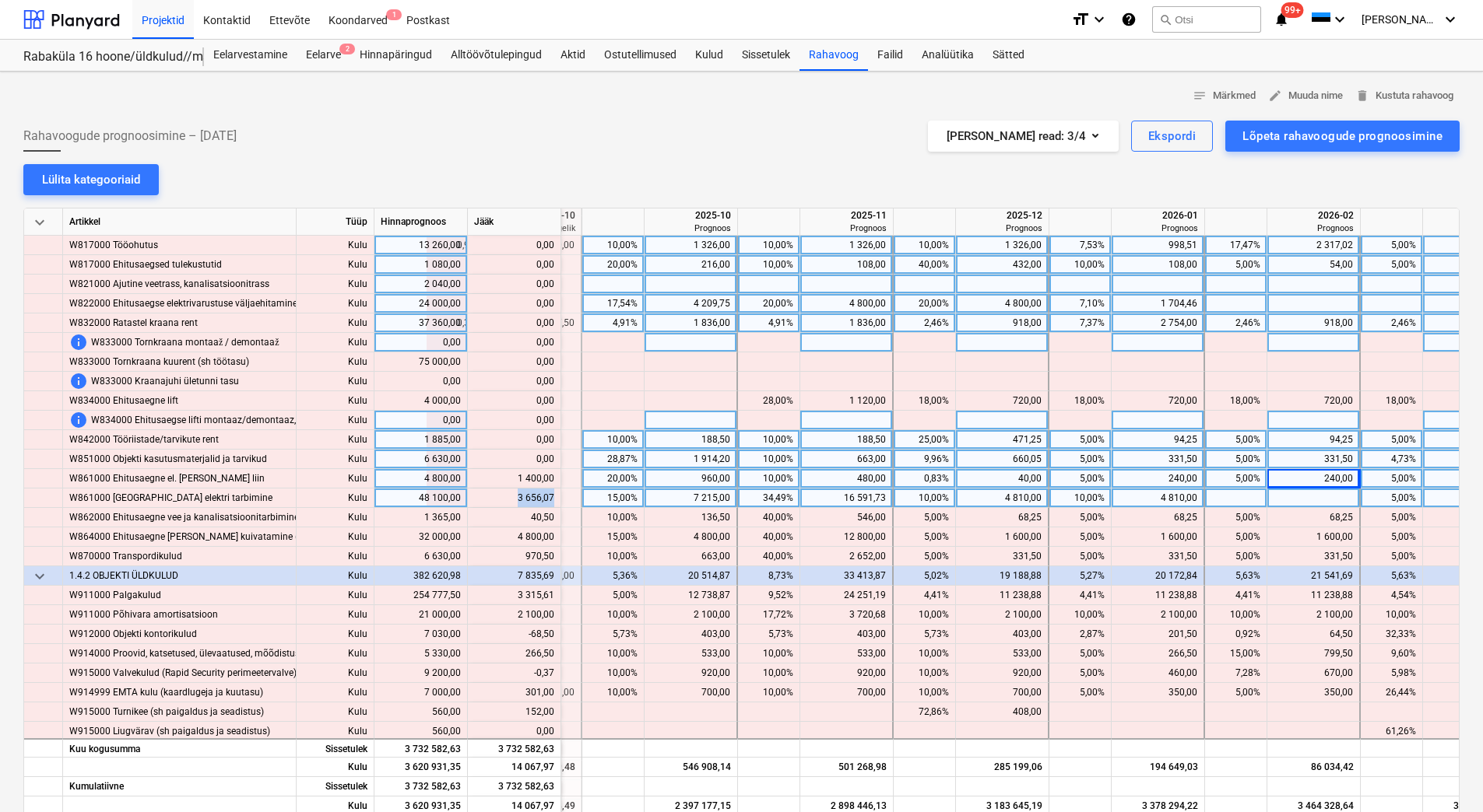
drag, startPoint x: 514, startPoint y: 499, endPoint x: 553, endPoint y: 499, distance: 39.0
click at [553, 499] on div "content_copy 3 656,07" at bounding box center [514, 498] width 80 height 19
click at [1316, 497] on div at bounding box center [1313, 498] width 93 height 19
type input "3 656,07"
click at [1323, 474] on div "240,00" at bounding box center [1313, 478] width 79 height 19
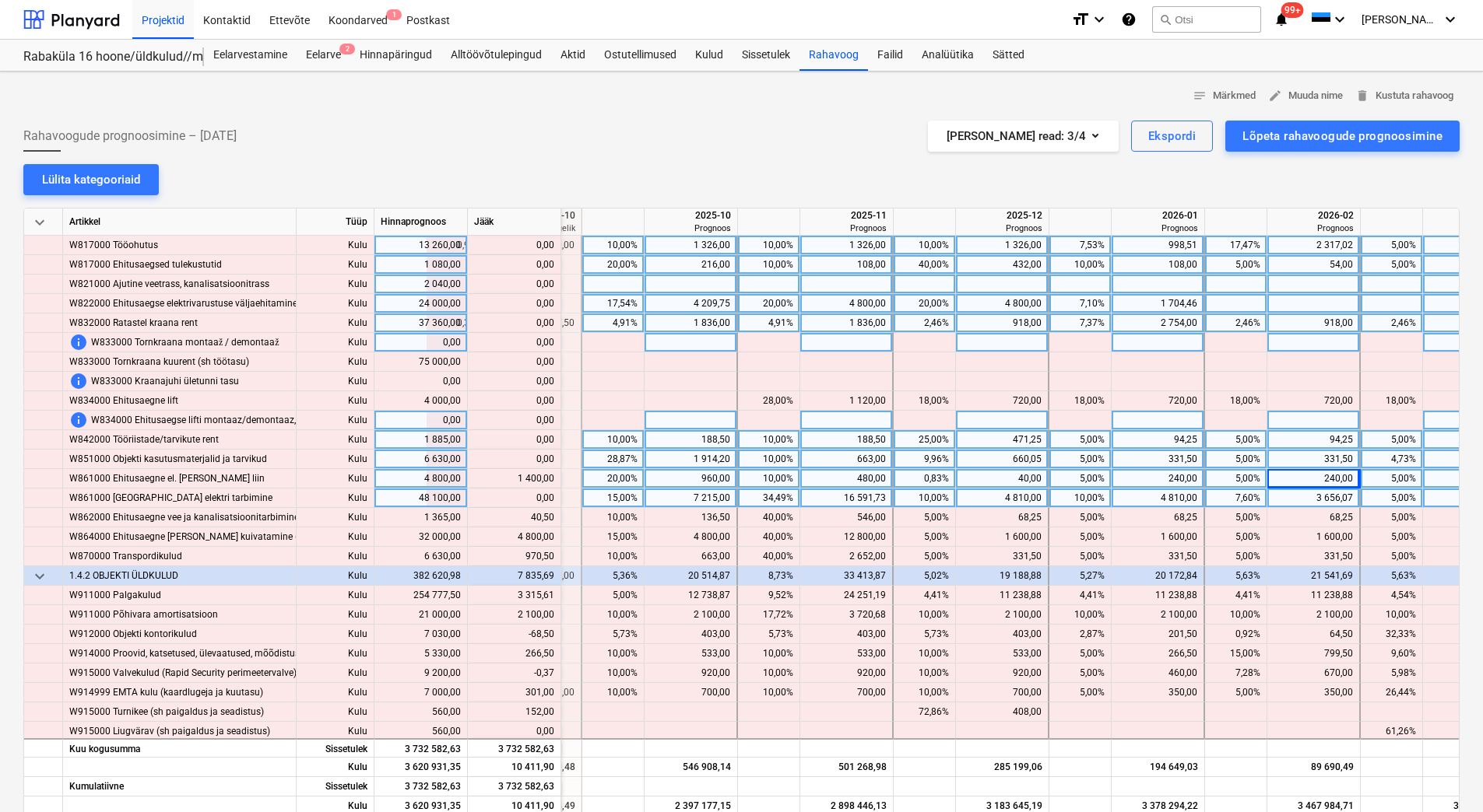
click at [1225, 480] on div "5,00%" at bounding box center [1236, 478] width 49 height 19
click at [1229, 452] on div "5,00%" at bounding box center [1236, 459] width 49 height 19
drag, startPoint x: 516, startPoint y: 479, endPoint x: 553, endPoint y: 479, distance: 37.0
click at [553, 479] on div "content_copy 1 640,00" at bounding box center [514, 478] width 80 height 19
click at [1303, 475] on div at bounding box center [1313, 478] width 93 height 19
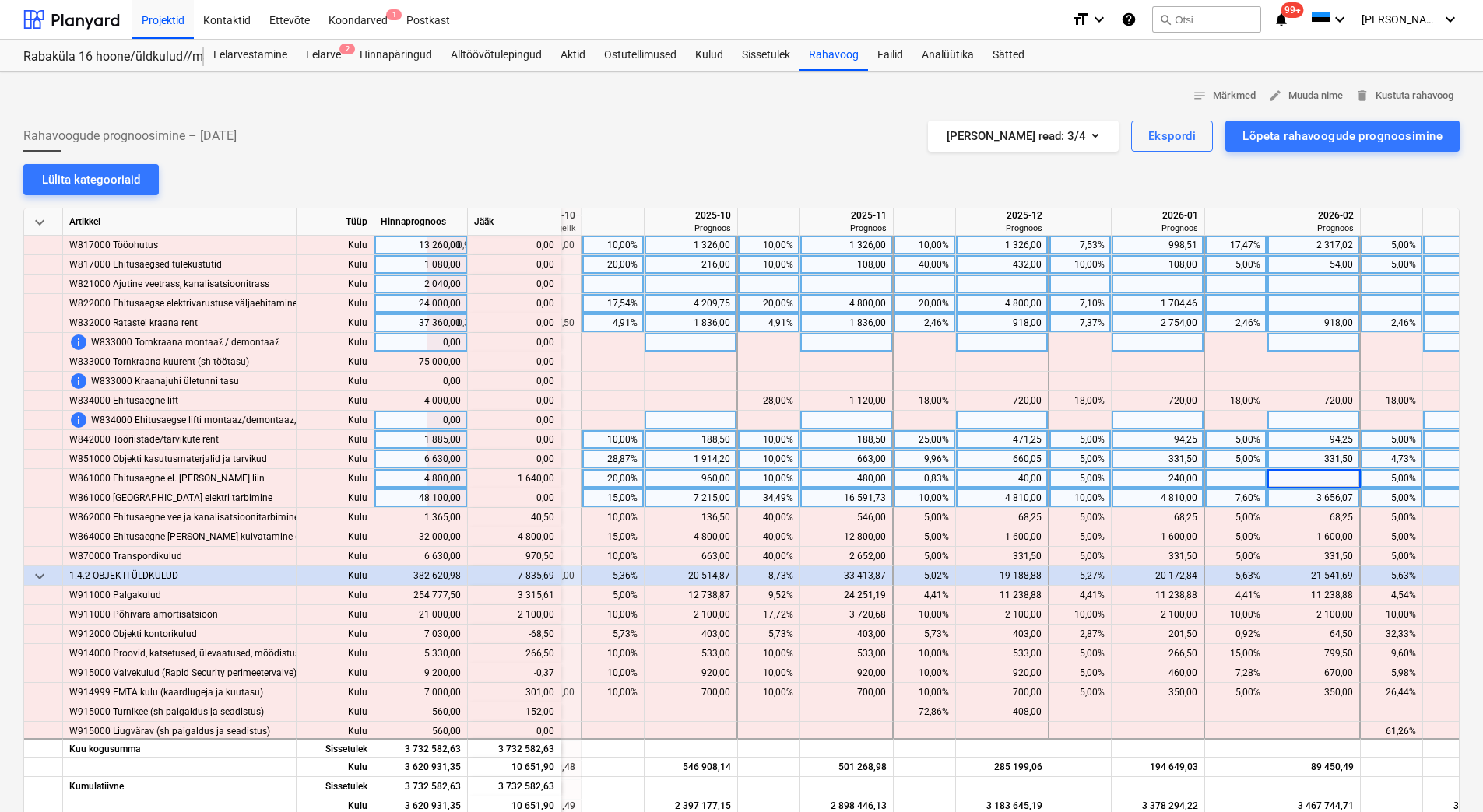
type input "1 640,00"
click at [1308, 496] on div "3 656,07" at bounding box center [1313, 498] width 79 height 19
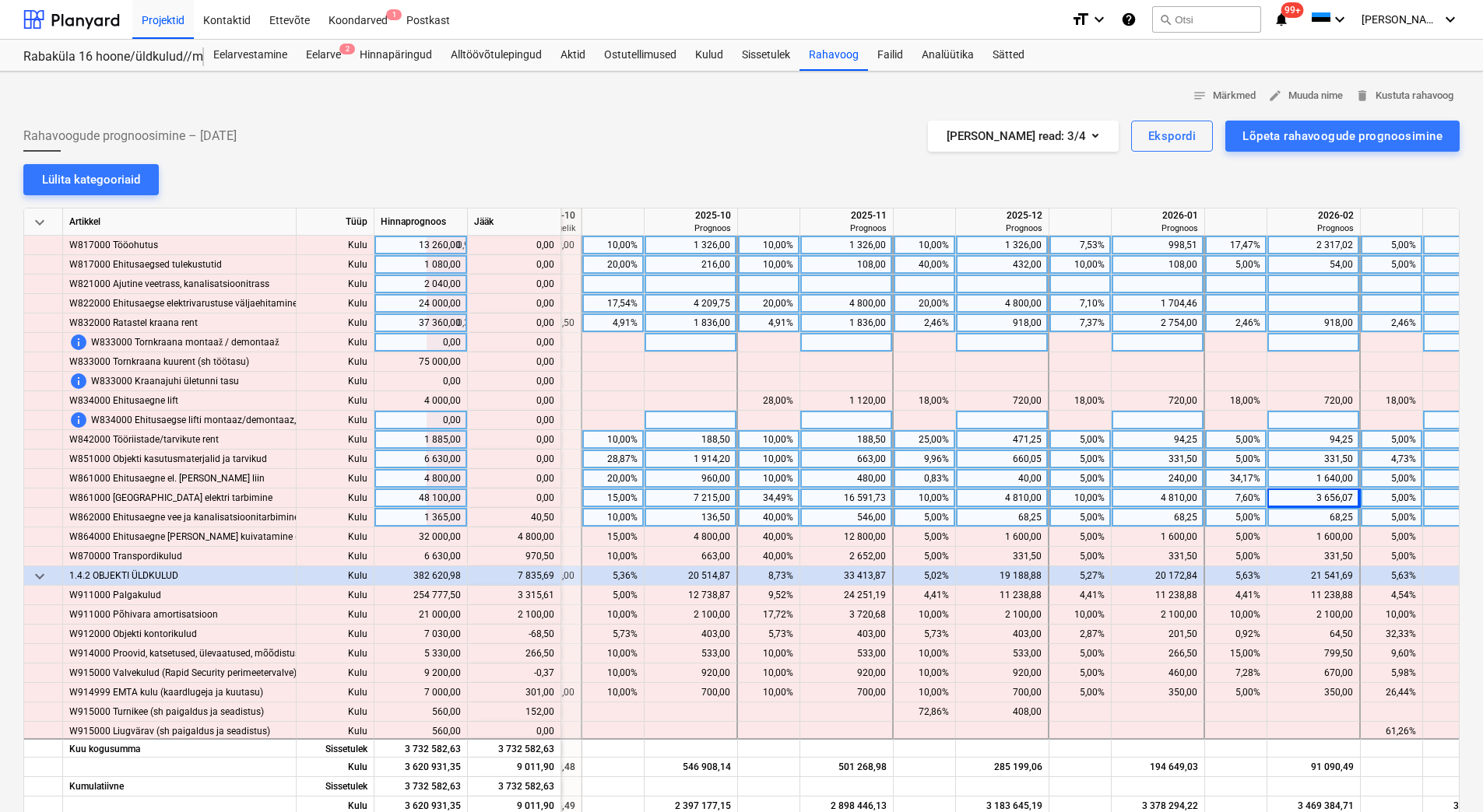
click at [991, 513] on div "68,25" at bounding box center [1001, 518] width 79 height 19
click at [1003, 503] on div "4 810,00" at bounding box center [1001, 498] width 79 height 19
drag, startPoint x: 525, startPoint y: 514, endPoint x: 553, endPoint y: 515, distance: 28.0
click at [553, 515] on div "content_copy 108,75" at bounding box center [514, 518] width 80 height 19
click at [1004, 519] on div at bounding box center [1003, 518] width 93 height 19
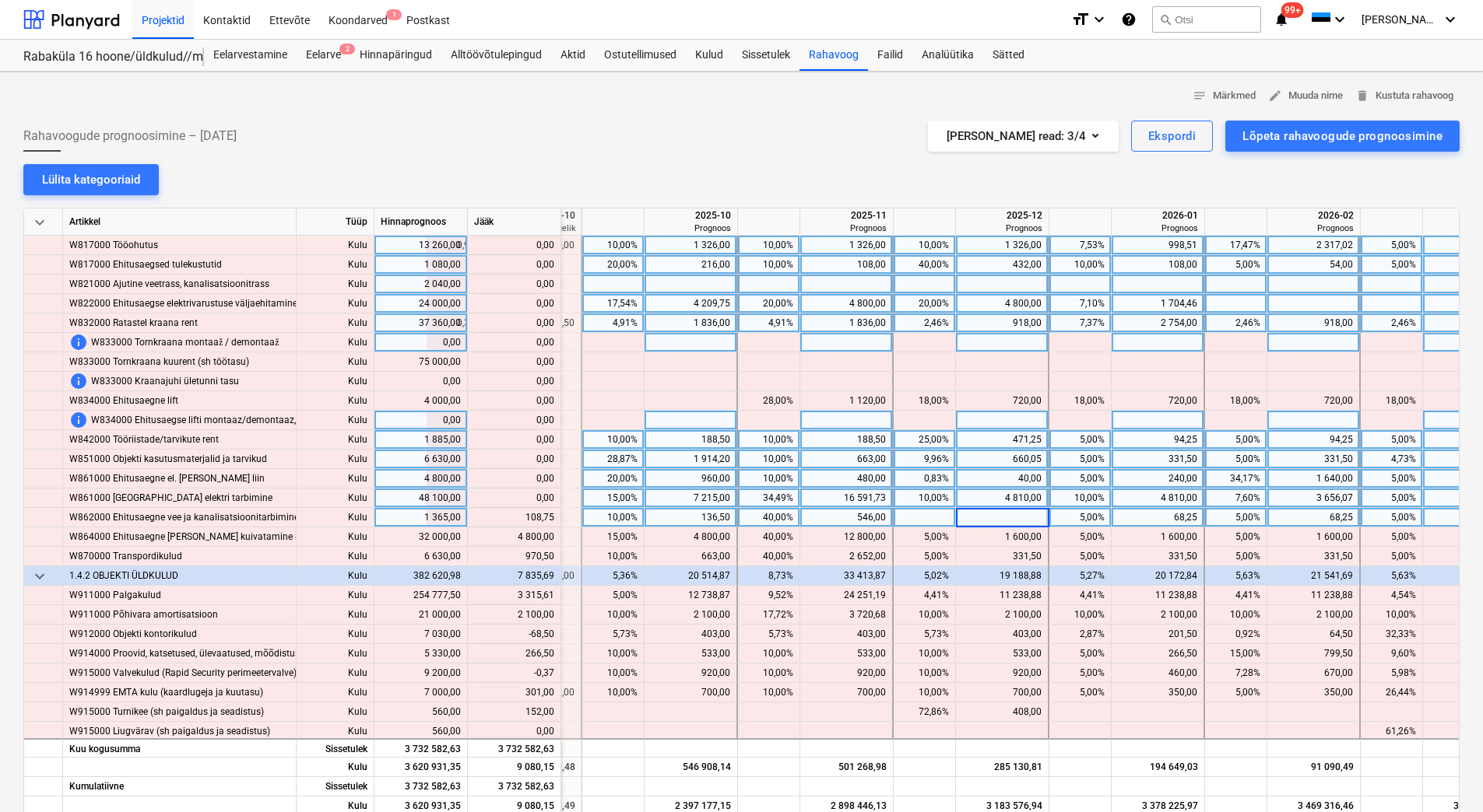
type input "108,75"
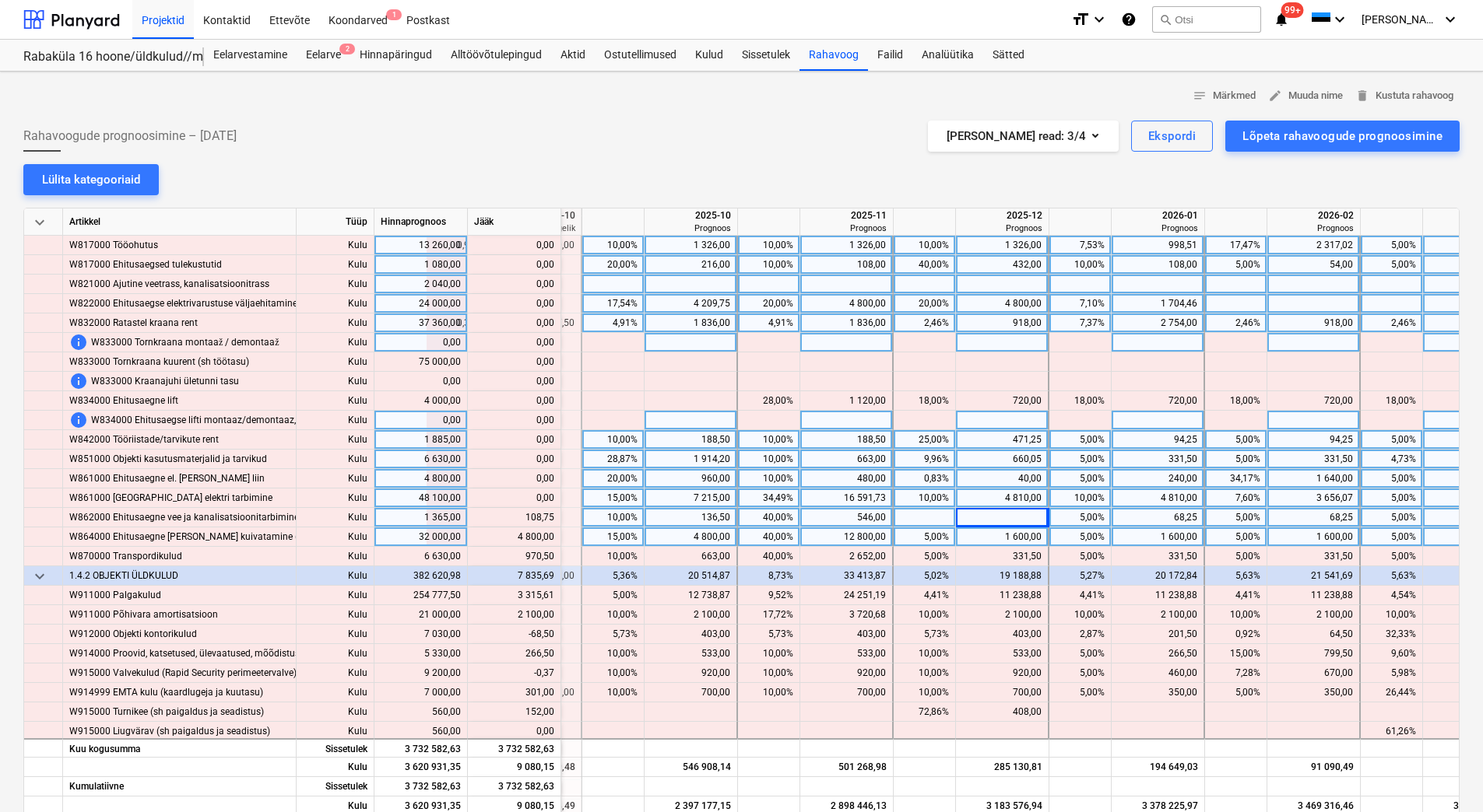
click at [999, 535] on div "1 600,00" at bounding box center [1001, 537] width 79 height 19
click at [923, 535] on div "5,00%" at bounding box center [924, 537] width 49 height 19
type input "10"
click at [1073, 540] on div "5,00%" at bounding box center [1080, 537] width 49 height 19
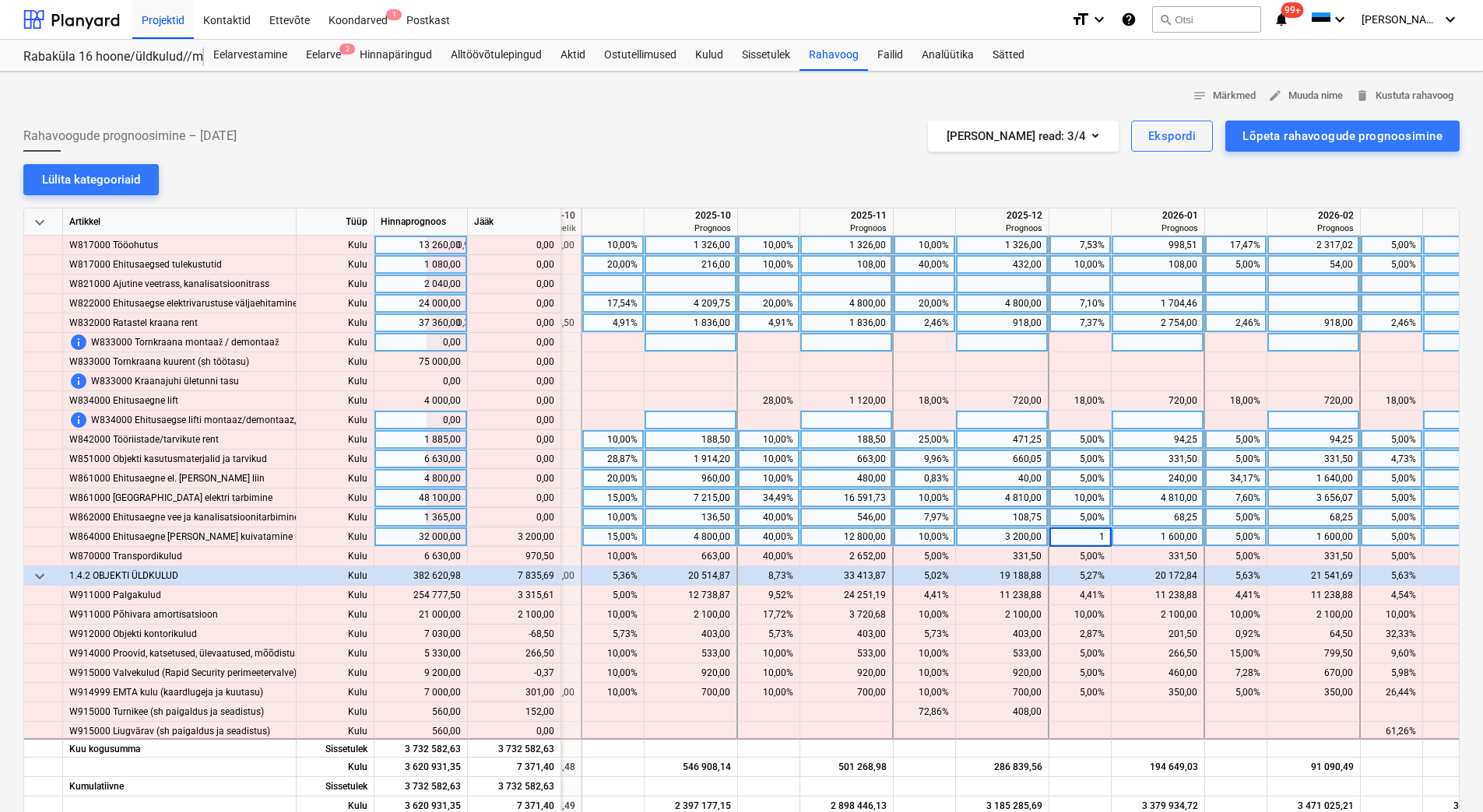
type input "10"
click at [1217, 535] on div "5,00%" at bounding box center [1236, 537] width 49 height 19
type input "10"
click at [1375, 535] on div "5,00%" at bounding box center [1391, 537] width 49 height 19
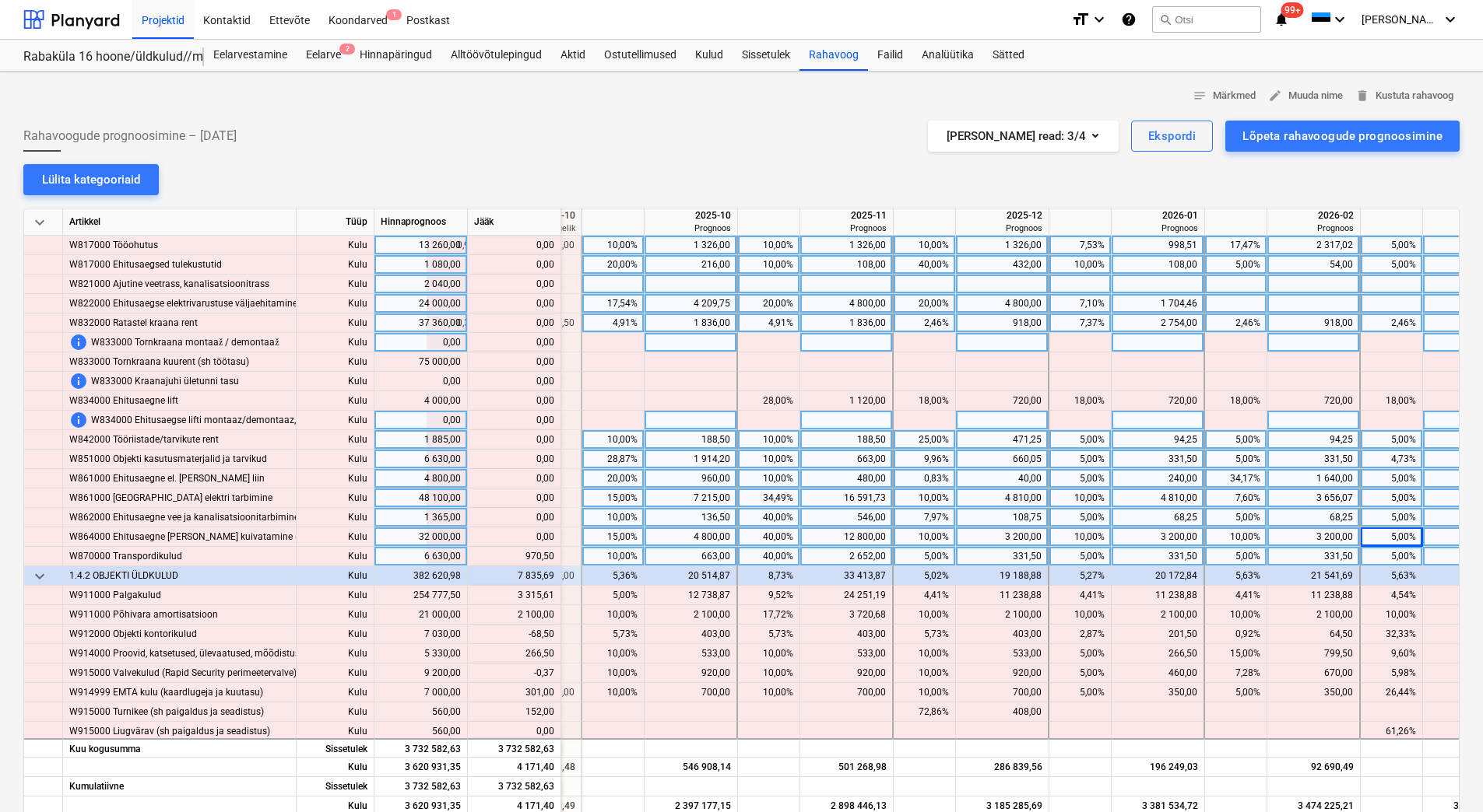
click at [1390, 557] on div "5,00%" at bounding box center [1391, 556] width 49 height 19
click at [1234, 561] on div "5,00%" at bounding box center [1236, 556] width 49 height 19
click at [1230, 543] on div "10,00%" at bounding box center [1236, 537] width 49 height 19
drag, startPoint x: 514, startPoint y: 558, endPoint x: 552, endPoint y: 558, distance: 38.0
click at [552, 558] on div "content_copy 1 302,00" at bounding box center [514, 556] width 80 height 19
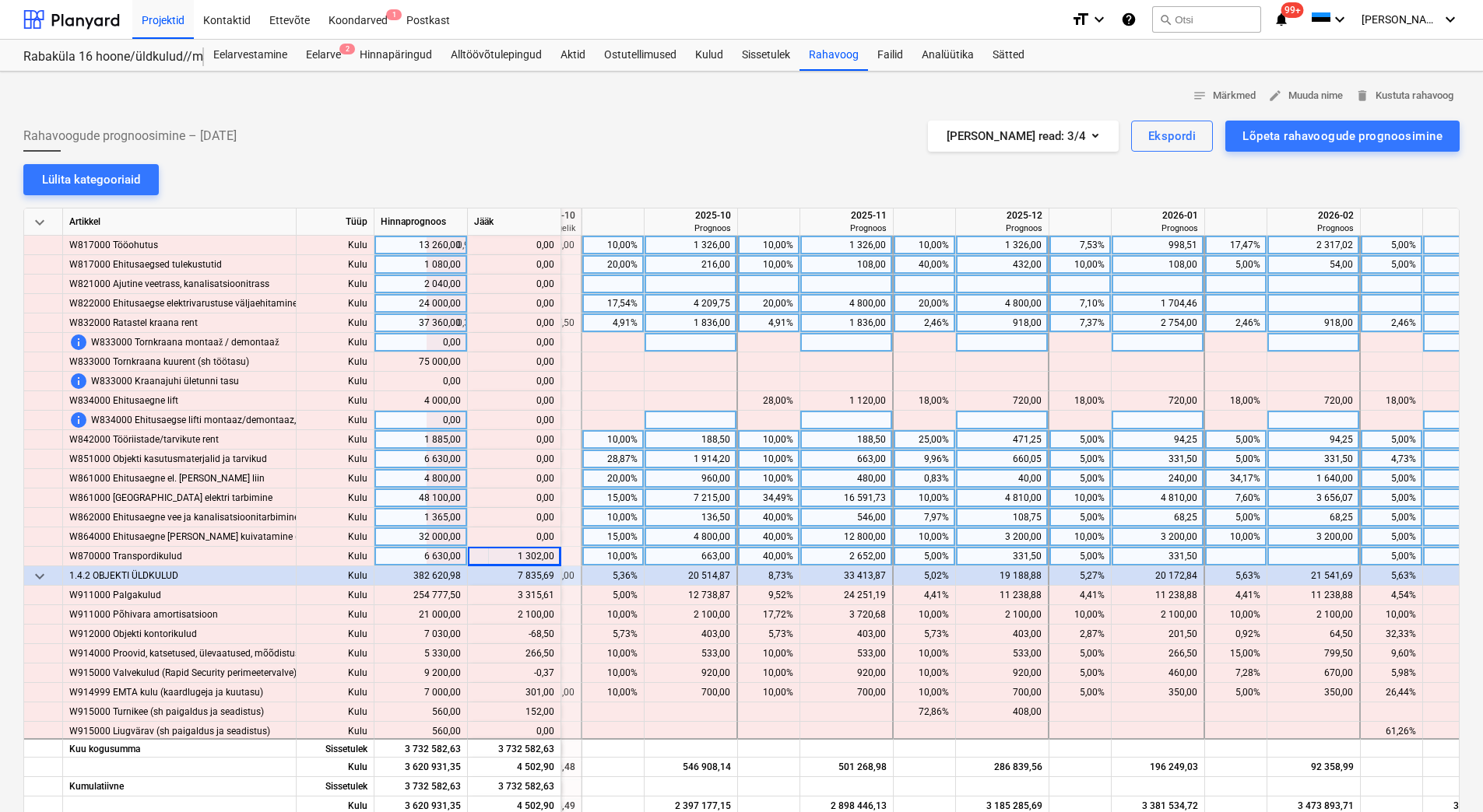
click at [1333, 555] on div at bounding box center [1313, 556] width 93 height 19
type input "1 302,00"
click at [1324, 532] on div "3 200,00" at bounding box center [1313, 537] width 79 height 19
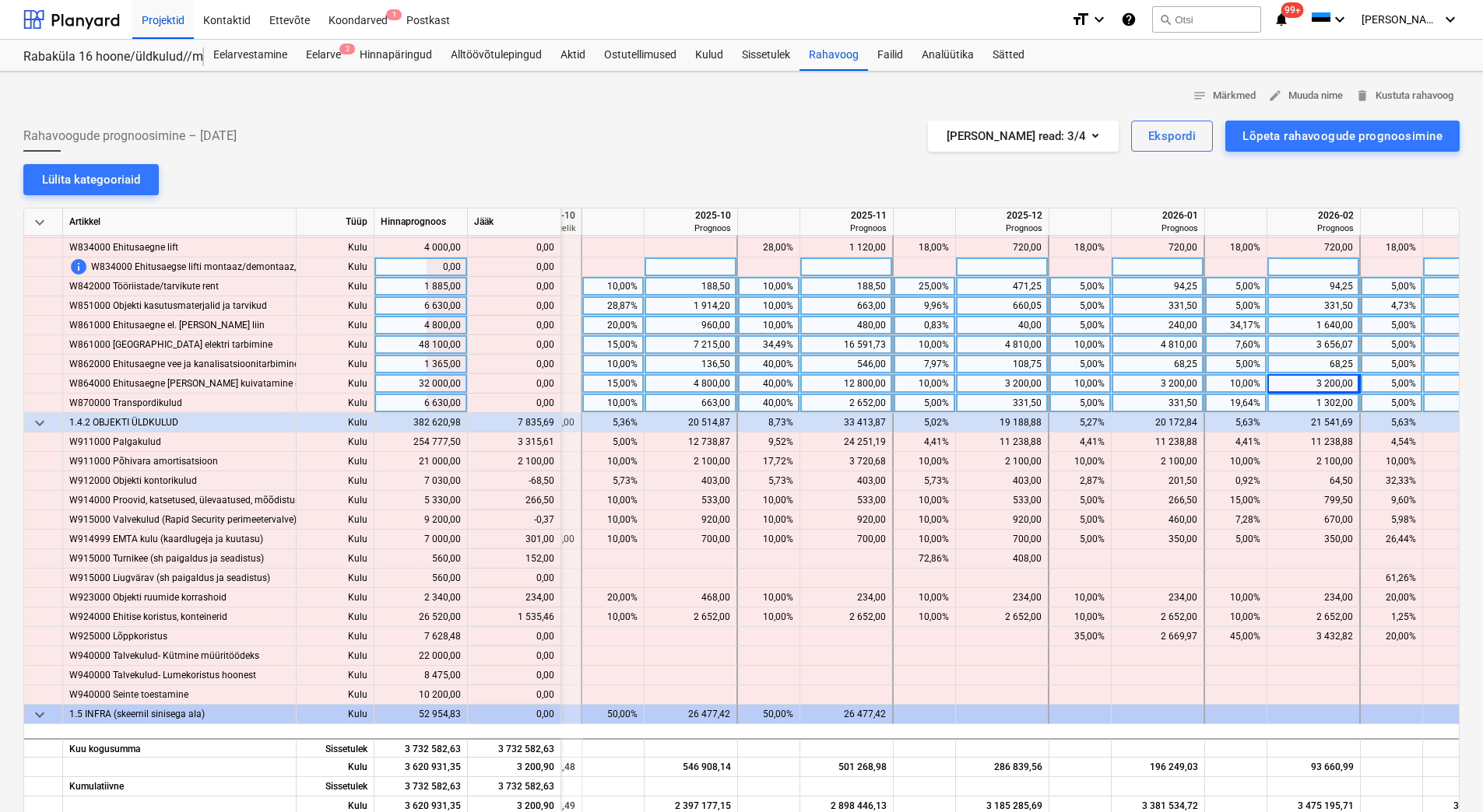
scroll to position [6614, 2003]
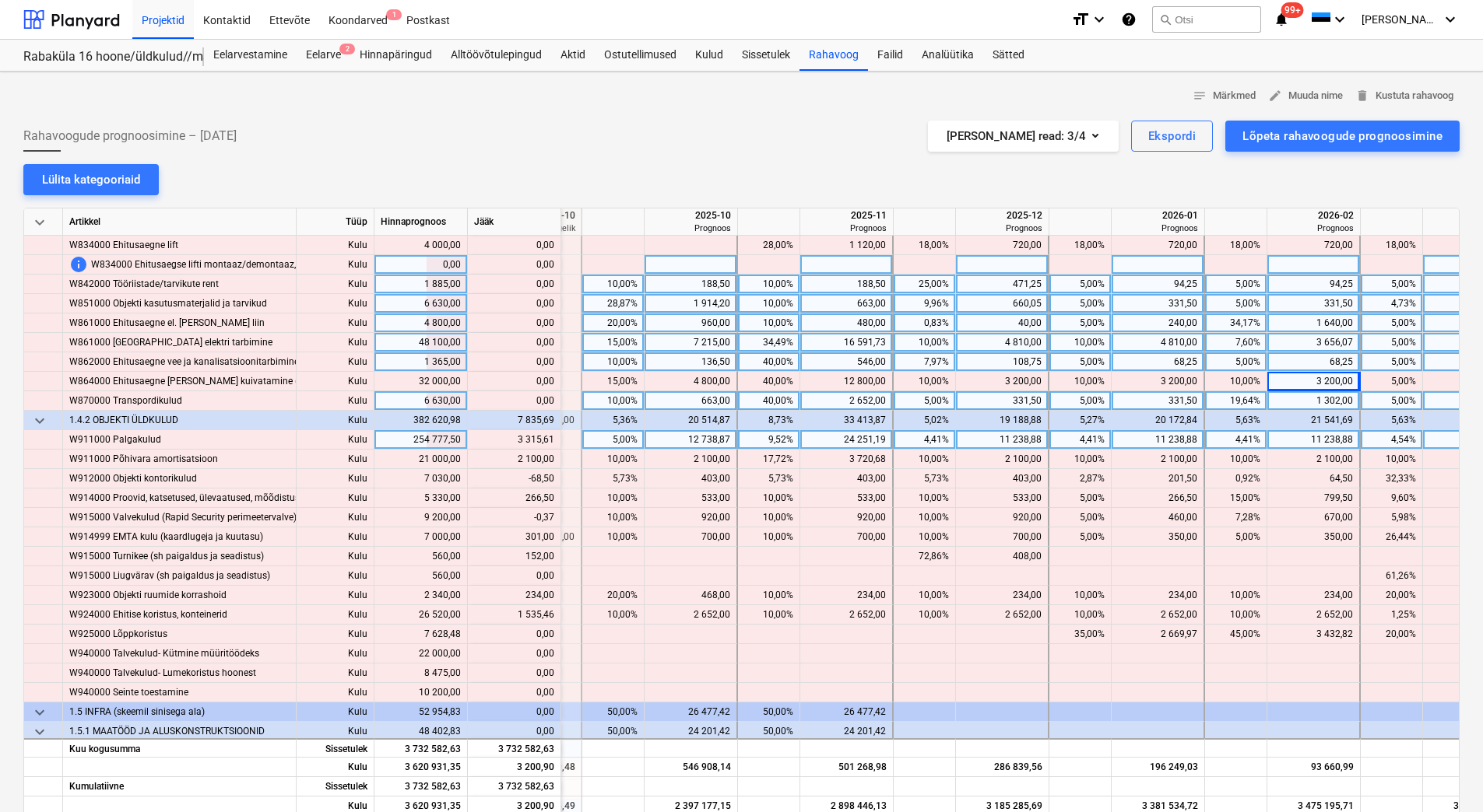
click at [919, 440] on div "4,41%" at bounding box center [924, 439] width 49 height 19
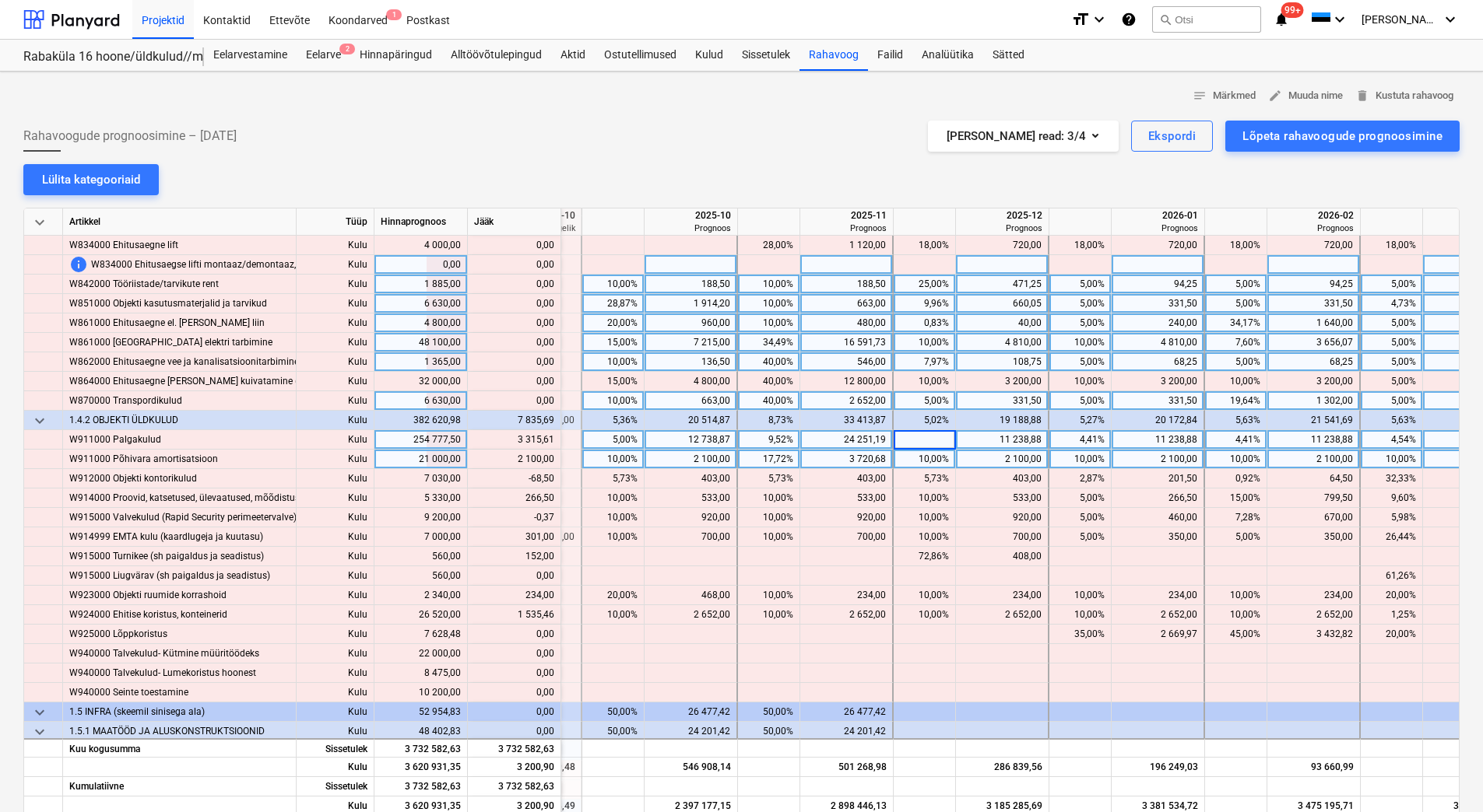
click at [918, 457] on div "10,00%" at bounding box center [924, 459] width 49 height 19
drag, startPoint x: 513, startPoint y: 438, endPoint x: 552, endPoint y: 440, distance: 39.1
click at [552, 440] on div "content_copy 14 554,48" at bounding box center [514, 439] width 80 height 19
click at [985, 434] on div at bounding box center [1003, 439] width 93 height 19
type input "14 554,48"
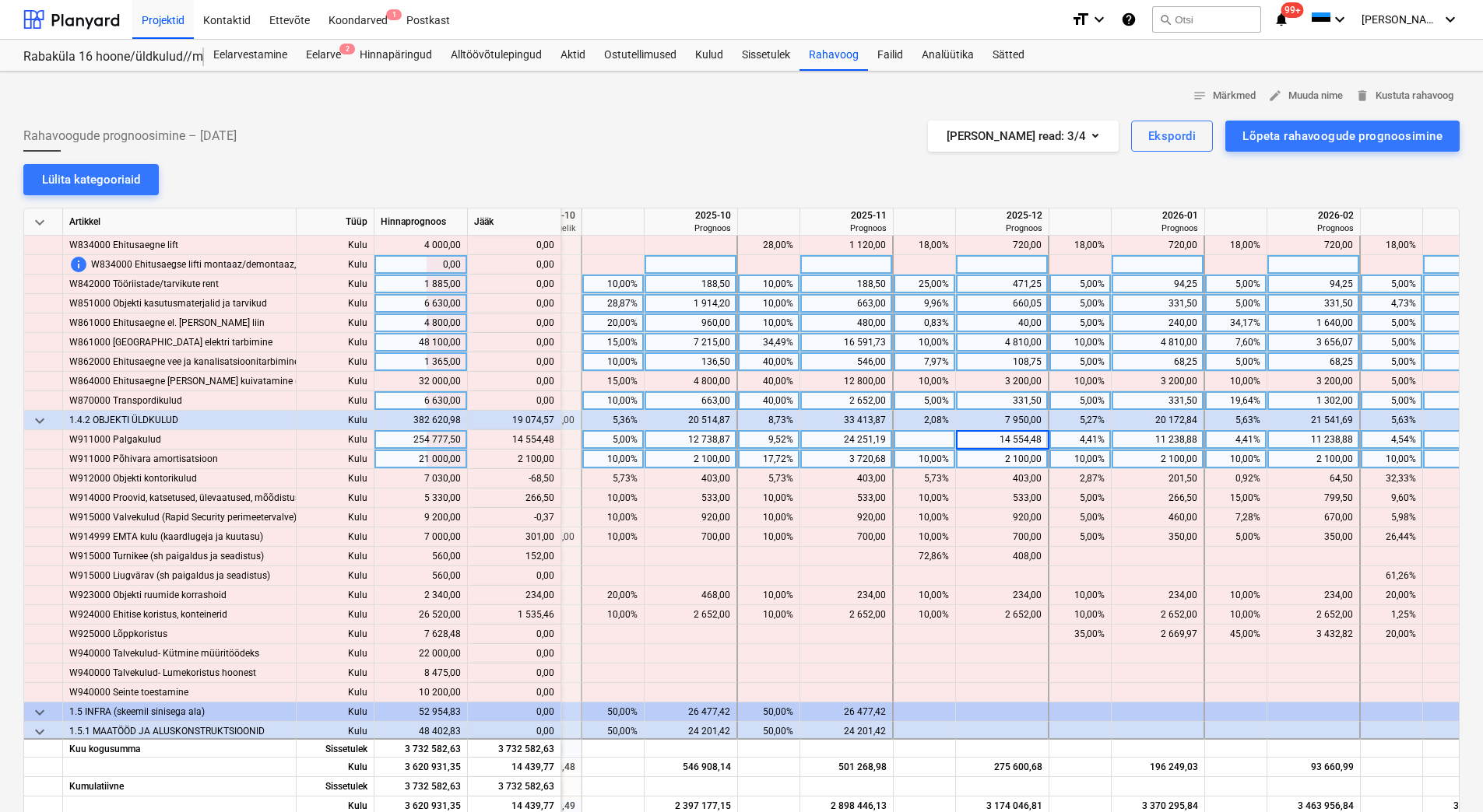
click at [992, 465] on div "2 100,00" at bounding box center [1001, 459] width 79 height 19
click at [1369, 458] on div "10,00%" at bounding box center [1391, 459] width 49 height 19
type input "20"
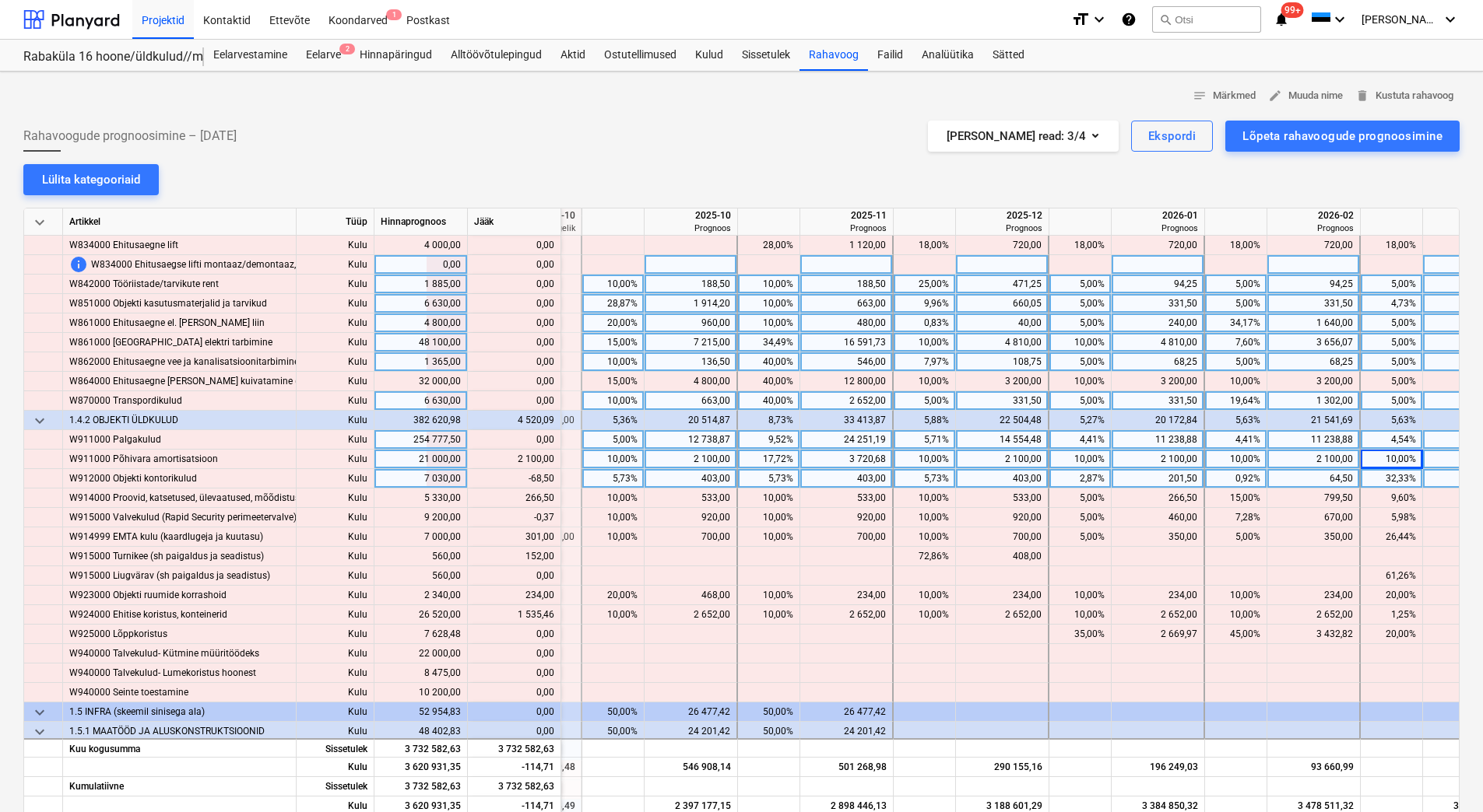
click at [1372, 478] on div "32,33%" at bounding box center [1391, 478] width 49 height 19
click at [687, 479] on div "403,00" at bounding box center [690, 478] width 79 height 19
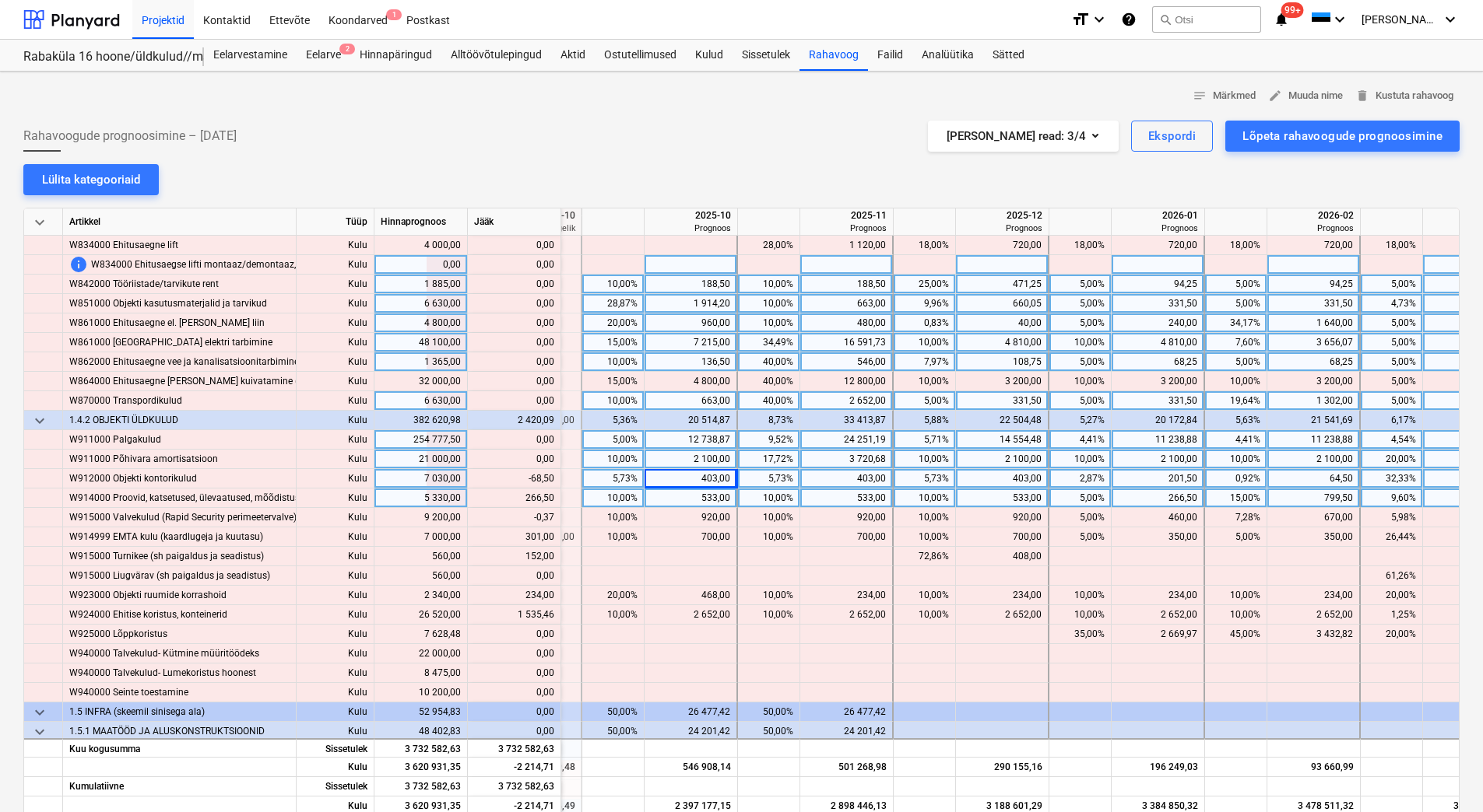
click at [685, 501] on div "533,00" at bounding box center [690, 498] width 79 height 19
drag, startPoint x: 527, startPoint y: 478, endPoint x: 551, endPoint y: 477, distance: 24.0
click at [551, 477] on div "content_copy 334,50" at bounding box center [514, 478] width 80 height 19
click at [708, 477] on div at bounding box center [691, 478] width 93 height 19
type input "334,50"
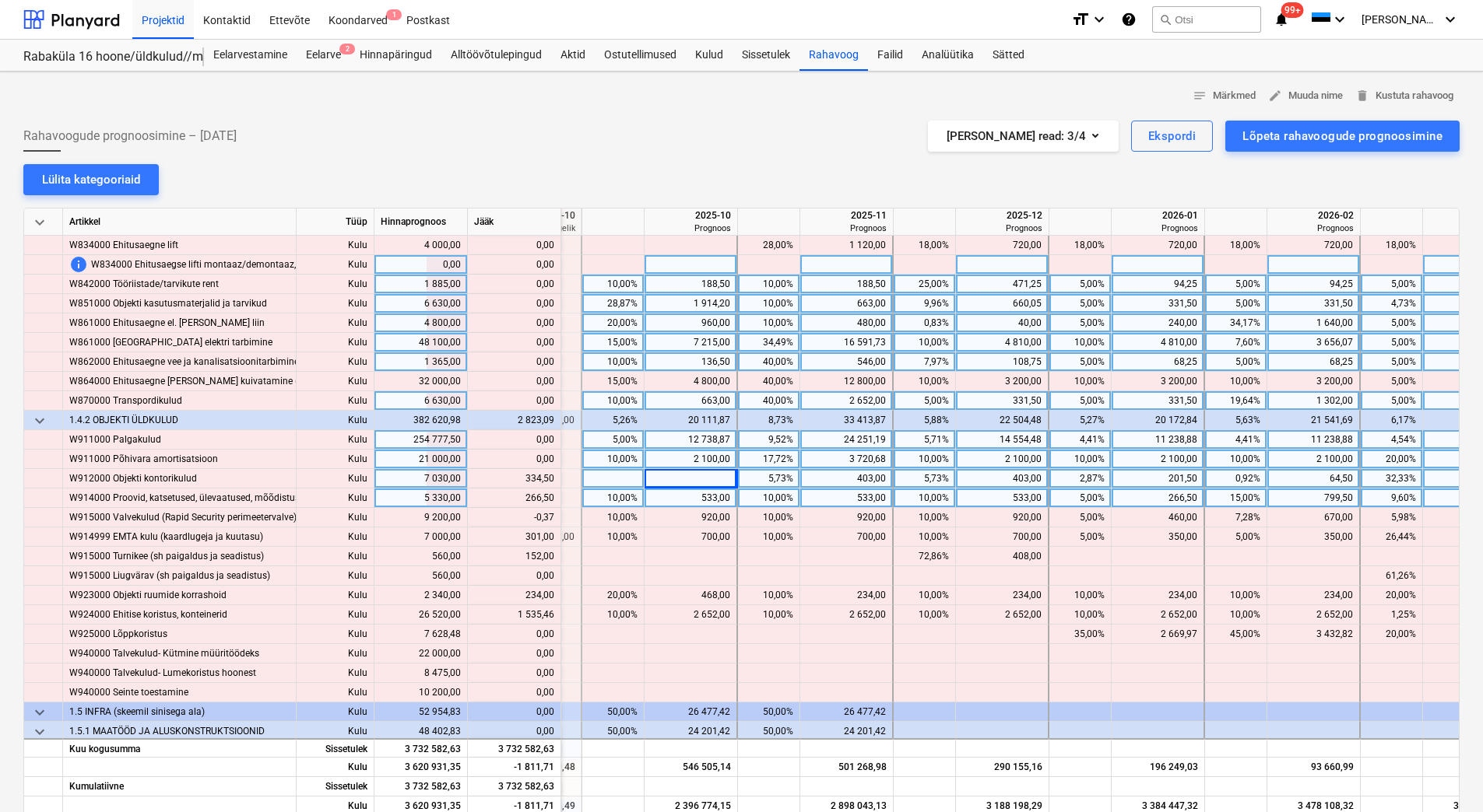
click at [697, 499] on div "533,00" at bounding box center [690, 498] width 79 height 19
click at [1138, 497] on div "266,50" at bounding box center [1157, 498] width 79 height 19
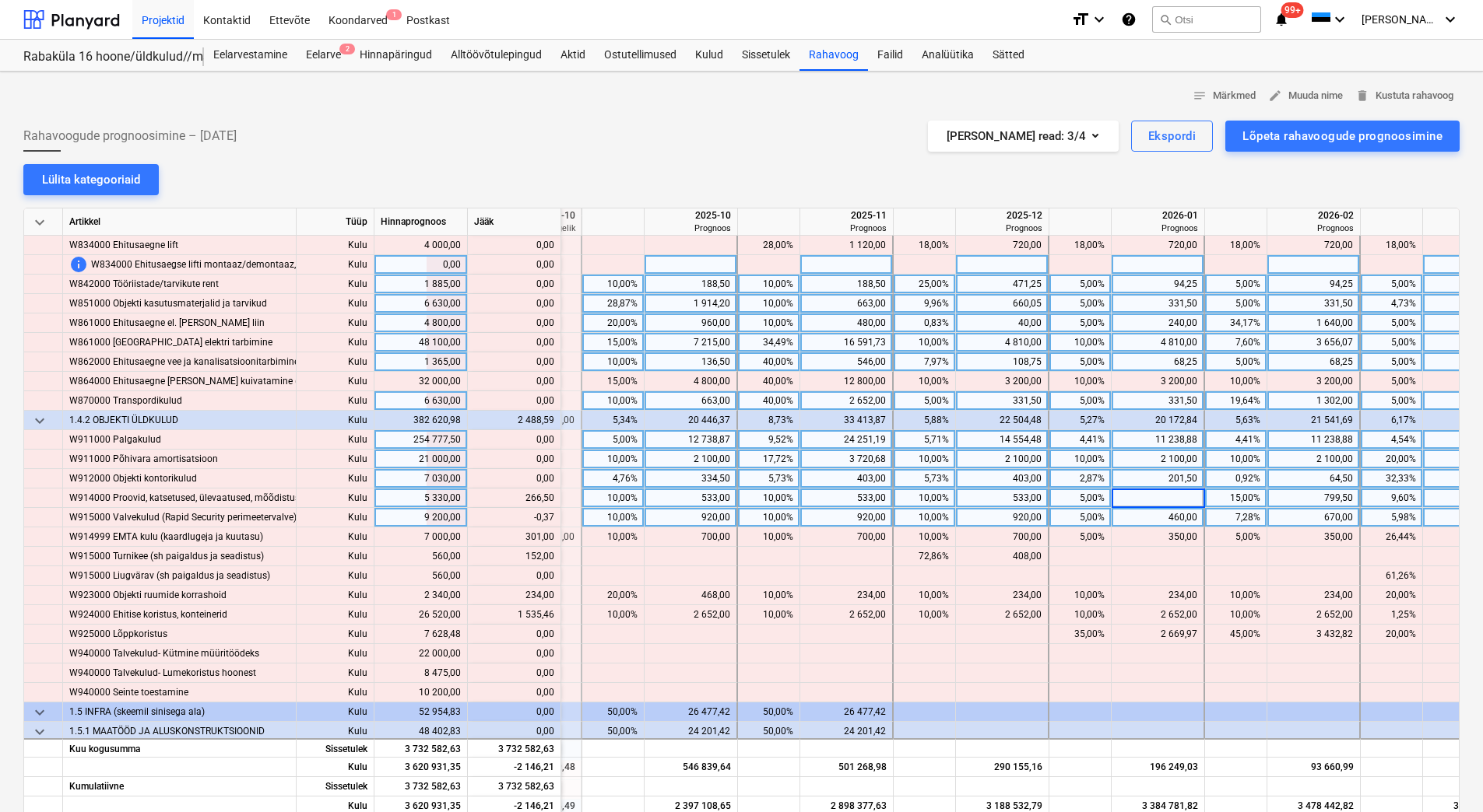
click at [1138, 514] on div "460,00" at bounding box center [1157, 518] width 79 height 19
drag, startPoint x: 531, startPoint y: 499, endPoint x: 553, endPoint y: 501, distance: 22.1
click at [553, 501] on div "content_copy 533,00" at bounding box center [514, 498] width 80 height 19
click at [1154, 499] on div at bounding box center [1158, 498] width 93 height 19
type input "533,00"
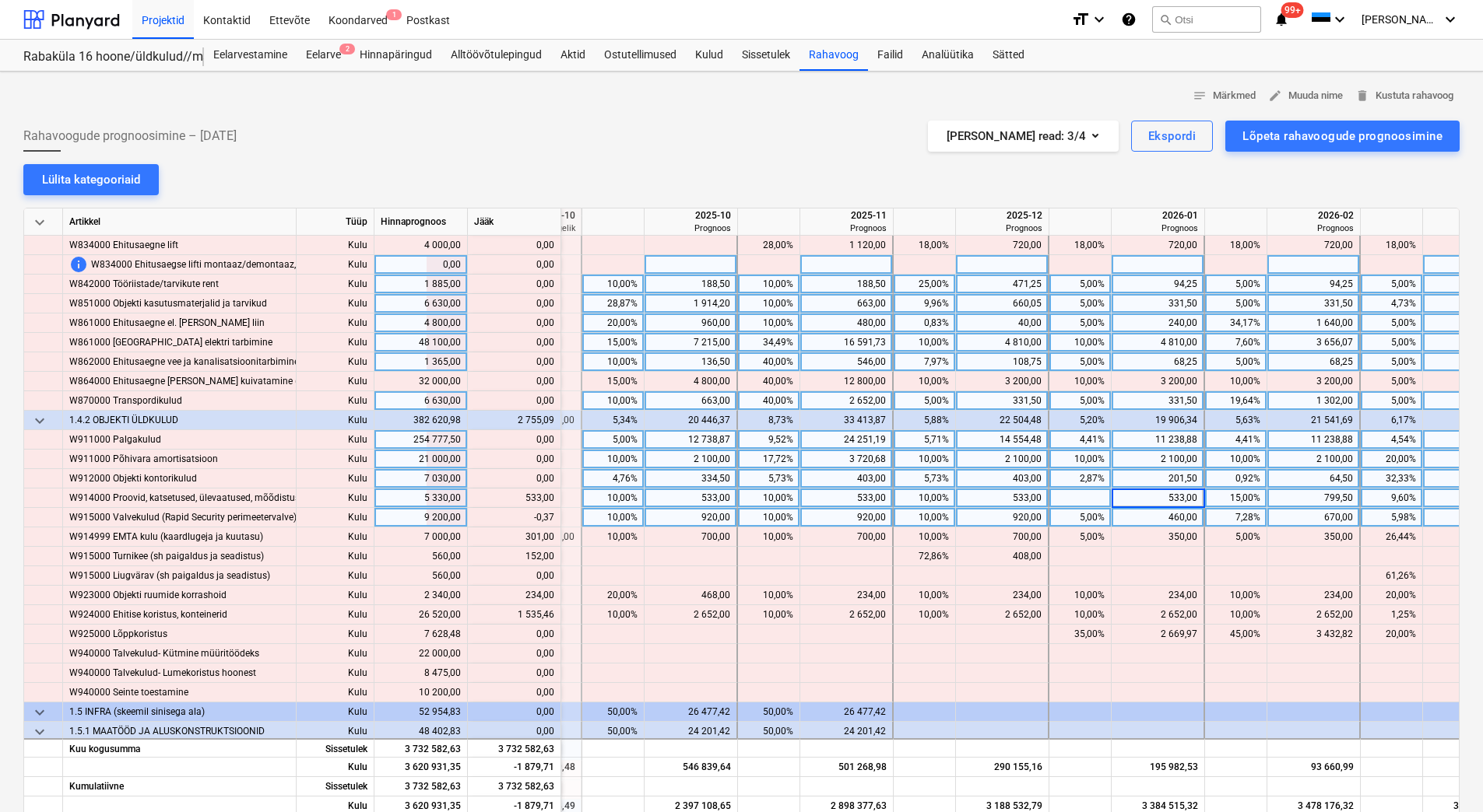
click at [1156, 515] on div "460,00" at bounding box center [1157, 518] width 79 height 19
click at [698, 519] on div "920,00" at bounding box center [690, 518] width 79 height 19
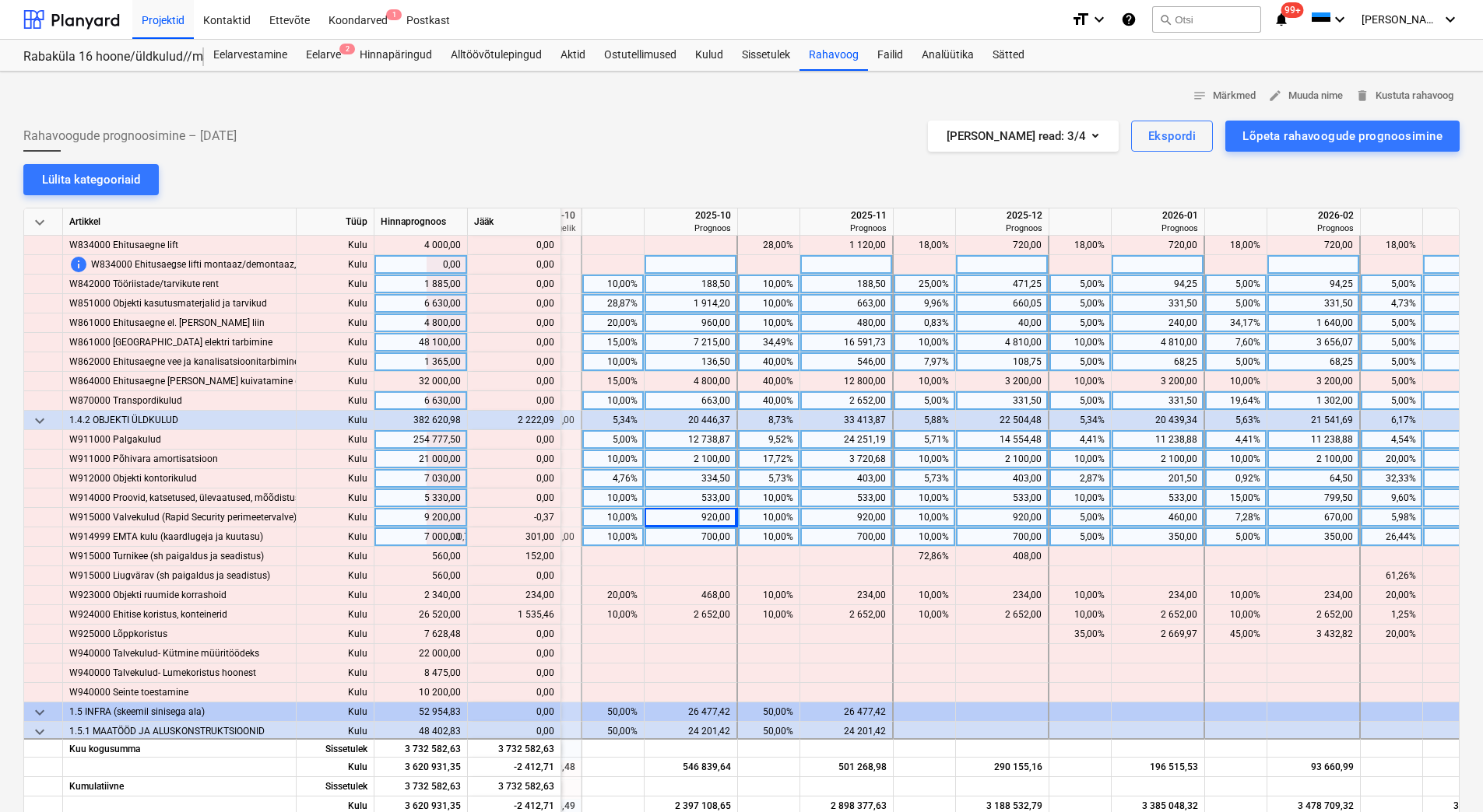
click at [690, 546] on div "700,00" at bounding box center [690, 537] width 79 height 19
drag, startPoint x: 525, startPoint y: 519, endPoint x: 553, endPoint y: 519, distance: 28.0
click at [553, 519] on div "content_copy 919,63" at bounding box center [514, 518] width 80 height 19
click at [695, 509] on div at bounding box center [691, 518] width 93 height 19
type input "919,63"
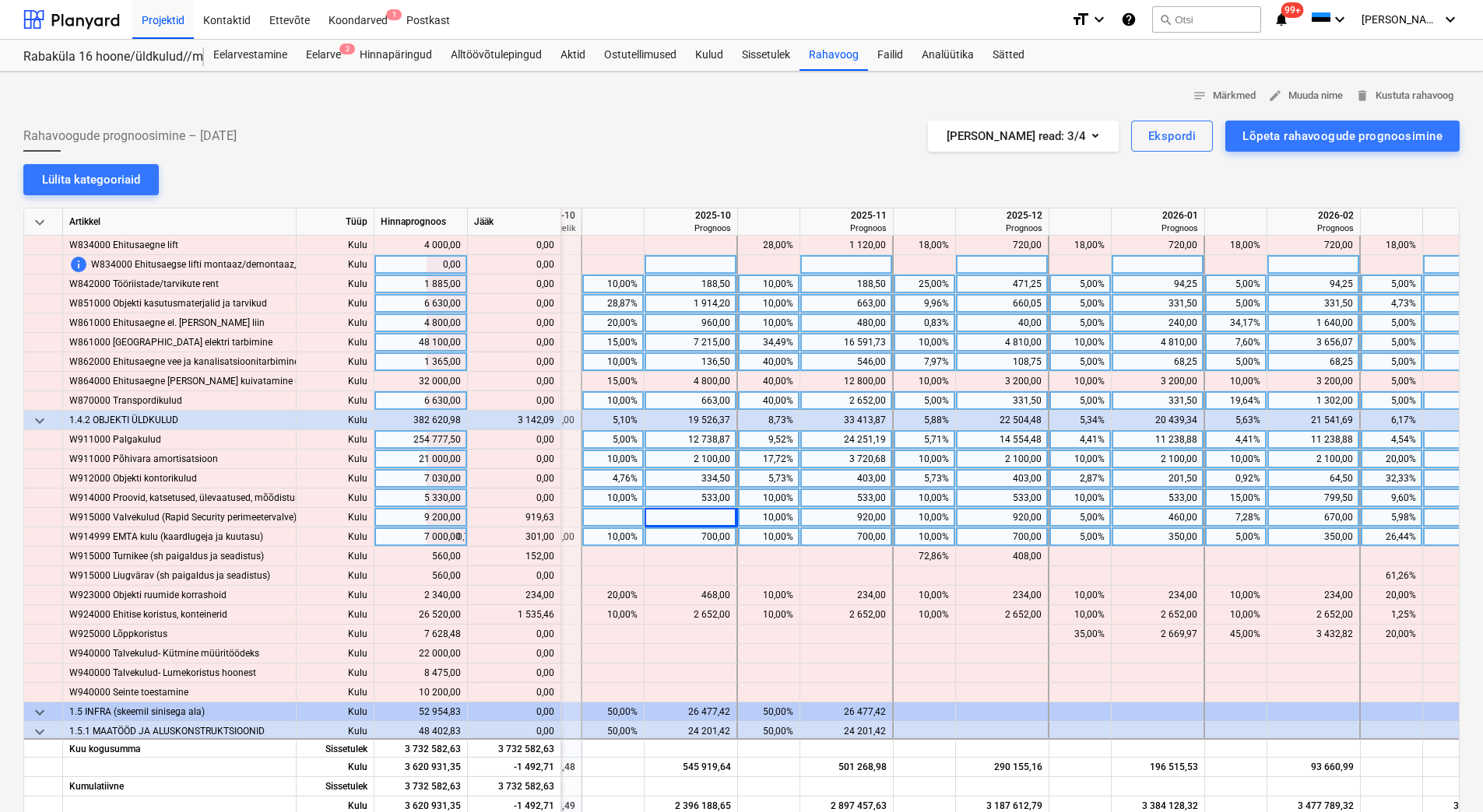
click at [696, 499] on div "533,00" at bounding box center [690, 498] width 79 height 19
click at [1156, 540] on div "350,00" at bounding box center [1157, 537] width 79 height 19
click at [1165, 515] on div "460,00" at bounding box center [1157, 518] width 79 height 19
drag, startPoint x: 523, startPoint y: 540, endPoint x: 550, endPoint y: 535, distance: 27.5
click at [550, 535] on div "content_copy 651,00" at bounding box center [514, 537] width 80 height 19
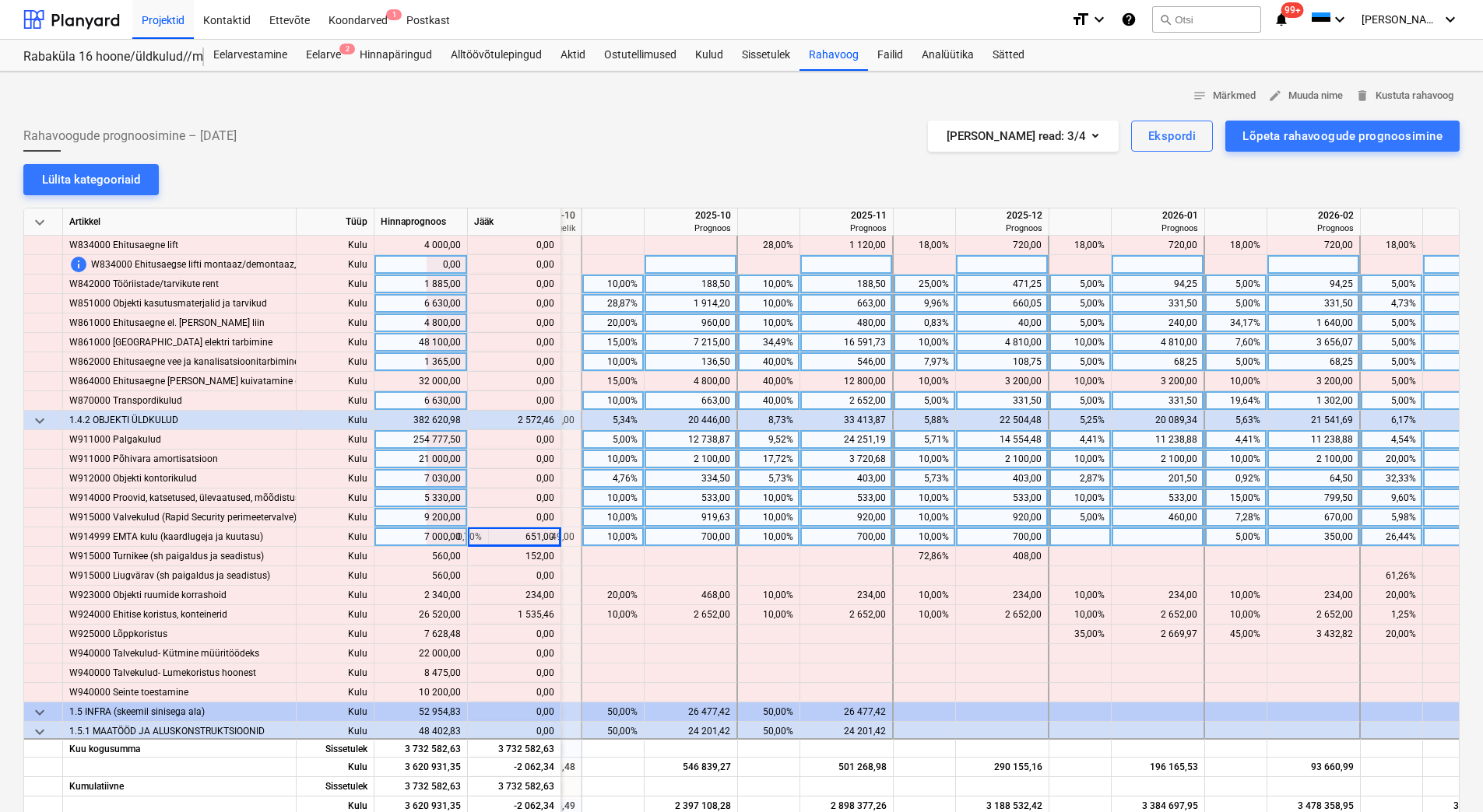
click at [1141, 542] on div at bounding box center [1158, 537] width 93 height 19
type input "651,0"
click at [1154, 515] on div "460,00" at bounding box center [1157, 518] width 79 height 19
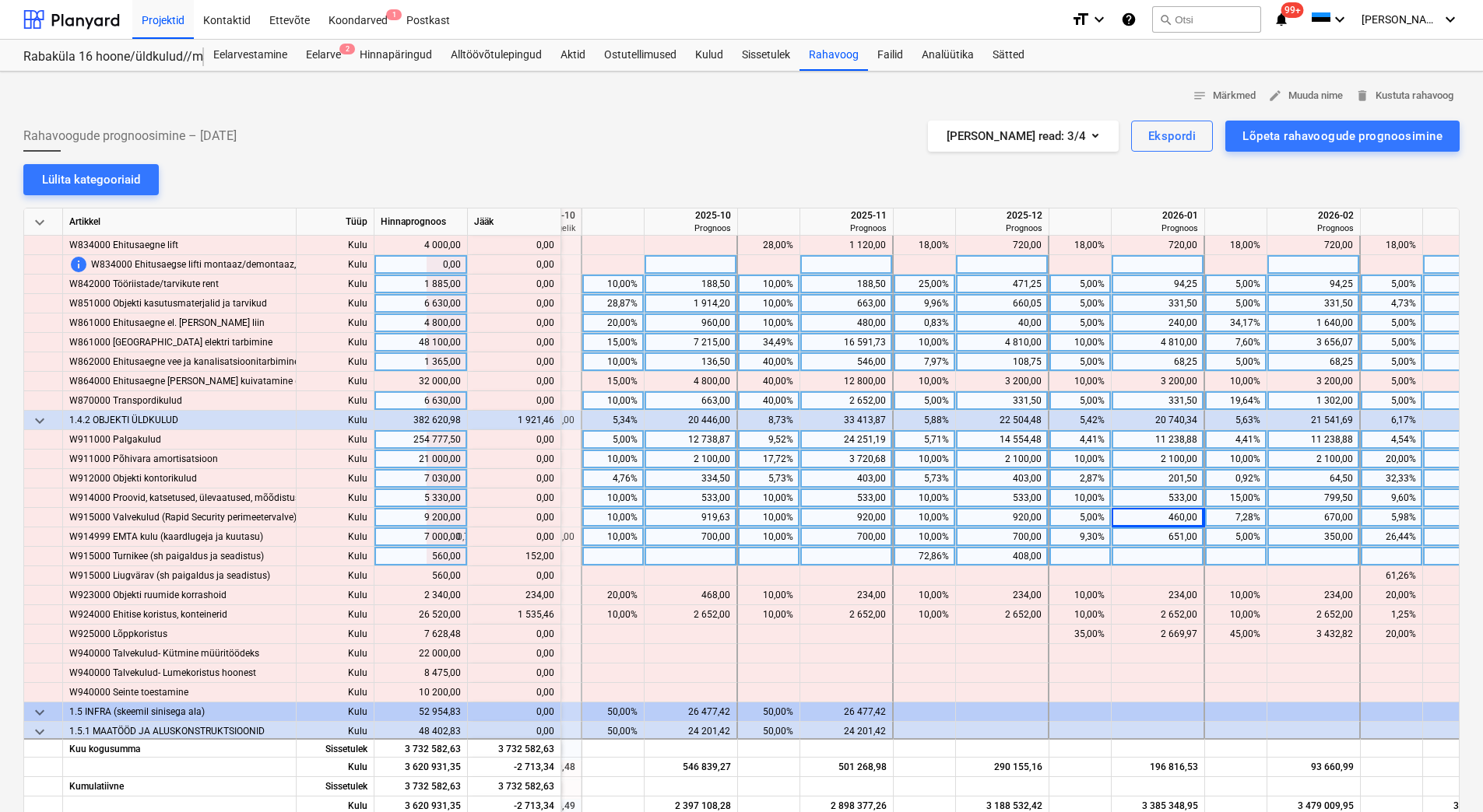
click at [1143, 556] on div at bounding box center [1158, 556] width 93 height 19
type input "152"
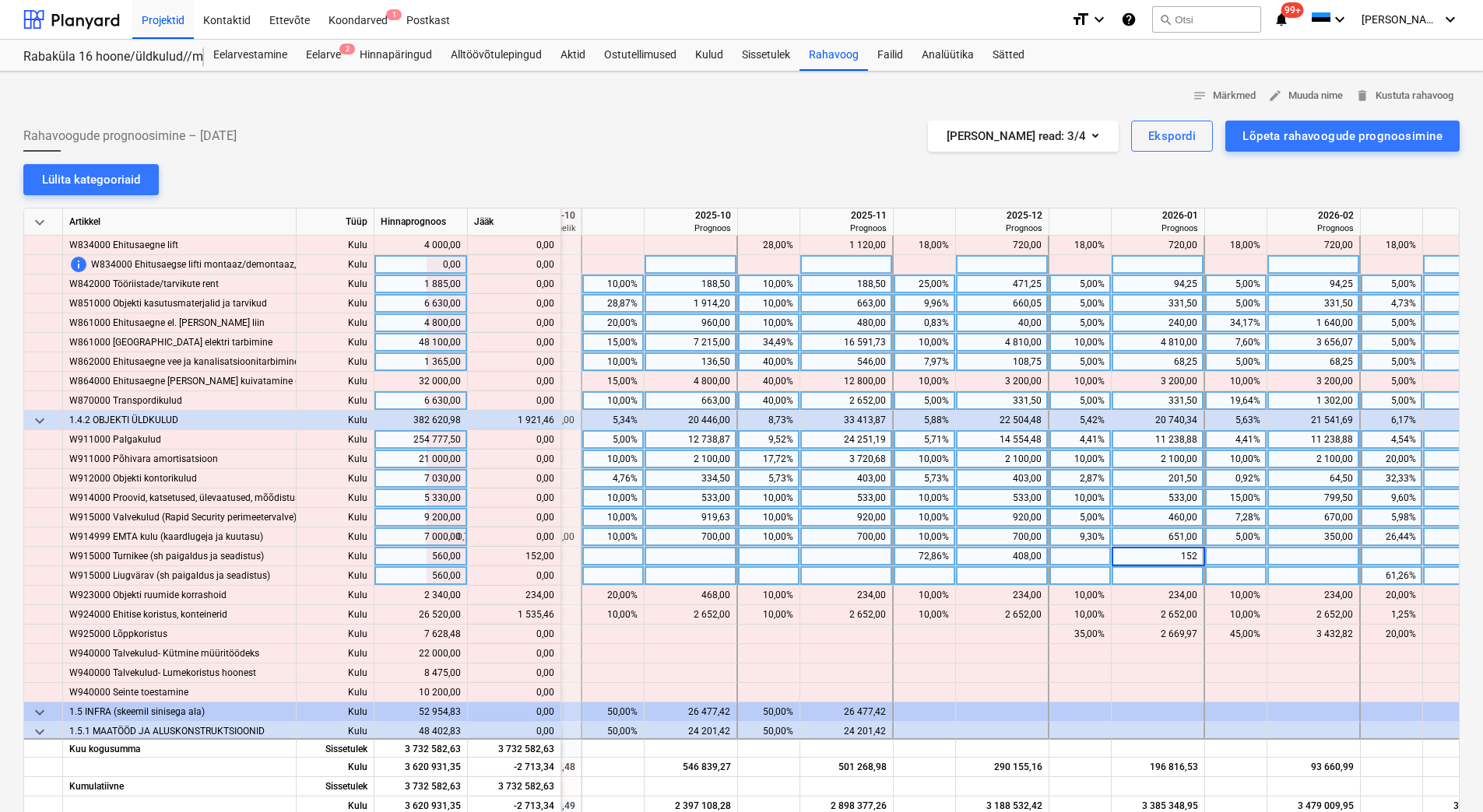
click at [1151, 581] on div at bounding box center [1158, 576] width 93 height 19
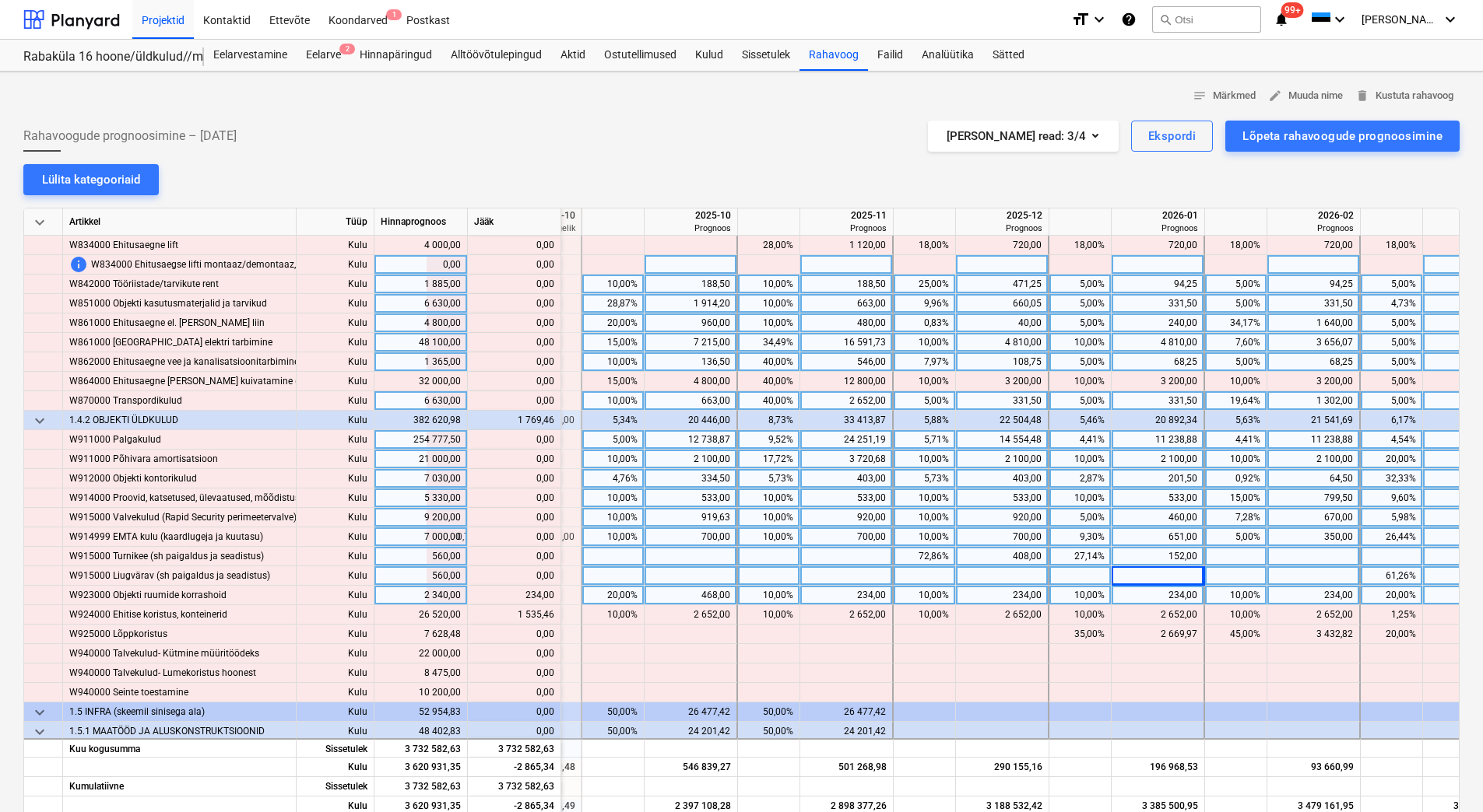
click at [989, 594] on div "234,00" at bounding box center [1001, 595] width 79 height 19
click at [905, 591] on div "10,00%" at bounding box center [924, 595] width 49 height 19
type input "20"
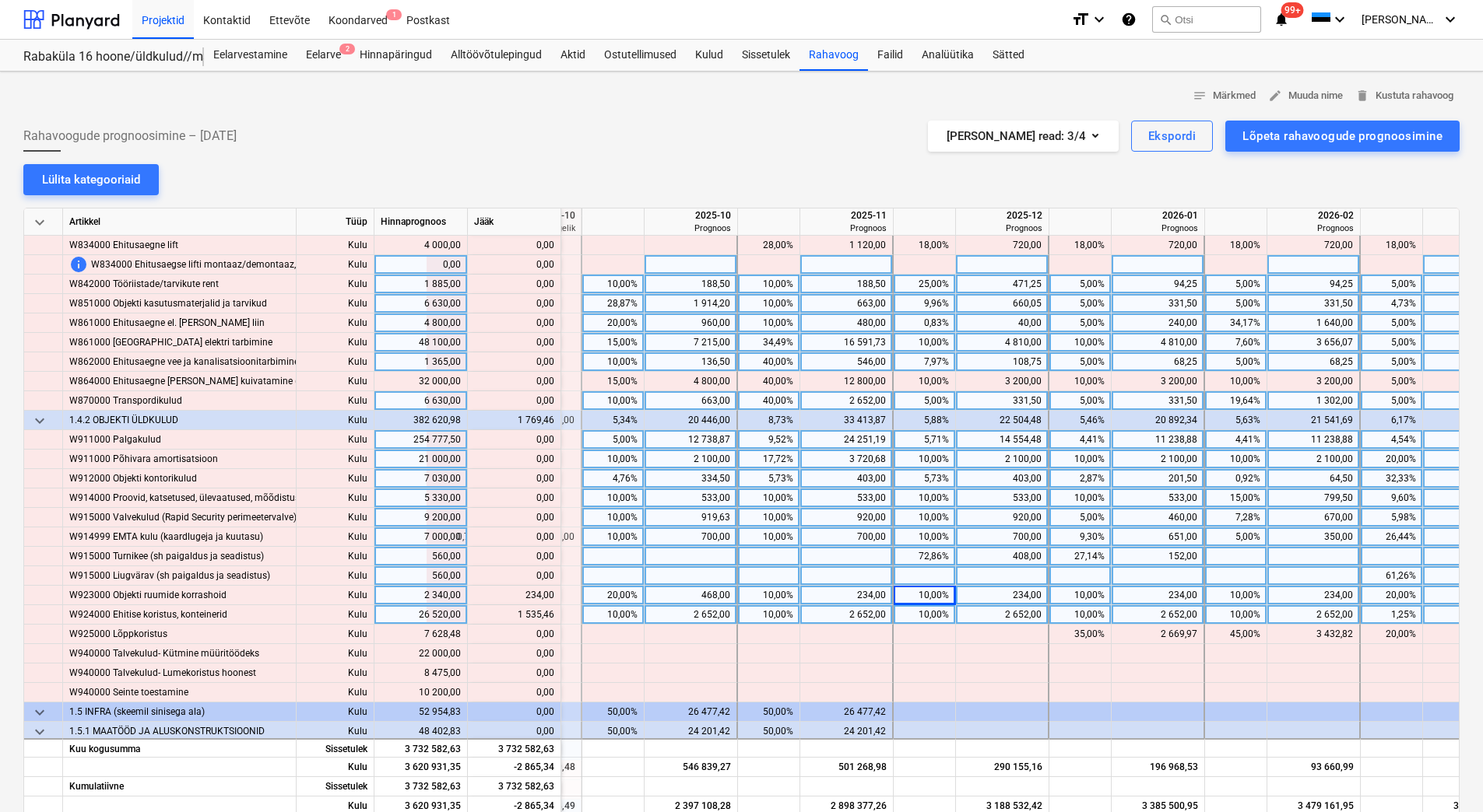
click at [913, 621] on div "10,00%" at bounding box center [924, 614] width 49 height 19
click at [1377, 618] on div "1,25%" at bounding box center [1391, 614] width 49 height 19
click at [1383, 598] on div "20,00%" at bounding box center [1391, 595] width 49 height 19
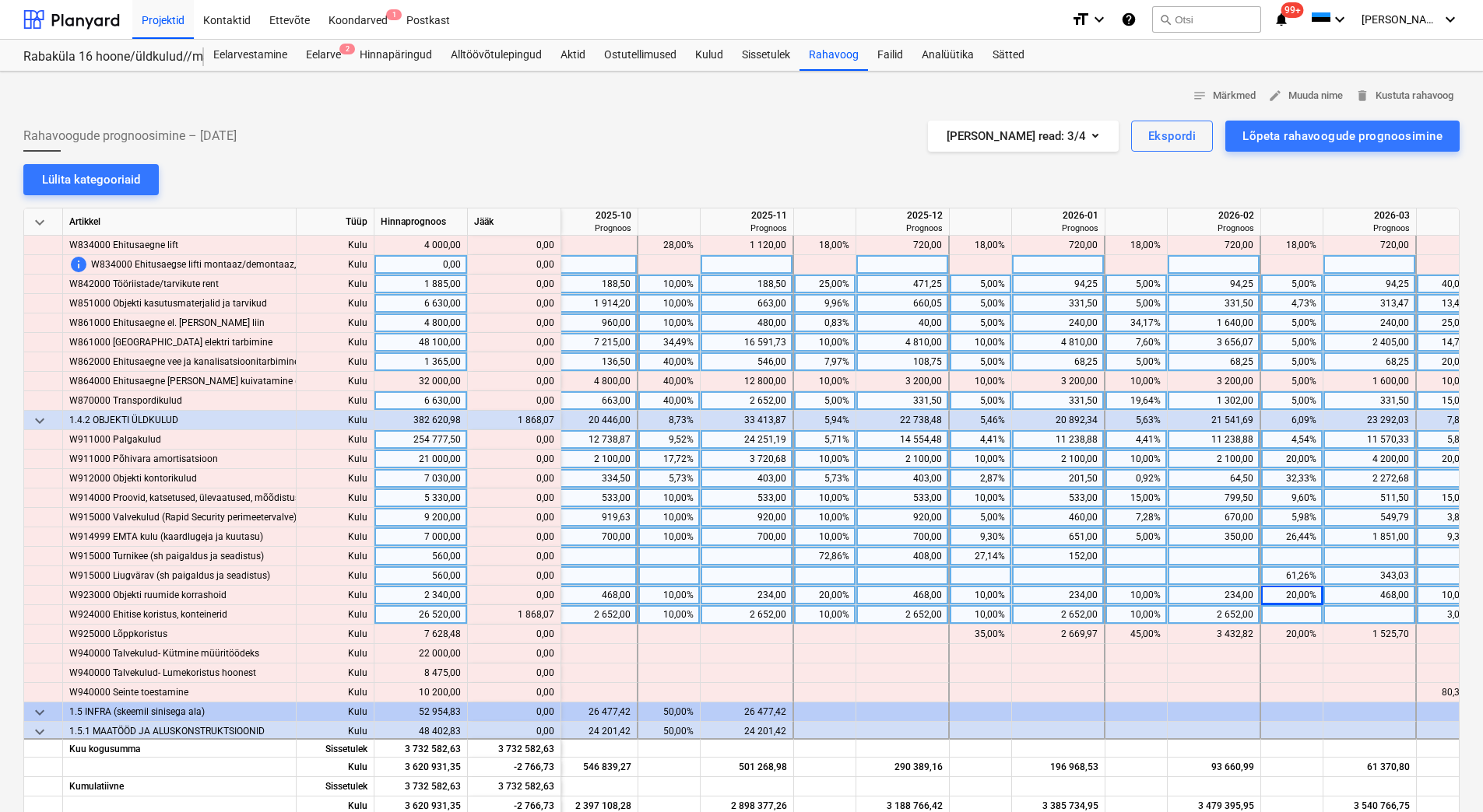
scroll to position [6614, 2106]
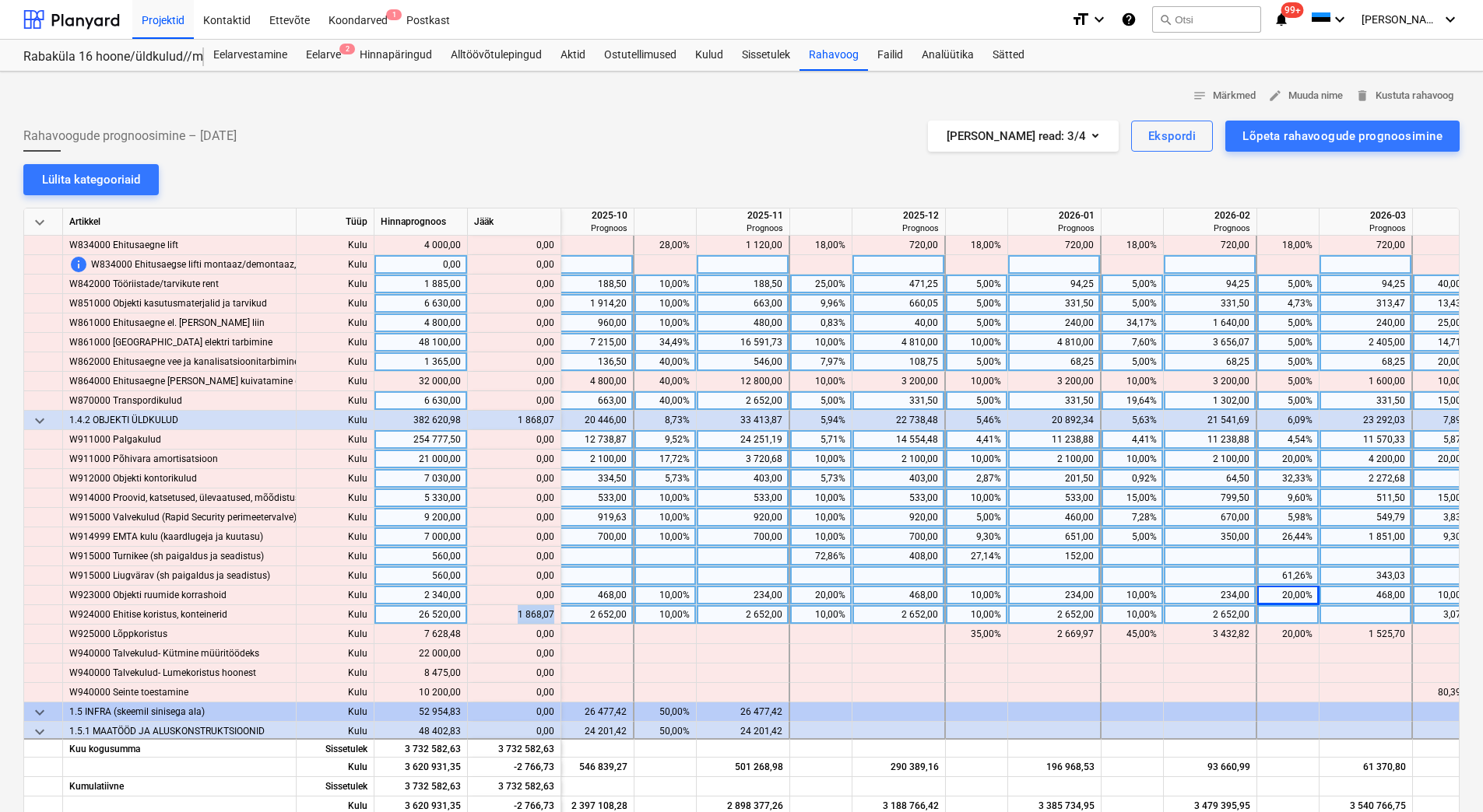
drag, startPoint x: 514, startPoint y: 619, endPoint x: 552, endPoint y: 617, distance: 38.1
click at [552, 617] on div "content_copy 1 868,07" at bounding box center [514, 614] width 80 height 19
click at [1332, 622] on div at bounding box center [1365, 614] width 93 height 19
type input "1 868,07"
click at [1345, 595] on div "468,00" at bounding box center [1365, 595] width 79 height 19
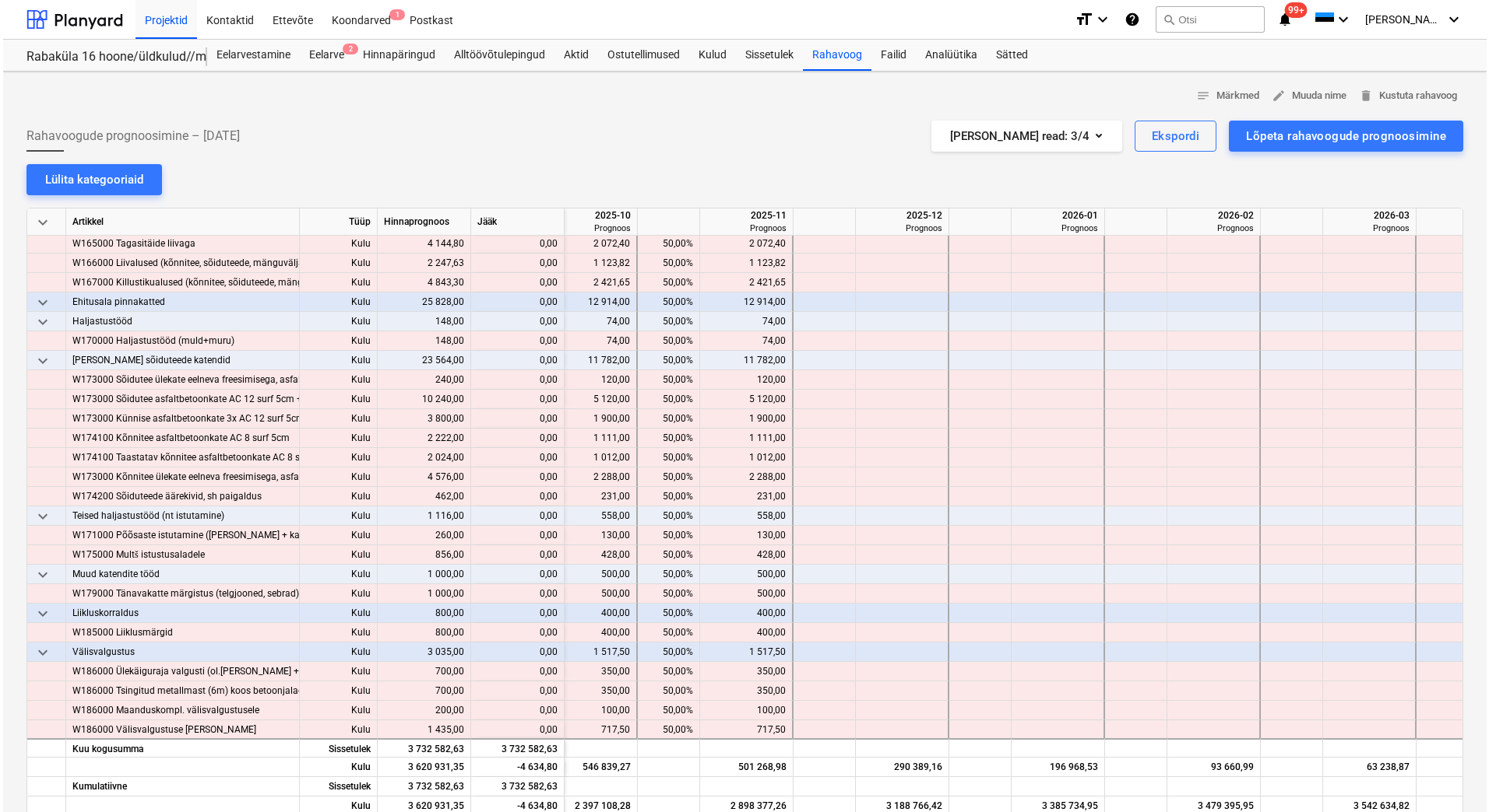
scroll to position [7284, 2107]
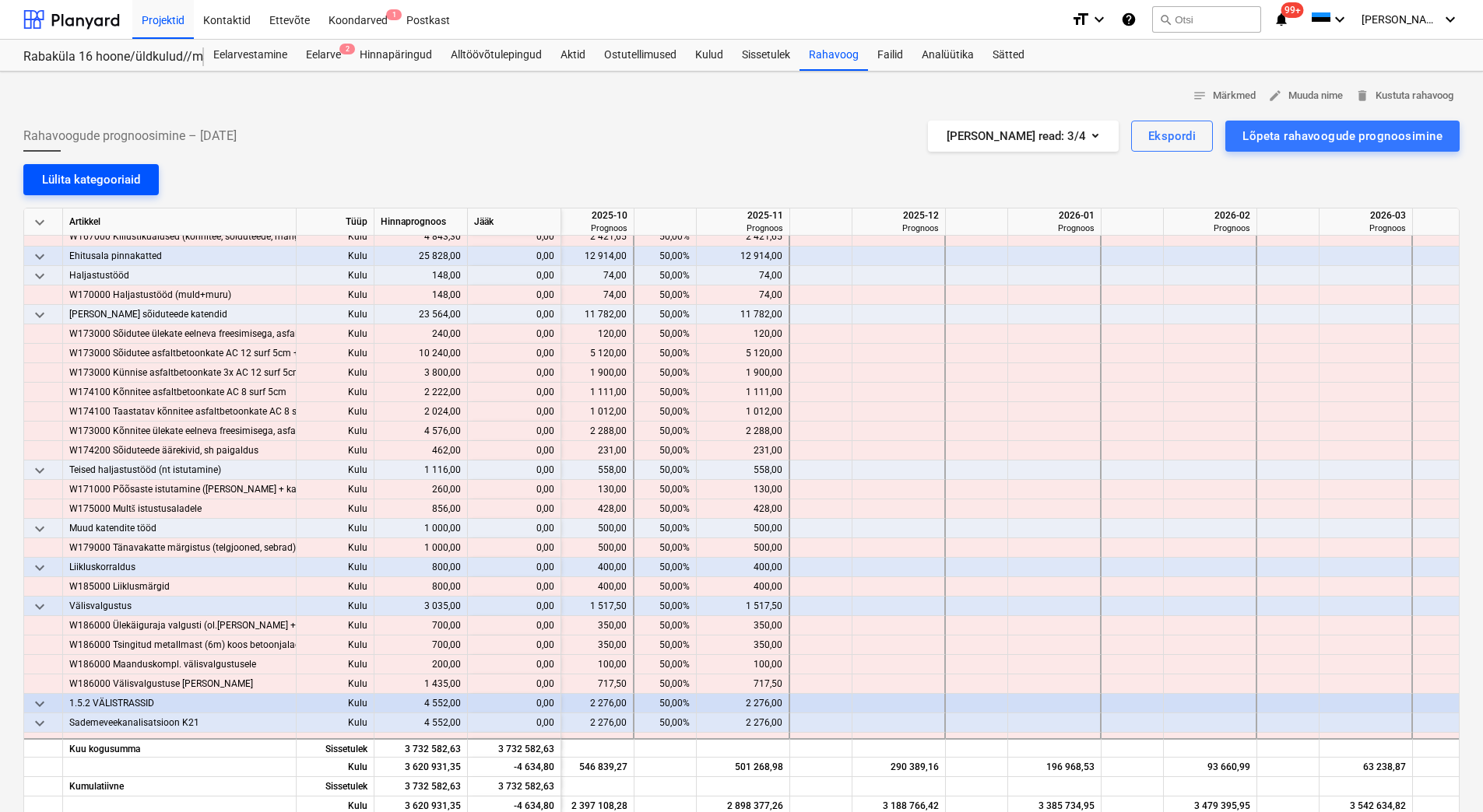
click at [90, 170] on div "Lülita kategooriaid" at bounding box center [91, 180] width 98 height 20
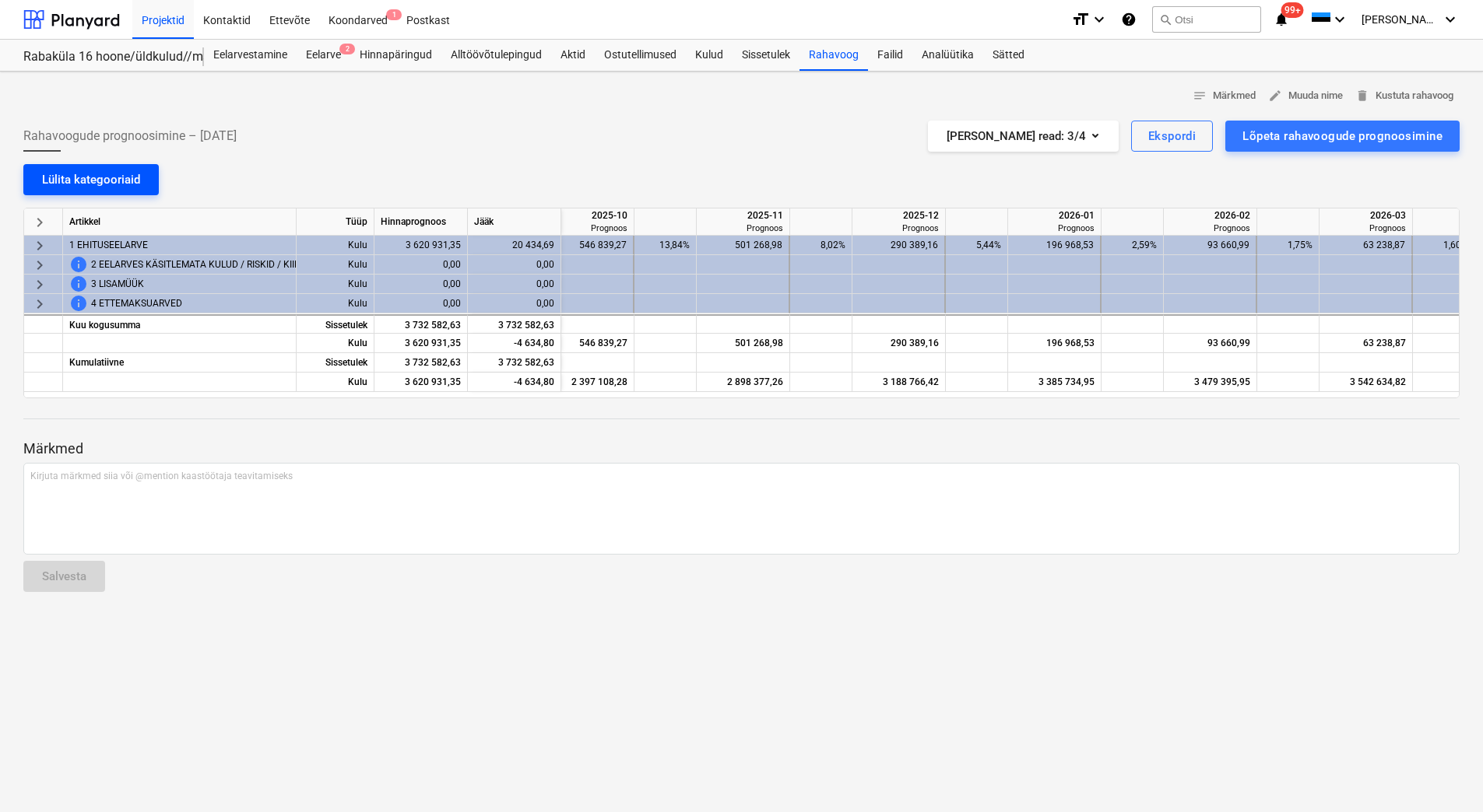
scroll to position [0, 2106]
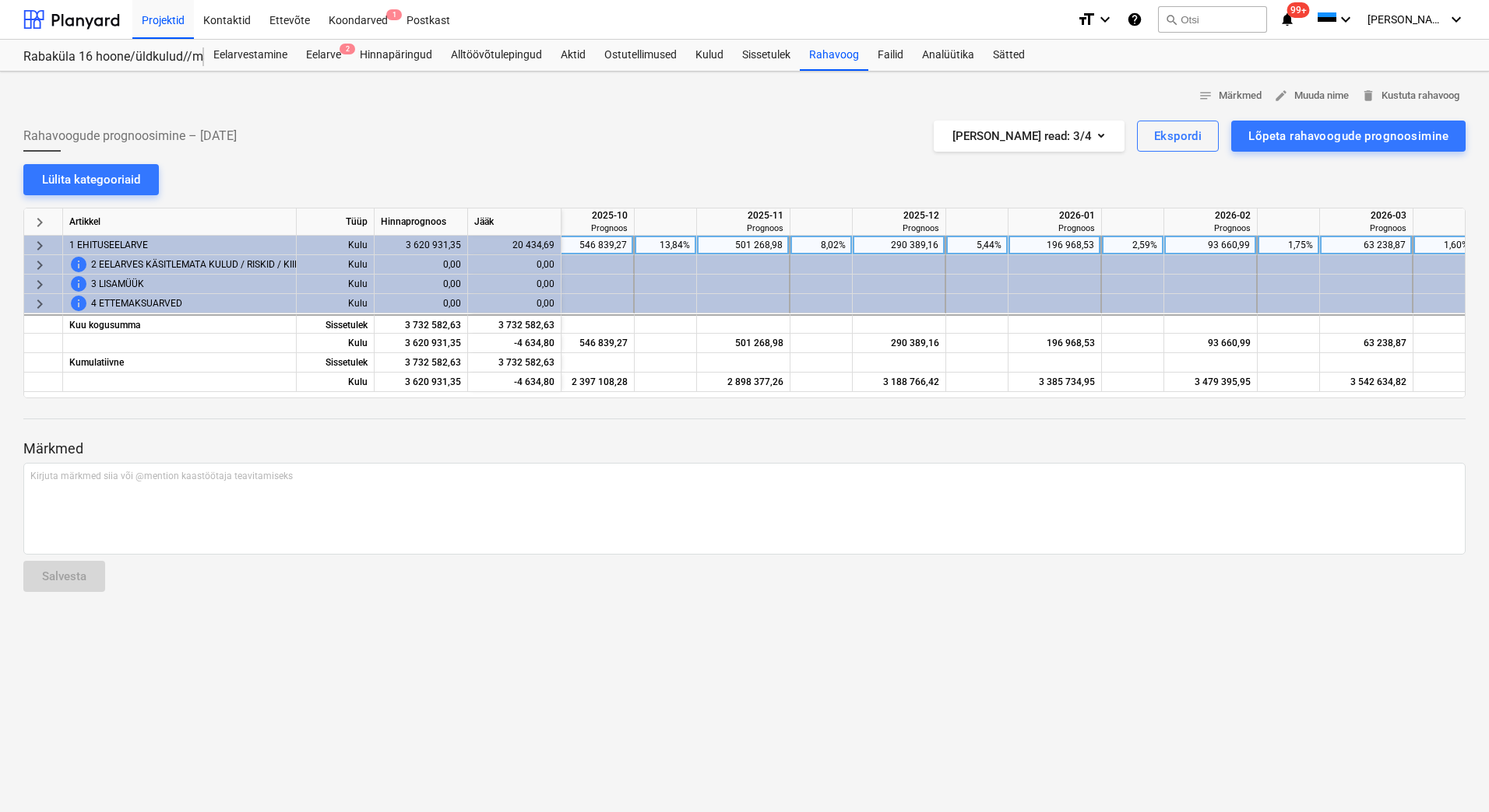
click at [104, 242] on span "1 EHITUSEELARVE" at bounding box center [109, 245] width 78 height 19
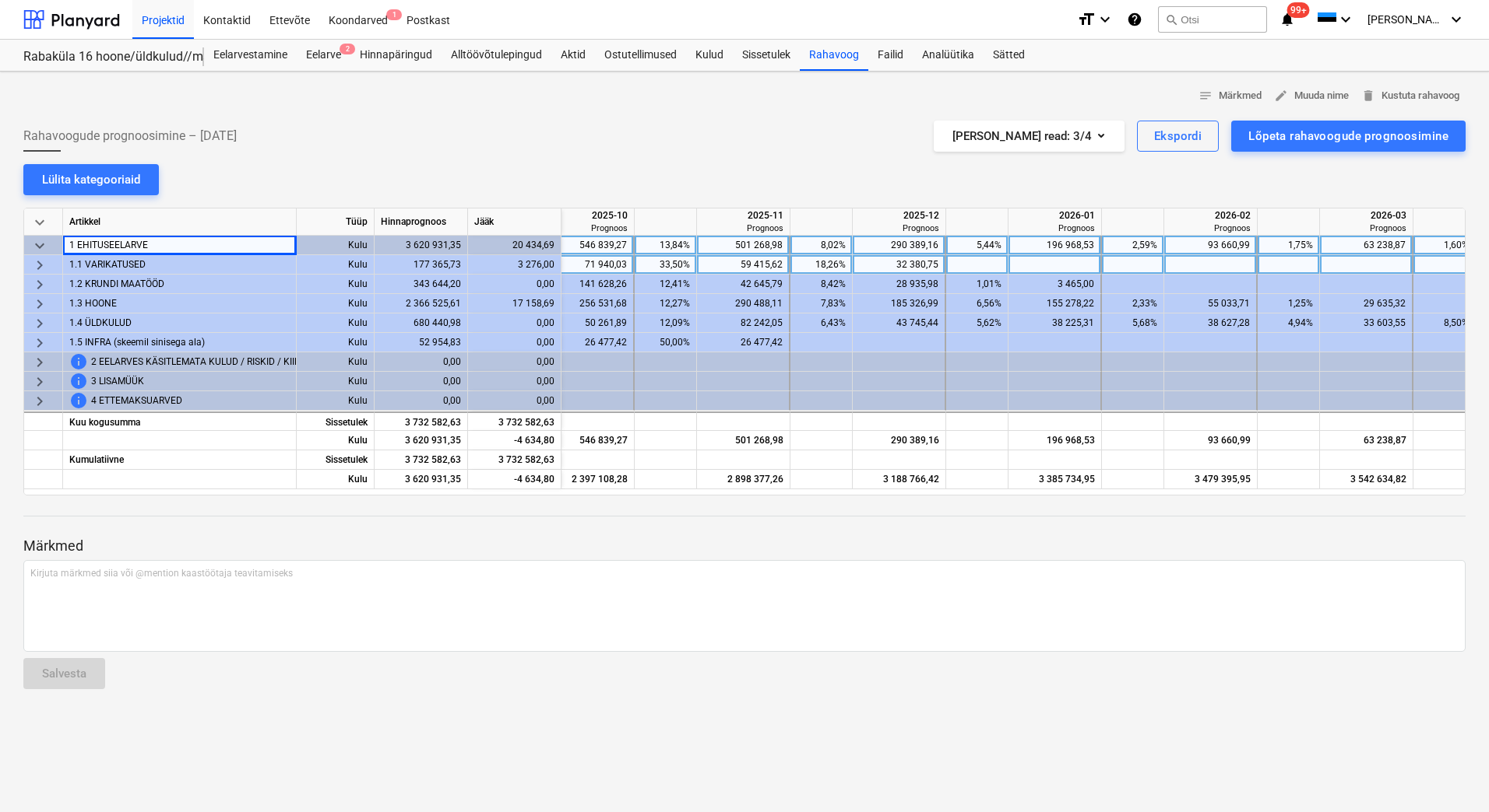
click at [114, 262] on span "1.1 VARIKATUSED" at bounding box center [108, 264] width 77 height 19
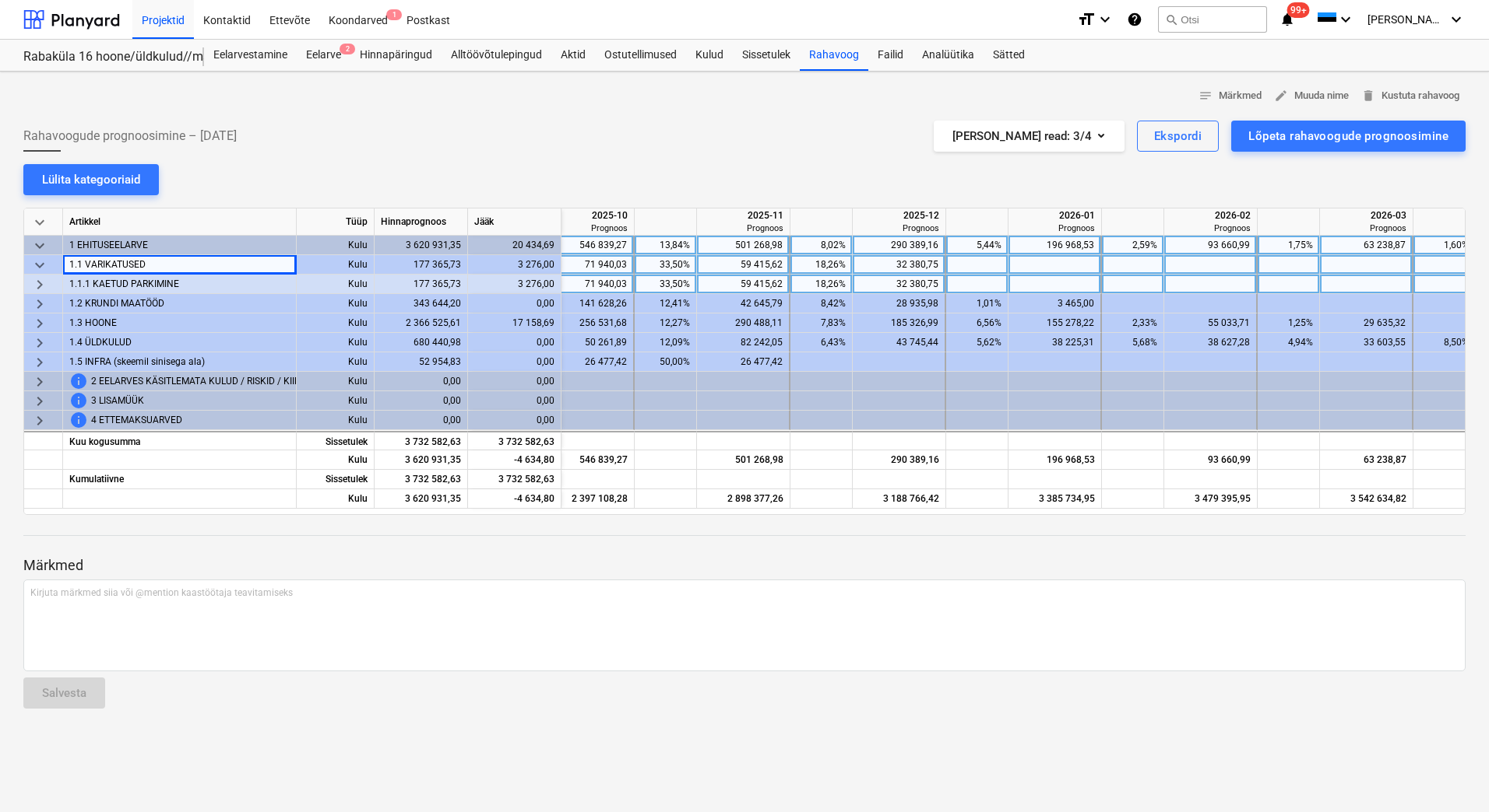
click at [112, 286] on span "1.1.1 KAETUD PARKIMINE" at bounding box center [124, 283] width 109 height 19
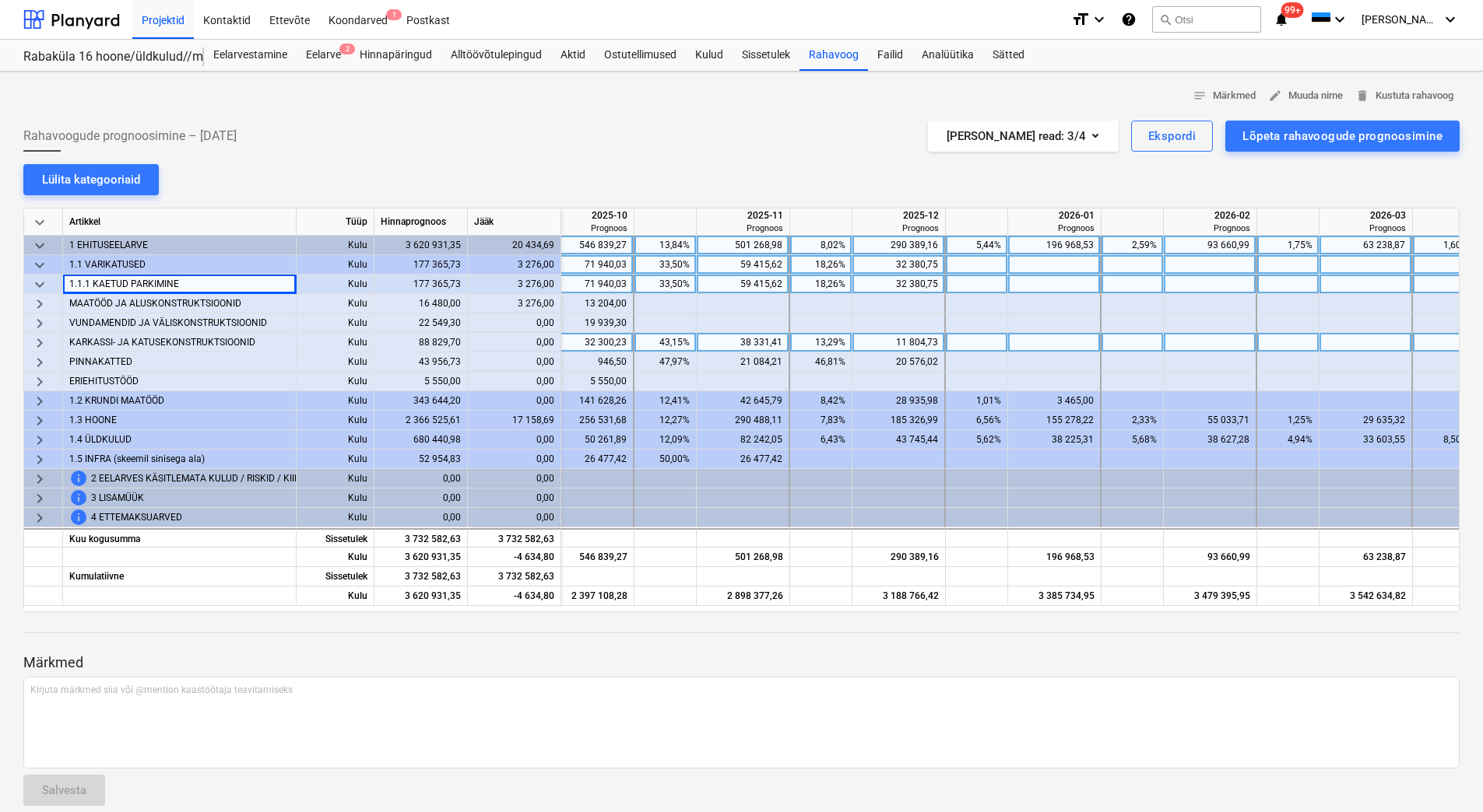
click at [201, 343] on span "KARKASSI- JA KATUSEKONSTRUKTSIOONID" at bounding box center [162, 342] width 186 height 19
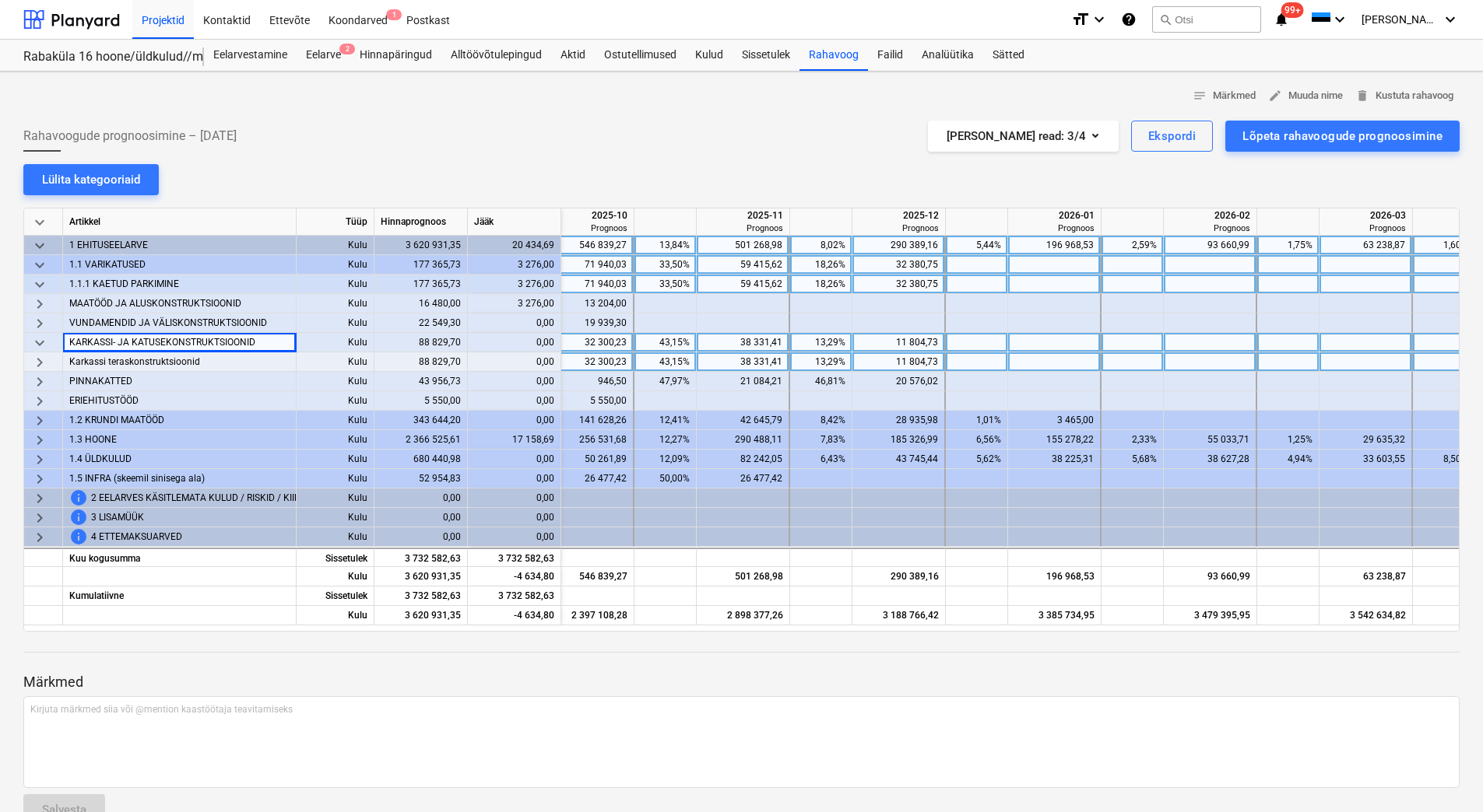
click at [162, 364] on span "Karkassi teraskonstruktsioonid" at bounding box center [134, 362] width 130 height 19
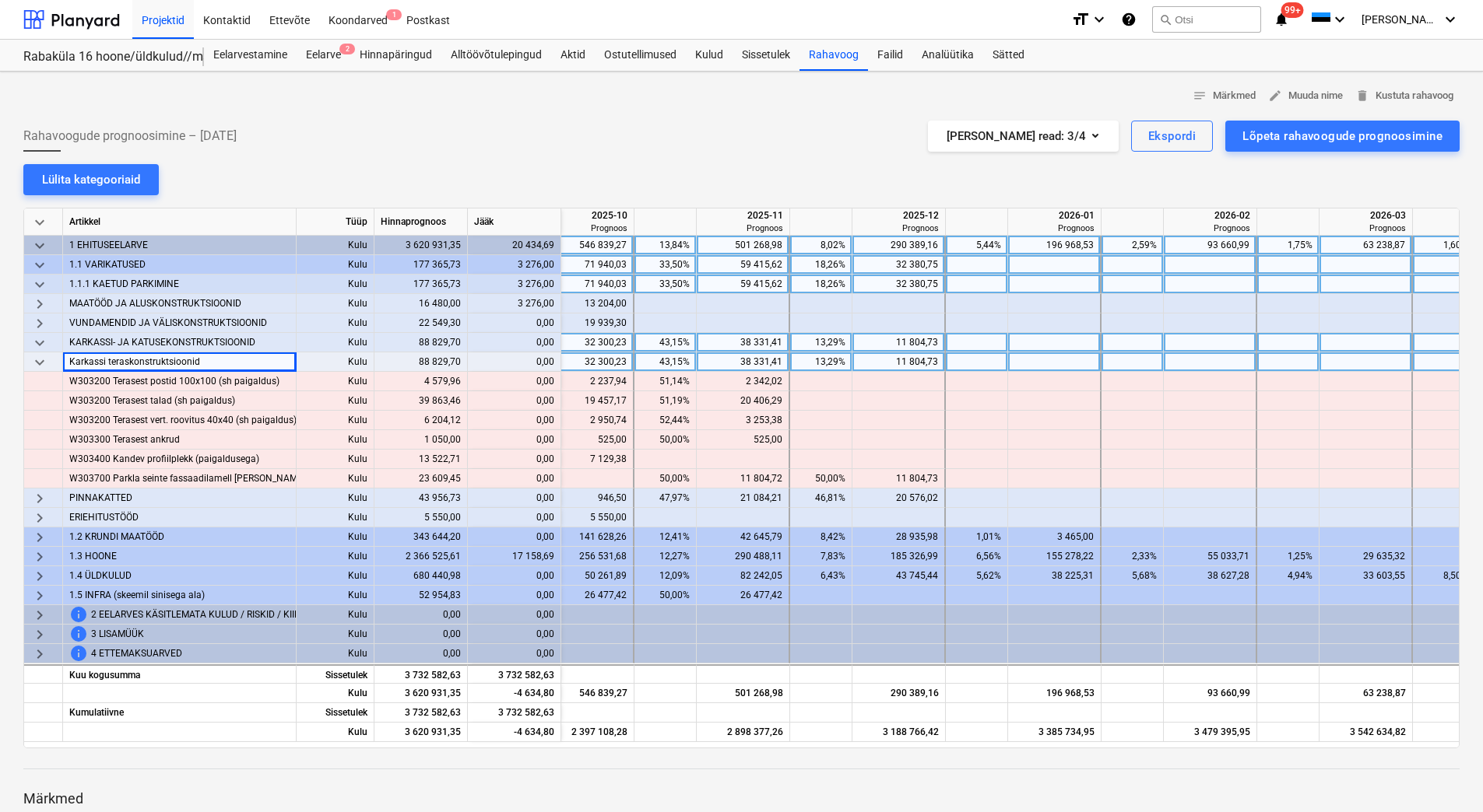
click at [44, 360] on span "keyboard_arrow_down" at bounding box center [39, 363] width 18 height 18
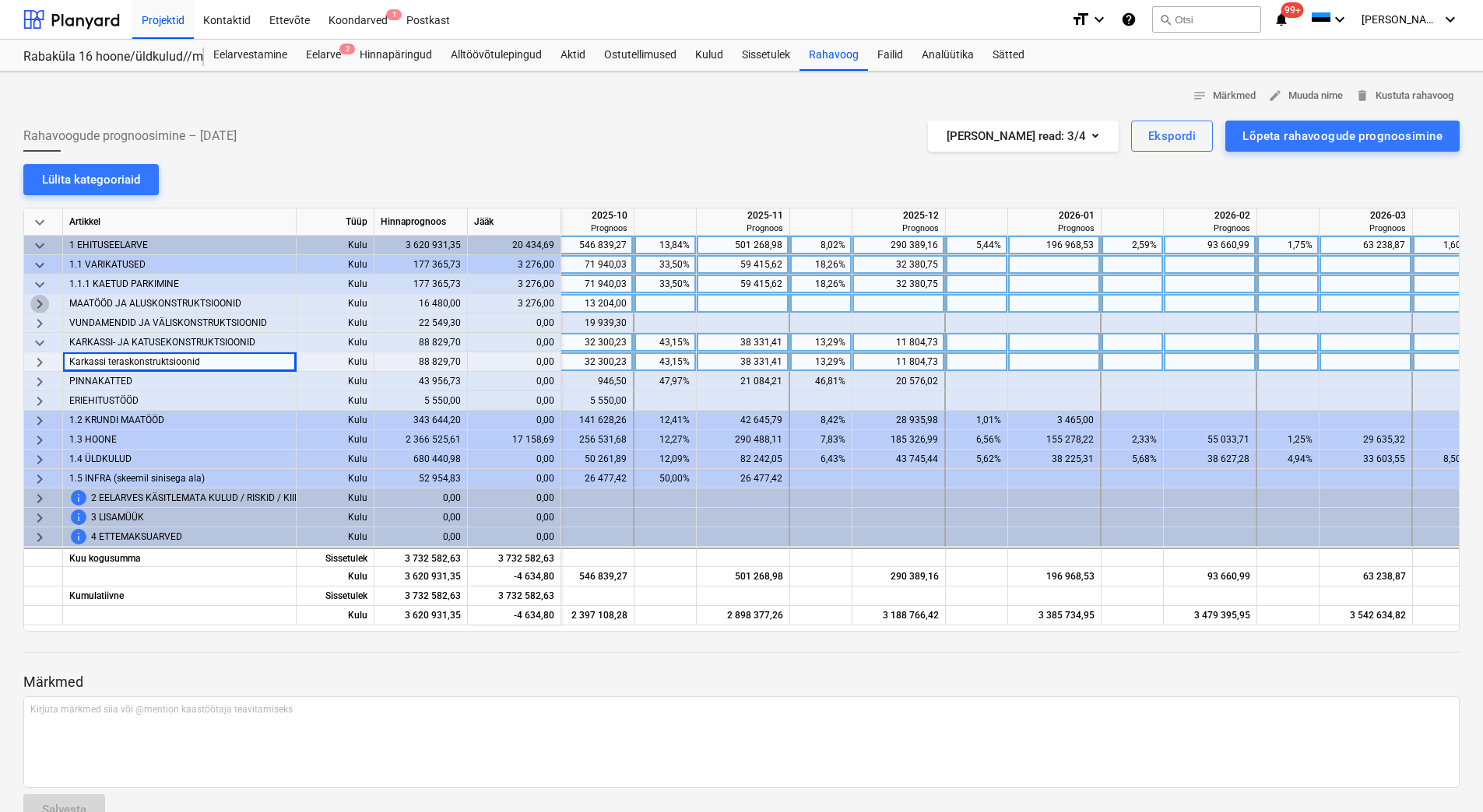
click at [40, 301] on span "keyboard_arrow_right" at bounding box center [39, 304] width 18 height 18
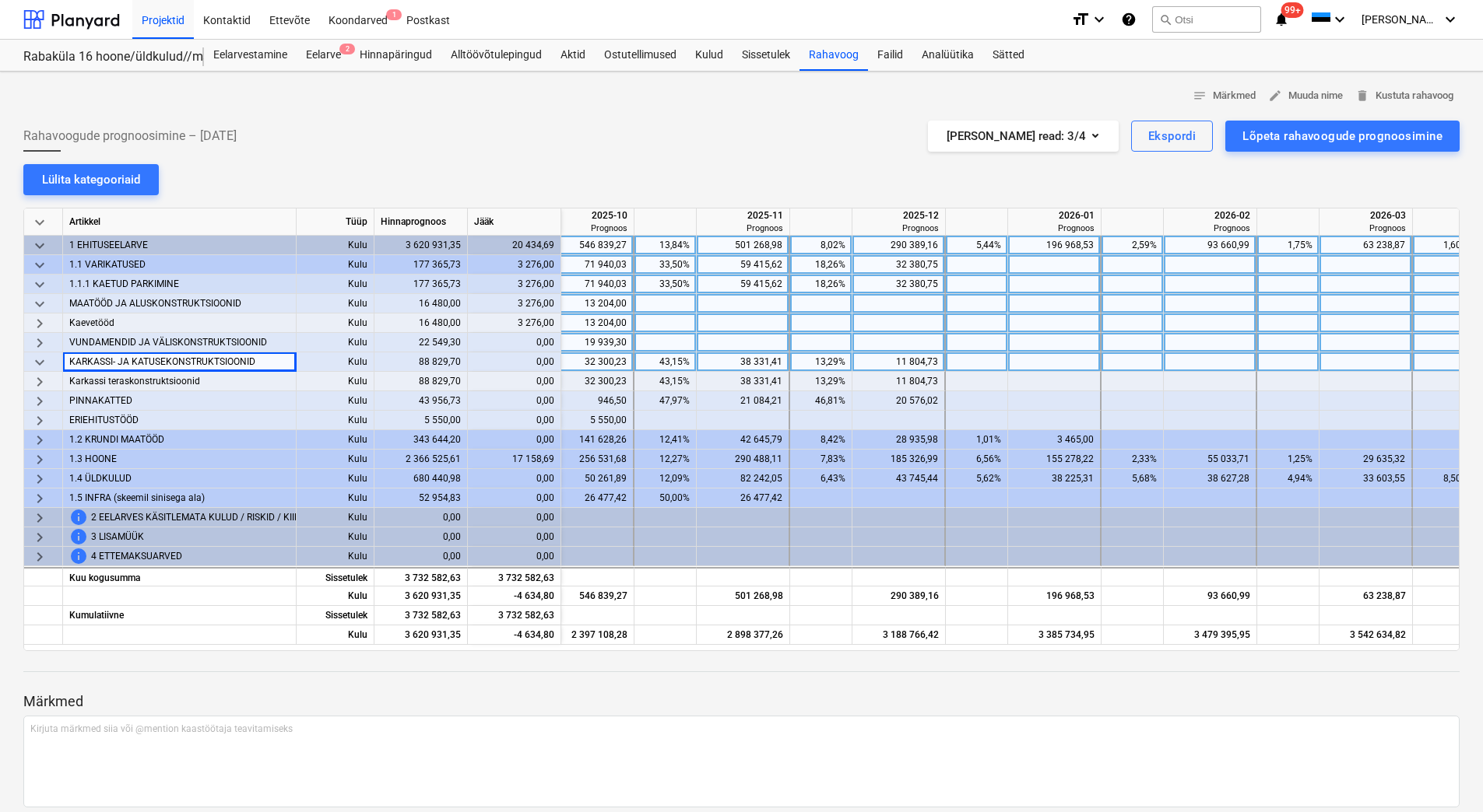
click at [44, 321] on span "keyboard_arrow_right" at bounding box center [39, 324] width 18 height 18
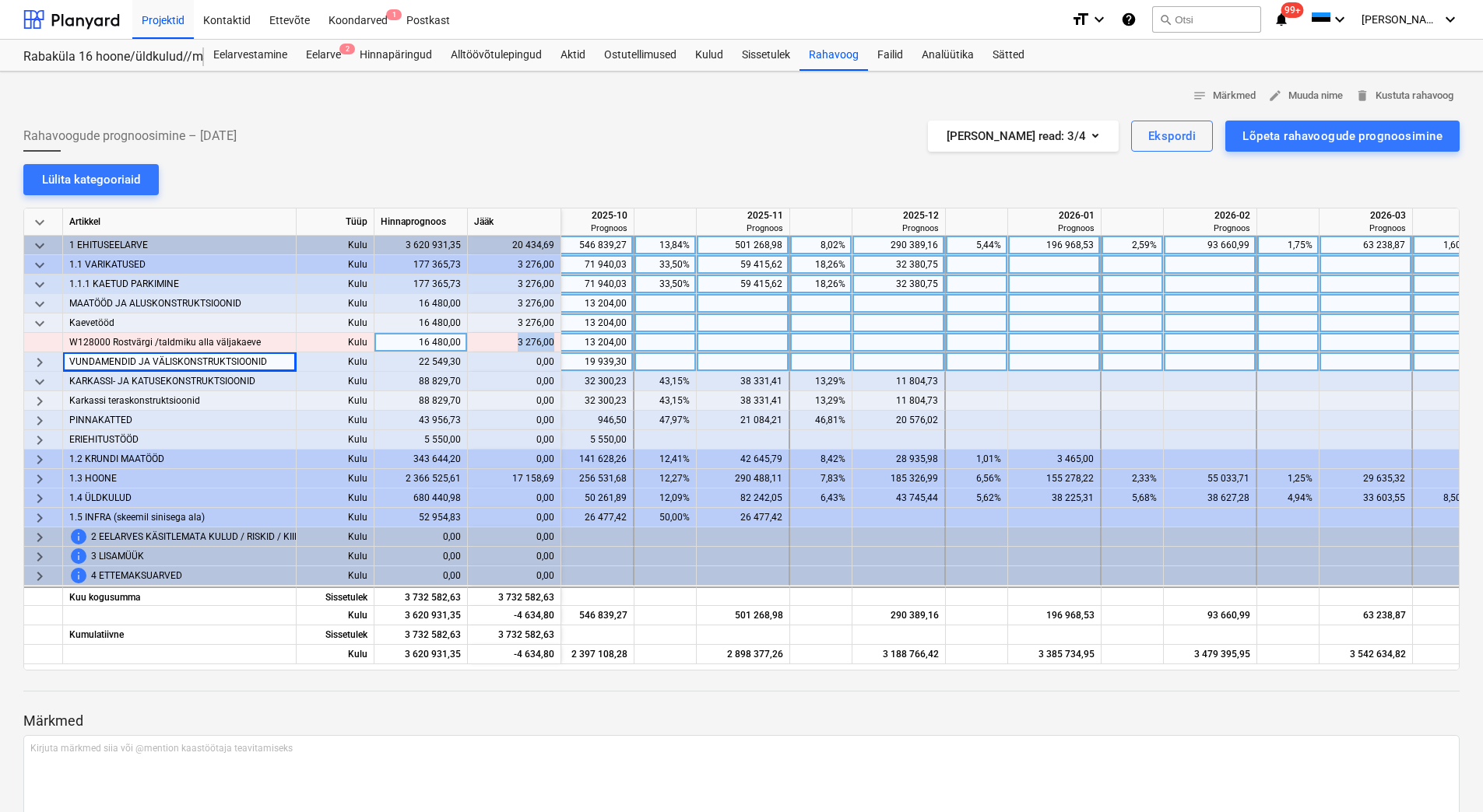
drag, startPoint x: 517, startPoint y: 343, endPoint x: 552, endPoint y: 346, distance: 35.1
click at [552, 346] on div "content_copy 3 276,00" at bounding box center [514, 342] width 80 height 19
copy div "3 276,00"
click at [731, 347] on div at bounding box center [743, 342] width 93 height 19
type input "3 276,00"
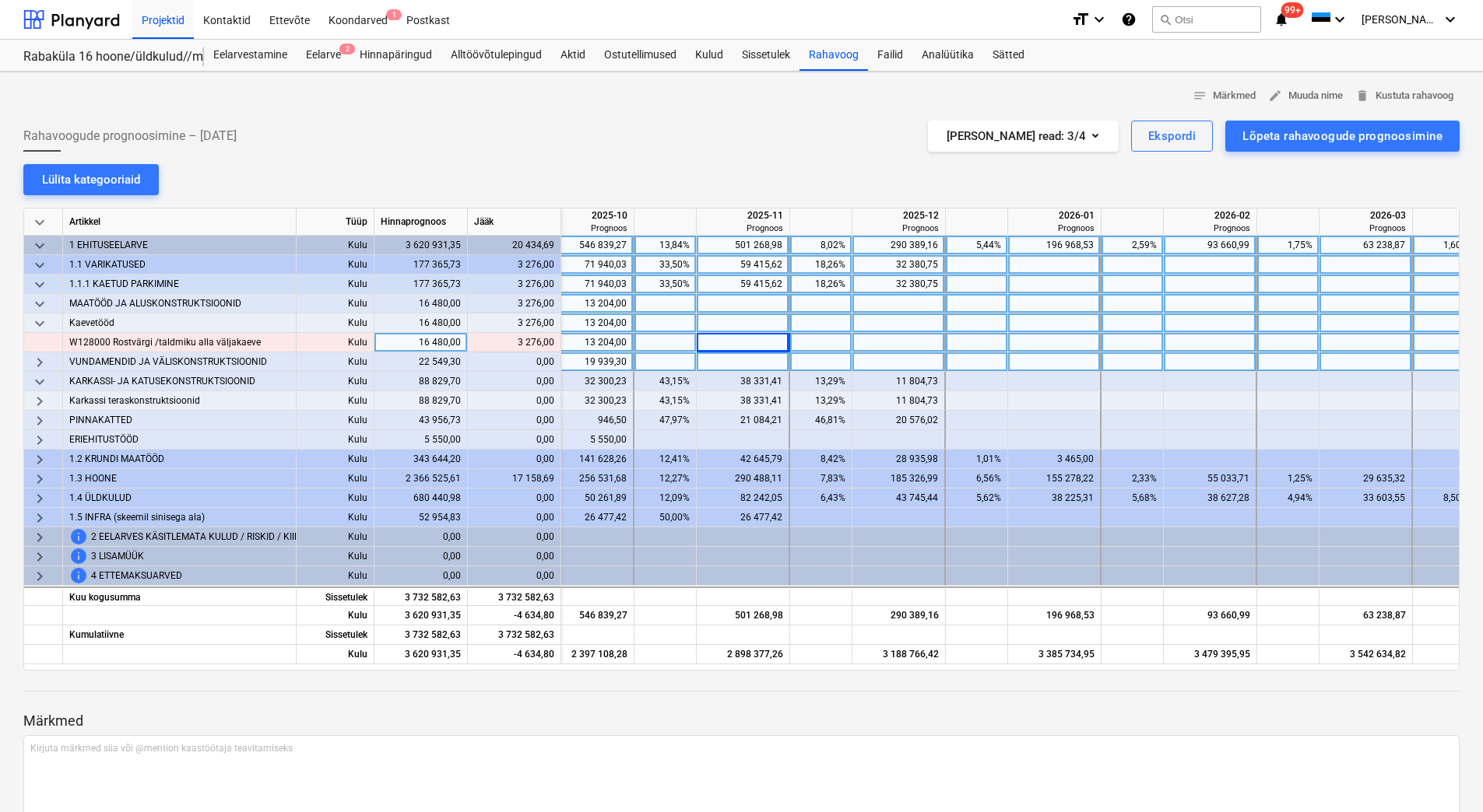
click at [735, 325] on div at bounding box center [743, 323] width 93 height 19
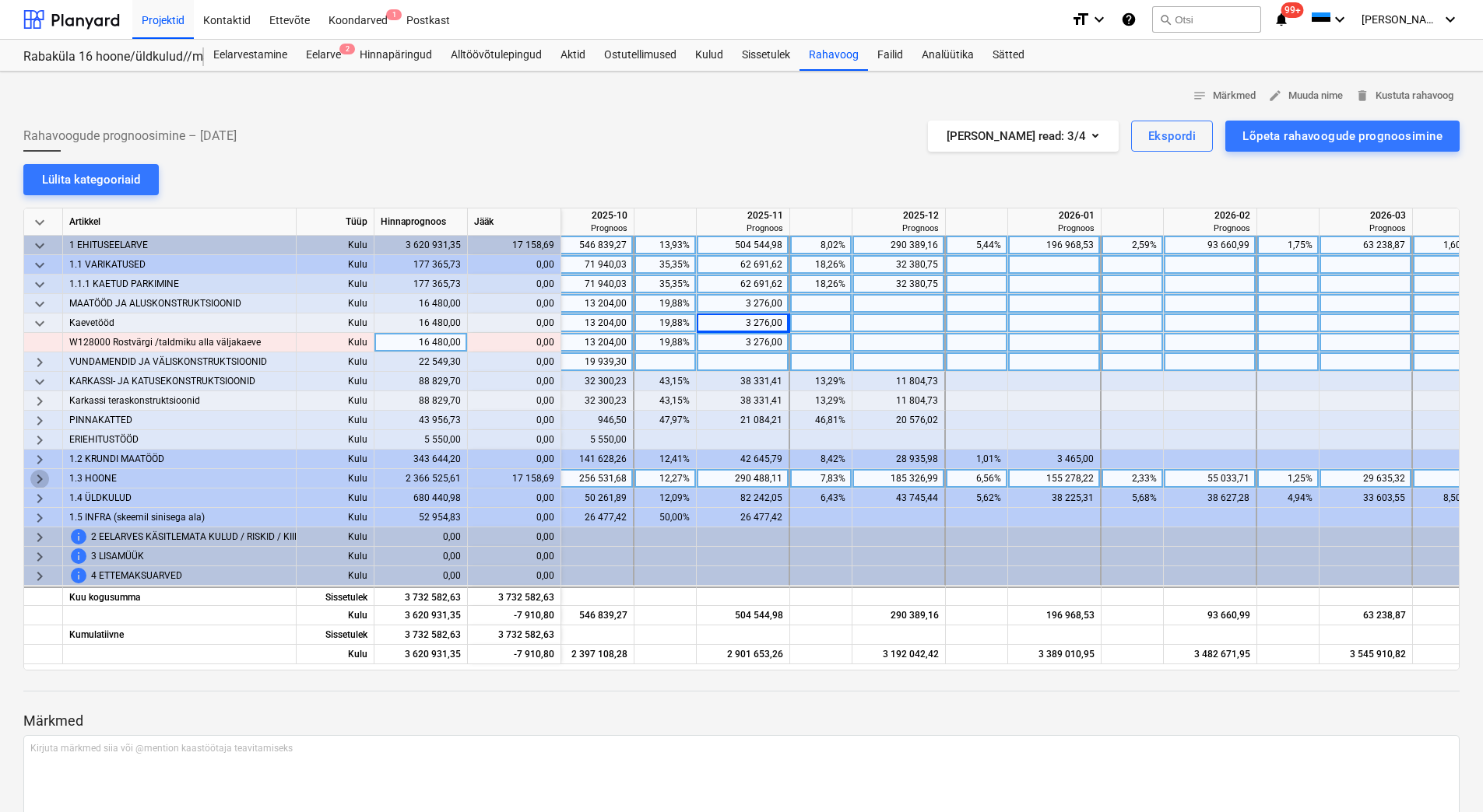
click at [35, 475] on span "keyboard_arrow_right" at bounding box center [39, 479] width 18 height 18
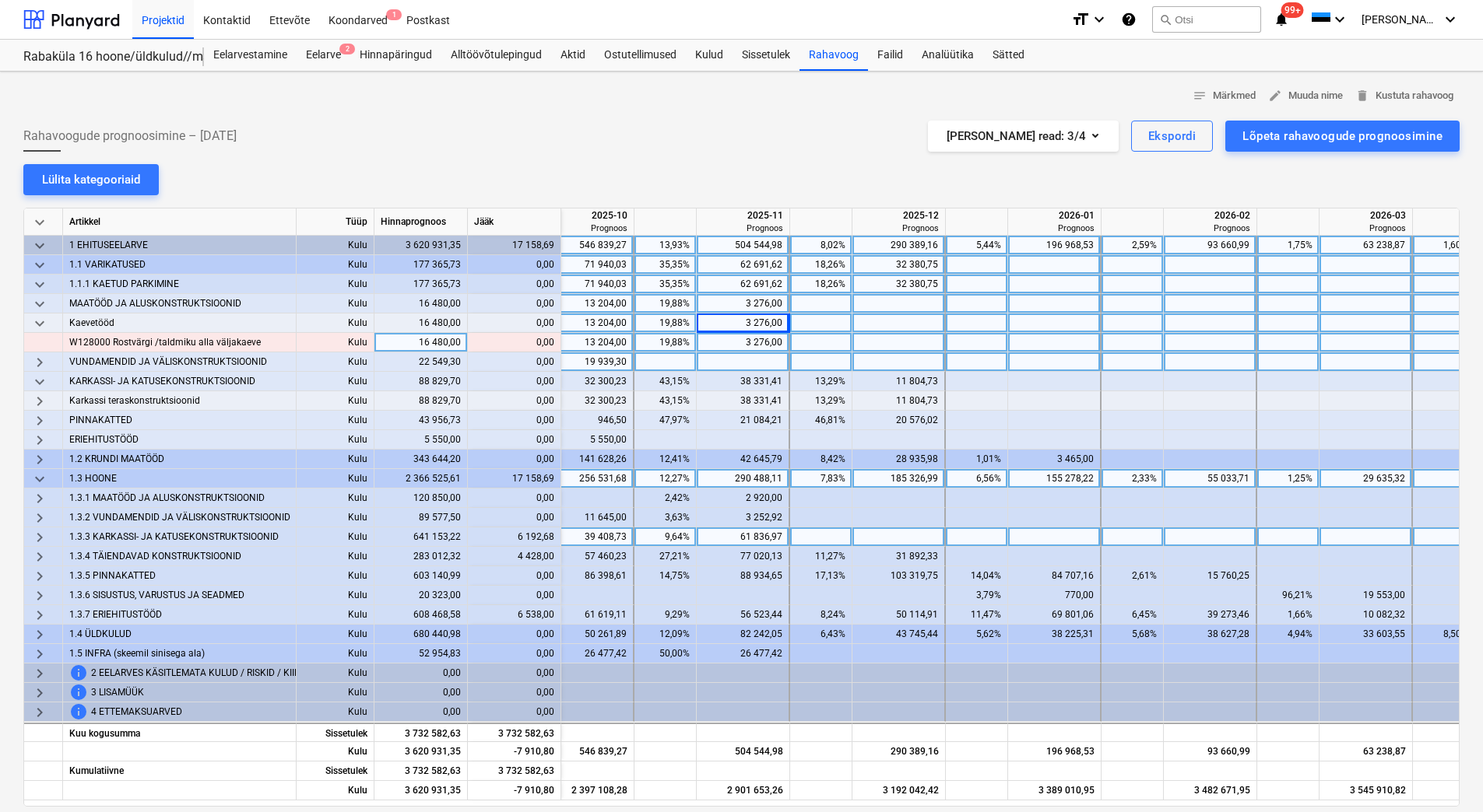
click at [35, 538] on span "keyboard_arrow_right" at bounding box center [39, 538] width 18 height 18
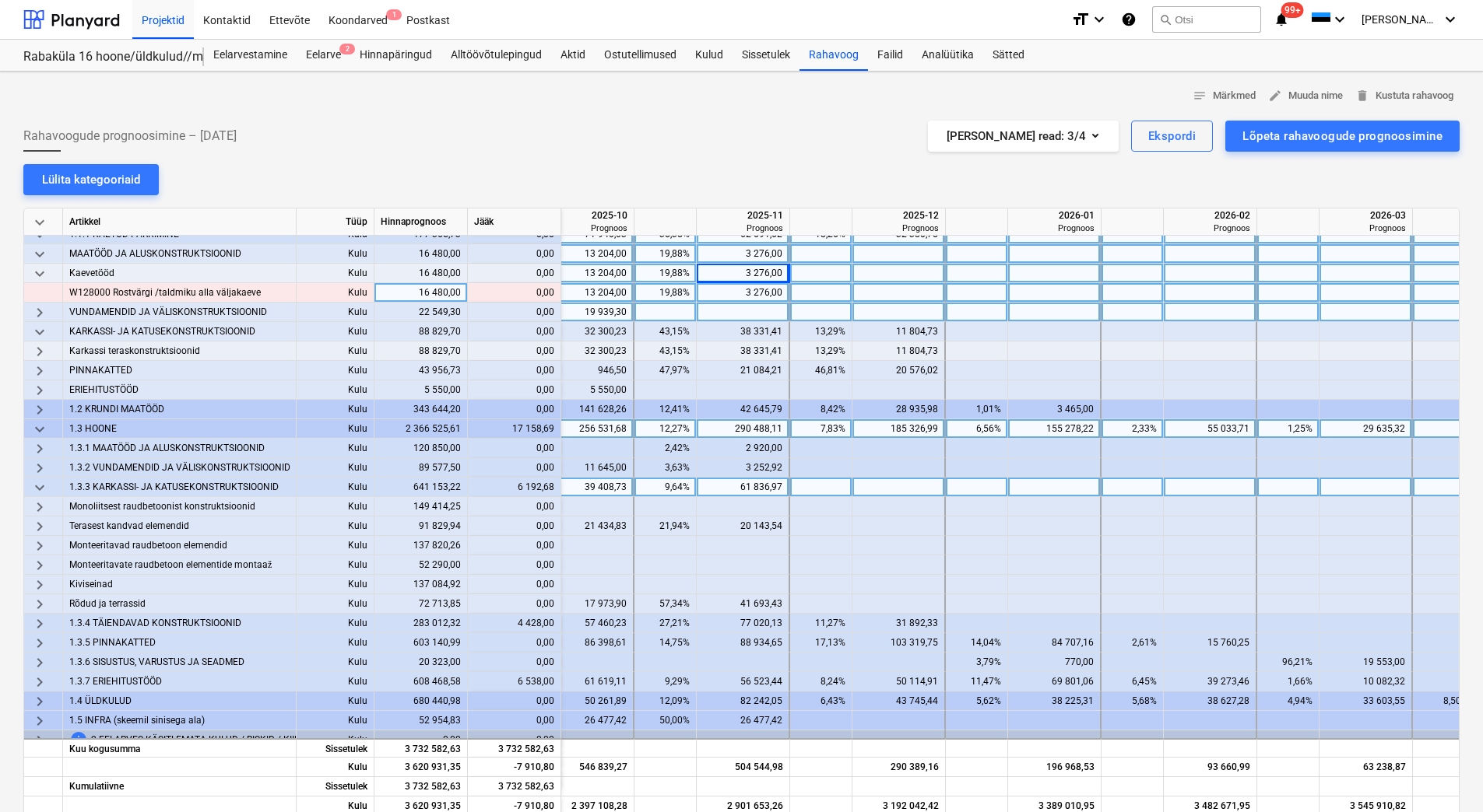
scroll to position [77, 2106]
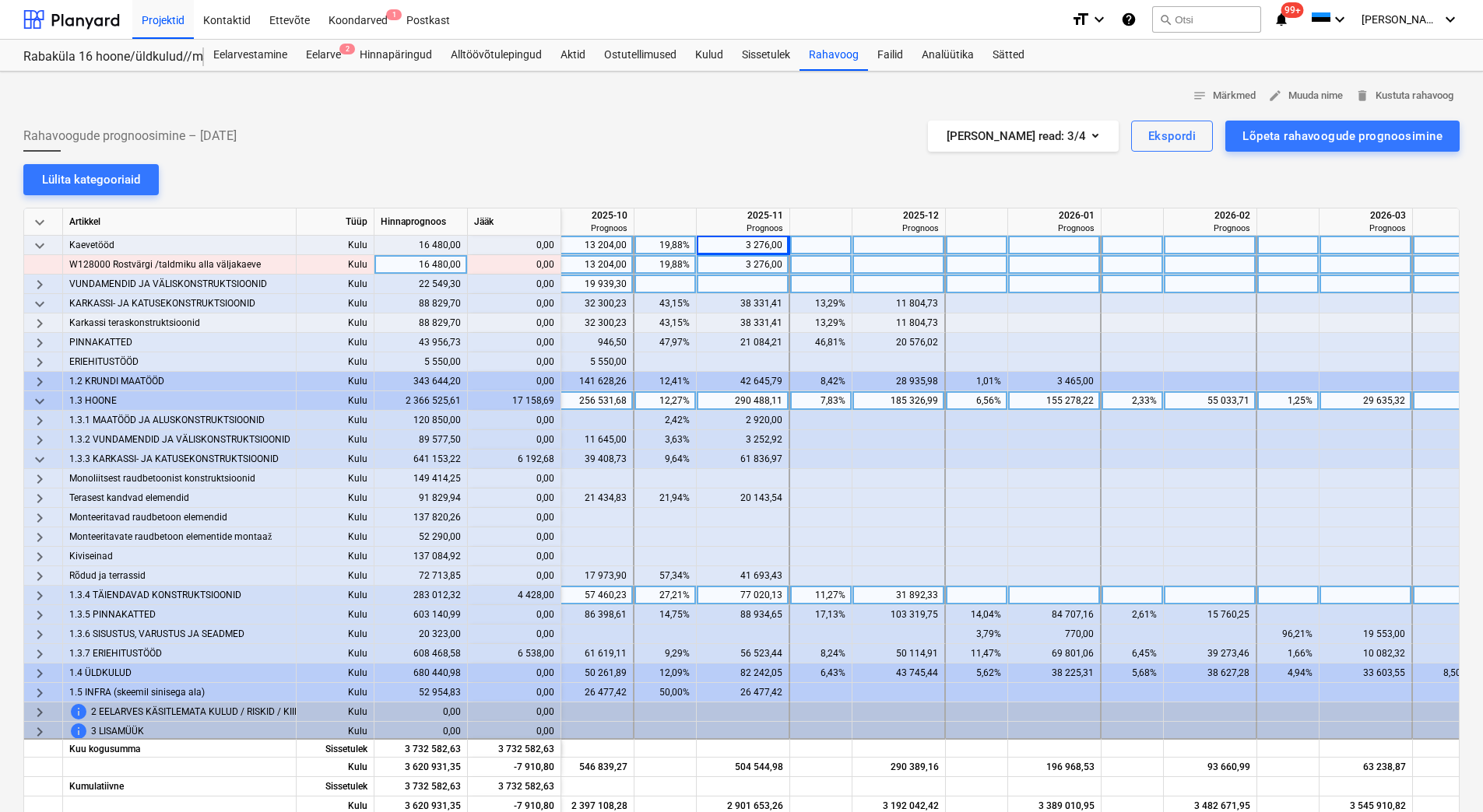
click at [40, 598] on span "keyboard_arrow_right" at bounding box center [39, 596] width 18 height 18
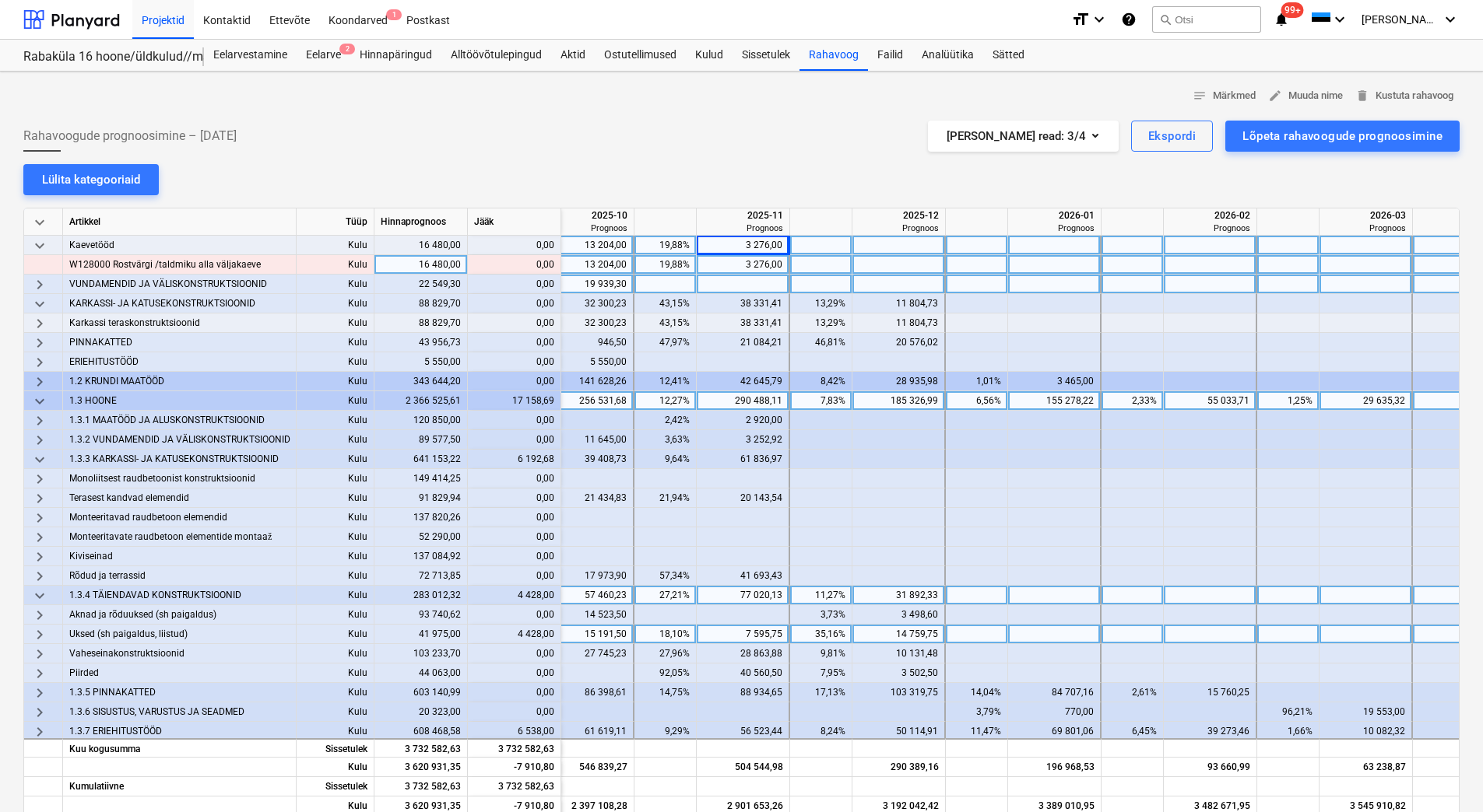
click at [34, 635] on span "keyboard_arrow_right" at bounding box center [39, 635] width 18 height 18
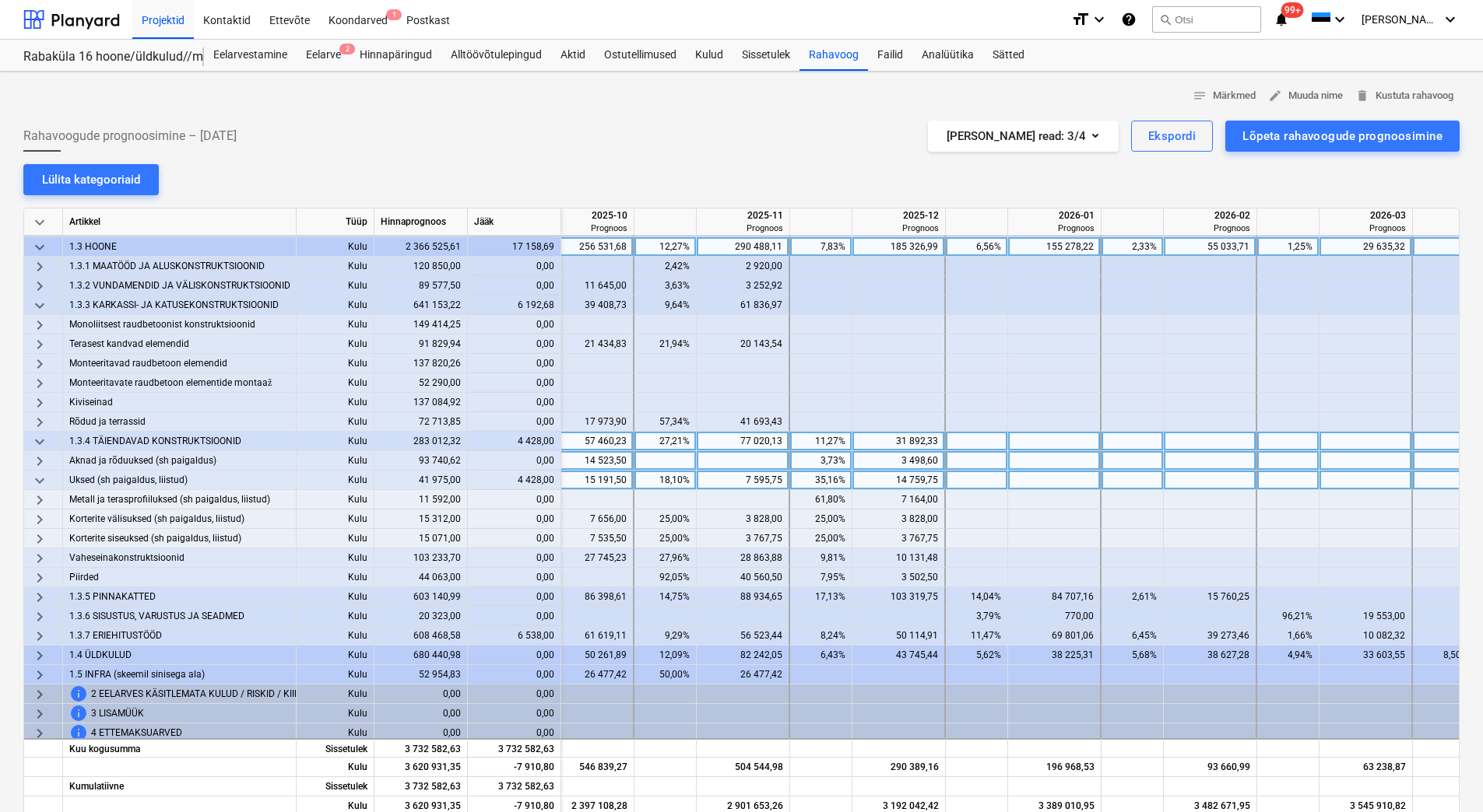
scroll to position [233, 2106]
click at [106, 497] on span "Metall ja terasprofiiluksed (sh paigaldus, liistud)" at bounding box center [170, 498] width 201 height 19
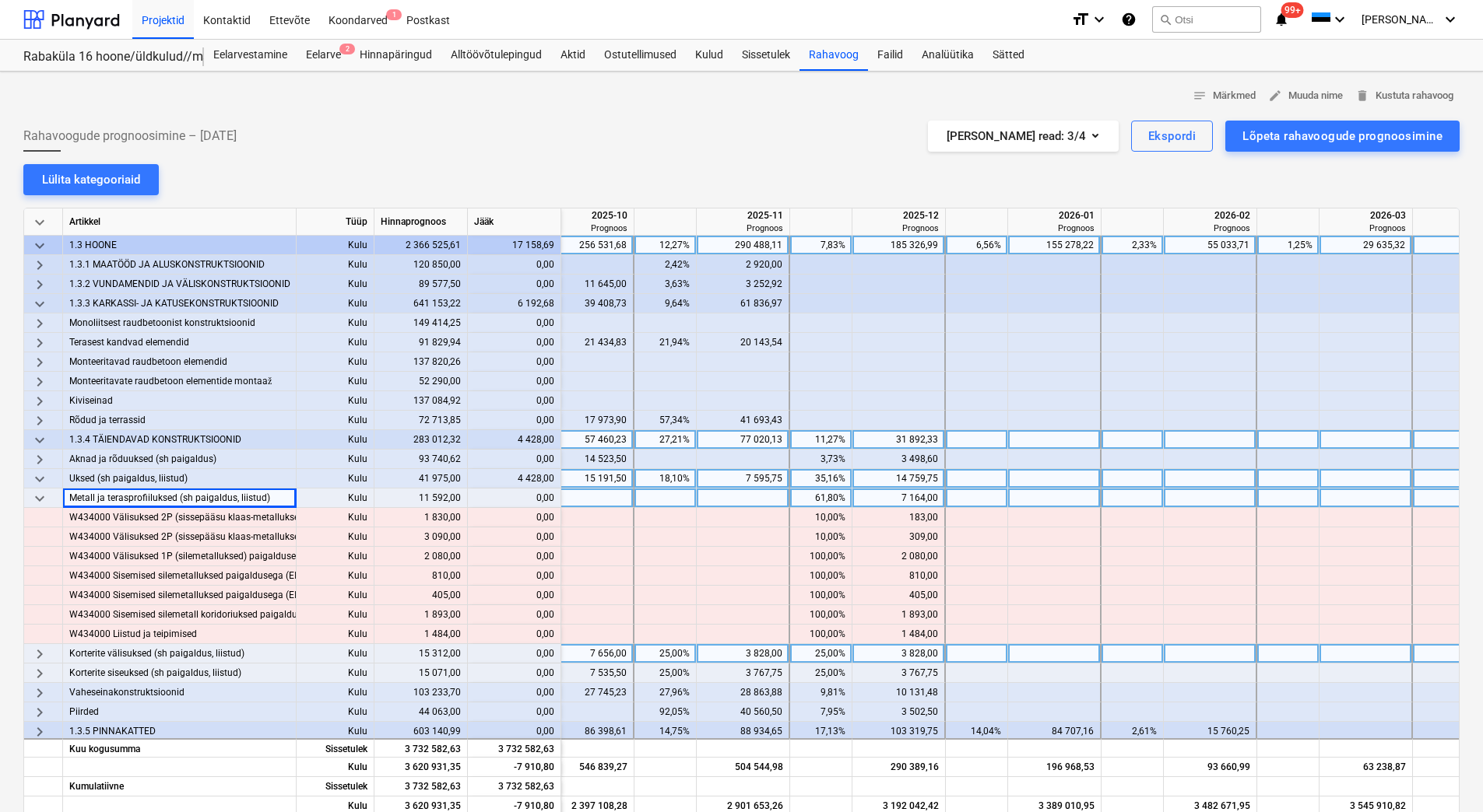
click at [136, 653] on span "Korterite välisuksed (sh paigaldus, liistud)" at bounding box center [157, 653] width 175 height 19
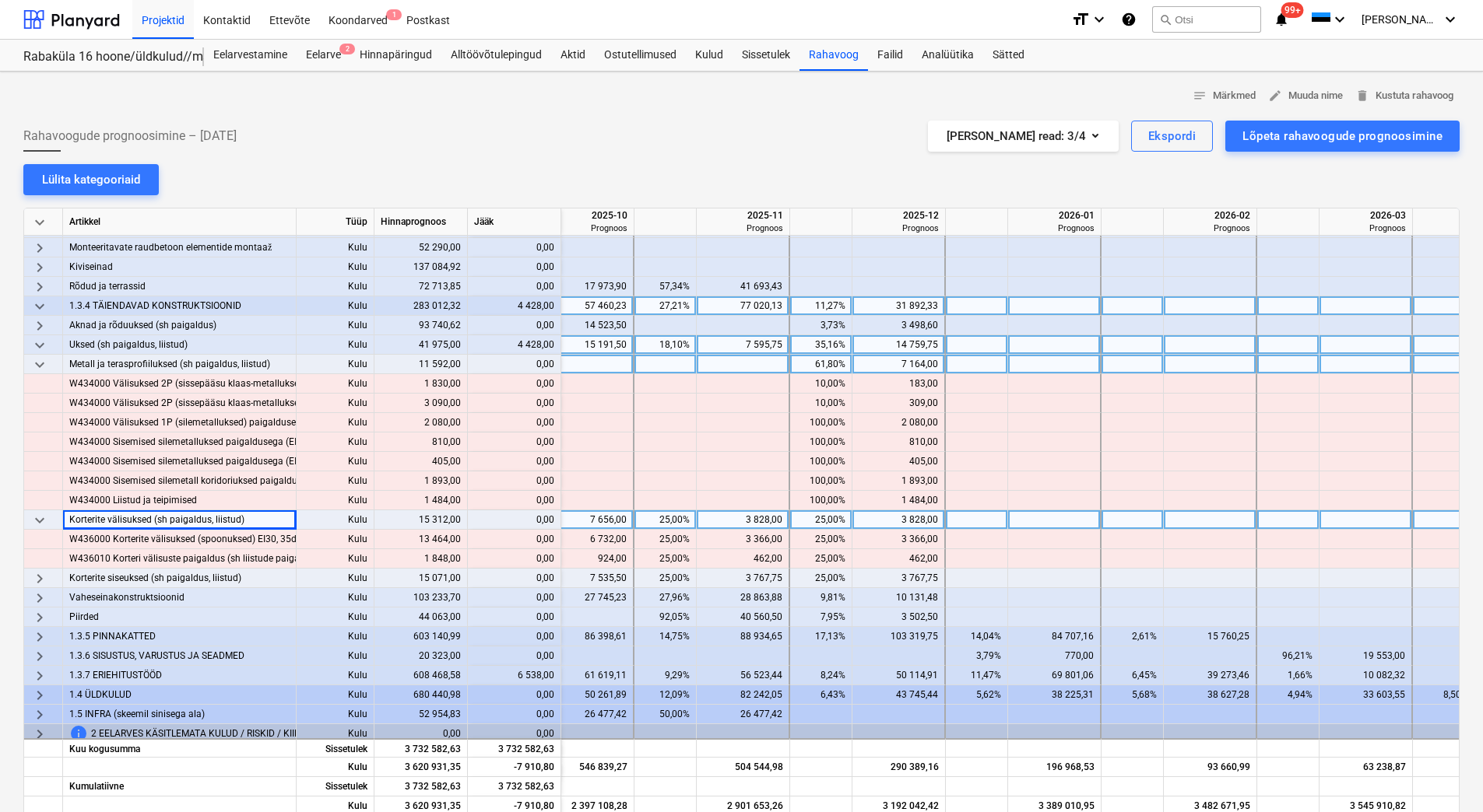
scroll to position [389, 2106]
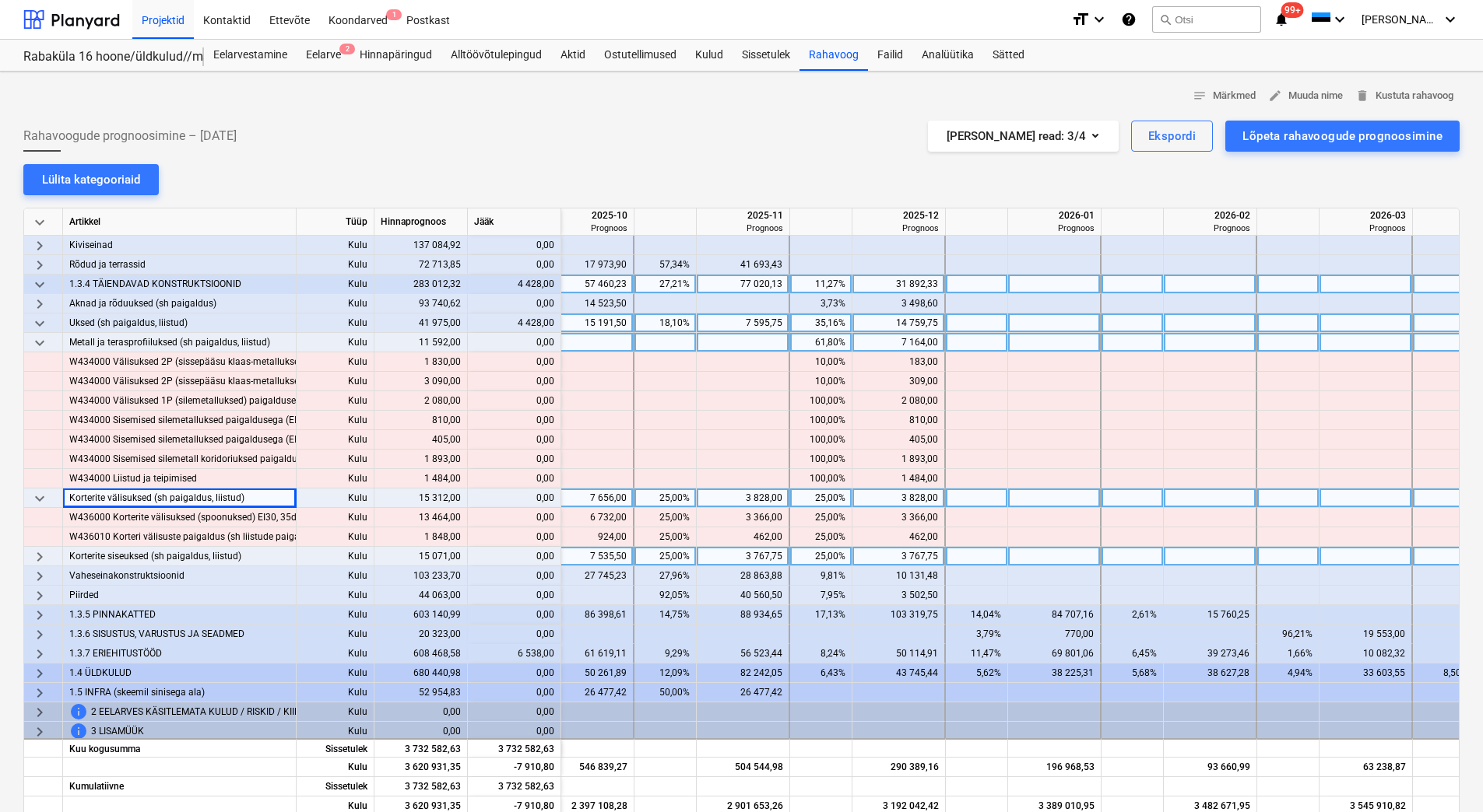
click at [132, 557] on span "Korterite siseuksed (sh paigaldus, liistud)" at bounding box center [155, 556] width 172 height 19
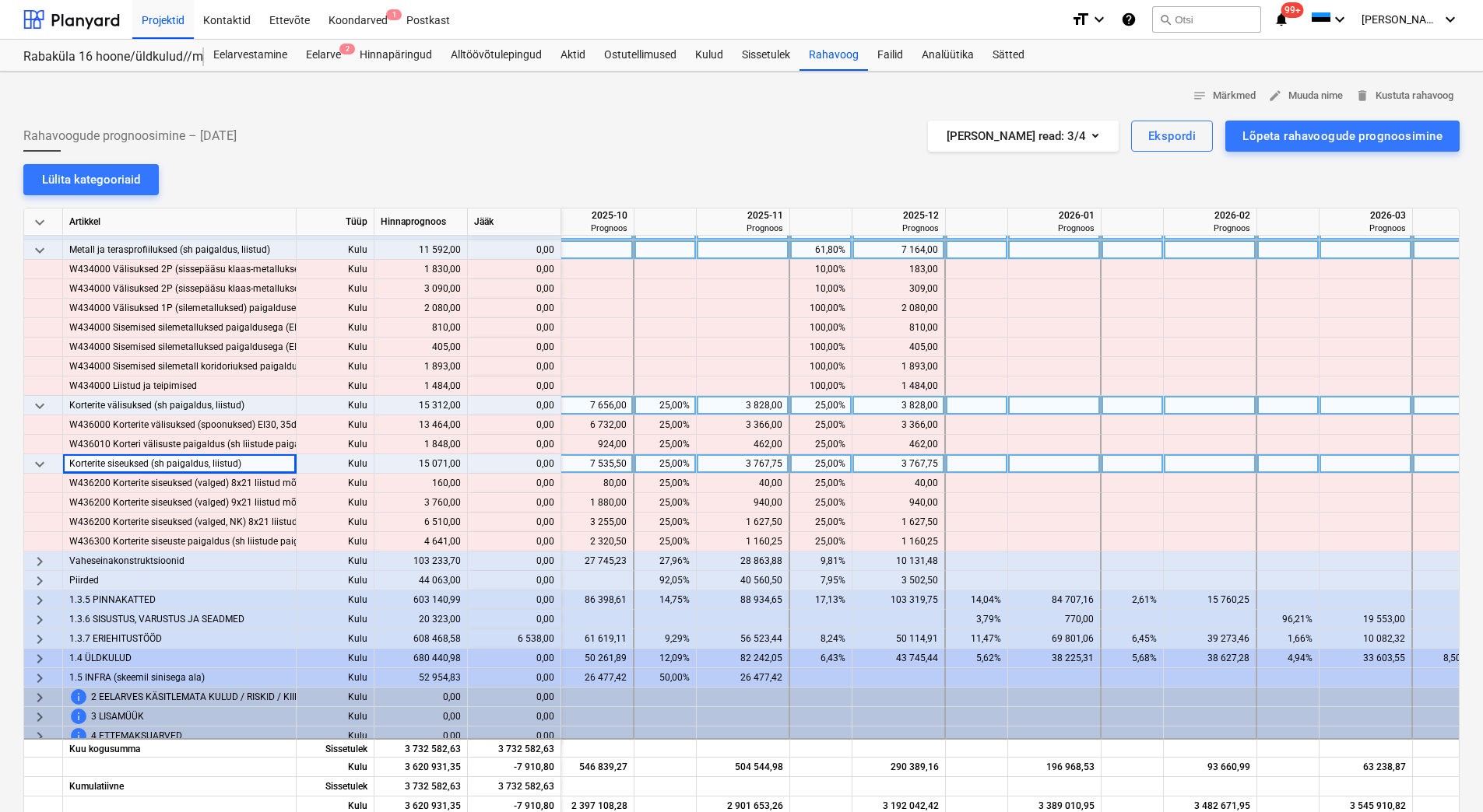
scroll to position [495, 2106]
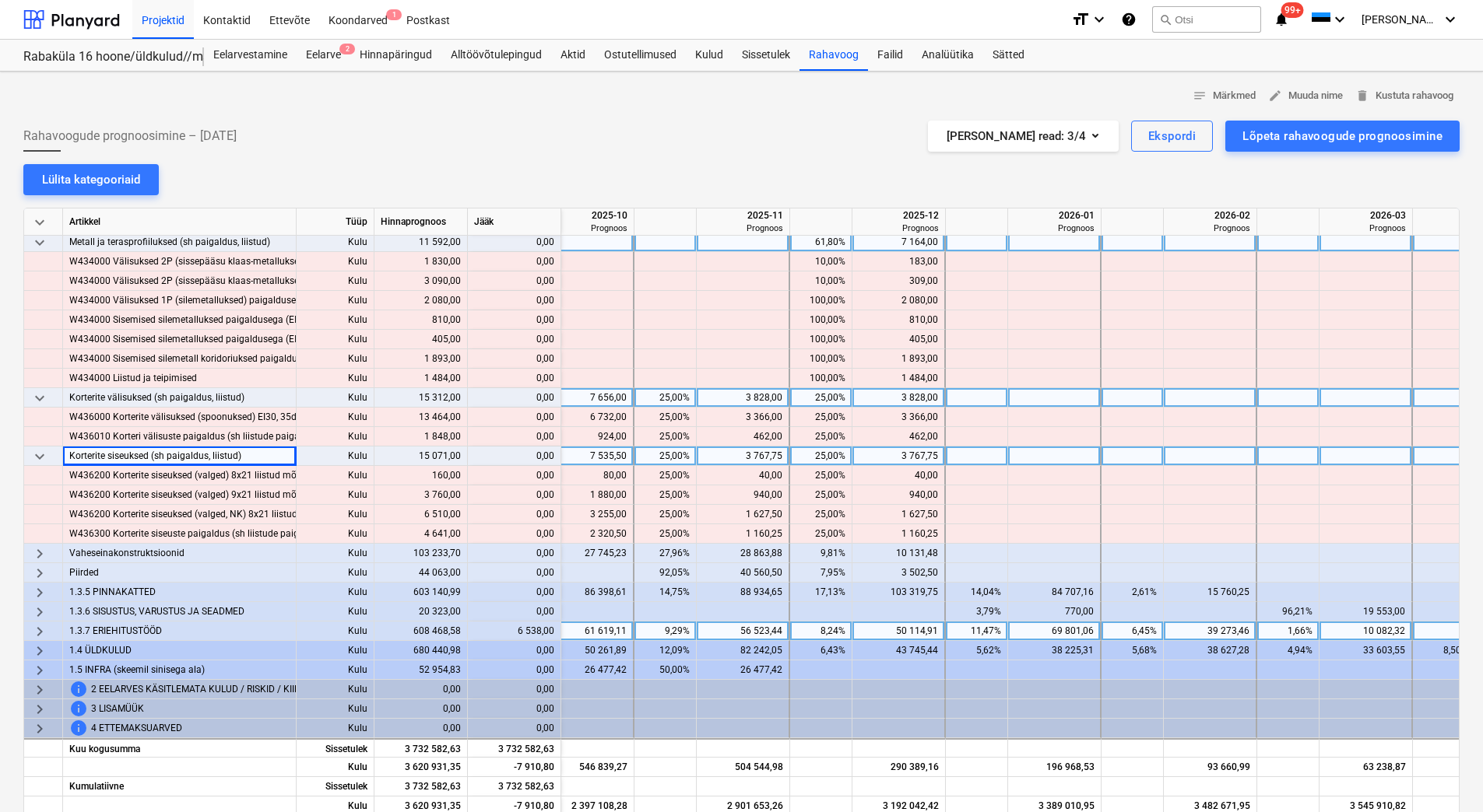
click at [100, 626] on span "1.3.7 ERIEHITUSTÖÖD" at bounding box center [116, 631] width 93 height 19
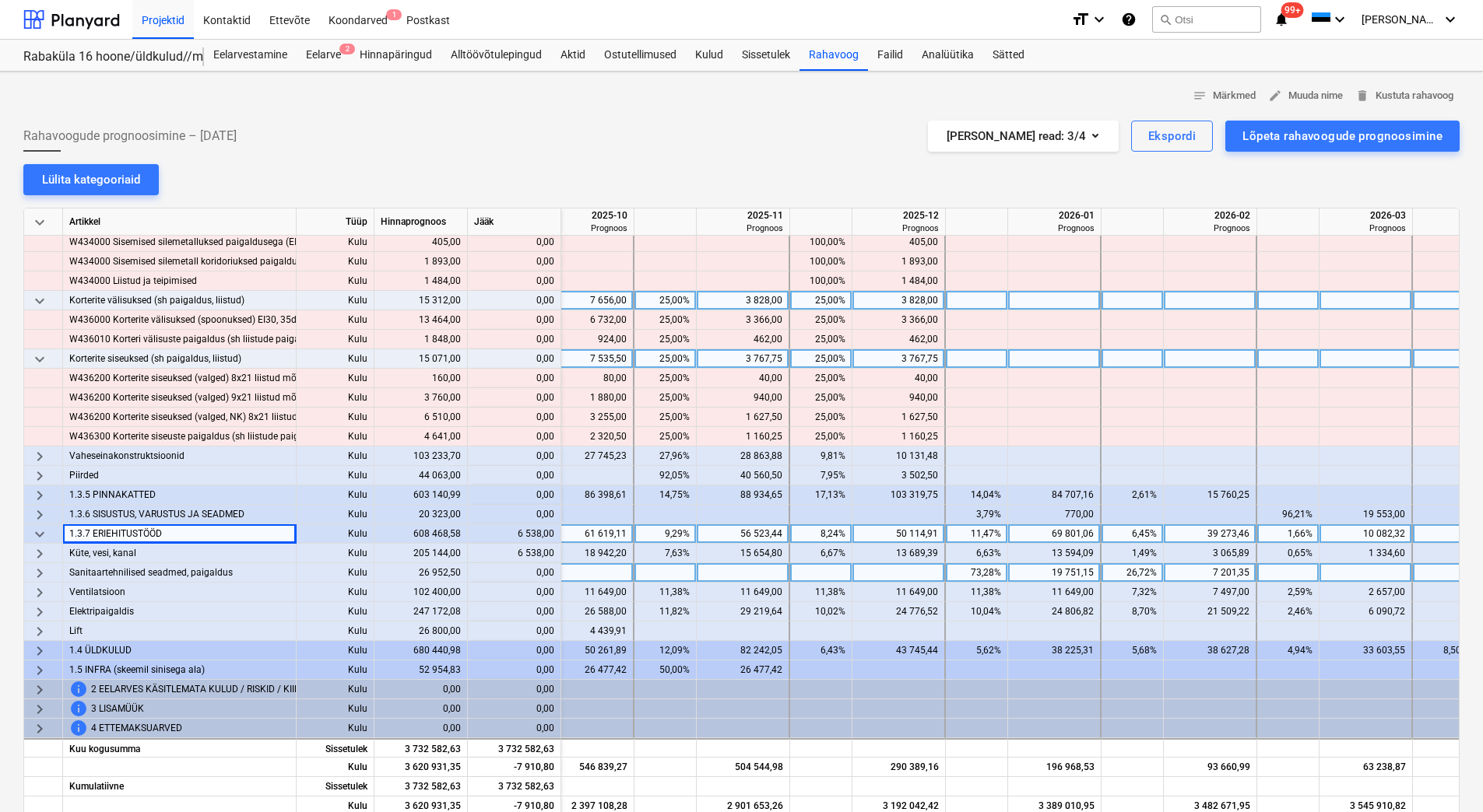
scroll to position [592, 2106]
click at [121, 550] on span "Küte, vesi, kanal" at bounding box center [102, 553] width 67 height 19
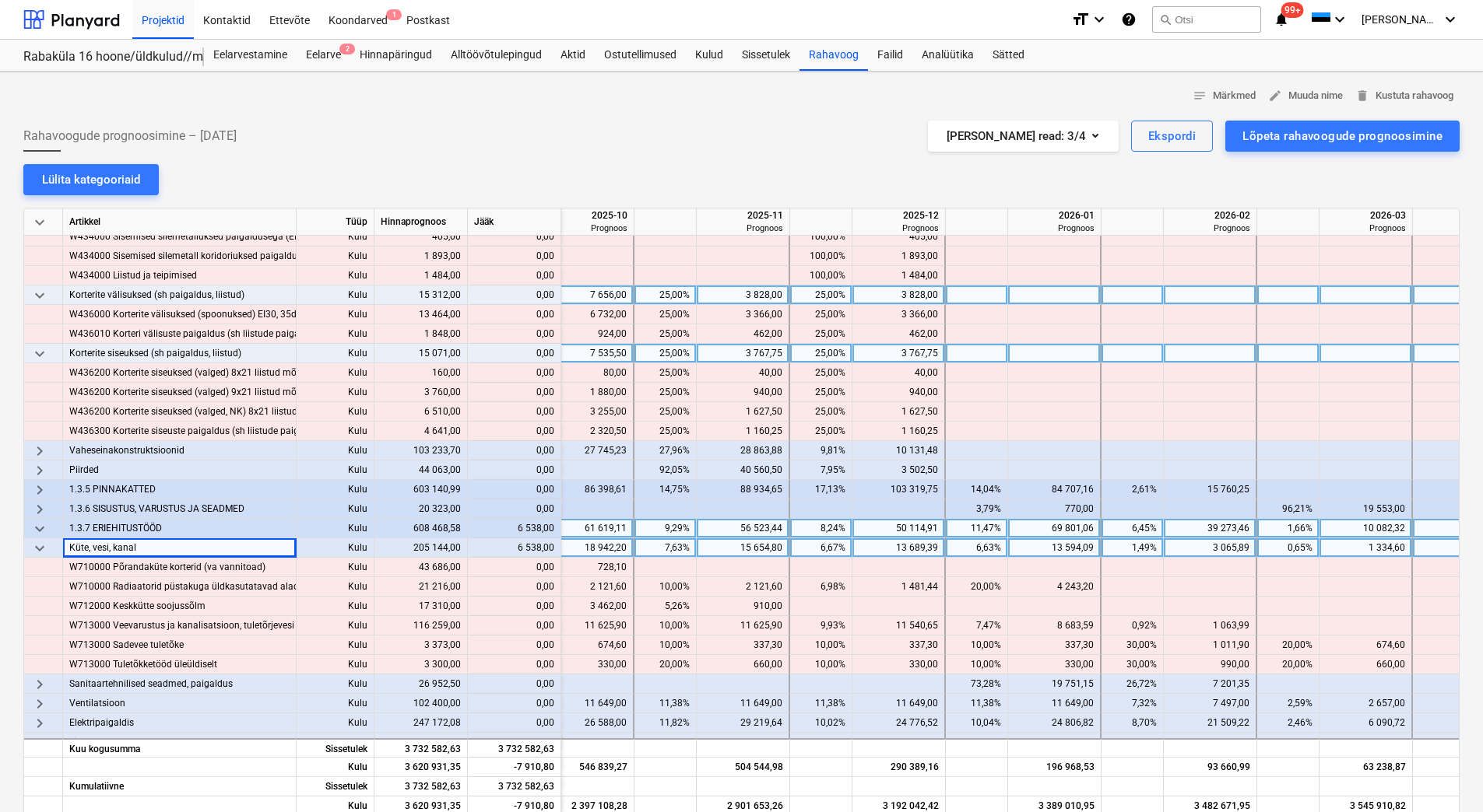
click at [557, 179] on div "notes Märkmed edit Muuda nime delete Kustuta rahavoog Rahavoogude prognoosimine…" at bounding box center [741, 554] width 1483 height 964
click at [533, 545] on div "6 538,00" at bounding box center [514, 548] width 93 height 19
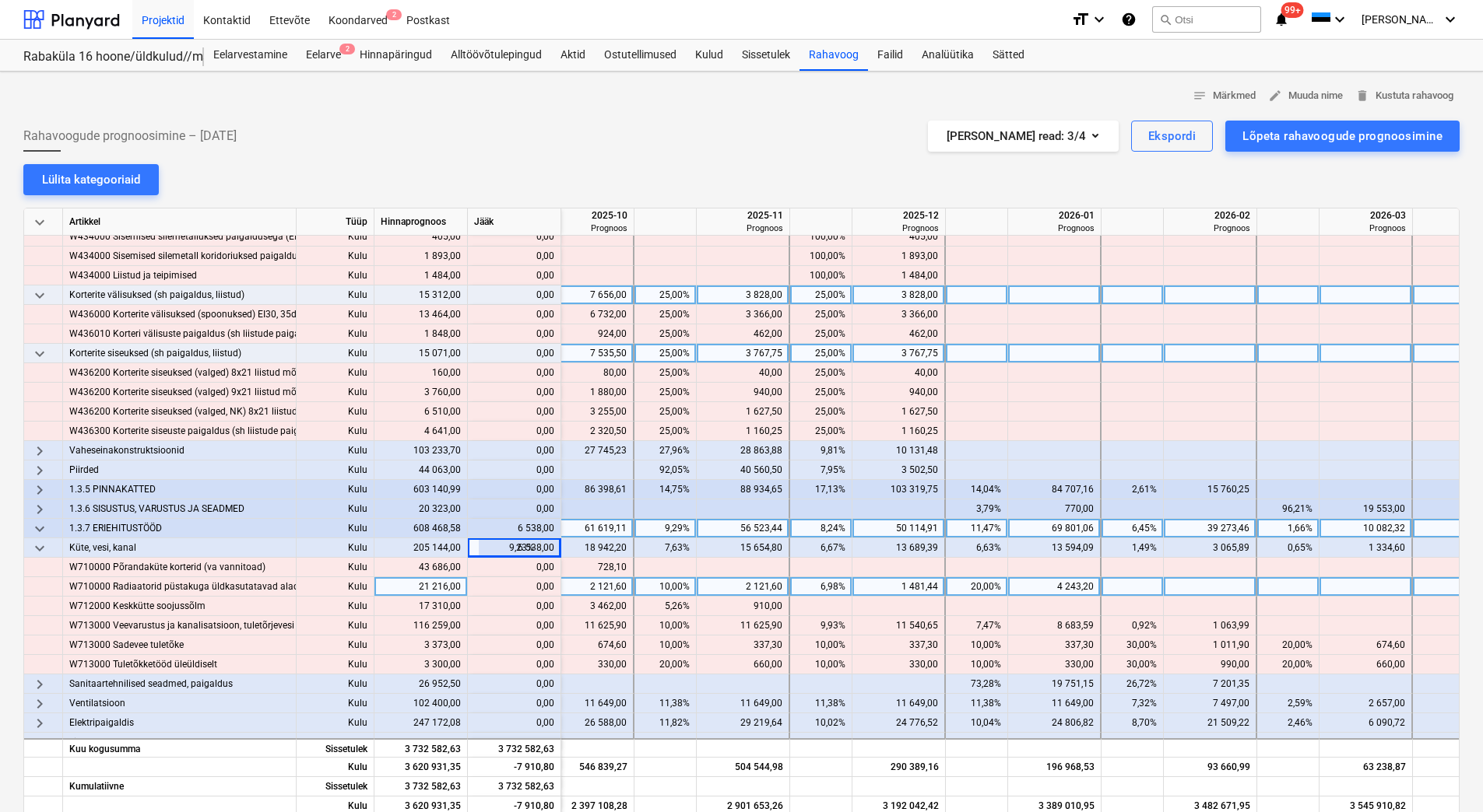
click at [472, 593] on div "content_copy 0,00" at bounding box center [514, 587] width 93 height 19
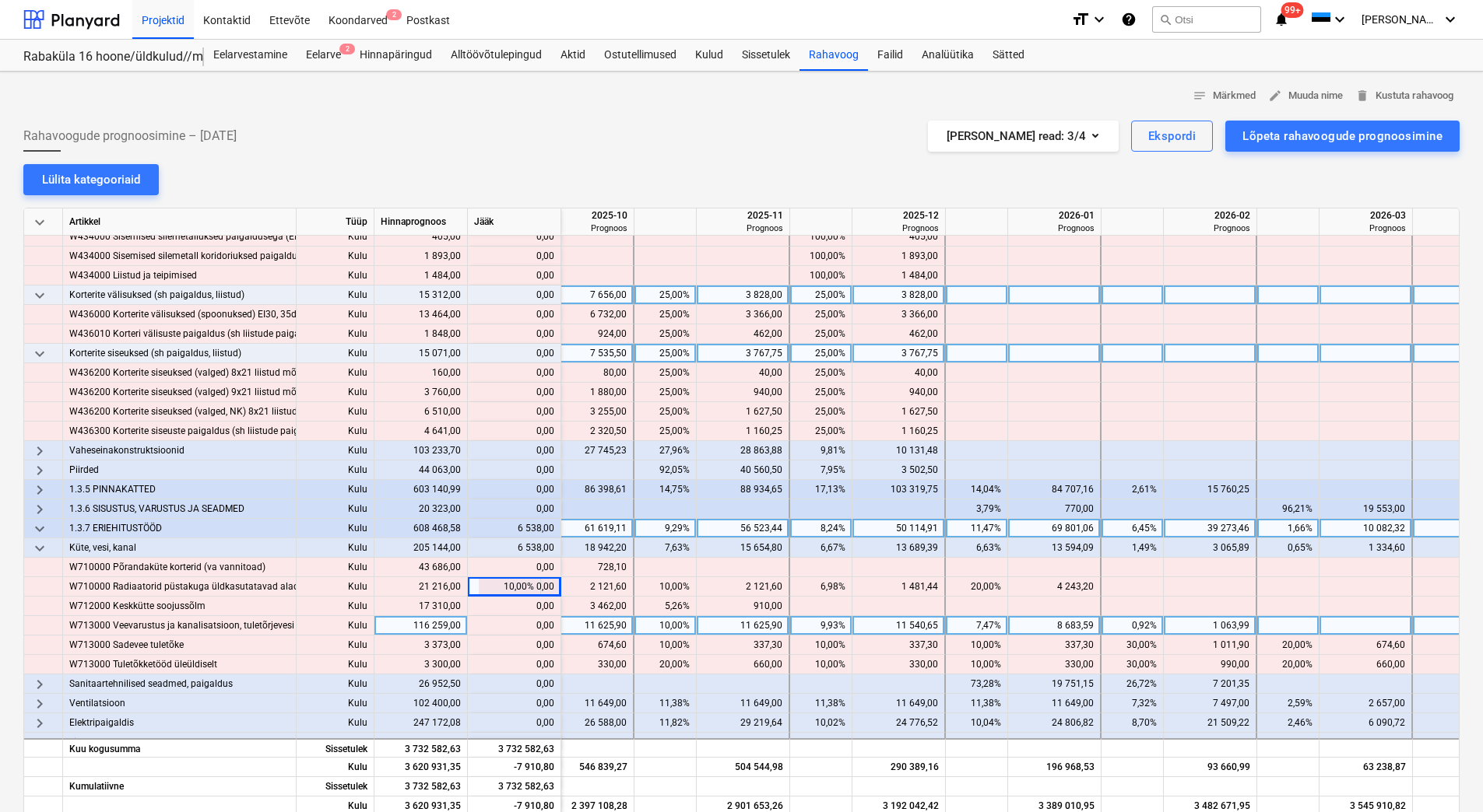
click at [520, 623] on div "content_copy 0,00" at bounding box center [514, 625] width 80 height 19
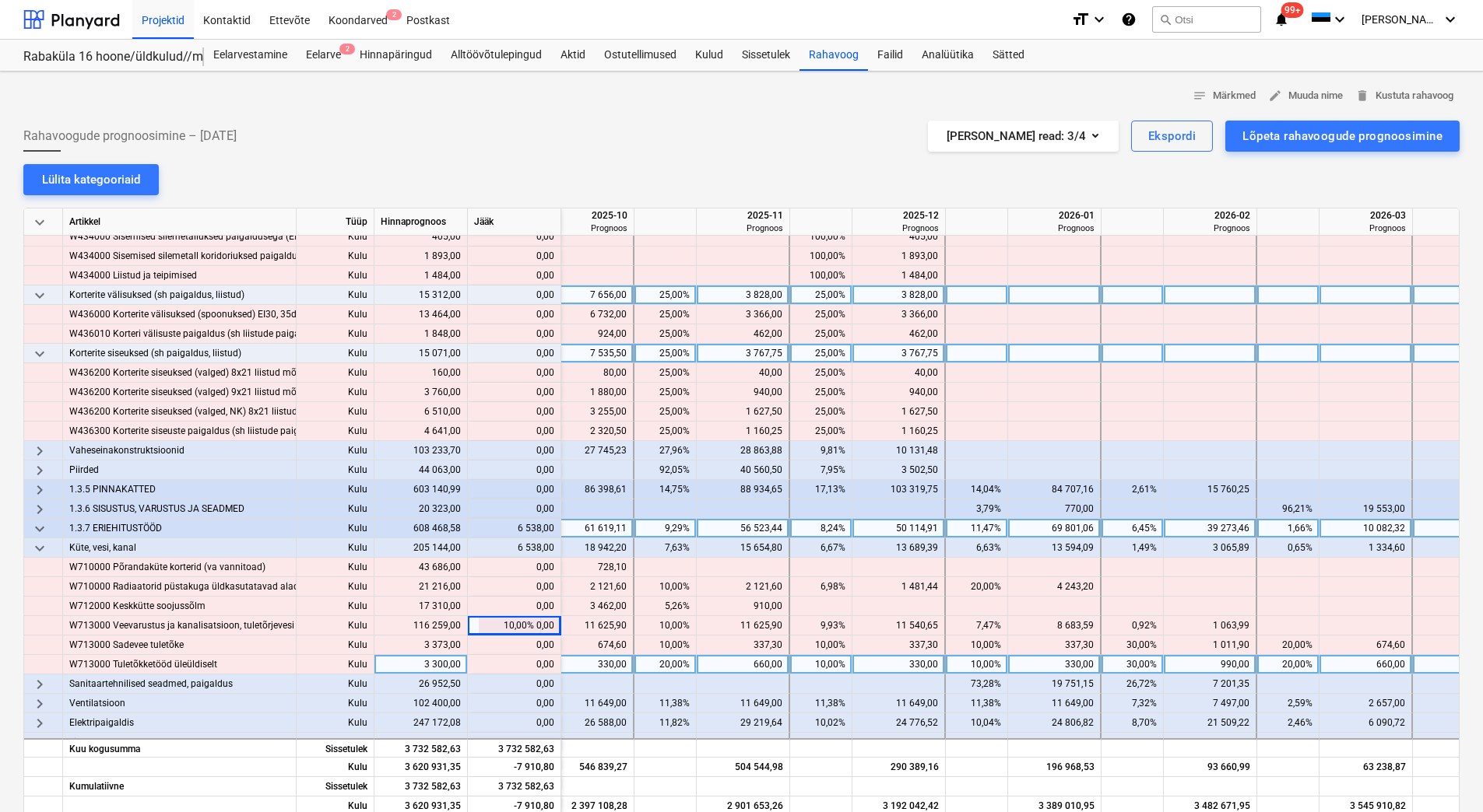
click at [511, 660] on div "content_copy 0,00" at bounding box center [514, 664] width 80 height 19
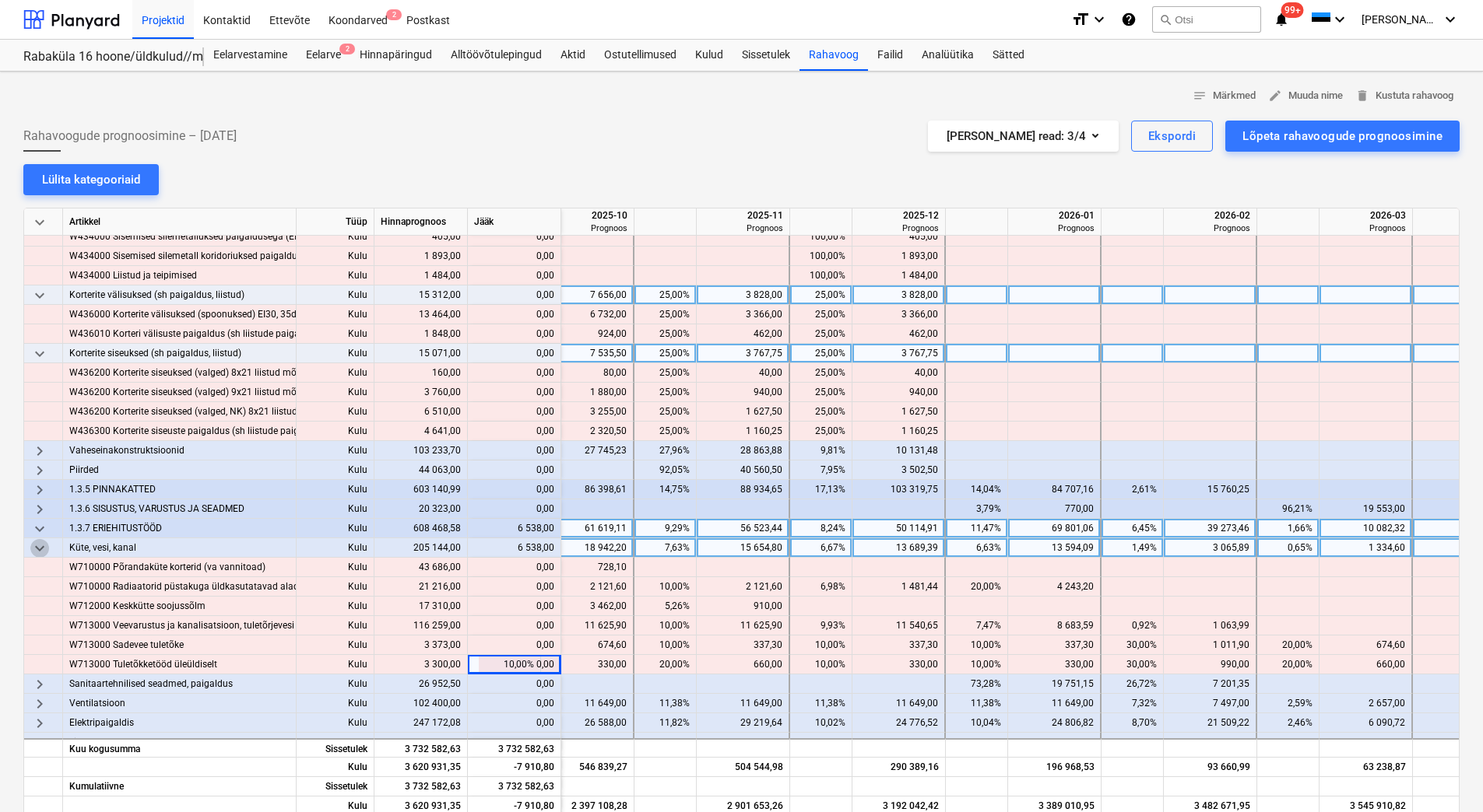
click at [35, 546] on span "keyboard_arrow_down" at bounding box center [39, 549] width 18 height 18
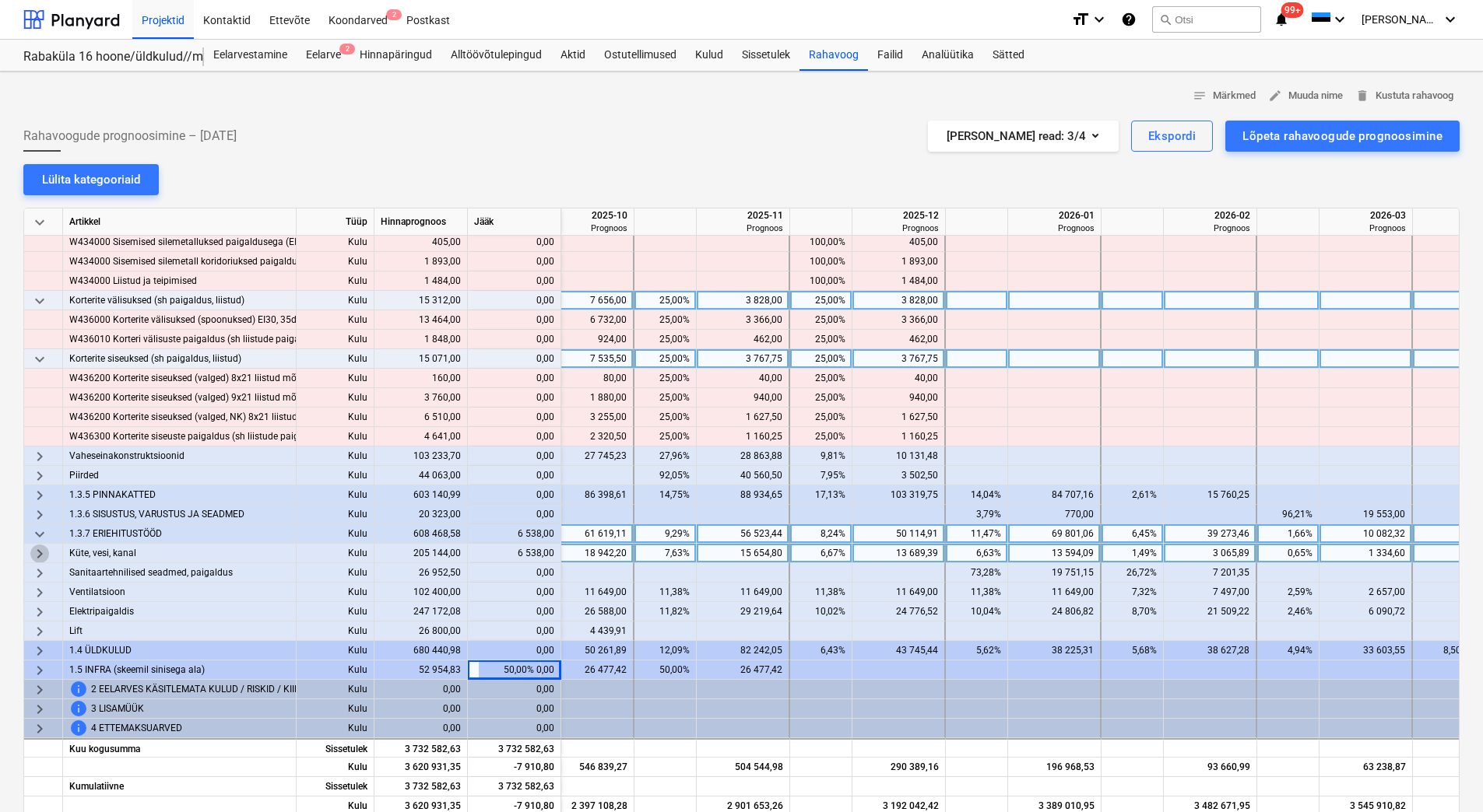
click at [35, 546] on span "keyboard_arrow_right" at bounding box center [39, 554] width 18 height 18
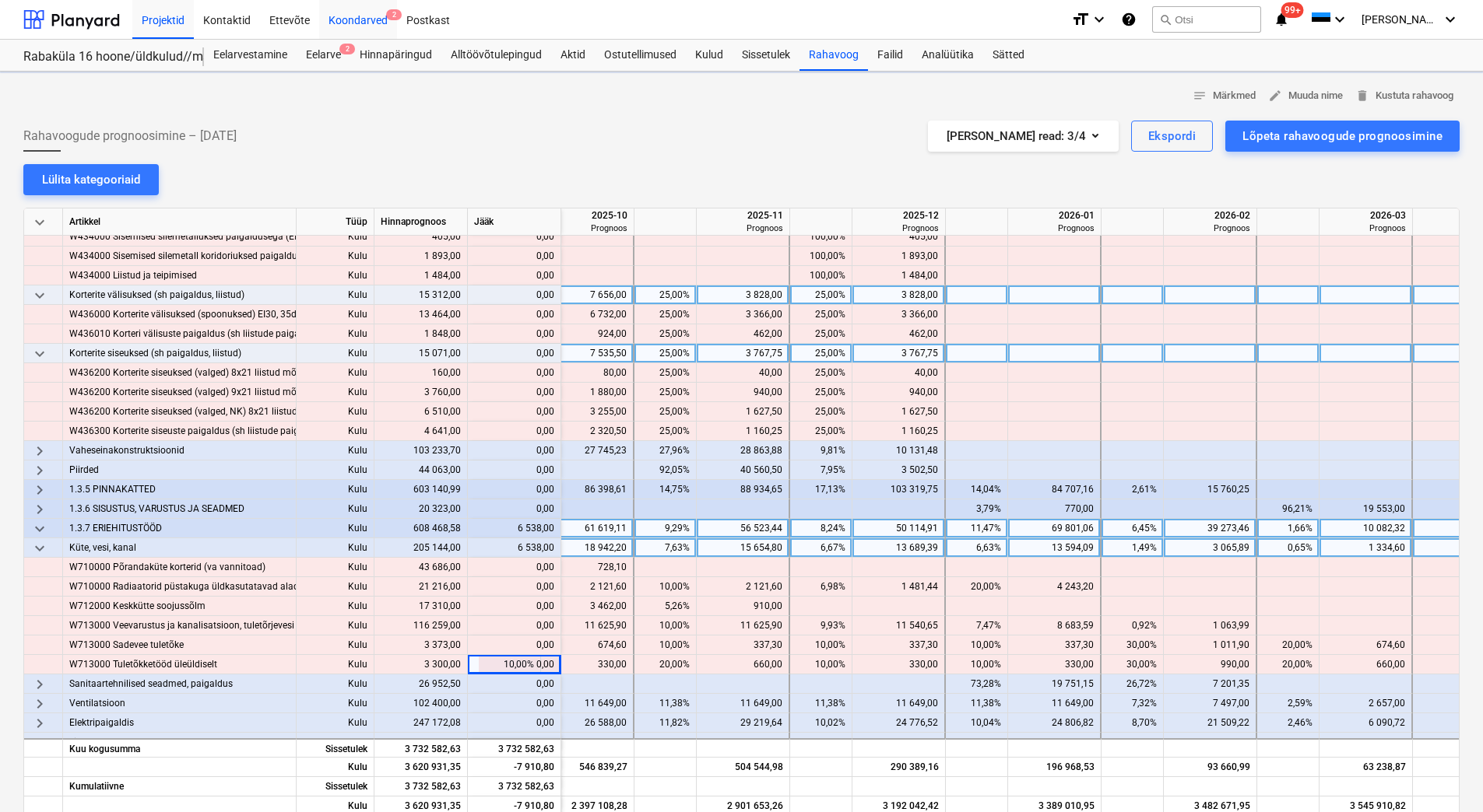
click at [366, 24] on div "Koondarved 2" at bounding box center [357, 19] width 77 height 40
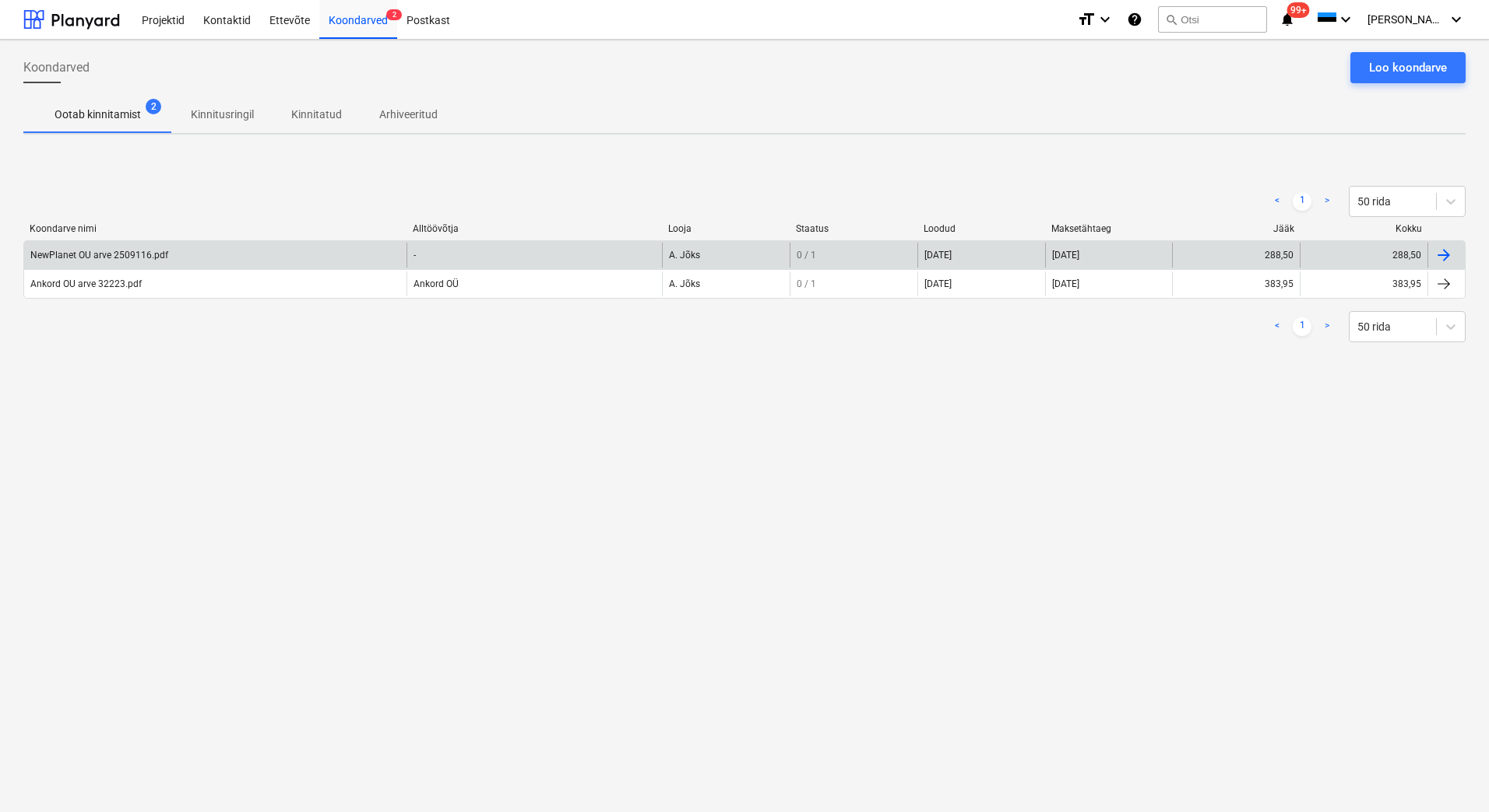
click at [191, 265] on div "NewPlanet OU arve 2509116.pdf" at bounding box center [214, 254] width 382 height 25
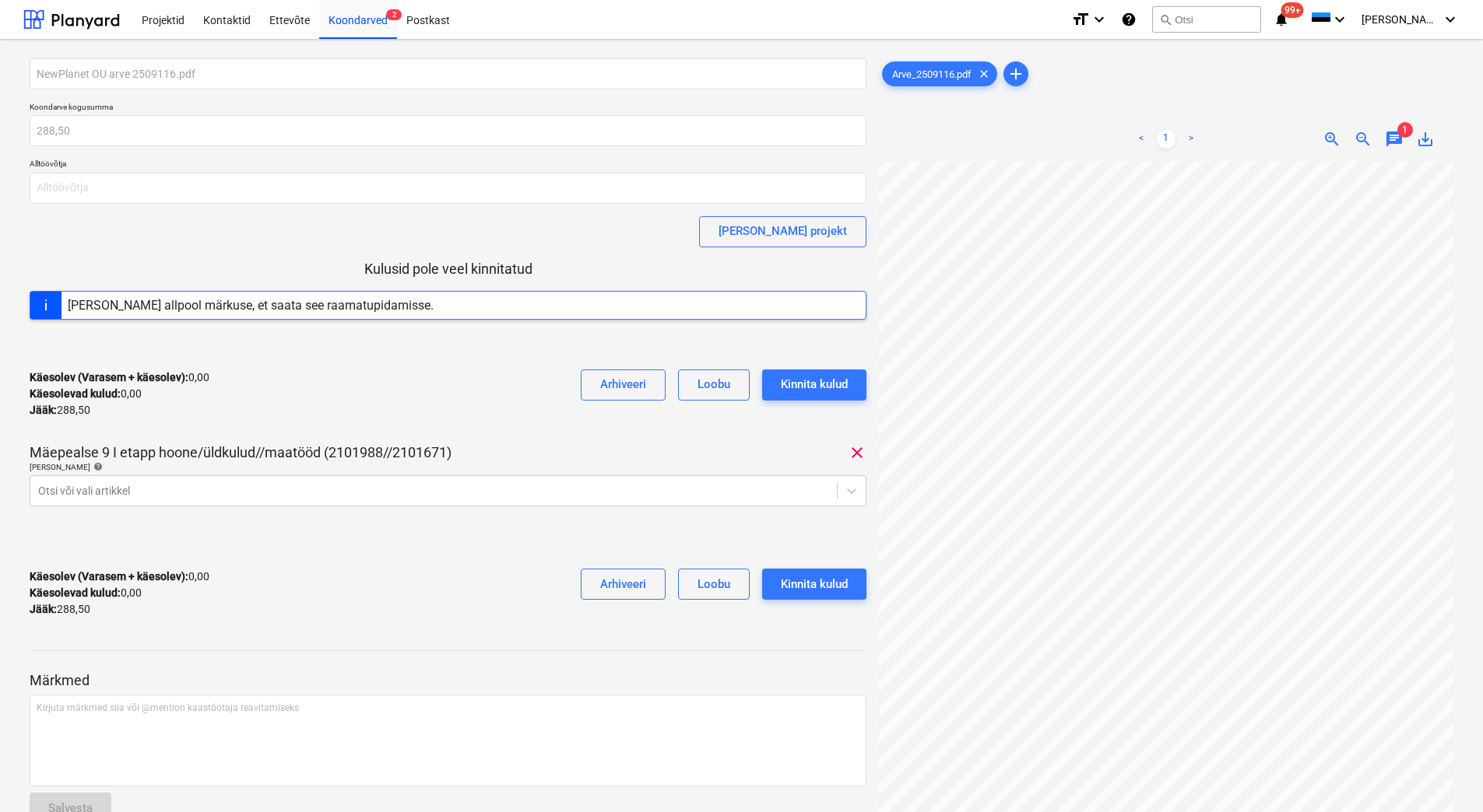
scroll to position [51, 0]
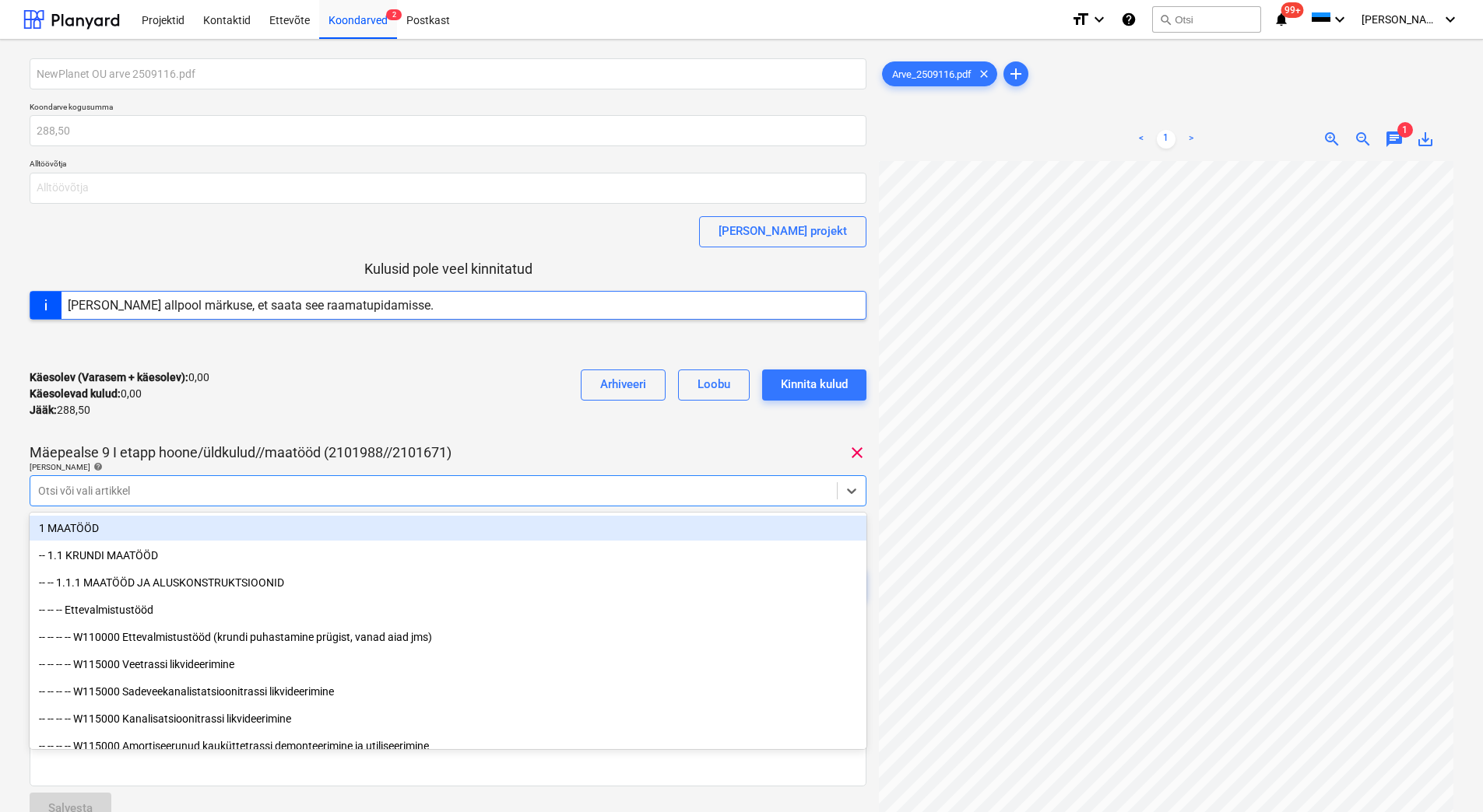
click at [288, 488] on div at bounding box center [434, 490] width 791 height 15
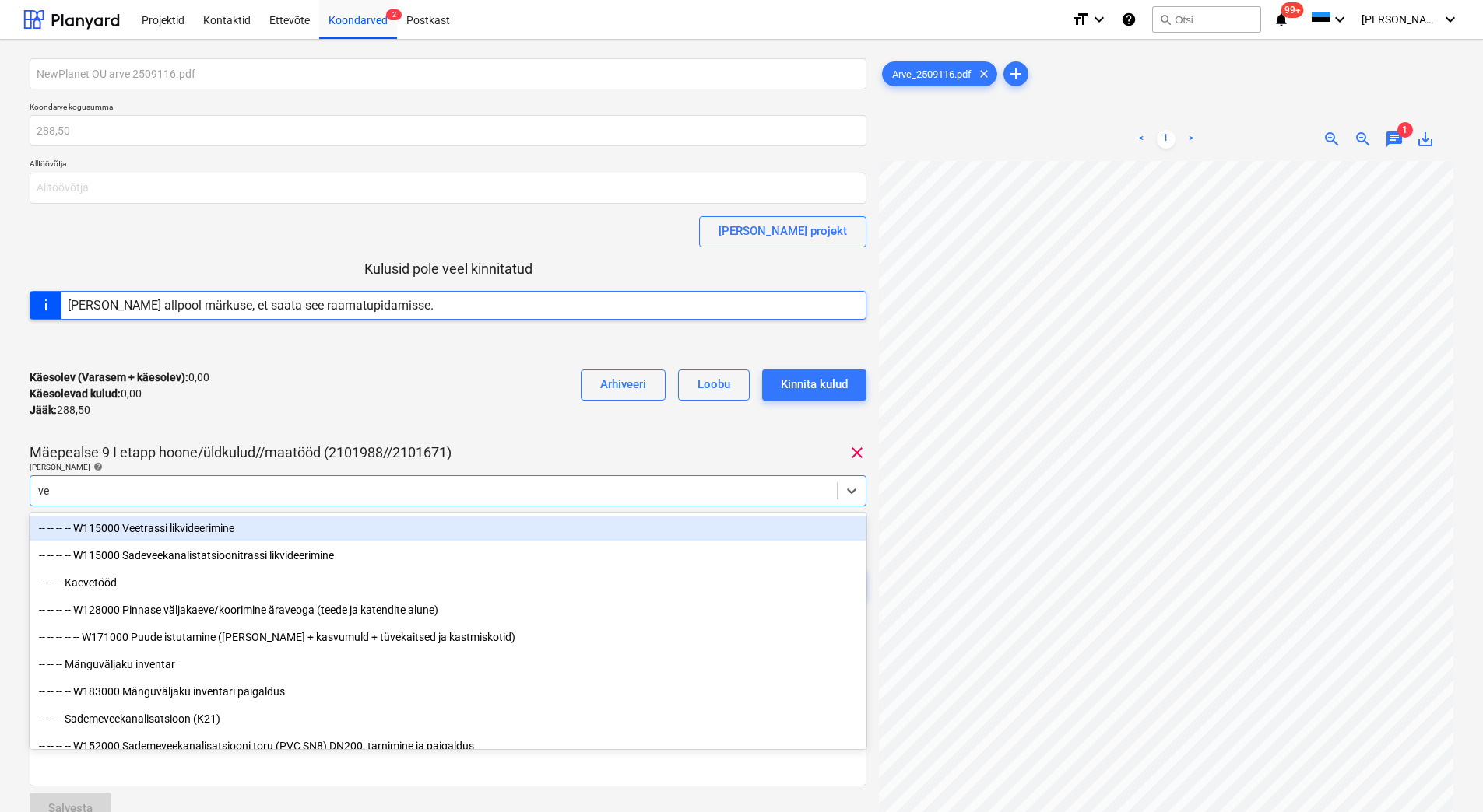
type input "vee"
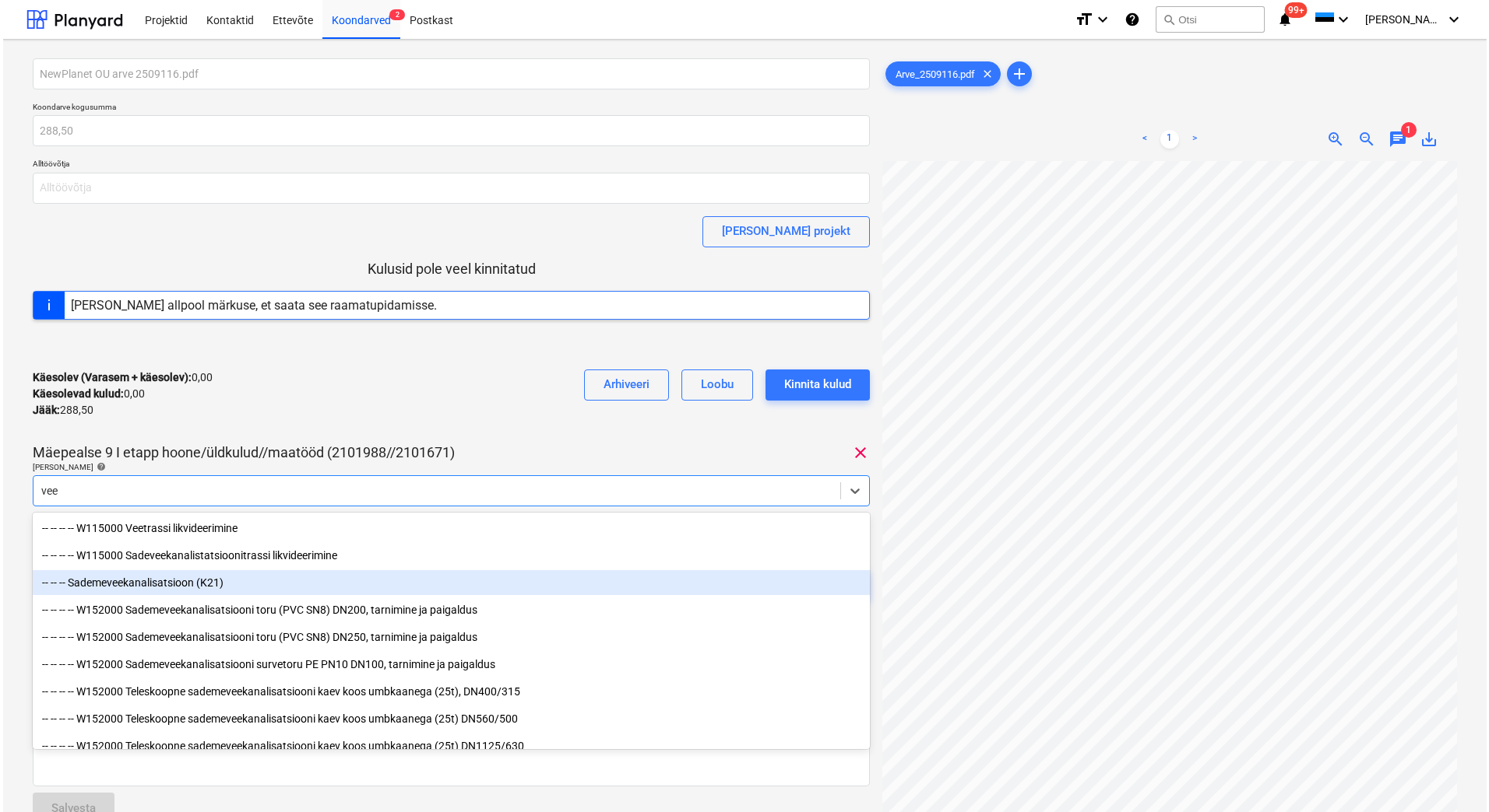
scroll to position [420, 0]
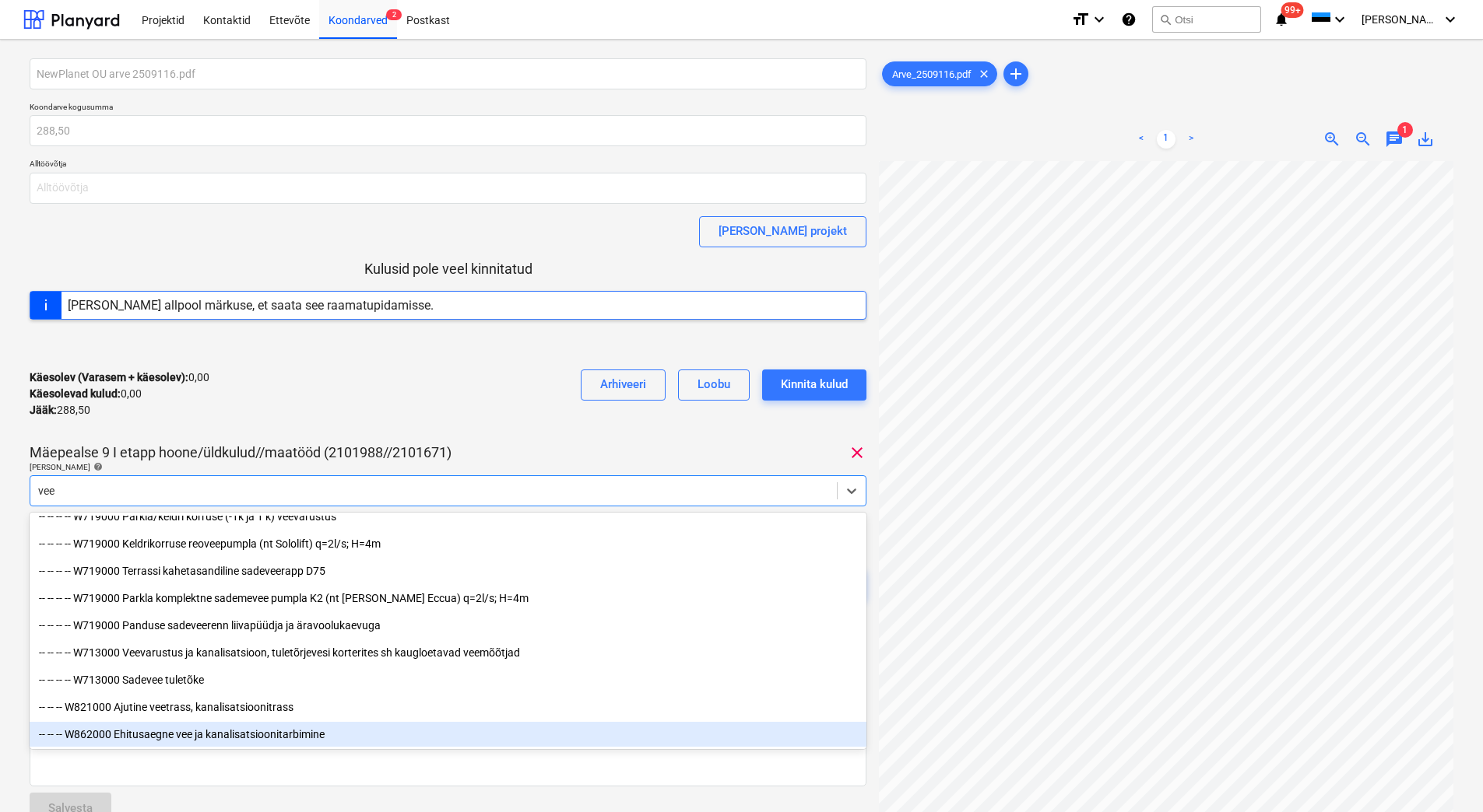
click at [165, 736] on div "-- -- -- W862000 Ehitusaegne vee ja kanalisatsioonitarbimine" at bounding box center [448, 734] width 837 height 25
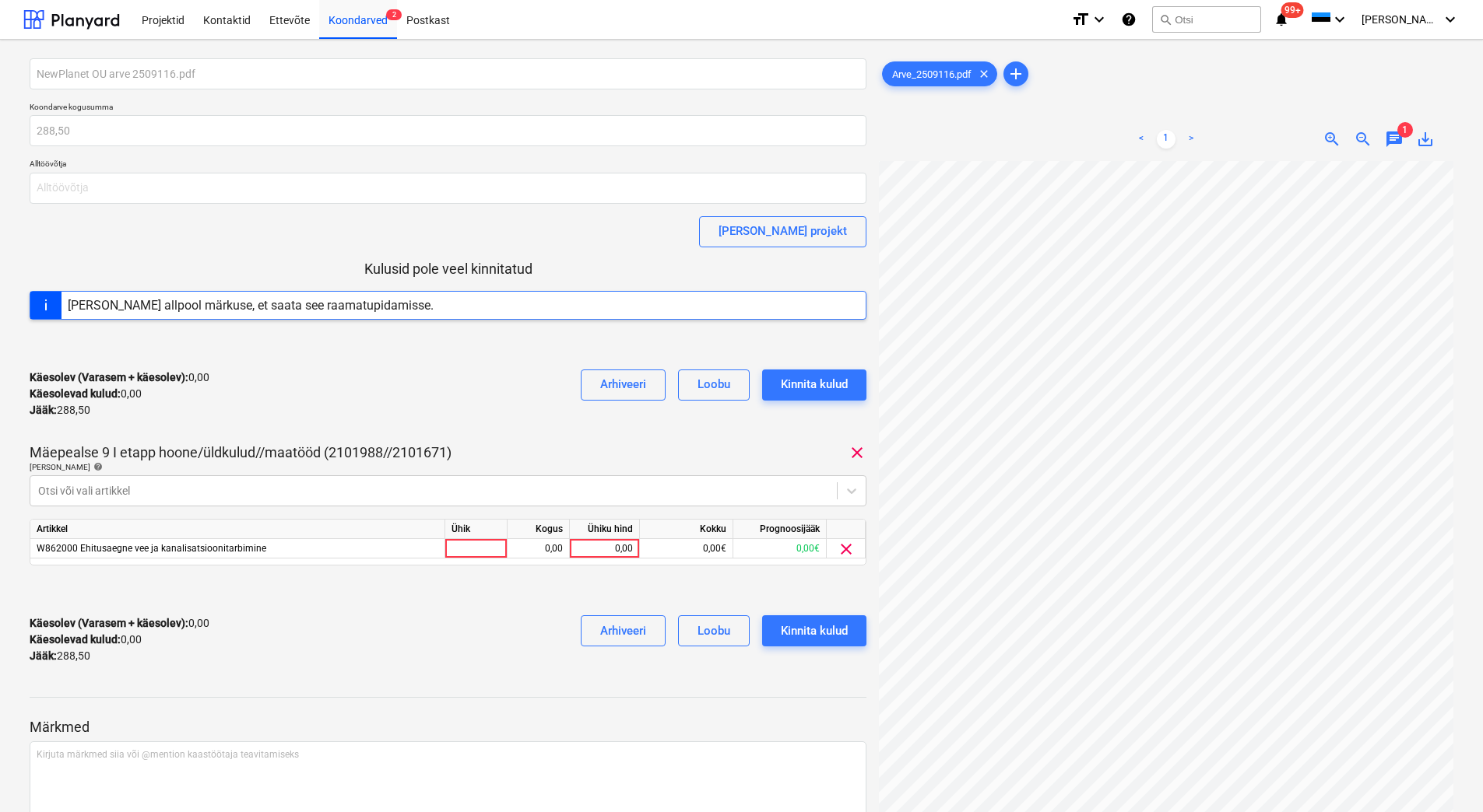
click at [304, 411] on div "Käesolev (Varasem + käesolev) : 0,00 Käesolevad kulud : 0,00 Jääk : 288,50 Arhi…" at bounding box center [448, 394] width 837 height 74
click at [600, 550] on div "0,00" at bounding box center [604, 549] width 57 height 19
type input "288,50"
click at [475, 637] on div "Käesolev (Varasem + käesolev) : 0,00 Käesolevad kulud : 0,00 Jääk : 288,50 Arhi…" at bounding box center [448, 640] width 837 height 74
click at [844, 626] on div "Kinnita kulud" at bounding box center [813, 631] width 67 height 20
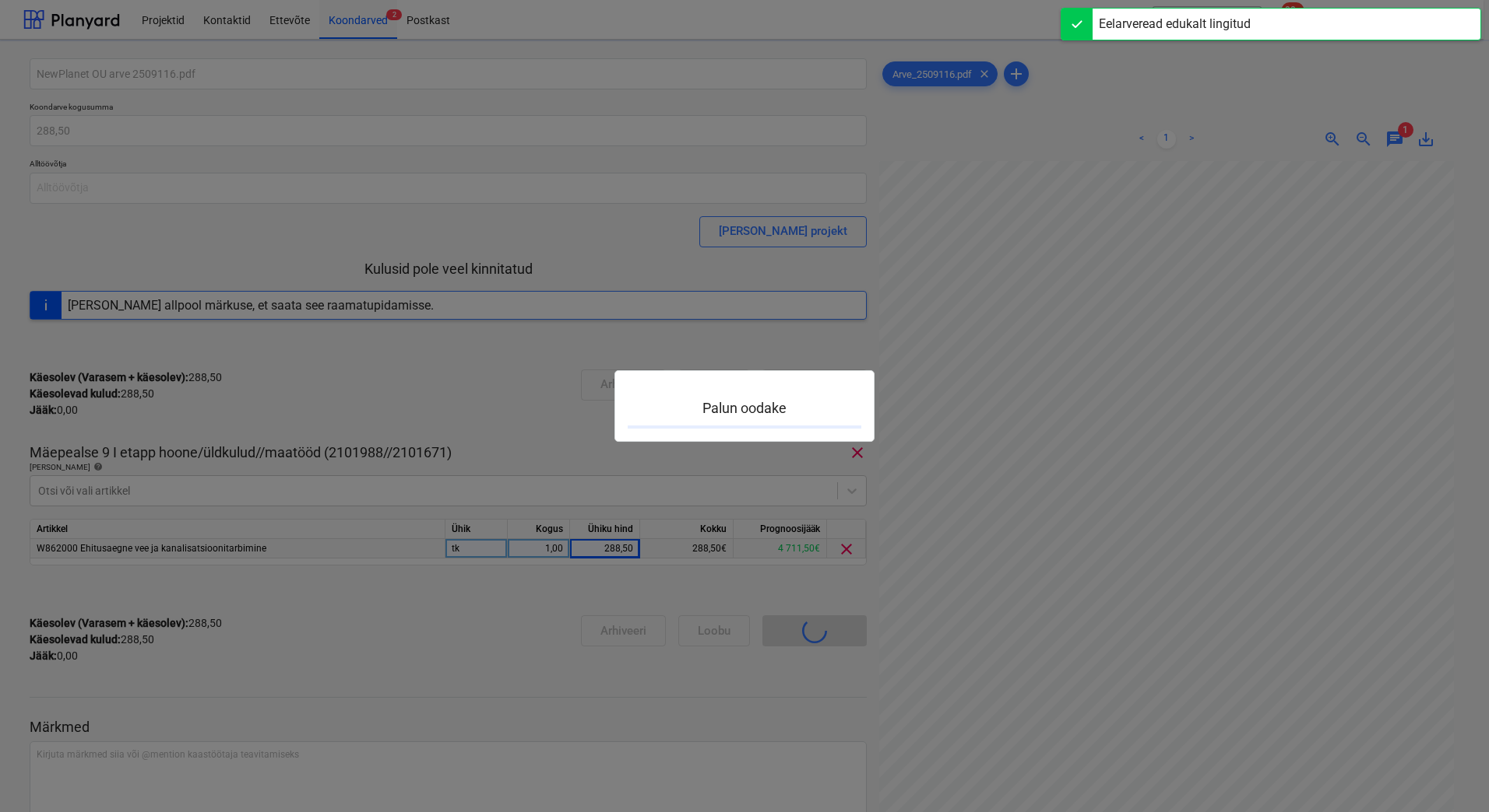
drag, startPoint x: 1338, startPoint y: 664, endPoint x: 1277, endPoint y: 650, distance: 62.6
click at [1277, 650] on div at bounding box center [744, 406] width 1489 height 812
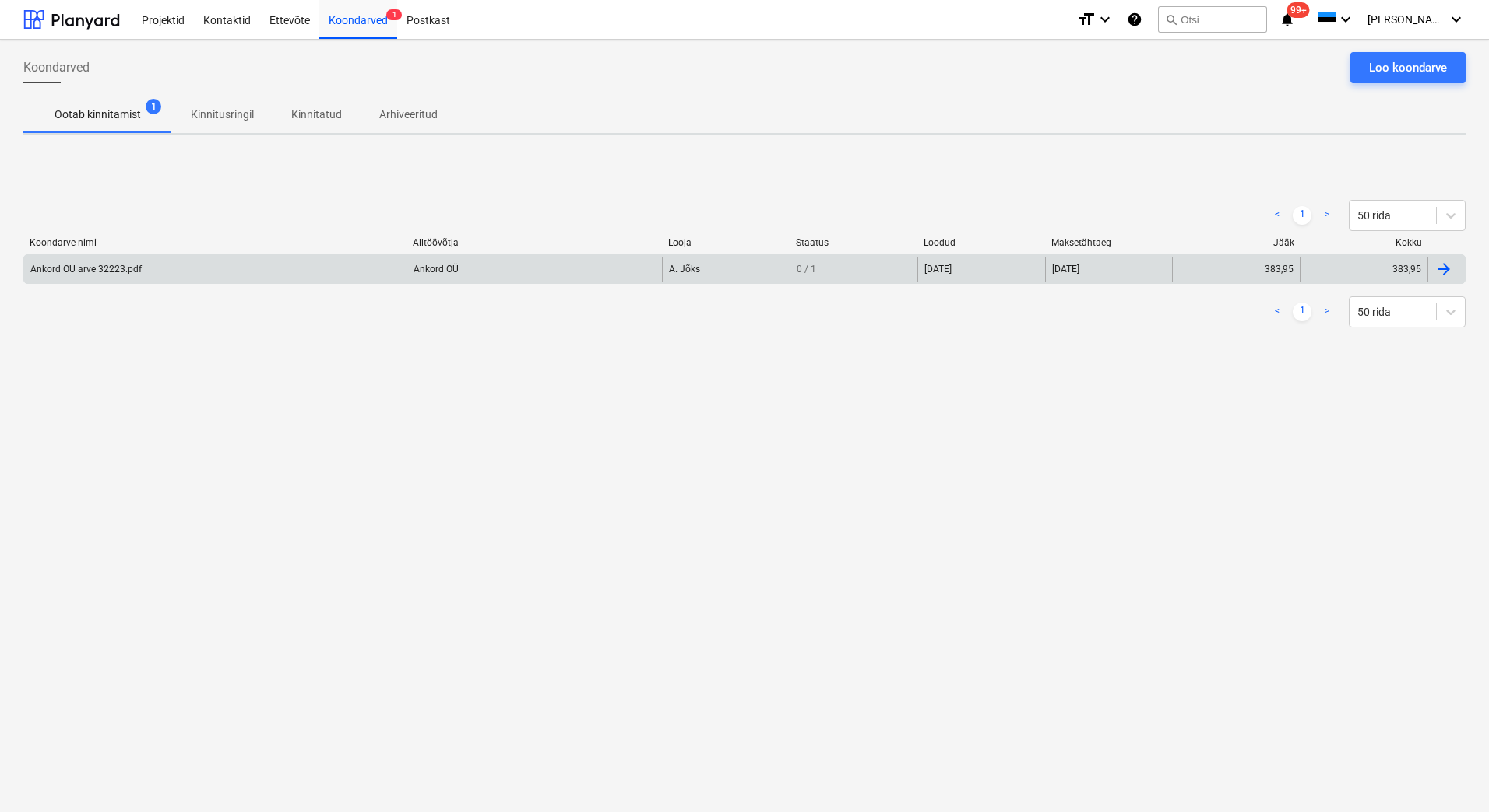
click at [147, 283] on div "Ankord OU arve 32223.pdf Ankord OÜ A. Jõks 0 / 1 03 Oct 2025 30 Oct 2025 383,95…" at bounding box center [744, 269] width 1442 height 29
click at [157, 277] on div "Ankord OU arve 32223.pdf" at bounding box center [214, 269] width 382 height 25
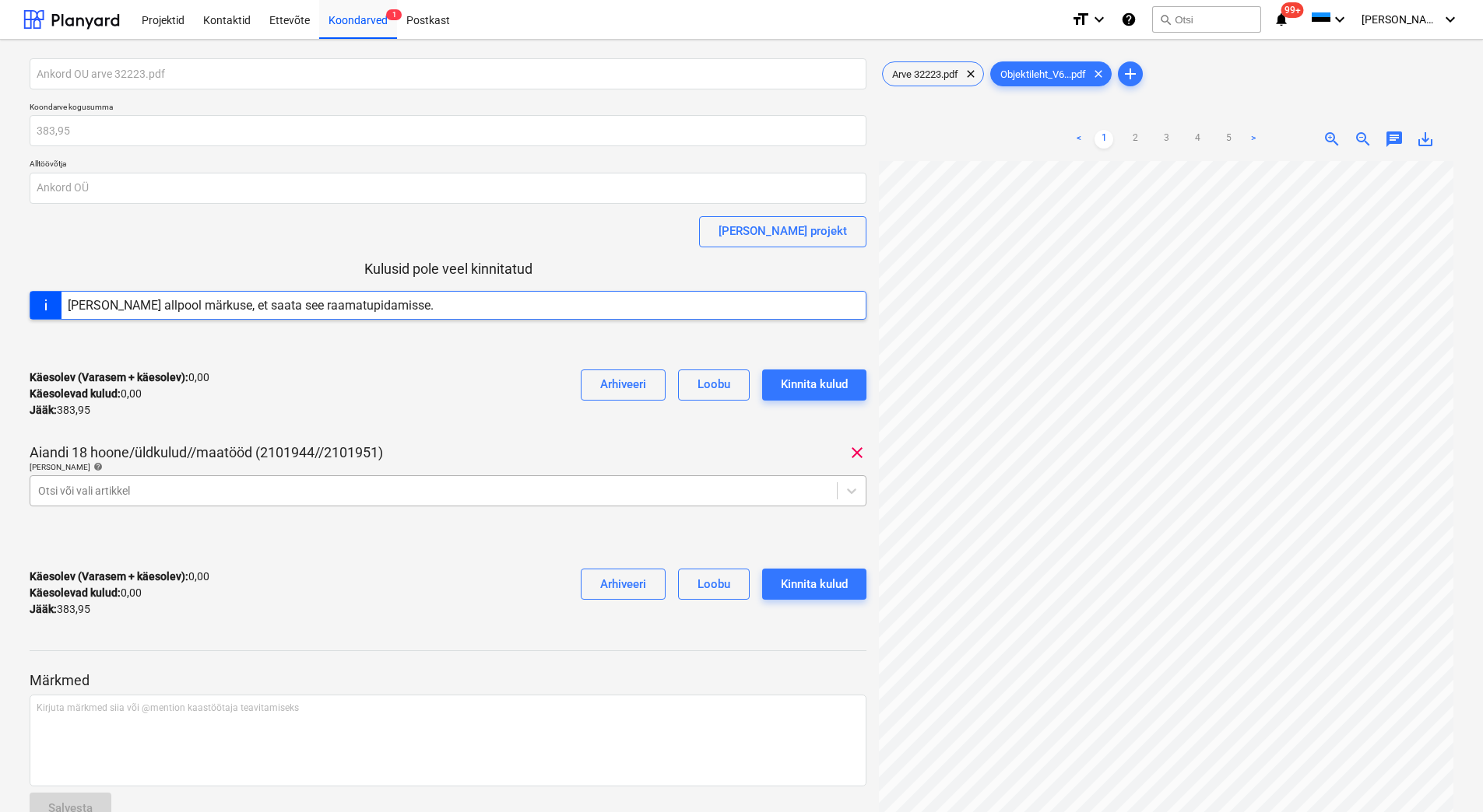
click at [262, 487] on div at bounding box center [434, 490] width 791 height 15
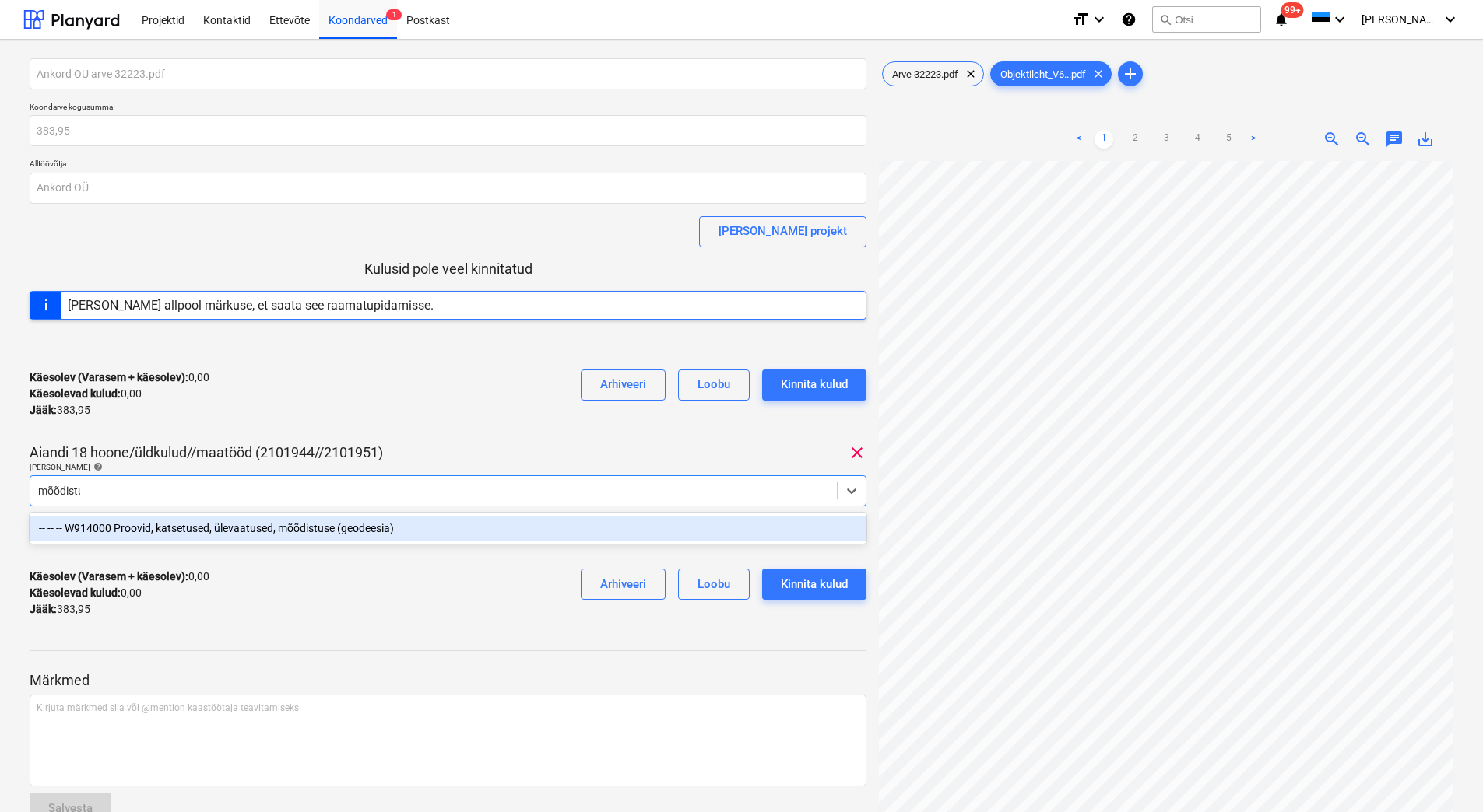
type input "mõõdistus"
click at [258, 527] on div "-- -- -- W914000 Proovid, katsetused, ülevaatused, mõõdistuse (geodeesia)" at bounding box center [448, 528] width 837 height 25
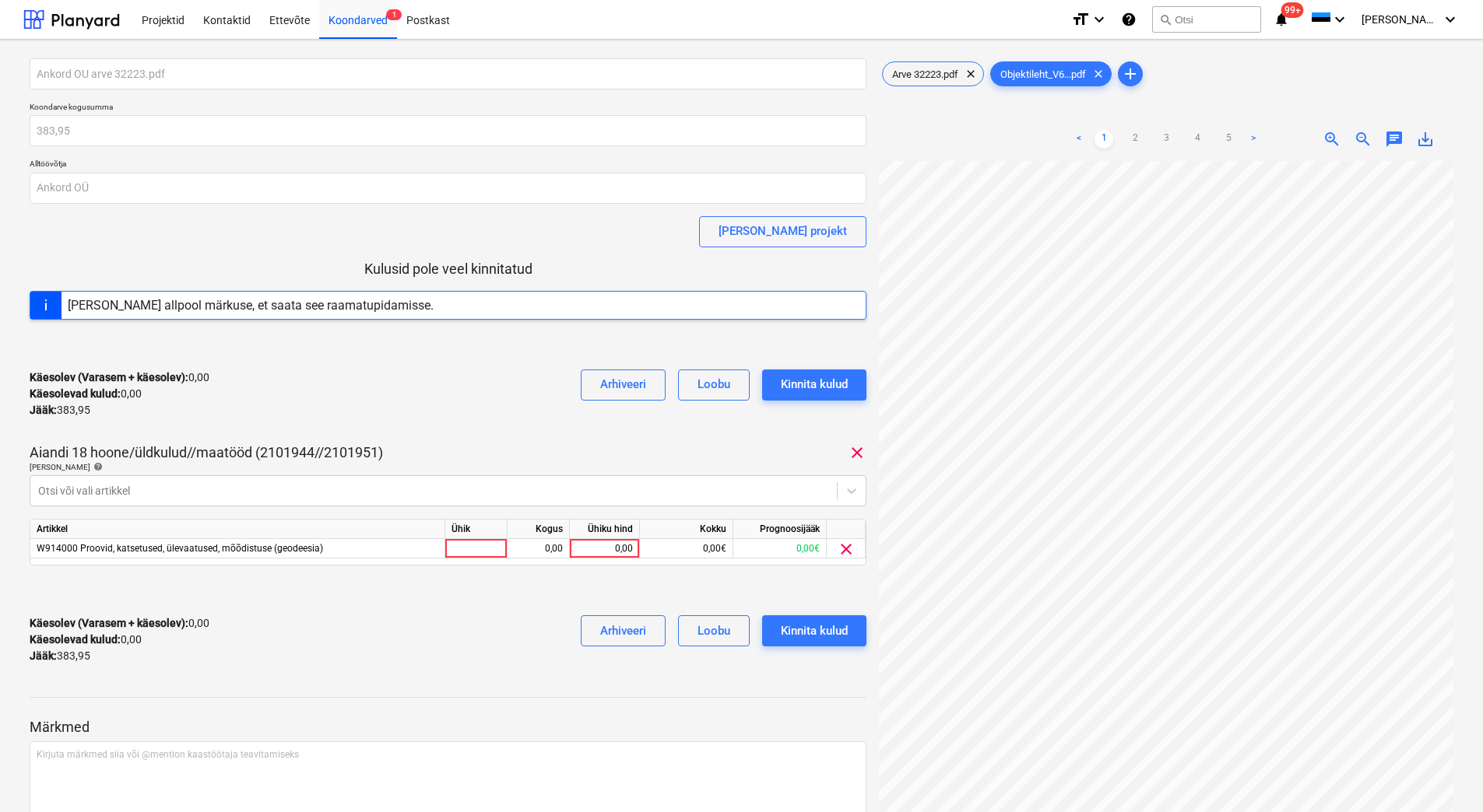
click at [292, 418] on div "Käesolev (Varasem + käesolev) : 0,00 Käesolevad kulud : 0,00 Jääk : 383,95 Arhi…" at bounding box center [448, 394] width 837 height 74
click at [608, 548] on div "0,00" at bounding box center [604, 549] width 57 height 19
type input "383,95"
click at [472, 611] on div "Käesolev (Varasem + käesolev) : 0,00 Käesolevad kulud : 0,00 Jääk : 383,95 Arhi…" at bounding box center [448, 640] width 837 height 74
click at [797, 622] on div "Kinnita kulud" at bounding box center [813, 631] width 67 height 20
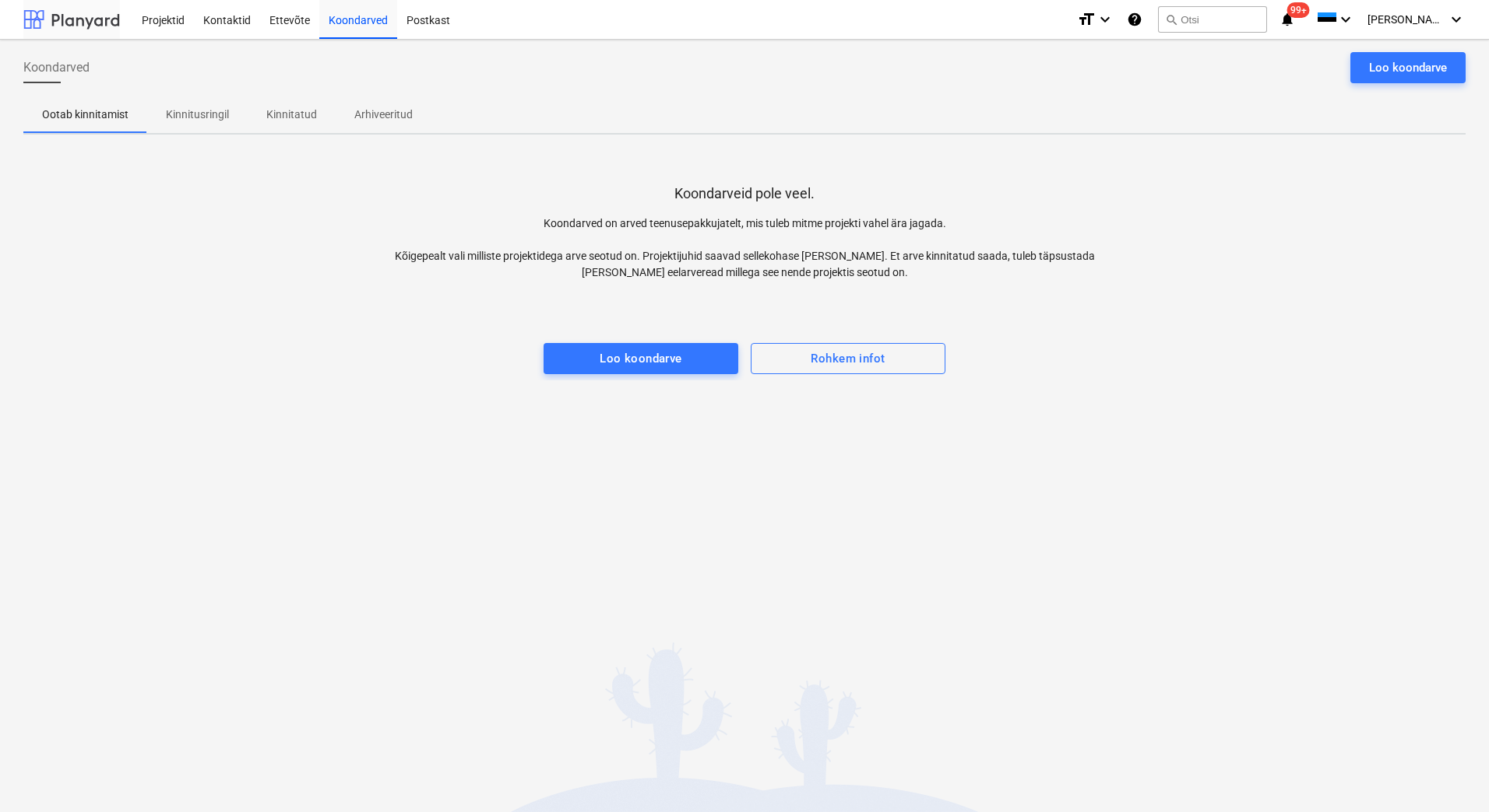
click at [79, 19] on div at bounding box center [72, 19] width 97 height 39
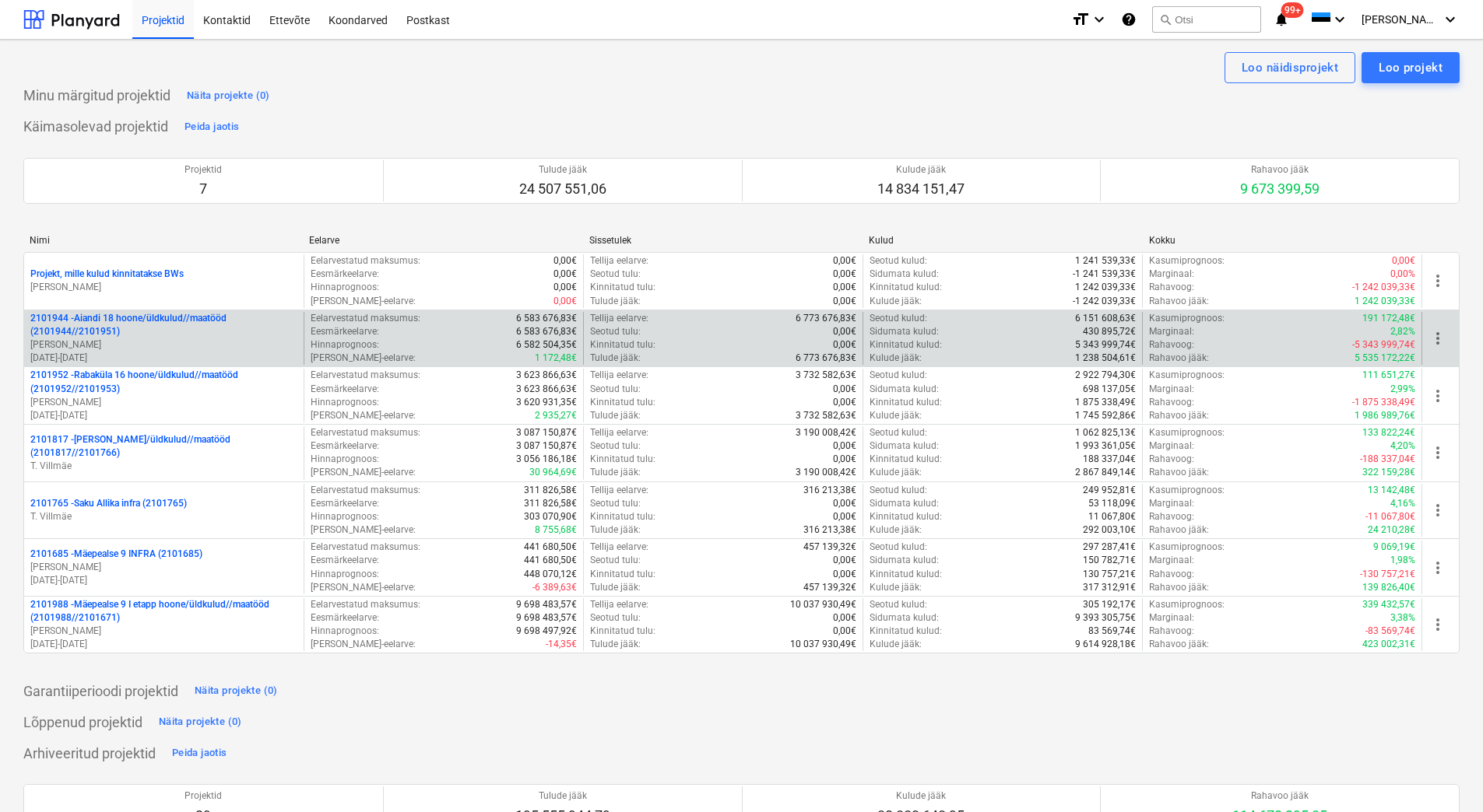
click at [229, 344] on p "[PERSON_NAME]" at bounding box center [163, 344] width 267 height 14
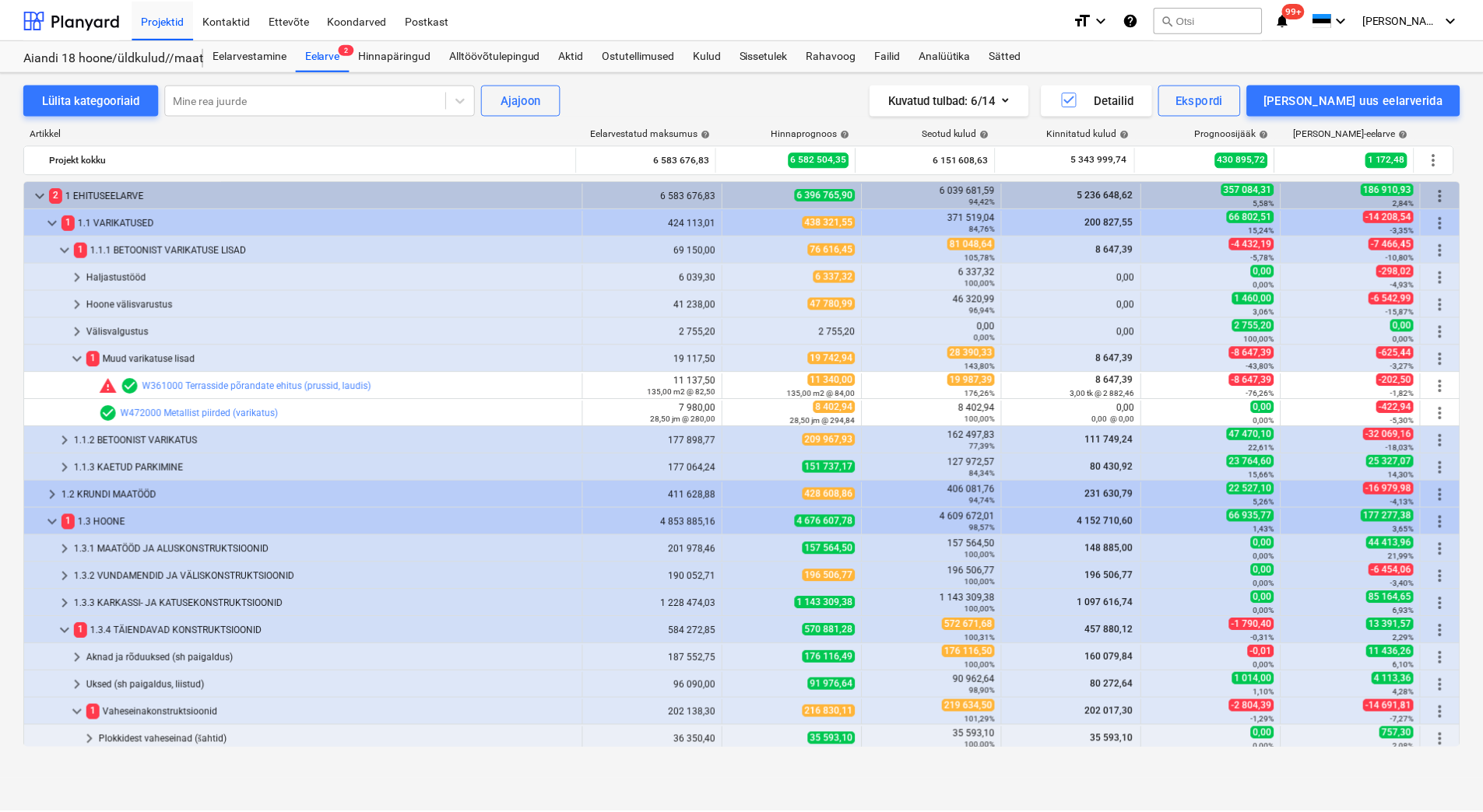
scroll to position [176, 0]
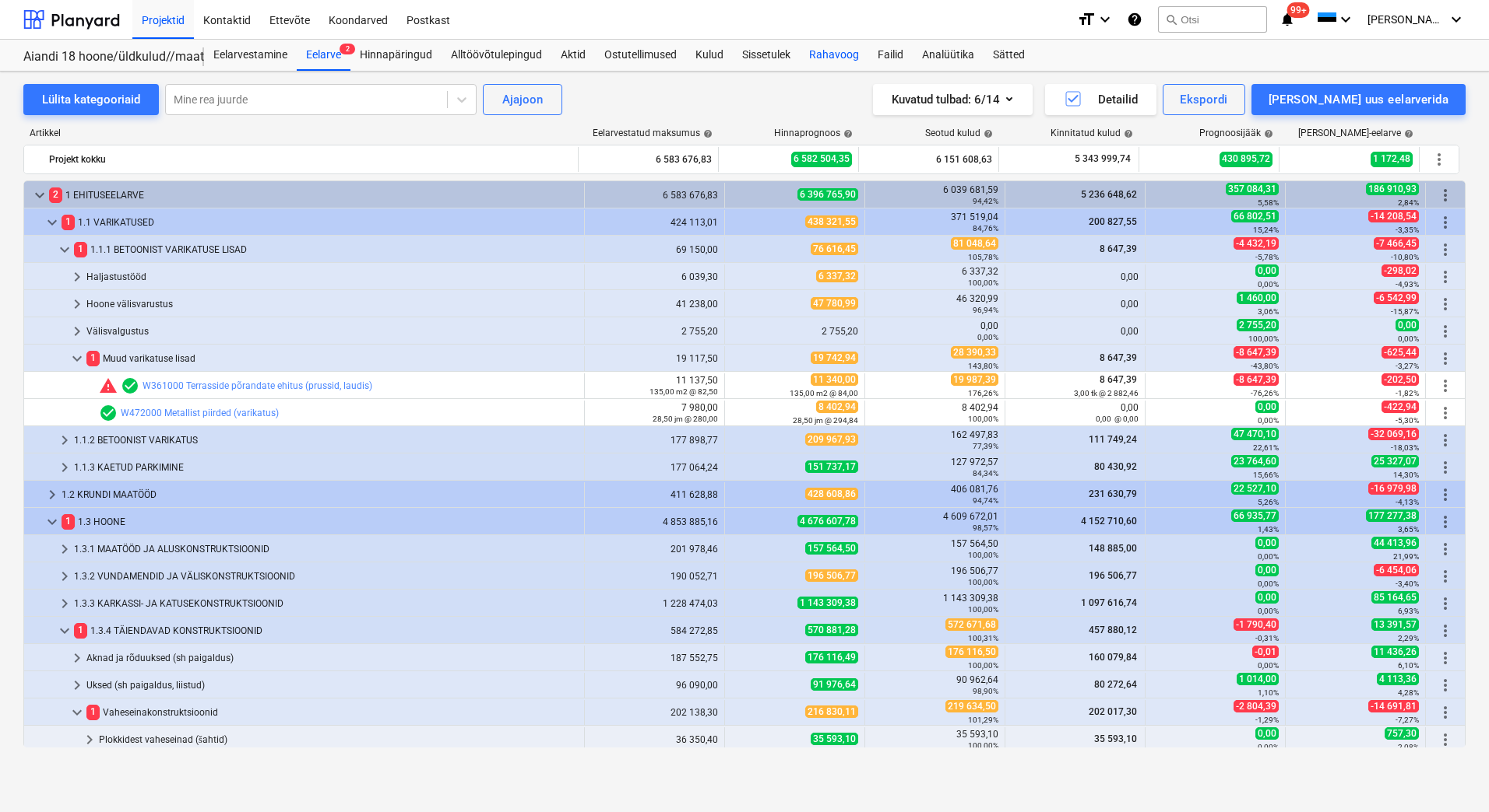
click at [846, 57] on div "Rahavoog" at bounding box center [833, 56] width 68 height 31
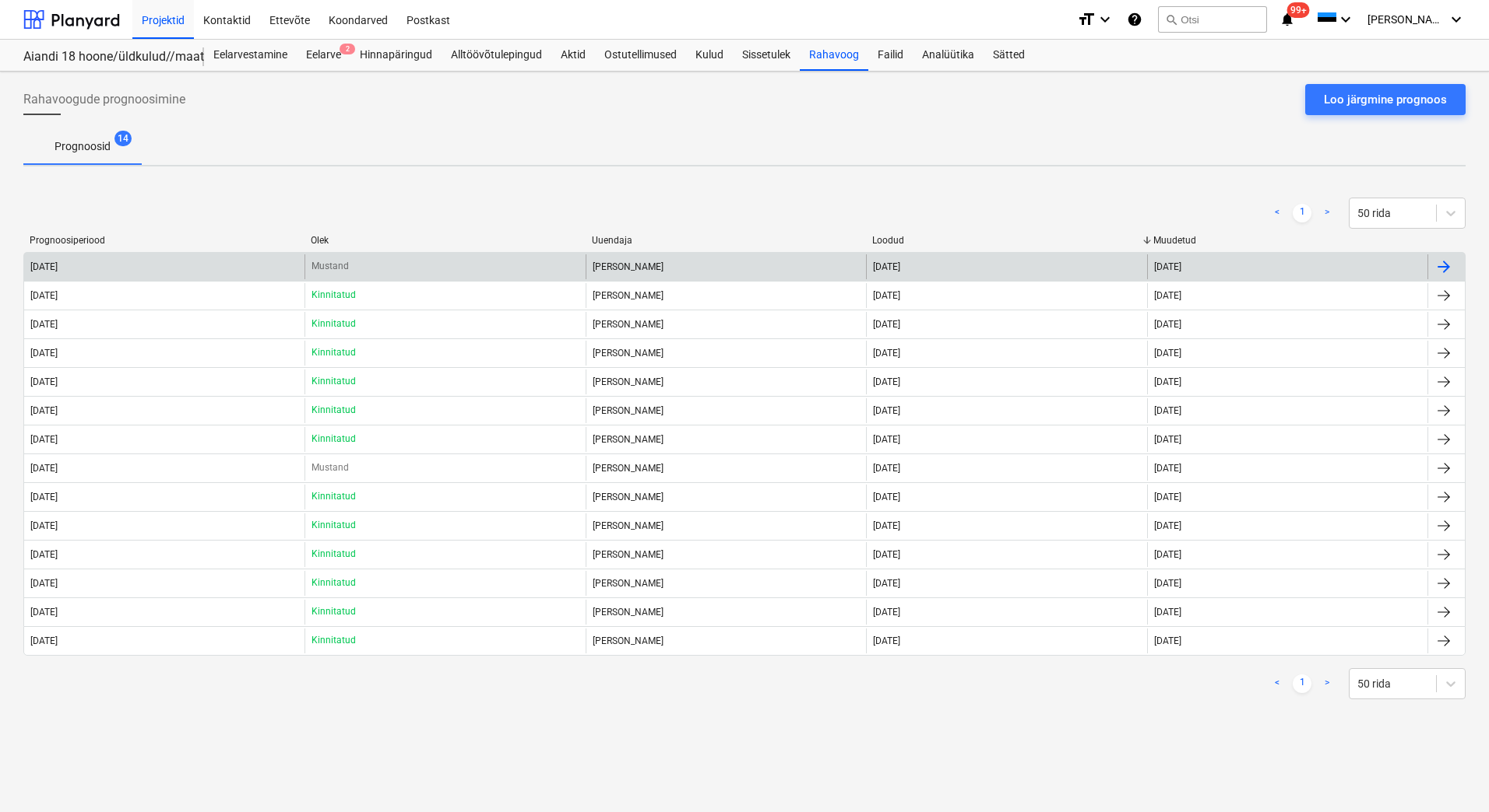
click at [223, 266] on div "2025 October" at bounding box center [163, 266] width 280 height 25
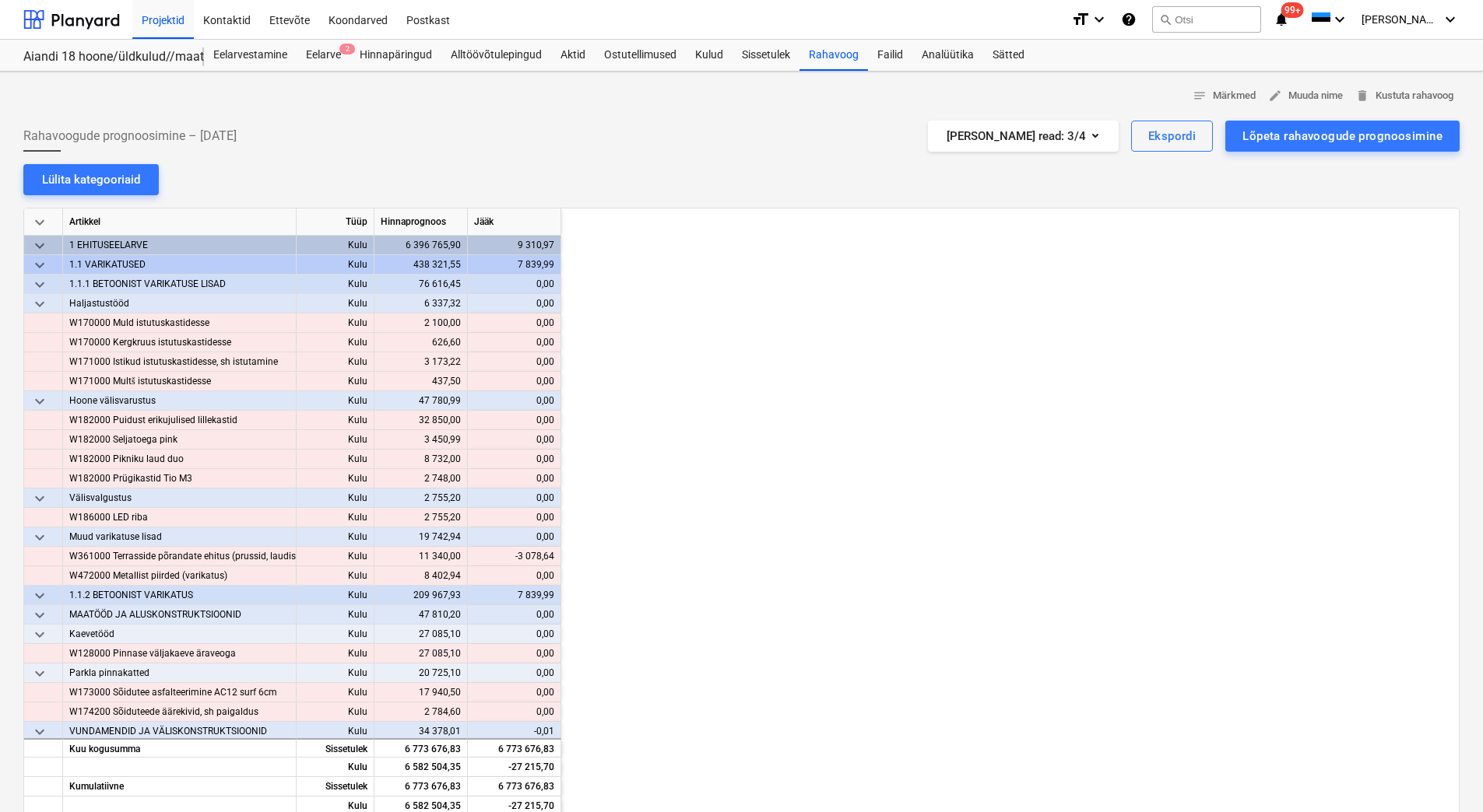
scroll to position [0, 2024]
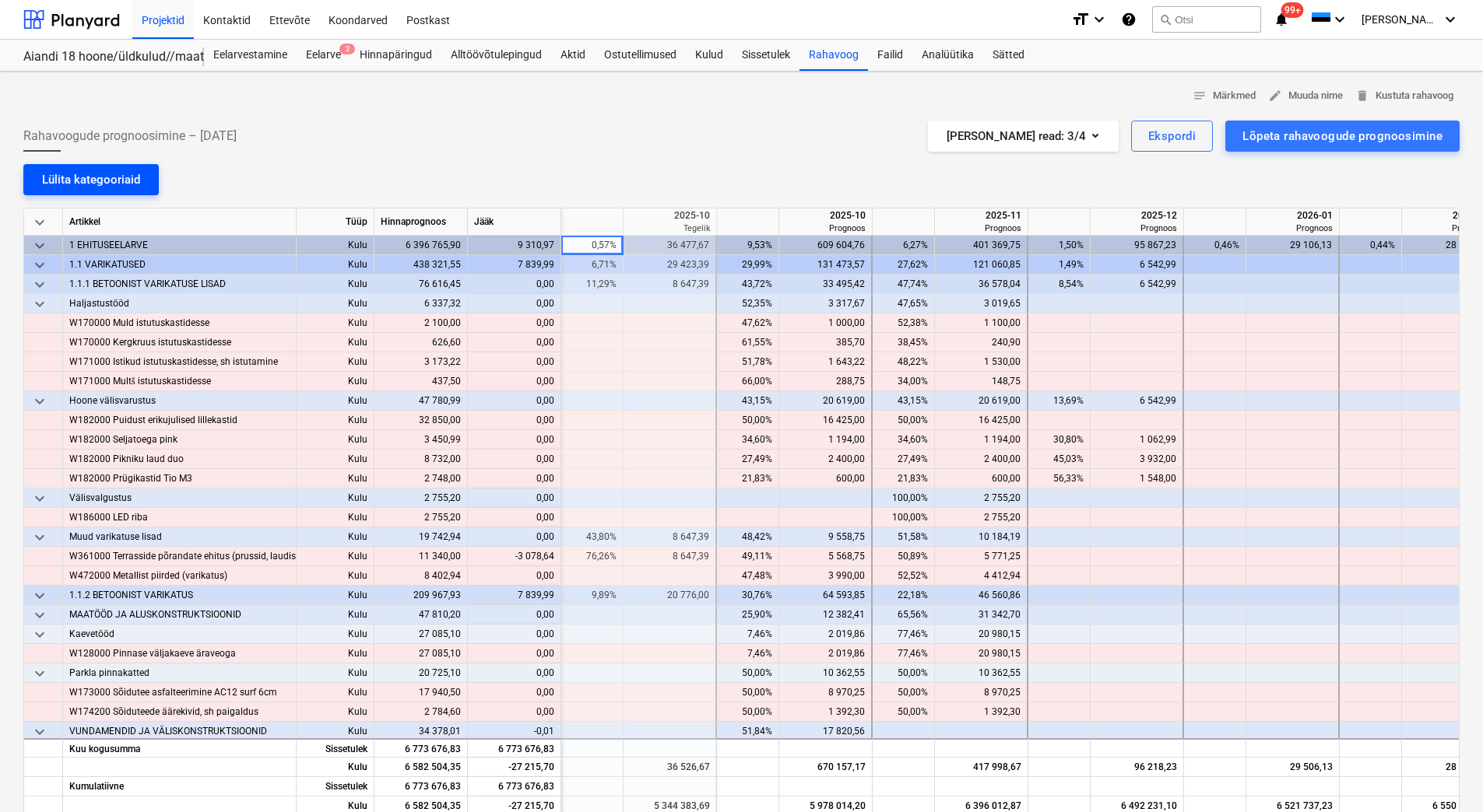
click at [79, 171] on div "Lülita kategooriaid" at bounding box center [91, 180] width 98 height 20
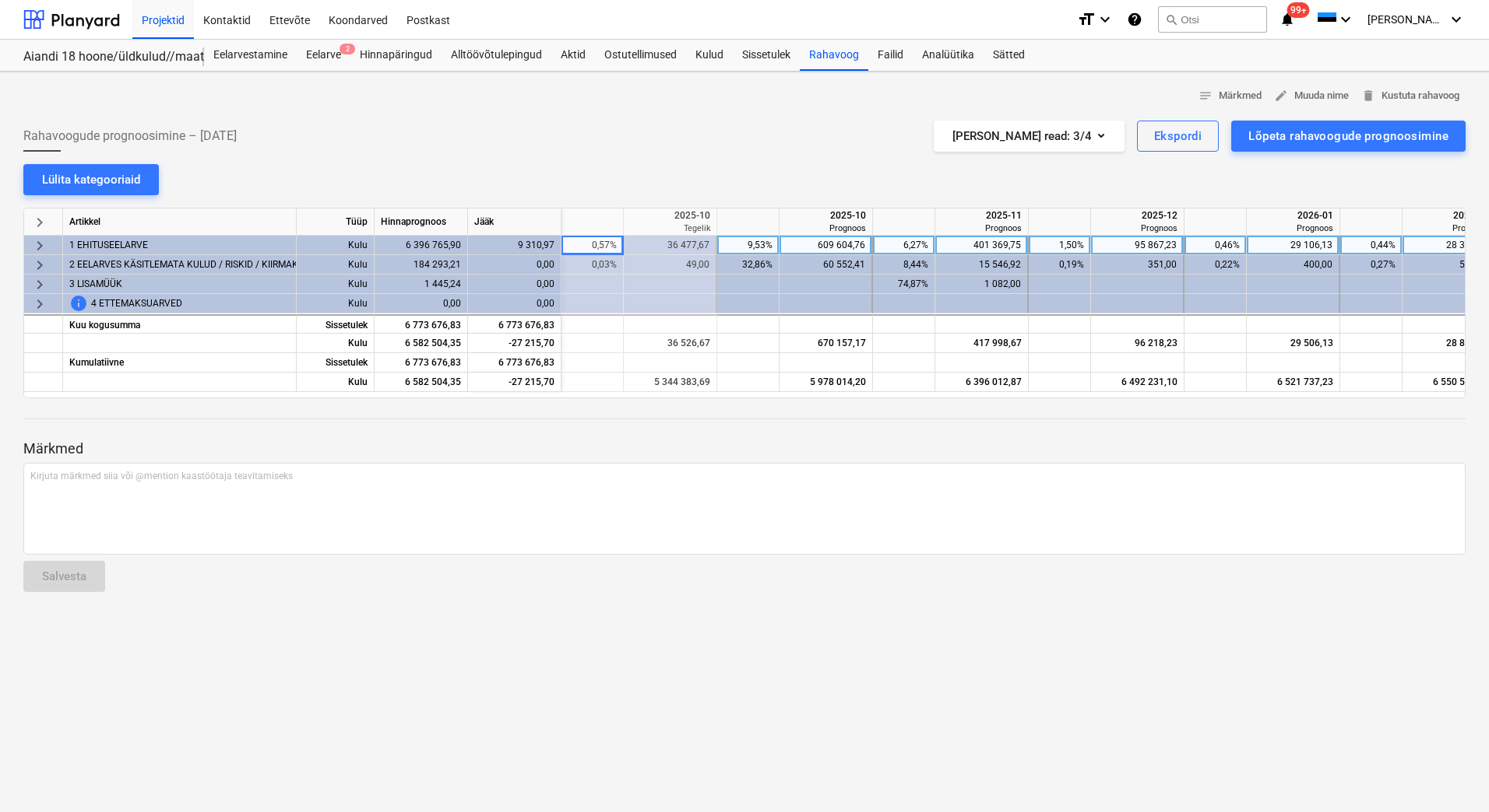
click at [40, 243] on span "keyboard_arrow_right" at bounding box center [39, 246] width 18 height 18
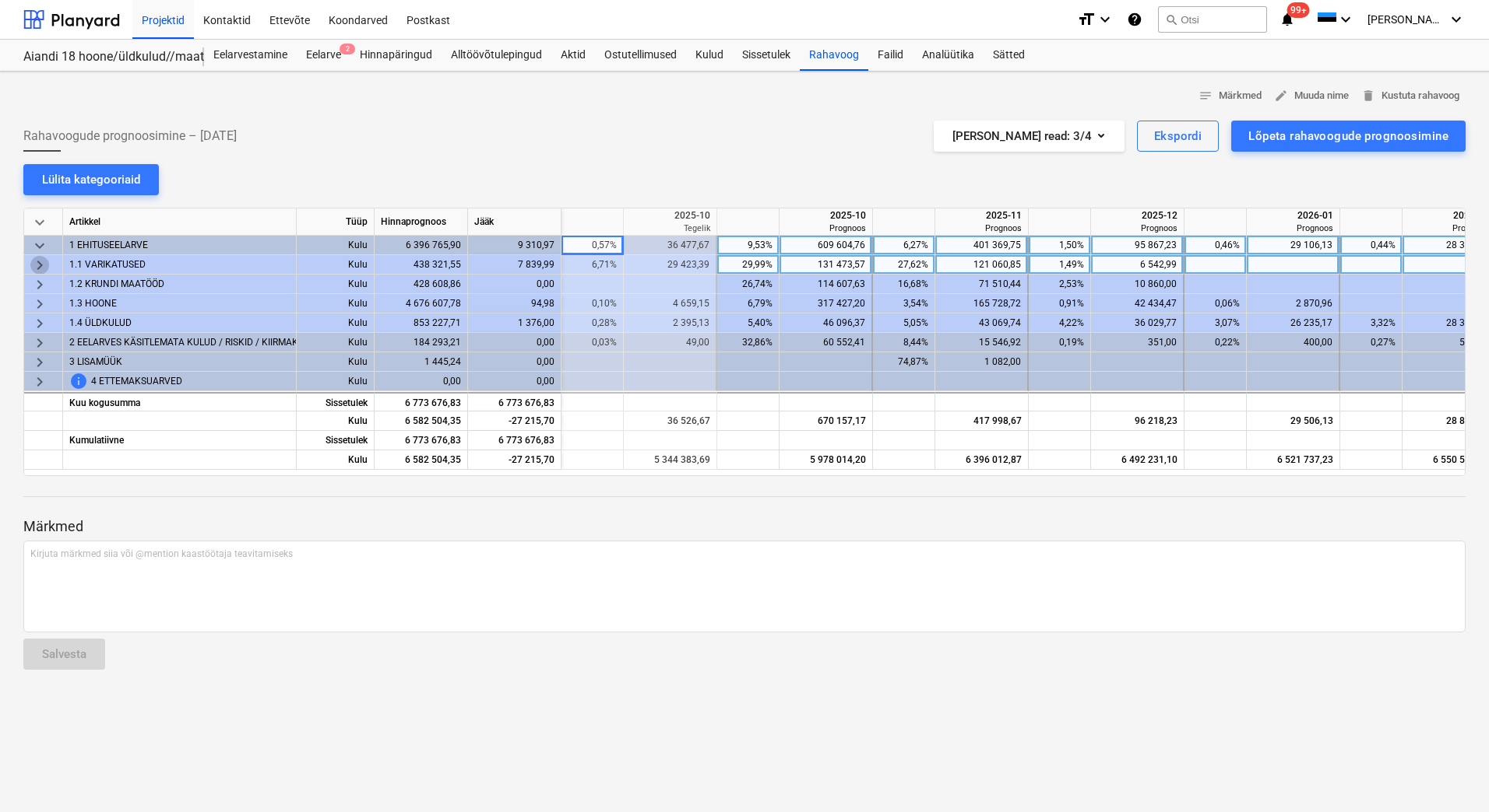
click at [40, 263] on span "keyboard_arrow_right" at bounding box center [39, 265] width 18 height 18
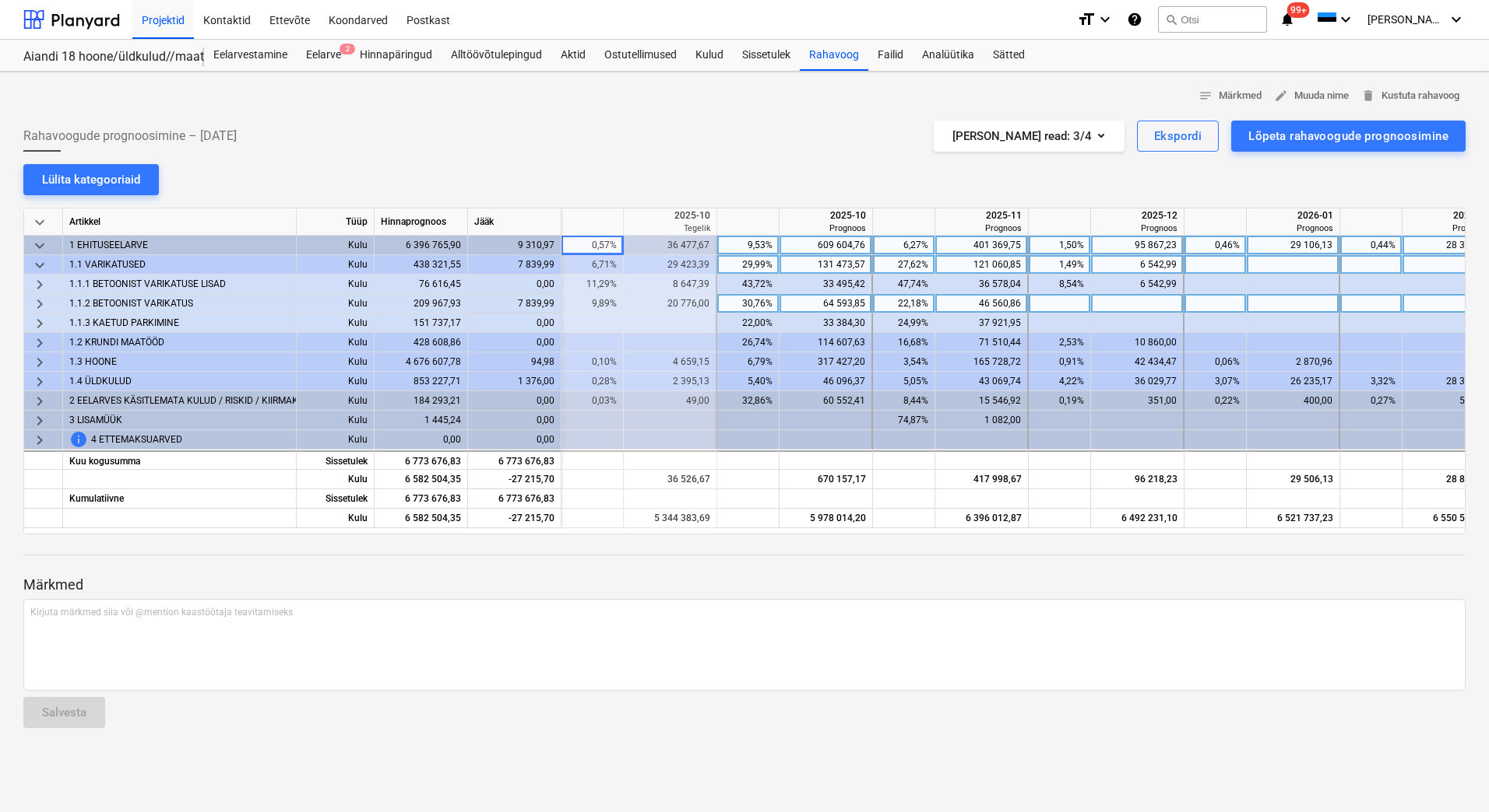
click at [42, 306] on span "keyboard_arrow_right" at bounding box center [39, 304] width 18 height 18
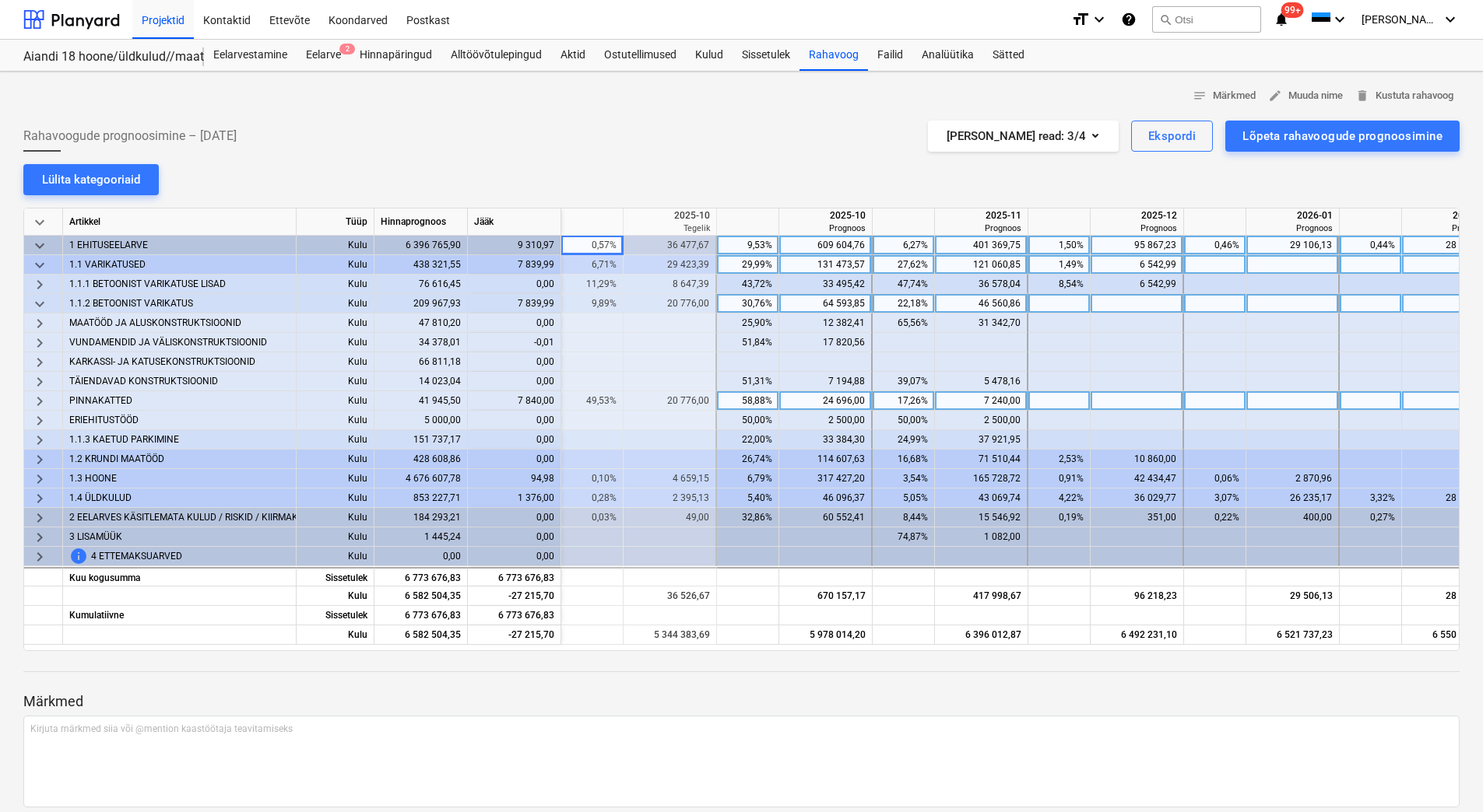
click at [39, 401] on span "keyboard_arrow_right" at bounding box center [39, 401] width 18 height 18
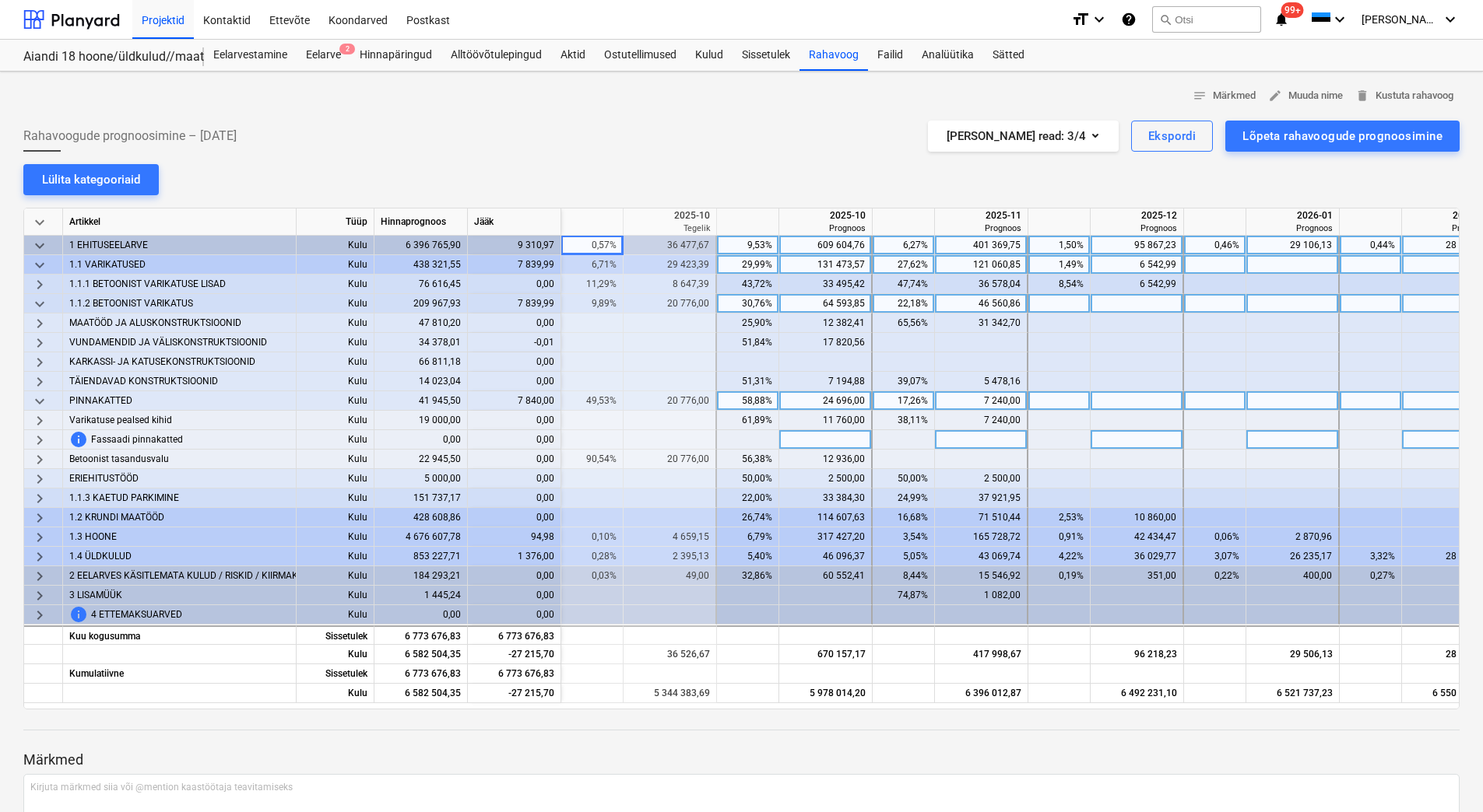
click at [81, 439] on span "info" at bounding box center [78, 439] width 18 height 18
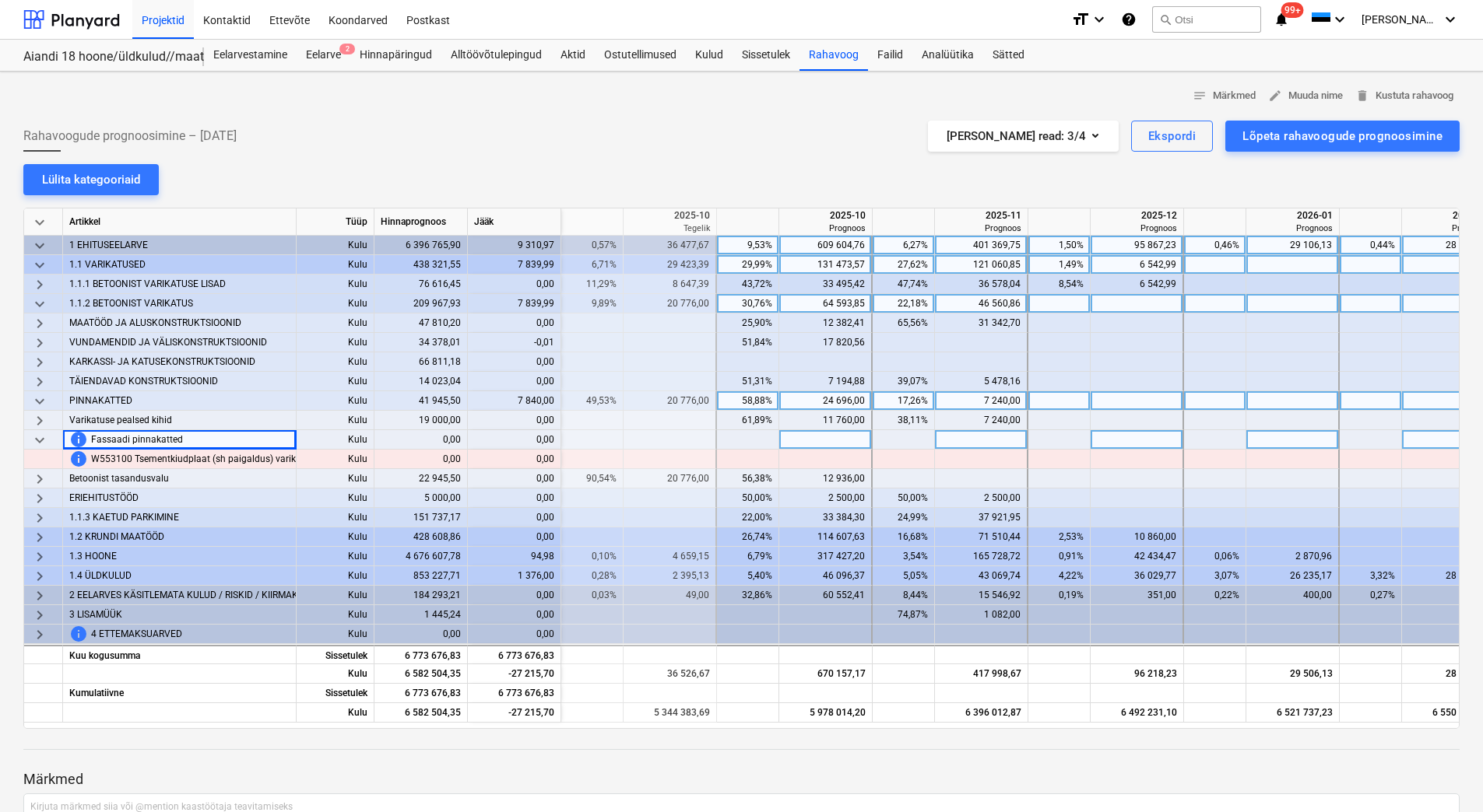
click at [44, 439] on span "keyboard_arrow_down" at bounding box center [39, 440] width 18 height 18
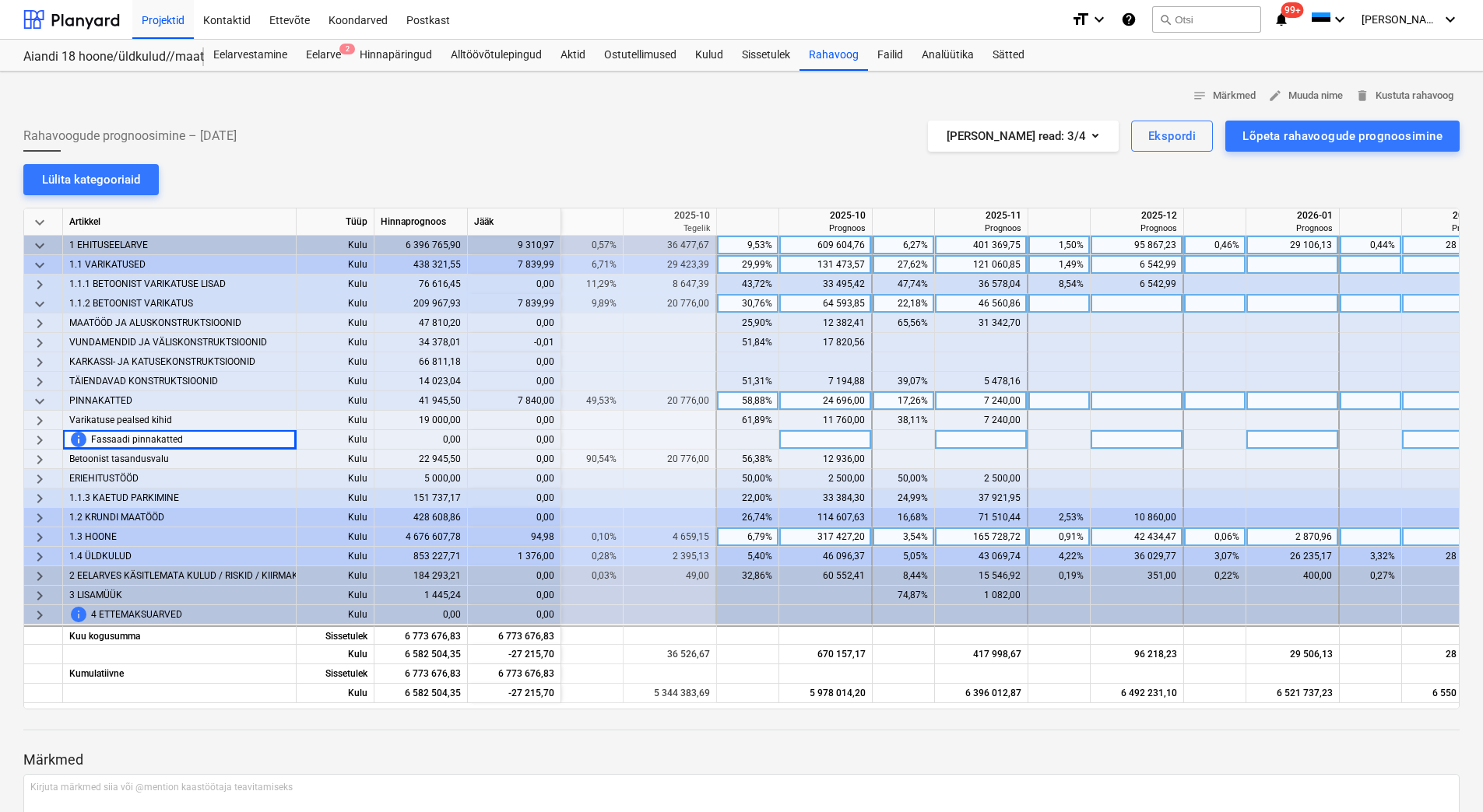
click at [35, 533] on span "keyboard_arrow_right" at bounding box center [39, 538] width 18 height 18
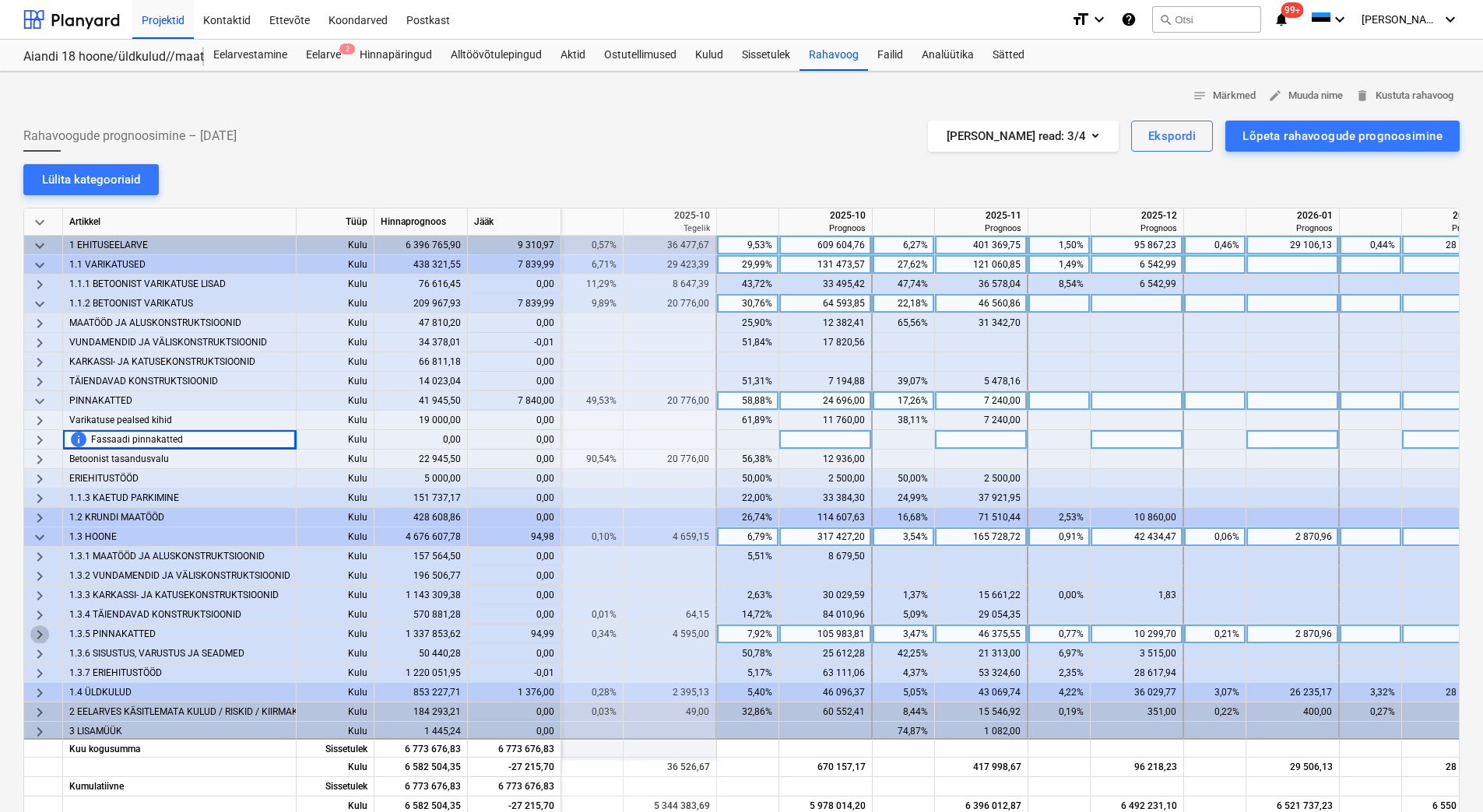
click at [40, 632] on span "keyboard_arrow_right" at bounding box center [39, 635] width 18 height 18
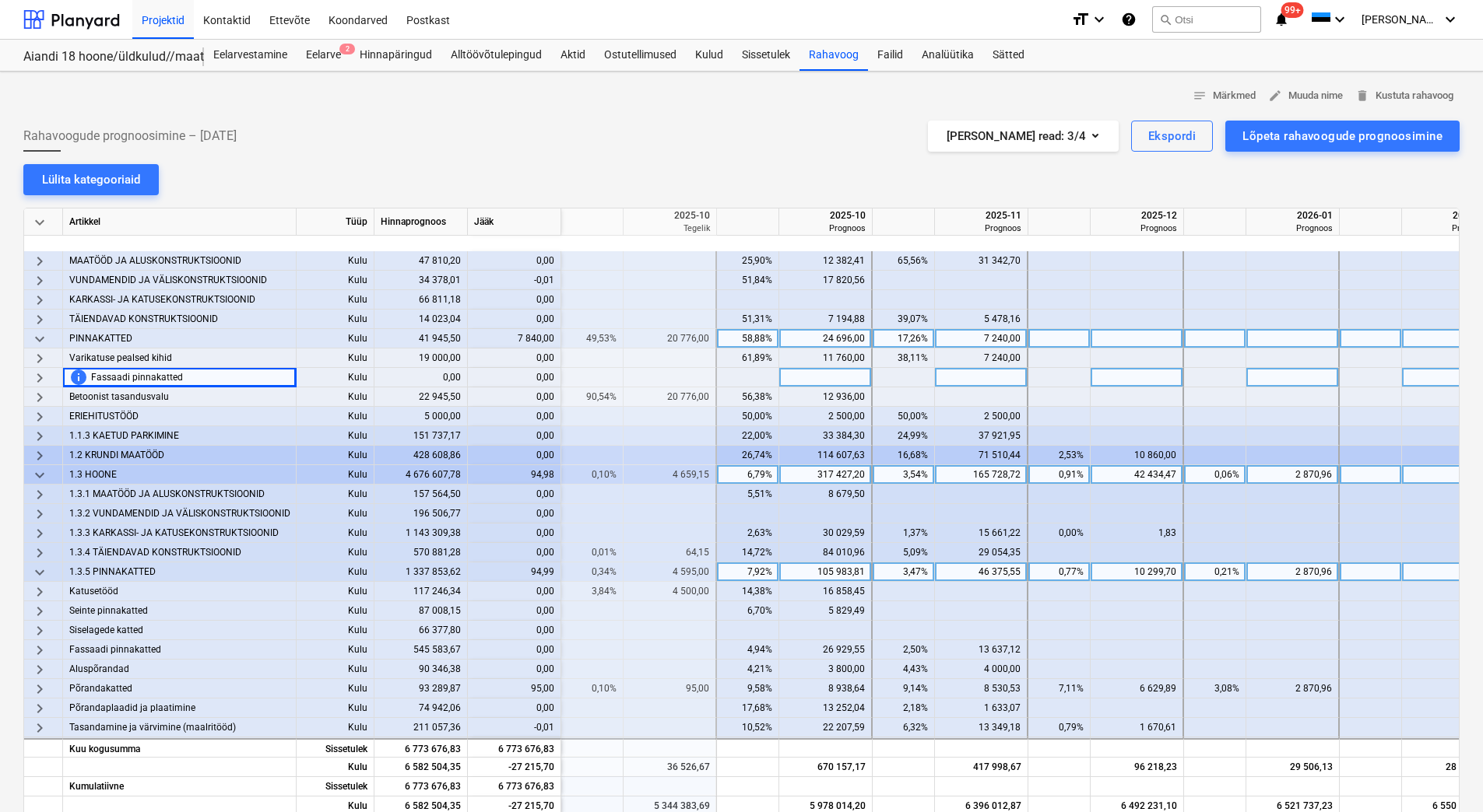
scroll to position [156, 2024]
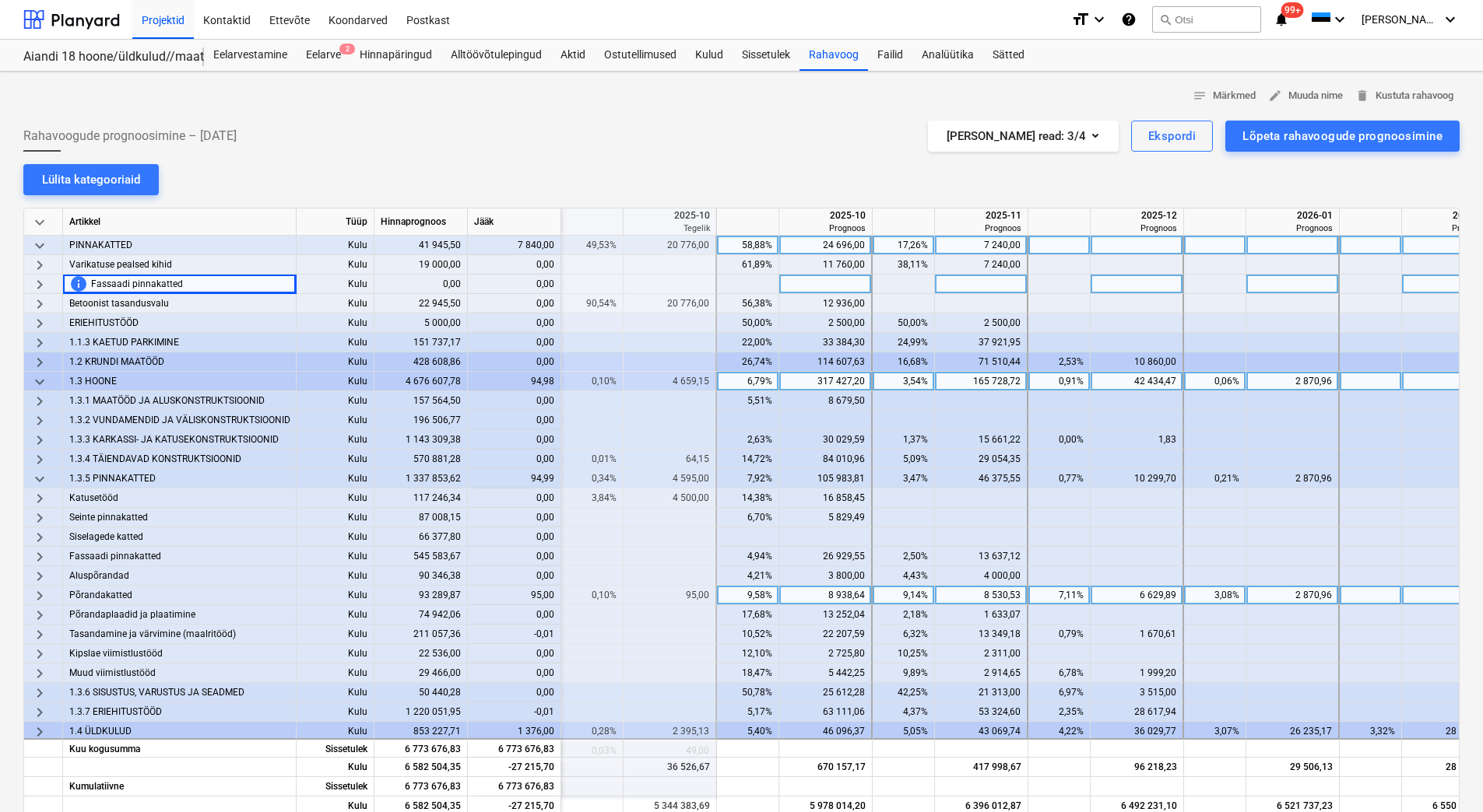
click at [36, 598] on span "keyboard_arrow_right" at bounding box center [39, 596] width 18 height 18
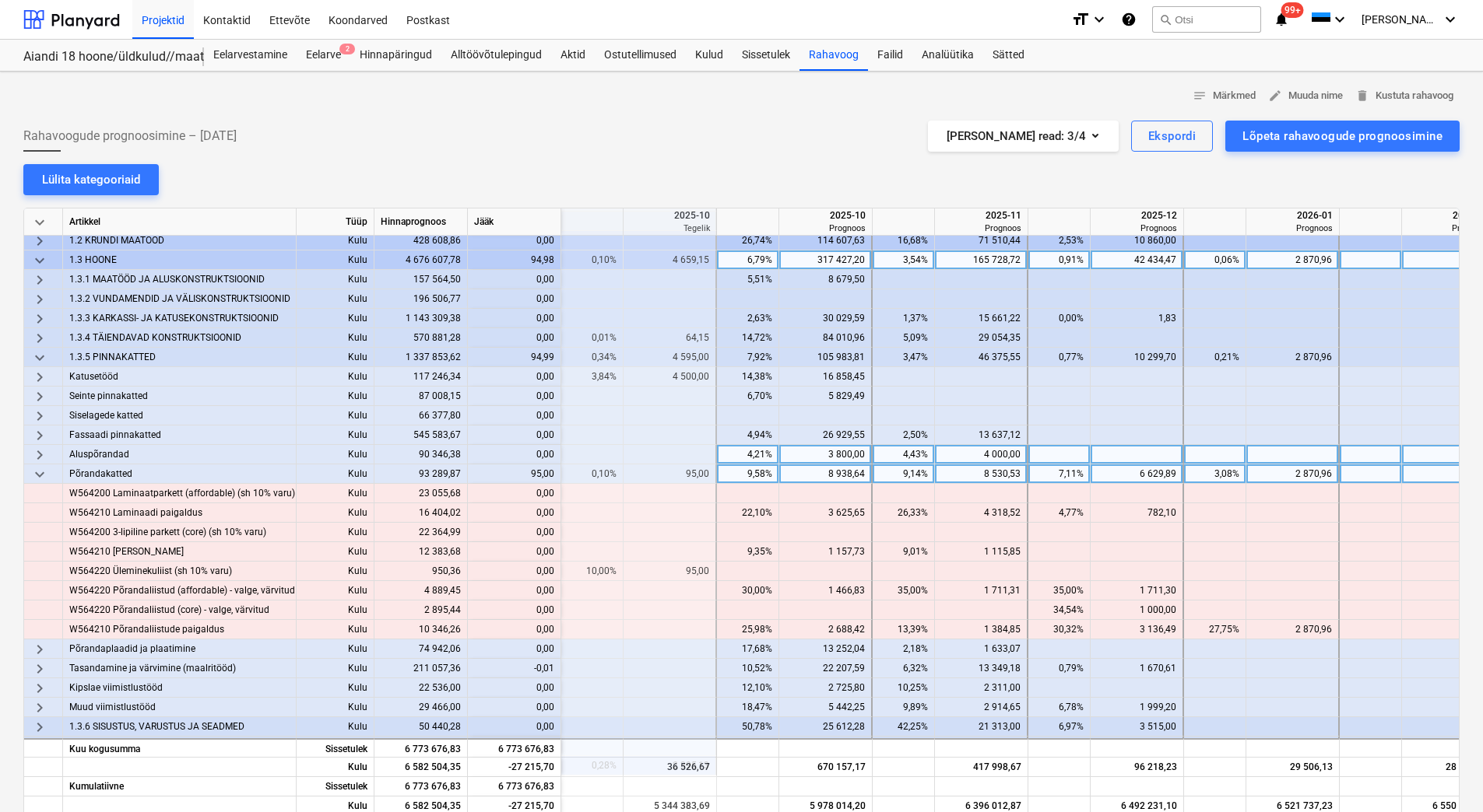
scroll to position [378, 2024]
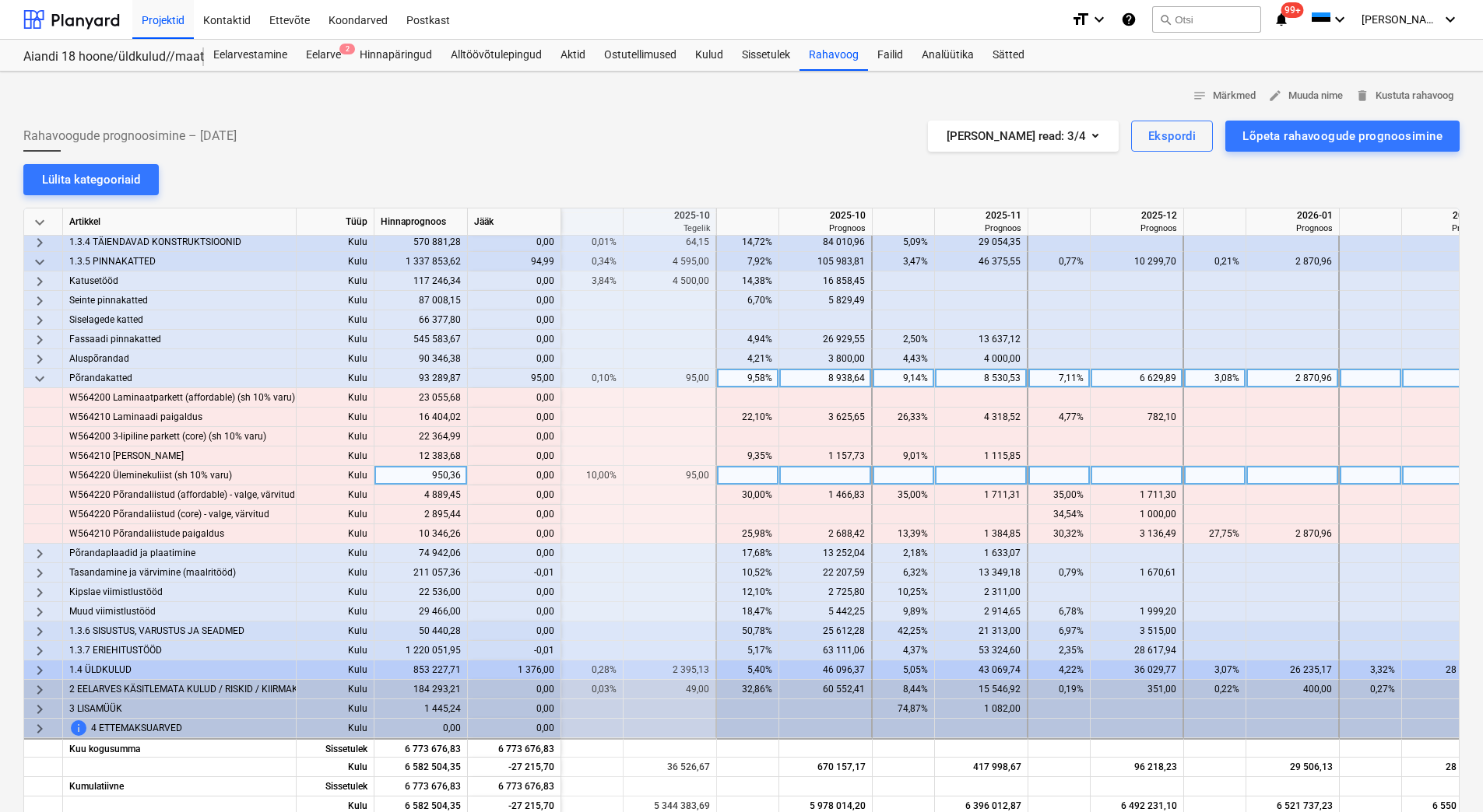
click at [812, 470] on div at bounding box center [826, 475] width 93 height 19
type input "95"
click at [810, 478] on input "95" at bounding box center [825, 475] width 92 height 18
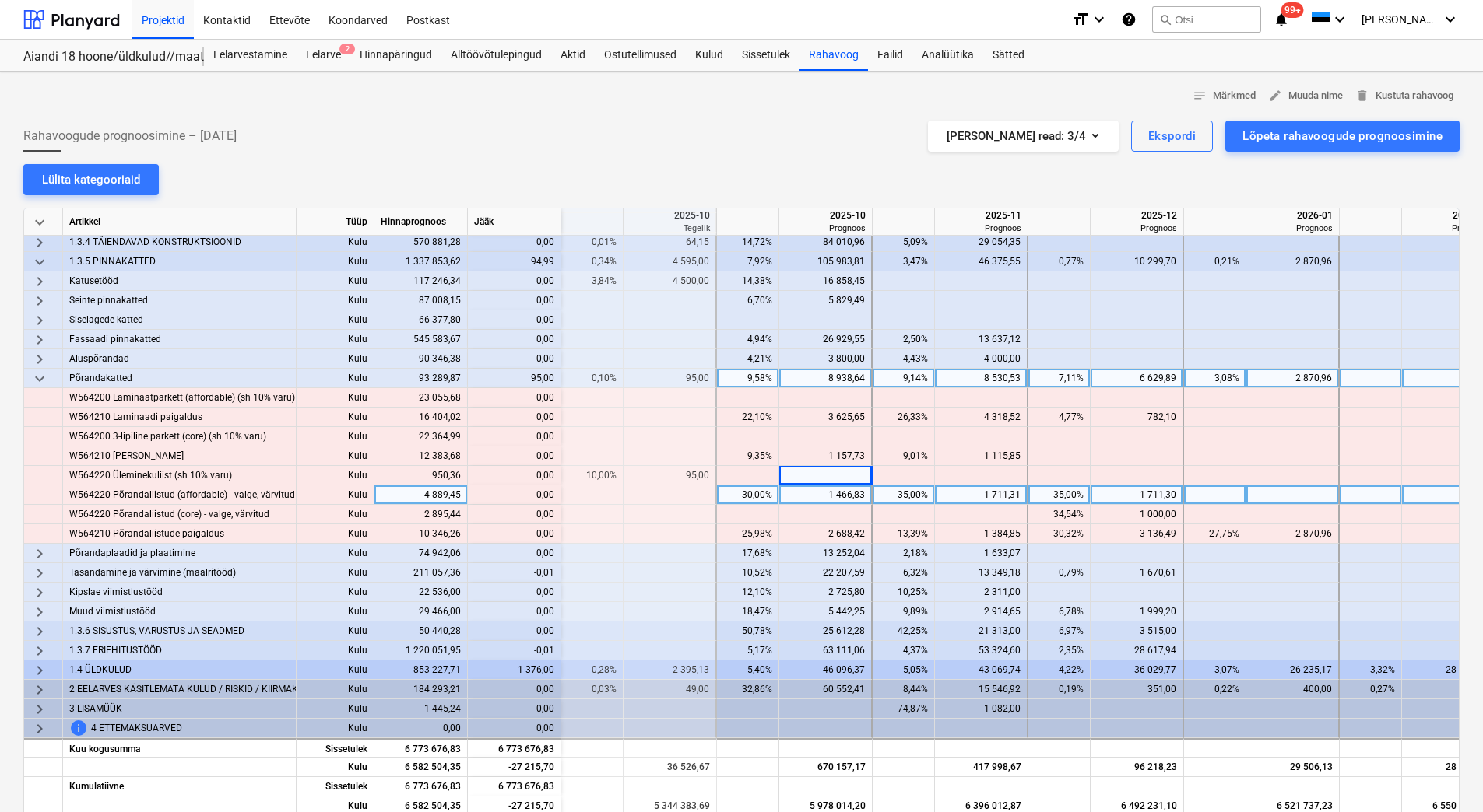
click at [809, 490] on div "1 466,83" at bounding box center [825, 495] width 79 height 19
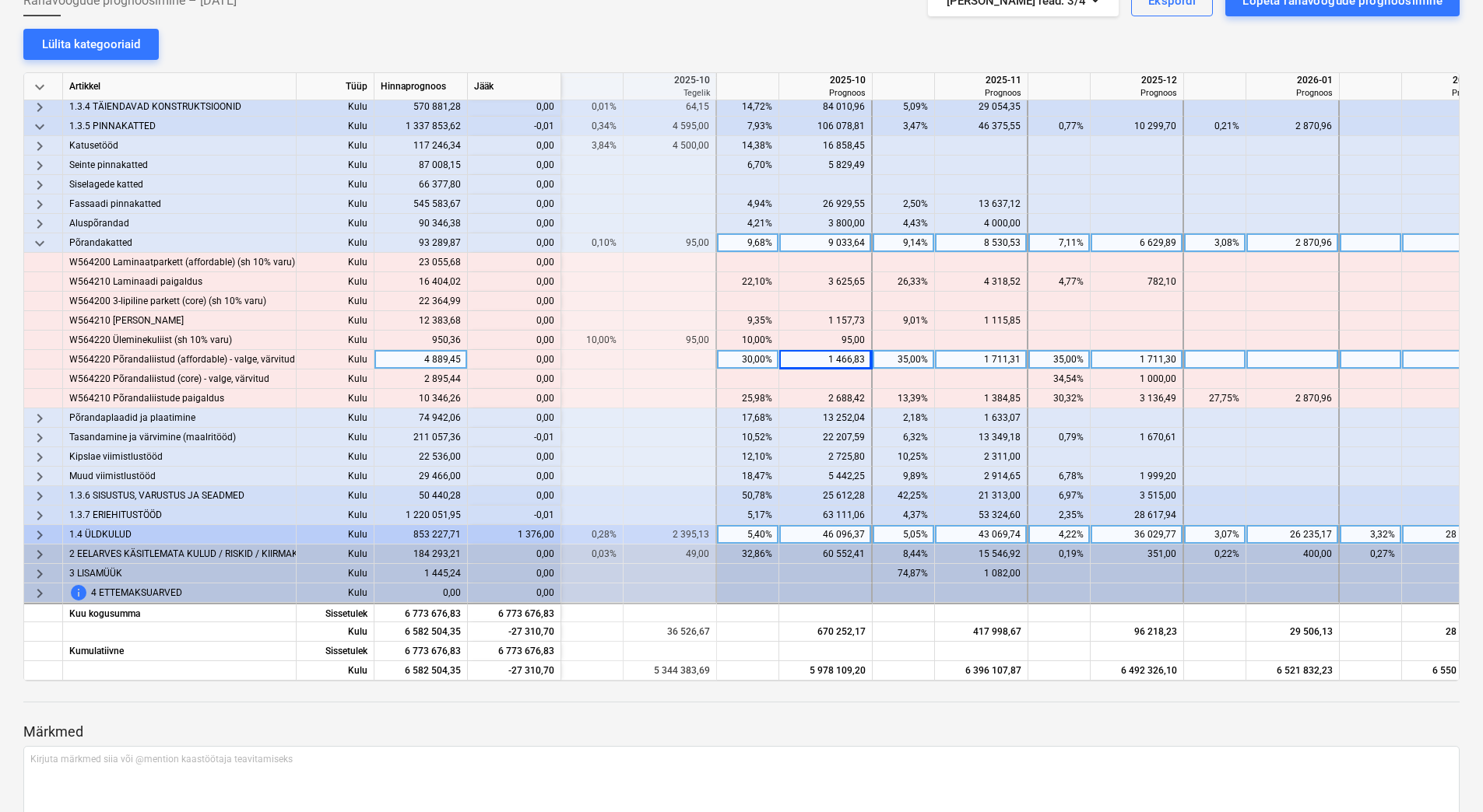
scroll to position [156, 0]
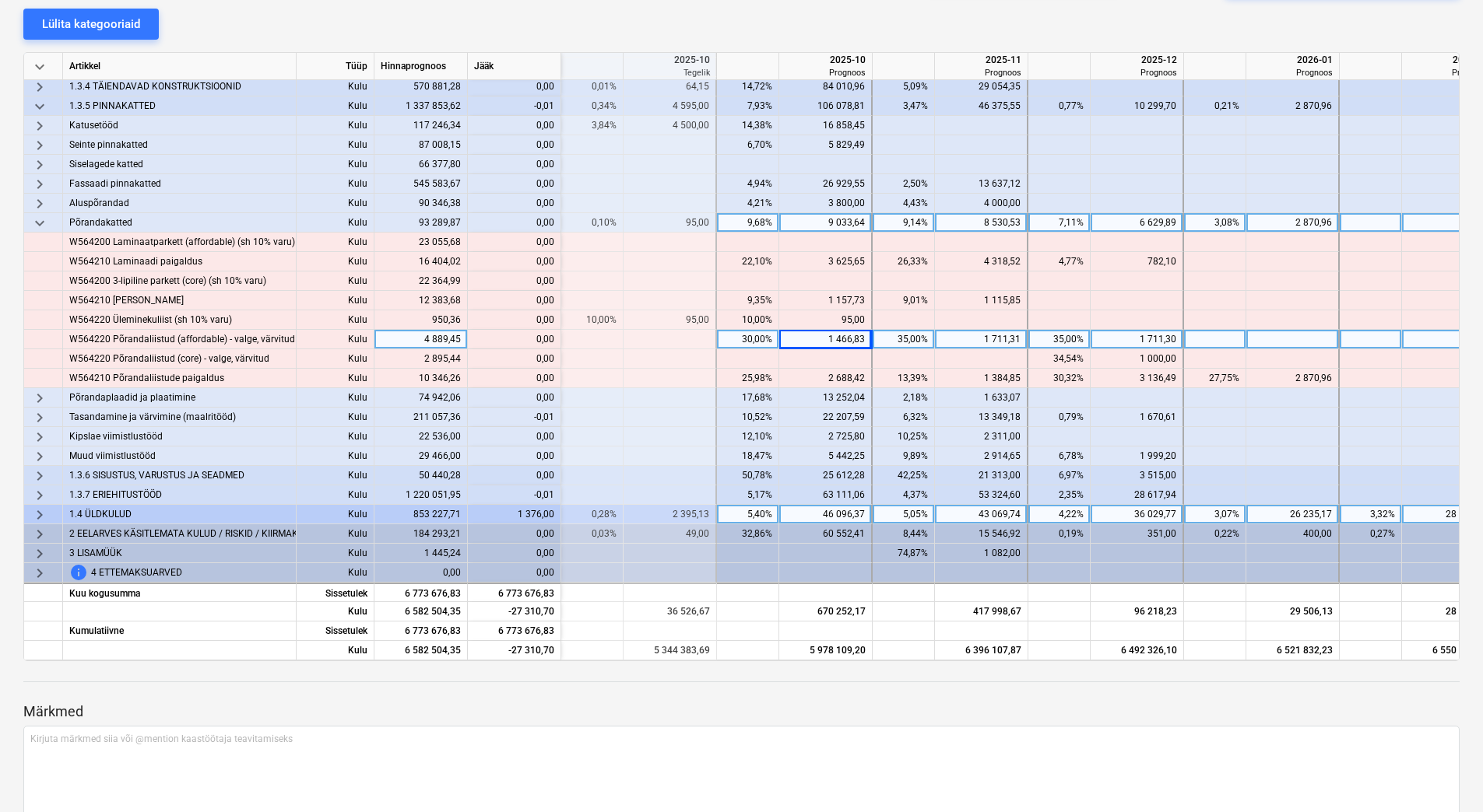
click at [45, 506] on span "keyboard_arrow_right" at bounding box center [39, 515] width 18 height 18
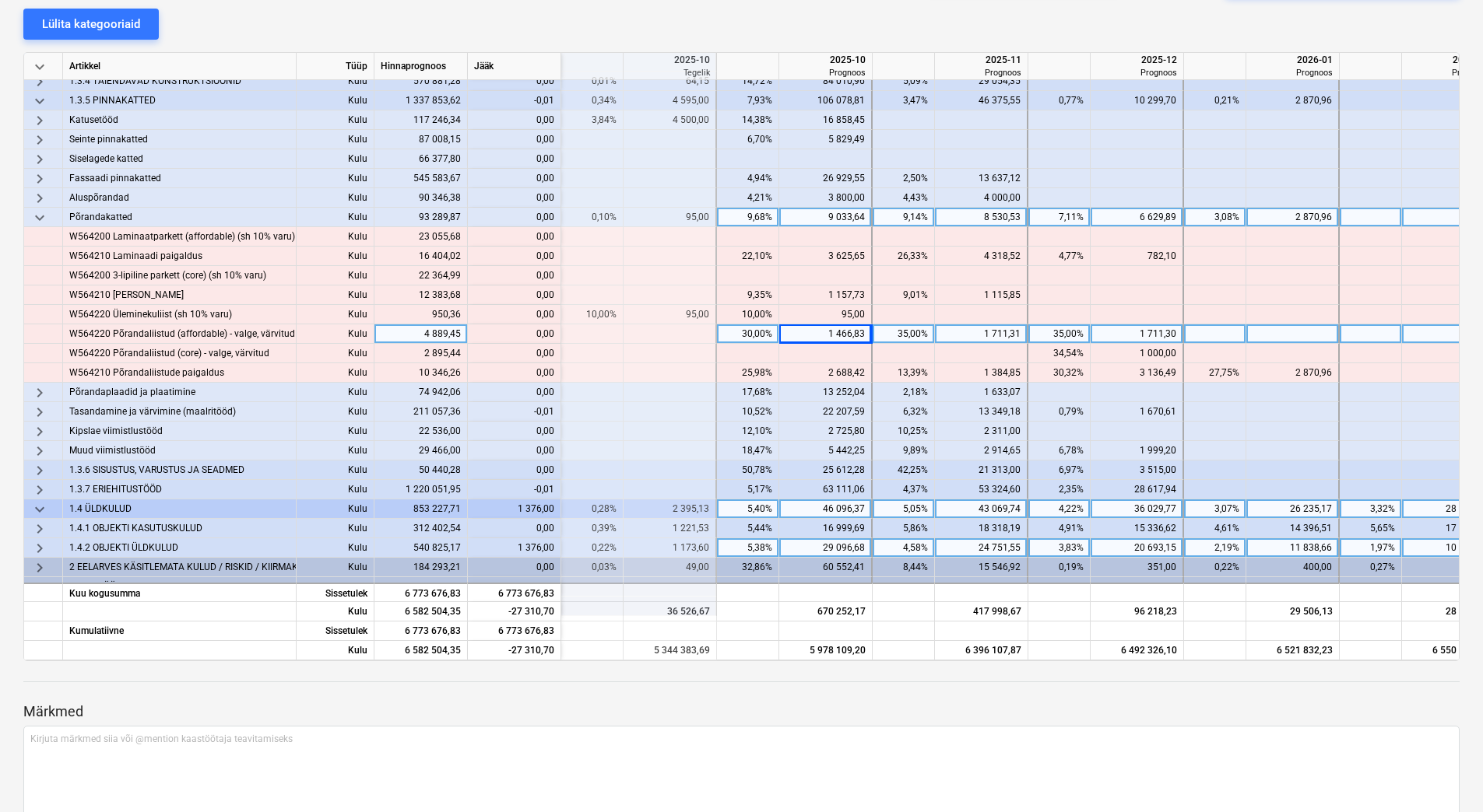
click at [34, 543] on span "keyboard_arrow_right" at bounding box center [39, 549] width 18 height 18
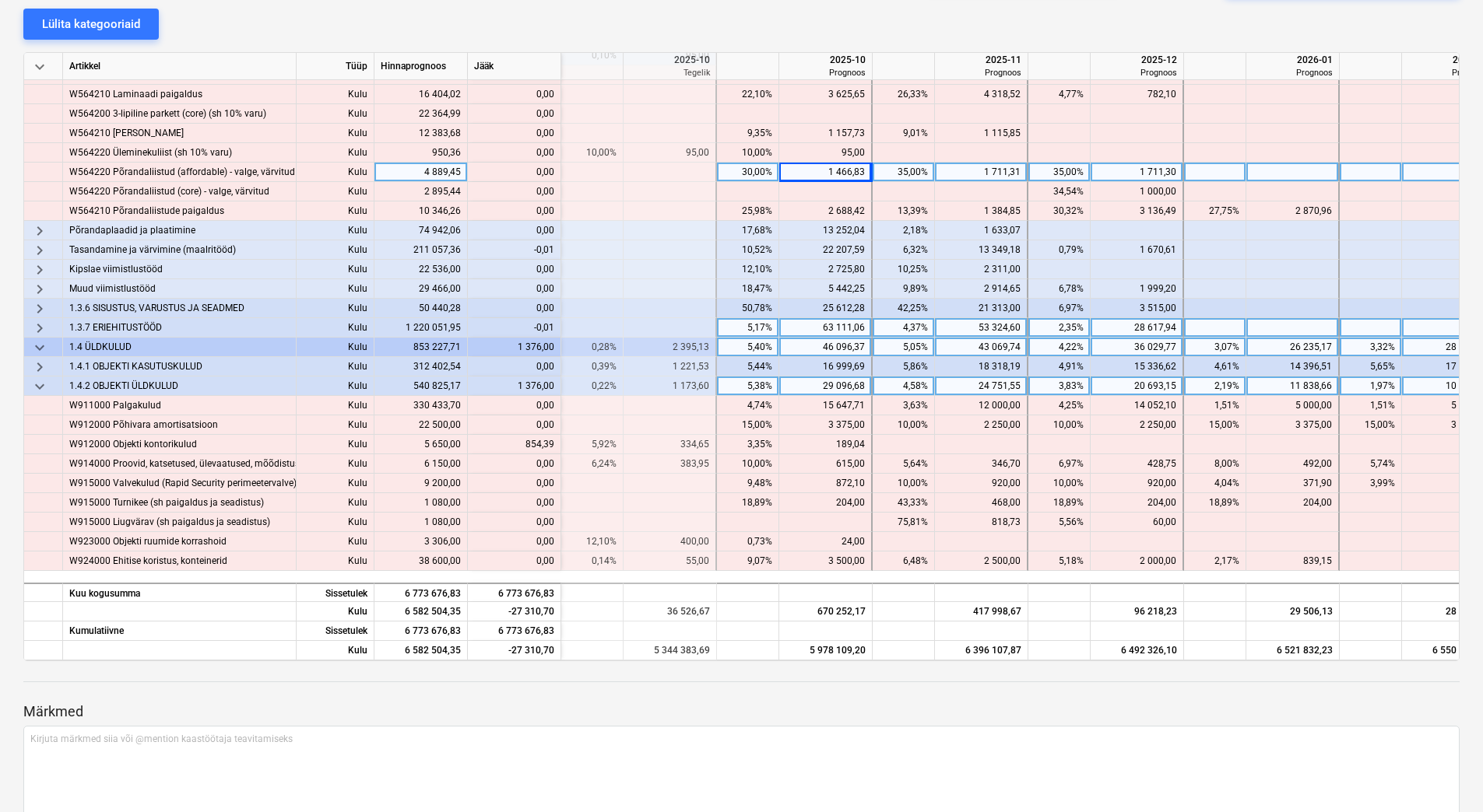
scroll to position [670, 2024]
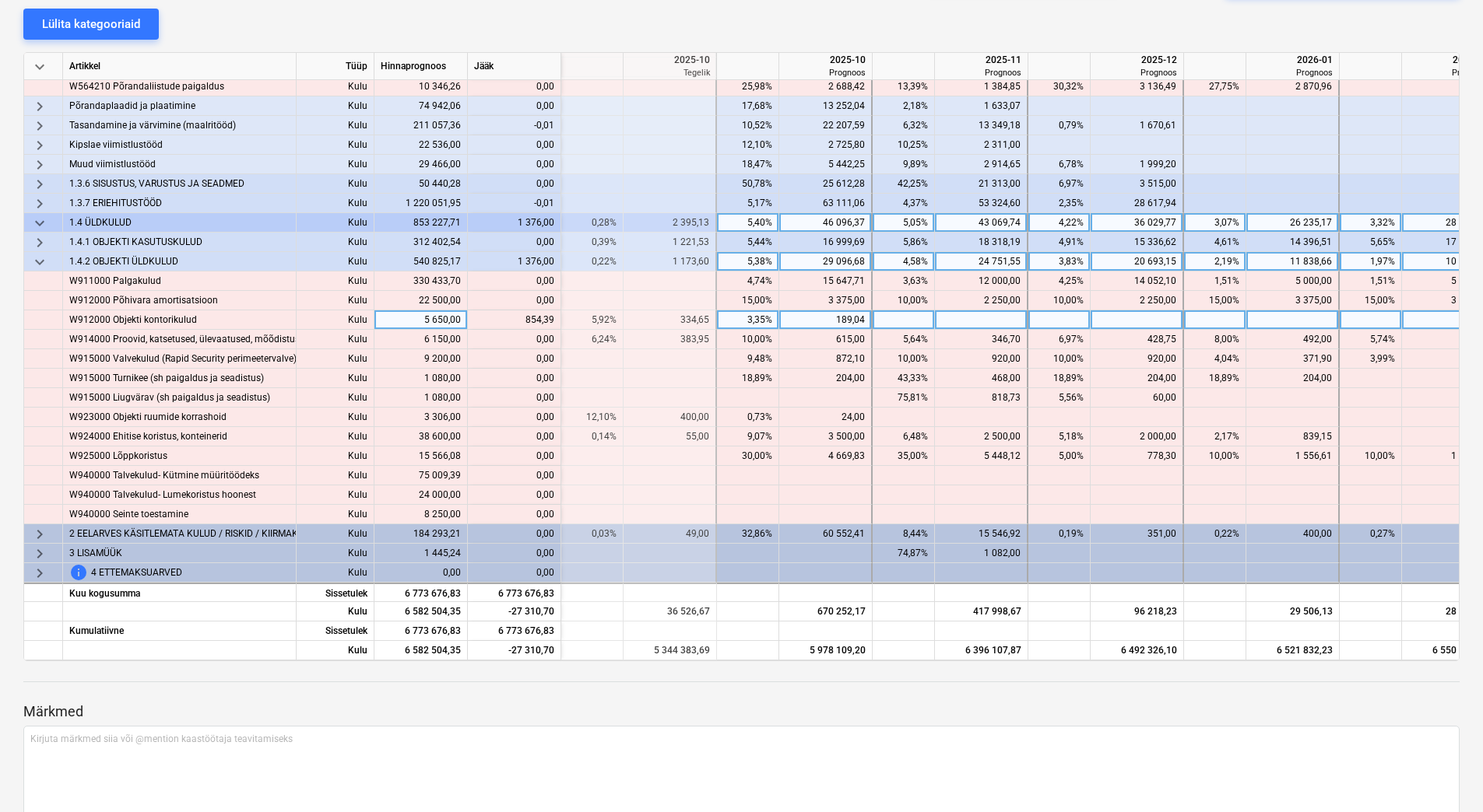
click at [962, 314] on div at bounding box center [982, 320] width 93 height 19
type input "854,39"
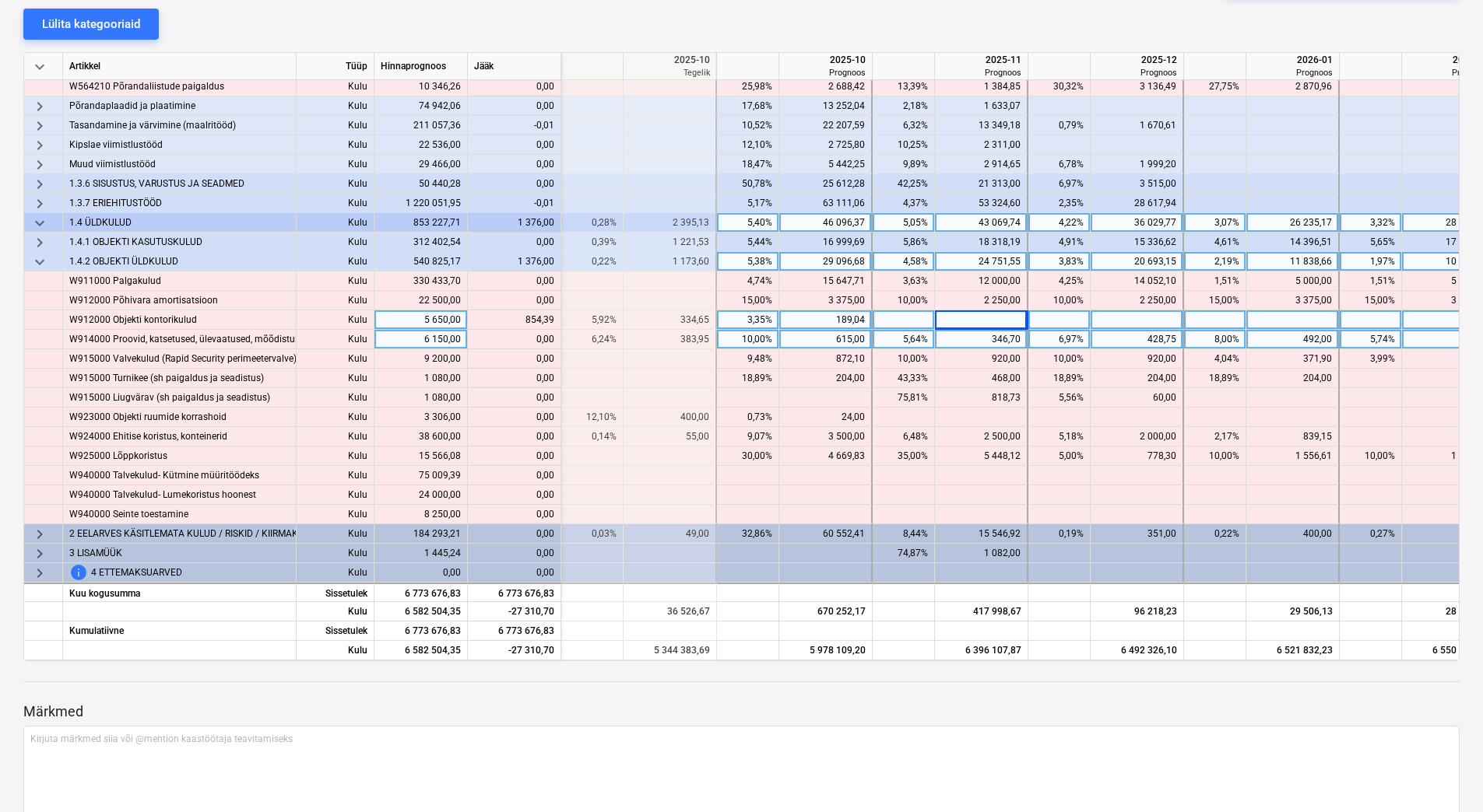
click at [961, 334] on div "346,70" at bounding box center [980, 339] width 79 height 19
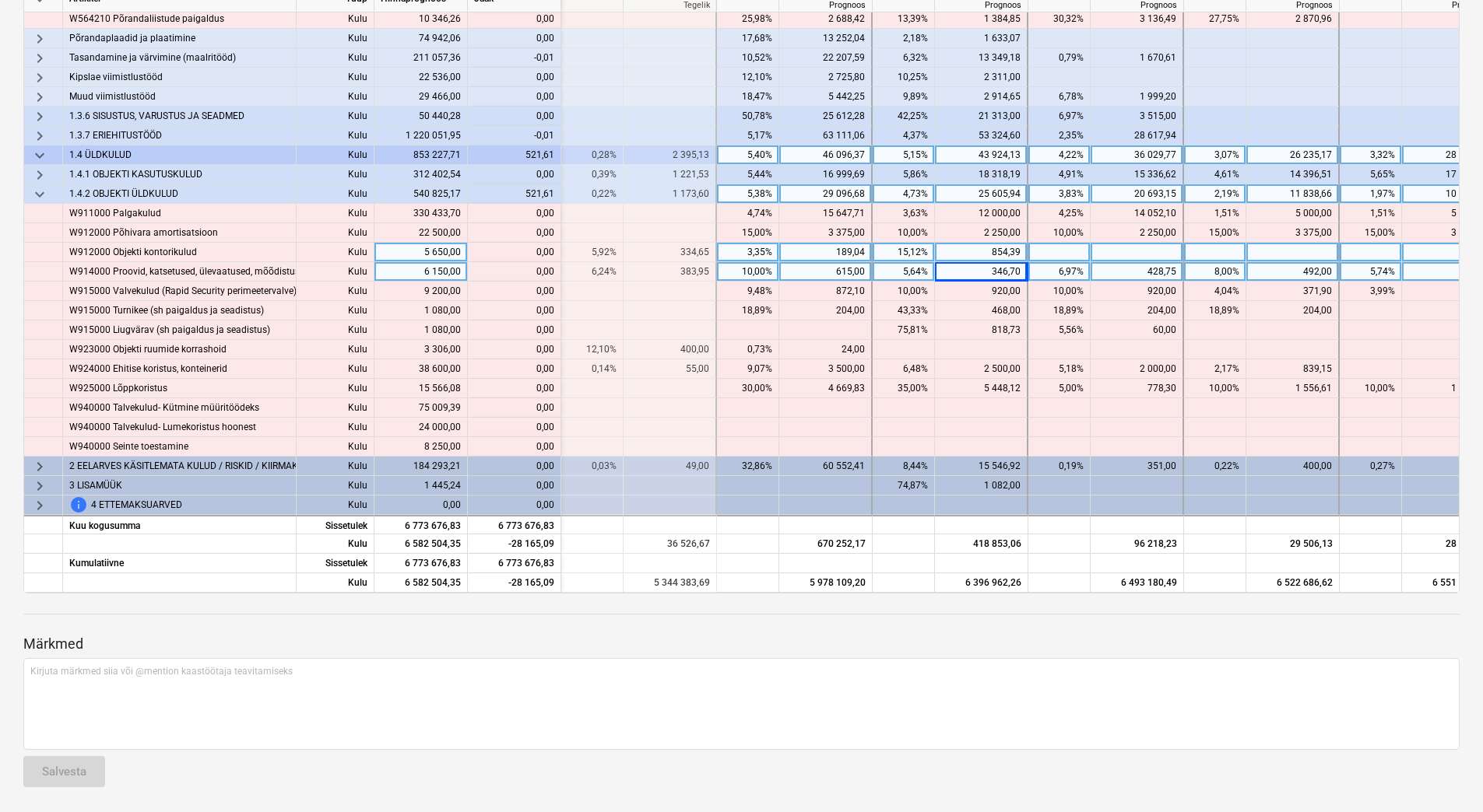
click at [1103, 242] on div at bounding box center [1137, 252] width 93 height 19
click at [822, 248] on div "189,04" at bounding box center [825, 252] width 79 height 19
click at [822, 264] on div "615,00" at bounding box center [825, 272] width 79 height 19
click at [823, 248] on div at bounding box center [826, 252] width 93 height 19
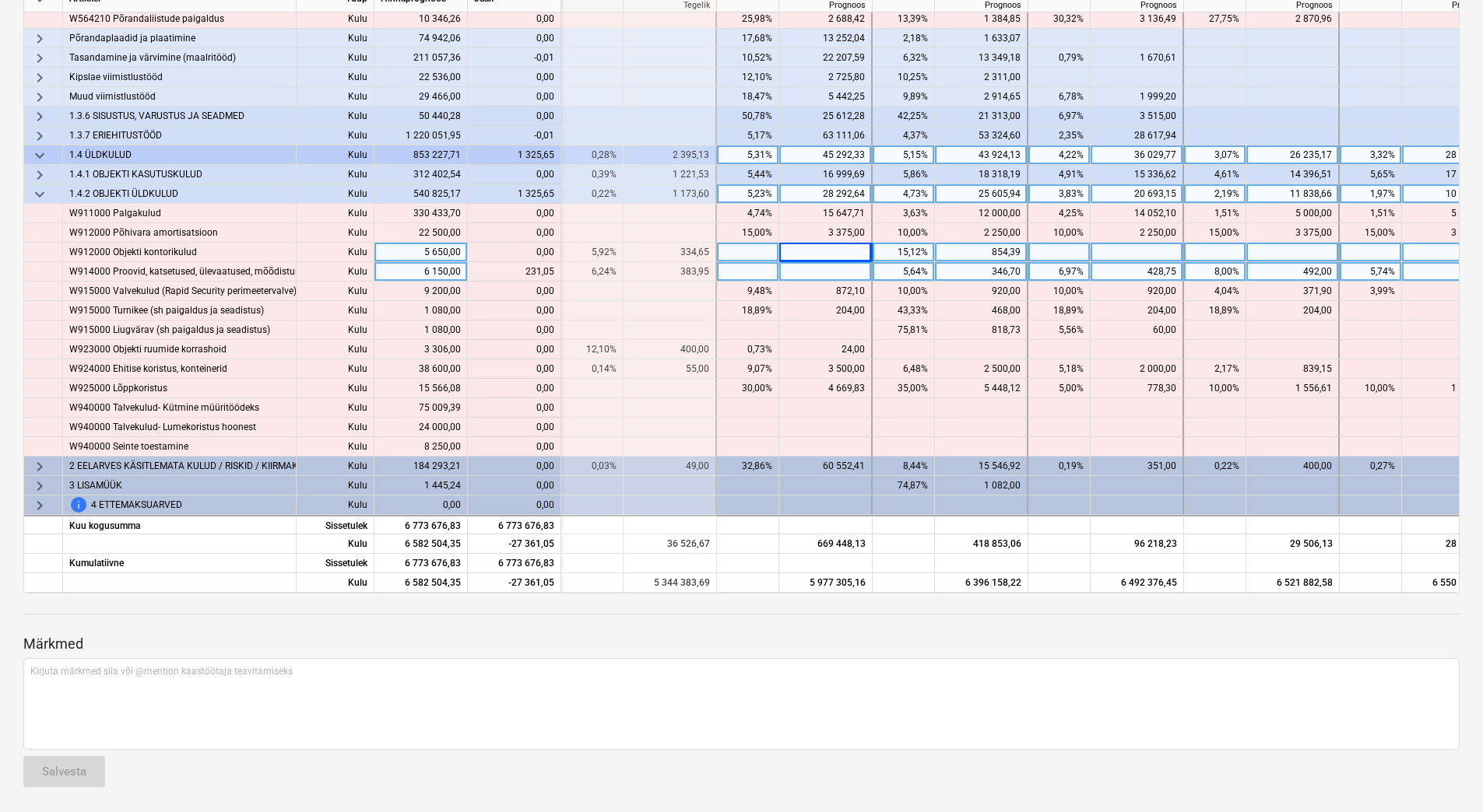
click at [823, 264] on div at bounding box center [826, 272] width 93 height 19
type input "383,95"
click at [827, 248] on div at bounding box center [826, 252] width 93 height 19
click at [821, 262] on div "383,95" at bounding box center [825, 272] width 79 height 19
click at [808, 269] on input "383,95" at bounding box center [825, 272] width 92 height 18
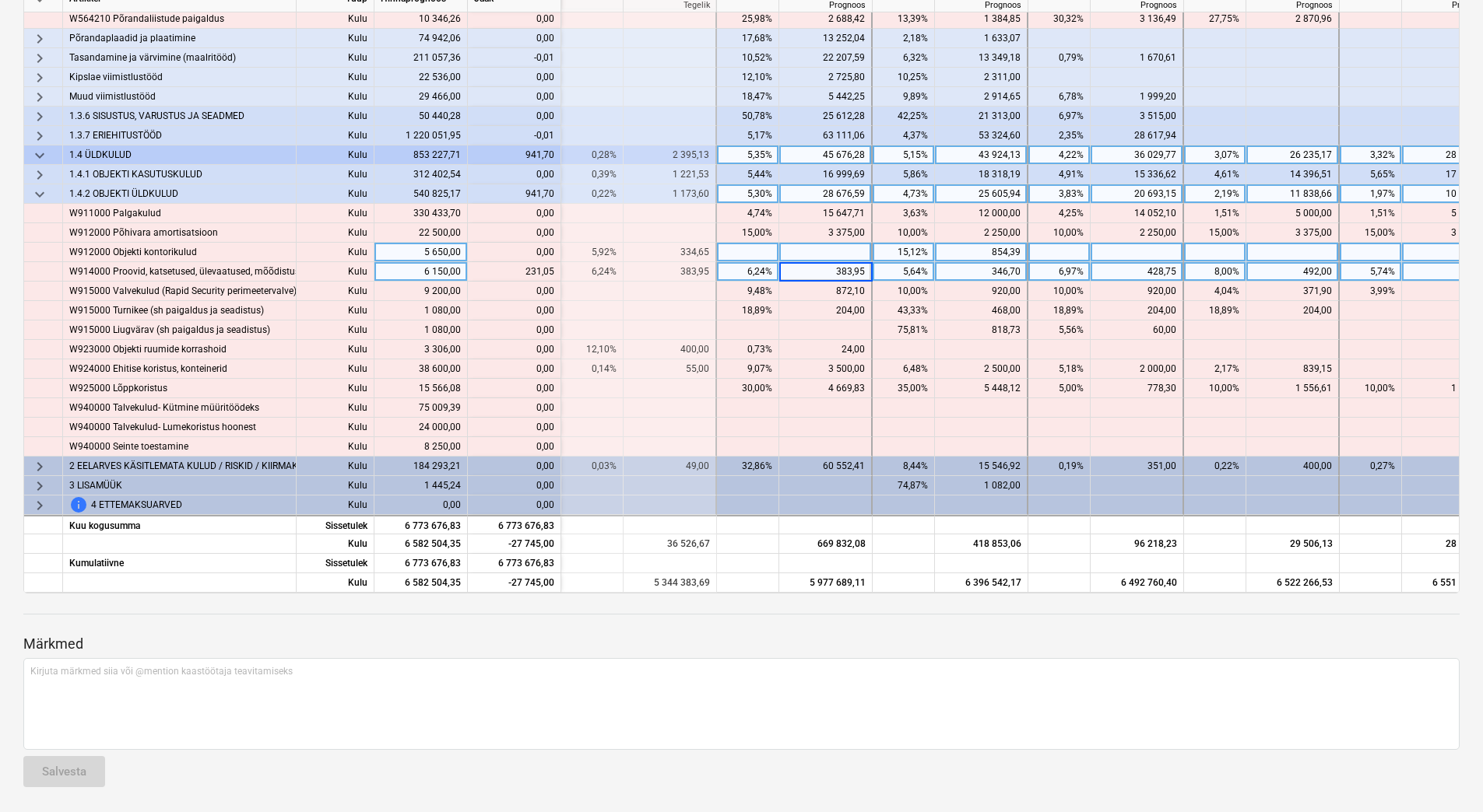
click at [812, 268] on input "383,95" at bounding box center [825, 272] width 92 height 18
drag, startPoint x: 863, startPoint y: 267, endPoint x: 836, endPoint y: 267, distance: 27.0
click at [836, 267] on input "383,95" at bounding box center [825, 272] width 92 height 18
click at [837, 242] on div at bounding box center [826, 252] width 93 height 19
click at [834, 266] on div at bounding box center [826, 272] width 93 height 19
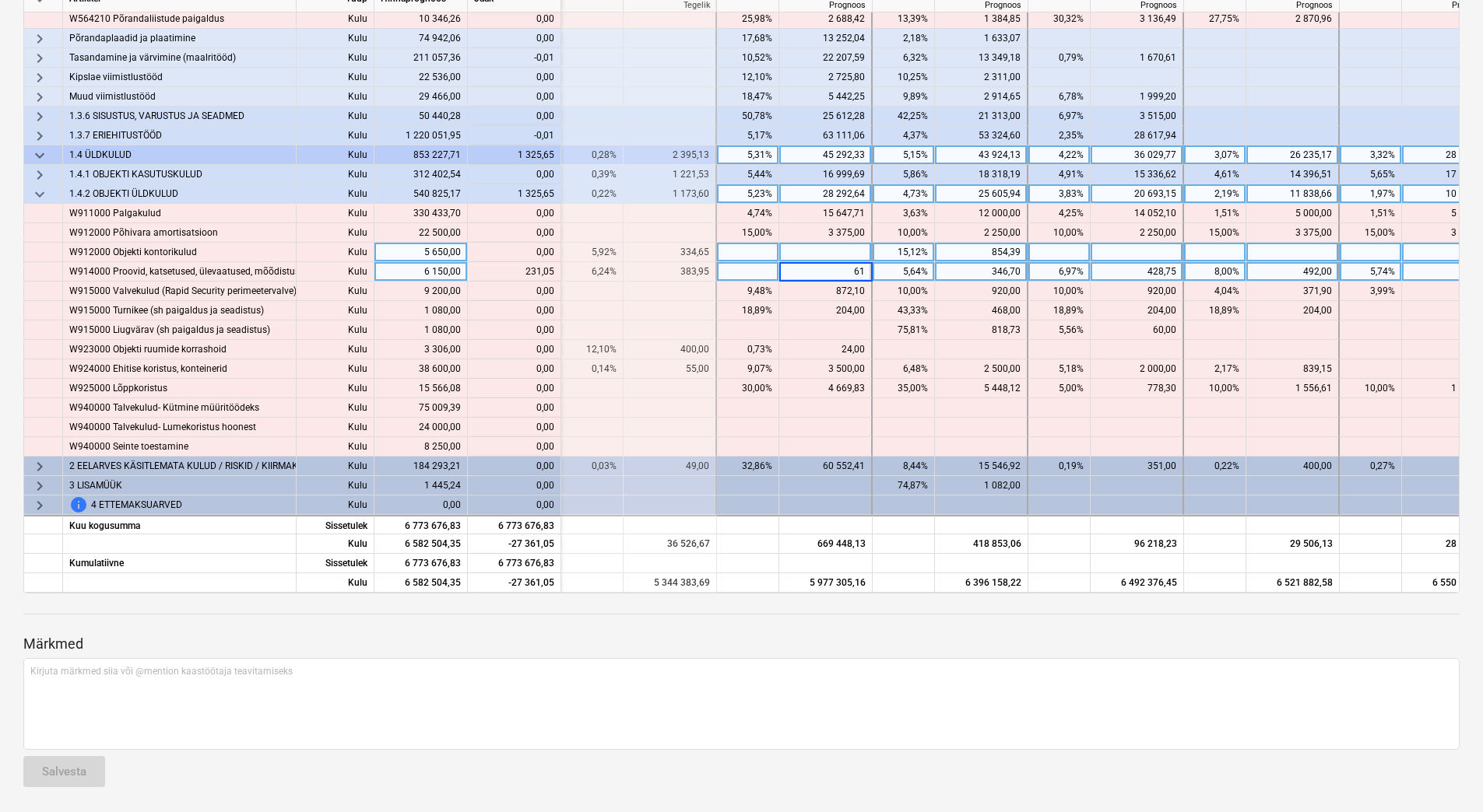
type input "615"
click at [839, 248] on div at bounding box center [826, 252] width 93 height 19
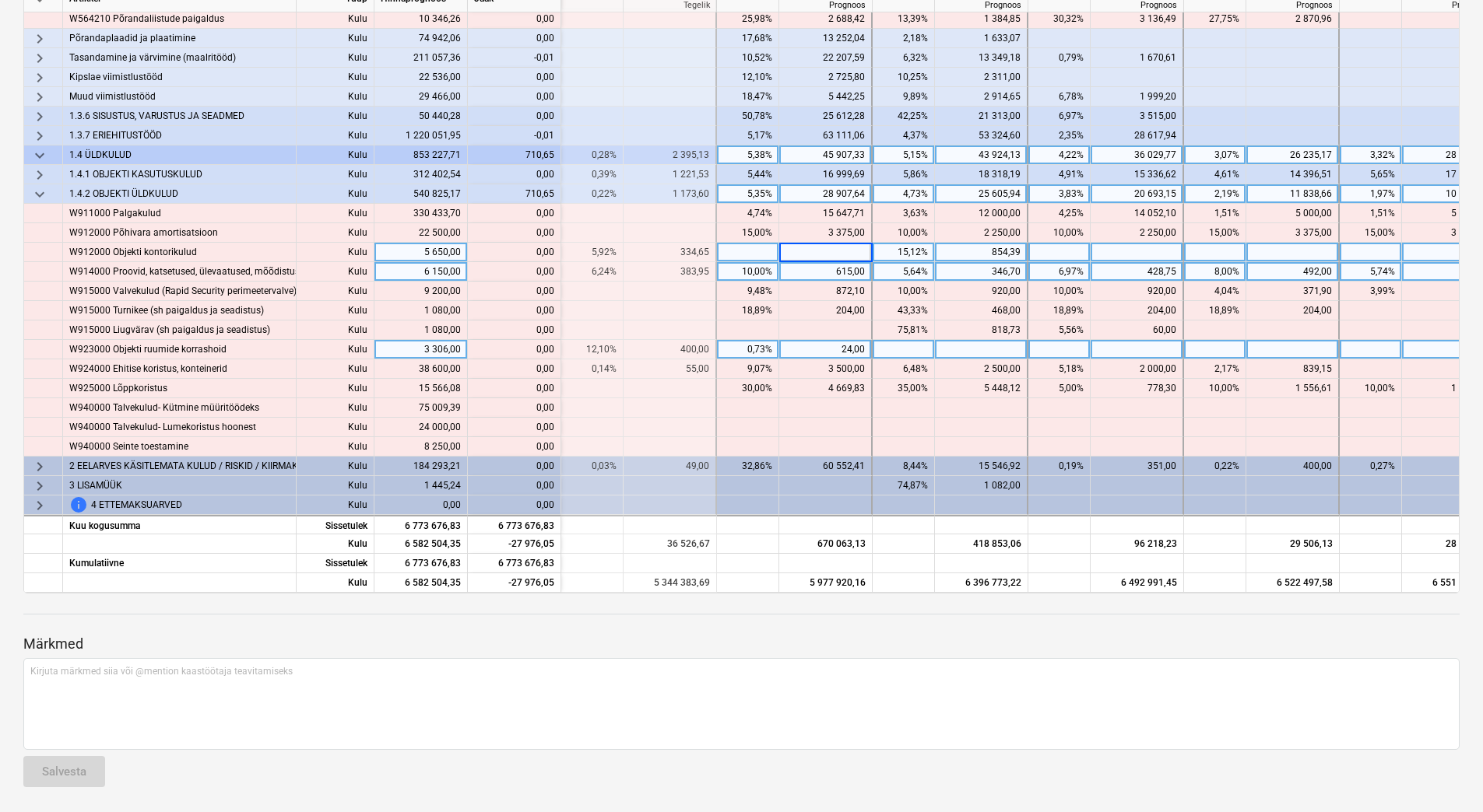
click at [996, 344] on div at bounding box center [982, 349] width 93 height 19
type input "400"
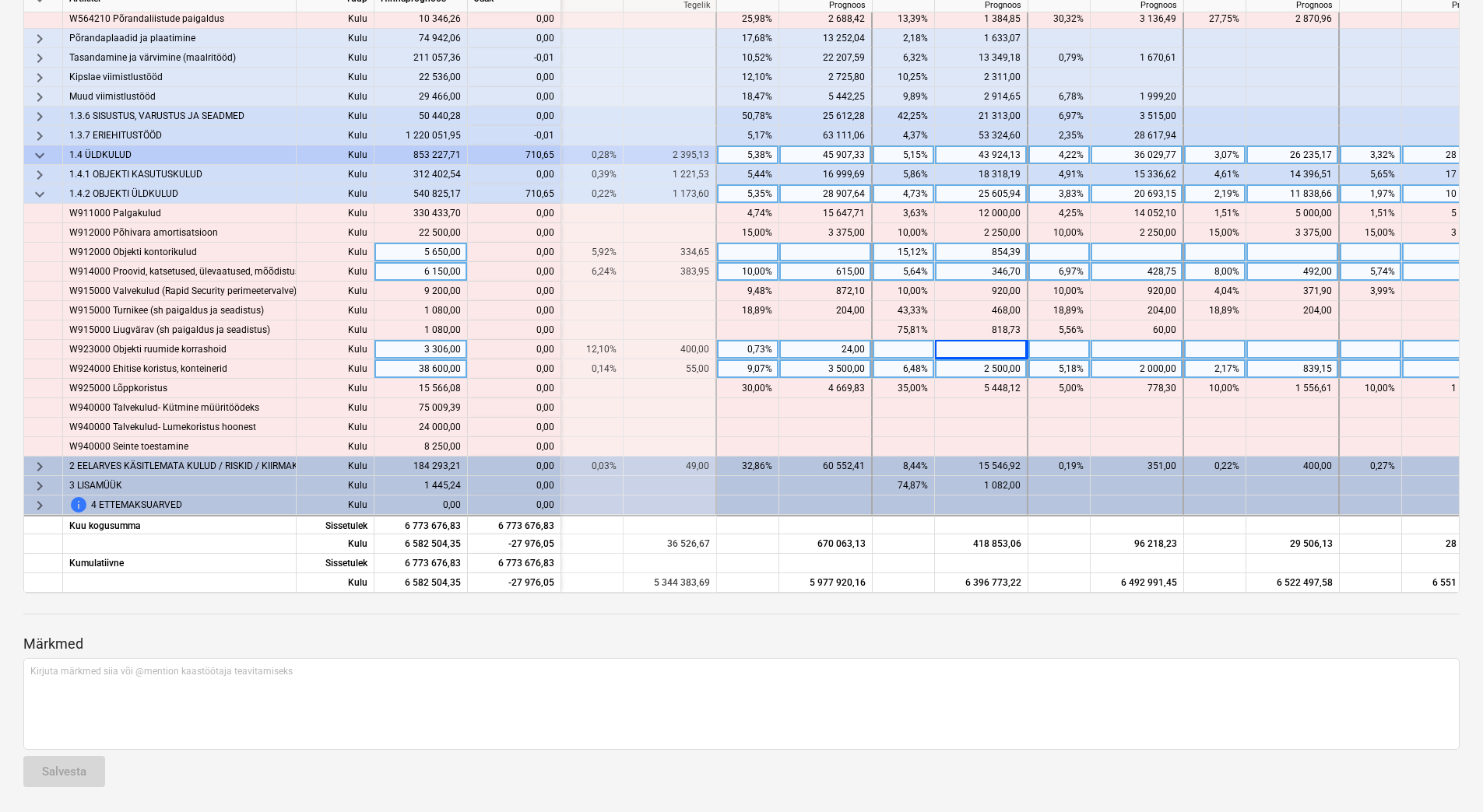
click at [992, 365] on div "2 500,00" at bounding box center [980, 369] width 79 height 19
click at [823, 340] on div "24,00" at bounding box center [825, 349] width 79 height 19
click at [823, 340] on input "24" at bounding box center [825, 349] width 92 height 18
type input "424"
click at [978, 341] on div "400,00" at bounding box center [980, 349] width 79 height 19
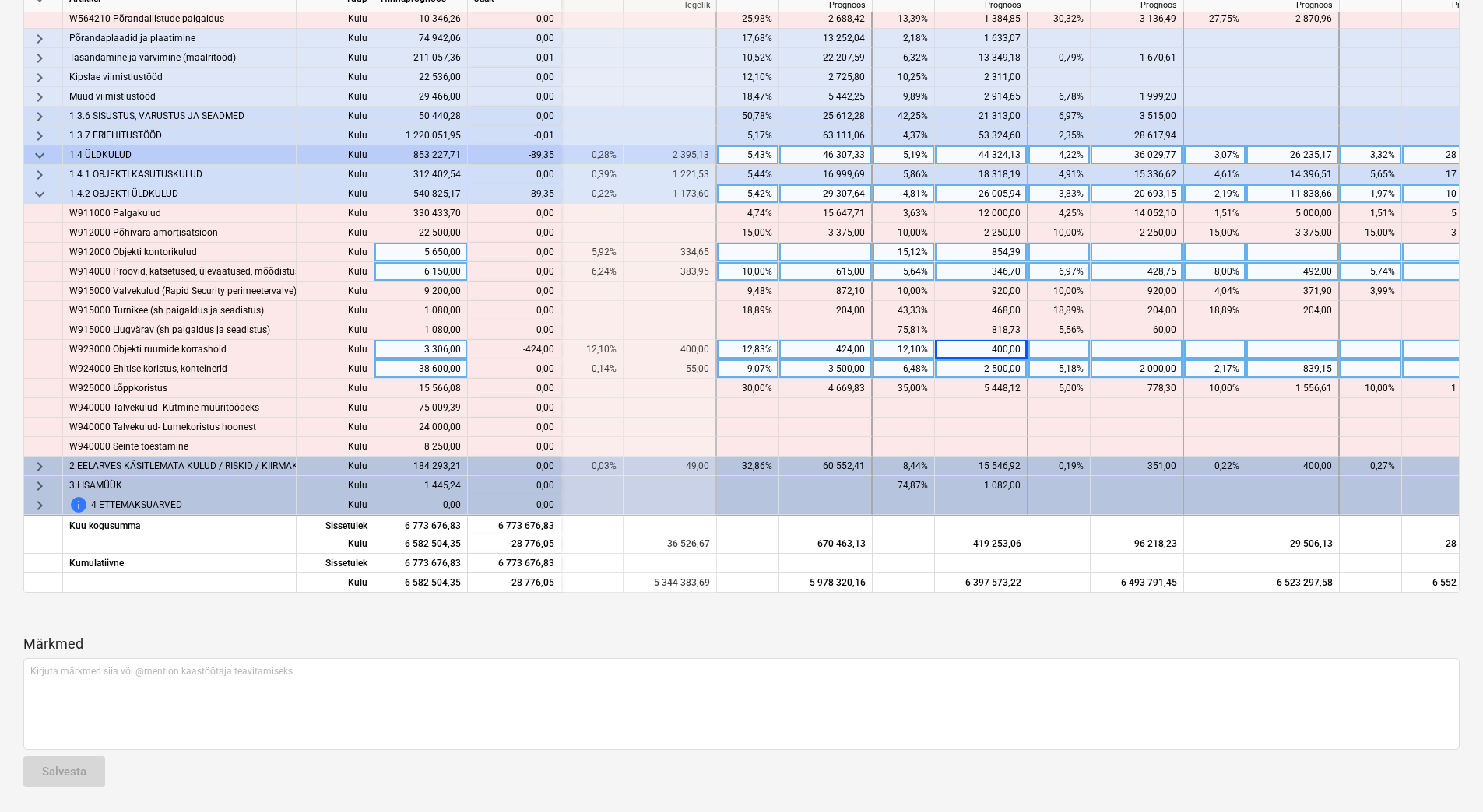
click at [973, 363] on div "2 500,00" at bounding box center [980, 369] width 79 height 19
click at [866, 341] on div "424,00" at bounding box center [826, 349] width 93 height 19
type input "400"
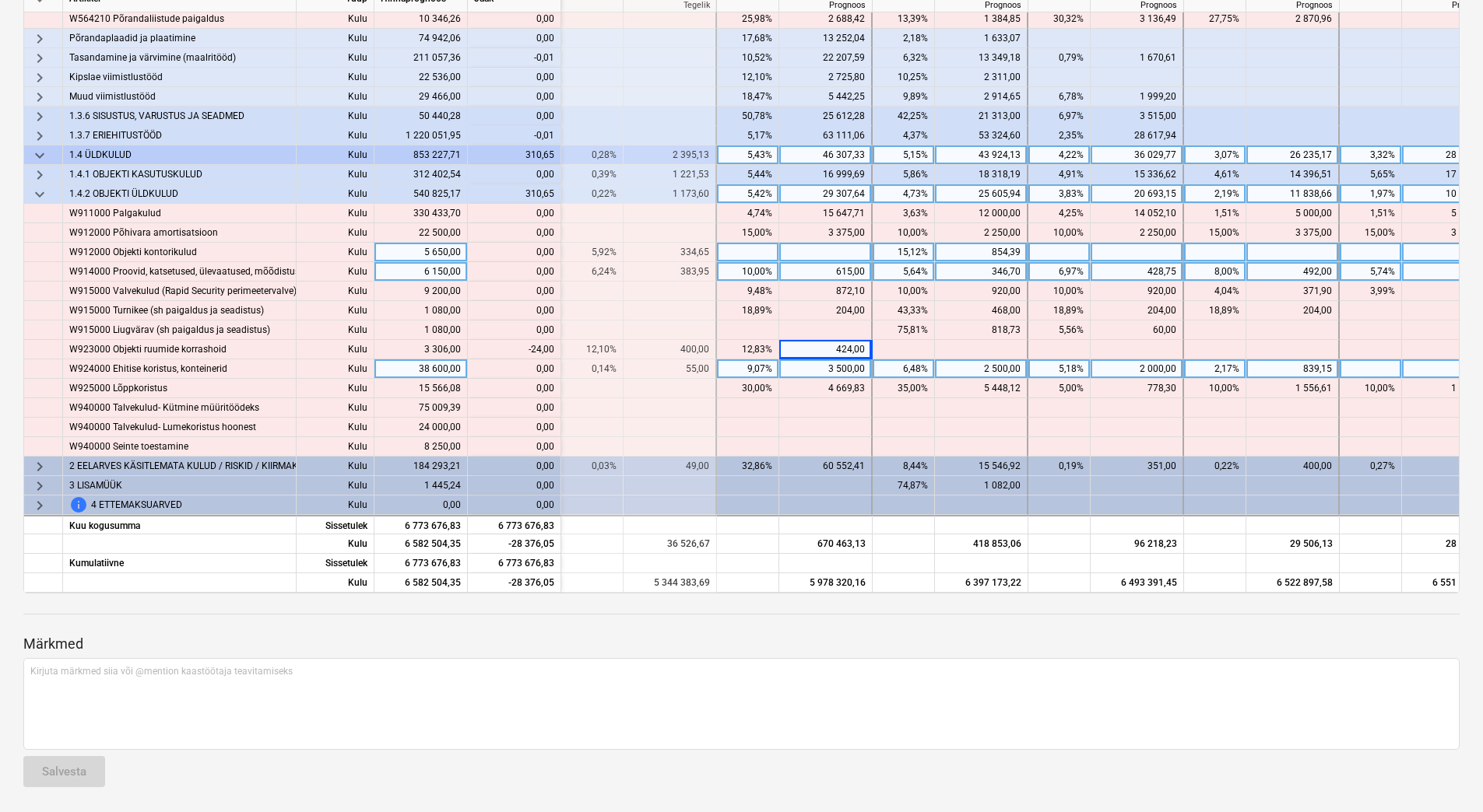
click at [862, 363] on div "3 500,00" at bounding box center [825, 369] width 79 height 19
click at [823, 365] on div "3 500,00" at bounding box center [825, 369] width 79 height 19
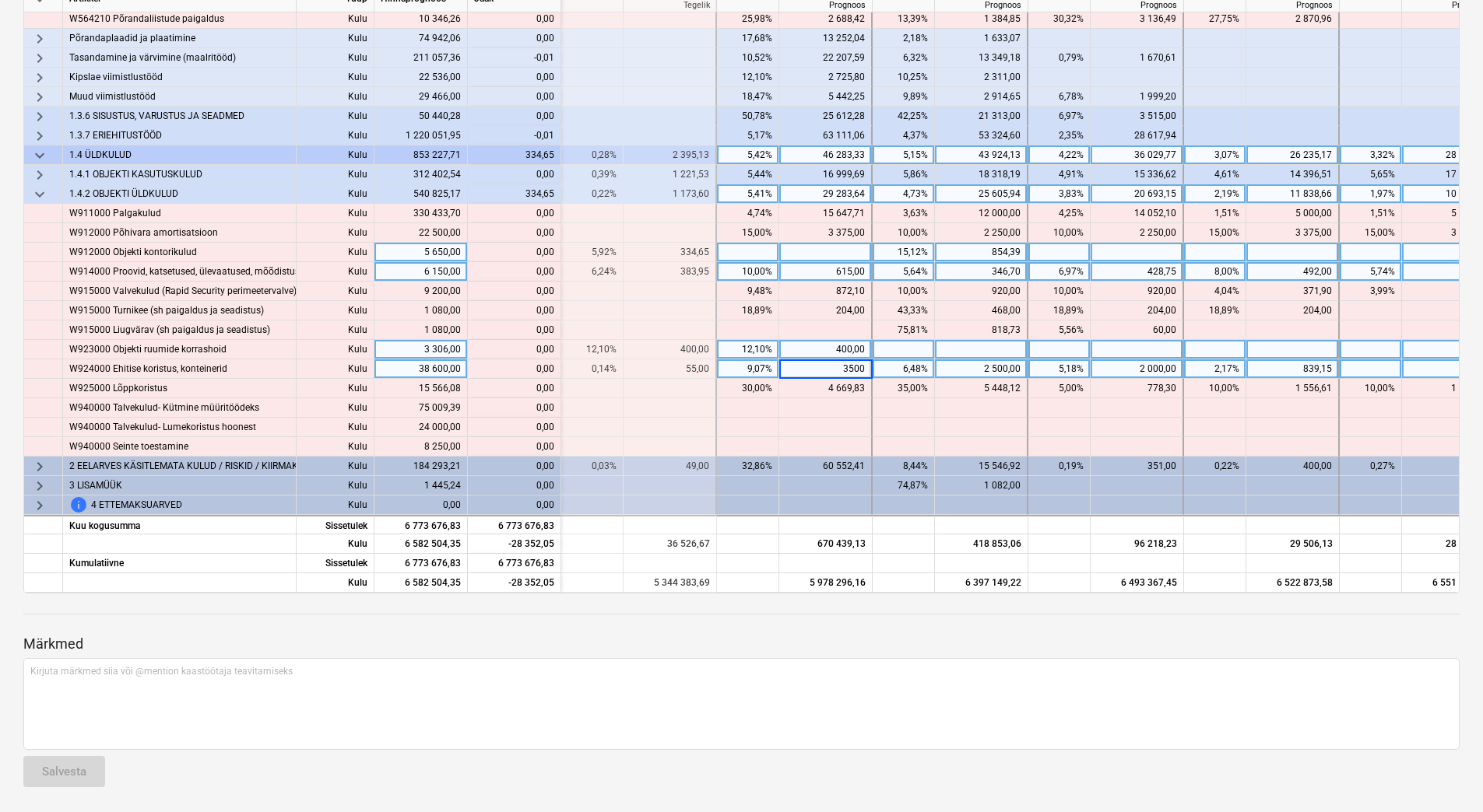
click at [891, 343] on div at bounding box center [903, 349] width 62 height 19
click at [823, 245] on div at bounding box center [826, 252] width 93 height 19
type input "334,65"
click at [822, 272] on div "615,00" at bounding box center [825, 272] width 79 height 19
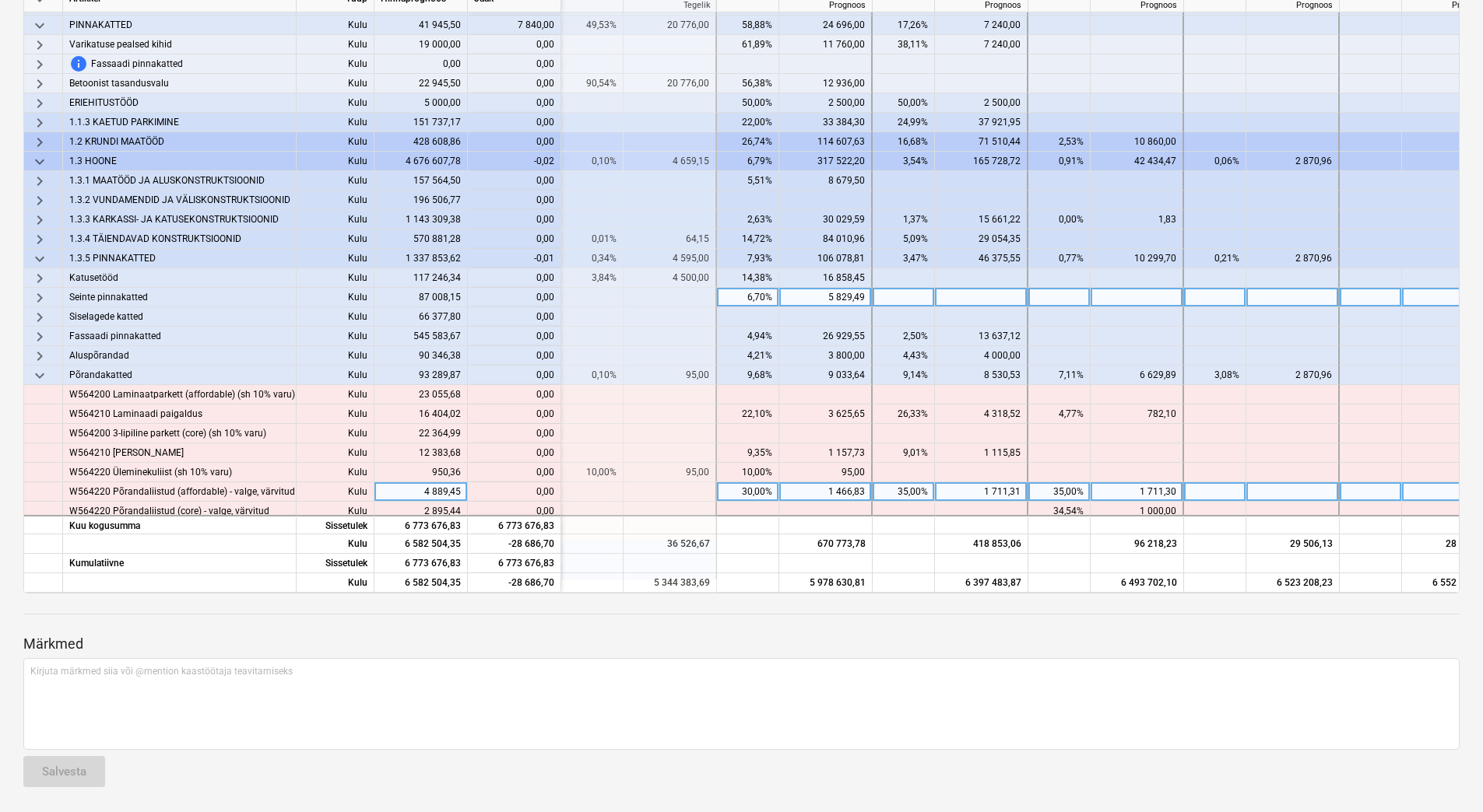
scroll to position [125, 2024]
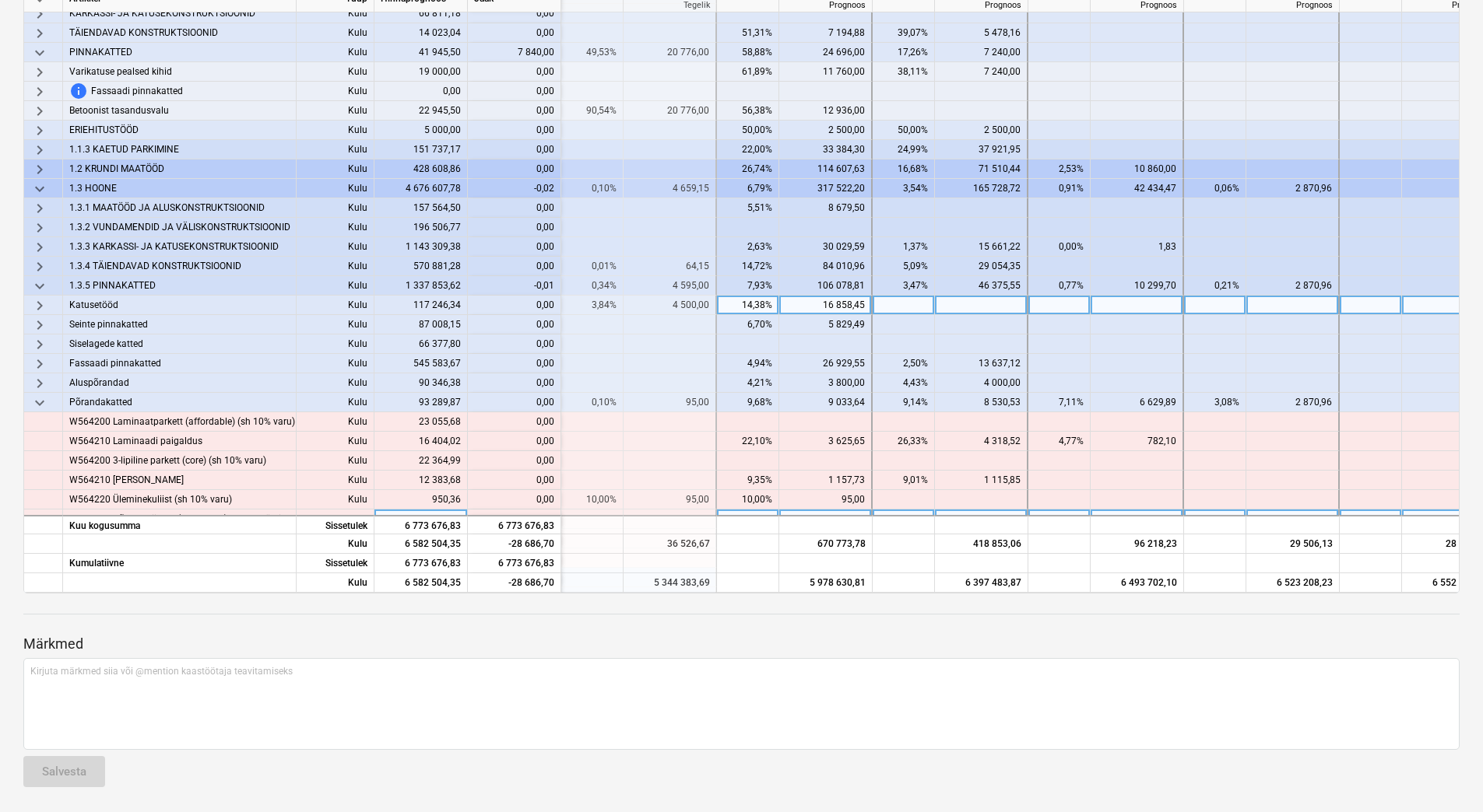
click at [41, 303] on span "keyboard_arrow_right" at bounding box center [39, 305] width 18 height 18
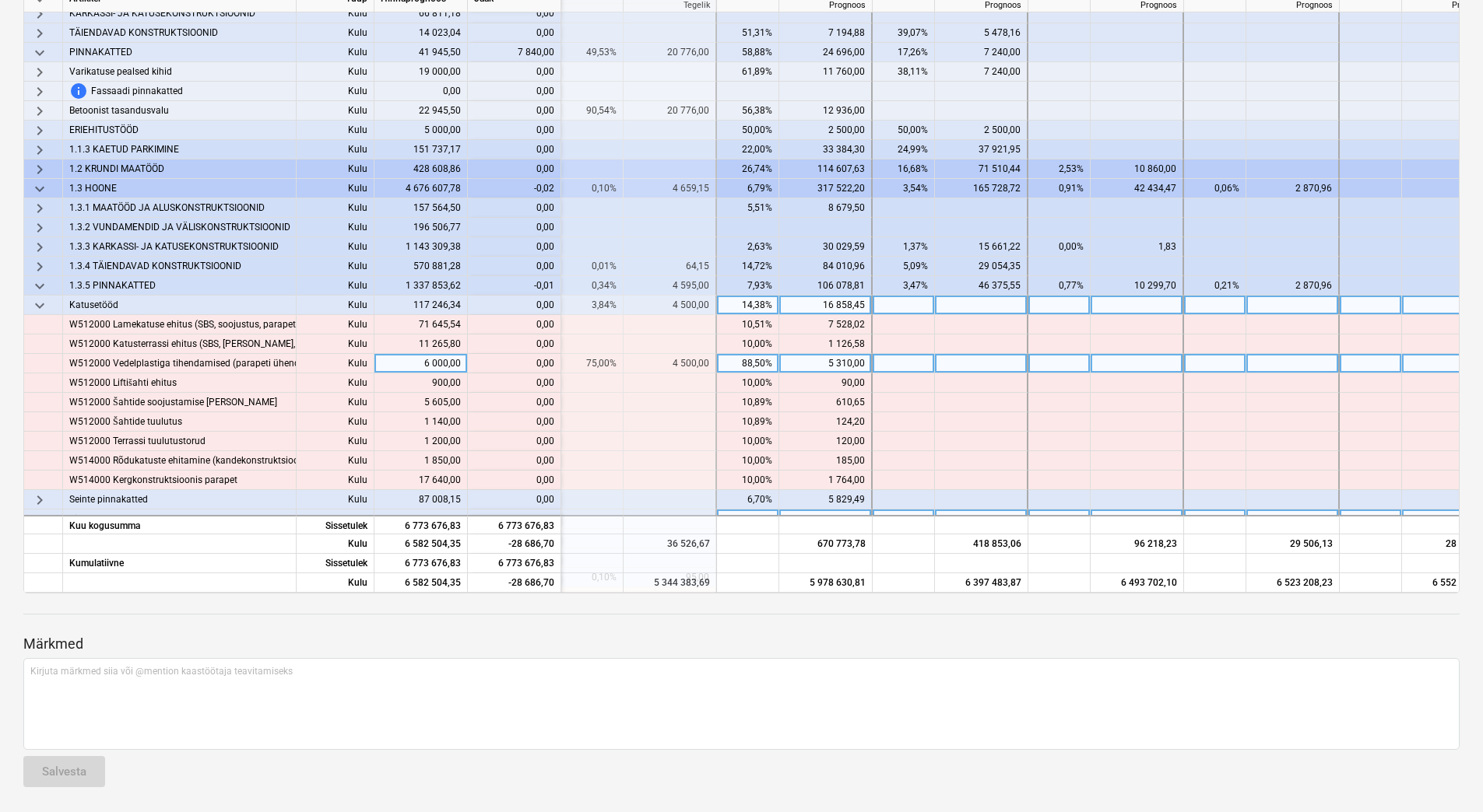
click at [797, 363] on div "5 310,00" at bounding box center [825, 364] width 79 height 19
type input "4500"
click at [951, 361] on div at bounding box center [982, 364] width 93 height 19
type input "810"
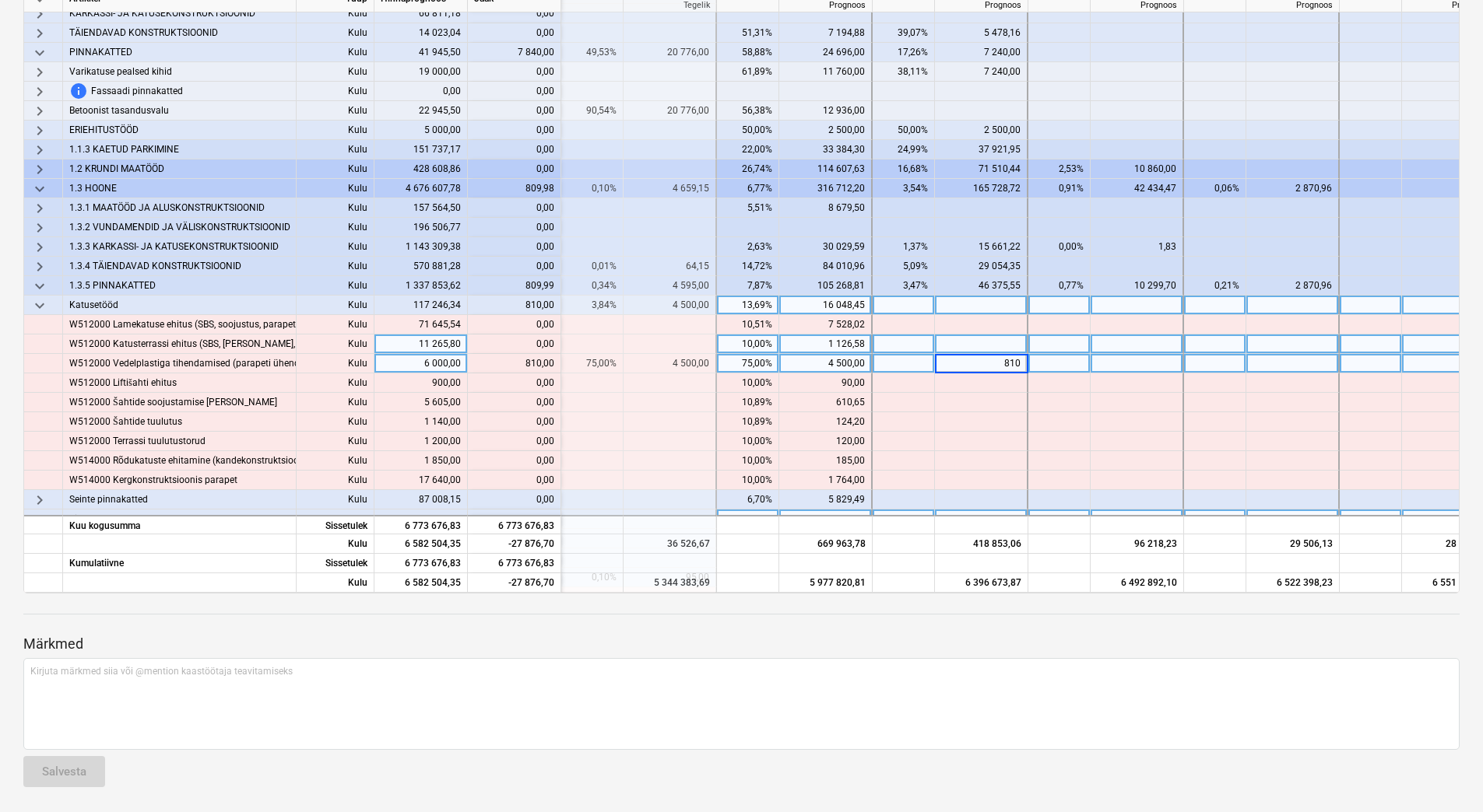
click at [927, 343] on div at bounding box center [903, 344] width 62 height 19
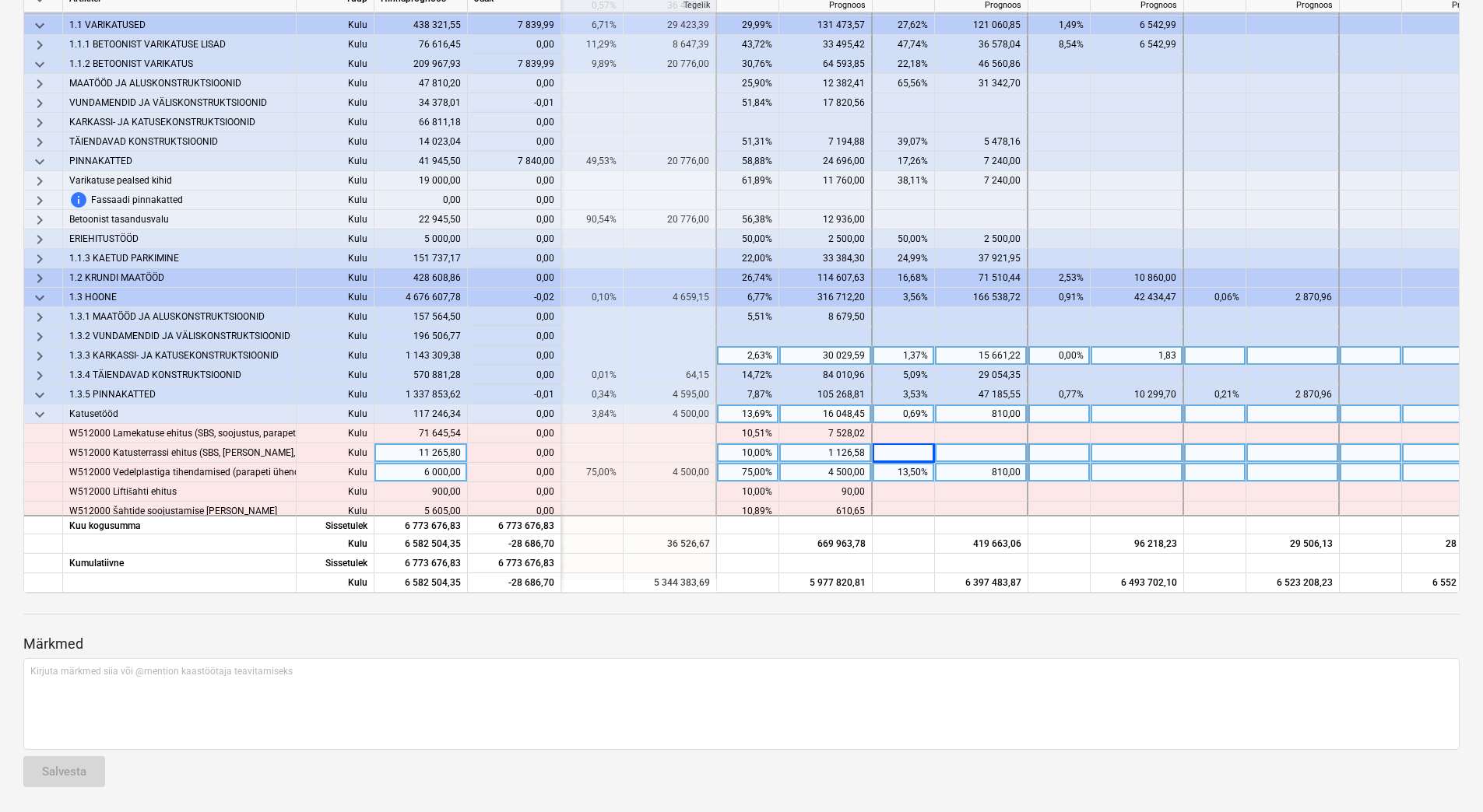
scroll to position [0, 2024]
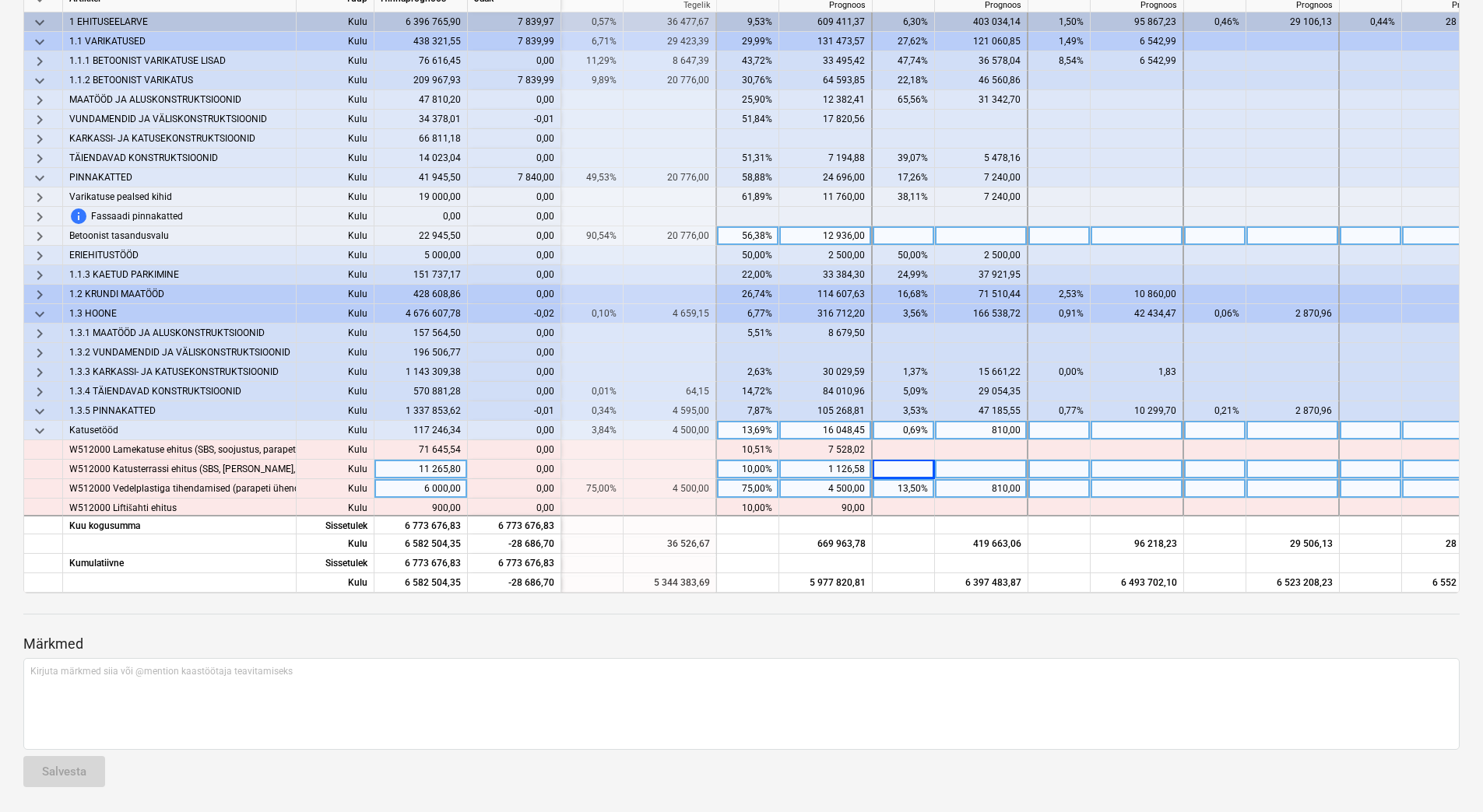
click at [41, 238] on span "keyboard_arrow_right" at bounding box center [39, 236] width 18 height 18
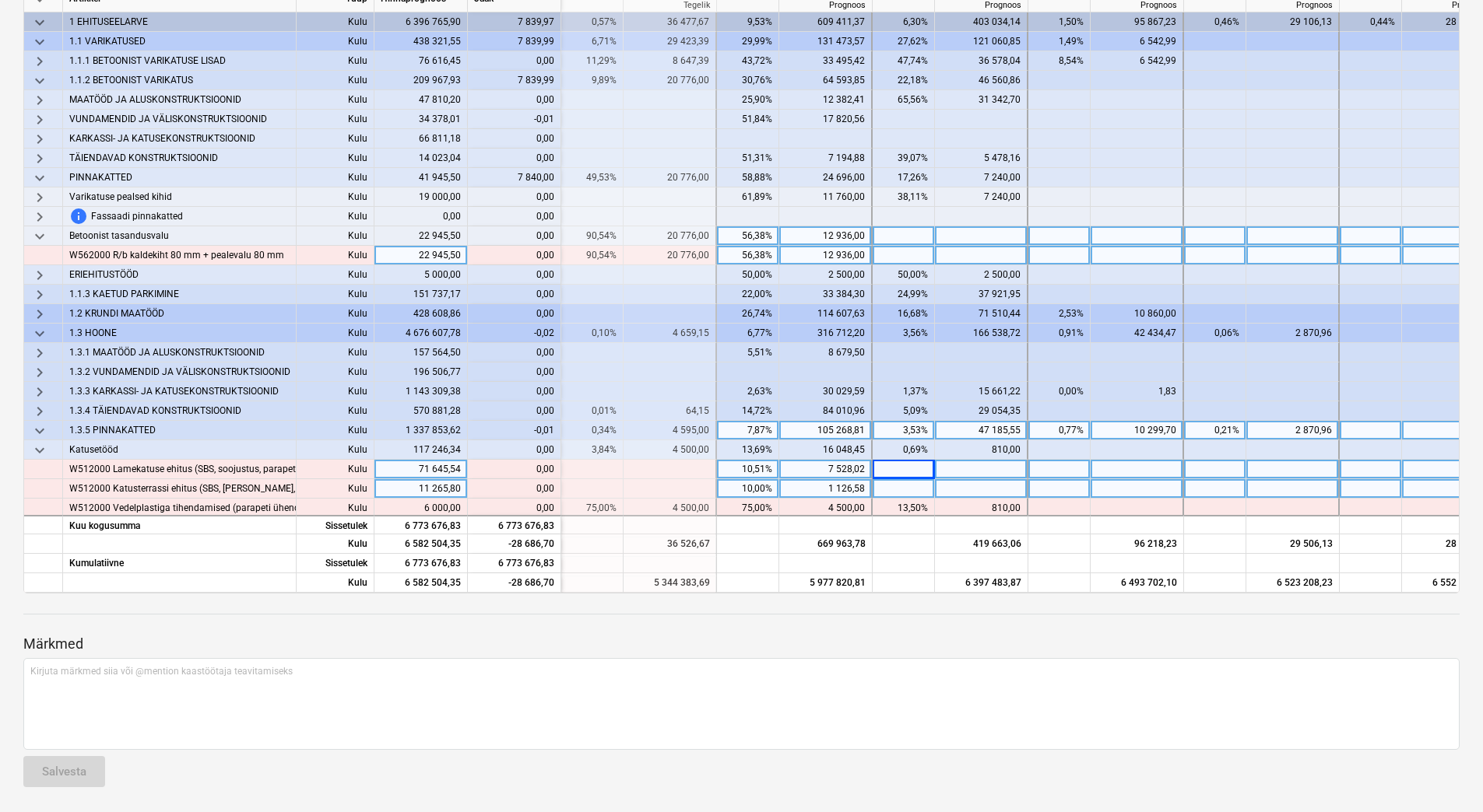
click at [812, 255] on div "12 936,00" at bounding box center [825, 255] width 79 height 19
type input "20776"
click at [964, 259] on div at bounding box center [982, 255] width 93 height 19
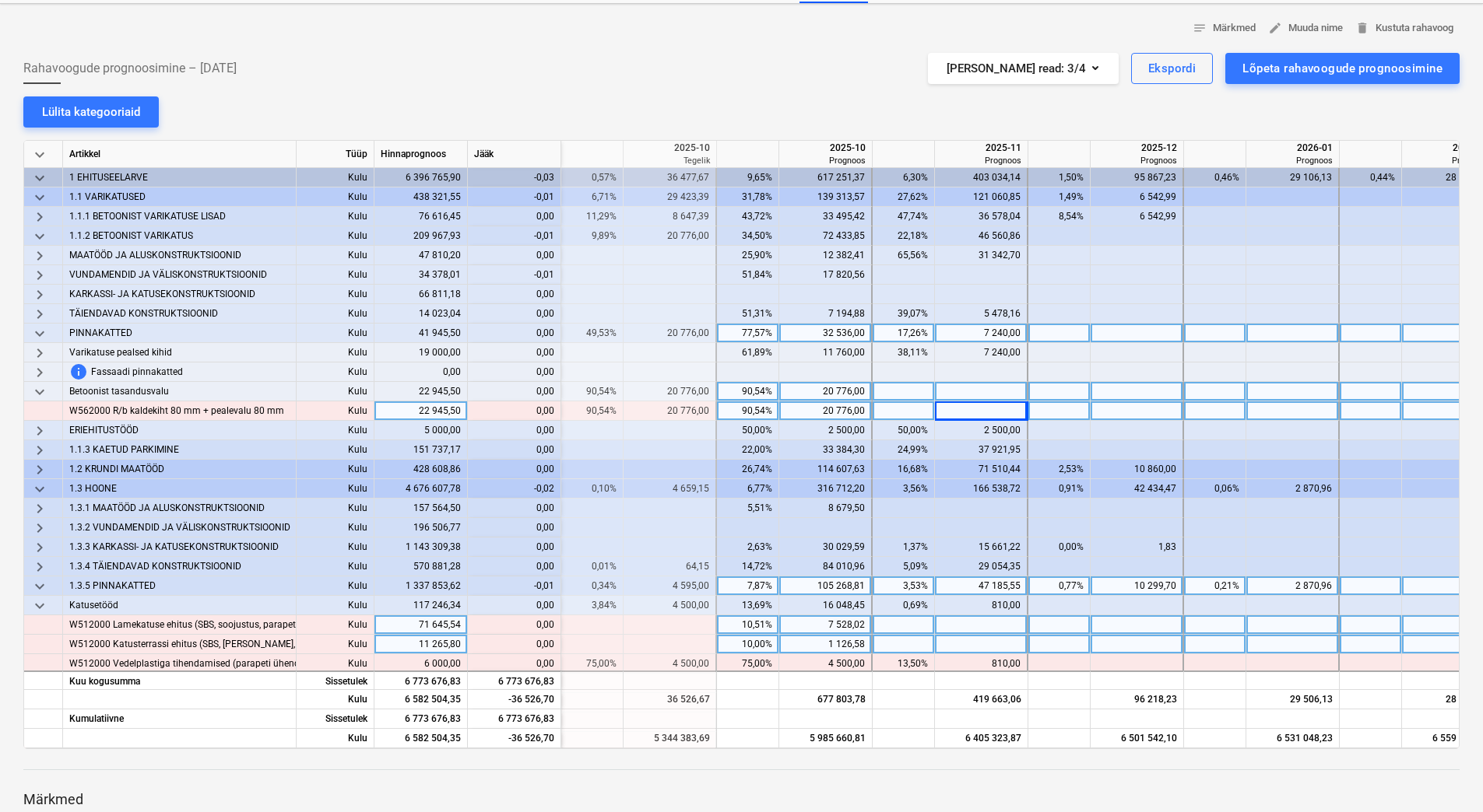
scroll to position [0, 0]
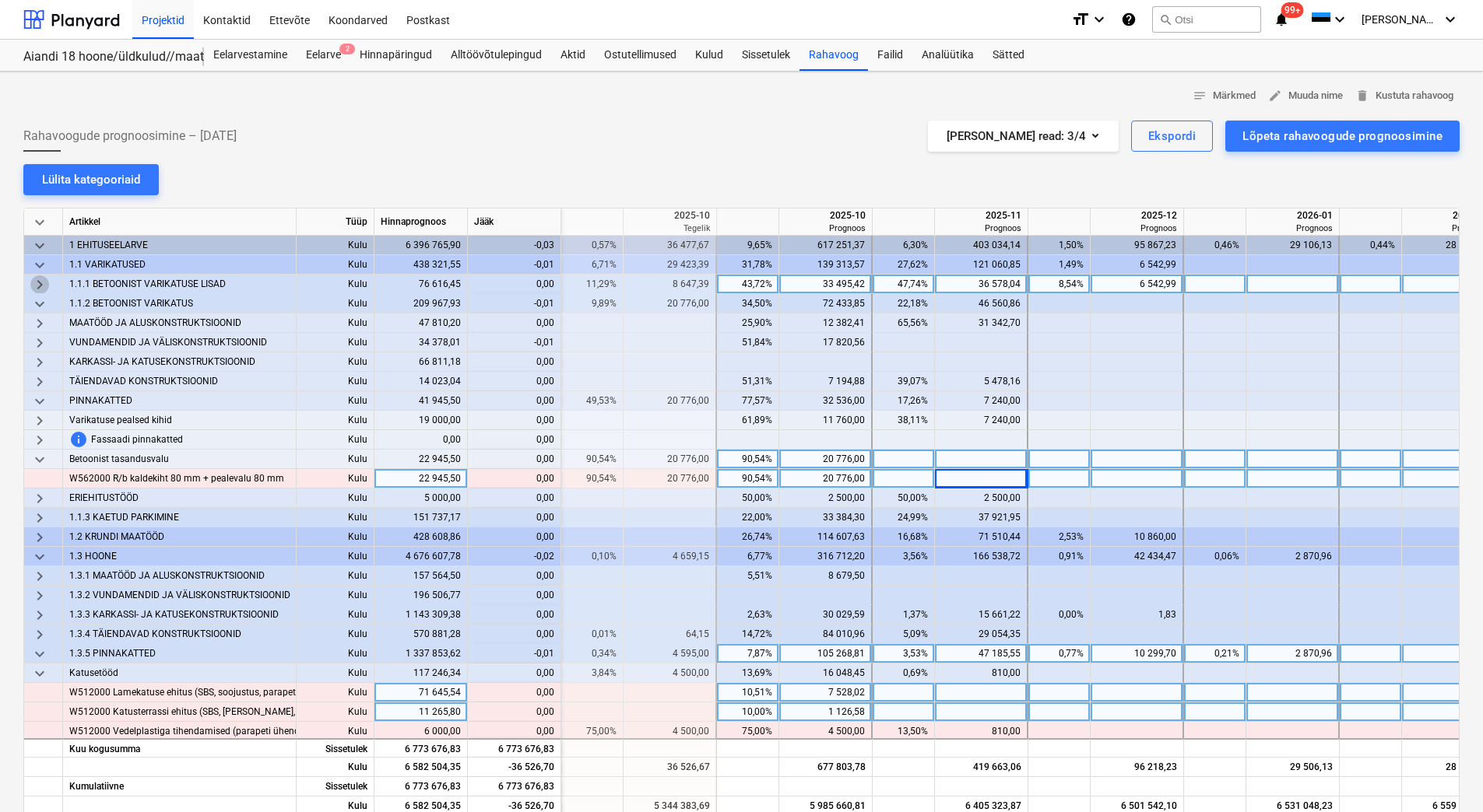
click at [43, 288] on span "keyboard_arrow_right" at bounding box center [39, 284] width 18 height 18
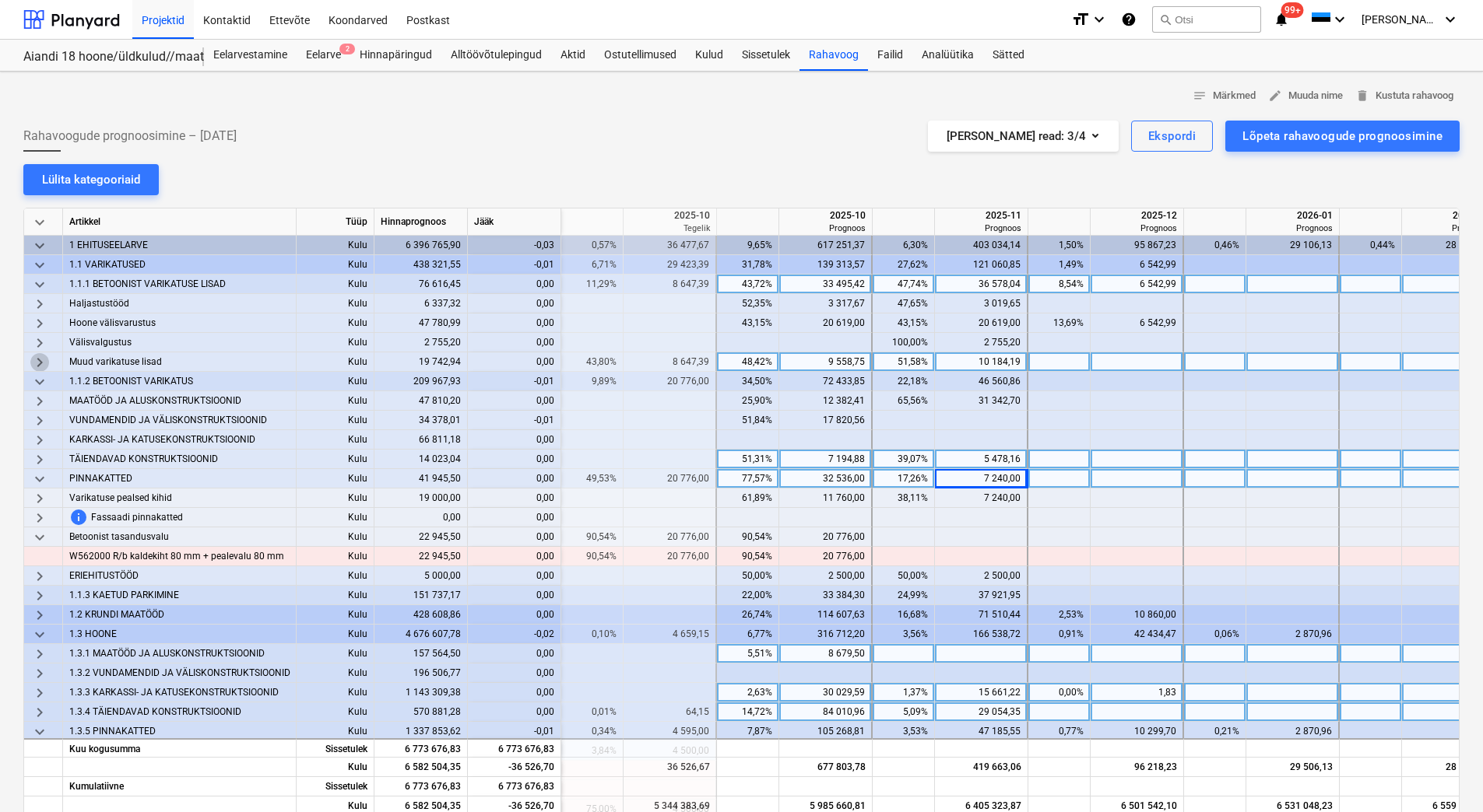
click at [35, 365] on span "keyboard_arrow_right" at bounding box center [39, 363] width 18 height 18
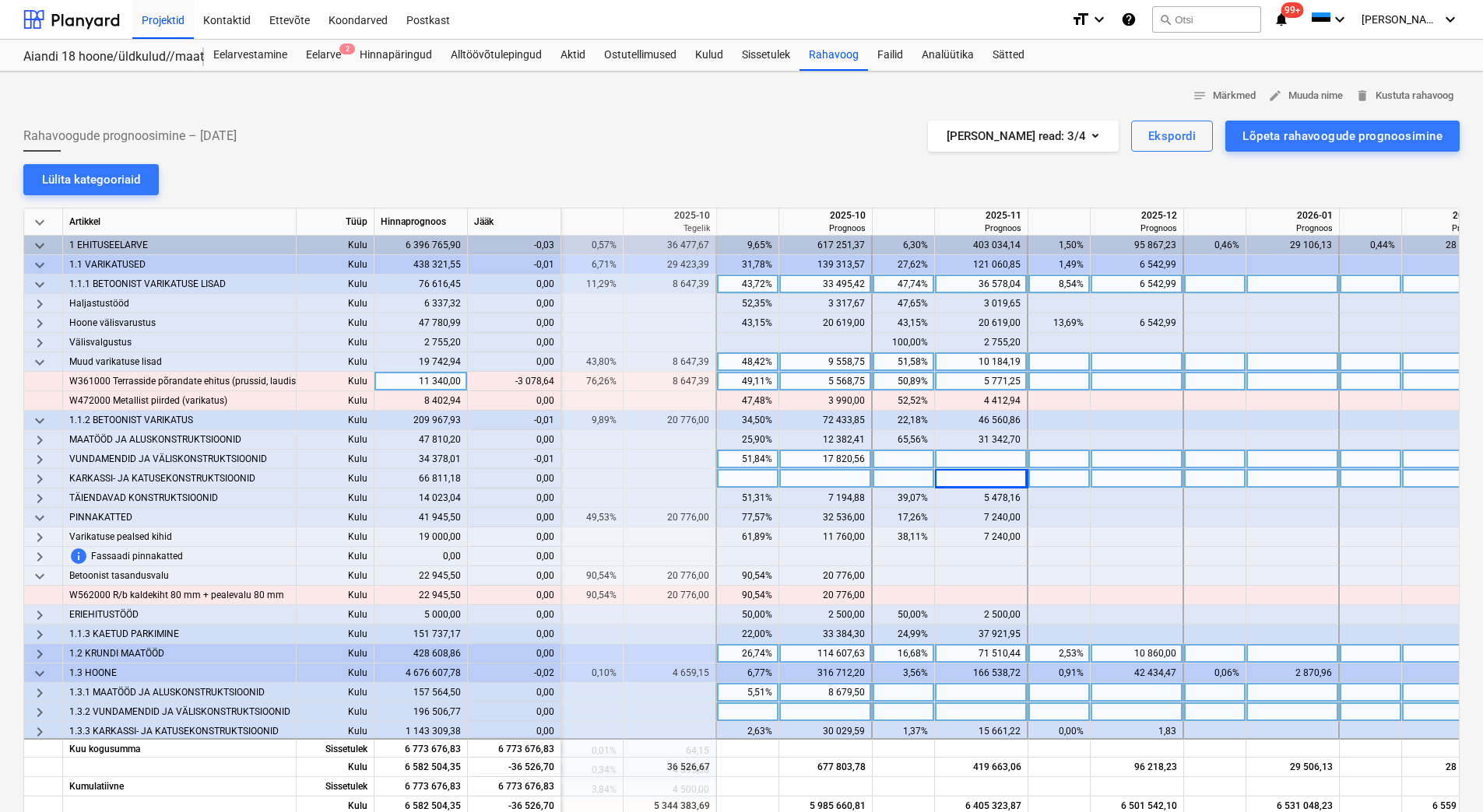
click at [812, 385] on div "5 568,75" at bounding box center [825, 381] width 79 height 19
type input "8647,39"
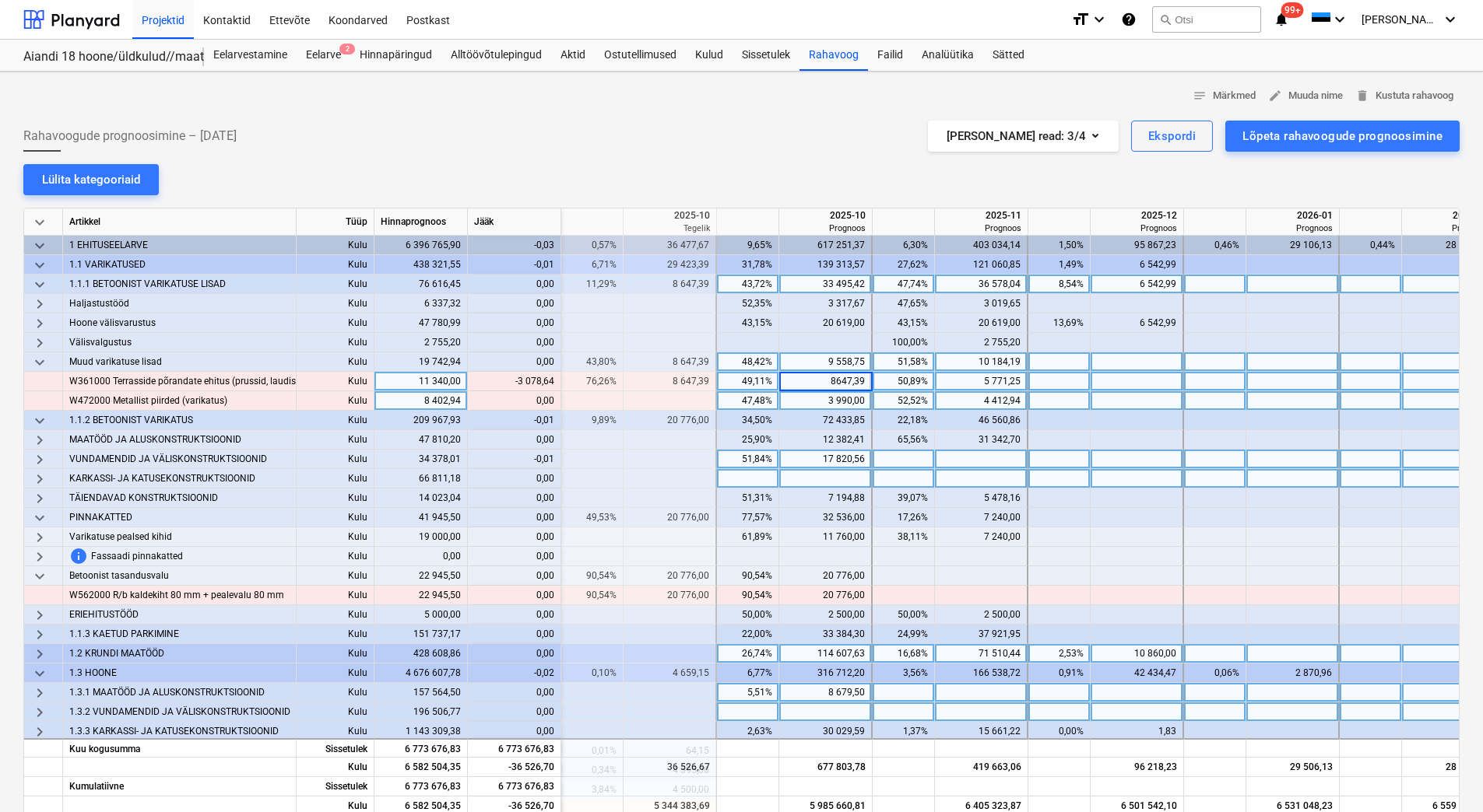
click at [818, 404] on div "3 990,00" at bounding box center [825, 401] width 79 height 19
click at [973, 379] on div "5 771,25" at bounding box center [980, 381] width 79 height 19
click at [972, 402] on div "4 412,94" at bounding box center [980, 401] width 79 height 19
click at [974, 383] on div at bounding box center [982, 381] width 93 height 19
type input "2692,61"
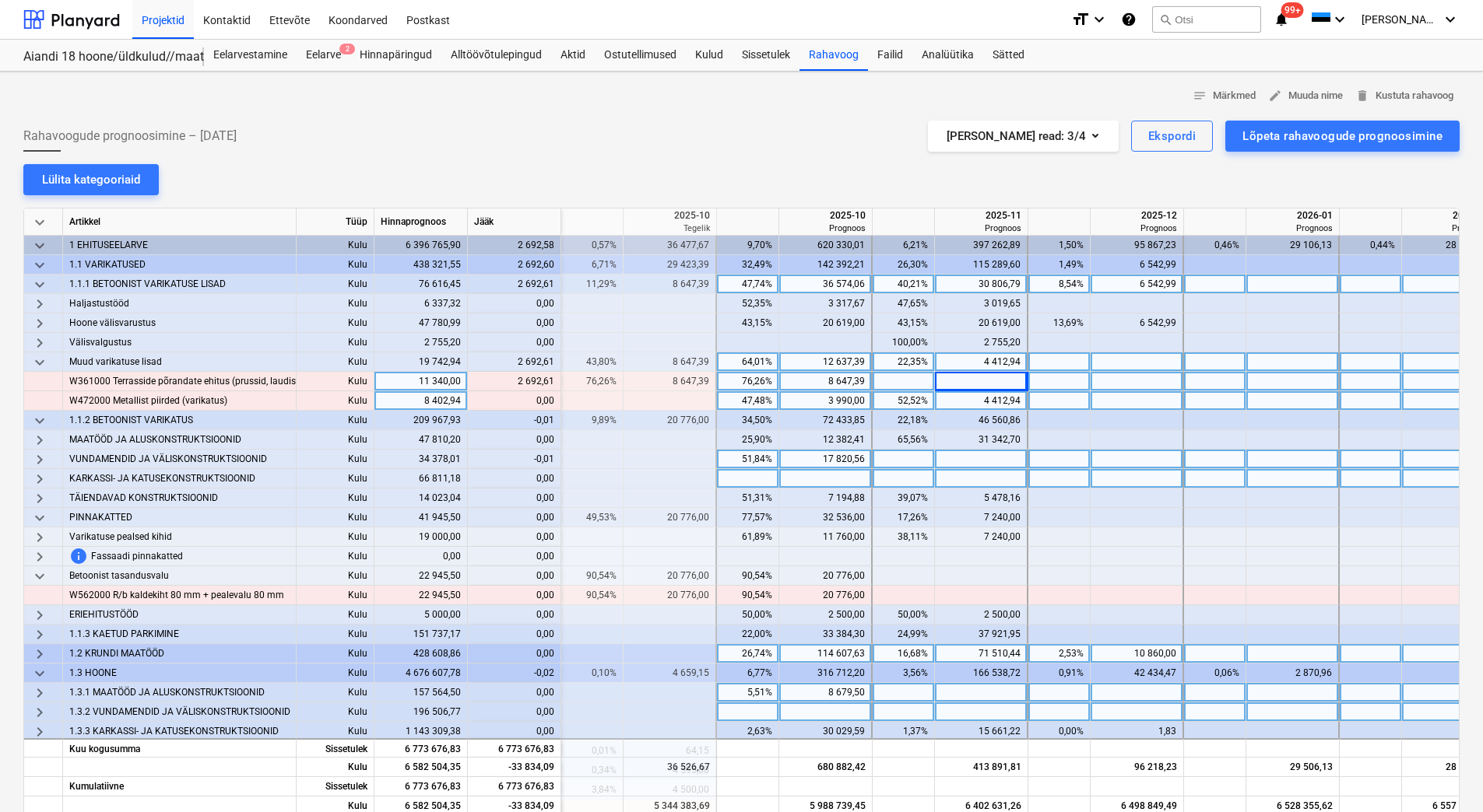
click at [974, 395] on div "4 412,94" at bounding box center [980, 401] width 79 height 19
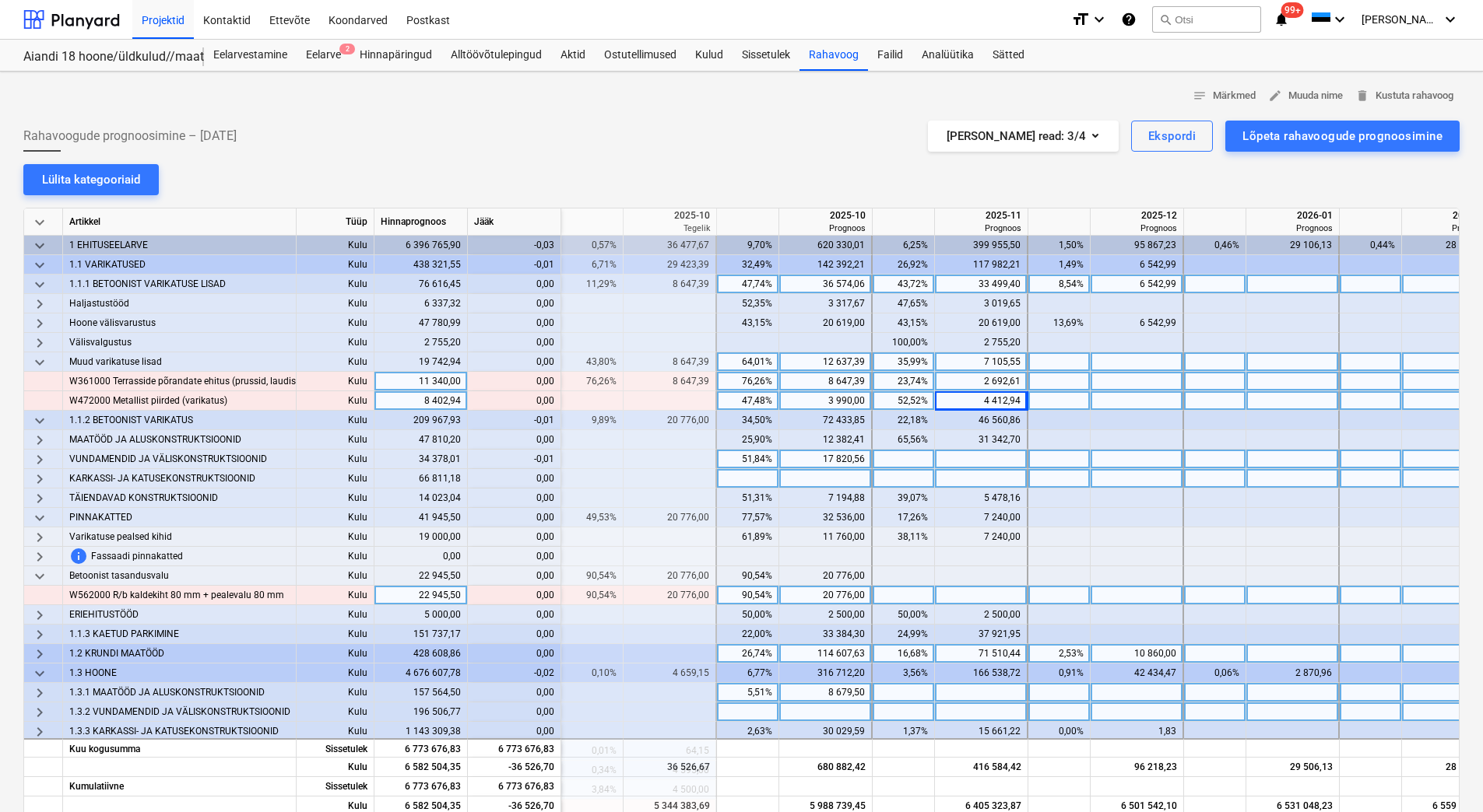
click at [801, 595] on div "20 776,00" at bounding box center [825, 595] width 79 height 19
click at [806, 577] on div "20 776,00" at bounding box center [825, 576] width 79 height 19
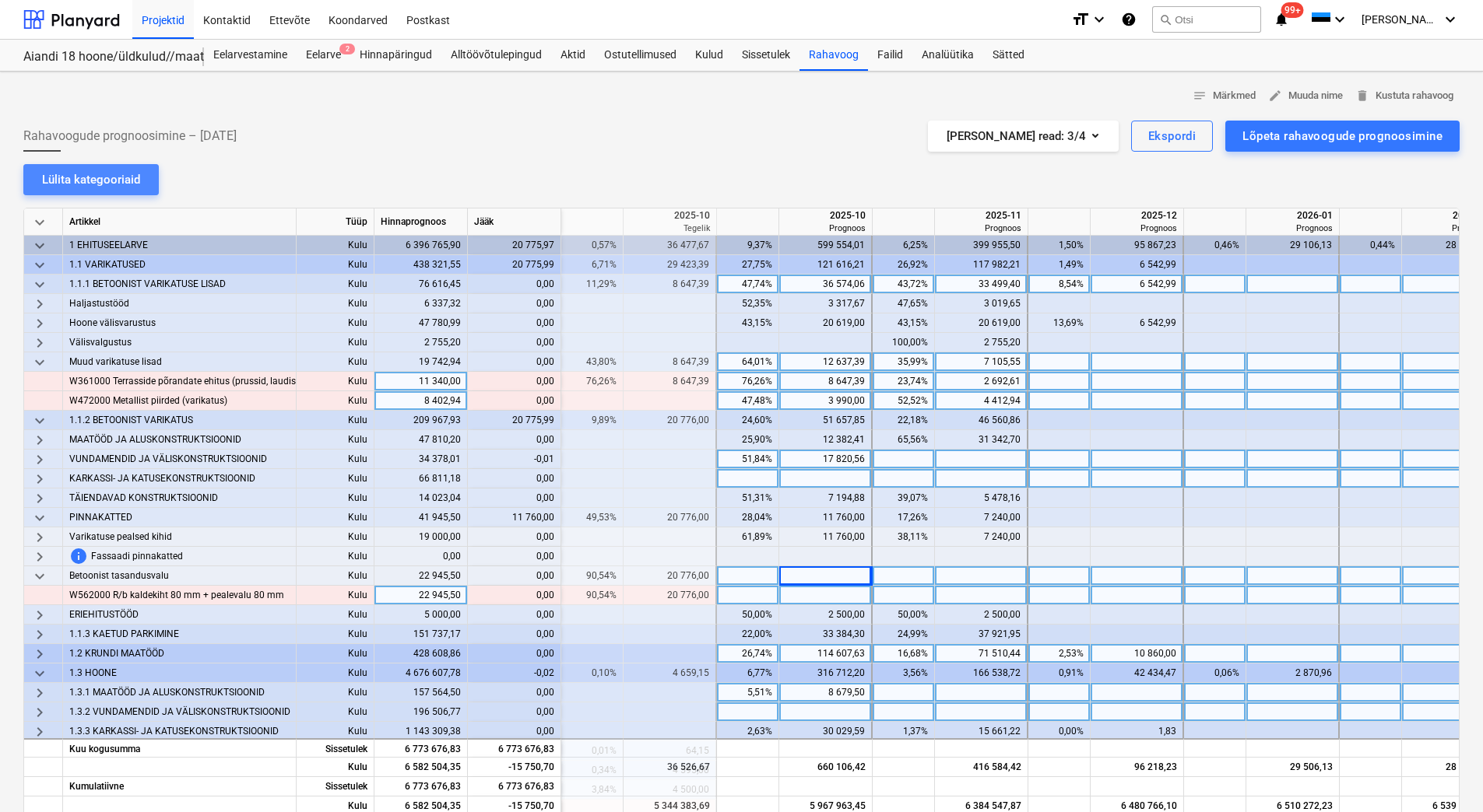
click at [33, 192] on button "Lülita kategooriaid" at bounding box center [91, 180] width 136 height 31
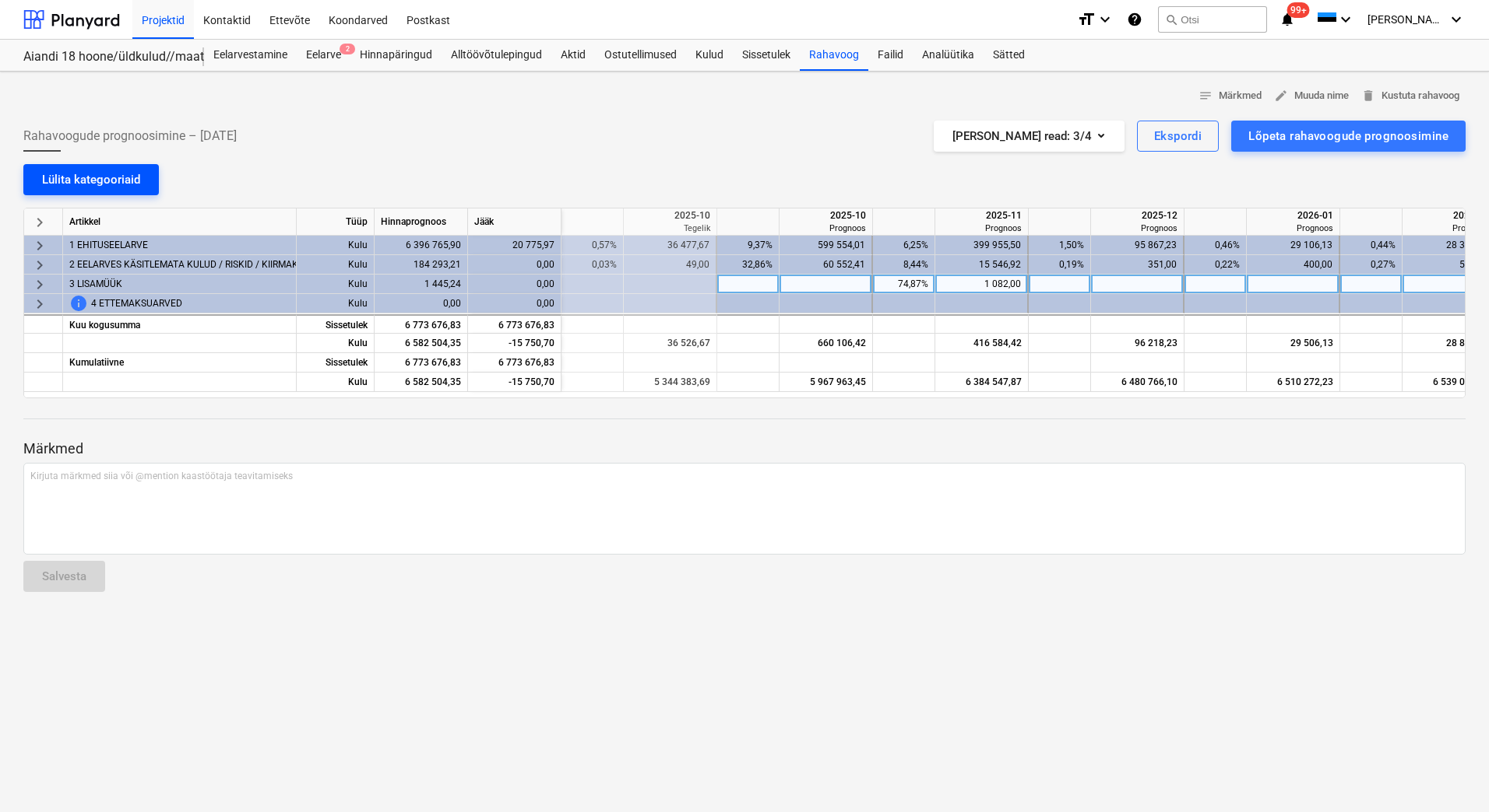
click at [47, 183] on div "Lülita kategooriaid" at bounding box center [91, 180] width 98 height 20
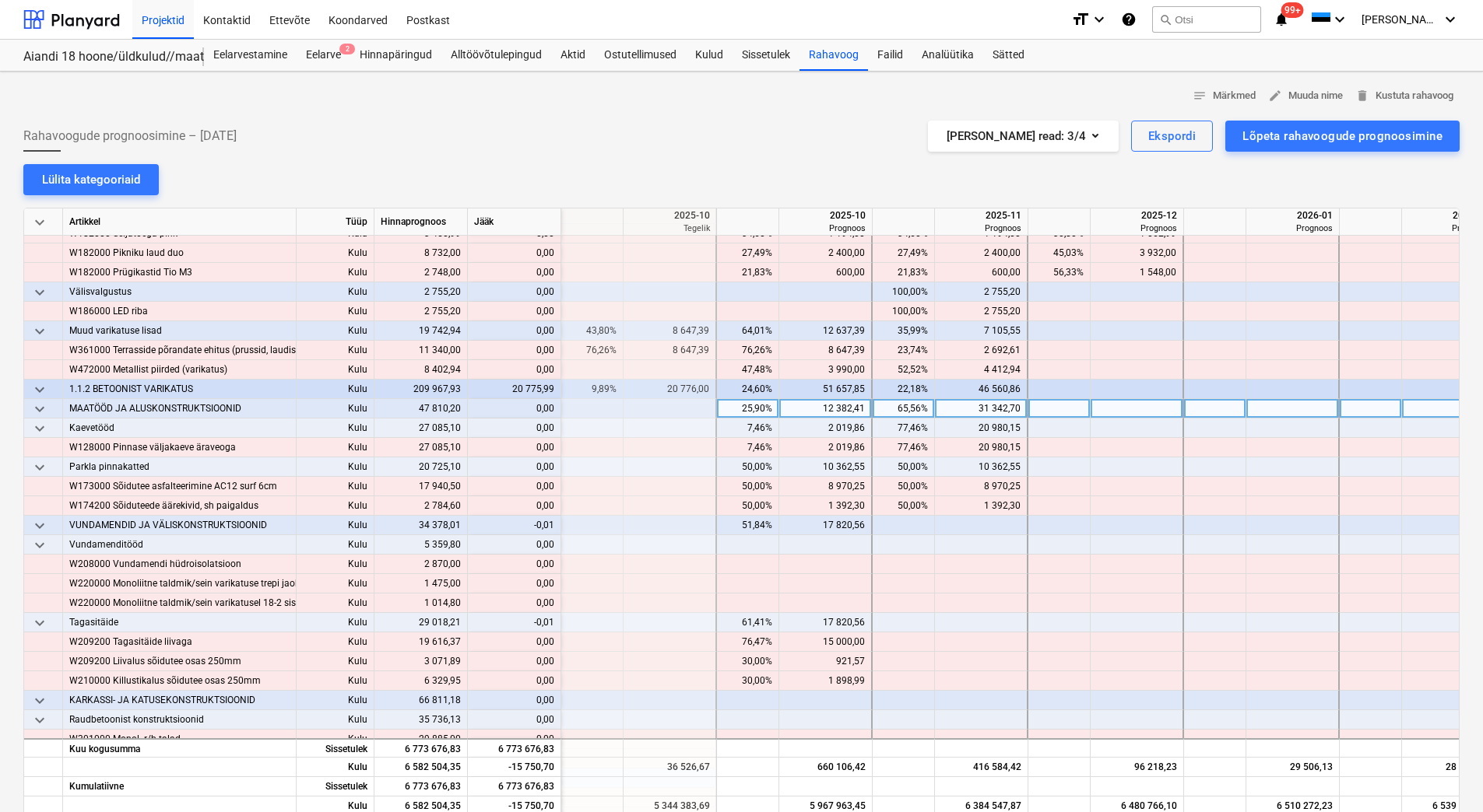
scroll to position [233, 2024]
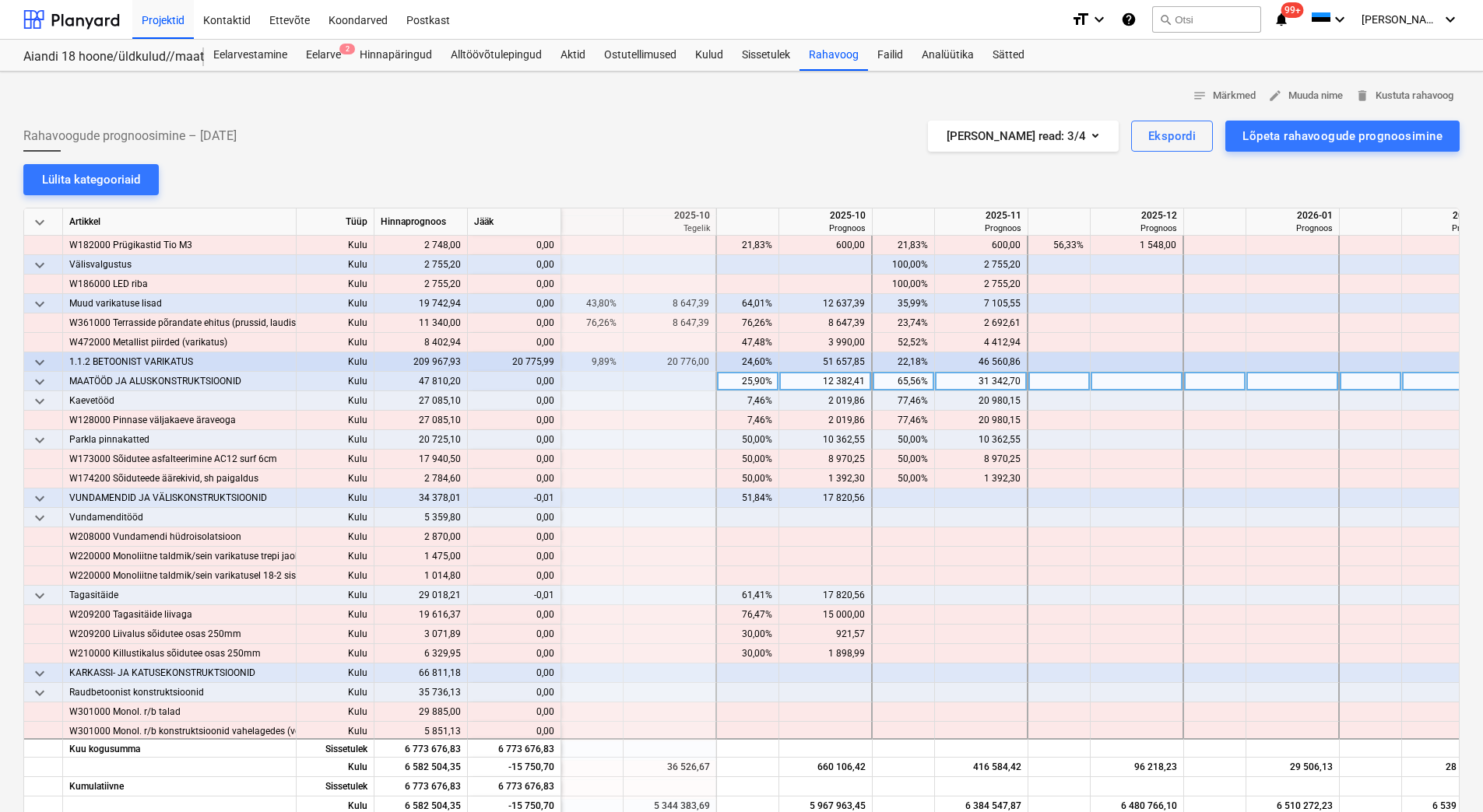
click at [42, 381] on span "keyboard_arrow_down" at bounding box center [39, 382] width 18 height 18
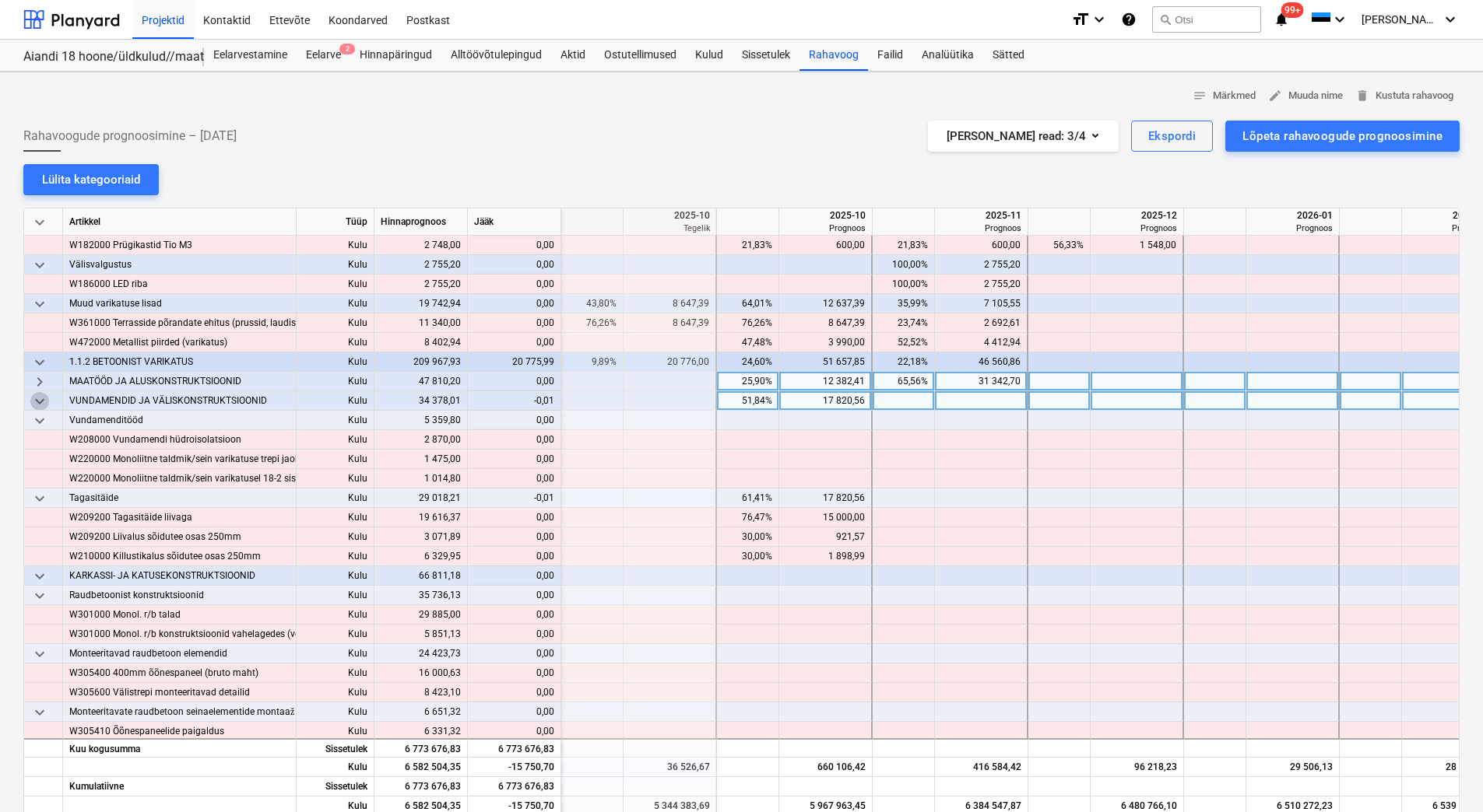
click at [36, 401] on span "keyboard_arrow_down" at bounding box center [39, 401] width 18 height 18
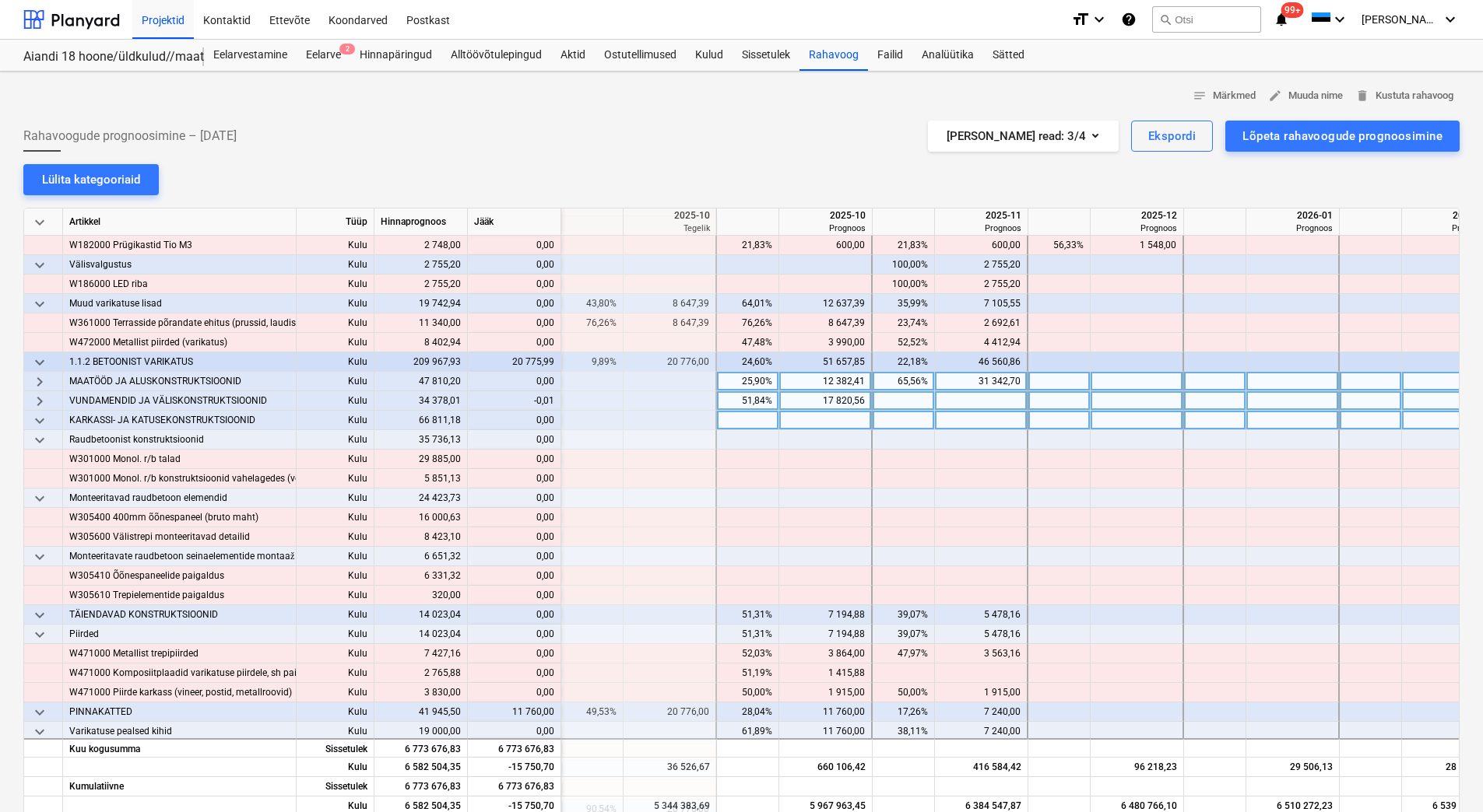
click at [36, 423] on span "keyboard_arrow_down" at bounding box center [39, 421] width 18 height 18
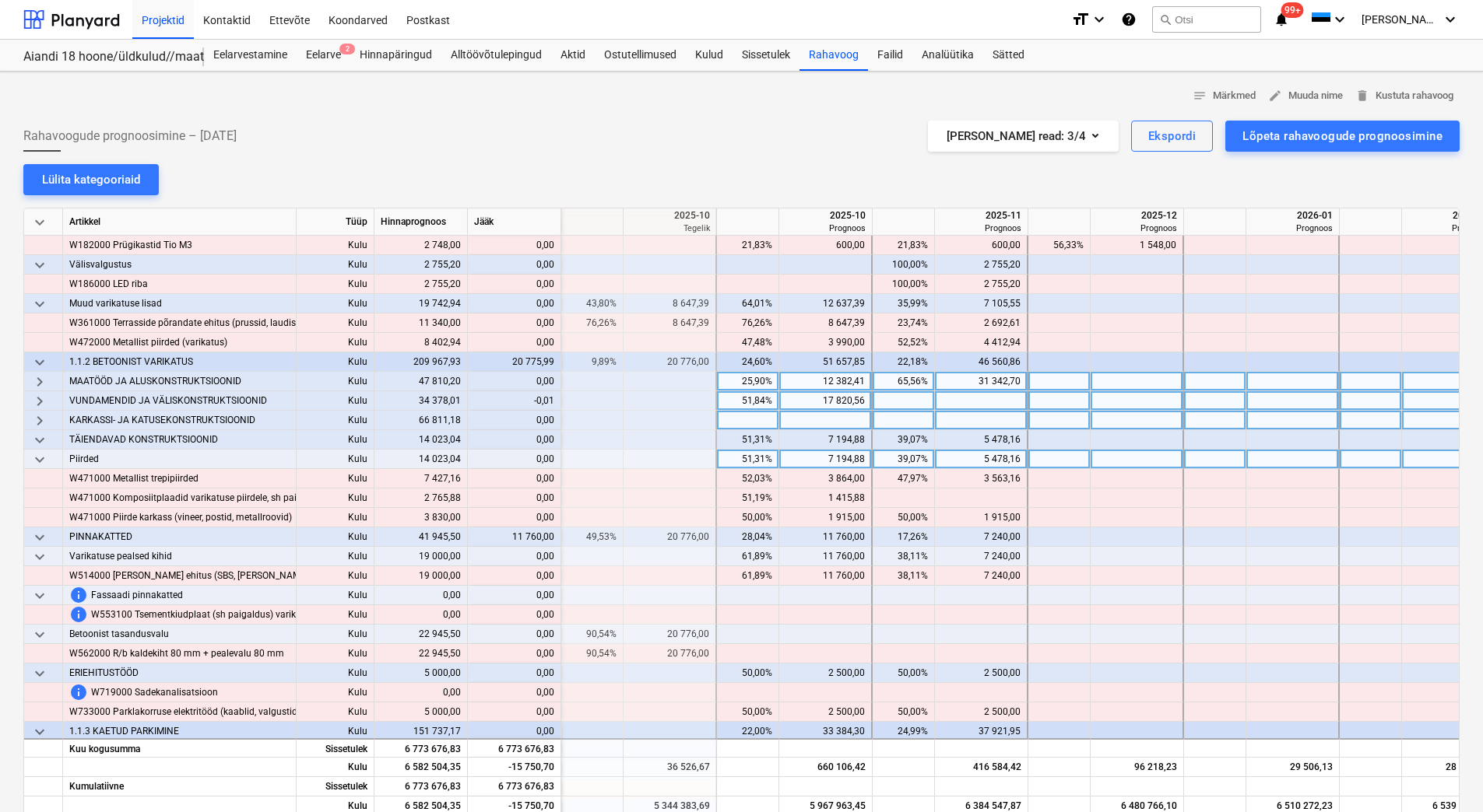
click at [37, 457] on span "keyboard_arrow_down" at bounding box center [39, 459] width 18 height 18
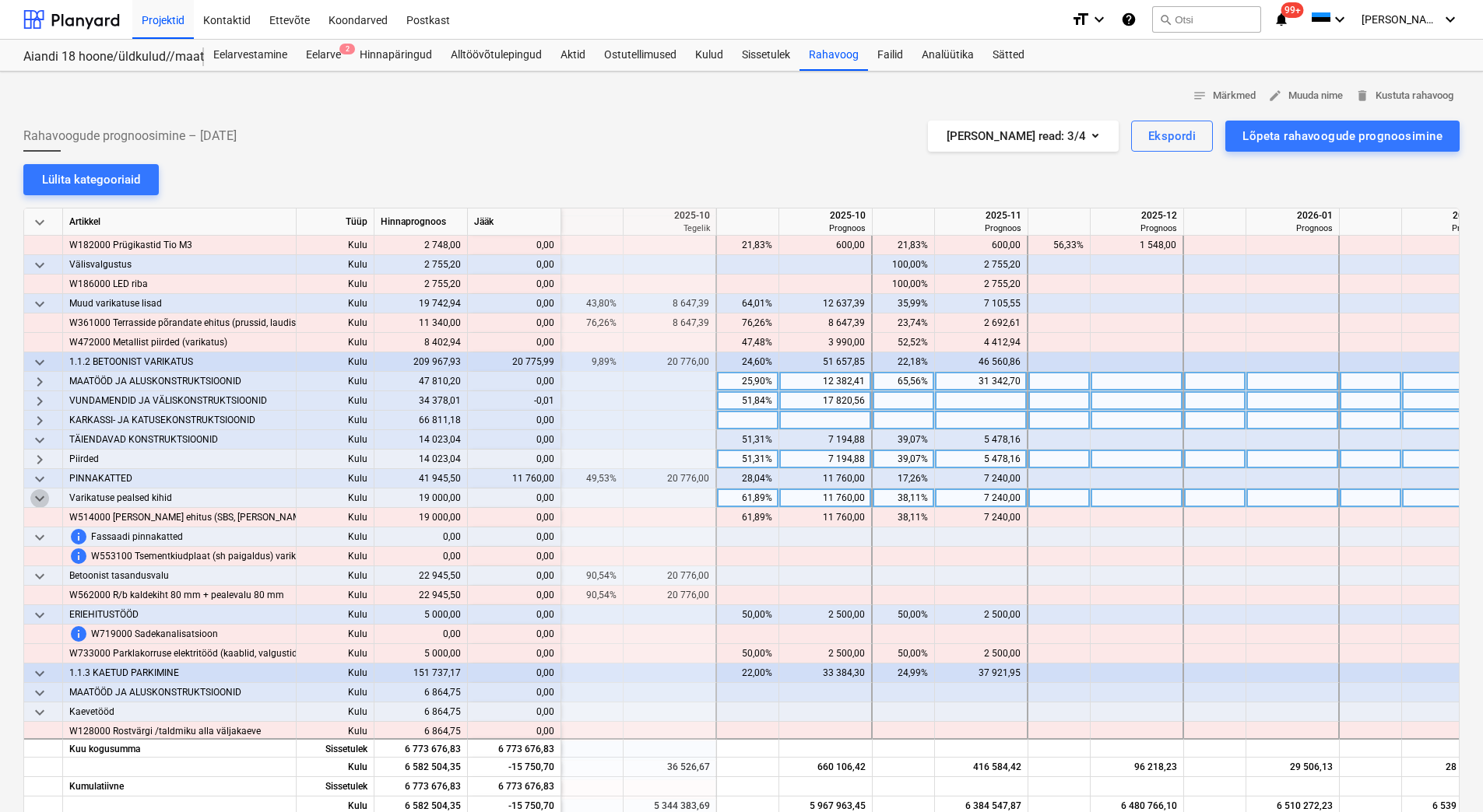
click at [36, 498] on span "keyboard_arrow_down" at bounding box center [39, 499] width 18 height 18
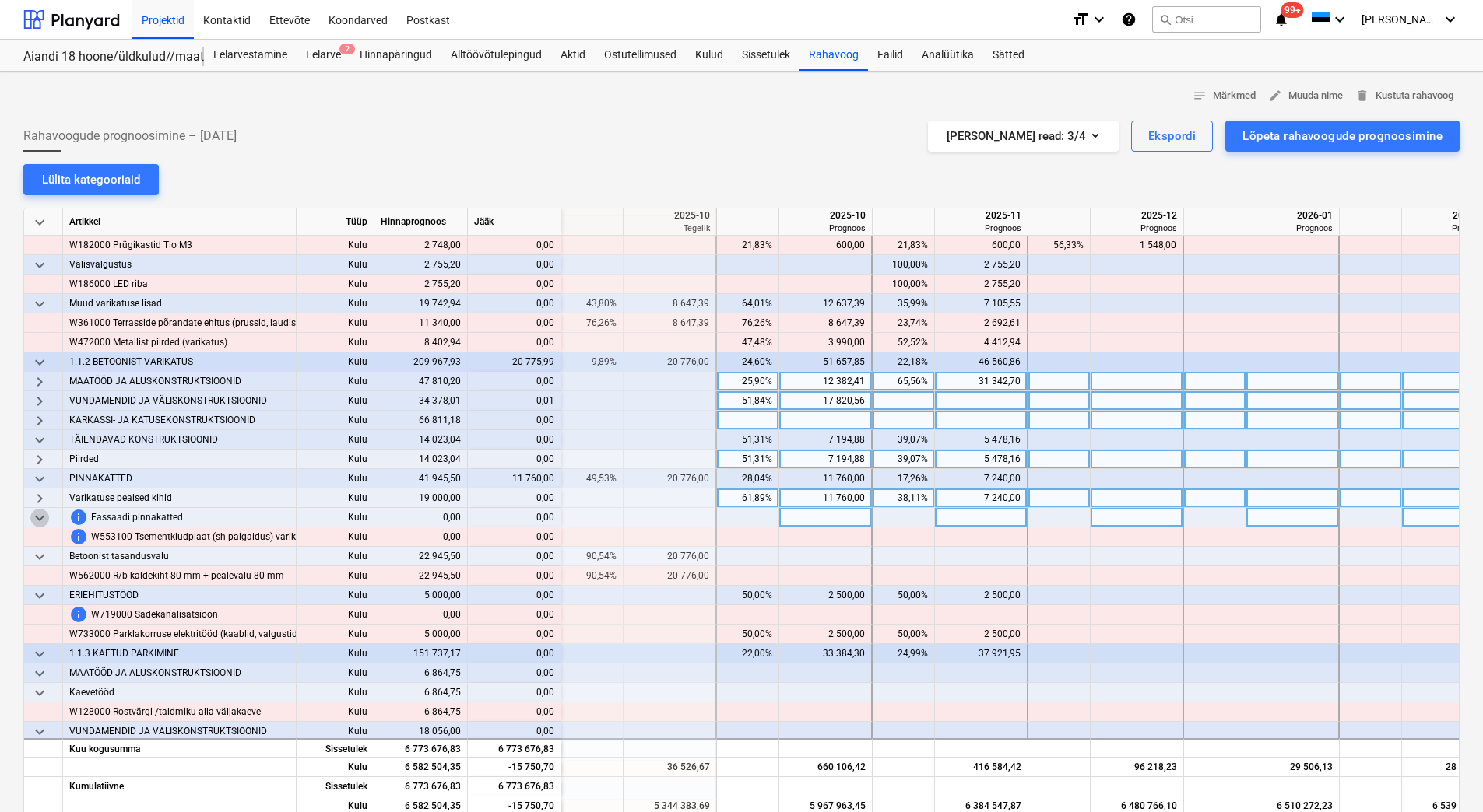
click at [37, 519] on span "keyboard_arrow_down" at bounding box center [39, 518] width 18 height 18
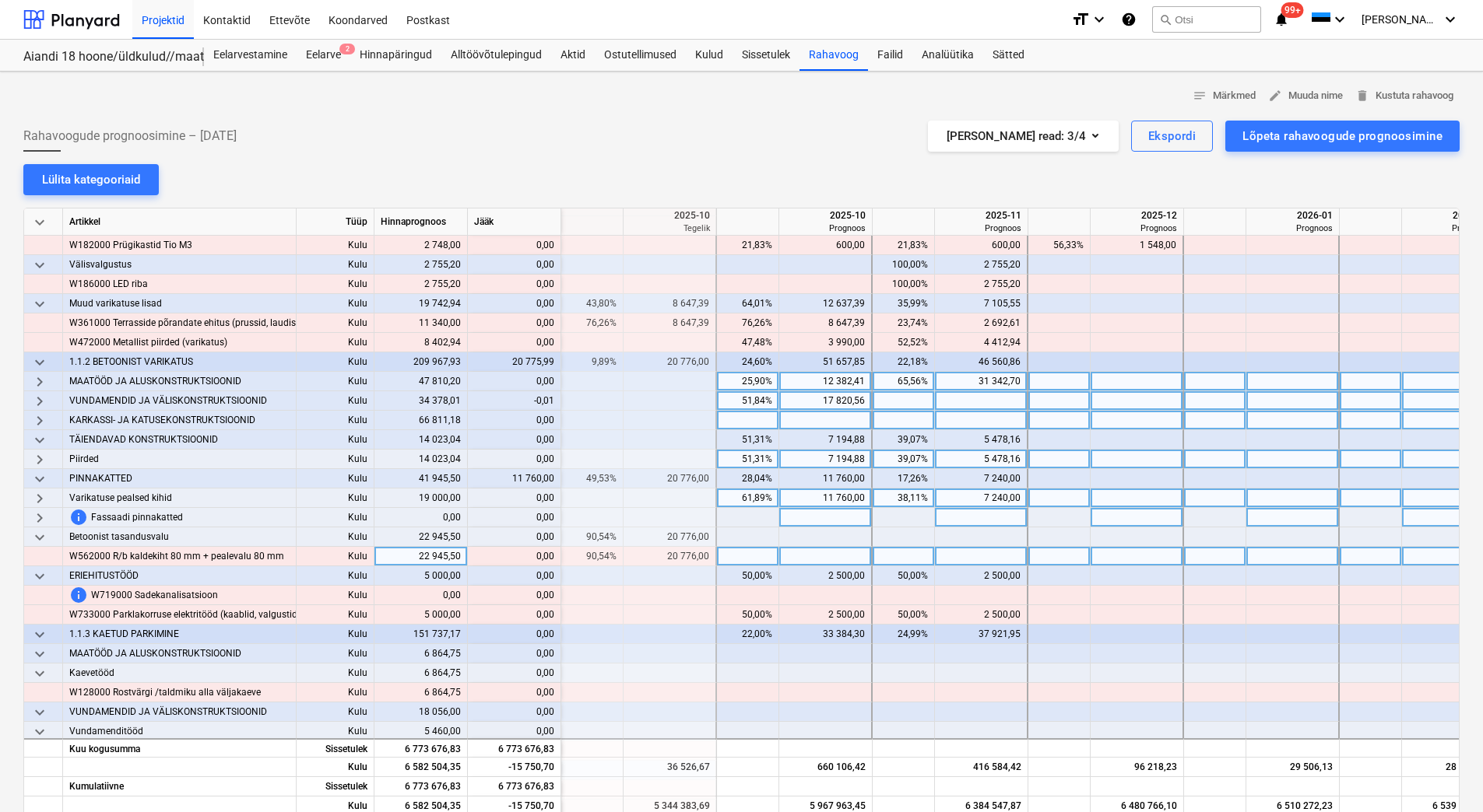
click at [818, 551] on div at bounding box center [826, 556] width 93 height 19
type input "20776"
click at [824, 537] on div at bounding box center [826, 537] width 93 height 19
click at [815, 560] on div "20 776,00" at bounding box center [825, 556] width 79 height 19
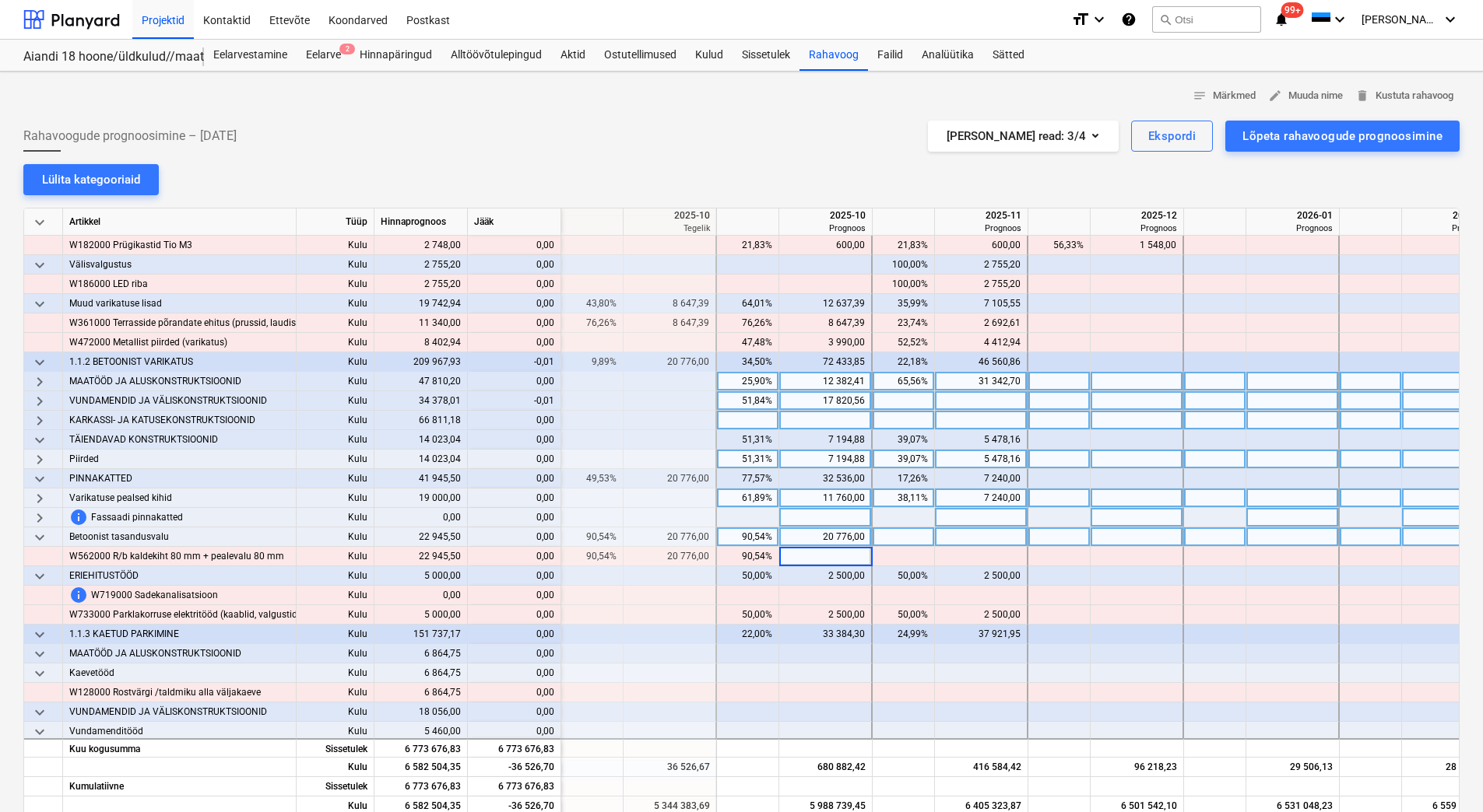
click at [818, 523] on div at bounding box center [826, 518] width 93 height 19
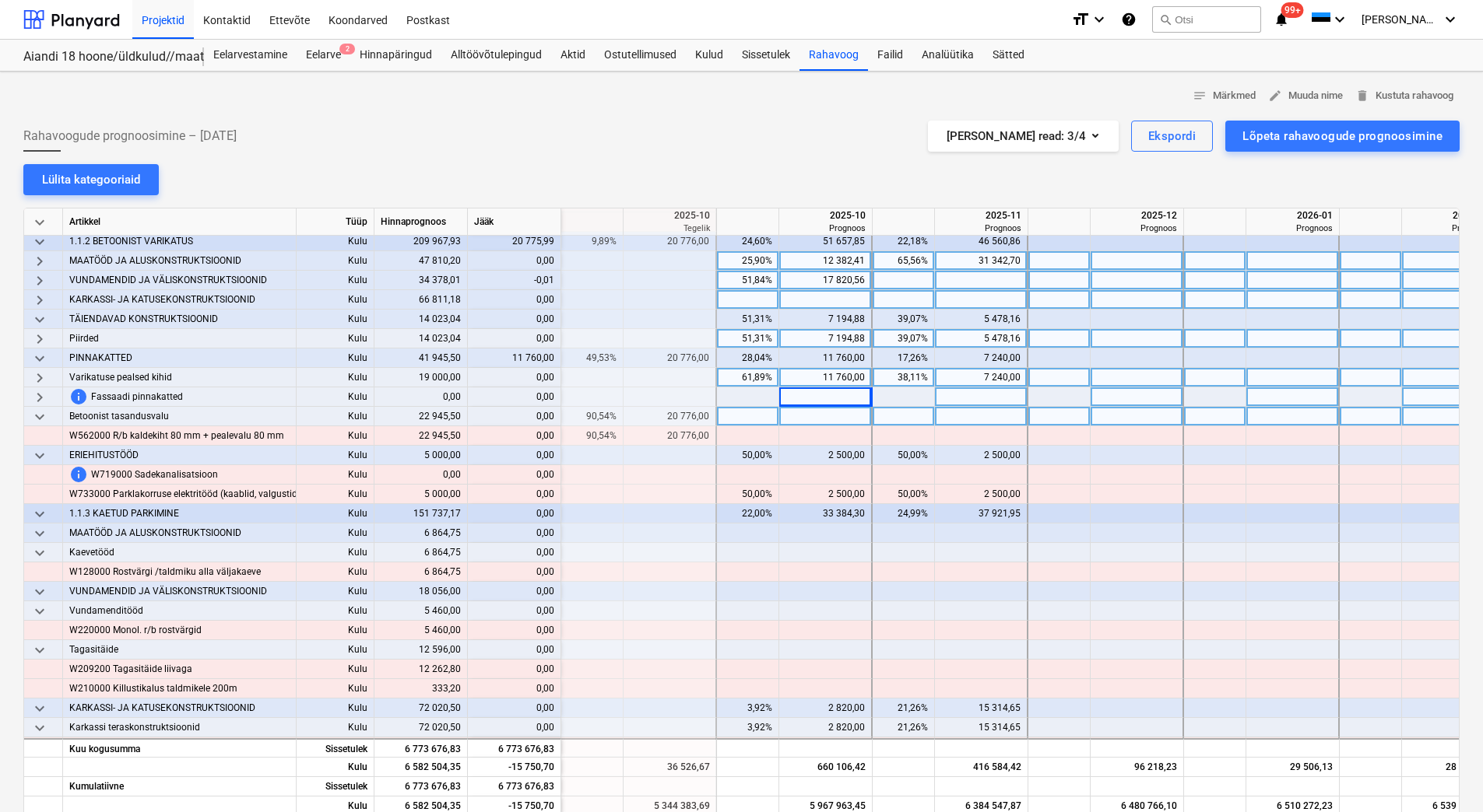
scroll to position [389, 2024]
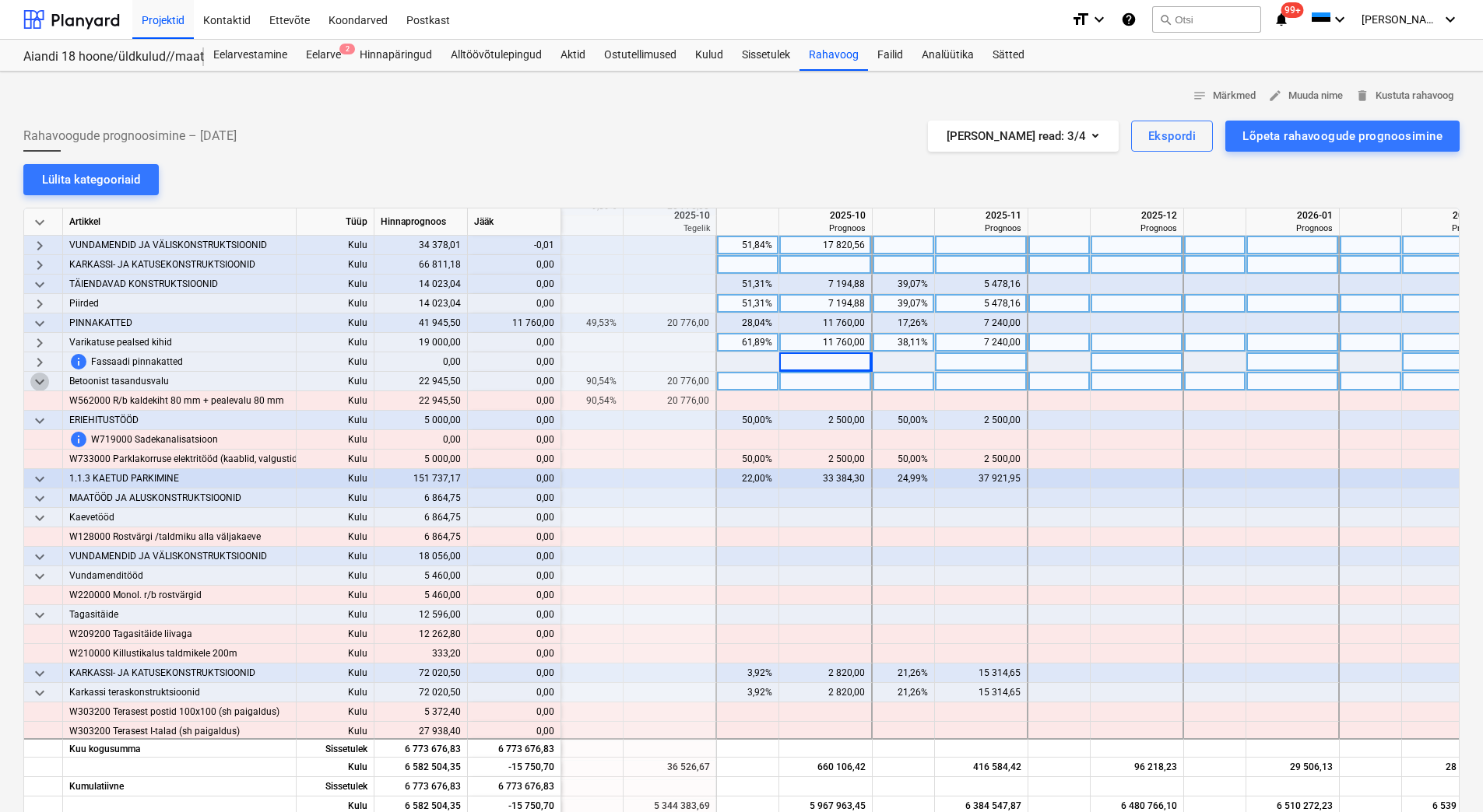
click at [46, 380] on span "keyboard_arrow_down" at bounding box center [39, 382] width 18 height 18
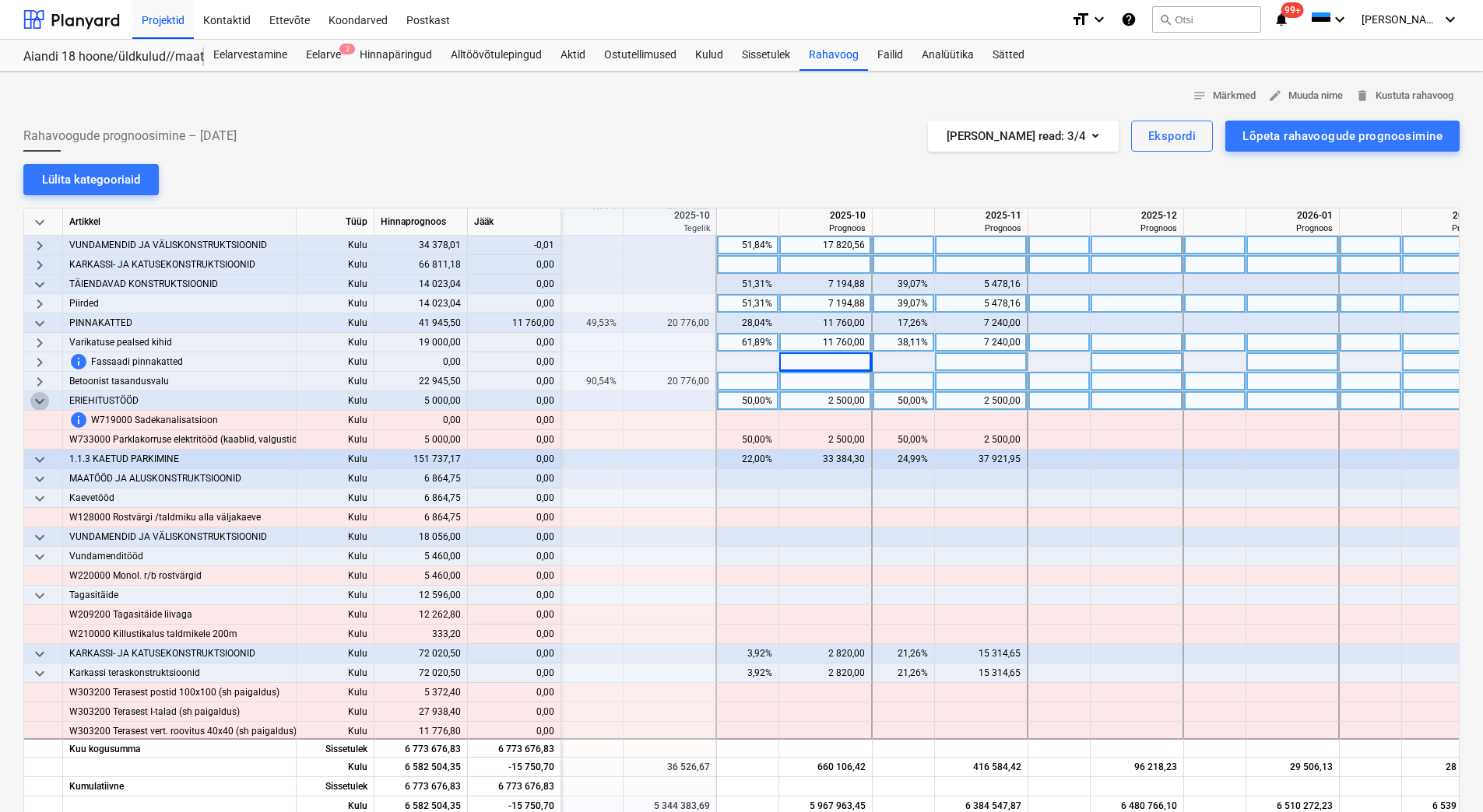
click at [42, 400] on span "keyboard_arrow_down" at bounding box center [39, 401] width 18 height 18
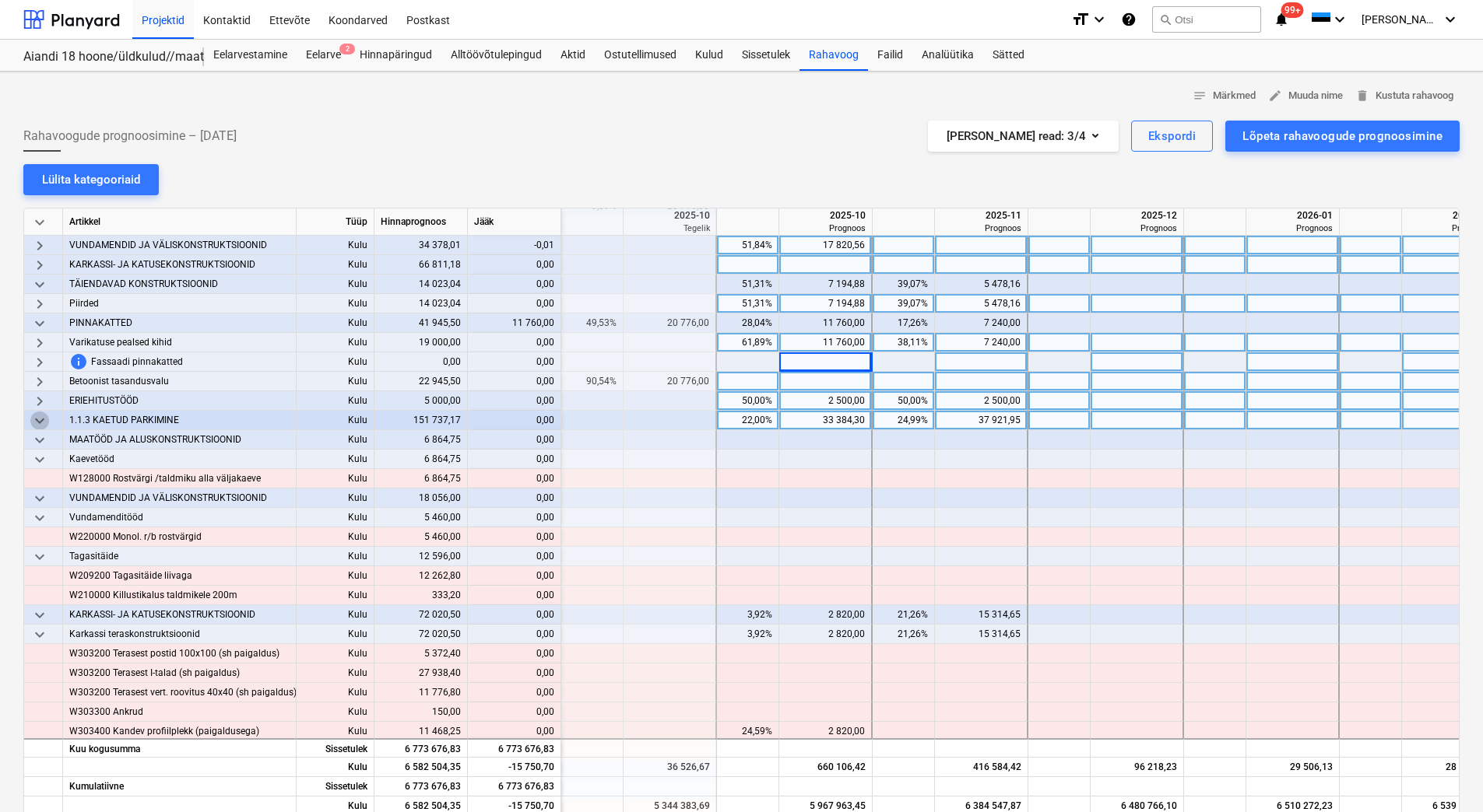
click at [32, 422] on span "keyboard_arrow_down" at bounding box center [39, 421] width 18 height 18
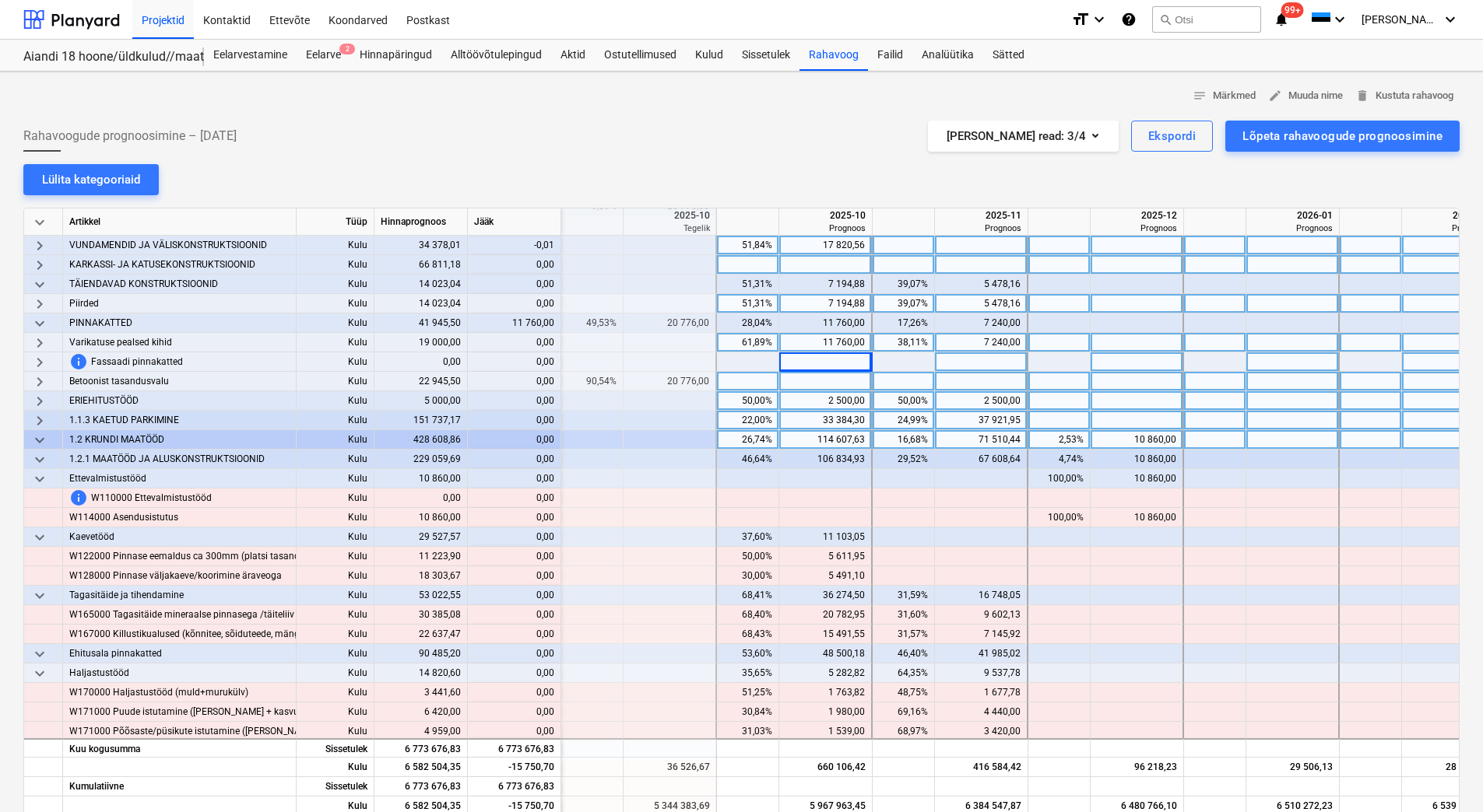
click at [31, 444] on span "keyboard_arrow_down" at bounding box center [39, 440] width 18 height 18
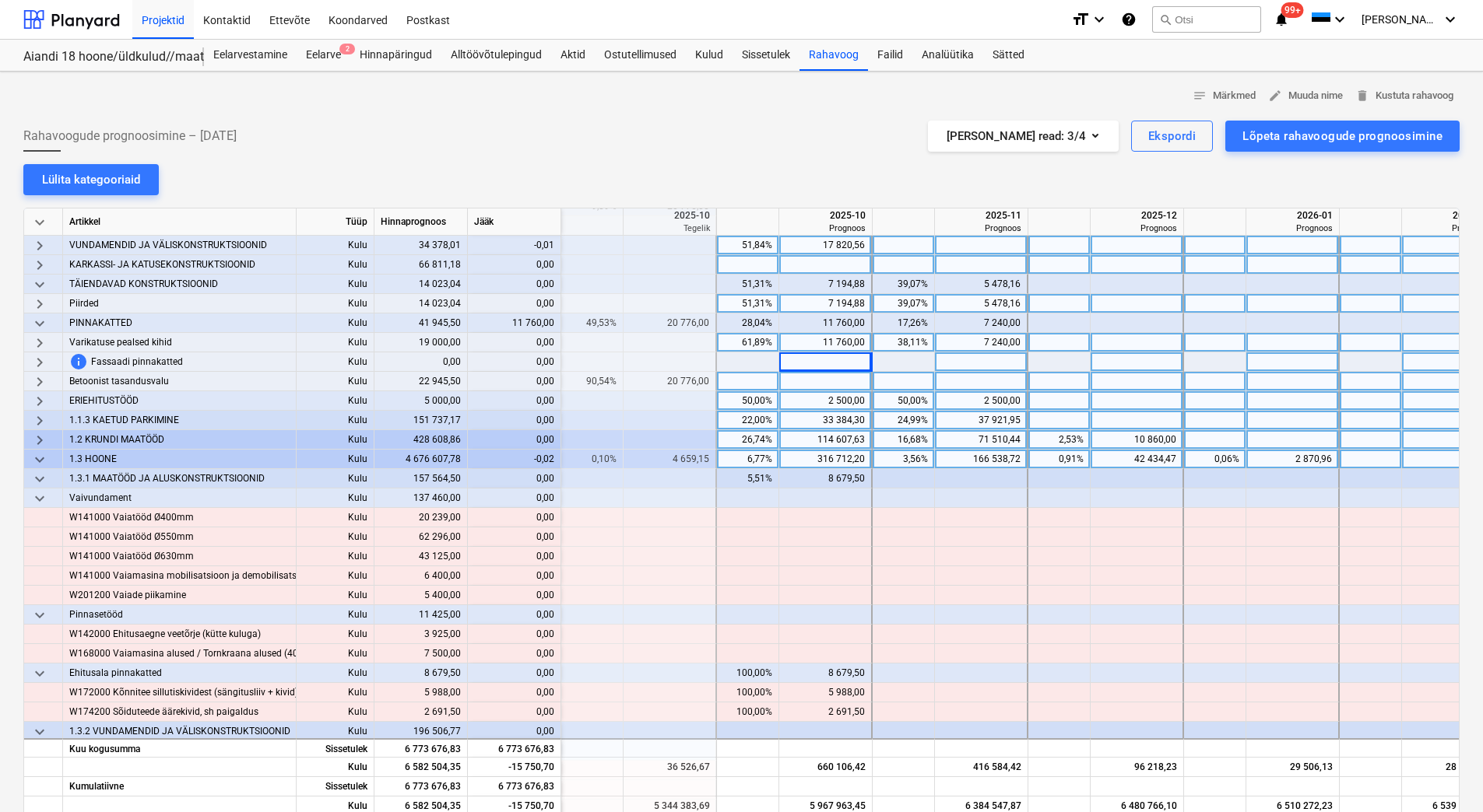
click at [33, 460] on span "keyboard_arrow_down" at bounding box center [39, 459] width 18 height 18
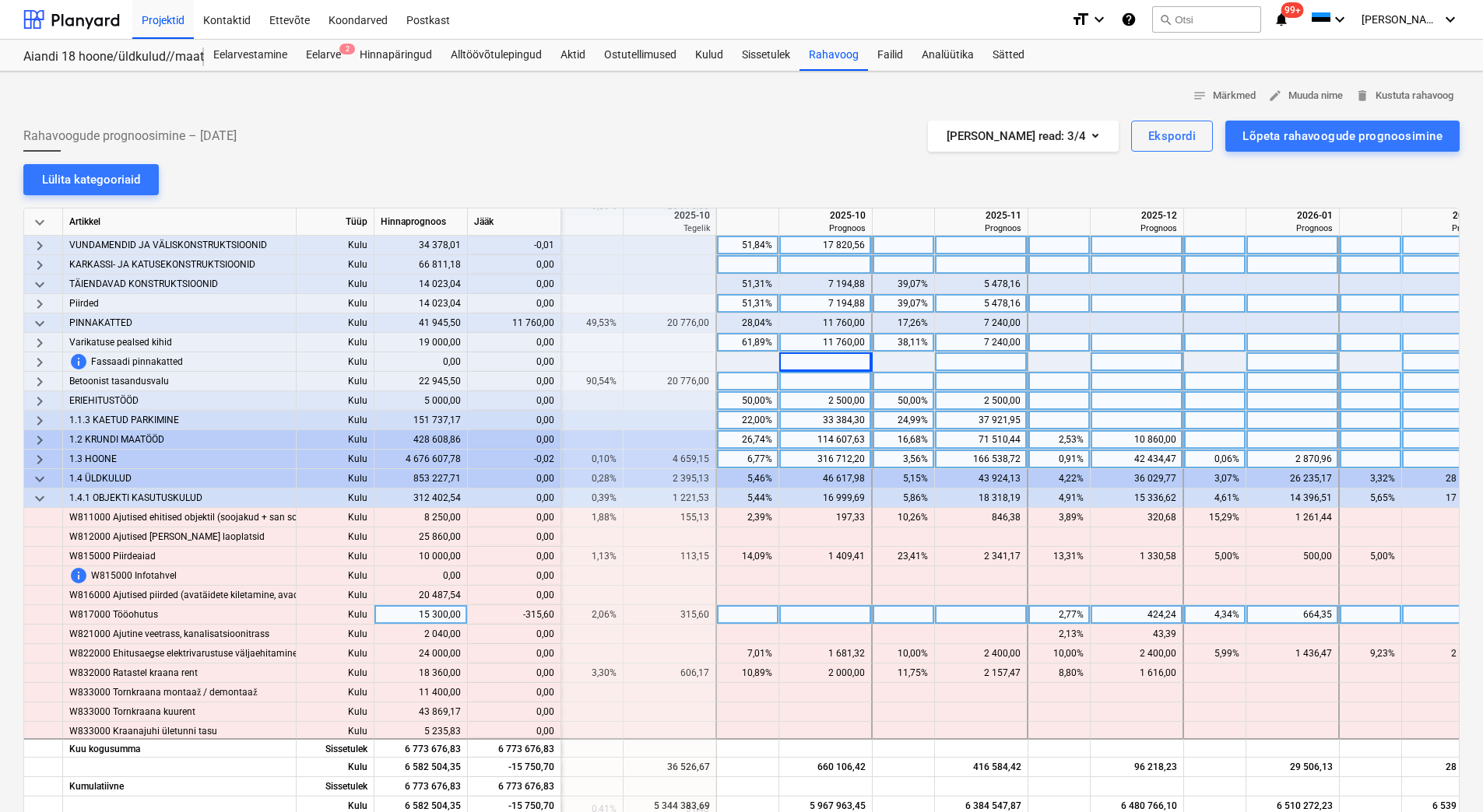
click at [791, 611] on div at bounding box center [826, 614] width 93 height 19
type input "315,60"
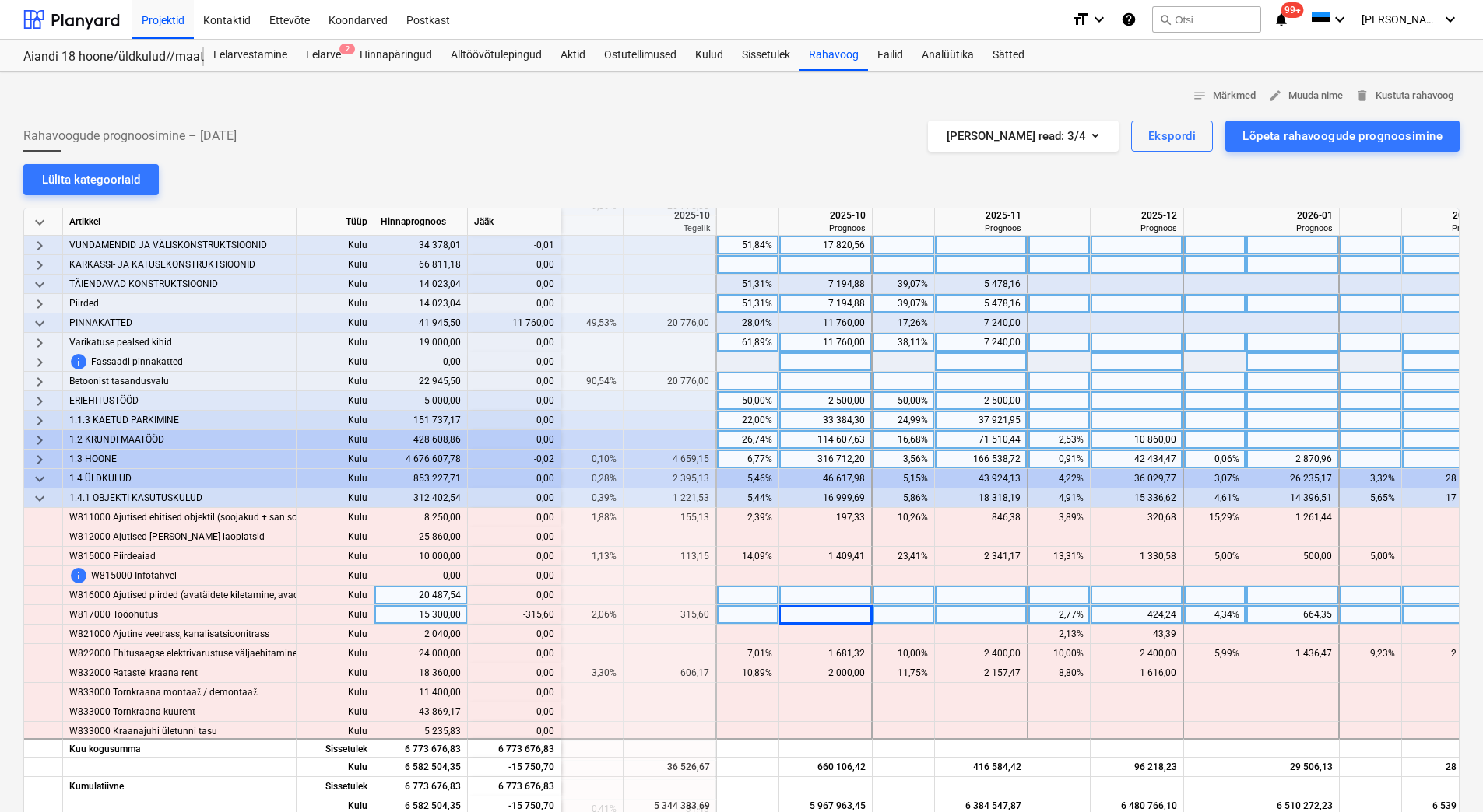
click at [803, 588] on div at bounding box center [826, 595] width 93 height 19
click at [810, 615] on div "315,60" at bounding box center [825, 614] width 79 height 19
click at [1123, 614] on div "424,24" at bounding box center [1136, 614] width 79 height 19
click at [1132, 594] on div at bounding box center [1137, 595] width 93 height 19
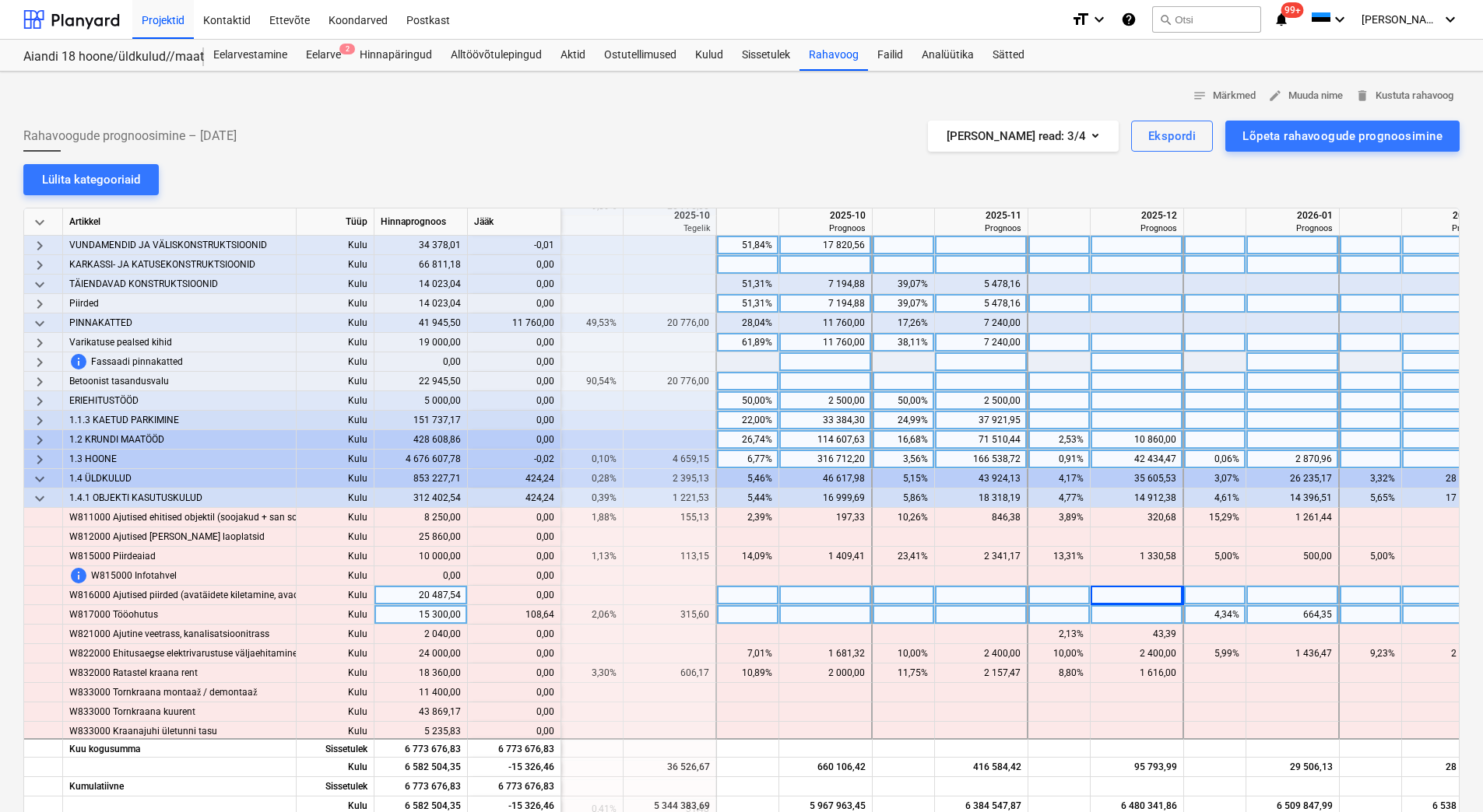
click at [1127, 616] on div at bounding box center [1137, 614] width 93 height 19
type input "108,64"
click at [1129, 593] on div at bounding box center [1137, 595] width 93 height 19
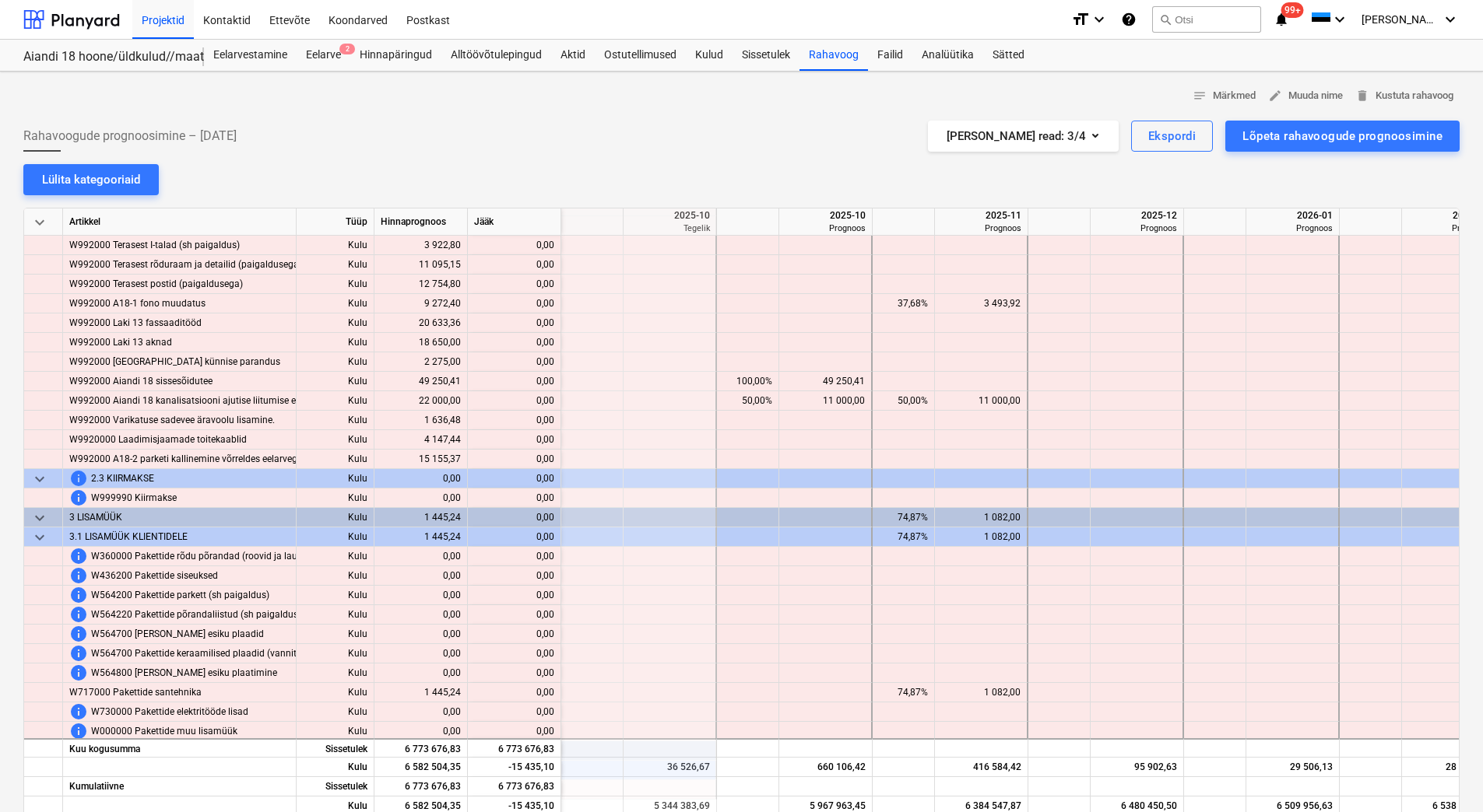
scroll to position [1546, 2024]
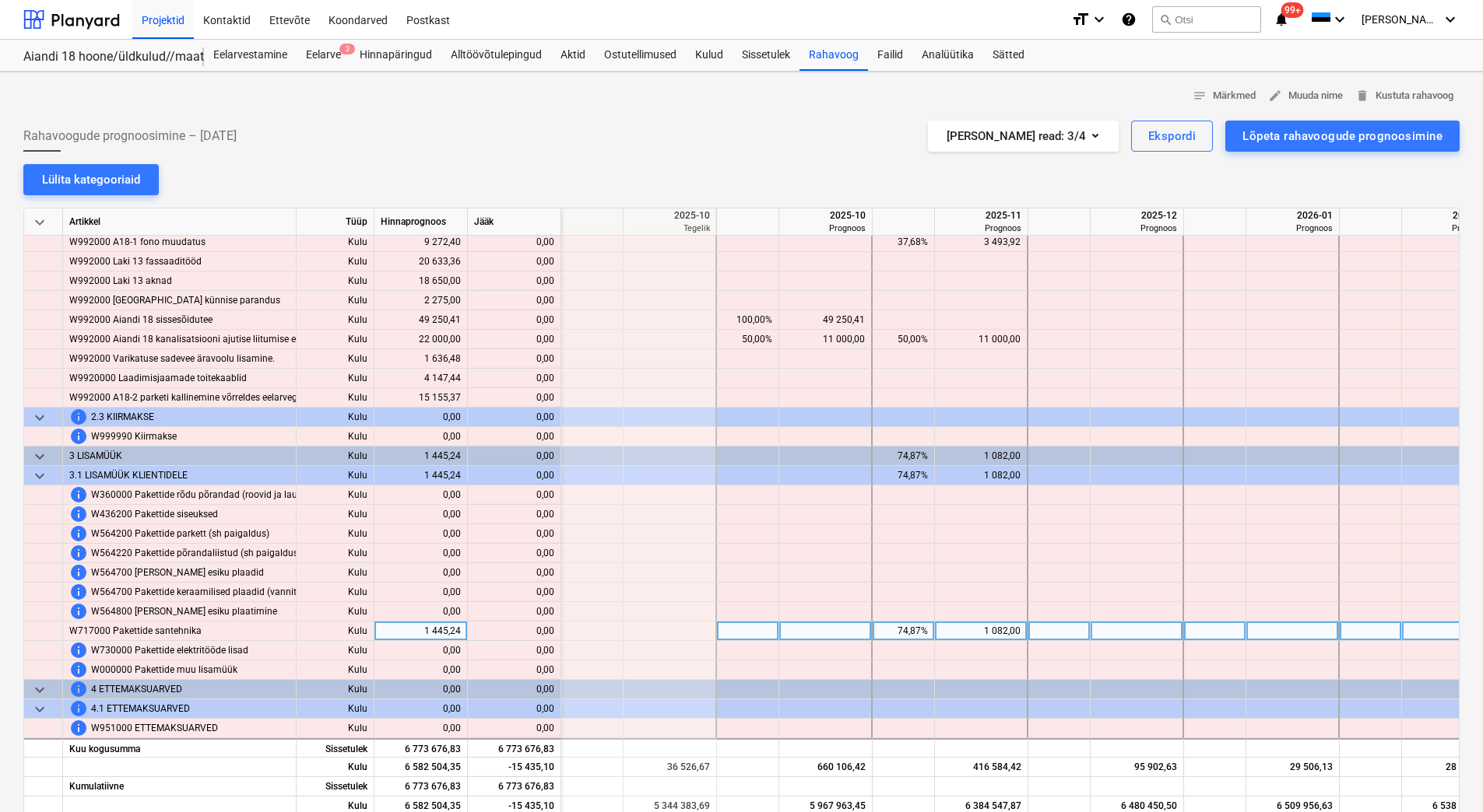
click at [813, 626] on div at bounding box center [826, 631] width 93 height 19
type input "1445,24"
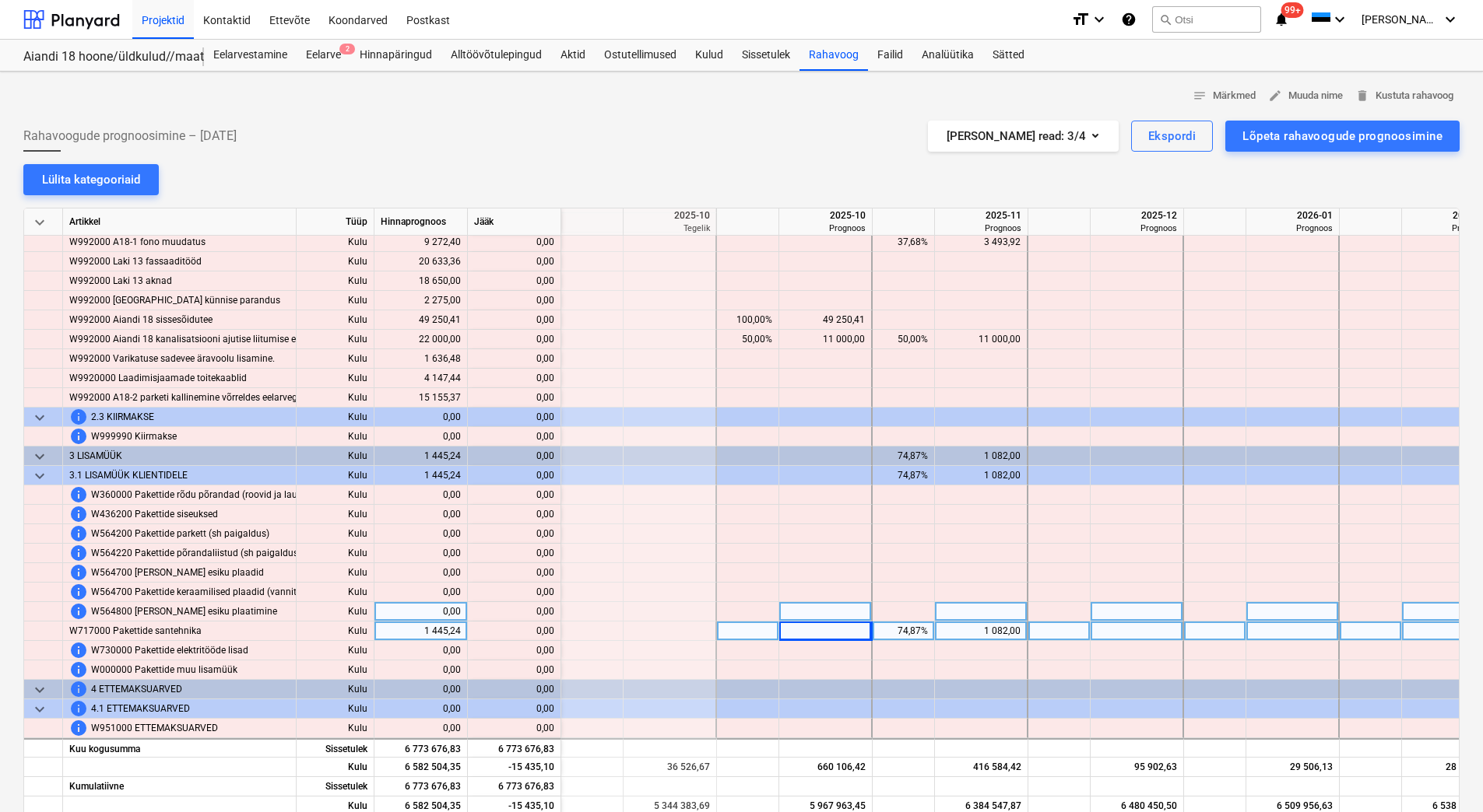
click at [819, 602] on div at bounding box center [826, 612] width 93 height 19
click at [822, 626] on div "1 445,24" at bounding box center [825, 631] width 79 height 19
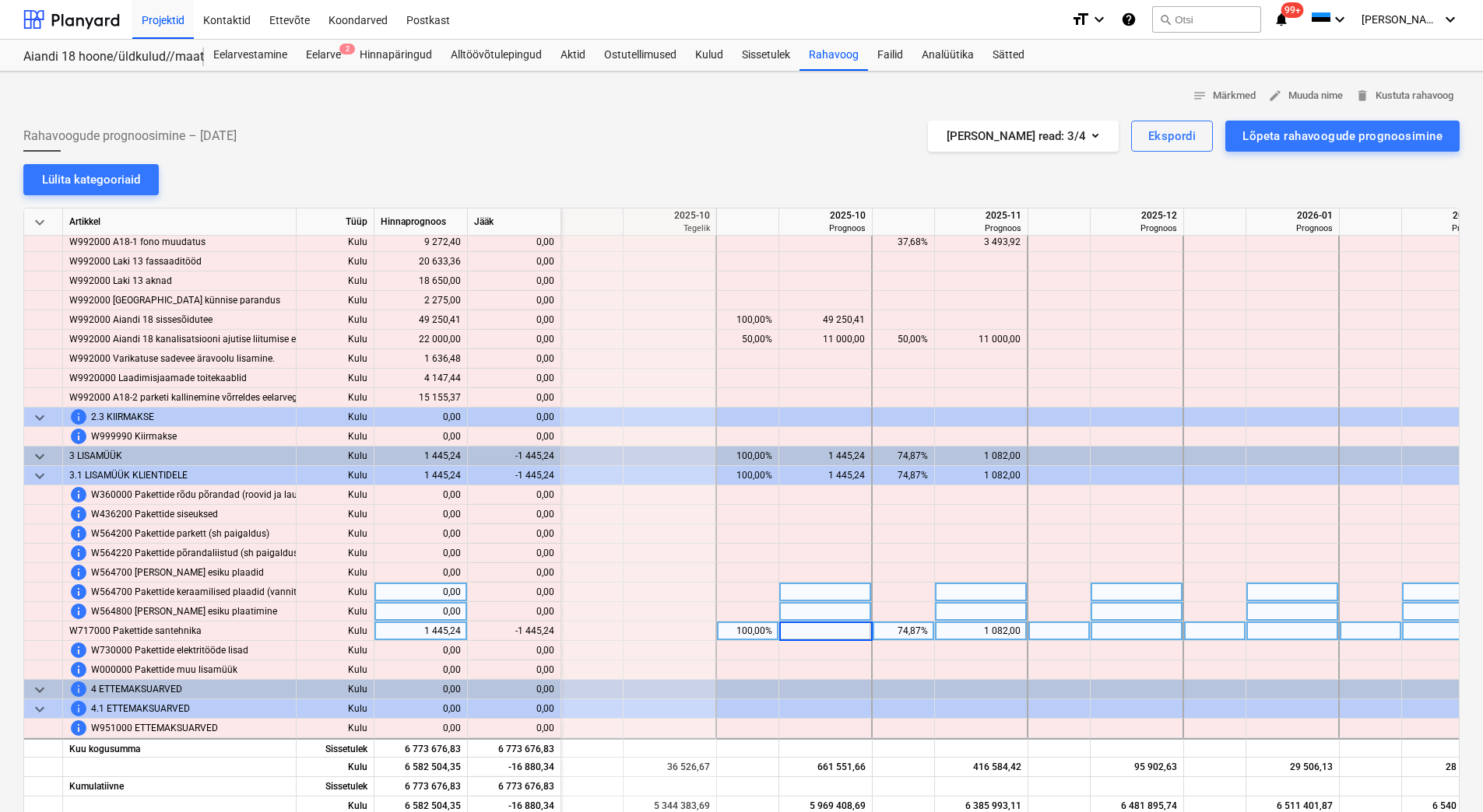
click at [825, 595] on div at bounding box center [826, 592] width 93 height 19
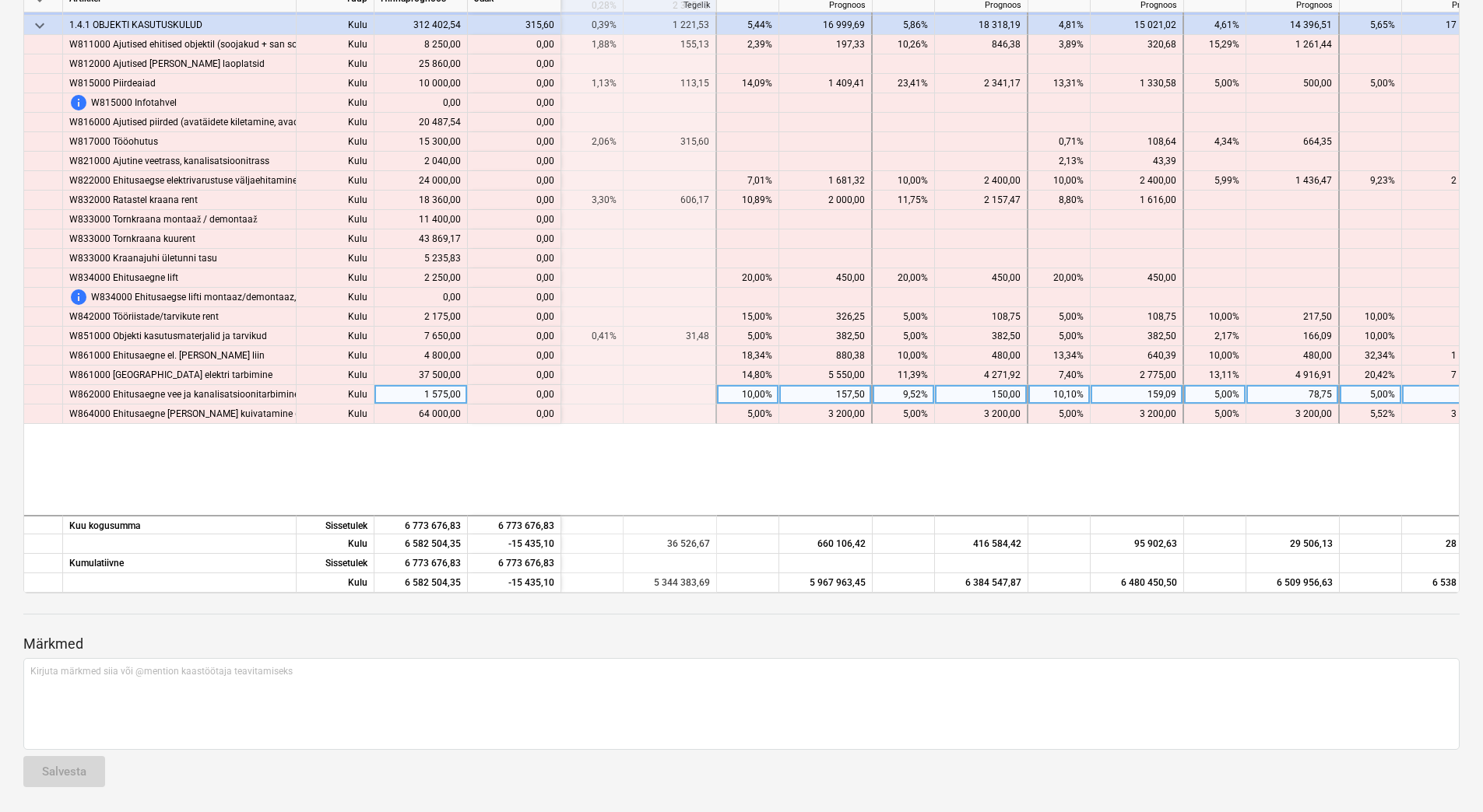
scroll to position [378, 2024]
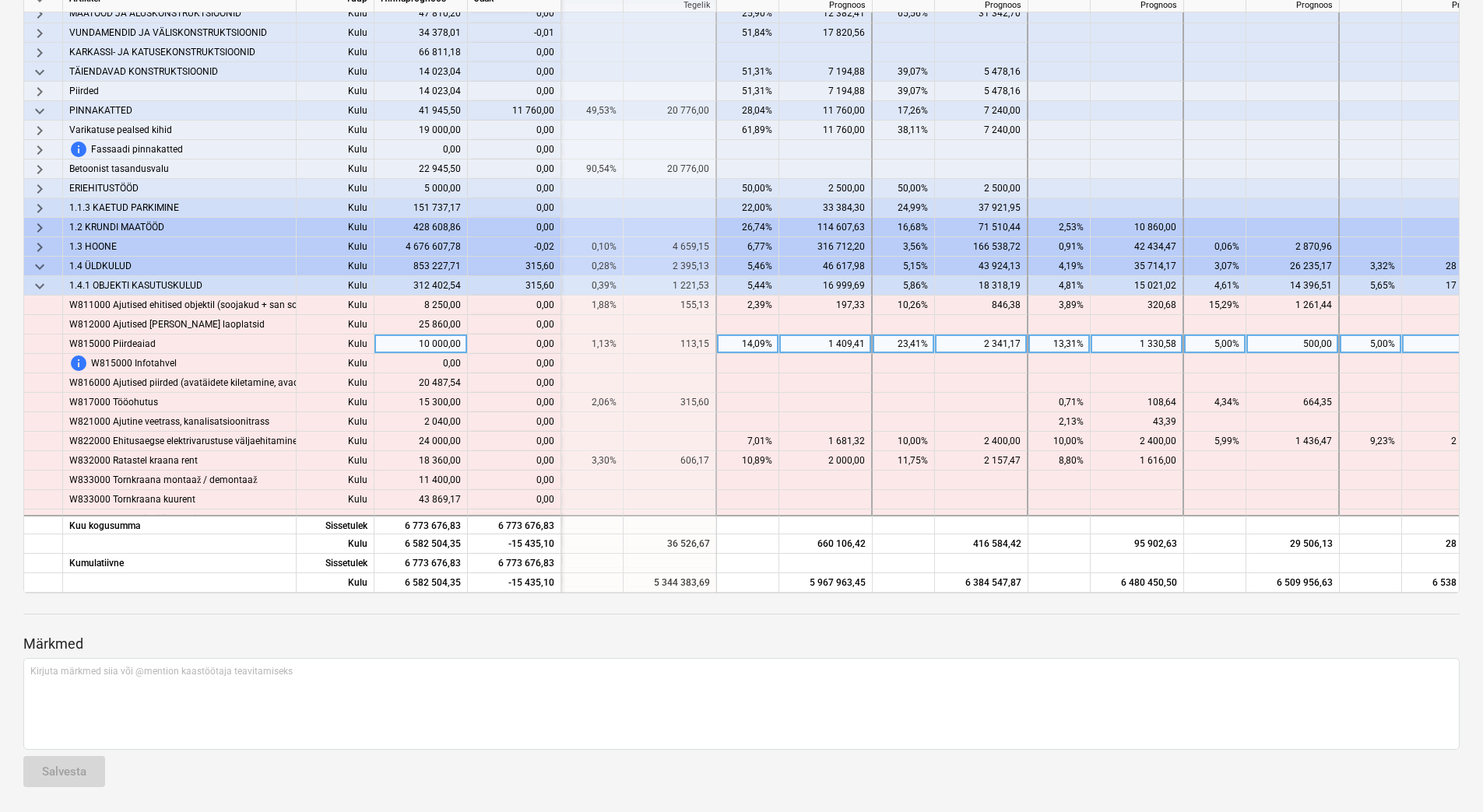
click at [797, 354] on div "1 409,41" at bounding box center [825, 344] width 79 height 19
click at [735, 647] on p "Märkmed" at bounding box center [741, 644] width 1436 height 18
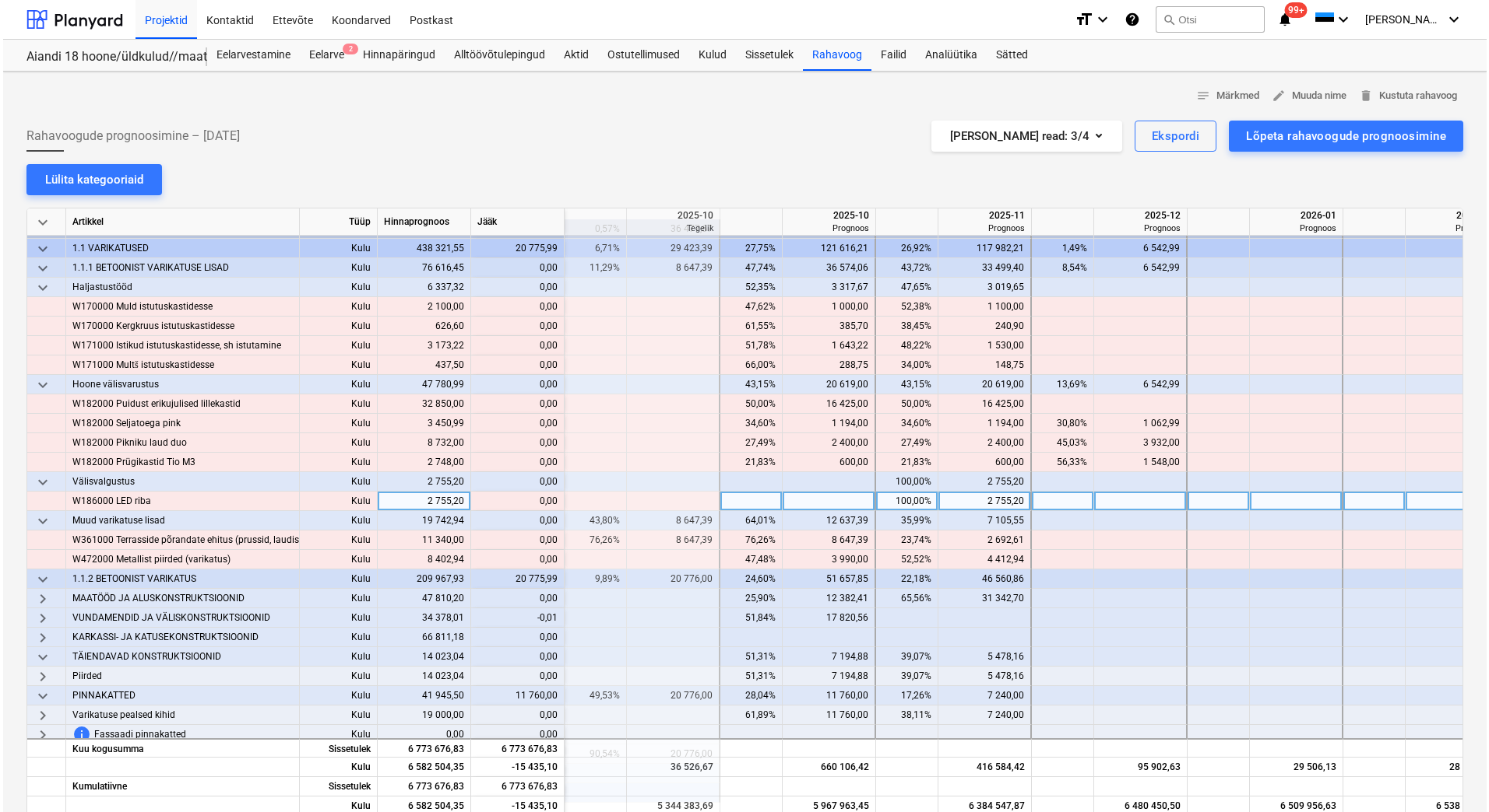
scroll to position [0, 2024]
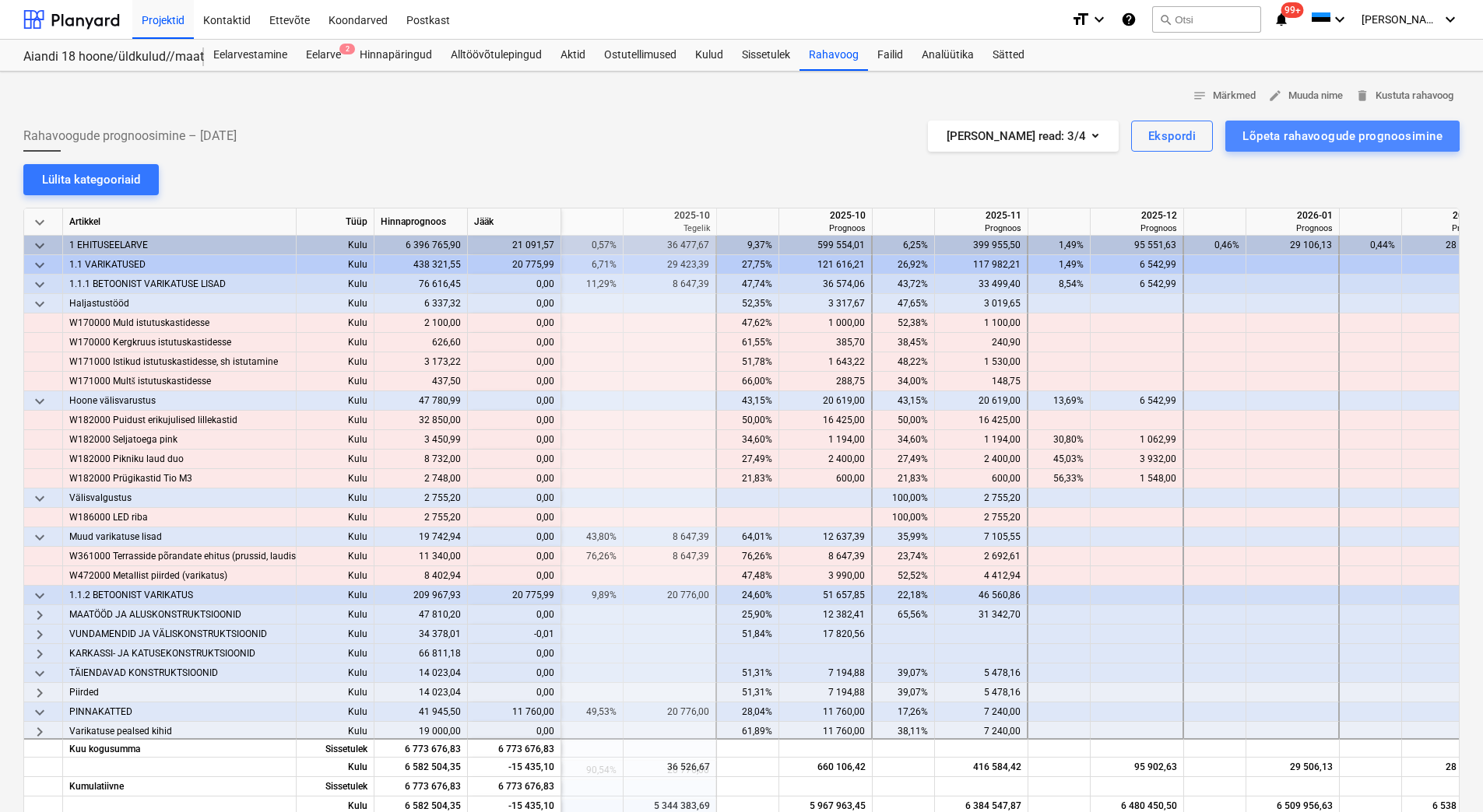
click at [1299, 131] on div "Lõpeta rahavoogude prognoosimine" at bounding box center [1342, 136] width 200 height 20
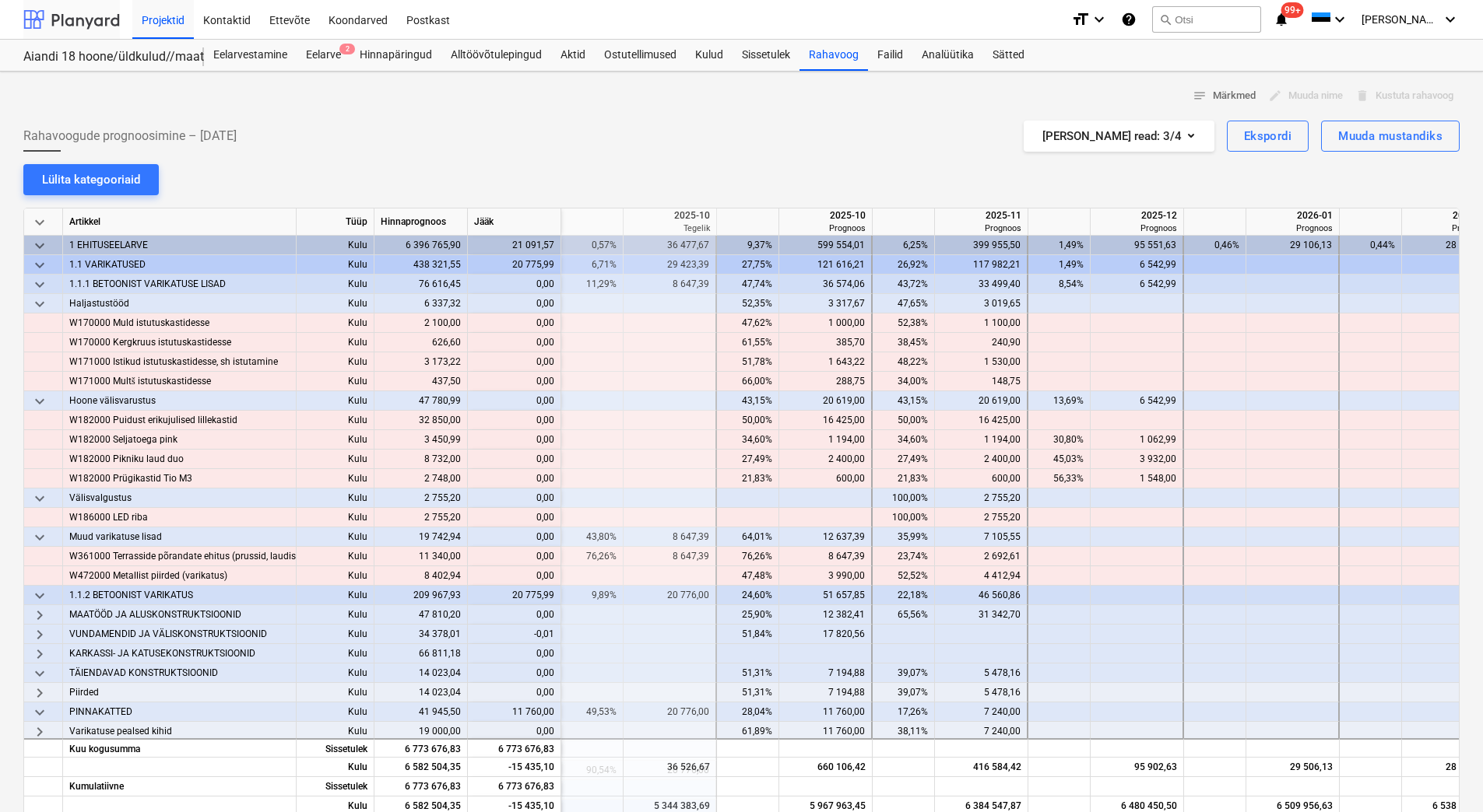
click at [41, 12] on div at bounding box center [72, 19] width 97 height 39
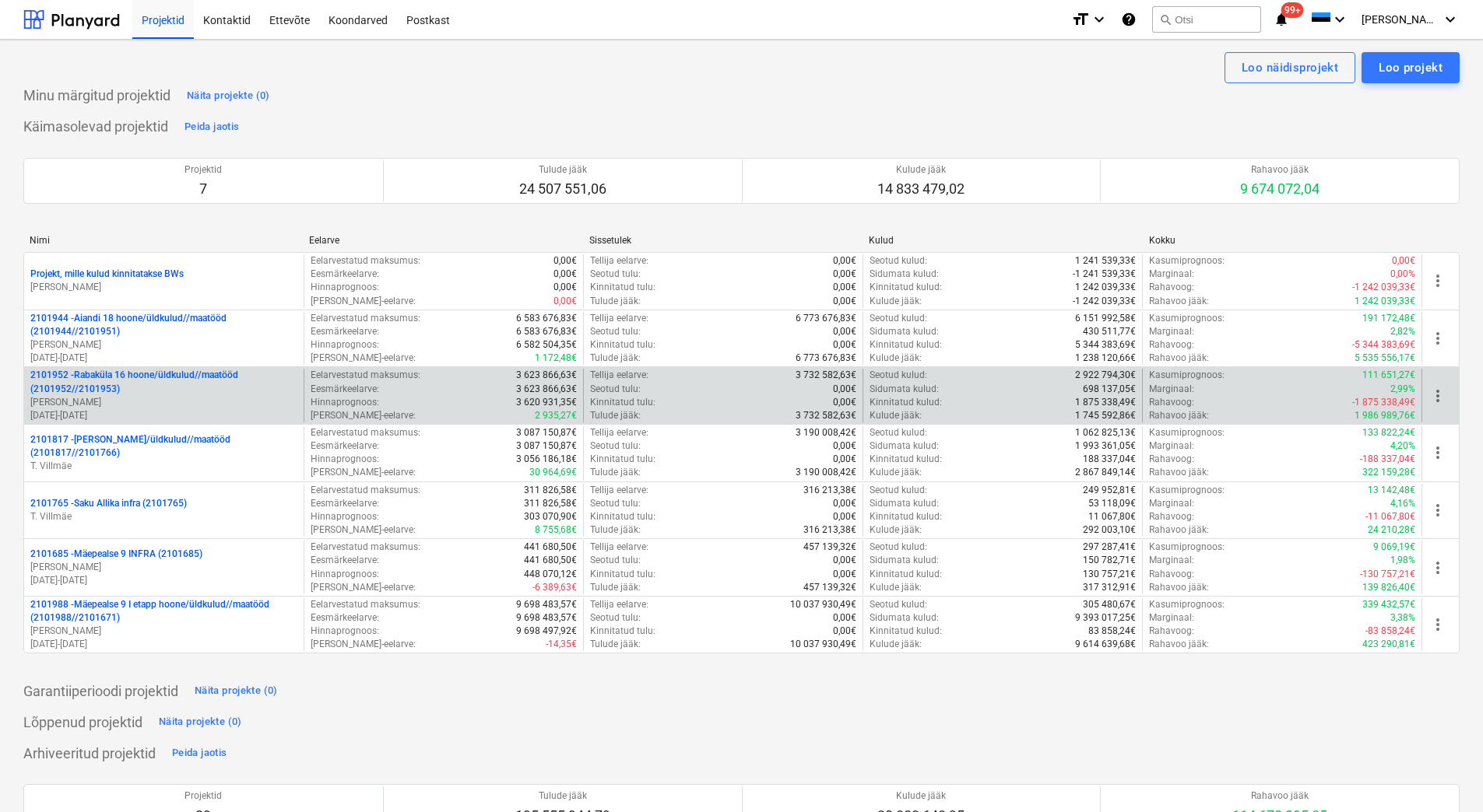
click at [180, 396] on p "2101952 - Rabaküla 16 hoone/üldkulud//maatööd (2101952//2101953)" at bounding box center [163, 382] width 267 height 26
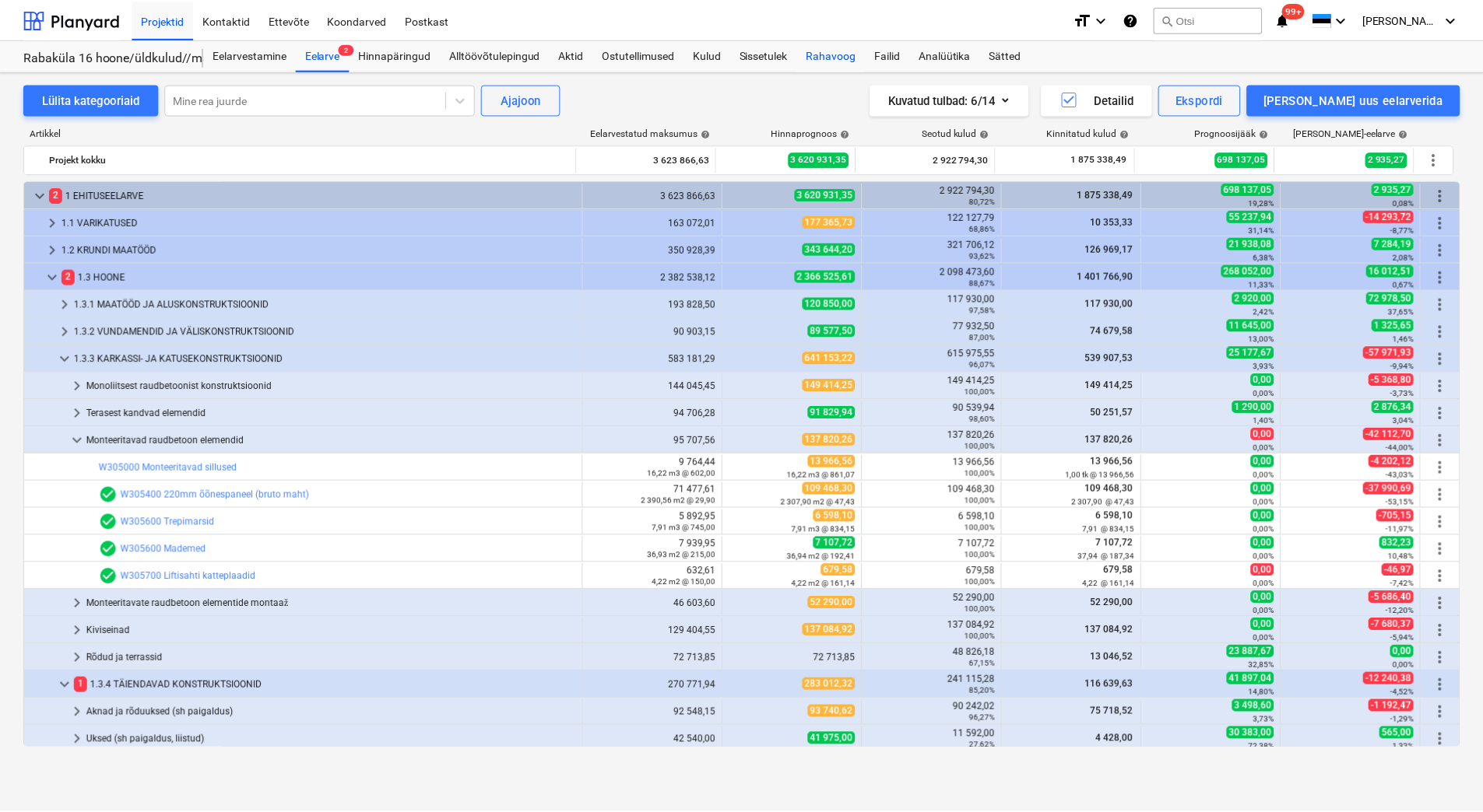
scroll to position [553, 0]
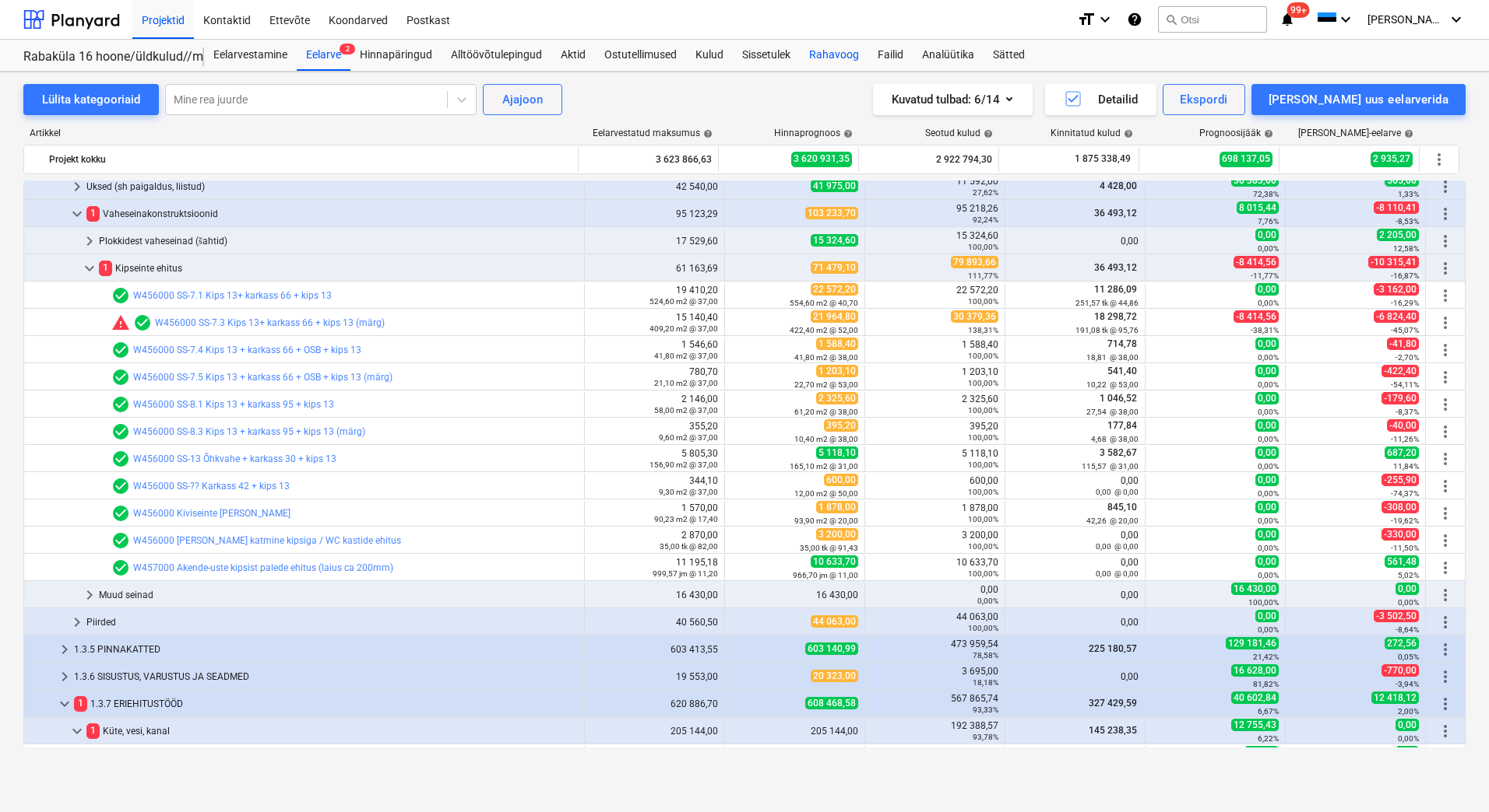
click at [824, 56] on div "Rahavoog" at bounding box center [833, 56] width 68 height 31
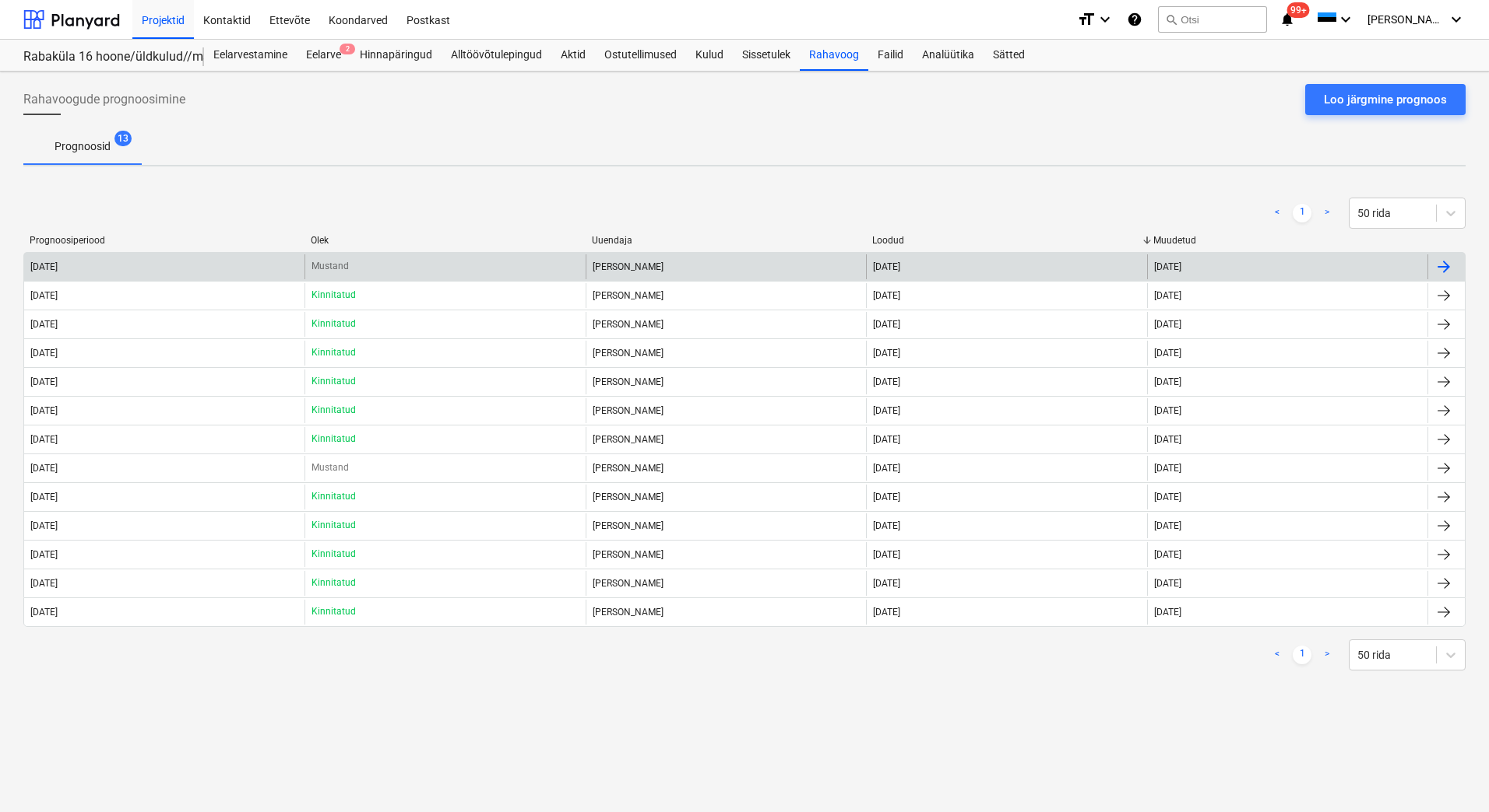
click at [190, 262] on div "2025 October" at bounding box center [163, 266] width 280 height 25
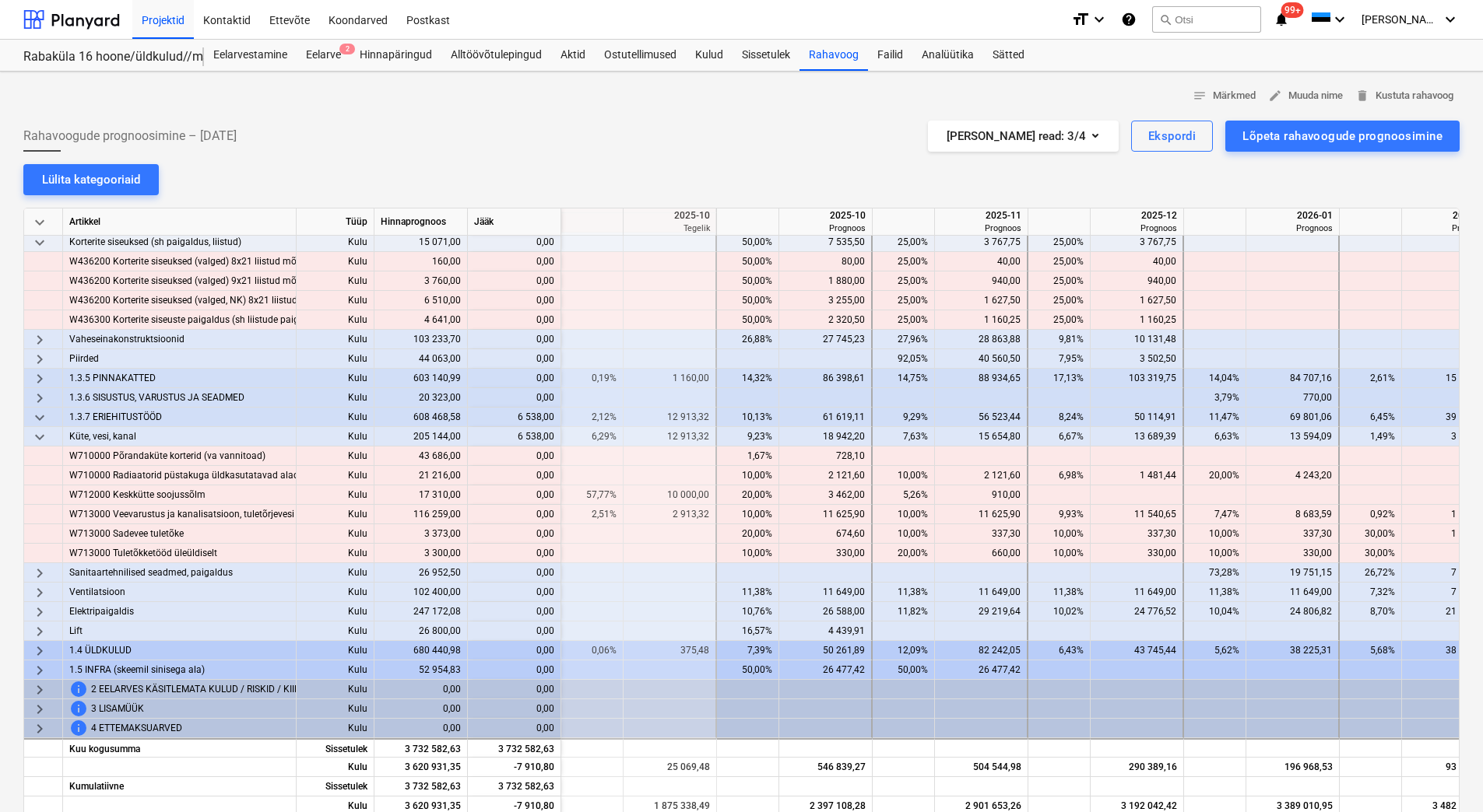
scroll to position [709, 1868]
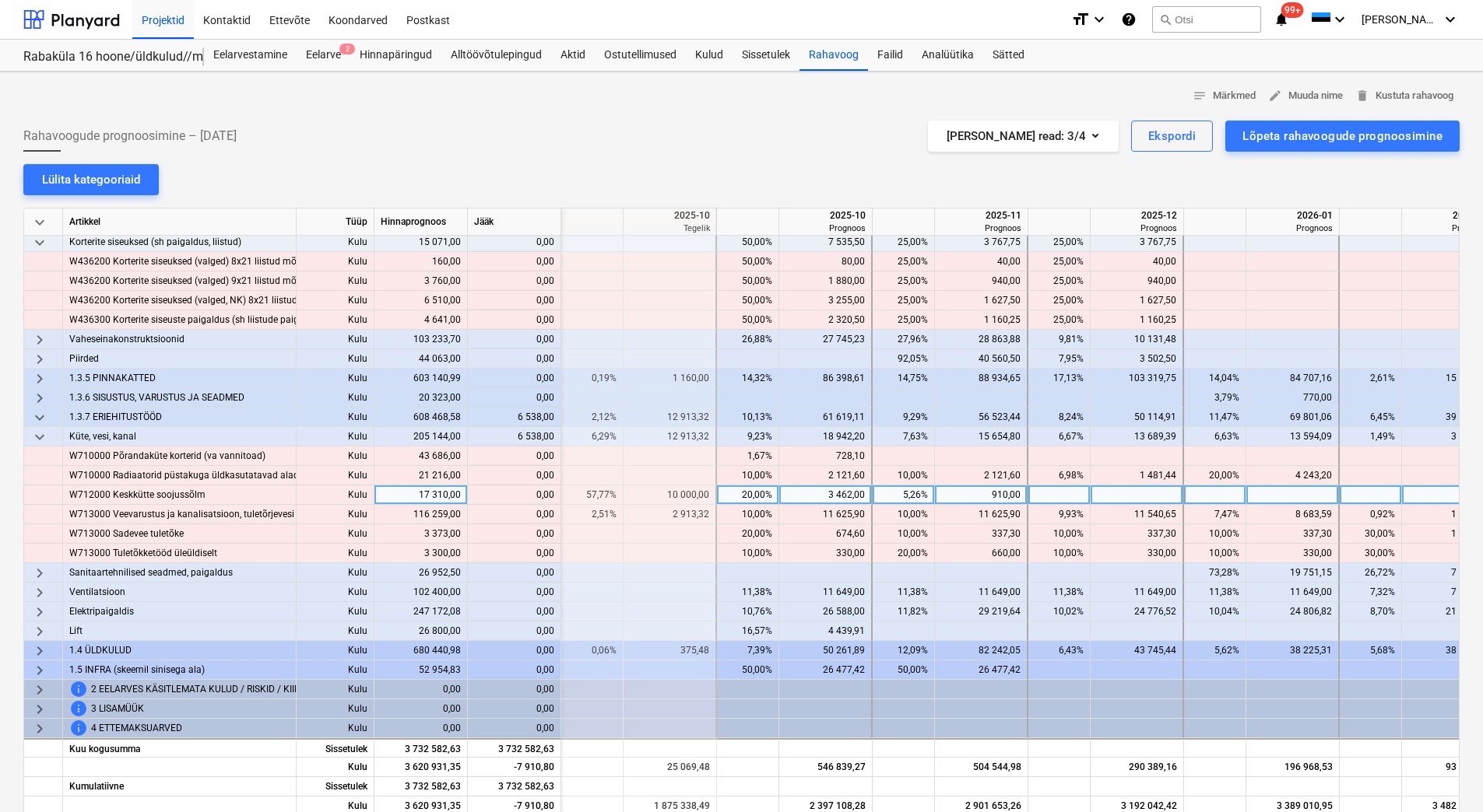
click at [819, 491] on div "3 462,00" at bounding box center [825, 495] width 79 height 19
type input "10000"
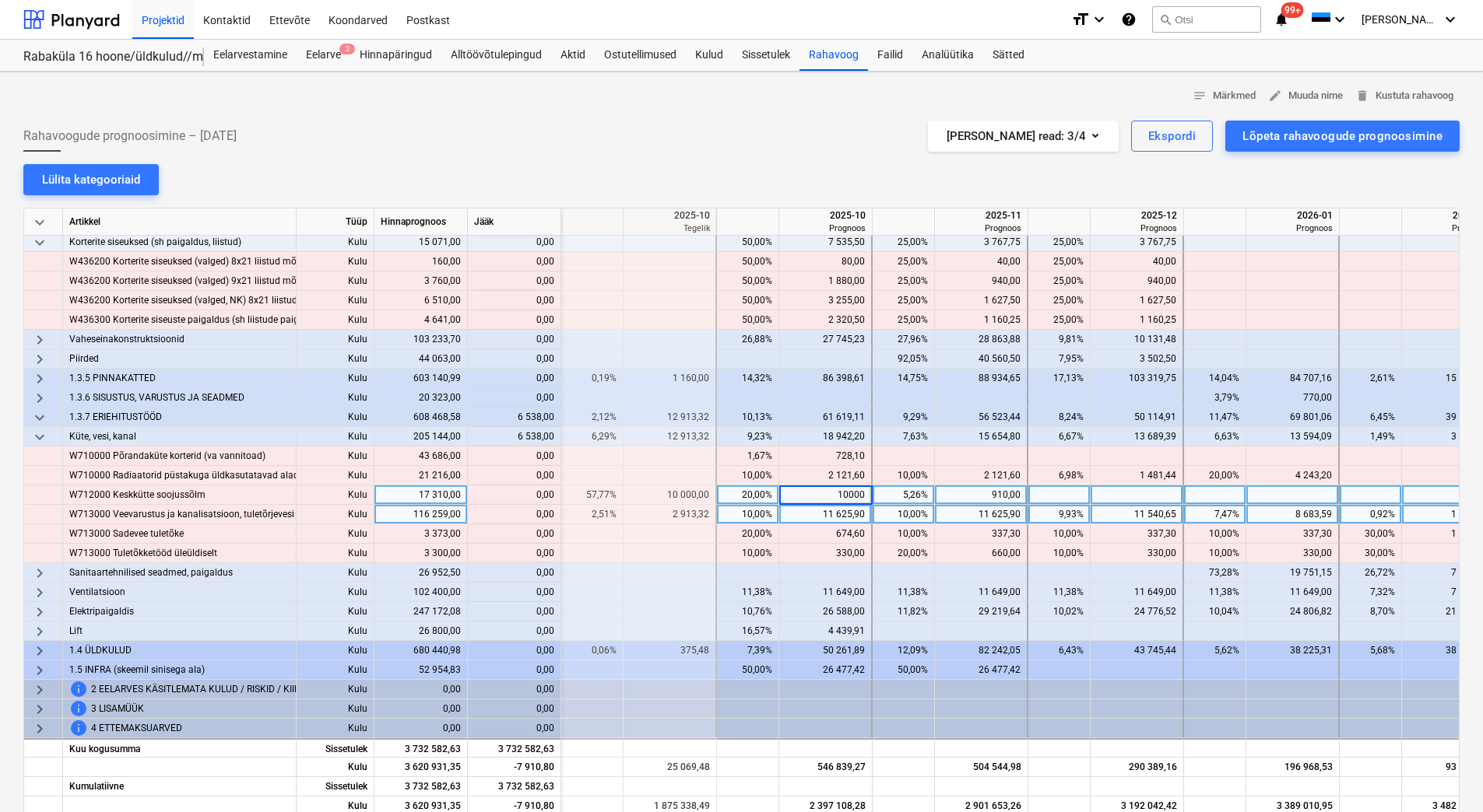
click at [819, 512] on div "11 625,90" at bounding box center [825, 514] width 79 height 19
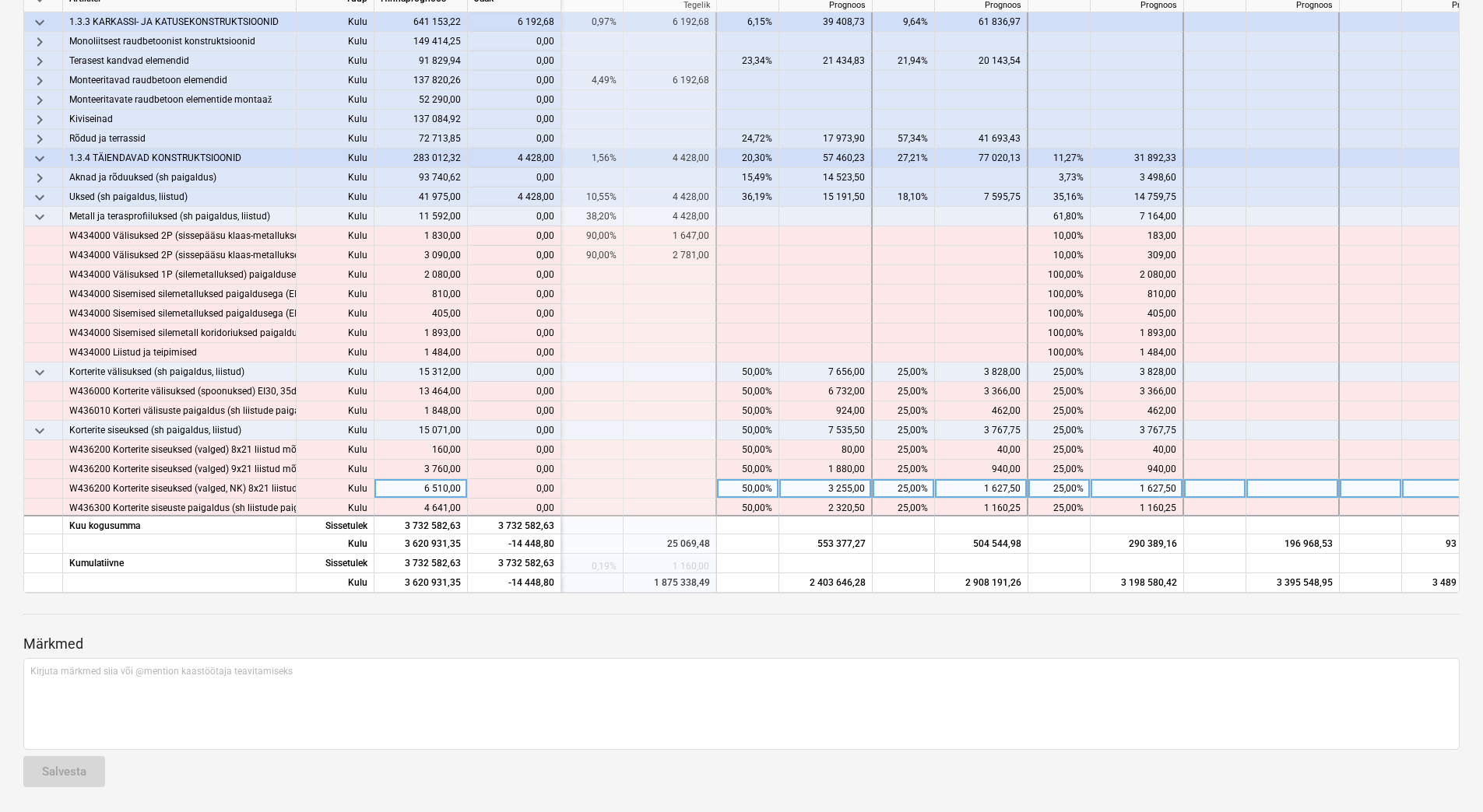
scroll to position [242, 1868]
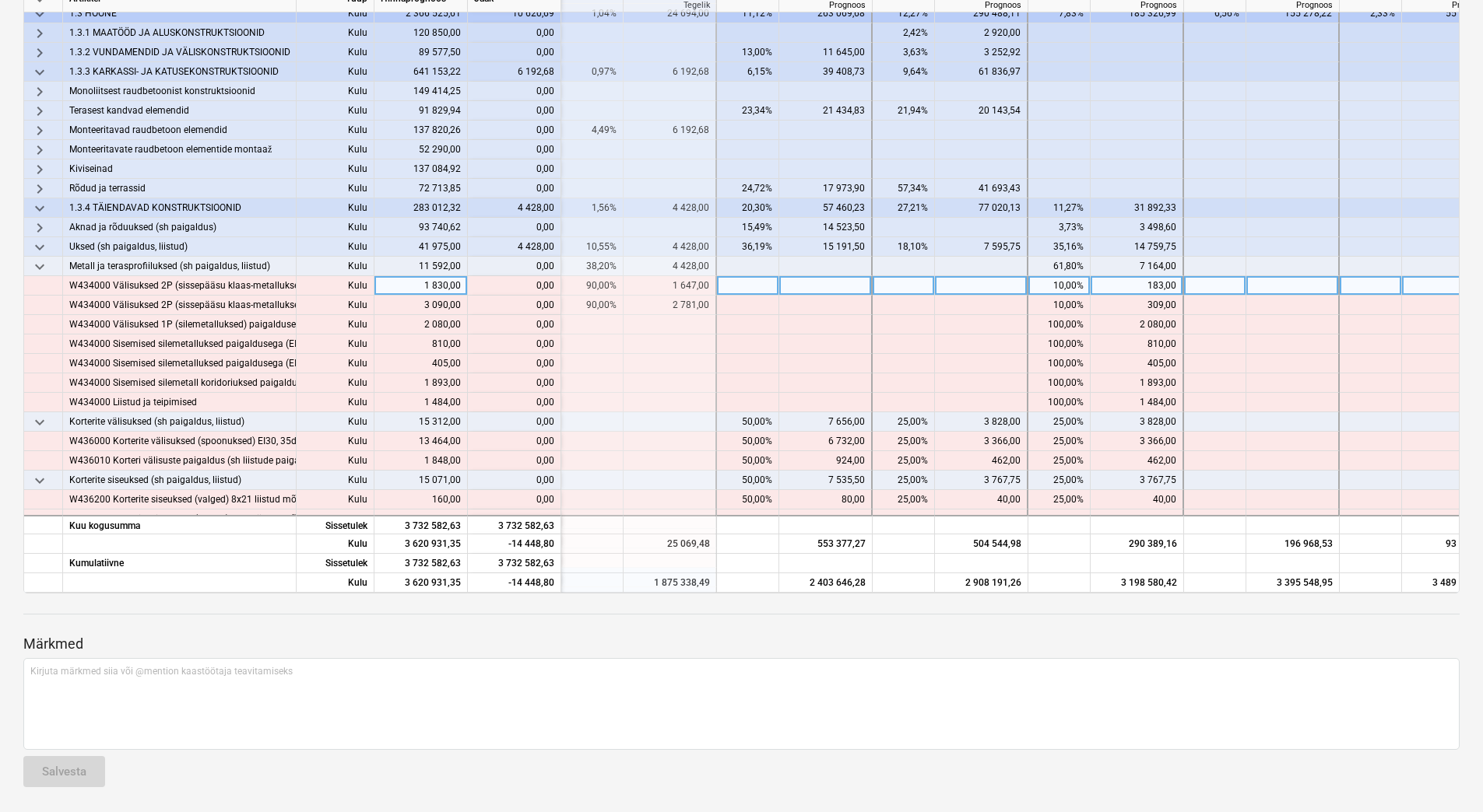
click at [798, 283] on div at bounding box center [826, 285] width 93 height 19
type input "1647"
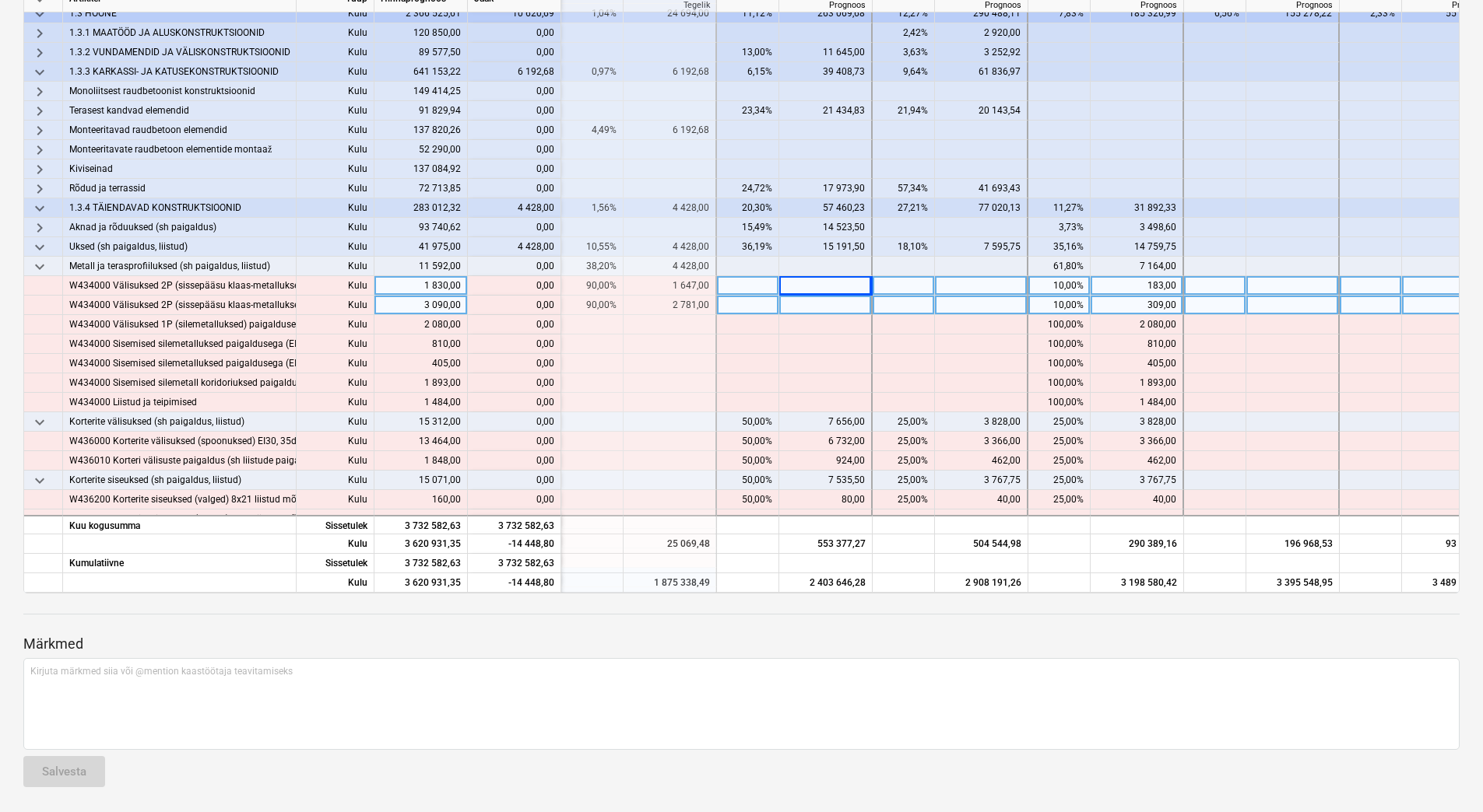
click at [800, 300] on div at bounding box center [826, 304] width 93 height 19
type input "2781"
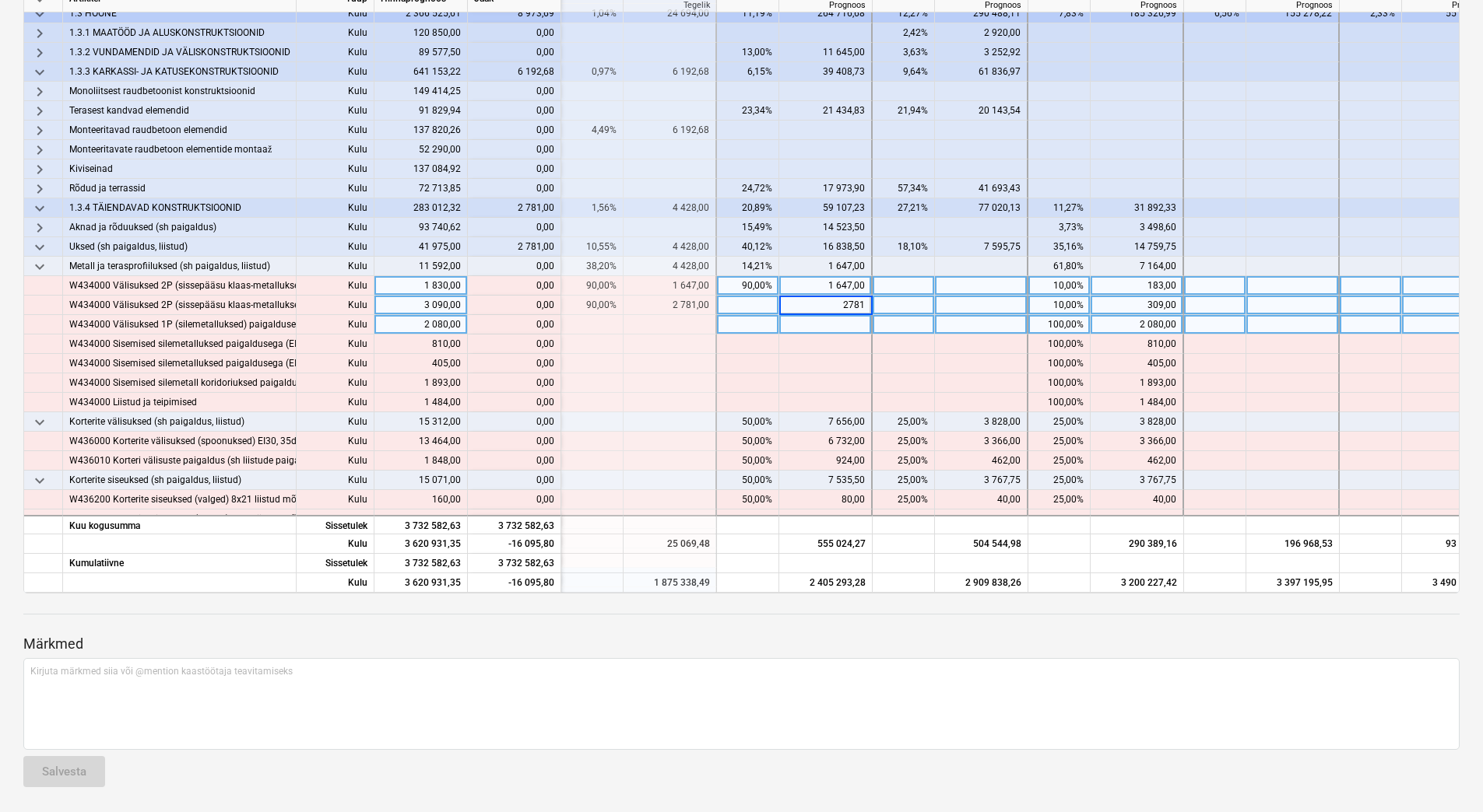
click at [808, 323] on div at bounding box center [826, 324] width 93 height 19
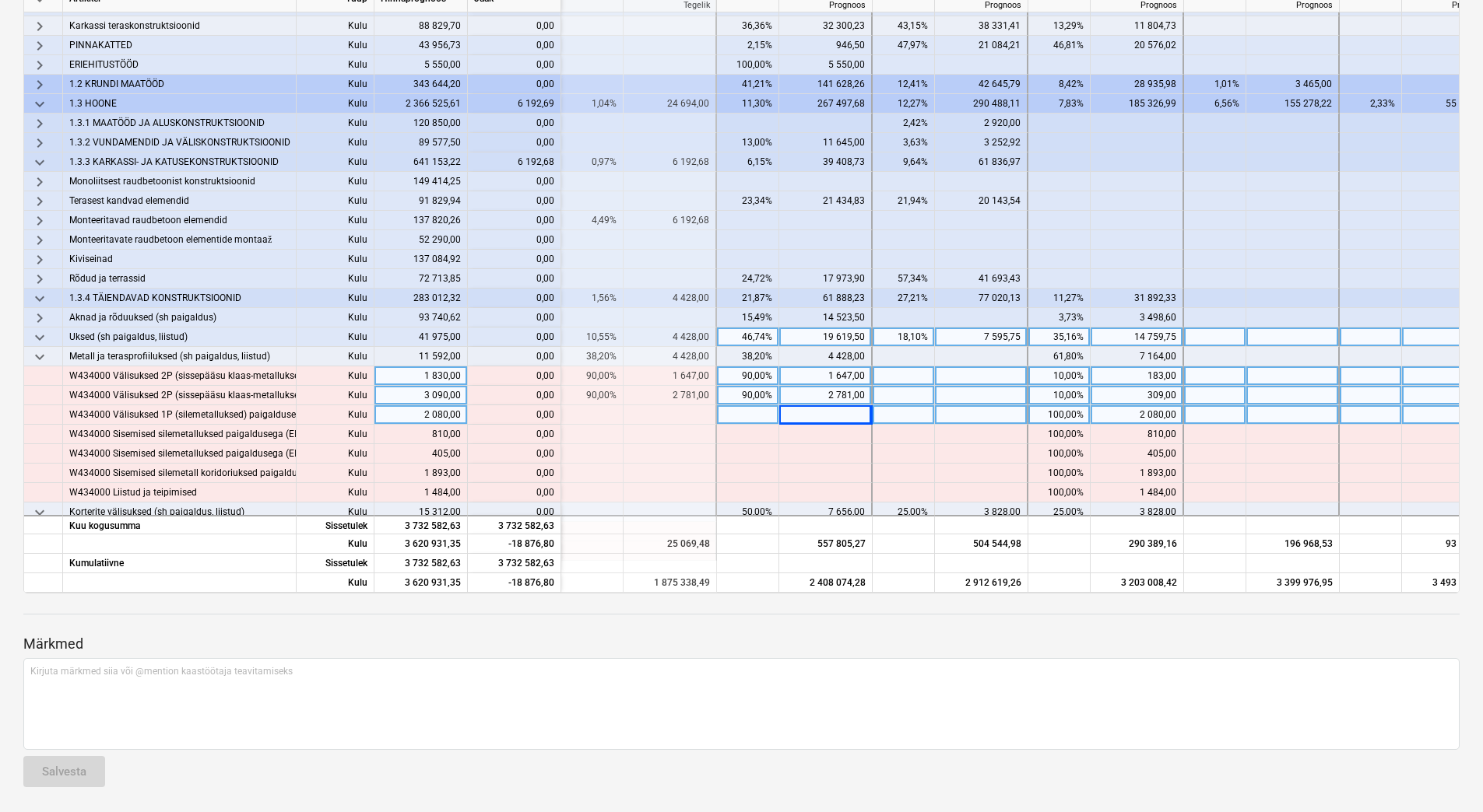
scroll to position [87, 1868]
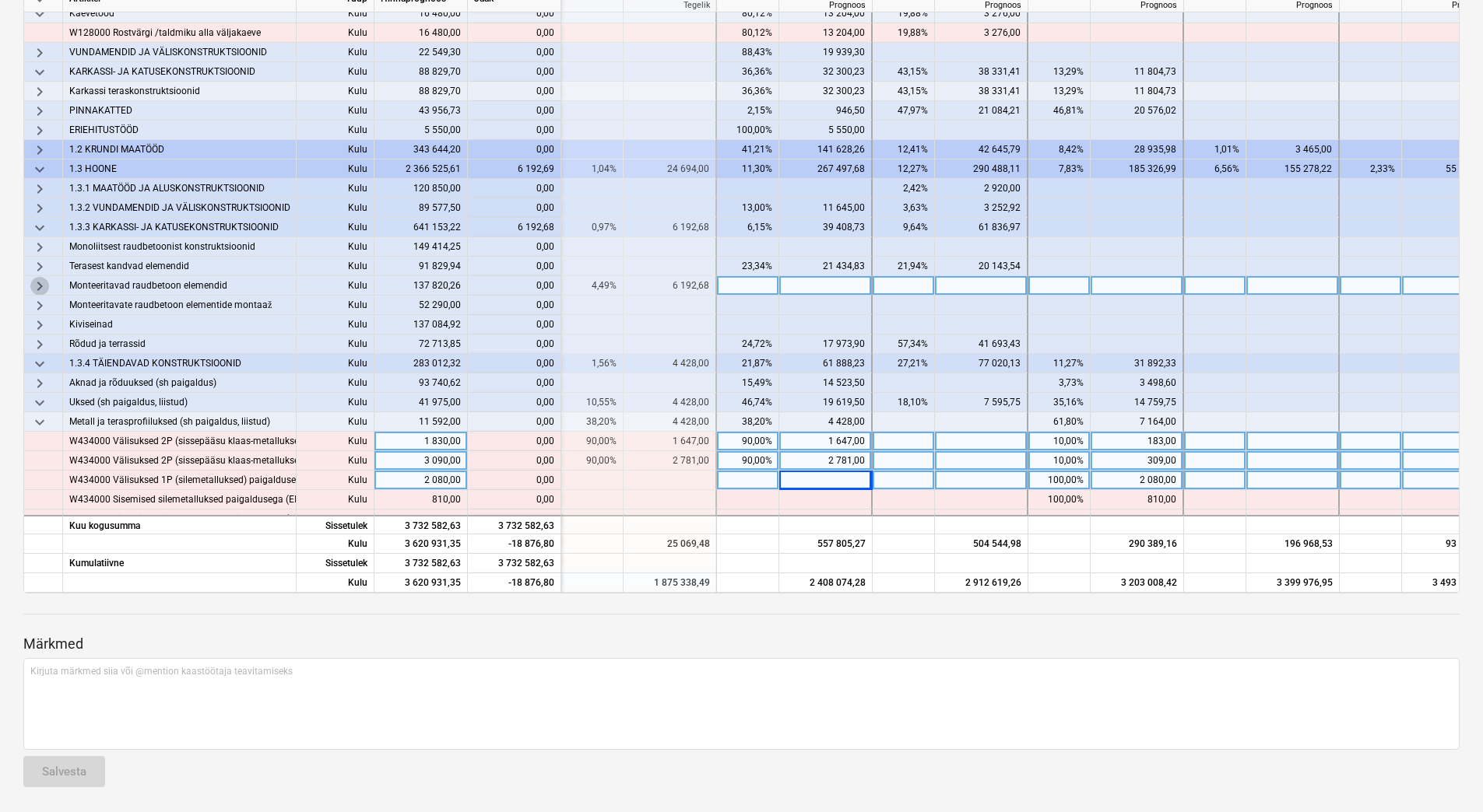
click at [46, 285] on span "keyboard_arrow_right" at bounding box center [39, 286] width 18 height 18
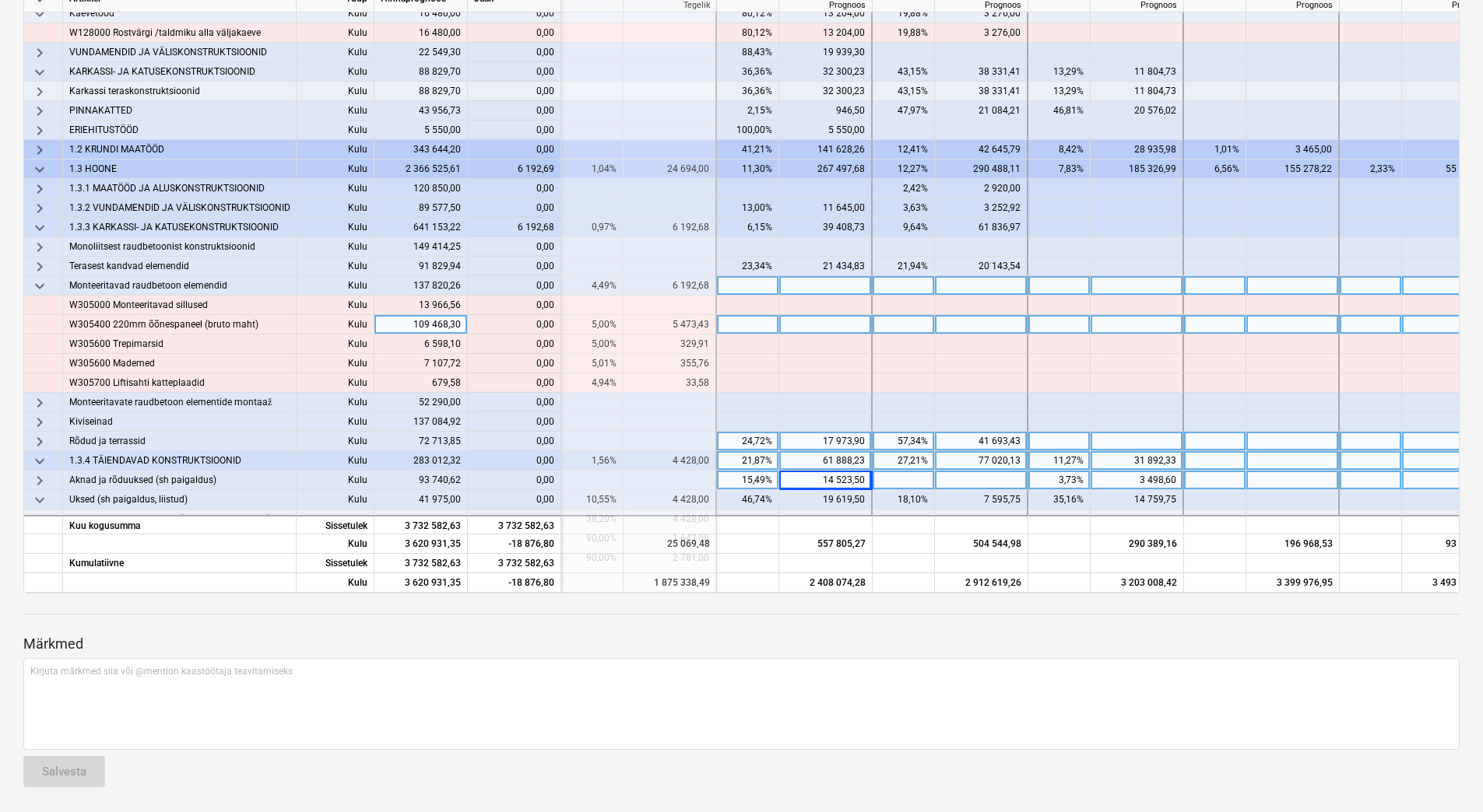
click at [834, 329] on div at bounding box center [826, 324] width 93 height 19
type input "5473,43"
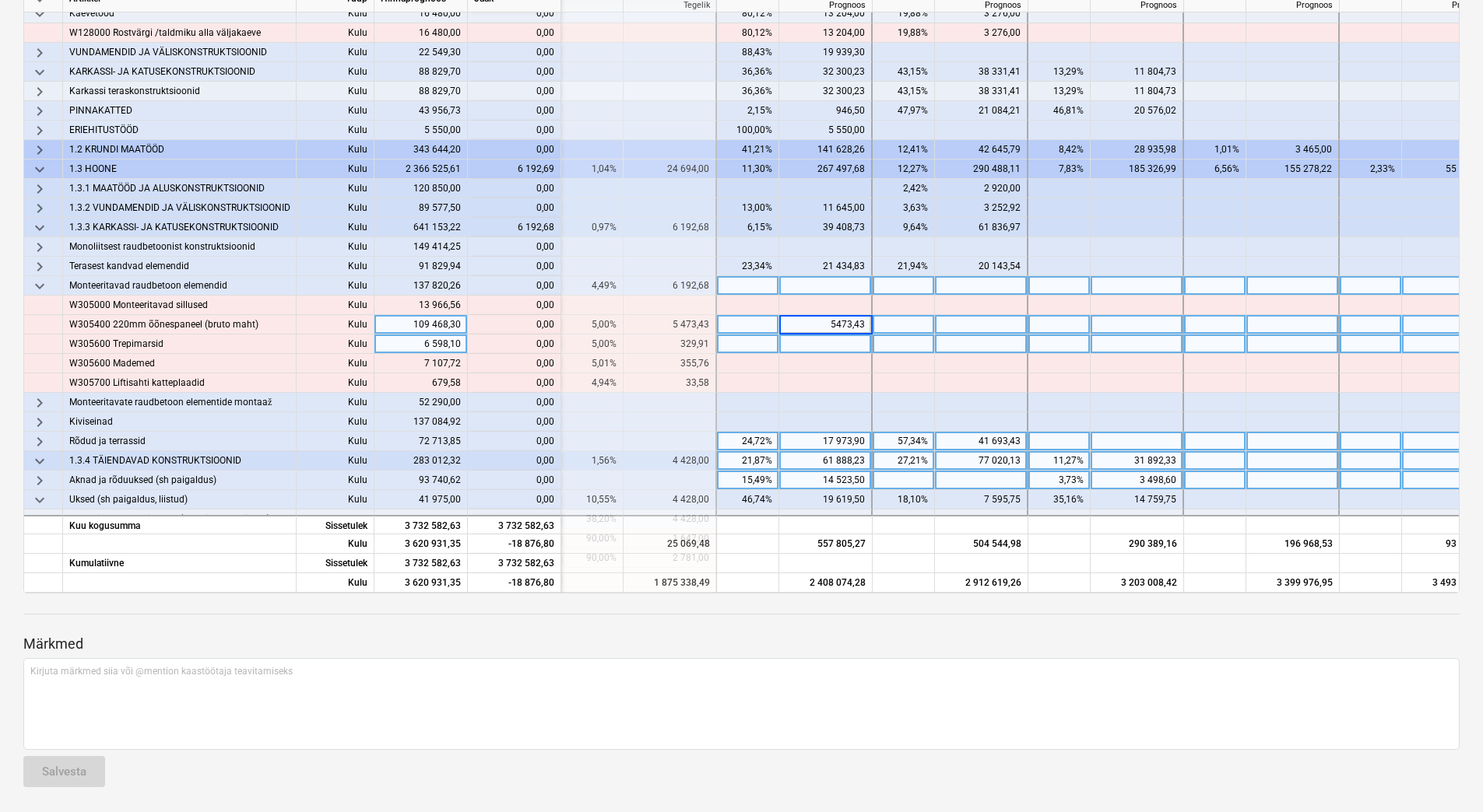
click at [834, 340] on div at bounding box center [826, 344] width 93 height 19
type input "329,91"
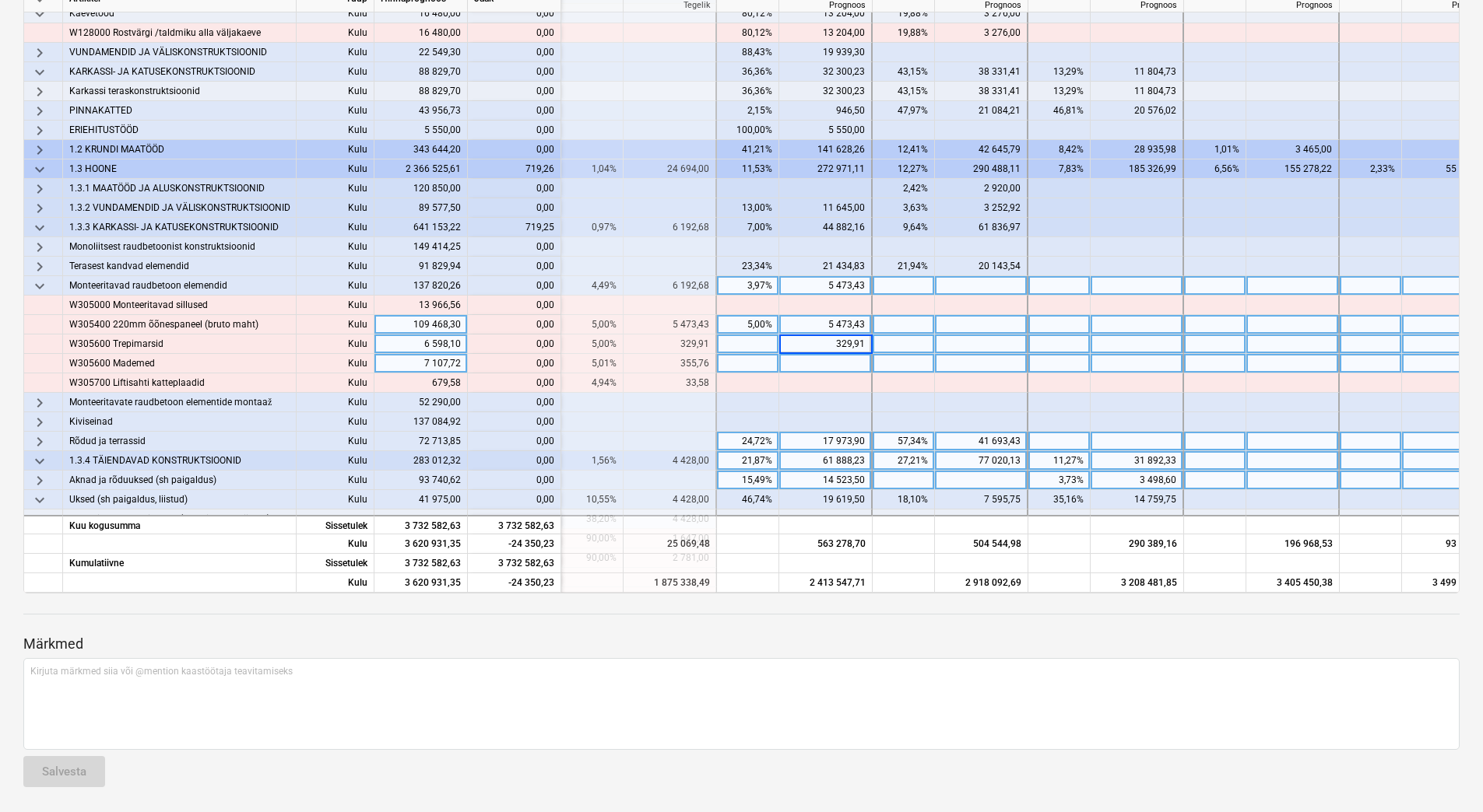
click at [833, 362] on div at bounding box center [826, 364] width 93 height 19
type input "355,76"
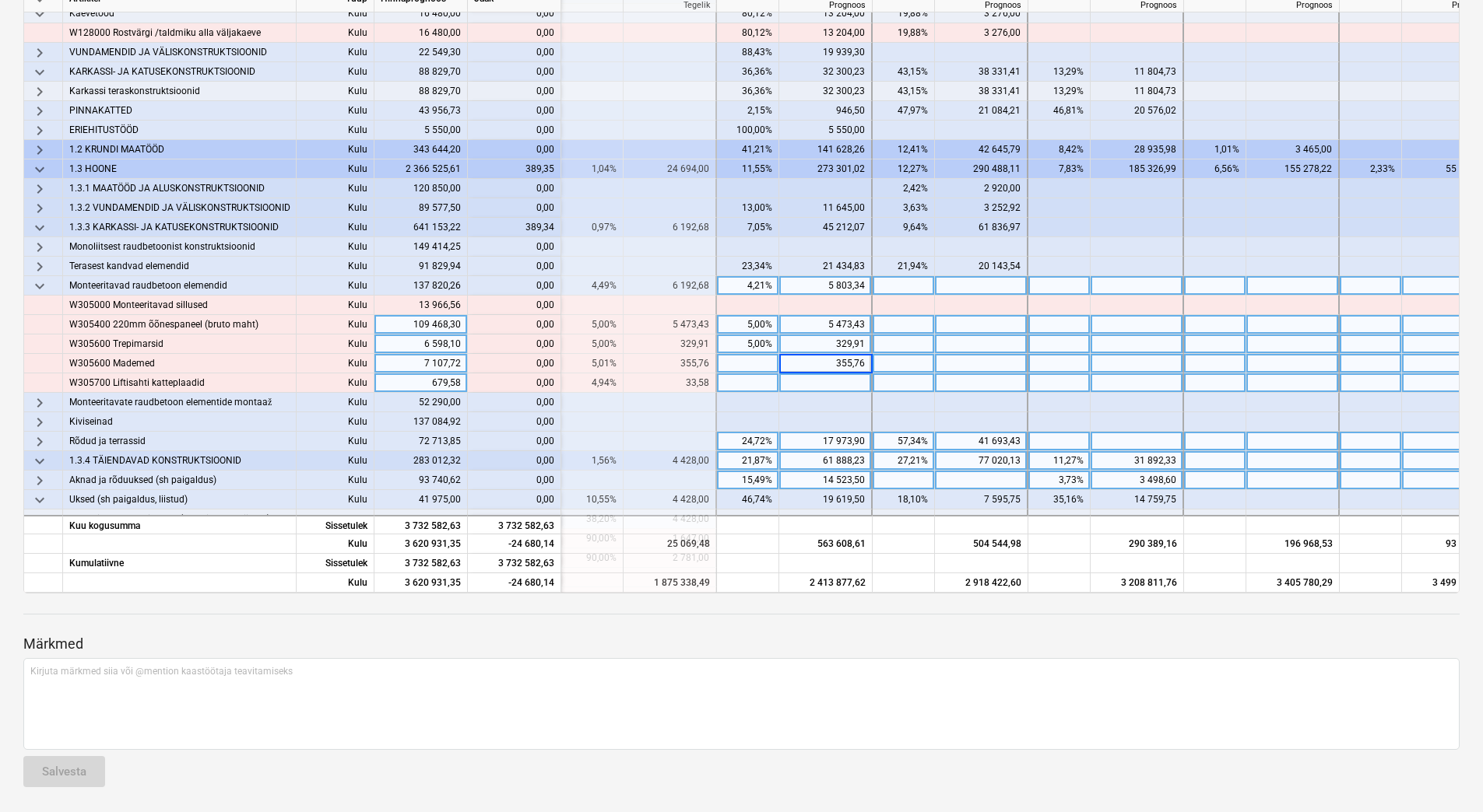
click at [829, 382] on div at bounding box center [826, 383] width 93 height 19
type input "33,58"
click at [818, 341] on div "329,91" at bounding box center [825, 344] width 79 height 19
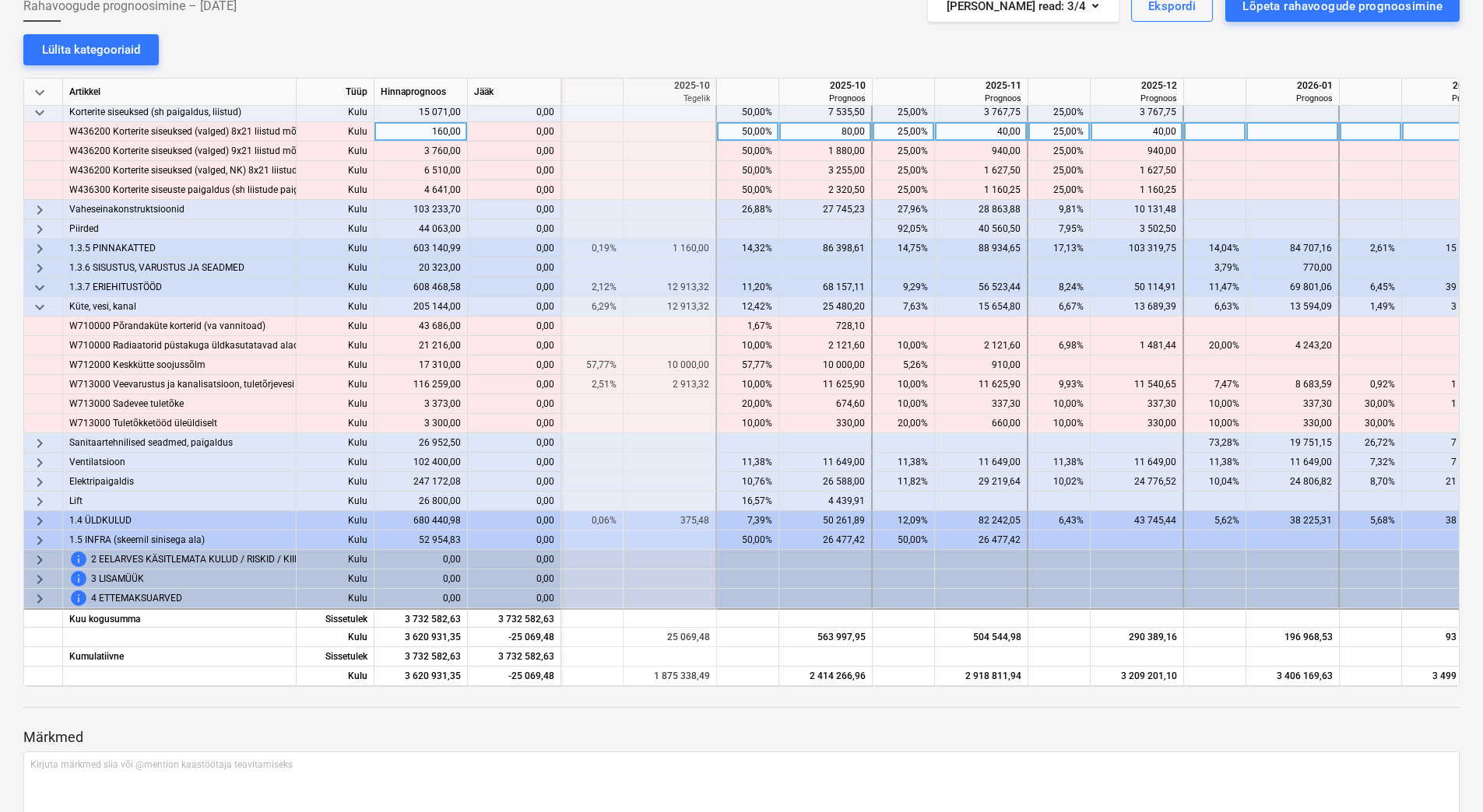
scroll to position [223, 0]
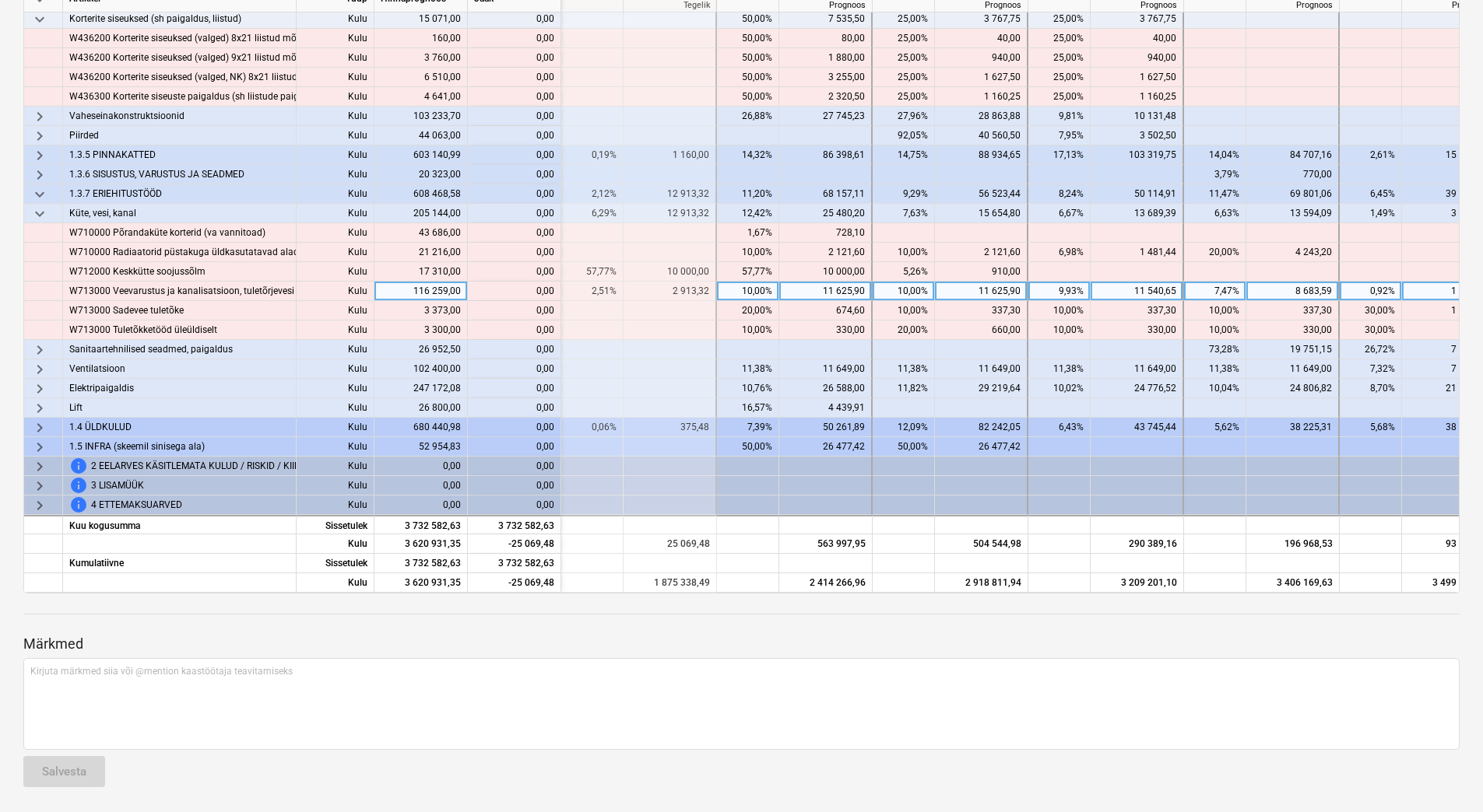
click at [815, 285] on div "11 625,90" at bounding box center [825, 291] width 79 height 19
type input "2913,32"
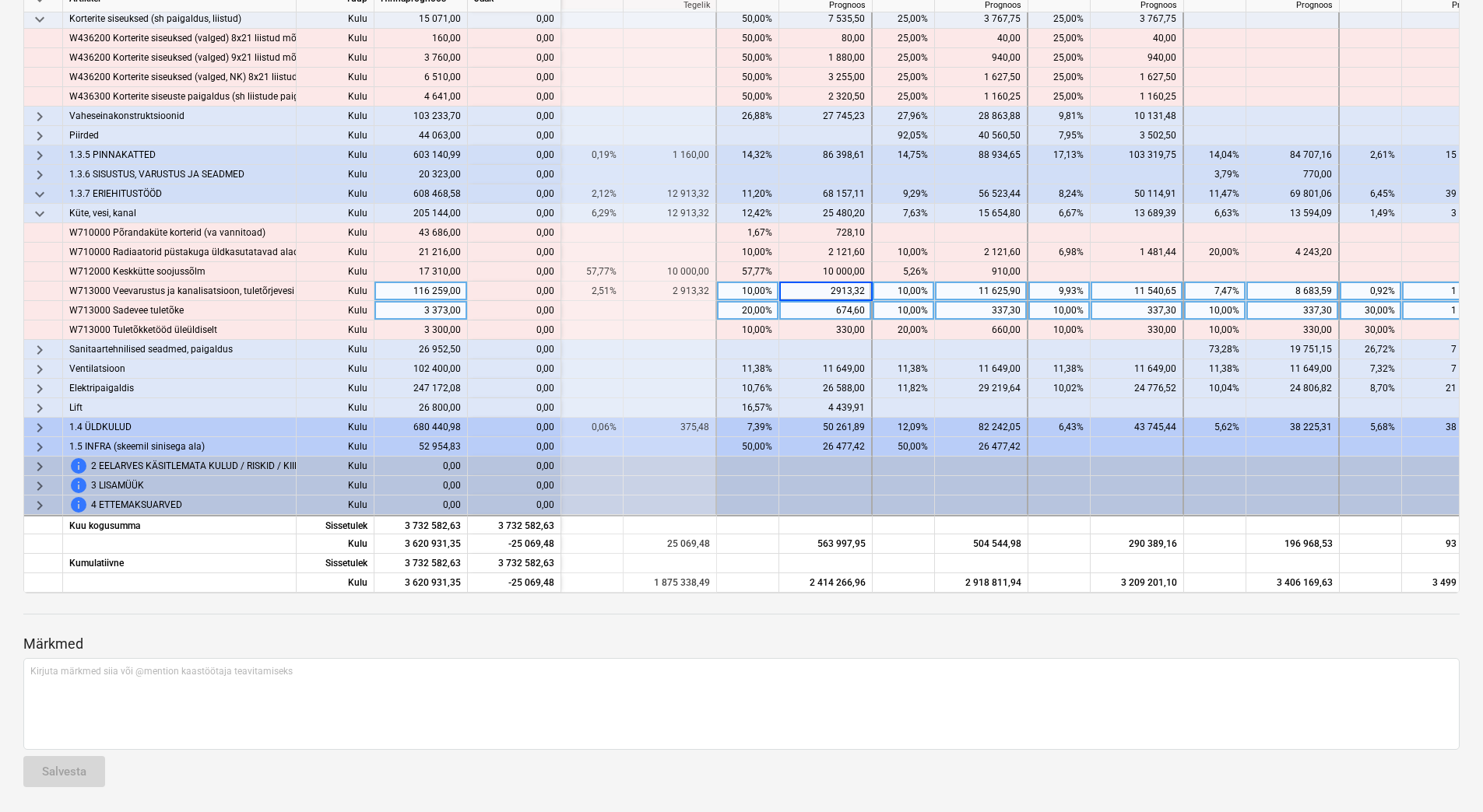
click at [815, 303] on div "674,60" at bounding box center [825, 310] width 79 height 19
click at [821, 283] on div "2 913,32" at bounding box center [825, 291] width 79 height 19
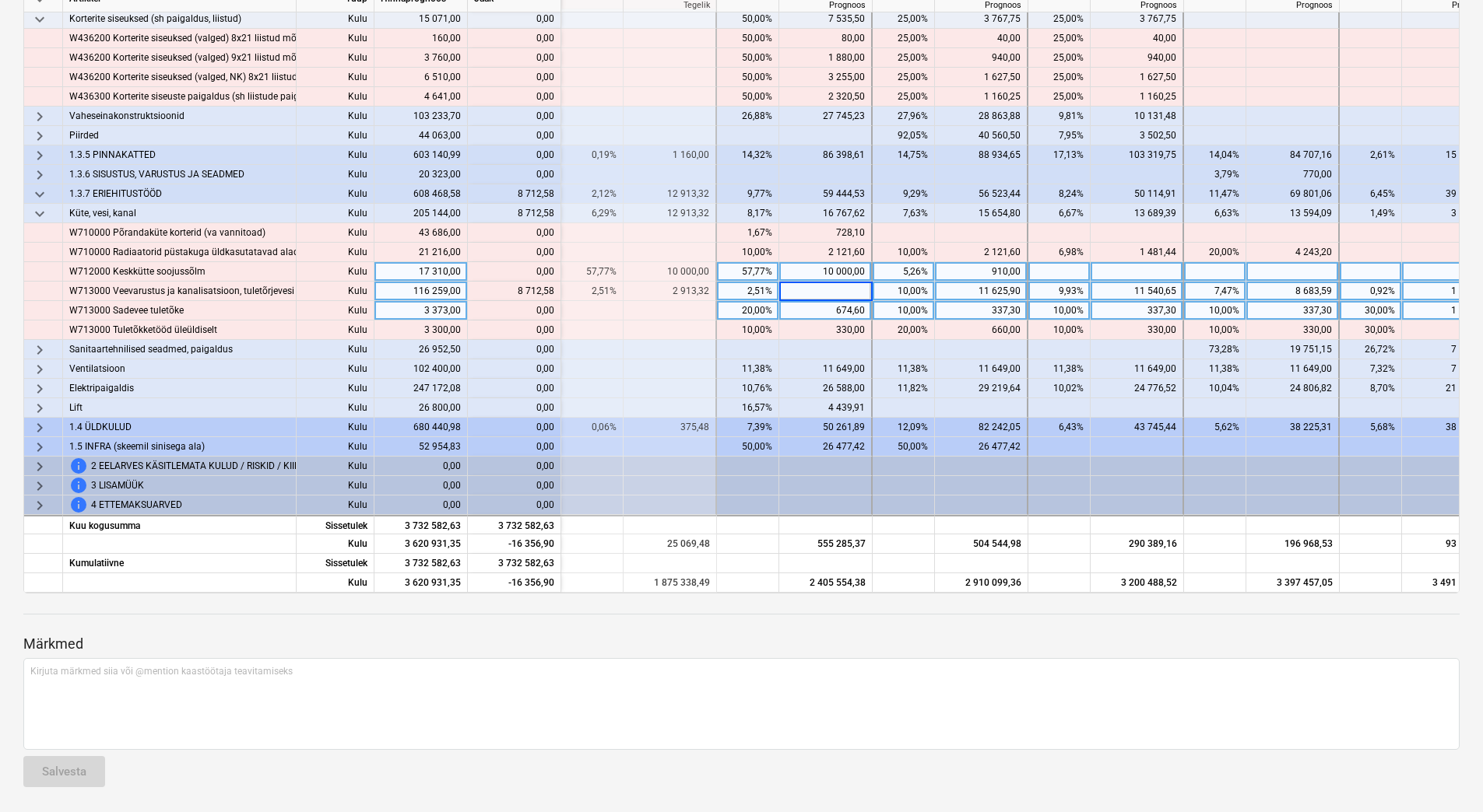
click at [823, 268] on div "10 000,00" at bounding box center [825, 272] width 79 height 19
click at [824, 287] on div at bounding box center [826, 291] width 93 height 19
type input "2913,32"
click at [824, 301] on div "674,60" at bounding box center [825, 310] width 79 height 19
click at [829, 284] on div "2 913,32" at bounding box center [825, 291] width 79 height 19
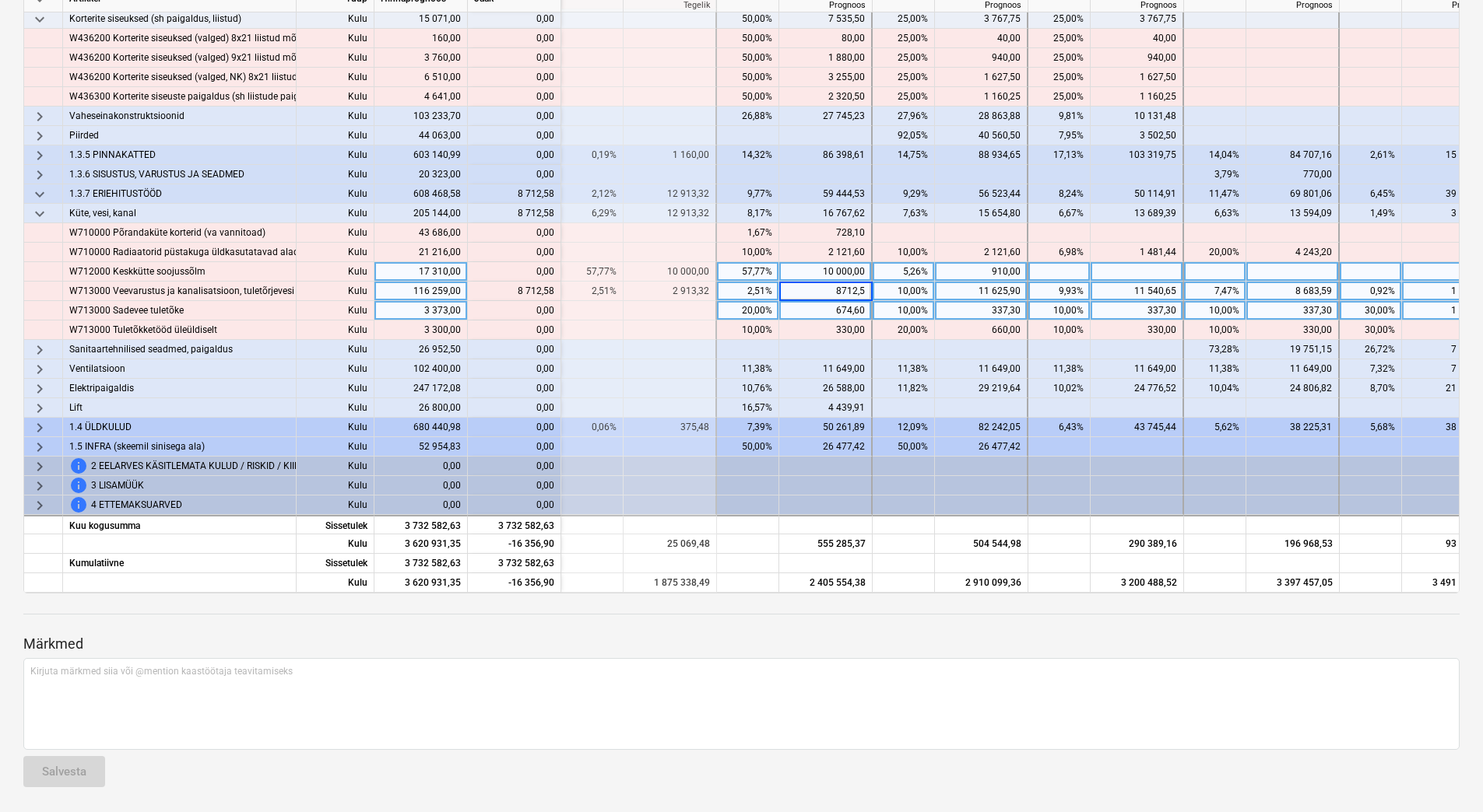
type input "8712,58"
click at [833, 303] on div "674,60" at bounding box center [825, 310] width 79 height 19
click at [1433, 283] on div "1 063,99" at bounding box center [1447, 291] width 79 height 19
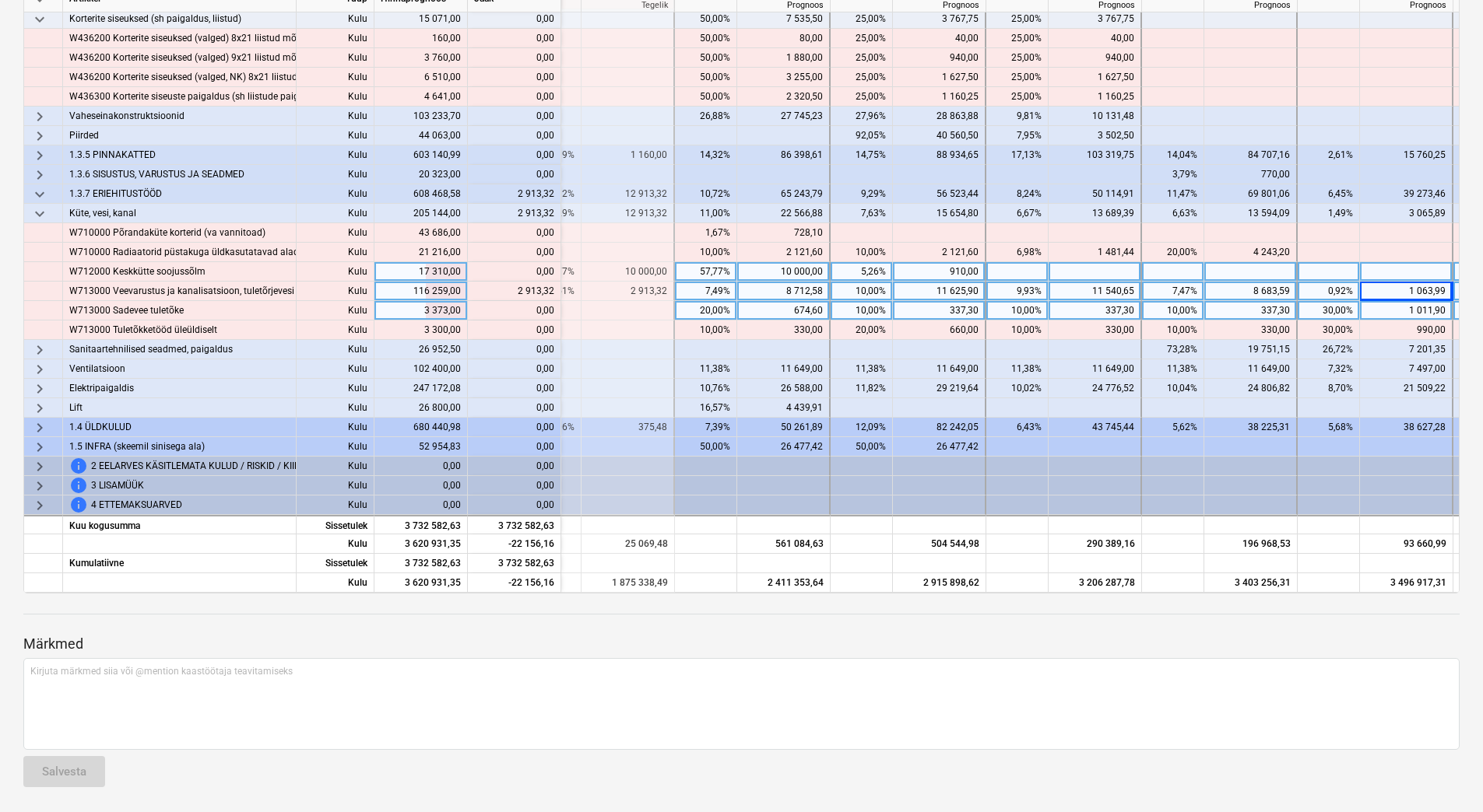
click at [1424, 262] on div at bounding box center [1406, 272] width 93 height 19
click at [1396, 282] on div at bounding box center [1406, 291] width 93 height 19
type input "3977,31"
click at [1396, 301] on div "1 011,90" at bounding box center [1406, 310] width 79 height 19
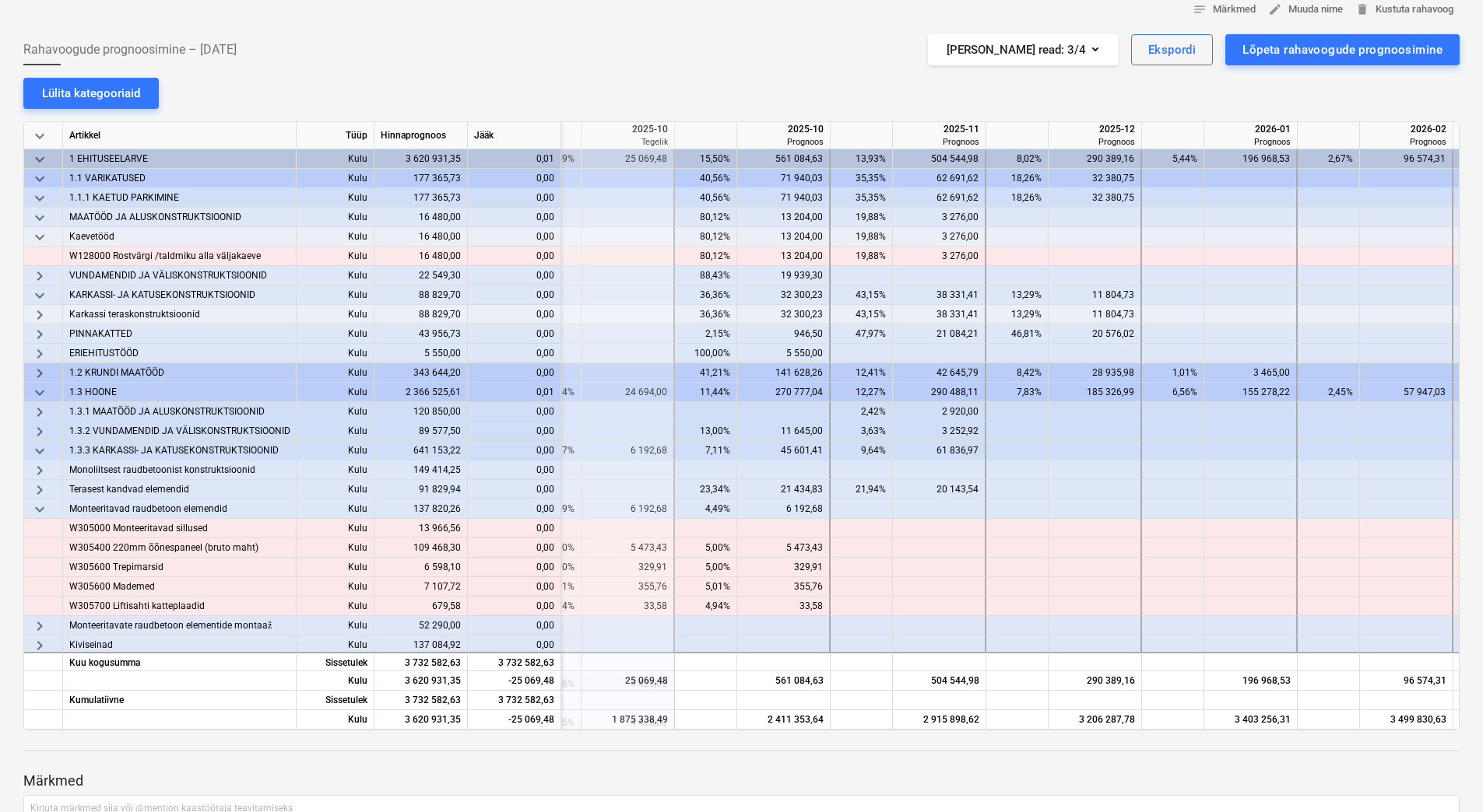
scroll to position [0, 0]
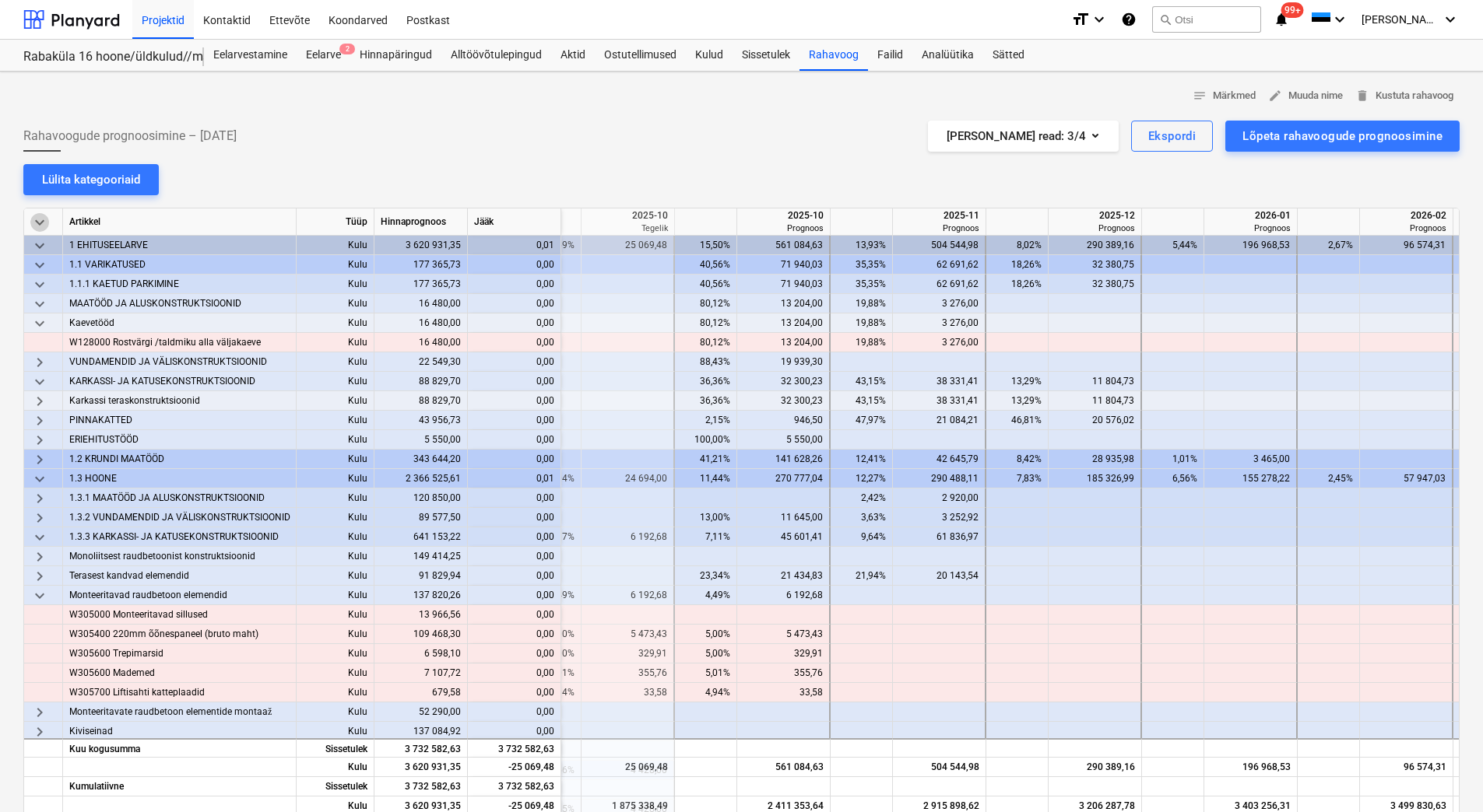
click at [40, 221] on span "keyboard_arrow_down" at bounding box center [39, 222] width 18 height 18
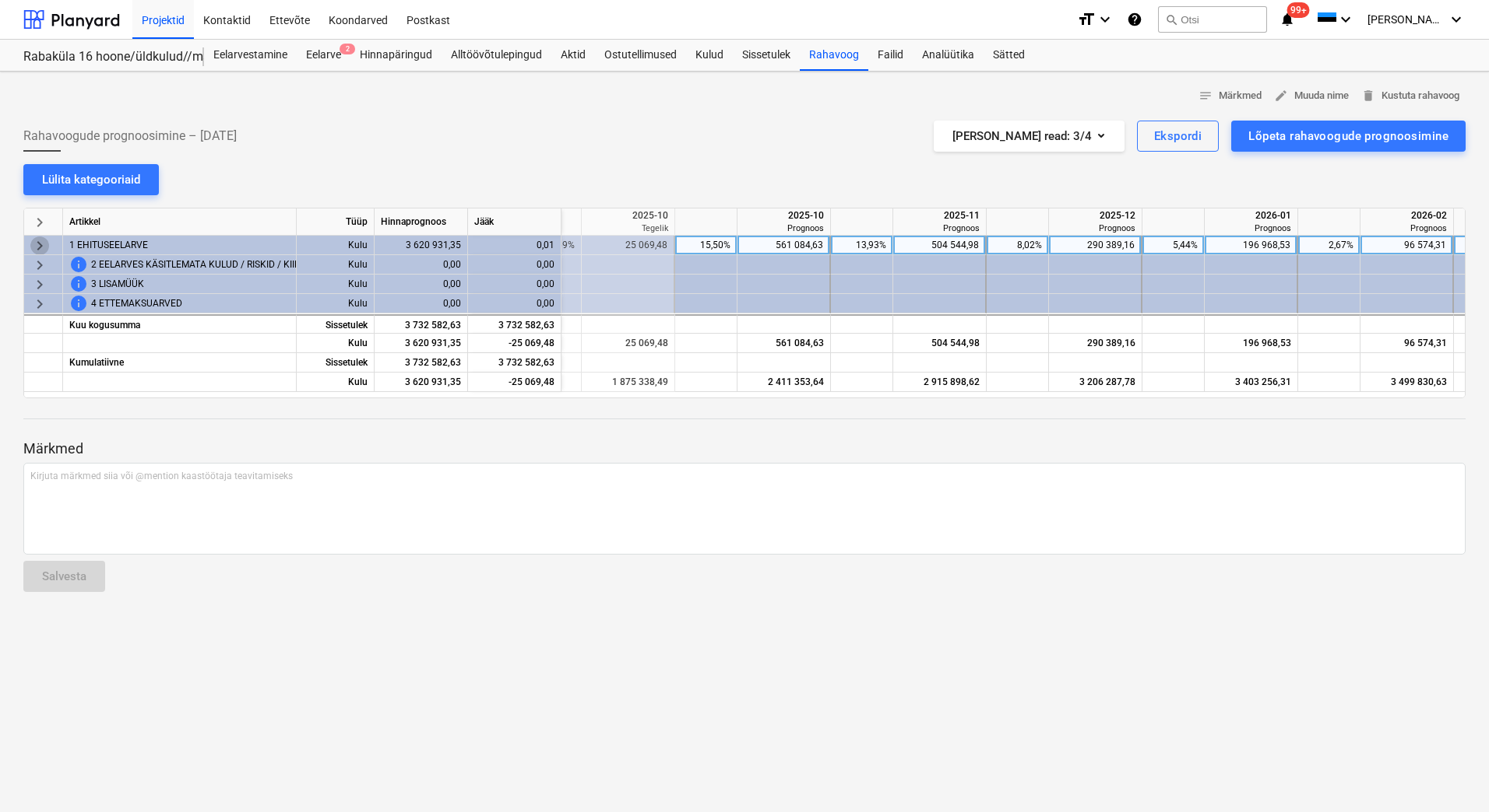
click at [40, 242] on span "keyboard_arrow_right" at bounding box center [39, 246] width 18 height 18
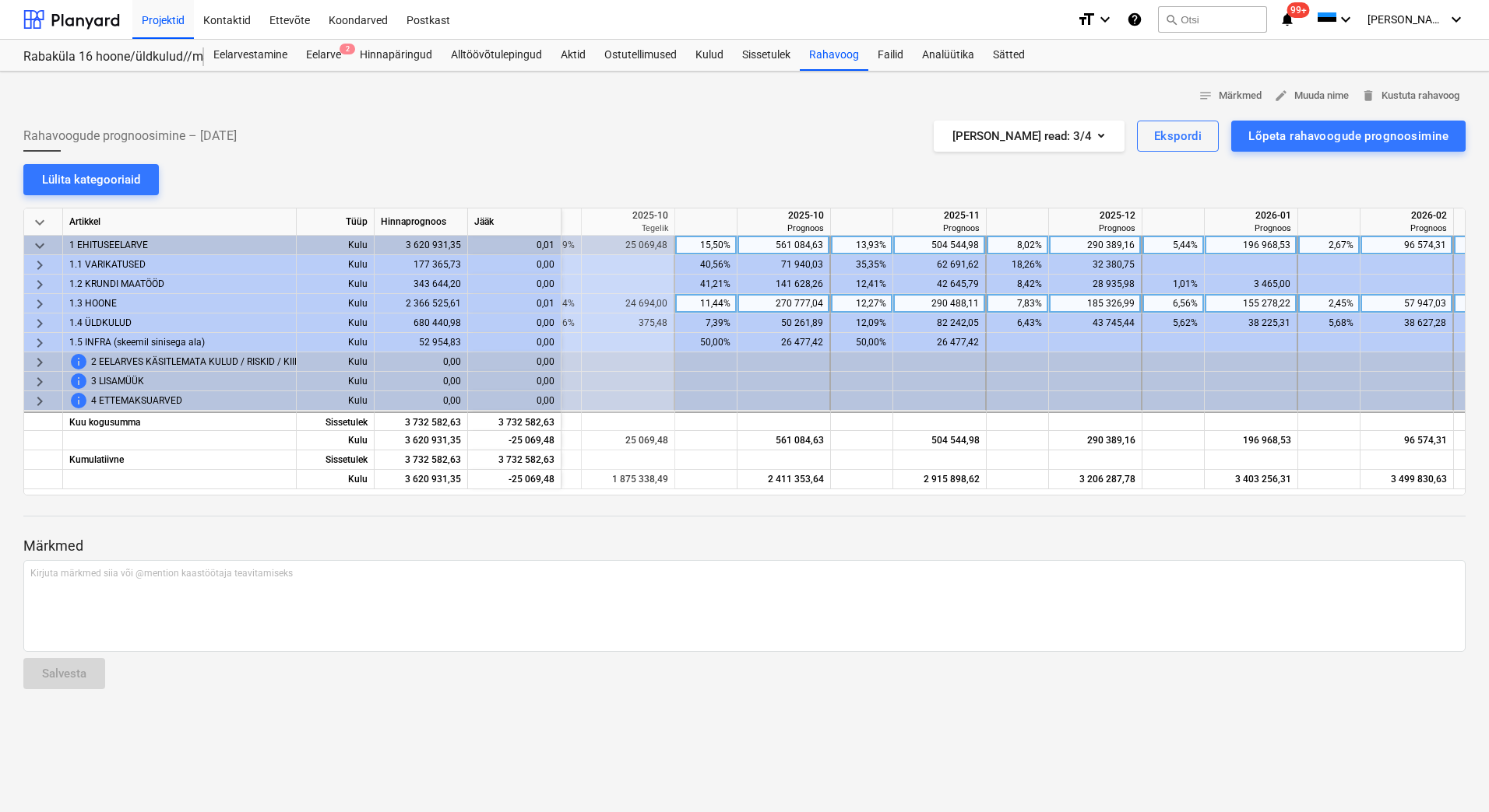
click at [39, 300] on span "keyboard_arrow_right" at bounding box center [39, 304] width 18 height 18
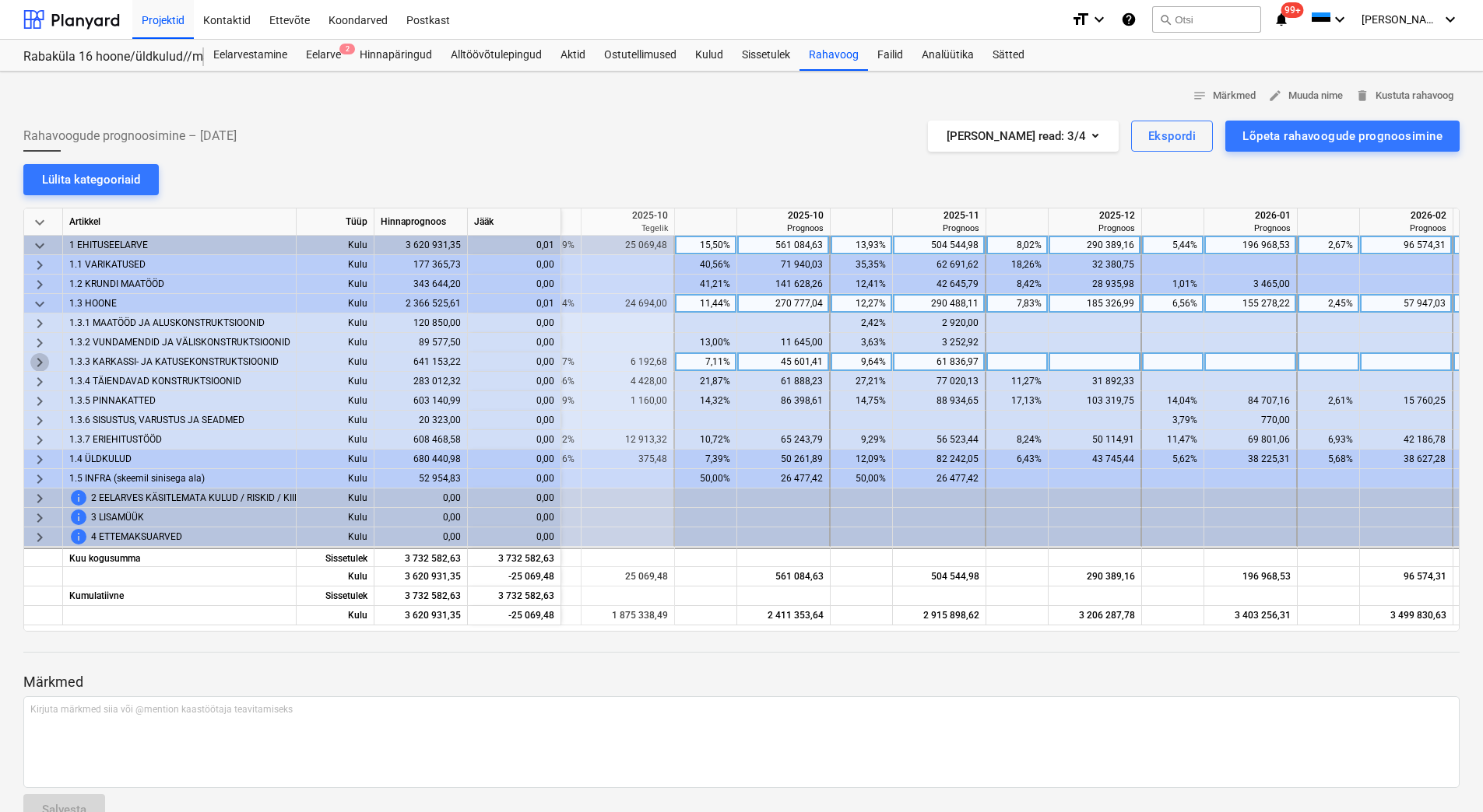
click at [38, 365] on span "keyboard_arrow_right" at bounding box center [39, 363] width 18 height 18
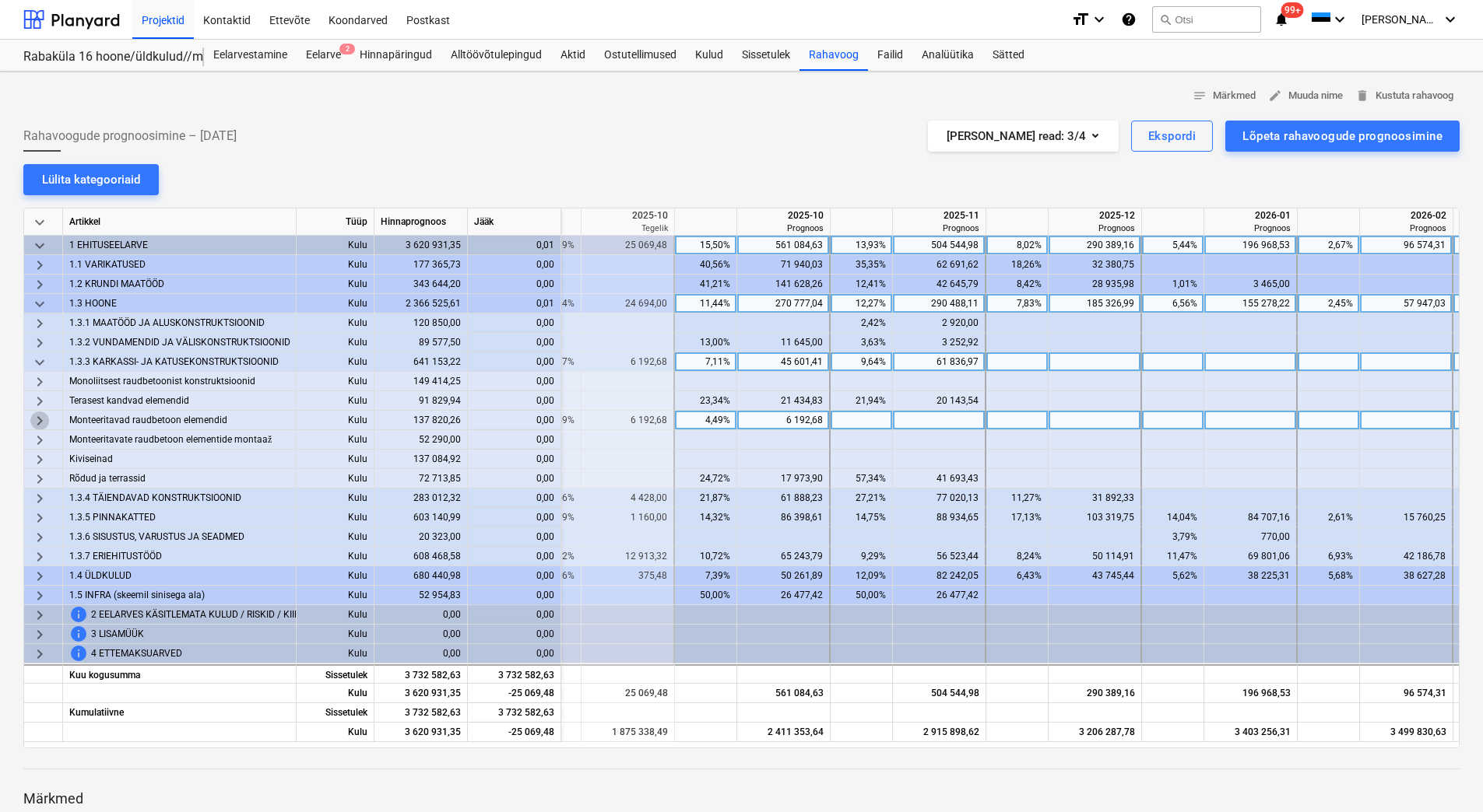
click at [36, 428] on span "keyboard_arrow_right" at bounding box center [39, 421] width 18 height 18
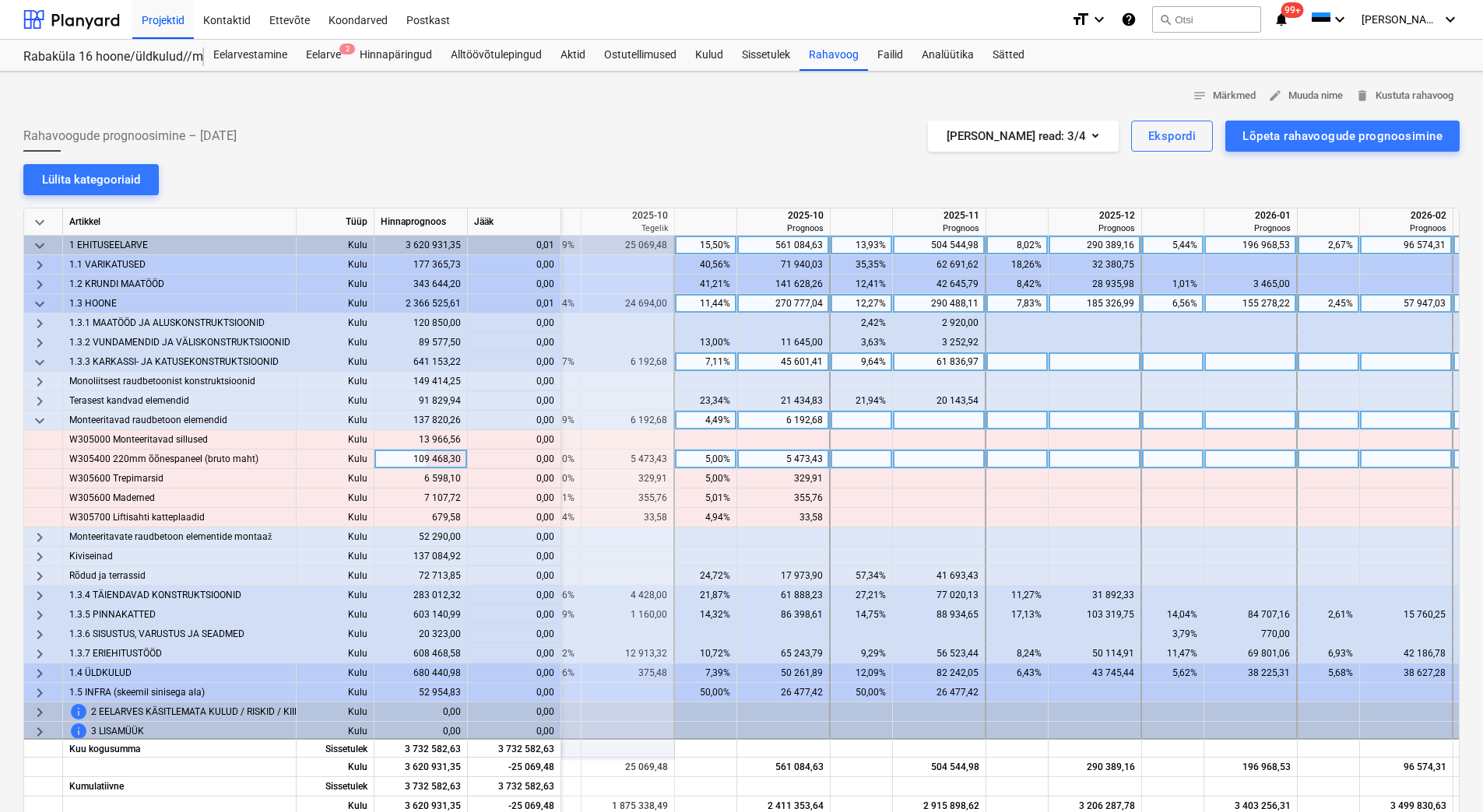
click at [790, 464] on div "5 473,43" at bounding box center [782, 459] width 79 height 19
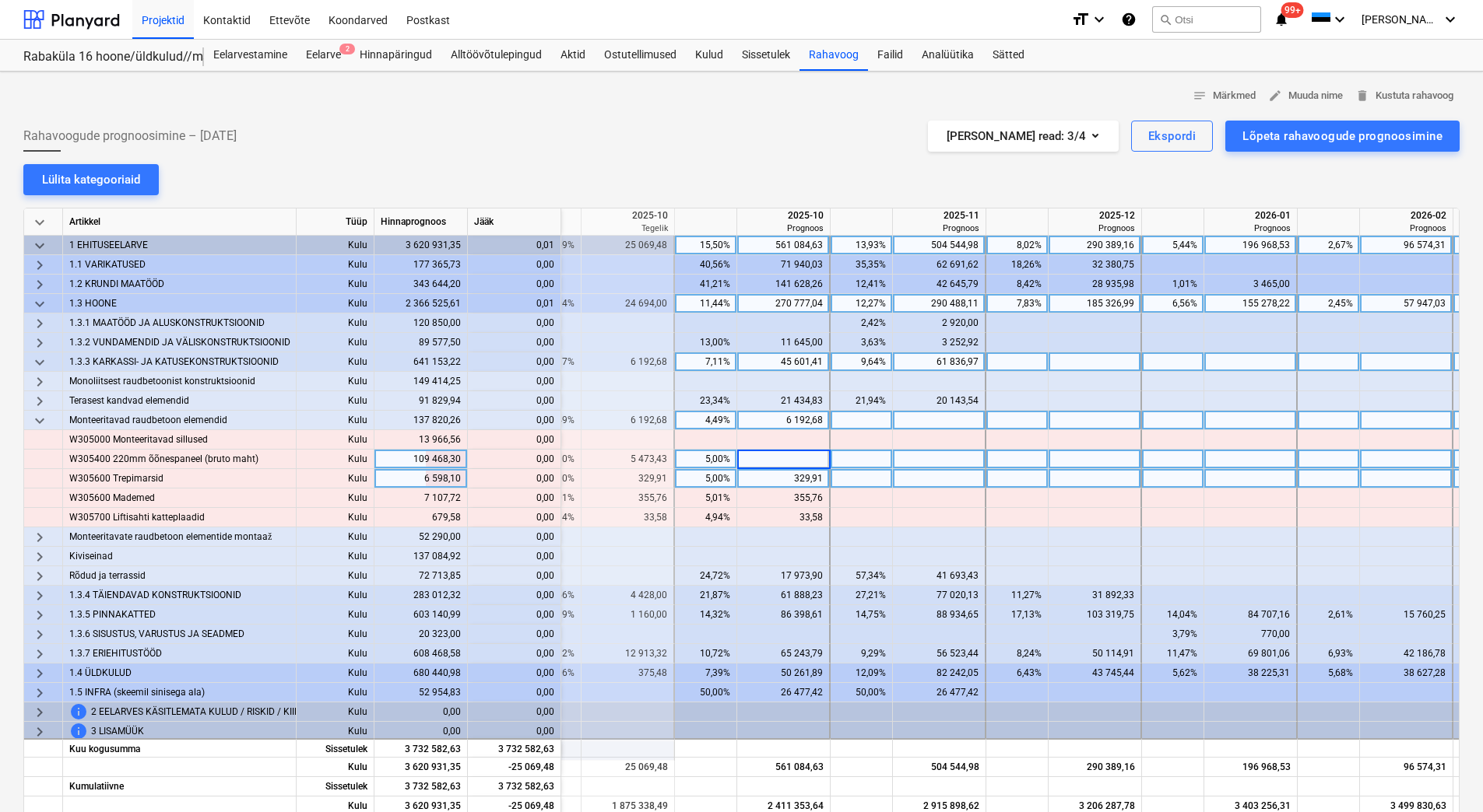
click at [783, 477] on div "329,91" at bounding box center [782, 478] width 79 height 19
click at [780, 482] on div "329,91" at bounding box center [782, 478] width 79 height 19
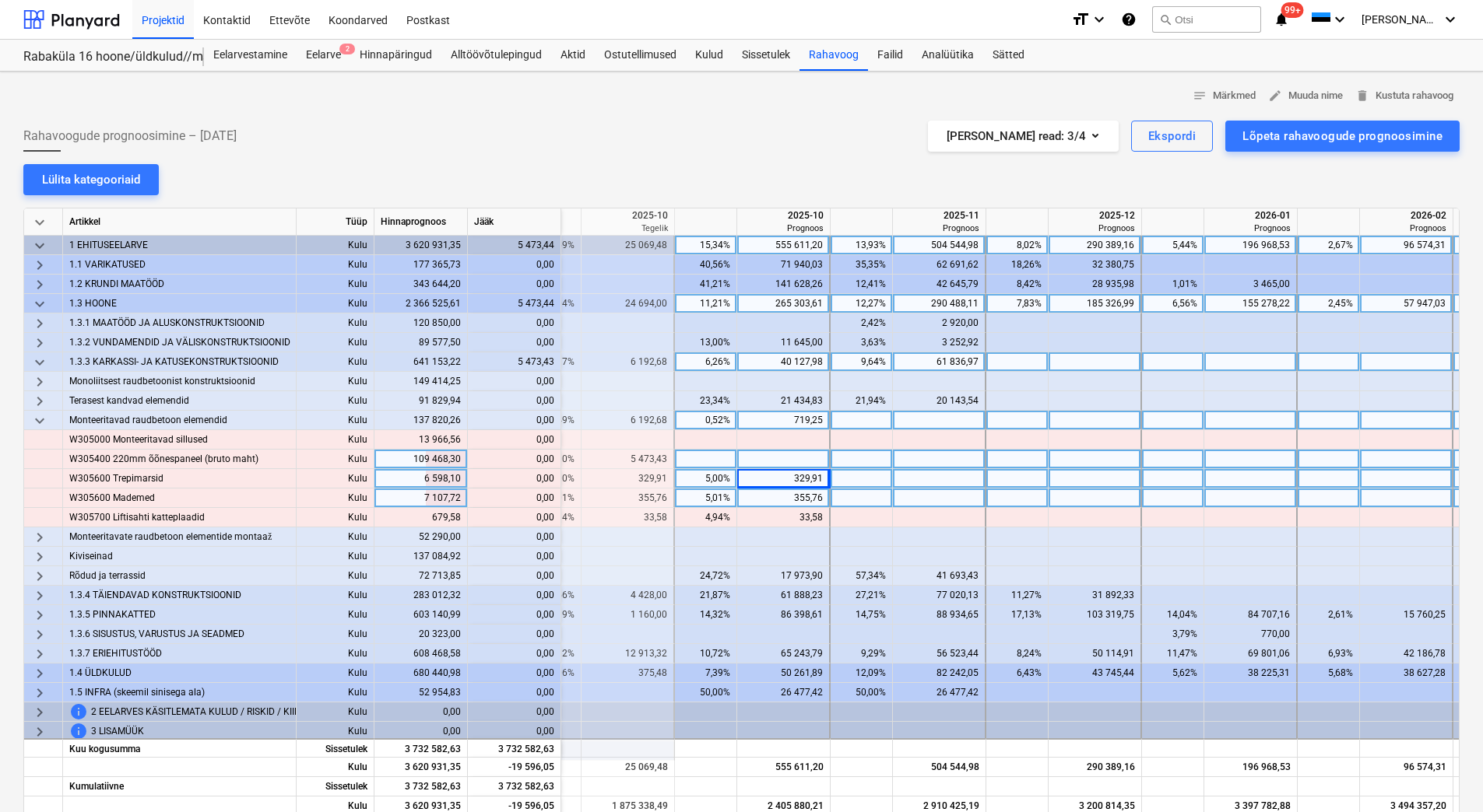
click at [784, 497] on div "355,76" at bounding box center [782, 498] width 79 height 19
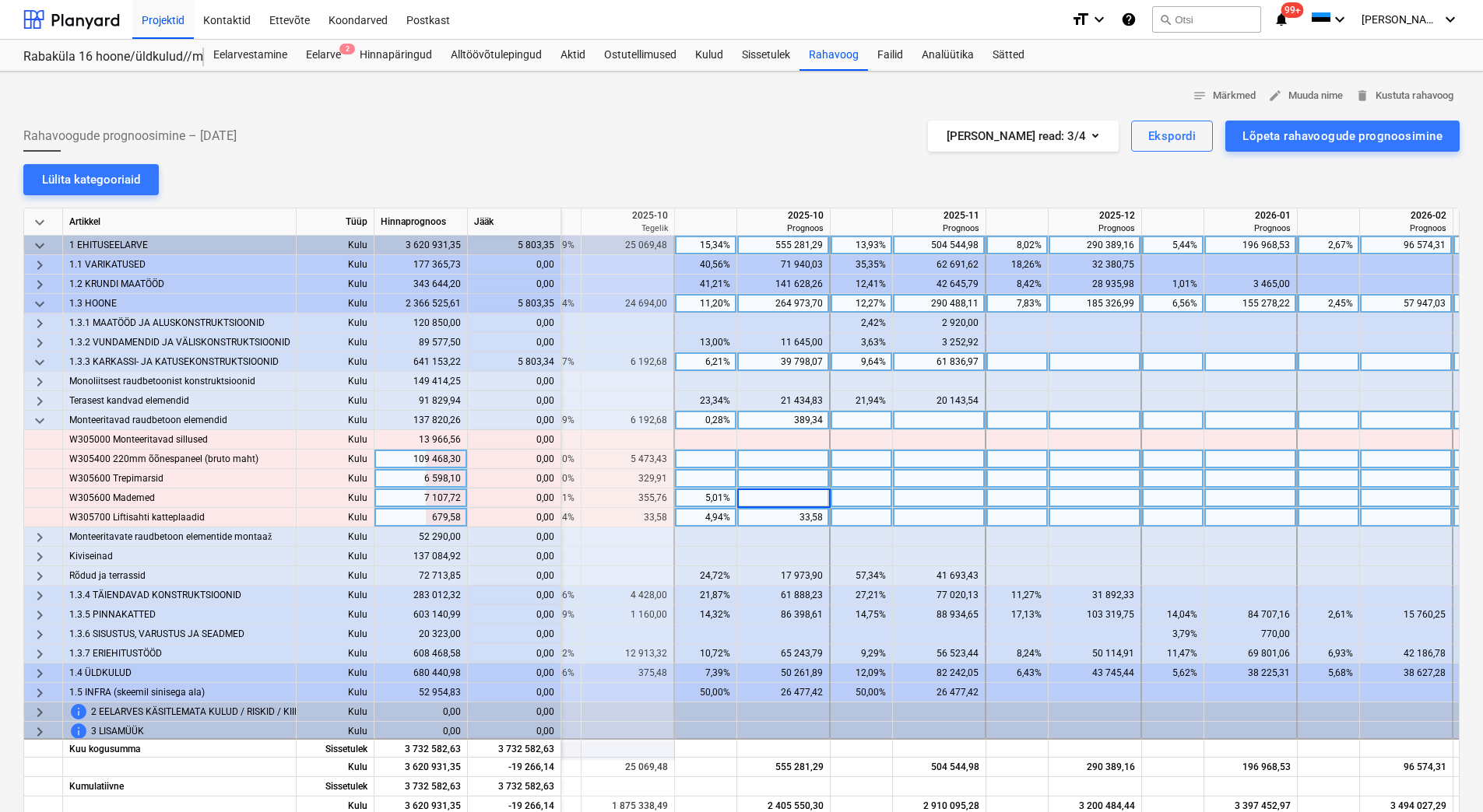
click at [780, 515] on div "33,58" at bounding box center [782, 518] width 79 height 19
click at [791, 491] on div at bounding box center [784, 498] width 93 height 19
click at [796, 514] on div at bounding box center [784, 518] width 93 height 19
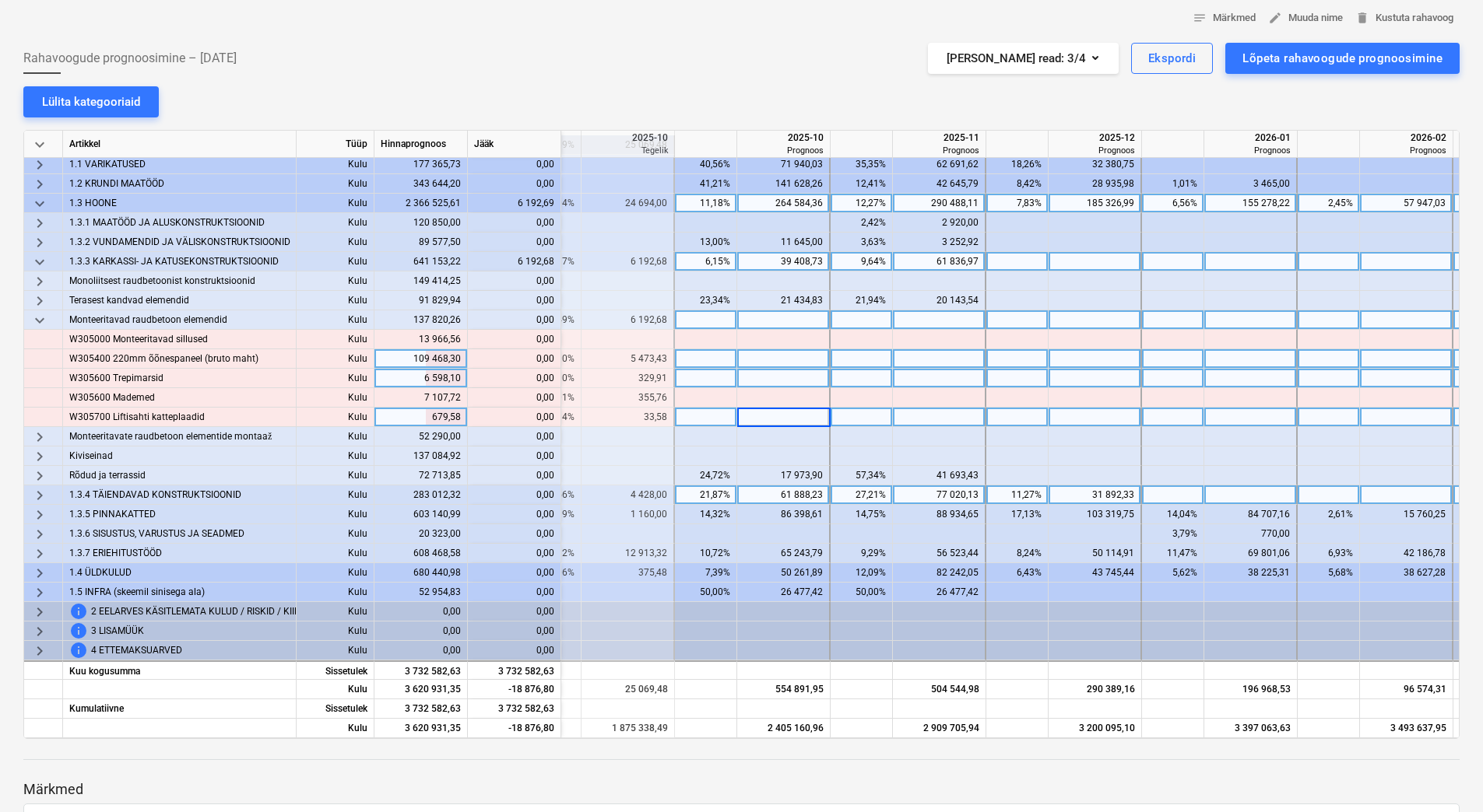
scroll to position [156, 0]
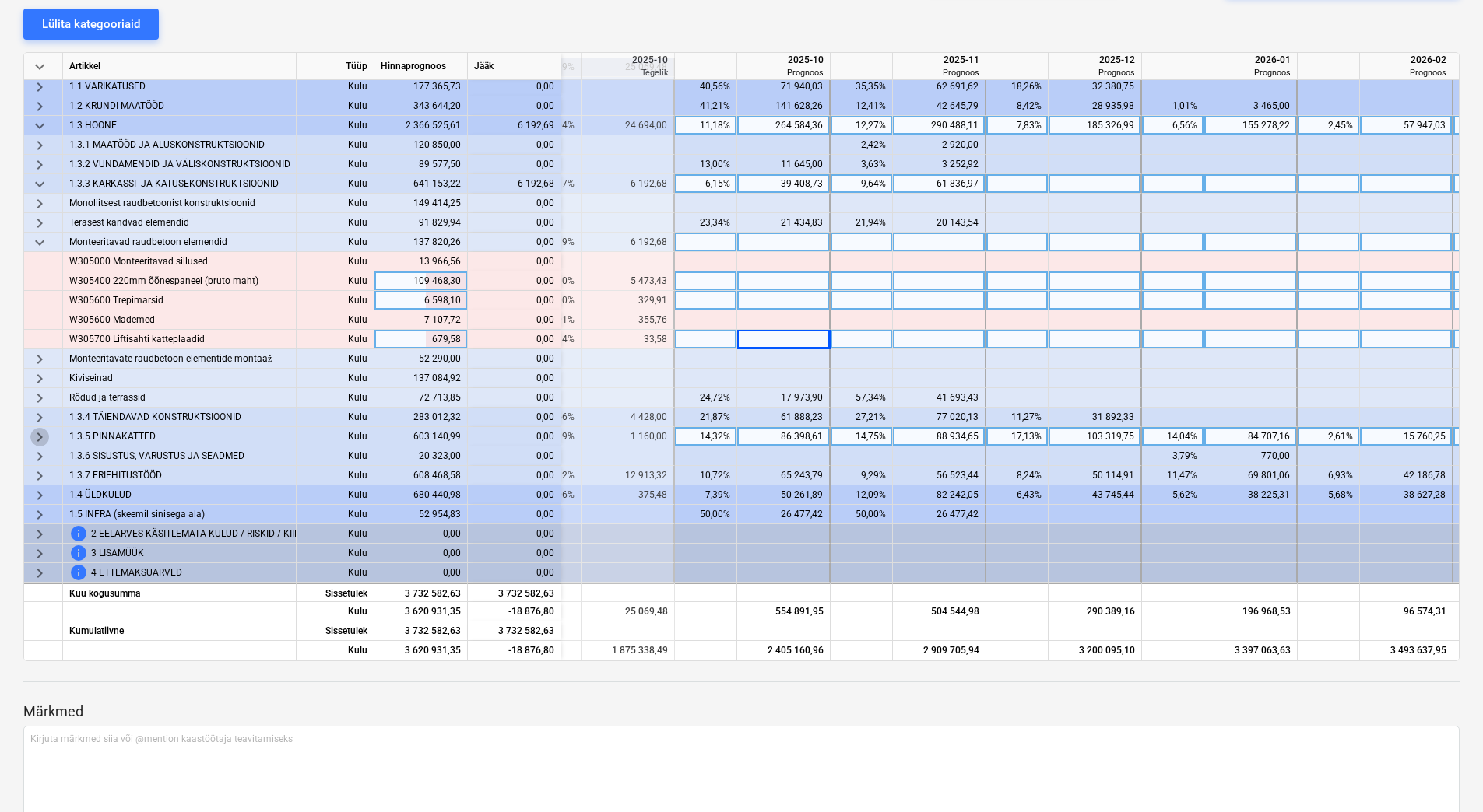
click at [44, 434] on span "keyboard_arrow_right" at bounding box center [39, 437] width 18 height 18
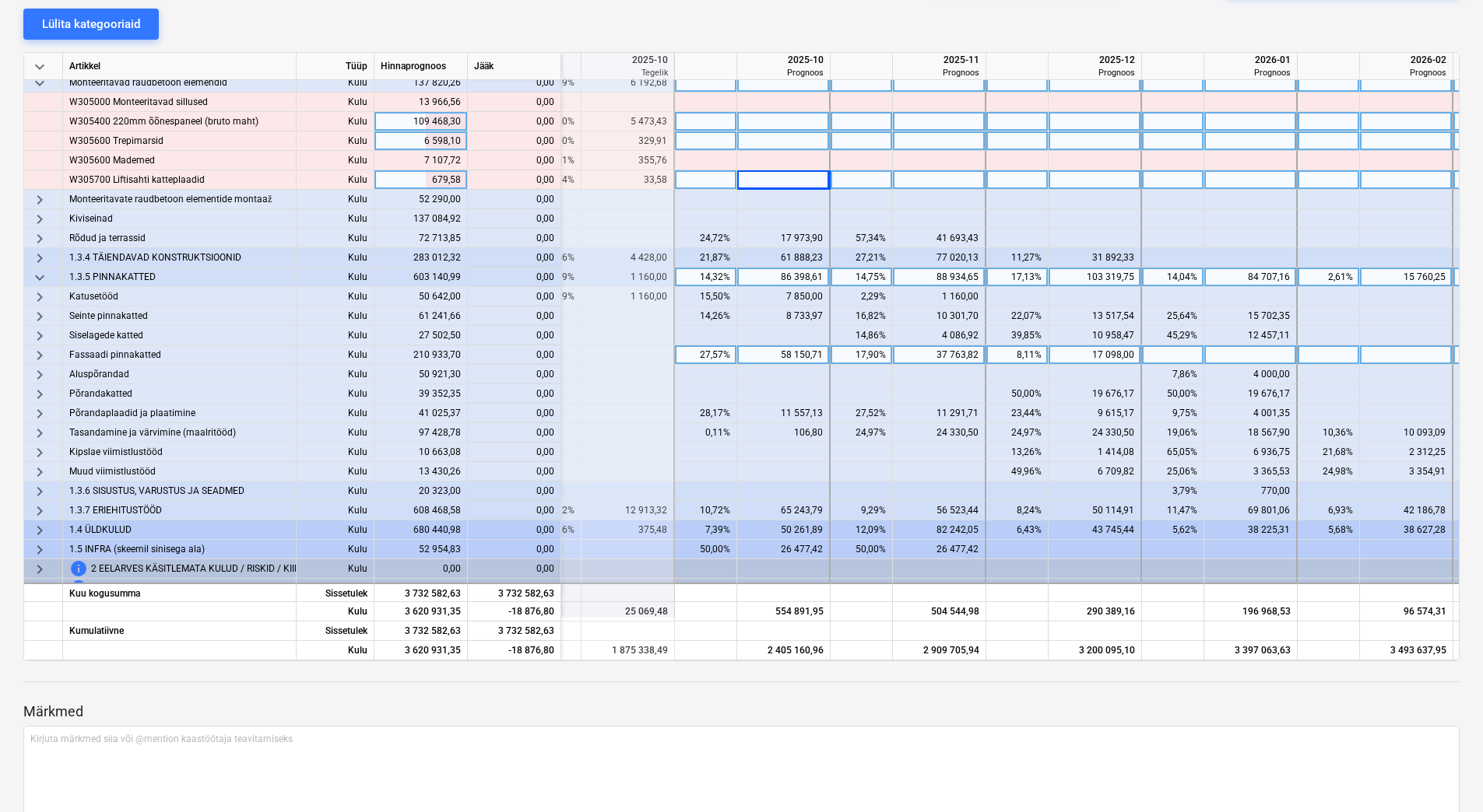
scroll to position [184, 1910]
click at [36, 292] on span "keyboard_arrow_right" at bounding box center [39, 295] width 18 height 18
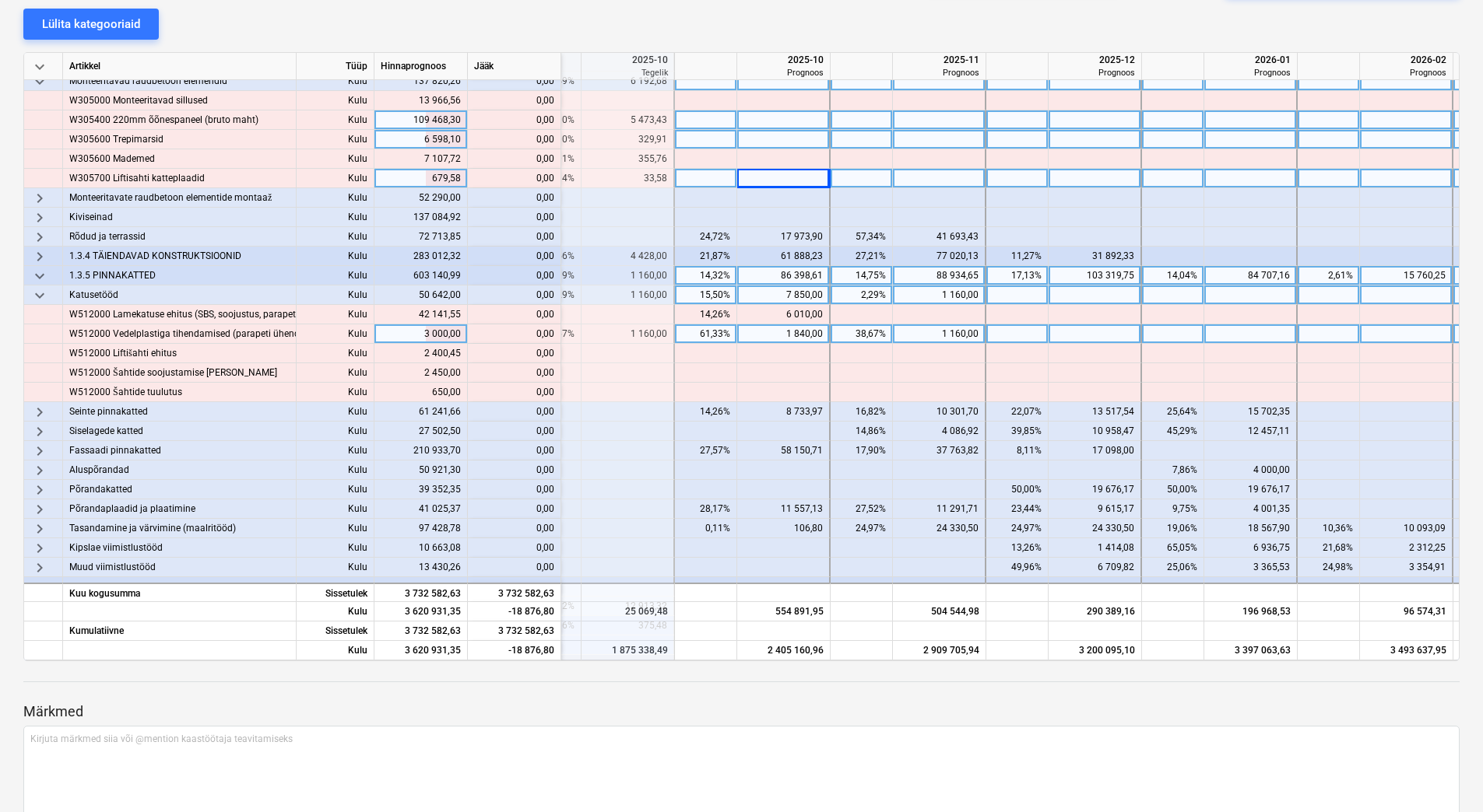
click at [774, 331] on div "1 840,00" at bounding box center [782, 334] width 79 height 19
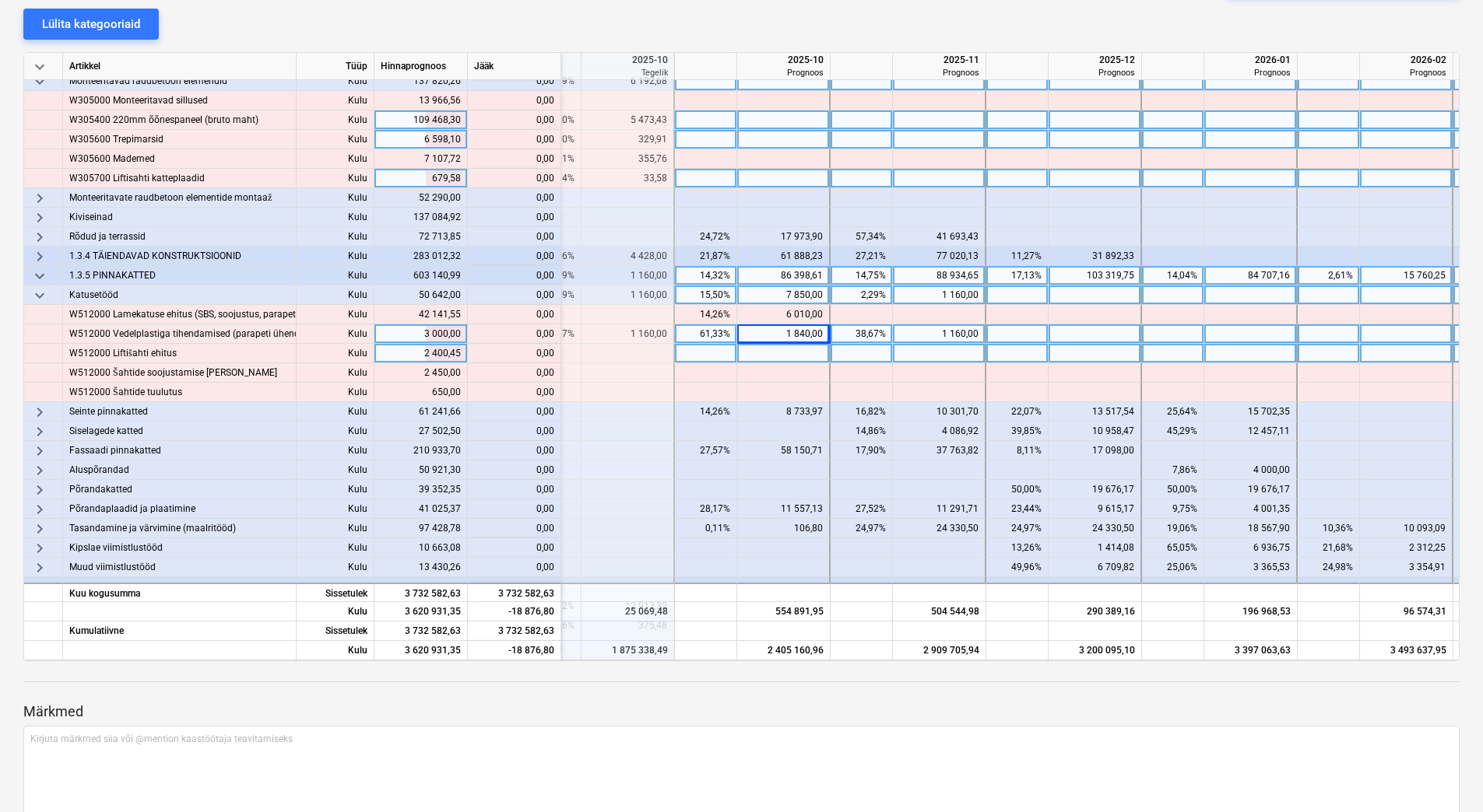
click at [774, 353] on div at bounding box center [784, 353] width 93 height 19
click at [937, 328] on div "1 160,00" at bounding box center [938, 334] width 79 height 19
click at [935, 348] on div at bounding box center [939, 353] width 93 height 19
click at [935, 335] on div at bounding box center [939, 334] width 93 height 19
type input "1840"
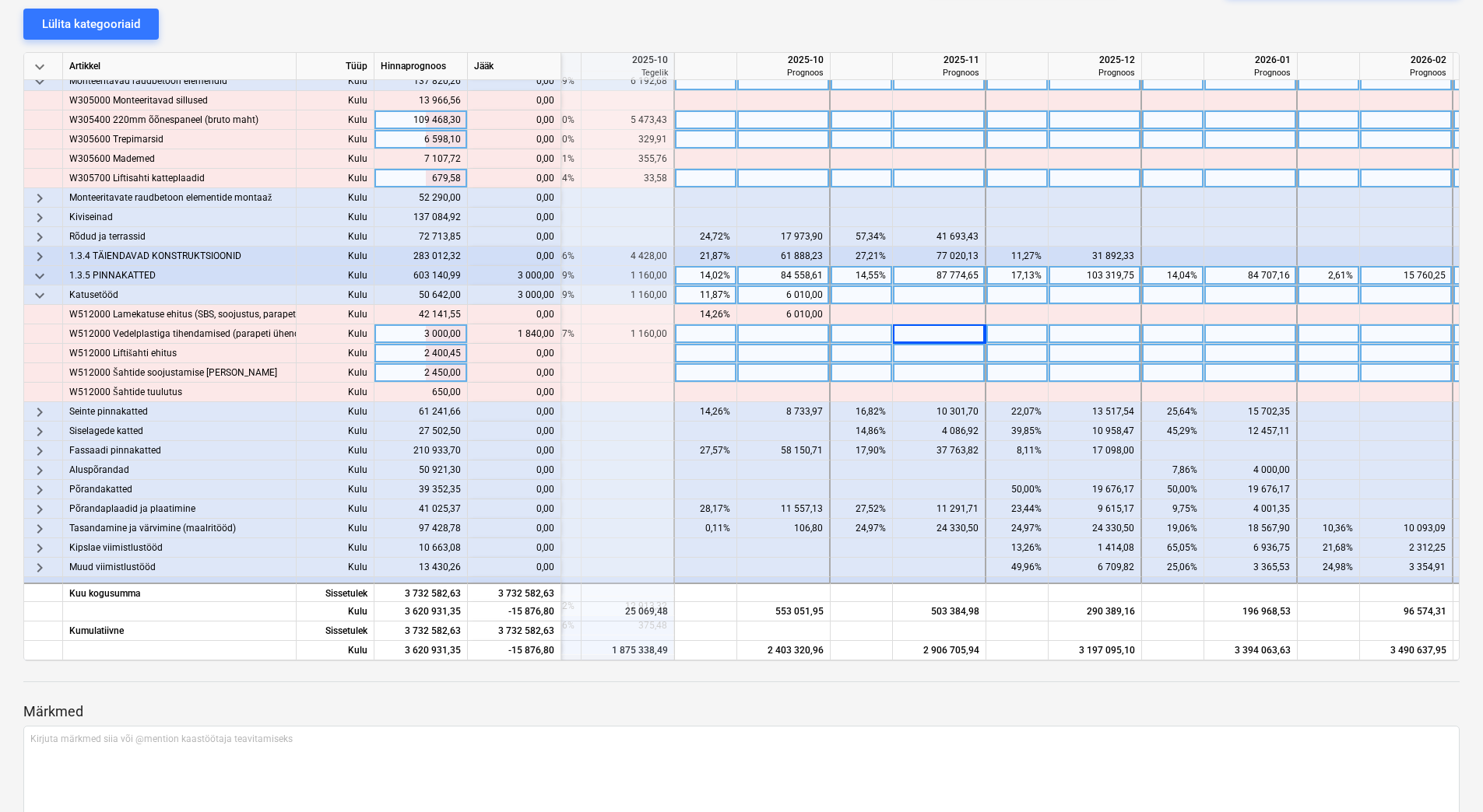
click at [935, 365] on div at bounding box center [939, 373] width 93 height 19
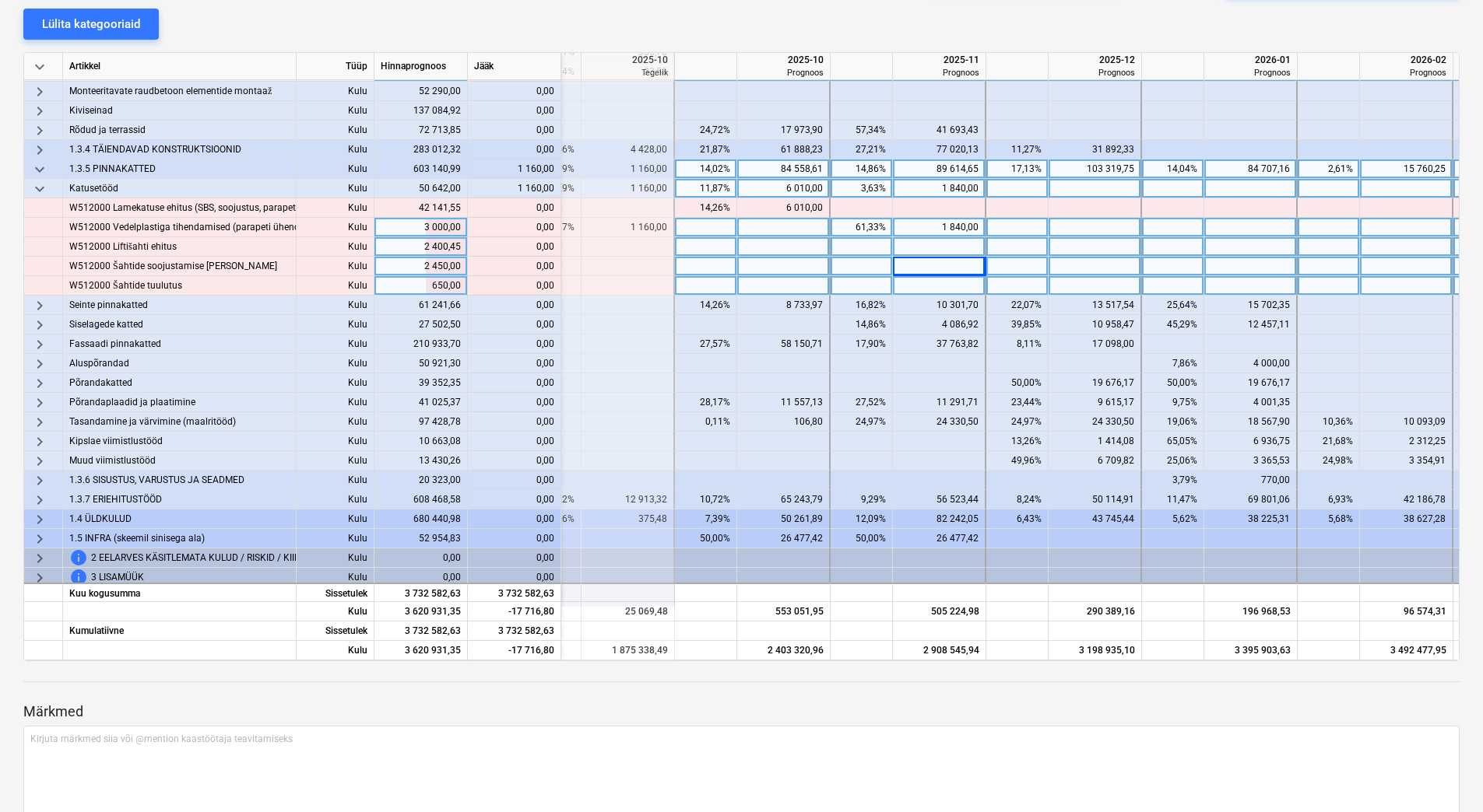
scroll to position [320, 1910]
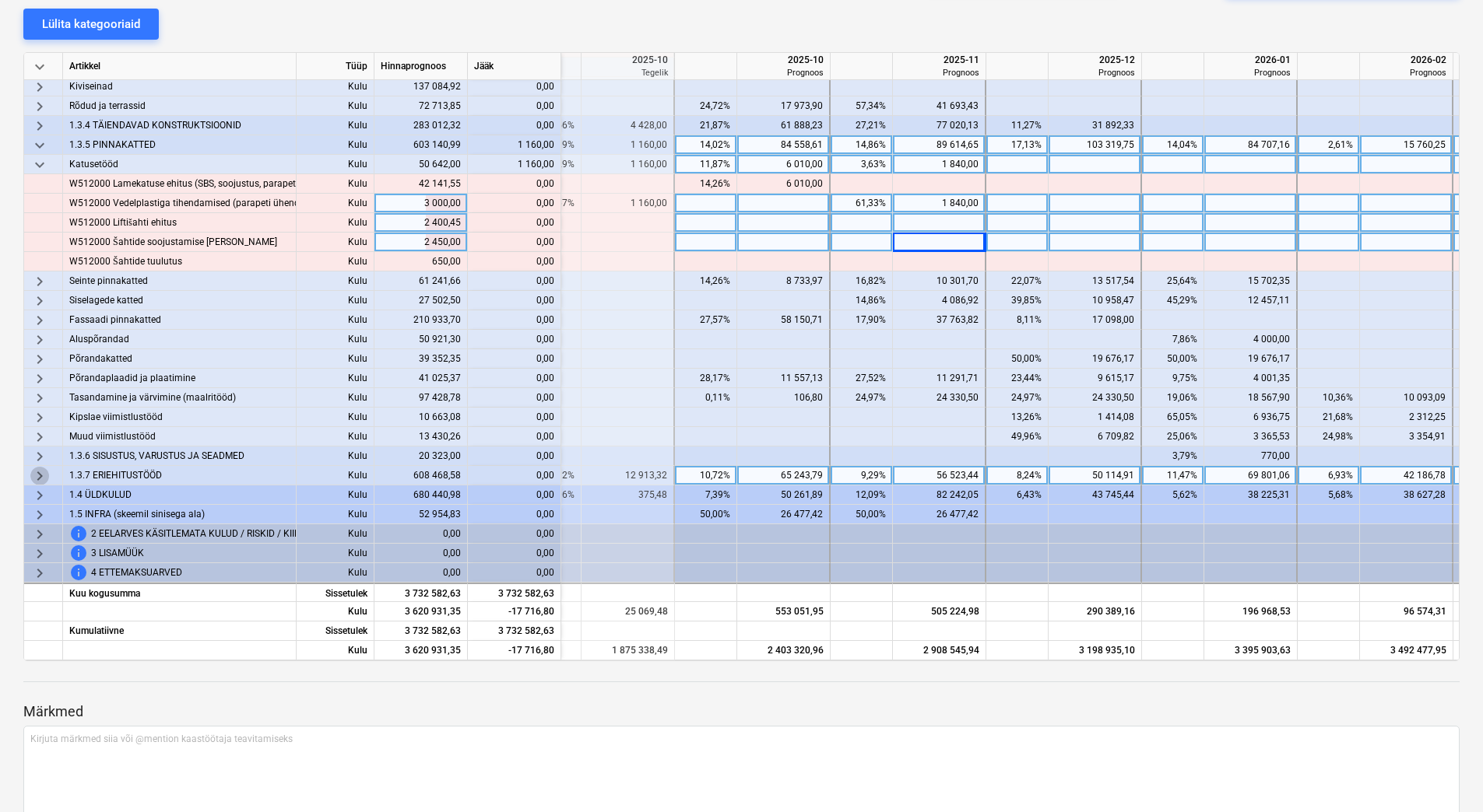
click at [38, 467] on span "keyboard_arrow_right" at bounding box center [39, 476] width 18 height 18
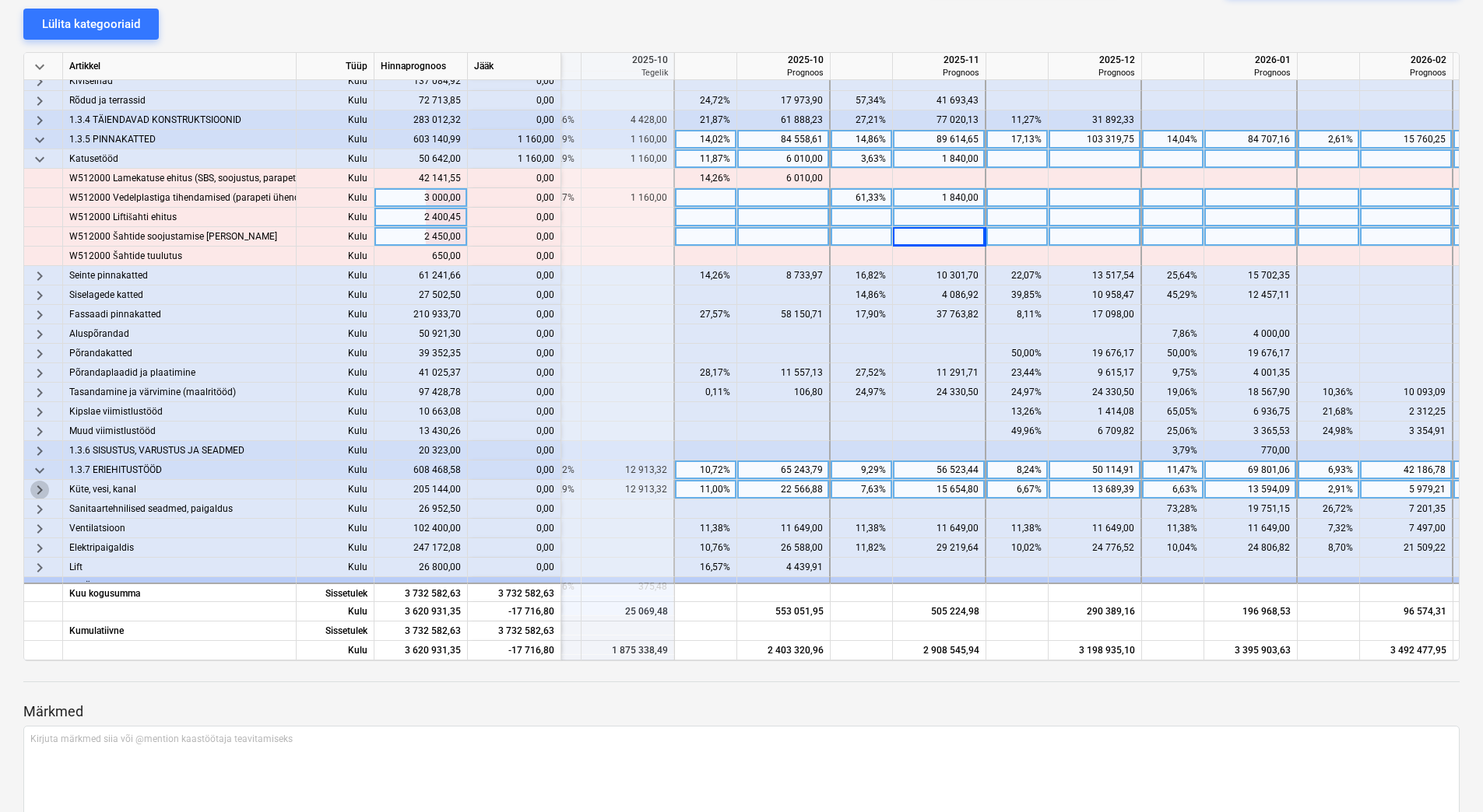
click at [44, 487] on span "keyboard_arrow_right" at bounding box center [39, 490] width 18 height 18
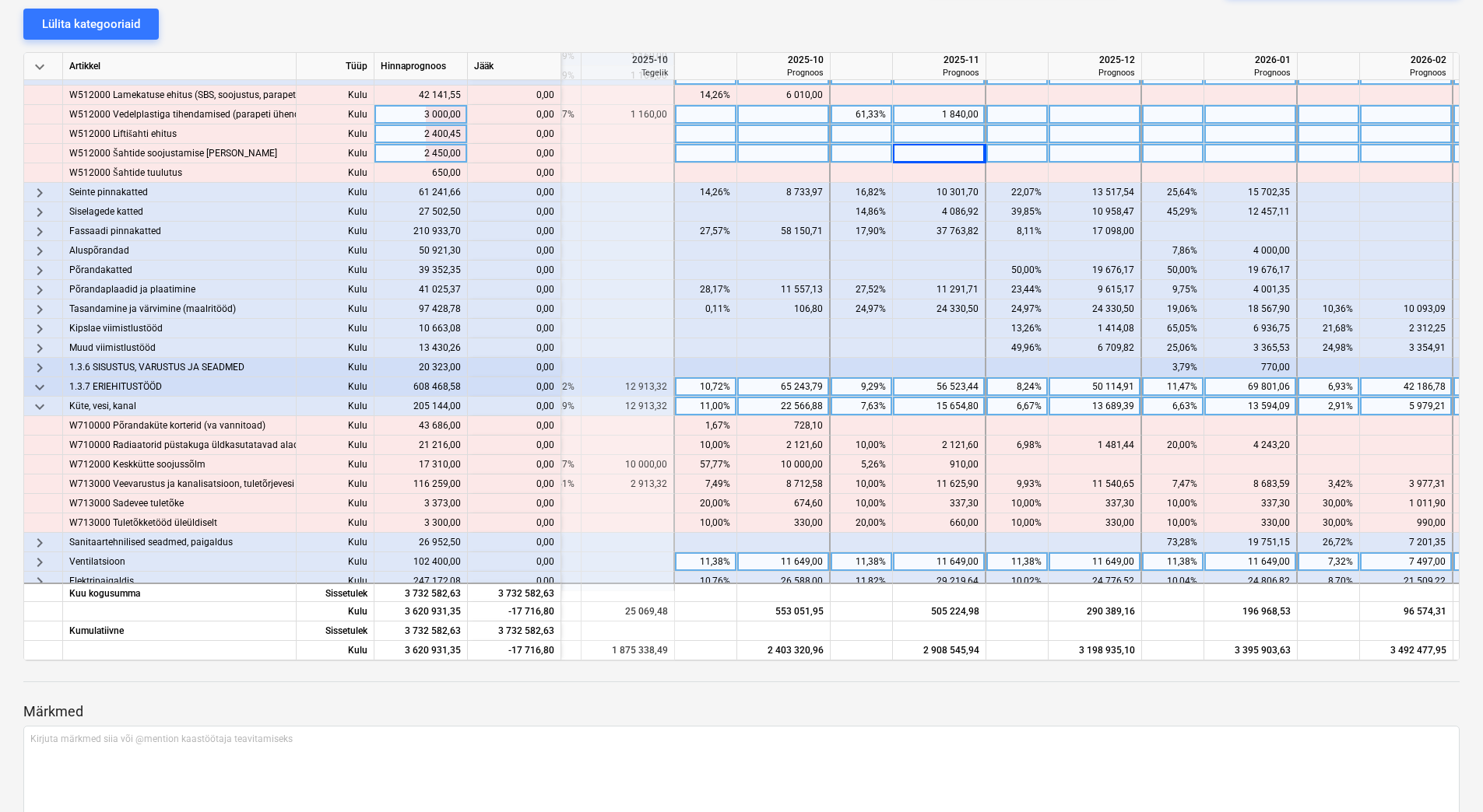
scroll to position [476, 1910]
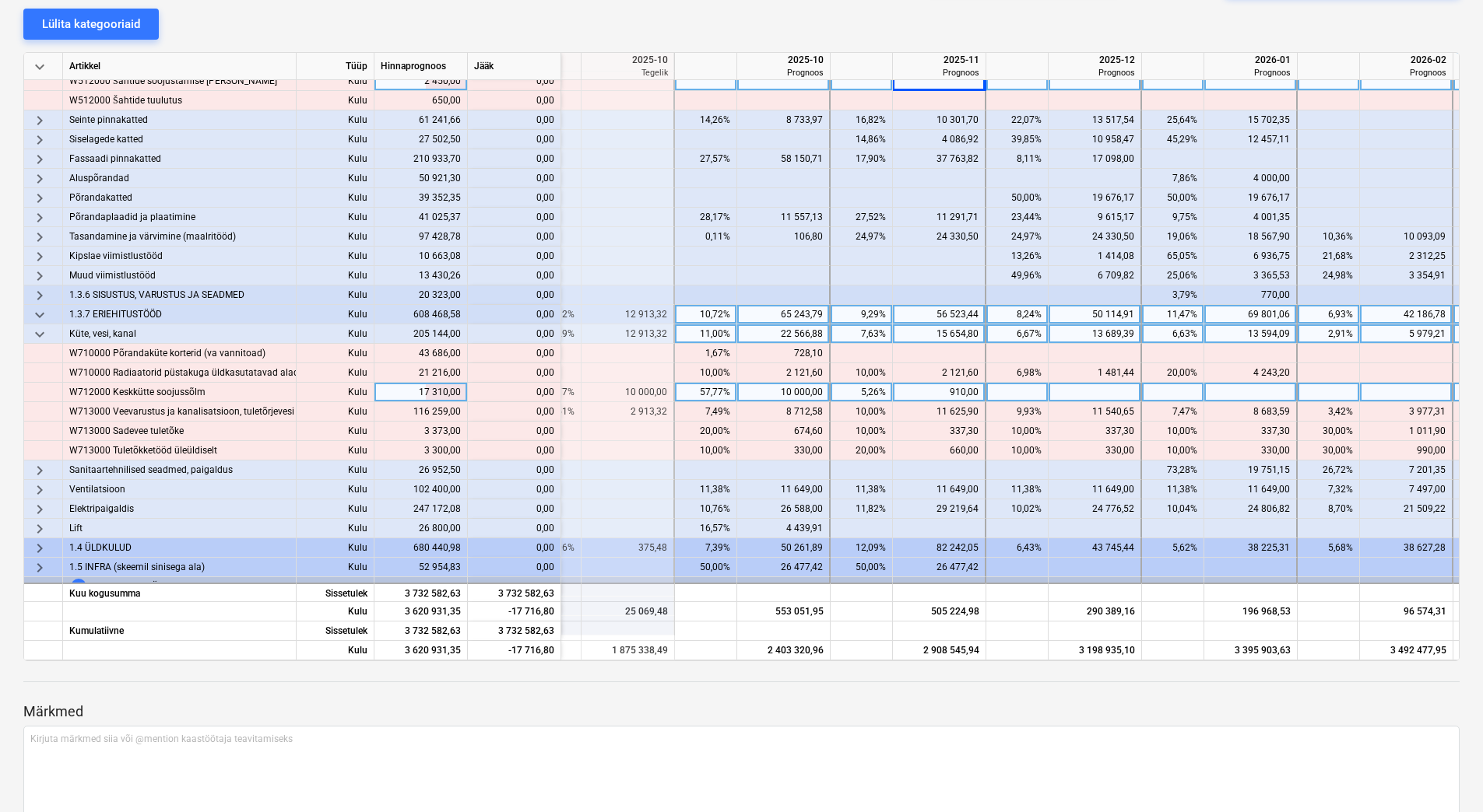
click at [778, 394] on div "10 000,00" at bounding box center [782, 392] width 79 height 19
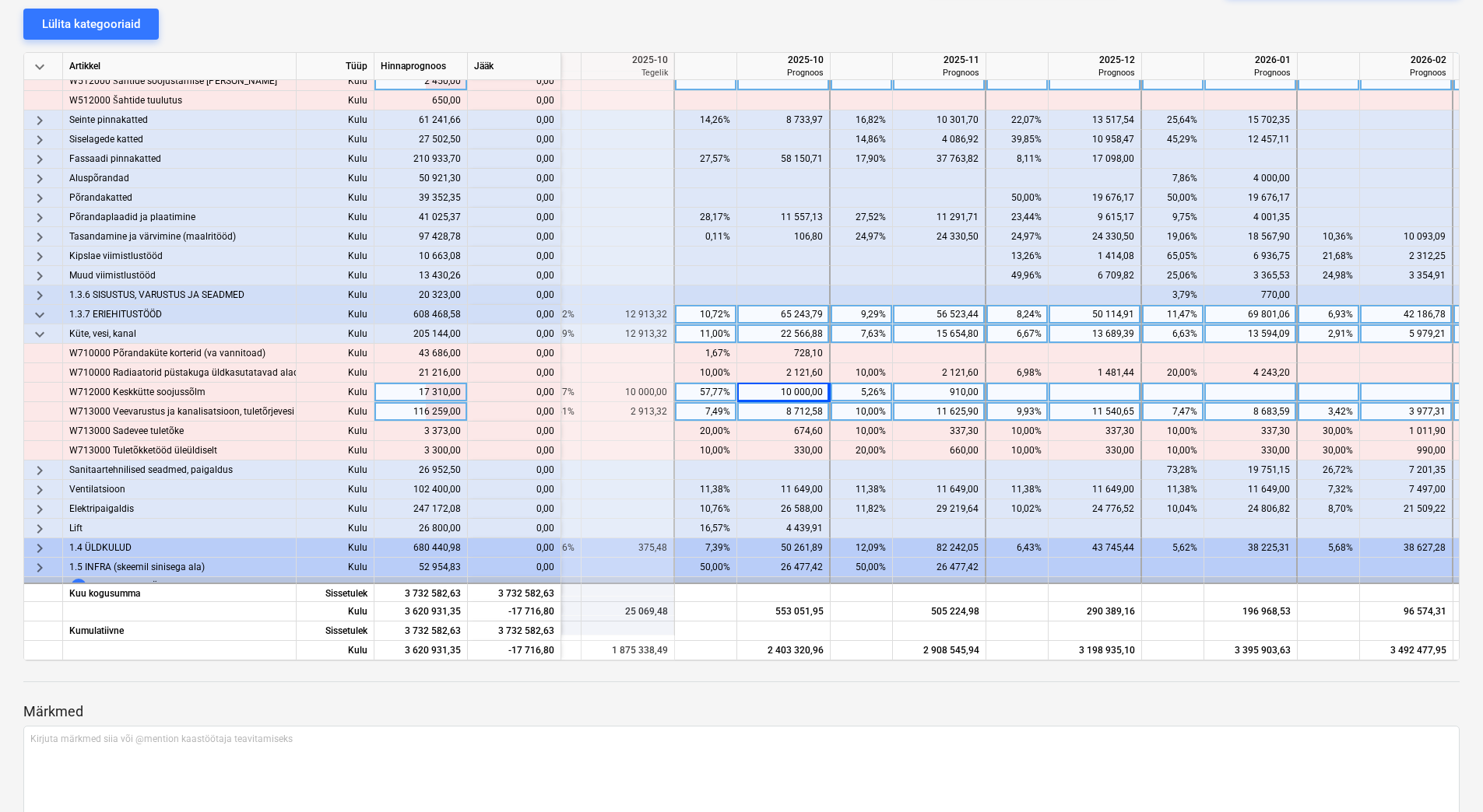
click at [765, 415] on div "8 712,58" at bounding box center [782, 411] width 79 height 19
click at [771, 391] on div at bounding box center [784, 392] width 93 height 19
click at [767, 413] on div at bounding box center [784, 411] width 93 height 19
type input "5799,26"
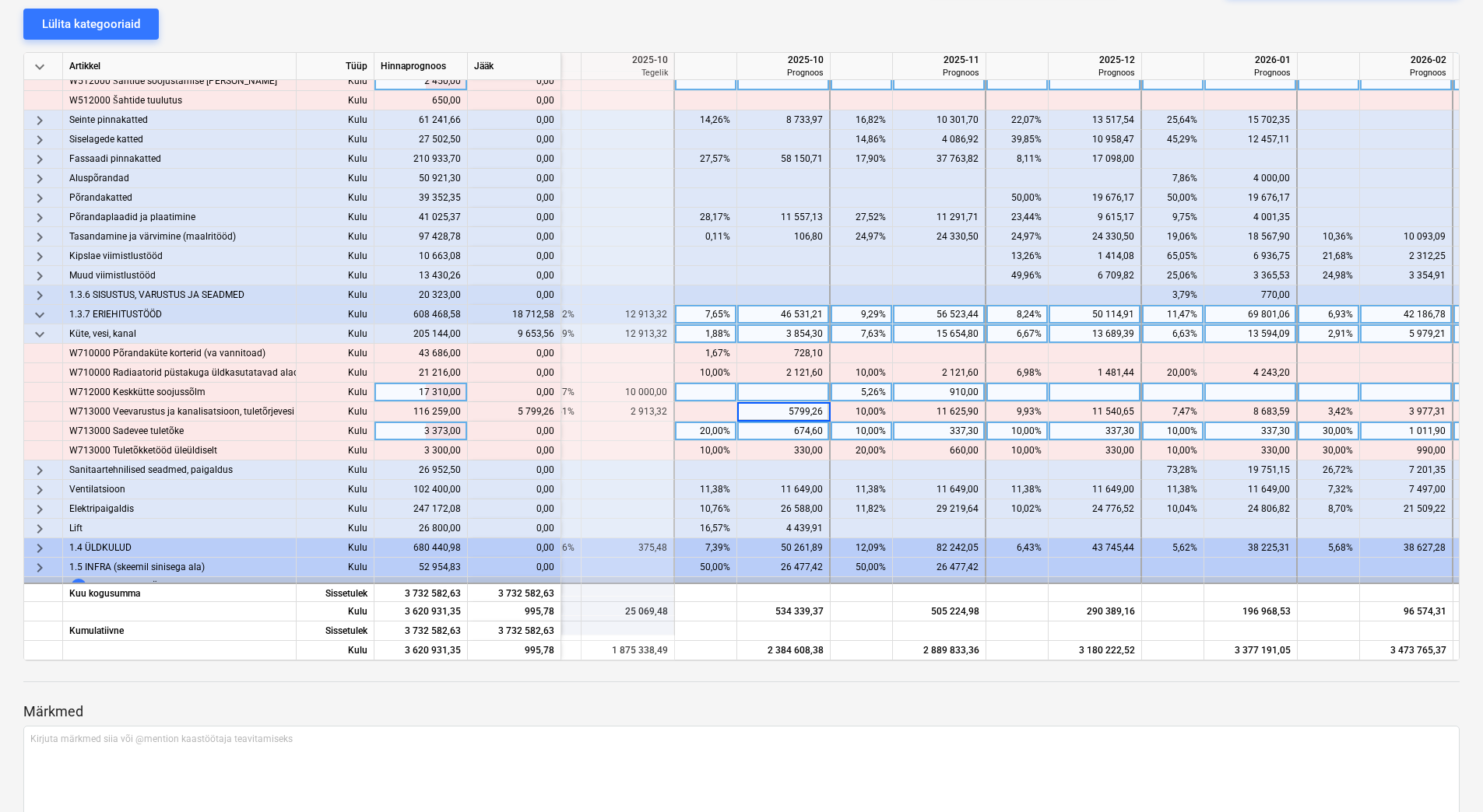
click at [767, 425] on div "674,60" at bounding box center [782, 431] width 79 height 19
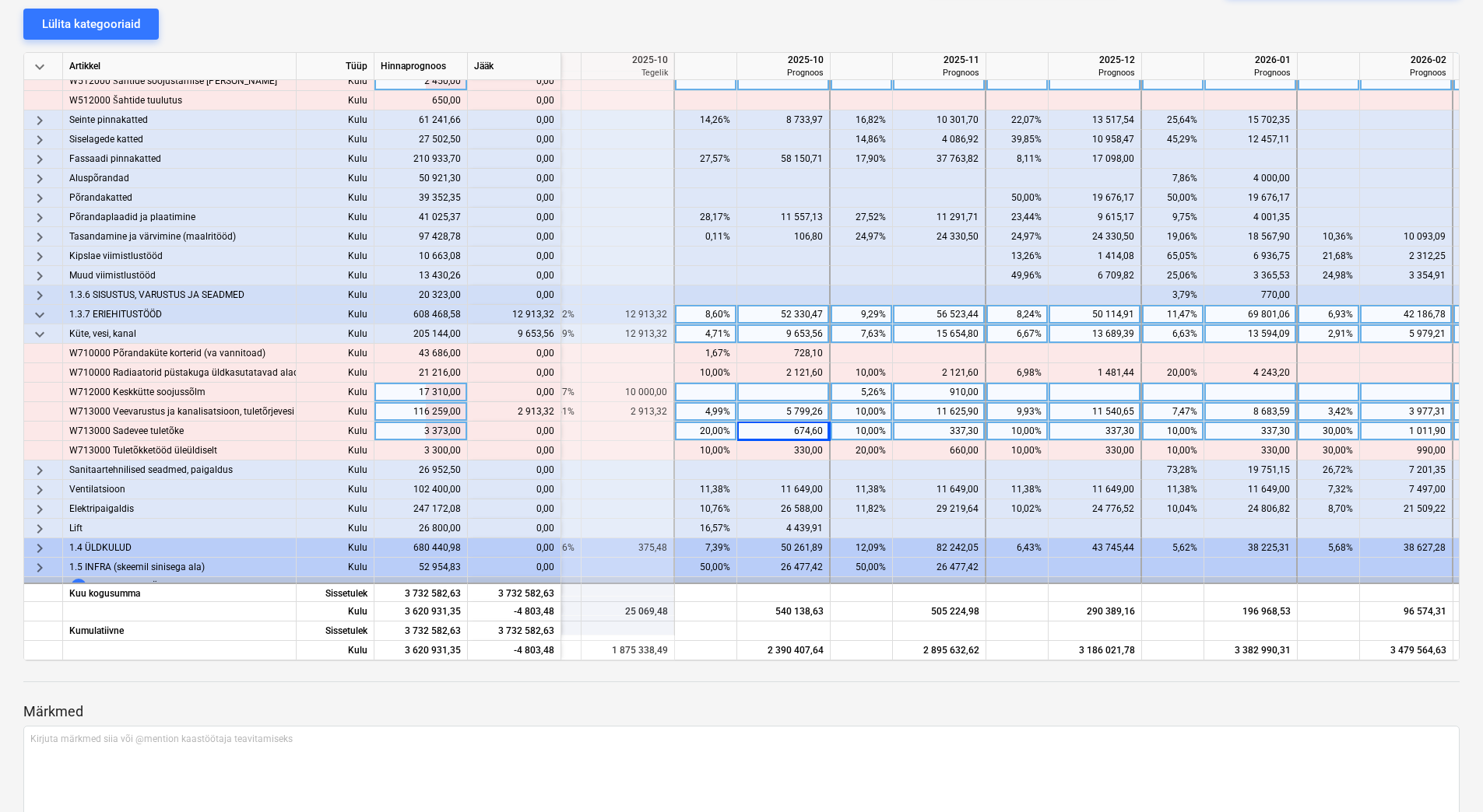
click at [946, 408] on div "11 625,90" at bounding box center [938, 411] width 79 height 19
click at [922, 410] on input "11625,9" at bounding box center [938, 411] width 92 height 18
drag, startPoint x: 924, startPoint y: 410, endPoint x: 983, endPoint y: 413, distance: 59.1
click at [983, 413] on input "11625,9" at bounding box center [938, 411] width 92 height 18
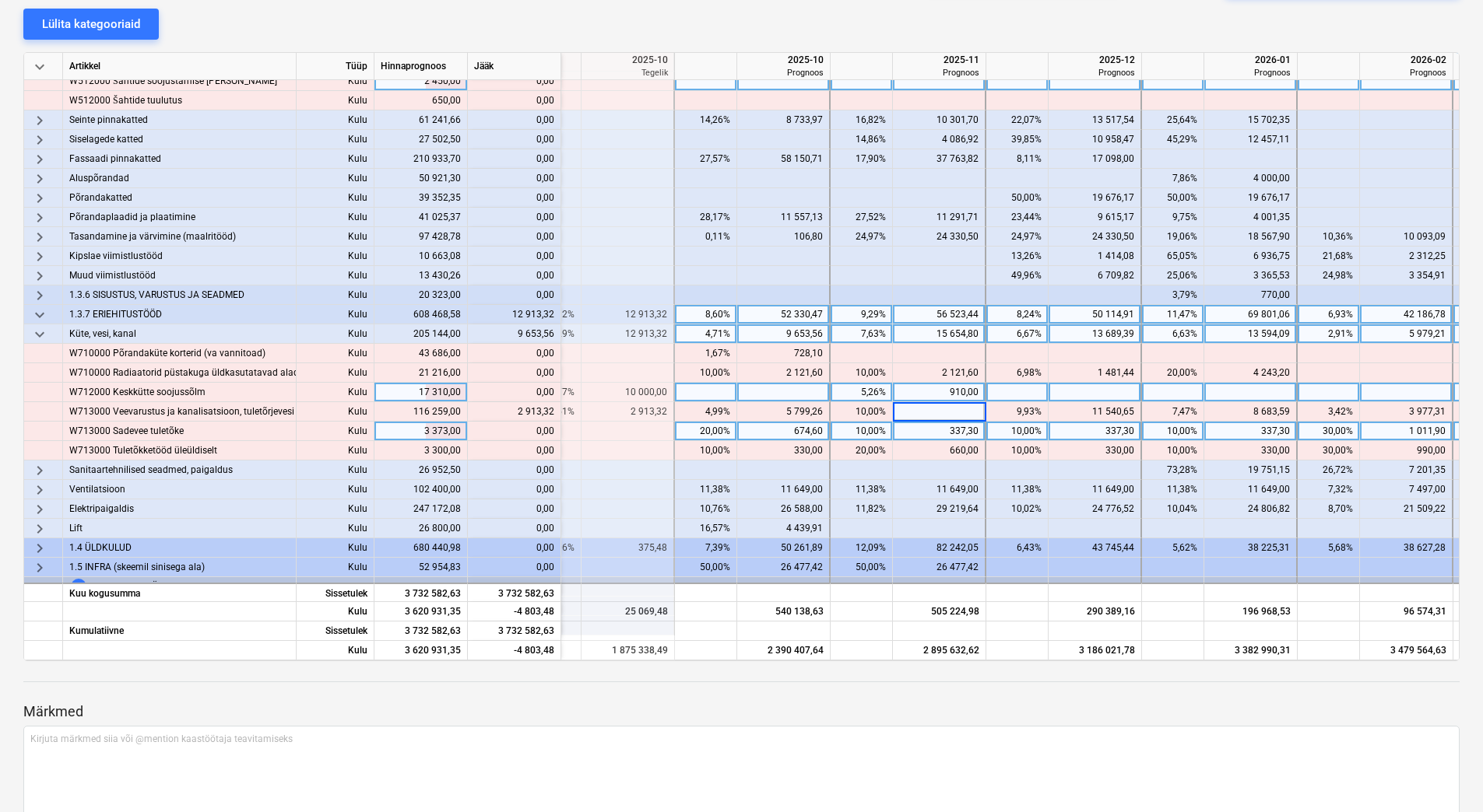
click at [943, 388] on div "910,00" at bounding box center [938, 392] width 79 height 19
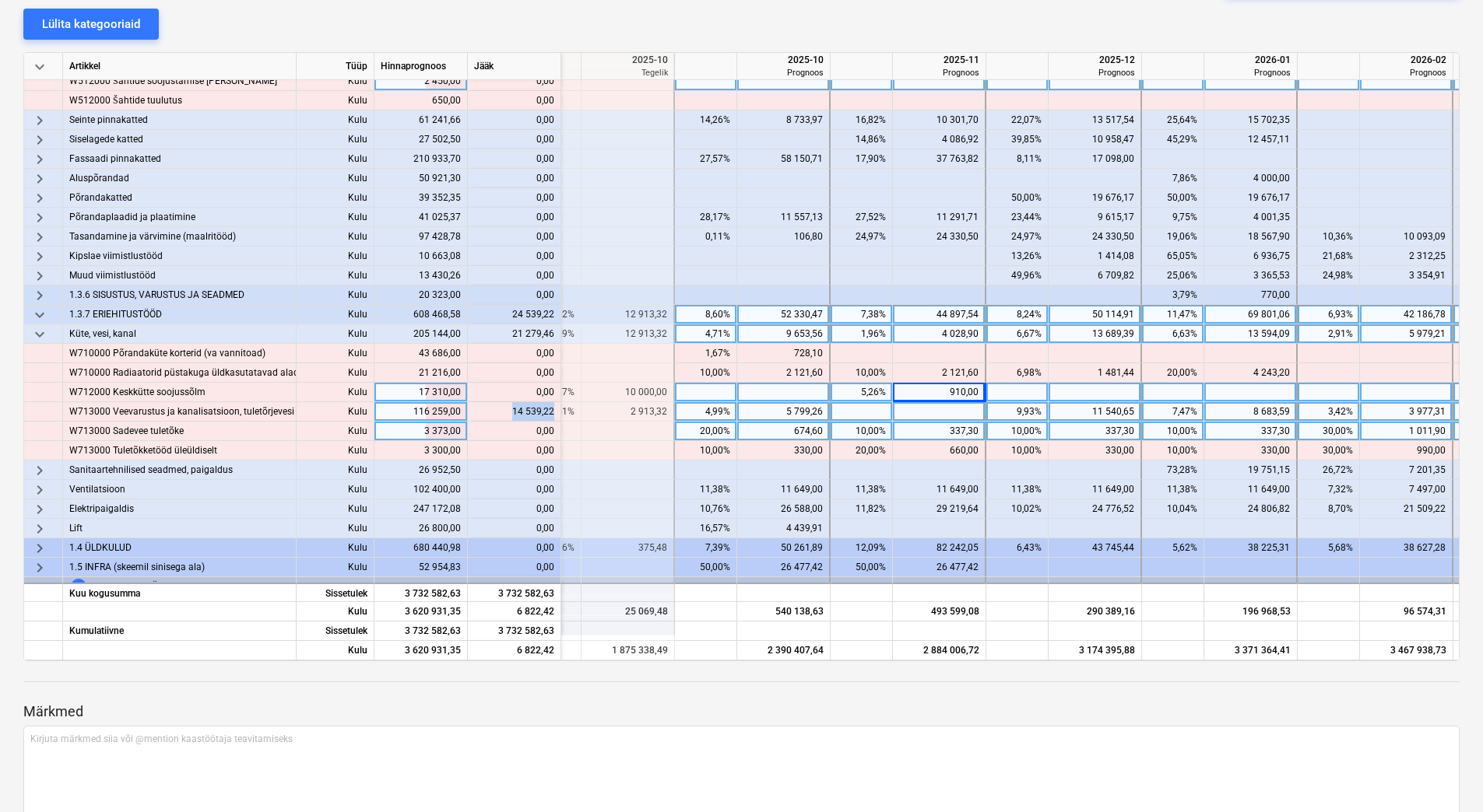
drag, startPoint x: 510, startPoint y: 415, endPoint x: 553, endPoint y: 412, distance: 43.1
click at [553, 412] on div "content_copy 14 539,22" at bounding box center [514, 411] width 80 height 19
copy div "14 539,22"
click at [941, 408] on div at bounding box center [939, 411] width 93 height 19
type input "14 539,22"
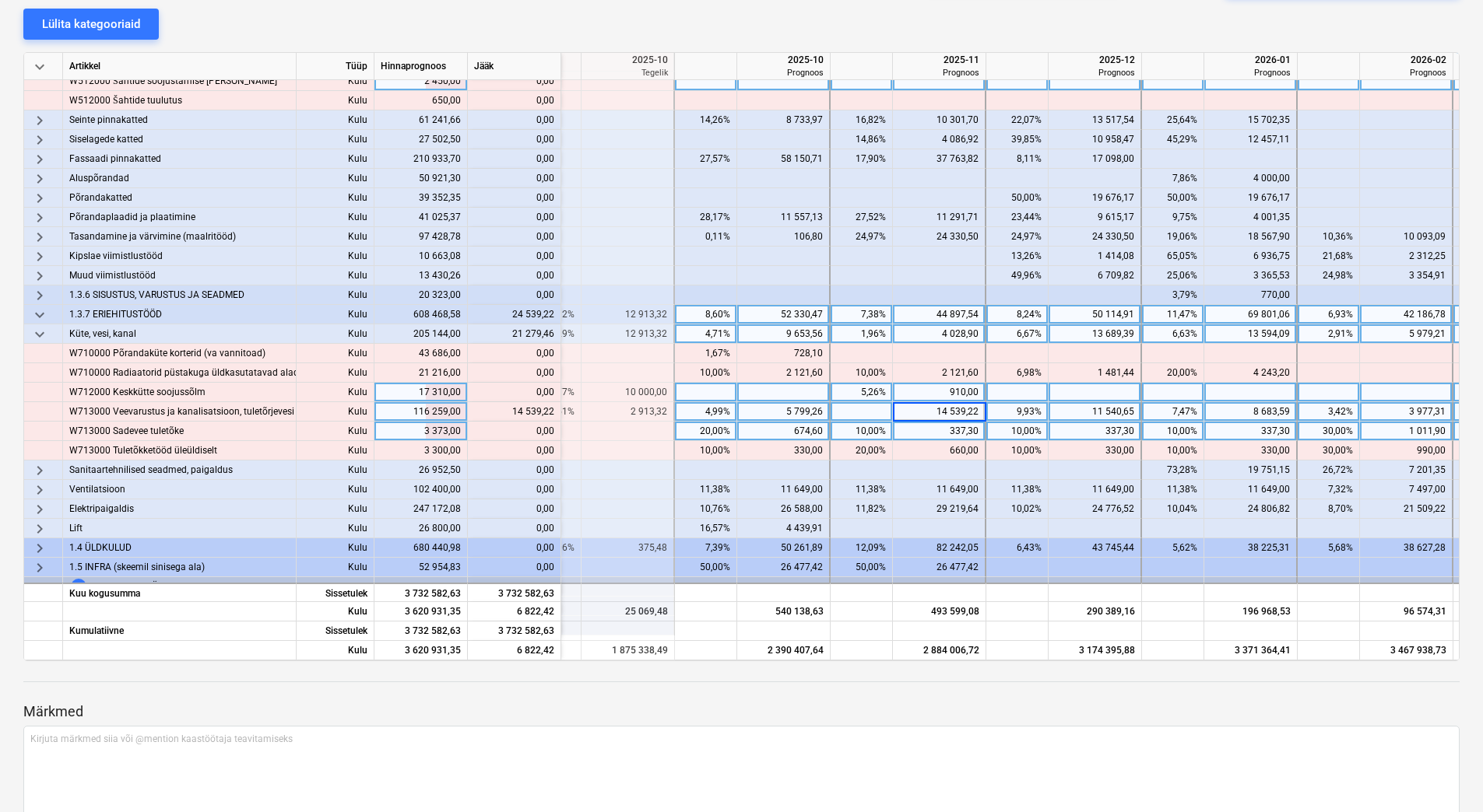
click at [934, 393] on div "910,00" at bounding box center [938, 392] width 79 height 19
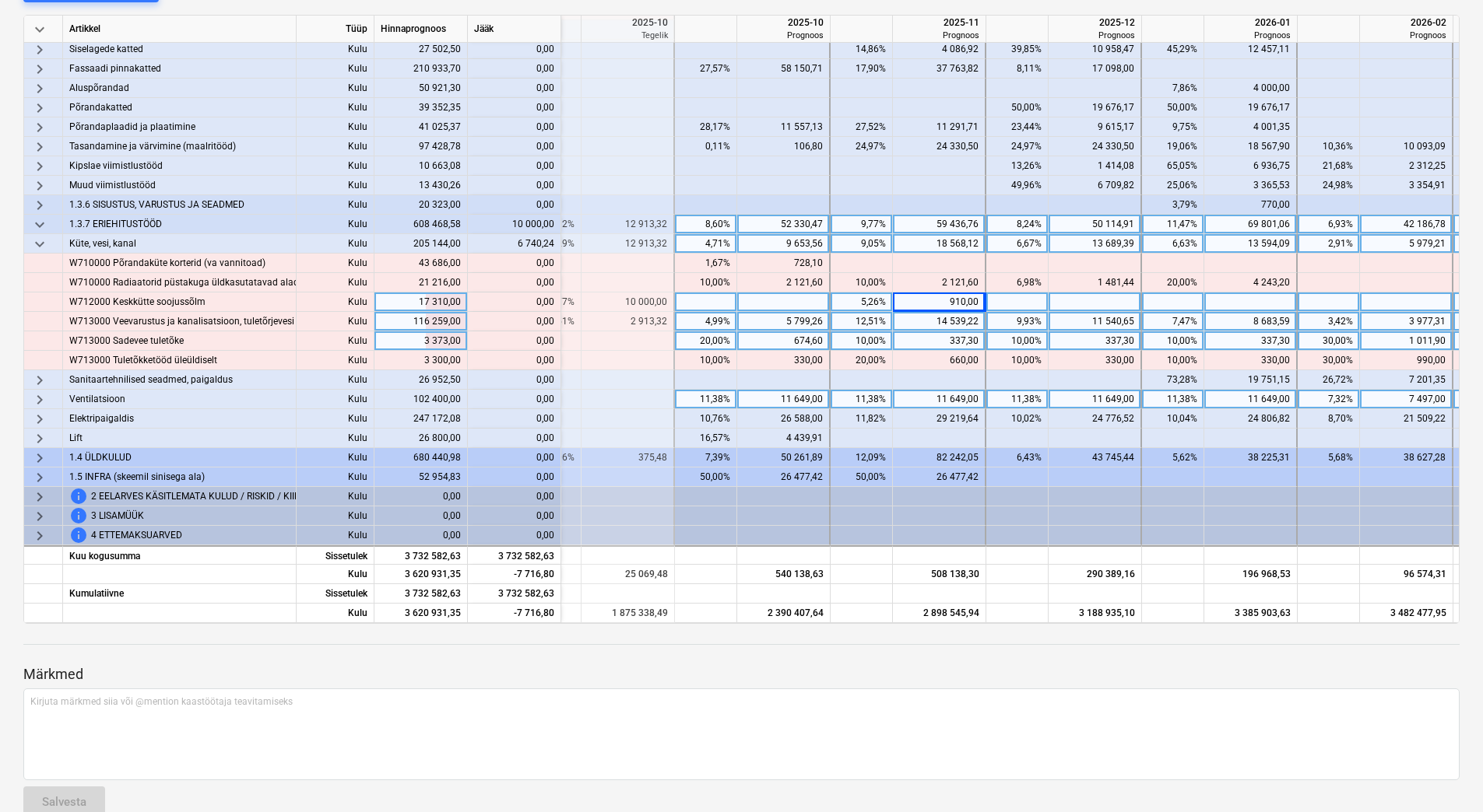
scroll to position [223, 0]
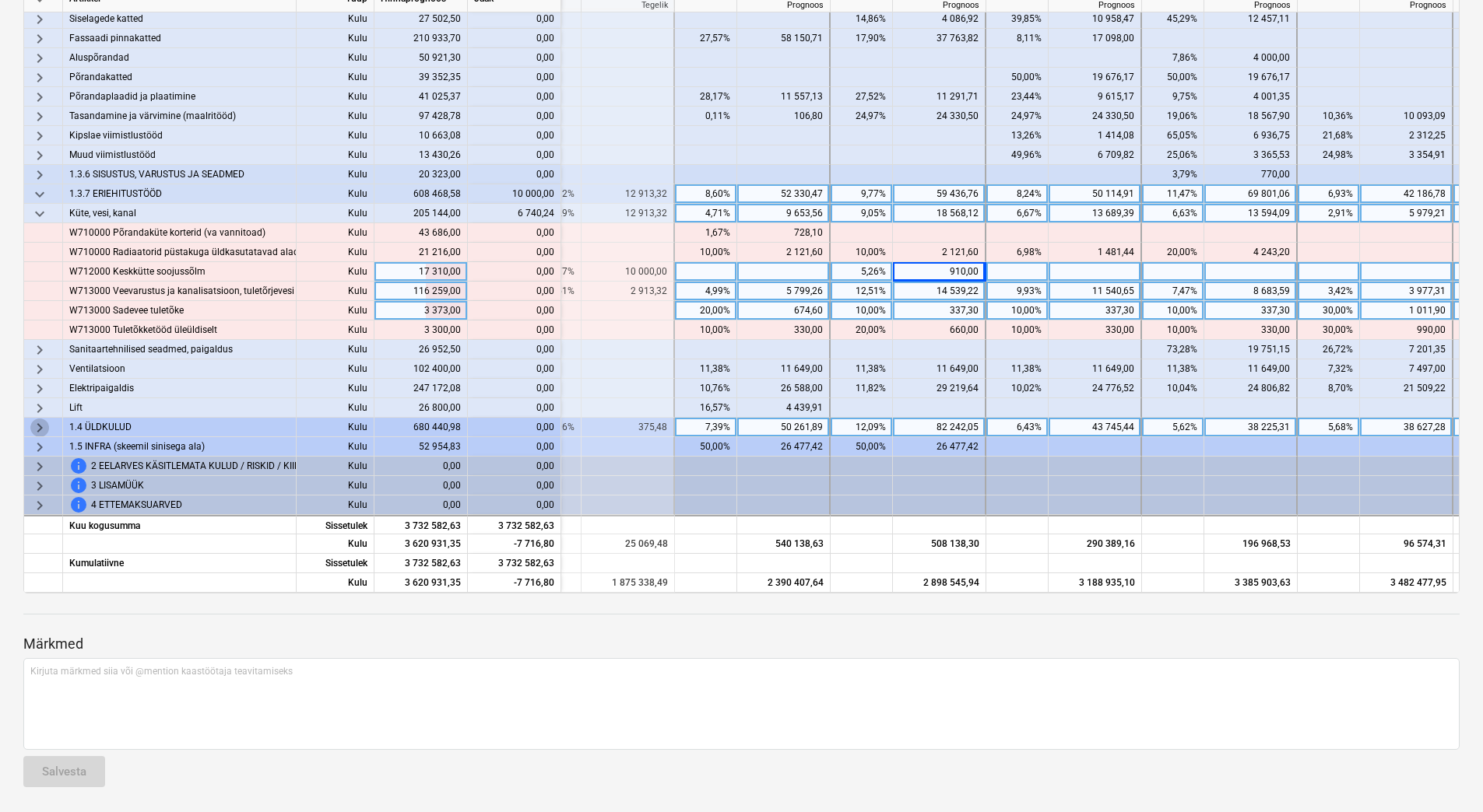
click at [40, 419] on span "keyboard_arrow_right" at bounding box center [39, 427] width 18 height 18
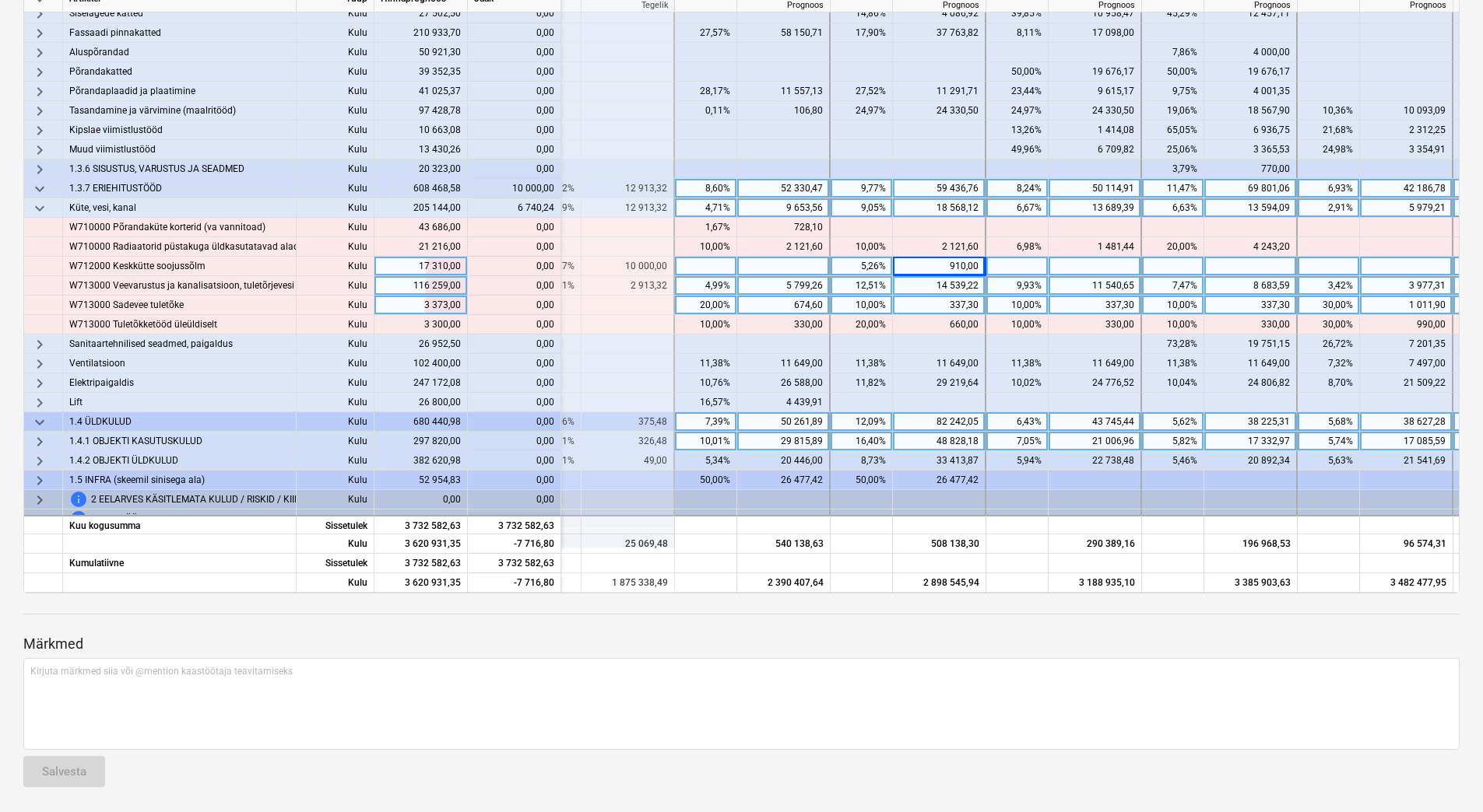
click at [40, 434] on span "keyboard_arrow_right" at bounding box center [39, 442] width 18 height 18
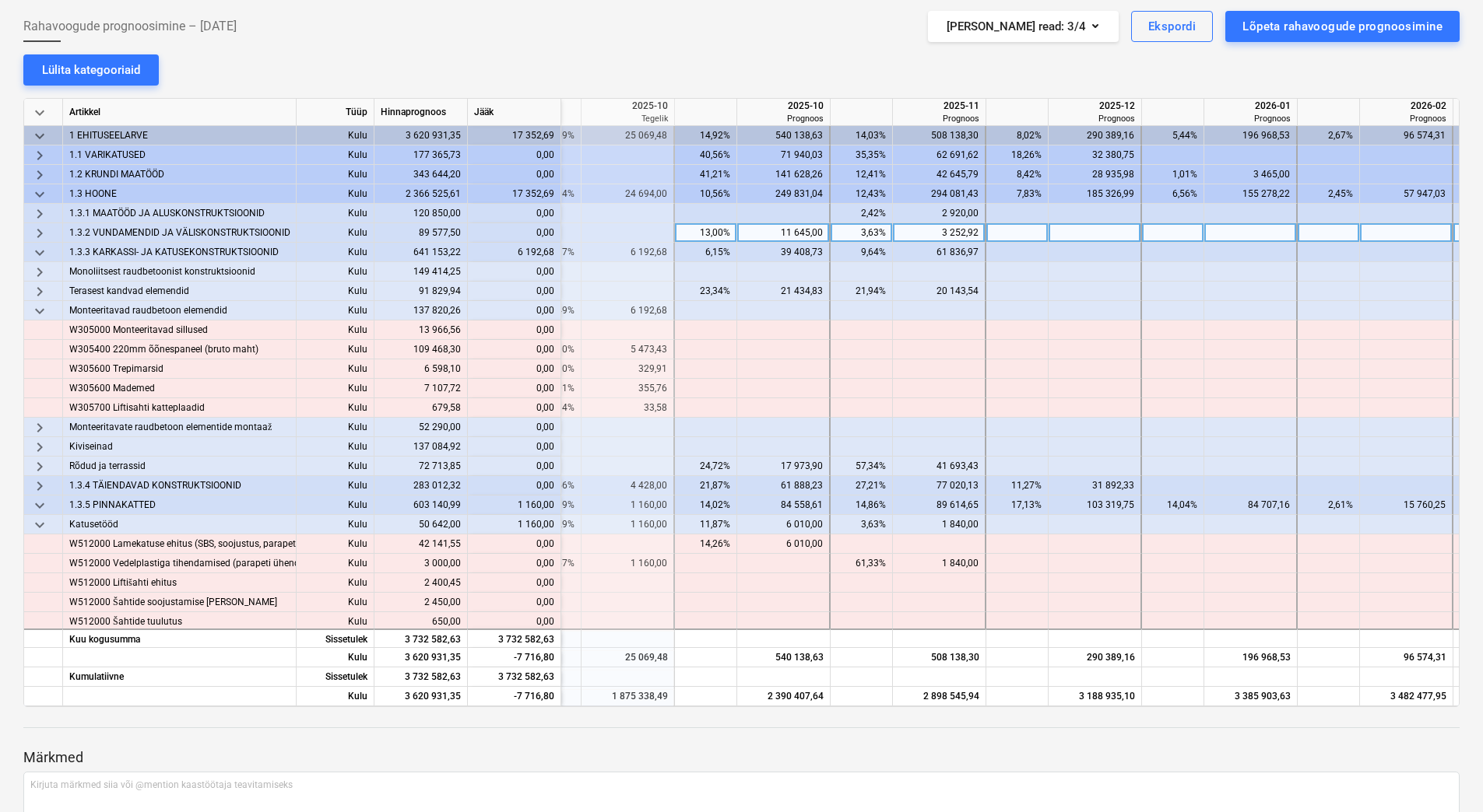
scroll to position [0, 0]
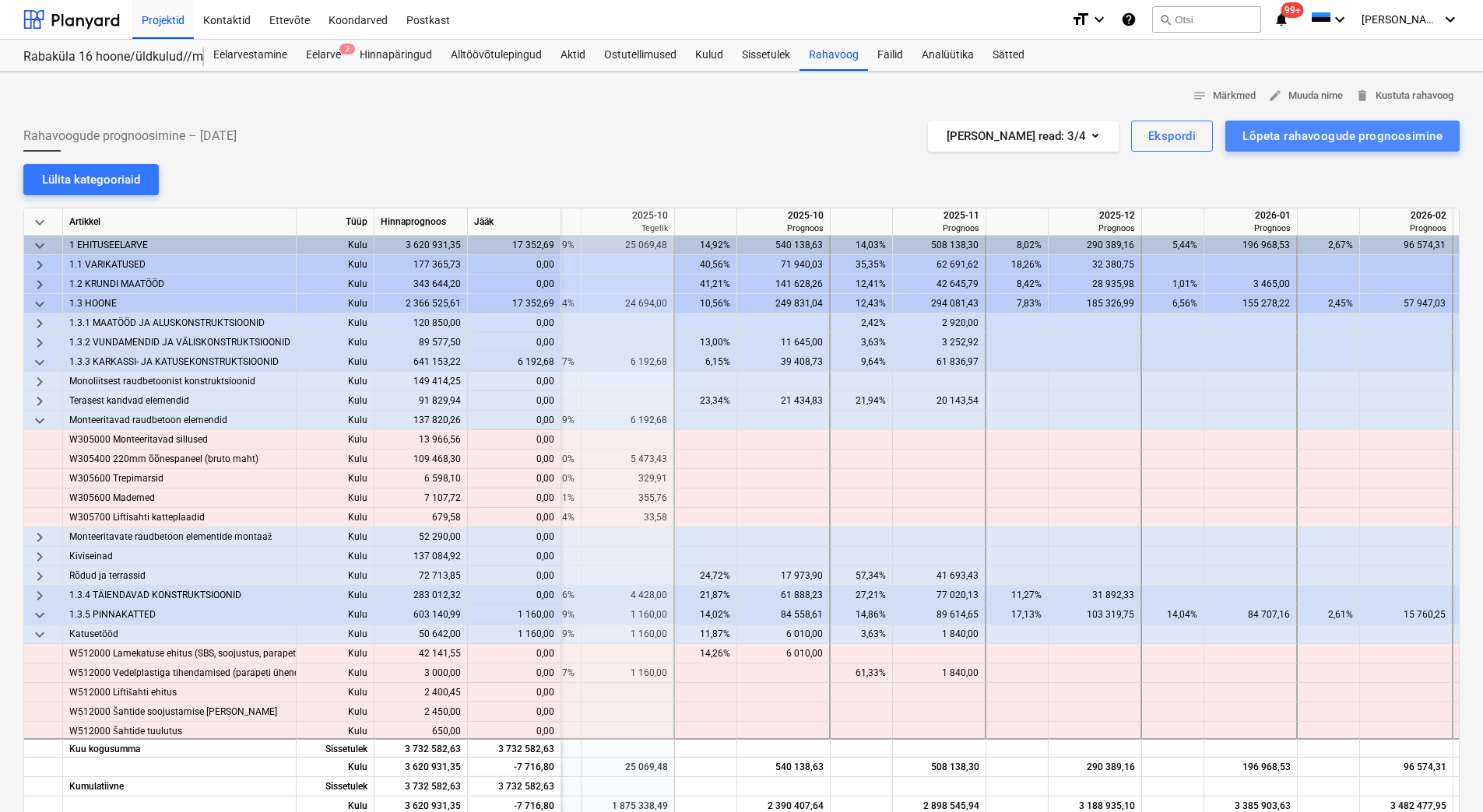
click at [1340, 136] on div "Lõpeta rahavoogude prognoosimine" at bounding box center [1342, 136] width 200 height 20
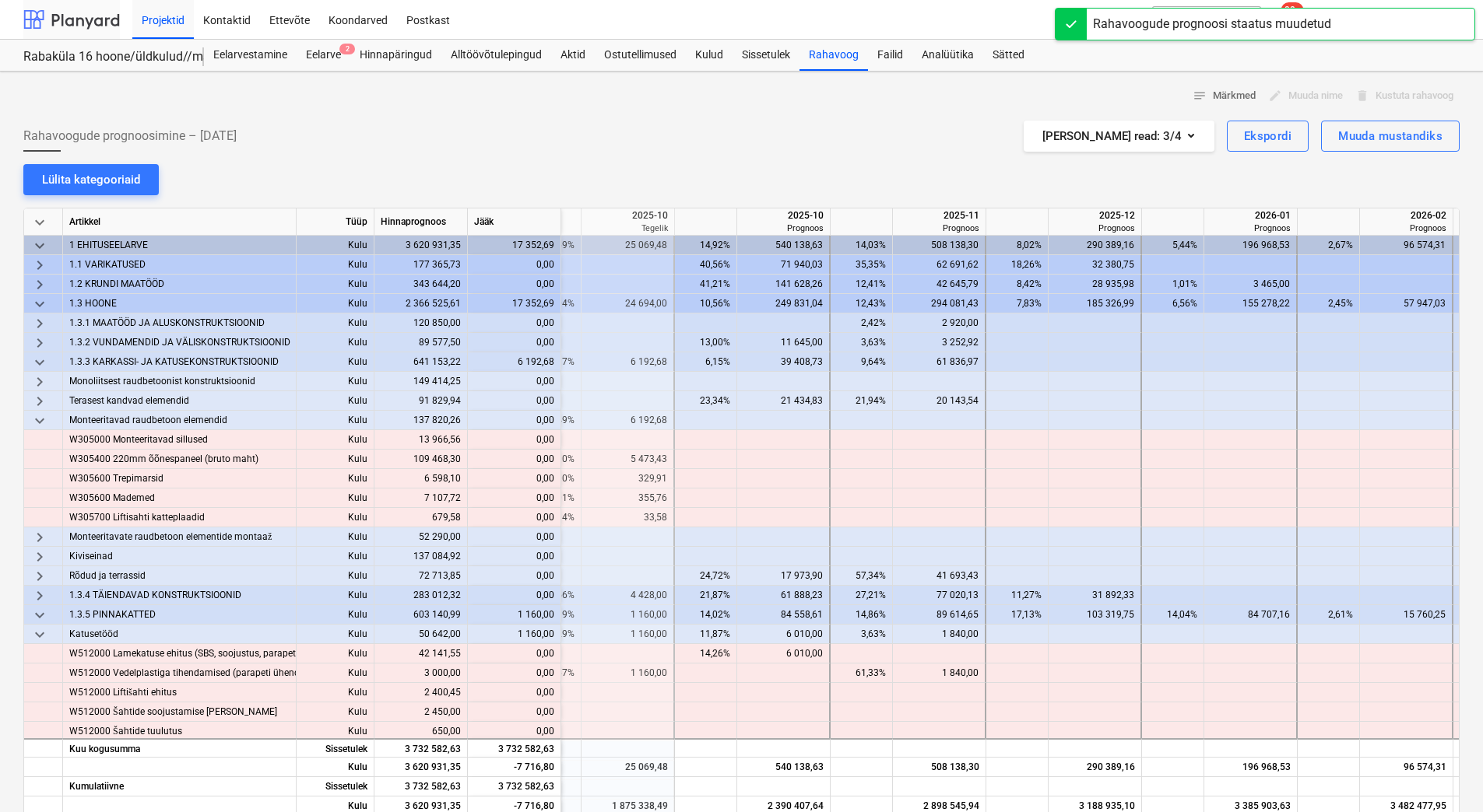
click at [81, 19] on div at bounding box center [72, 19] width 97 height 39
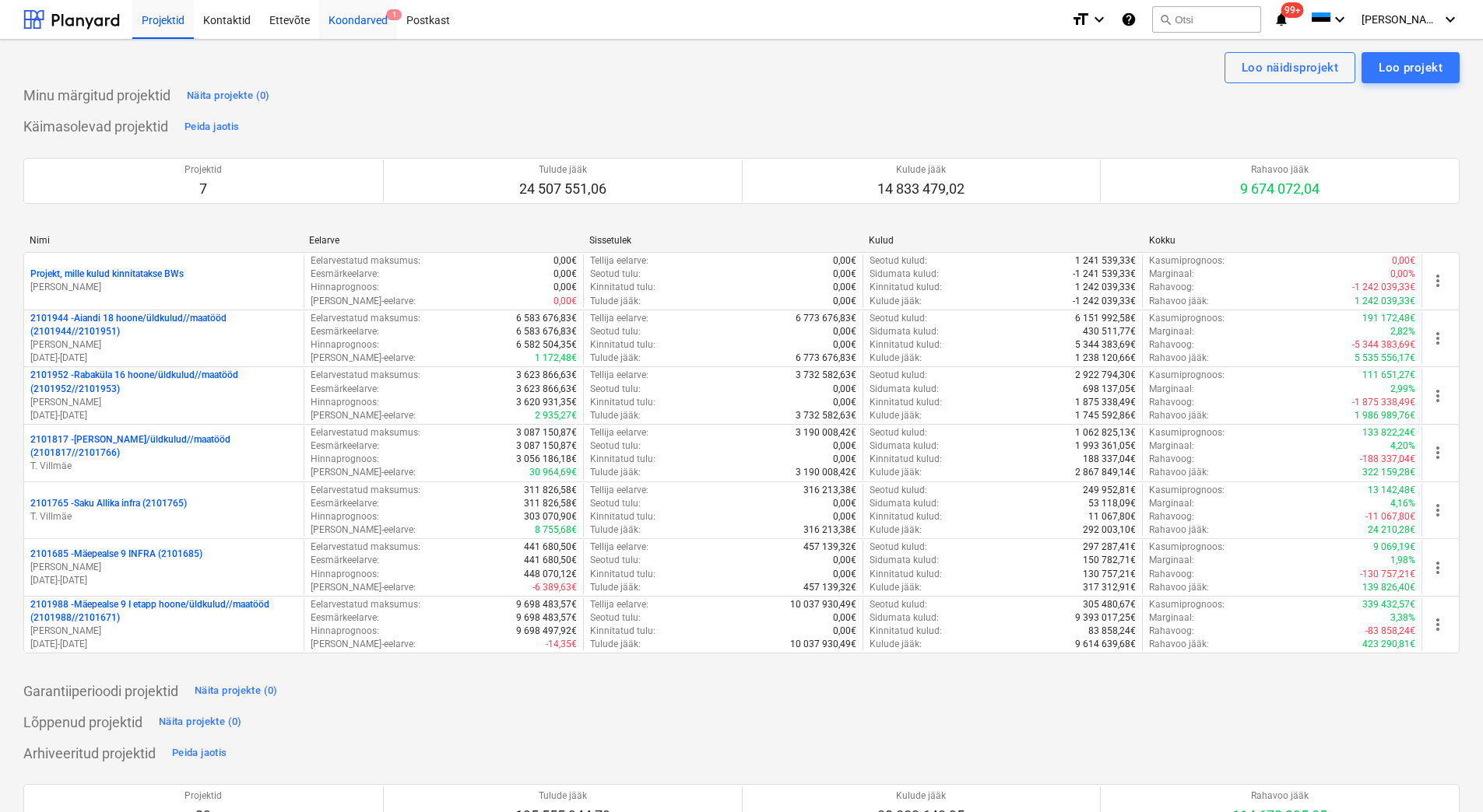
click at [367, 15] on div "Koondarved 1" at bounding box center [357, 19] width 77 height 40
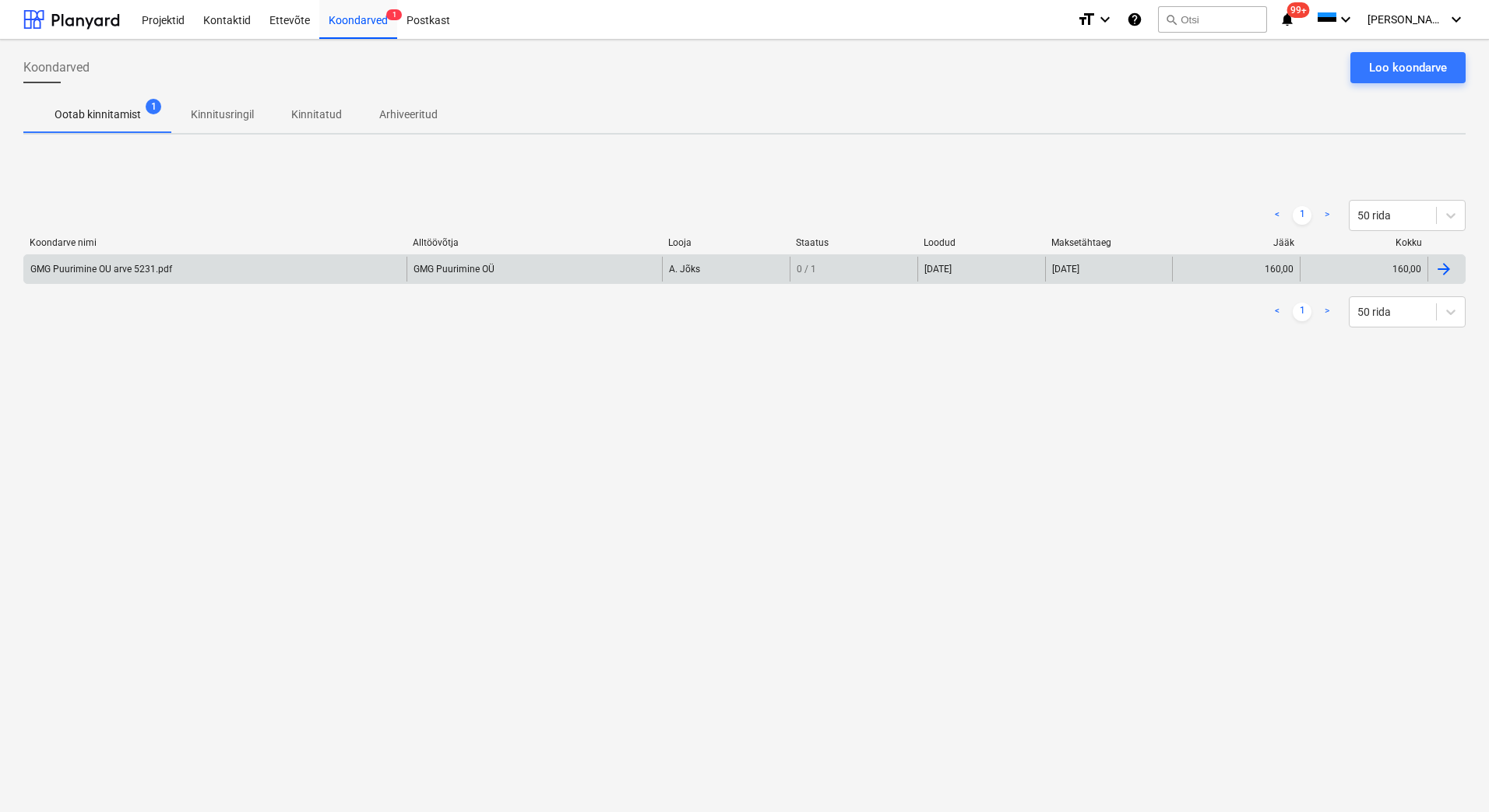
click at [238, 273] on div "GMG Puurimine OU arve 5231.pdf" at bounding box center [214, 269] width 382 height 25
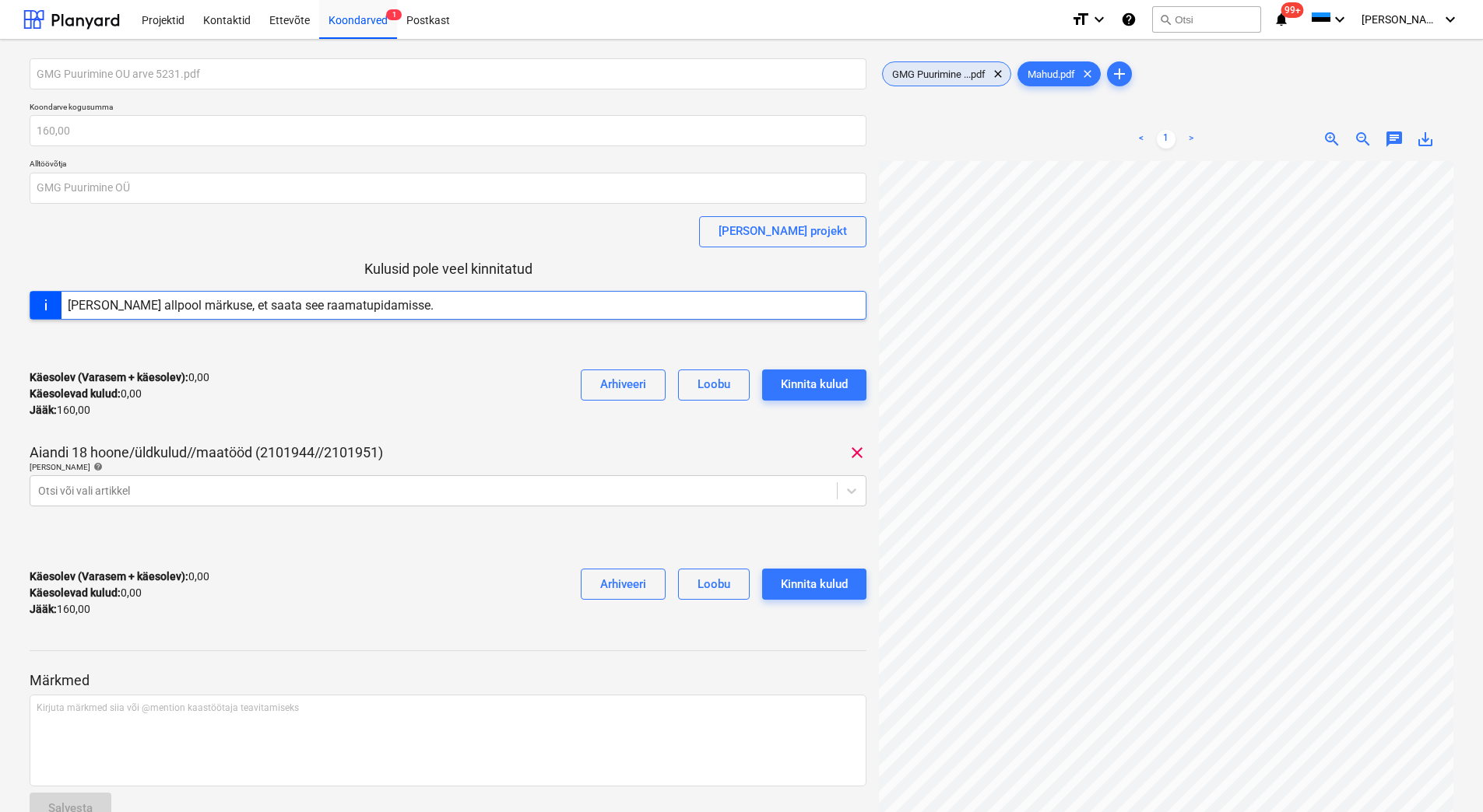
click at [911, 75] on span "GMG Puurimine ...pdf" at bounding box center [938, 74] width 112 height 12
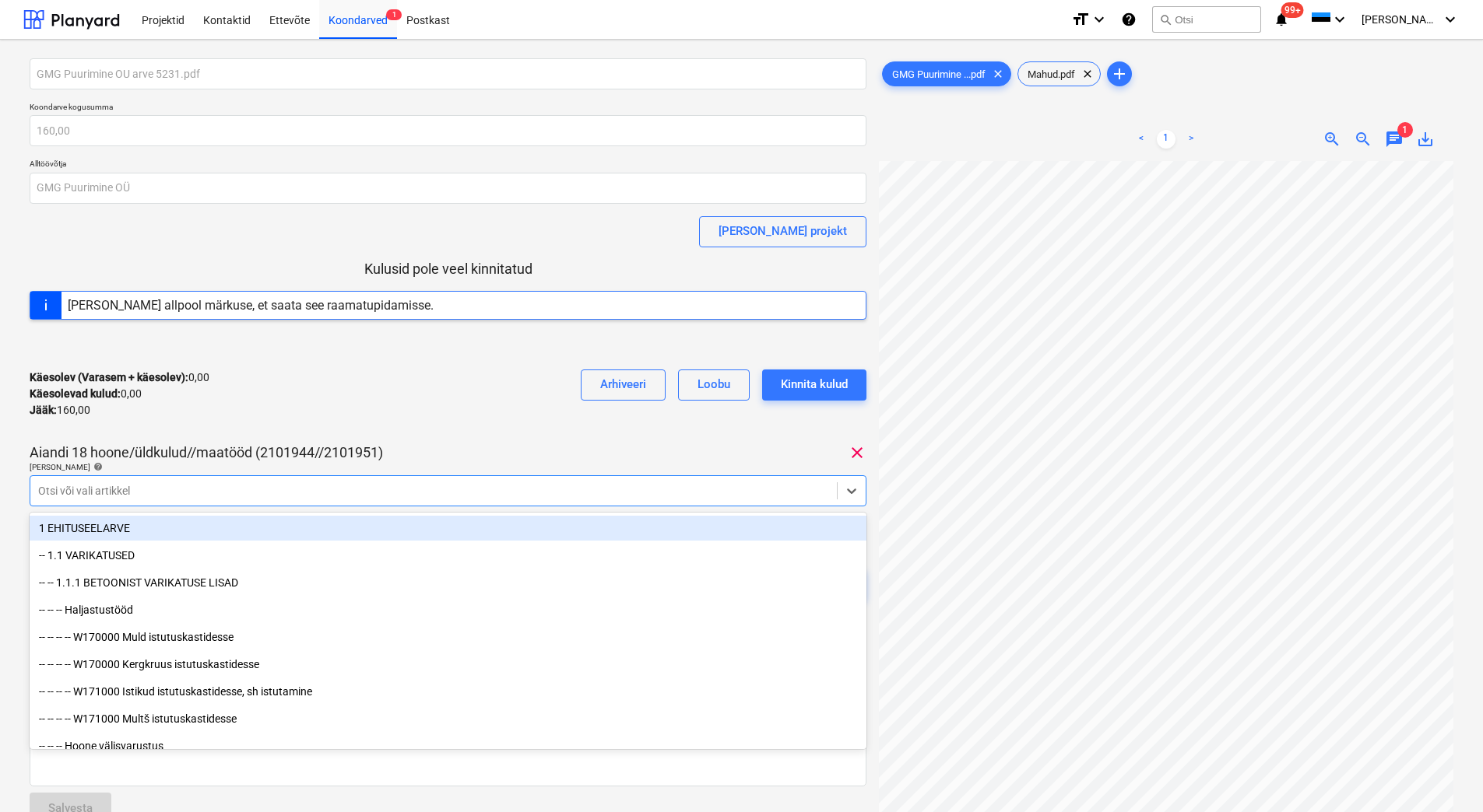
click at [346, 477] on div "Otsi või vali artikkel" at bounding box center [448, 491] width 837 height 31
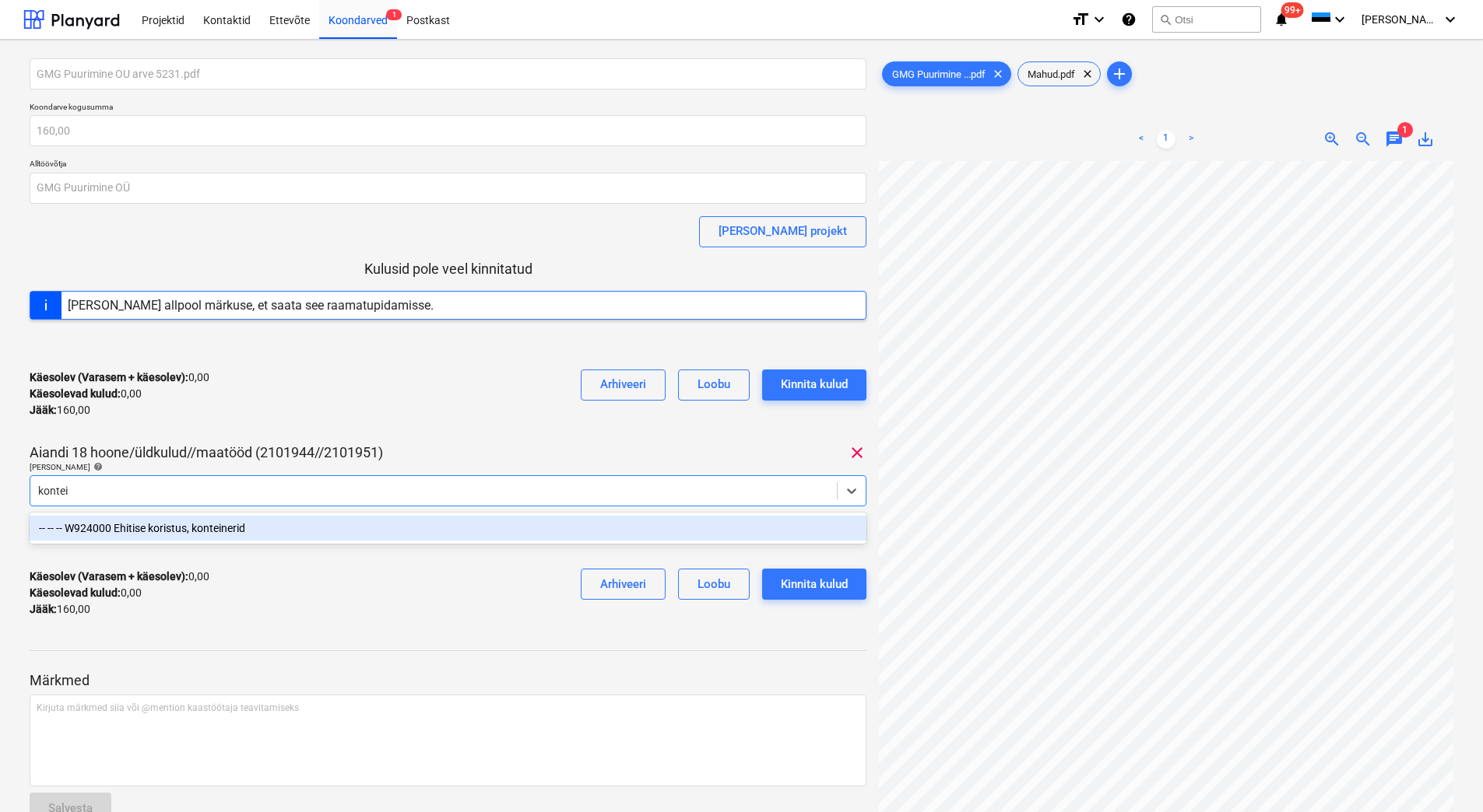
type input "kontein"
click at [242, 535] on div "-- -- -- W924000 Ehitise koristus, konteinerid" at bounding box center [448, 528] width 837 height 25
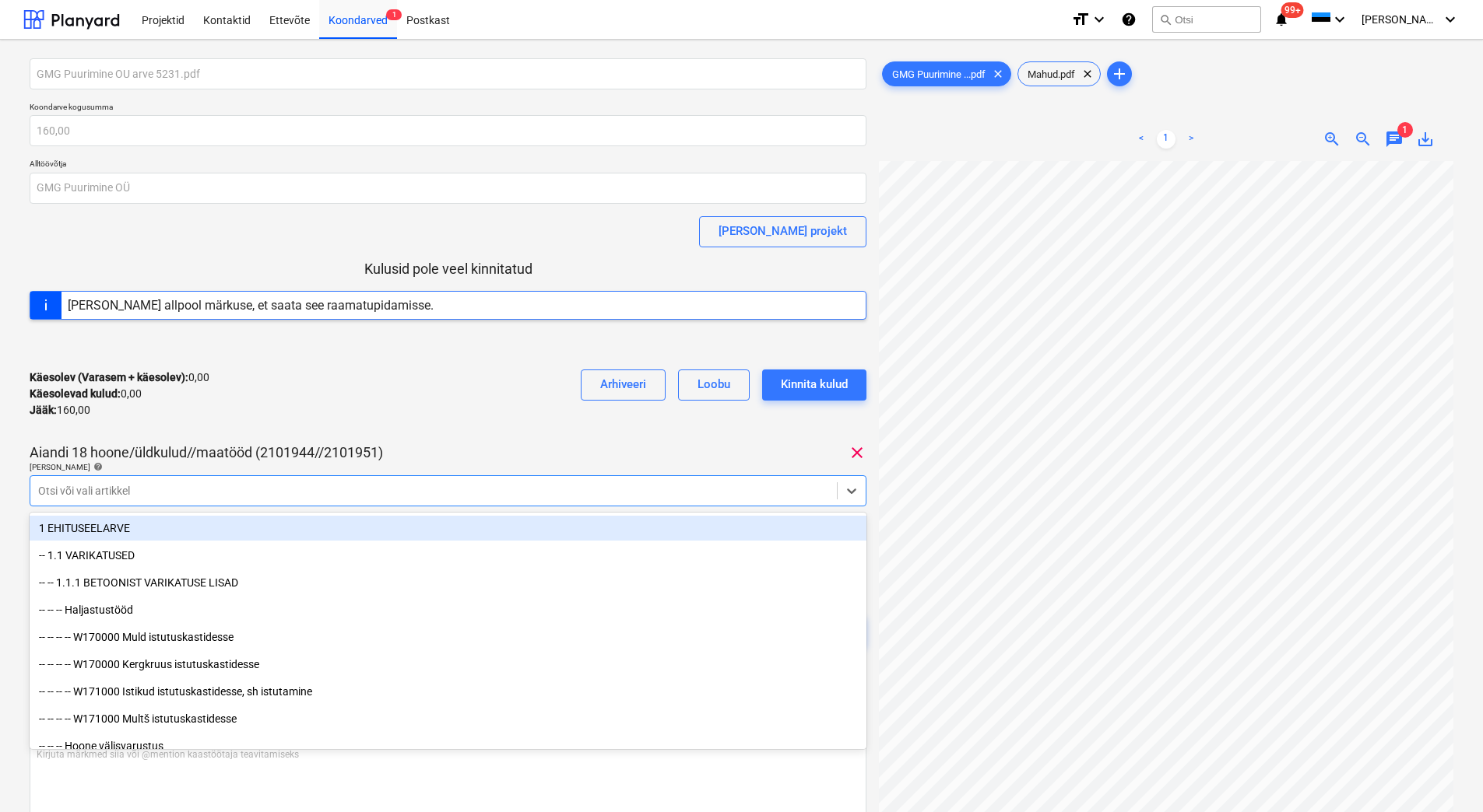
click at [295, 365] on div "Käesolev (Varasem + käesolev) : 0,00 Käesolevad kulud : 0,00 Jääk : 160,00 Arhi…" at bounding box center [448, 394] width 837 height 74
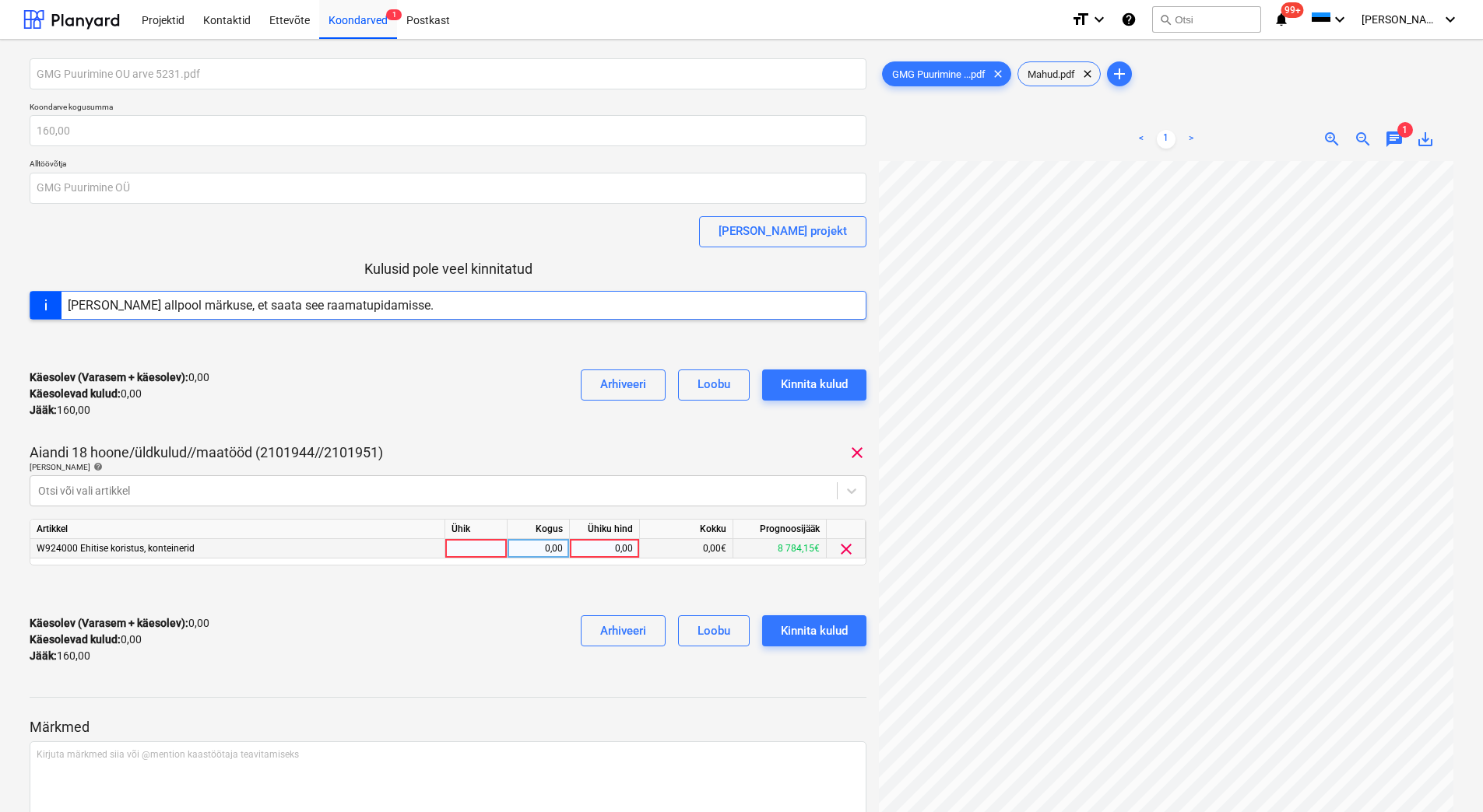
click at [594, 546] on div "0,00" at bounding box center [604, 549] width 57 height 19
type input "160"
click at [500, 460] on div "Aiandi 18 hoone/üldkulud//maatööd (2101944//2101951) clear" at bounding box center [448, 453] width 837 height 18
click at [304, 622] on div "Käesolev (Varasem + käesolev) : 160,00 Käesolevad kulud : 160,00 Jääk : 0,00 Ar…" at bounding box center [448, 640] width 837 height 74
click at [511, 373] on div "Käesolev (Varasem + käesolev) : 160,00 Käesolevad kulud : 160,00 Jääk : 0,00 Ar…" at bounding box center [448, 394] width 837 height 74
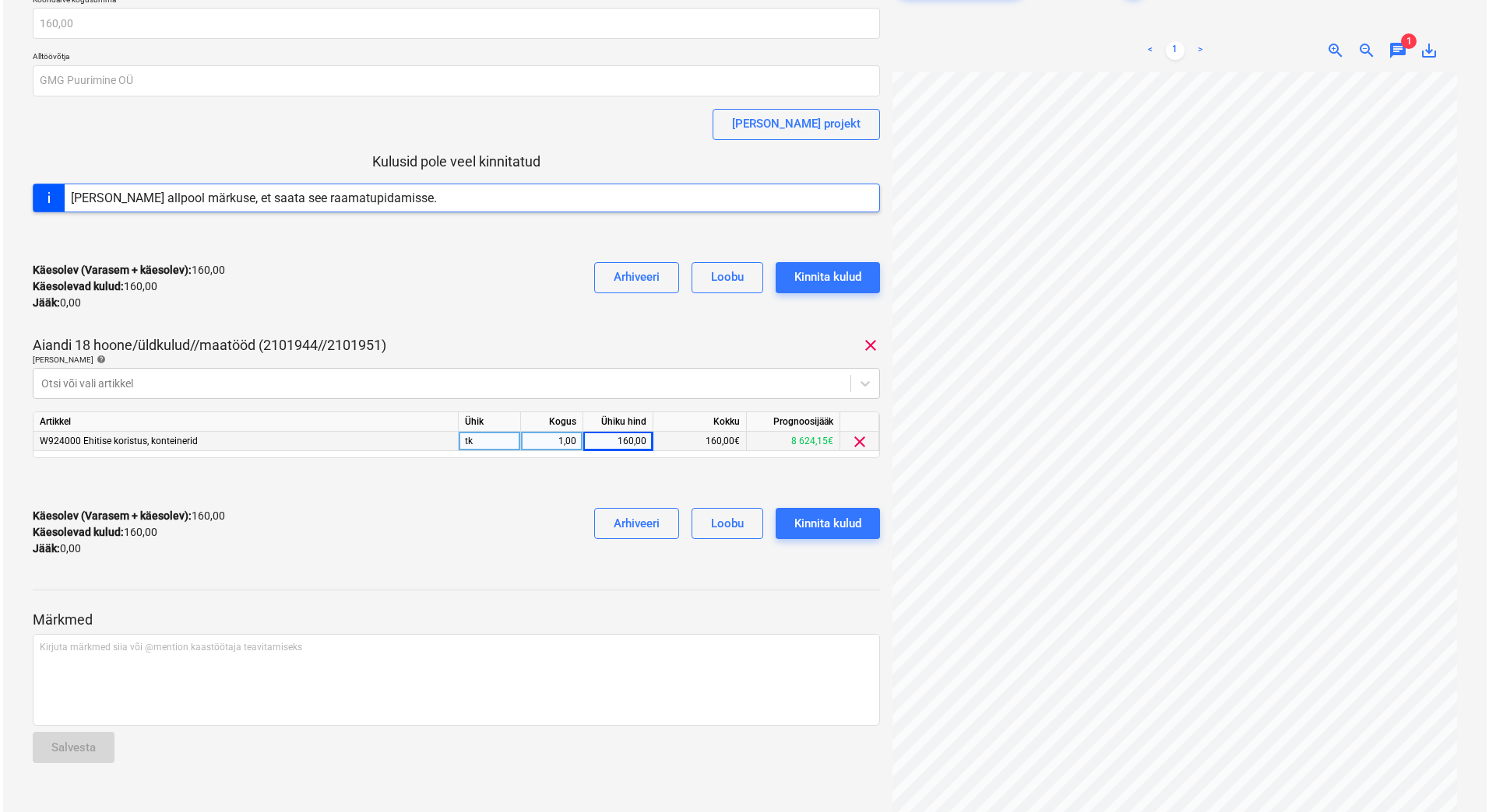
scroll to position [58, 0]
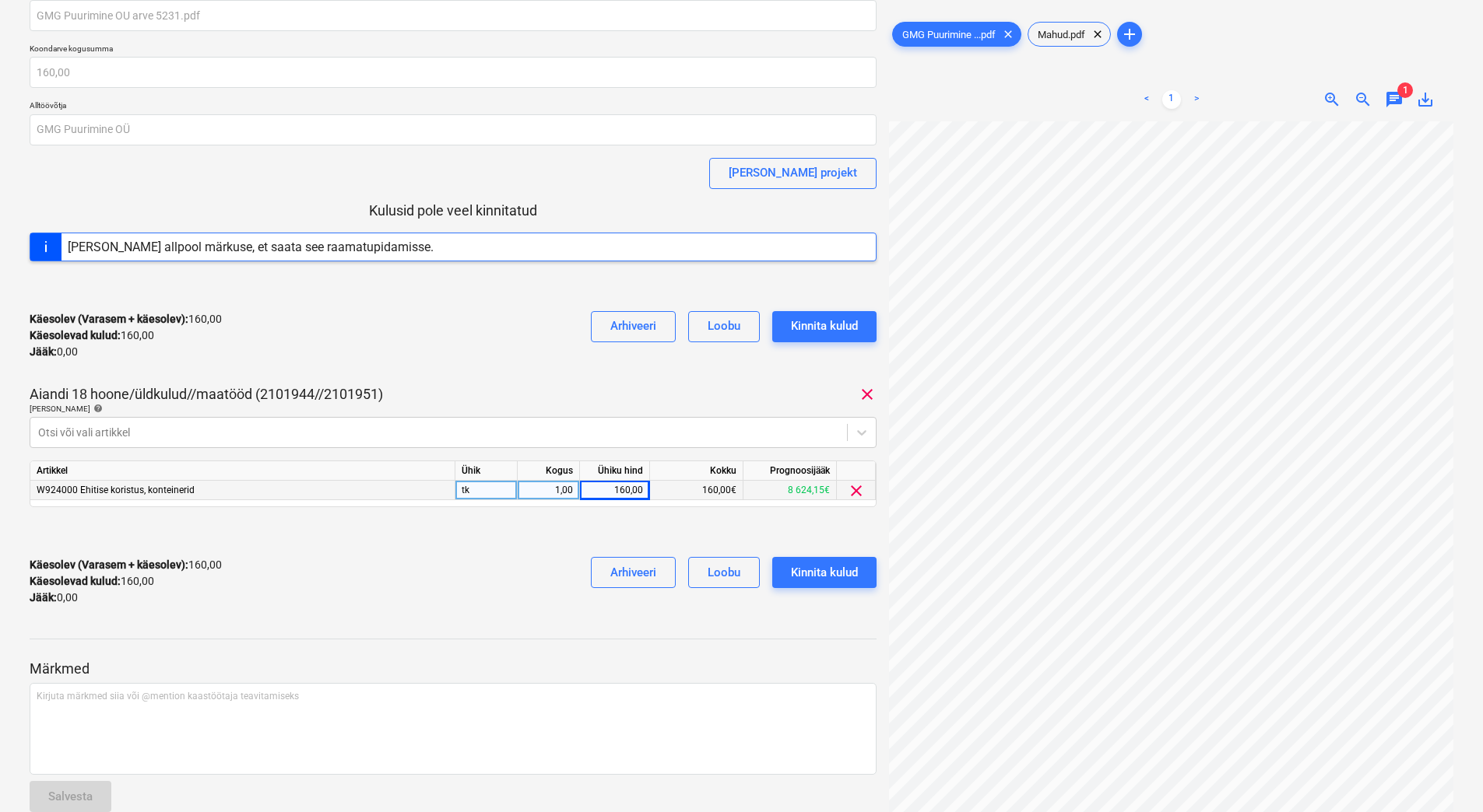
click at [402, 312] on div "Käesolev (Varasem + käesolev) : 160,00 Käesolevad kulud : 160,00 Jääk : 0,00 Ar…" at bounding box center [452, 335] width 847 height 74
click at [358, 596] on div "Käesolev (Varasem + käesolev) : 160,00 Käesolevad kulud : 160,00 Jääk : 0,00 Ar…" at bounding box center [452, 581] width 847 height 74
click at [378, 334] on div "Käesolev (Varasem + käesolev) : 160,00 Käesolevad kulud : 160,00 Jääk : 0,00 Ar…" at bounding box center [452, 335] width 847 height 74
click at [827, 569] on div "Kinnita kulud" at bounding box center [824, 572] width 67 height 20
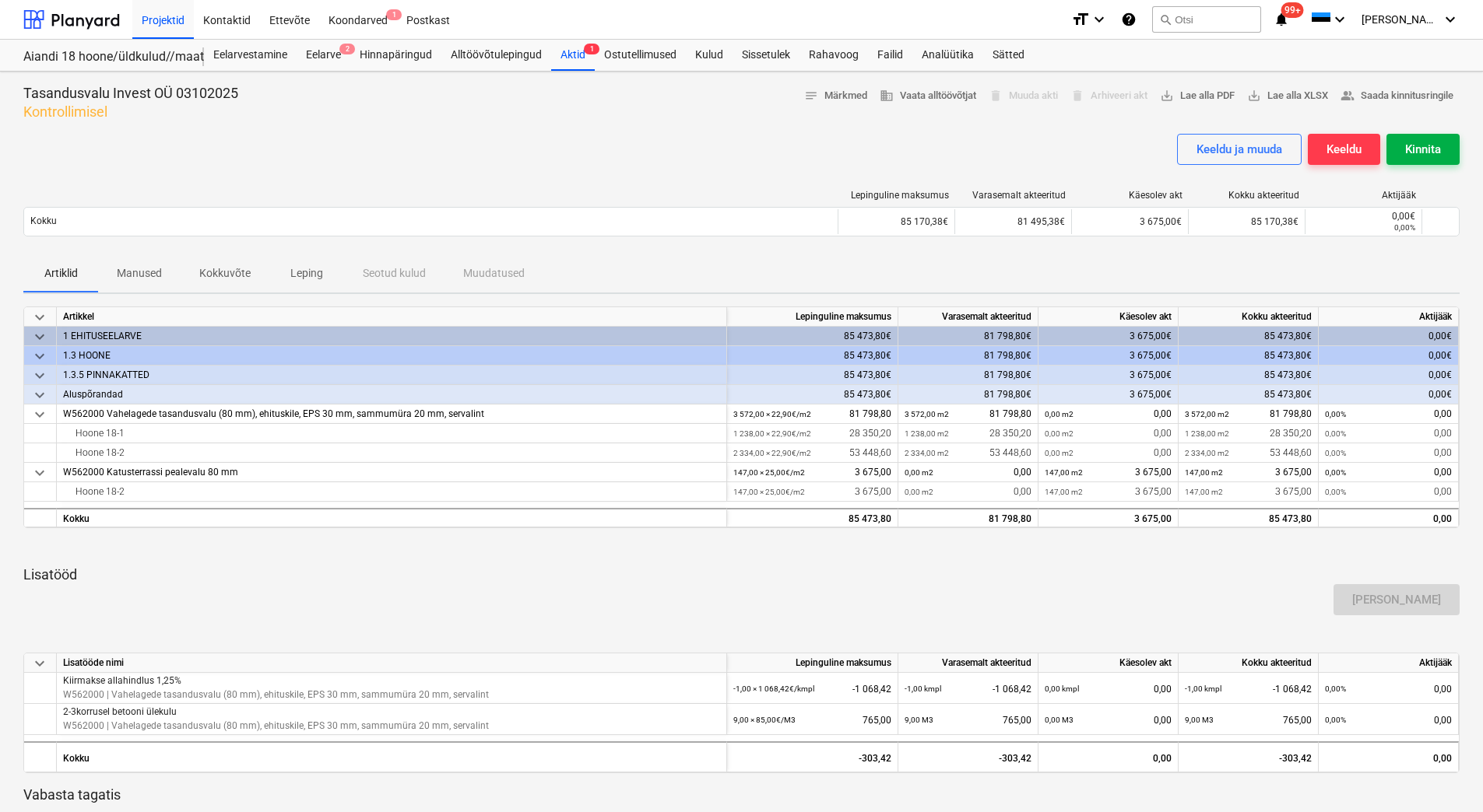
click at [1431, 149] on div "Kinnita" at bounding box center [1422, 149] width 36 height 20
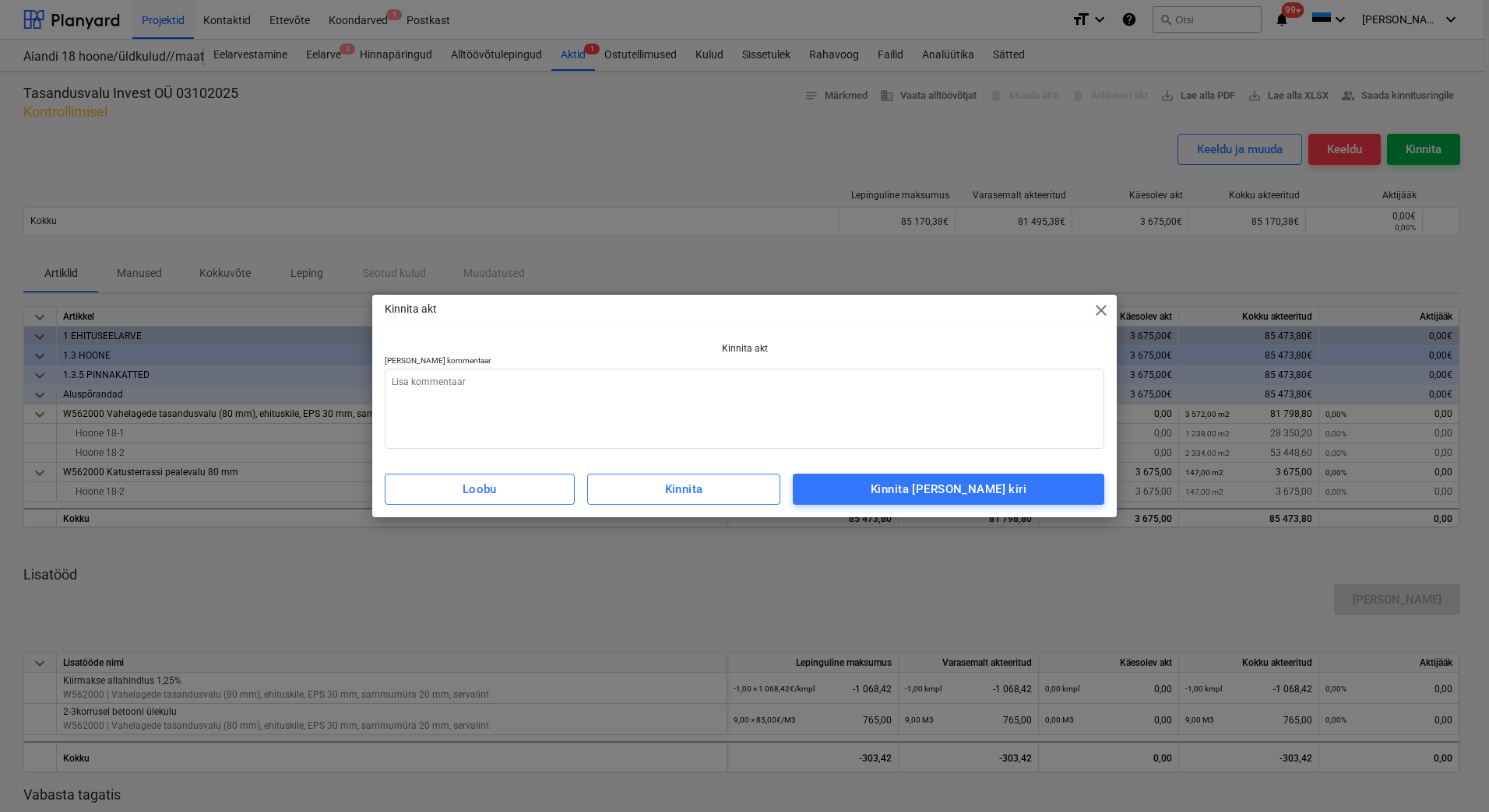
type textarea "x"
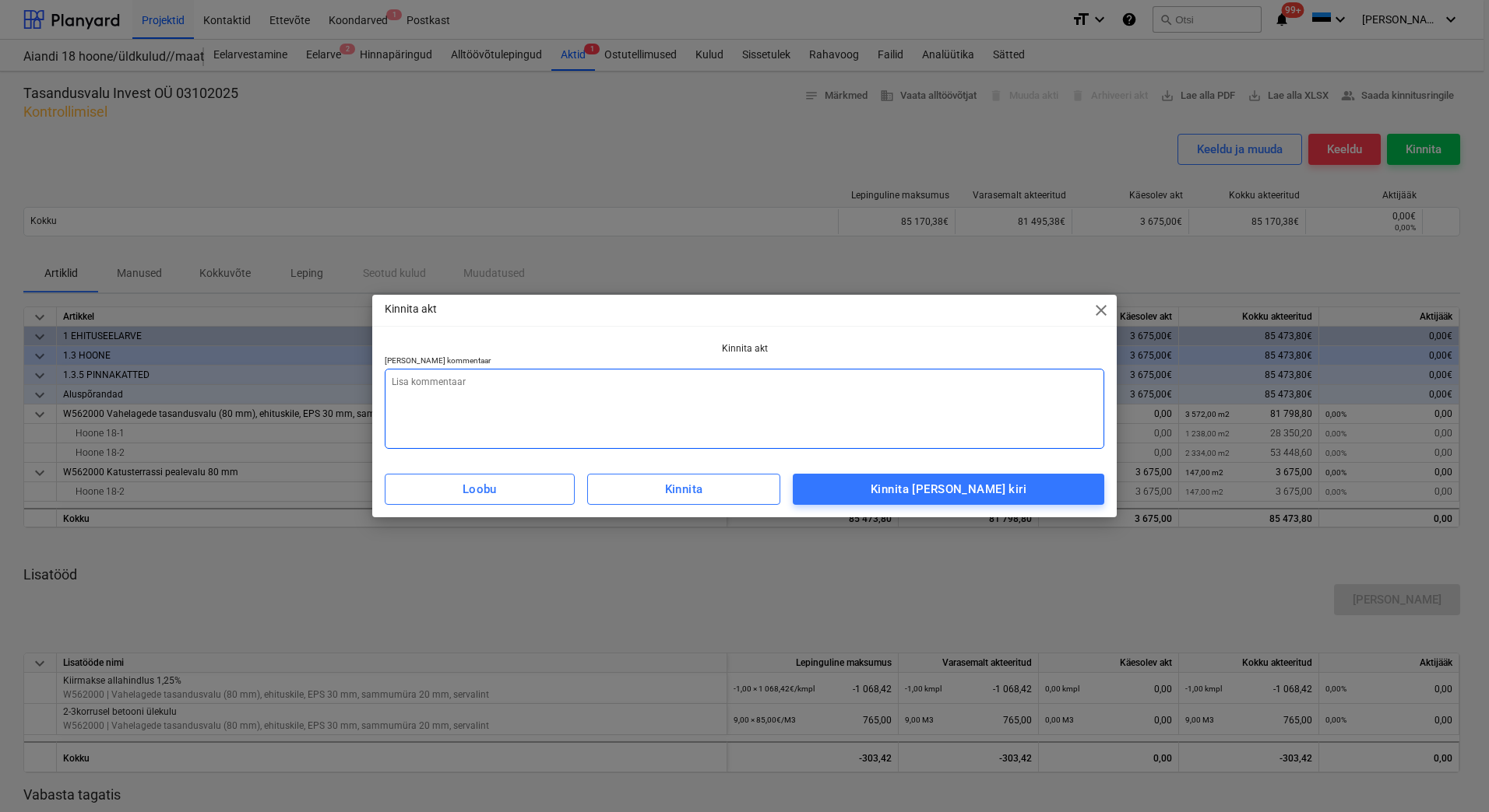
click at [523, 410] on textarea at bounding box center [744, 409] width 719 height 80
type textarea "L"
type textarea "x"
type textarea "Li"
type textarea "x"
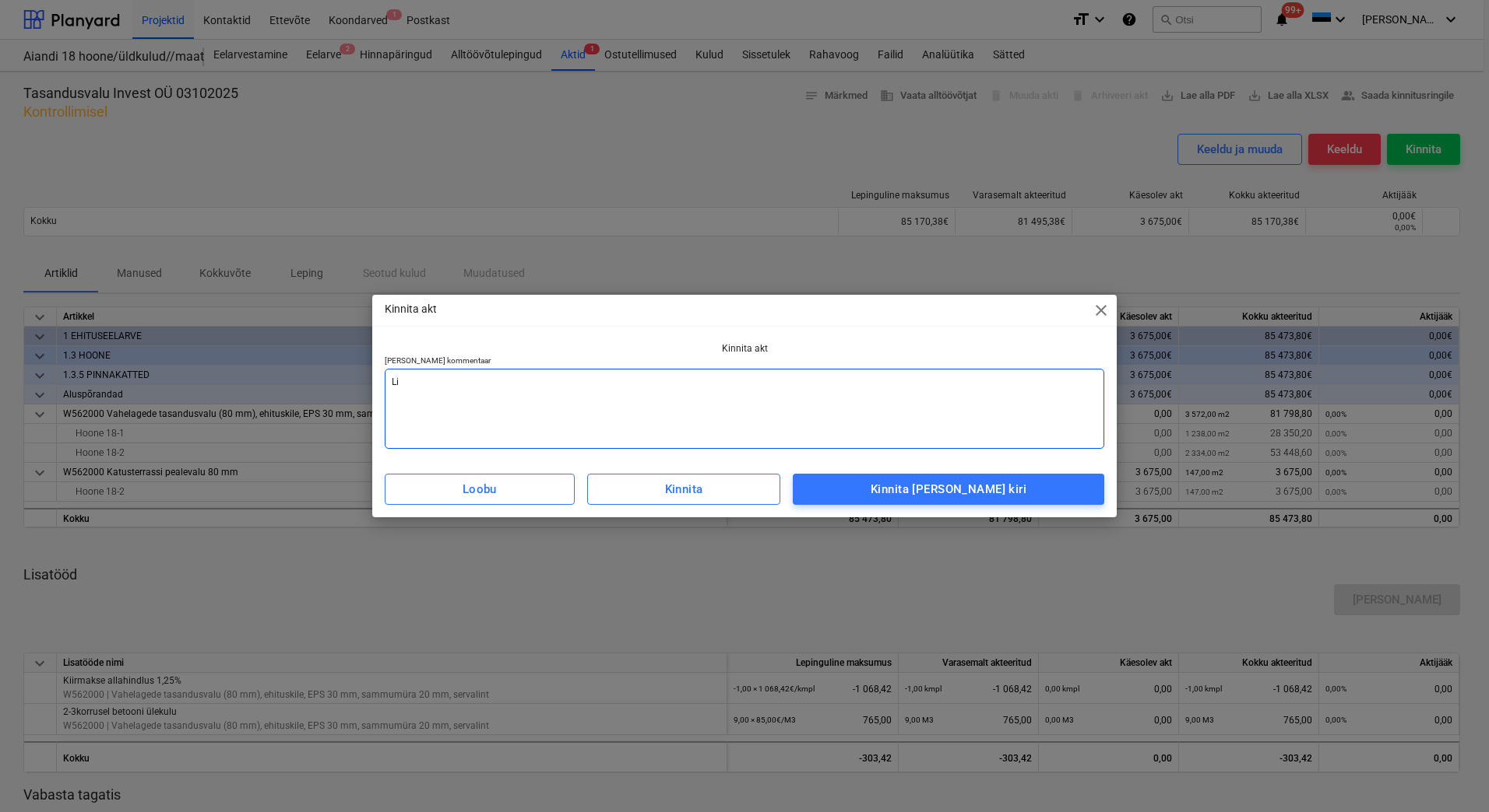
type textarea "Lis"
type textarea "x"
type textarea "Lisa"
type textarea "x"
type textarea "Lisad"
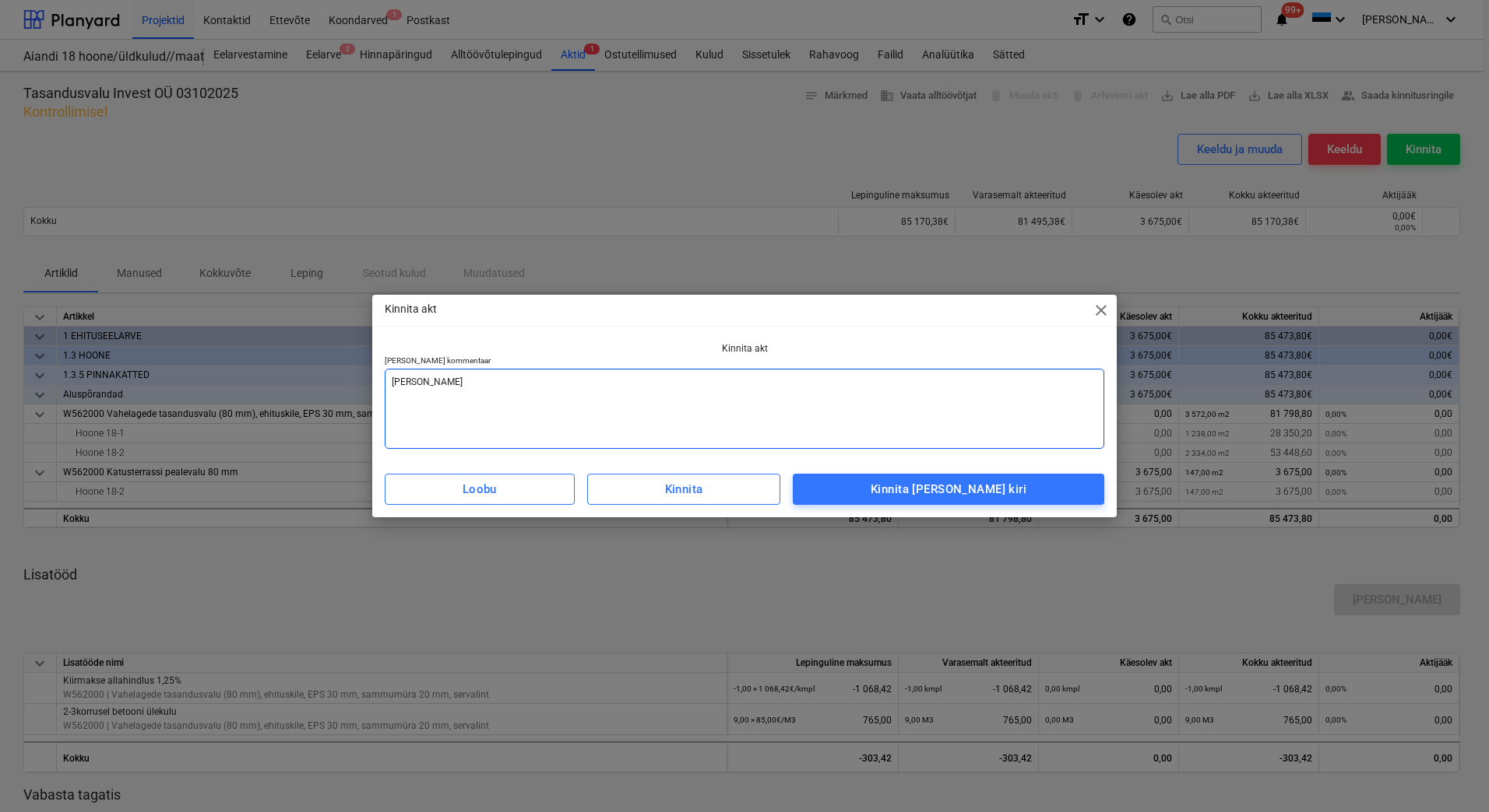
type textarea "x"
type textarea "Lisada"
type textarea "x"
type textarea "Lisada"
type textarea "x"
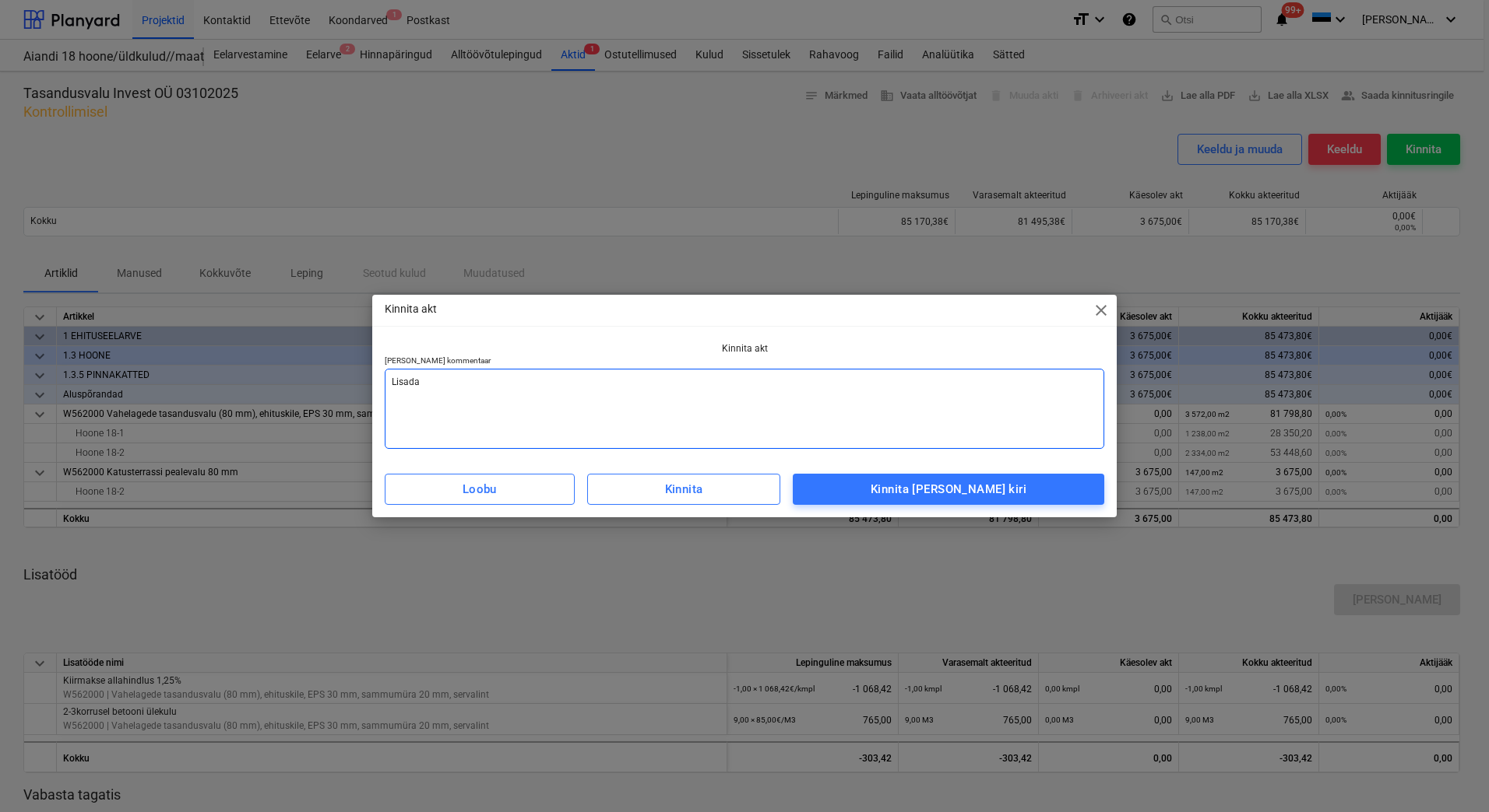
type textarea "Lisada a"
type textarea "x"
type textarea "Lisada ar"
type textarea "x"
type textarea "Lisada arv"
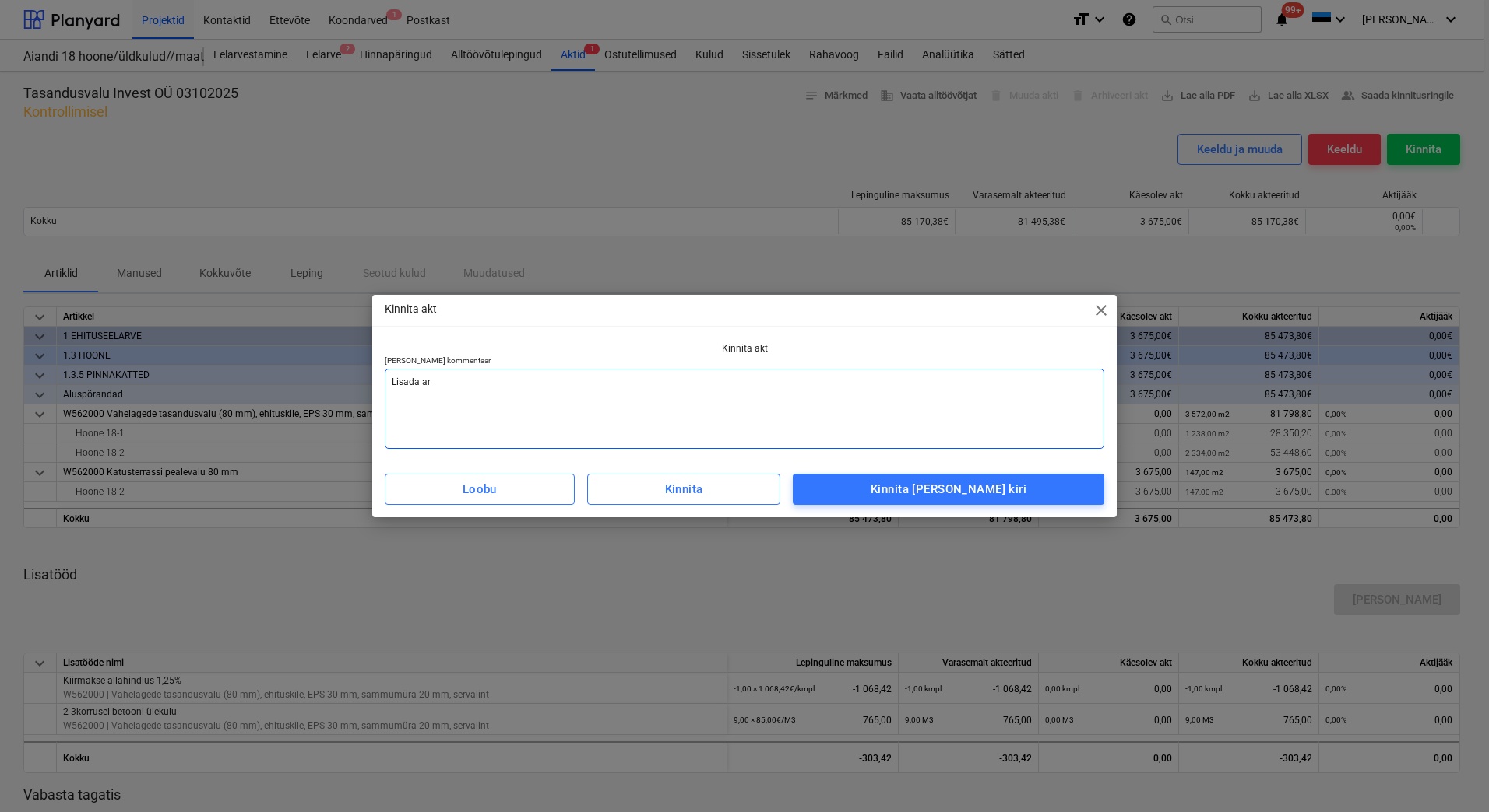
type textarea "x"
type textarea "Lisada arve"
type textarea "x"
type textarea "Lisada arve"
type textarea "x"
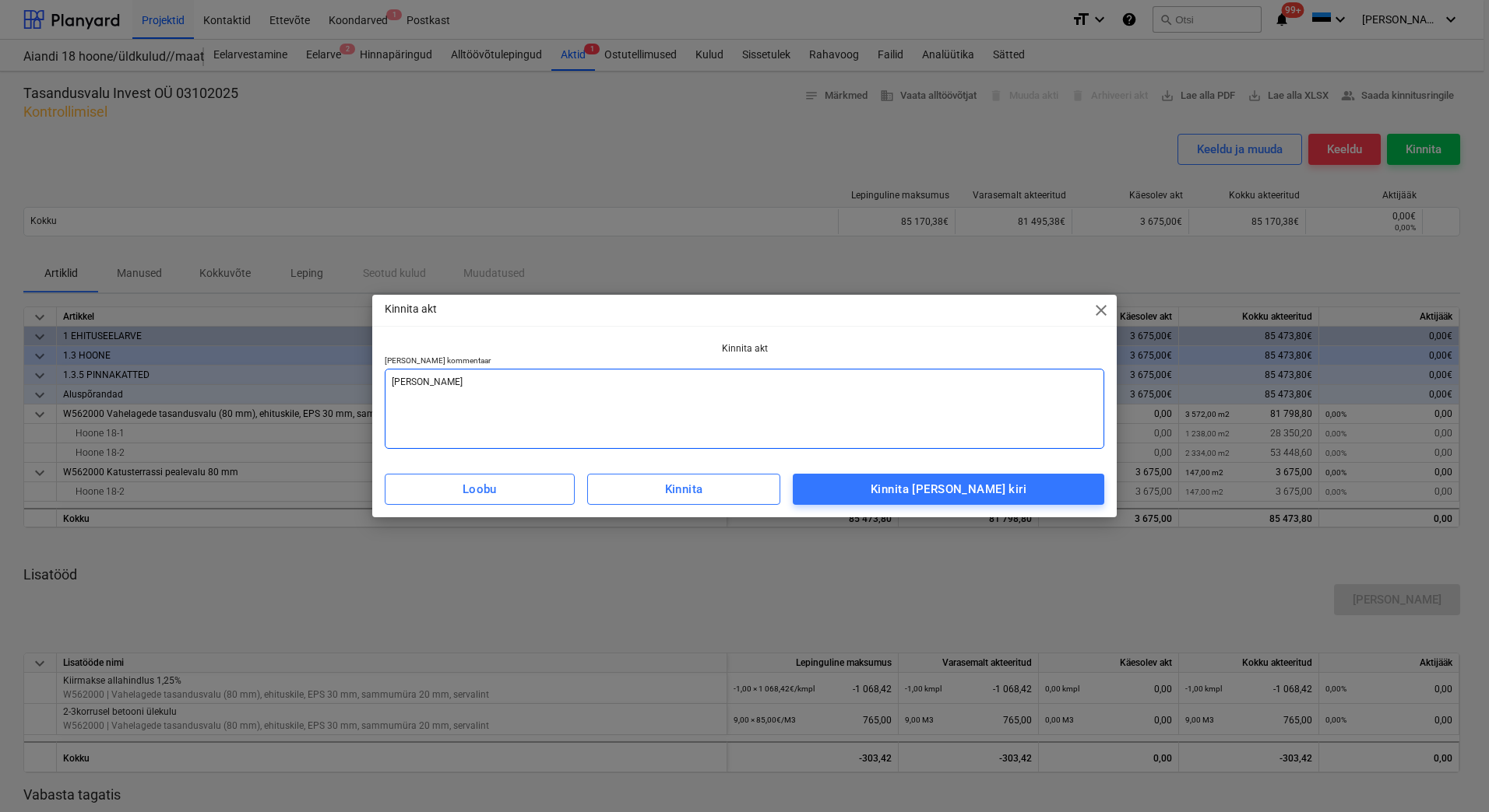
type textarea "Lisada arve v"
type textarea "x"
type textarea "Lisada arve va"
type textarea "x"
type textarea "Lisada arve vas"
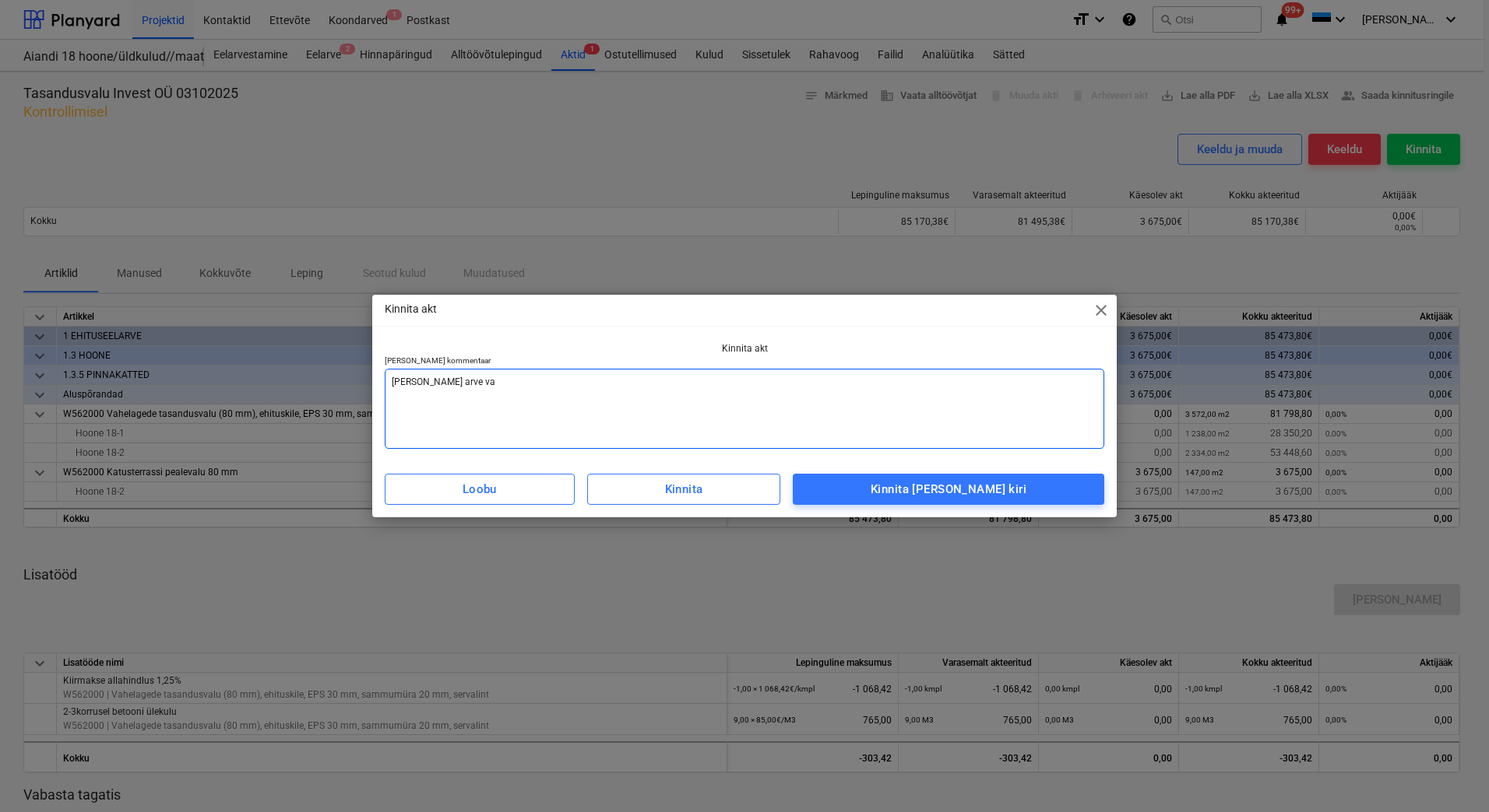
type textarea "x"
type textarea "Lisada arve vast"
type textarea "x"
type textarea "Lisada arve vasta"
type textarea "x"
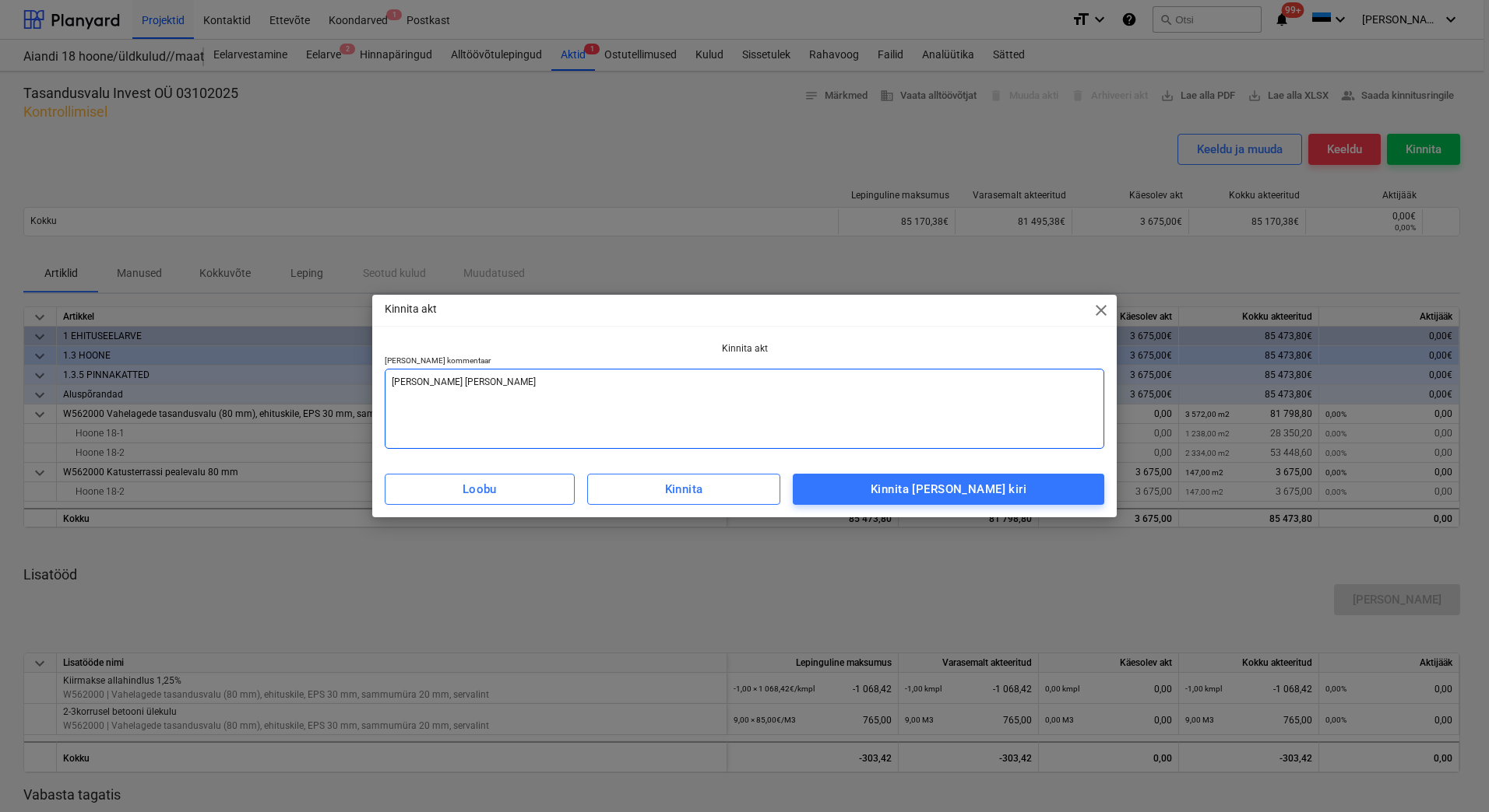
type textarea "Lisada arve vastav"
type textarea "x"
type textarea "Lisada arve vastava"
type textarea "x"
type textarea "Lisada arve vastaval"
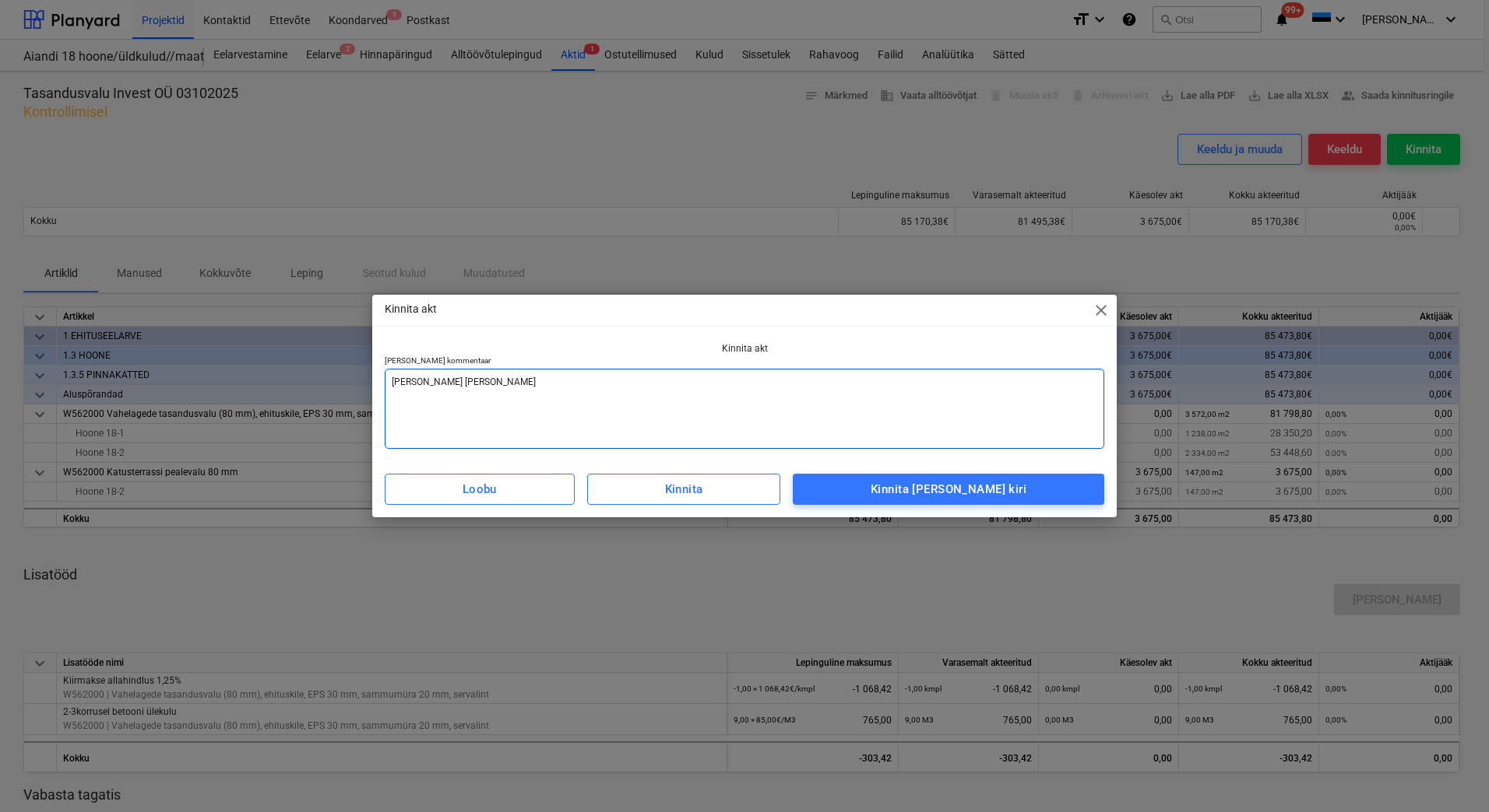
type textarea "x"
type textarea "Lisada arve vastavalt"
type textarea "x"
type textarea "Lisada arve vastavalt"
type textarea "x"
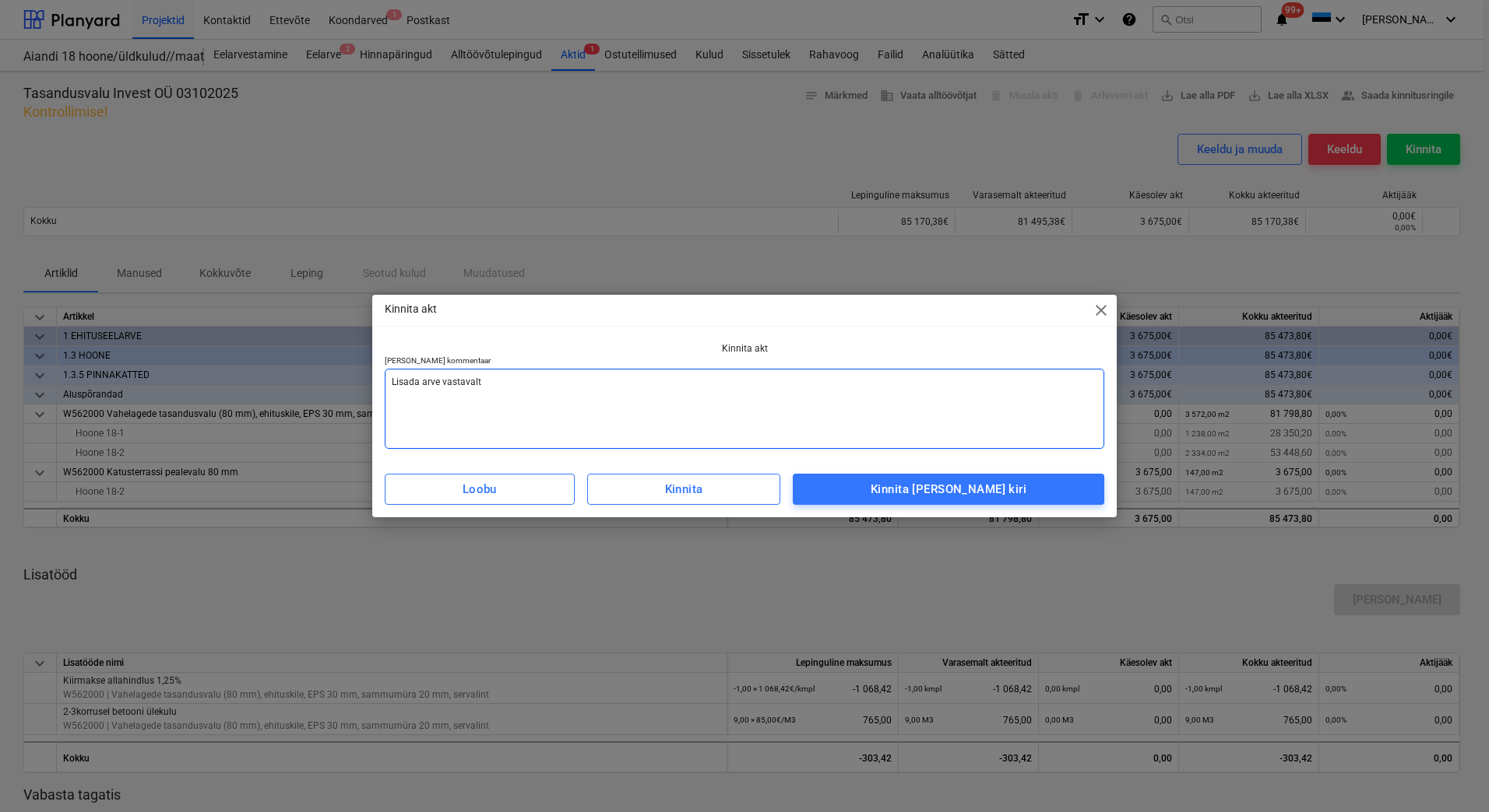
type textarea "Lisada arve vastavalt a"
type textarea "x"
type textarea "Lisada arve vastavalt ak"
type textarea "x"
type textarea "Lisada arve vastavalt akt"
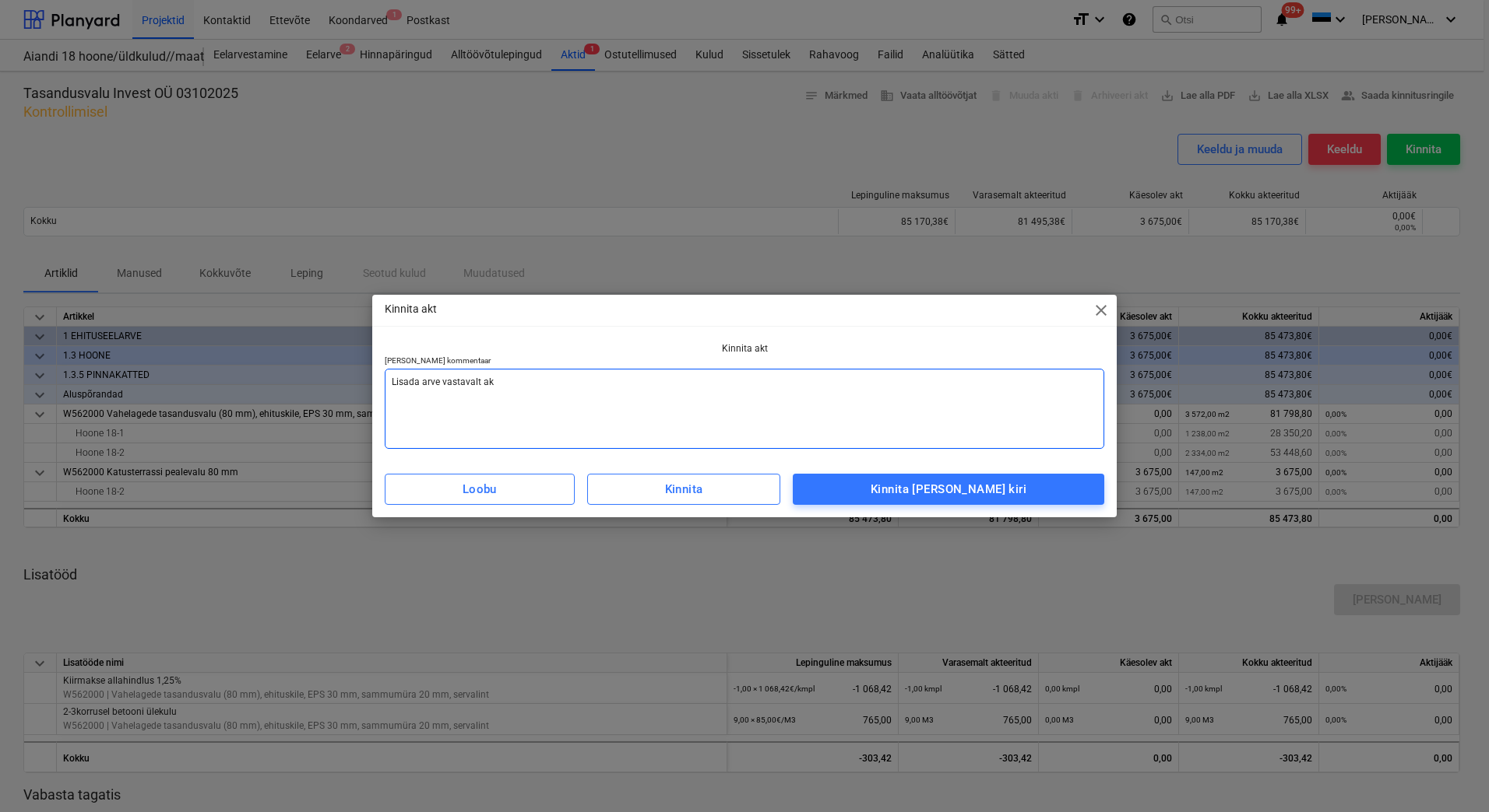
type textarea "x"
type textarea "Lisada arve vastavalt akti"
type textarea "x"
type textarea "Lisada arve vastavalt aktil"
type textarea "x"
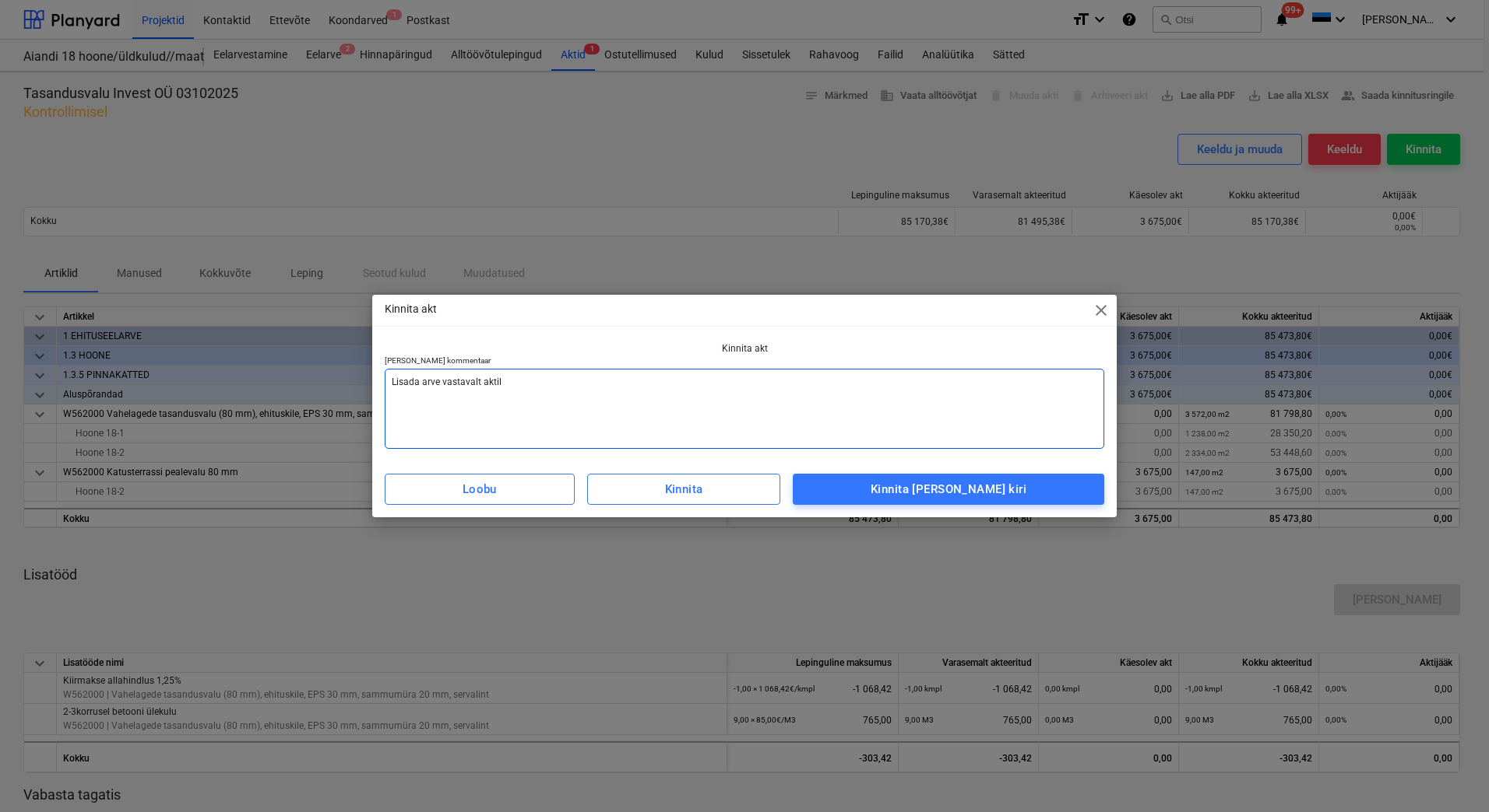
type textarea "Lisada arve vastavalt aktile"
type textarea "x"
type textarea "Lisada arve vastavalt aktile"
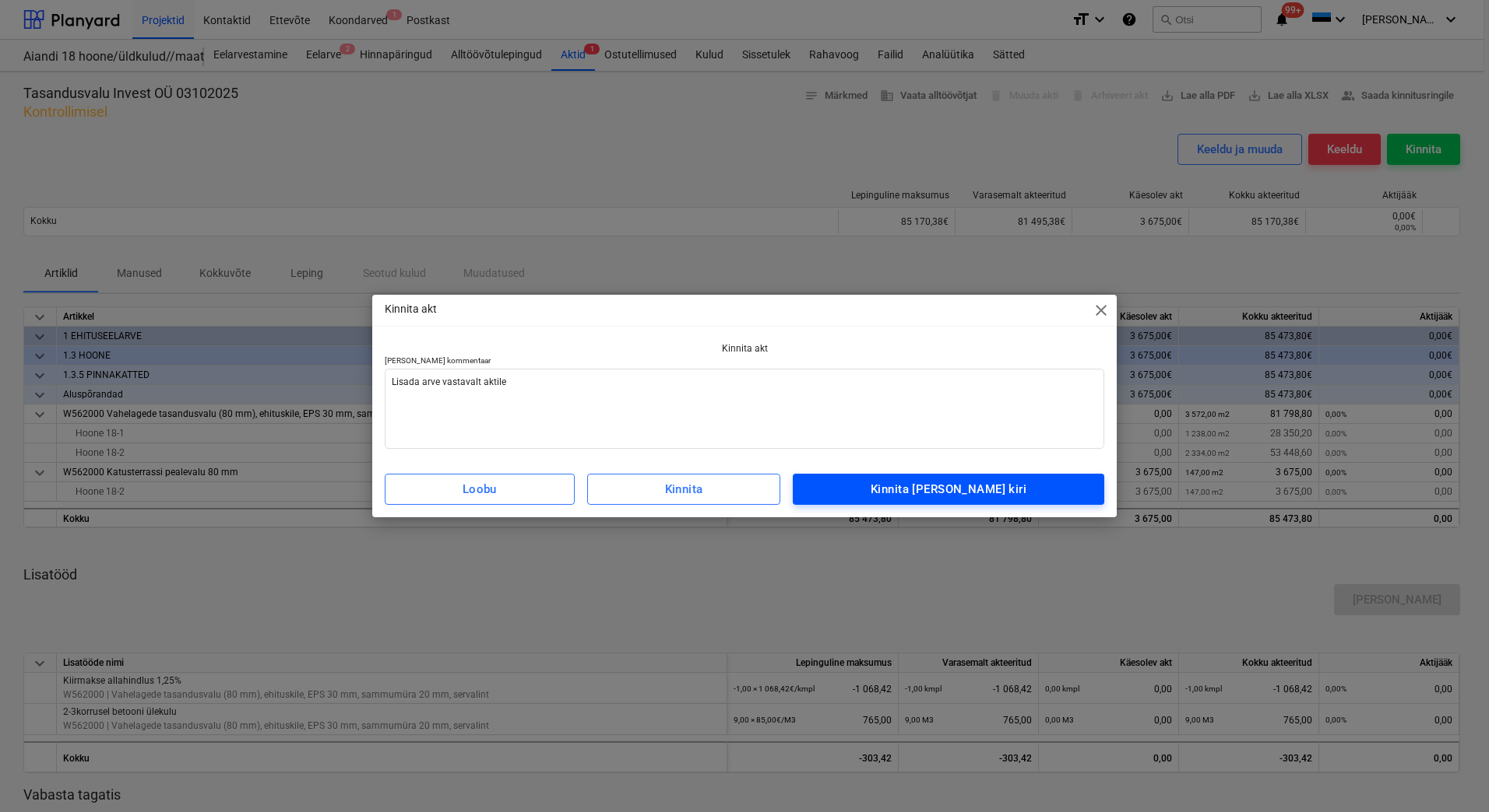
click at [1031, 492] on span "Kinnita ja saada kiri" at bounding box center [948, 489] width 277 height 20
type textarea "x"
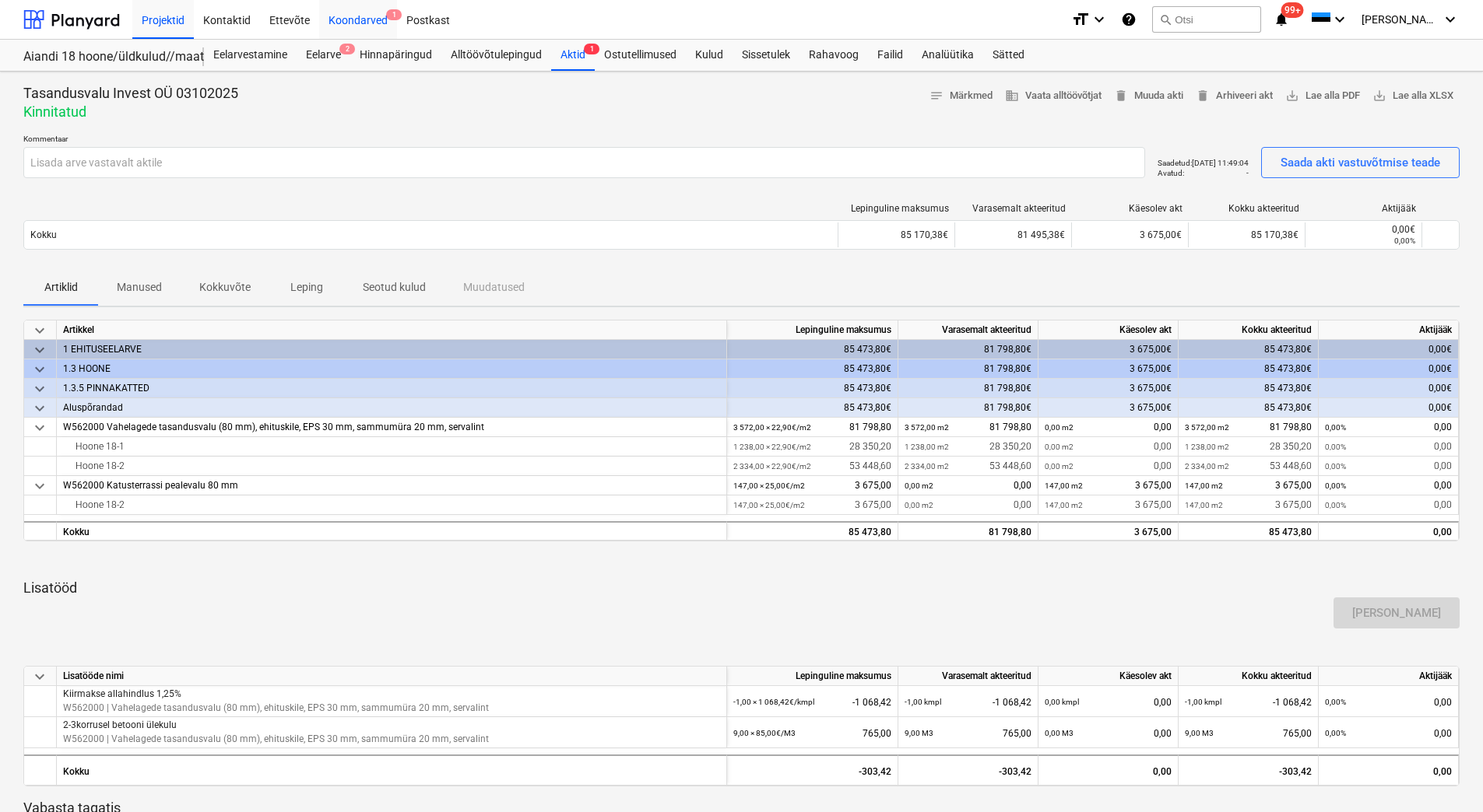
click at [360, 21] on div "Koondarved 1" at bounding box center [357, 19] width 77 height 40
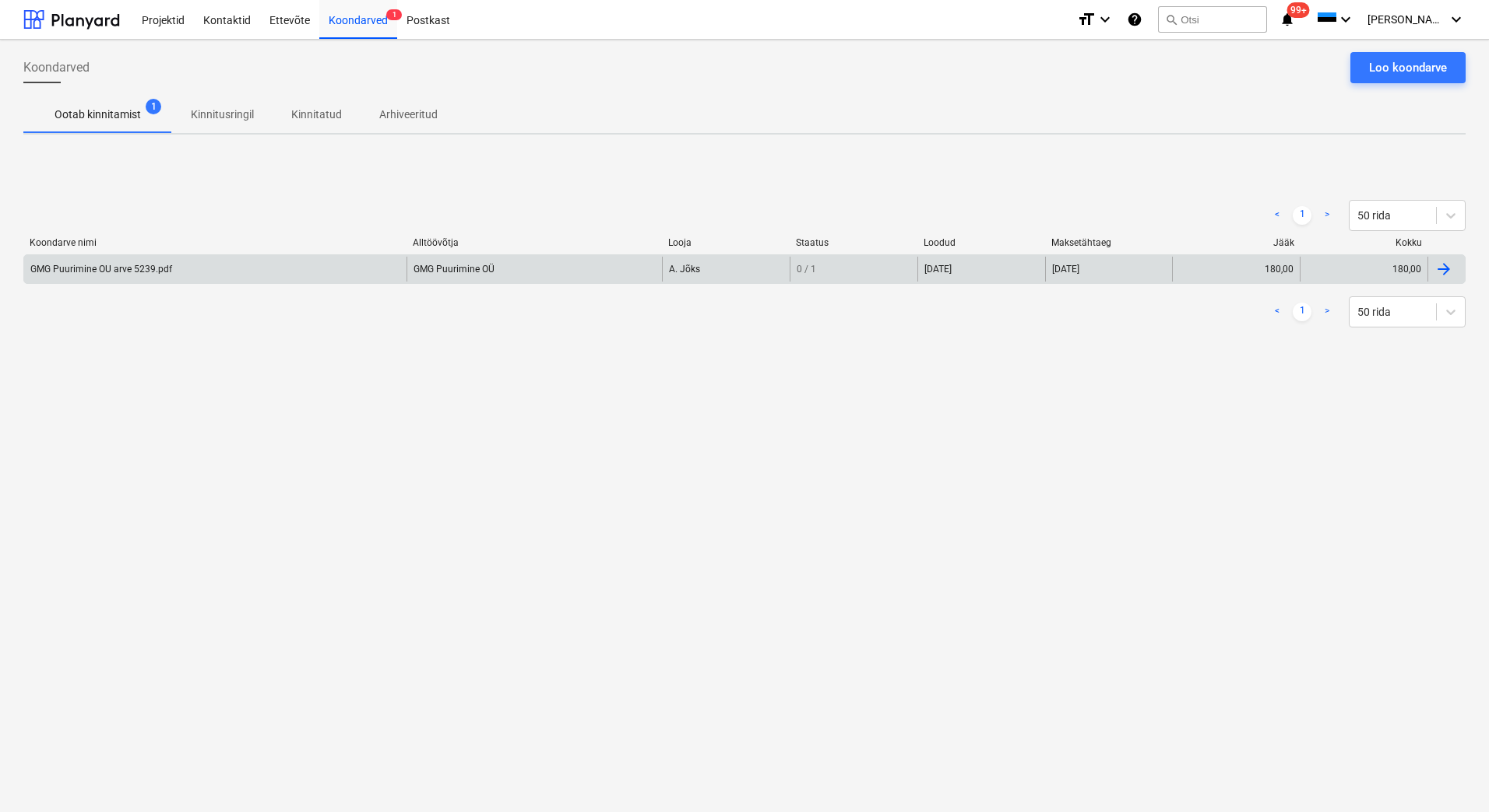
click at [194, 279] on div "GMG Puurimine OU arve 5239.pdf" at bounding box center [214, 269] width 382 height 25
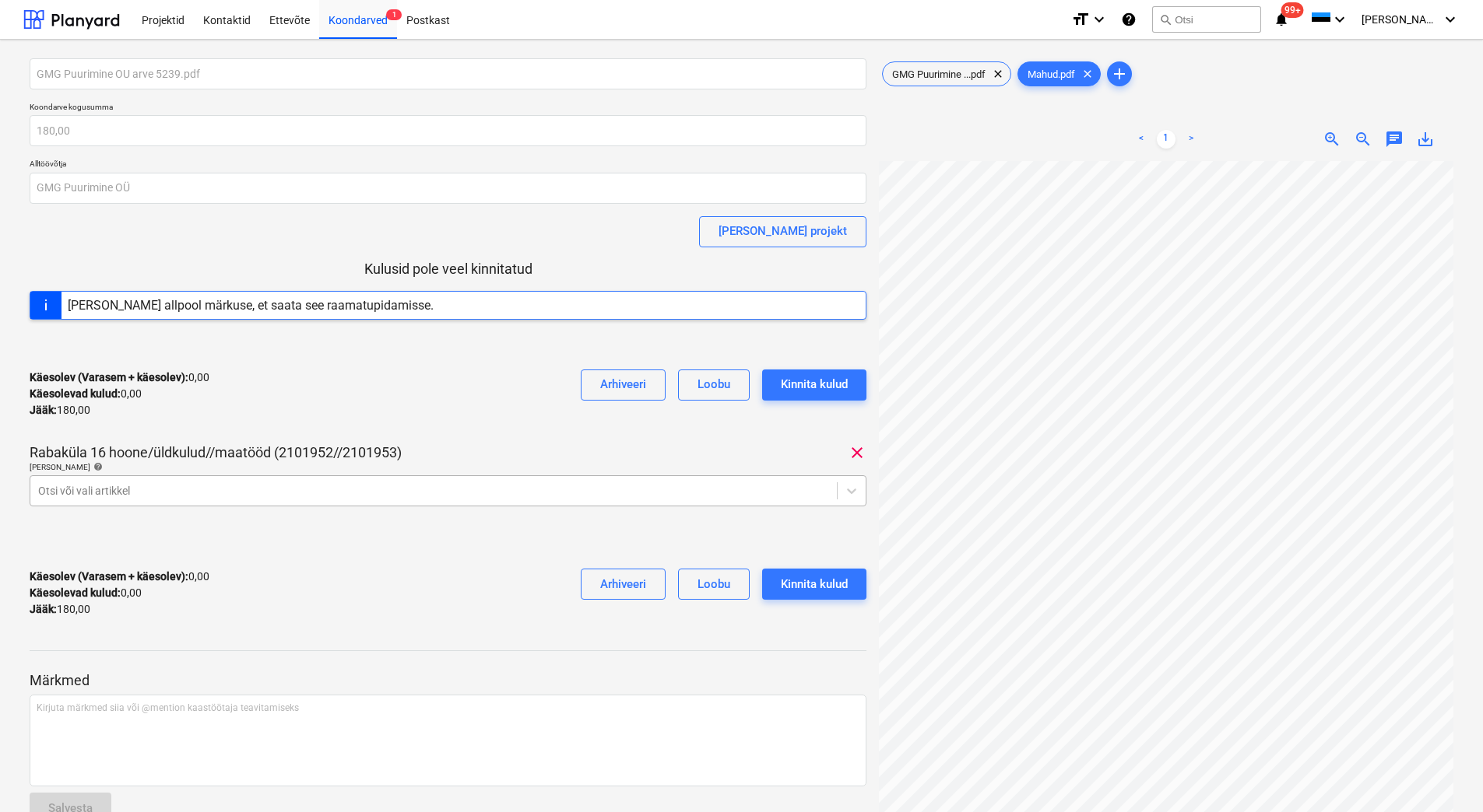
click at [669, 499] on div "Otsi või vali artikkel" at bounding box center [433, 491] width 807 height 22
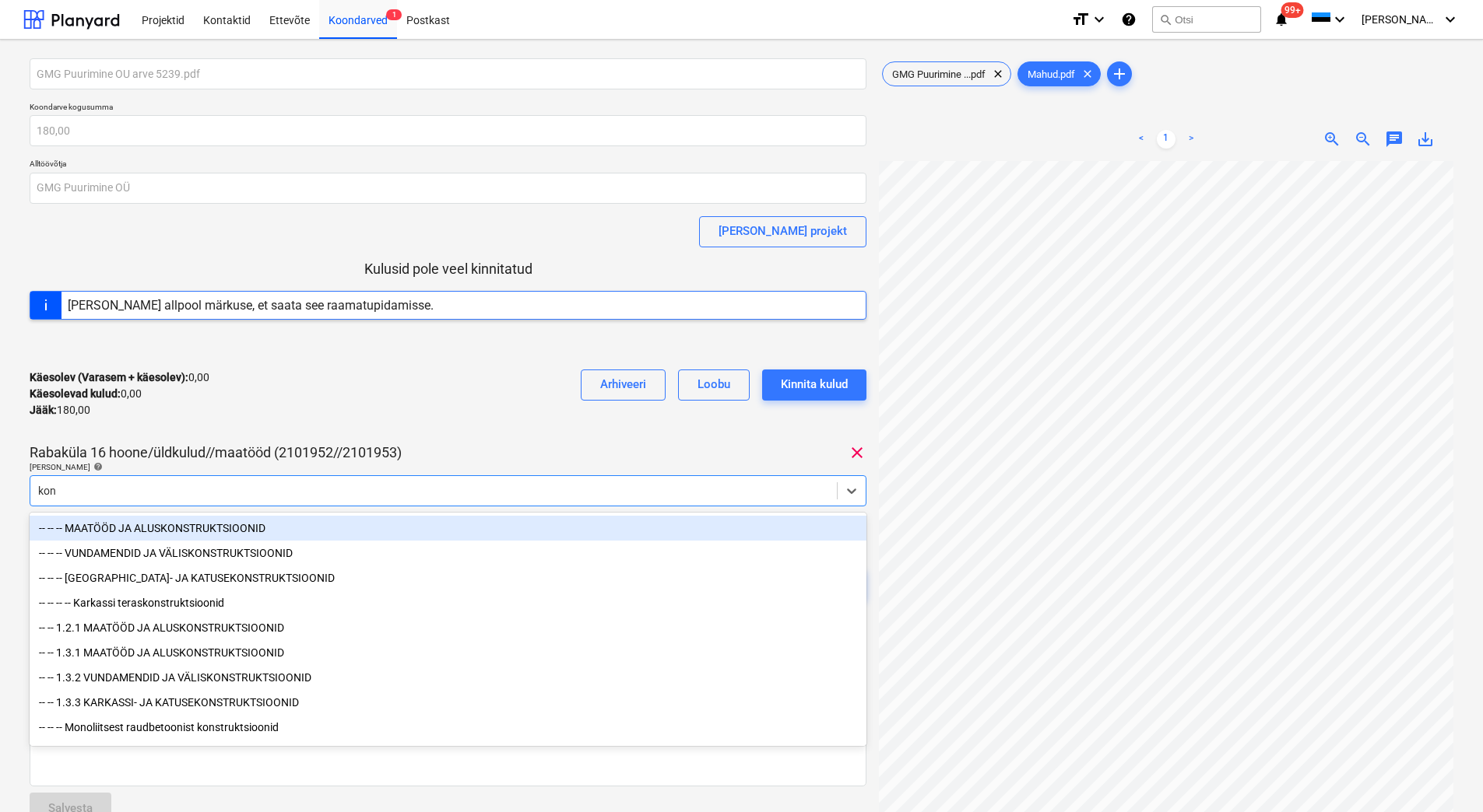
type input "kont"
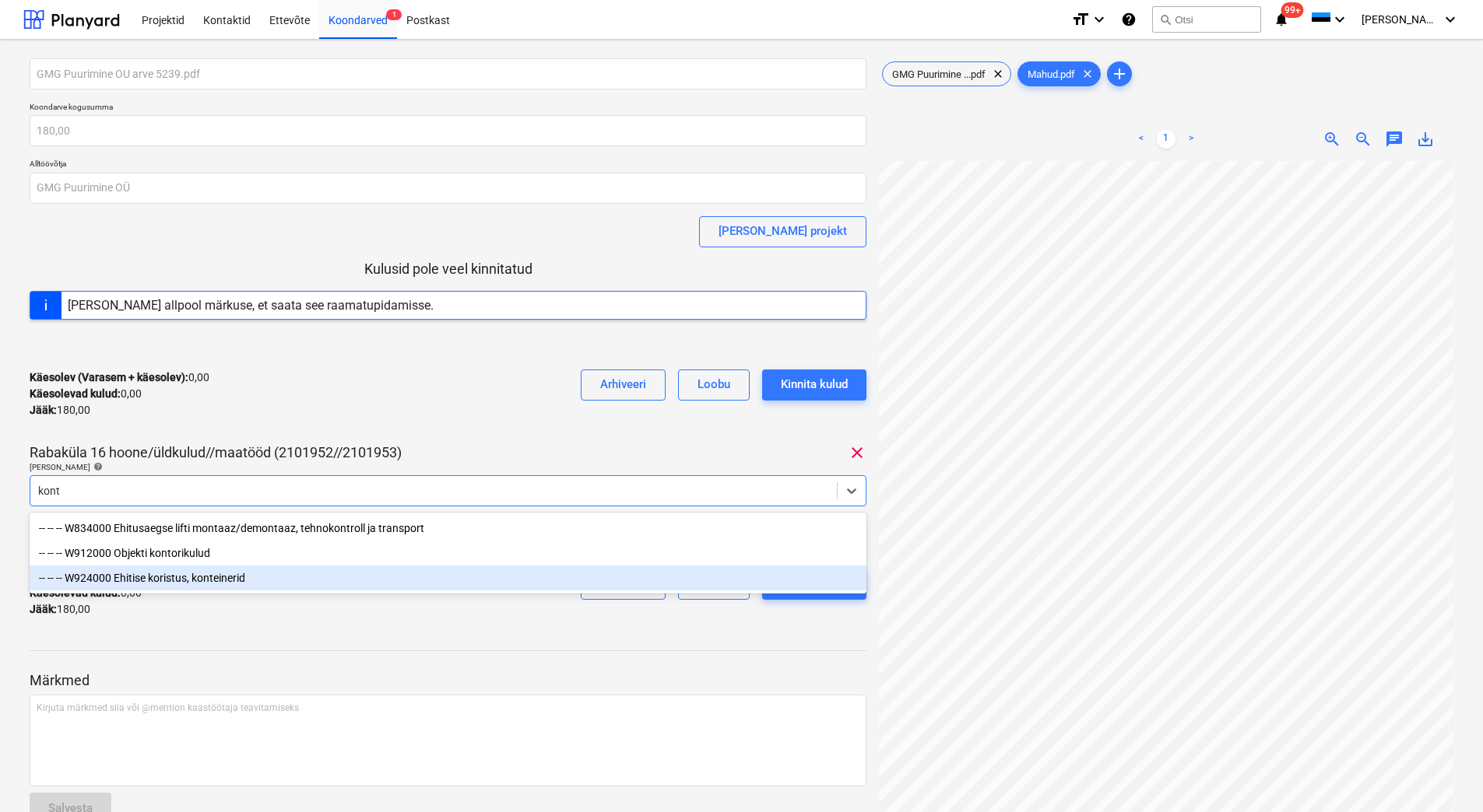
click at [246, 581] on div "-- -- -- W924000 Ehitise koristus, konteinerid" at bounding box center [448, 578] width 837 height 25
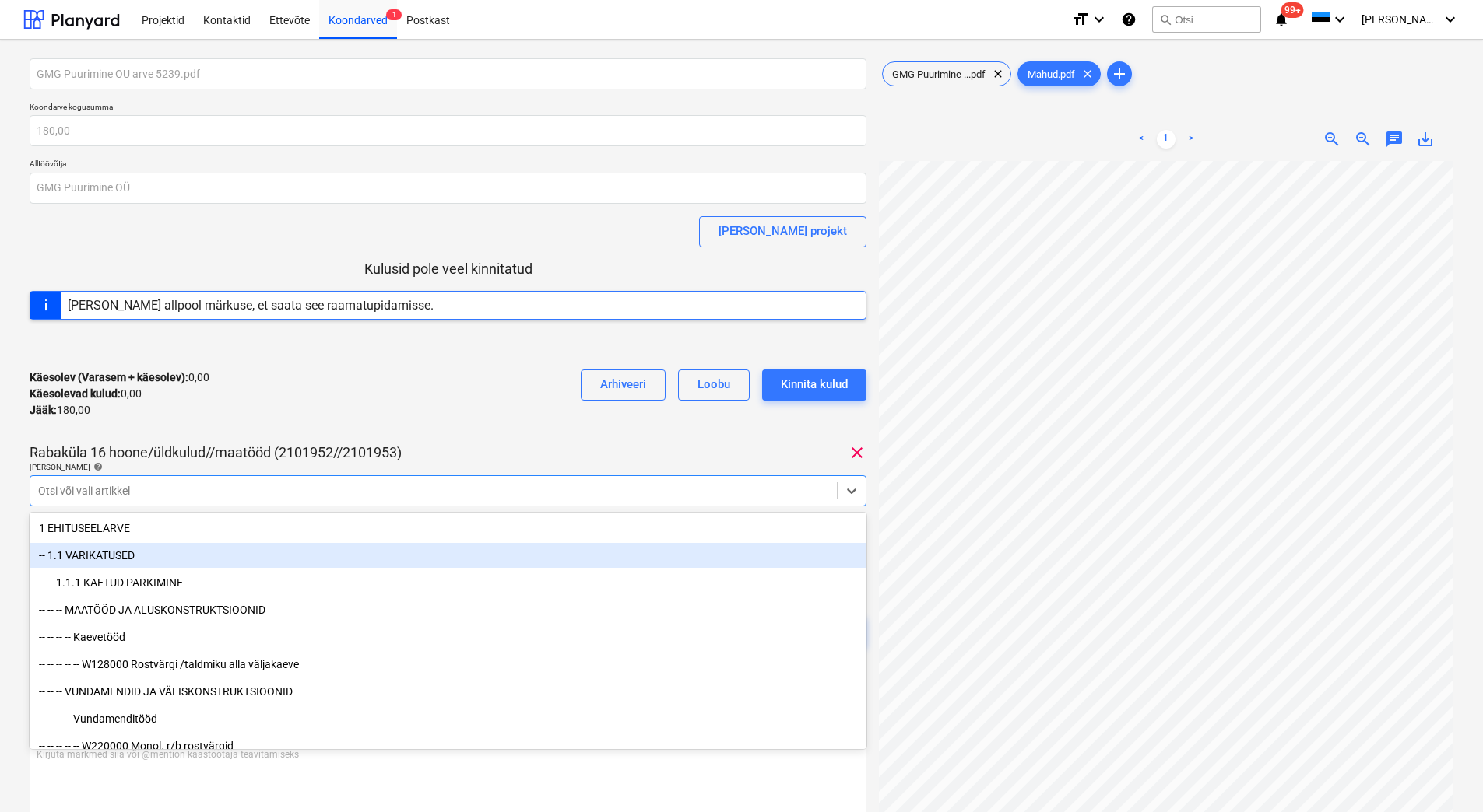
click at [374, 386] on div "Käesolev (Varasem + käesolev) : 0,00 Käesolevad kulud : 0,00 Jääk : 180,00 Arhi…" at bounding box center [448, 394] width 837 height 74
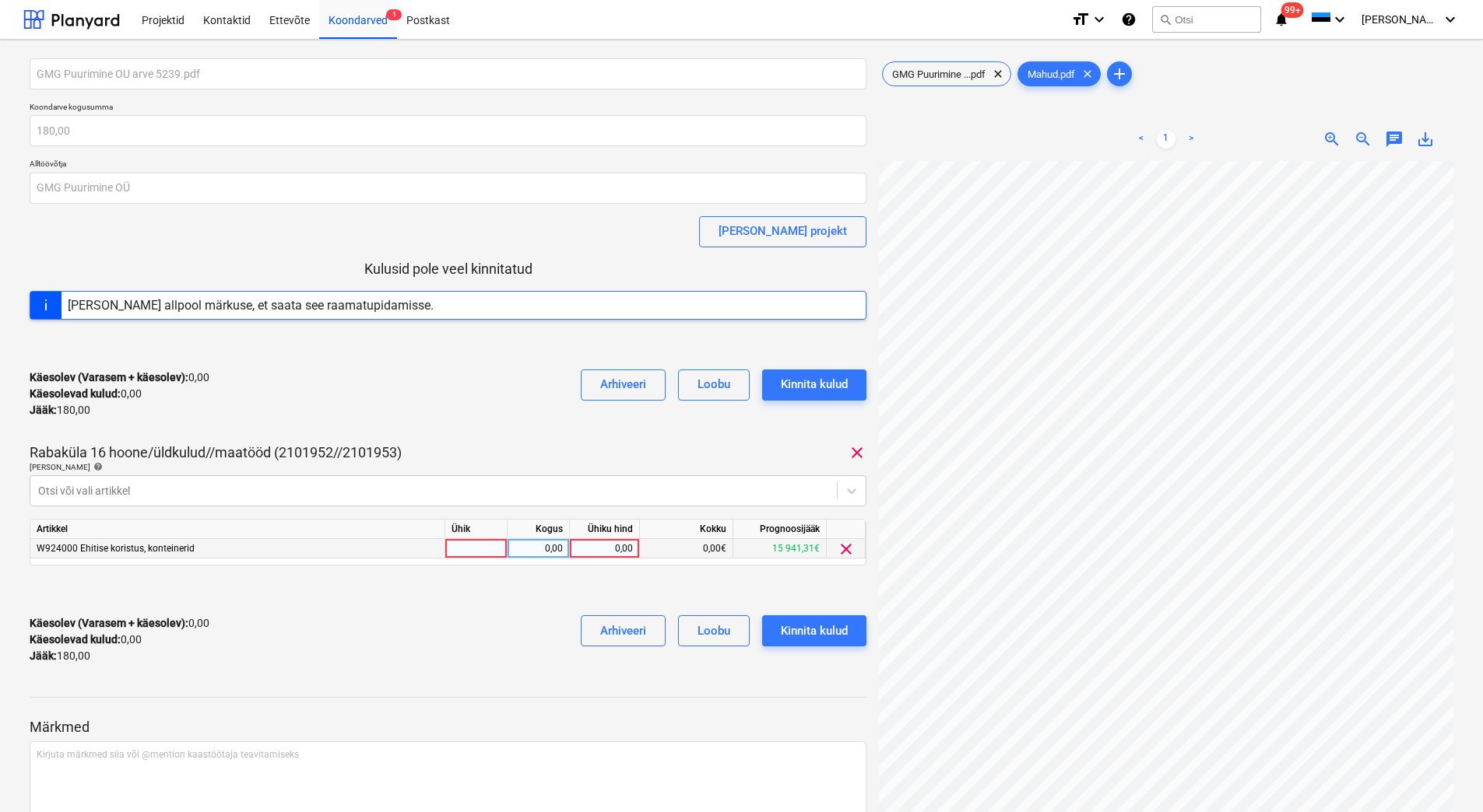
click at [600, 551] on div "0,00" at bounding box center [604, 549] width 57 height 19
type input "180"
click at [444, 663] on div "Käesolev (Varasem + käesolev) : 0,00 Käesolevad kulud : 0,00 Jääk : 180,00 Arhi…" at bounding box center [448, 640] width 837 height 74
click at [843, 632] on div "Kinnita kulud" at bounding box center [813, 631] width 67 height 20
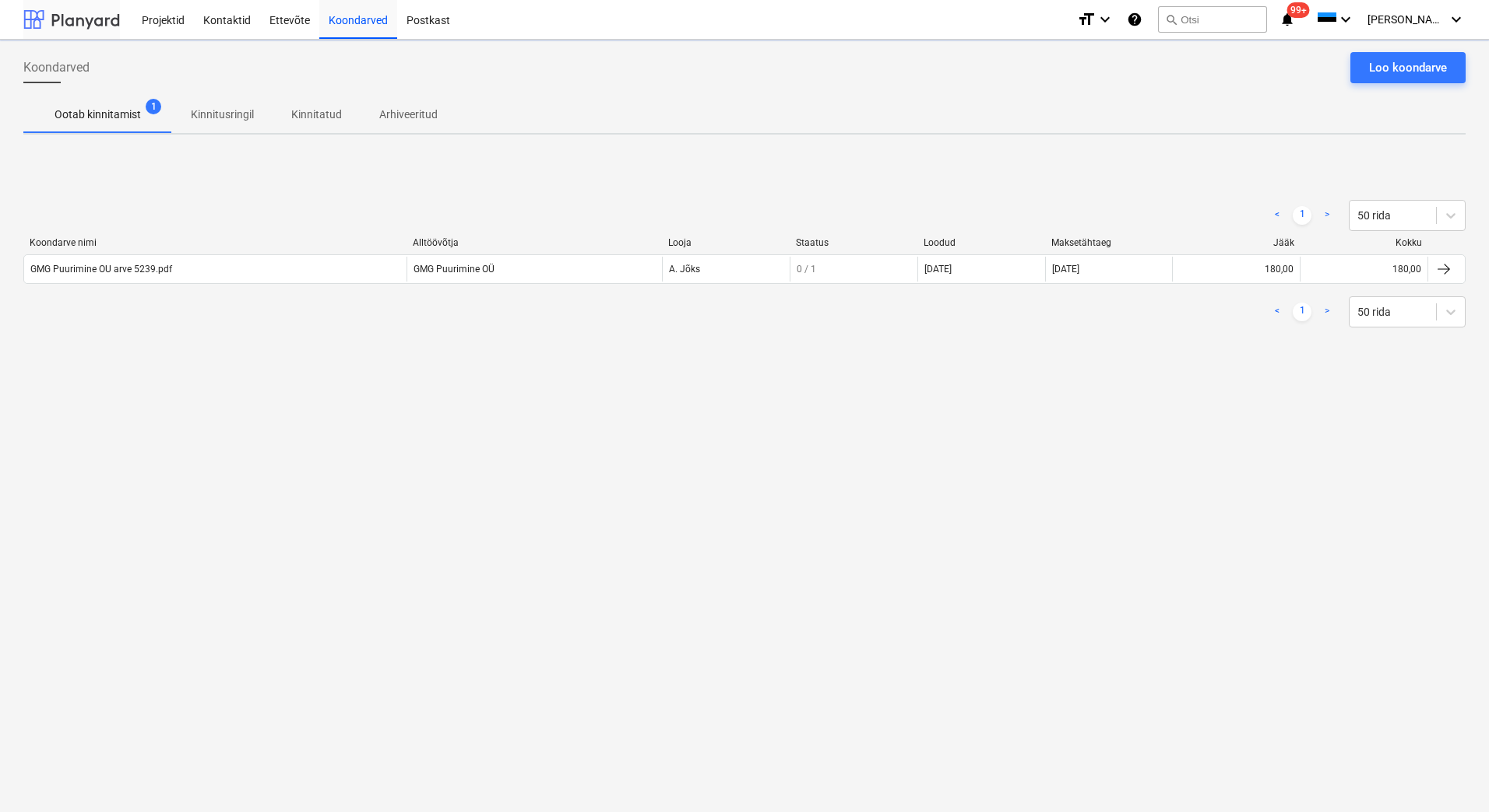
click at [94, 36] on div at bounding box center [72, 19] width 97 height 39
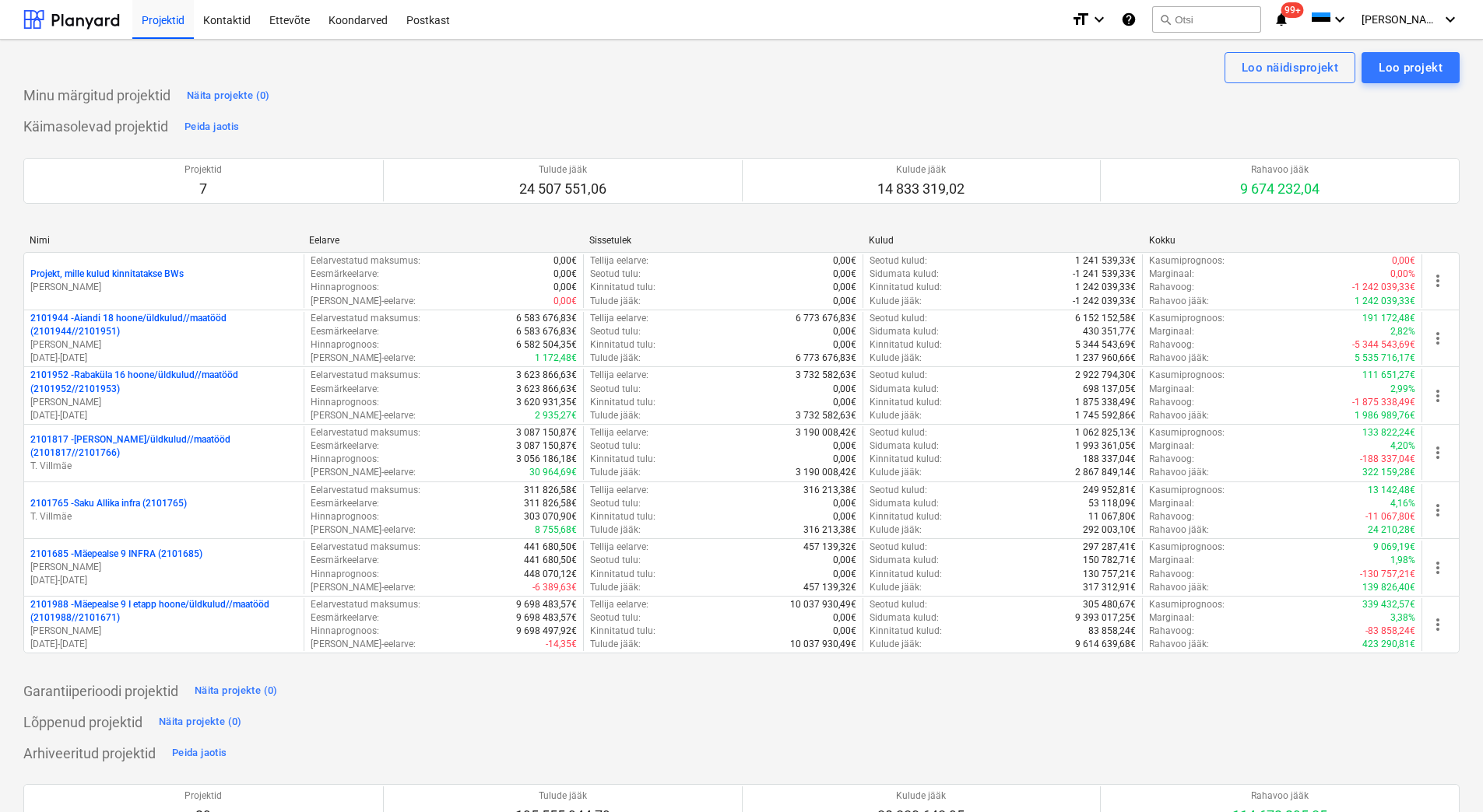
click at [1289, 20] on icon "notifications" at bounding box center [1281, 19] width 15 height 18
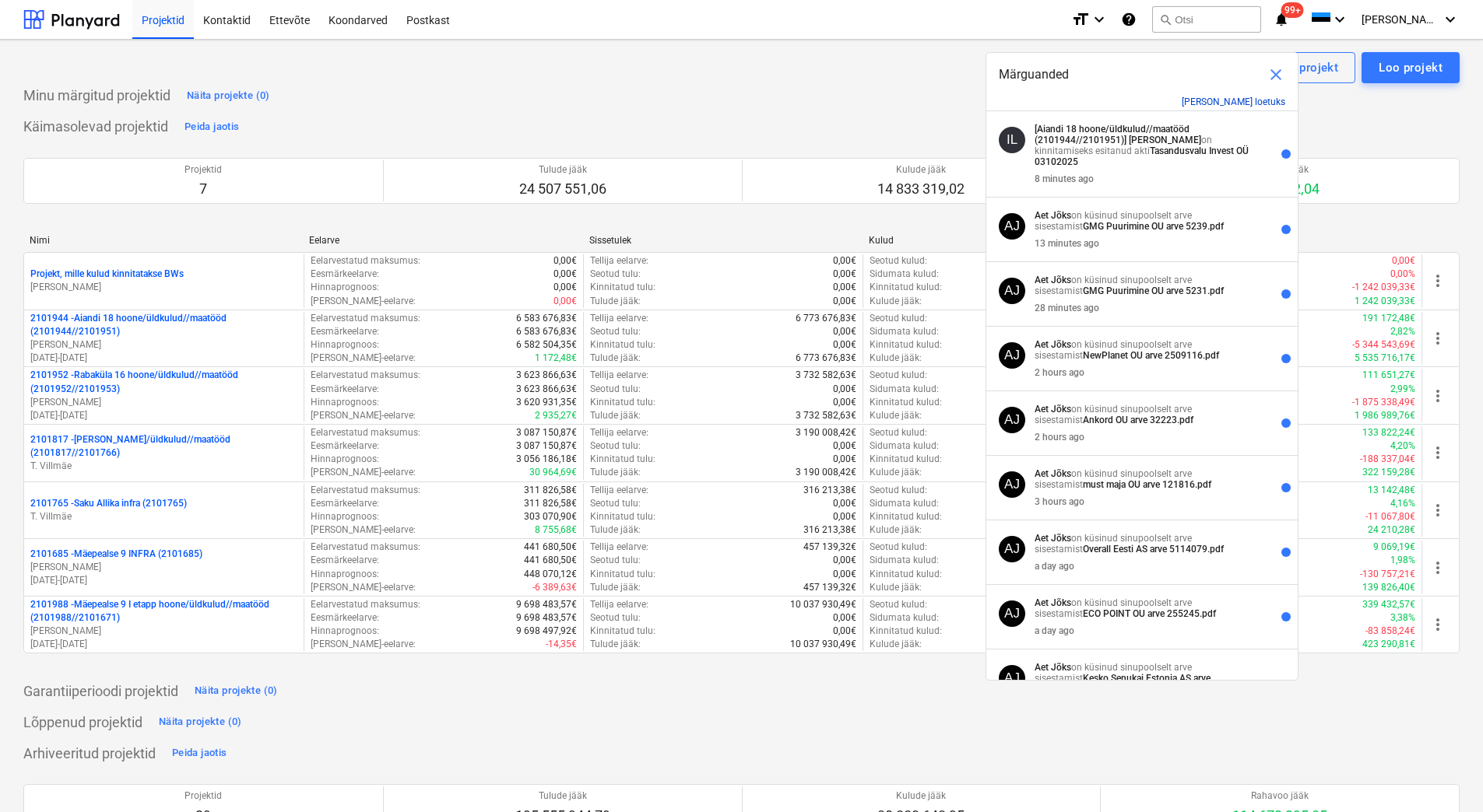
click at [1238, 97] on button "Märgi kõik loetuks" at bounding box center [1233, 102] width 104 height 11
